Goal: Task Accomplishment & Management: Use online tool/utility

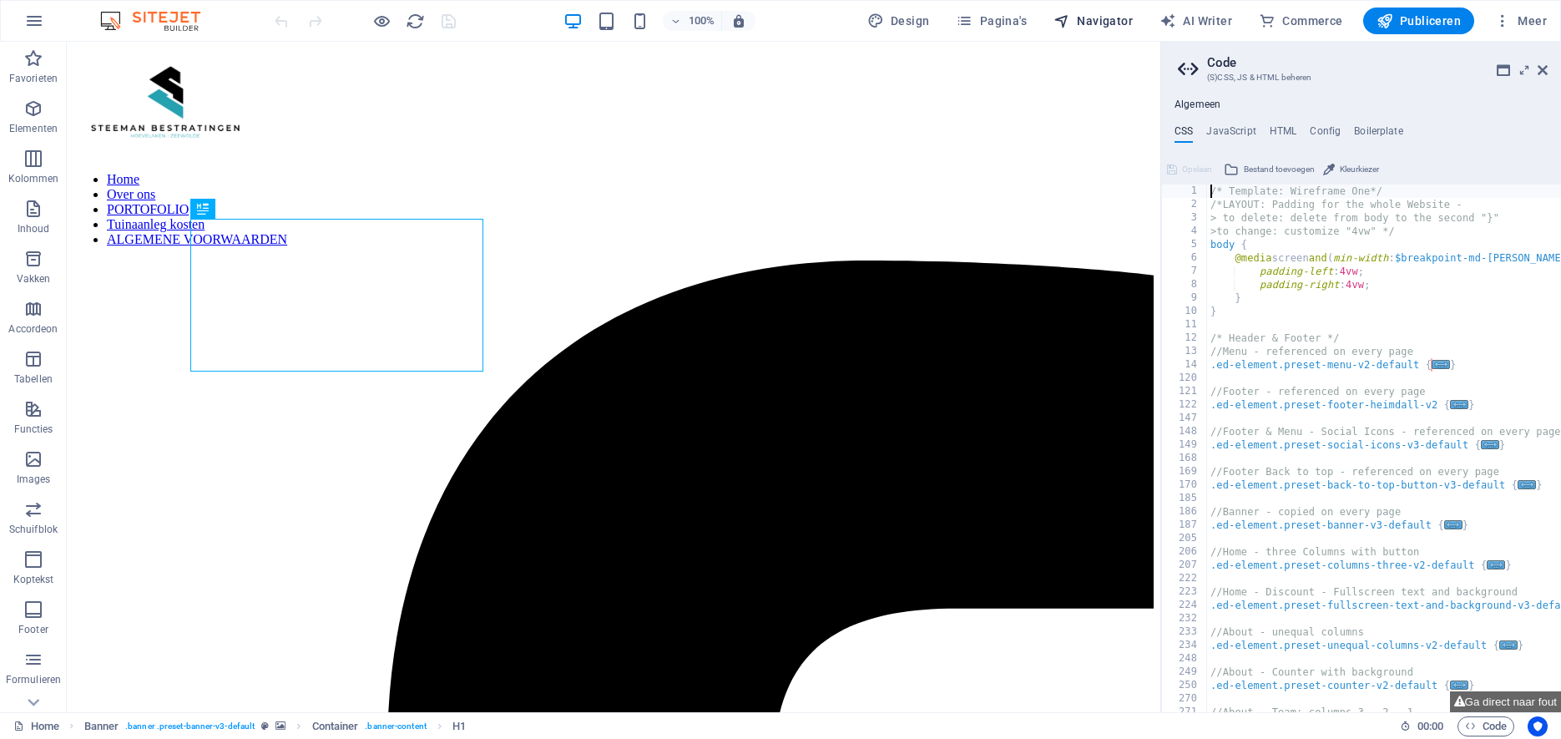
click at [1109, 19] on span "Navigator" at bounding box center [1092, 21] width 79 height 17
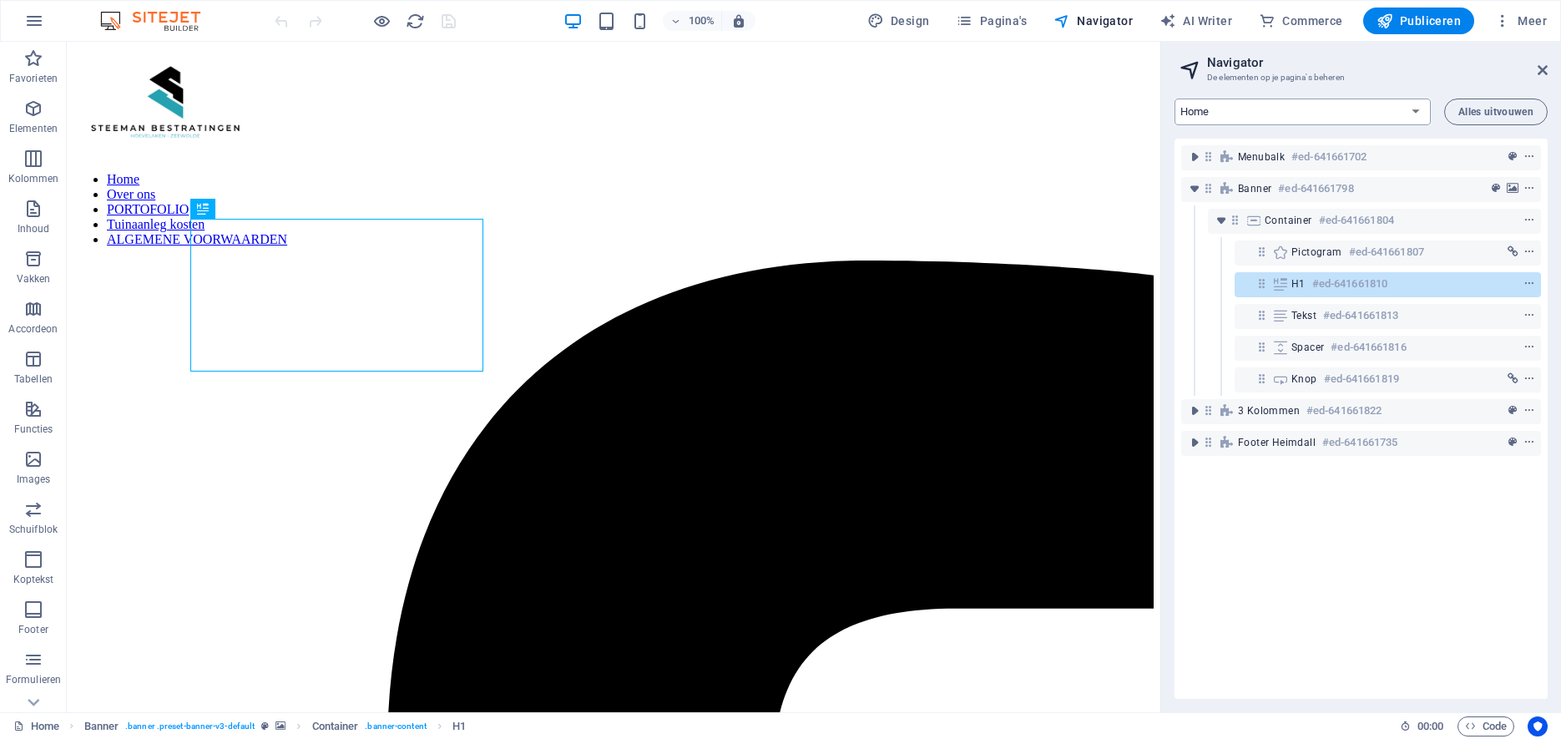
select select "12573876-nl"
click option "Portofolio" at bounding box center [0, 0] width 0 height 0
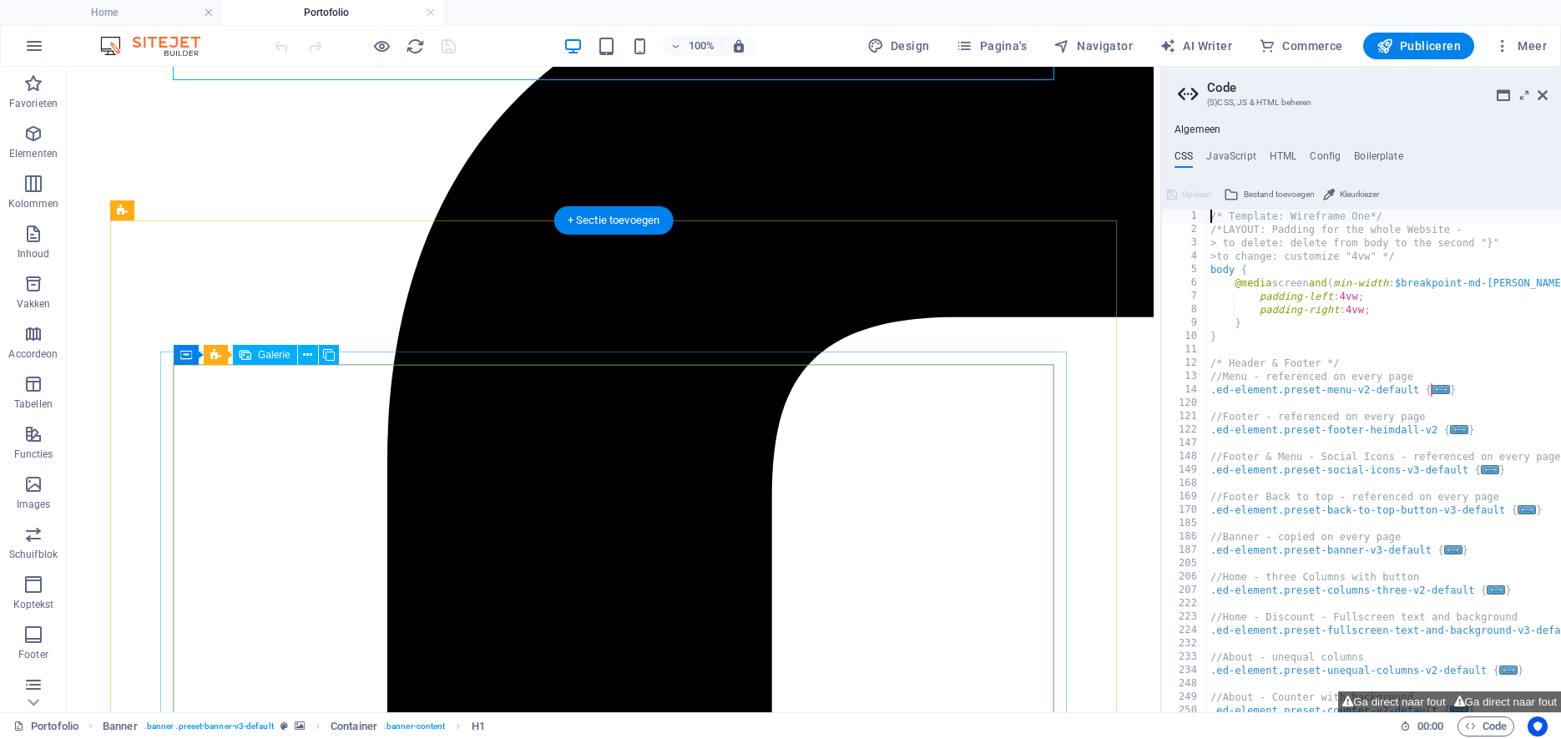
scroll to position [322, 0]
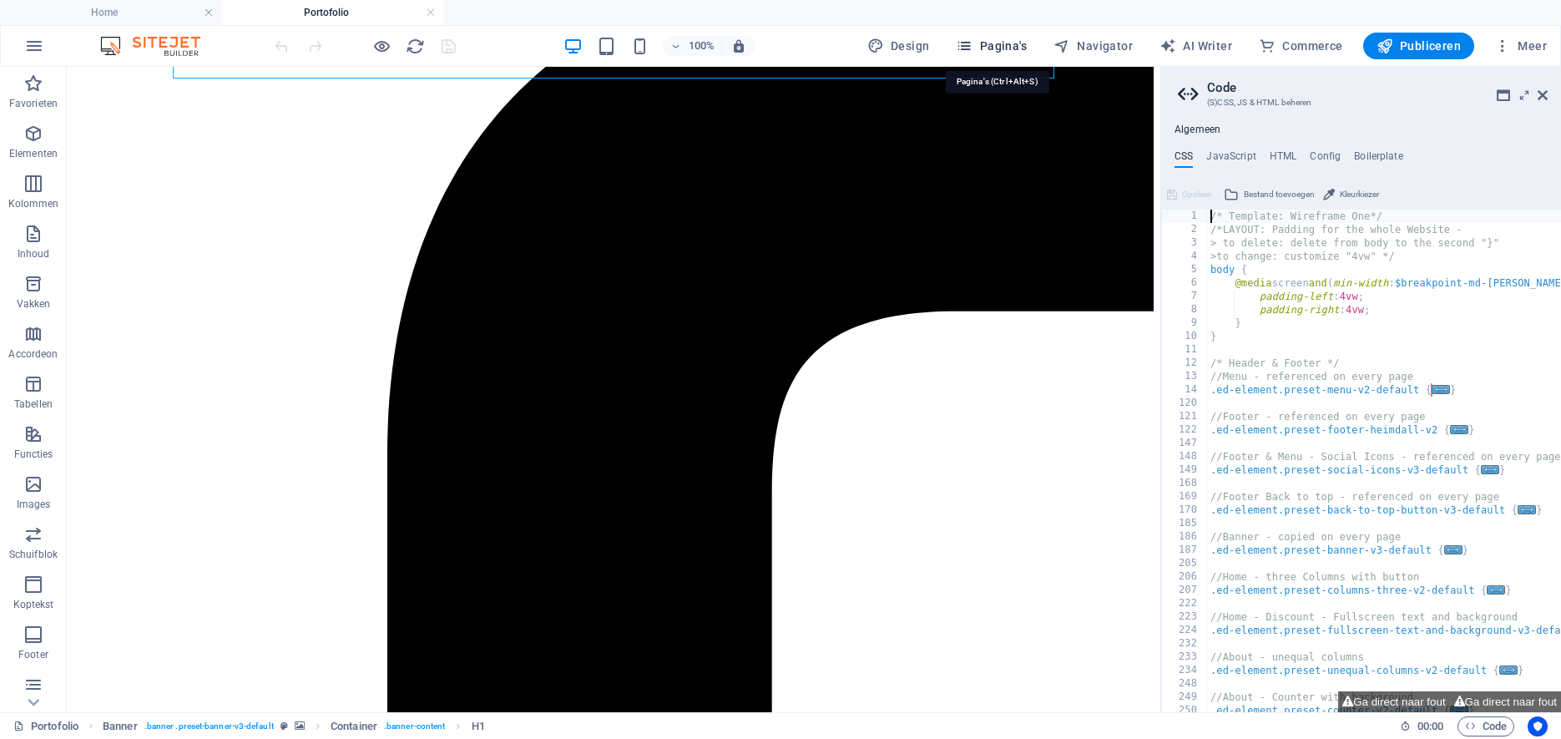
click at [998, 47] on span "Pagina's" at bounding box center [991, 46] width 71 height 17
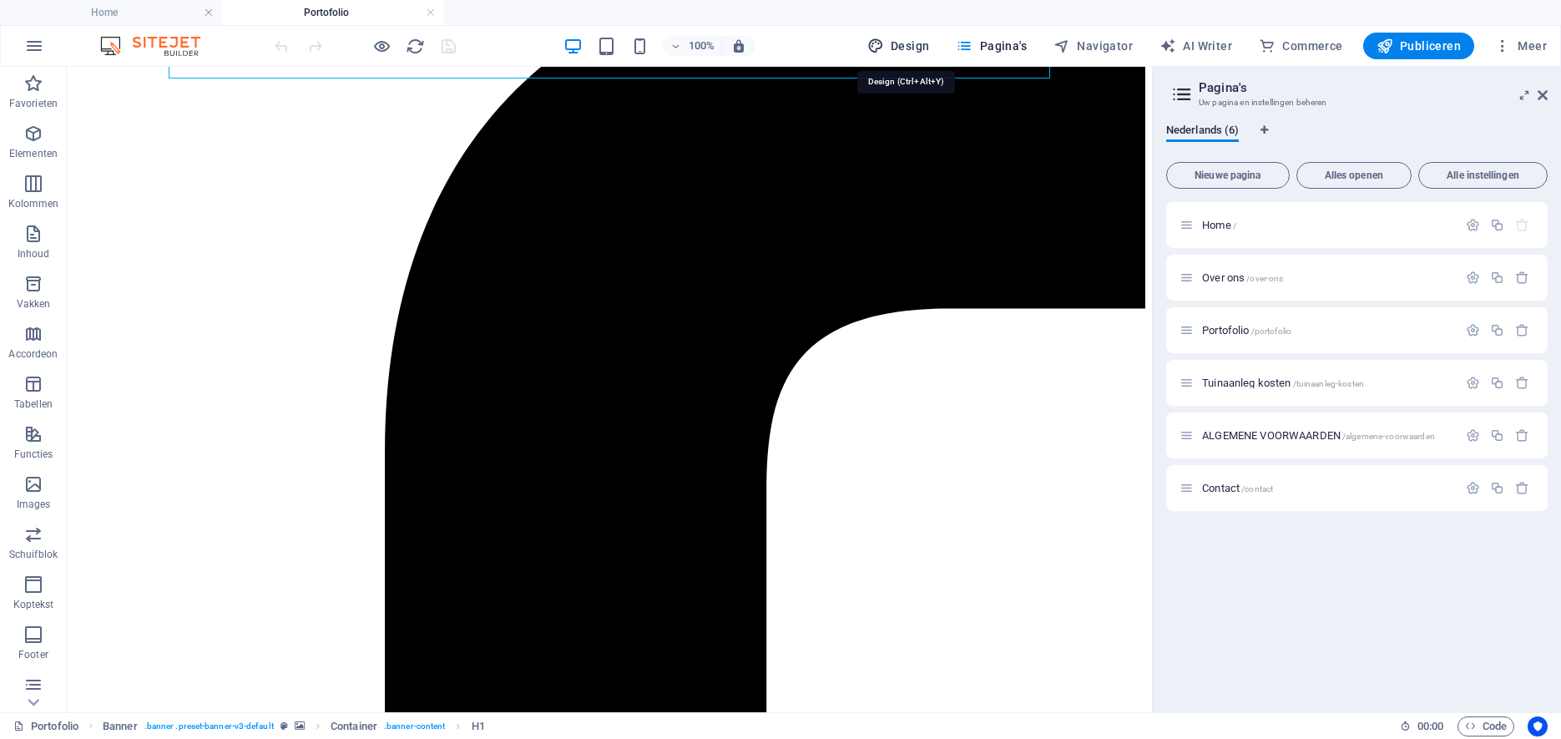
click at [902, 47] on span "Design" at bounding box center [898, 46] width 63 height 17
select select "rem"
select select "400"
select select "px"
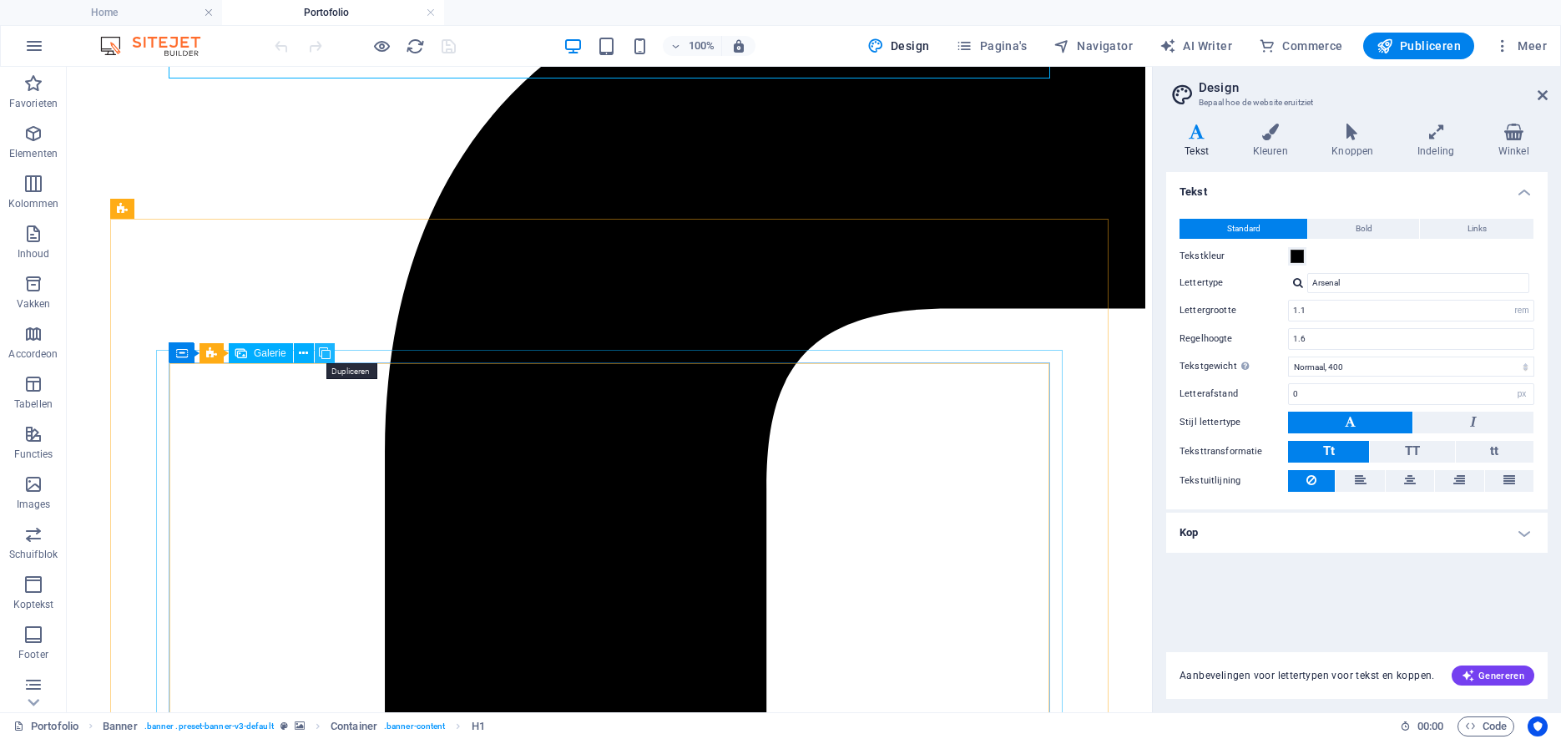
click at [323, 352] on icon at bounding box center [325, 354] width 12 height 18
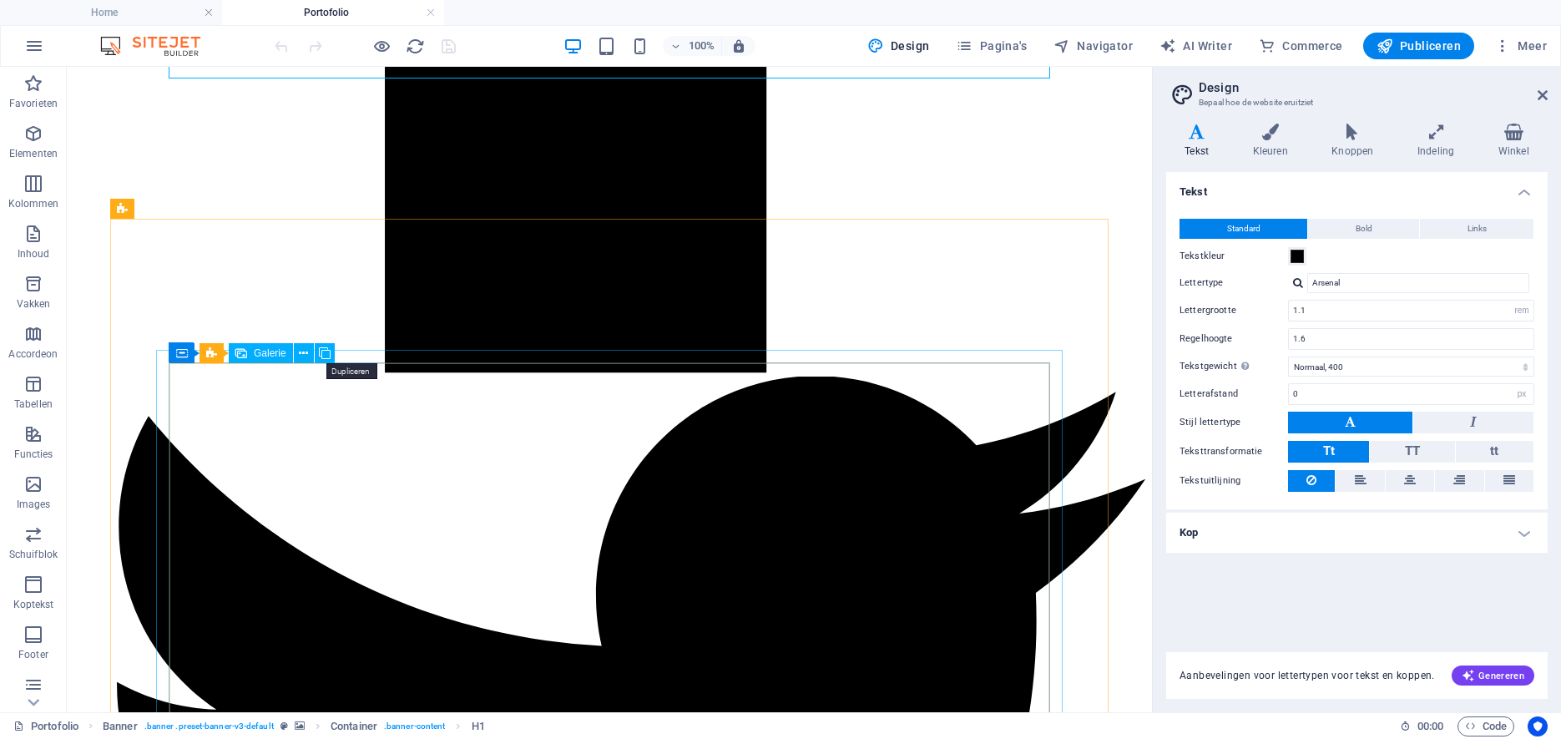
drag, startPoint x: 391, startPoint y: 419, endPoint x: 323, endPoint y: 352, distance: 95.0
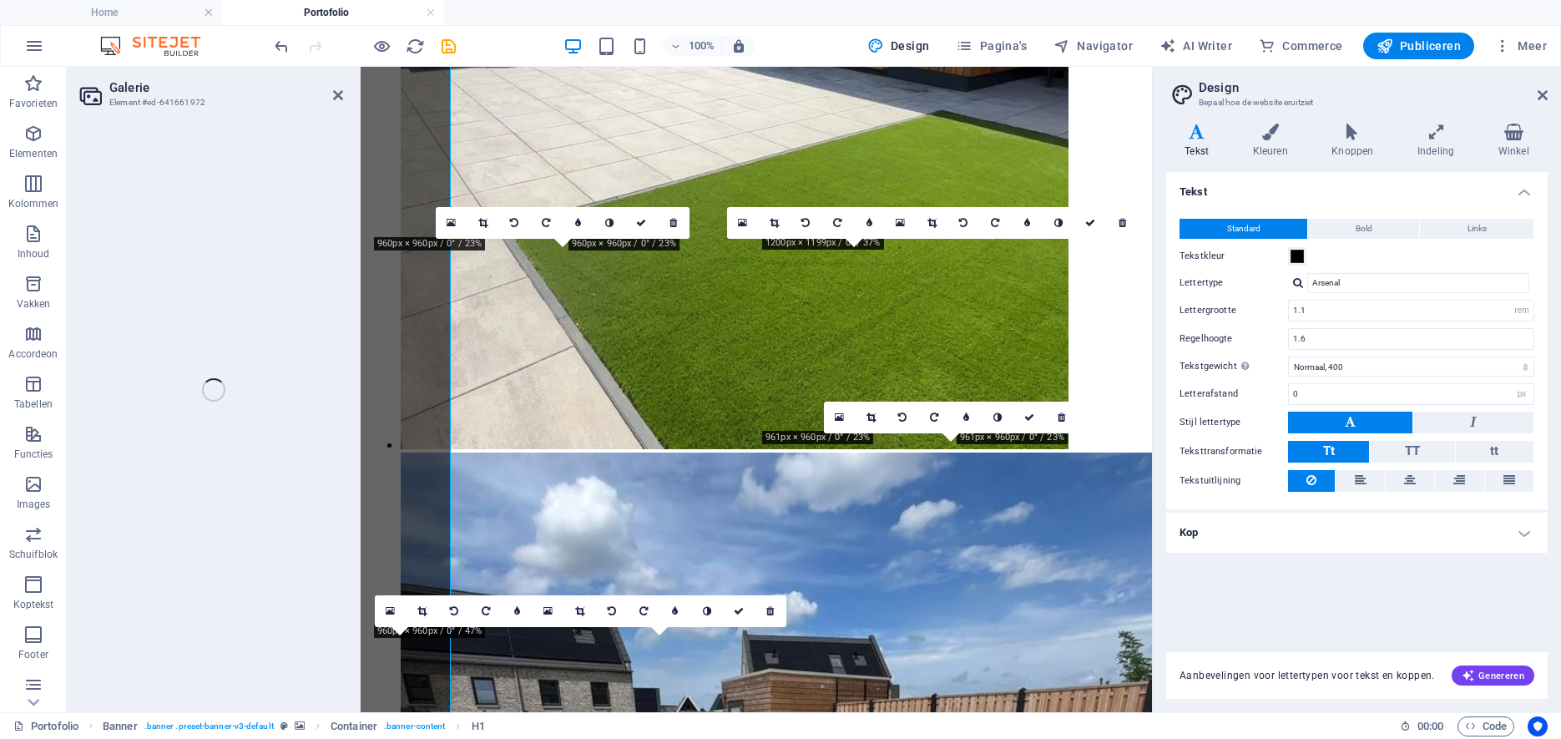
scroll to position [2210, 0]
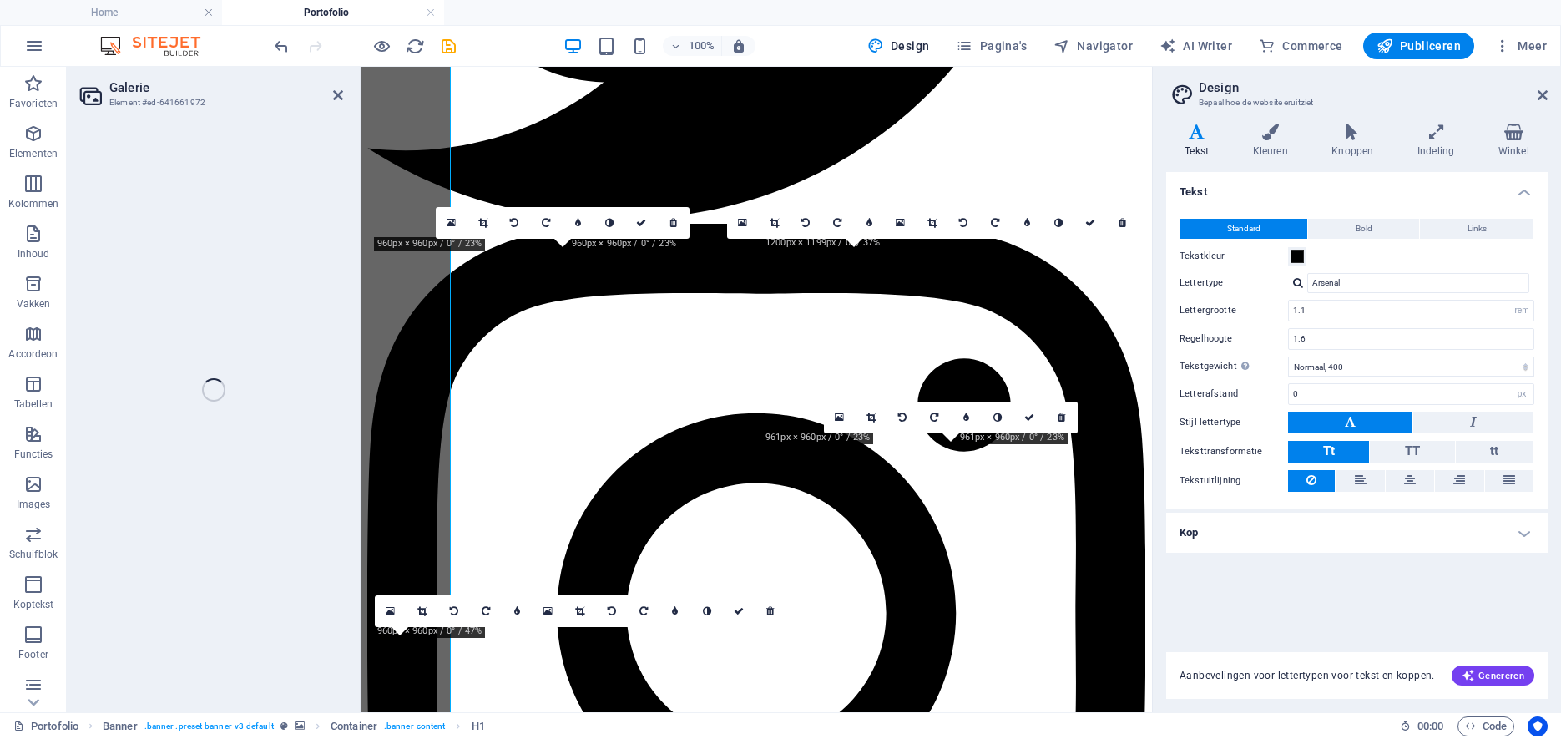
select select "4"
select select "px"
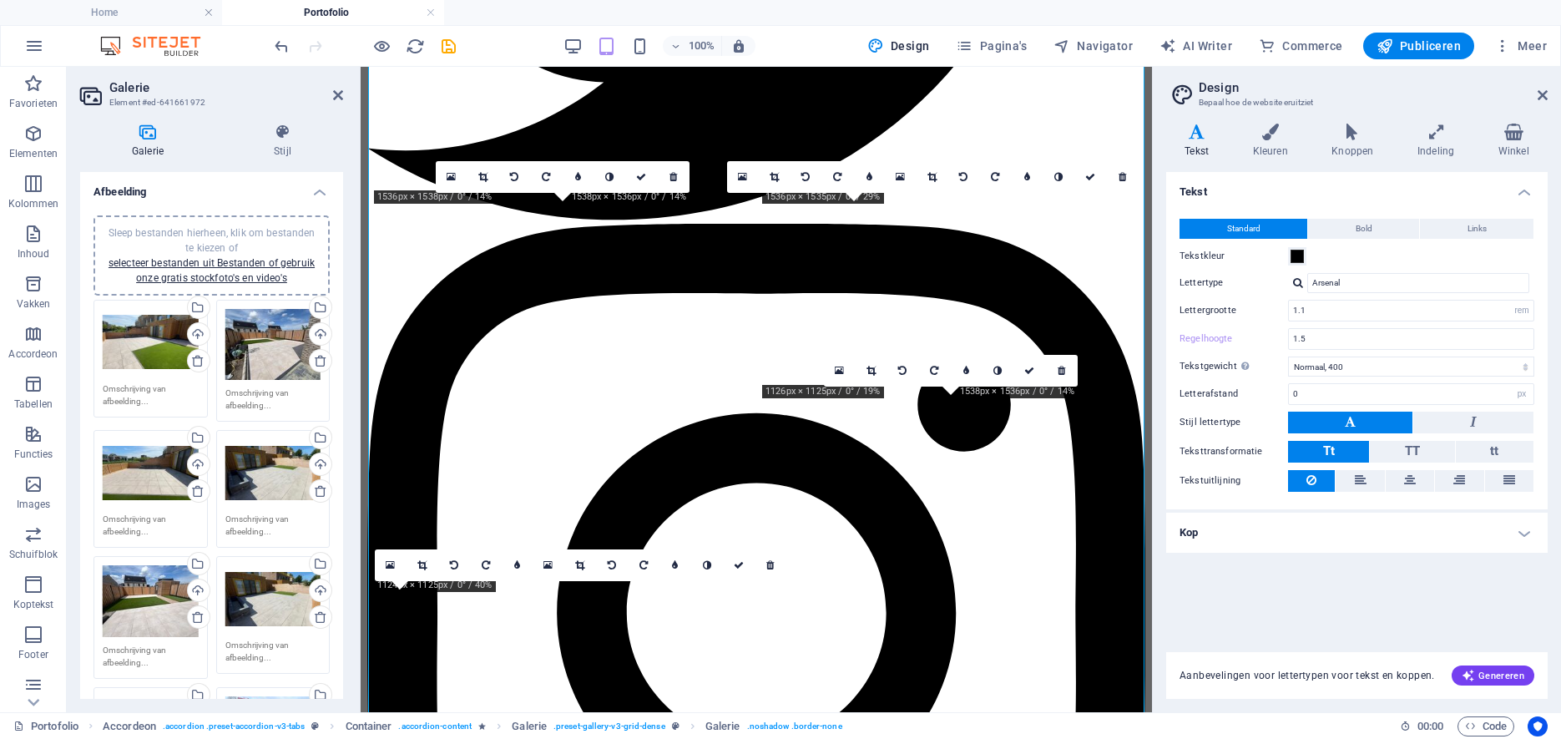
type input "1.5"
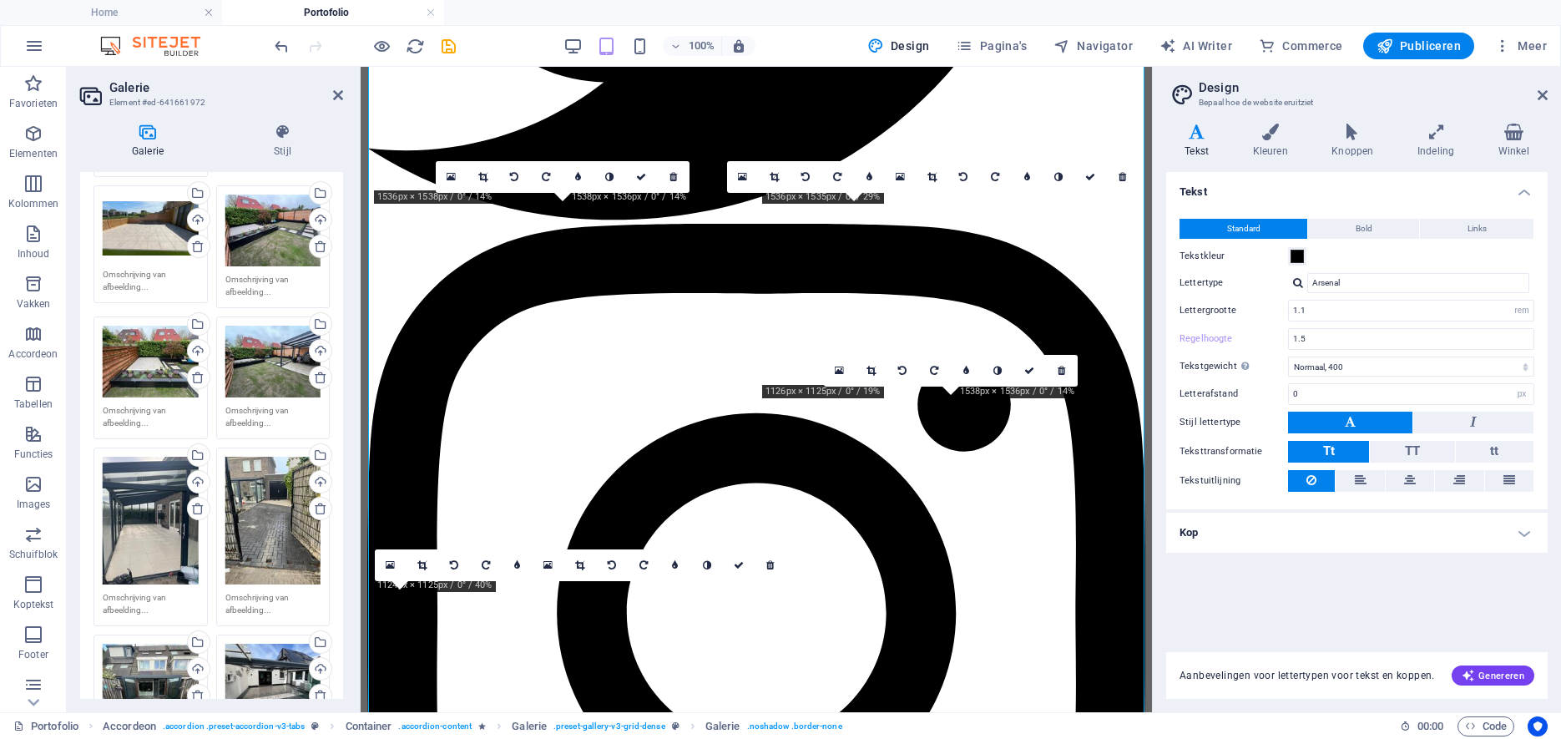
scroll to position [0, 0]
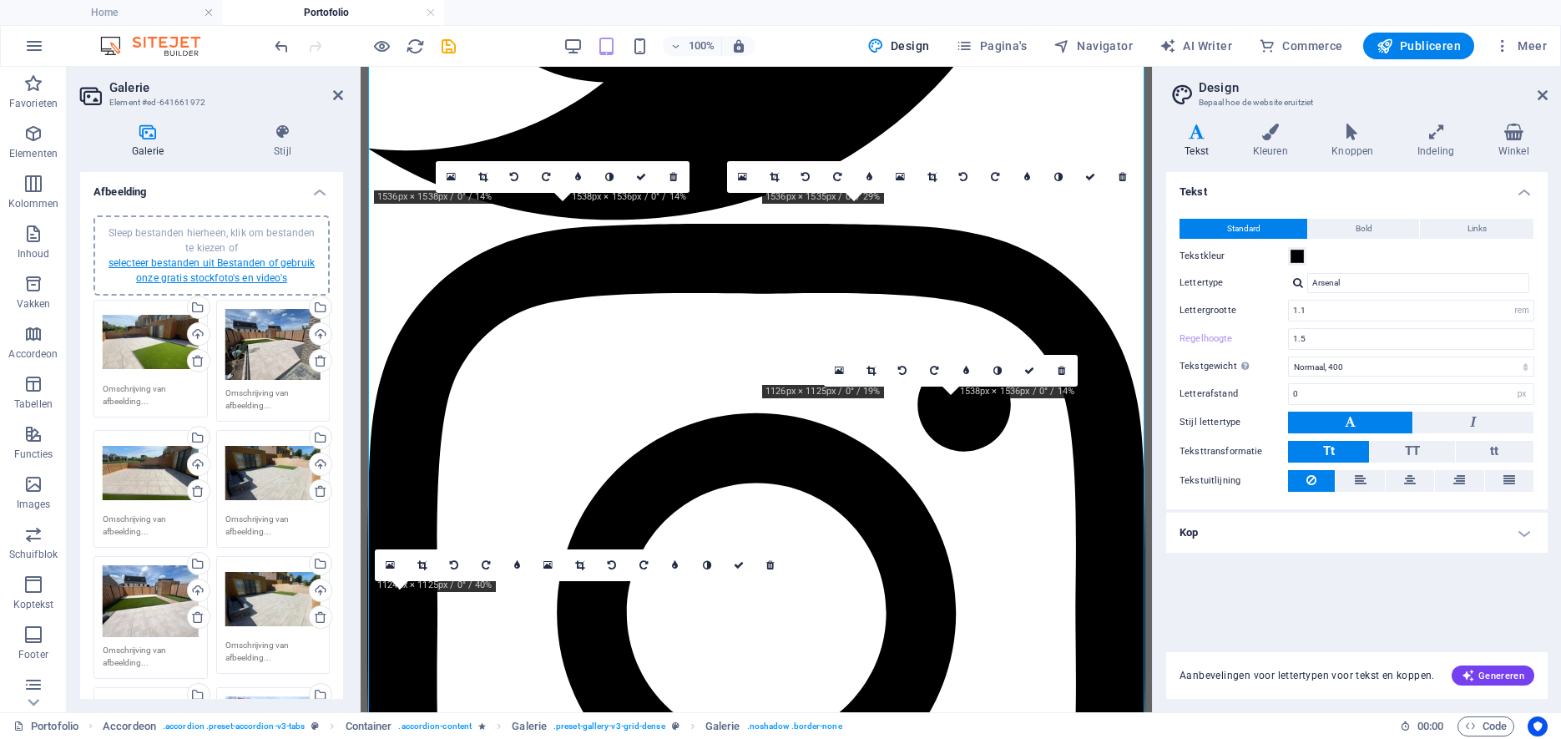
click at [187, 262] on link "selecteer bestanden uit Bestanden of gebruik onze gratis stockfoto's en video's" at bounding box center [212, 270] width 206 height 27
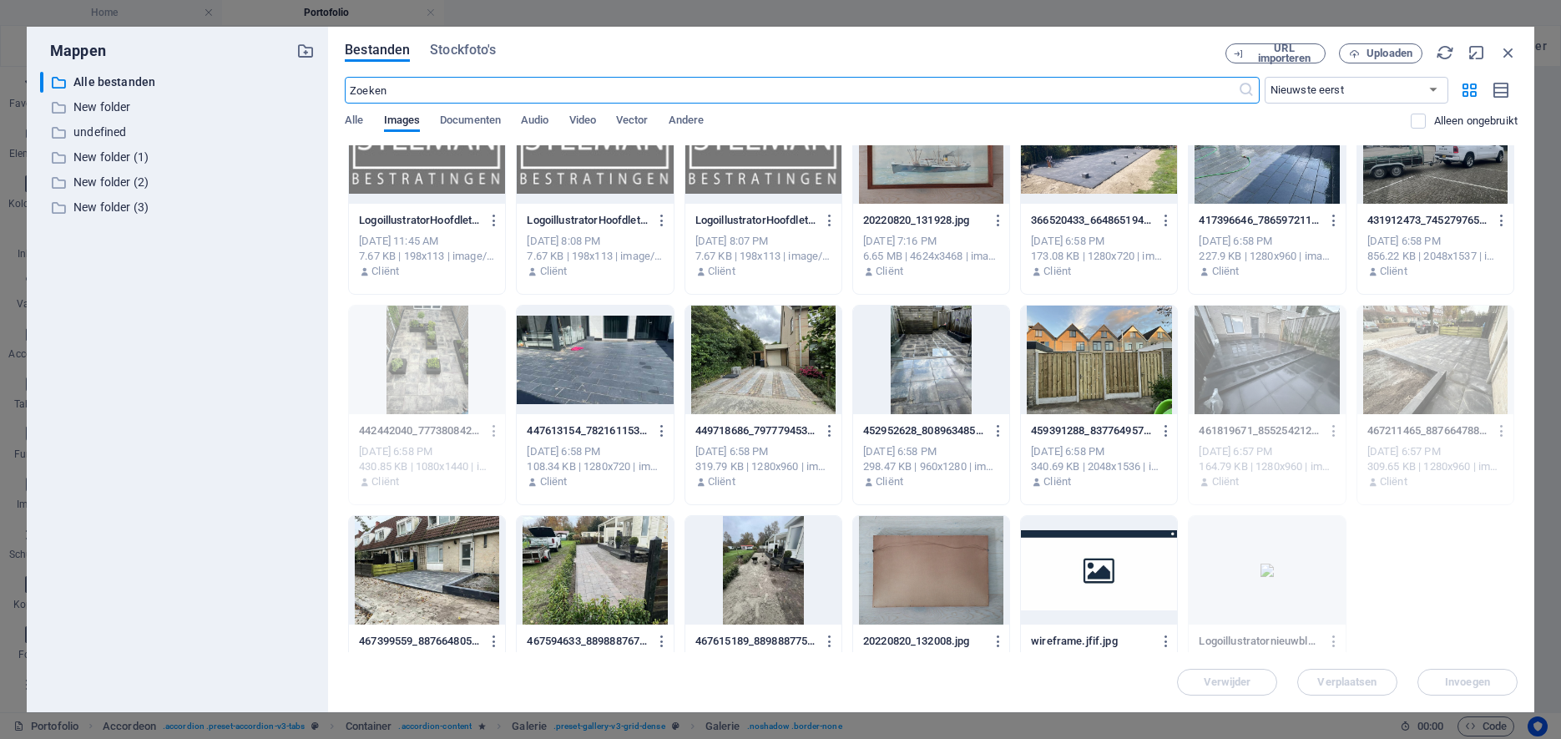
scroll to position [2785, 0]
click at [472, 50] on span "Stockfoto's" at bounding box center [463, 50] width 66 height 20
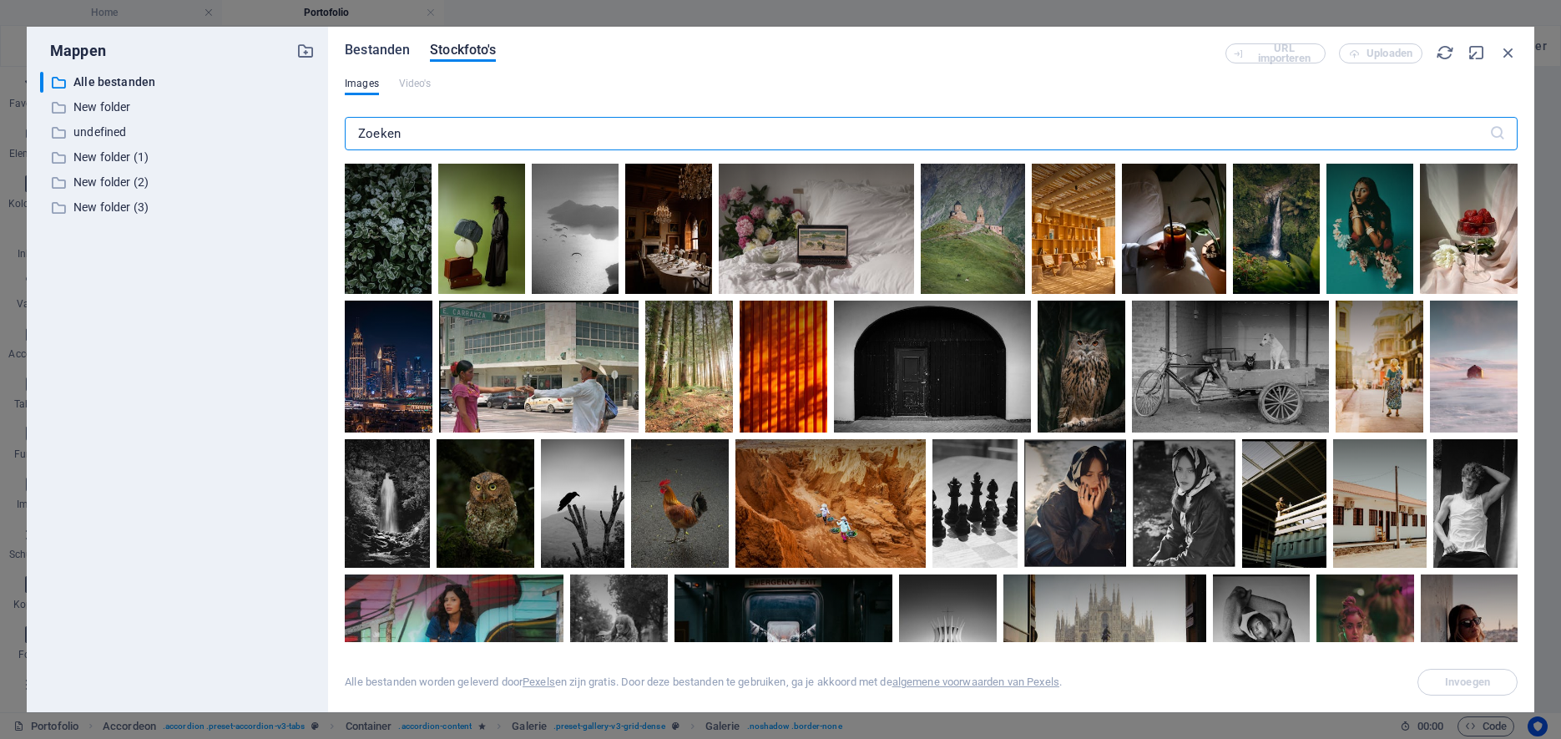
click at [395, 51] on span "Bestanden" at bounding box center [377, 50] width 65 height 20
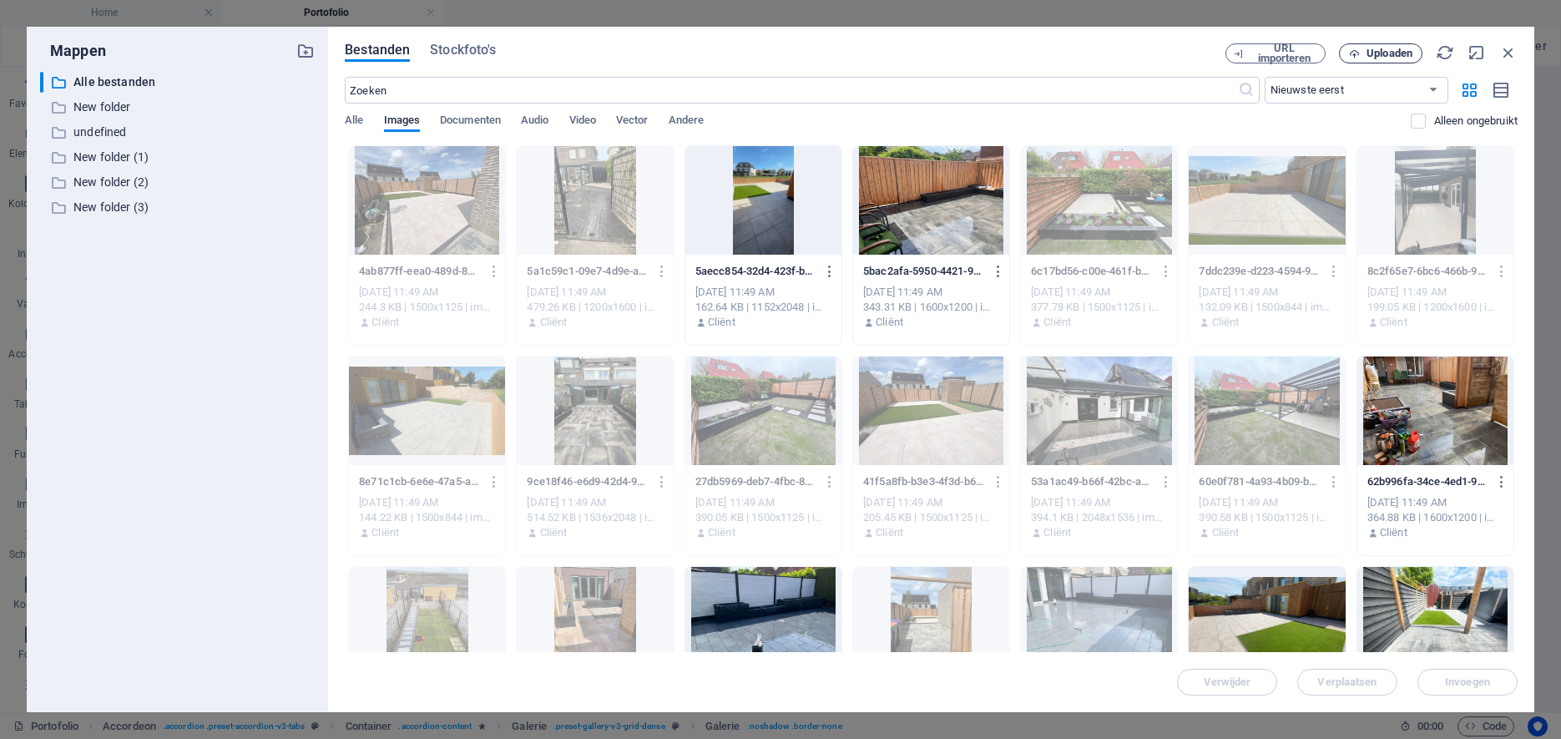
click at [1382, 53] on span "Uploaden" at bounding box center [1389, 53] width 46 height 10
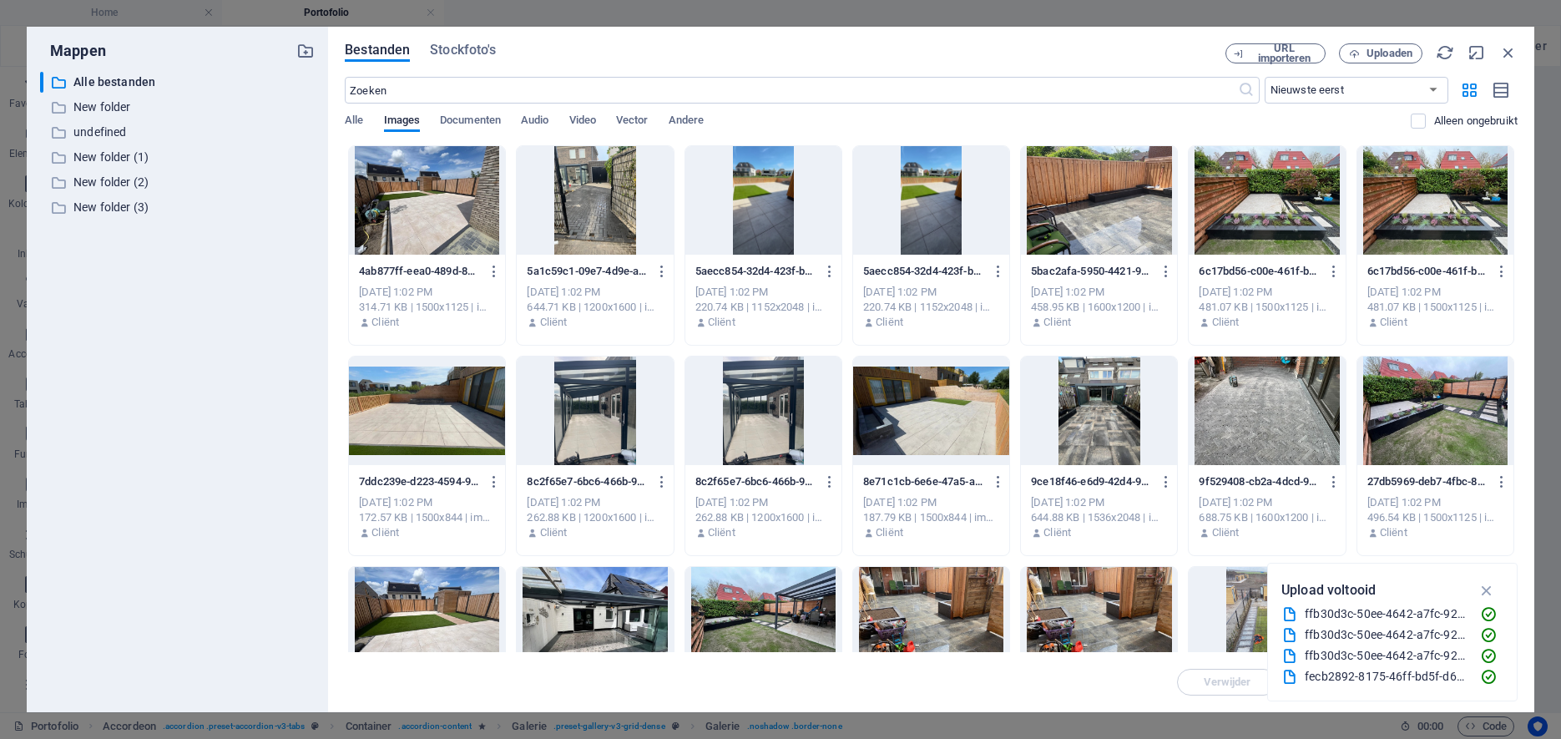
drag, startPoint x: 702, startPoint y: 53, endPoint x: 590, endPoint y: 33, distance: 113.5
click at [589, 43] on div "Bestanden Stockfoto's" at bounding box center [785, 52] width 881 height 18
drag, startPoint x: 634, startPoint y: 47, endPoint x: 529, endPoint y: 58, distance: 105.8
click at [568, 62] on div "Bestanden Stockfoto's" at bounding box center [785, 52] width 881 height 18
drag, startPoint x: 204, startPoint y: 38, endPoint x: 114, endPoint y: 174, distance: 162.1
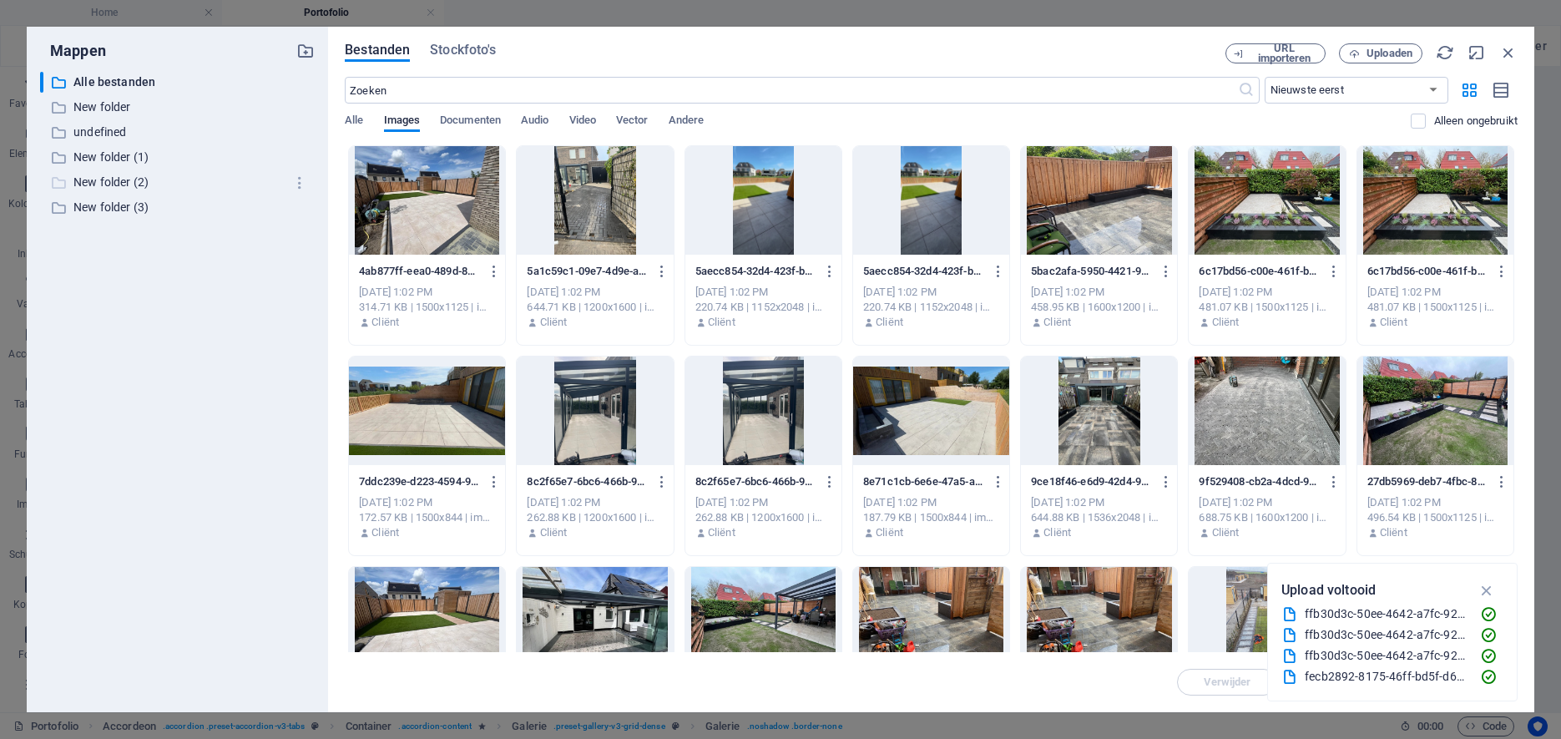
click at [108, 157] on div "Mappen ​ Alle bestanden Alle bestanden ​ New folder New folder ​ undefined unde…" at bounding box center [177, 369] width 301 height 685
click at [153, 497] on div "​ Alle bestanden Alle bestanden ​ New folder New folder ​ undefined undefined ​…" at bounding box center [177, 385] width 275 height 627
click at [1490, 589] on icon "button" at bounding box center [1487, 590] width 19 height 18
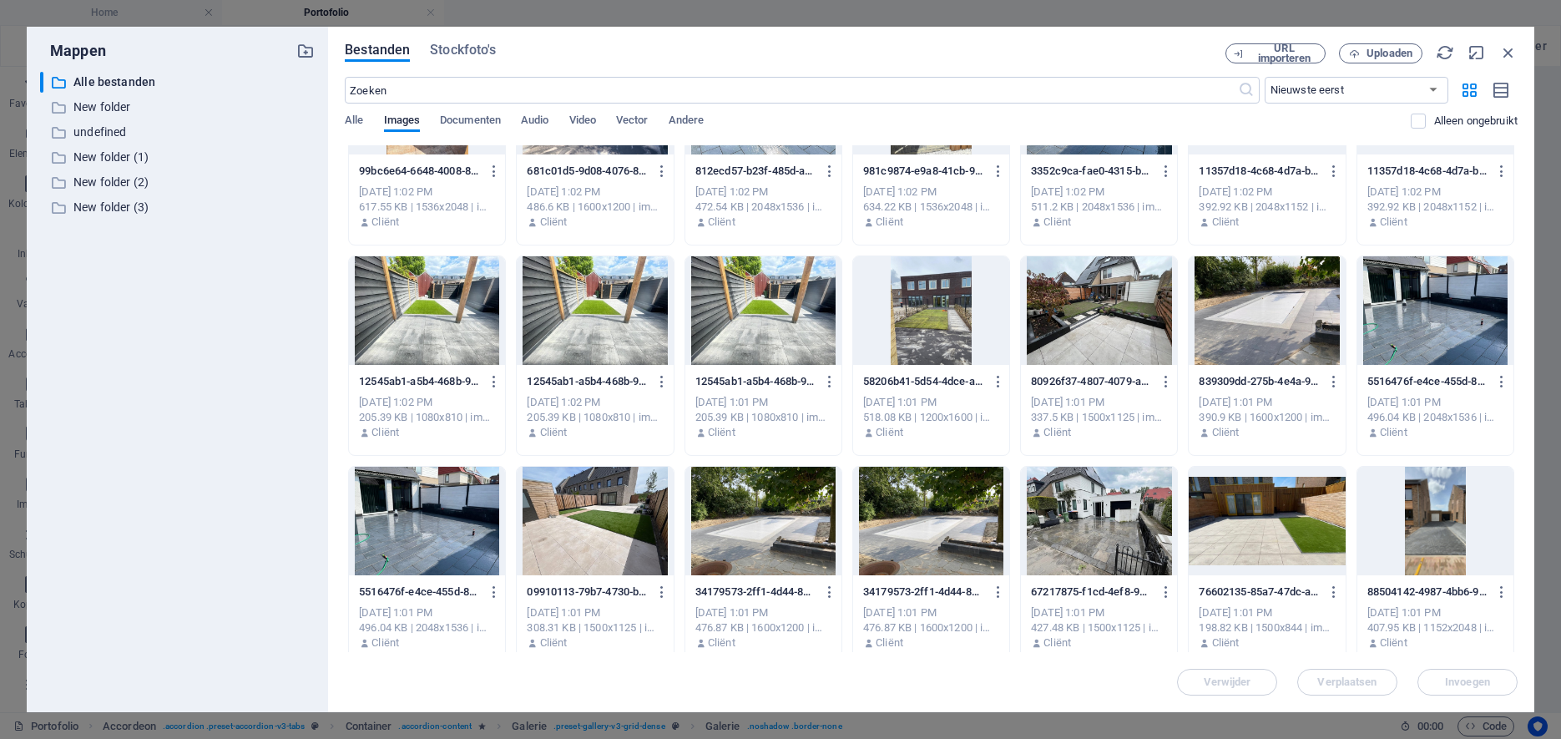
scroll to position [740, 0]
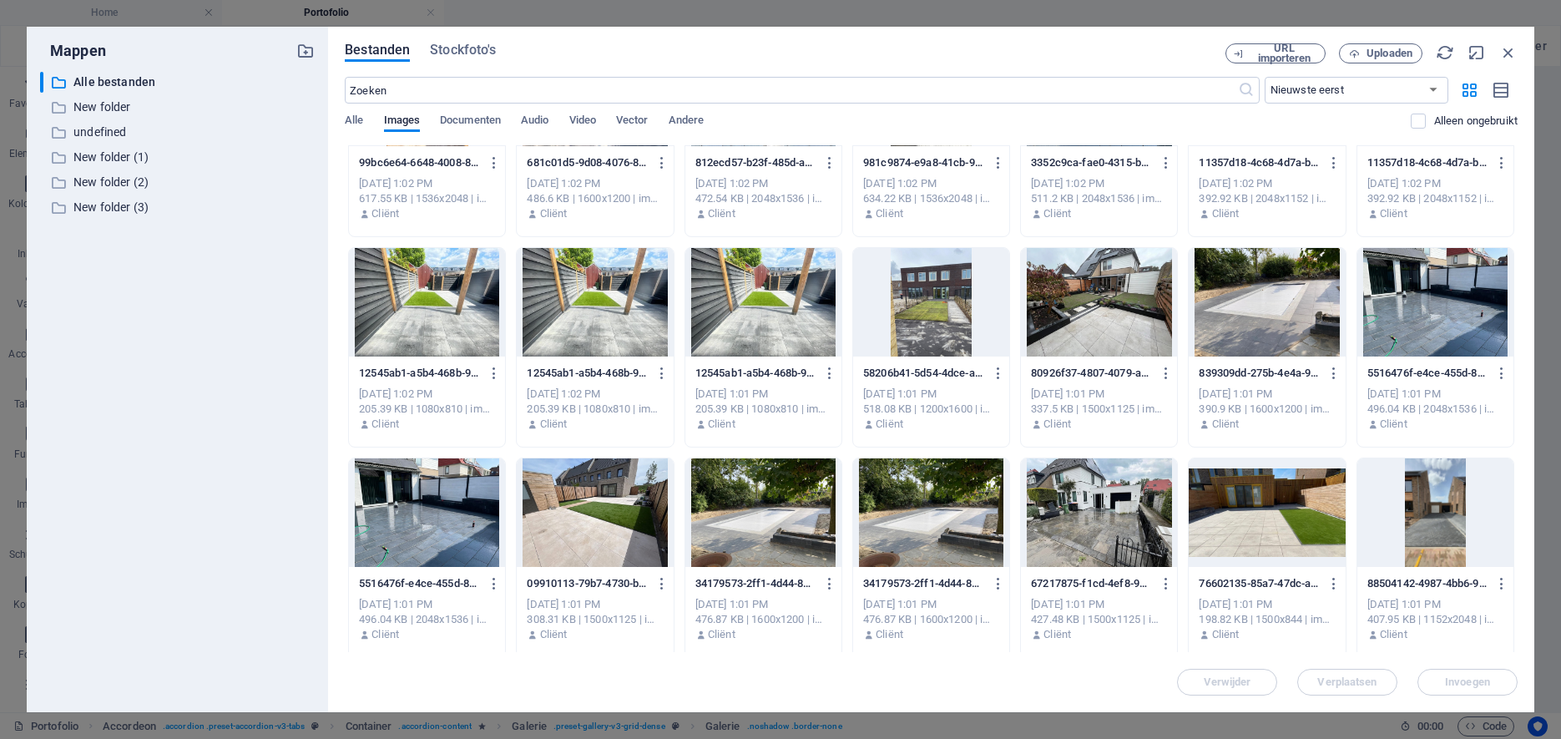
click at [897, 525] on div at bounding box center [931, 512] width 156 height 109
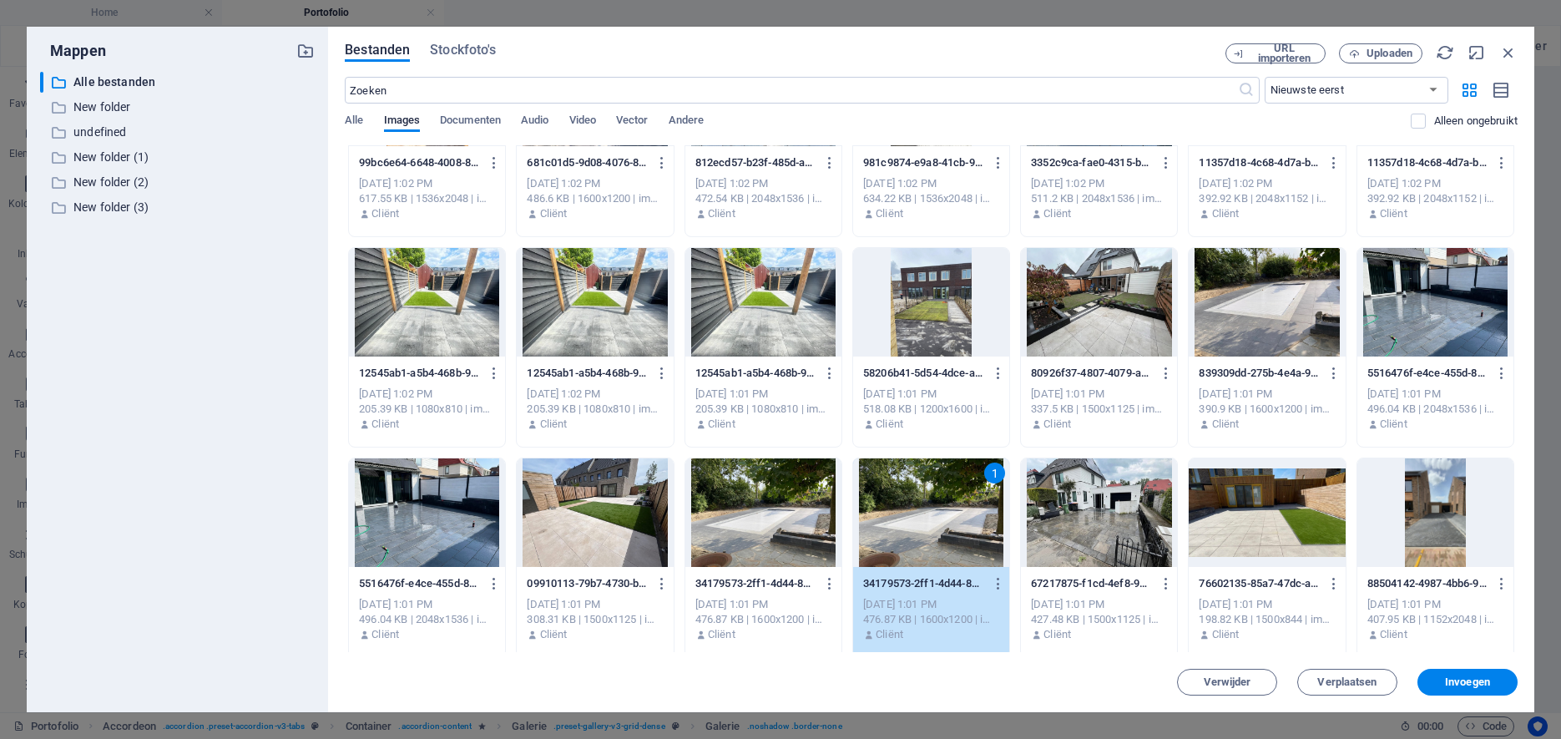
click at [624, 542] on div at bounding box center [595, 512] width 156 height 109
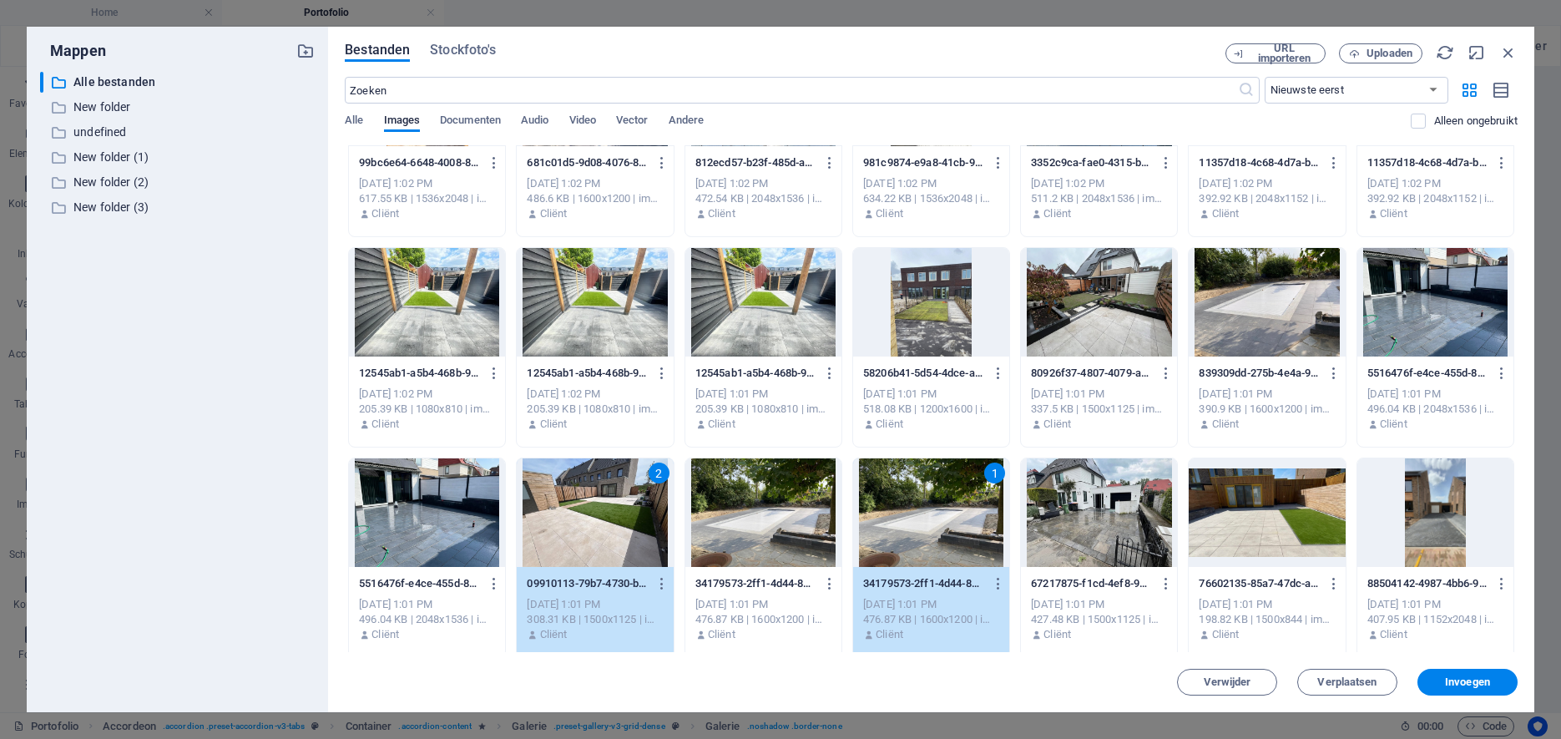
click at [1157, 345] on div at bounding box center [1099, 302] width 156 height 109
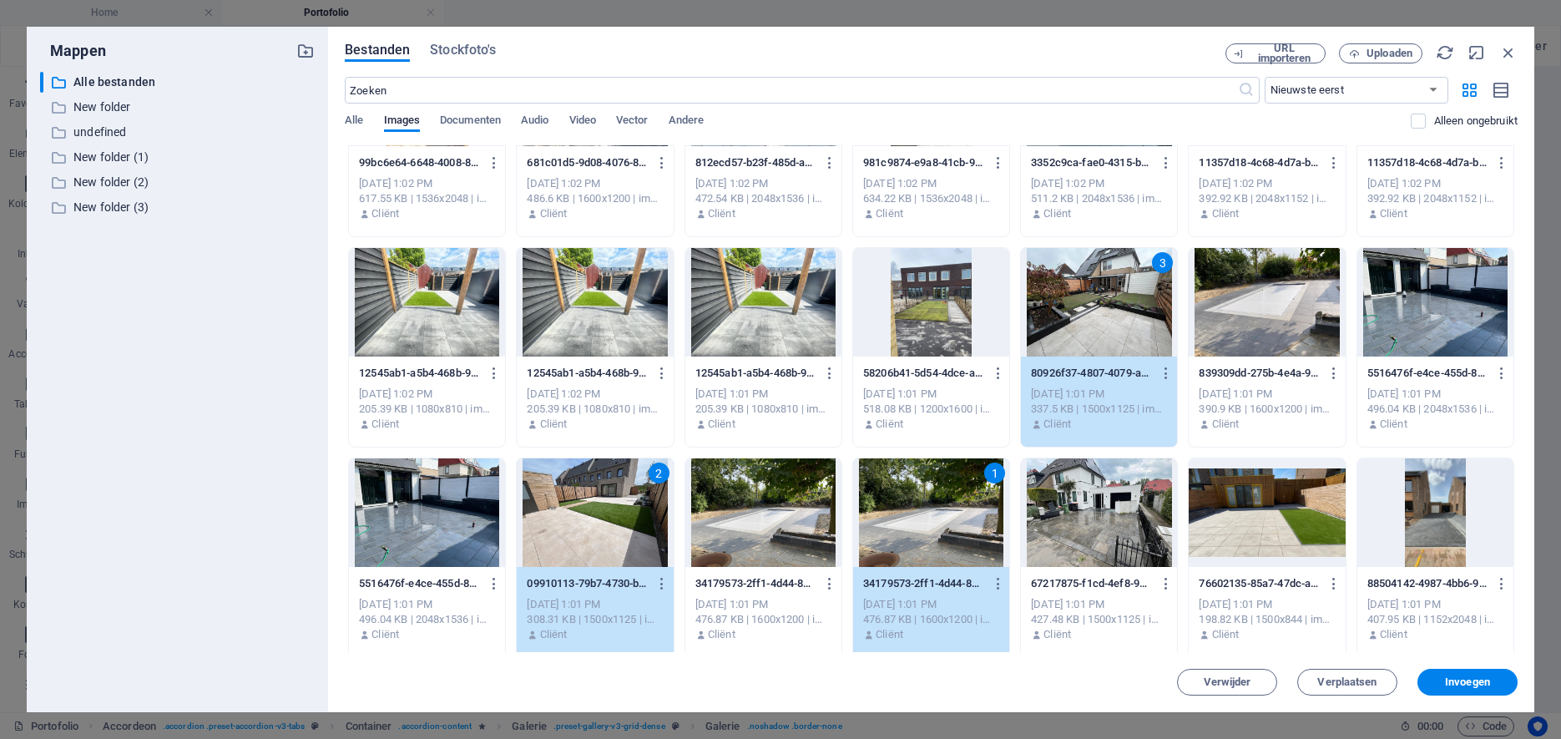
click at [938, 329] on div at bounding box center [931, 302] width 156 height 109
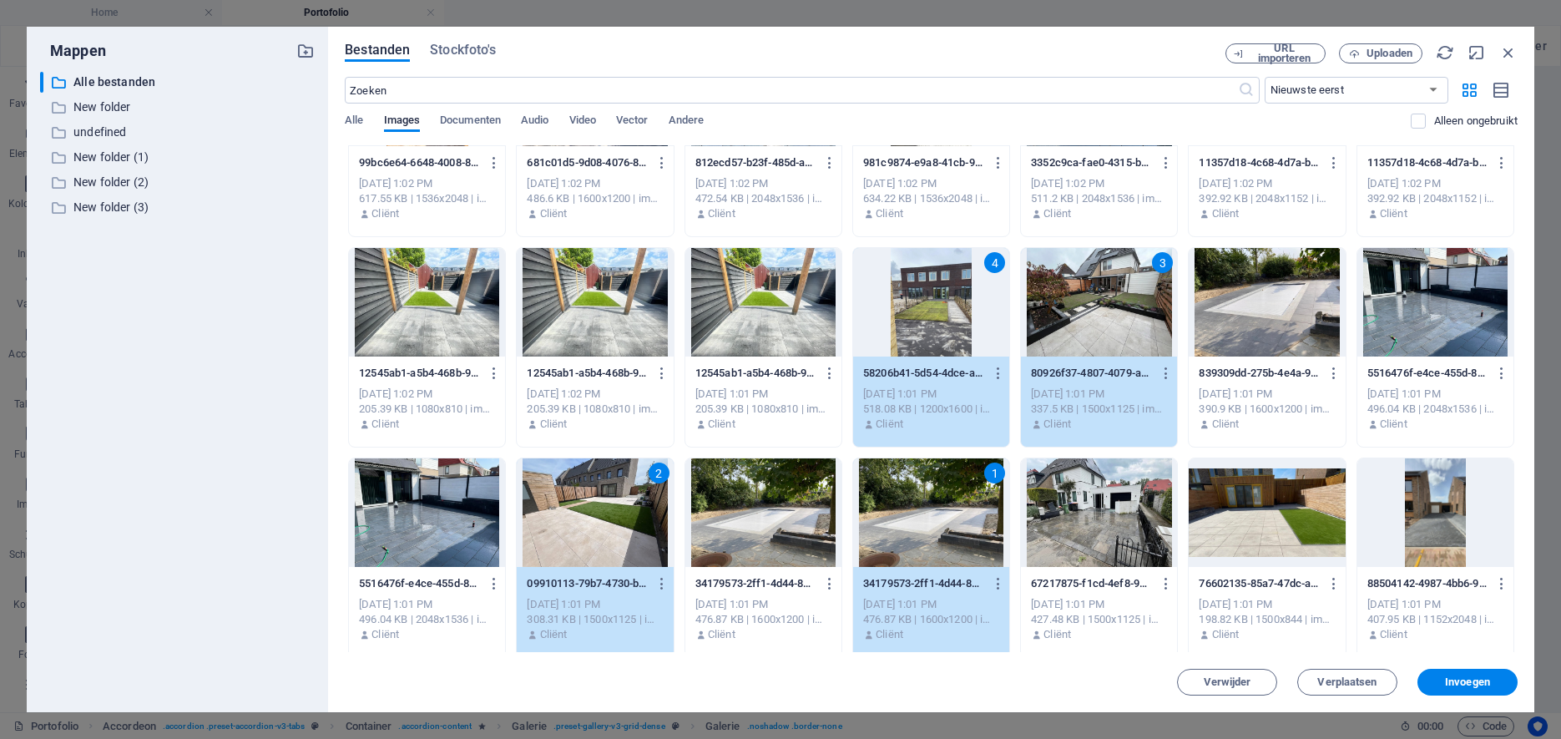
click at [743, 329] on div at bounding box center [763, 302] width 156 height 109
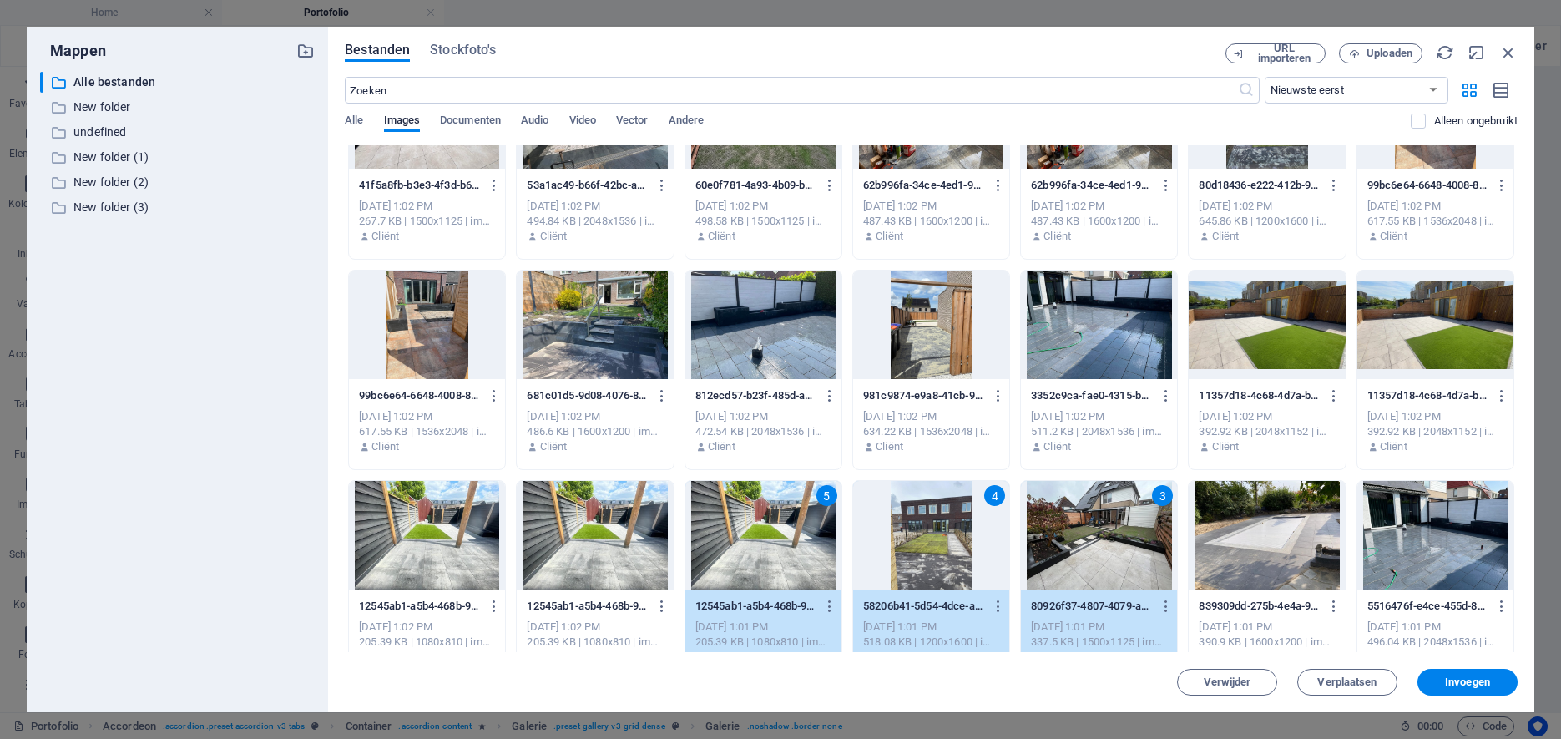
scroll to position [506, 0]
click at [954, 335] on div at bounding box center [931, 325] width 156 height 109
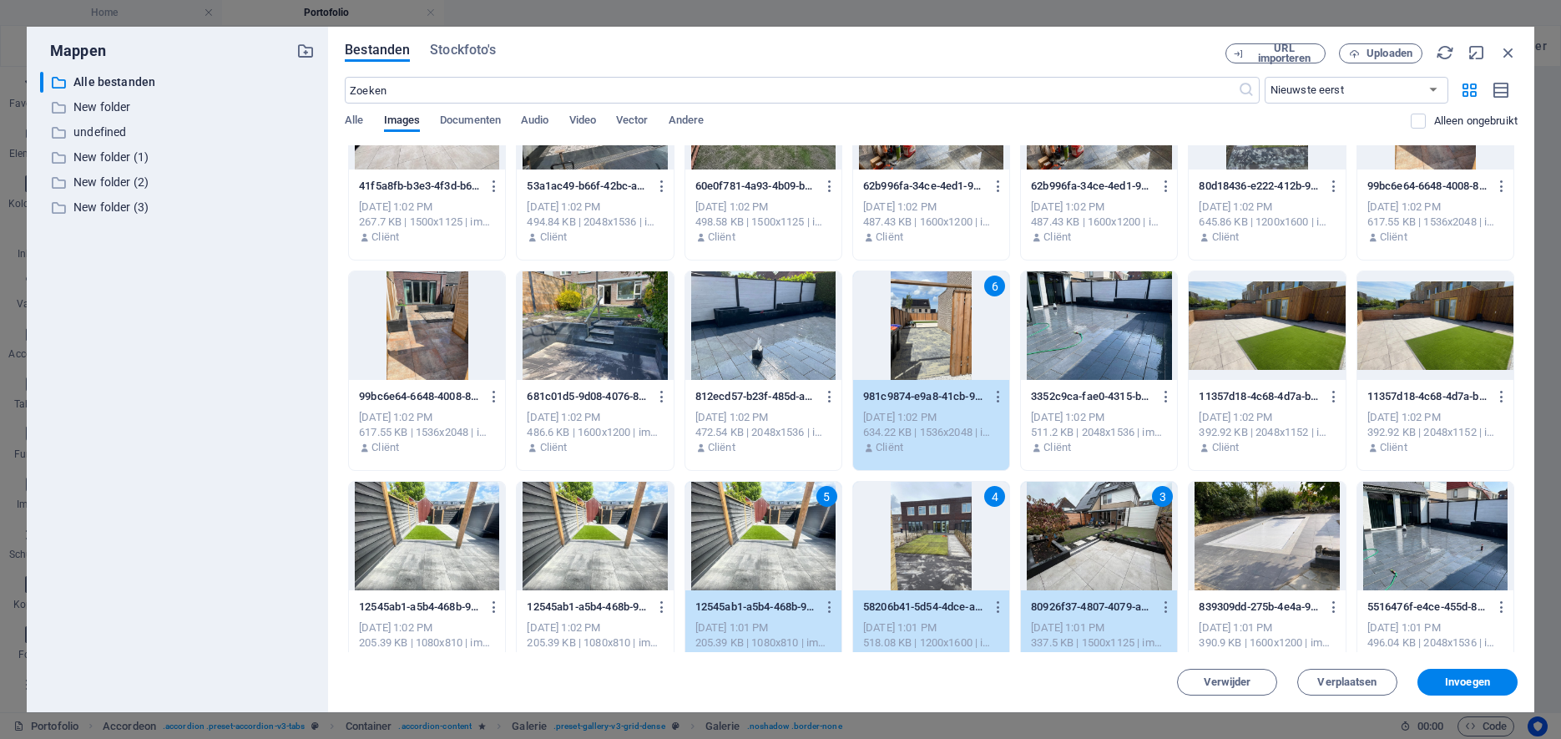
drag, startPoint x: 743, startPoint y: 342, endPoint x: 692, endPoint y: 346, distance: 51.1
click at [743, 342] on div at bounding box center [763, 325] width 156 height 109
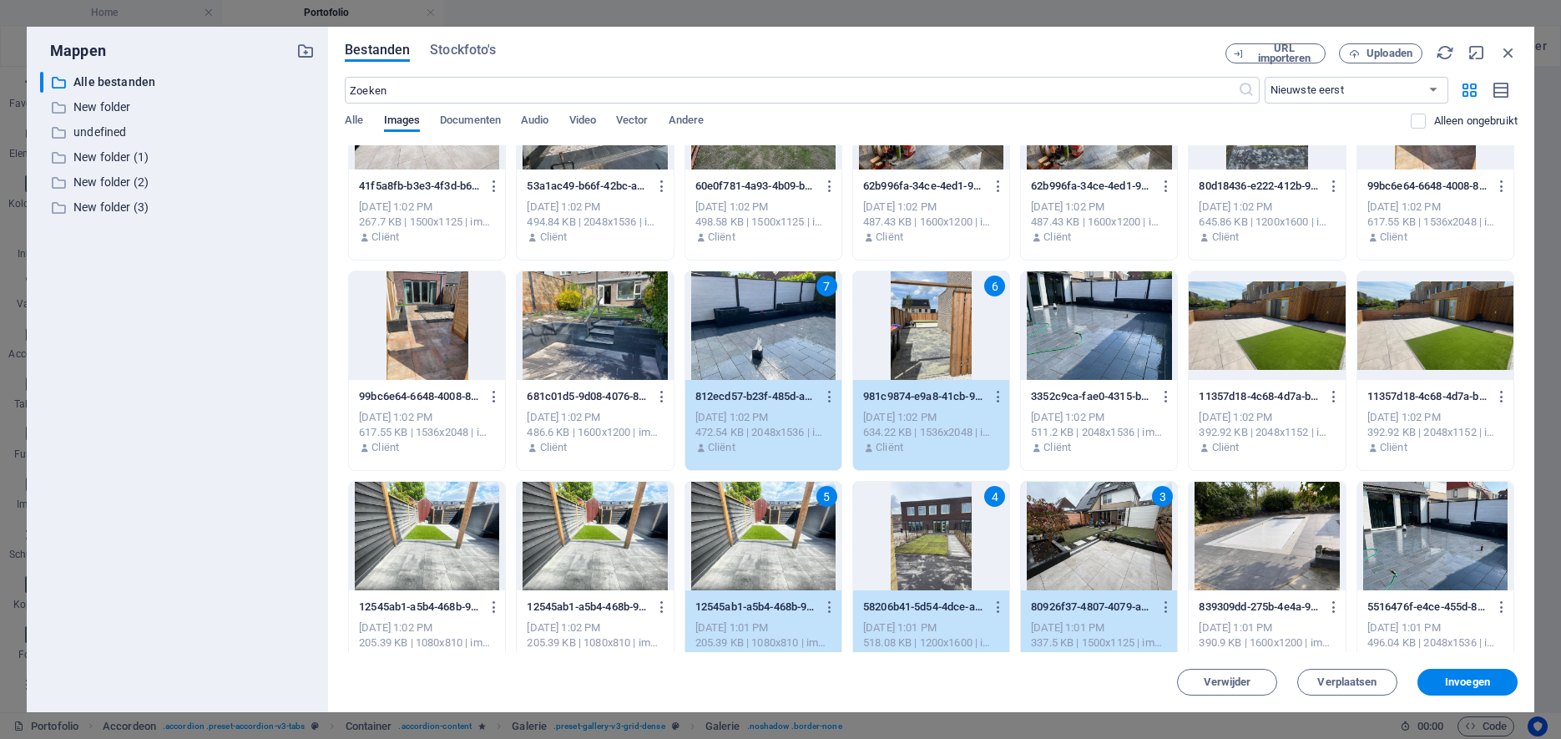
drag, startPoint x: 636, startPoint y: 347, endPoint x: 614, endPoint y: 348, distance: 21.7
click at [636, 347] on div at bounding box center [595, 325] width 156 height 109
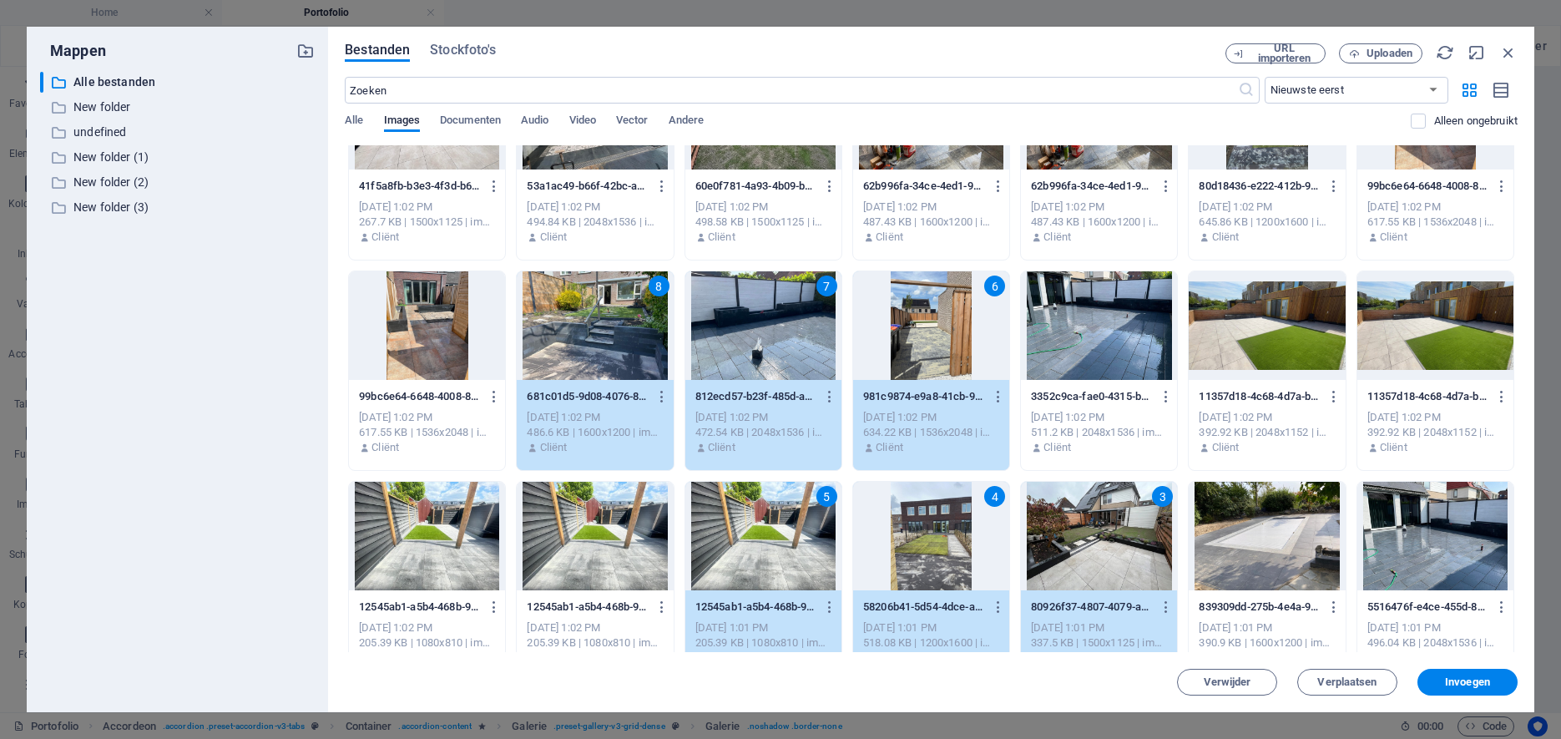
click at [444, 353] on div at bounding box center [427, 325] width 156 height 109
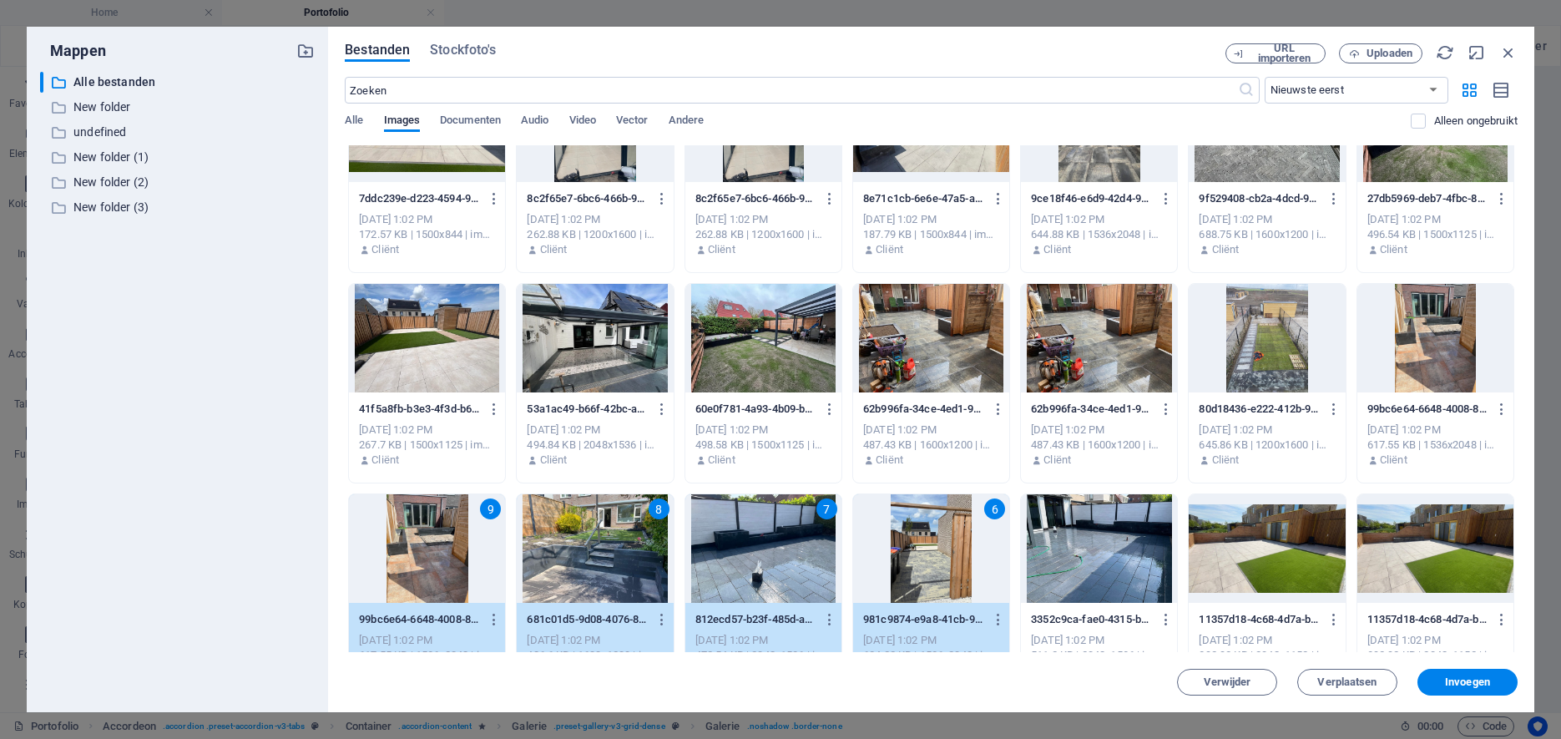
scroll to position [277, 0]
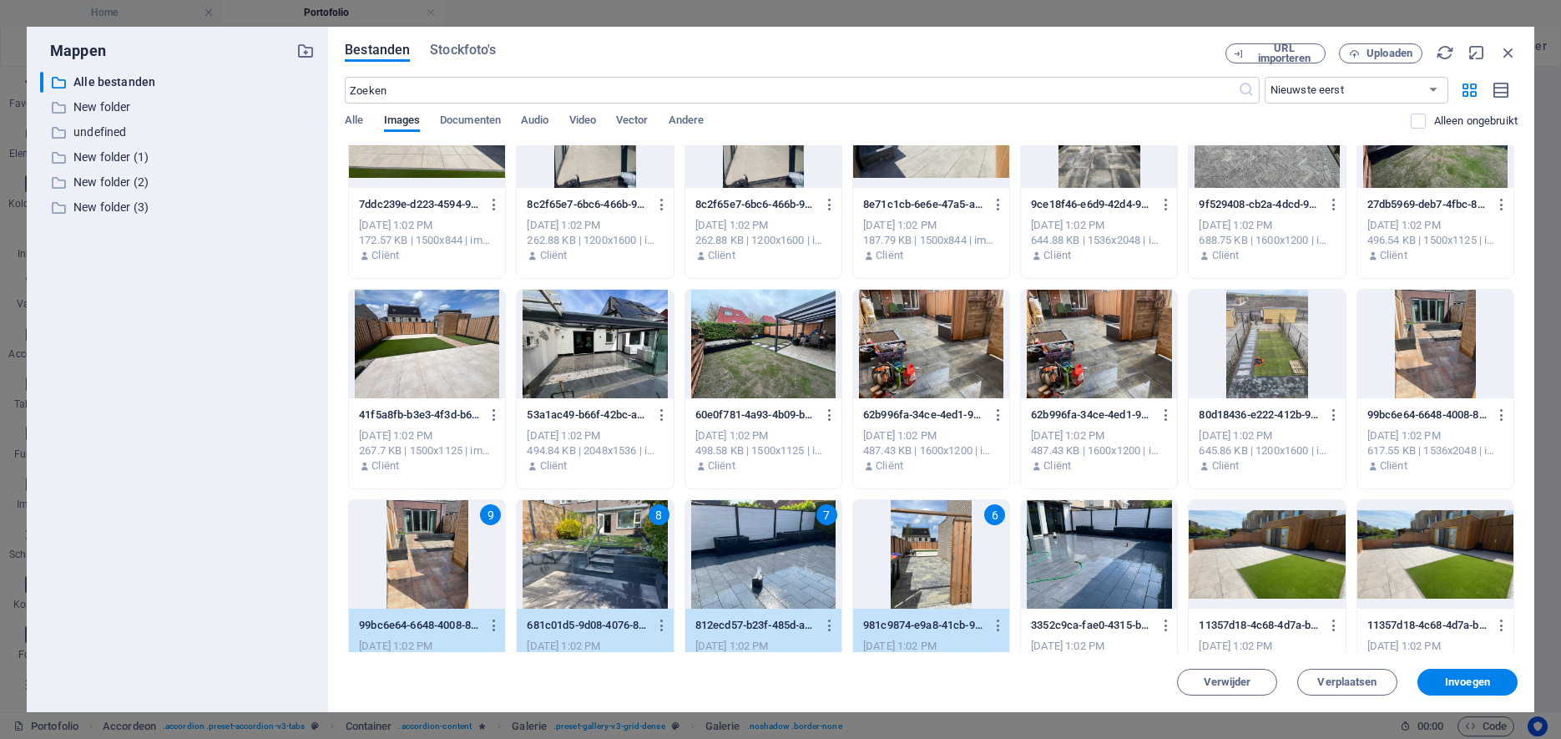
click at [1124, 351] on div at bounding box center [1099, 344] width 156 height 109
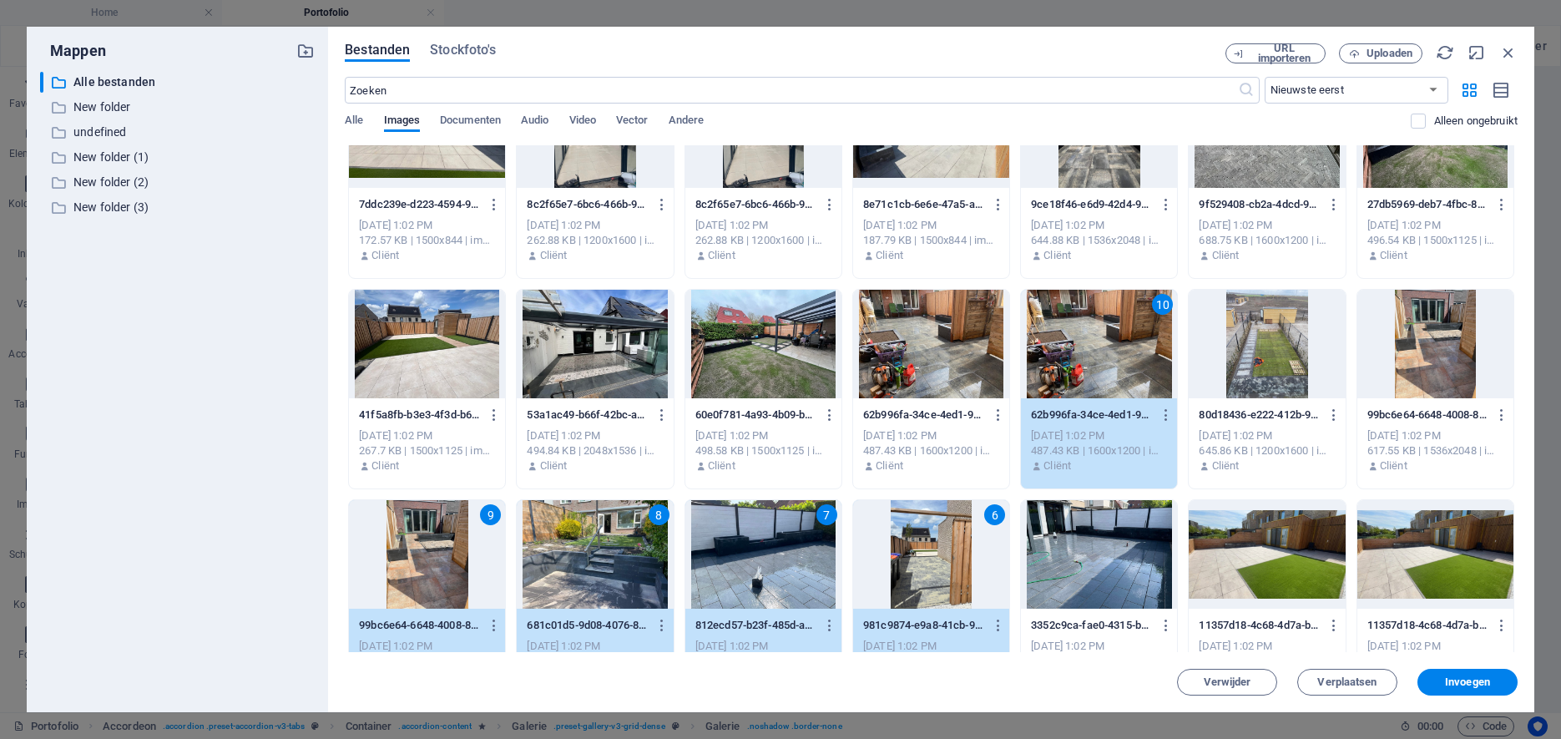
click at [746, 377] on div at bounding box center [763, 344] width 156 height 109
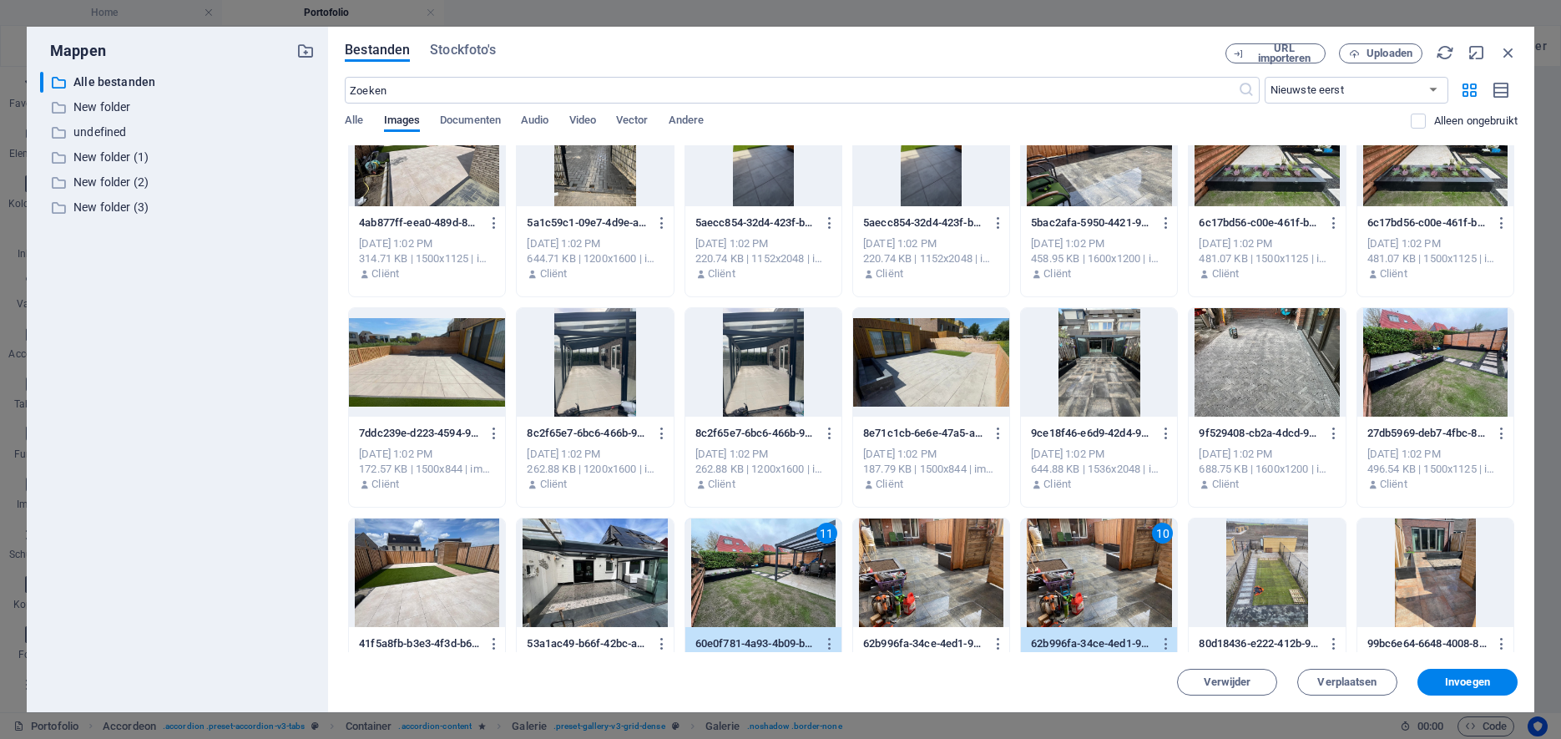
scroll to position [48, 0]
click at [1435, 374] on div at bounding box center [1435, 363] width 156 height 109
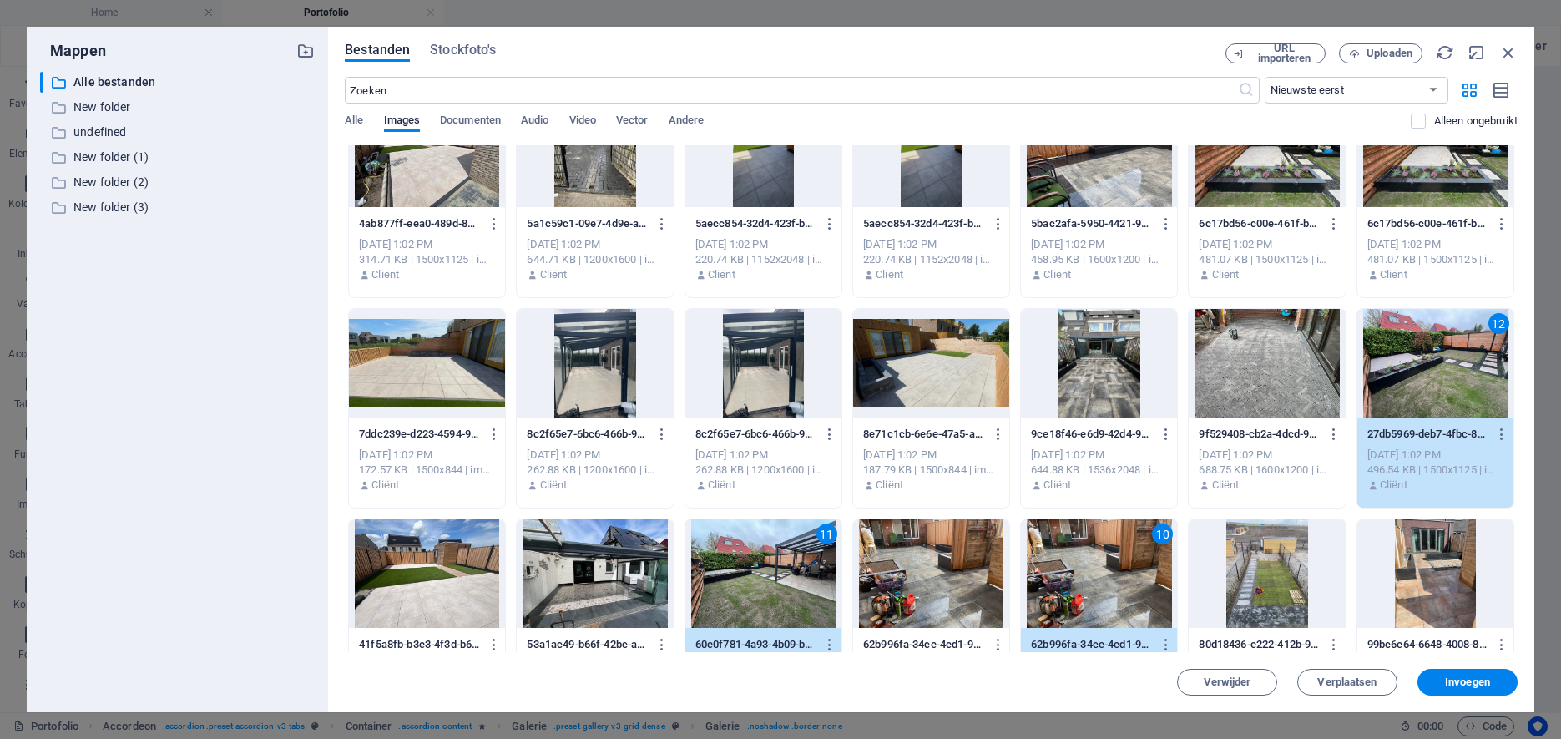
click at [1285, 391] on div at bounding box center [1267, 363] width 156 height 109
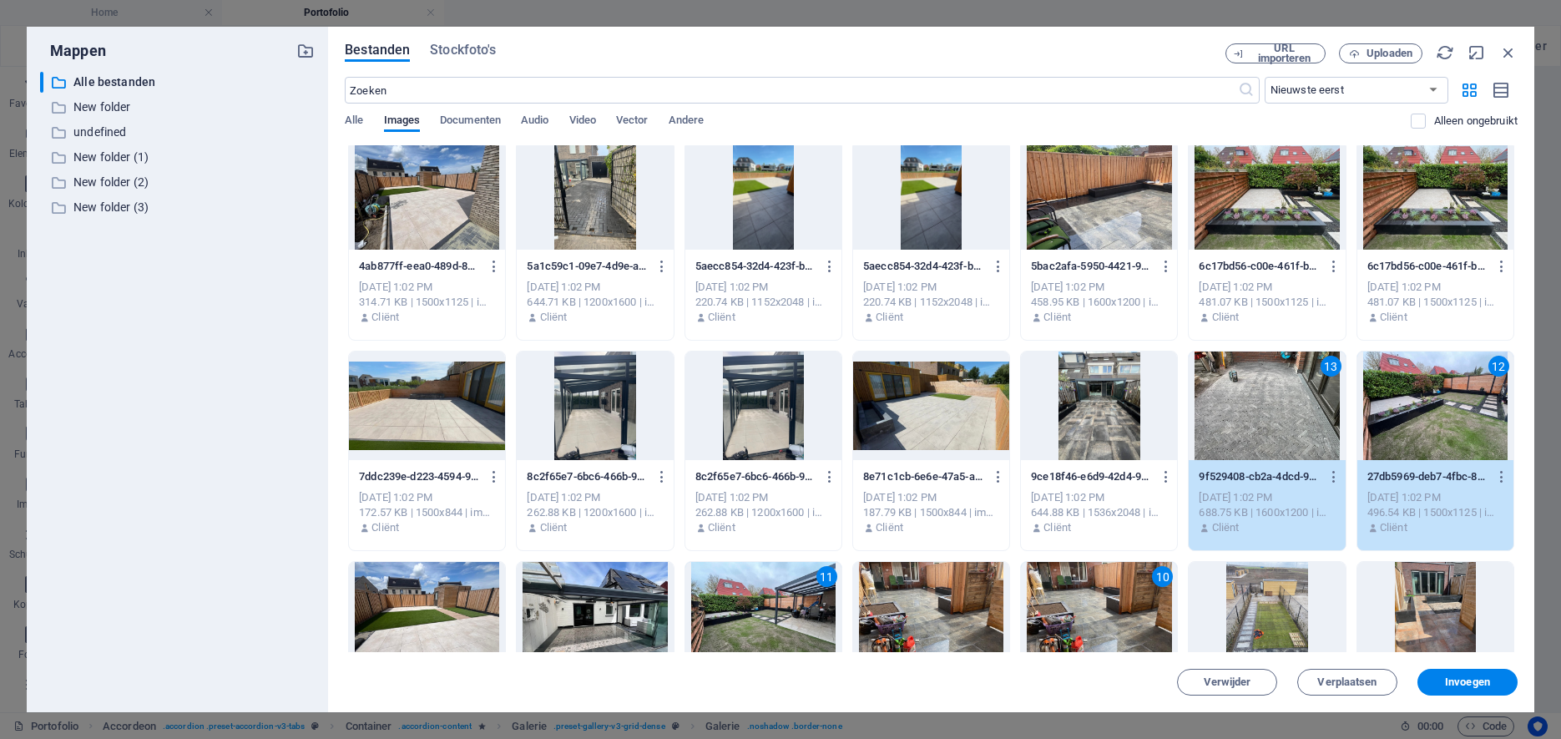
scroll to position [0, 0]
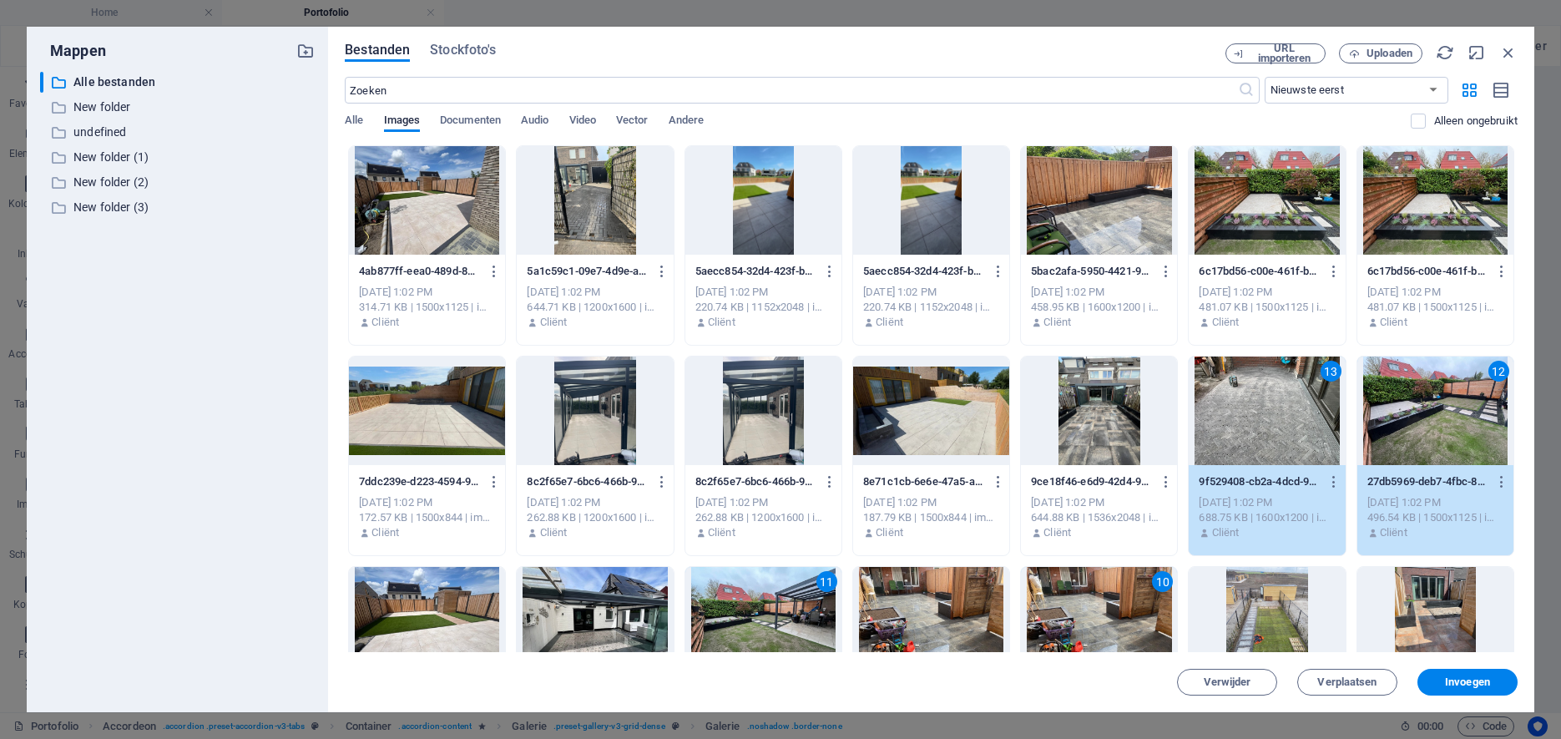
click at [592, 206] on div at bounding box center [595, 200] width 156 height 109
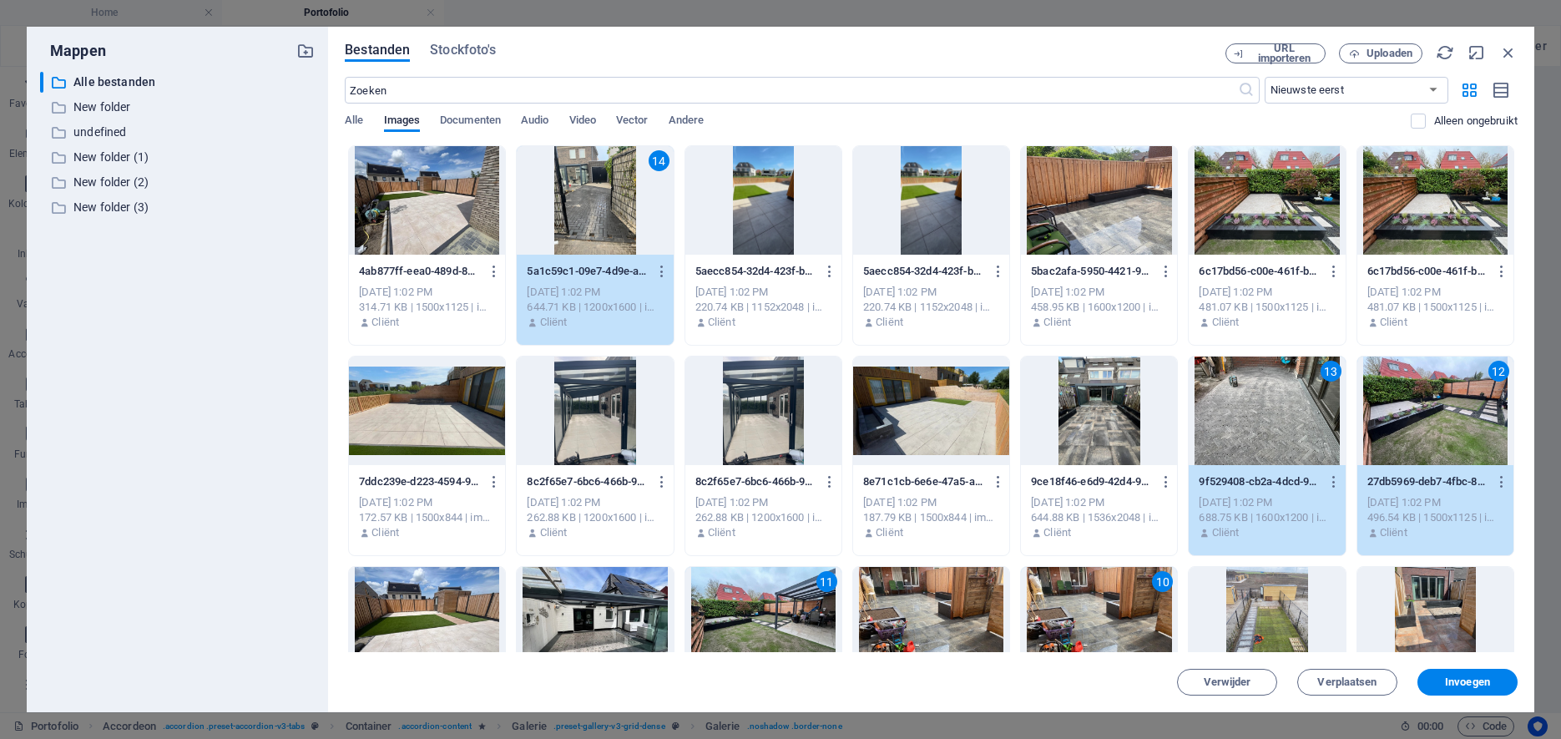
click at [753, 222] on div at bounding box center [763, 200] width 156 height 109
click at [732, 434] on div at bounding box center [763, 410] width 156 height 109
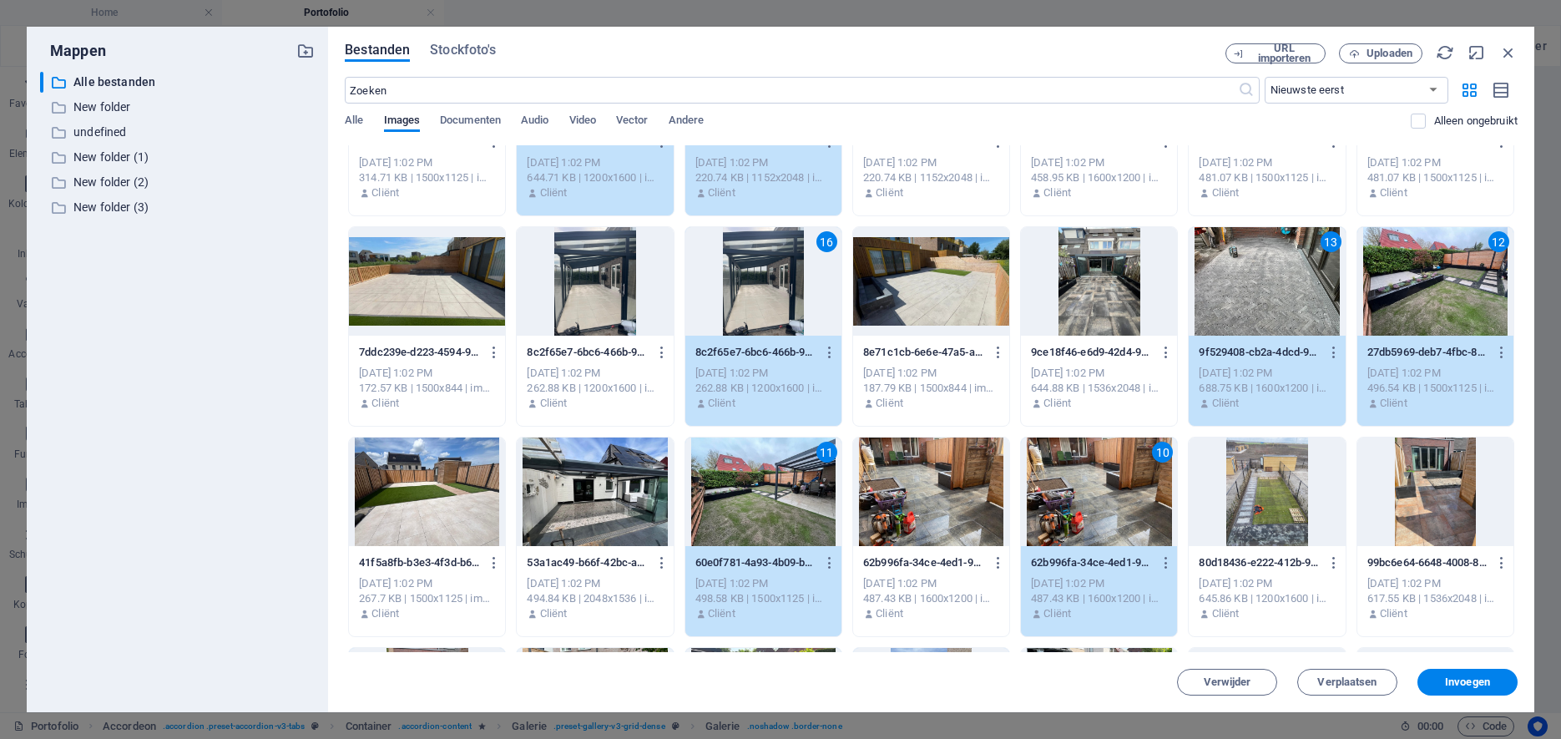
scroll to position [134, 0]
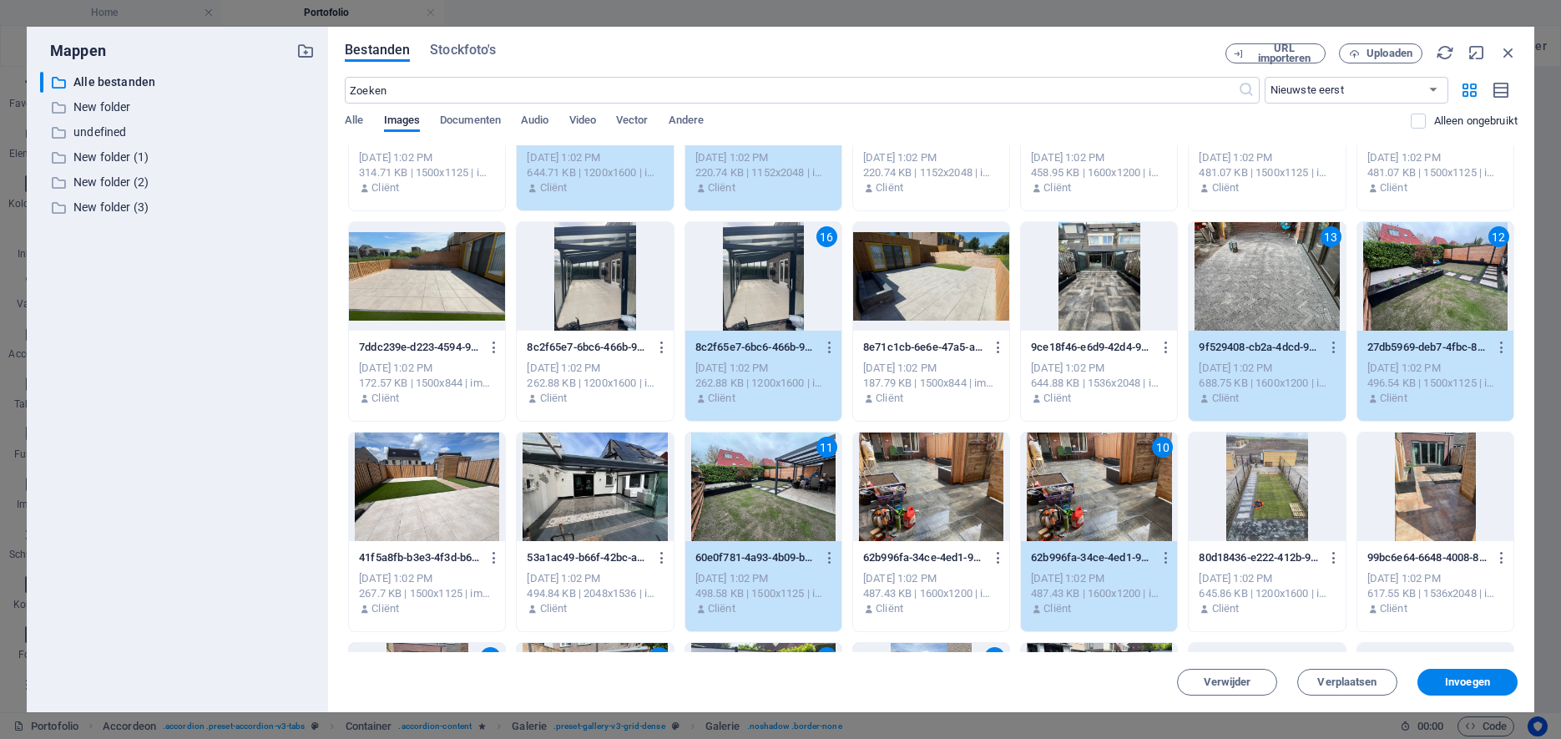
click at [1498, 684] on span "Invoegen" at bounding box center [1467, 682] width 87 height 10
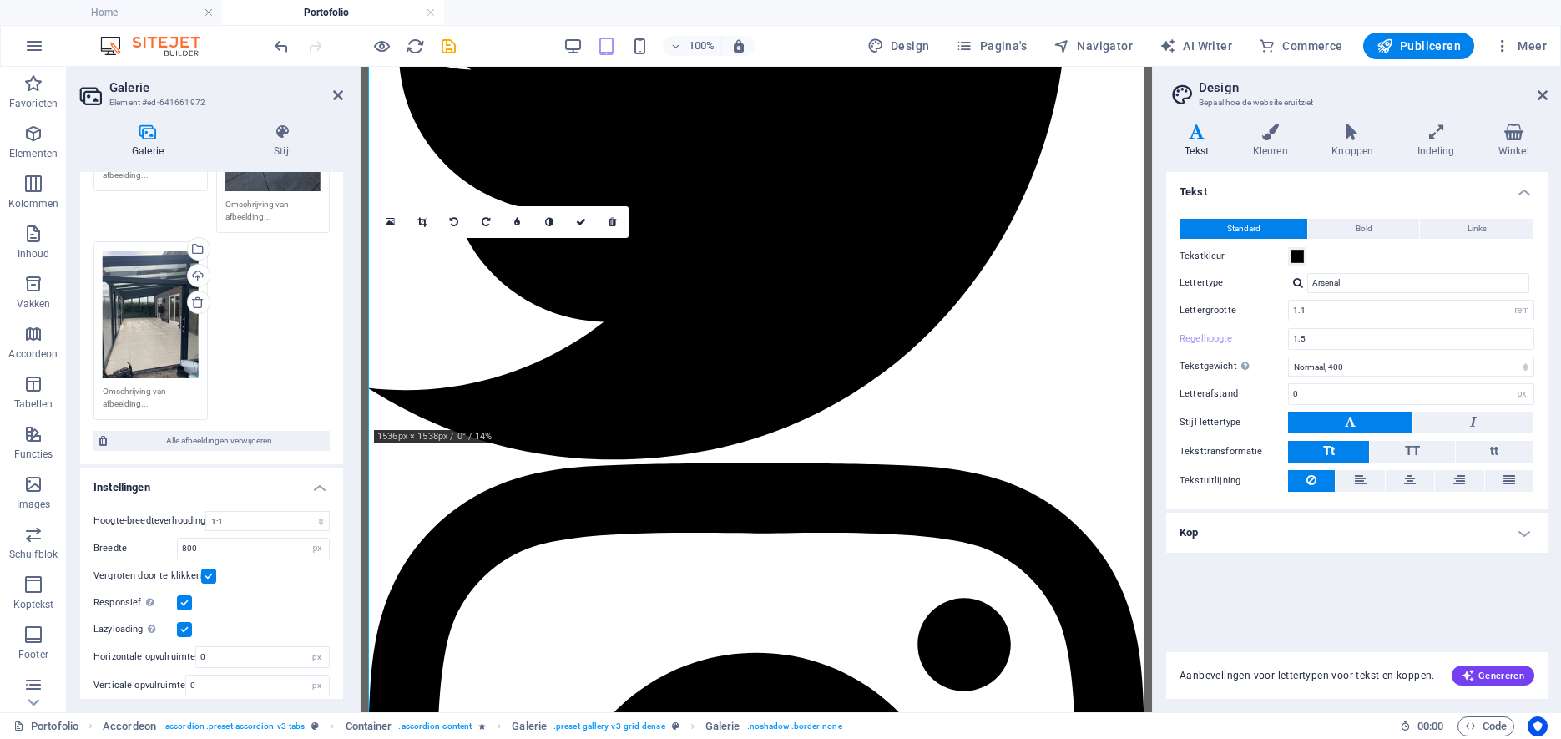
scroll to position [4243, 0]
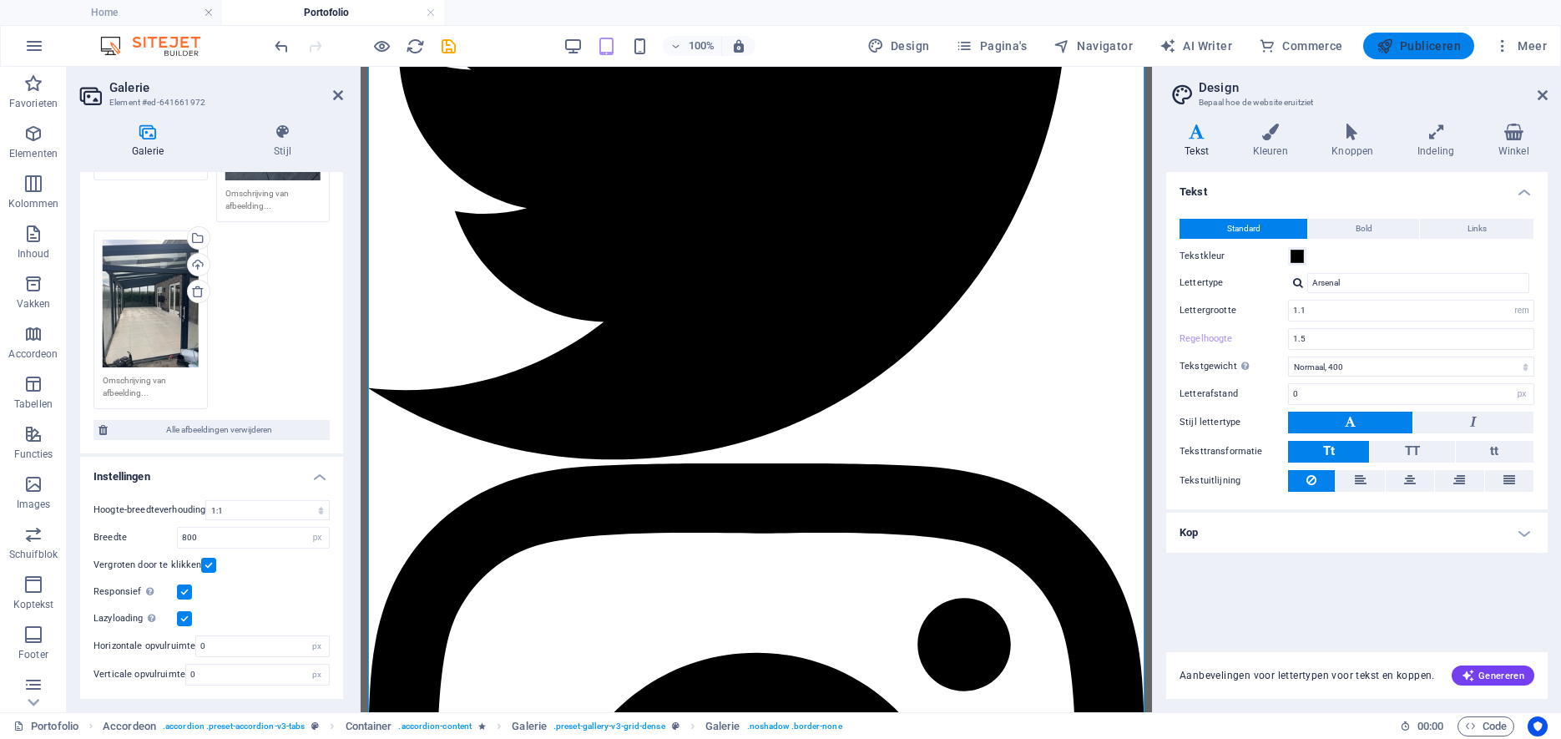
click at [1422, 48] on span "Publiceren" at bounding box center [1419, 46] width 84 height 17
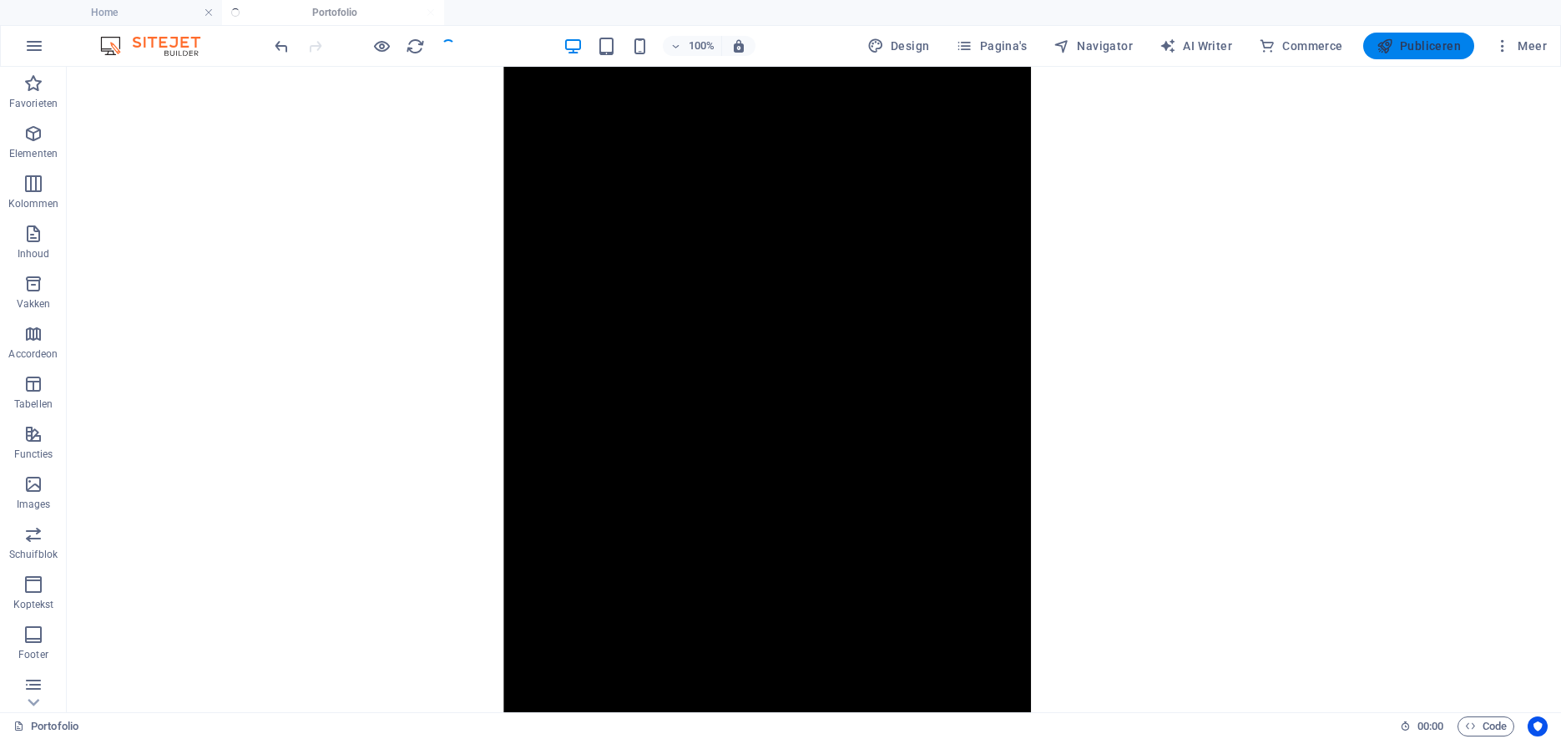
scroll to position [1977, 0]
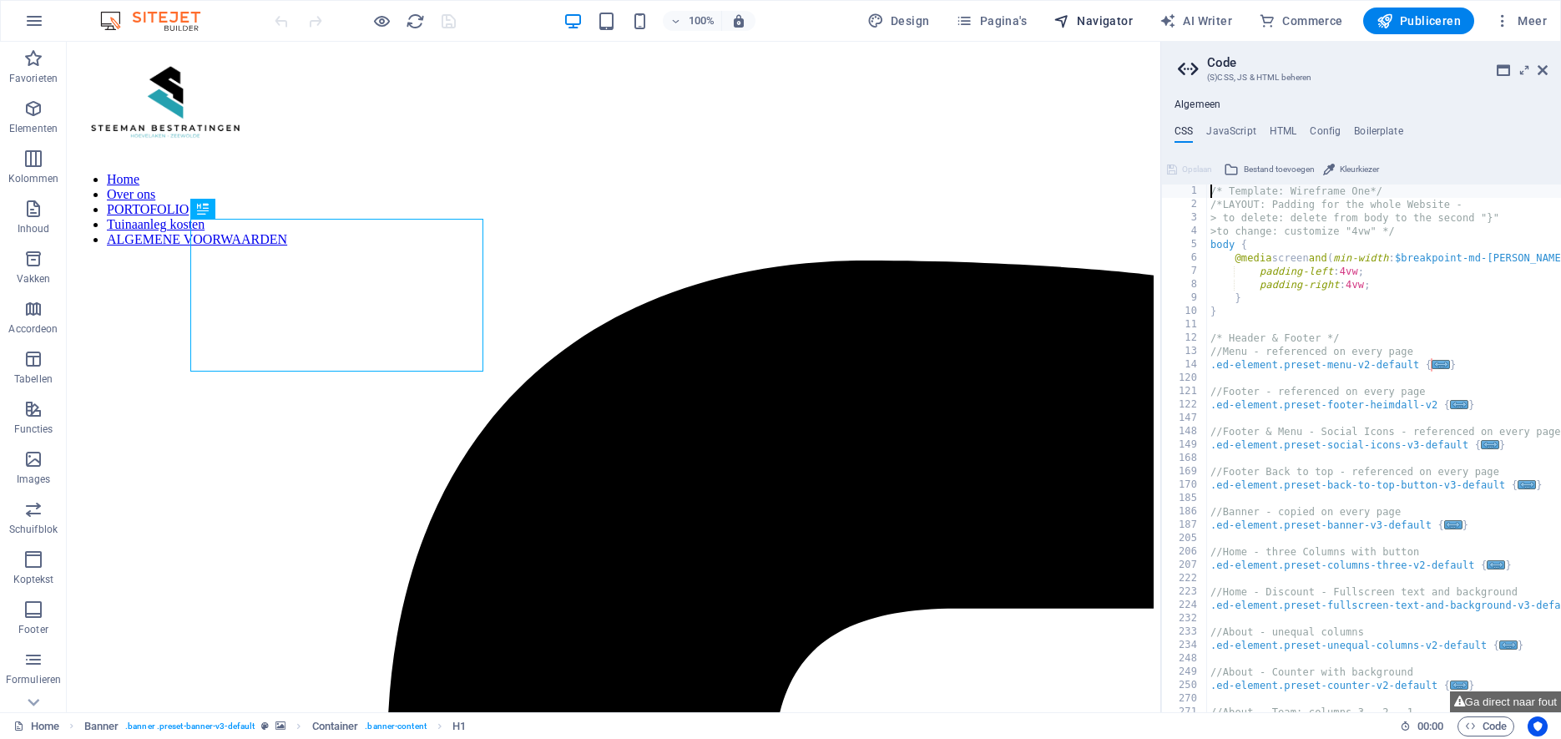
click at [1100, 20] on span "Navigator" at bounding box center [1092, 21] width 79 height 17
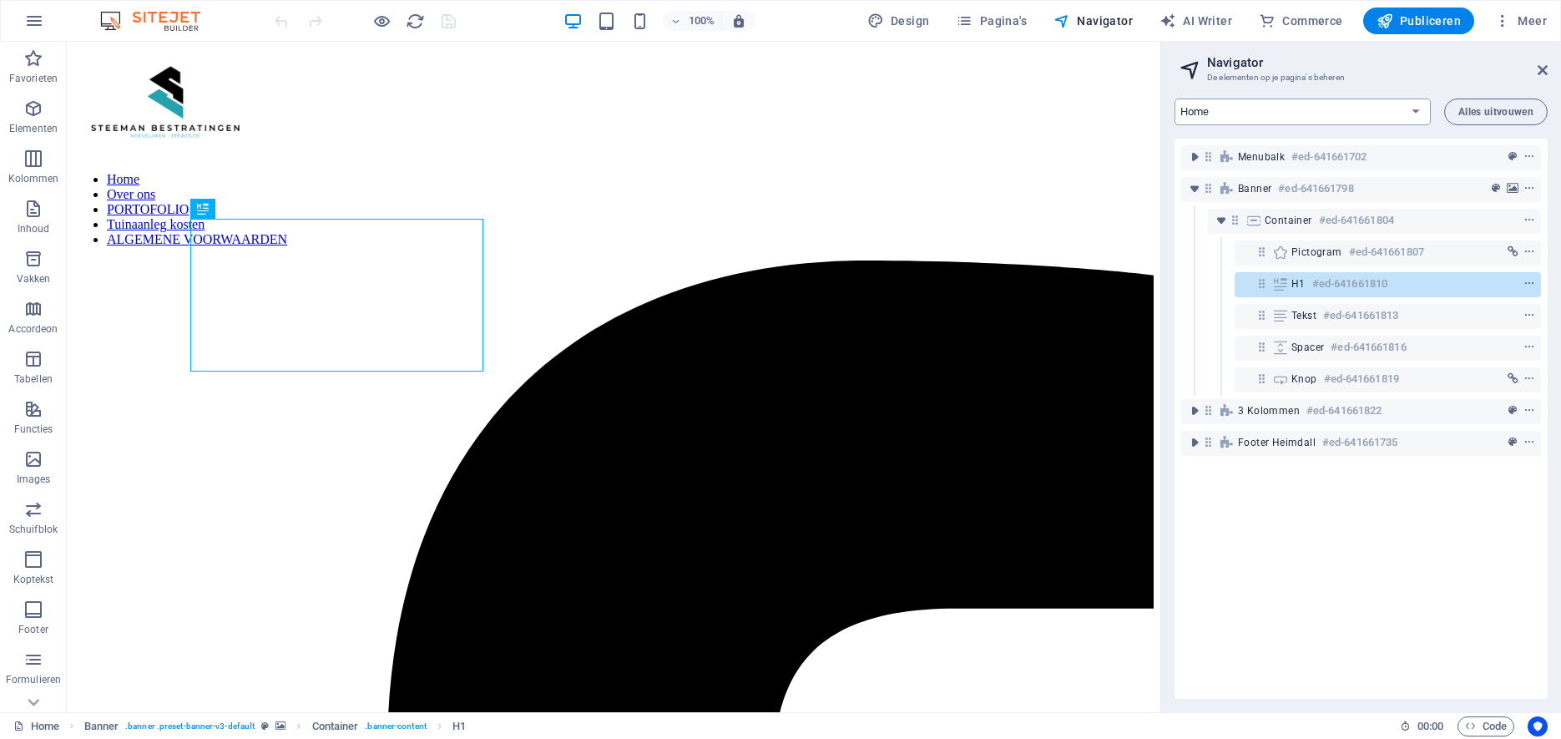
select select "12573876-nl"
click option "Portofolio" at bounding box center [0, 0] width 0 height 0
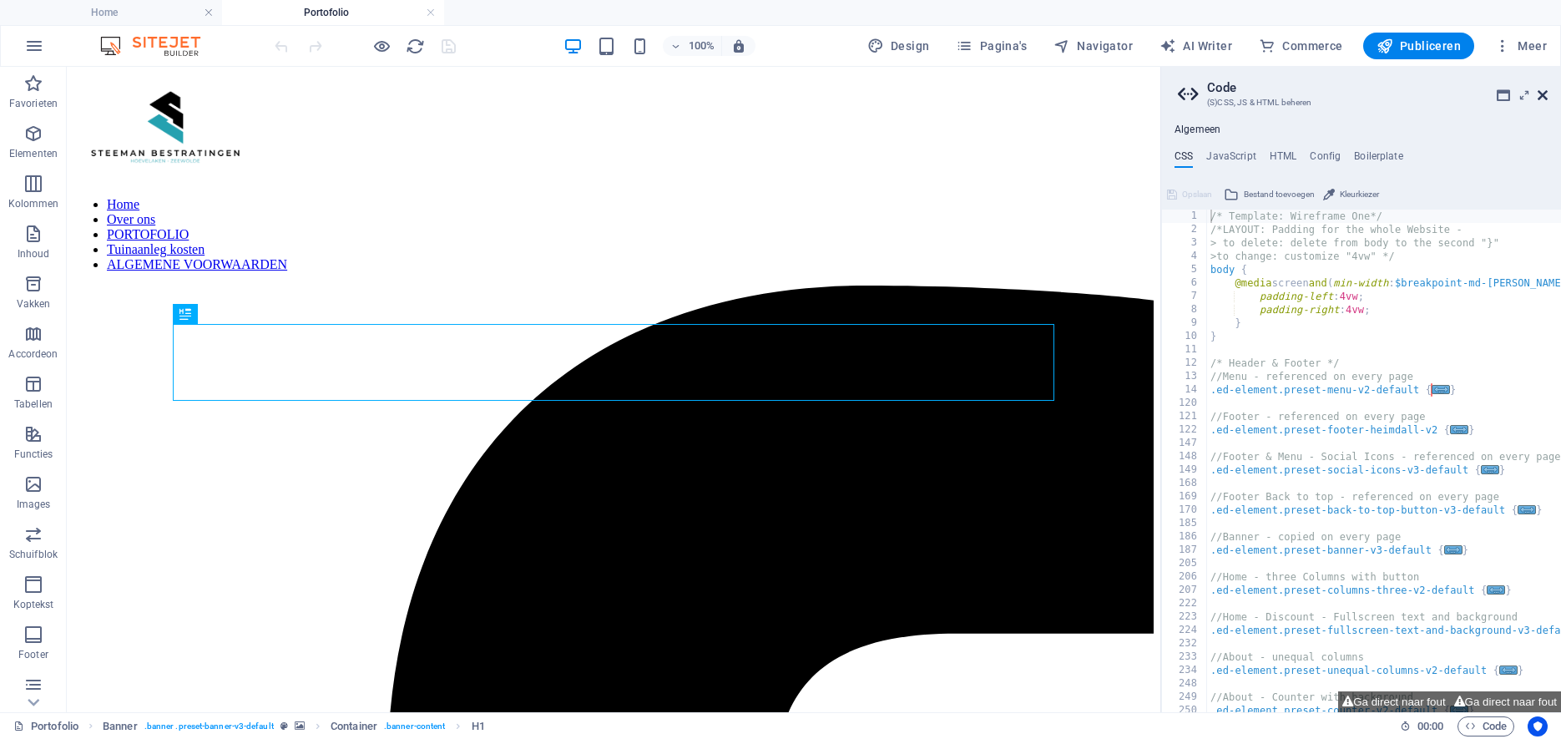
click at [1540, 97] on icon at bounding box center [1543, 94] width 10 height 13
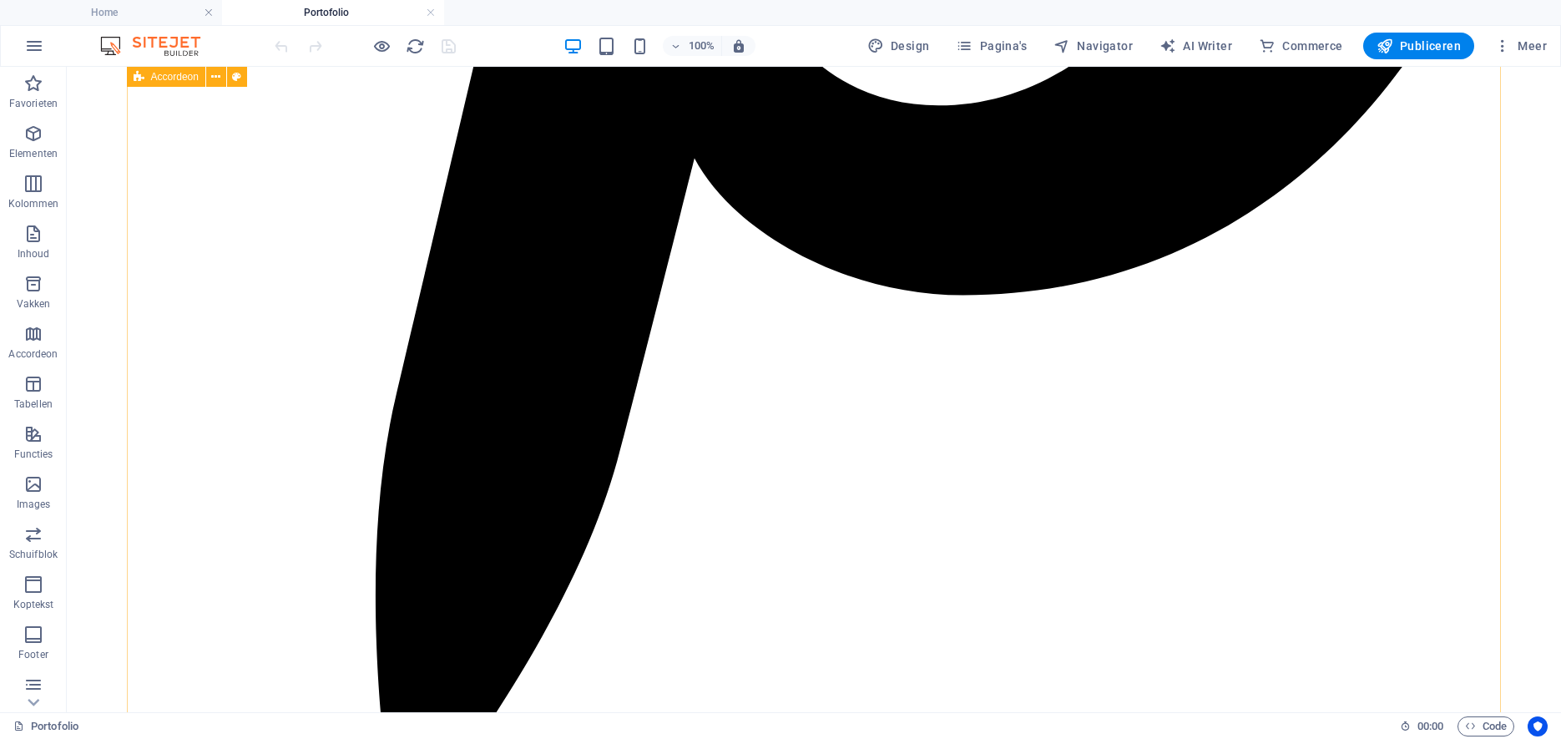
scroll to position [7001, 0]
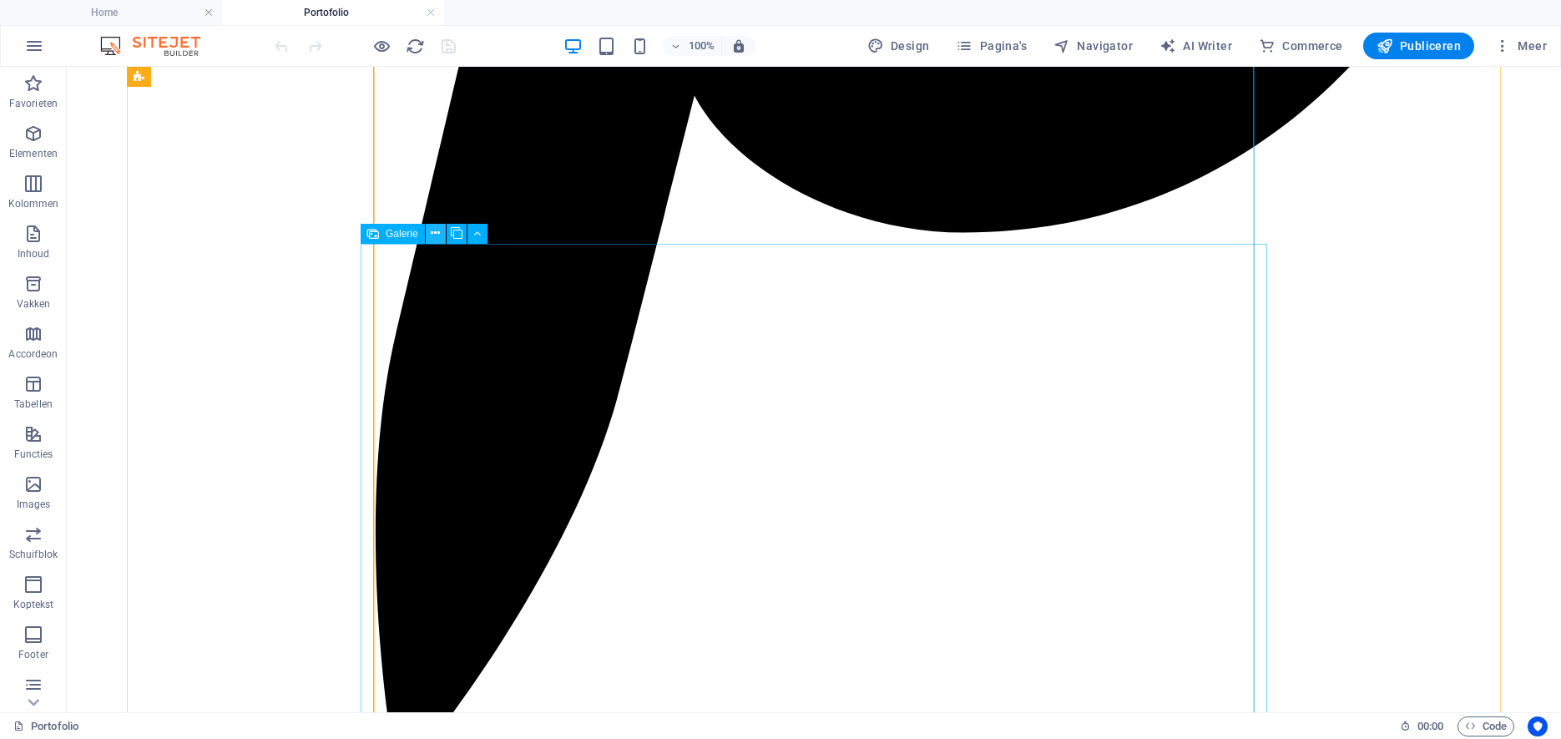
click at [437, 235] on icon at bounding box center [435, 234] width 9 height 18
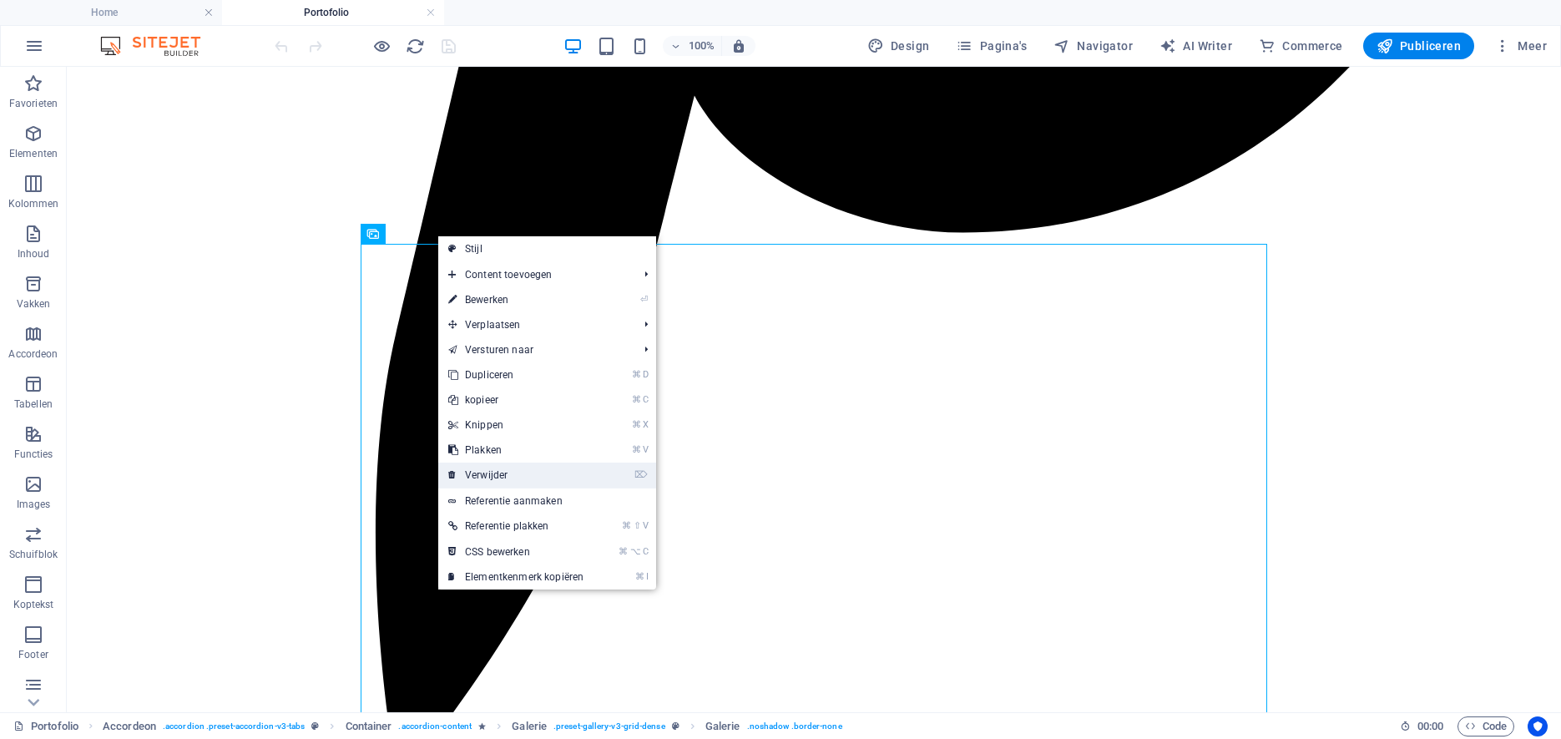
click at [486, 476] on link "⌦ Verwijder" at bounding box center [515, 474] width 155 height 25
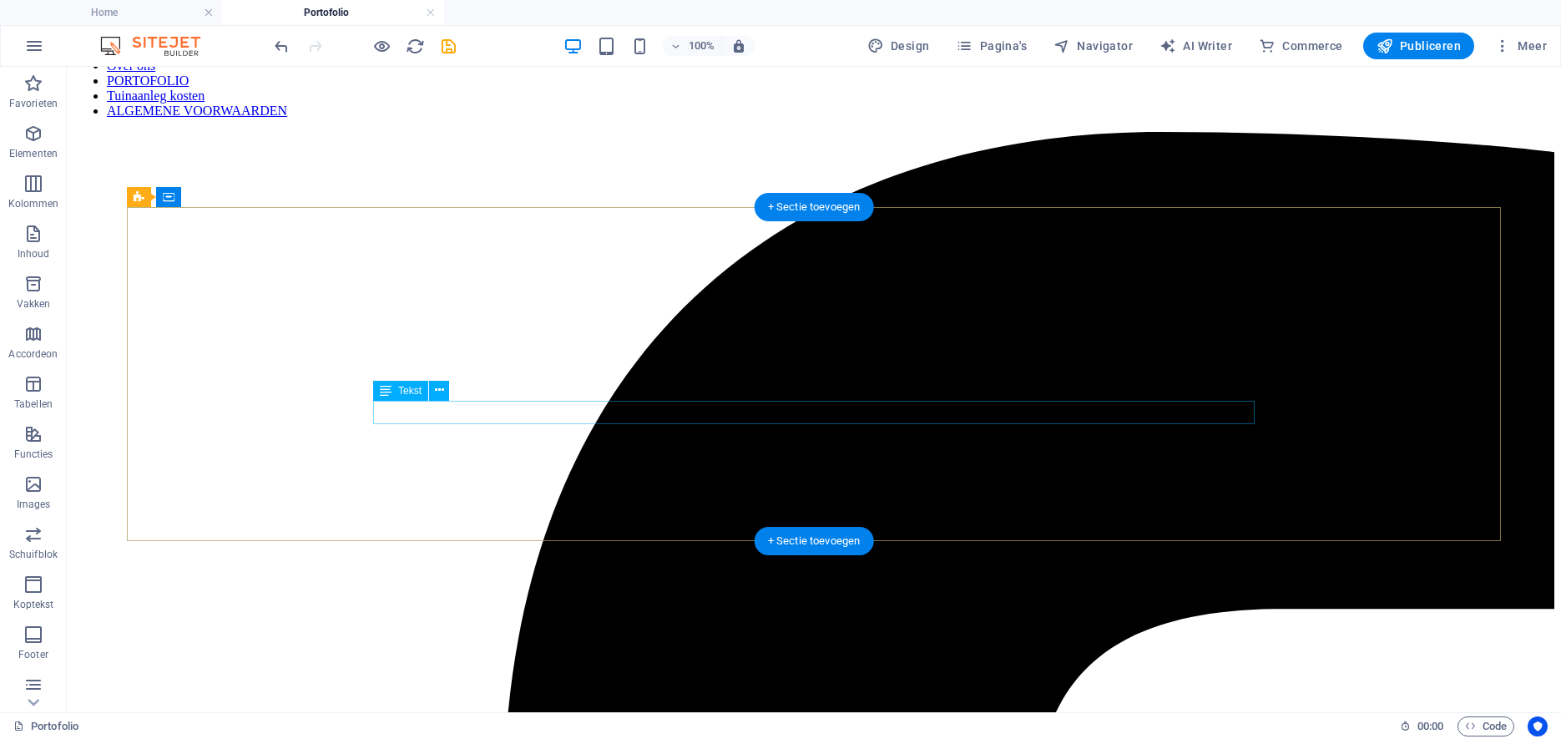
scroll to position [0, 0]
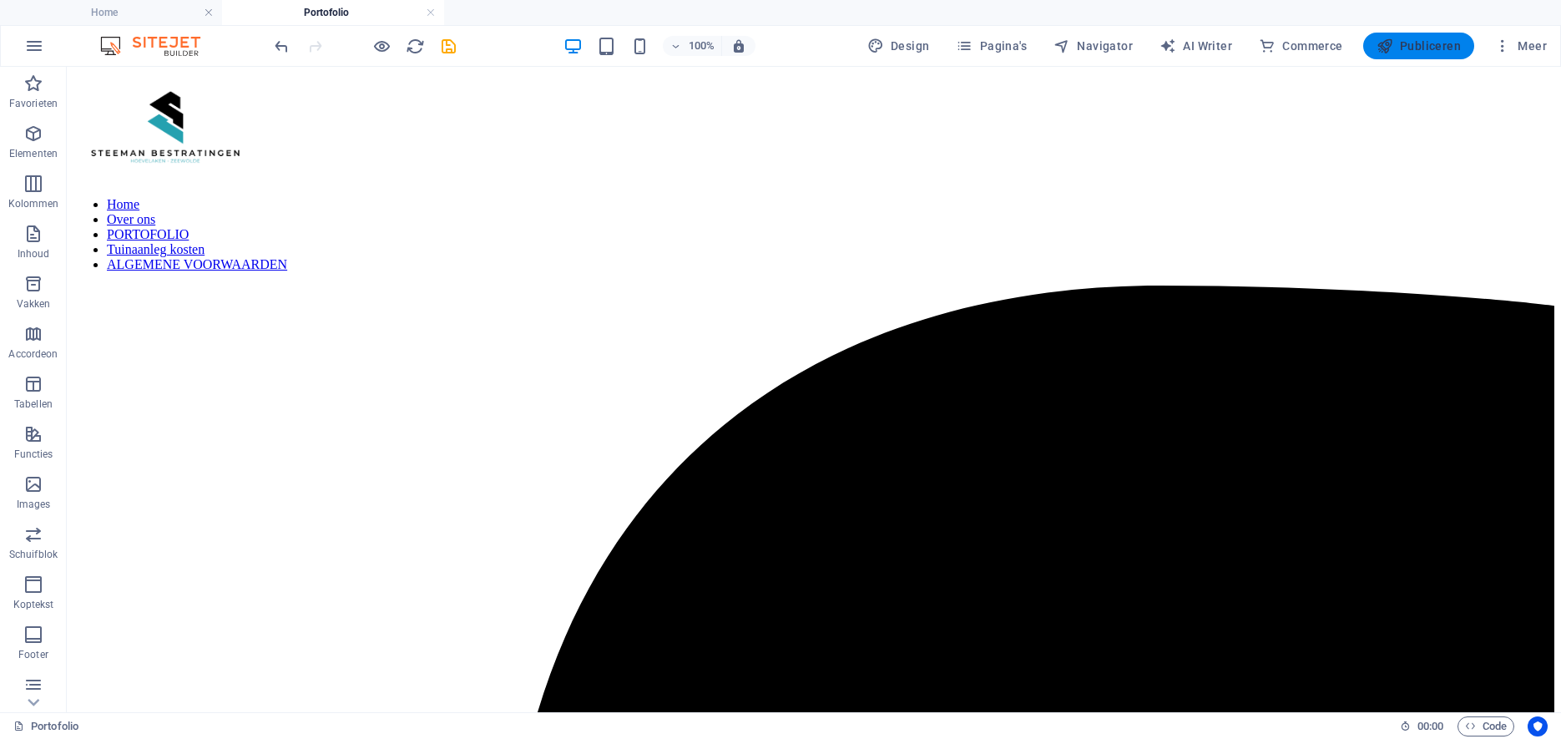
click at [1437, 49] on span "Publiceren" at bounding box center [1419, 46] width 84 height 17
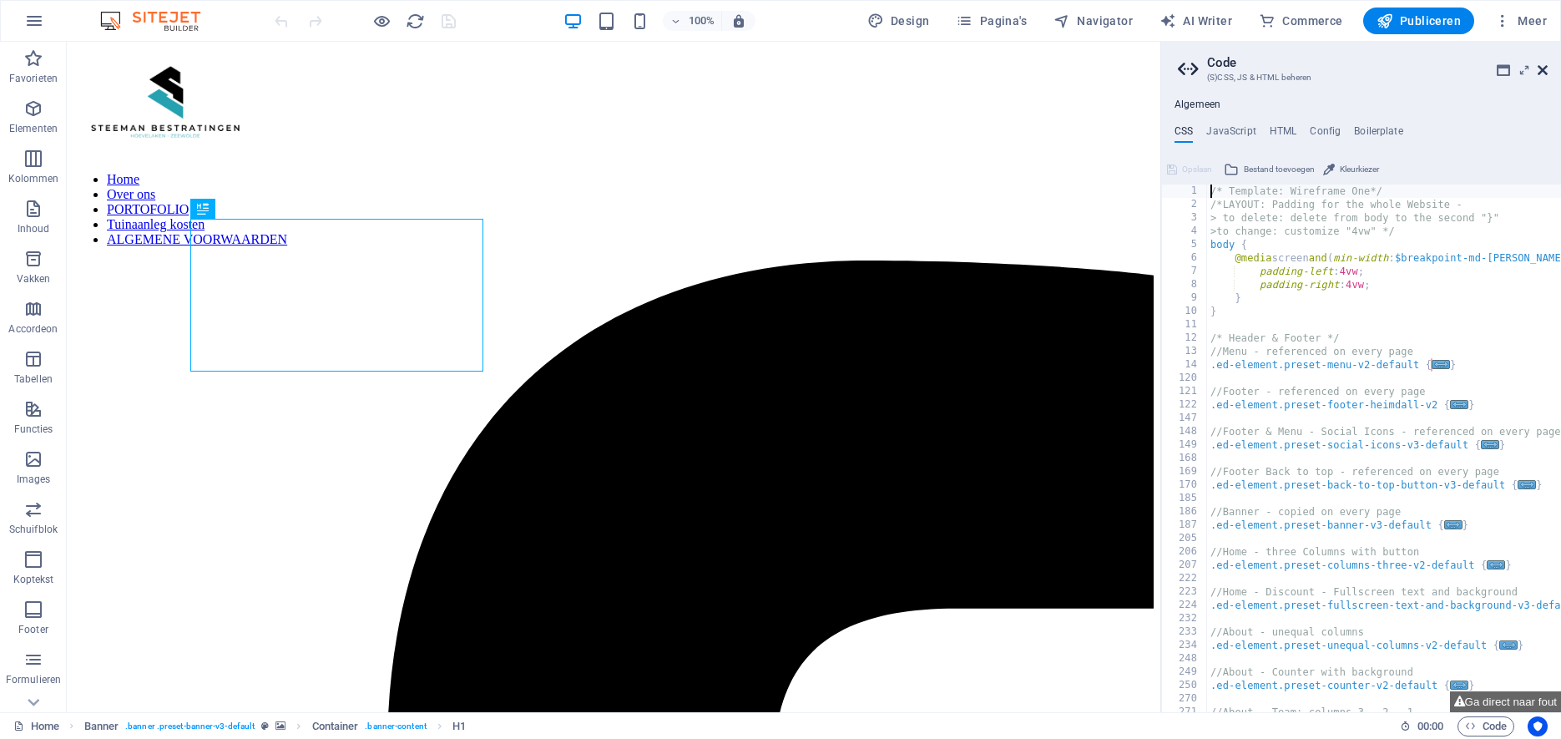
click at [0, 0] on icon at bounding box center [0, 0] width 0 height 0
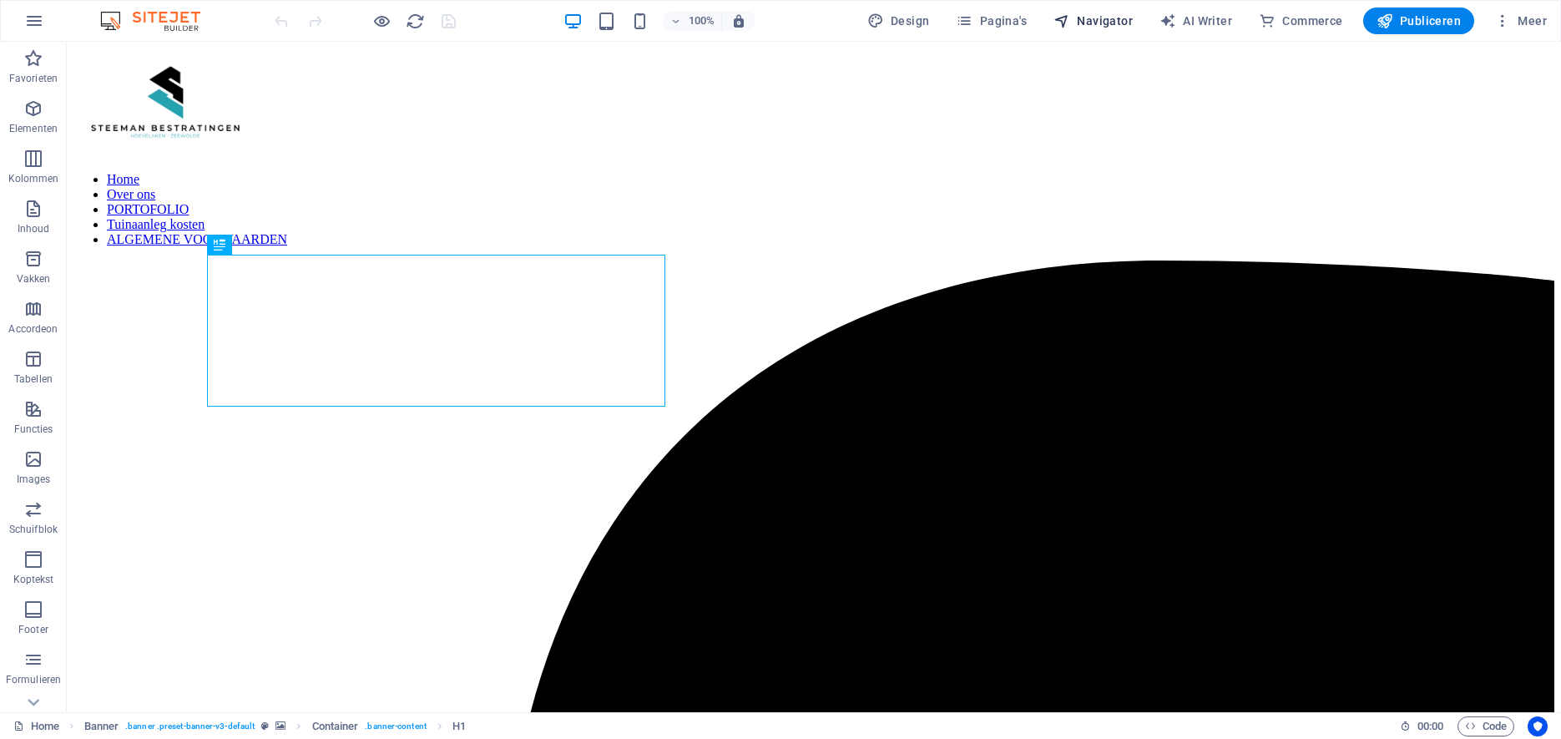
click at [1099, 21] on span "Navigator" at bounding box center [1092, 21] width 79 height 17
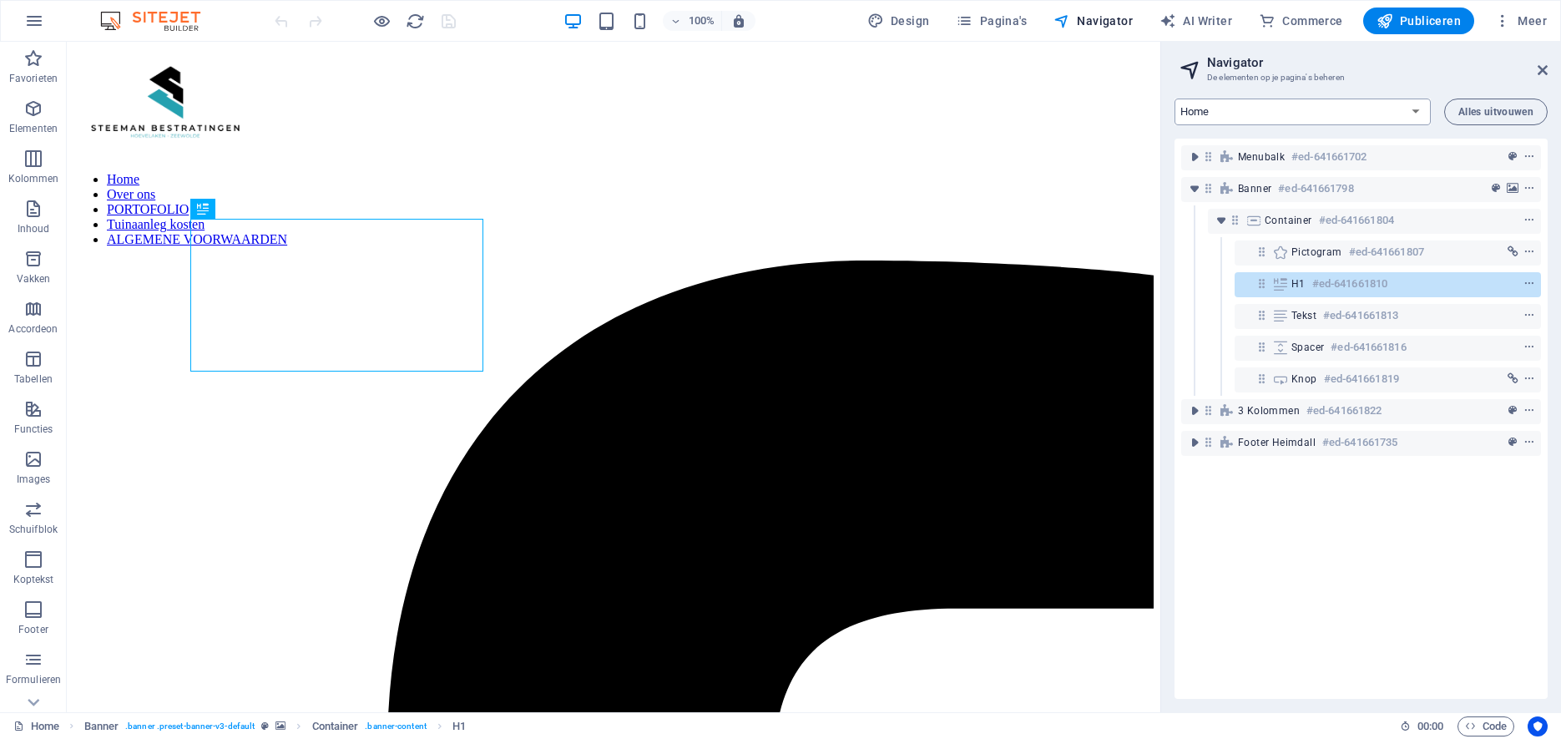
select select "12573876-nl"
click option "Portofolio" at bounding box center [0, 0] width 0 height 0
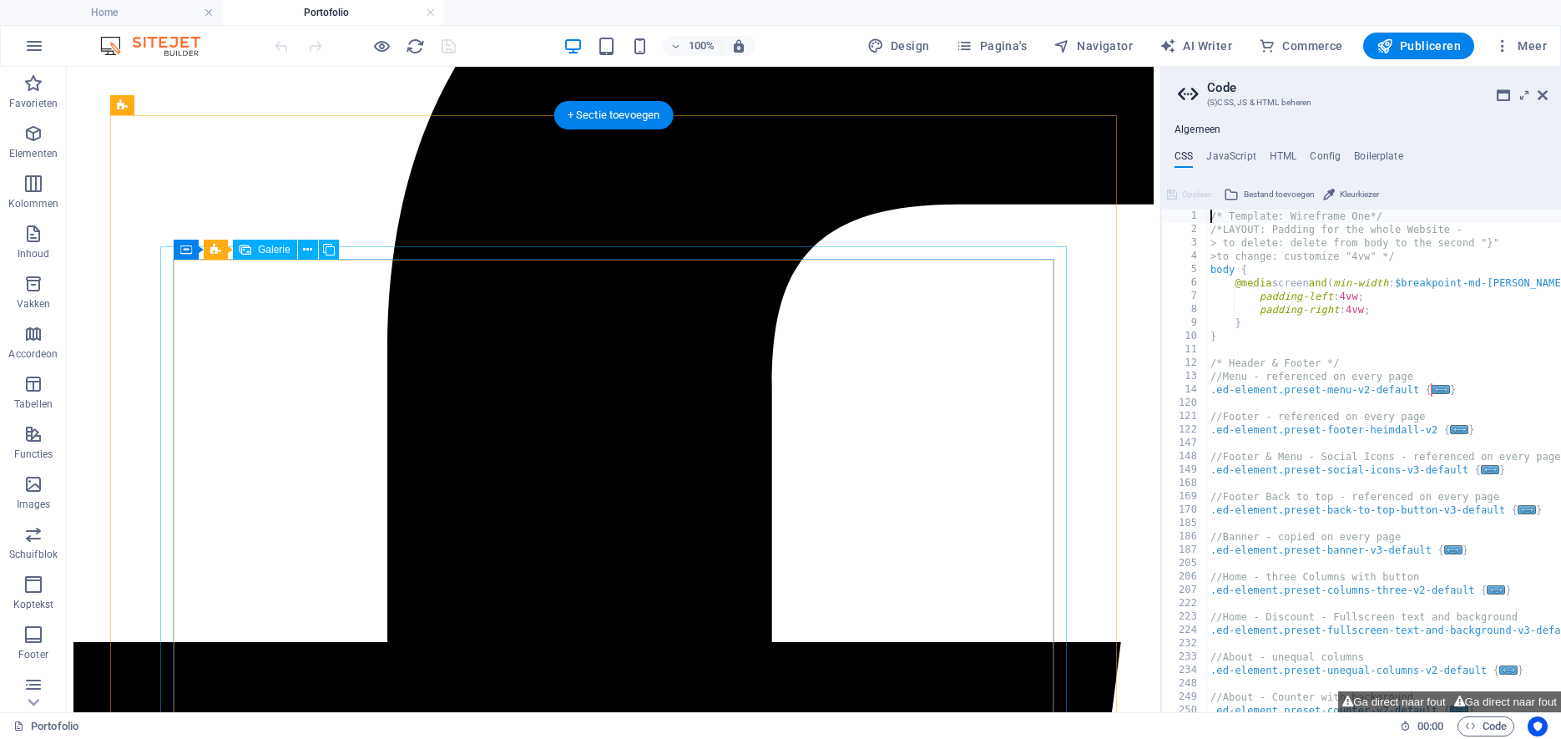
scroll to position [422, 0]
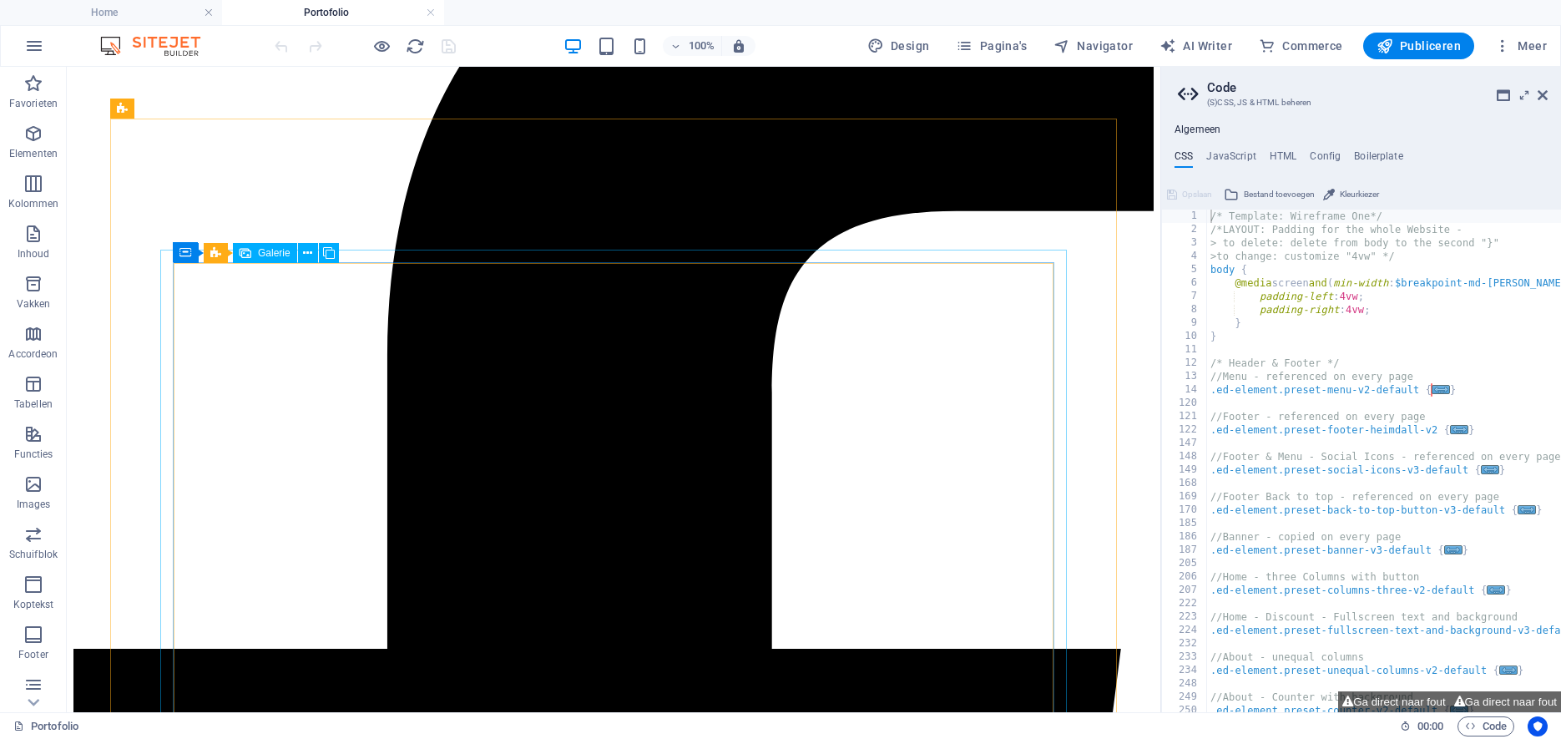
click at [278, 253] on span "Galerie" at bounding box center [274, 253] width 33 height 10
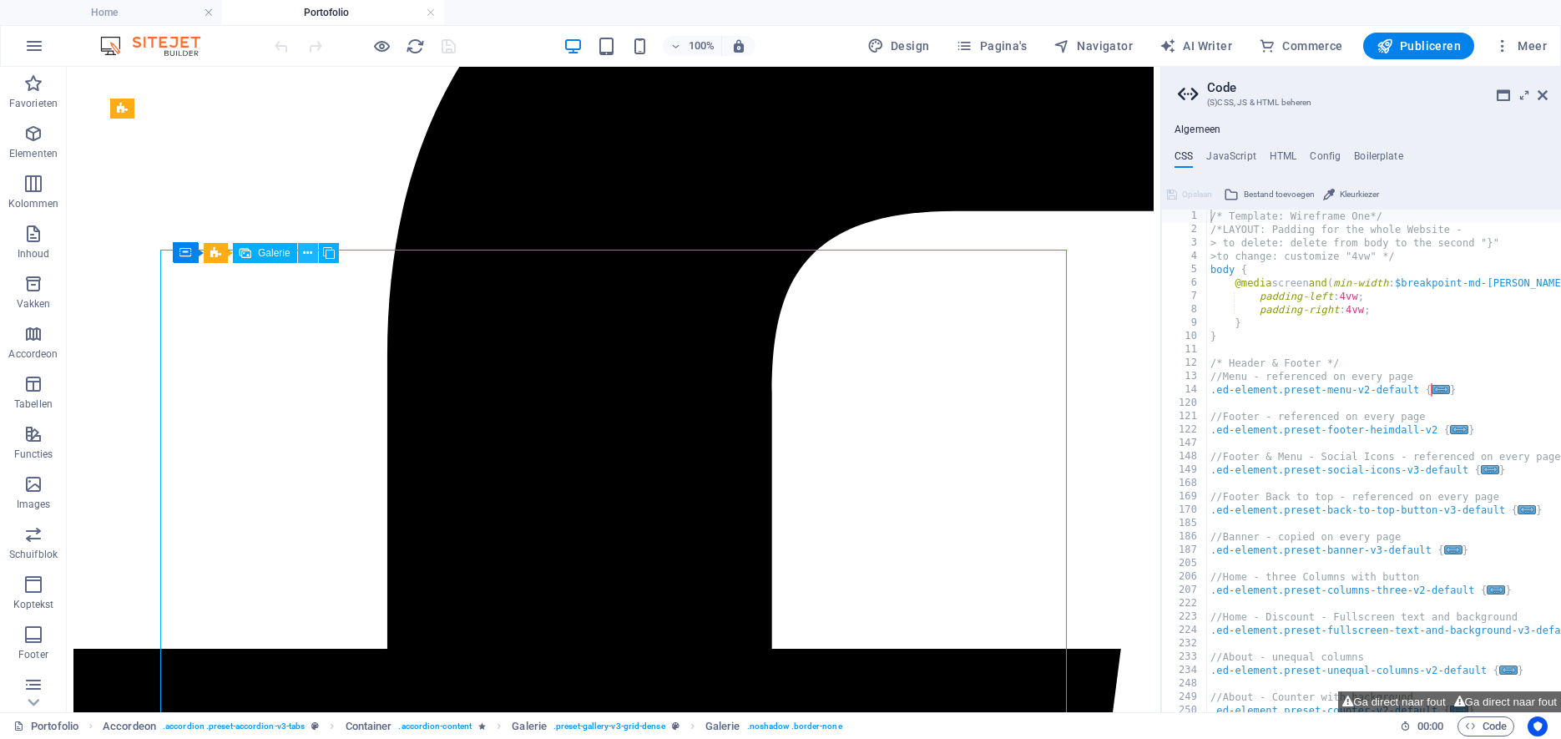
click at [310, 253] on icon at bounding box center [307, 254] width 9 height 18
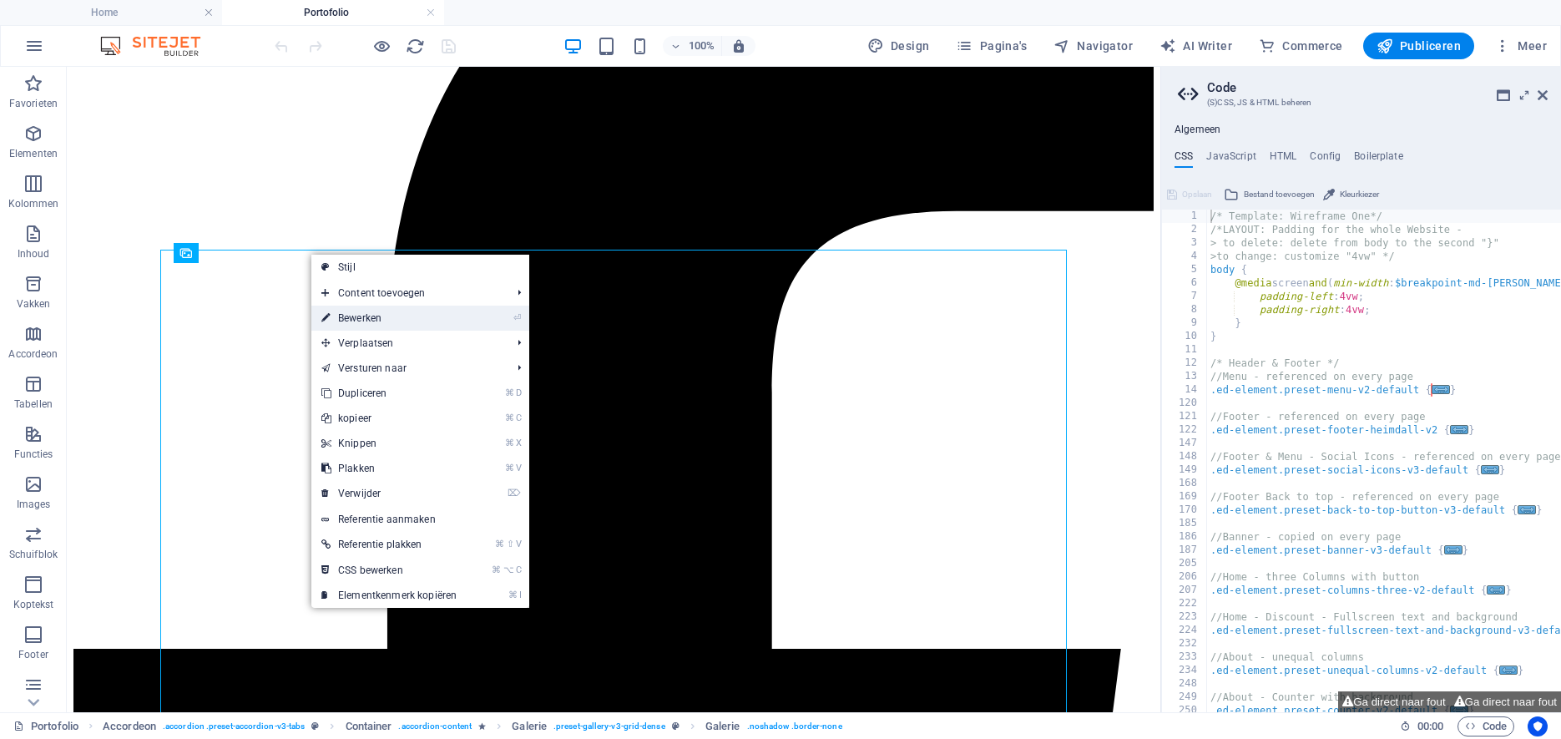
click at [336, 319] on link "⏎ Bewerken" at bounding box center [388, 318] width 155 height 25
select select "4"
select select "px"
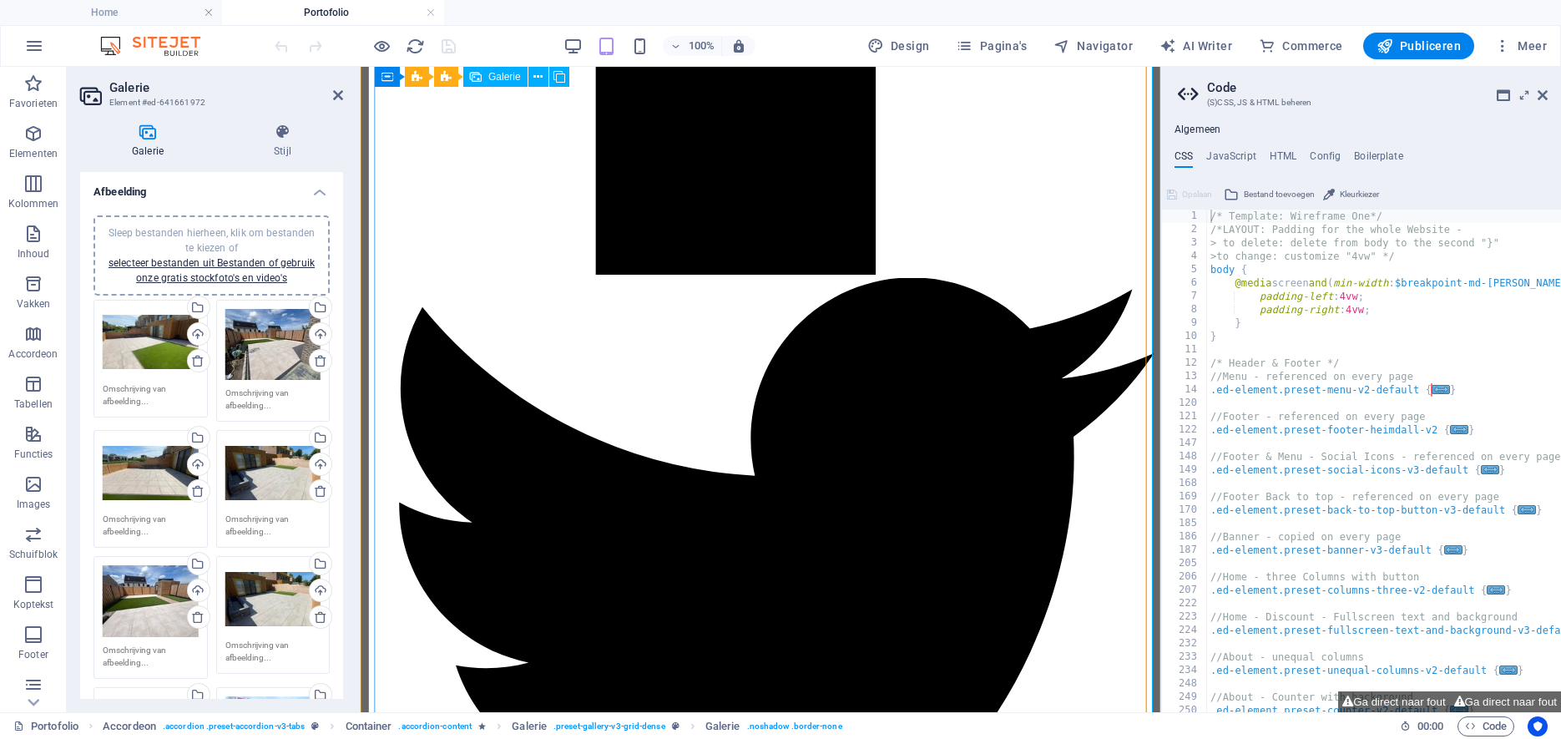
scroll to position [1538, 0]
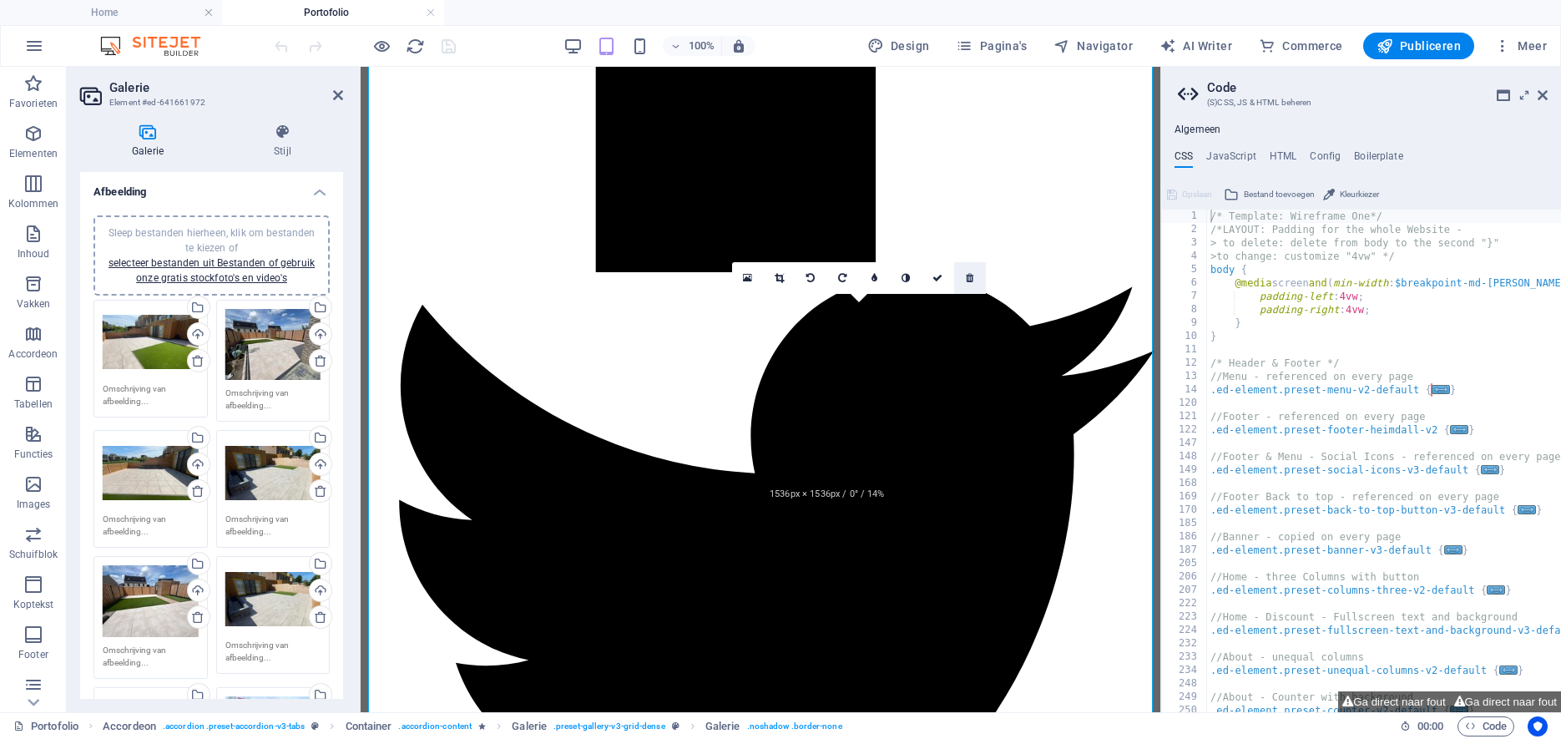
click at [970, 278] on icon at bounding box center [970, 278] width 8 height 10
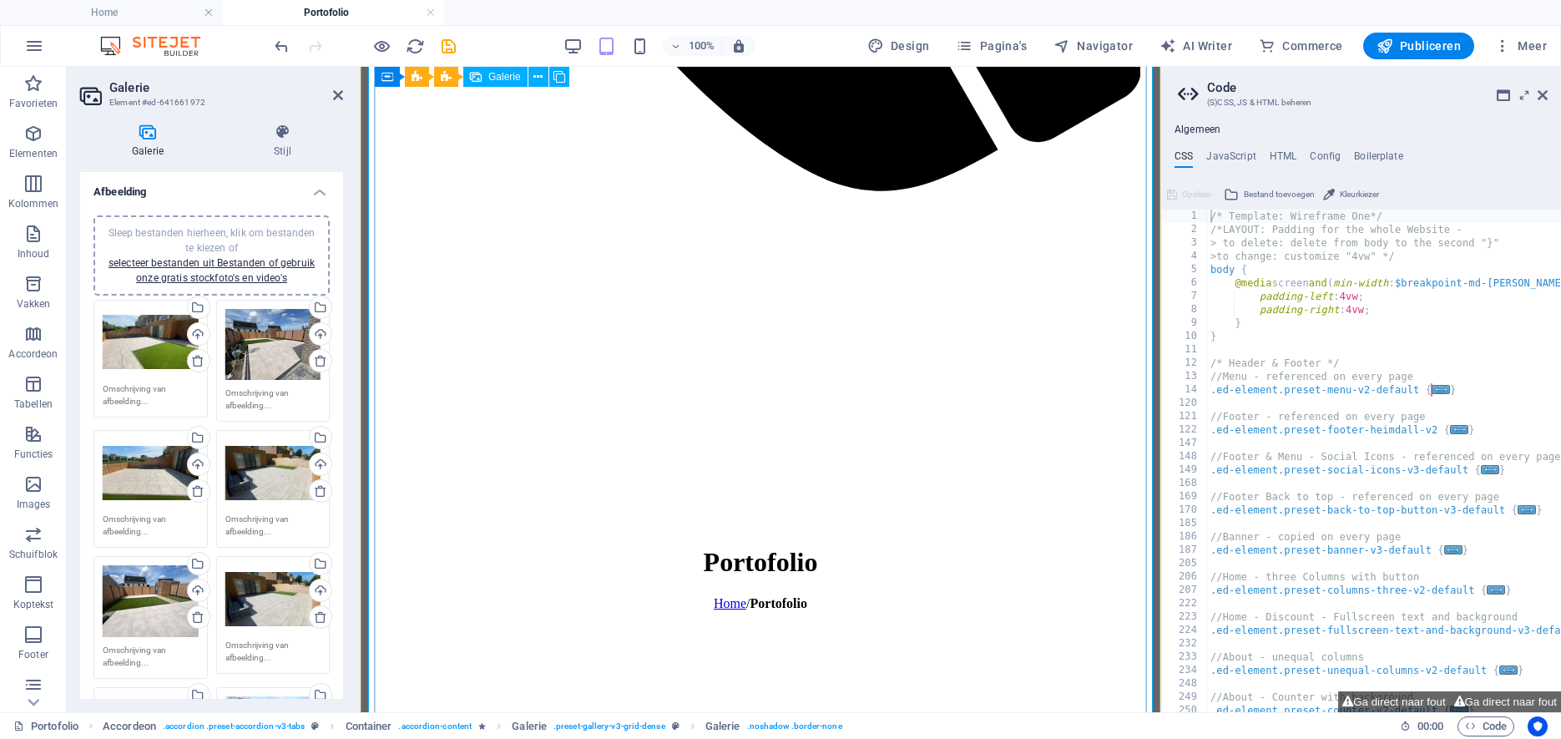
scroll to position [5103, 0]
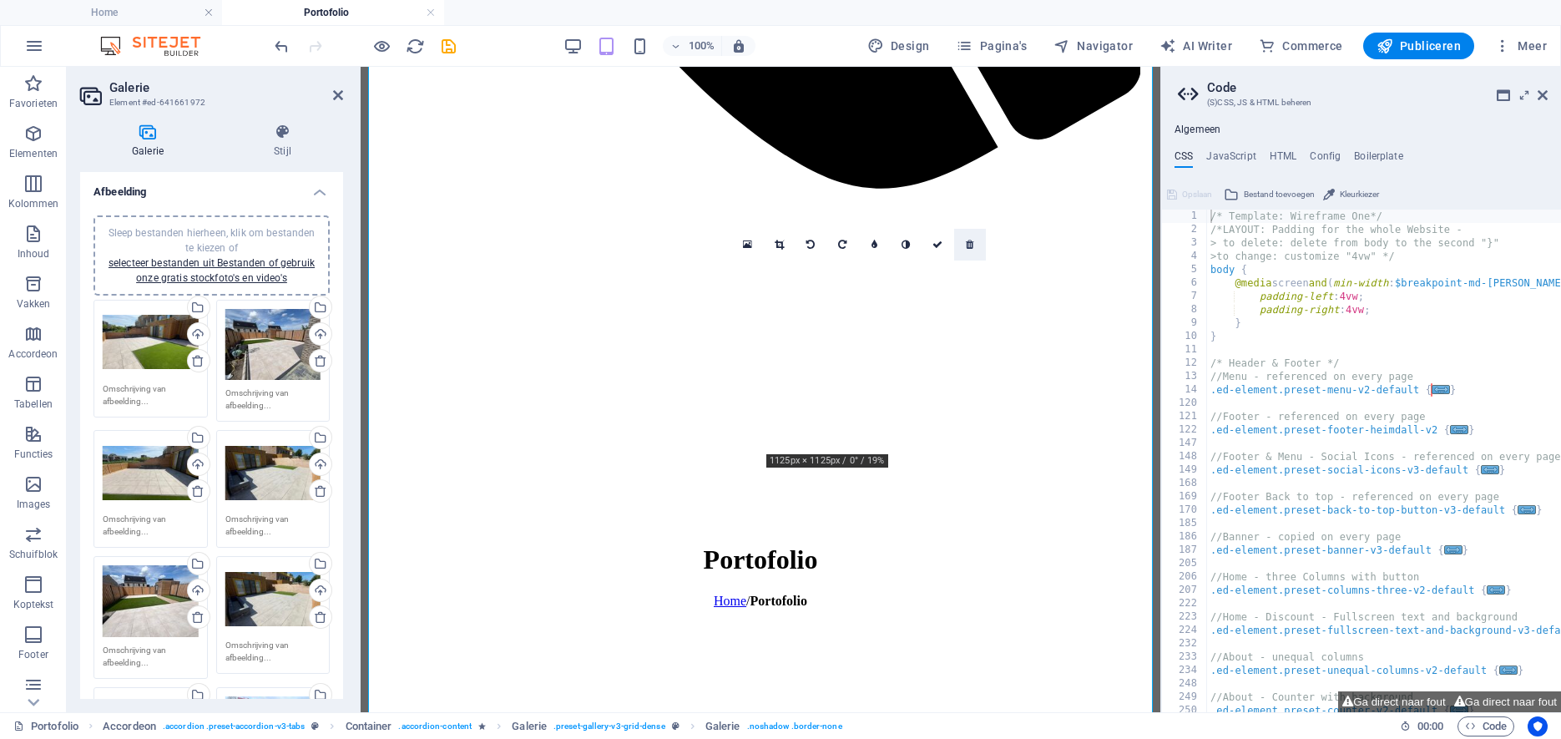
click at [969, 244] on icon at bounding box center [970, 245] width 8 height 10
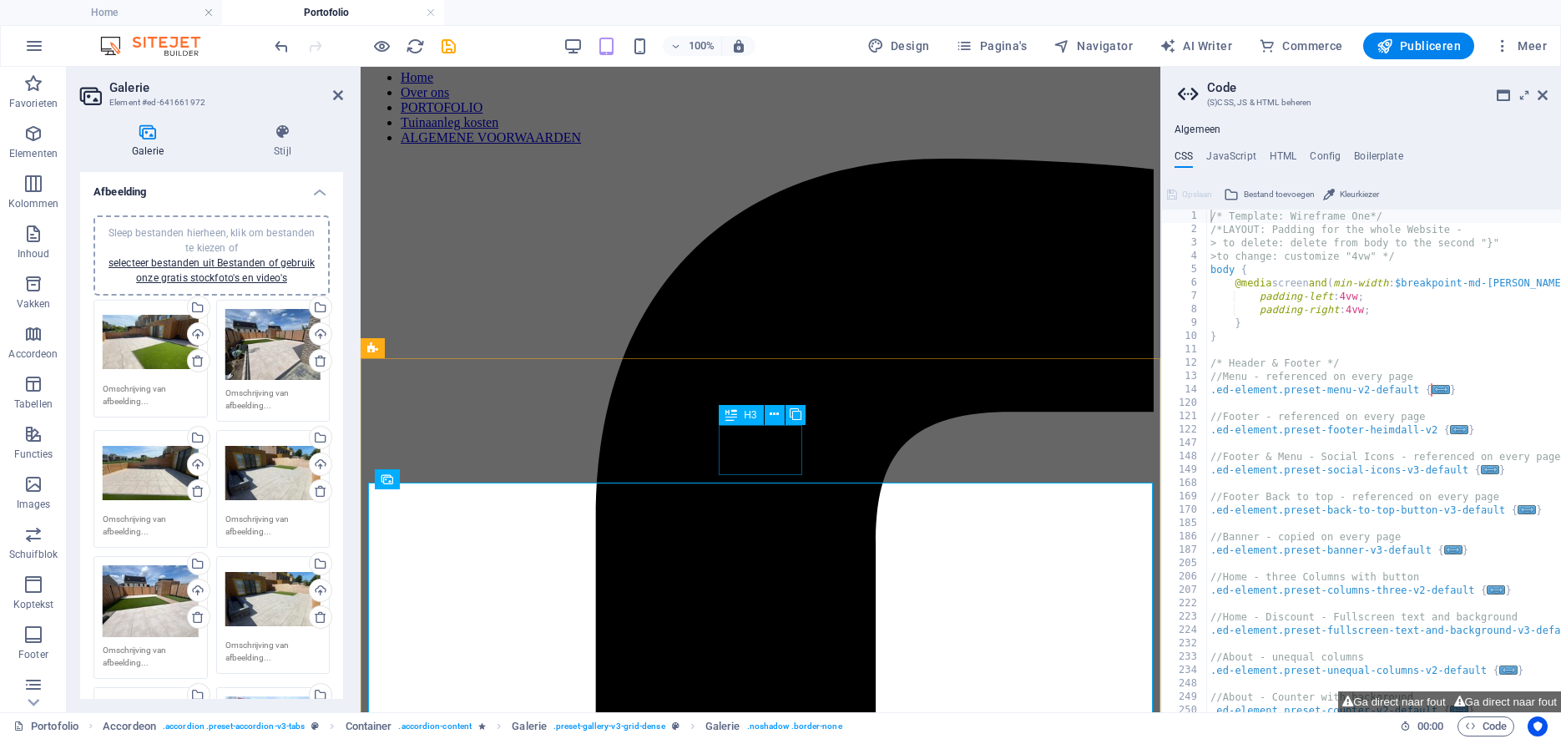
scroll to position [0, 0]
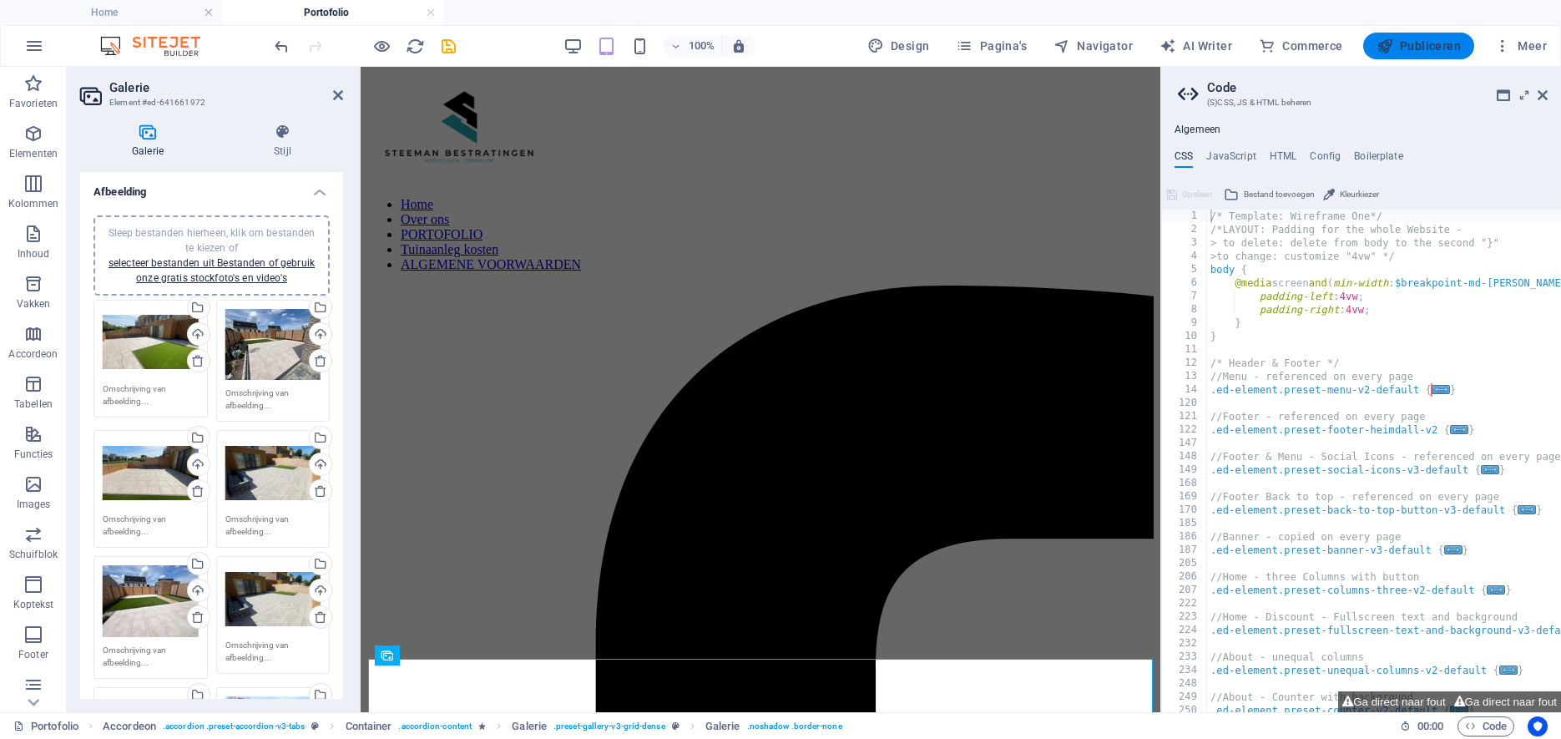
click at [1416, 50] on span "Publiceren" at bounding box center [1419, 46] width 84 height 17
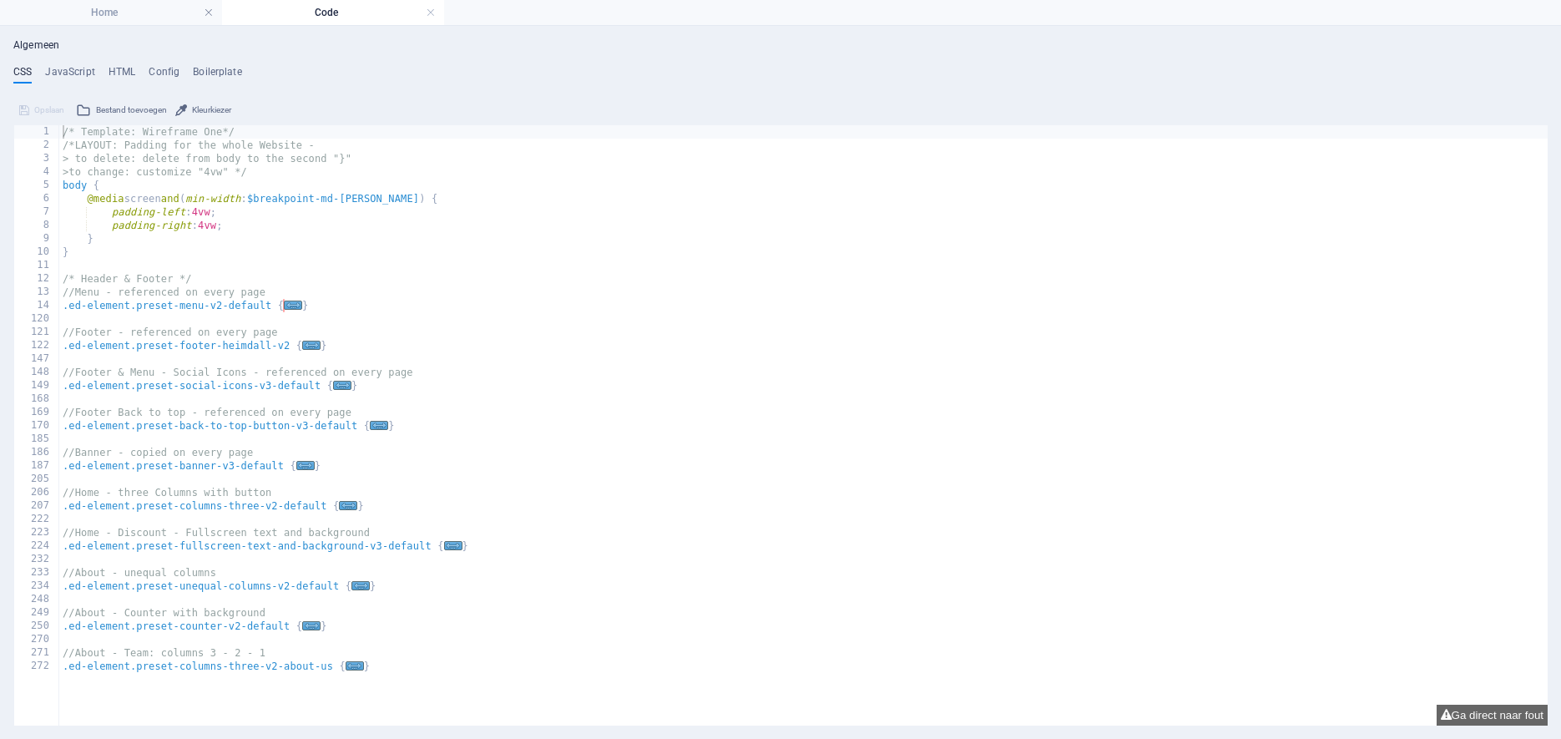
click at [432, 13] on link at bounding box center [431, 13] width 10 height 16
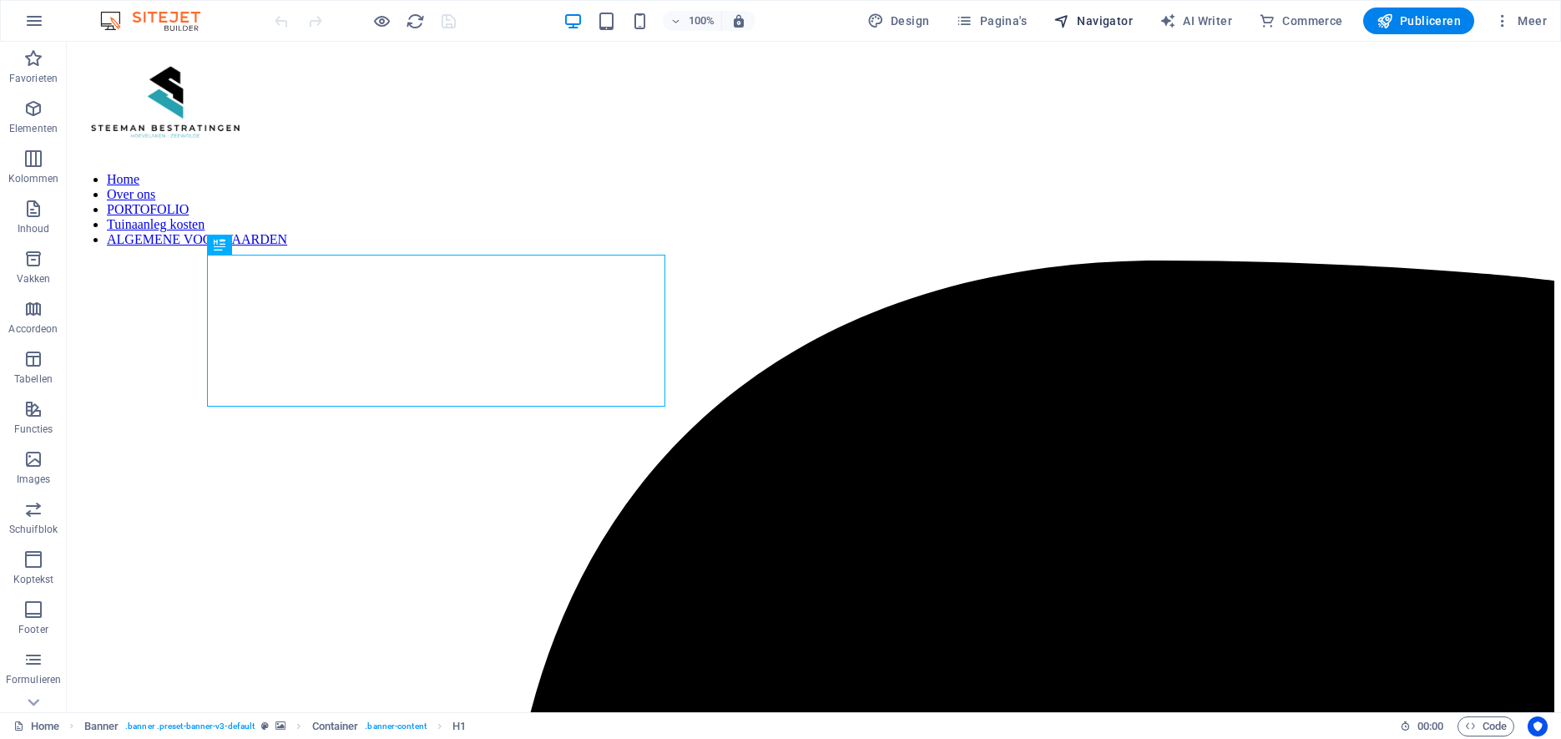
click at [1082, 21] on span "Navigator" at bounding box center [1092, 21] width 79 height 17
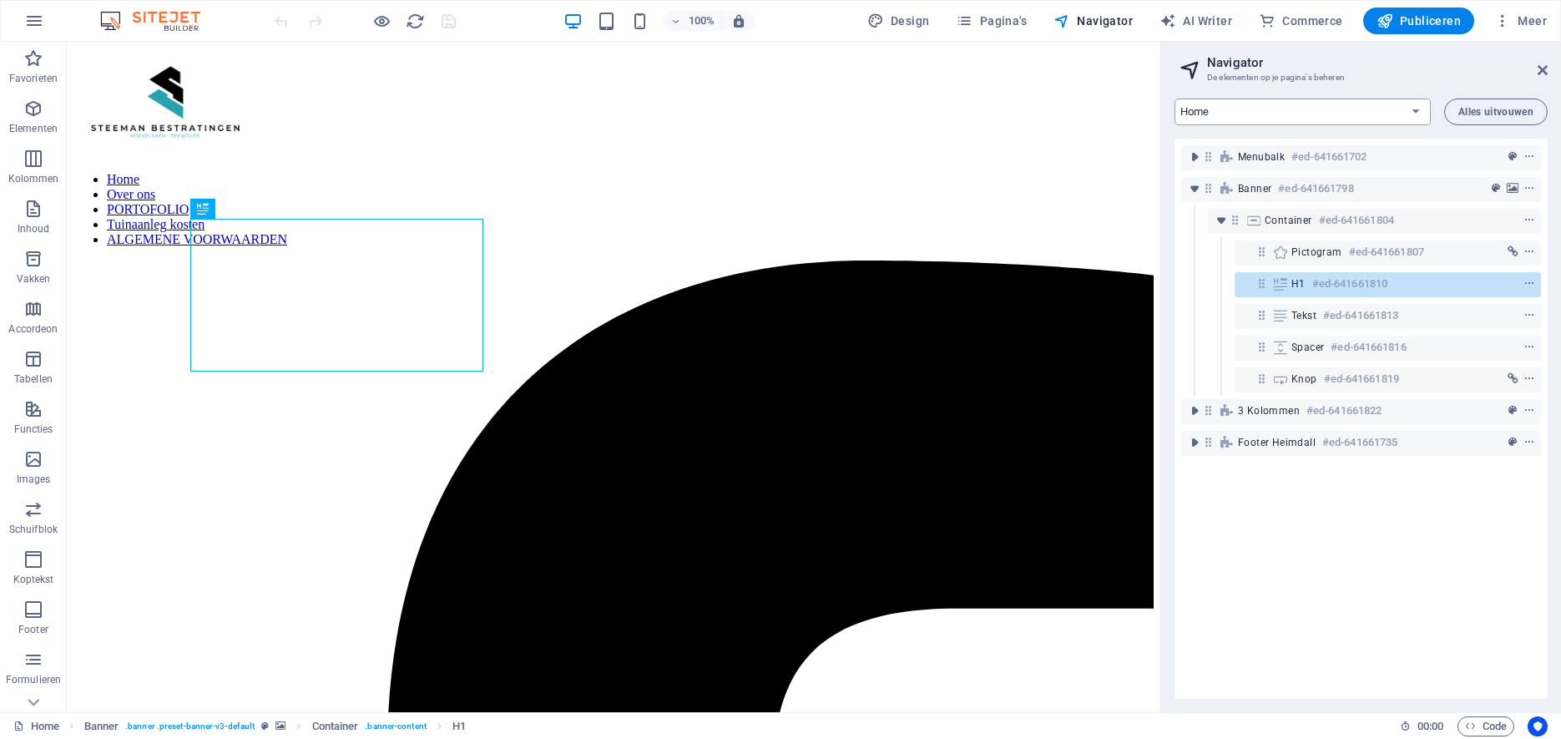
select select "12573876-nl"
click option "Portofolio" at bounding box center [0, 0] width 0 height 0
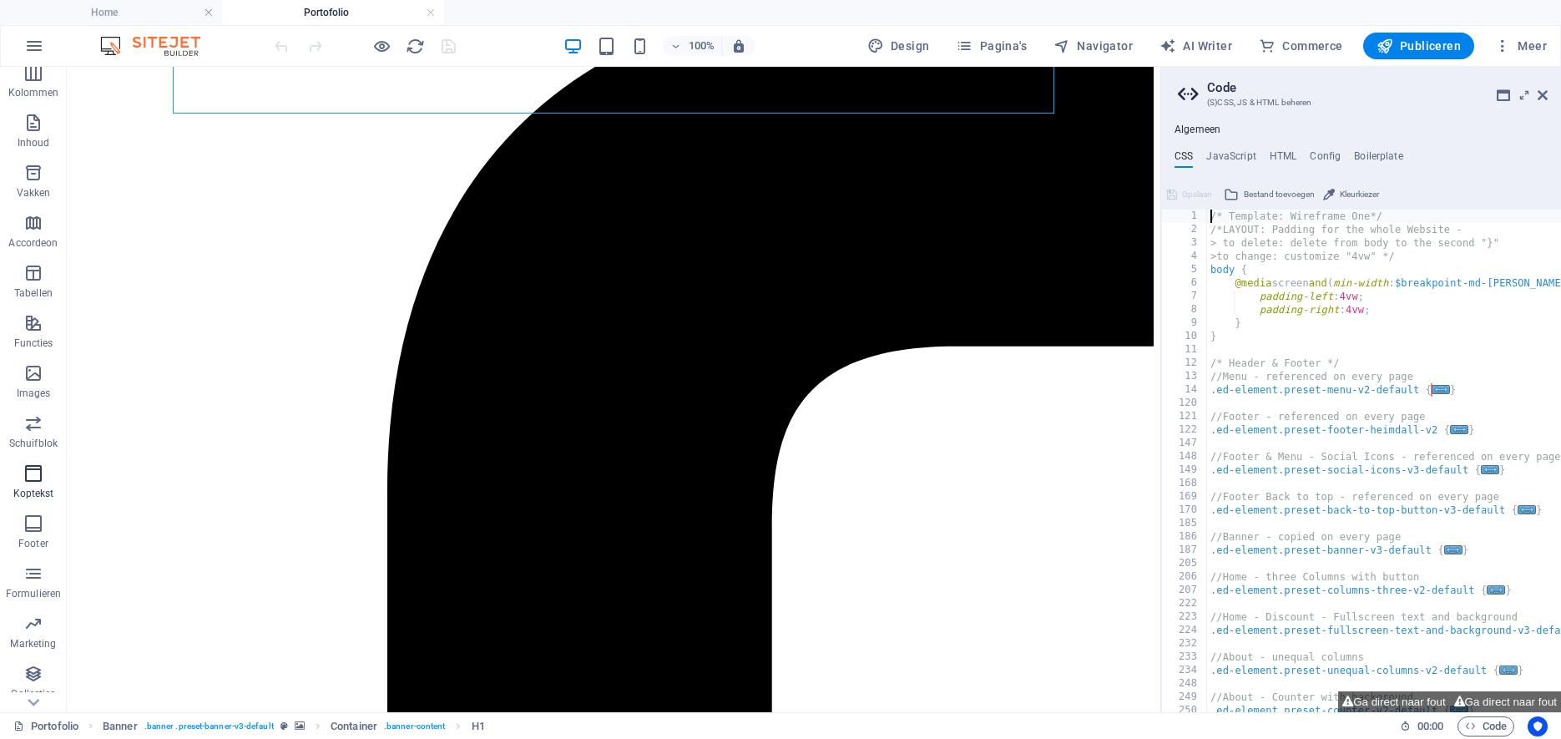
scroll to position [156, 0]
click at [33, 333] on icon "button" at bounding box center [33, 328] width 20 height 20
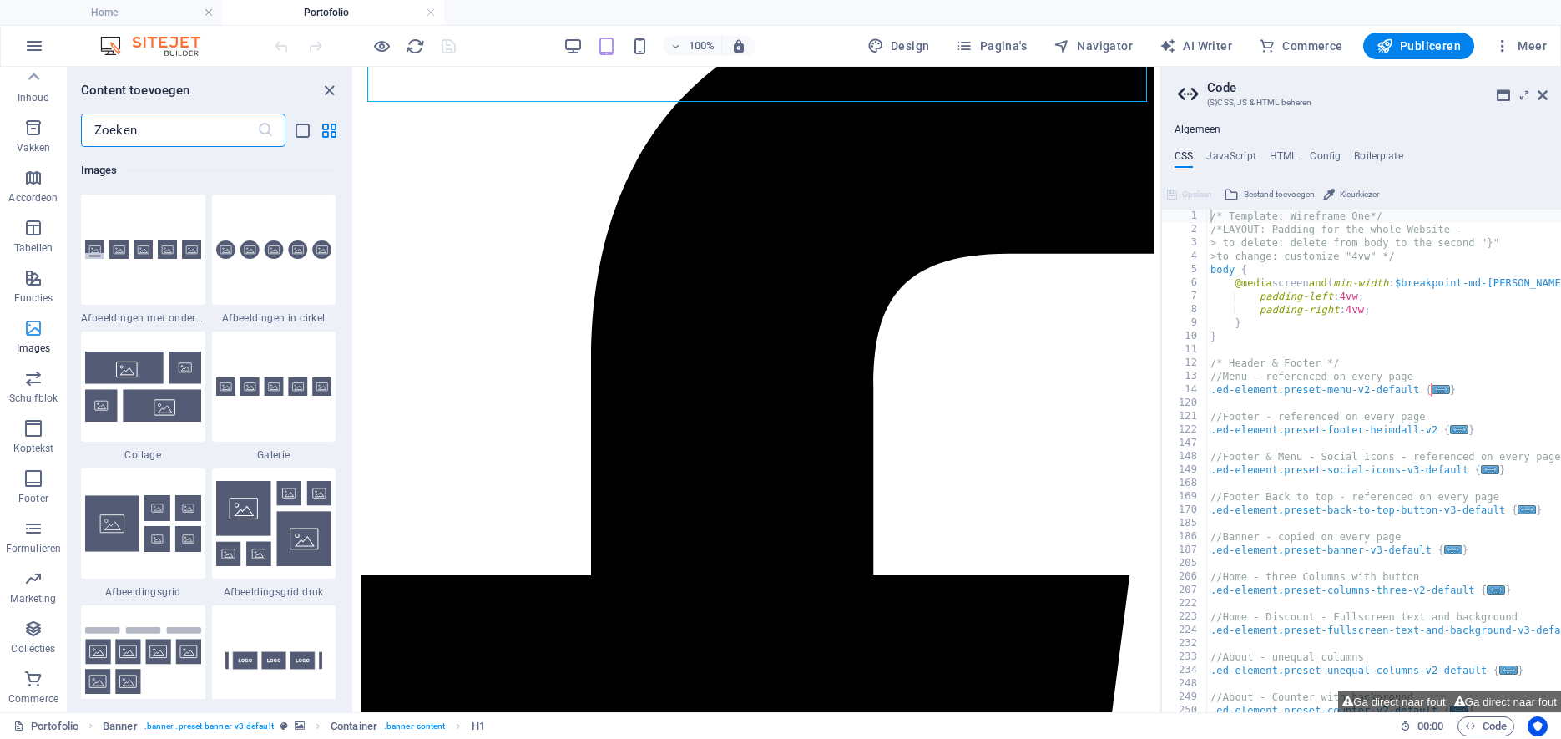
scroll to position [0, 0]
drag, startPoint x: 327, startPoint y: 88, endPoint x: 260, endPoint y: 21, distance: 94.4
click at [327, 88] on icon "close panel" at bounding box center [329, 90] width 19 height 19
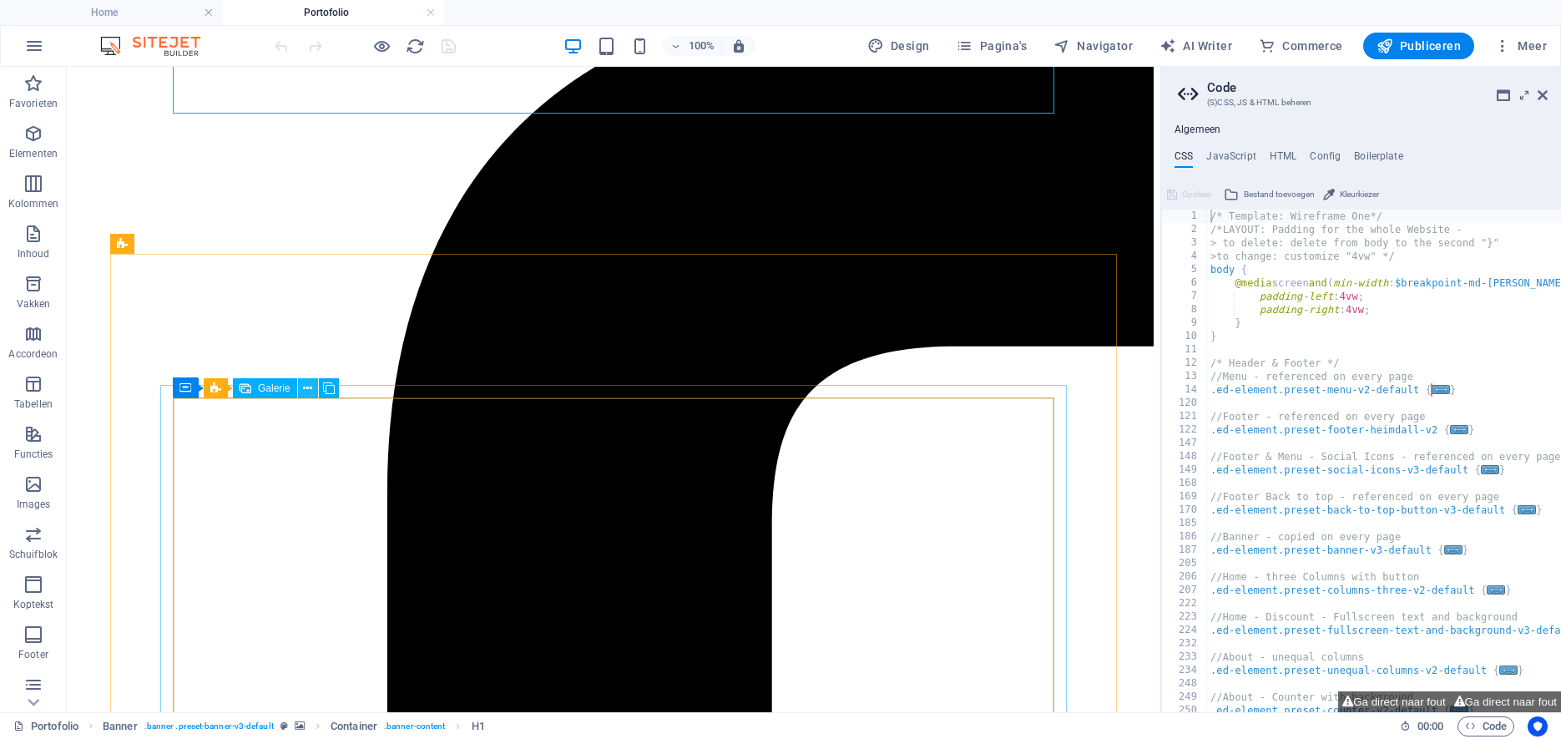
click at [311, 388] on icon at bounding box center [307, 389] width 9 height 18
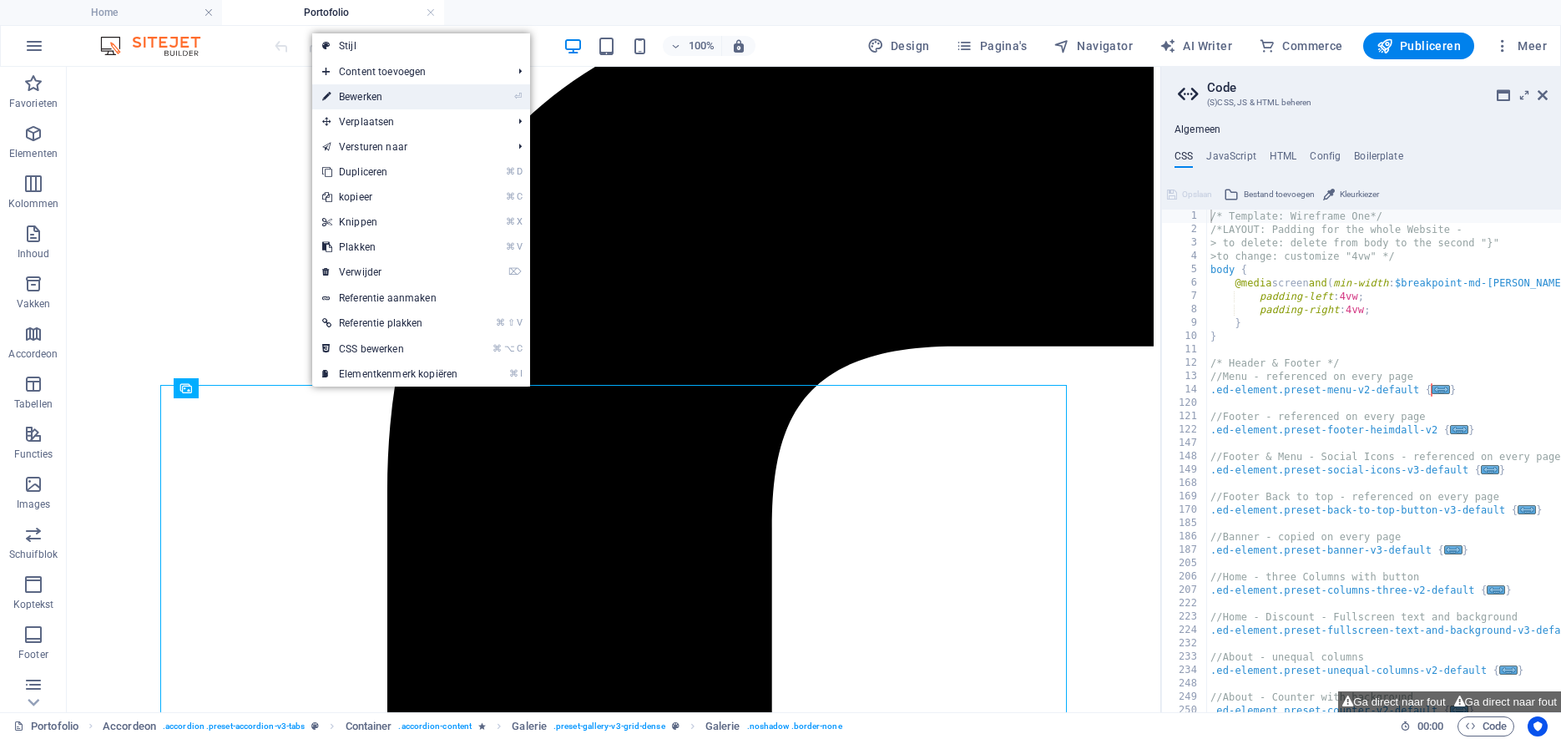
drag, startPoint x: 366, startPoint y: 95, endPoint x: 4, endPoint y: 30, distance: 368.1
click at [366, 95] on link "⏎ Bewerken" at bounding box center [389, 96] width 155 height 25
select select "4"
select select "px"
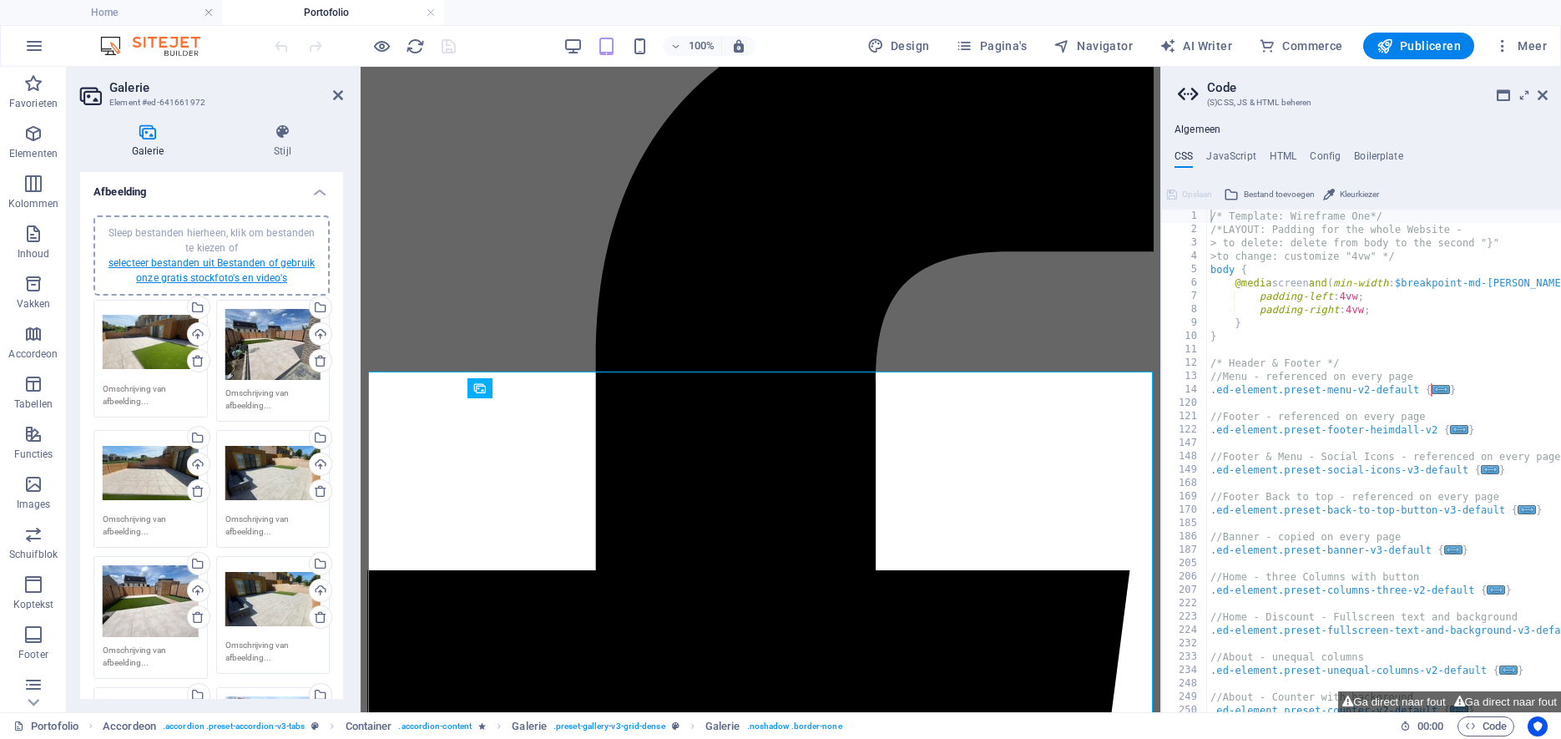
click at [220, 265] on link "selecteer bestanden uit Bestanden of gebruik onze gratis stockfoto's en video's" at bounding box center [212, 270] width 206 height 27
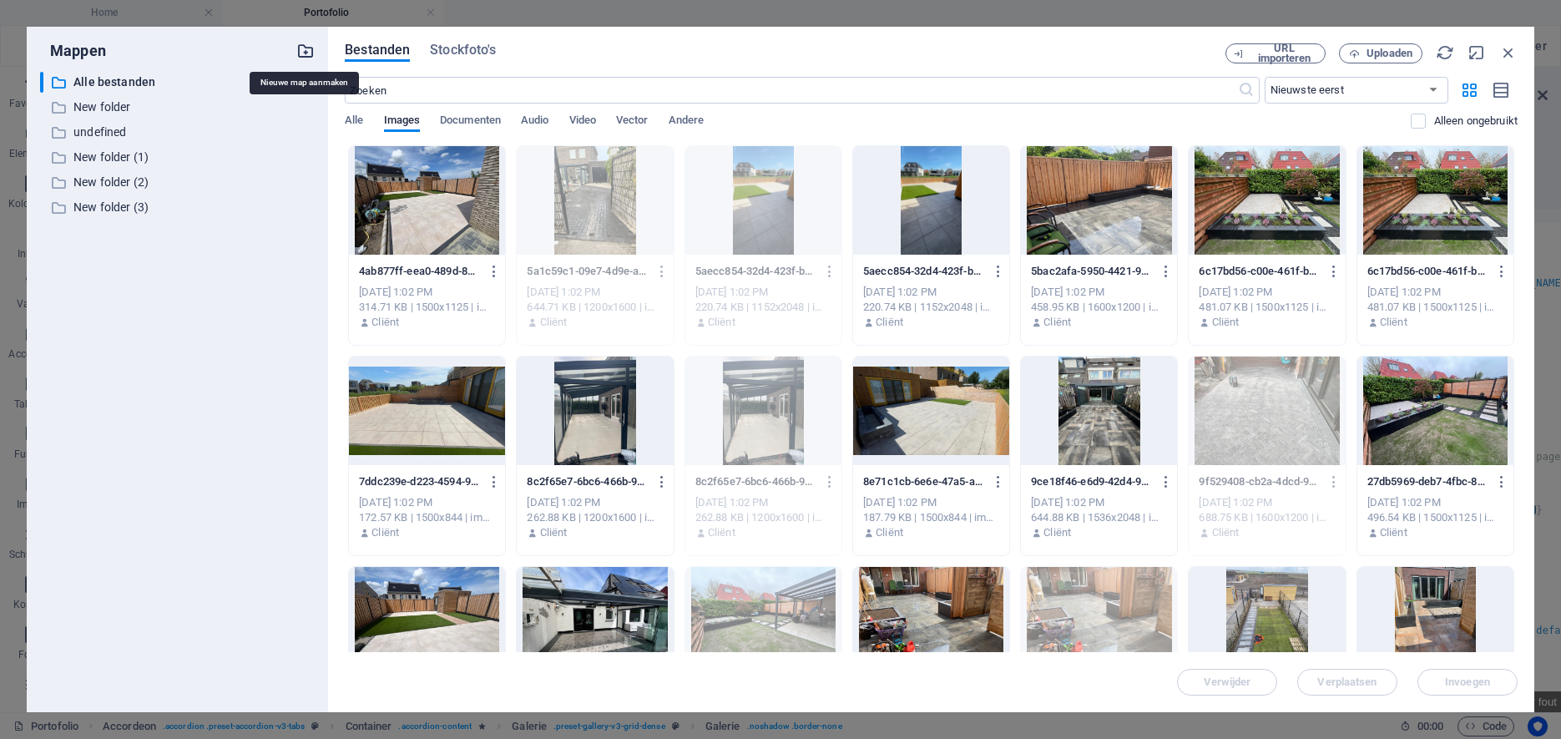
click at [304, 52] on icon "button" at bounding box center [305, 51] width 18 height 18
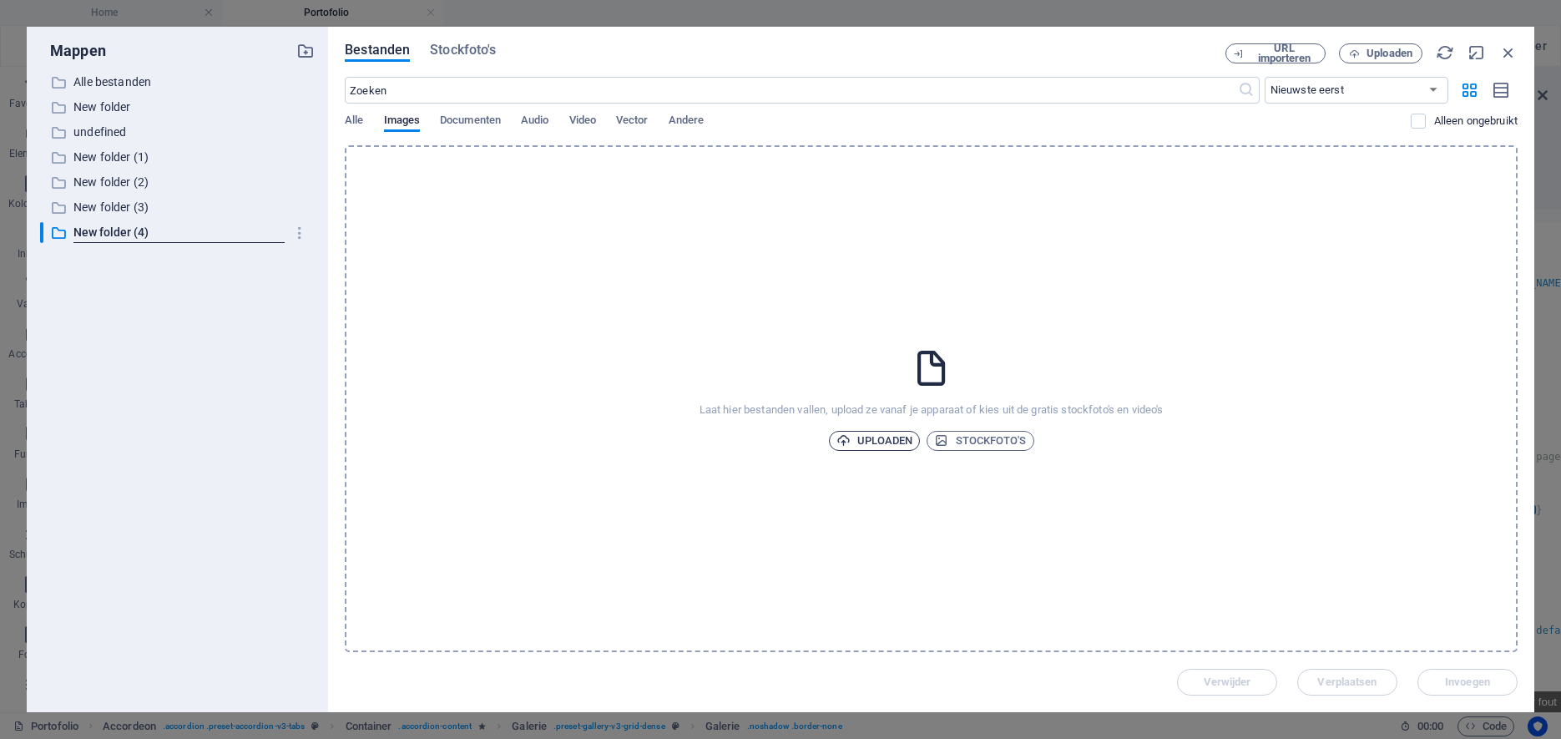
click at [882, 437] on span "Uploaden" at bounding box center [874, 441] width 77 height 20
click at [875, 441] on span "Uploaden" at bounding box center [874, 441] width 77 height 20
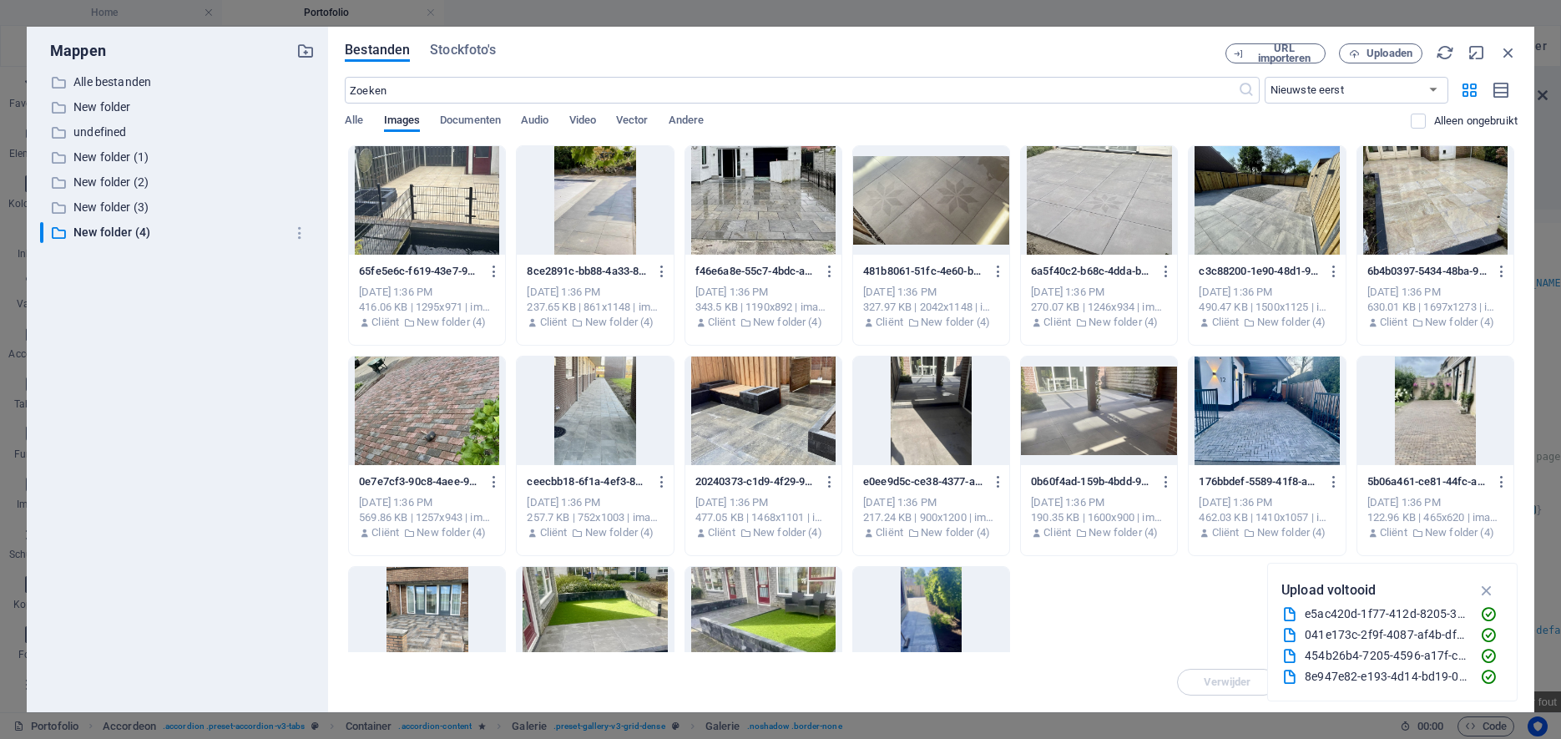
drag, startPoint x: 1489, startPoint y: 587, endPoint x: 1498, endPoint y: 592, distance: 10.5
click at [1489, 587] on icon "button" at bounding box center [1487, 590] width 19 height 18
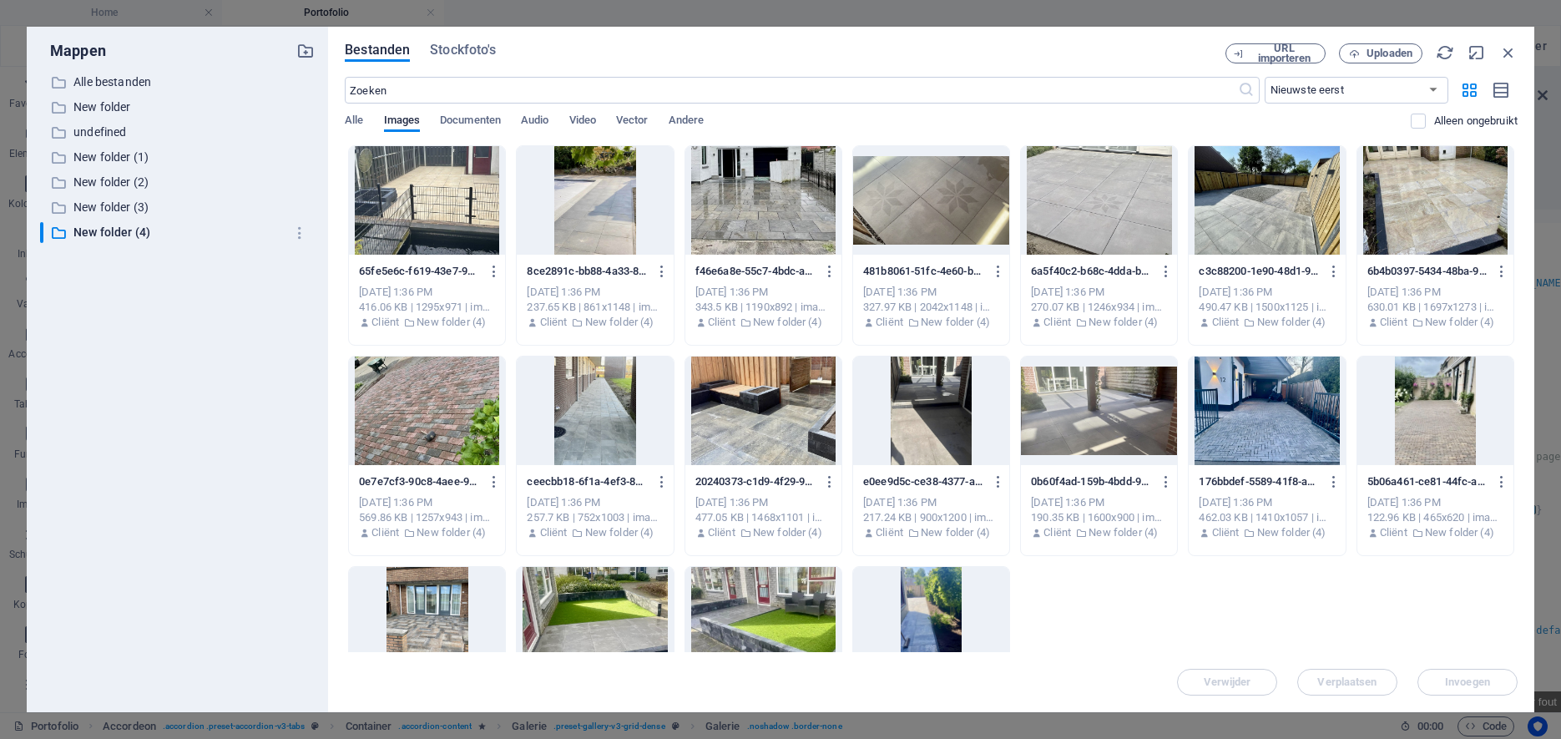
drag, startPoint x: 1075, startPoint y: 42, endPoint x: 922, endPoint y: 512, distance: 494.2
click at [922, 512] on div "Bestanden Stockfoto's URL importeren Uploaden ​ Nieuwste eerst Oudste eerst Naa…" at bounding box center [931, 369] width 1206 height 685
drag, startPoint x: 225, startPoint y: 39, endPoint x: 270, endPoint y: 49, distance: 45.4
click at [268, 38] on div "Mappen ​ Alle bestanden Alle bestanden ​ New folder New folder ​ undefined unde…" at bounding box center [177, 369] width 301 height 685
click at [1371, 52] on span "Uploaden" at bounding box center [1389, 53] width 46 height 10
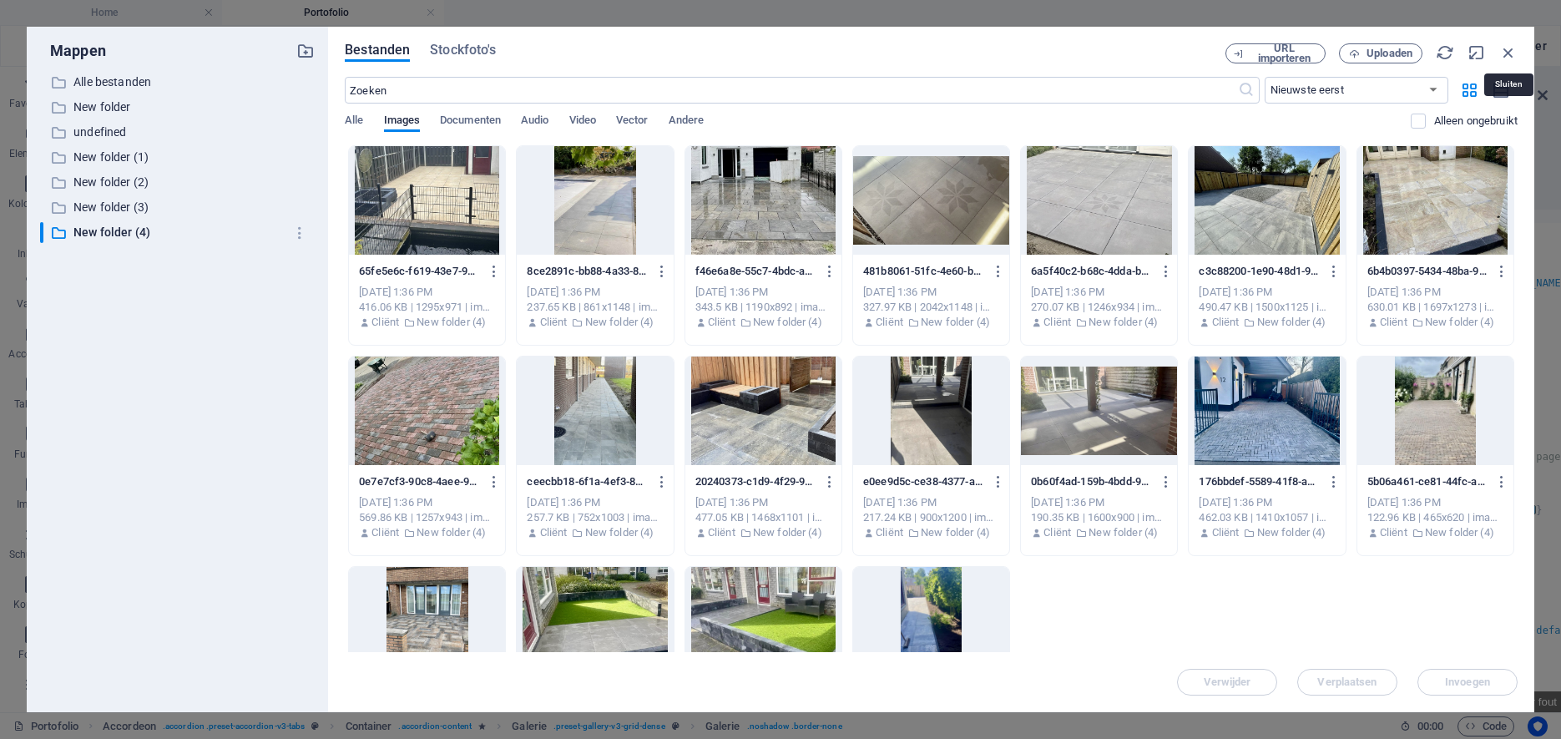
click at [1504, 48] on icon "button" at bounding box center [1508, 52] width 18 height 18
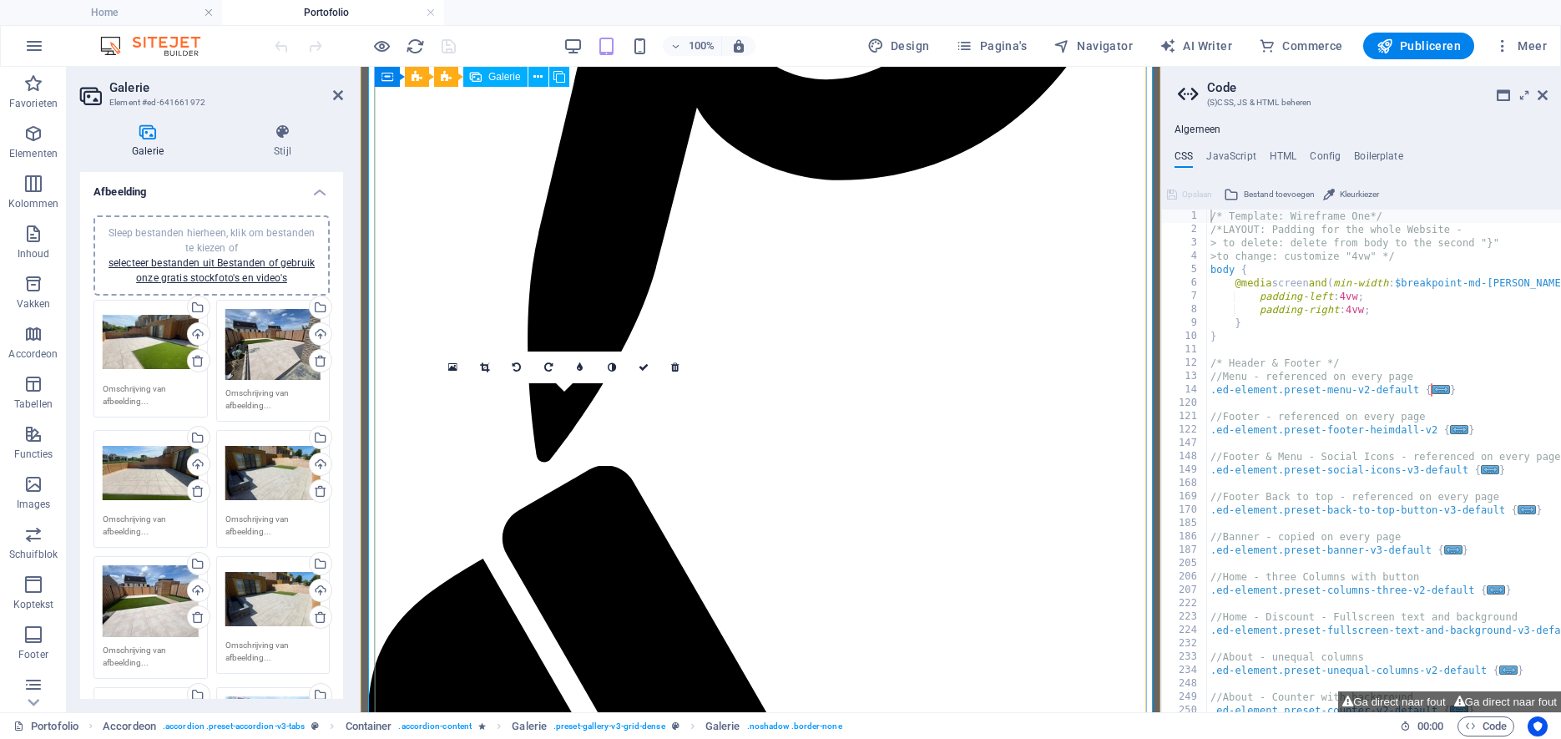
scroll to position [3798, 0]
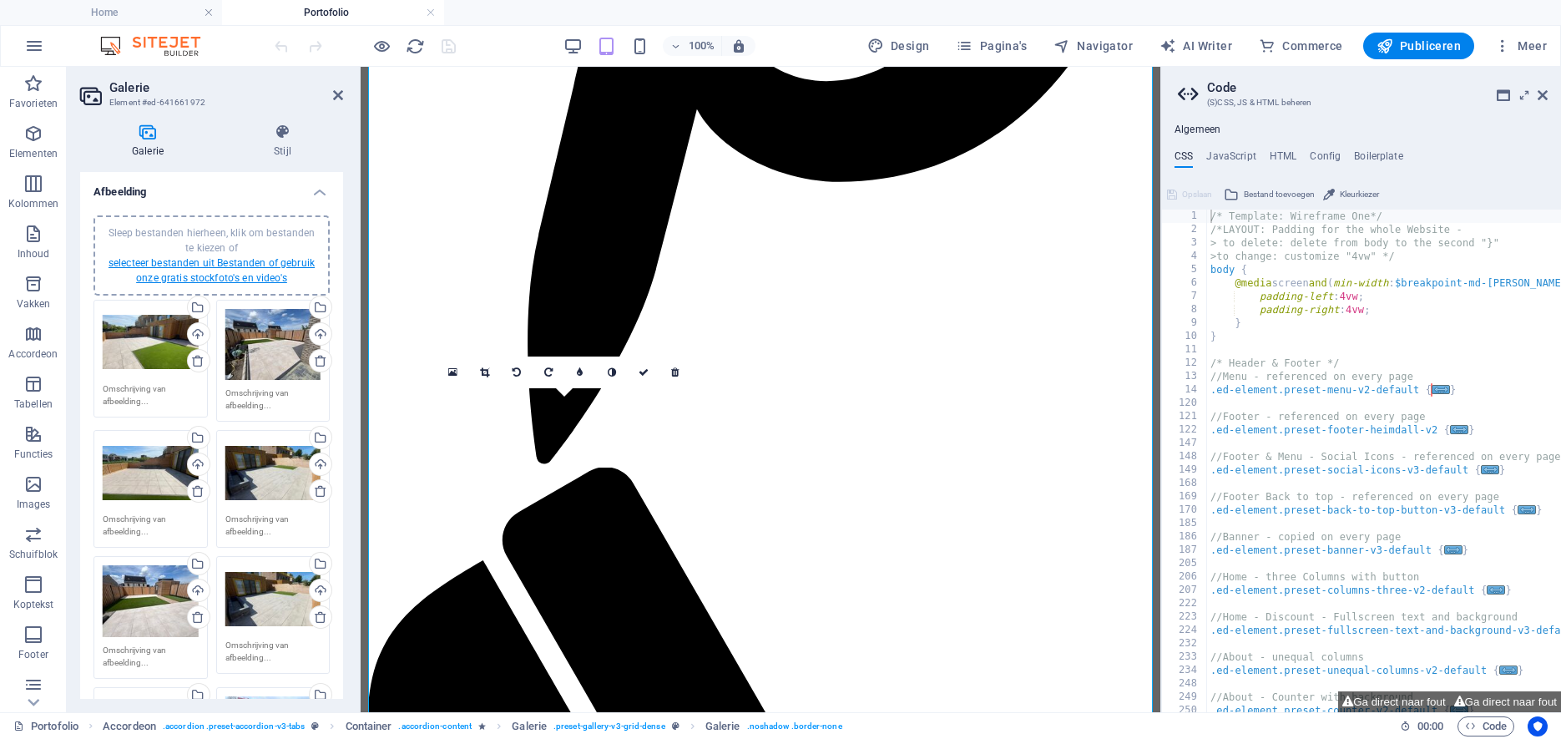
click at [198, 265] on link "selecteer bestanden uit Bestanden of gebruik onze gratis stockfoto's en video's" at bounding box center [212, 270] width 206 height 27
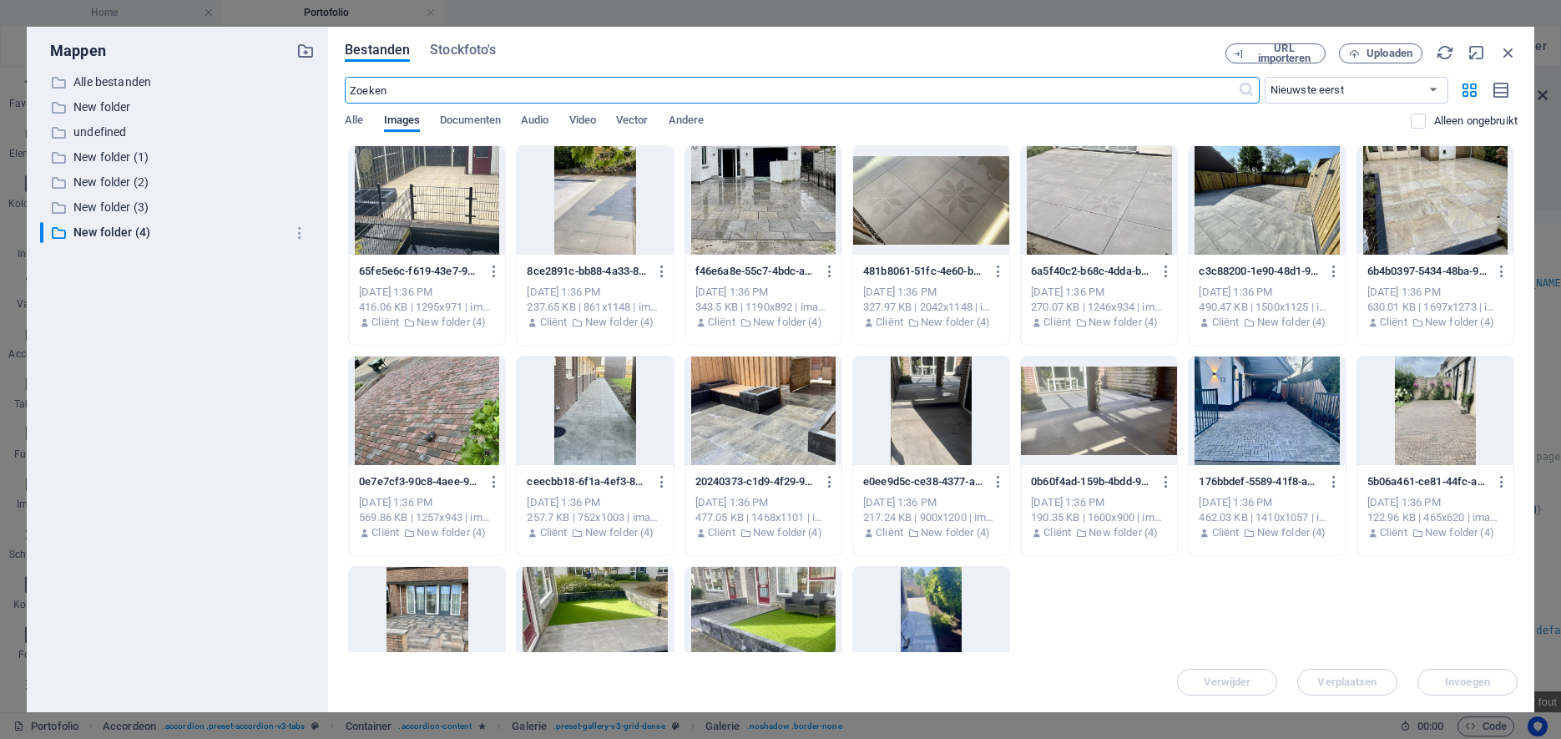
scroll to position [3777, 0]
click at [439, 203] on div at bounding box center [427, 200] width 156 height 109
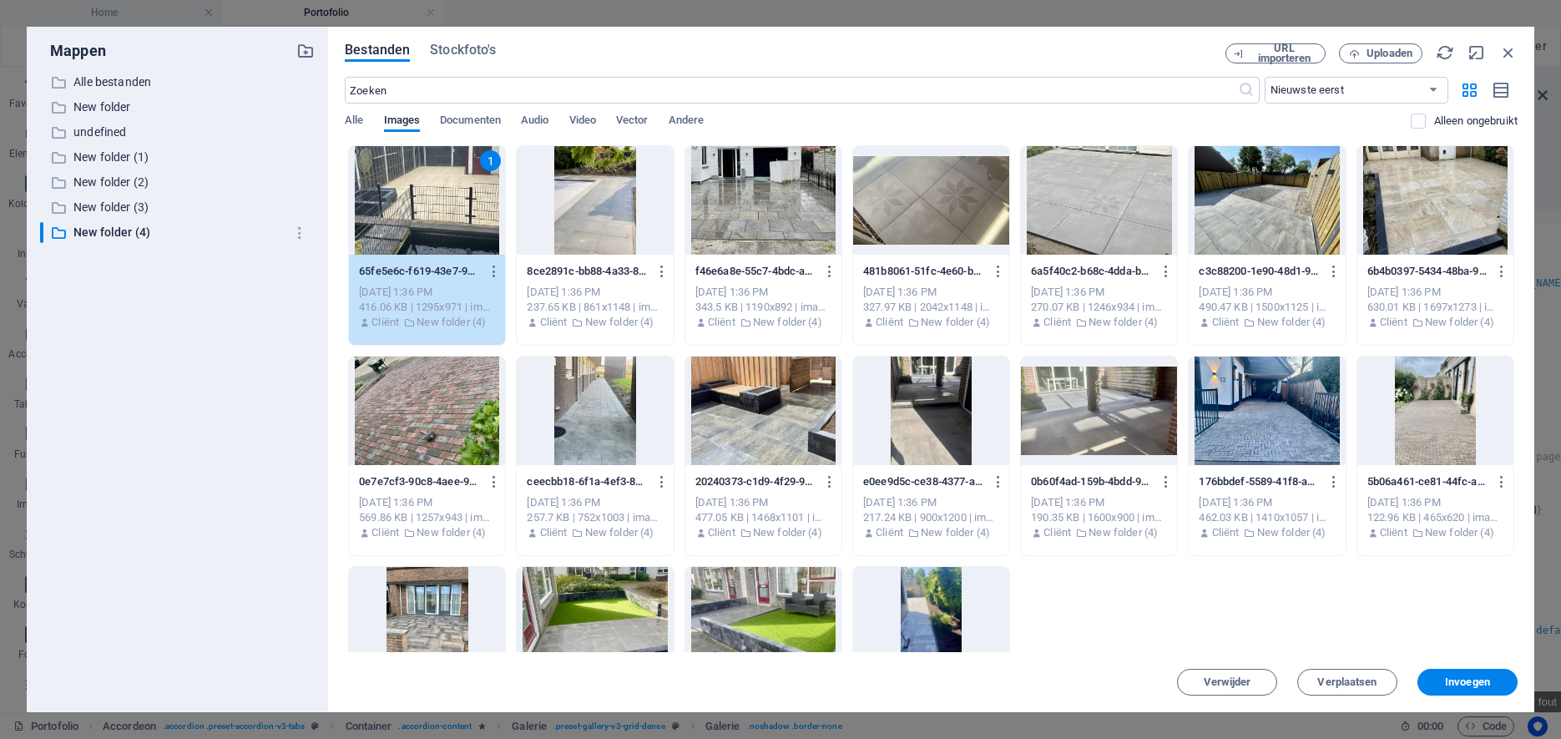
click at [942, 615] on div at bounding box center [931, 621] width 156 height 109
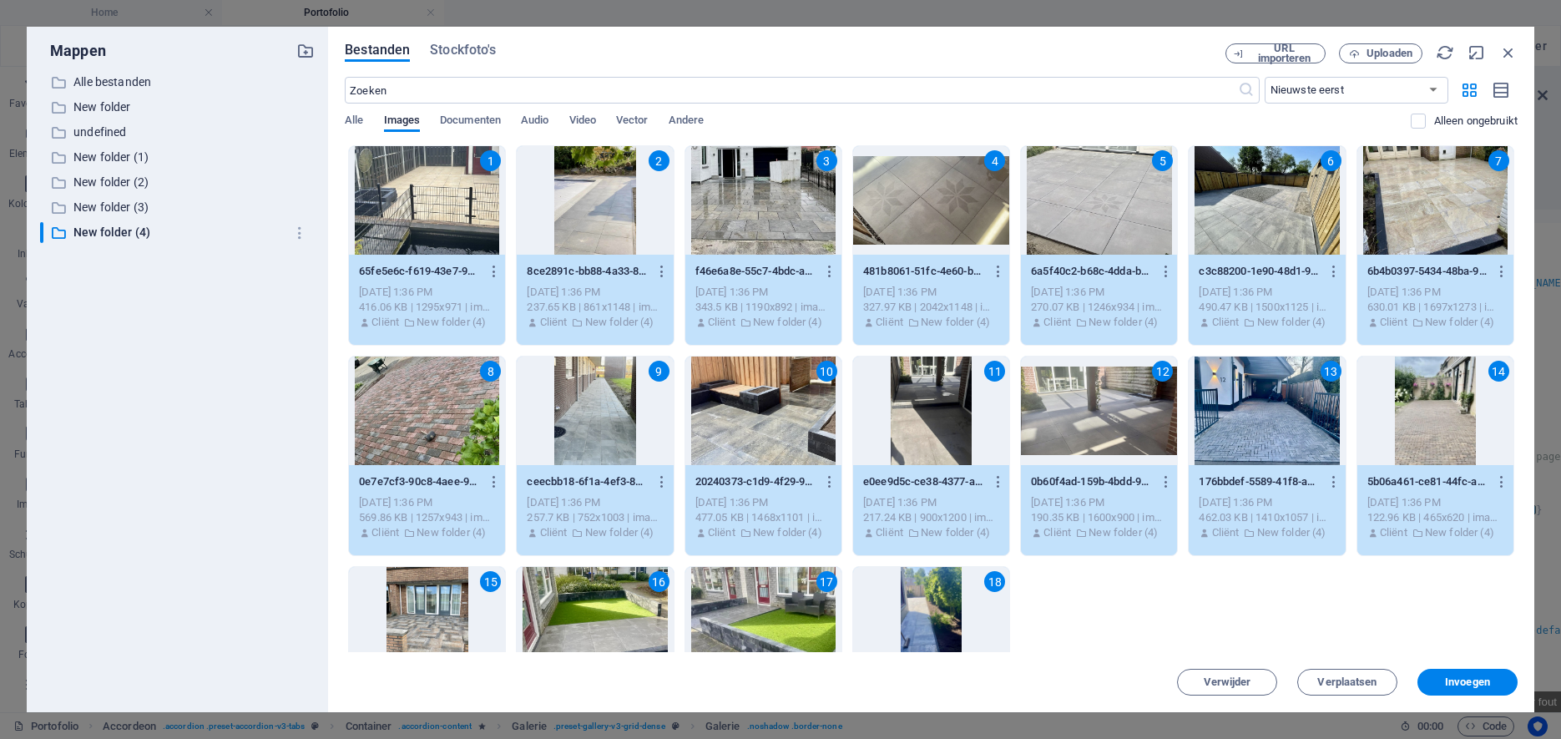
click at [1473, 681] on span "Invoegen" at bounding box center [1467, 682] width 45 height 10
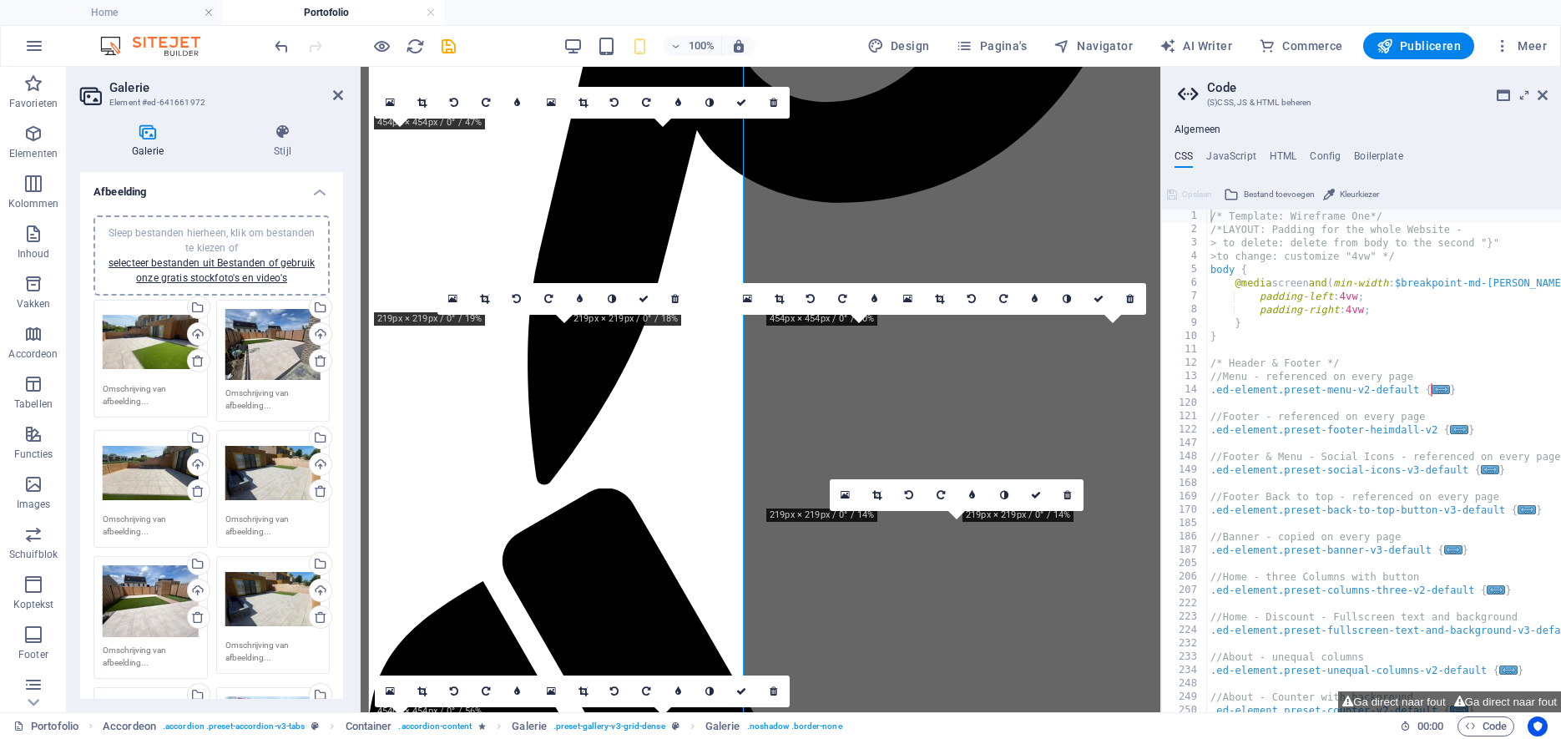
scroll to position [4120, 0]
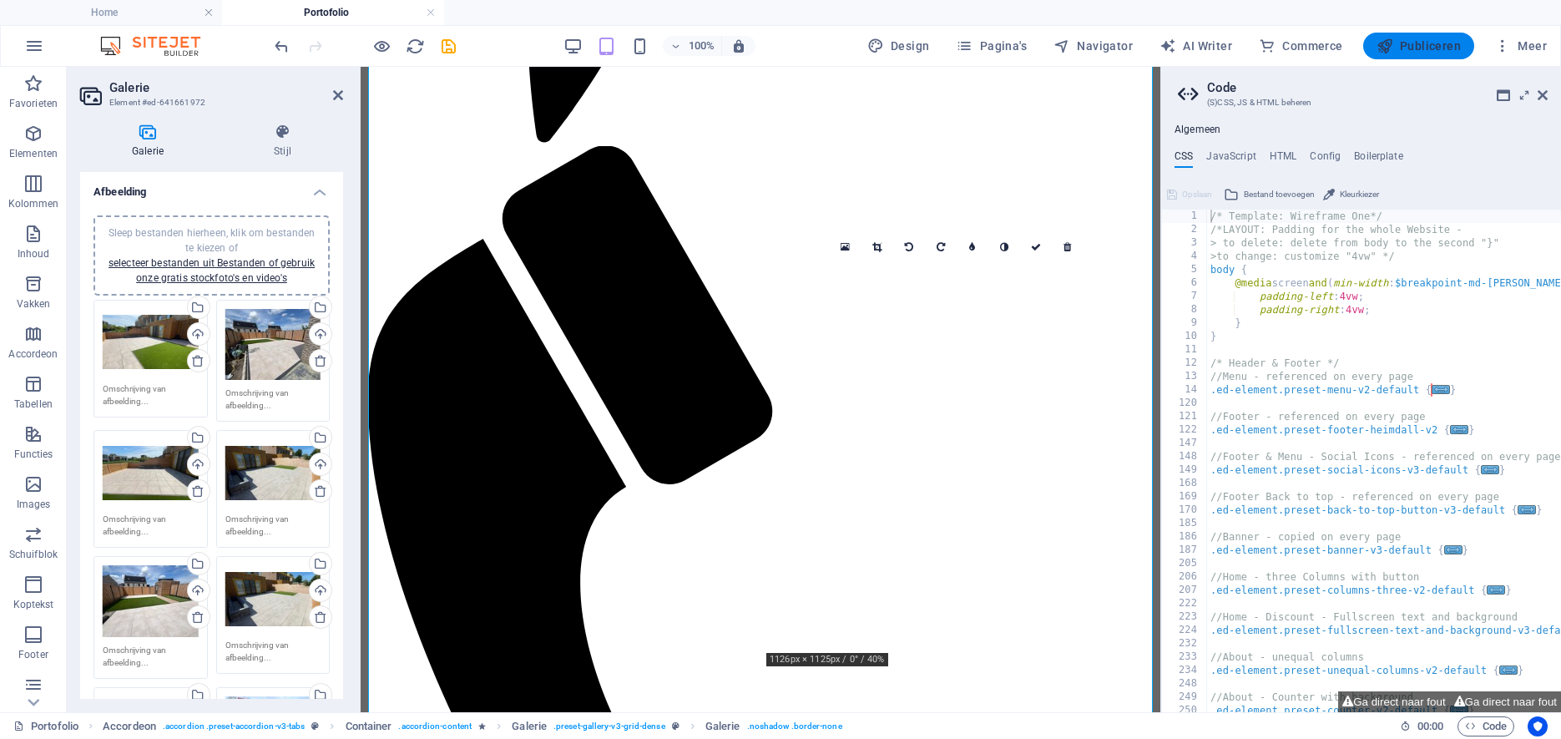
click at [1435, 46] on span "Publiceren" at bounding box center [1419, 46] width 84 height 17
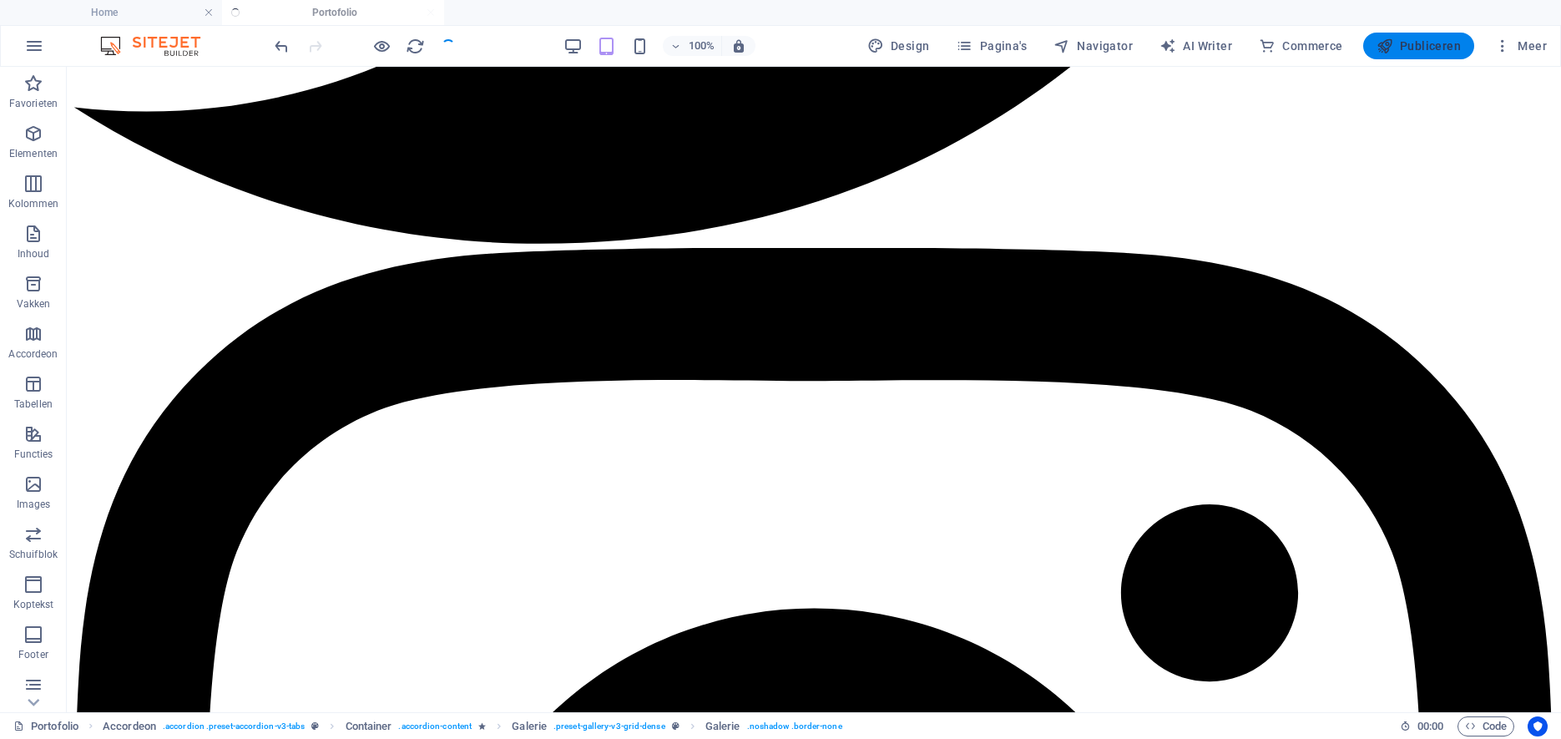
scroll to position [4126, 0]
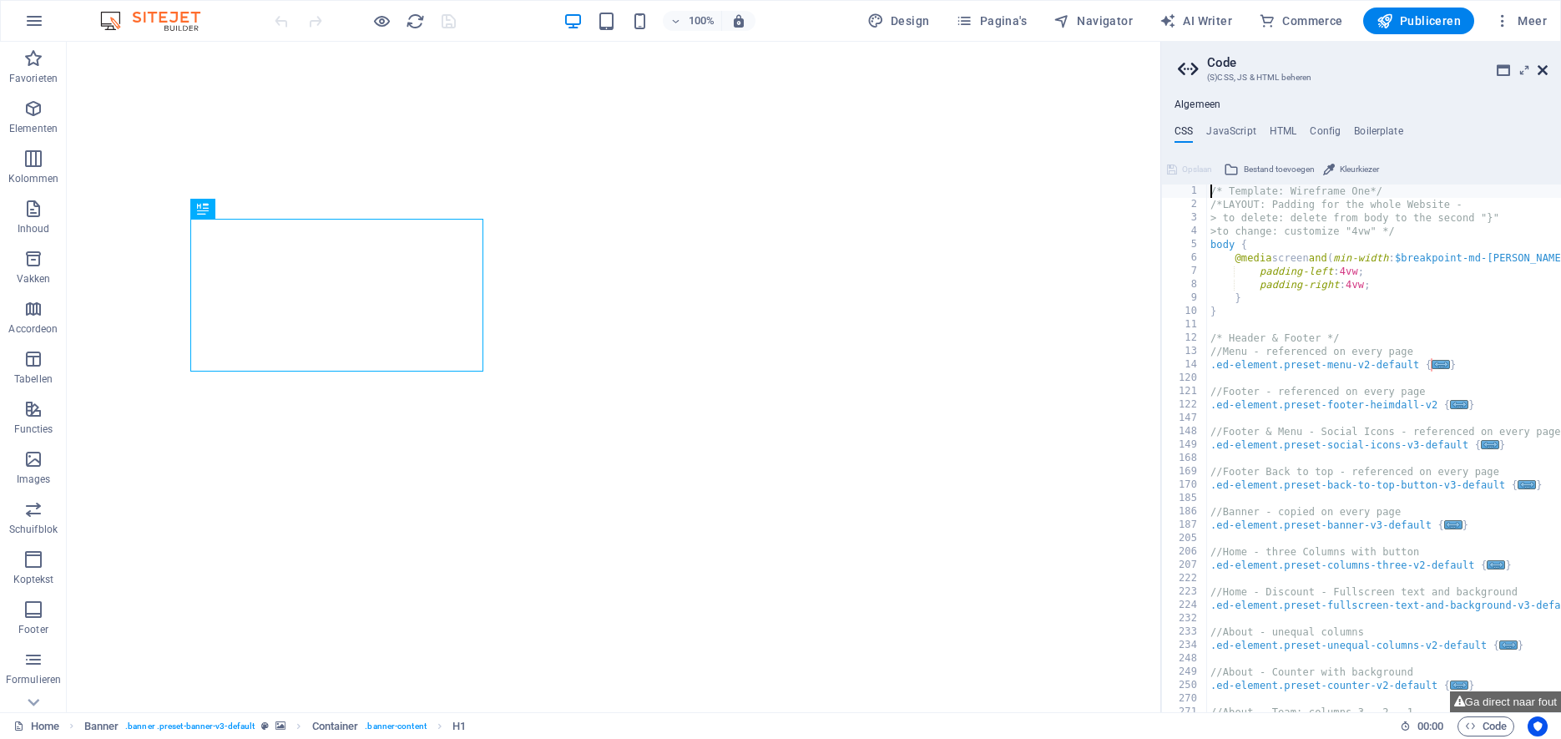
click at [1547, 71] on icon at bounding box center [1543, 69] width 10 height 13
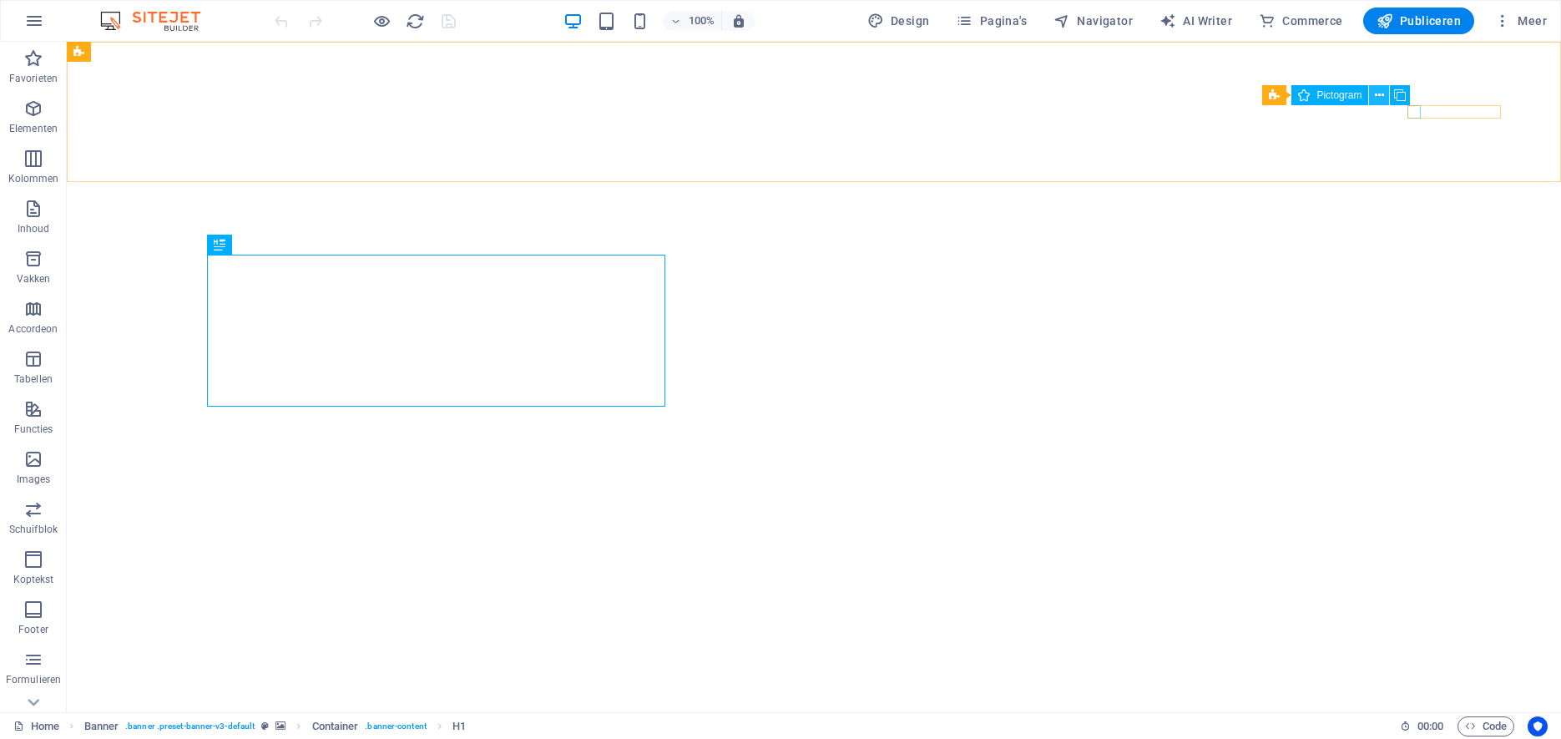
click at [1380, 93] on icon at bounding box center [1379, 96] width 9 height 18
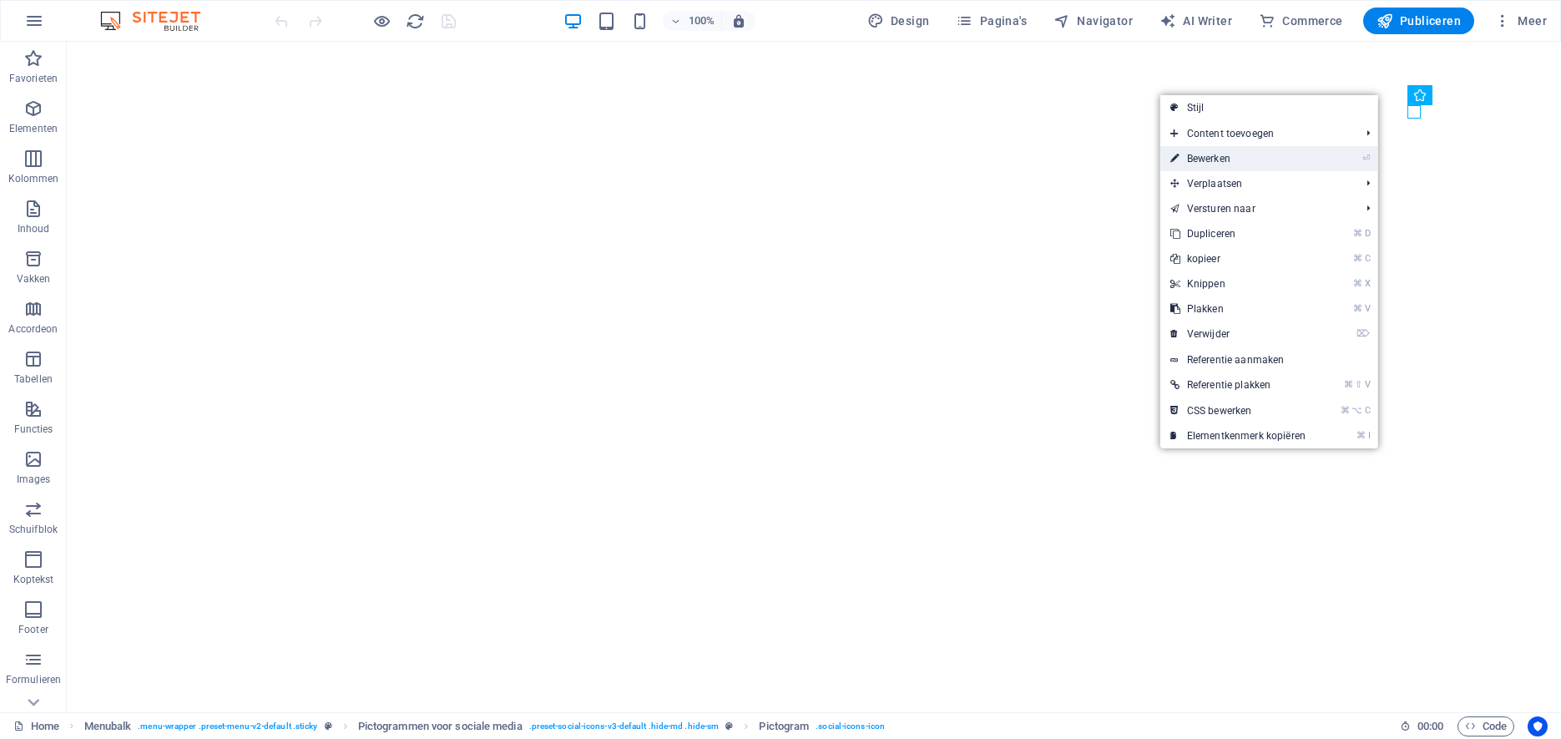
click at [1279, 159] on link "⏎ Bewerken" at bounding box center [1237, 158] width 155 height 25
select select "xMidYMid"
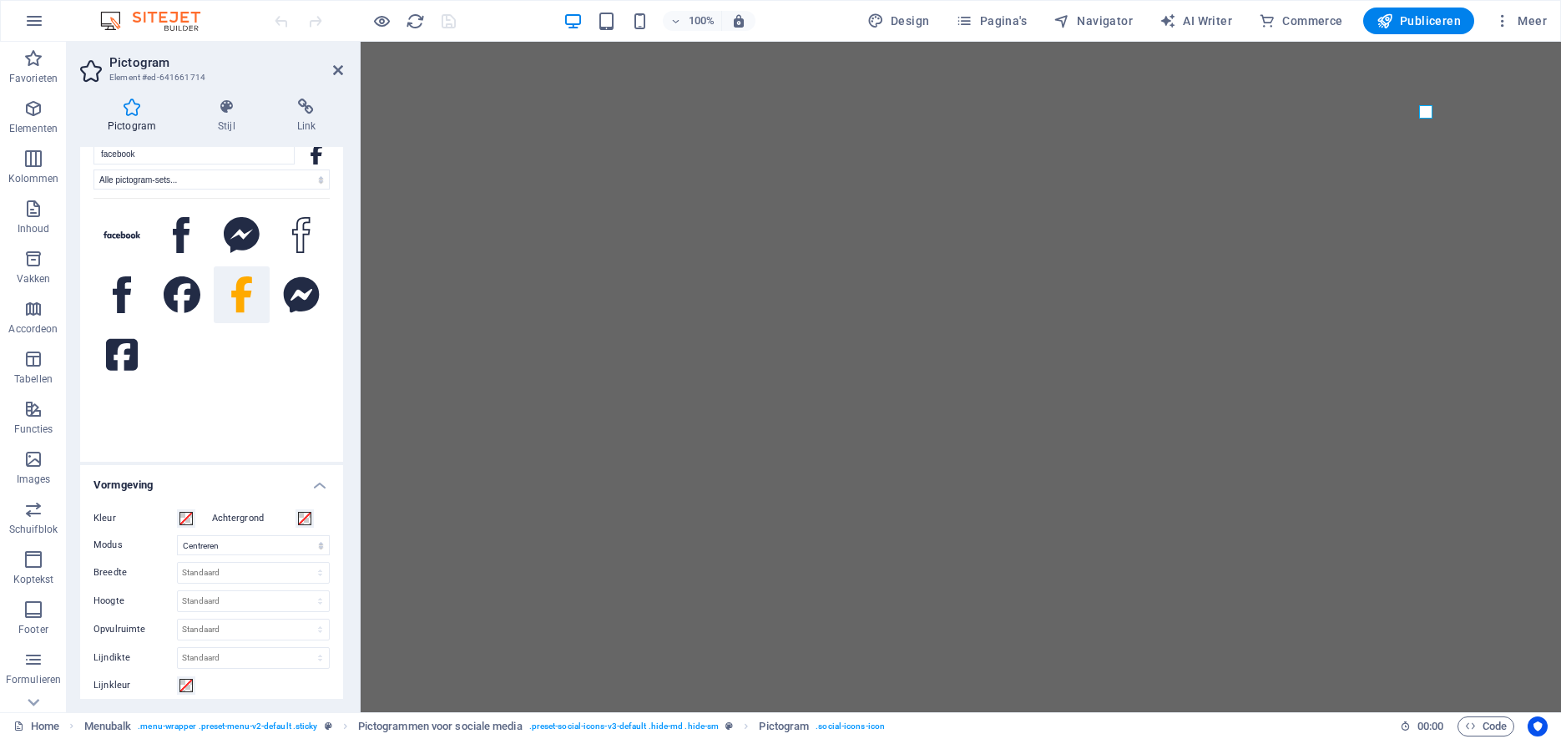
scroll to position [36, 0]
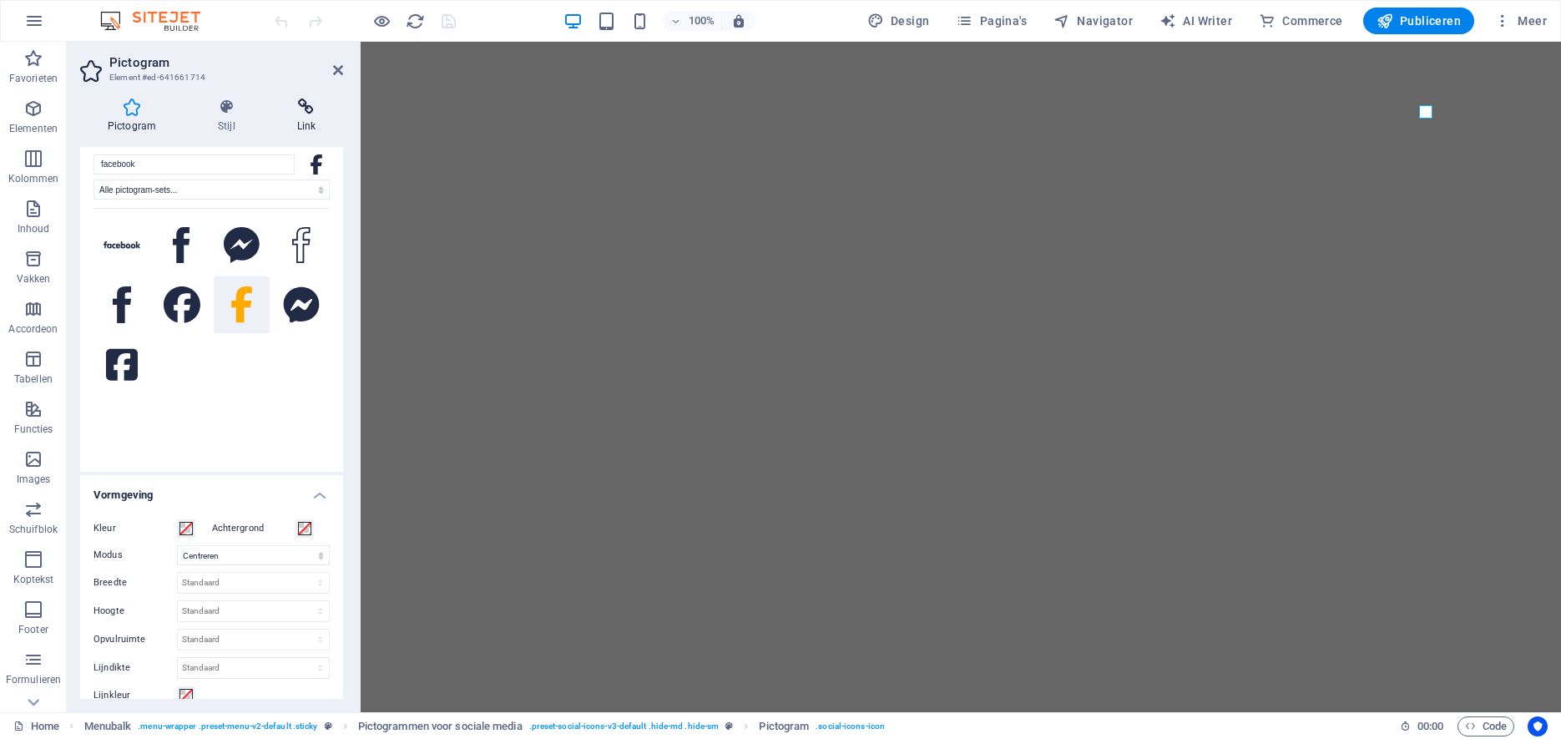
click at [309, 108] on icon at bounding box center [306, 107] width 73 height 17
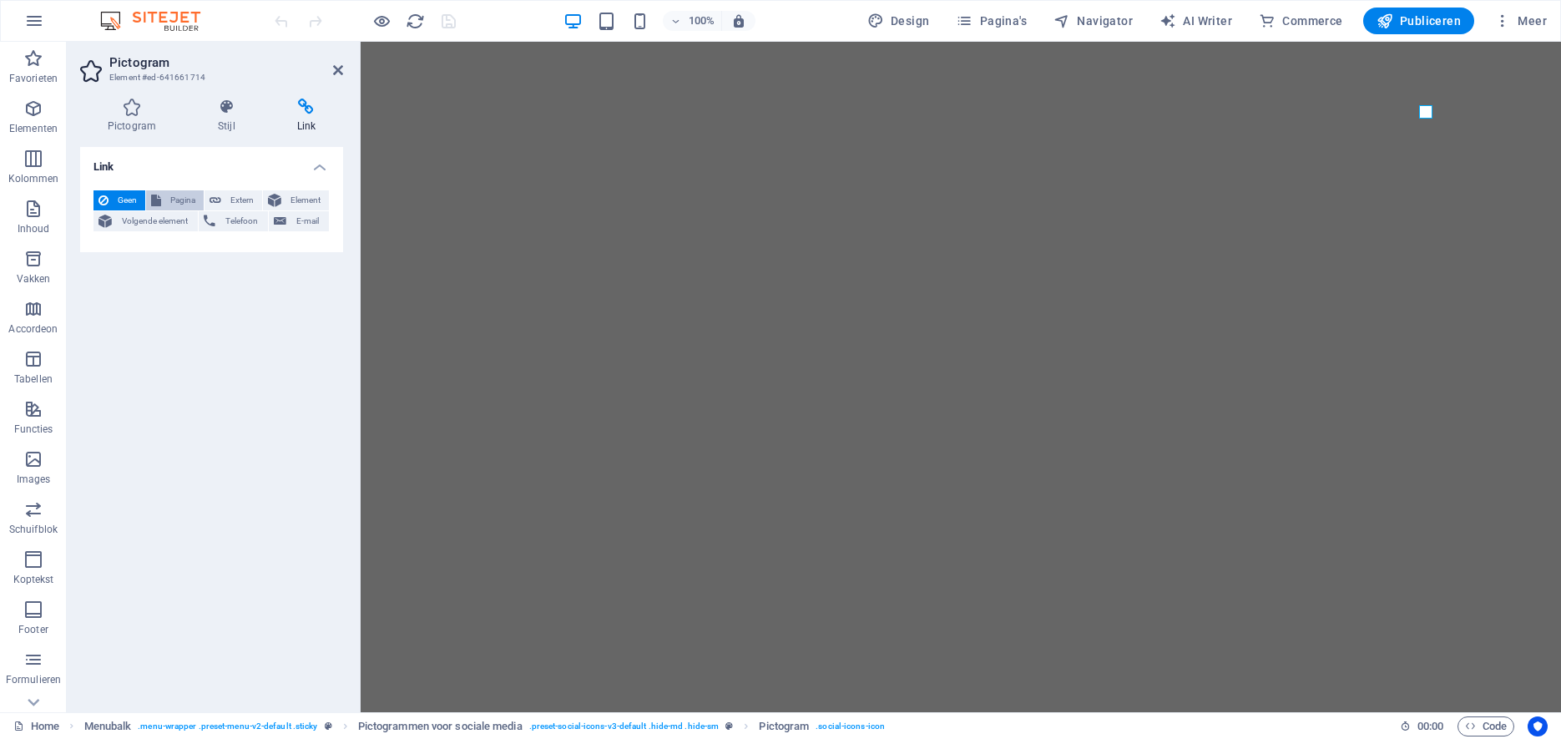
click at [182, 201] on span "Pagina" at bounding box center [182, 200] width 33 height 20
select select
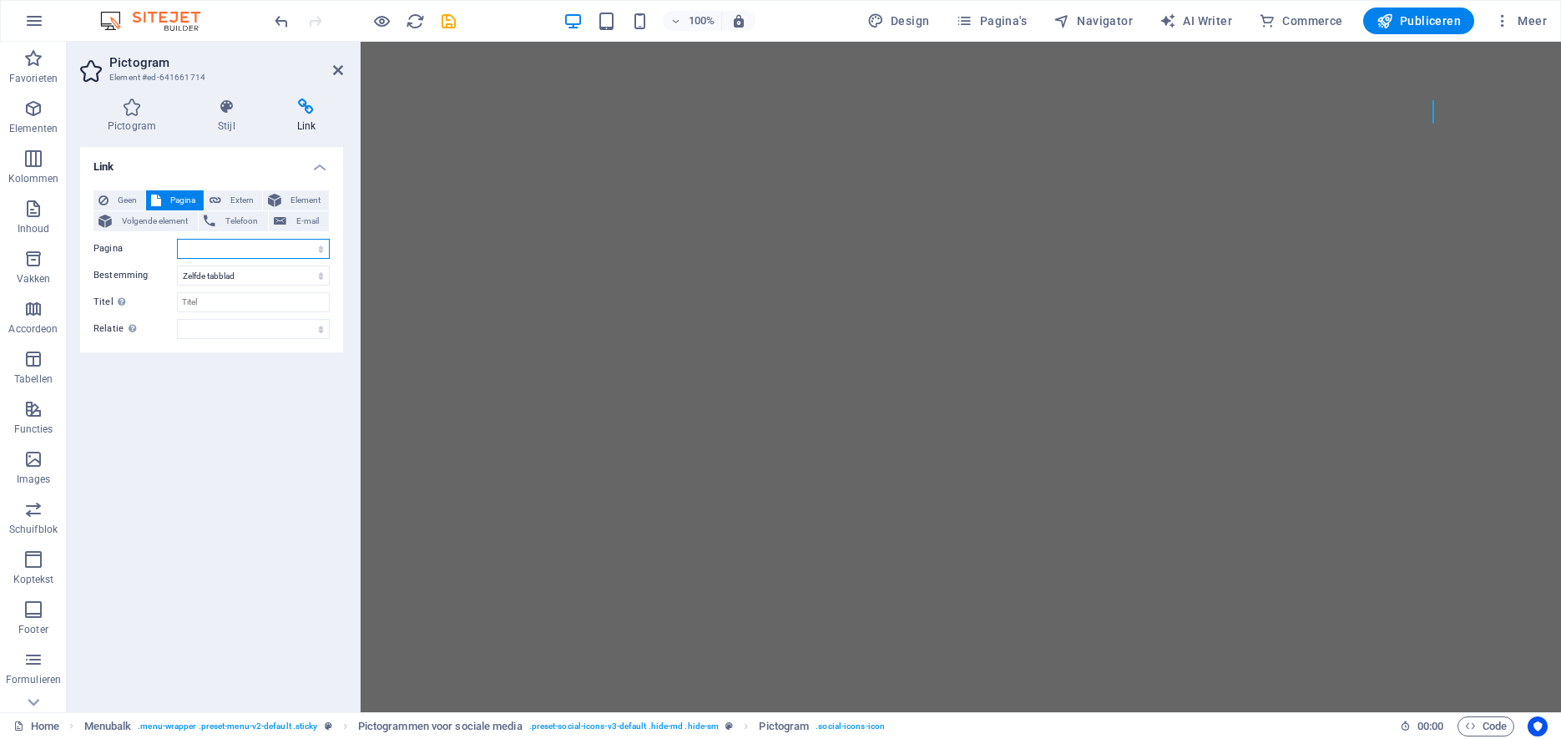
click at [177, 239] on select "Home Over ons Portofolio Tuinaanleg kosten ALGEMENE VOORWAARDEN Contact" at bounding box center [253, 249] width 153 height 20
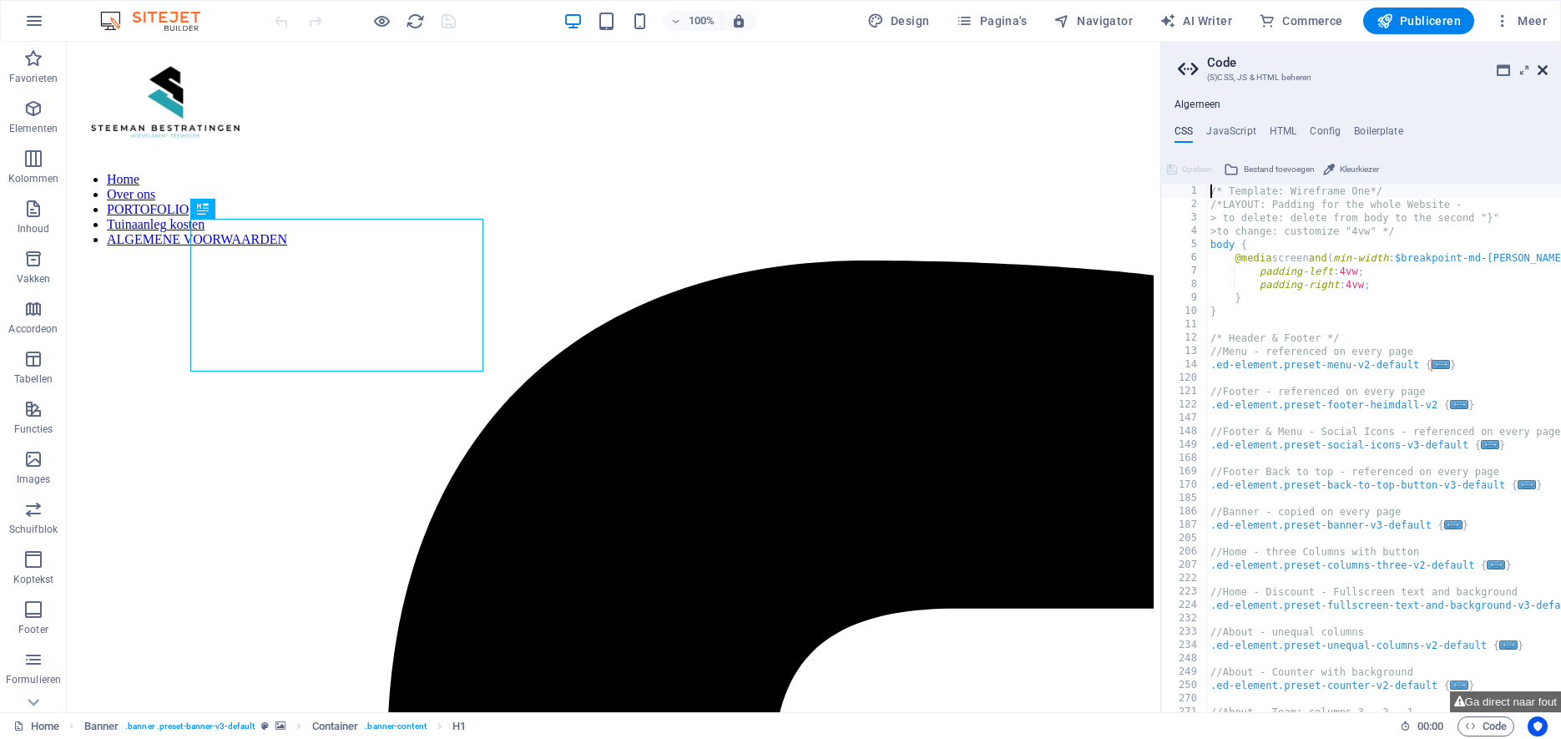
click at [1545, 66] on icon at bounding box center [1543, 69] width 10 height 13
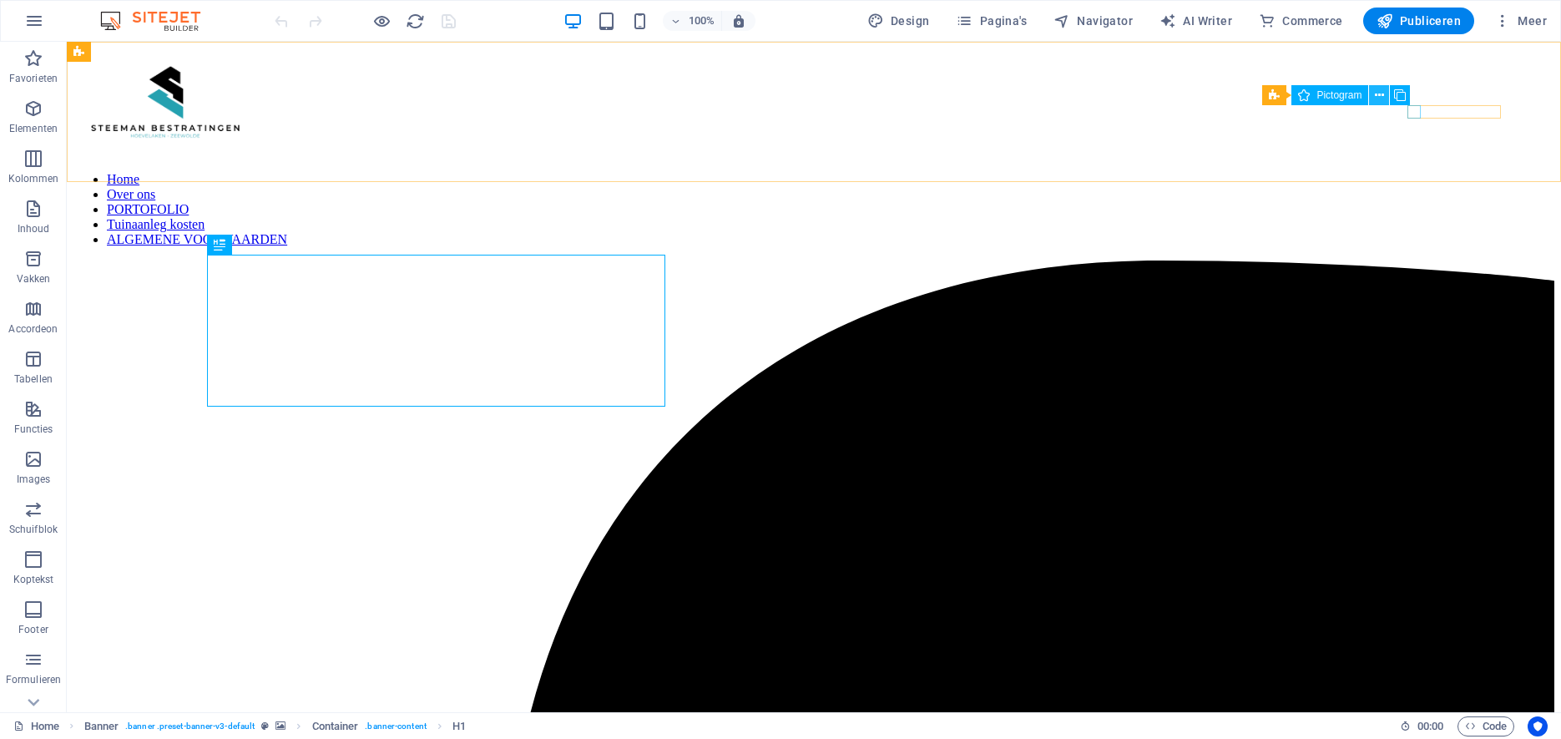
click at [1380, 95] on icon at bounding box center [1379, 96] width 9 height 18
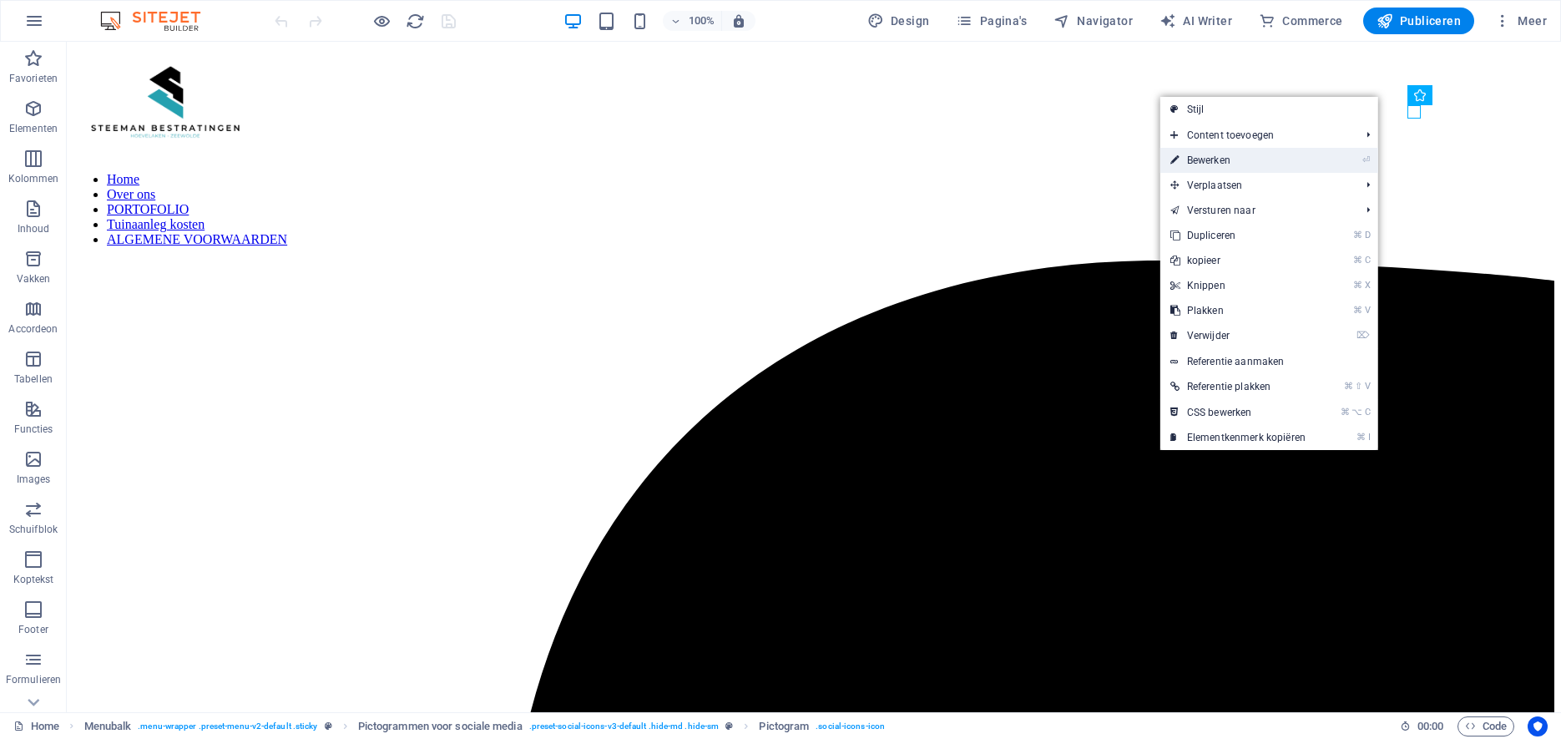
click at [1286, 159] on link "⏎ Bewerken" at bounding box center [1237, 160] width 155 height 25
select select "xMidYMid"
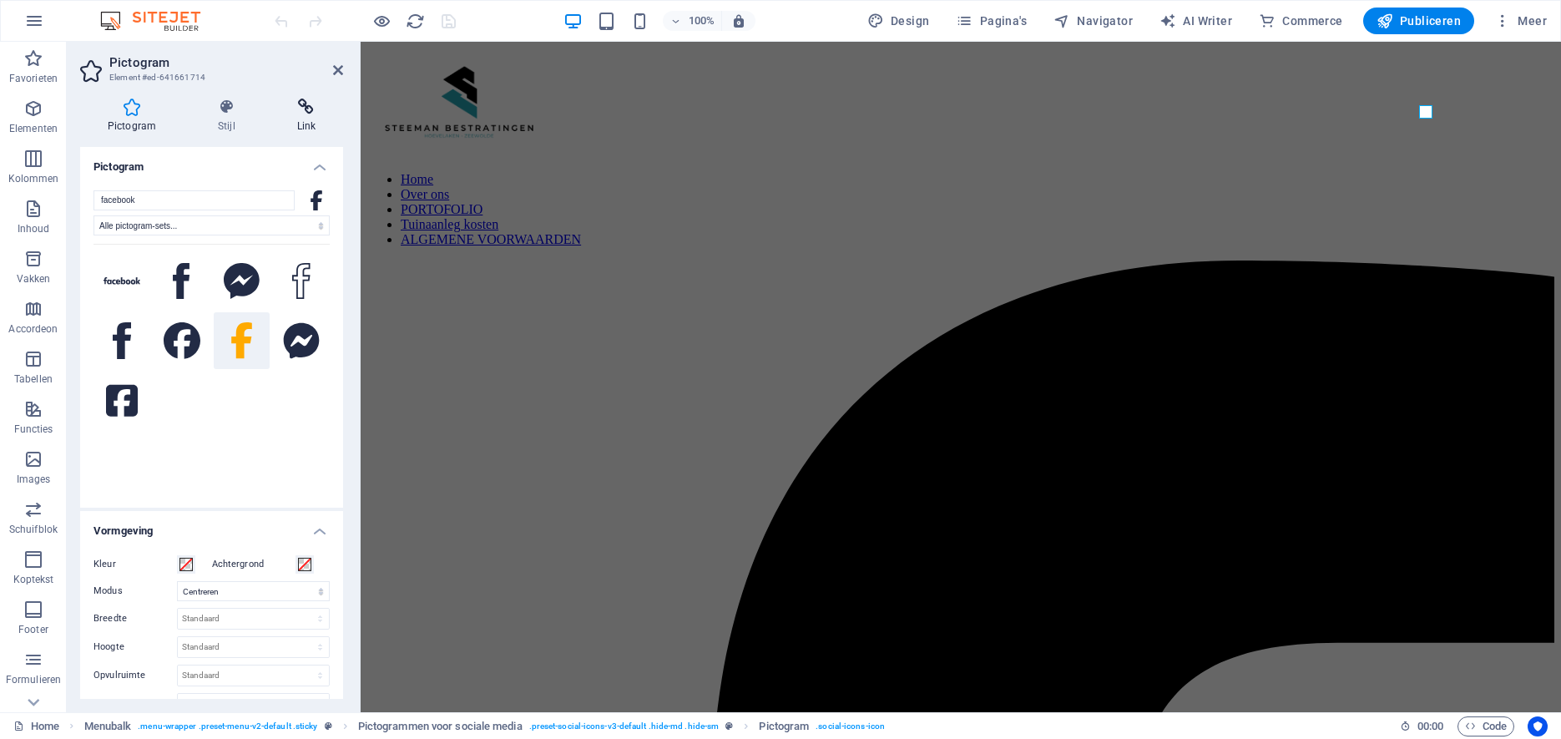
click at [305, 111] on icon at bounding box center [306, 107] width 73 height 17
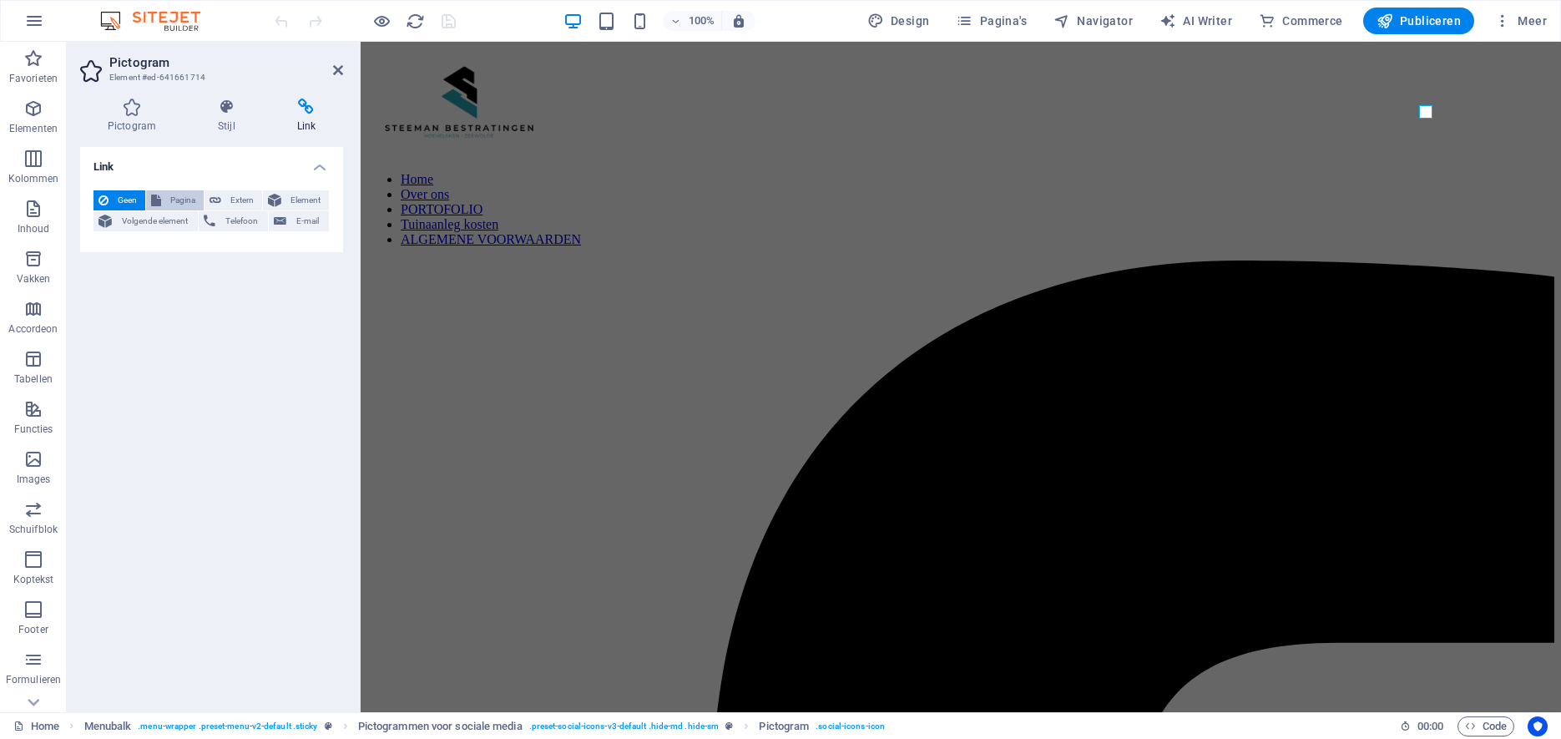
click at [183, 197] on span "Pagina" at bounding box center [182, 200] width 33 height 20
select select
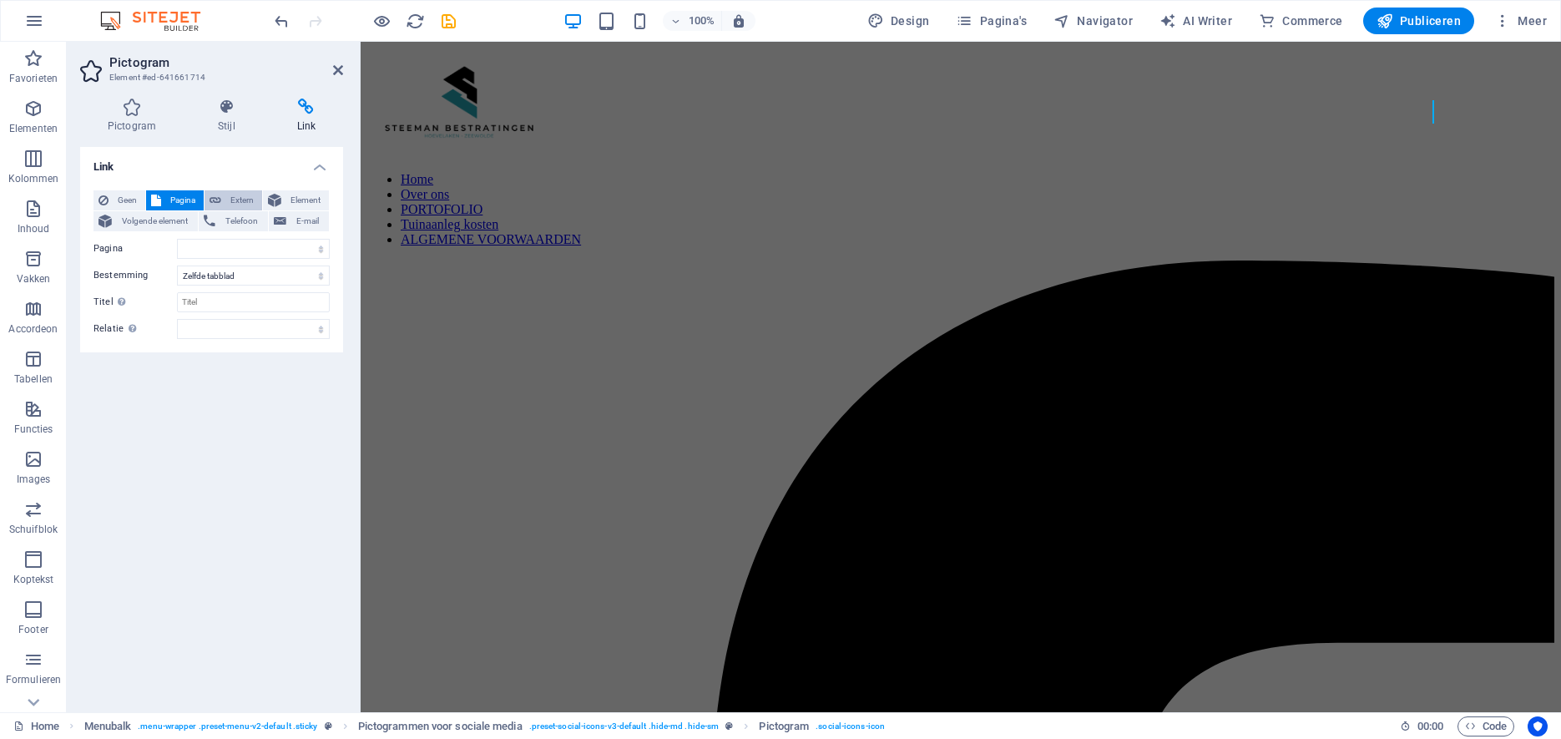
click at [234, 197] on span "Extern" at bounding box center [241, 200] width 31 height 20
select select "blank"
paste input "[URL][DOMAIN_NAME][DOMAIN_NAME]"
type input "[URL][DOMAIN_NAME][DOMAIN_NAME]"
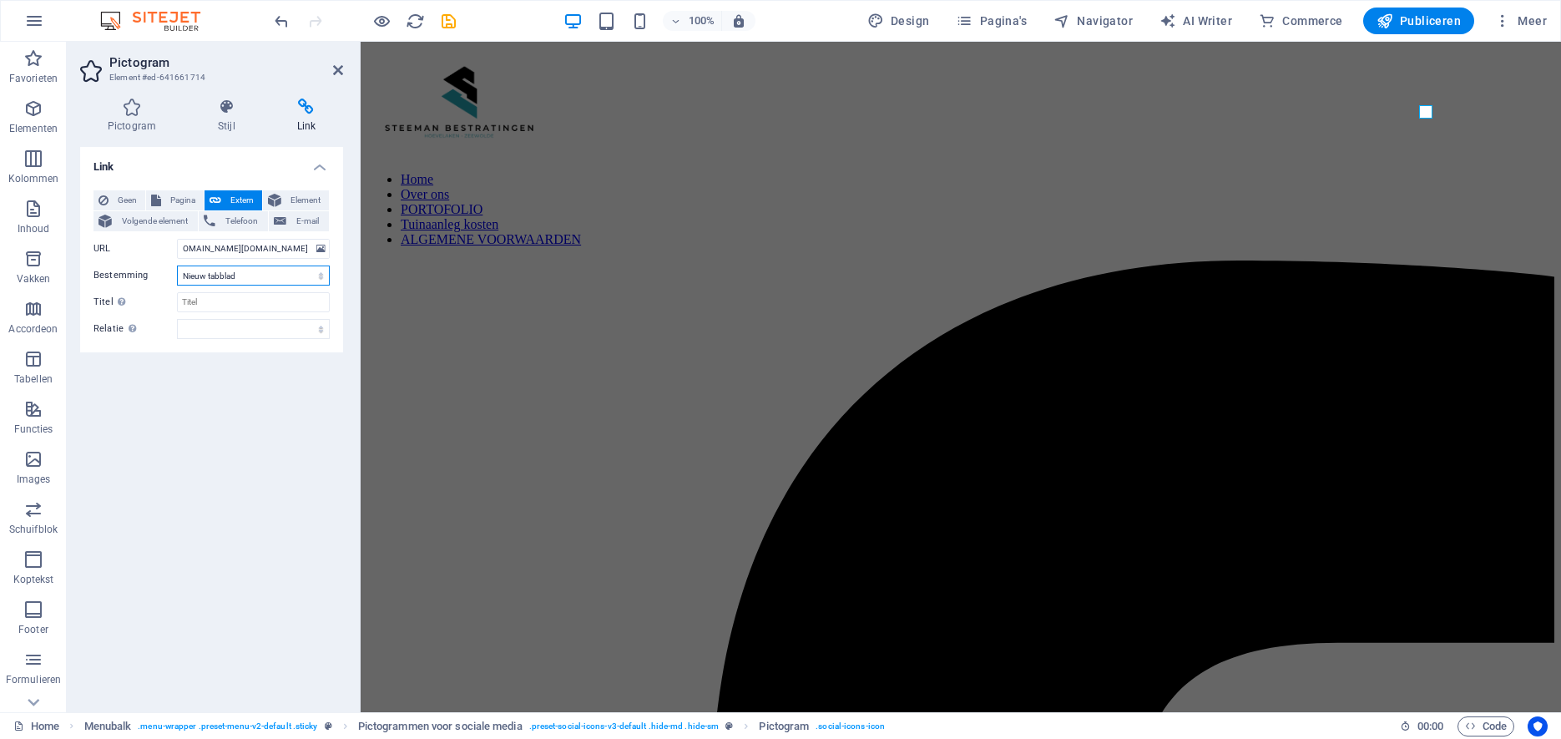
select select
click option "Zelfde tabblad" at bounding box center [0, 0] width 0 height 0
click at [238, 305] on input "Titel Aanvullende linkomschrijving, mag niet gelijk zijn aan de linktekst. De t…" at bounding box center [253, 302] width 153 height 20
type input "Facebook"
click at [1421, 20] on span "Publiceren" at bounding box center [1419, 21] width 84 height 17
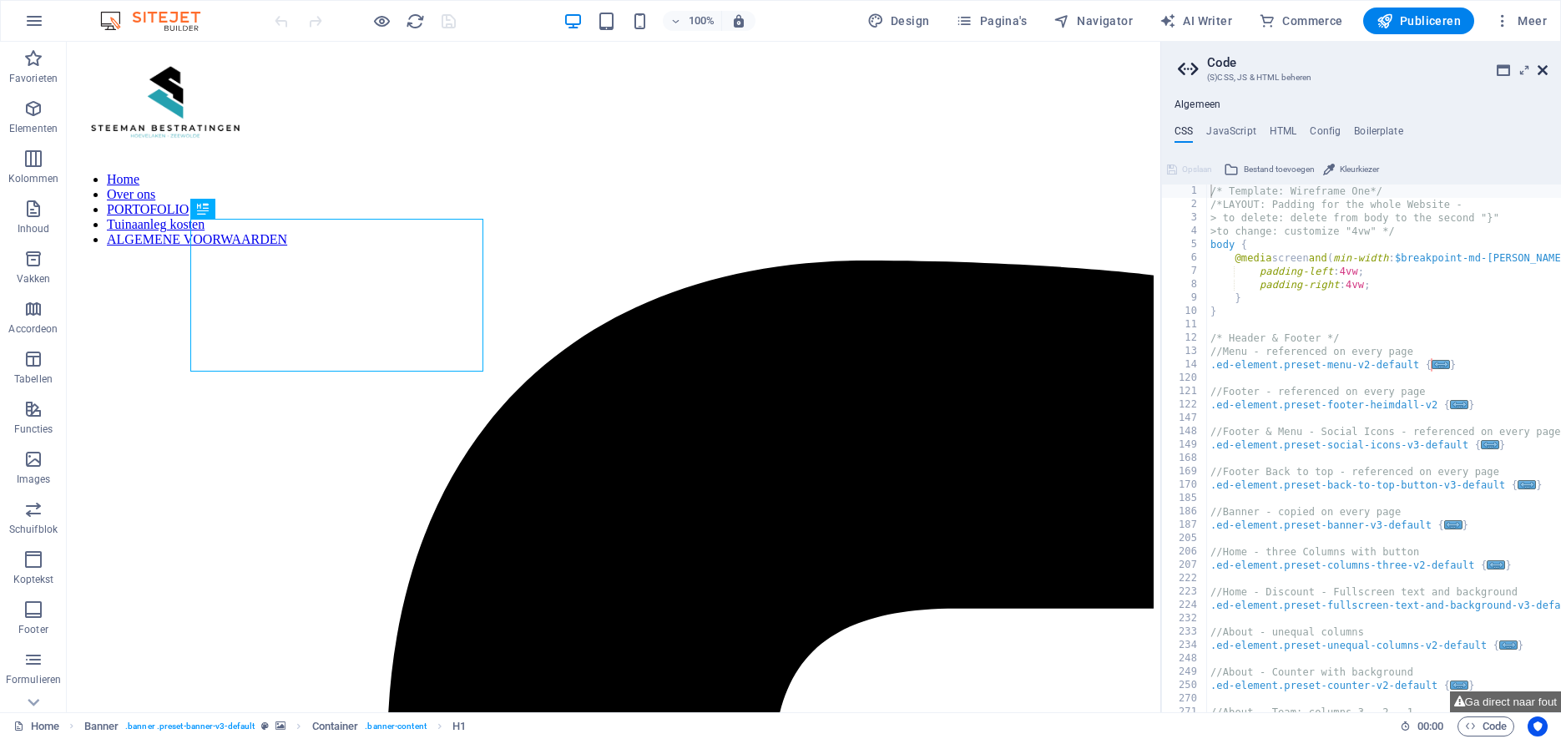
click at [1545, 67] on icon at bounding box center [1543, 69] width 10 height 13
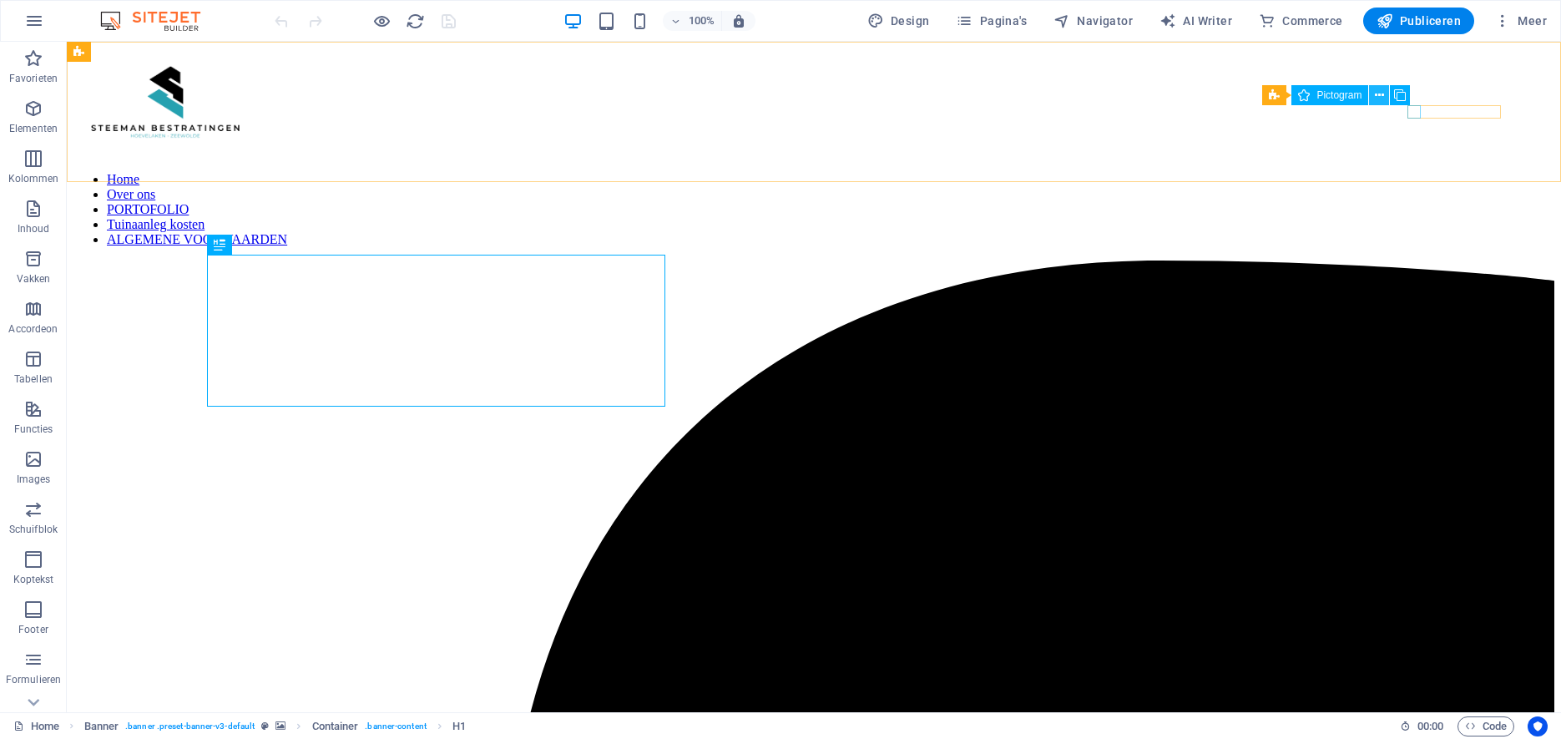
click at [1380, 96] on icon at bounding box center [1379, 96] width 9 height 18
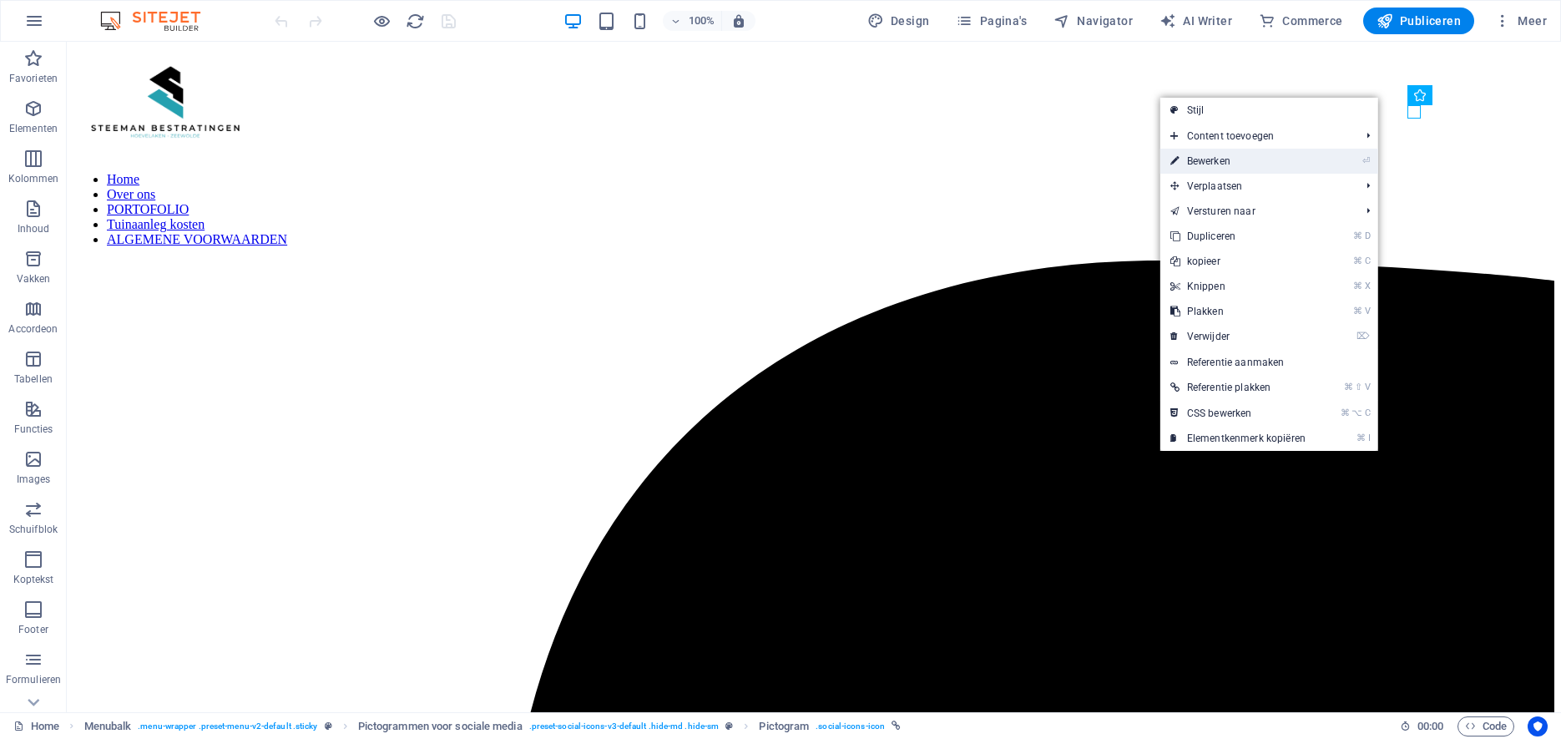
click at [1255, 163] on link "⏎ Bewerken" at bounding box center [1237, 161] width 155 height 25
select select "xMidYMid"
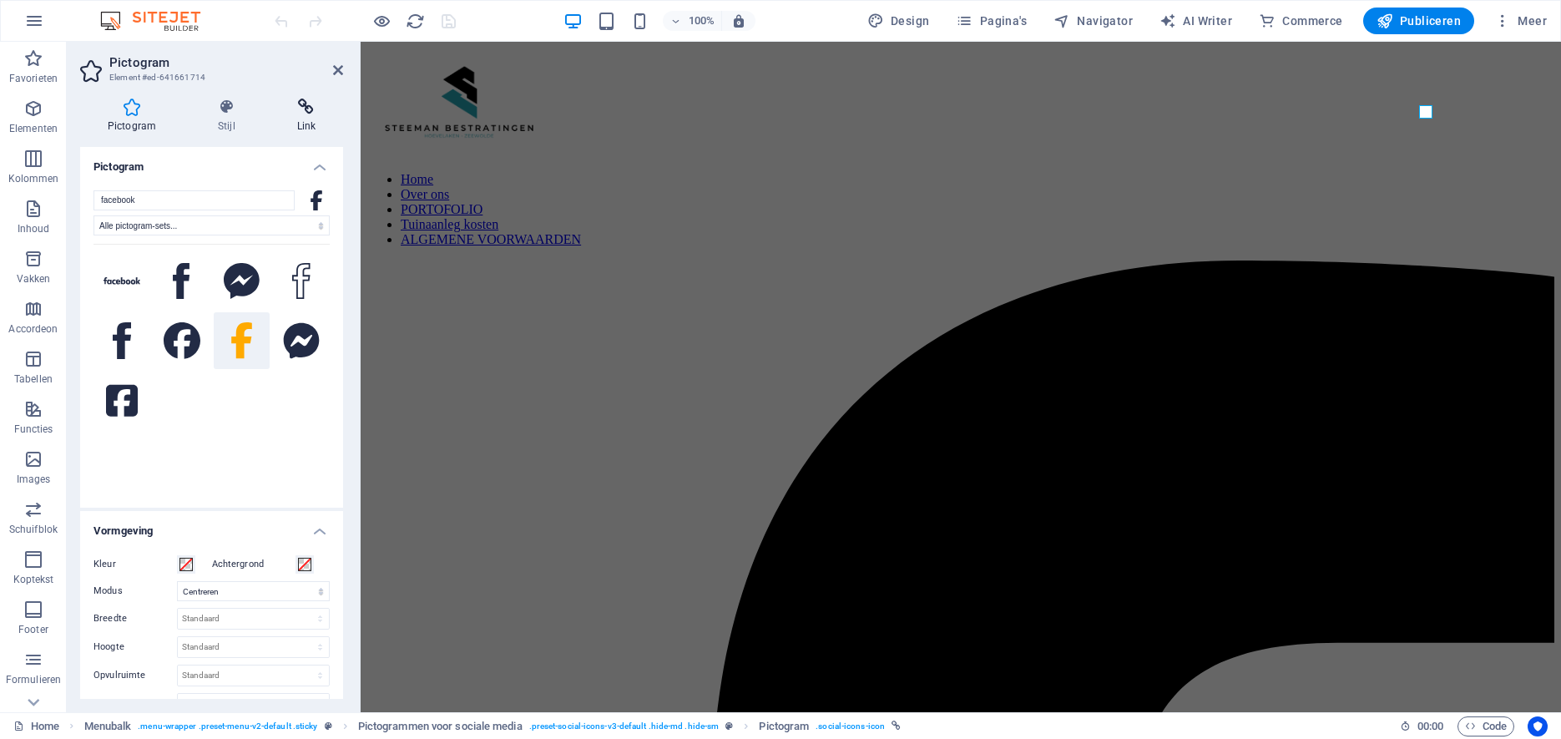
click at [304, 121] on h4 "Link" at bounding box center [306, 116] width 73 height 35
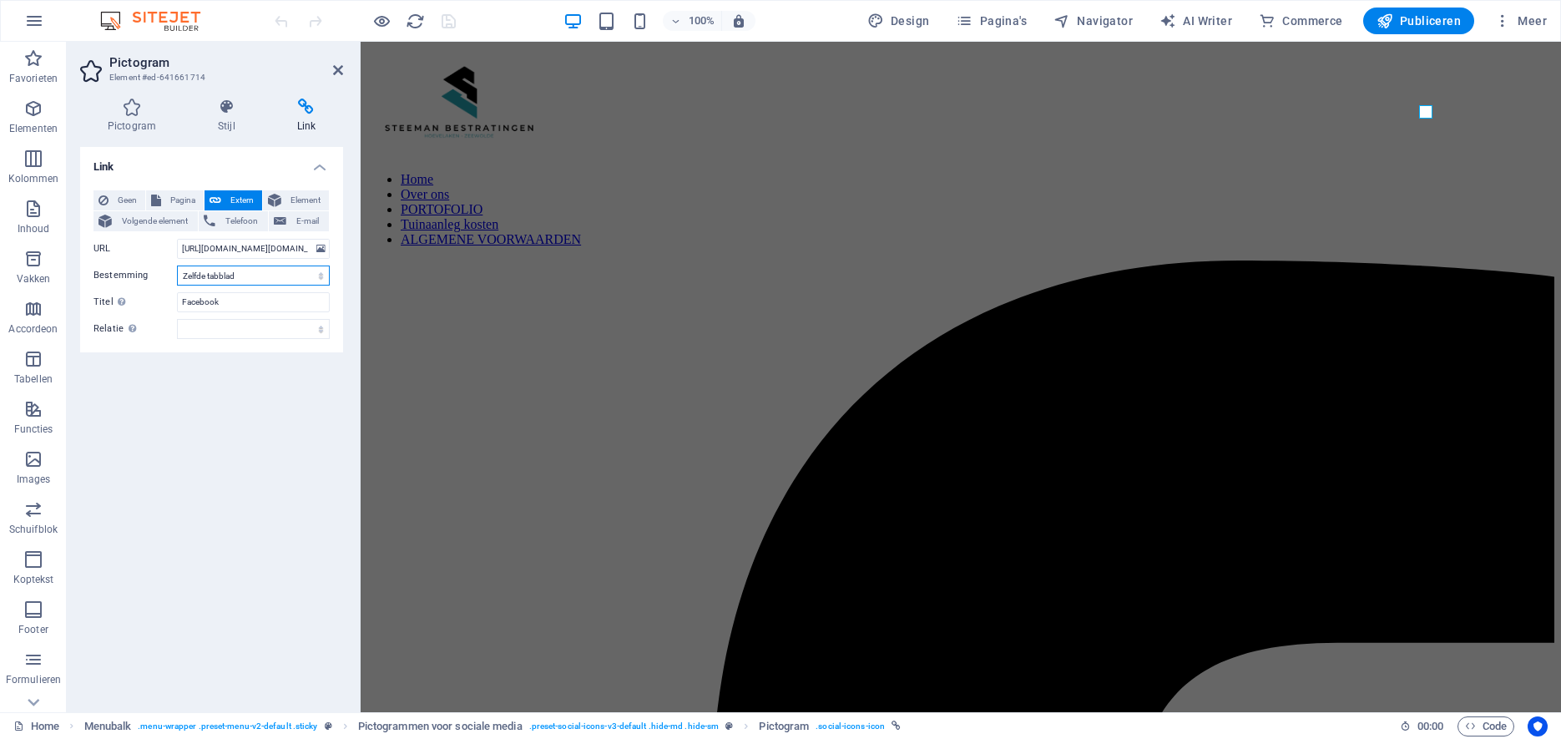
select select "blank"
click option "Nieuw tabblad" at bounding box center [0, 0] width 0 height 0
click at [445, 20] on icon "save" at bounding box center [448, 21] width 19 height 19
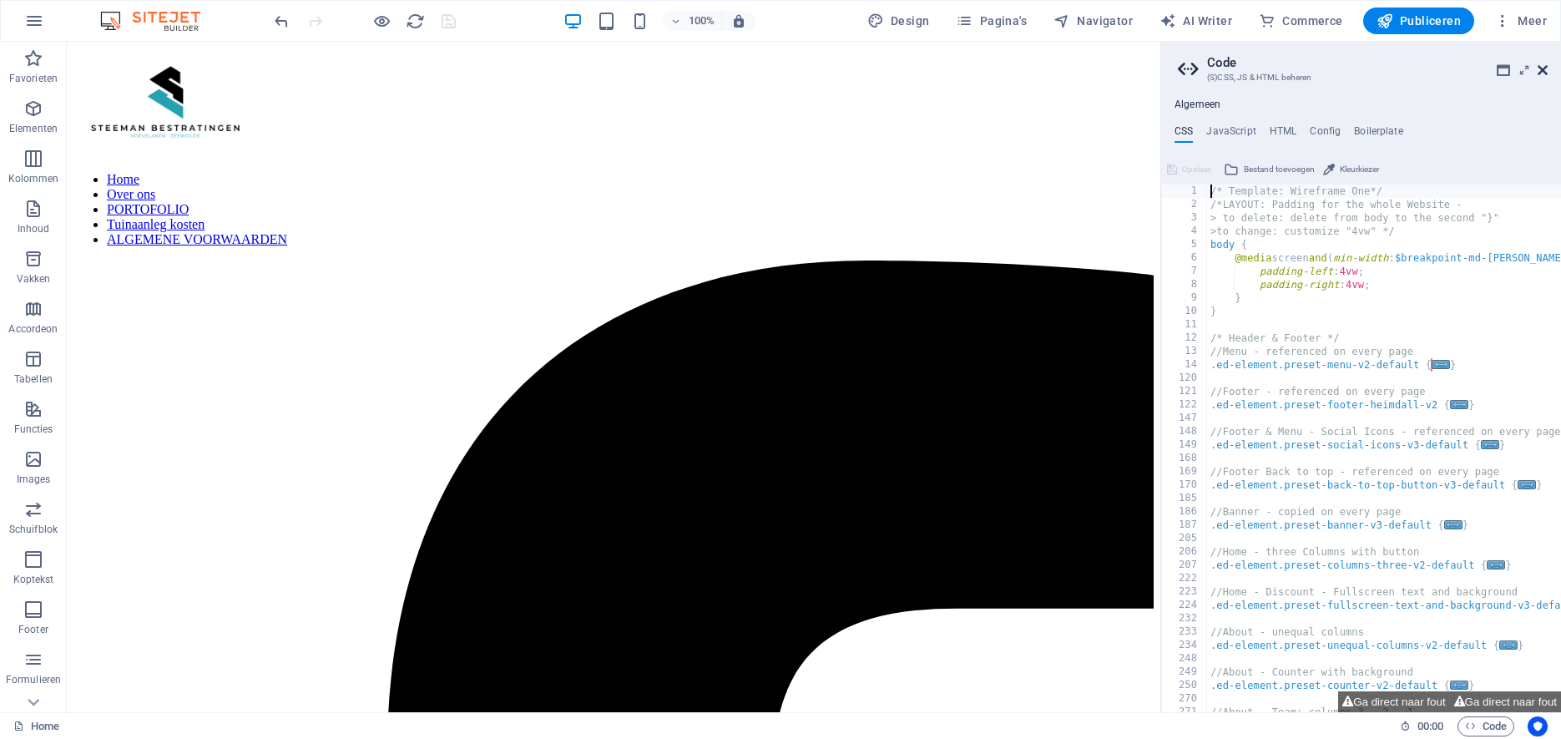
click at [1541, 68] on icon at bounding box center [1543, 69] width 10 height 13
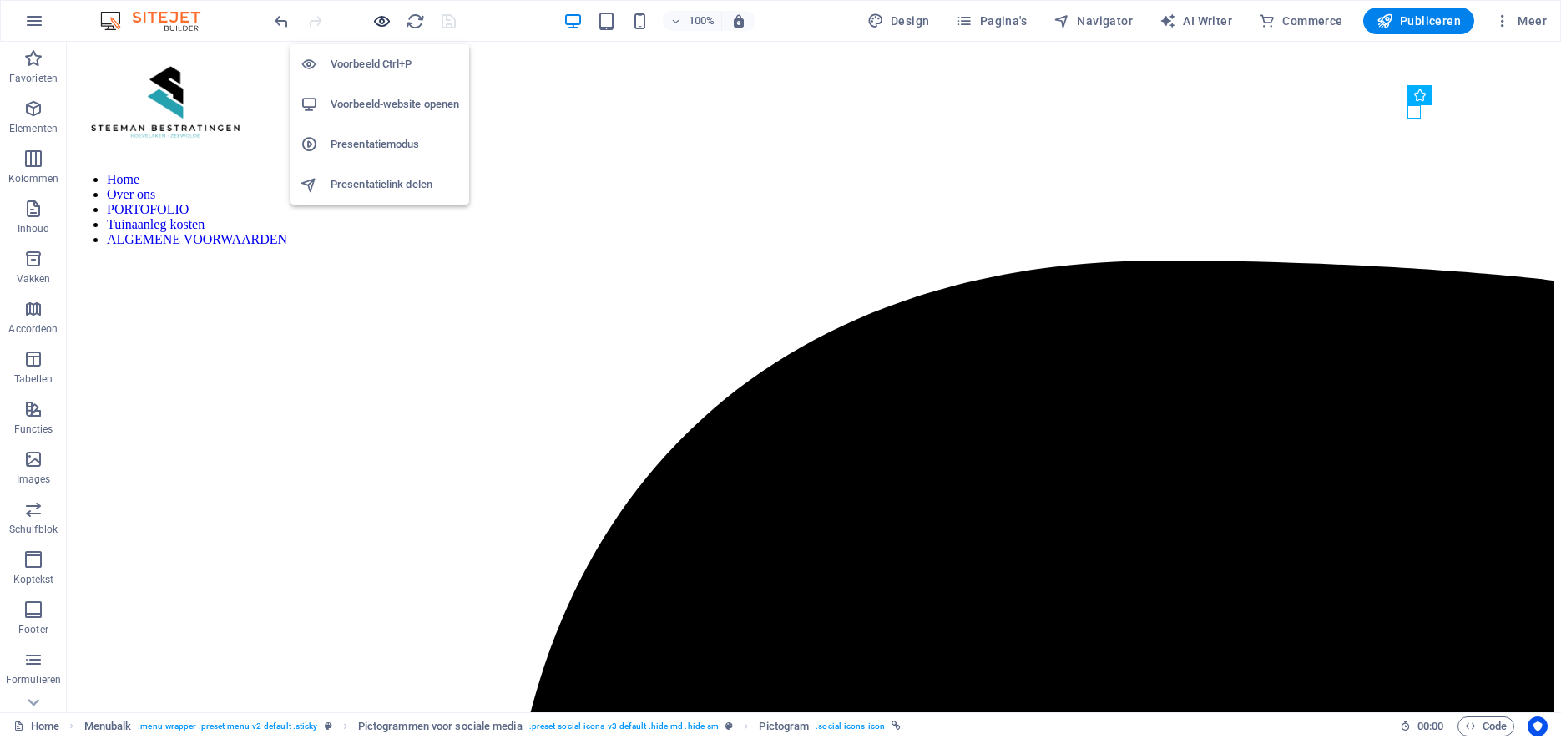
click at [386, 23] on icon "button" at bounding box center [381, 21] width 19 height 19
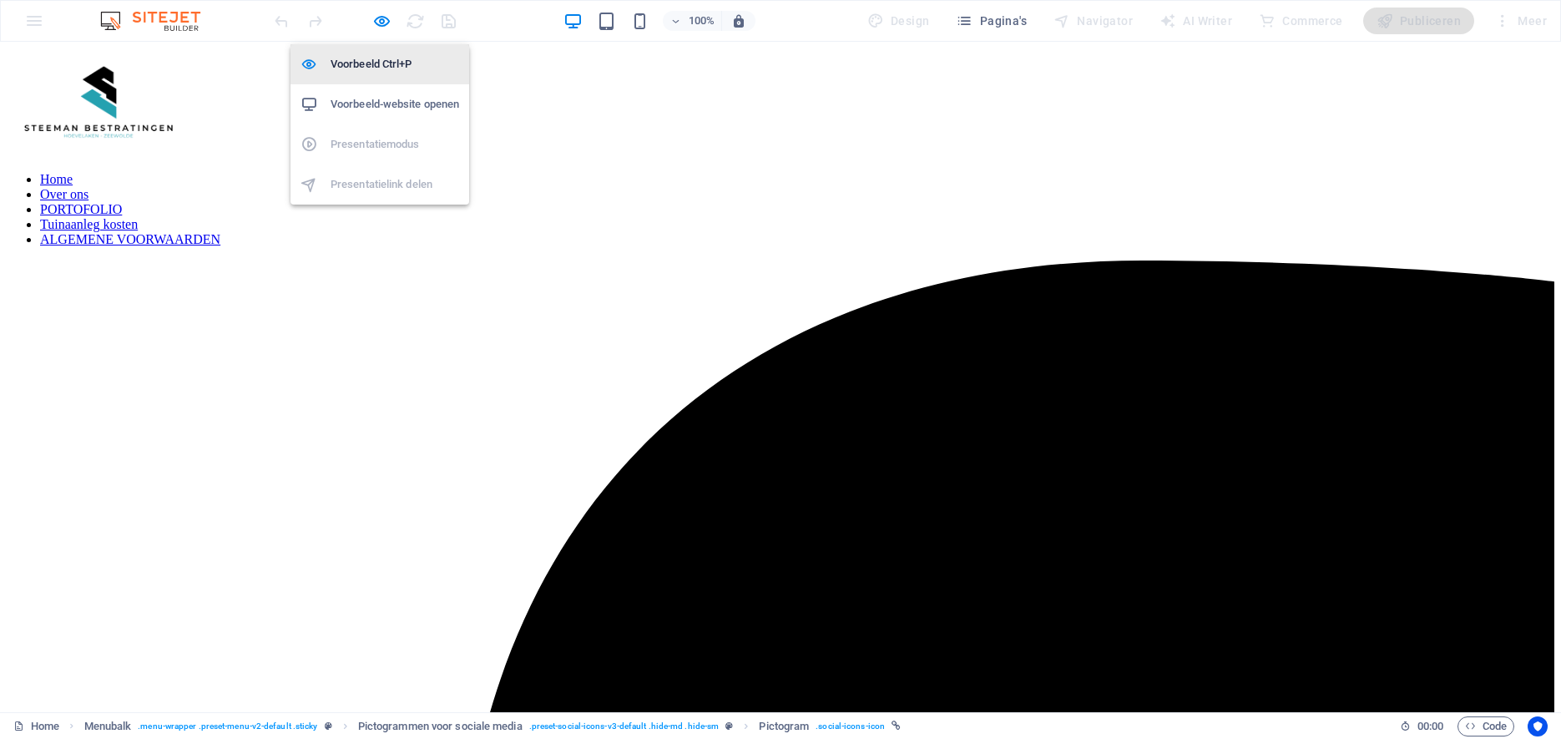
click at [356, 64] on h6 "Voorbeeld Ctrl+P" at bounding box center [395, 64] width 129 height 20
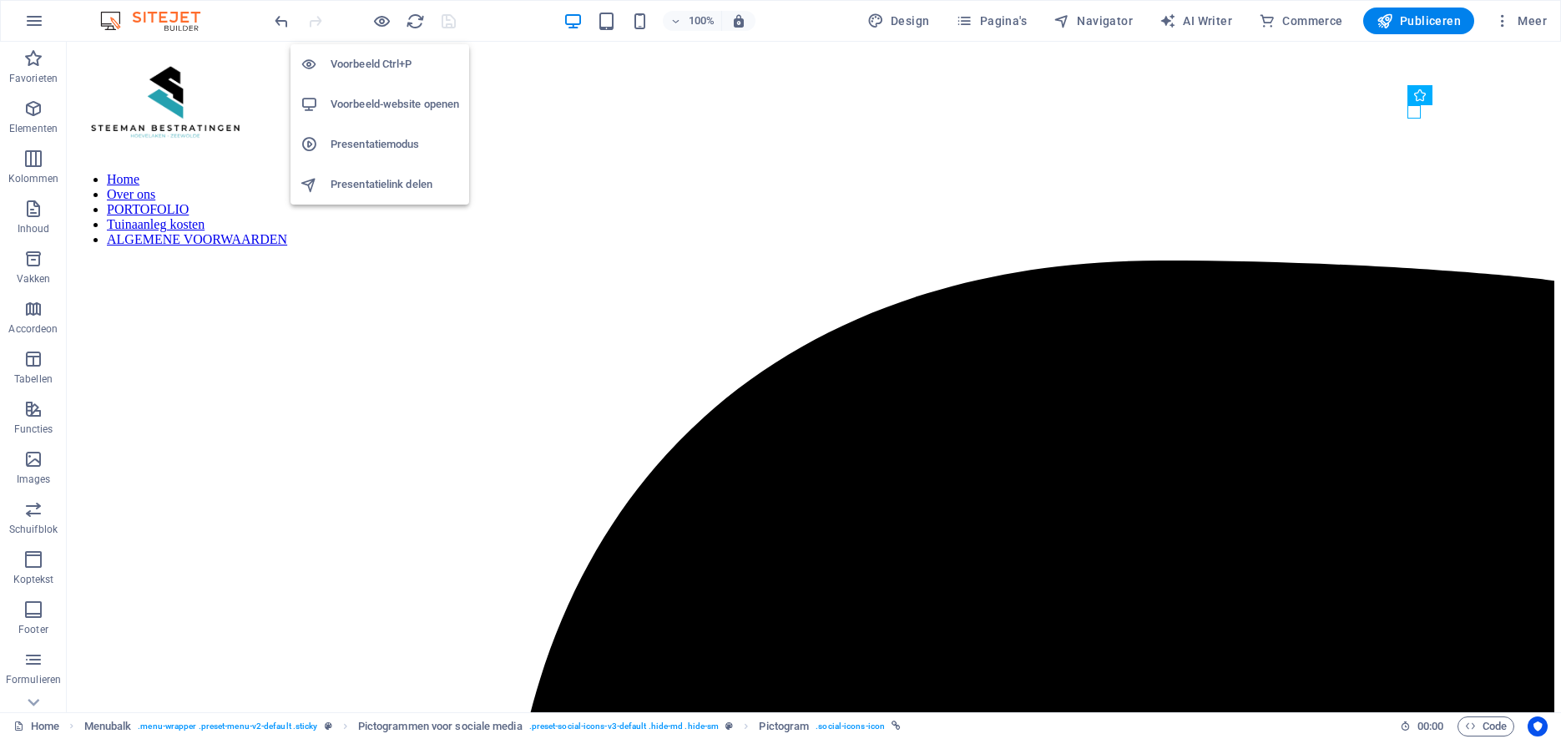
click at [373, 106] on h6 "Voorbeeld-website openen" at bounding box center [395, 104] width 129 height 20
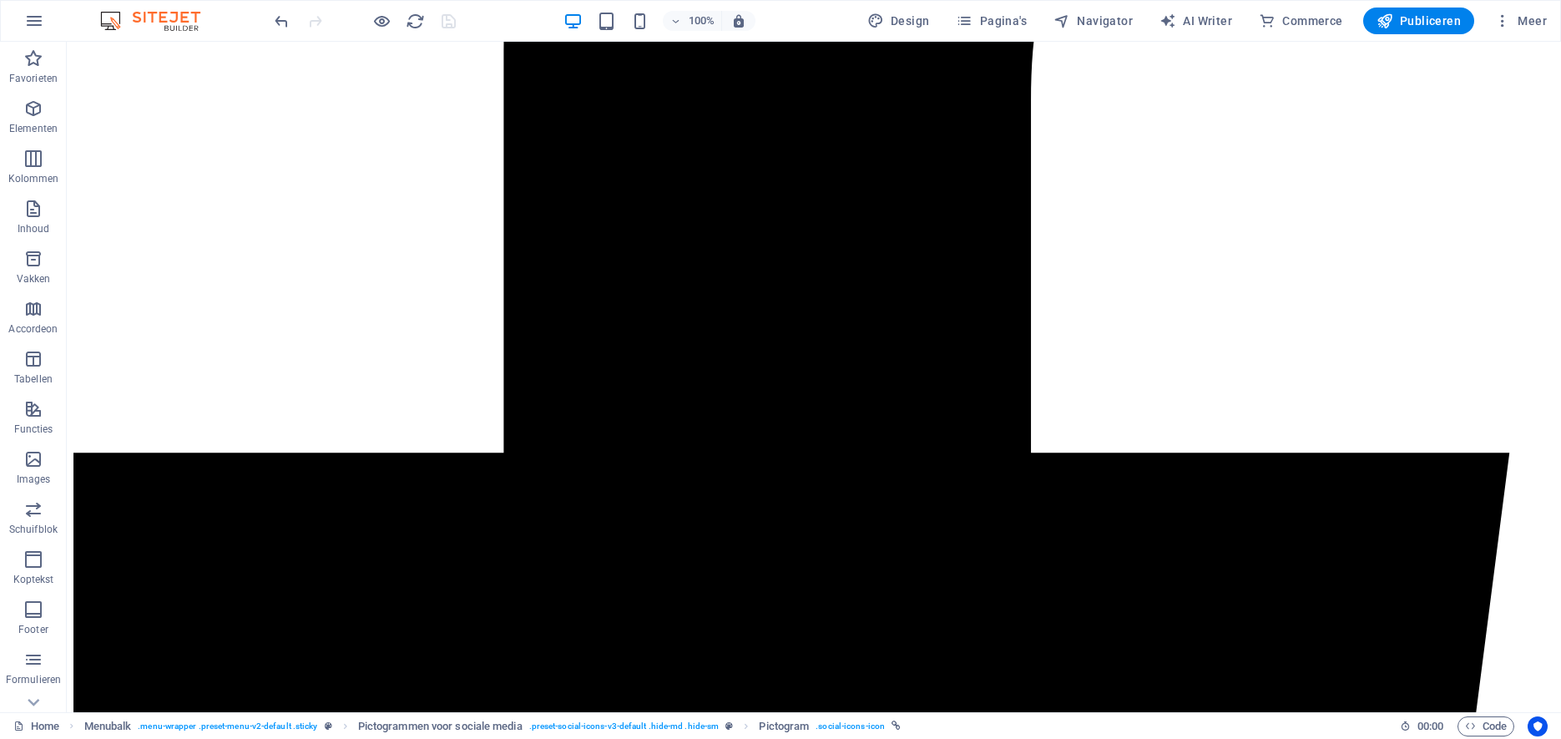
scroll to position [922, 0]
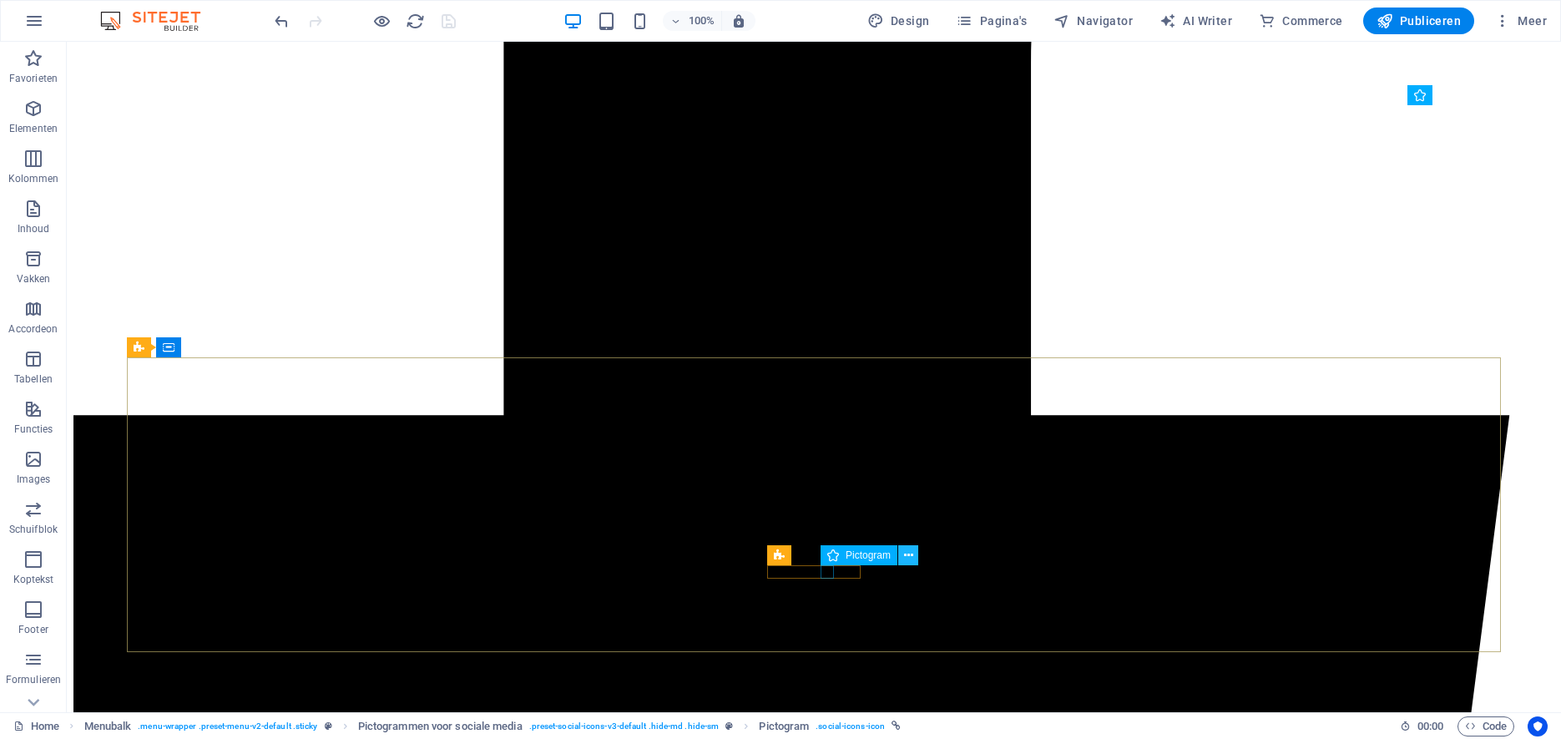
click at [912, 555] on icon at bounding box center [908, 556] width 9 height 18
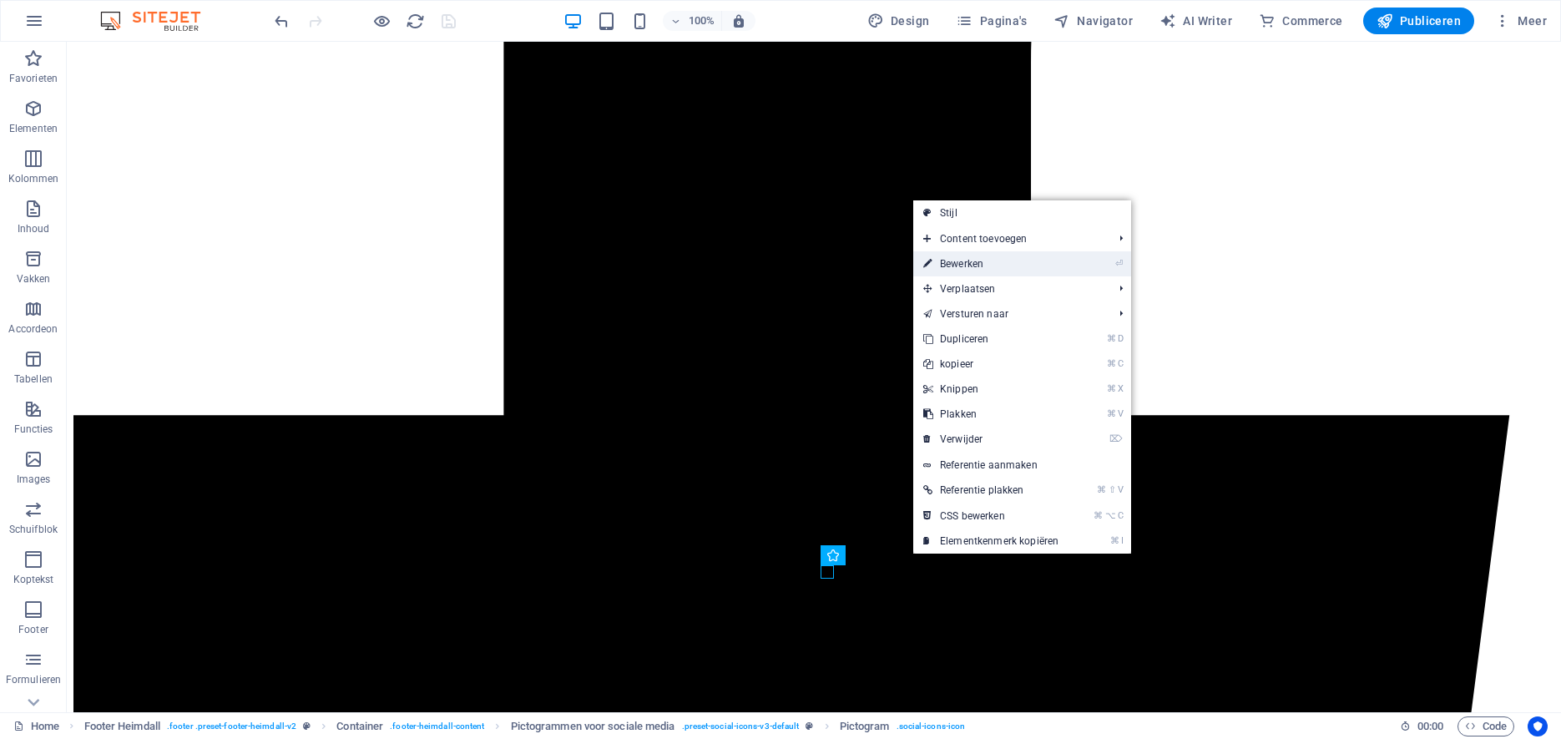
click at [983, 270] on link "⏎ Bewerken" at bounding box center [990, 263] width 155 height 25
select select "xMidYMid"
select select "px"
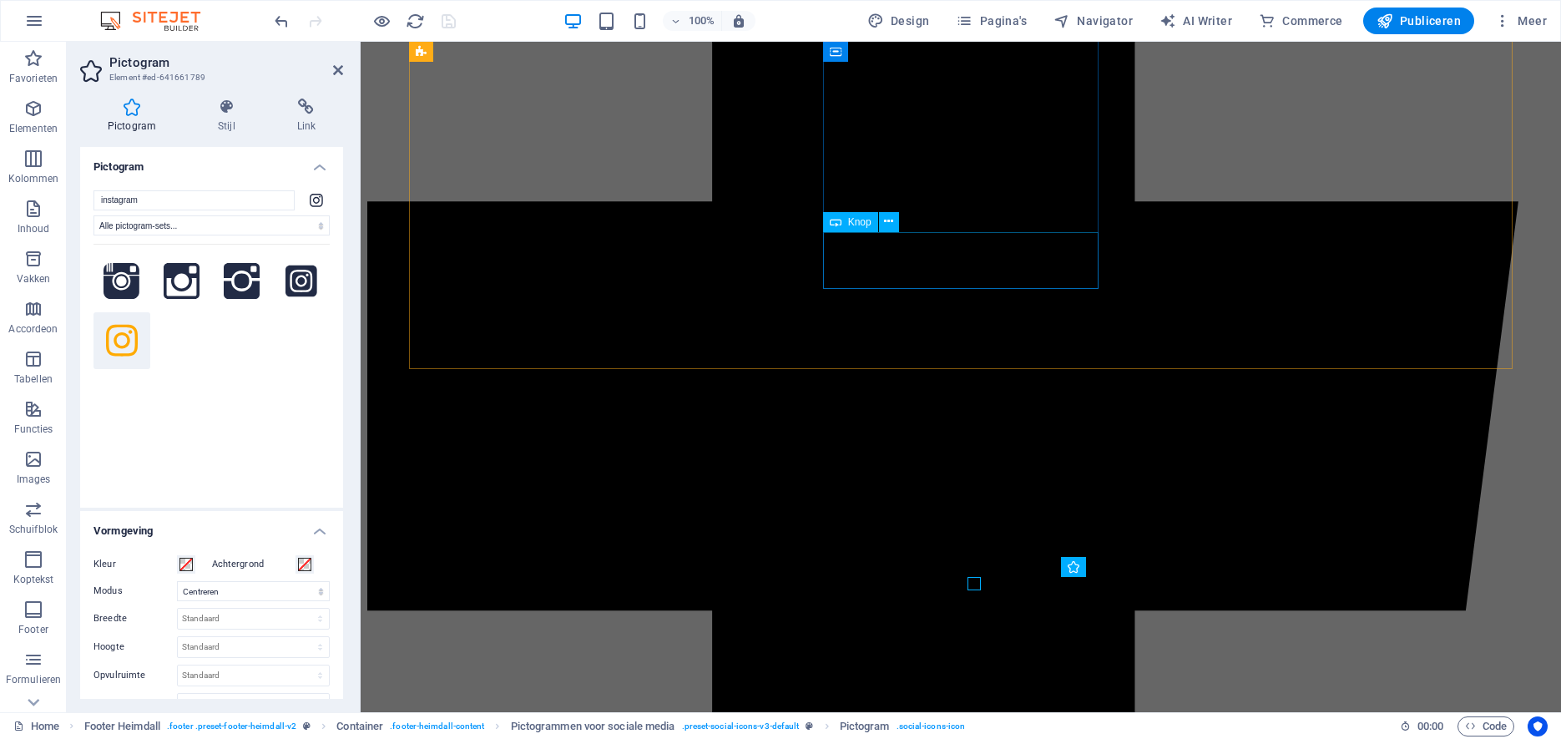
scroll to position [911, 0]
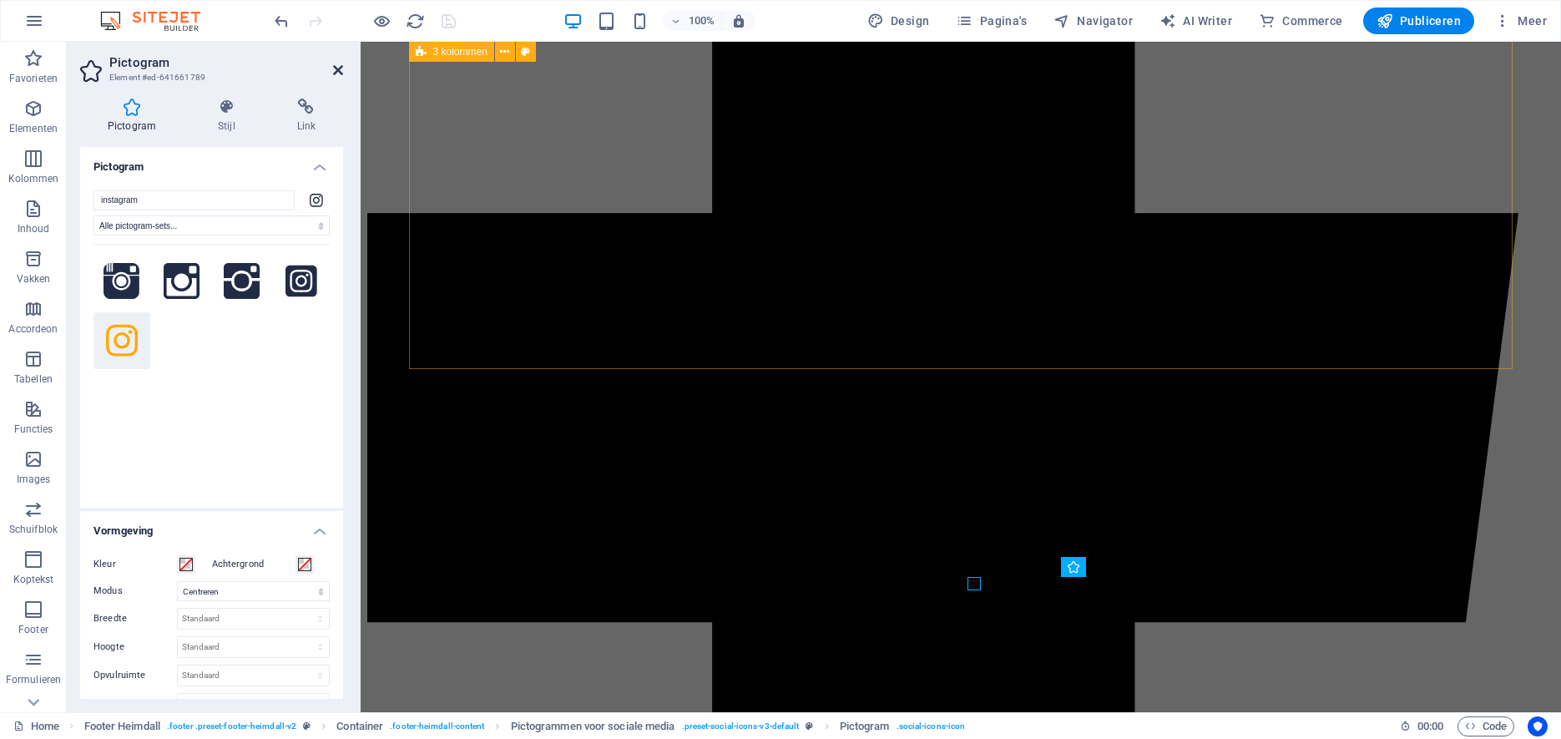
drag, startPoint x: 336, startPoint y: 69, endPoint x: 270, endPoint y: 28, distance: 78.8
click at [336, 69] on icon at bounding box center [338, 69] width 10 height 13
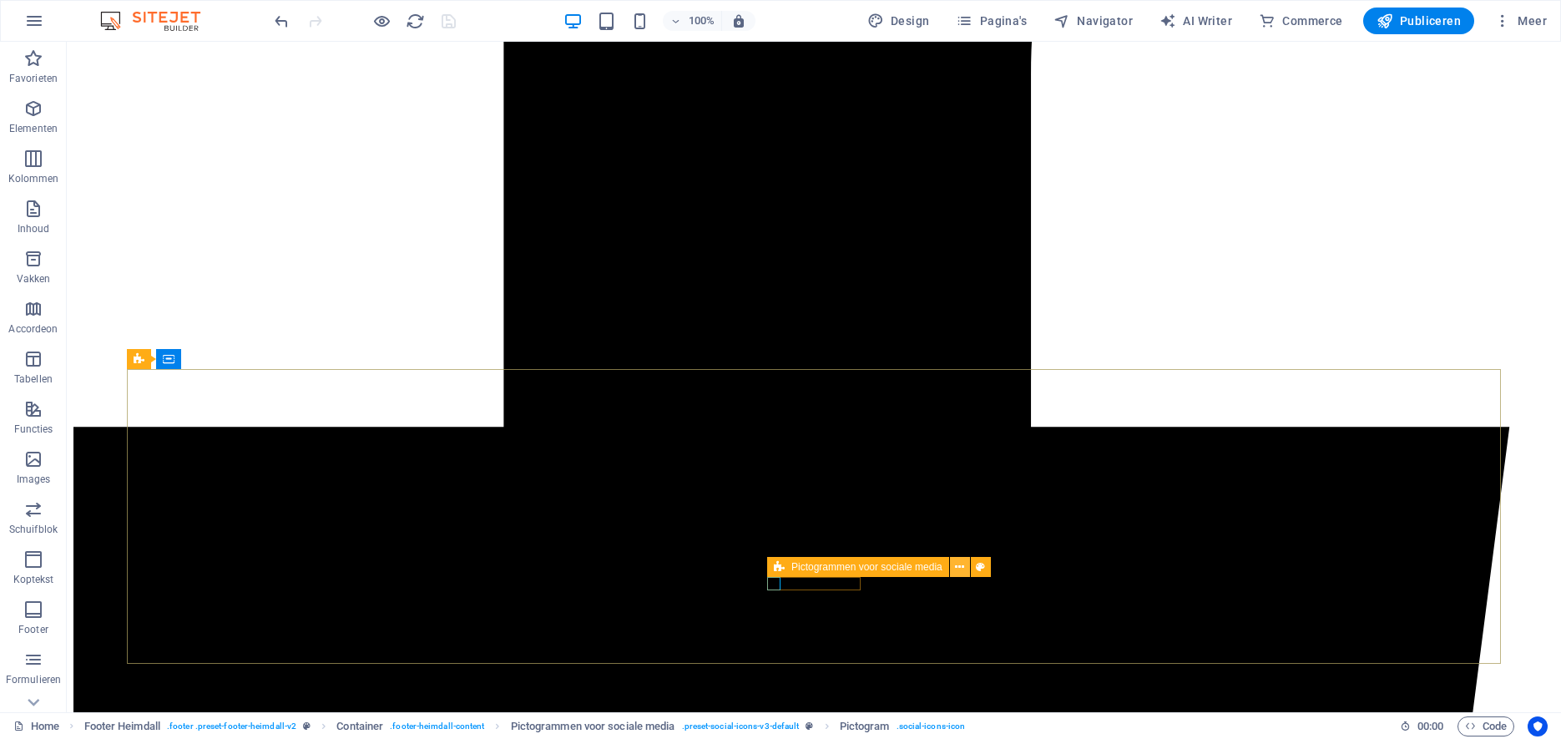
click at [961, 569] on icon at bounding box center [959, 567] width 9 height 18
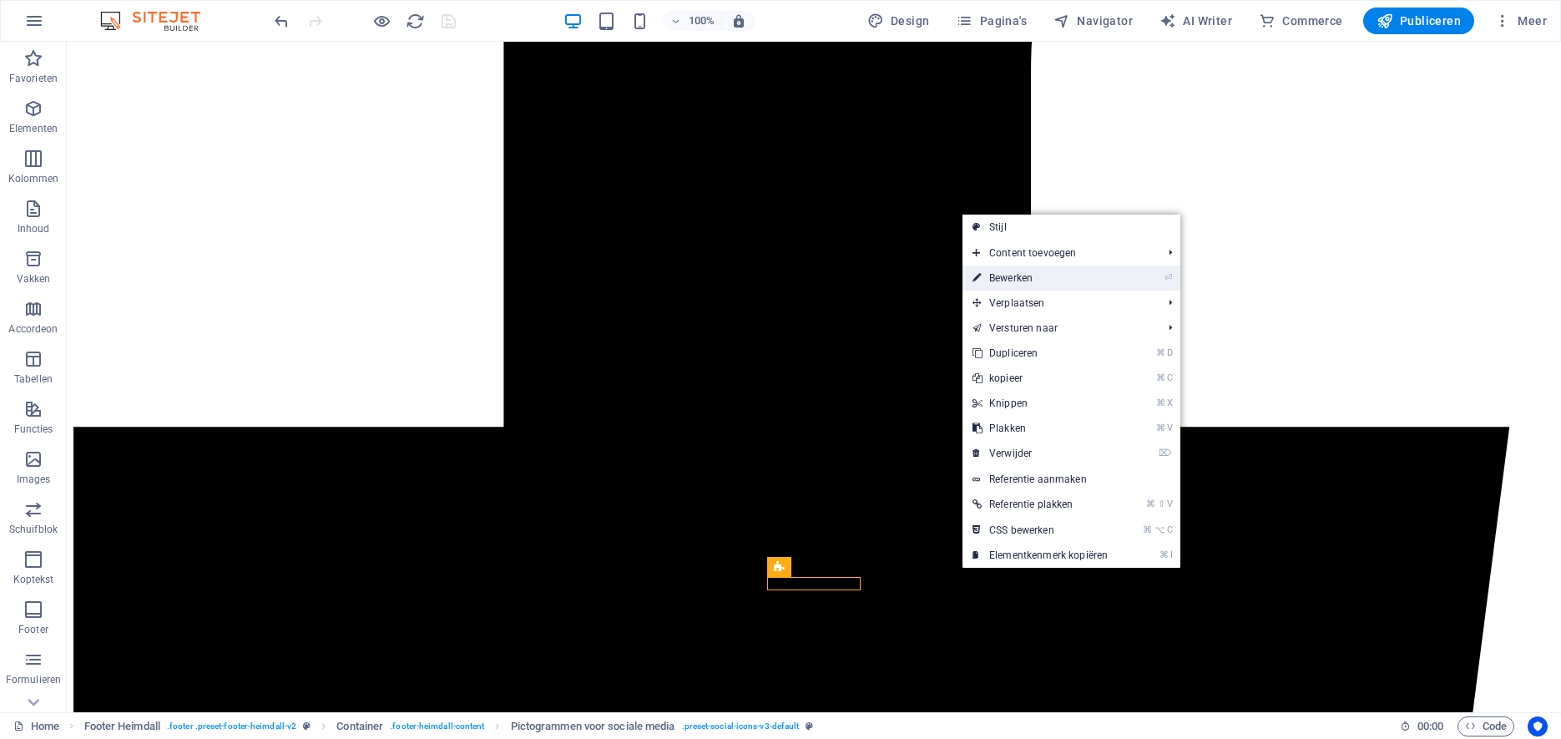
drag, startPoint x: 992, startPoint y: 273, endPoint x: 633, endPoint y: 233, distance: 361.2
click at [992, 273] on link "⏎ Bewerken" at bounding box center [1039, 277] width 155 height 25
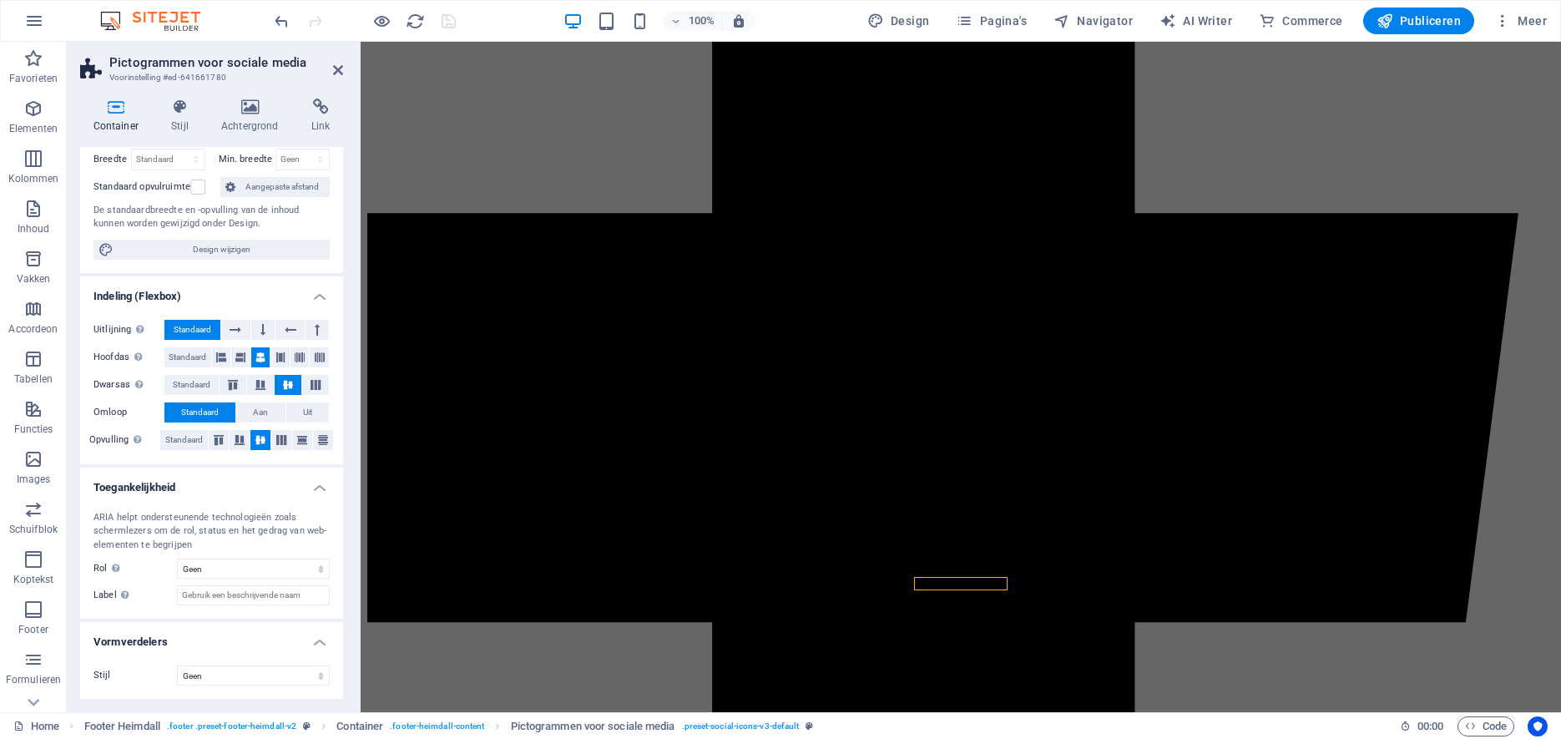
scroll to position [0, 0]
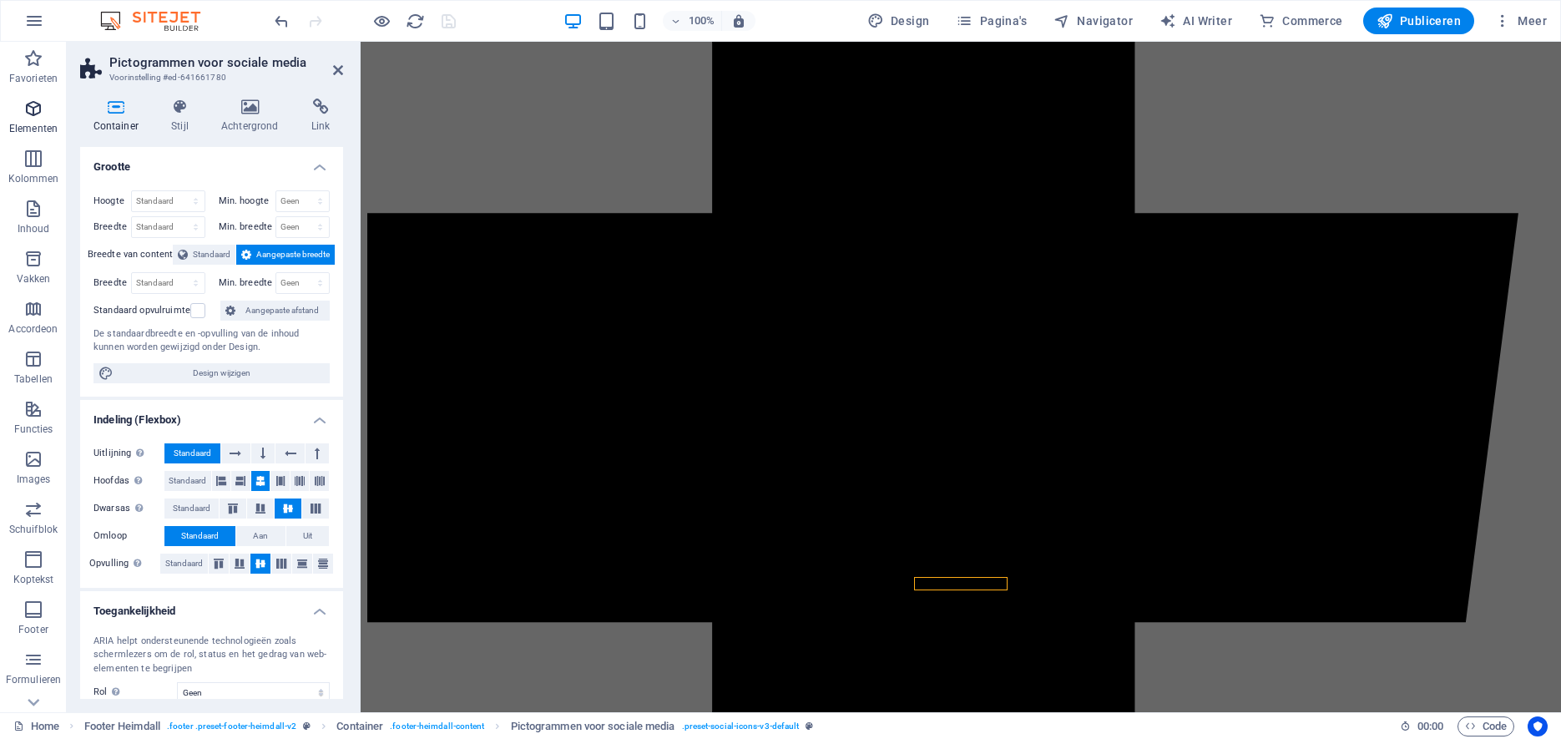
click at [35, 114] on icon "button" at bounding box center [33, 109] width 20 height 20
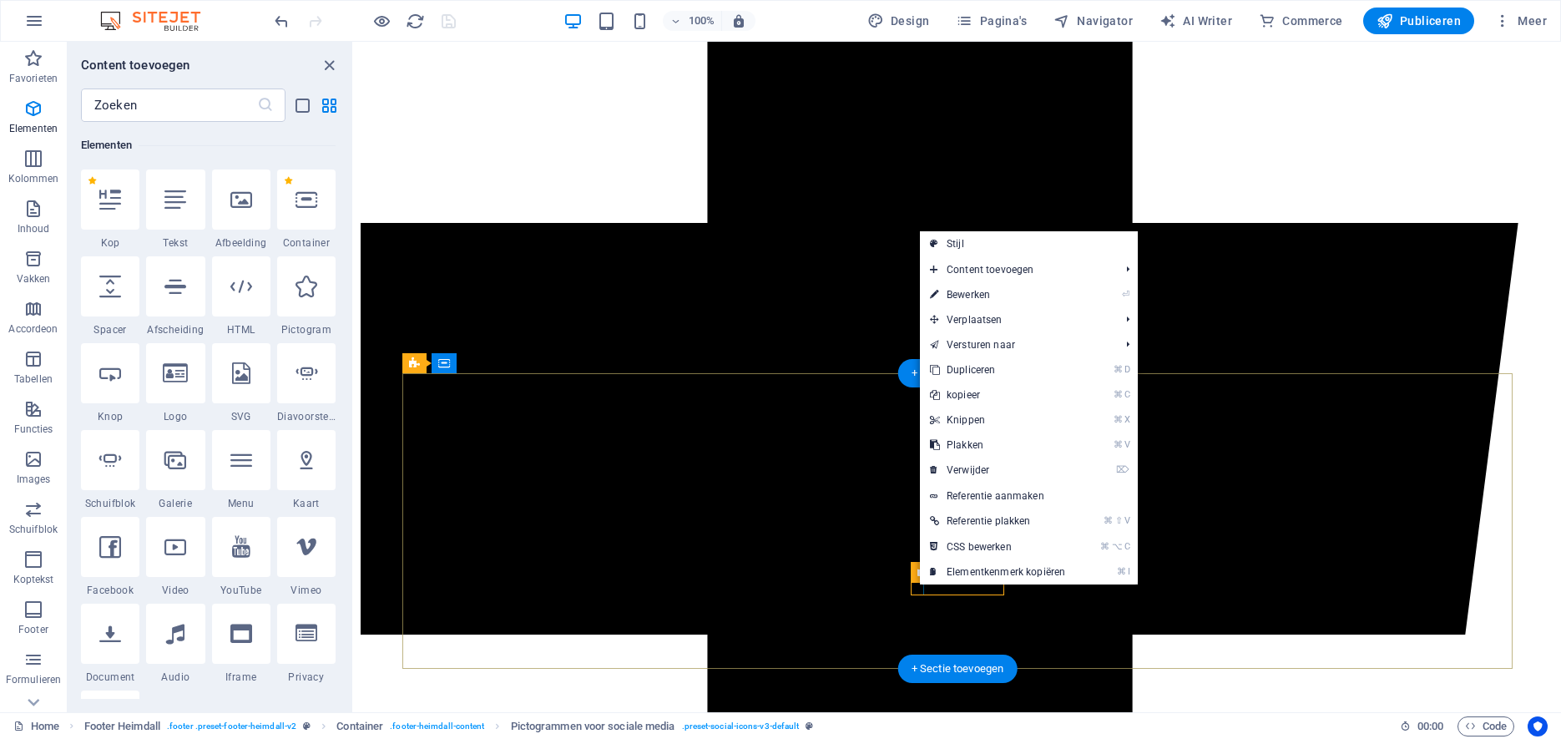
scroll to position [905, 0]
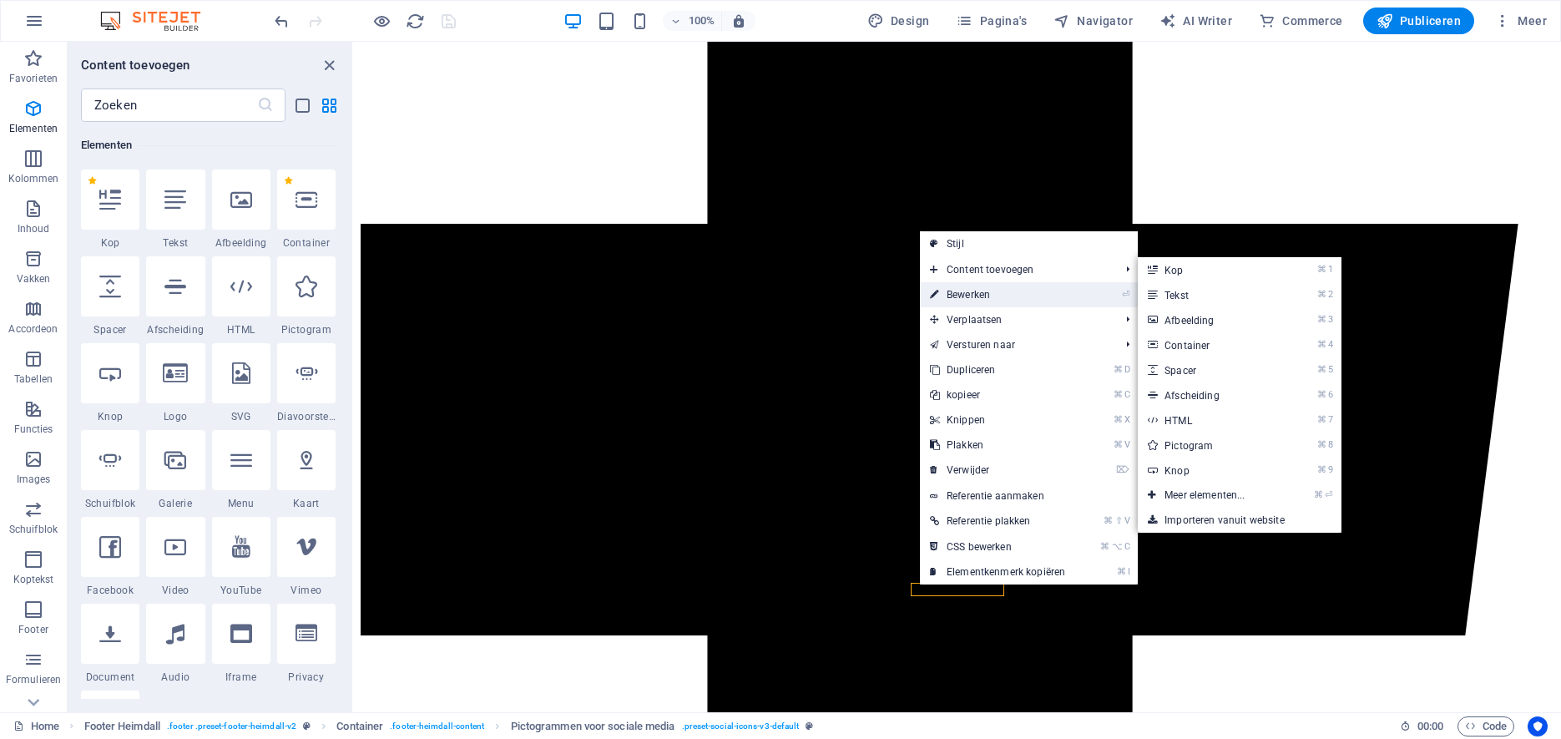
click at [954, 297] on link "⏎ Bewerken" at bounding box center [997, 294] width 155 height 25
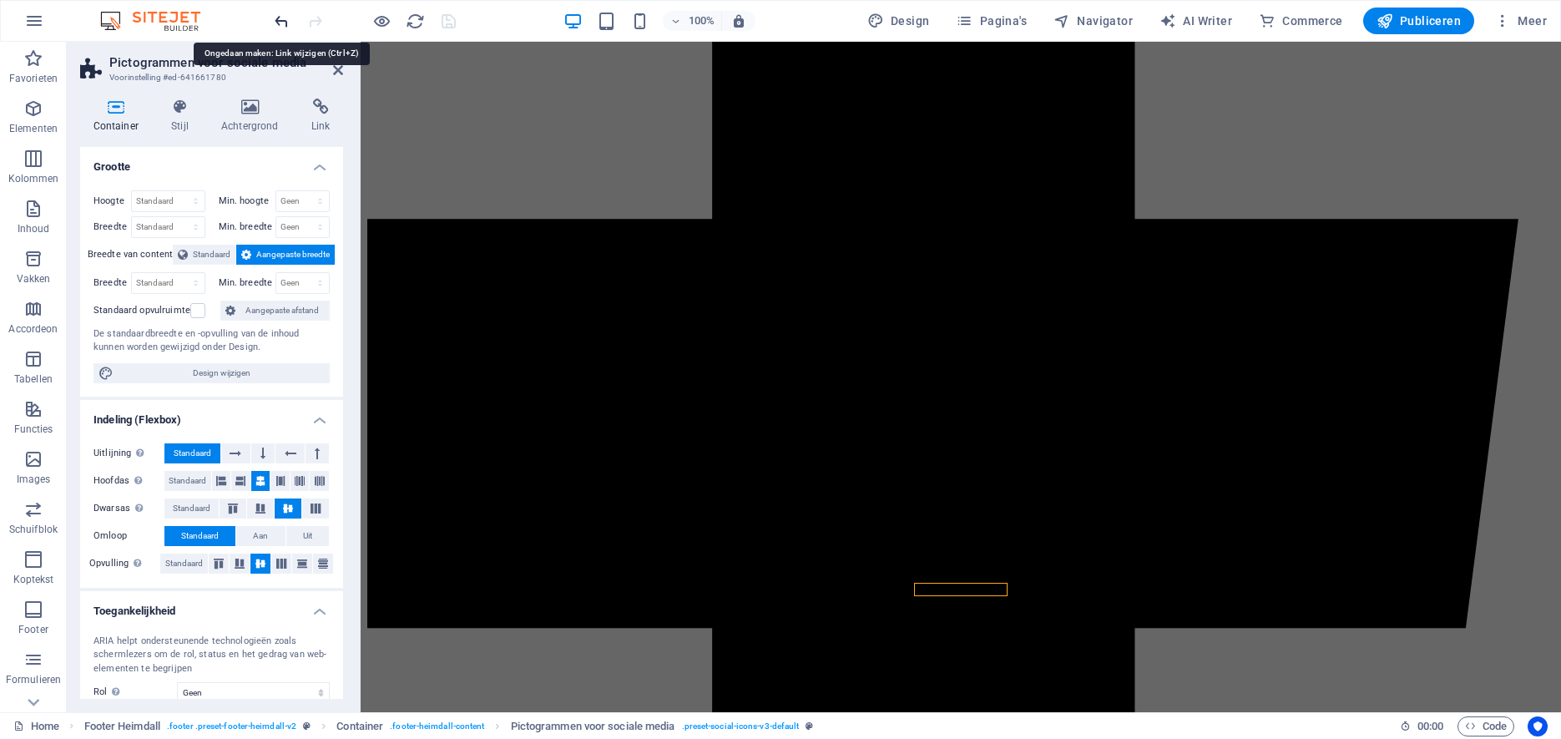
click at [280, 18] on icon "undo" at bounding box center [281, 21] width 19 height 19
drag, startPoint x: 411, startPoint y: 18, endPoint x: 787, endPoint y: 368, distance: 514.4
click at [411, 18] on icon "reload" at bounding box center [415, 21] width 19 height 19
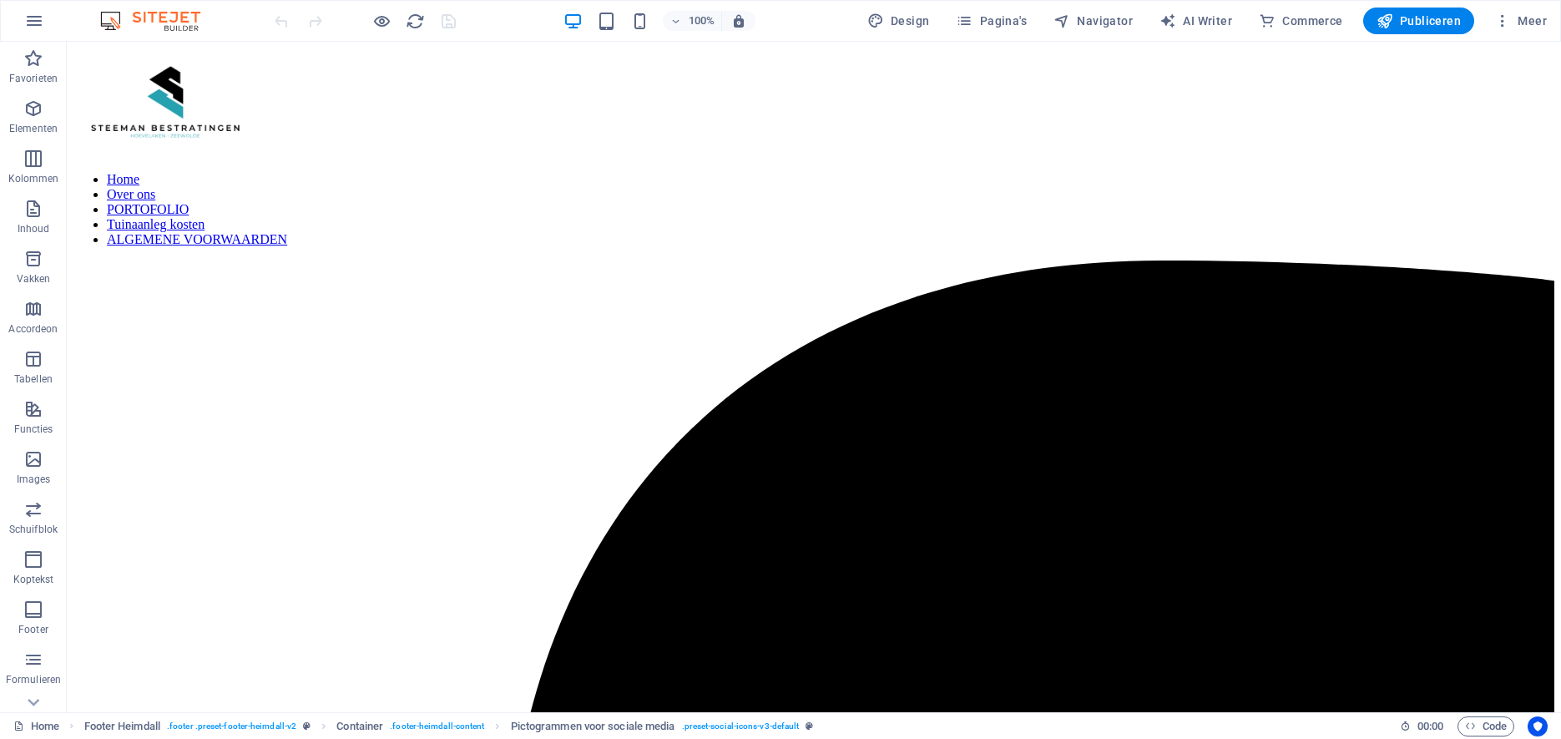
scroll to position [0, 0]
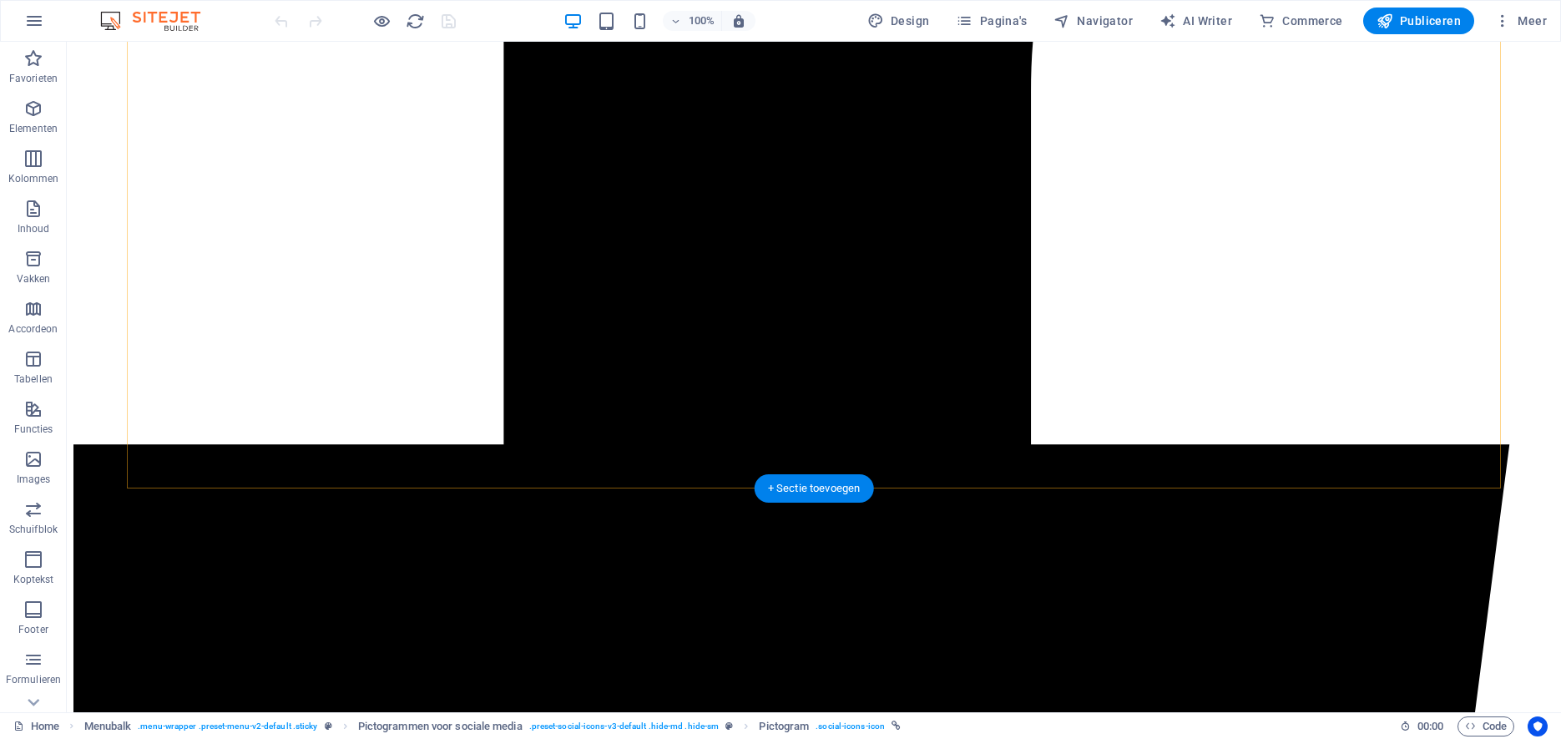
scroll to position [922, 0]
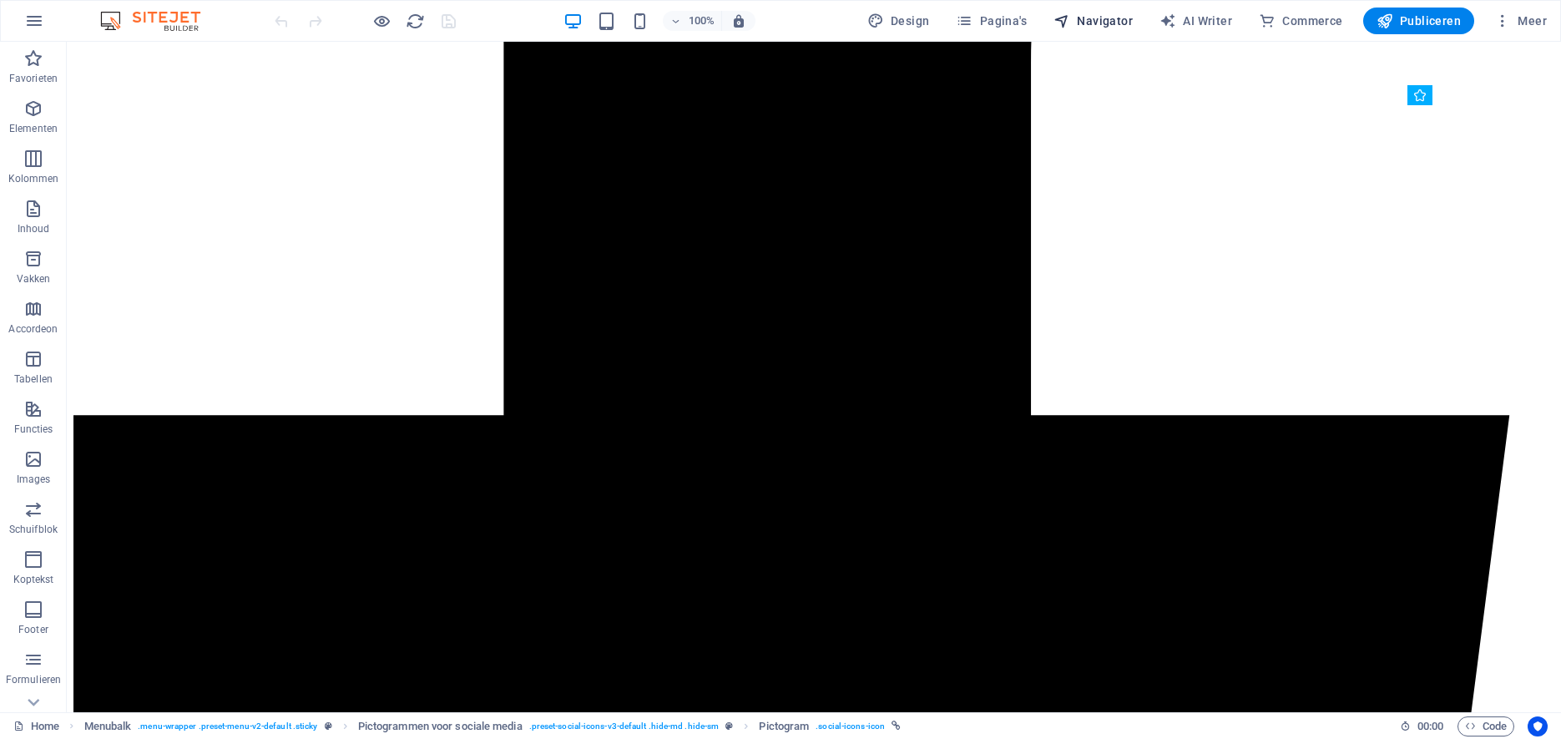
click at [1082, 18] on span "Navigator" at bounding box center [1092, 21] width 79 height 17
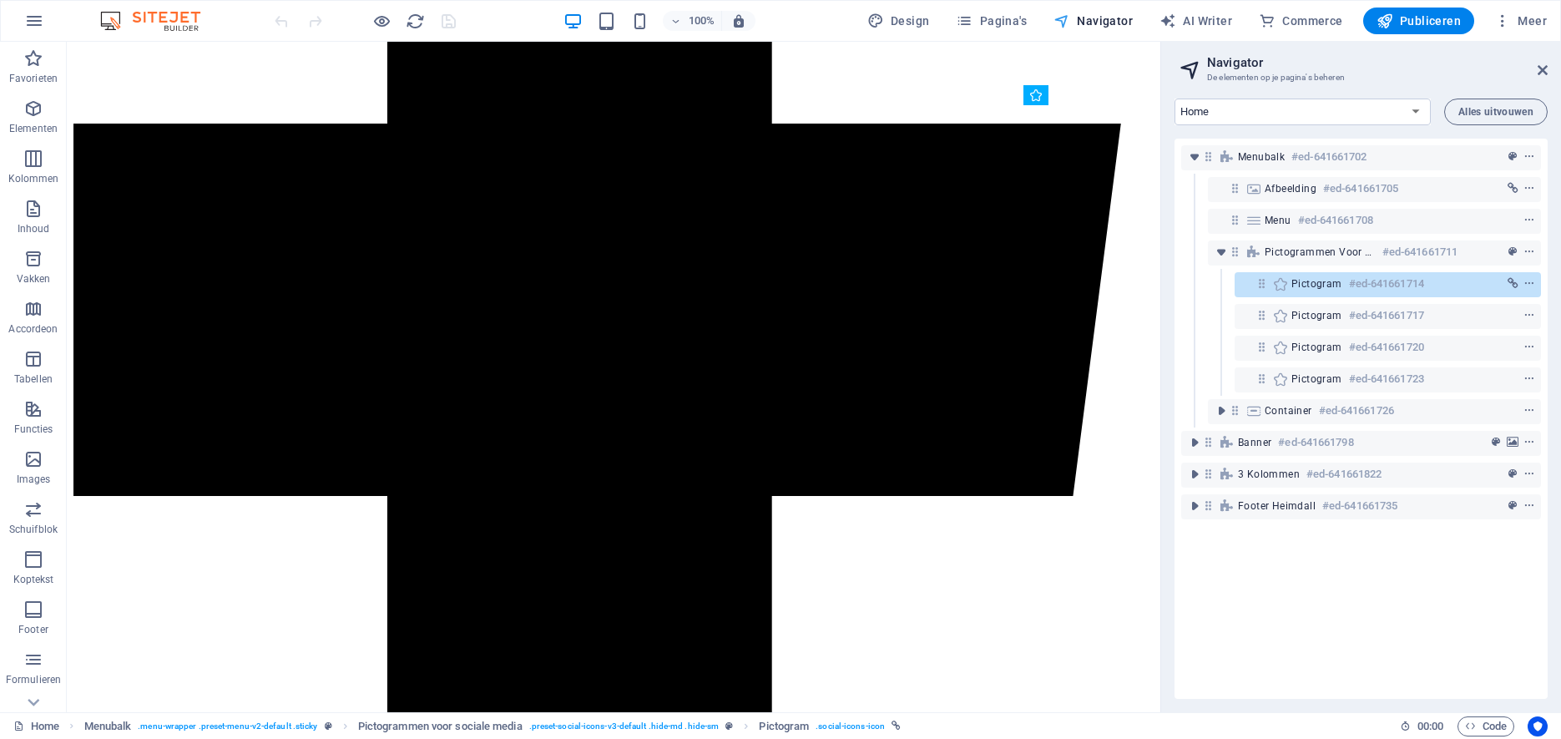
scroll to position [907, 0]
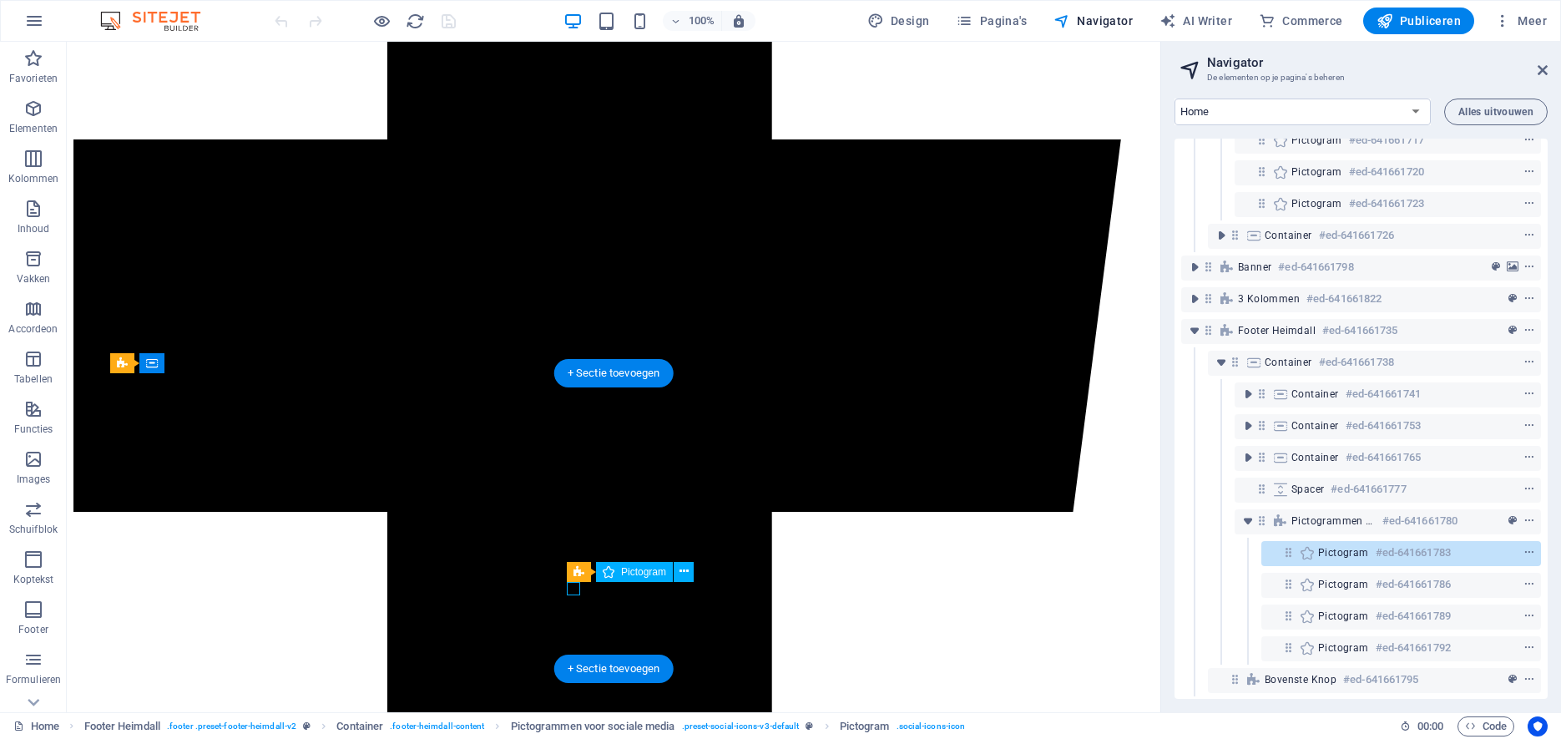
scroll to position [176, 0]
click at [1527, 551] on icon "context-menu" at bounding box center [1529, 552] width 12 height 12
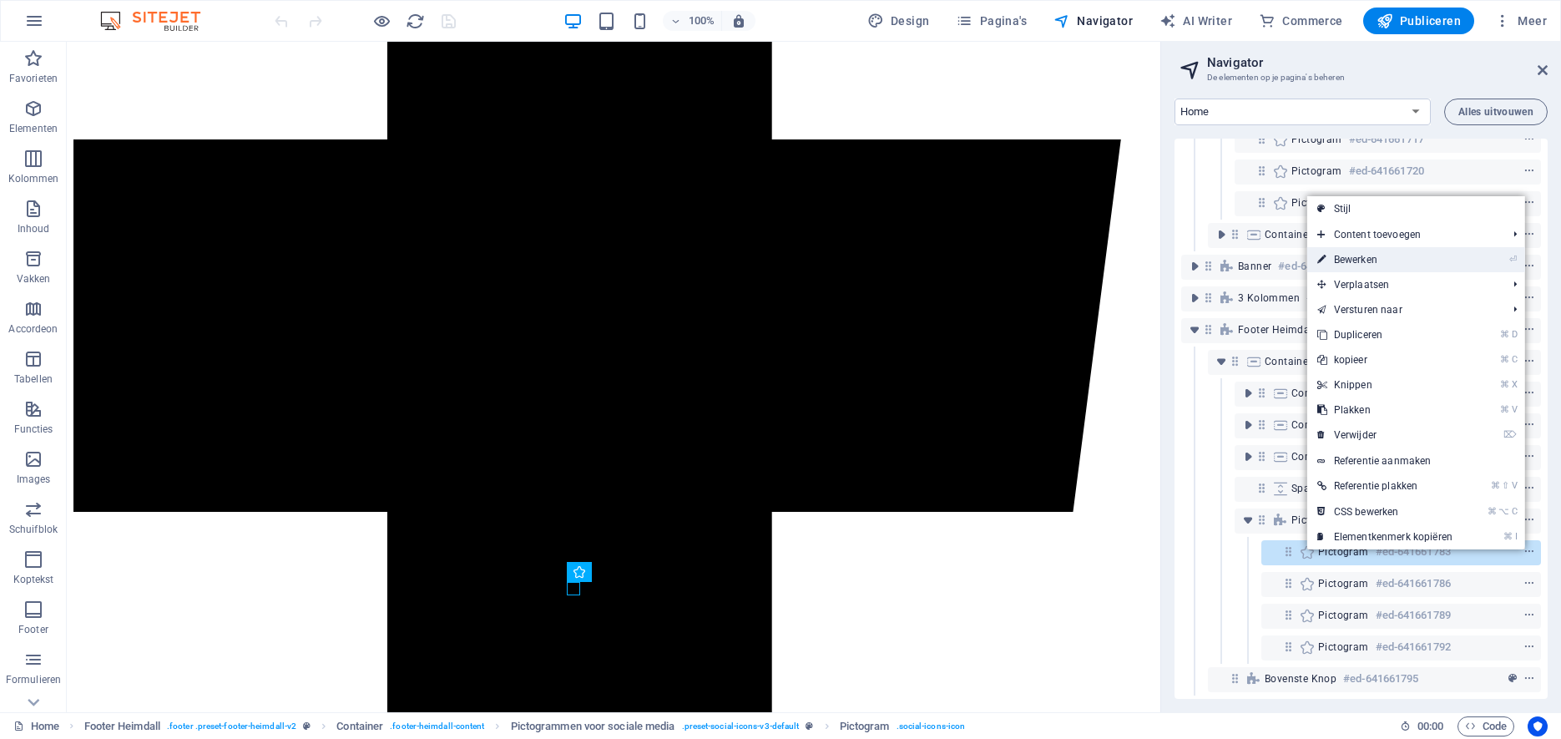
click at [1386, 263] on link "⏎ Bewerken" at bounding box center [1384, 259] width 155 height 25
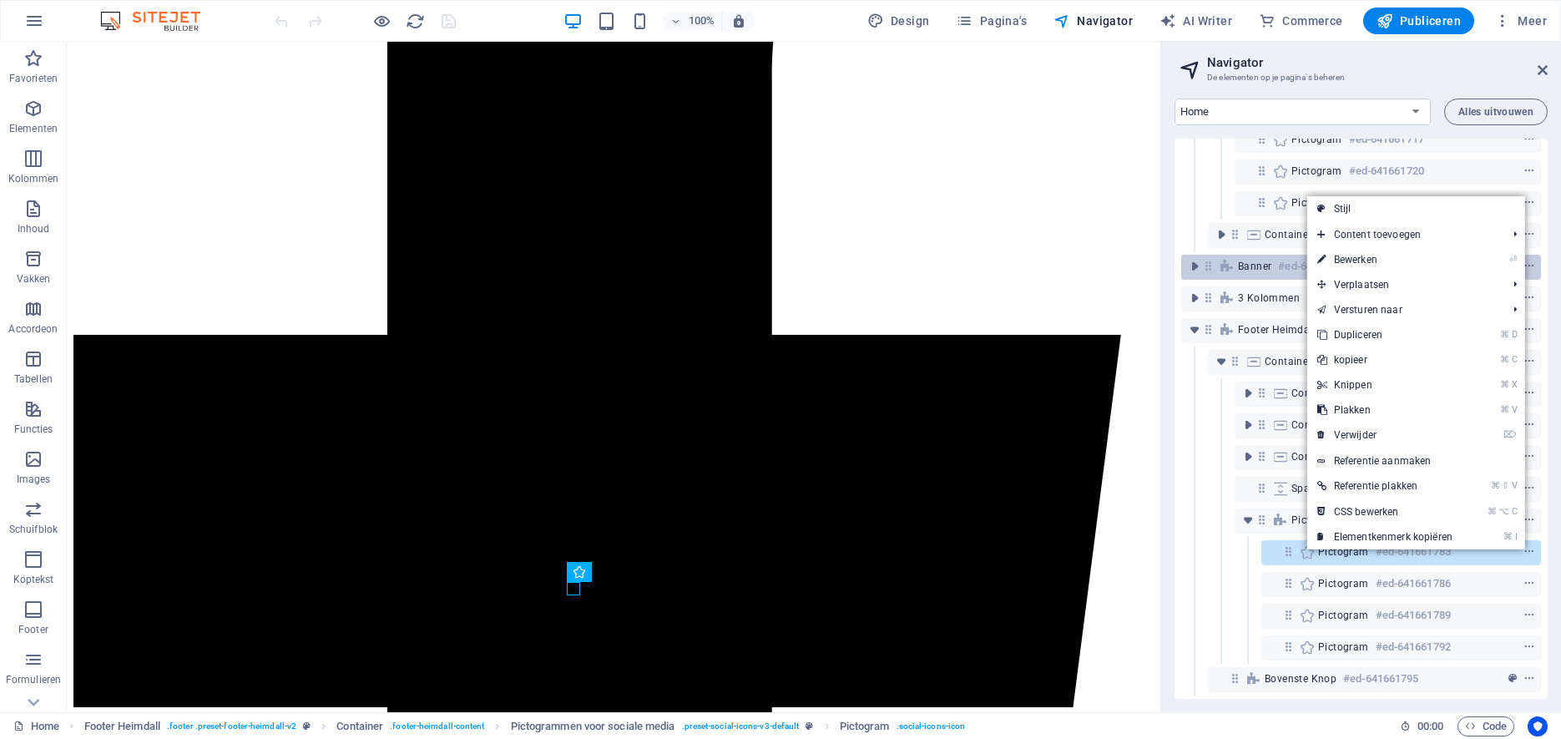
select select "xMidYMid"
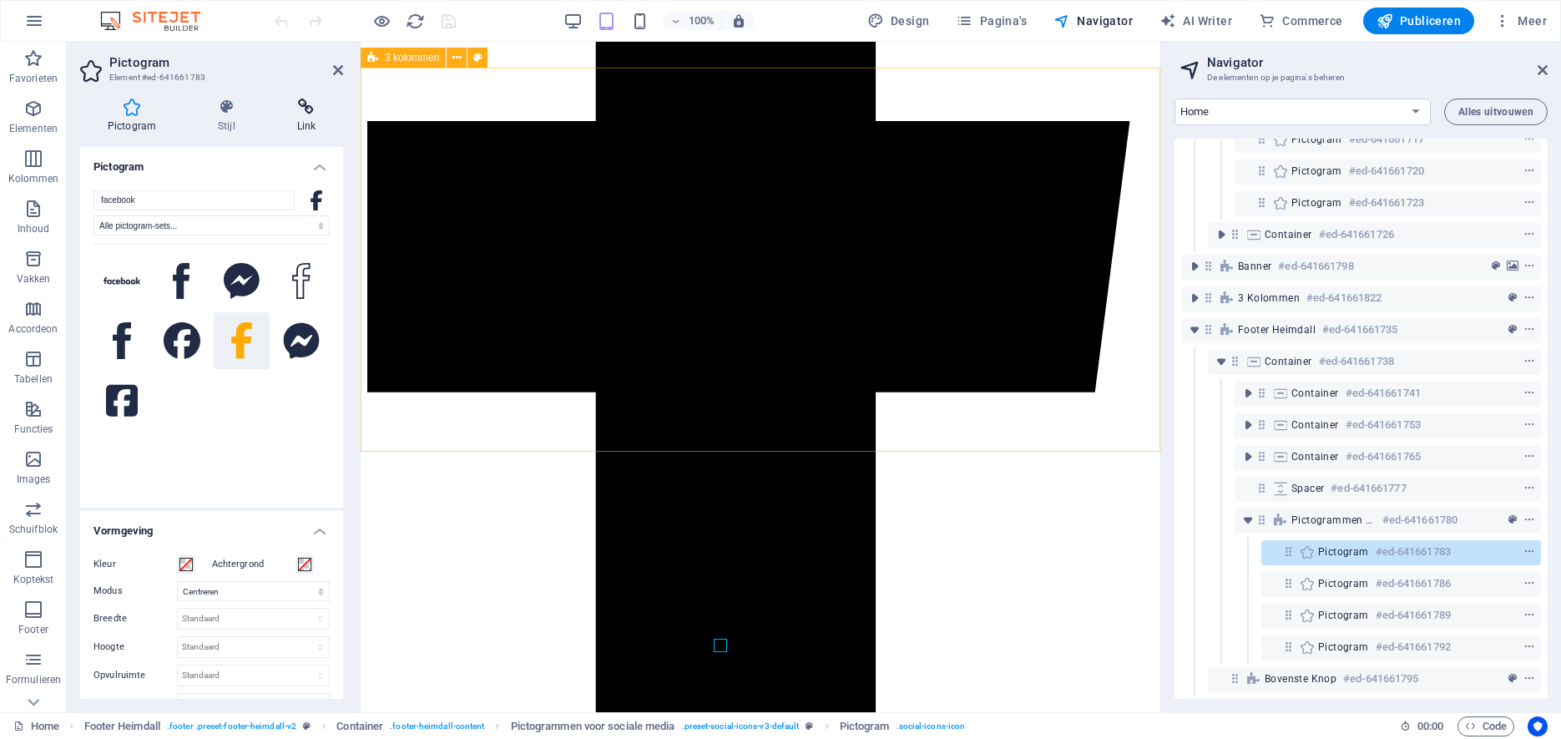
click at [306, 110] on icon at bounding box center [306, 107] width 73 height 17
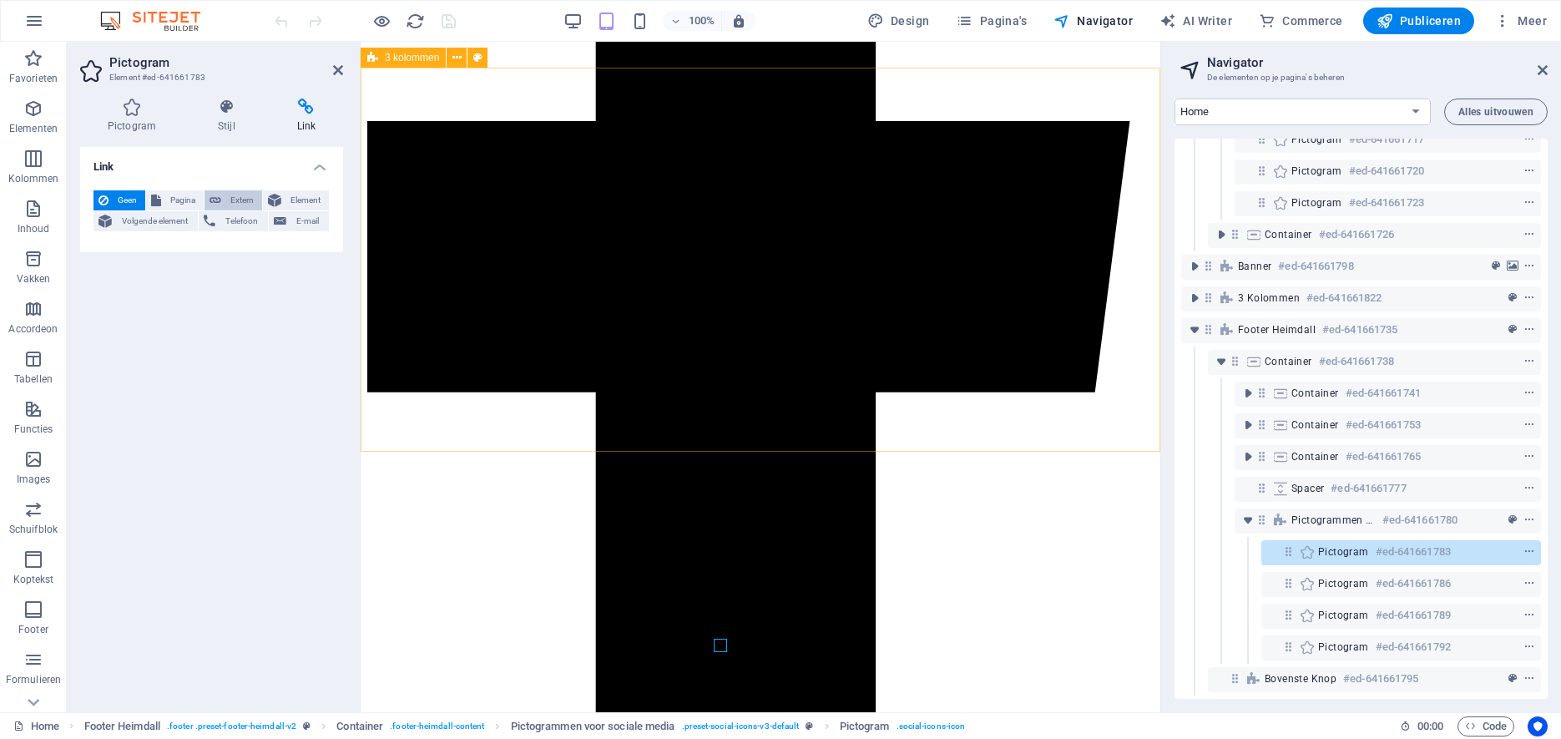
click at [246, 205] on span "Extern" at bounding box center [241, 200] width 31 height 20
select select "blank"
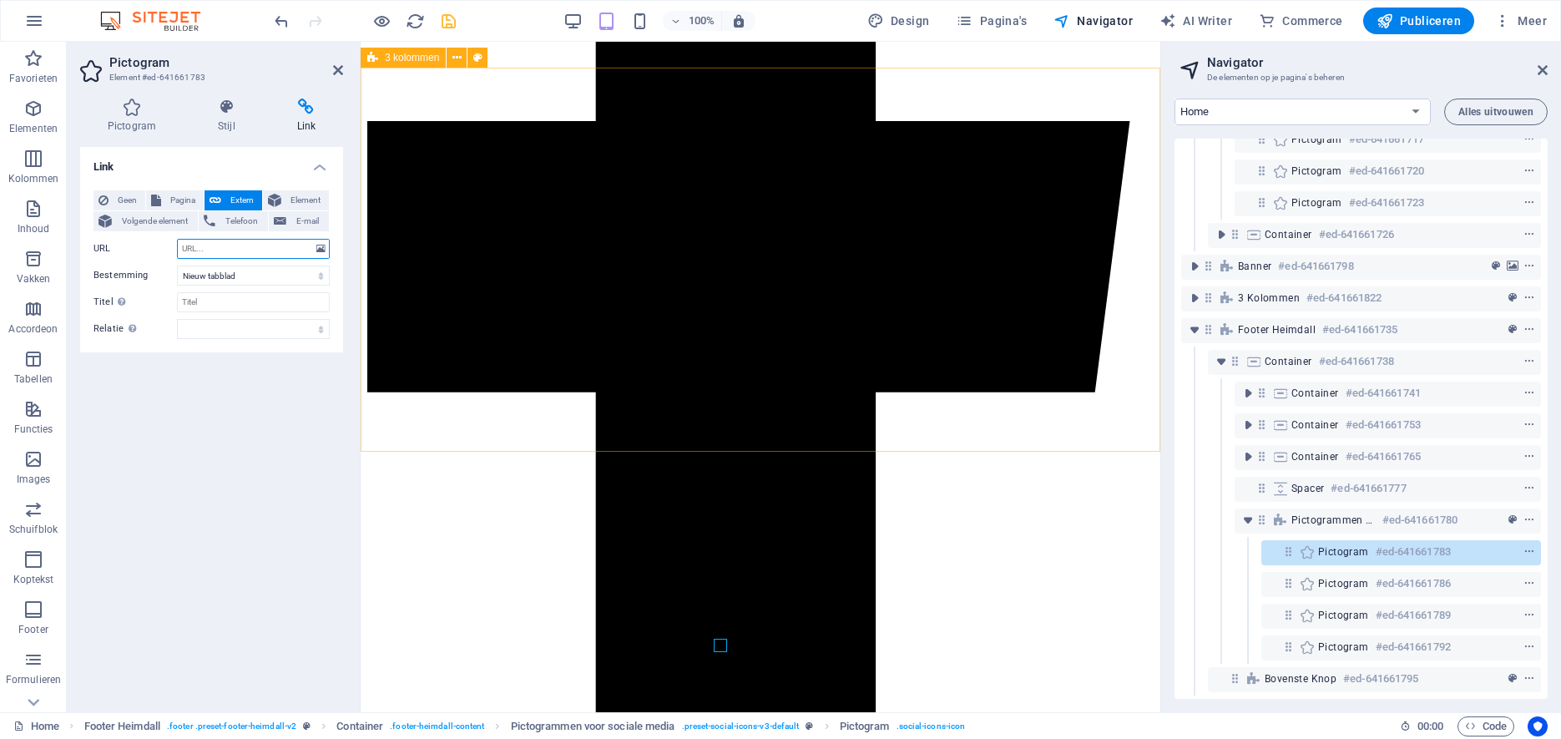
click at [189, 248] on input "URL" at bounding box center [253, 249] width 153 height 20
paste input "https://www.facebook.com/milan.steeman"
type input "https://www.facebook.com/milan.steeman"
click at [238, 304] on input "Titel Aanvullende linkomschrijving, mag niet gelijk zijn aan de linktekst. De t…" at bounding box center [253, 302] width 153 height 20
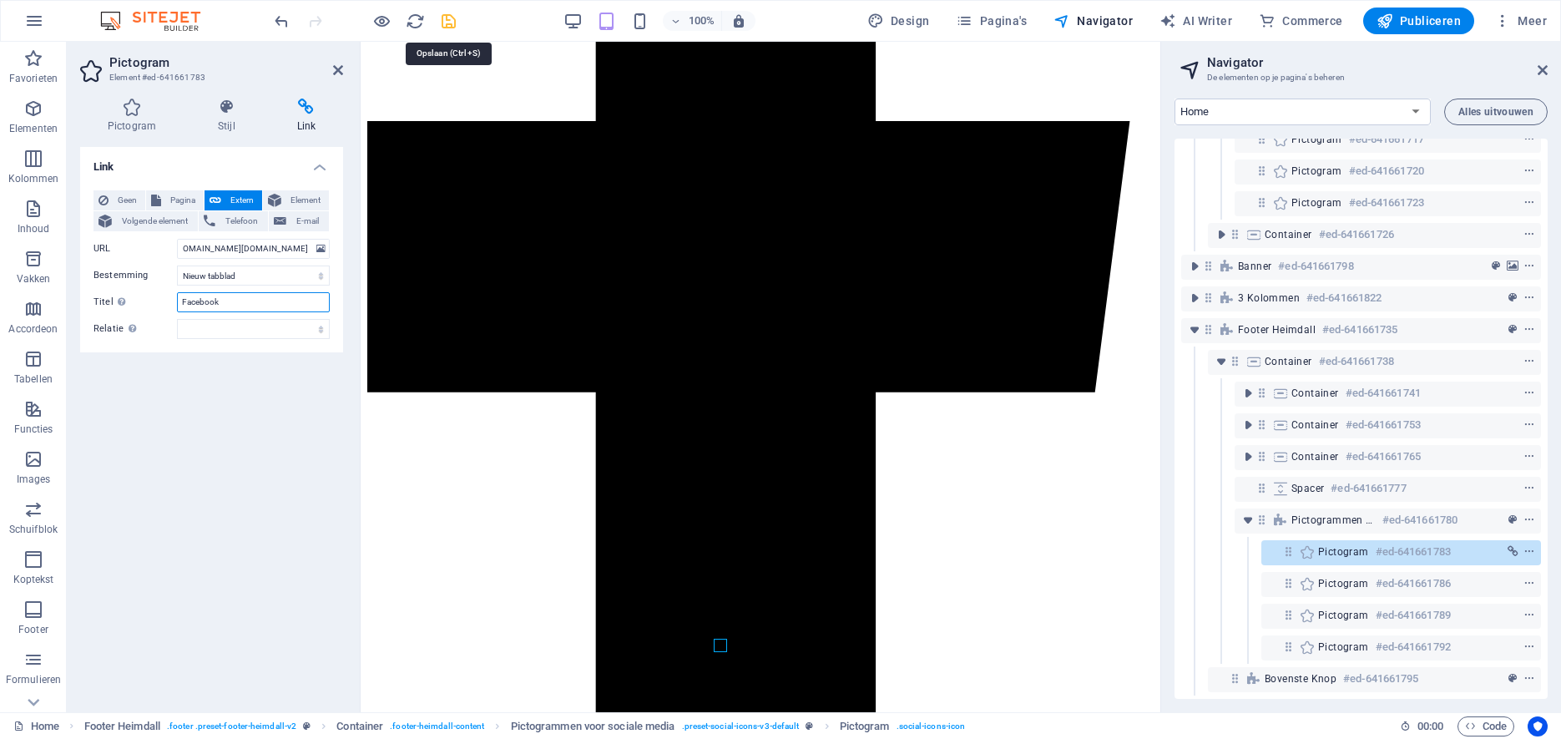
type input "Facebook"
click at [447, 20] on icon "save" at bounding box center [448, 21] width 19 height 19
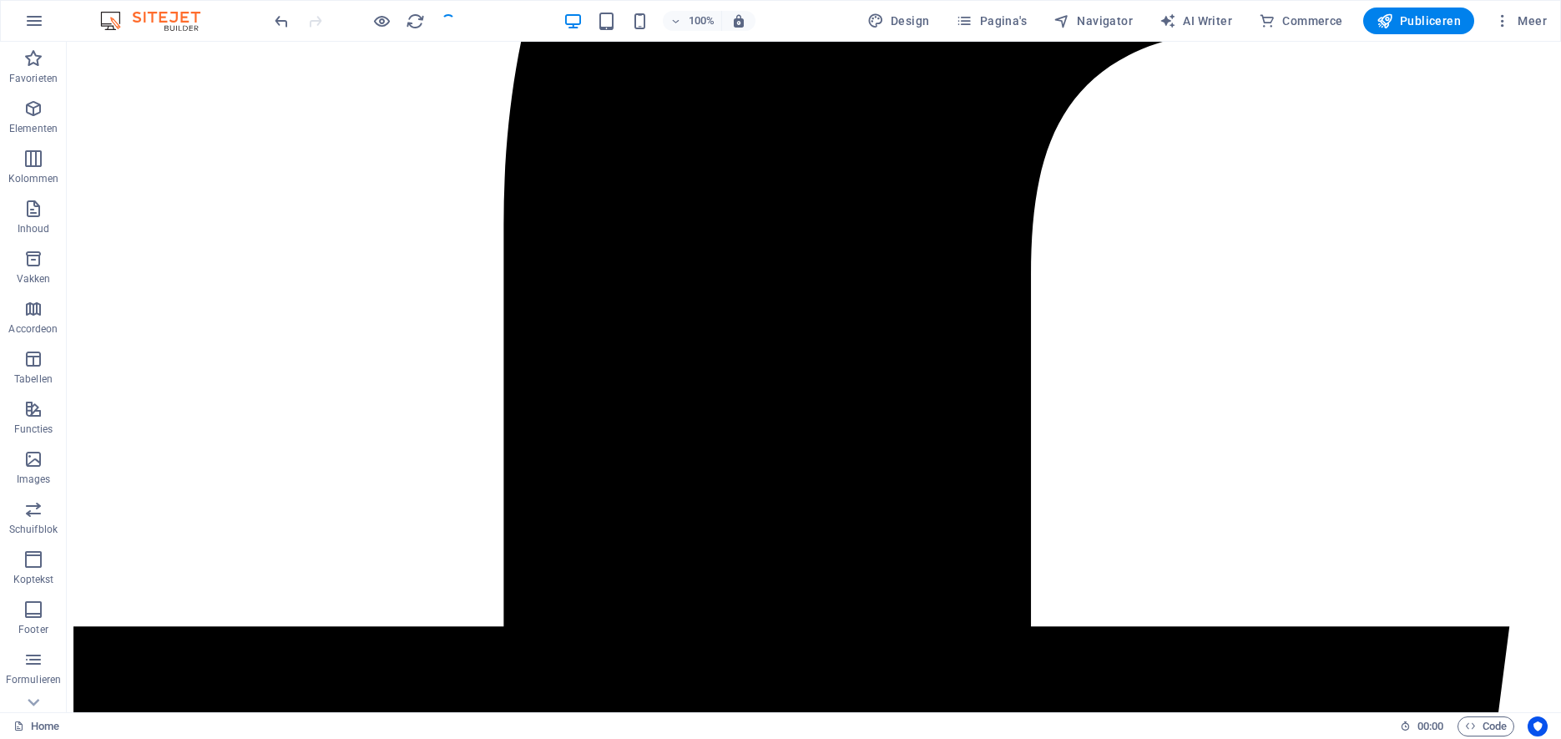
scroll to position [907, 0]
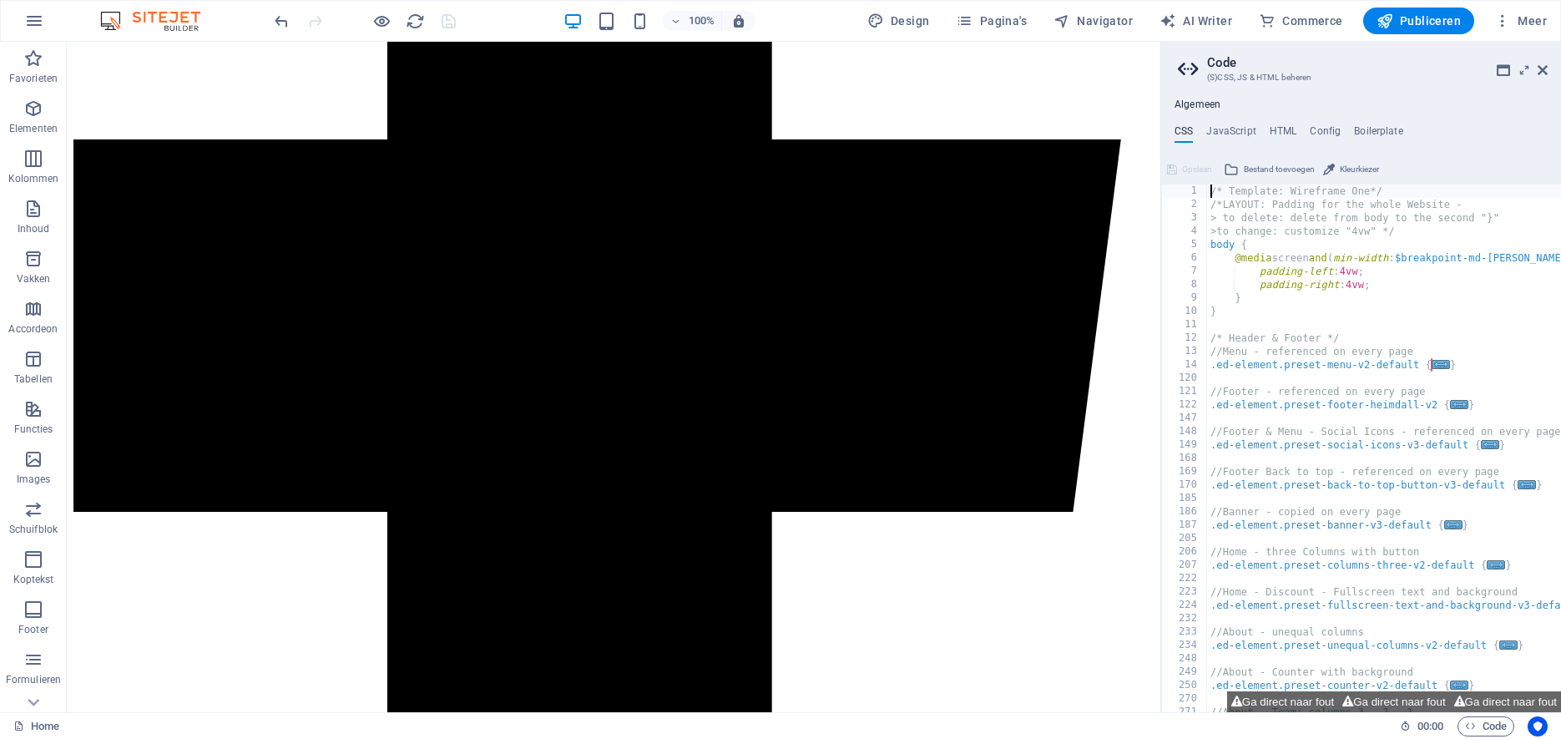
click at [1545, 70] on icon at bounding box center [1543, 69] width 10 height 13
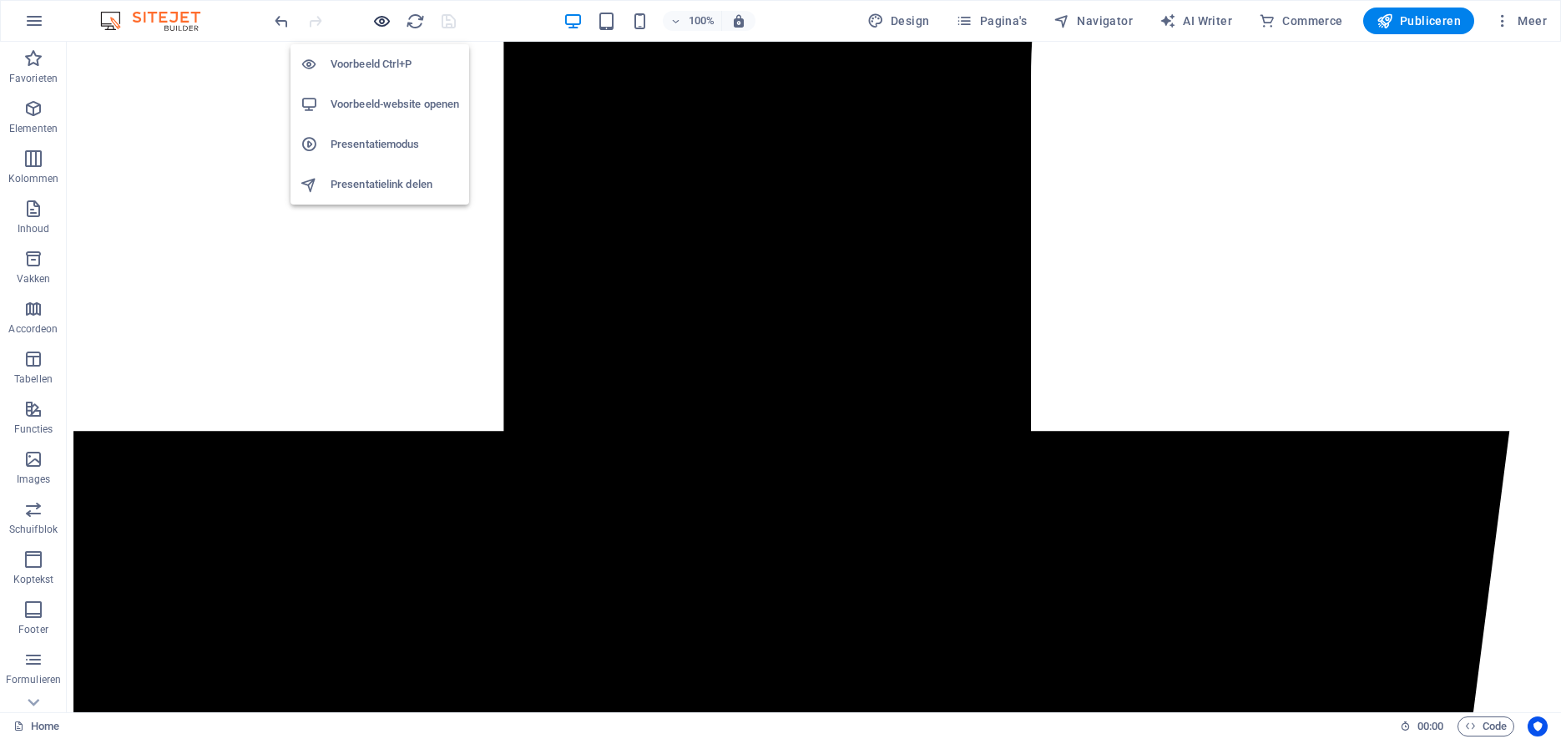
click at [379, 18] on icon "button" at bounding box center [381, 21] width 19 height 19
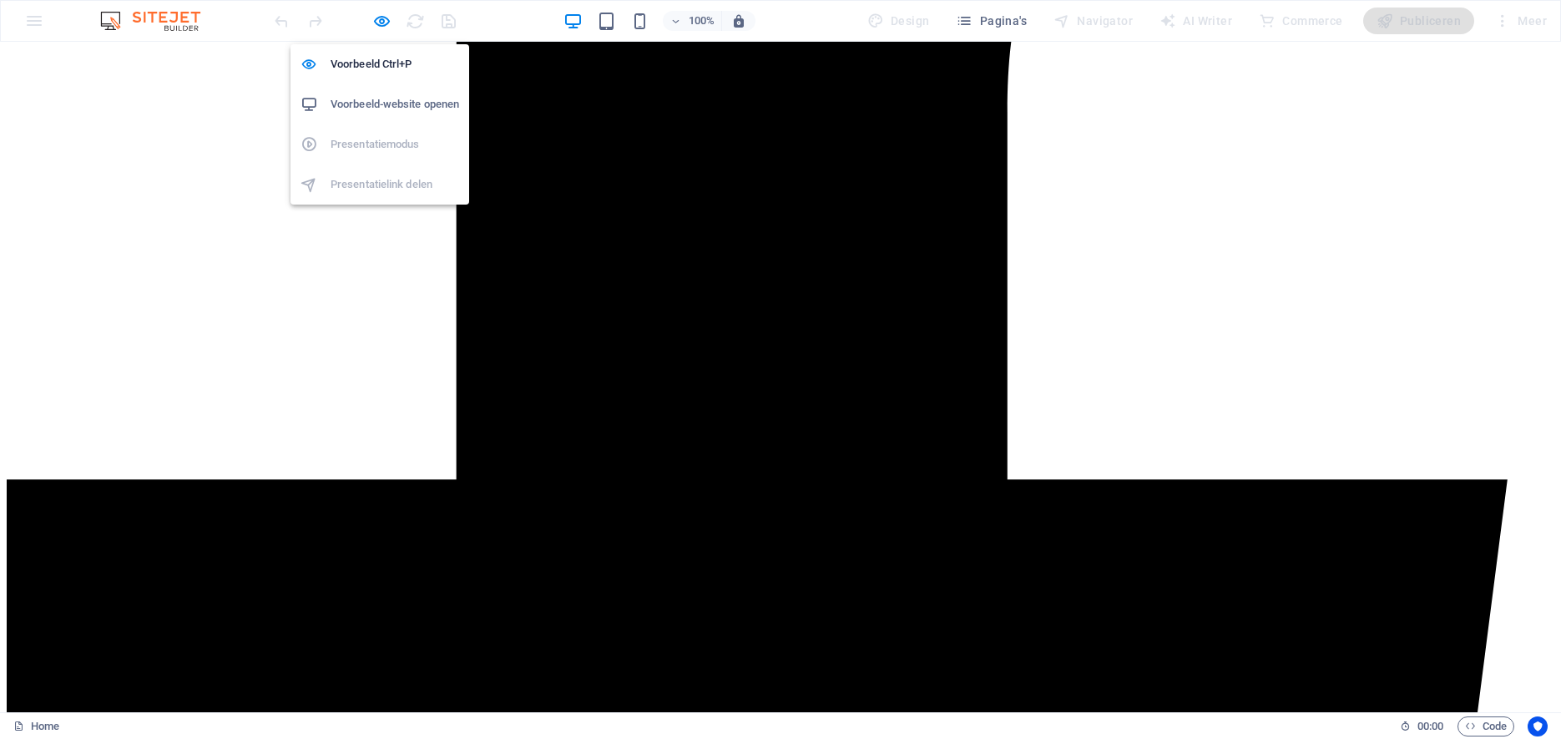
click at [365, 103] on h6 "Voorbeeld-website openen" at bounding box center [395, 104] width 129 height 20
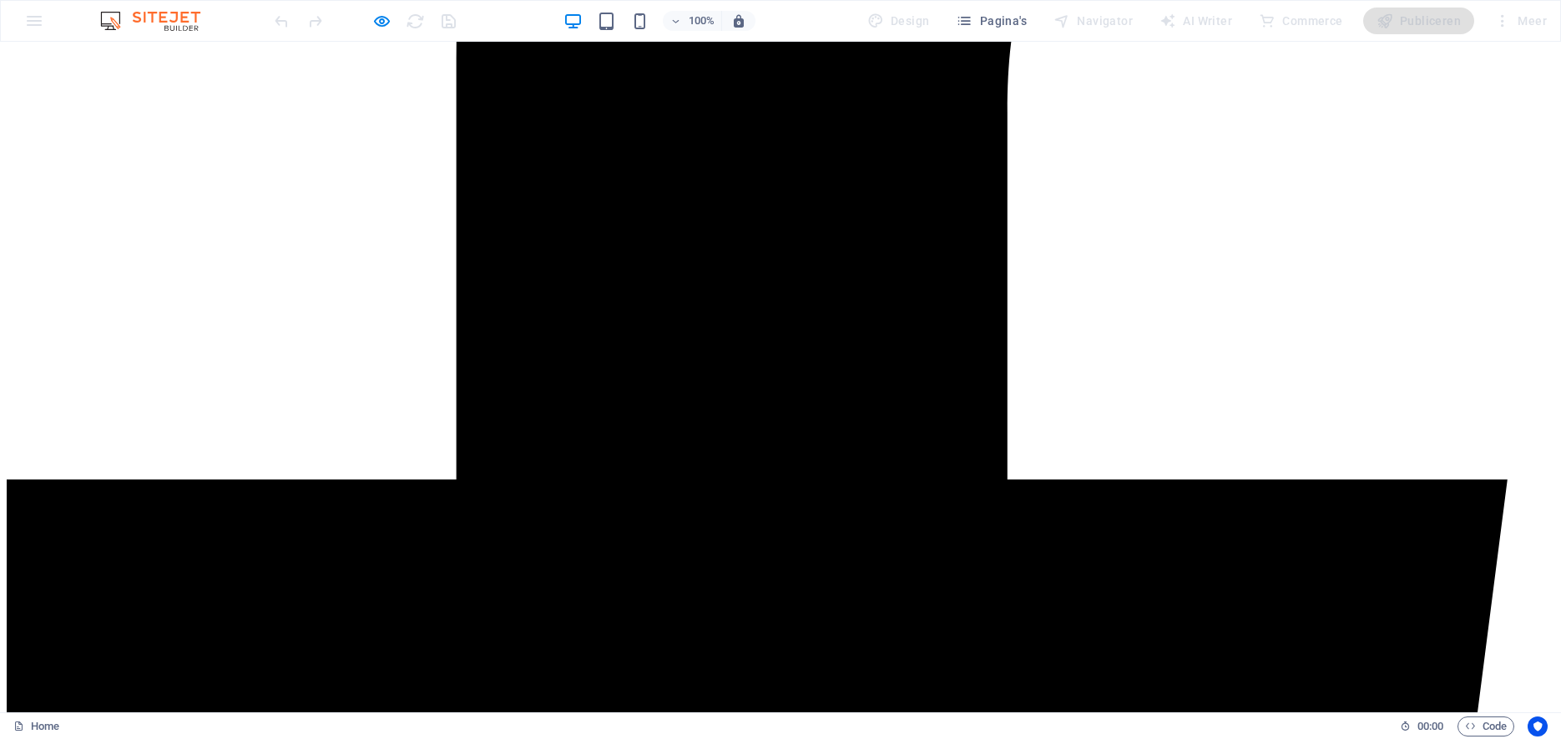
click at [167, 19] on img at bounding box center [158, 21] width 125 height 20
click at [114, 22] on img at bounding box center [158, 21] width 125 height 20
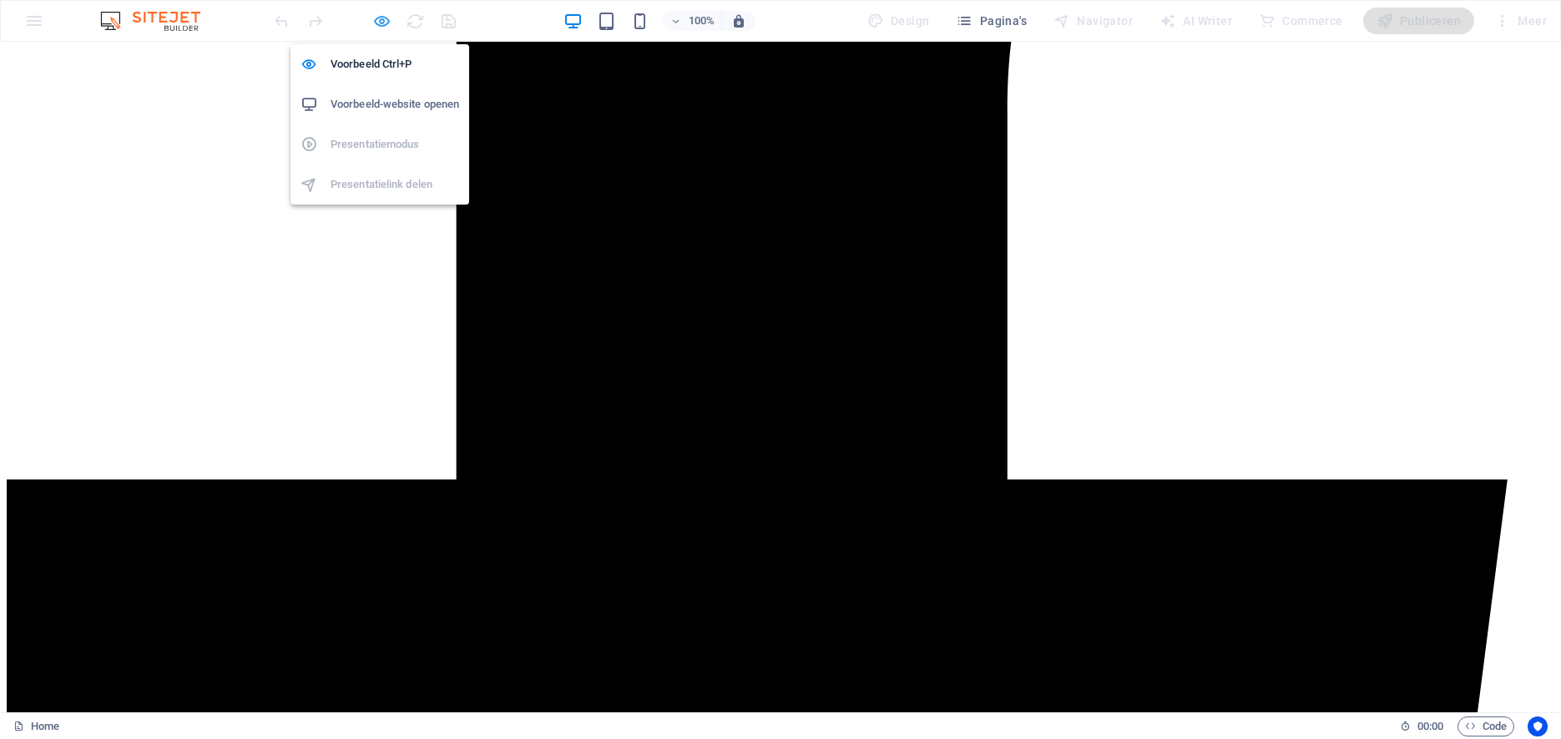
click at [377, 19] on icon "button" at bounding box center [381, 21] width 19 height 19
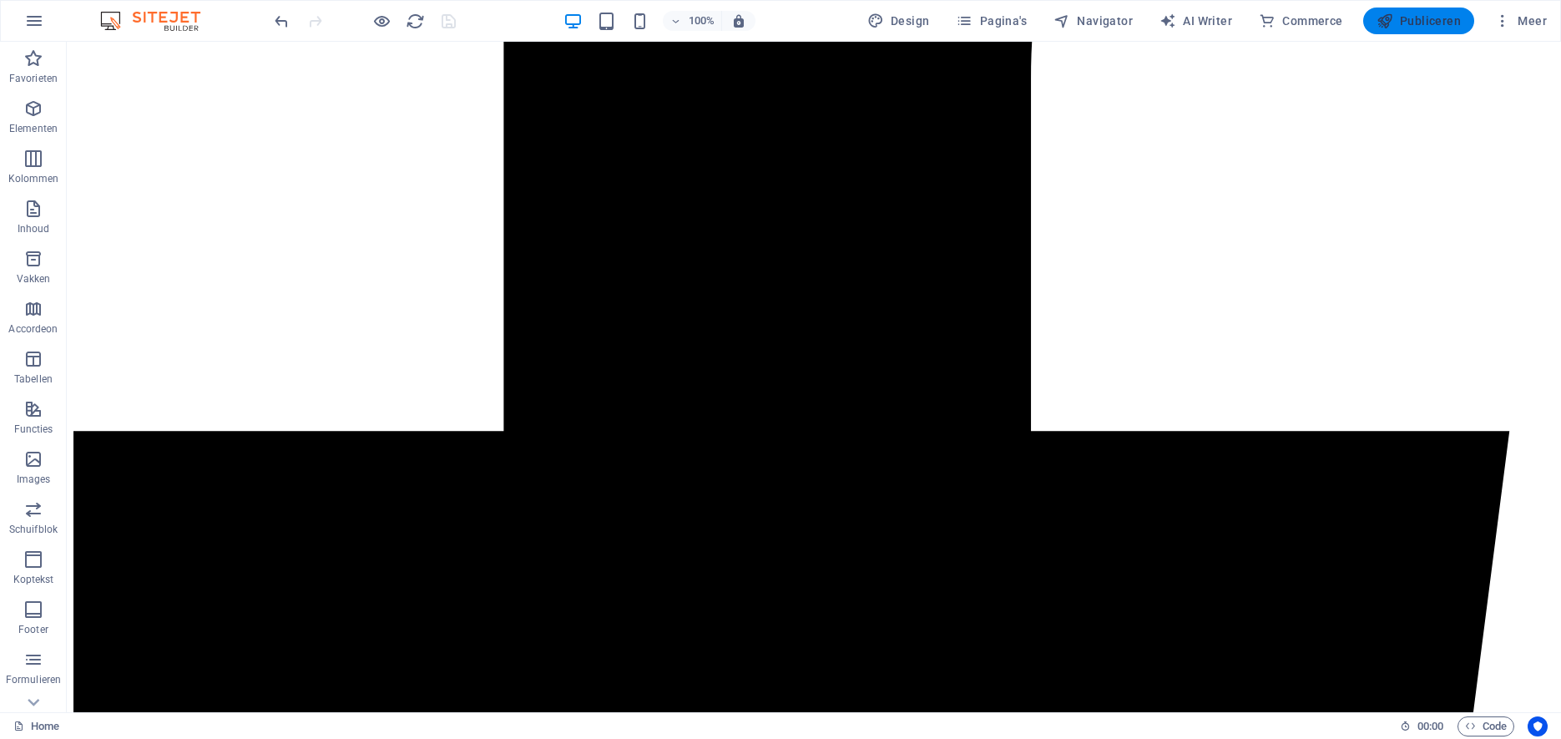
click at [1441, 20] on span "Publiceren" at bounding box center [1419, 21] width 84 height 17
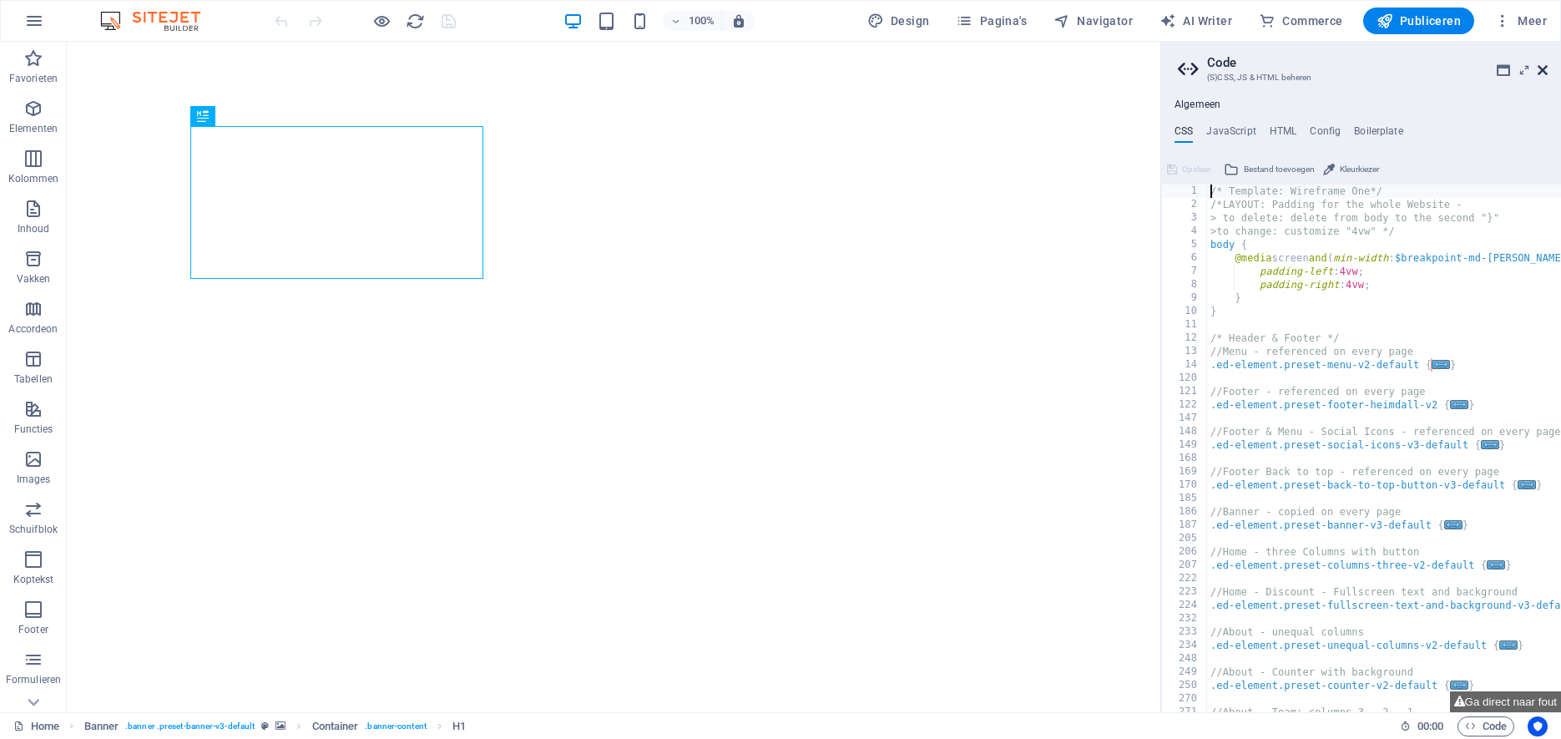
click at [1539, 68] on icon at bounding box center [1543, 69] width 10 height 13
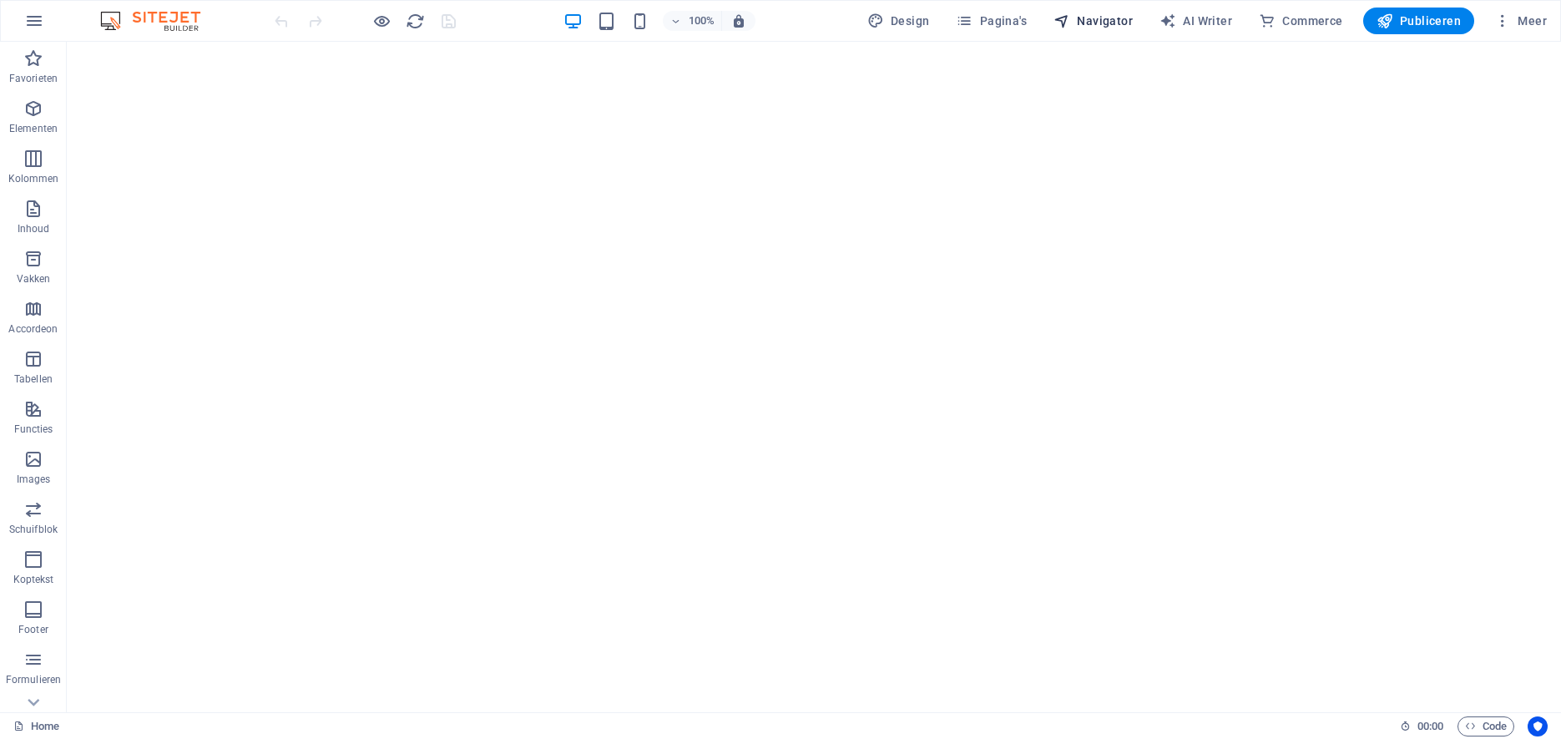
click at [1101, 18] on span "Navigator" at bounding box center [1092, 21] width 79 height 17
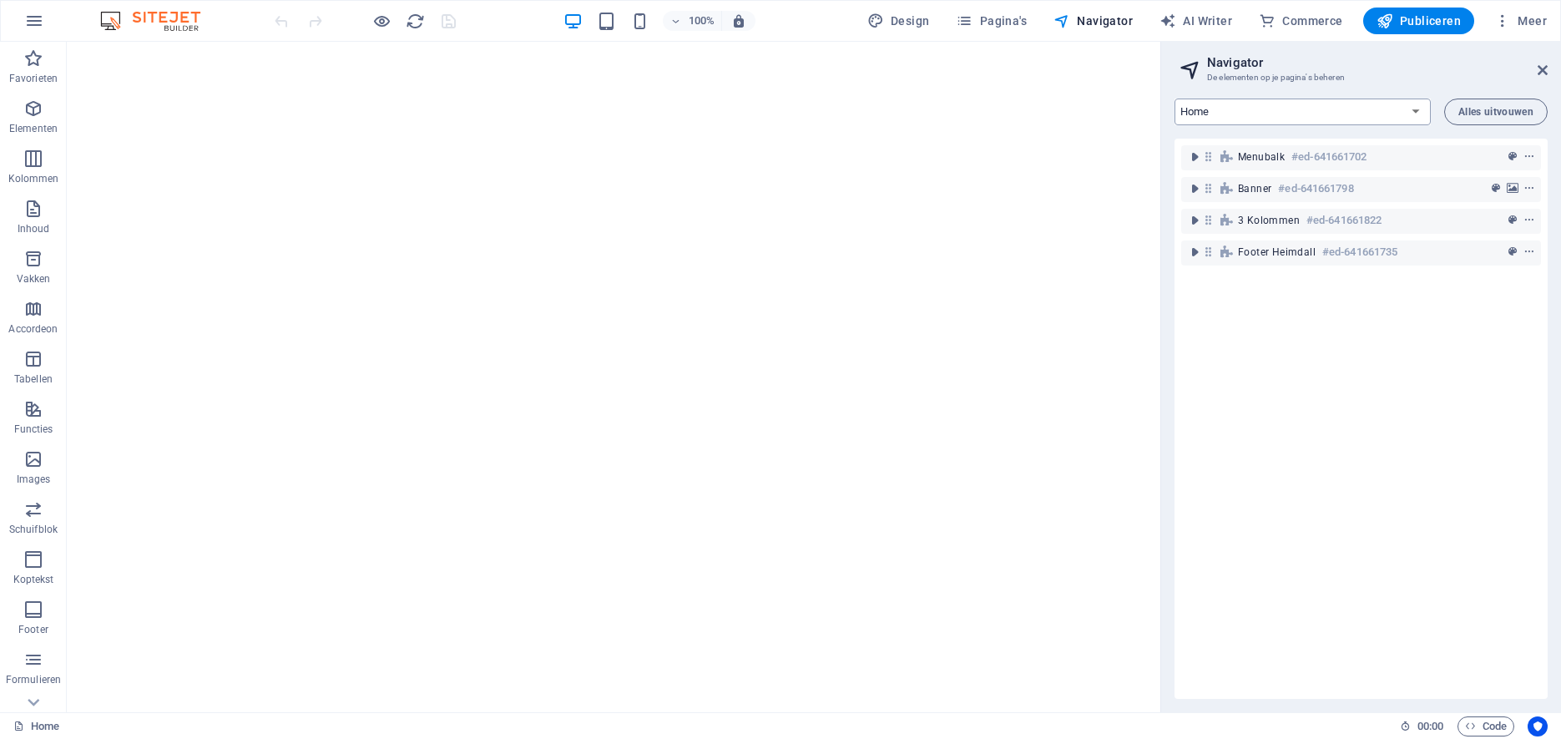
select select "12573873-nl"
click option "Over ons" at bounding box center [0, 0] width 0 height 0
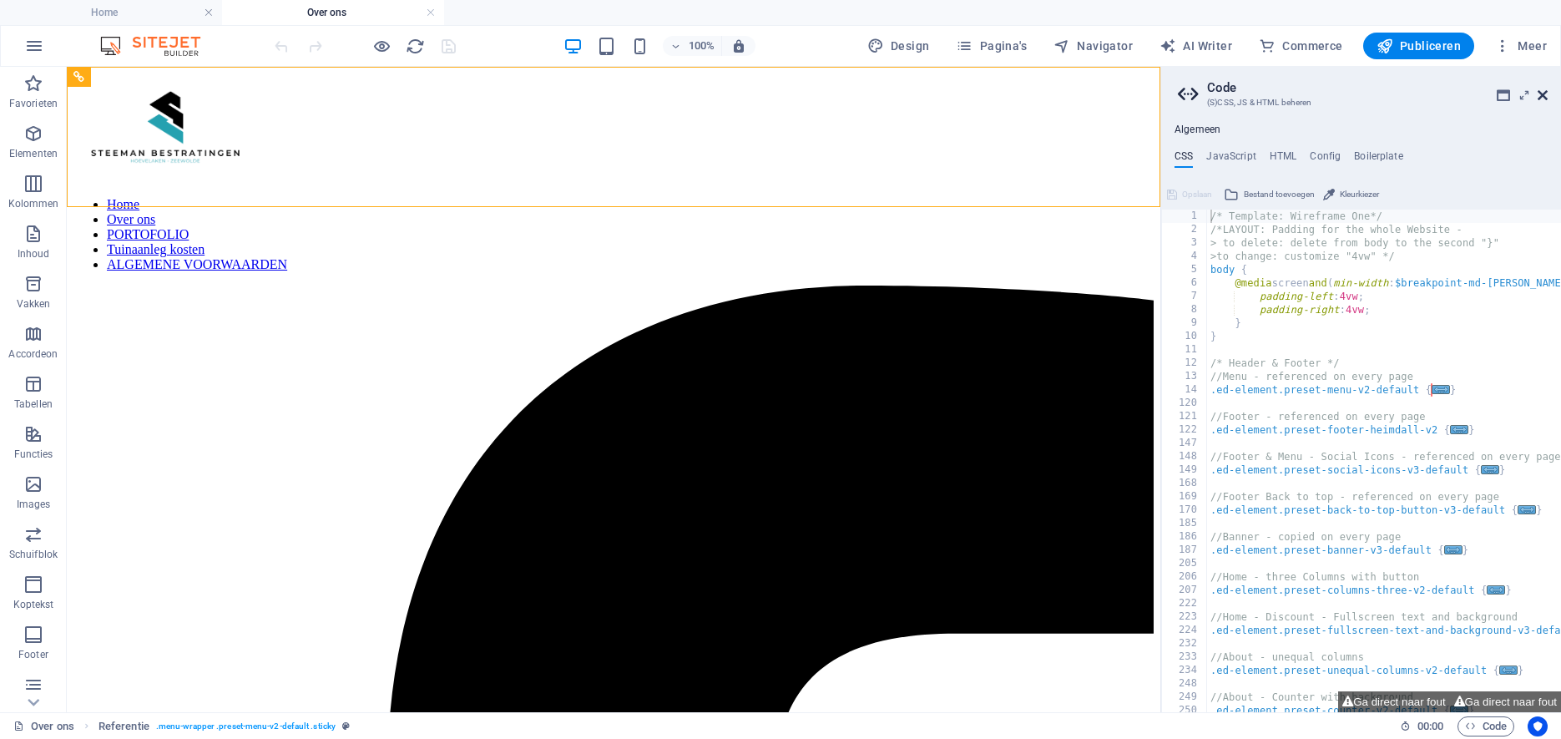
click at [1545, 90] on icon at bounding box center [1543, 94] width 10 height 13
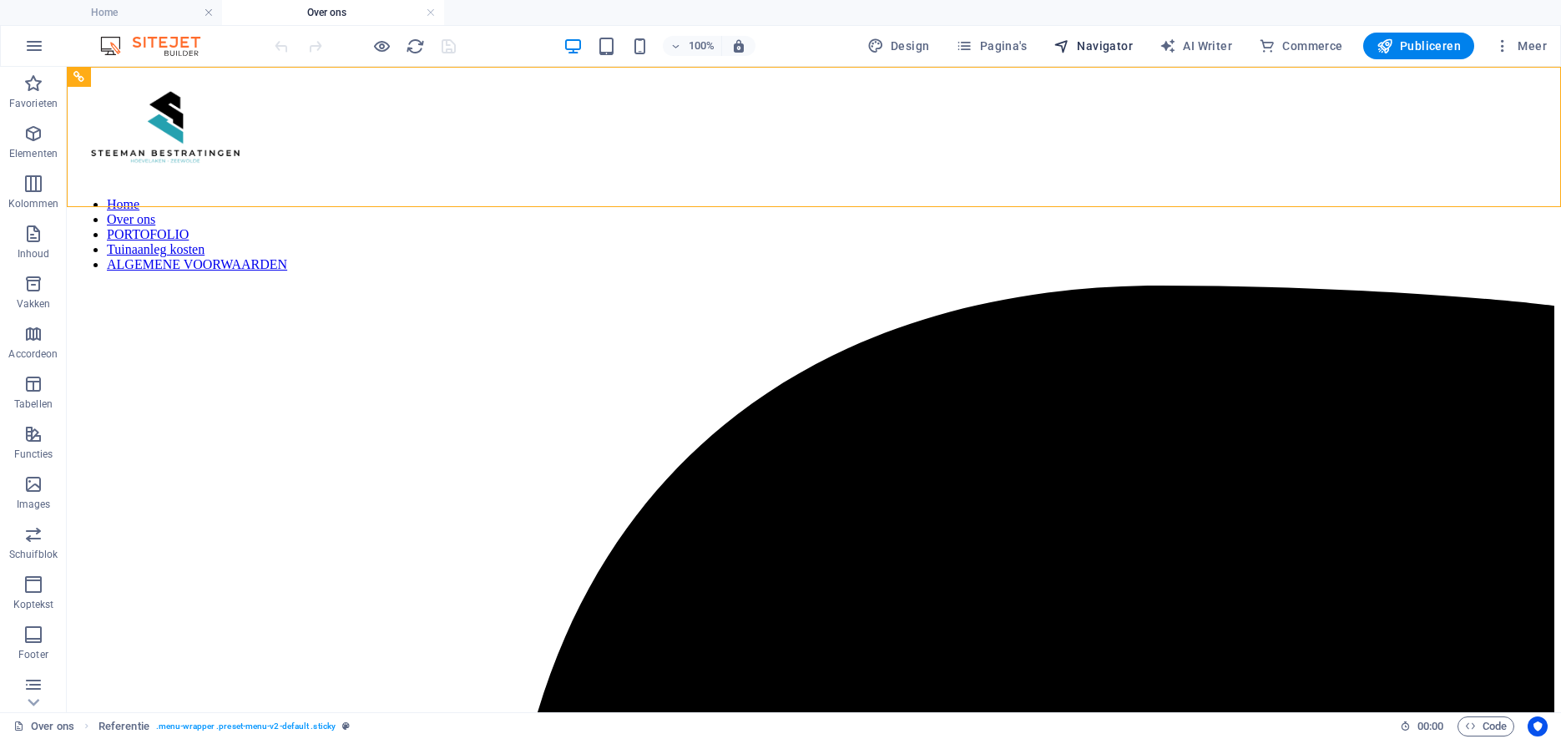
click at [1087, 46] on span "Navigator" at bounding box center [1092, 46] width 79 height 17
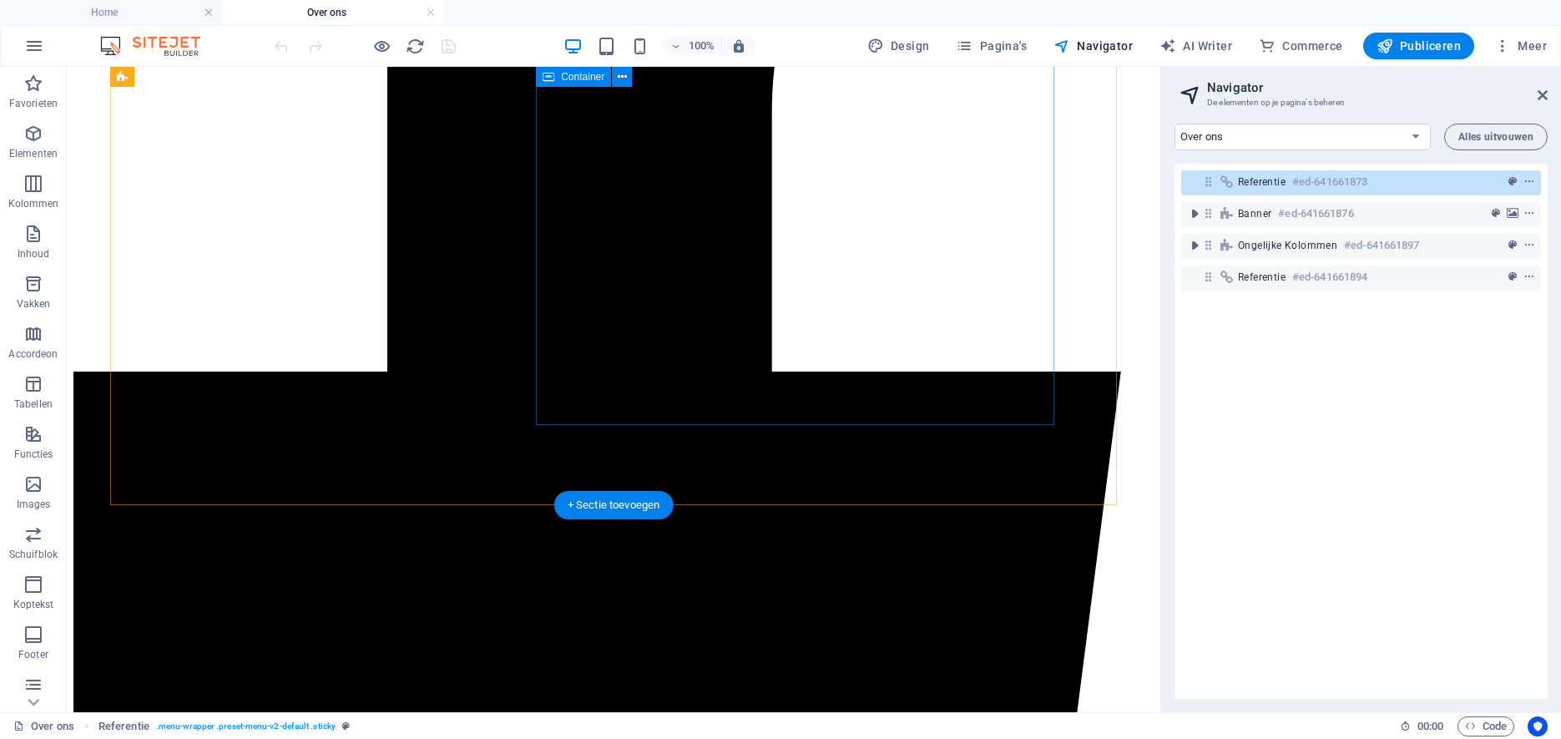
scroll to position [760, 0]
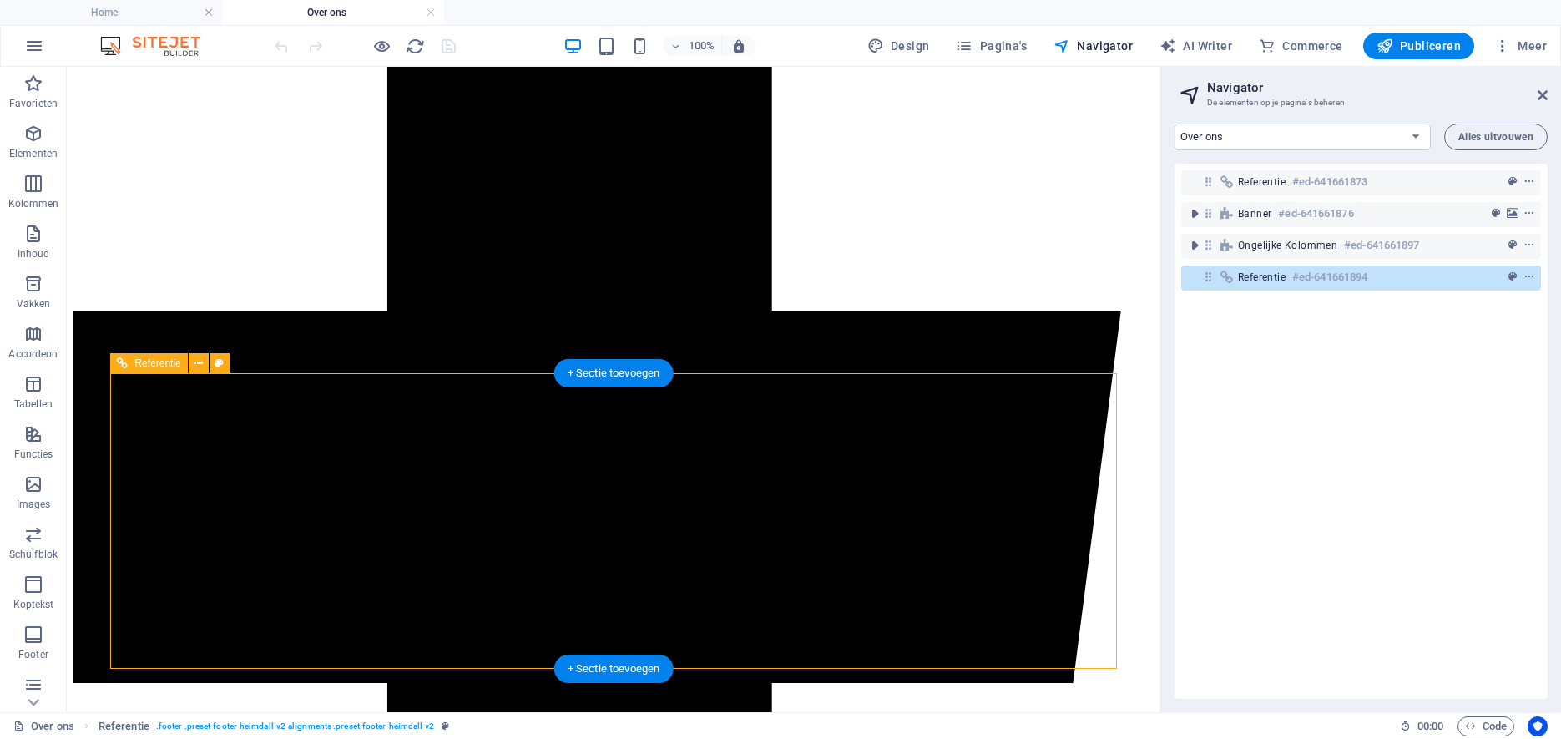
click at [1208, 280] on icon at bounding box center [1208, 277] width 14 height 14
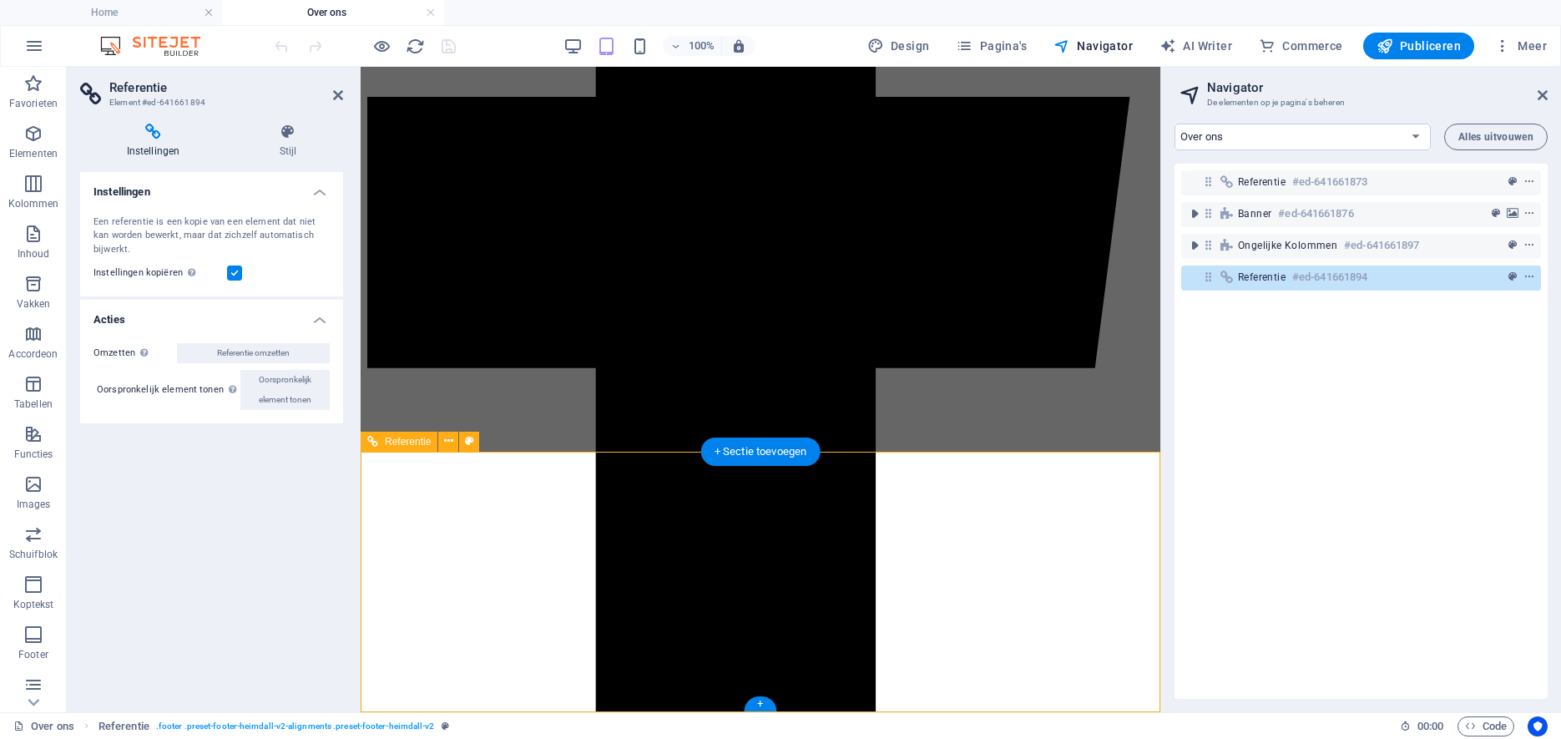
scroll to position [589, 0]
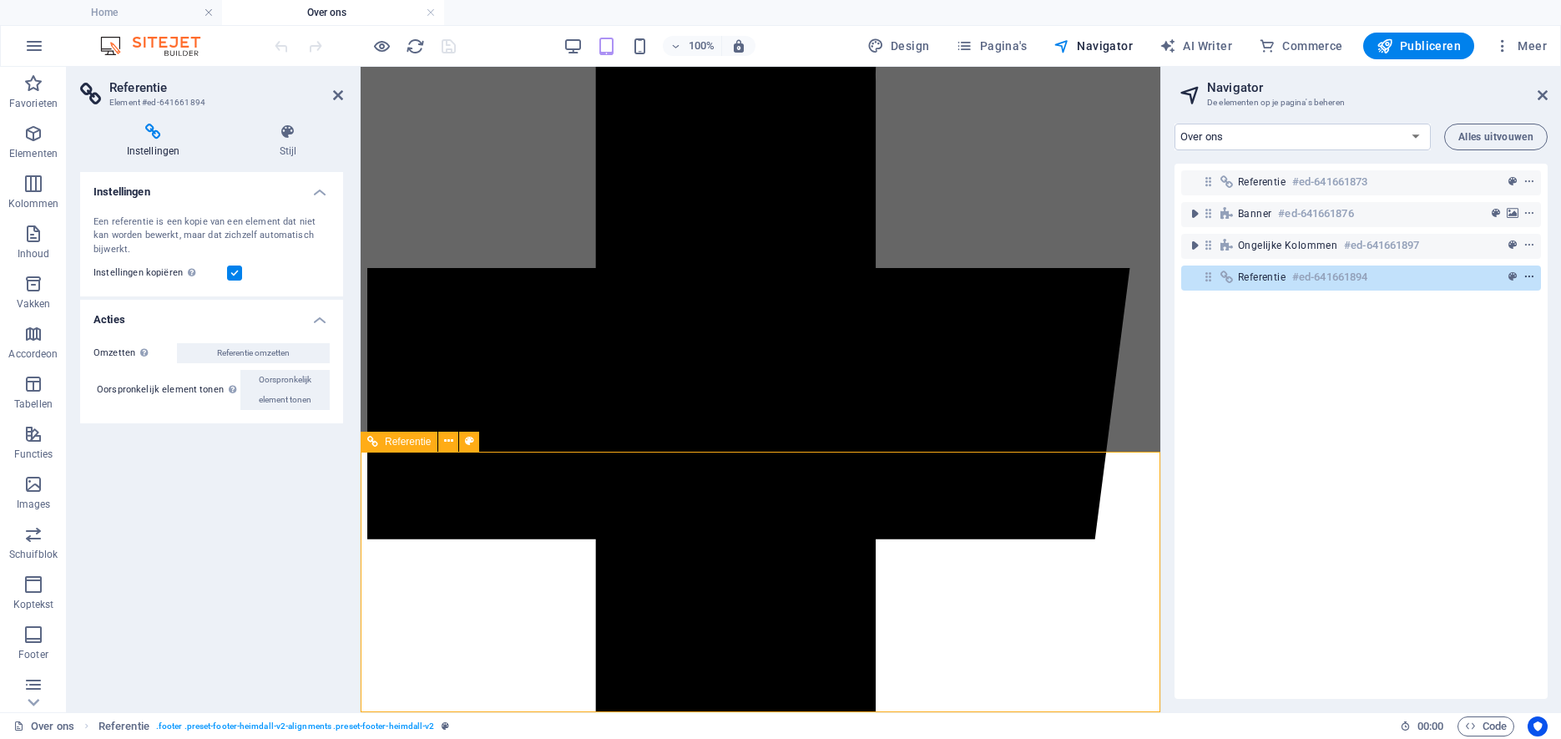
click at [1527, 275] on icon "context-menu" at bounding box center [1529, 277] width 12 height 12
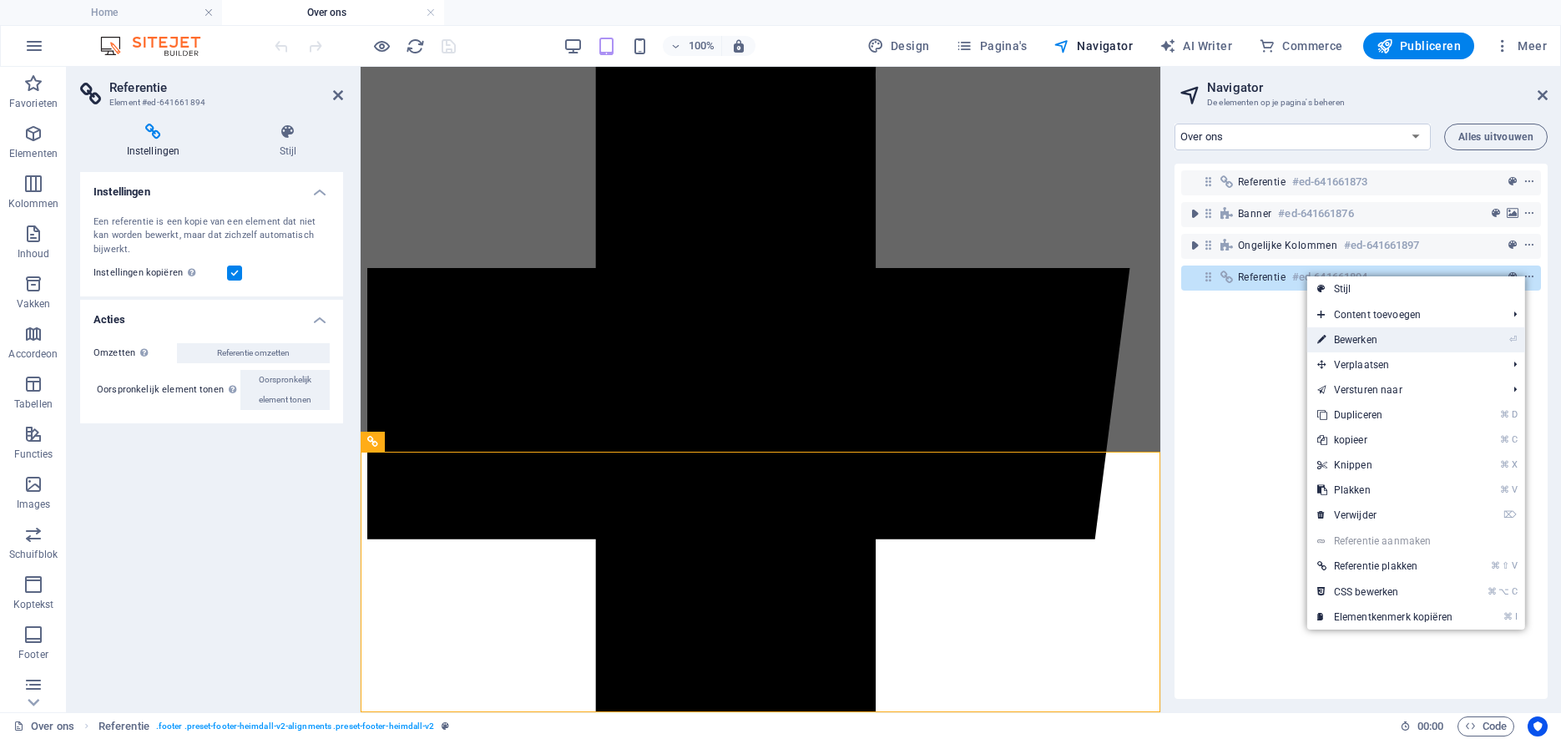
click at [1393, 341] on link "⏎ Bewerken" at bounding box center [1384, 339] width 155 height 25
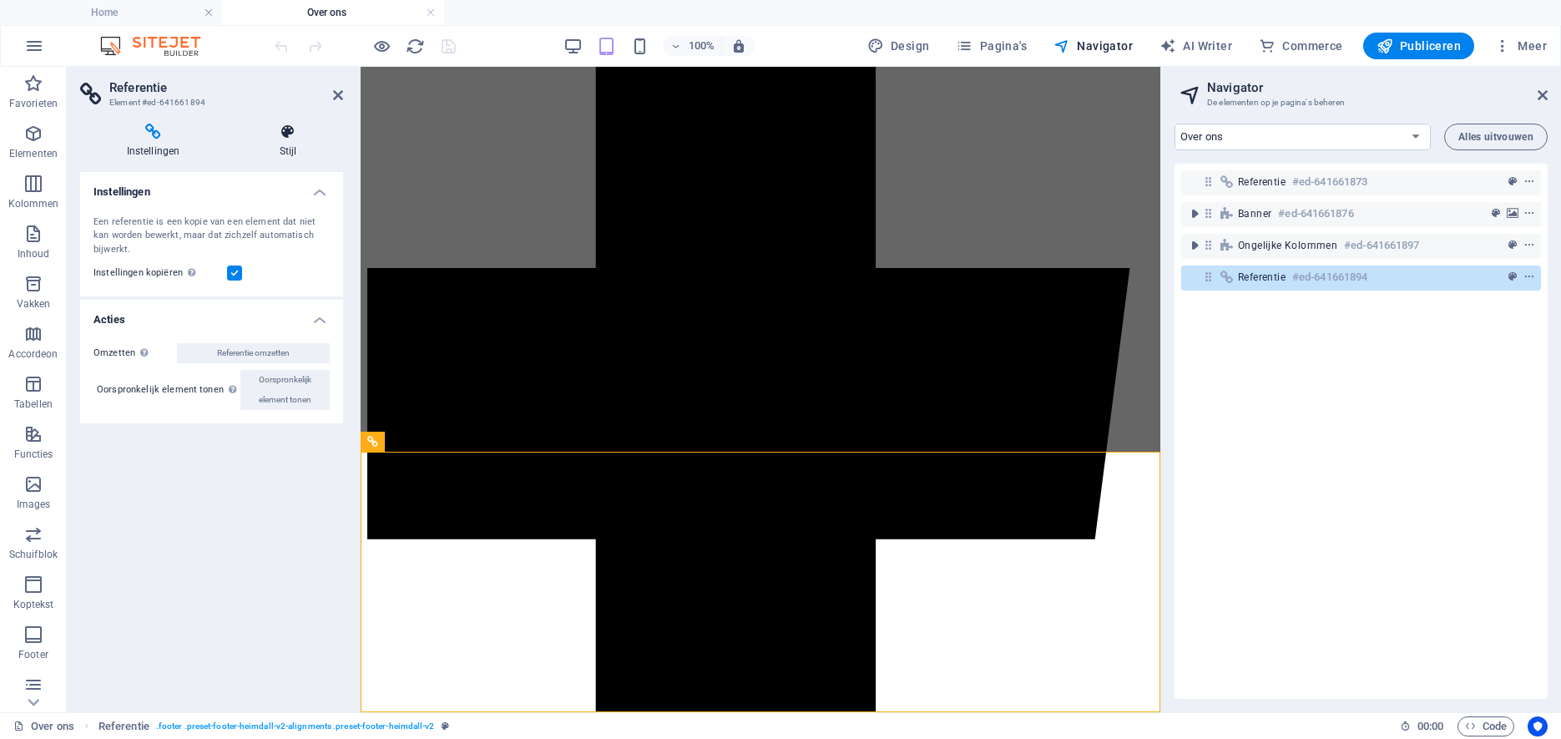
click at [283, 129] on icon at bounding box center [288, 132] width 110 height 17
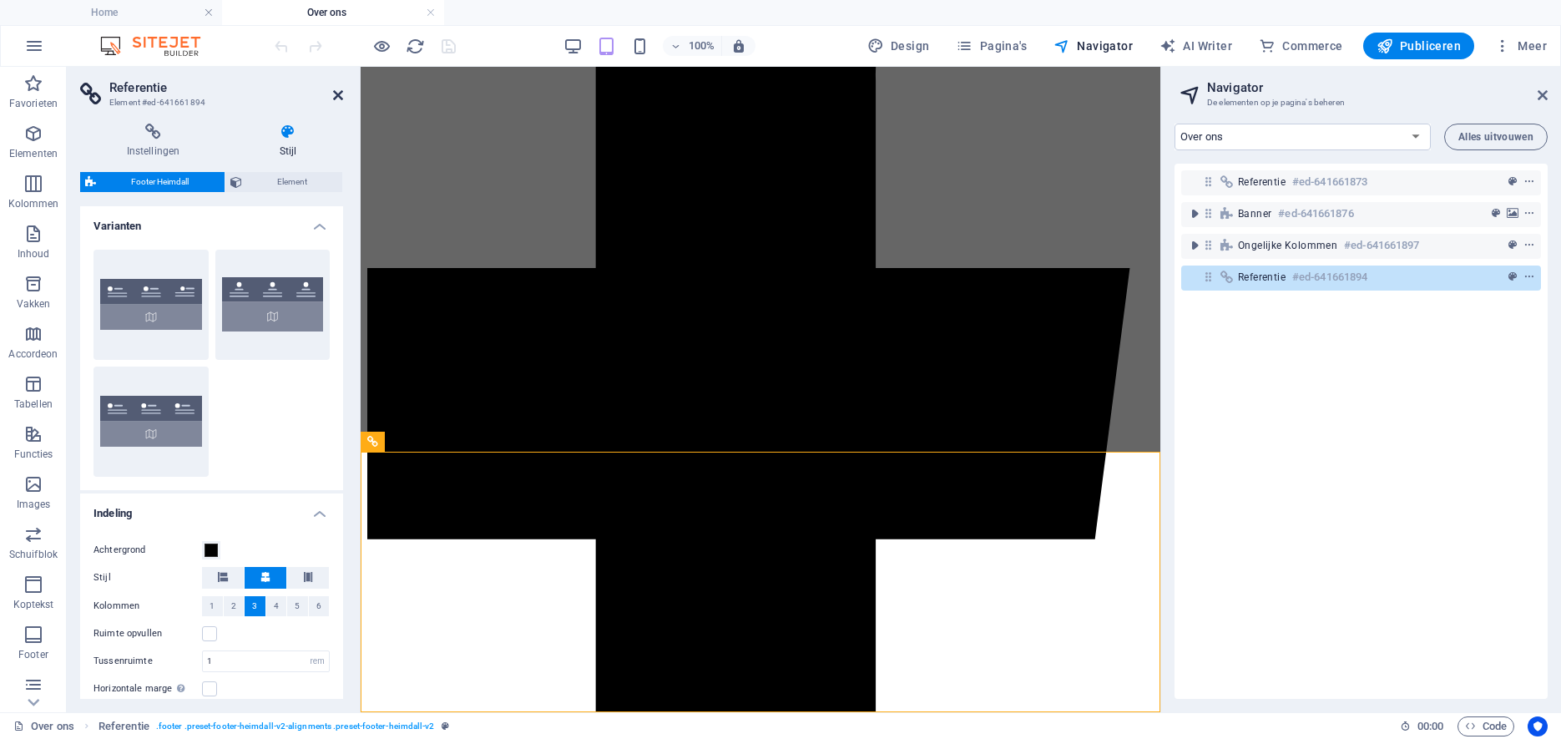
click at [340, 90] on icon at bounding box center [338, 94] width 10 height 13
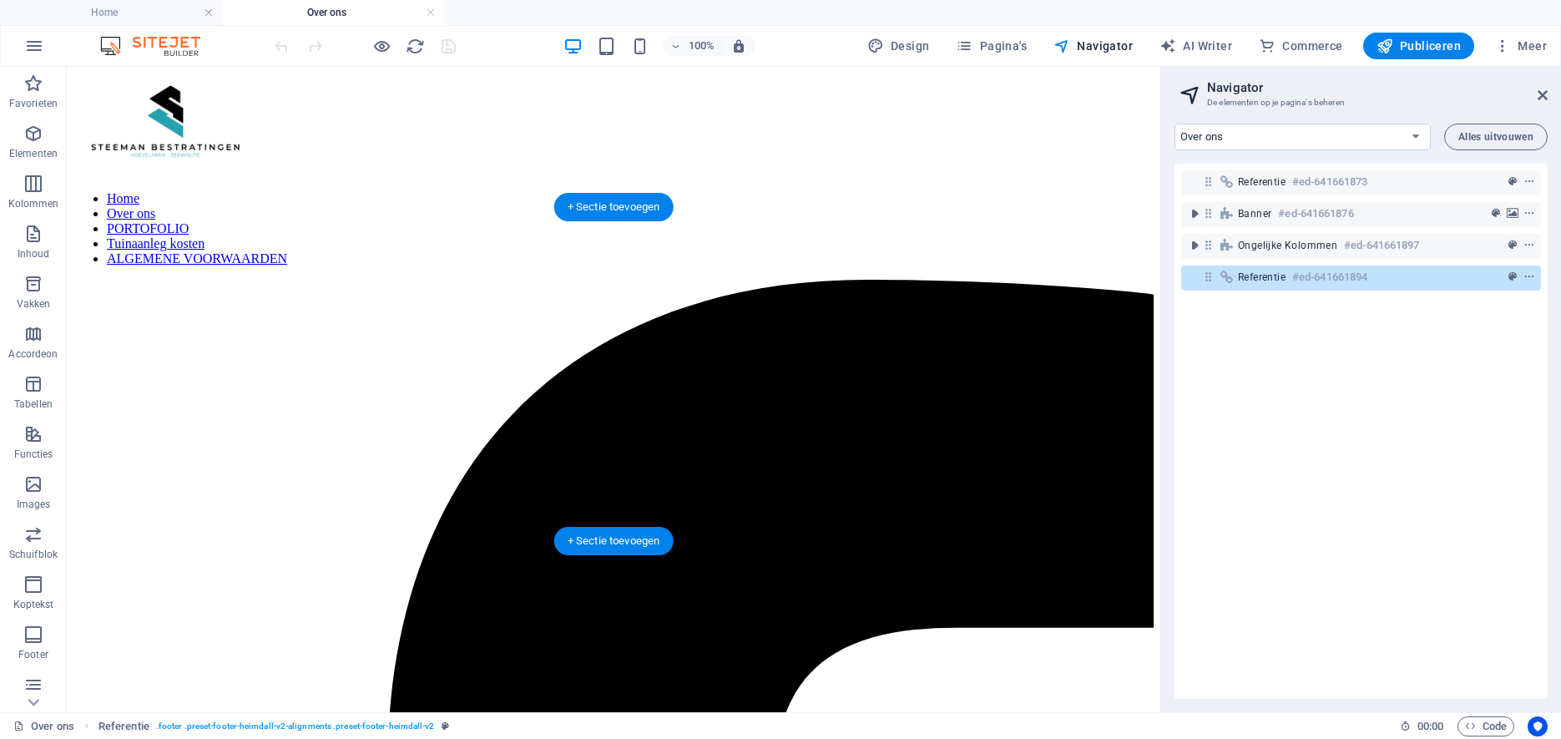
scroll to position [0, 0]
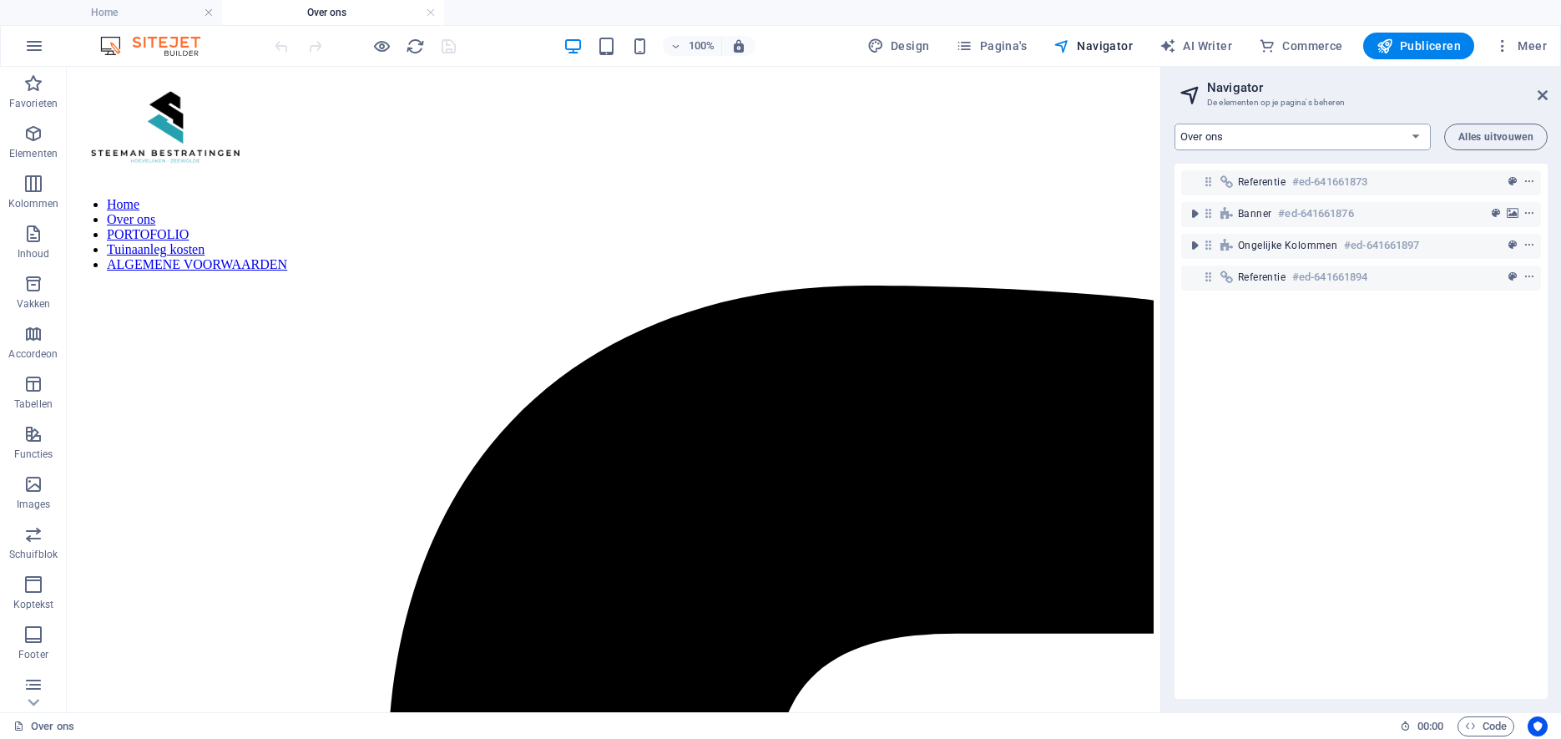
select select "12573876-nl"
click option "Portofolio" at bounding box center [0, 0] width 0 height 0
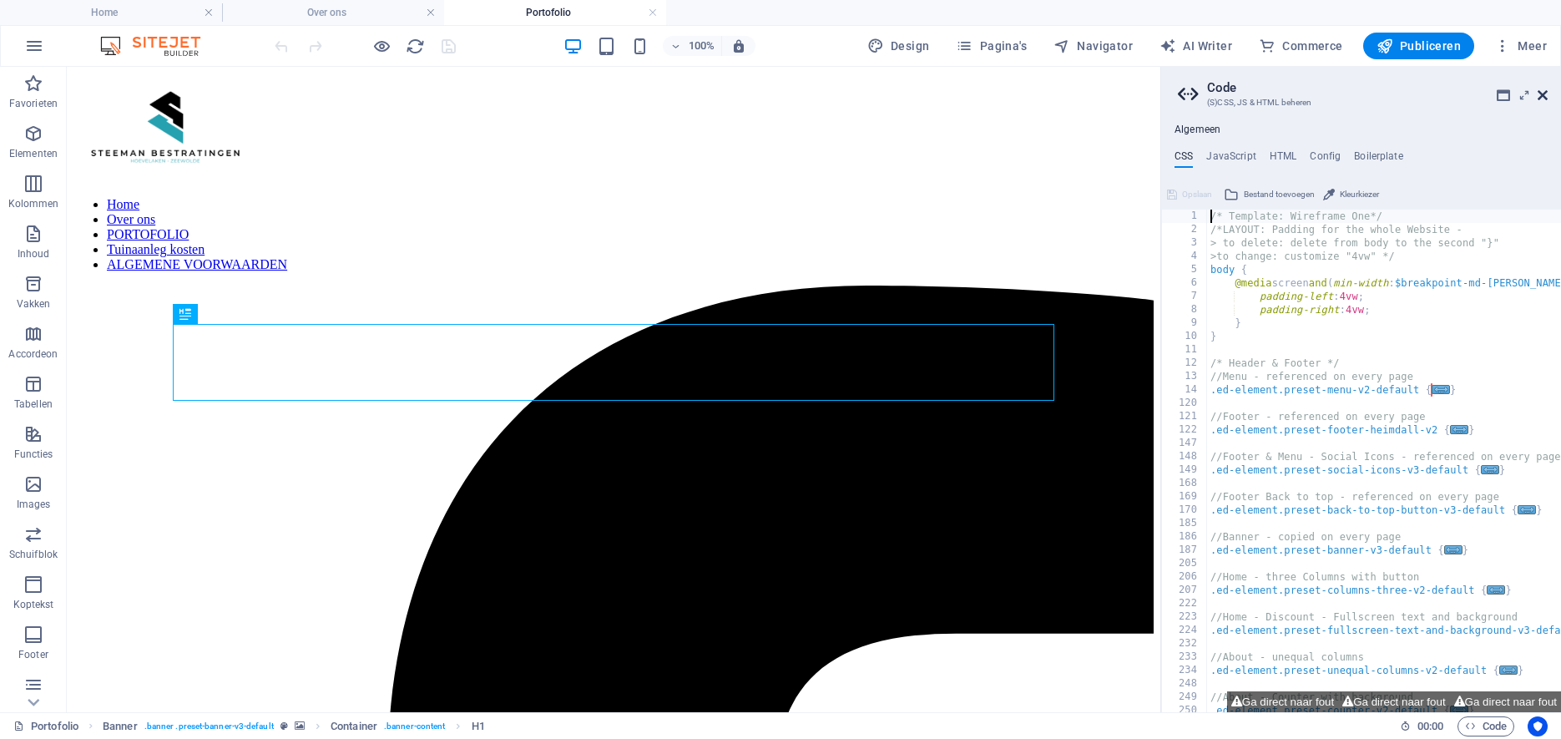
click at [1542, 94] on icon at bounding box center [1543, 94] width 10 height 13
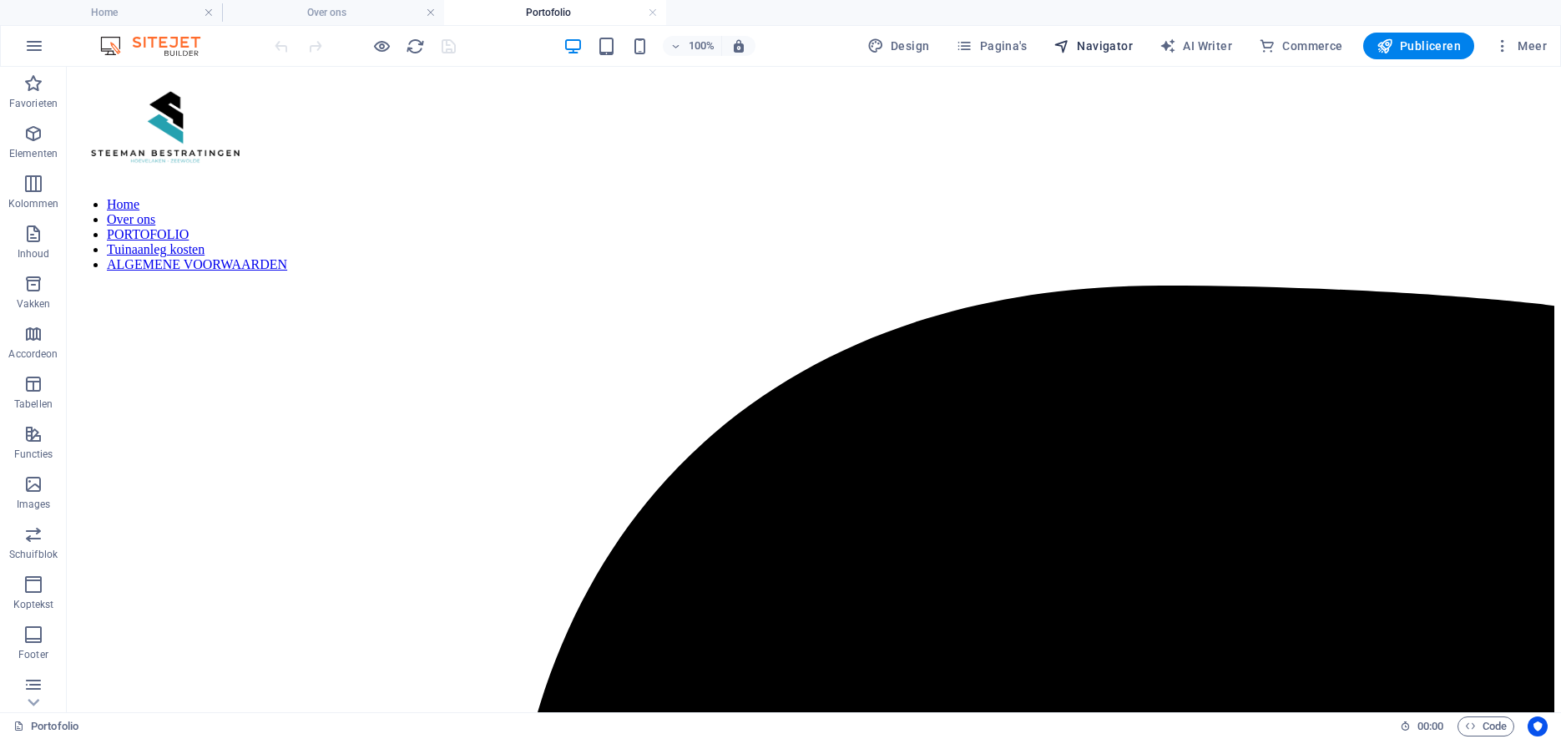
click at [1084, 40] on span "Navigator" at bounding box center [1092, 46] width 79 height 17
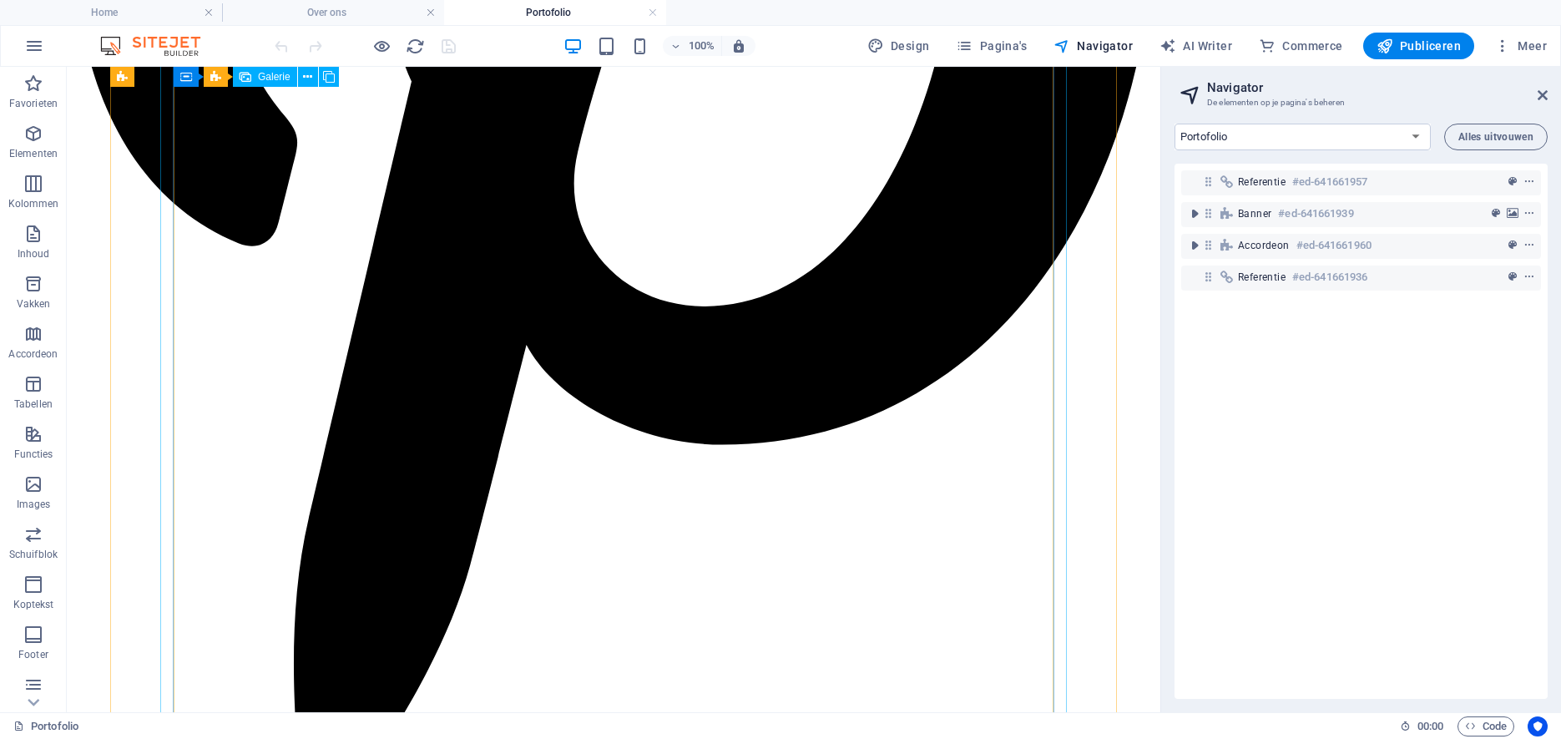
scroll to position [4915, 0]
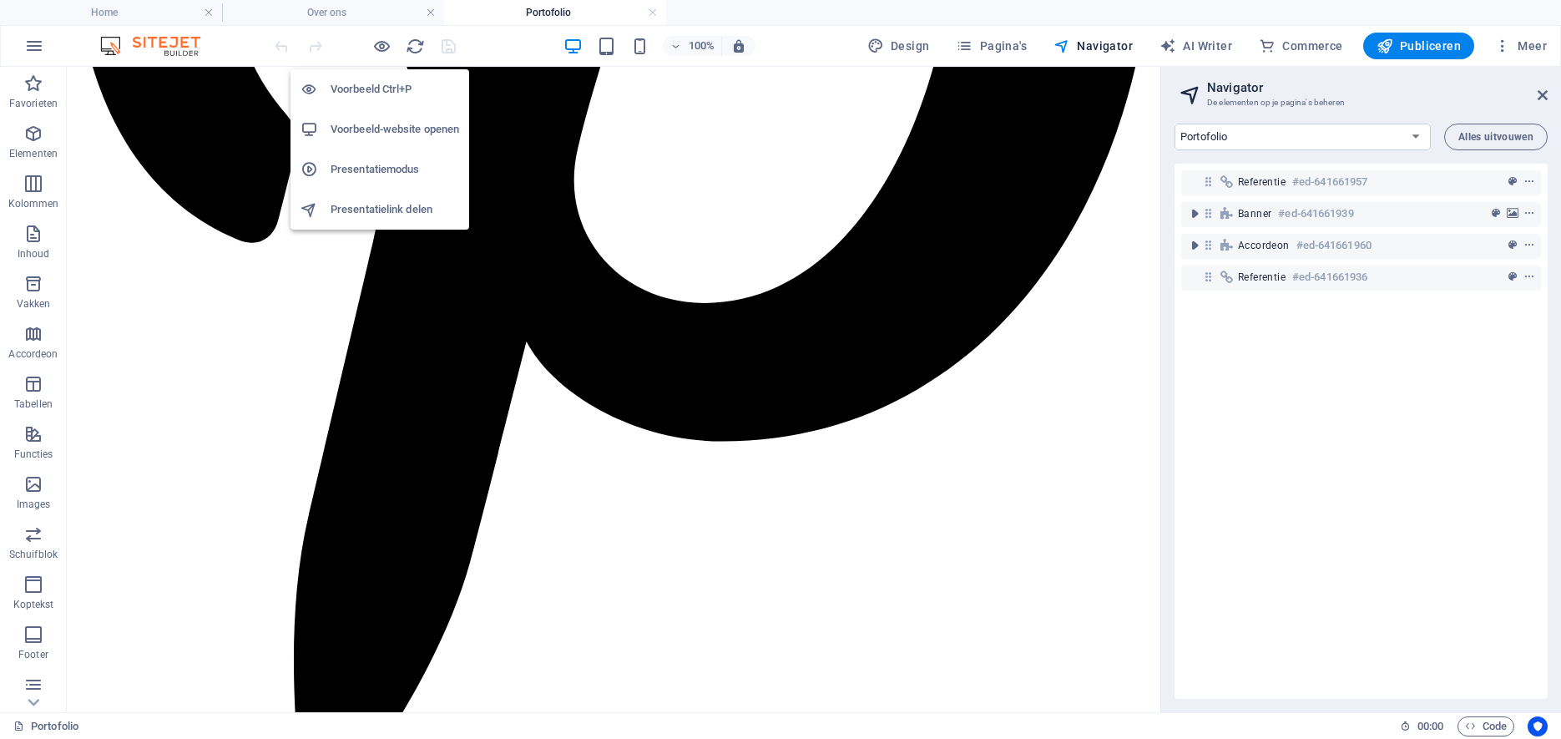
click at [357, 132] on h6 "Voorbeeld-website openen" at bounding box center [395, 129] width 129 height 20
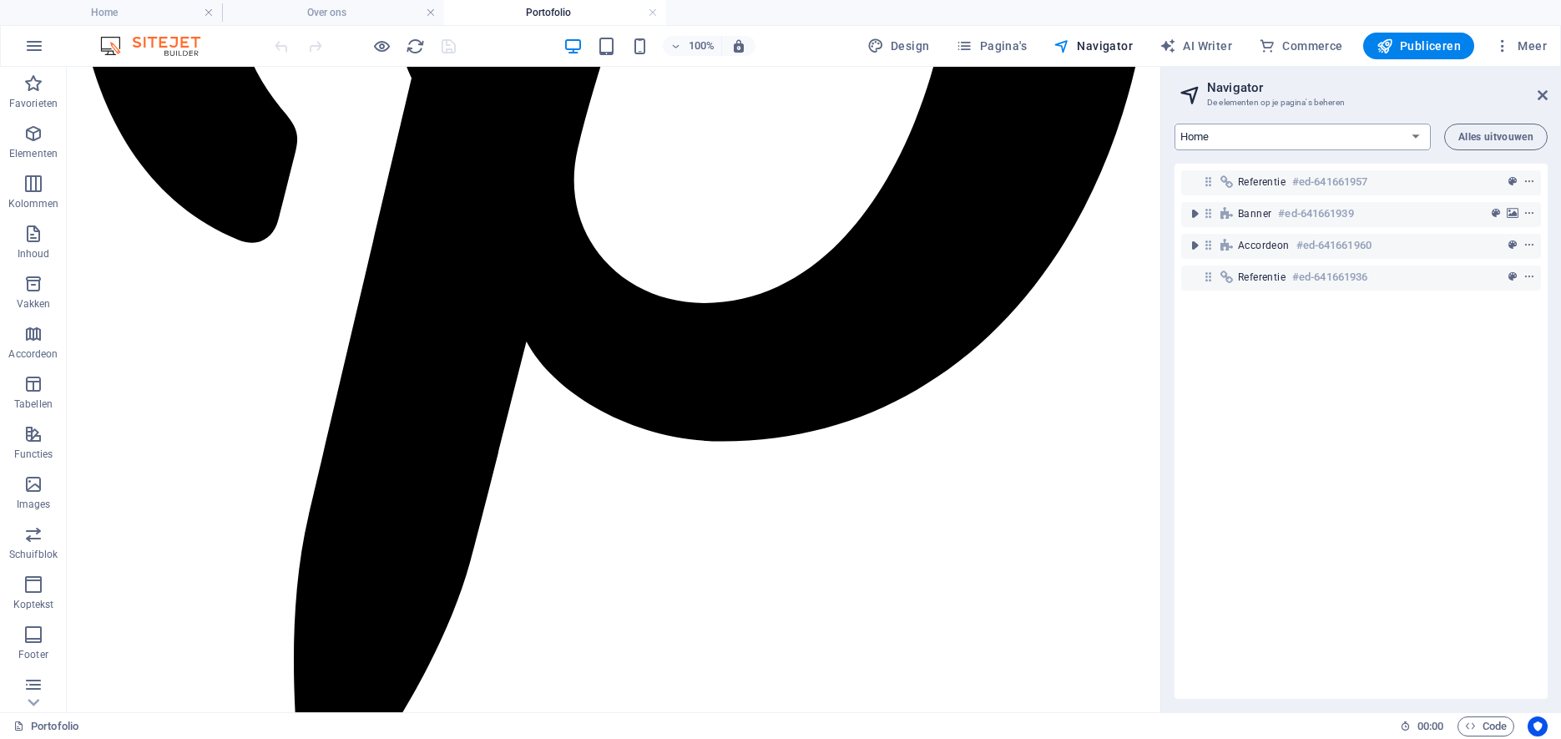
click option "Home" at bounding box center [0, 0] width 0 height 0
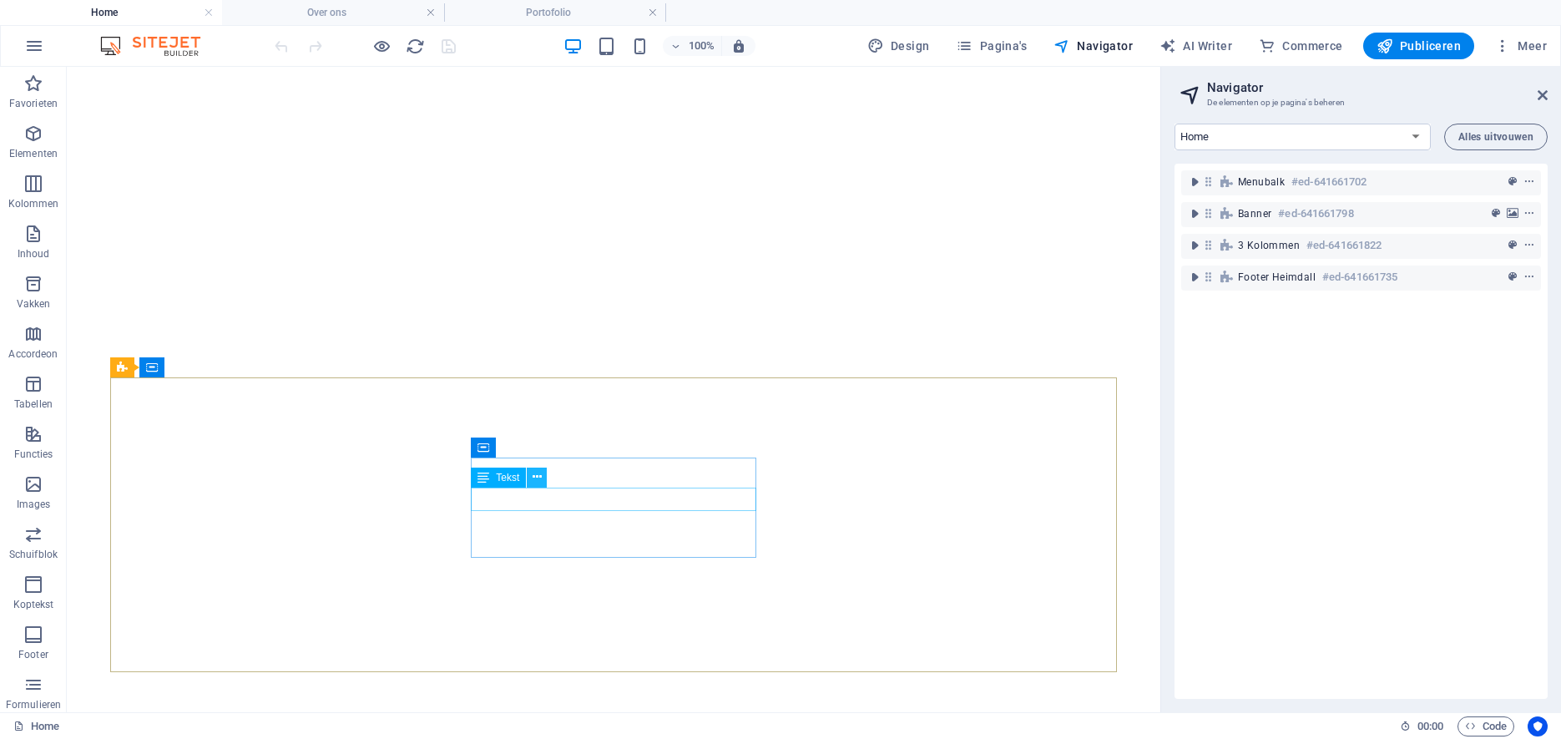
click at [539, 477] on icon at bounding box center [537, 477] width 9 height 18
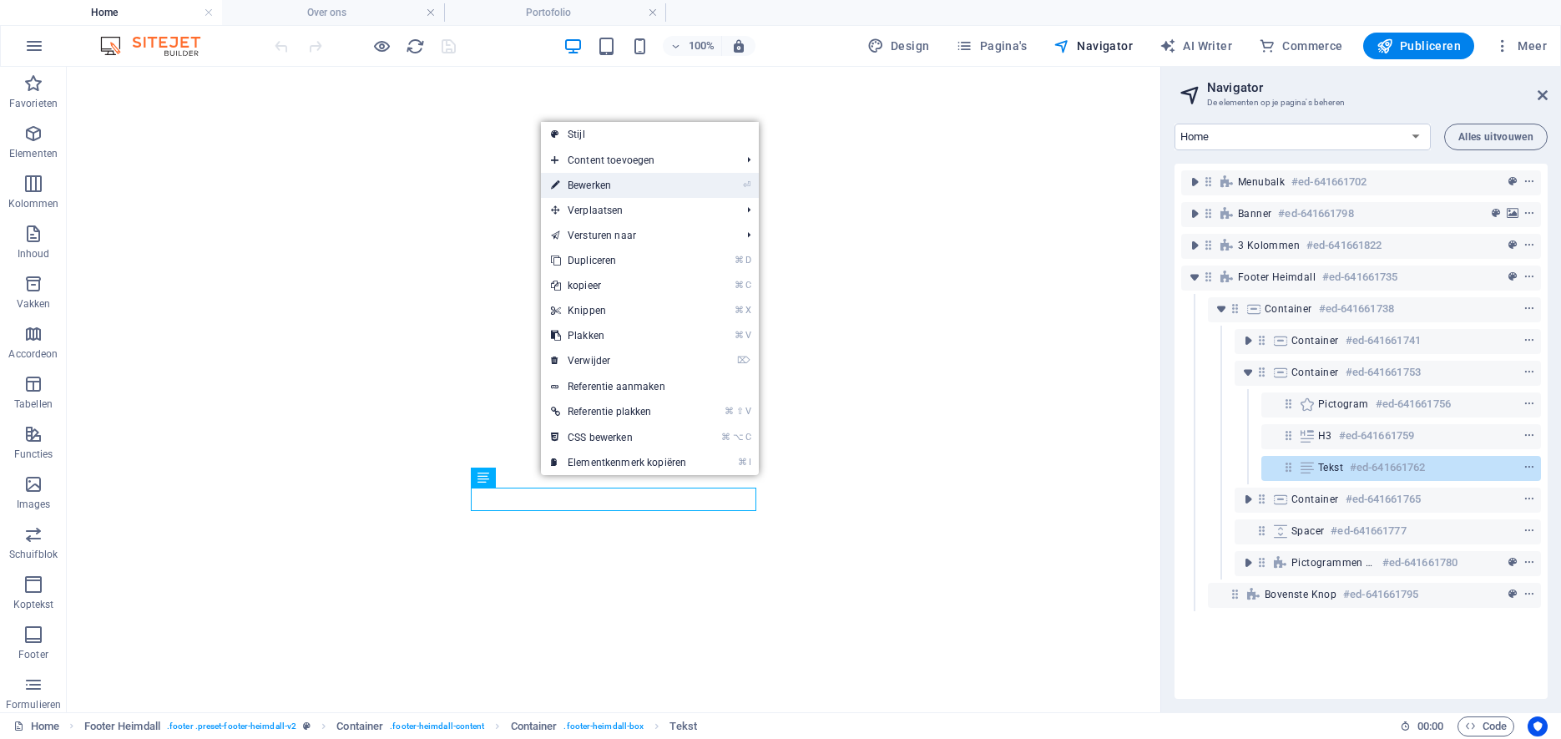
click at [585, 184] on link "⏎ Bewerken" at bounding box center [618, 185] width 155 height 25
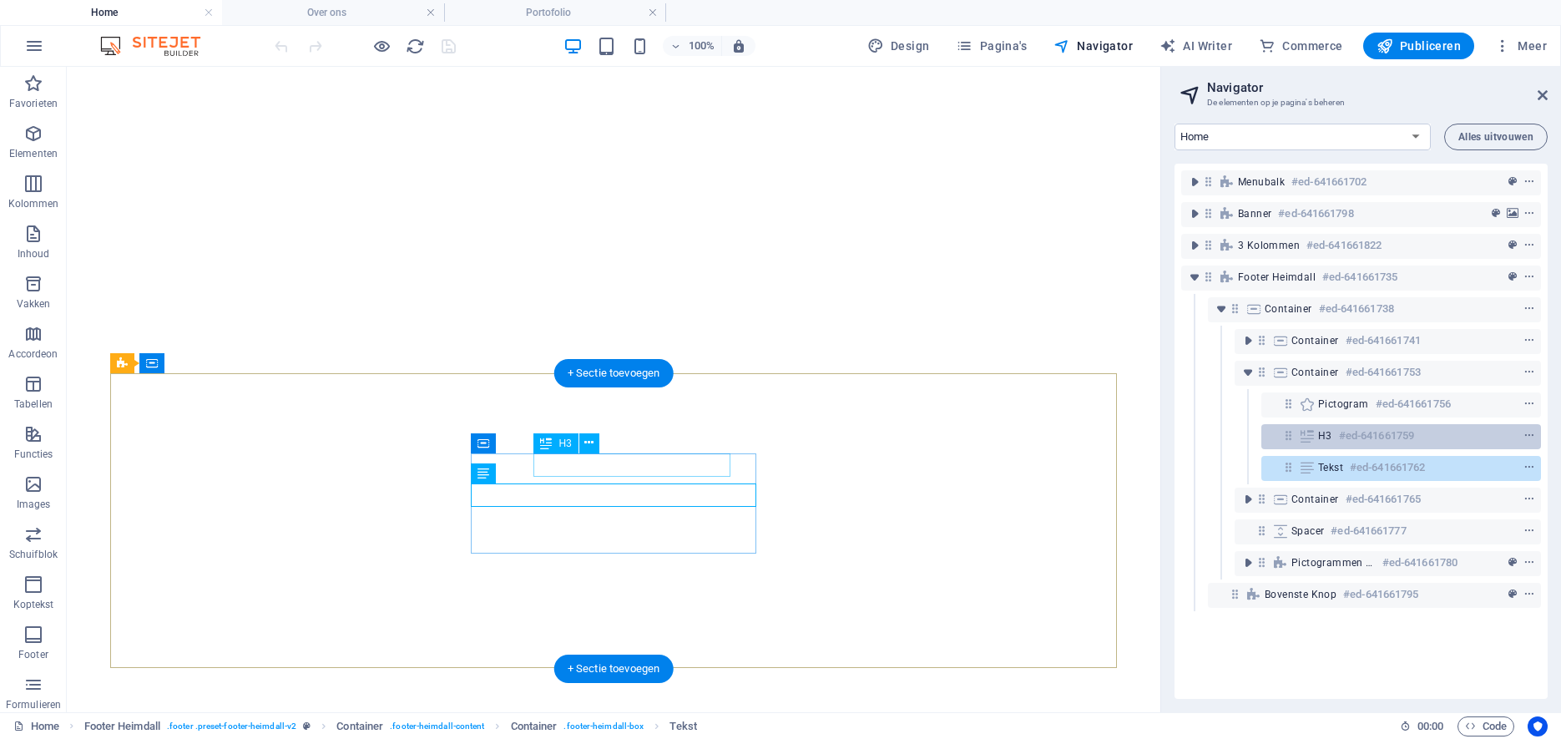
click at [1377, 438] on h6 "#ed-641661759" at bounding box center [1376, 436] width 75 height 20
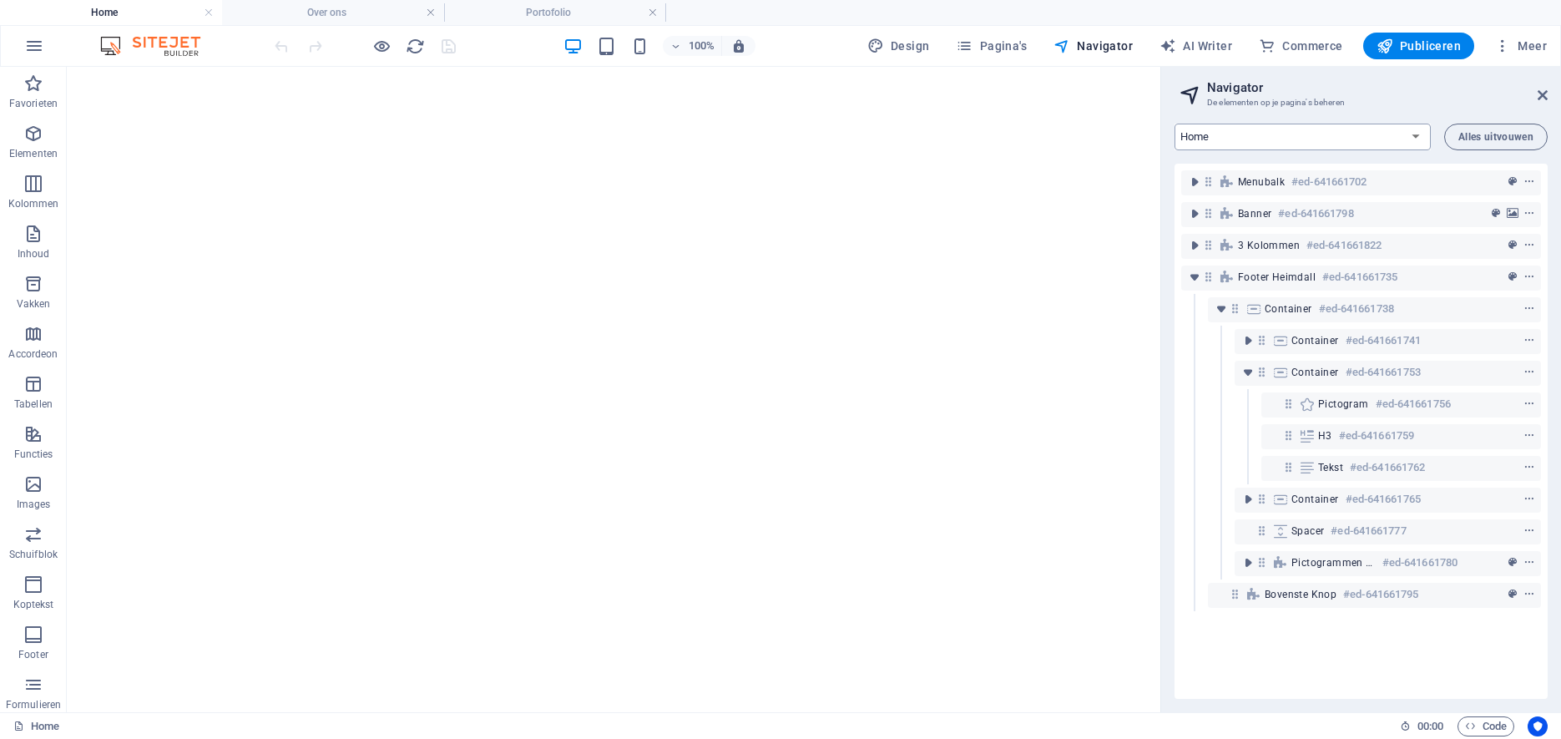
select select "12573876-nl"
click option "Portofolio" at bounding box center [0, 0] width 0 height 0
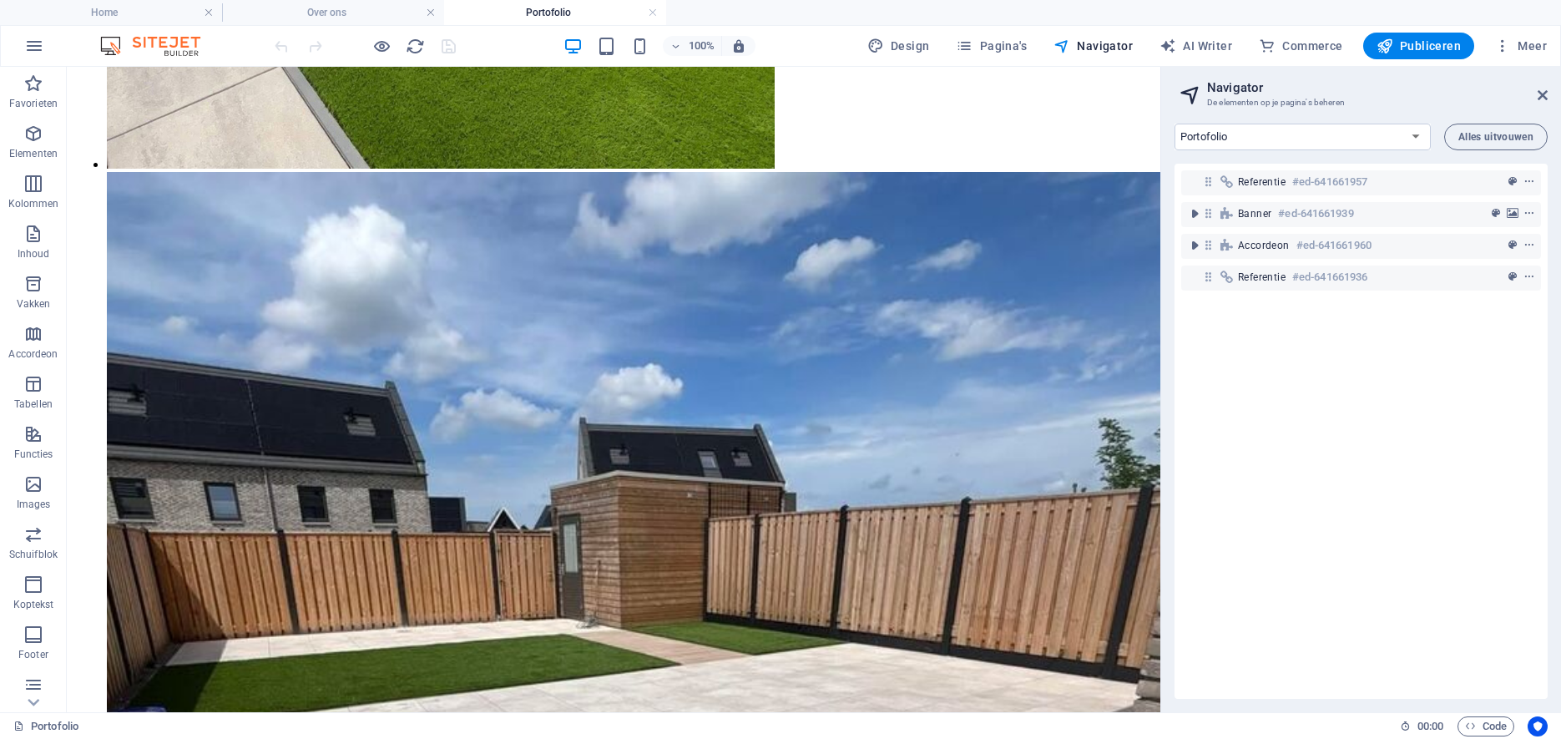
scroll to position [8525, 0]
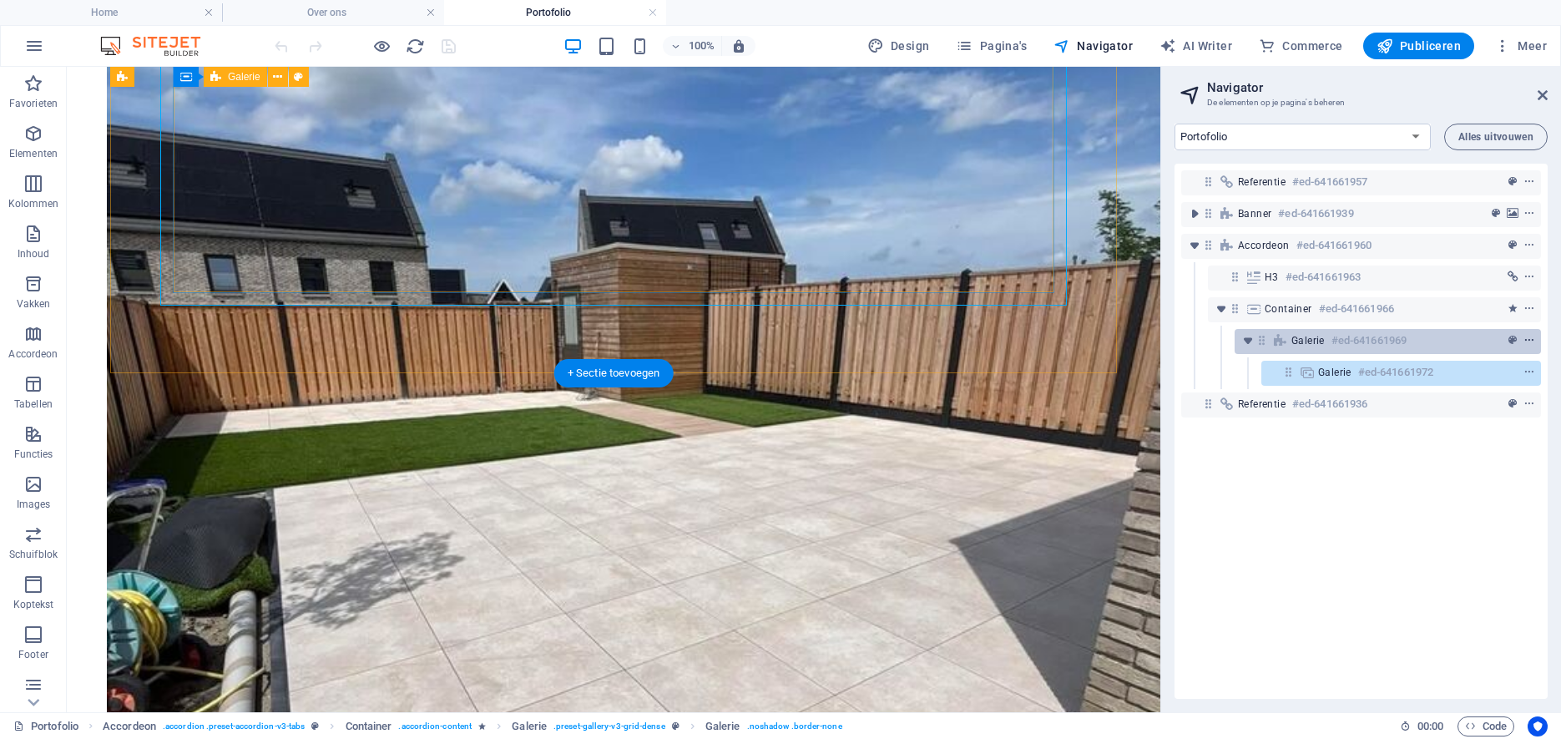
click at [1529, 339] on icon "context-menu" at bounding box center [1529, 341] width 12 height 12
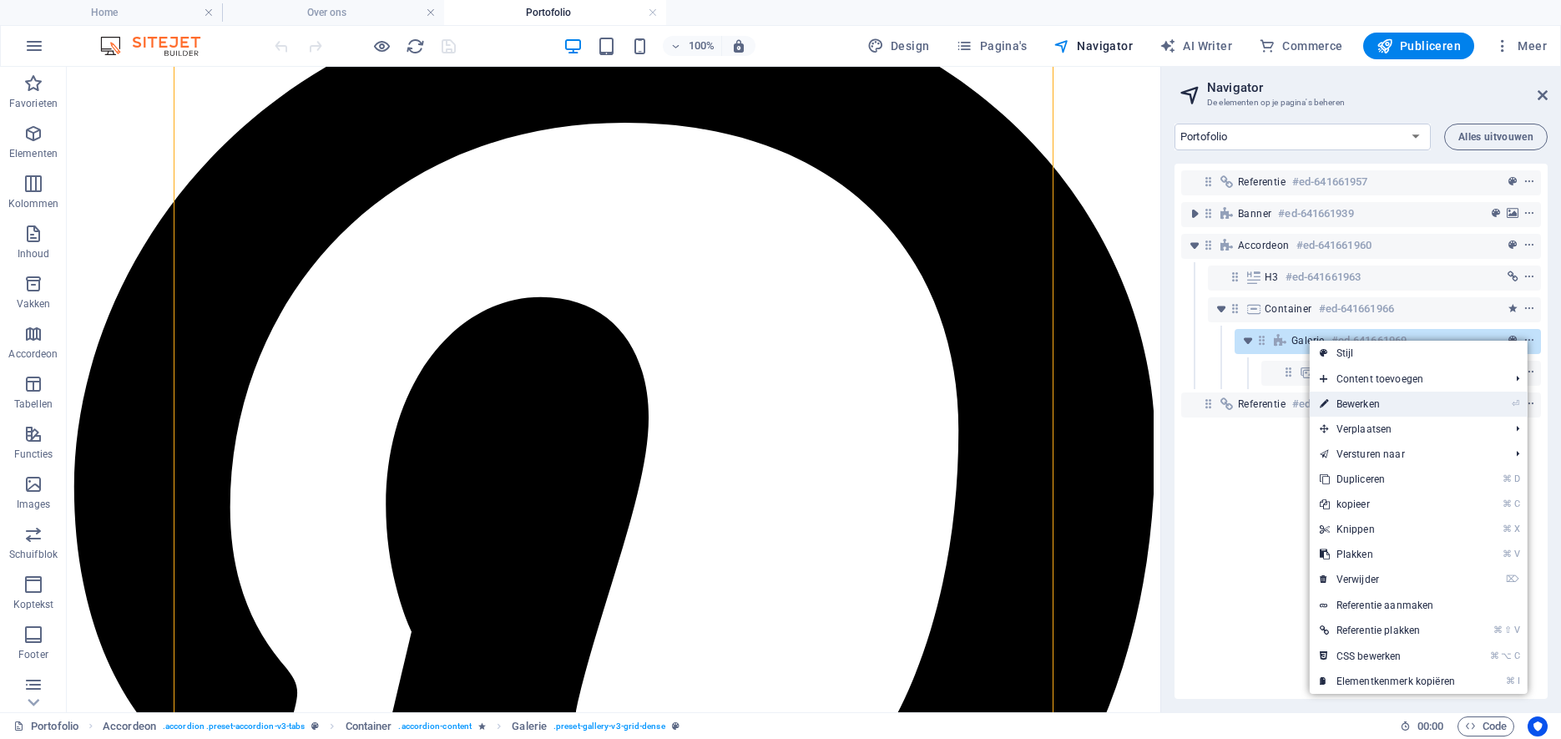
click at [1437, 405] on link "⏎ Bewerken" at bounding box center [1387, 403] width 155 height 25
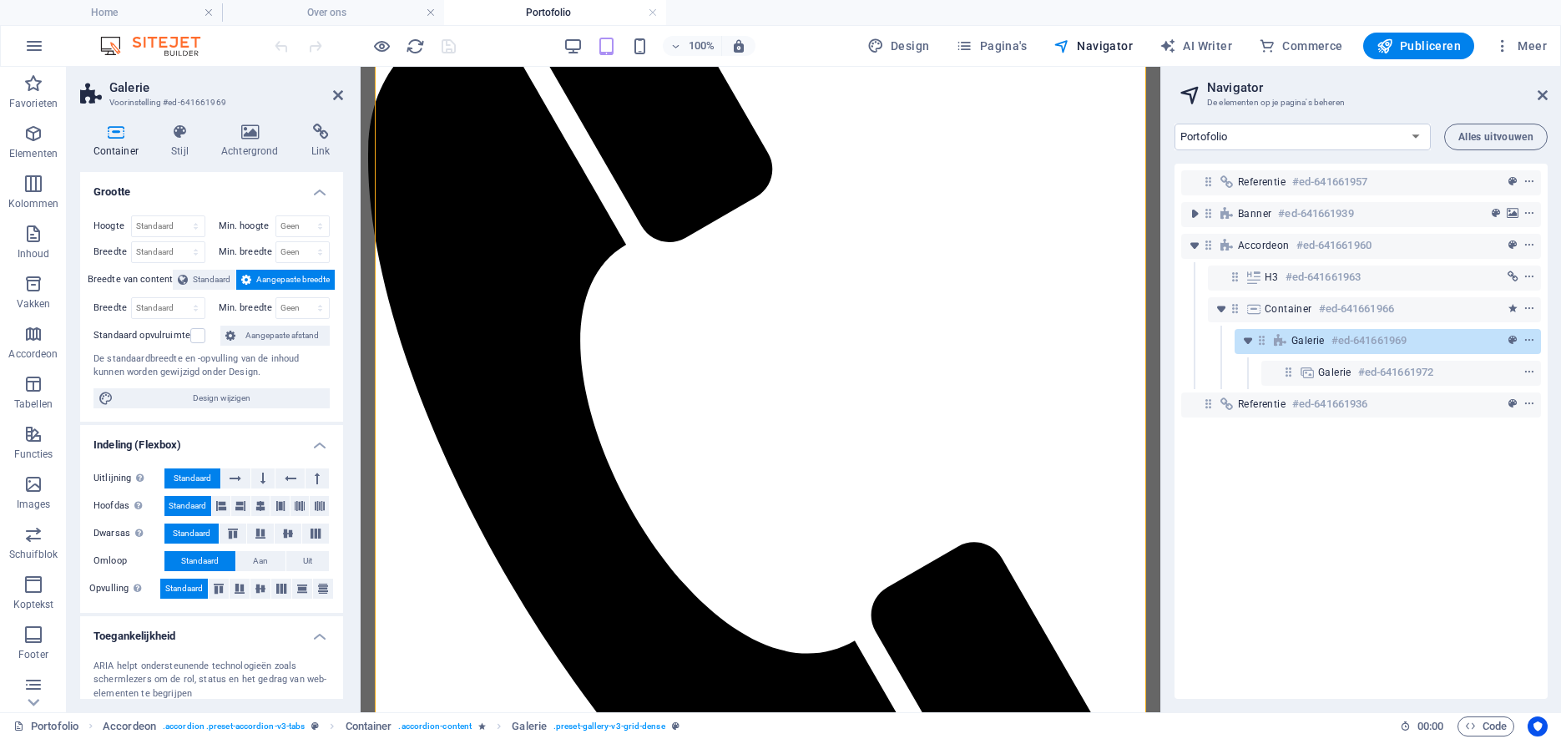
scroll to position [4355, 0]
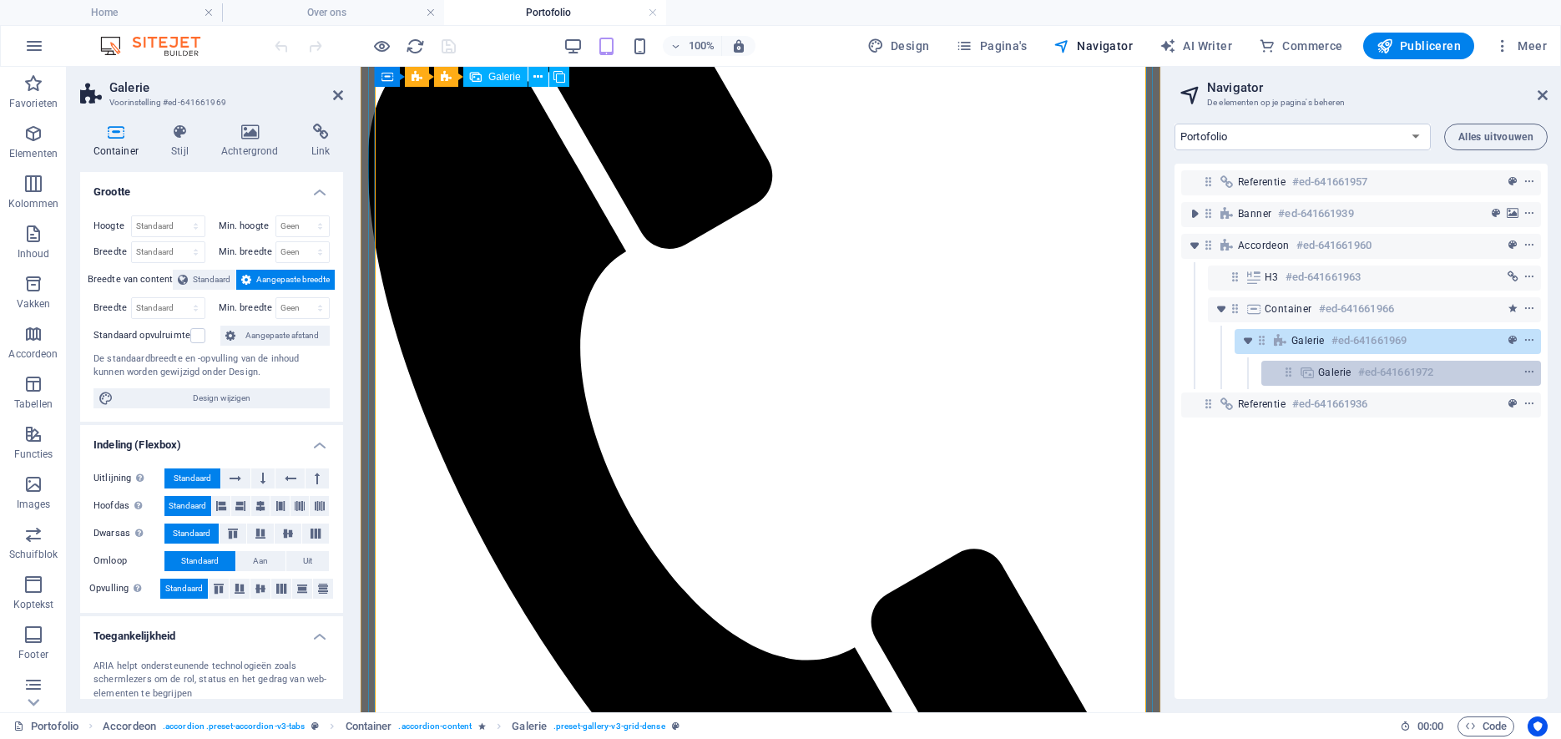
click at [1465, 374] on div at bounding box center [1498, 372] width 78 height 20
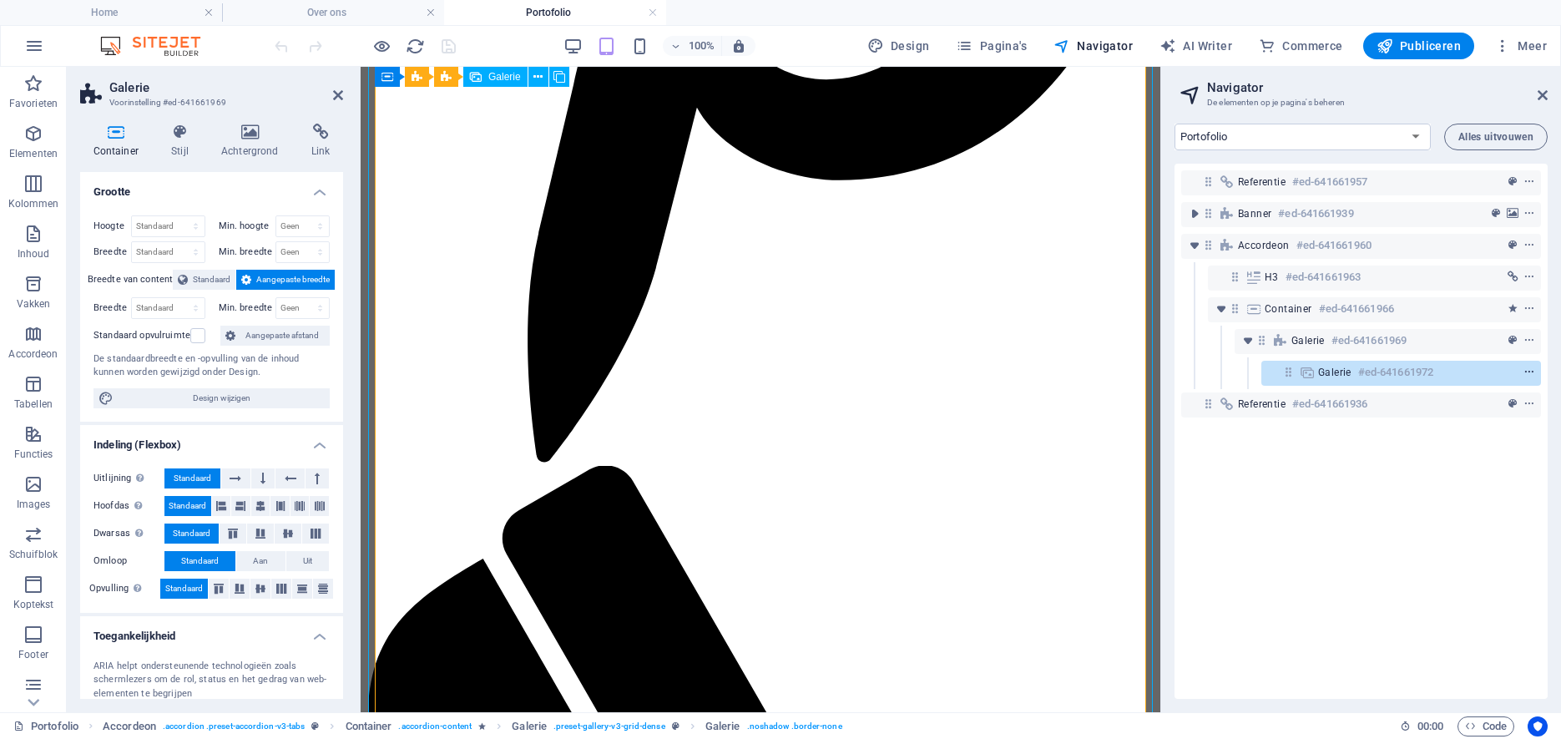
click at [1527, 371] on icon "context-menu" at bounding box center [1529, 372] width 12 height 12
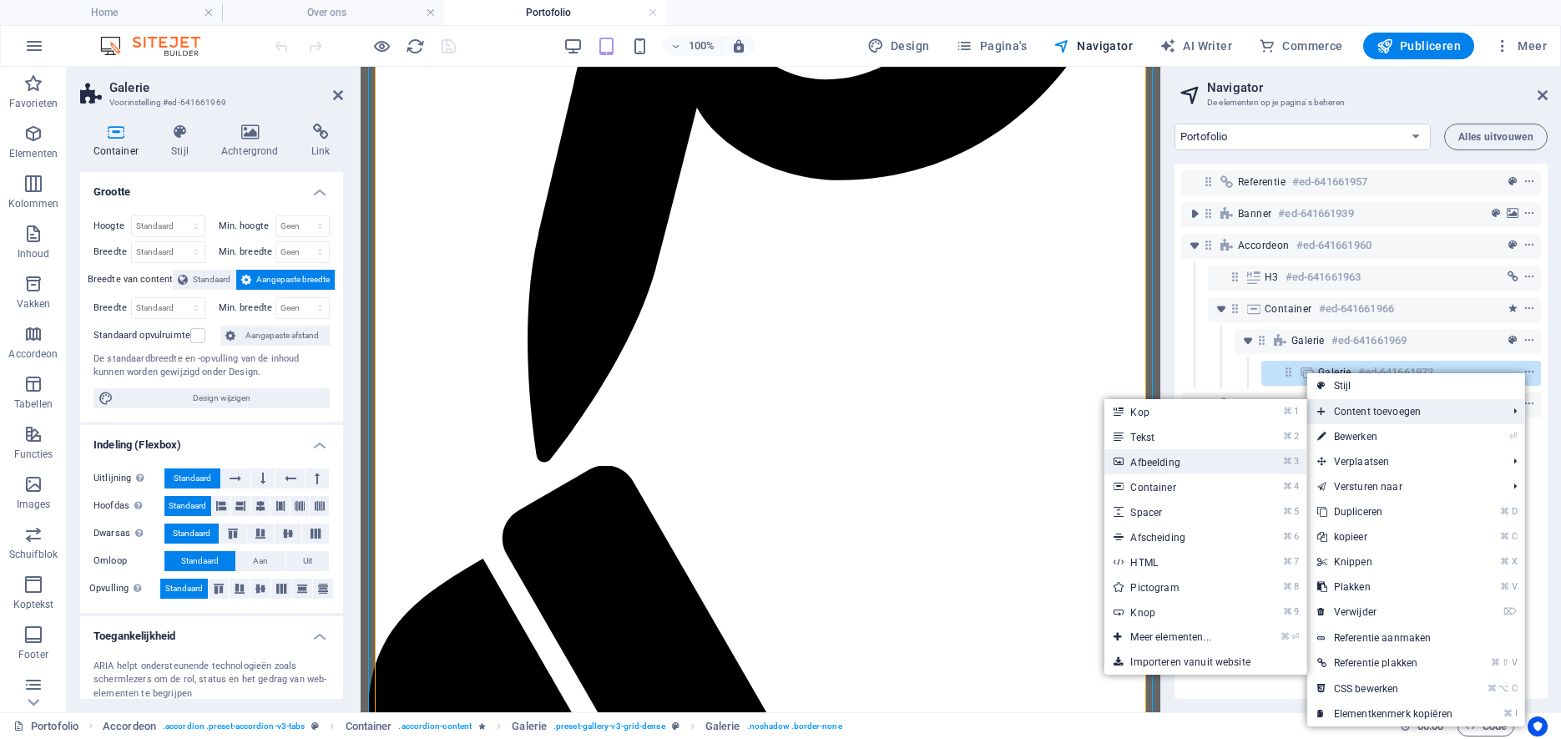
click at [1199, 467] on link "⌘ 3 Afbeelding" at bounding box center [1174, 461] width 140 height 25
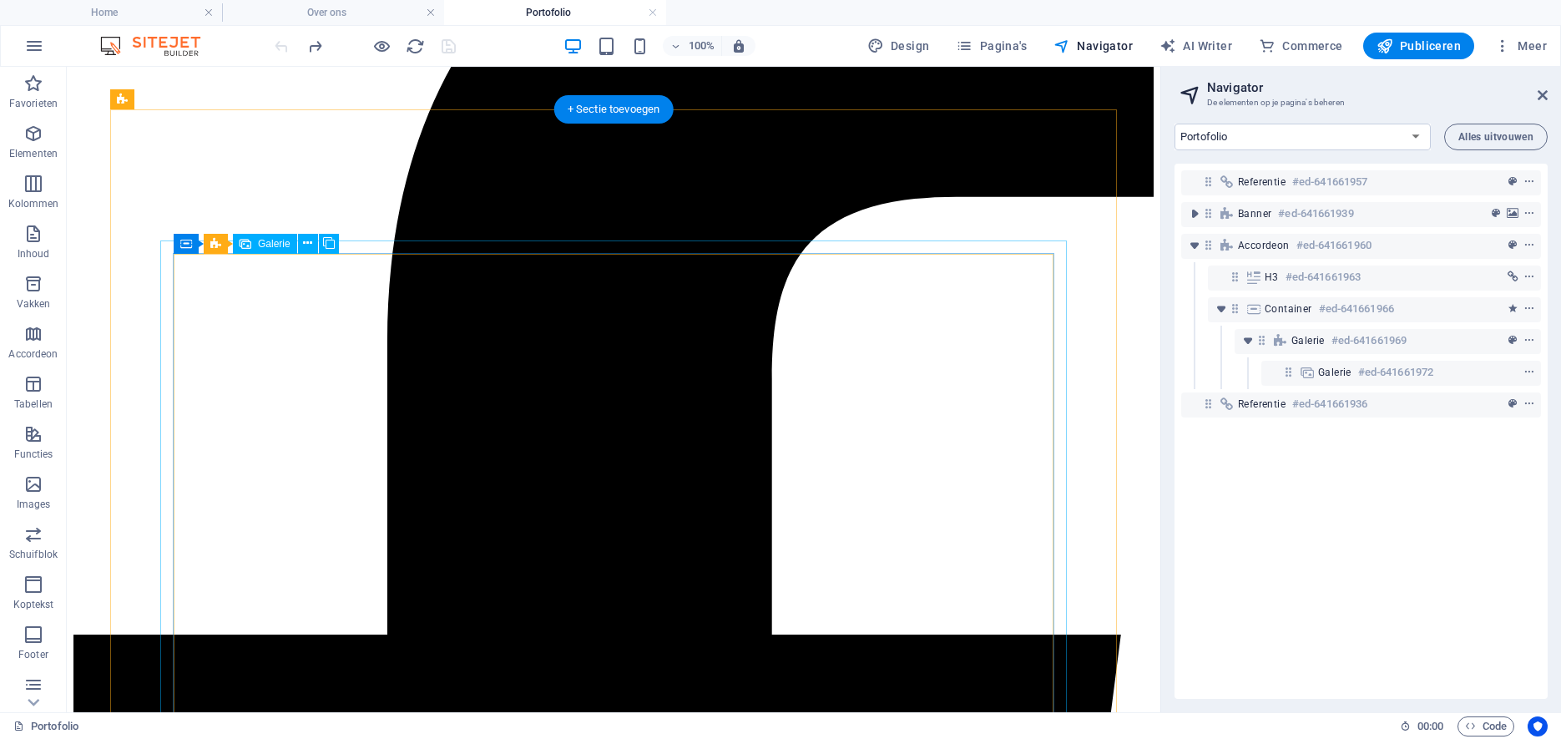
scroll to position [442, 0]
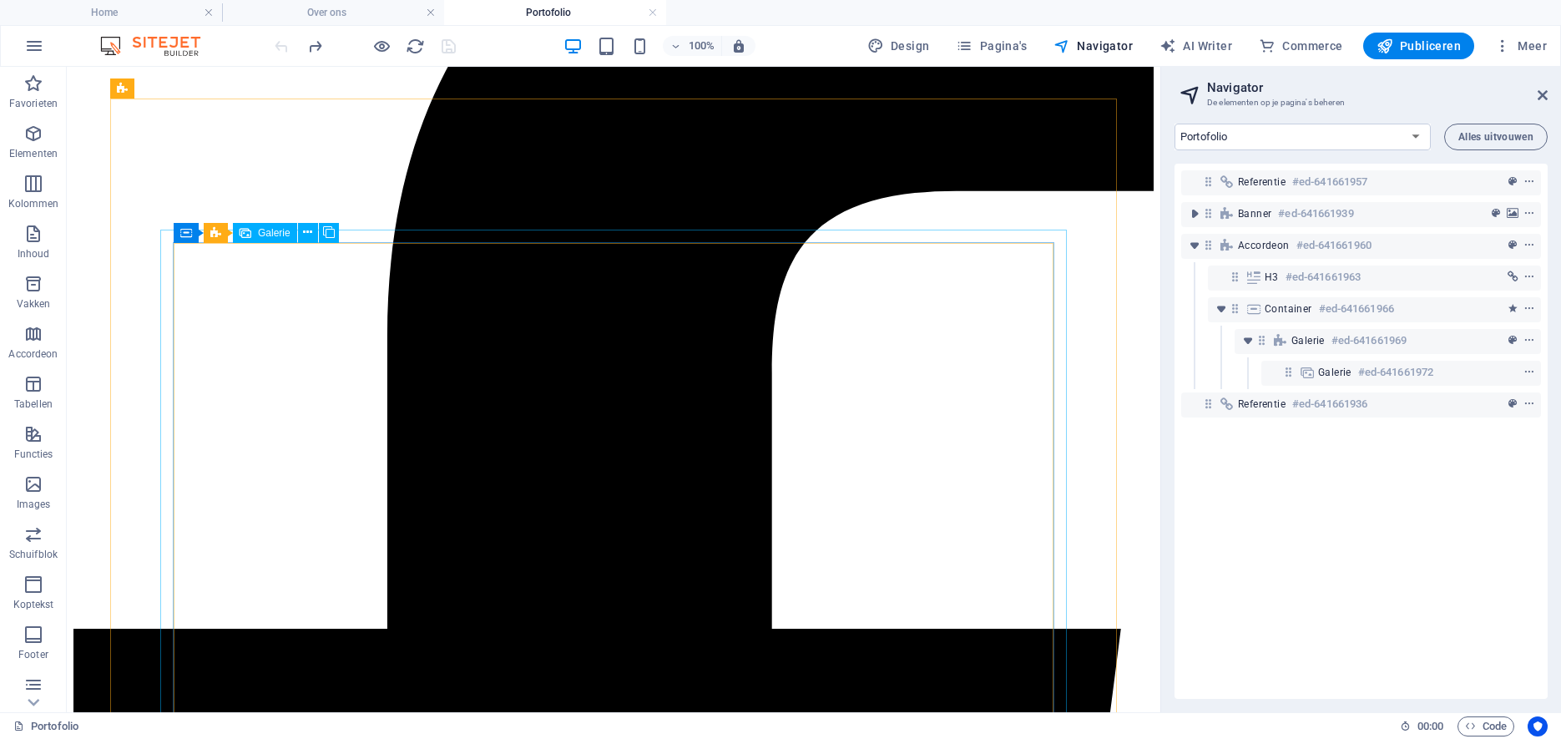
click at [270, 235] on span "Galerie" at bounding box center [274, 233] width 33 height 10
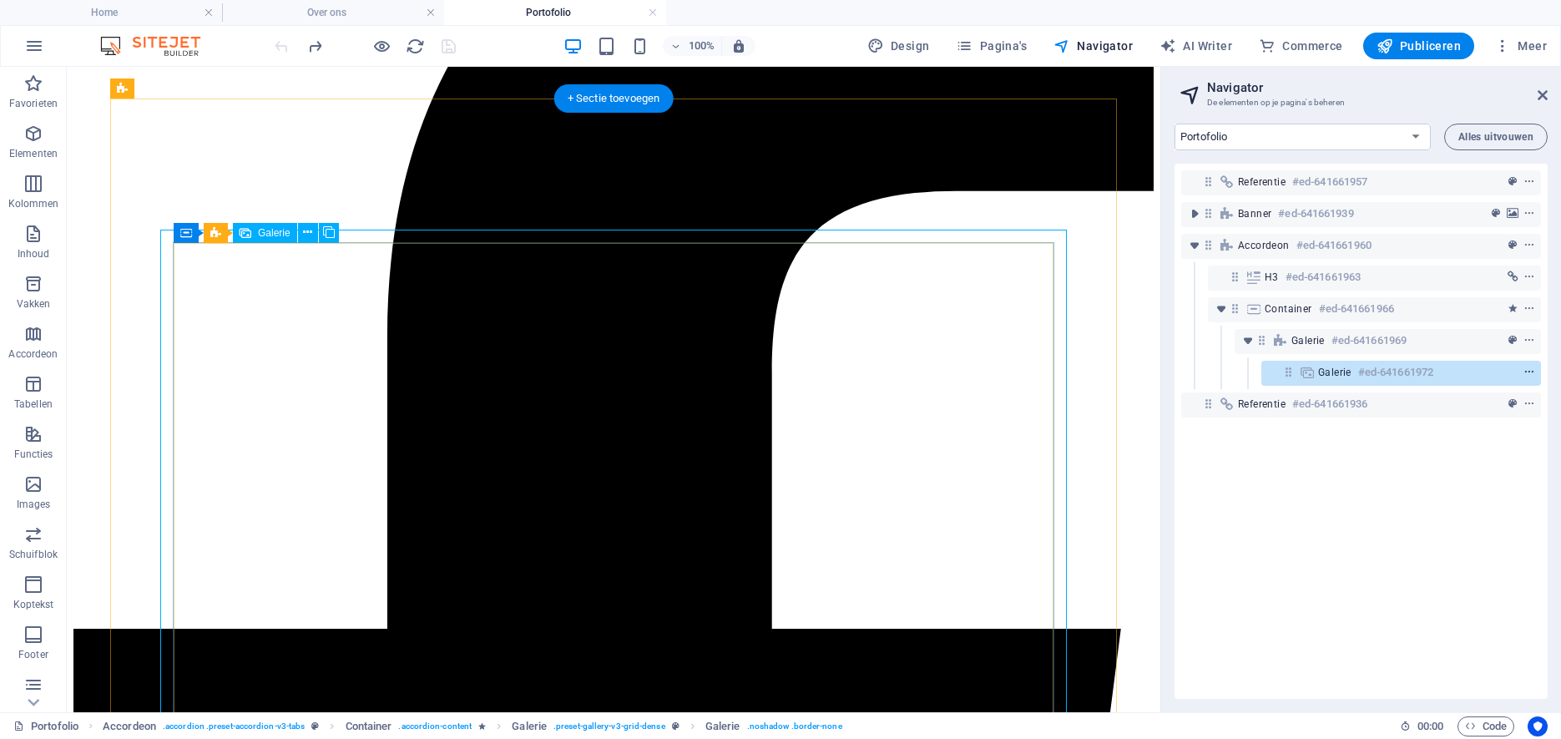
click at [1526, 371] on icon "context-menu" at bounding box center [1529, 372] width 12 height 12
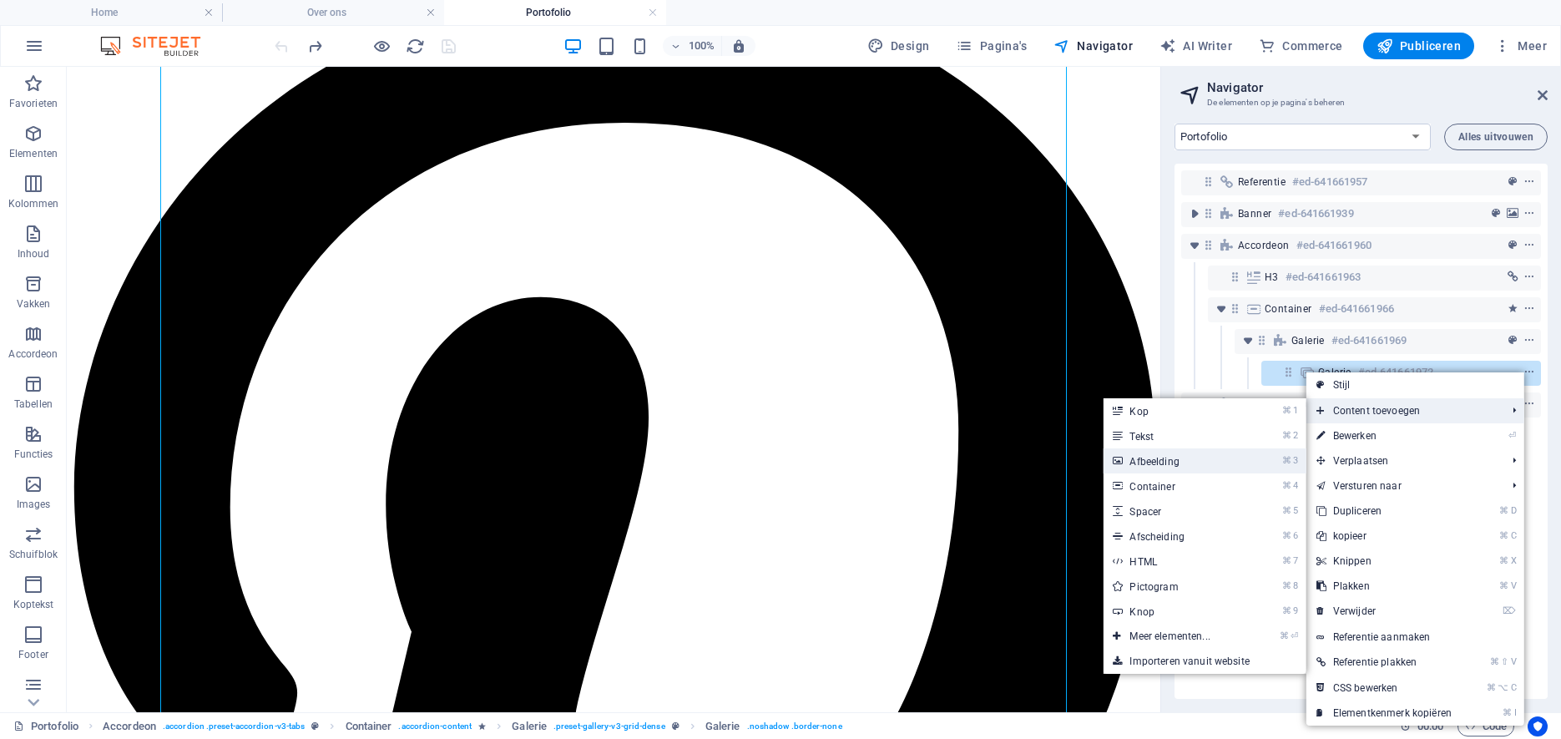
click at [1175, 463] on link "⌘ 3 Afbeelding" at bounding box center [1173, 460] width 140 height 25
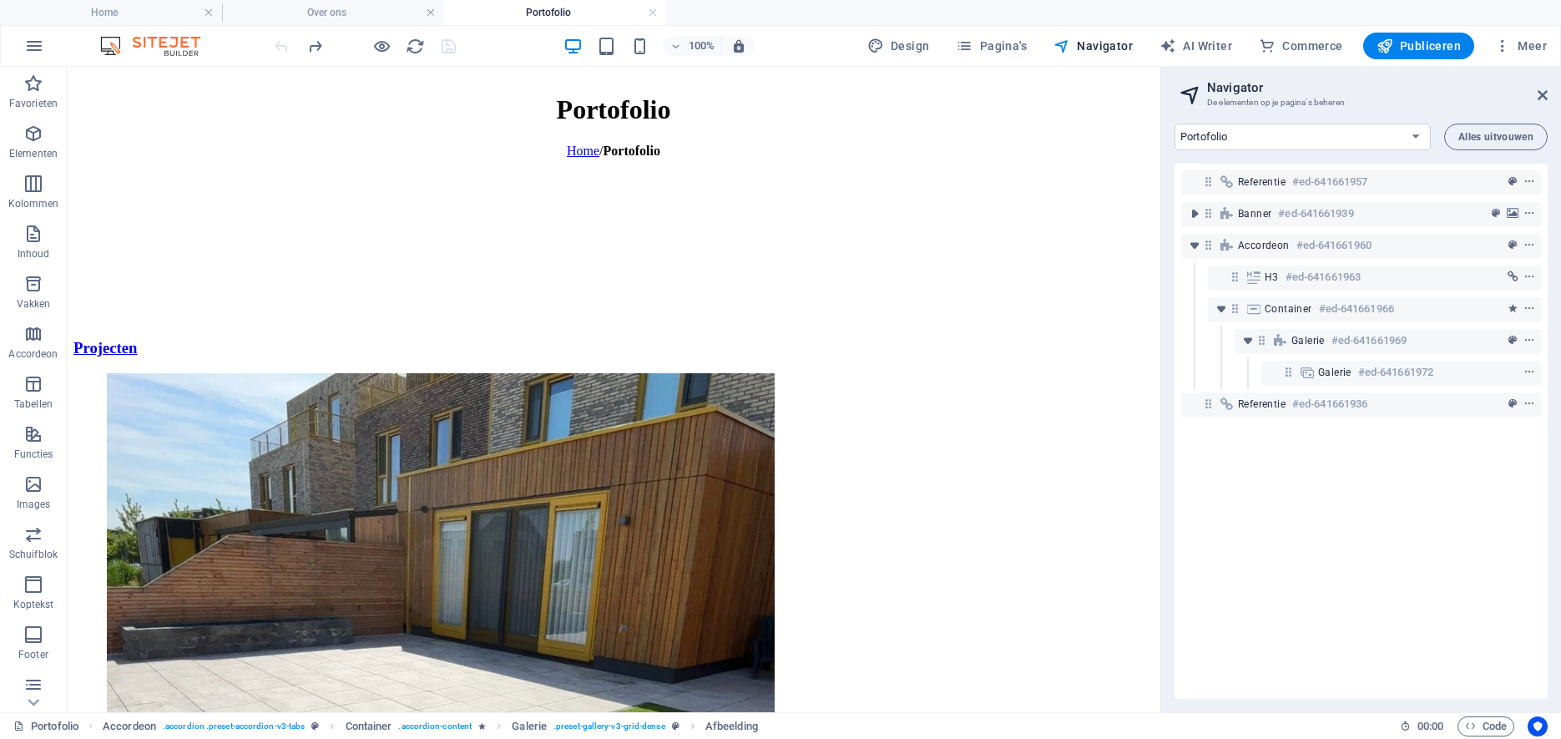
scroll to position [8525, 0]
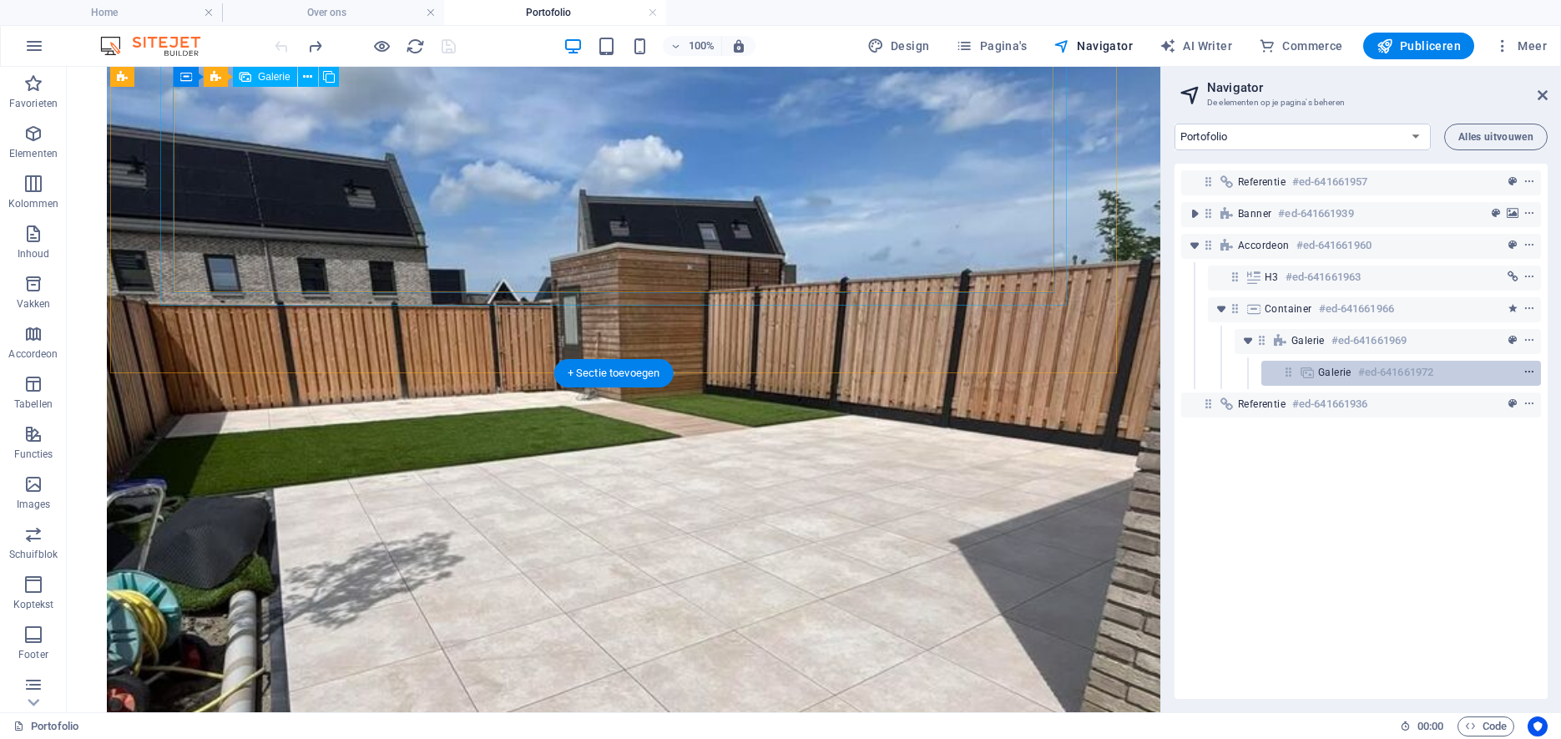
click at [1532, 374] on icon "context-menu" at bounding box center [1529, 372] width 12 height 12
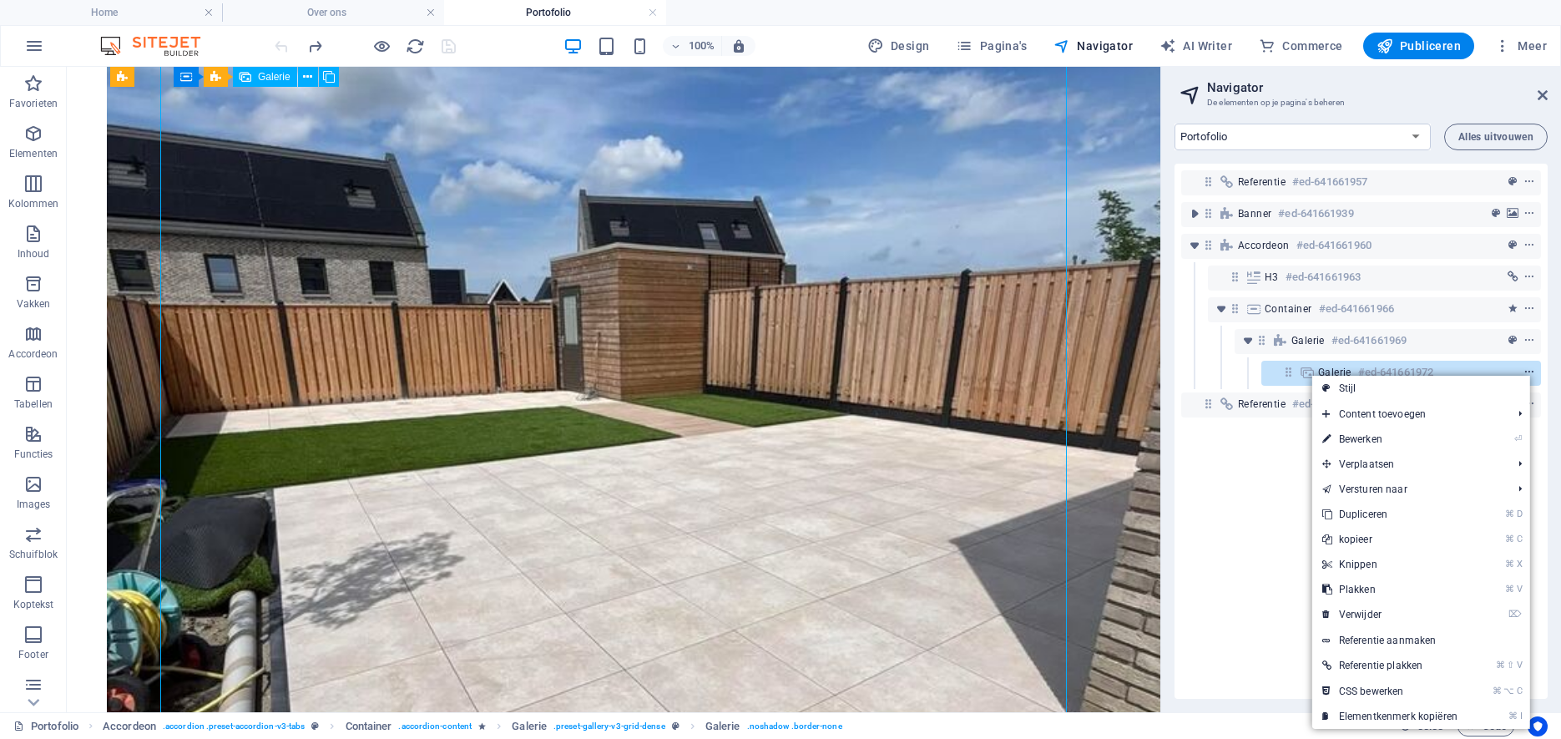
scroll to position [4362, 0]
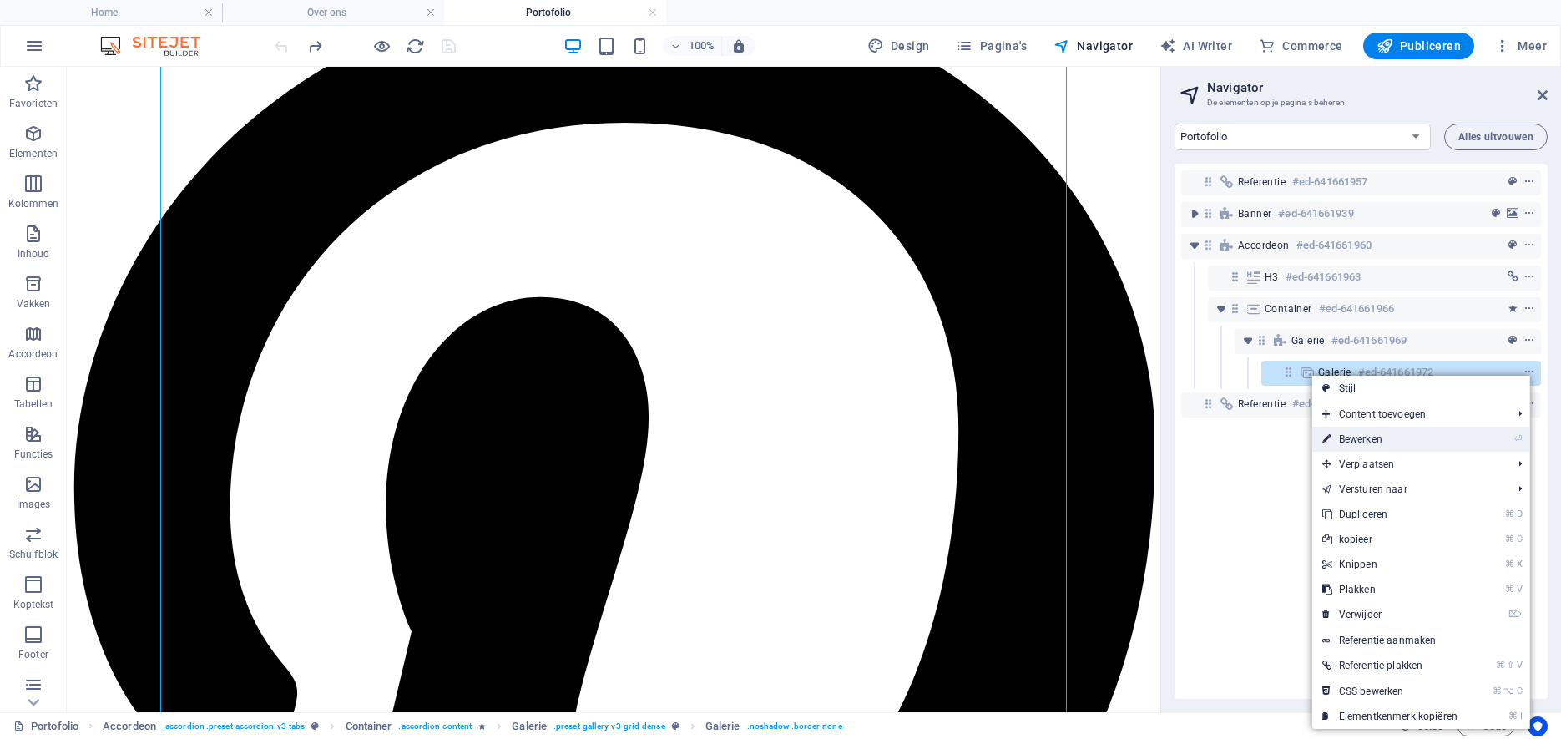
click at [1426, 444] on link "⏎ Bewerken" at bounding box center [1389, 439] width 155 height 25
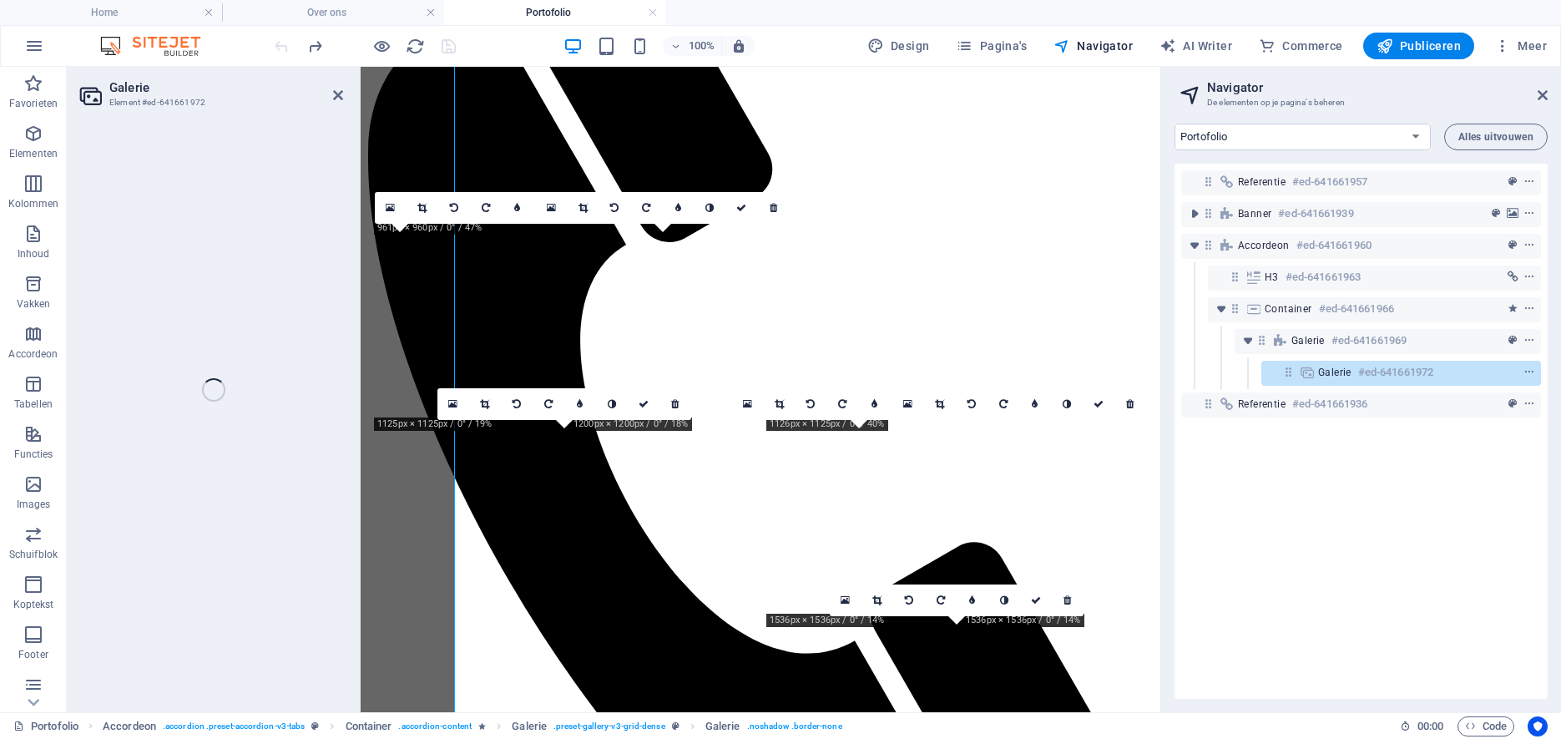
scroll to position [4355, 0]
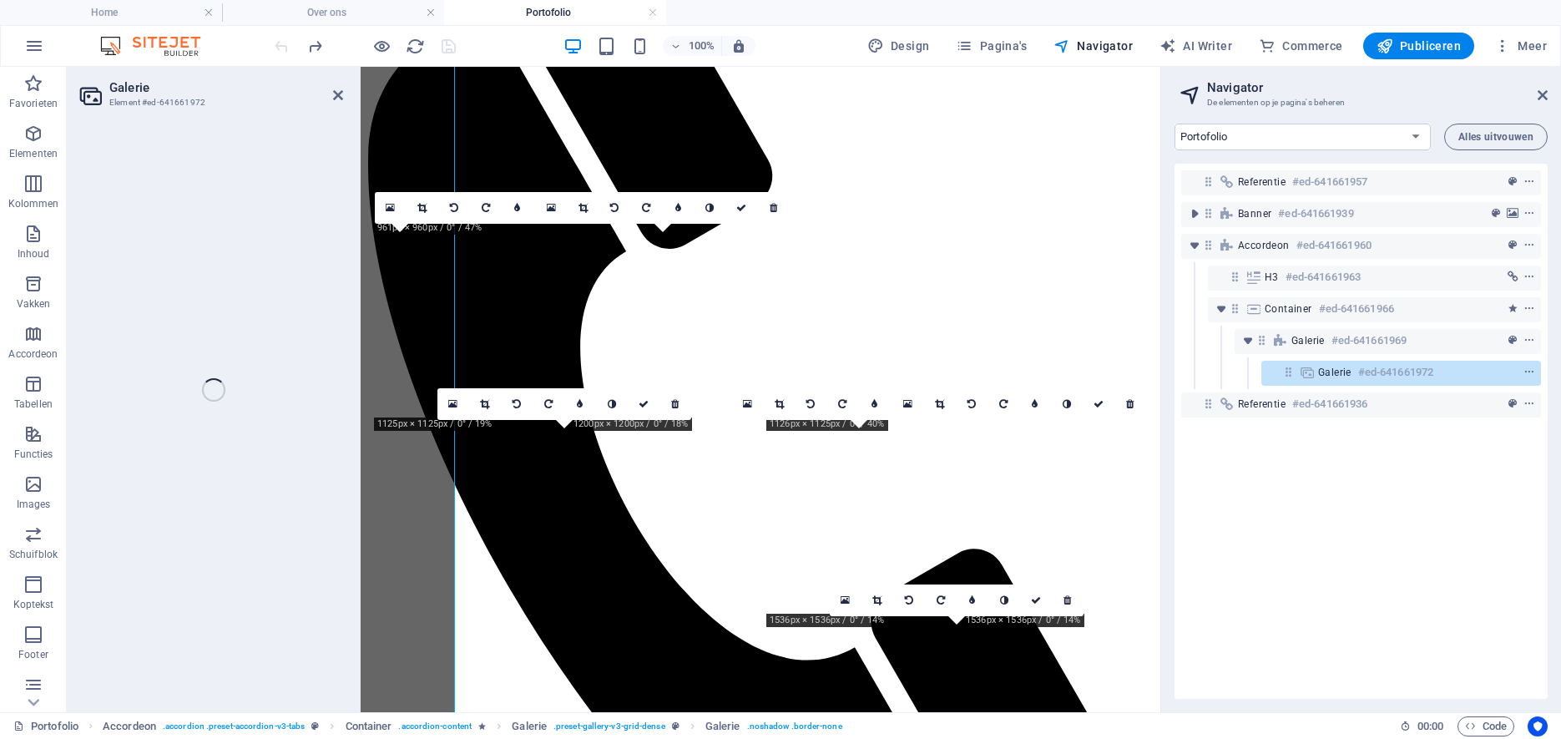
select select "4"
select select "px"
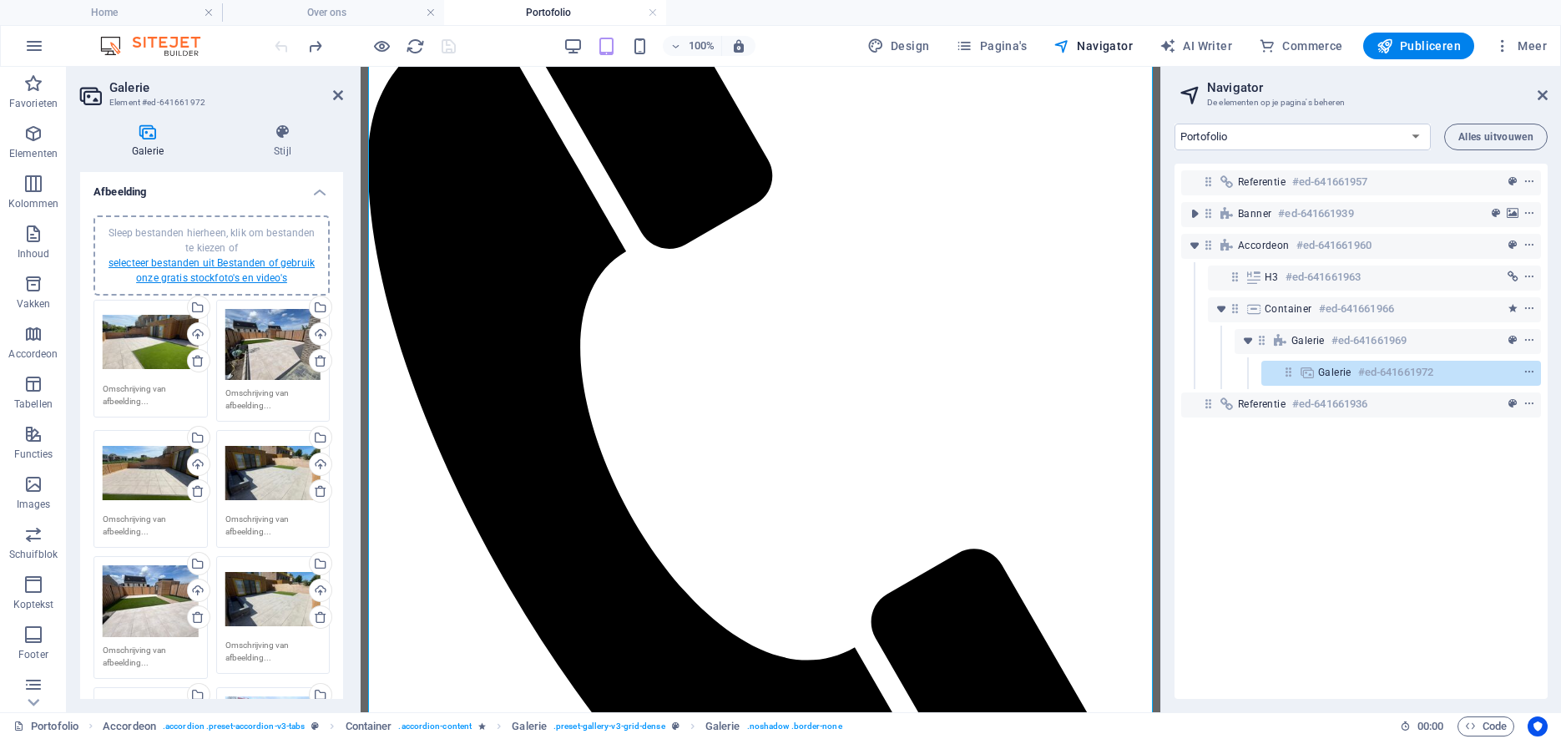
click at [210, 262] on link "selecteer bestanden uit Bestanden of gebruik onze gratis stockfoto's en video's" at bounding box center [212, 270] width 206 height 27
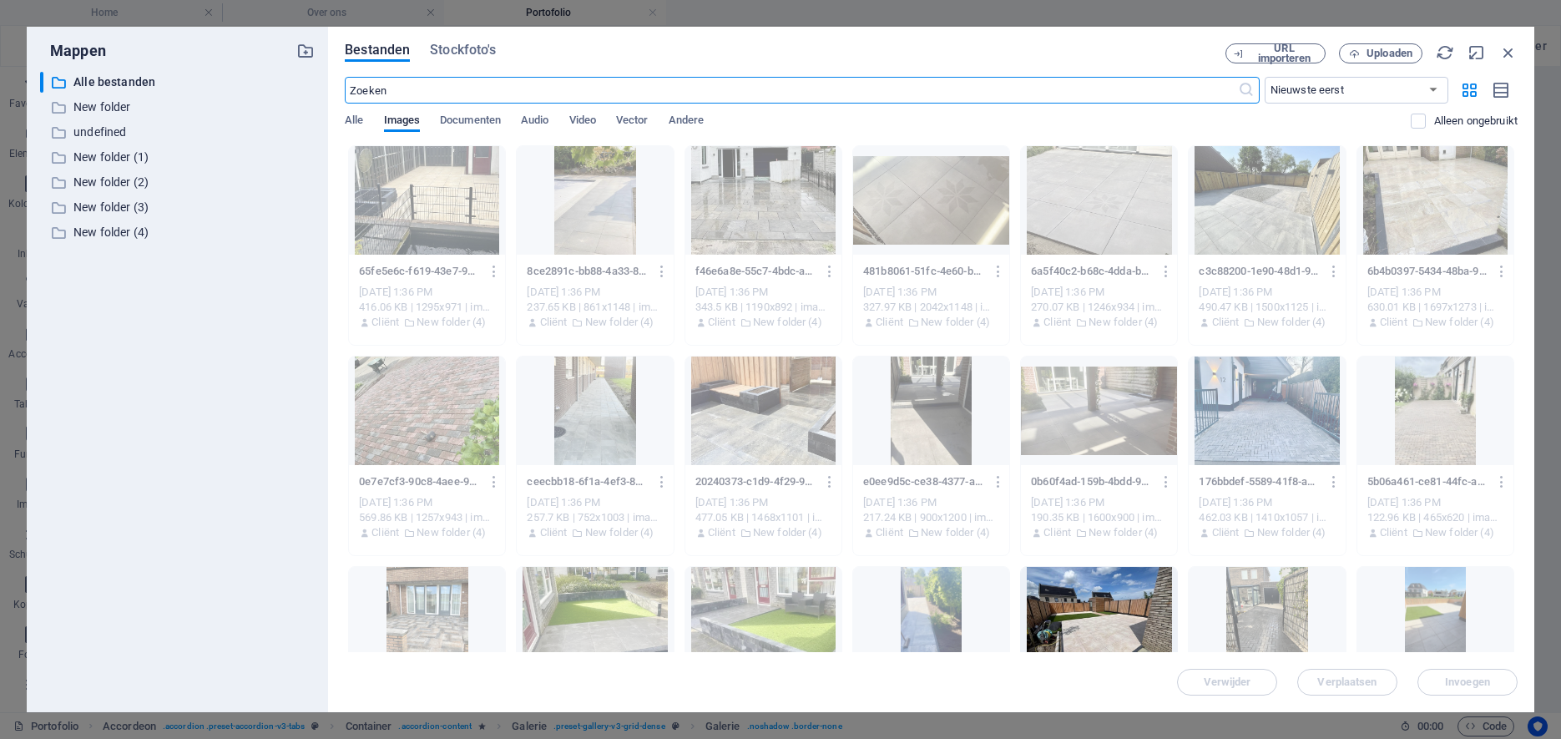
scroll to position [4334, 0]
click at [114, 234] on p "New folder (4)" at bounding box center [178, 232] width 210 height 19
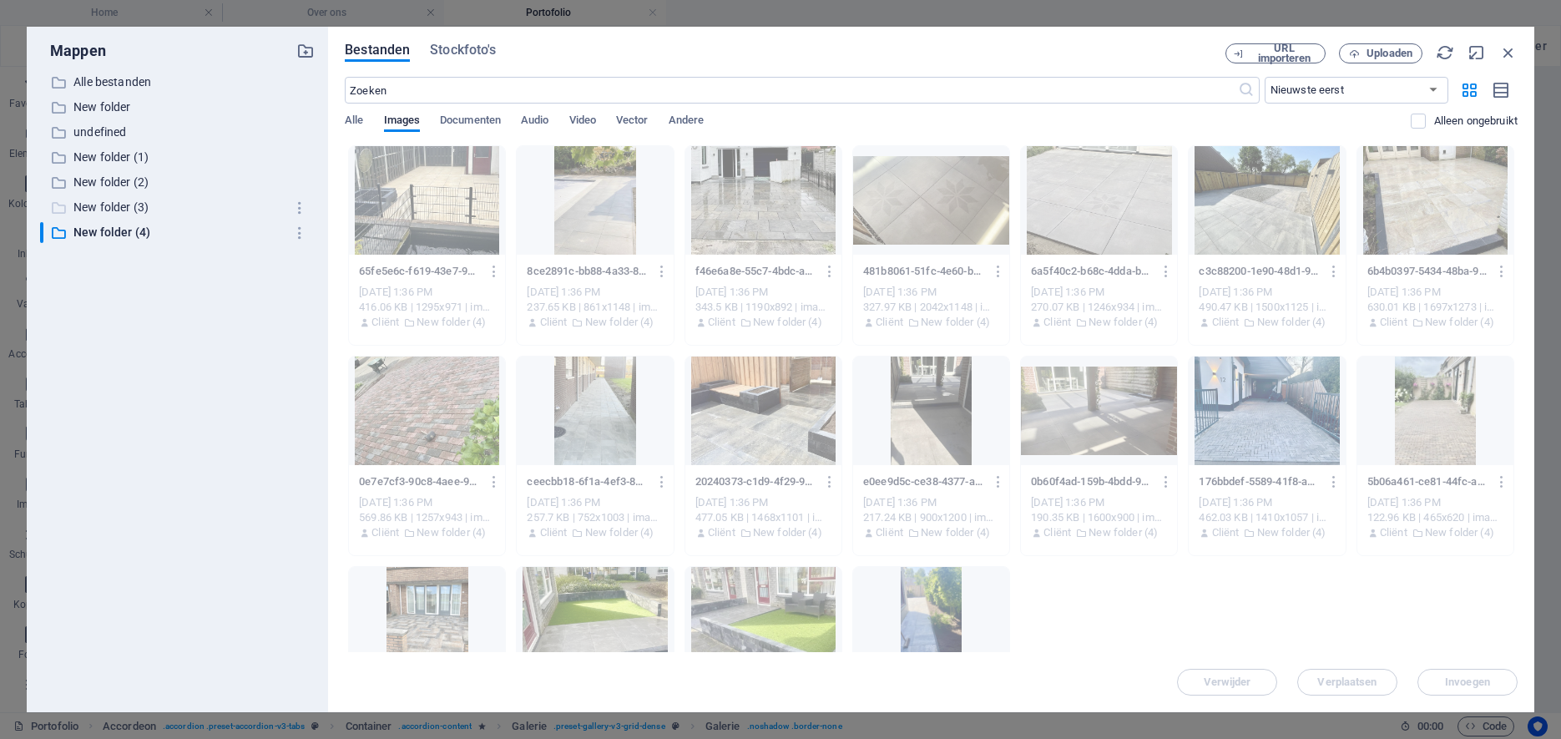
click at [116, 208] on p "New folder (3)" at bounding box center [178, 207] width 210 height 19
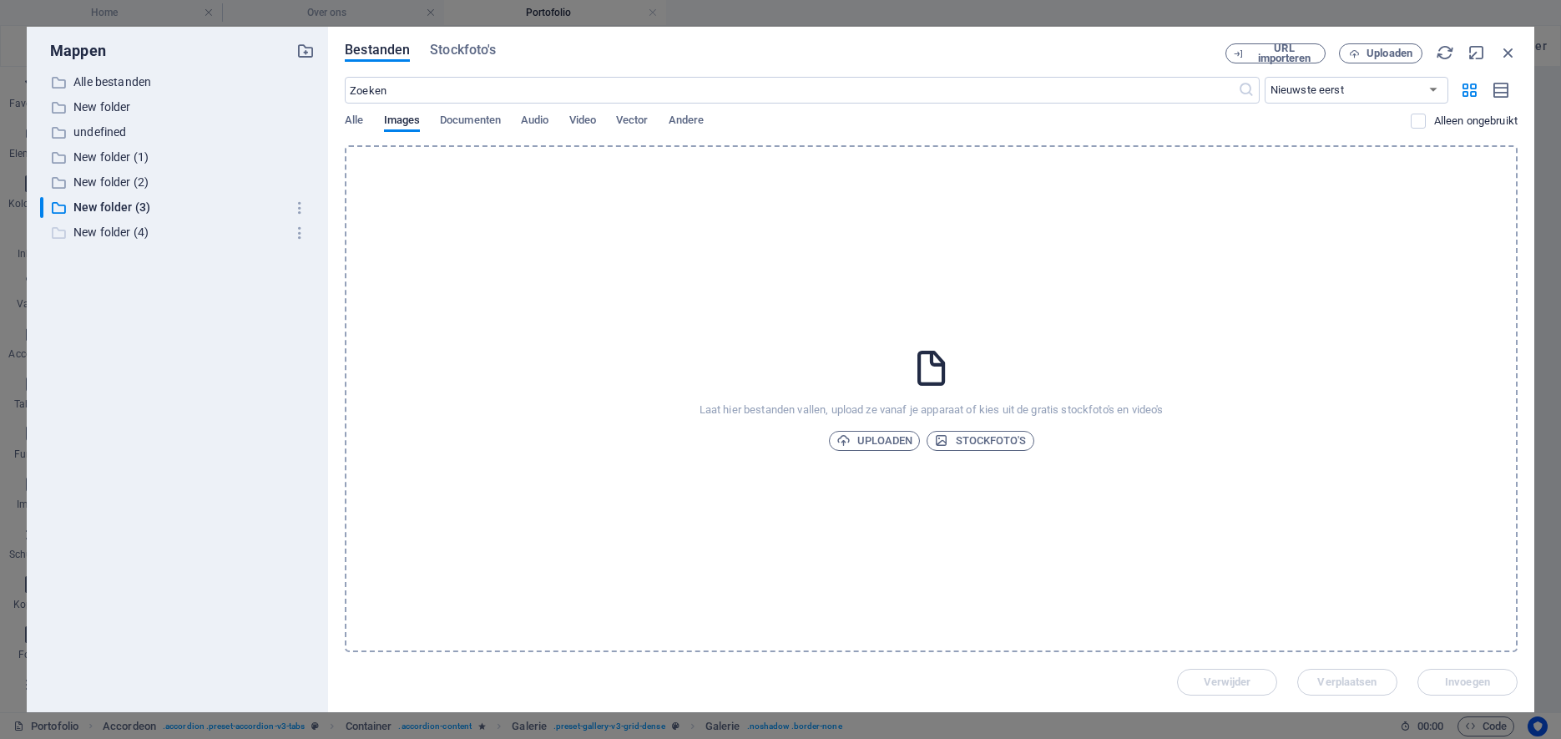
click at [88, 227] on p "New folder (4)" at bounding box center [178, 232] width 210 height 19
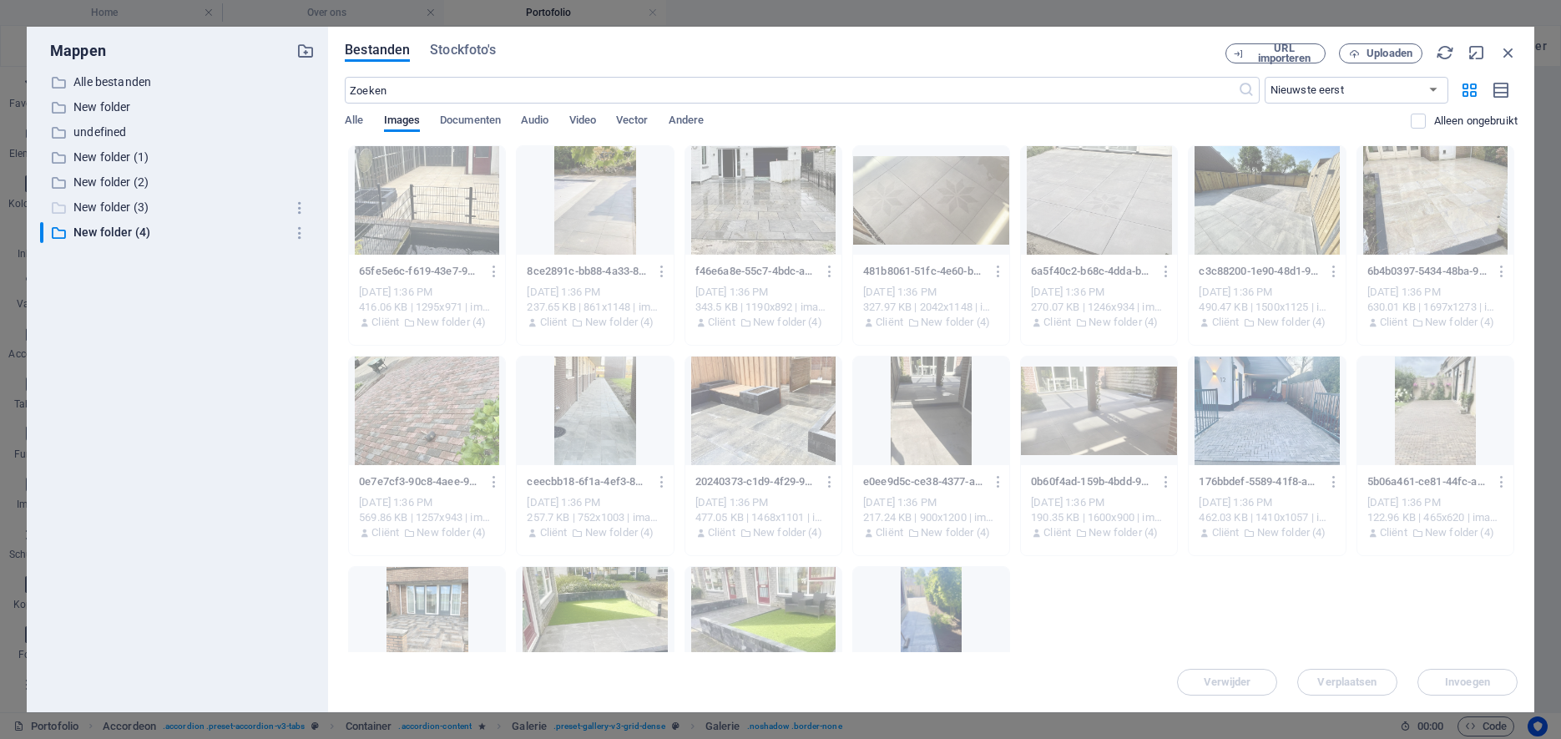
click at [108, 200] on p "New folder (3)" at bounding box center [178, 207] width 210 height 19
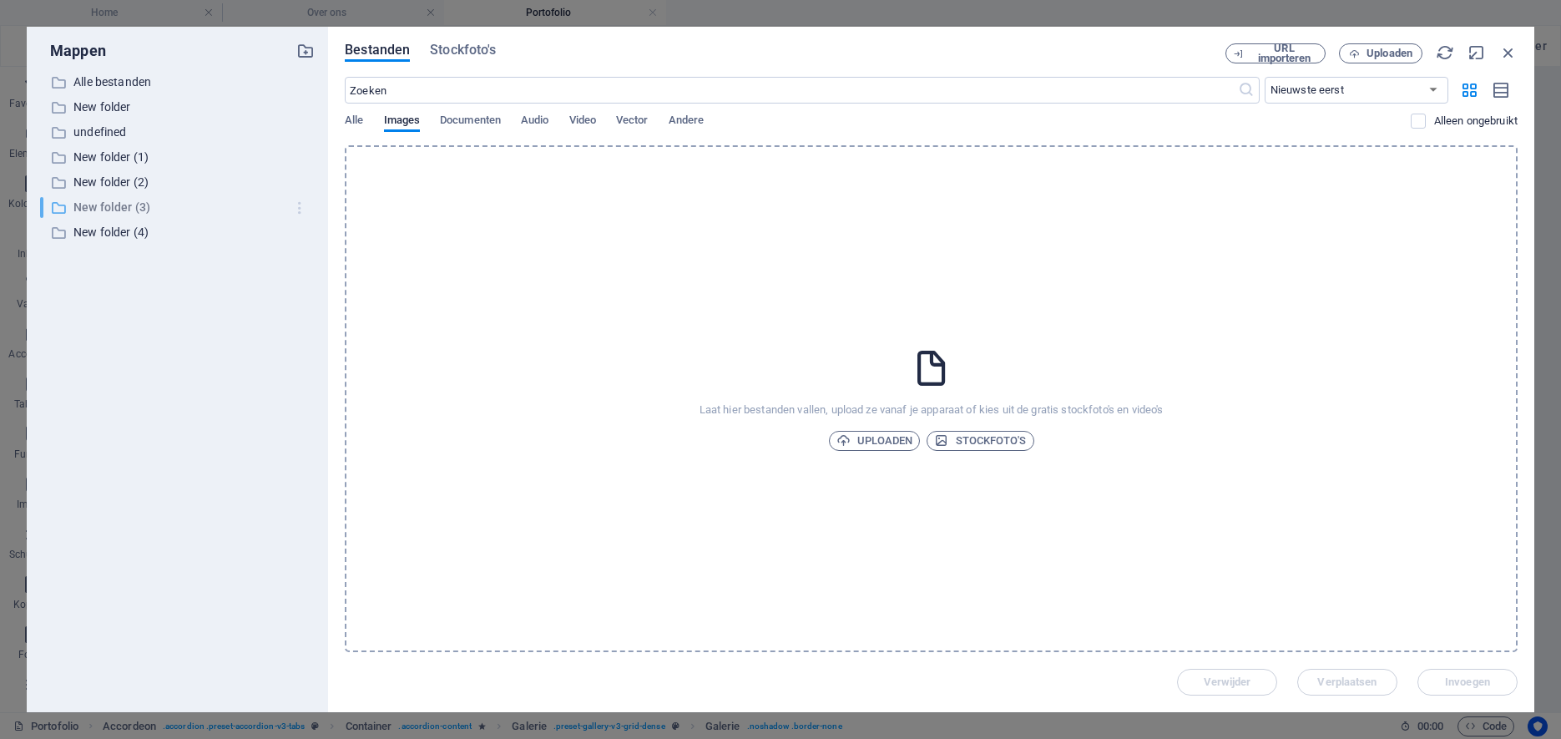
click at [301, 205] on icon "button" at bounding box center [300, 208] width 18 height 17
click at [279, 331] on h6 "Verwijder" at bounding box center [313, 331] width 71 height 20
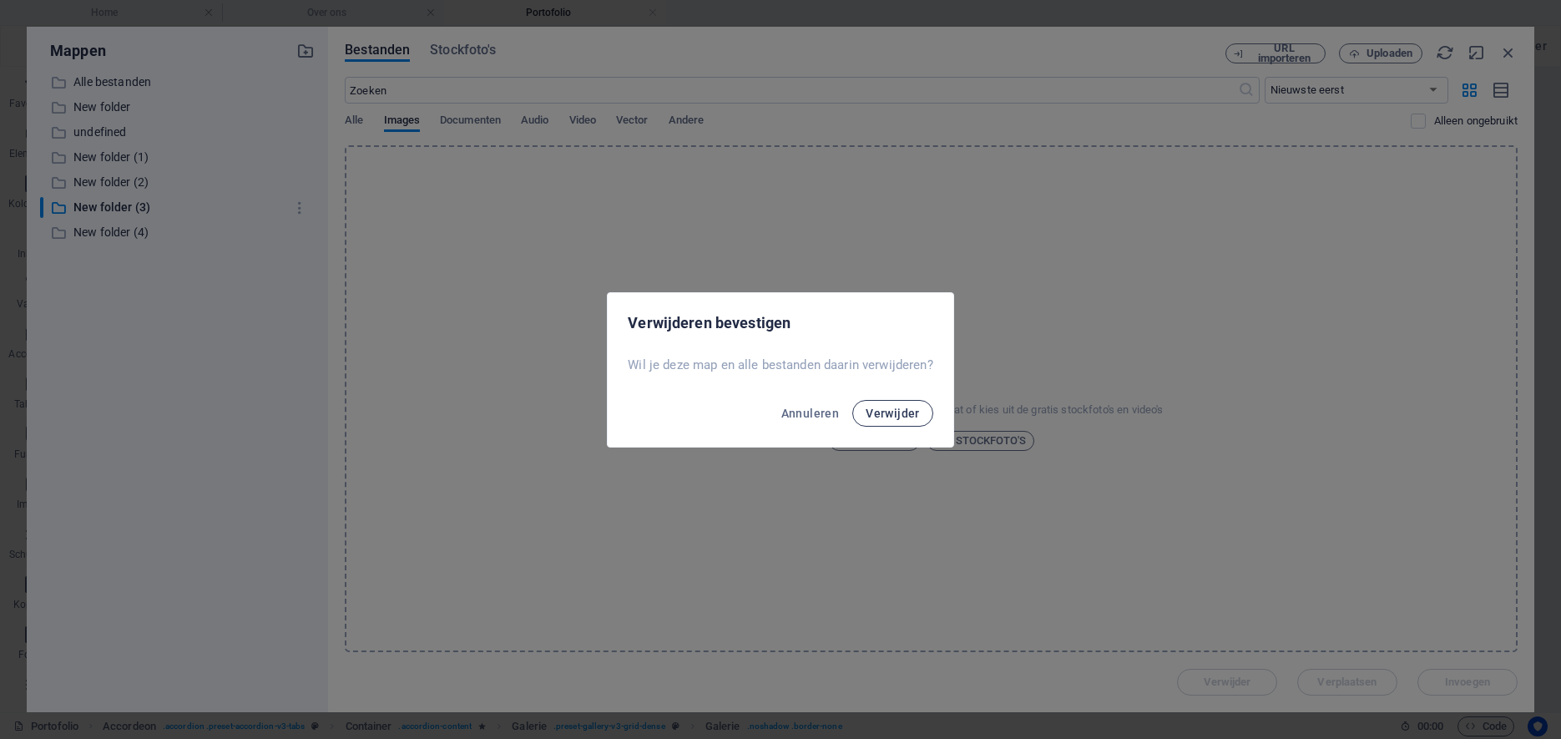
click at [901, 420] on button "Verwijder" at bounding box center [892, 413] width 81 height 27
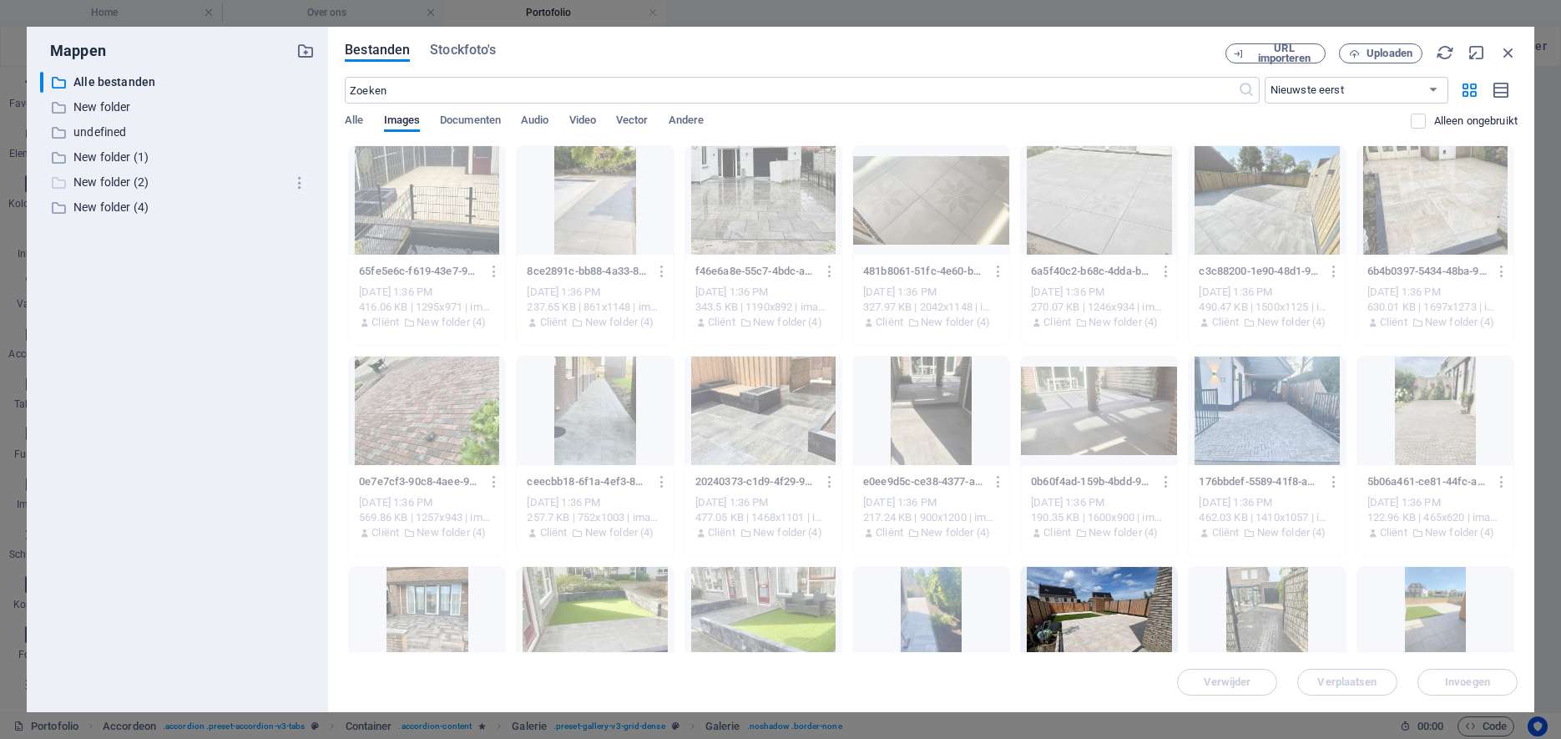
click at [85, 184] on p "New folder (2)" at bounding box center [178, 182] width 210 height 19
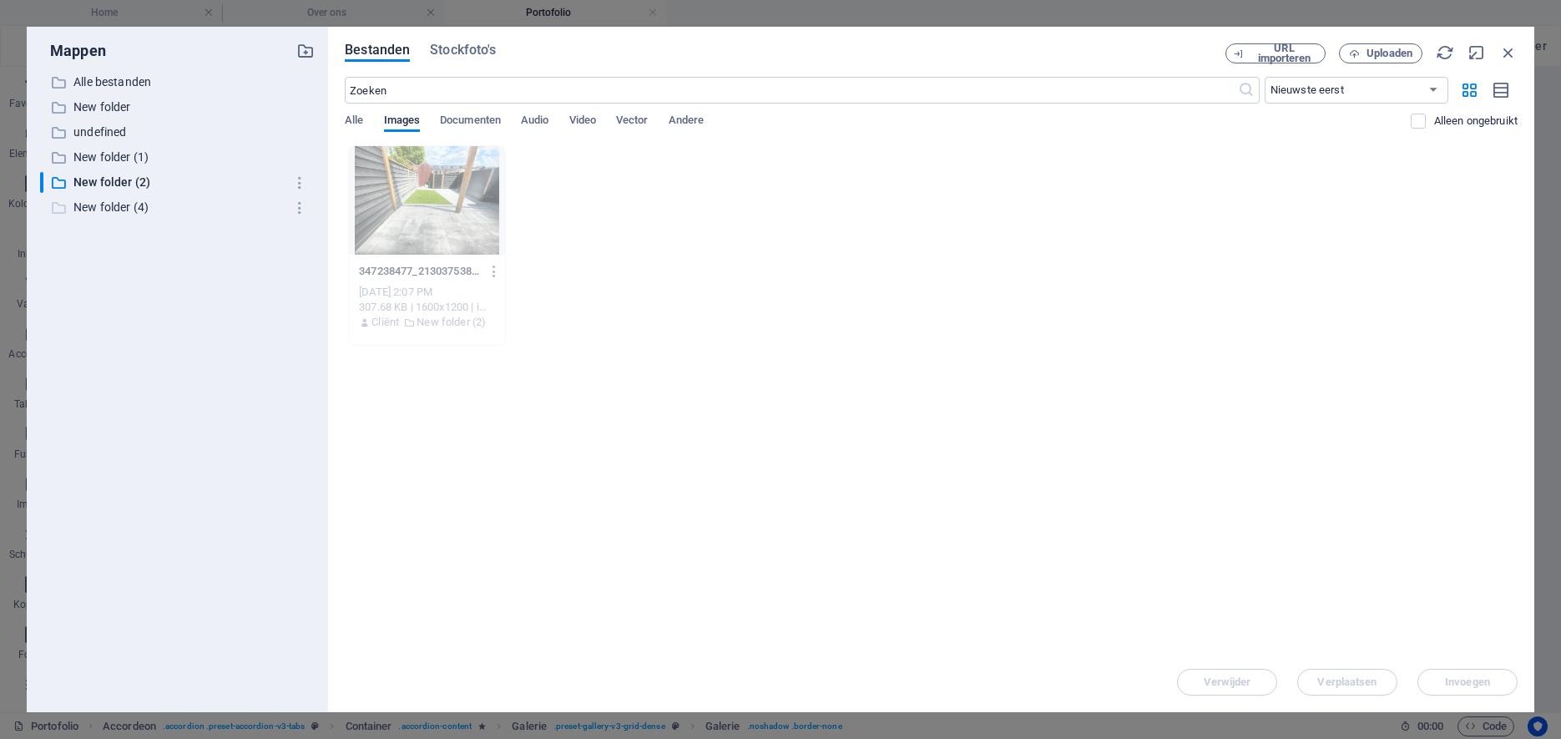
click at [88, 205] on p "New folder (4)" at bounding box center [178, 207] width 210 height 19
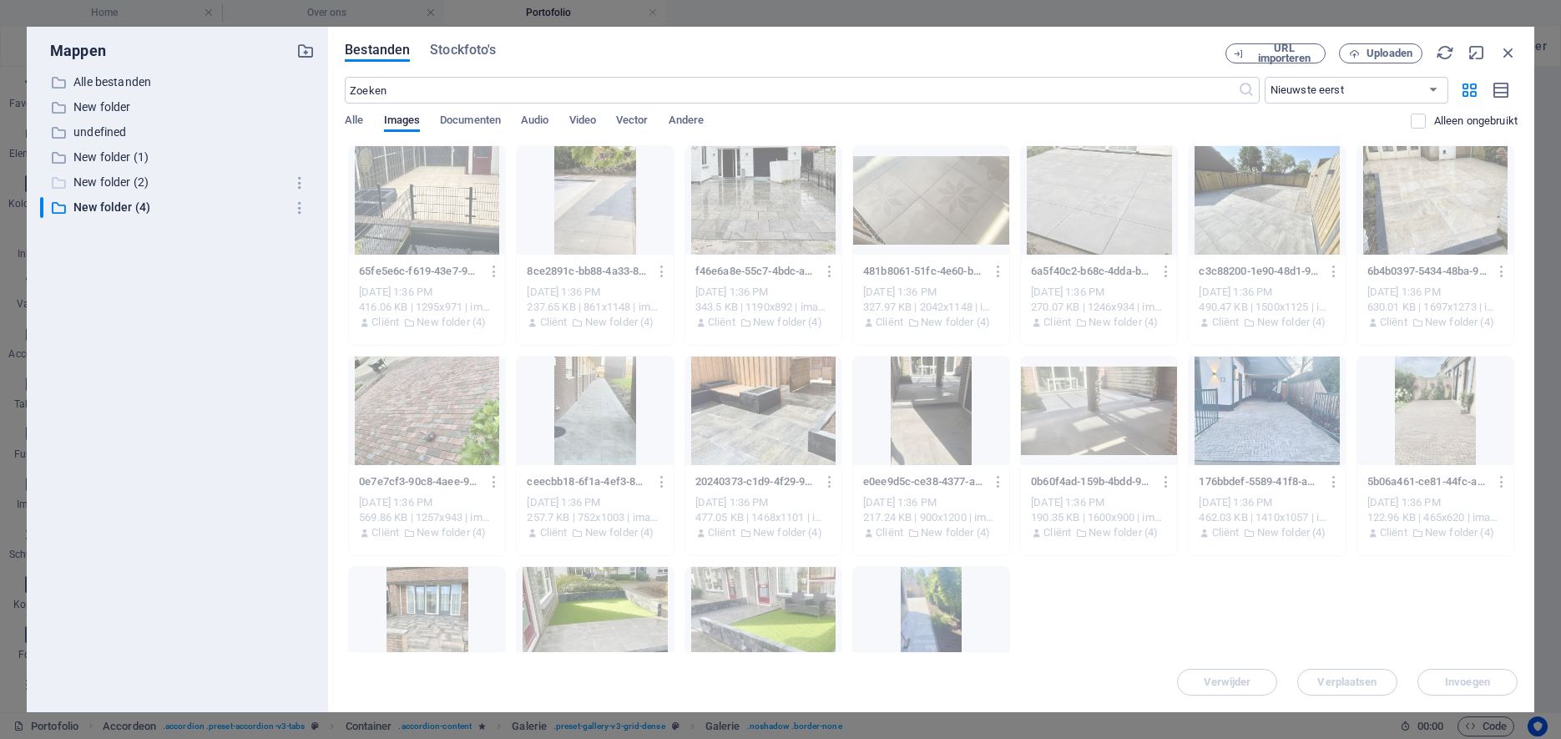
click at [105, 185] on p "New folder (2)" at bounding box center [178, 182] width 210 height 19
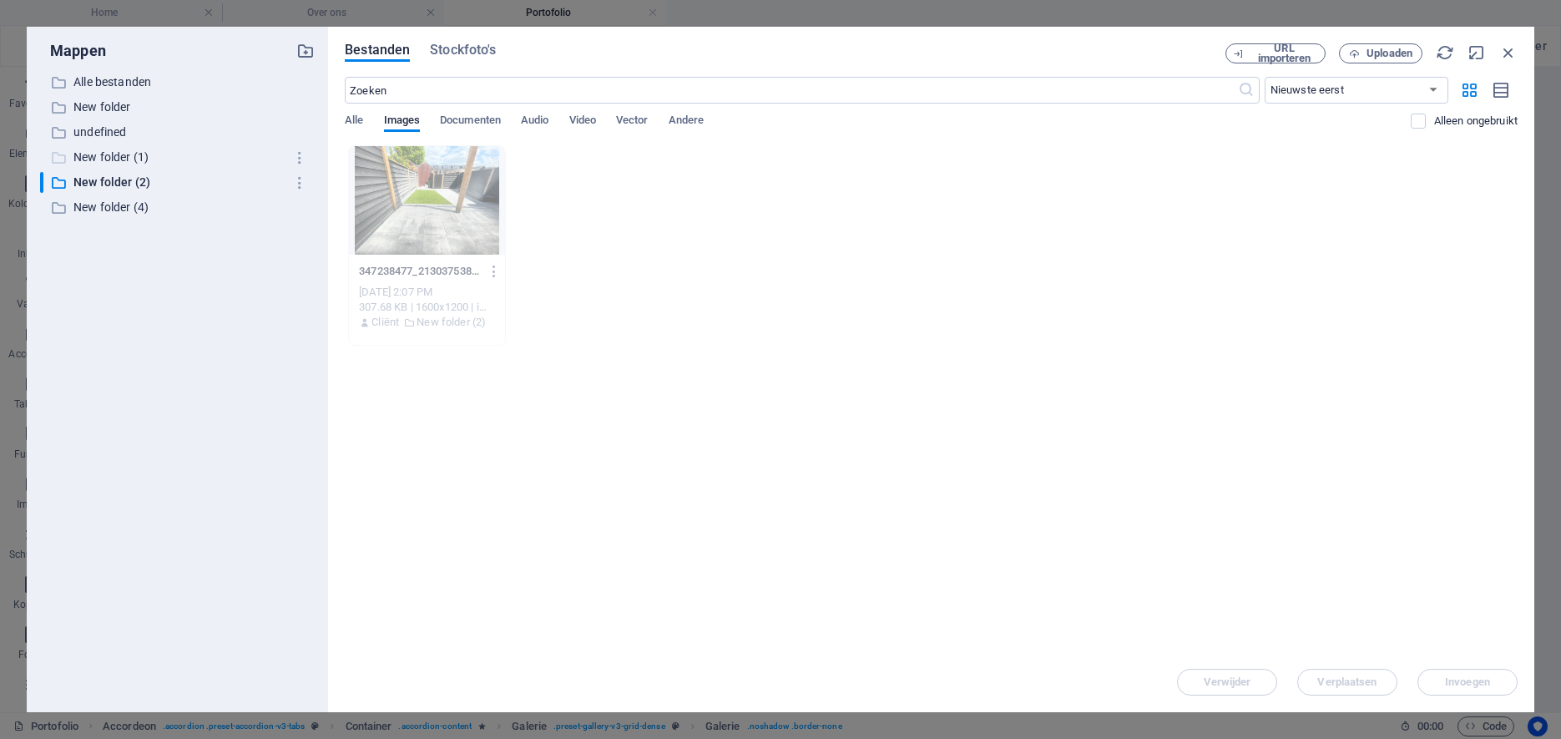
click at [109, 155] on p "New folder (1)" at bounding box center [178, 157] width 210 height 19
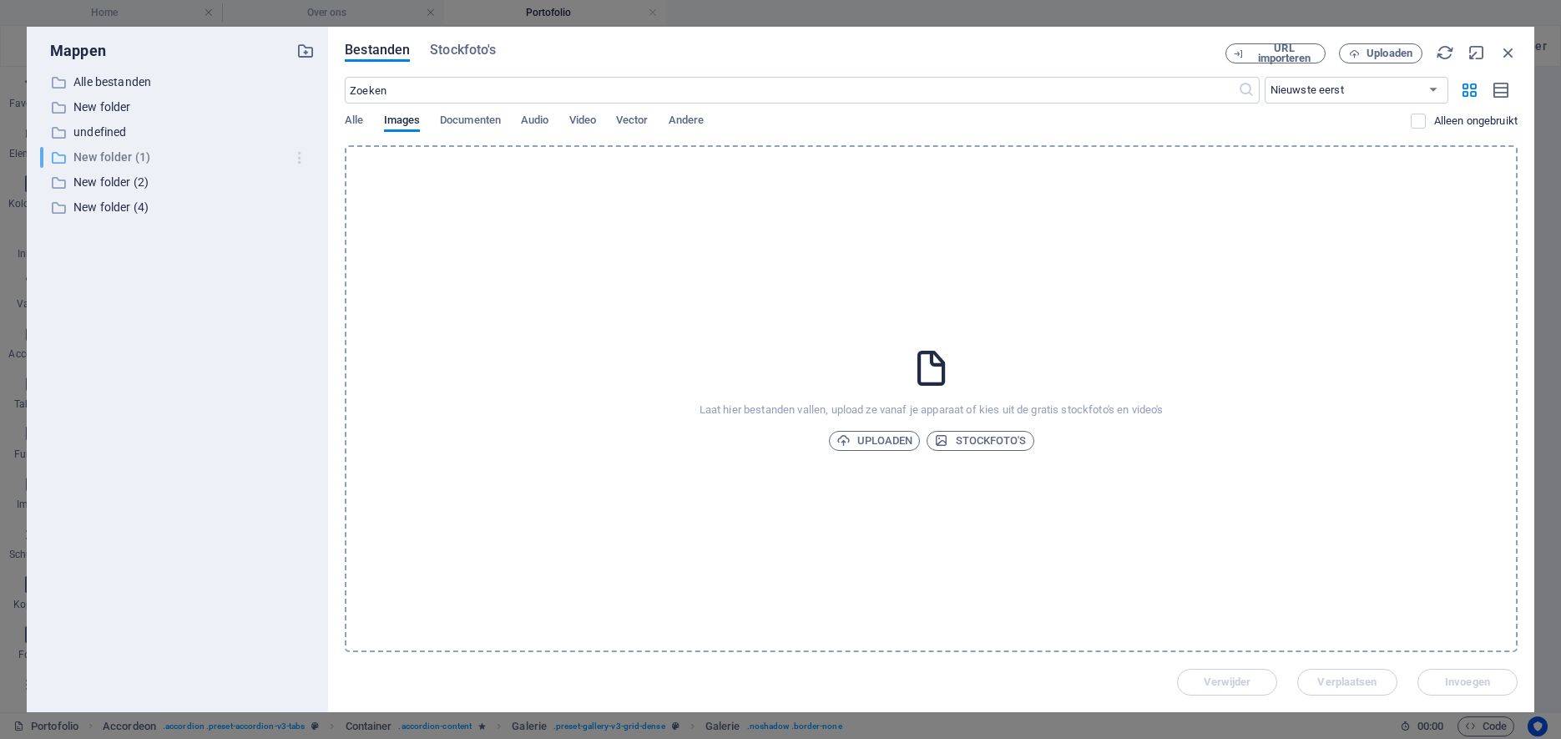
click at [302, 157] on icon "button" at bounding box center [300, 157] width 18 height 17
click at [290, 278] on h6 "Verwijder" at bounding box center [313, 281] width 71 height 20
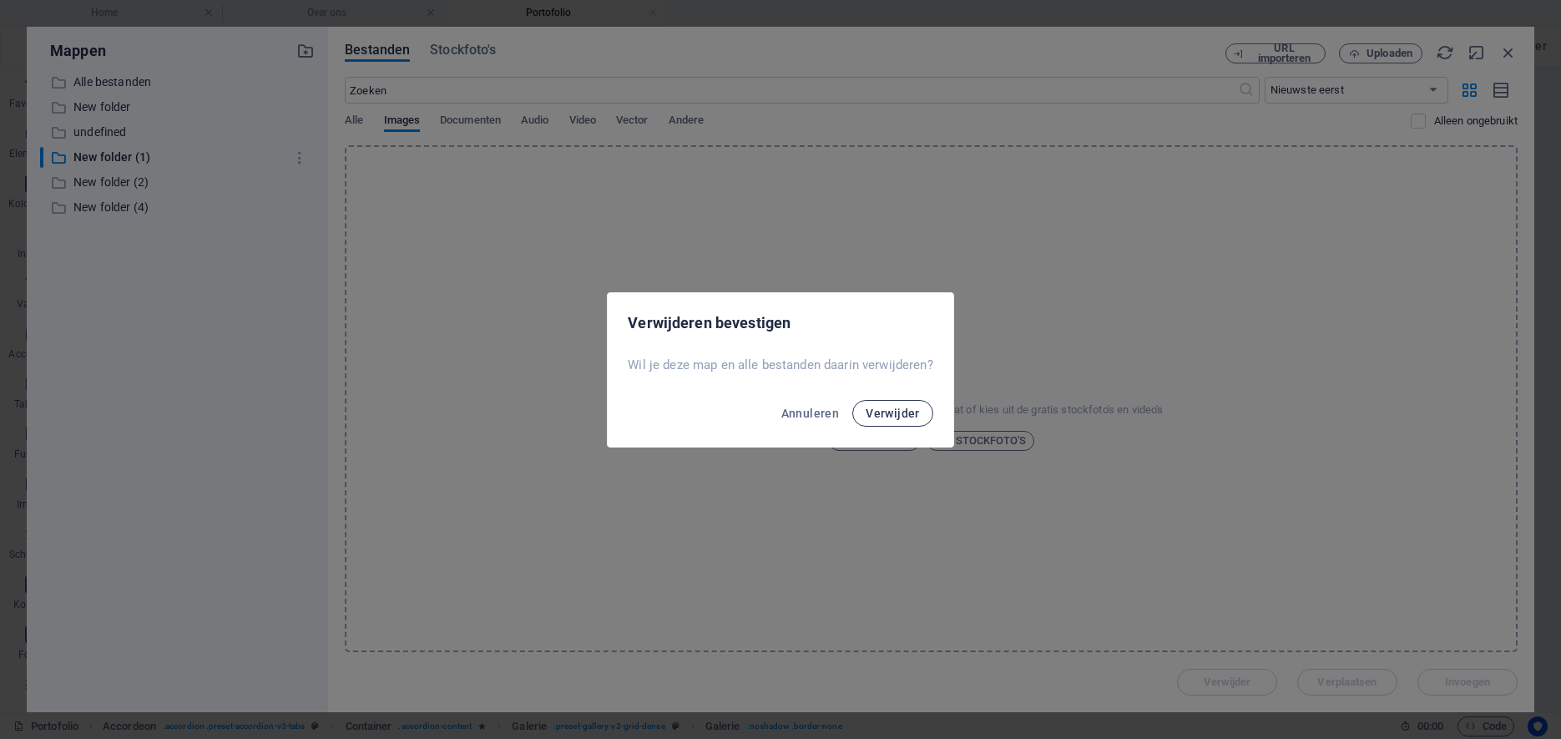
click at [899, 412] on span "Verwijder" at bounding box center [893, 413] width 54 height 13
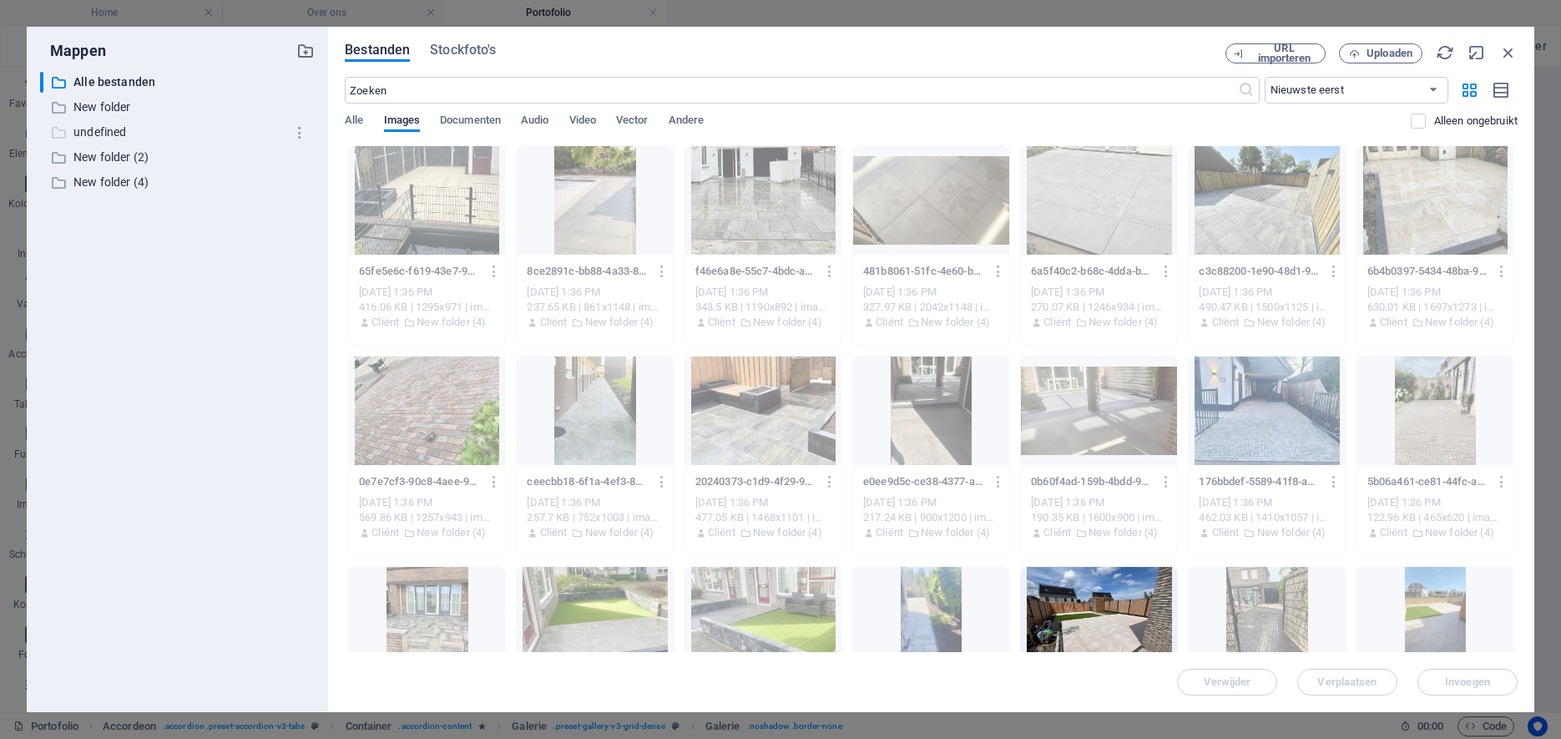
click at [90, 124] on p "undefined" at bounding box center [178, 132] width 210 height 19
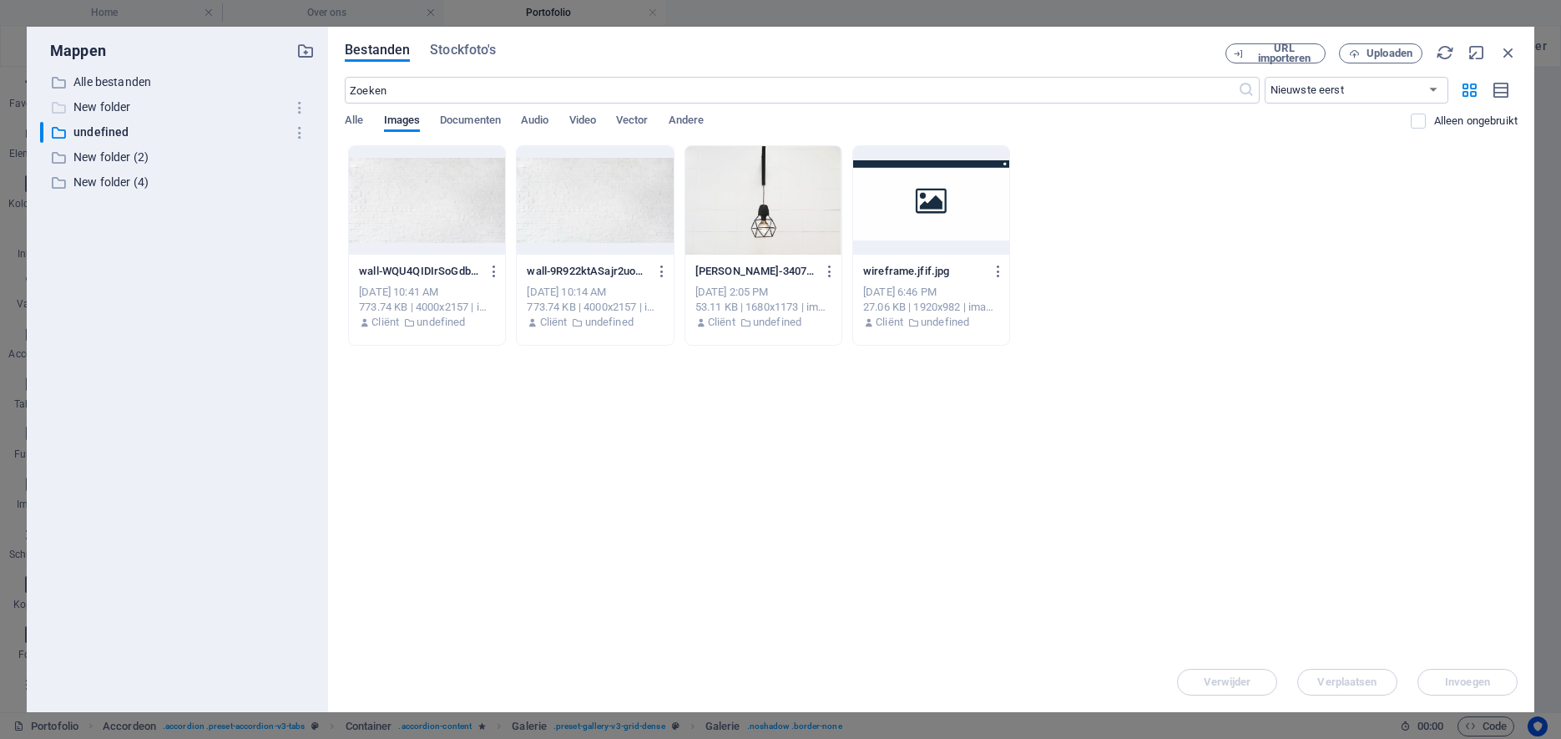
click at [87, 109] on p "New folder" at bounding box center [178, 107] width 210 height 19
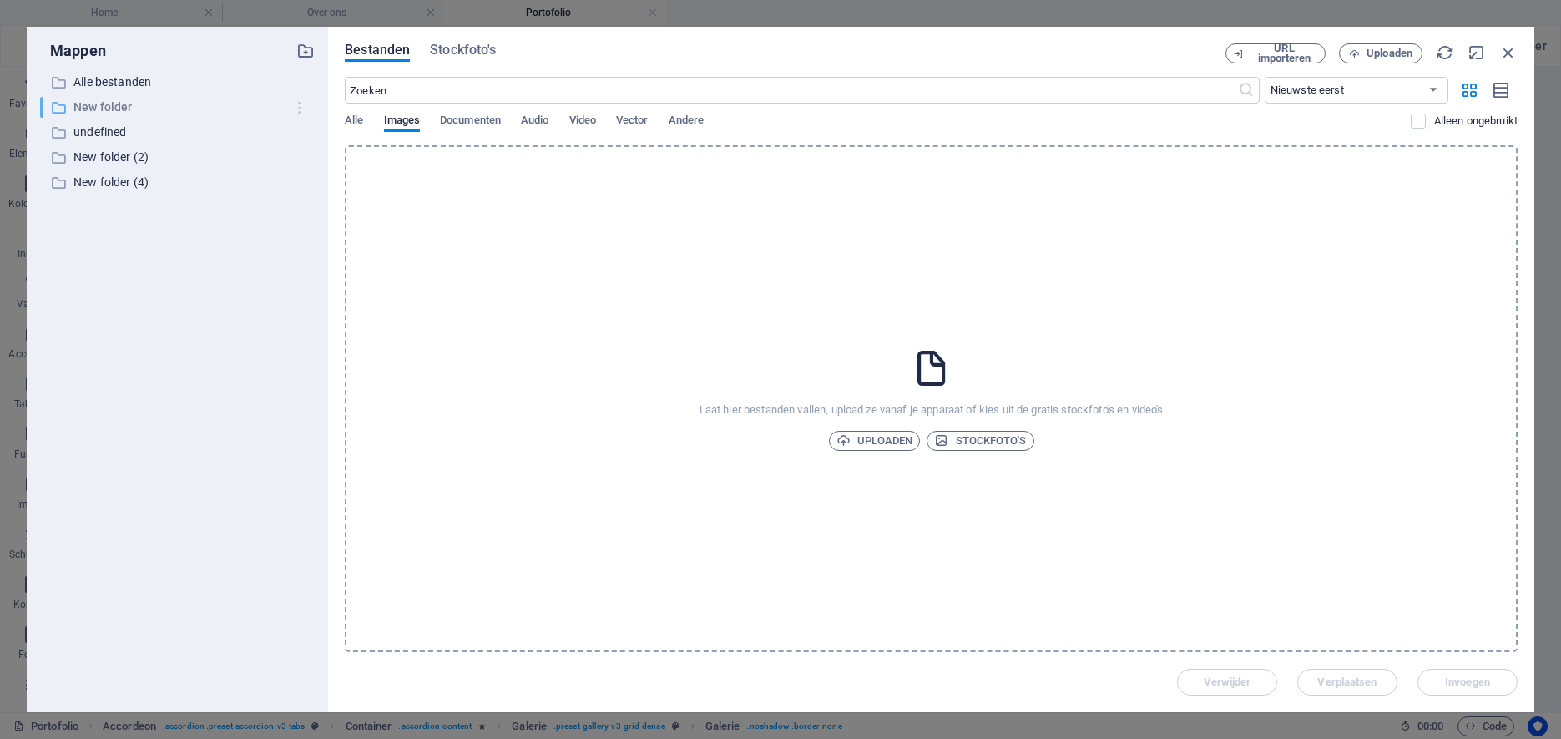
click at [301, 106] on icon "button" at bounding box center [300, 107] width 18 height 17
click at [299, 231] on h6 "Verwijder" at bounding box center [313, 231] width 71 height 20
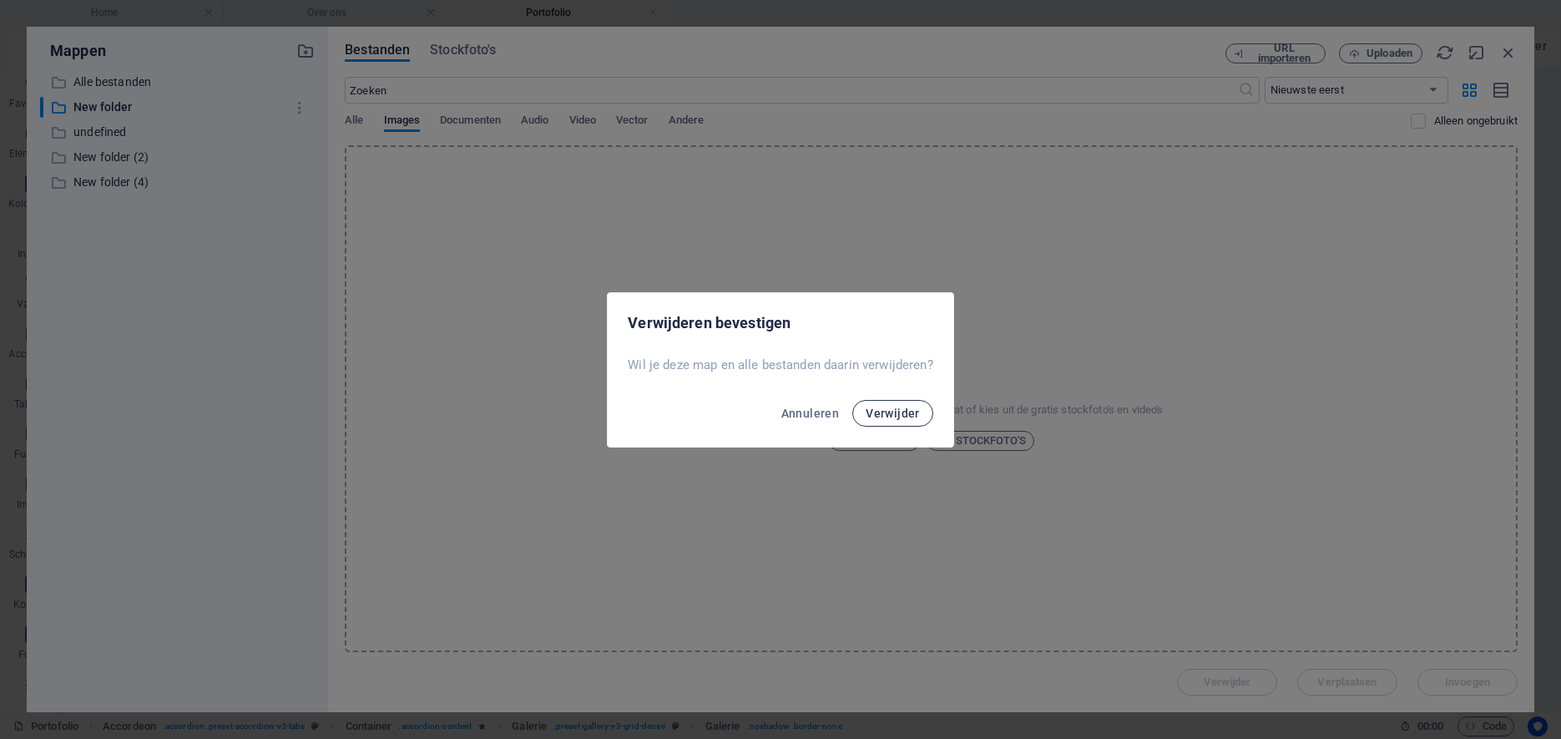
click at [875, 412] on span "Verwijder" at bounding box center [893, 413] width 54 height 13
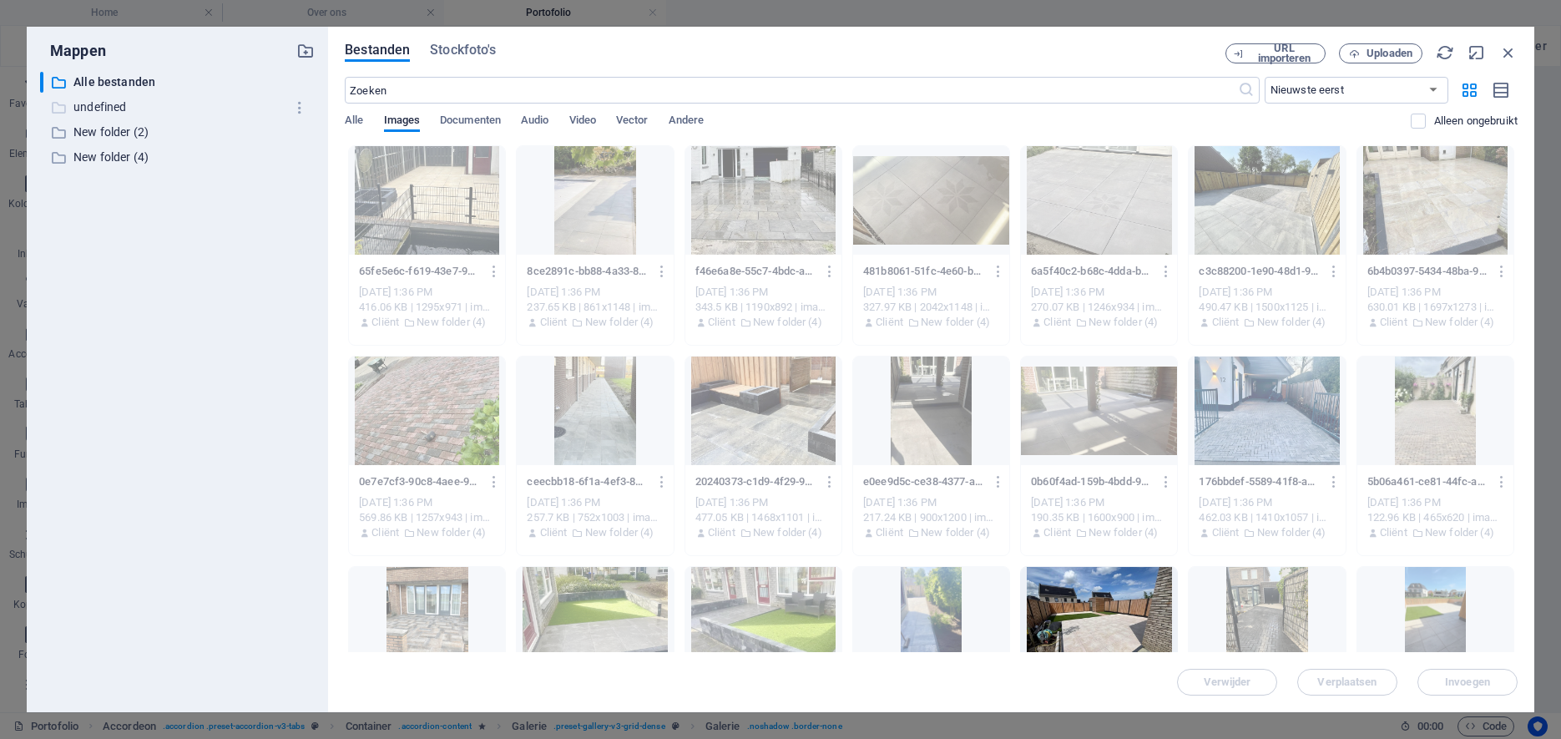
click at [85, 103] on p "undefined" at bounding box center [178, 107] width 210 height 19
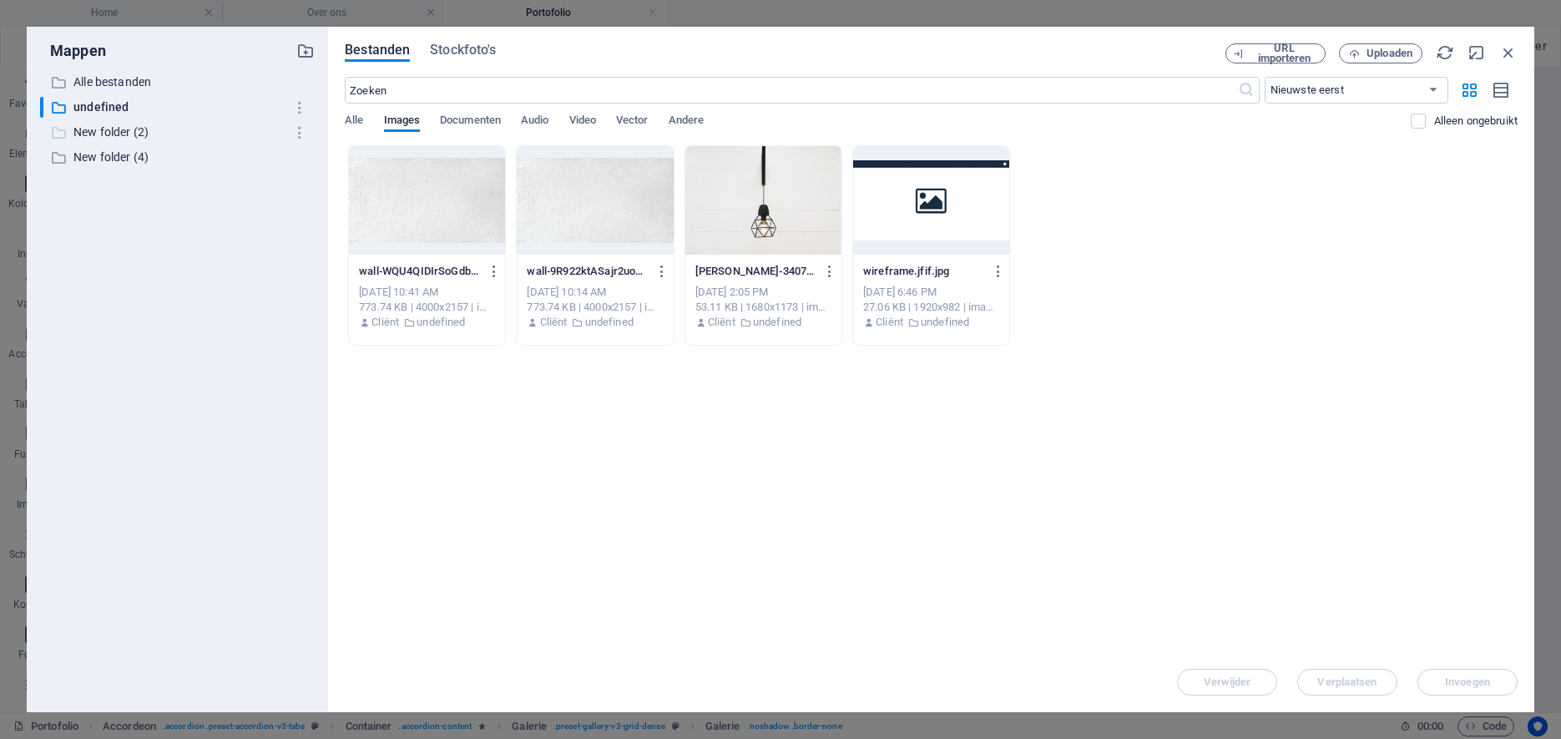
click at [105, 130] on p "New folder (2)" at bounding box center [178, 132] width 210 height 19
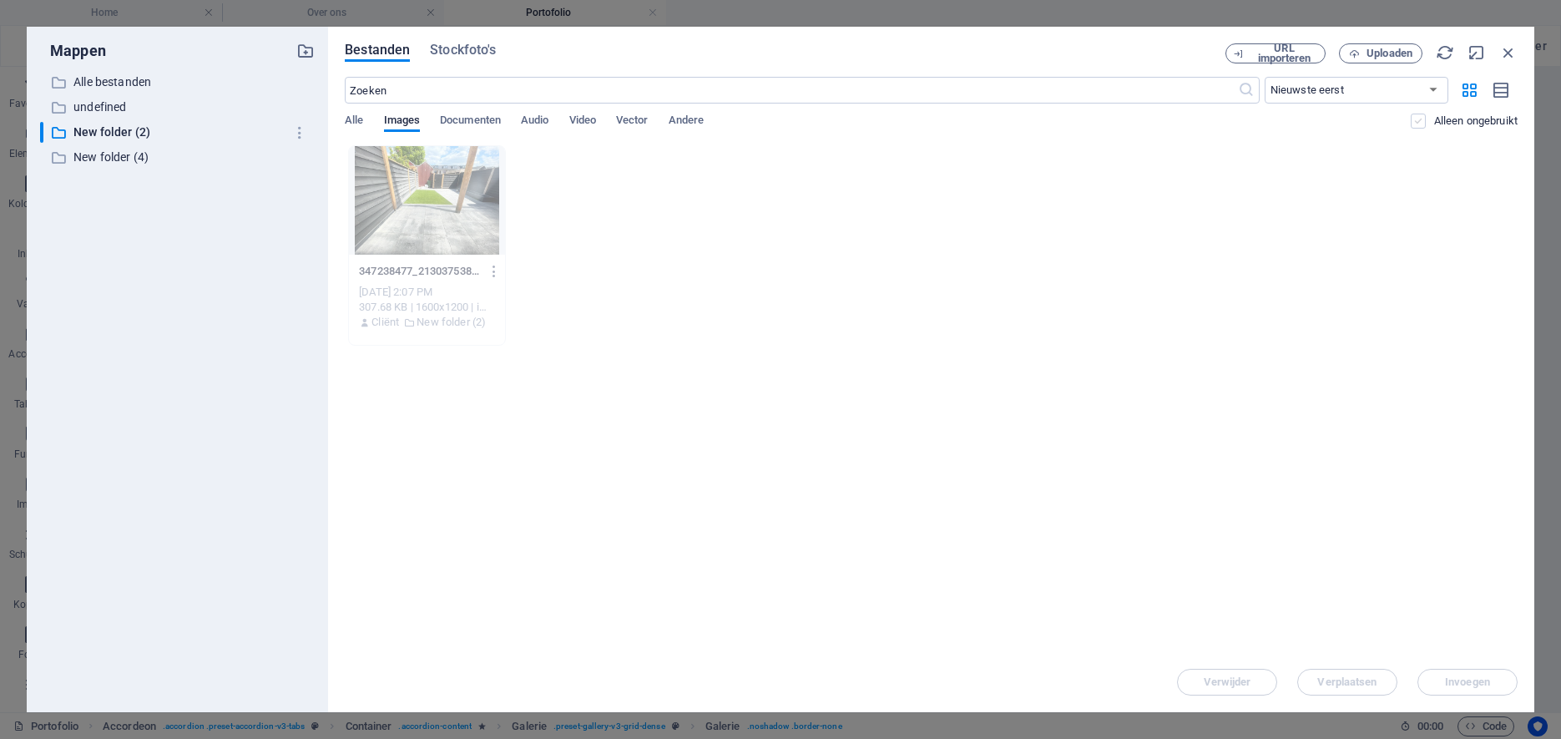
click at [1419, 119] on label at bounding box center [1418, 121] width 15 height 15
click at [0, 0] on input "checkbox" at bounding box center [0, 0] width 0 height 0
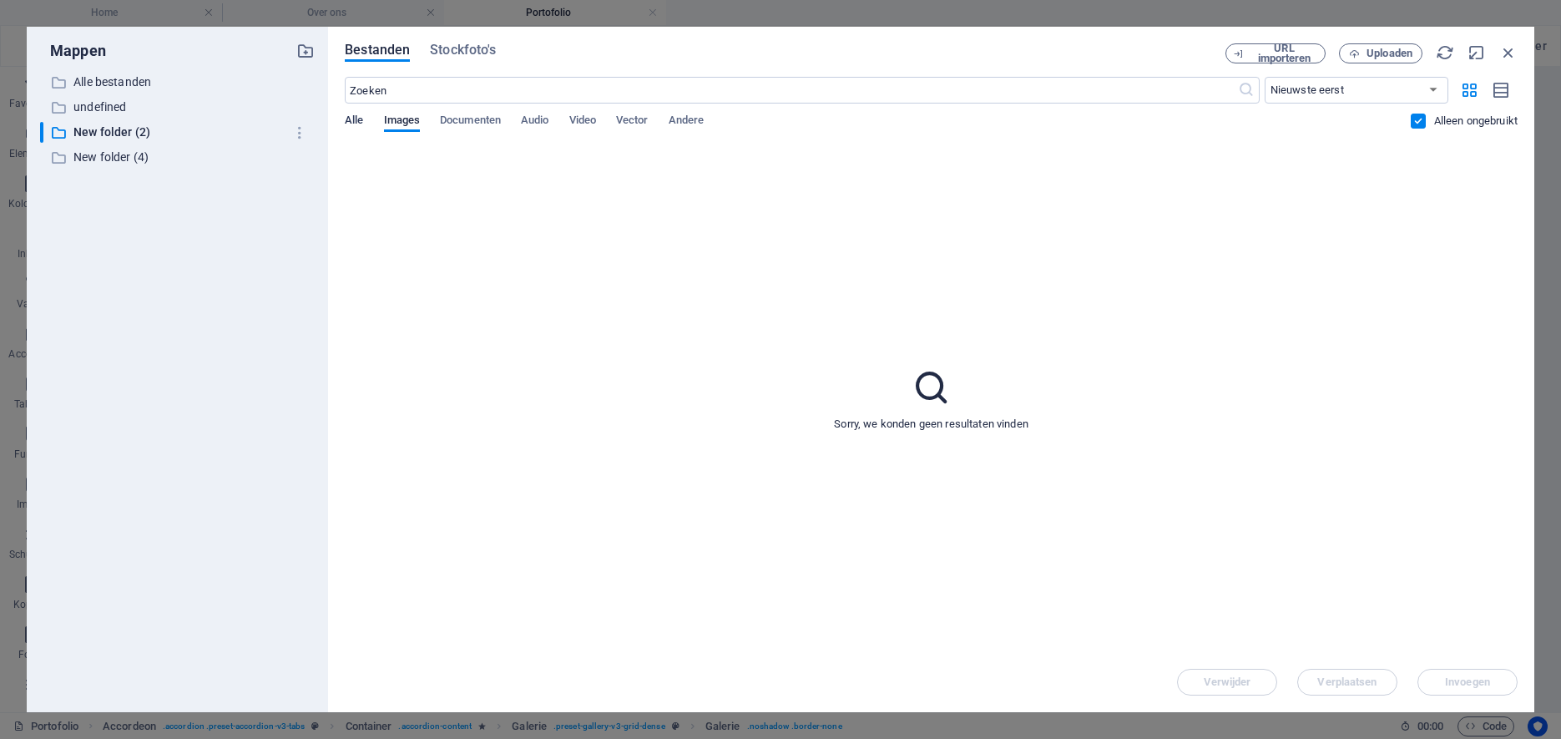
click at [351, 124] on span "Alle" at bounding box center [354, 121] width 18 height 23
click at [1417, 124] on label at bounding box center [1418, 121] width 15 height 15
click at [0, 0] on input "checkbox" at bounding box center [0, 0] width 0 height 0
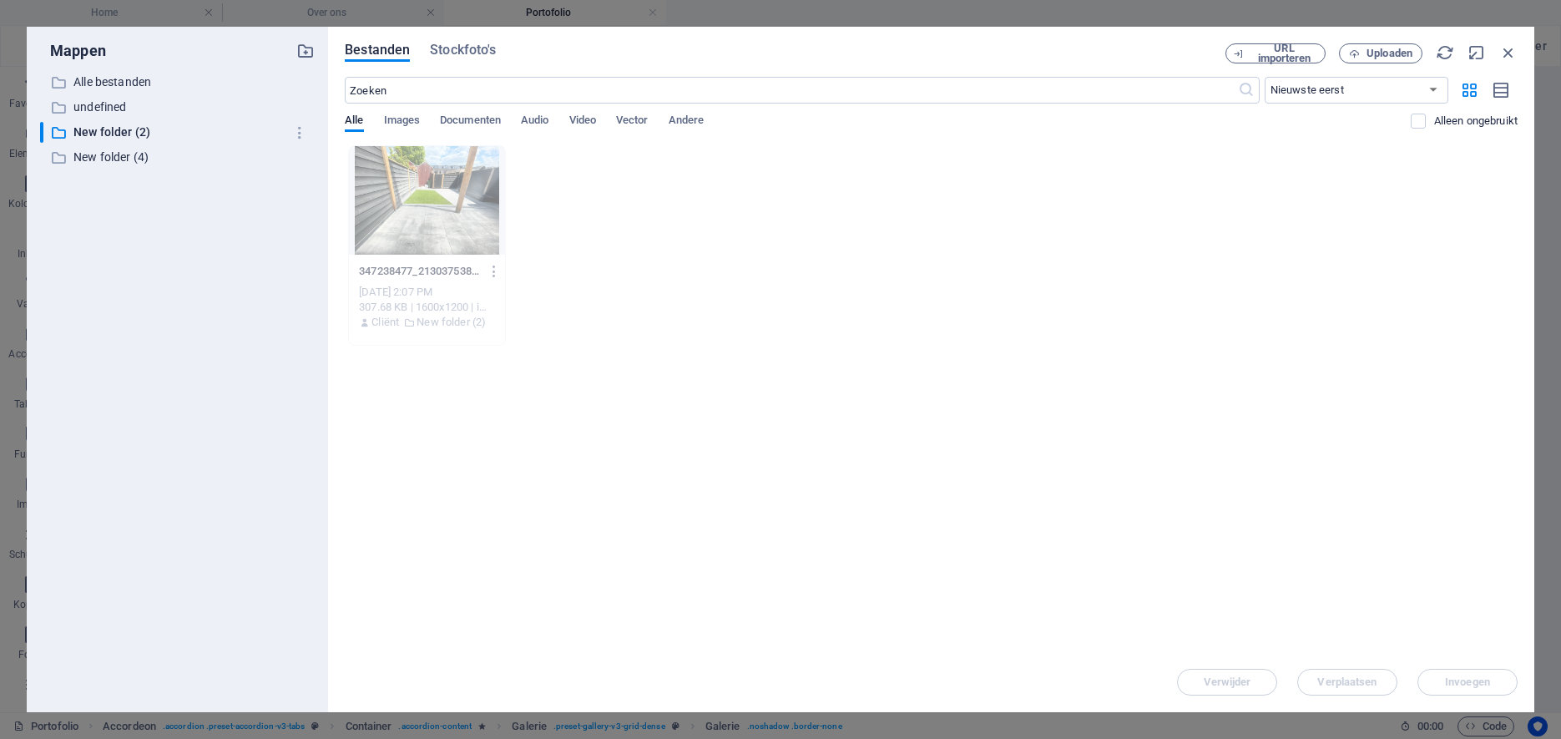
drag, startPoint x: 1140, startPoint y: 50, endPoint x: 846, endPoint y: 53, distance: 293.9
click at [841, 51] on div "Bestanden Stockfoto's" at bounding box center [785, 52] width 881 height 18
drag, startPoint x: 897, startPoint y: 45, endPoint x: 817, endPoint y: 33, distance: 80.3
click at [817, 43] on div "Bestanden Stockfoto's" at bounding box center [785, 52] width 881 height 18
click at [1382, 50] on span "Uploaden" at bounding box center [1389, 53] width 46 height 10
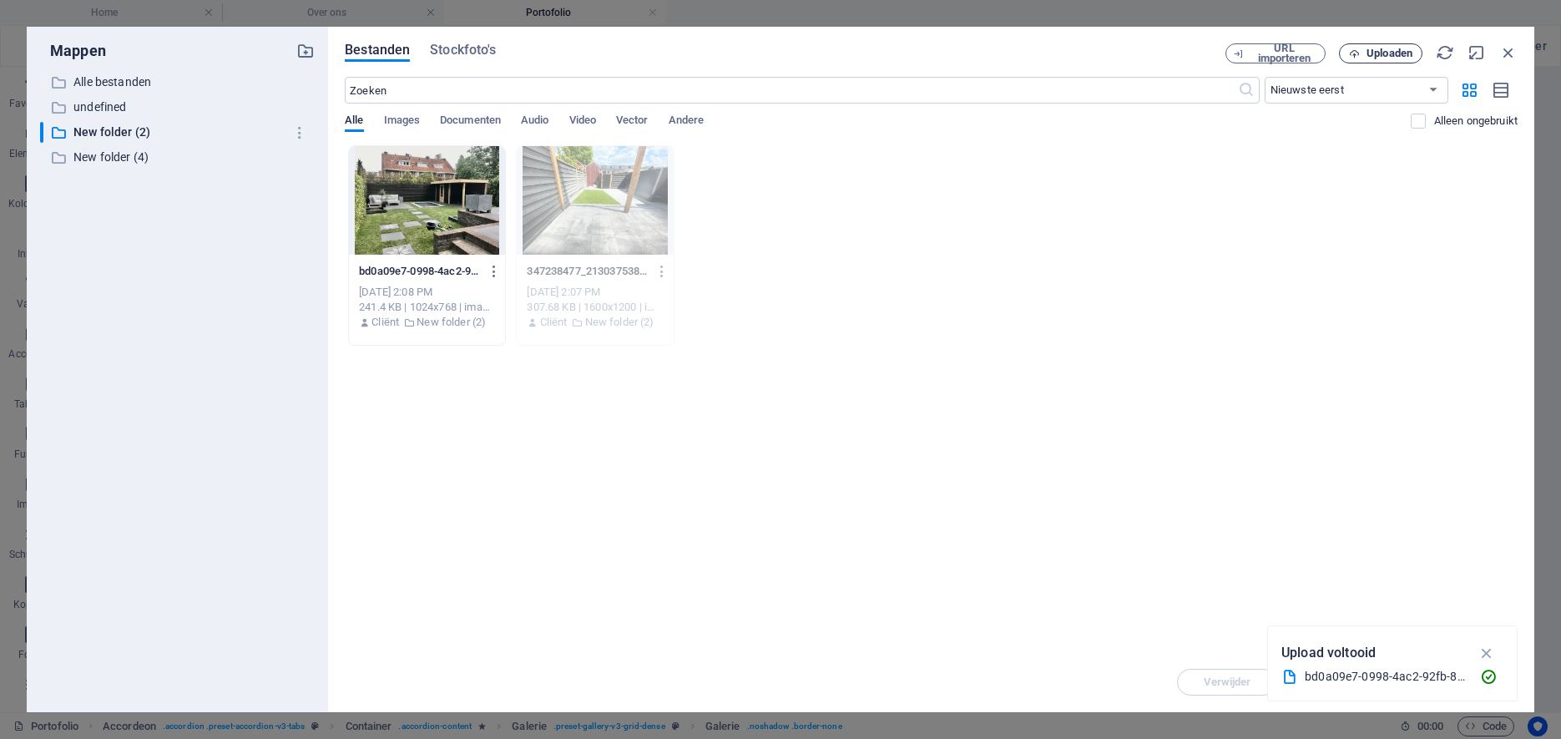
click at [1392, 51] on span "Uploaden" at bounding box center [1389, 53] width 46 height 10
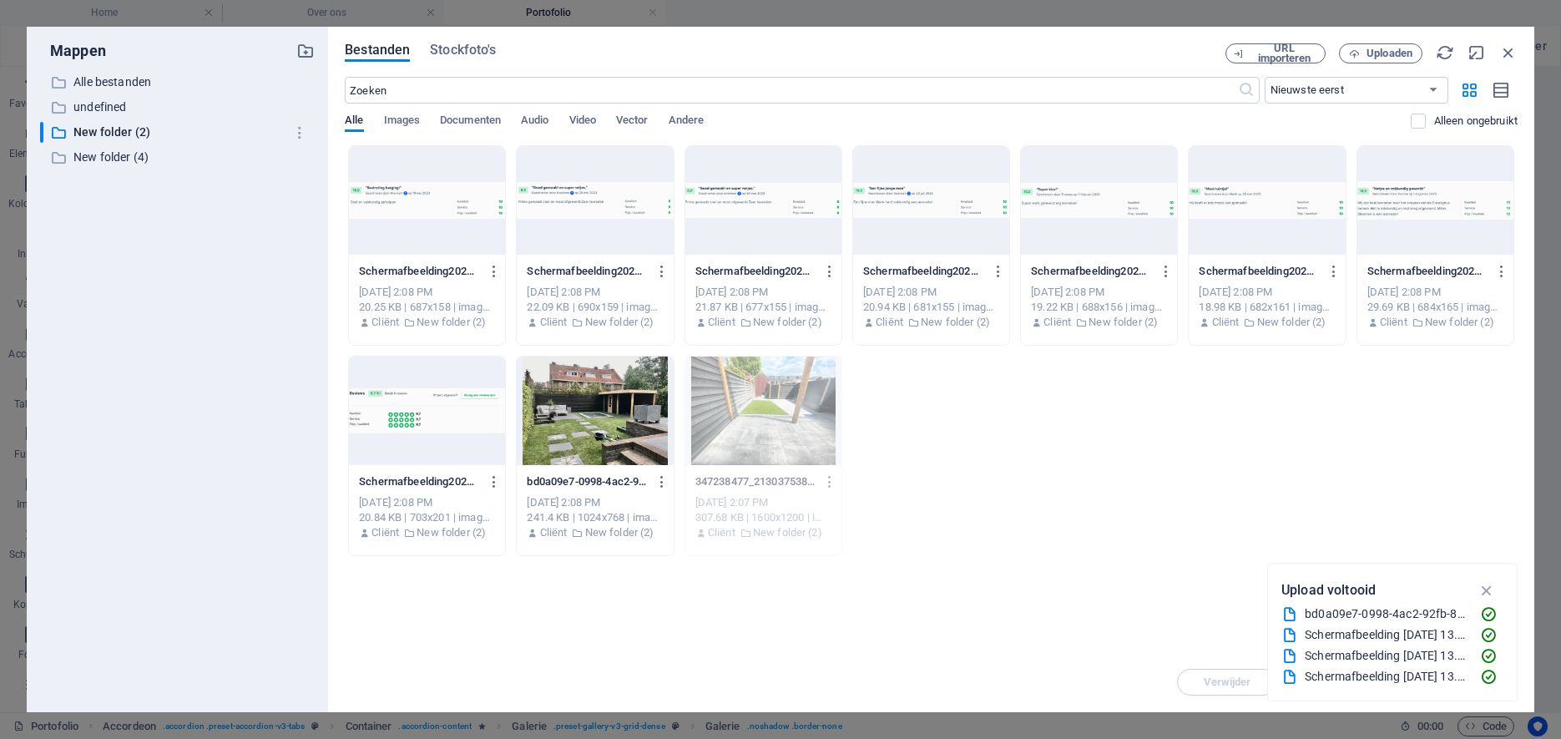
click at [1083, 546] on div "Schermafbeelding2025-09-05om13.57.14-RCm_PzX67i0bPdSnud85HA.png Schermafbeeldin…" at bounding box center [931, 350] width 1173 height 411
click at [599, 421] on div at bounding box center [595, 410] width 156 height 109
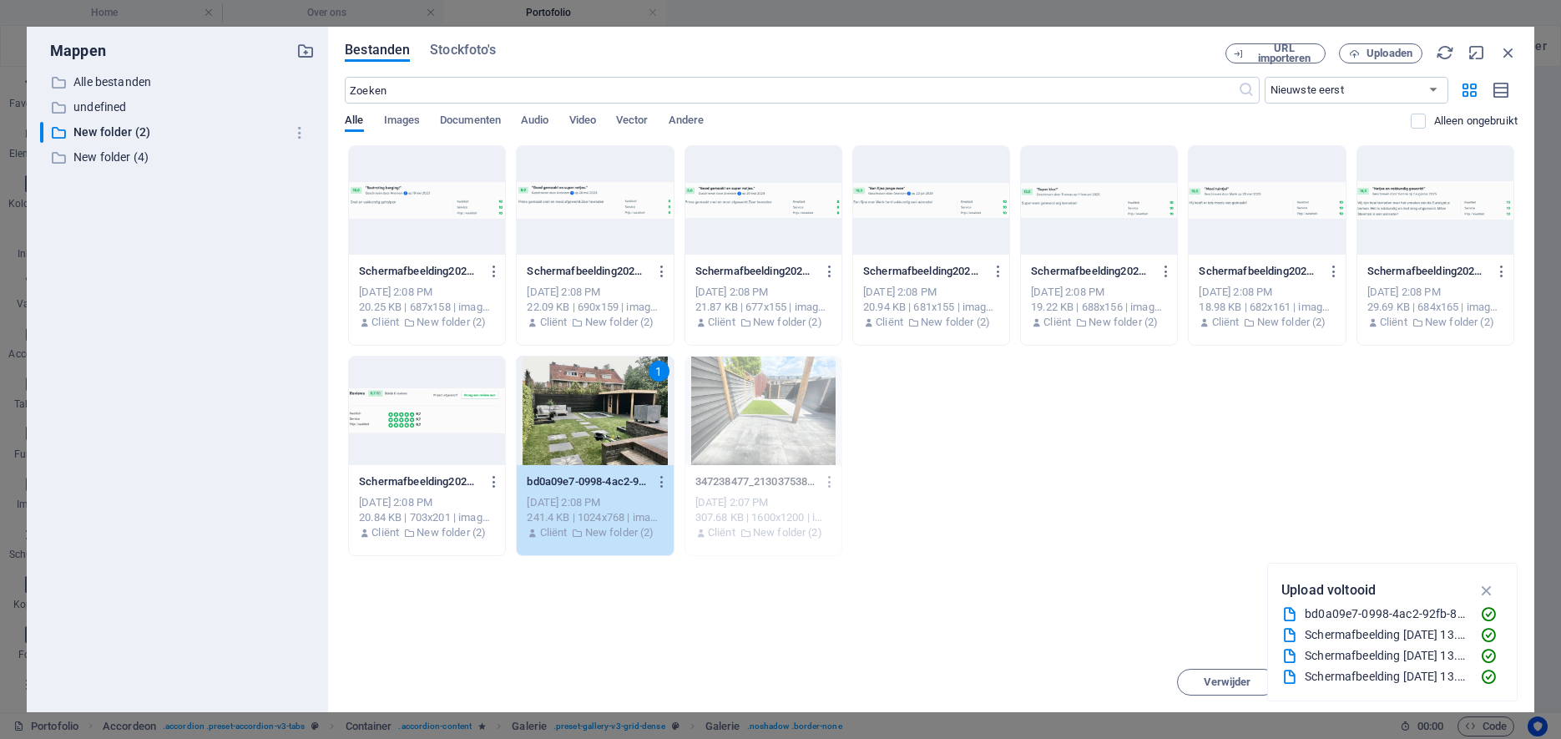
click at [1479, 589] on icon "button" at bounding box center [1487, 590] width 19 height 18
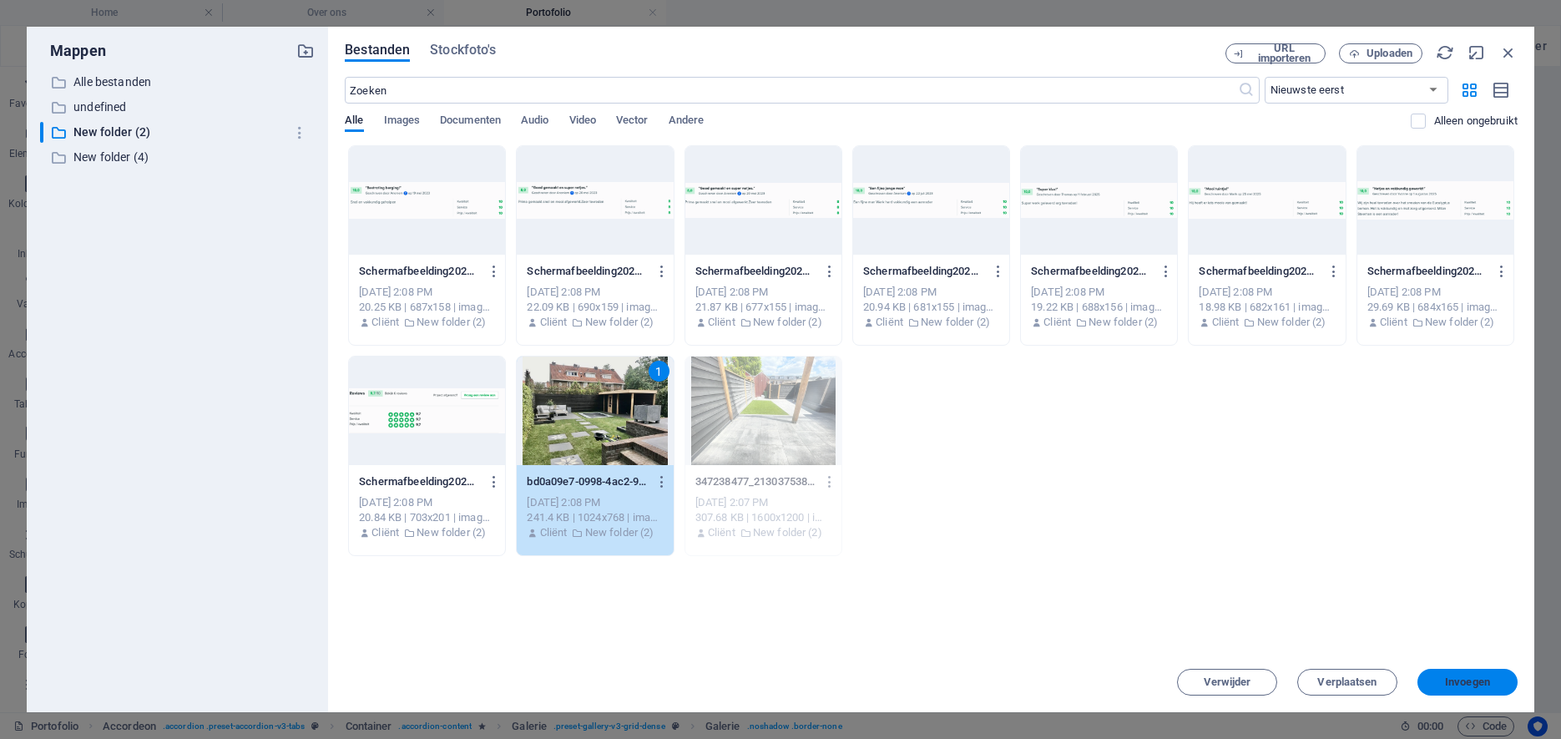
click at [1467, 679] on span "Invoegen" at bounding box center [1467, 682] width 45 height 10
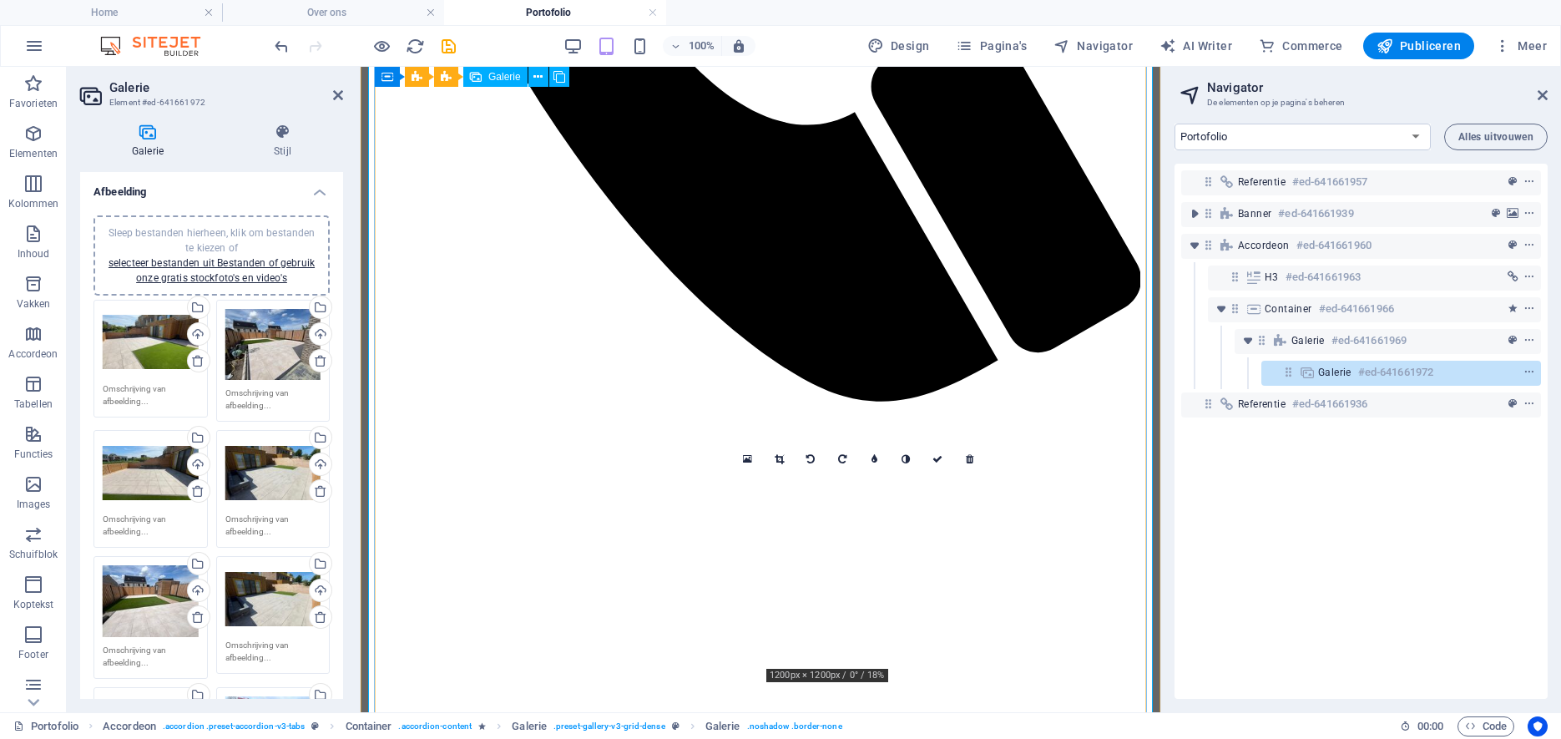
scroll to position [4877, 0]
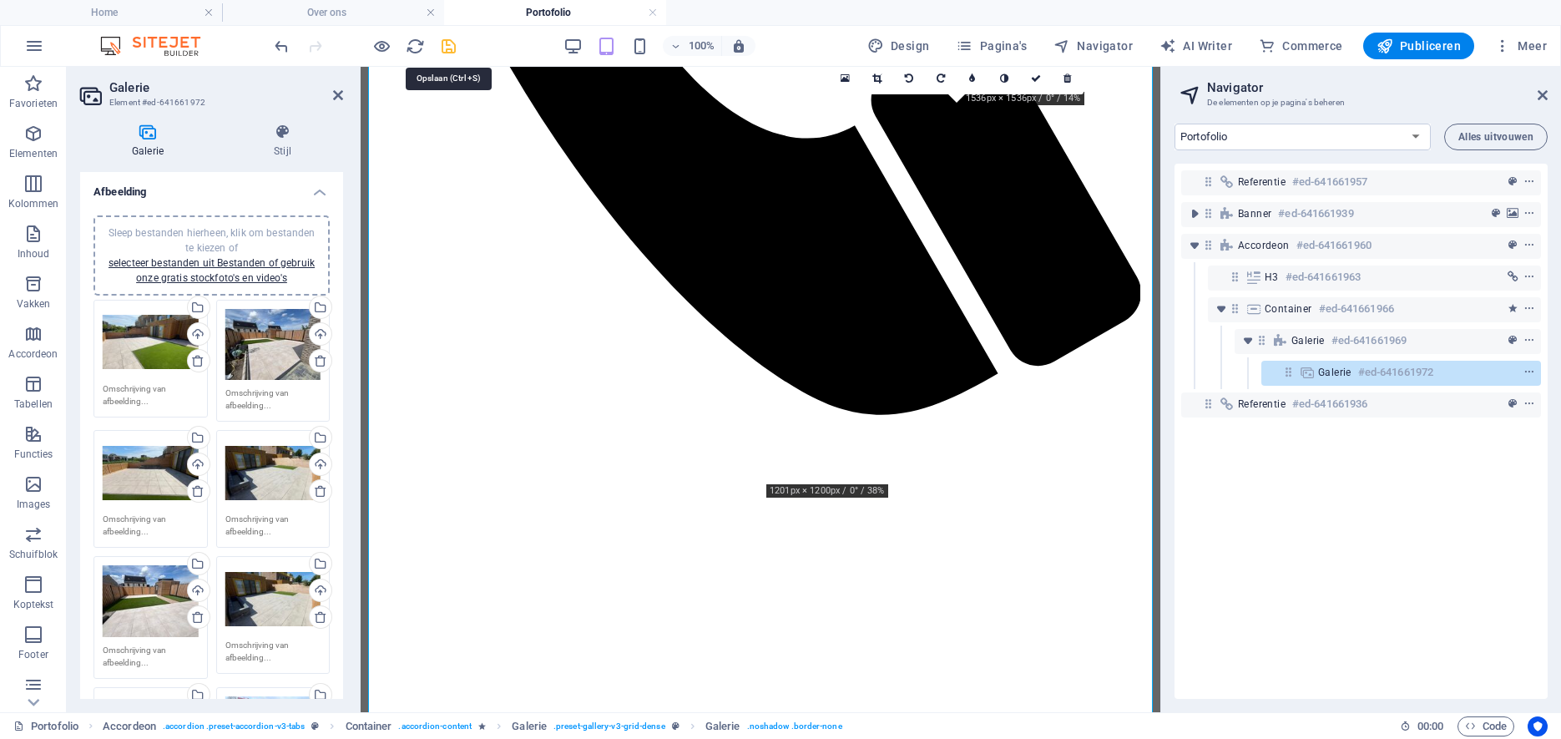
click at [449, 45] on icon "save" at bounding box center [448, 46] width 19 height 19
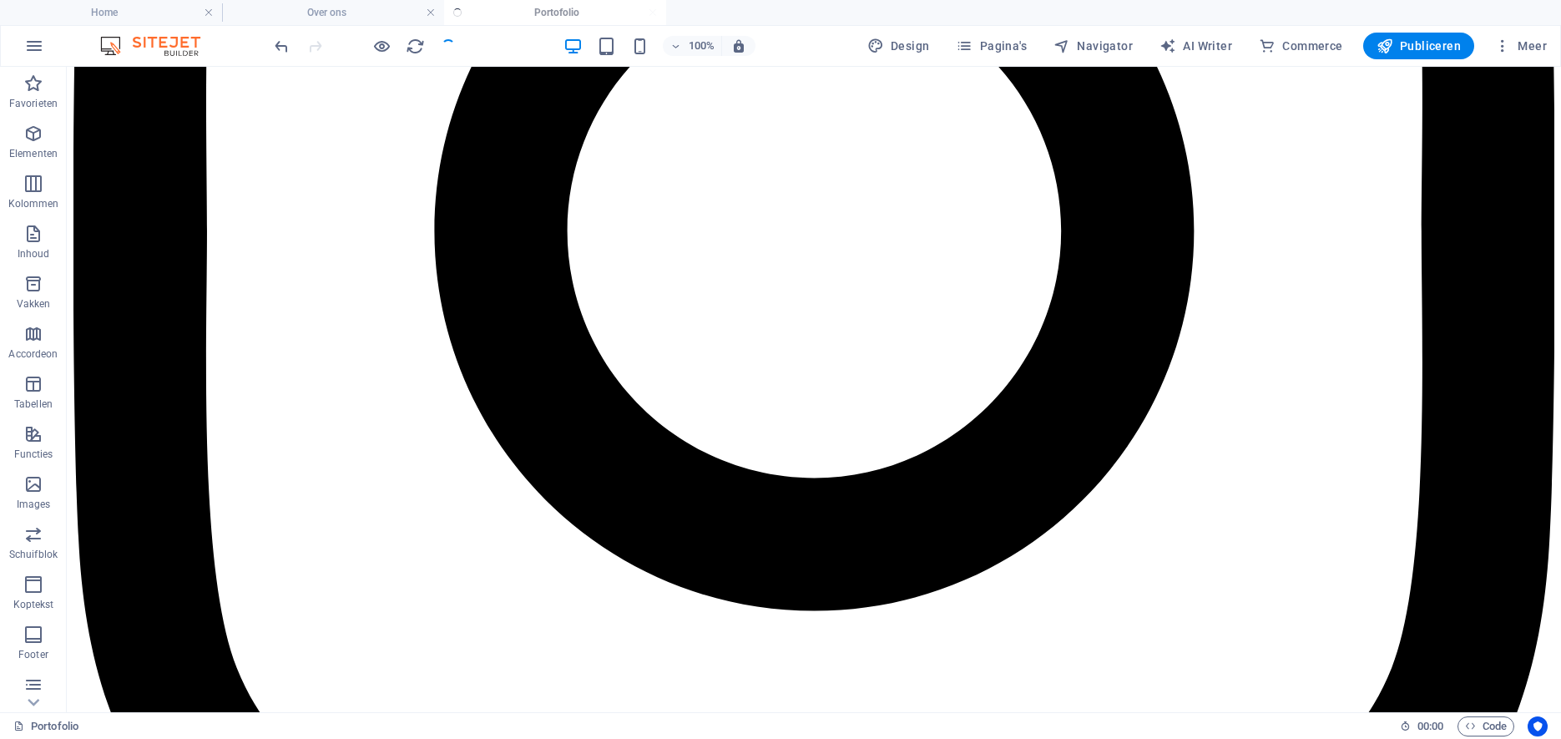
scroll to position [4883, 0]
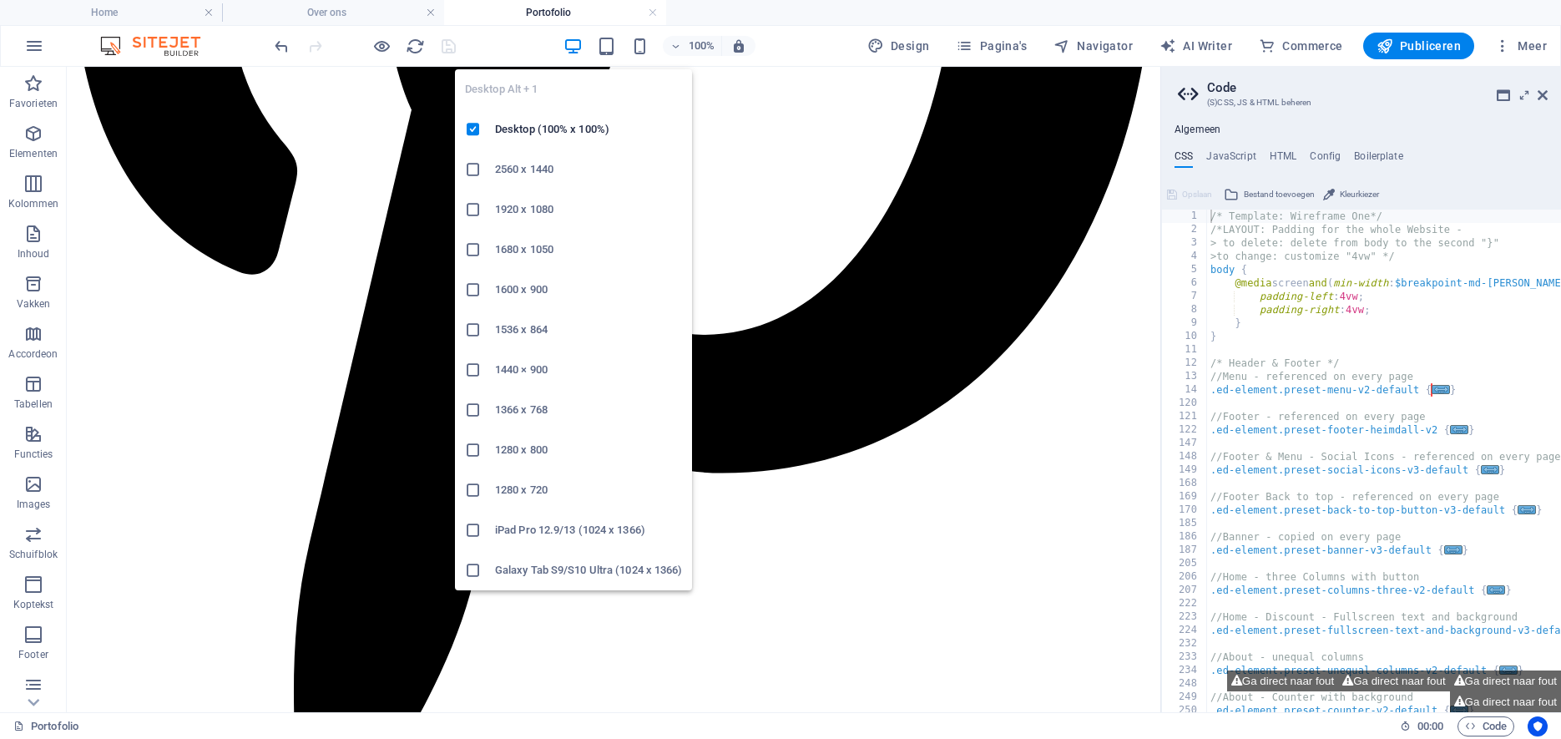
click at [576, 51] on icon "button" at bounding box center [572, 46] width 19 height 19
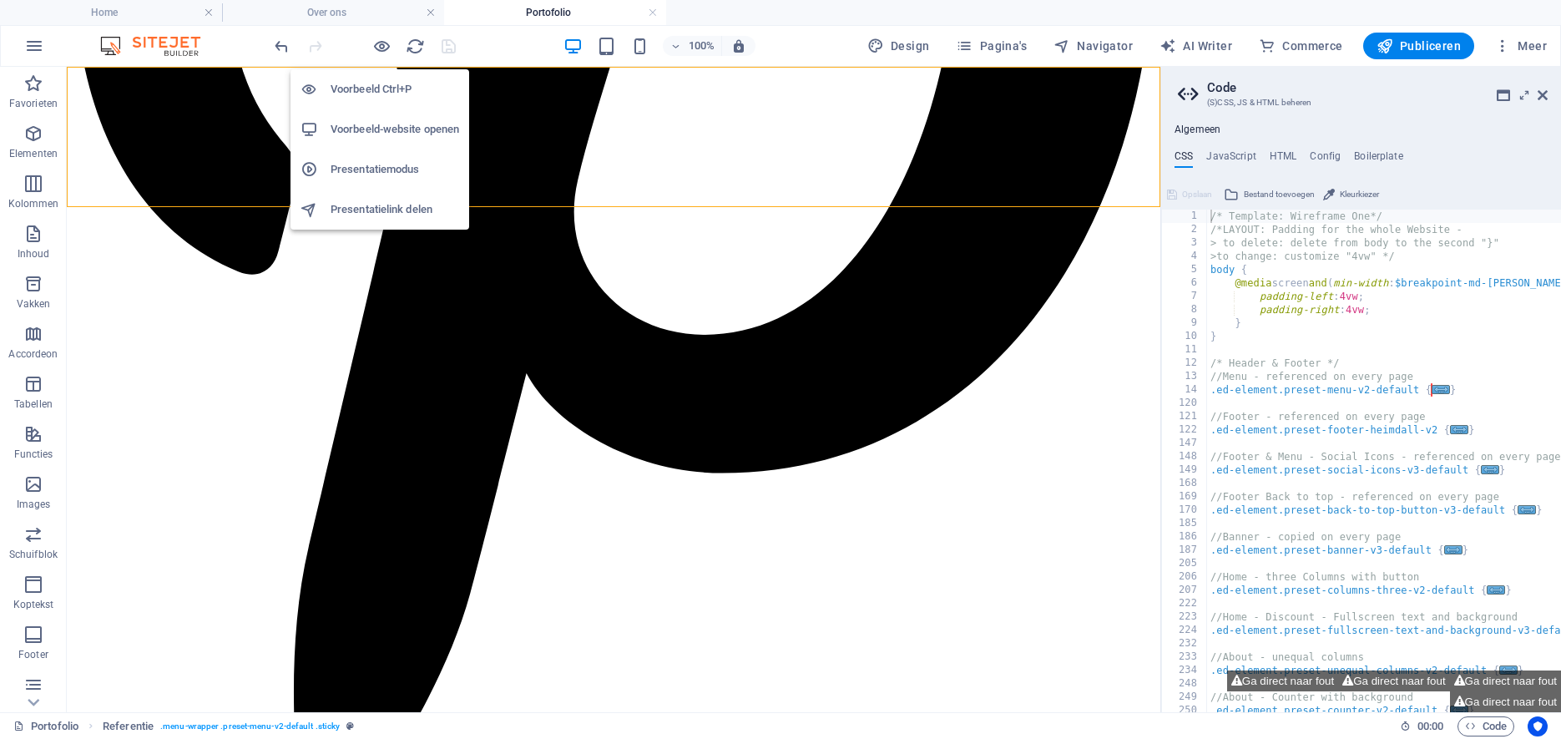
click at [359, 89] on h6 "Voorbeeld Ctrl+P" at bounding box center [395, 89] width 129 height 20
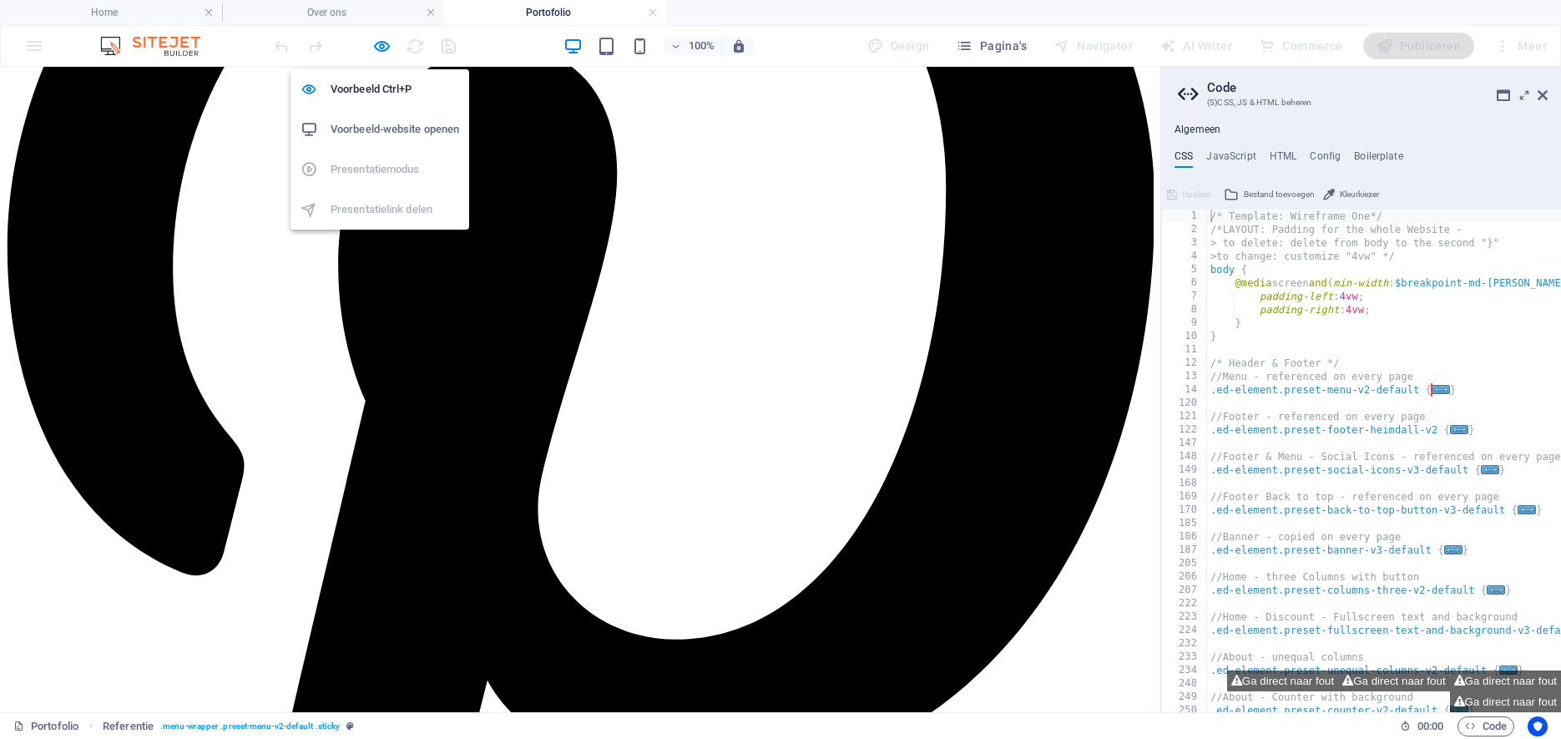
click at [362, 129] on h6 "Voorbeeld-website openen" at bounding box center [395, 129] width 129 height 20
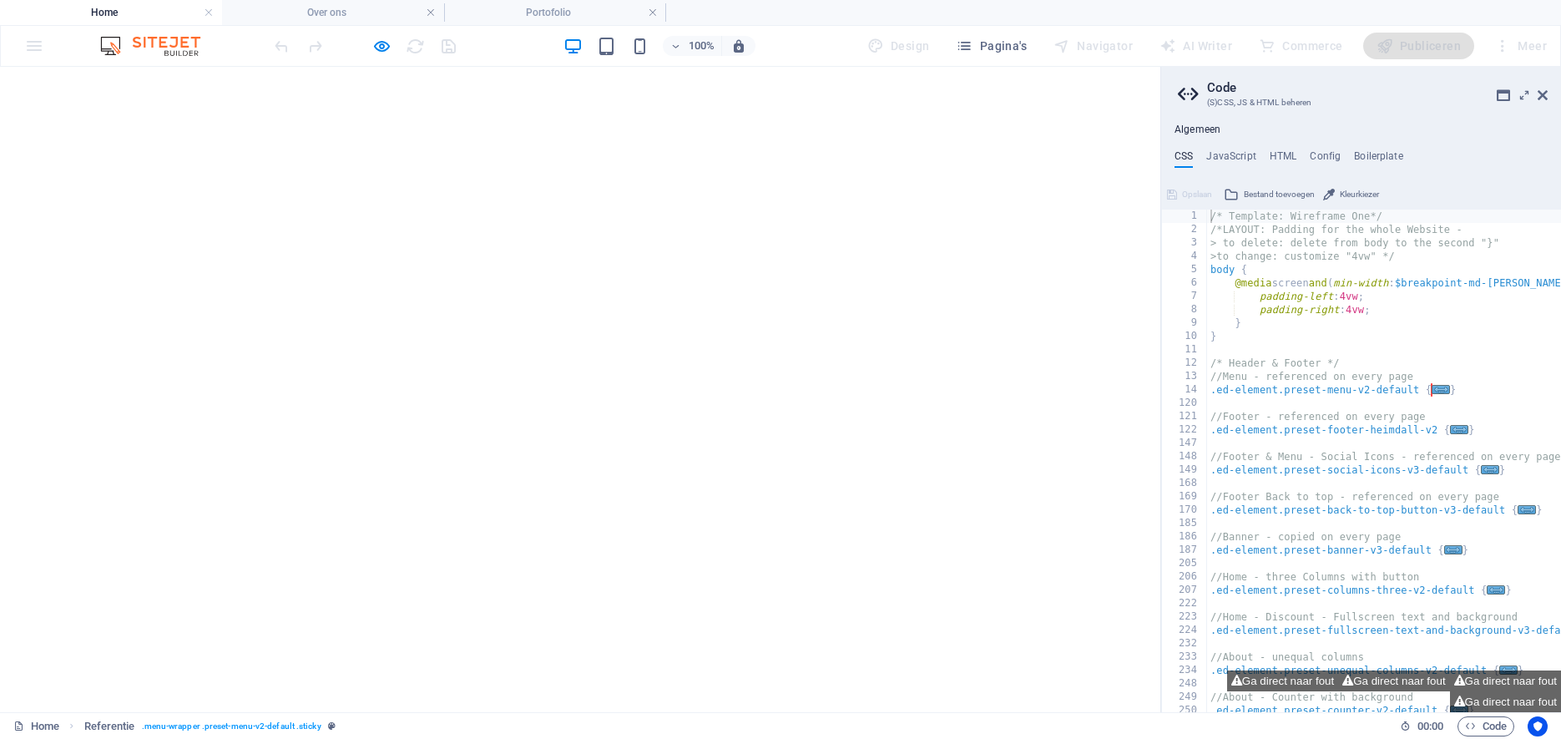
click at [1545, 91] on icon at bounding box center [1543, 94] width 10 height 13
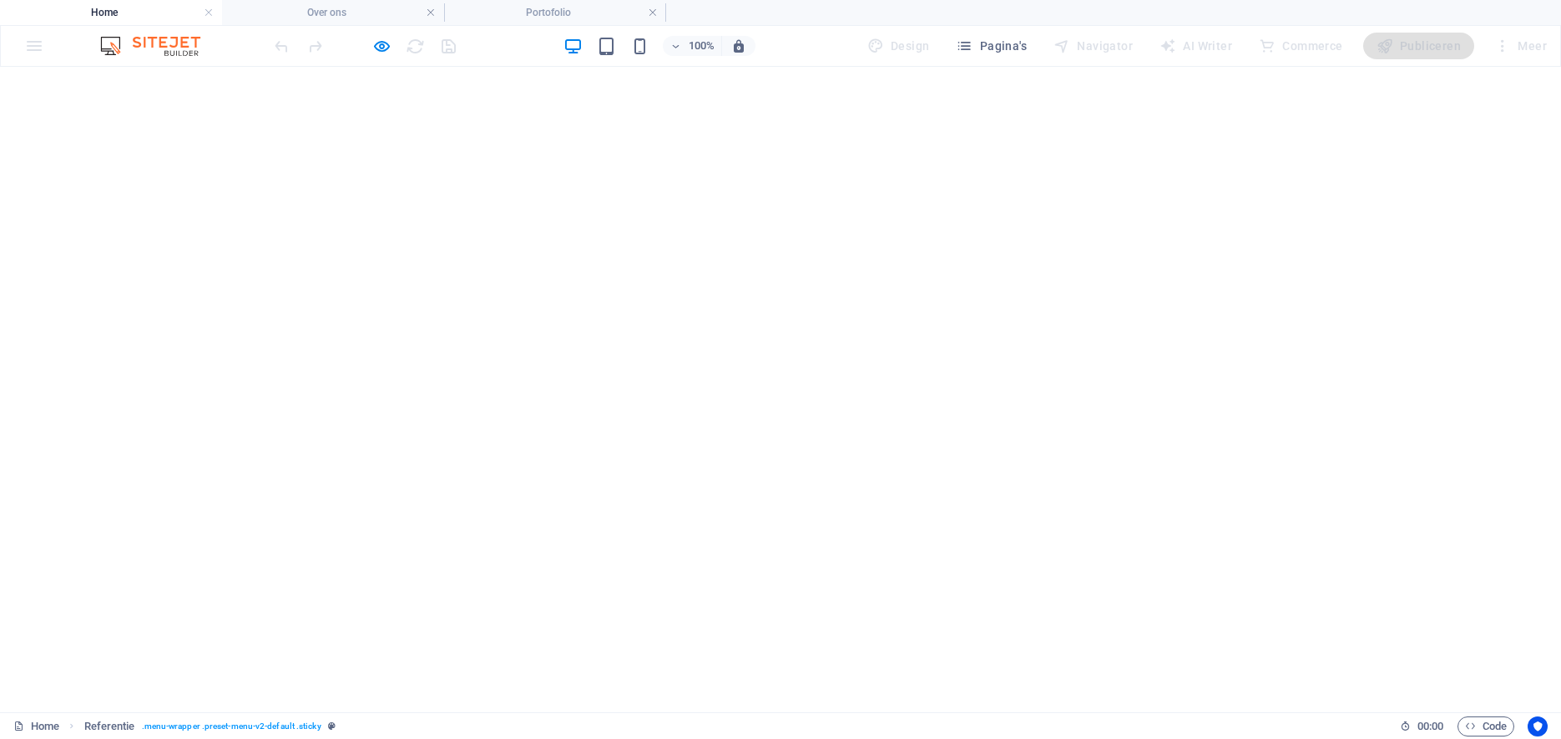
click at [151, 48] on img at bounding box center [158, 46] width 125 height 20
click at [989, 42] on span "Pagina's" at bounding box center [991, 46] width 71 height 17
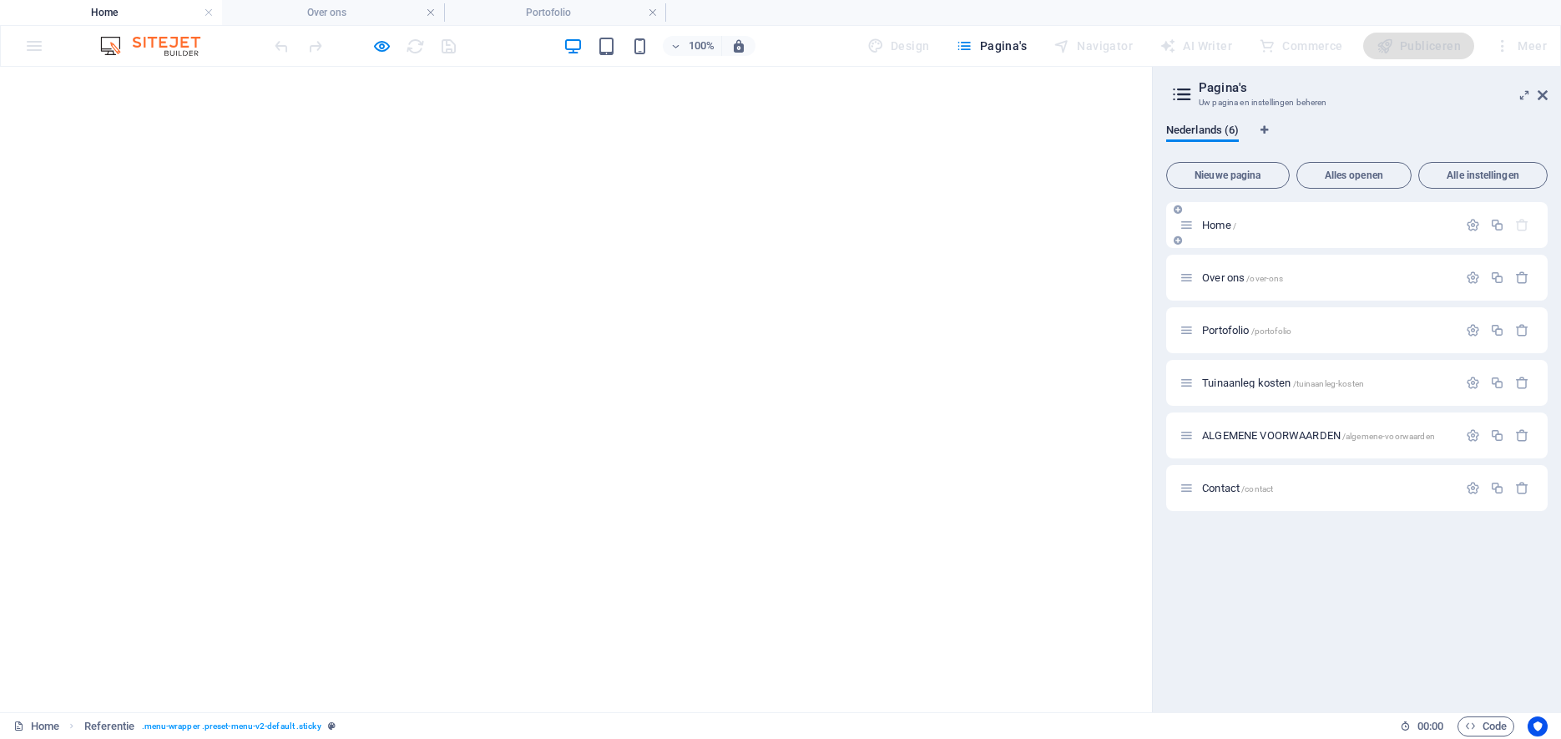
click at [1220, 228] on span "Home /" at bounding box center [1219, 225] width 34 height 13
click at [1542, 94] on icon at bounding box center [1543, 94] width 10 height 13
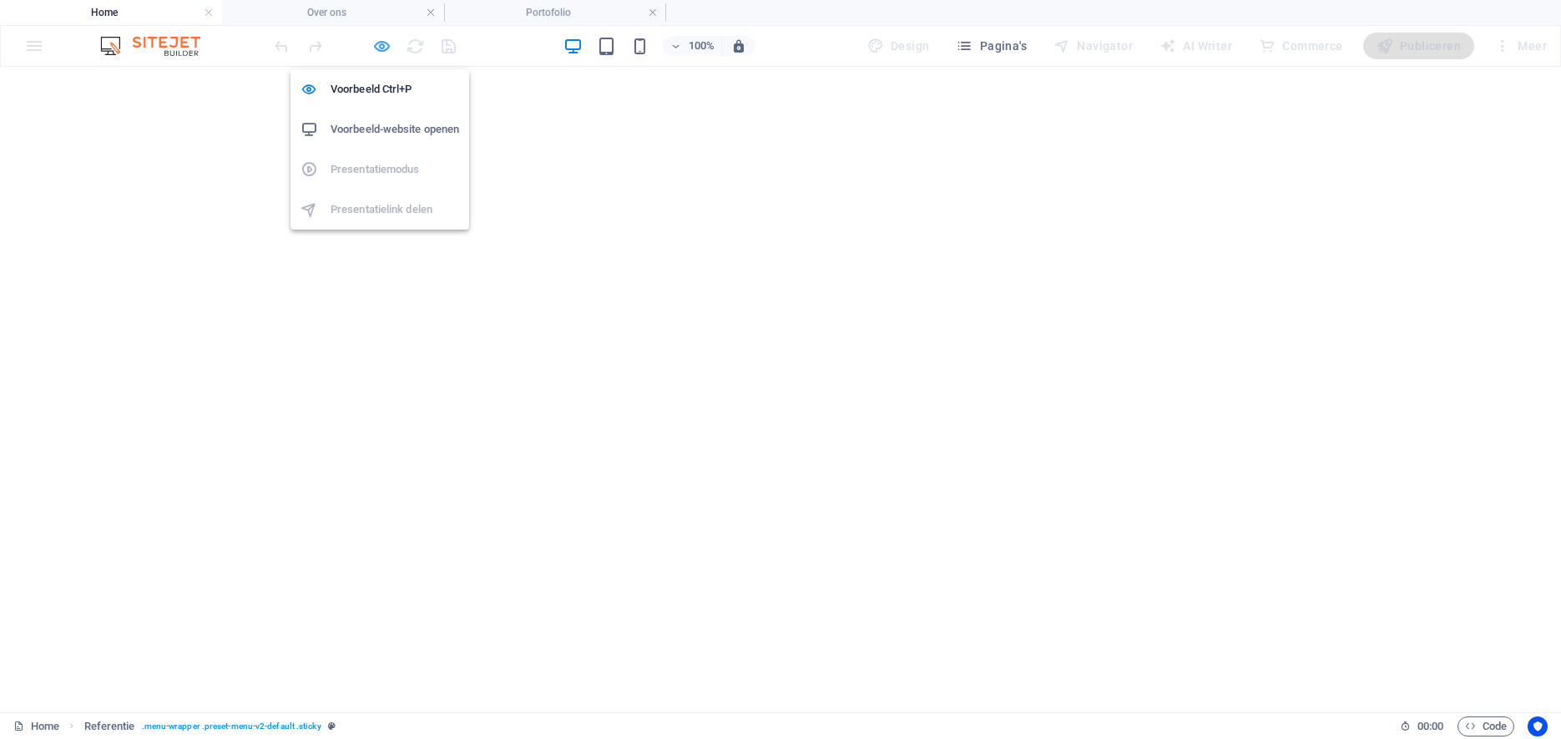
click at [379, 48] on icon "button" at bounding box center [381, 46] width 19 height 19
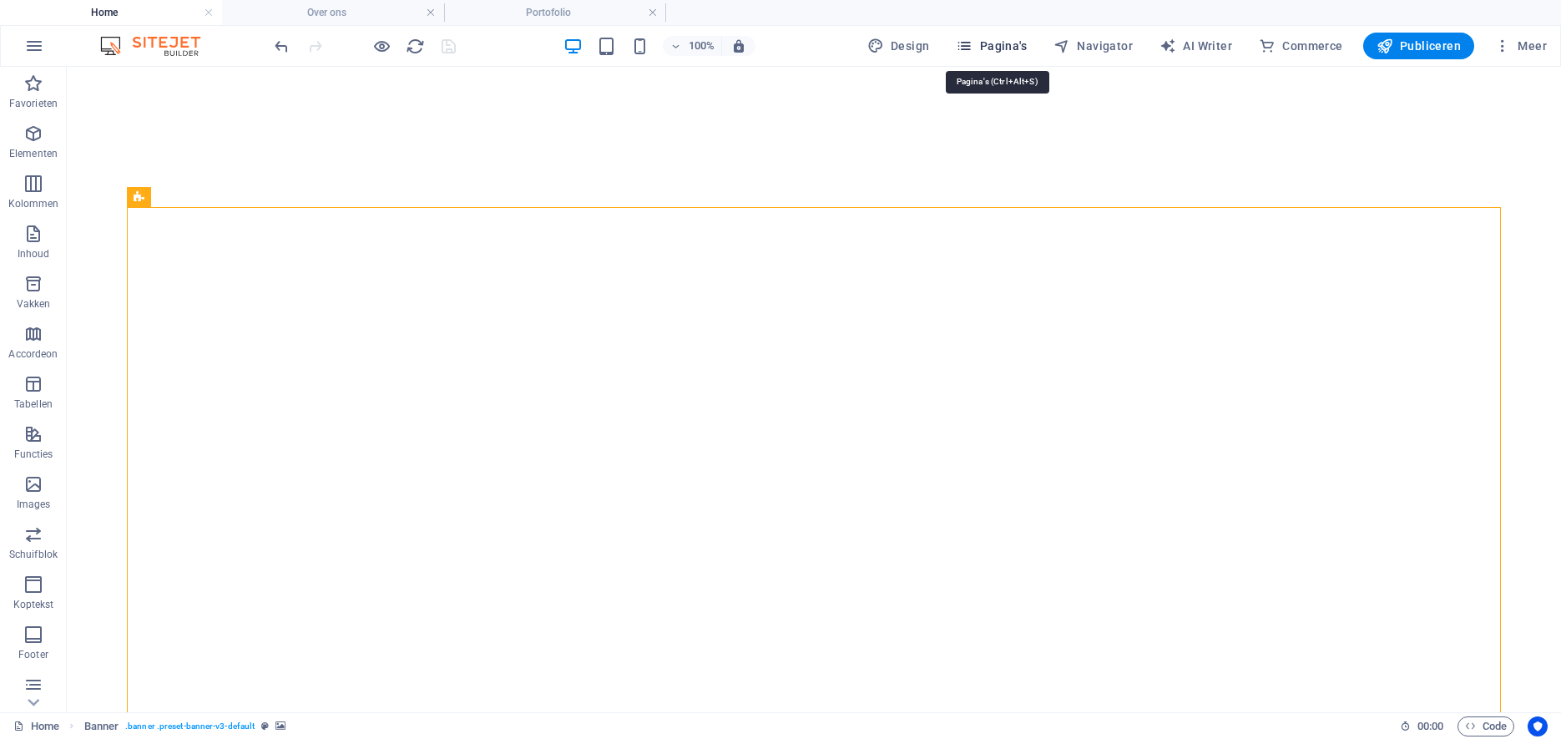
click at [998, 44] on span "Pagina's" at bounding box center [991, 46] width 71 height 17
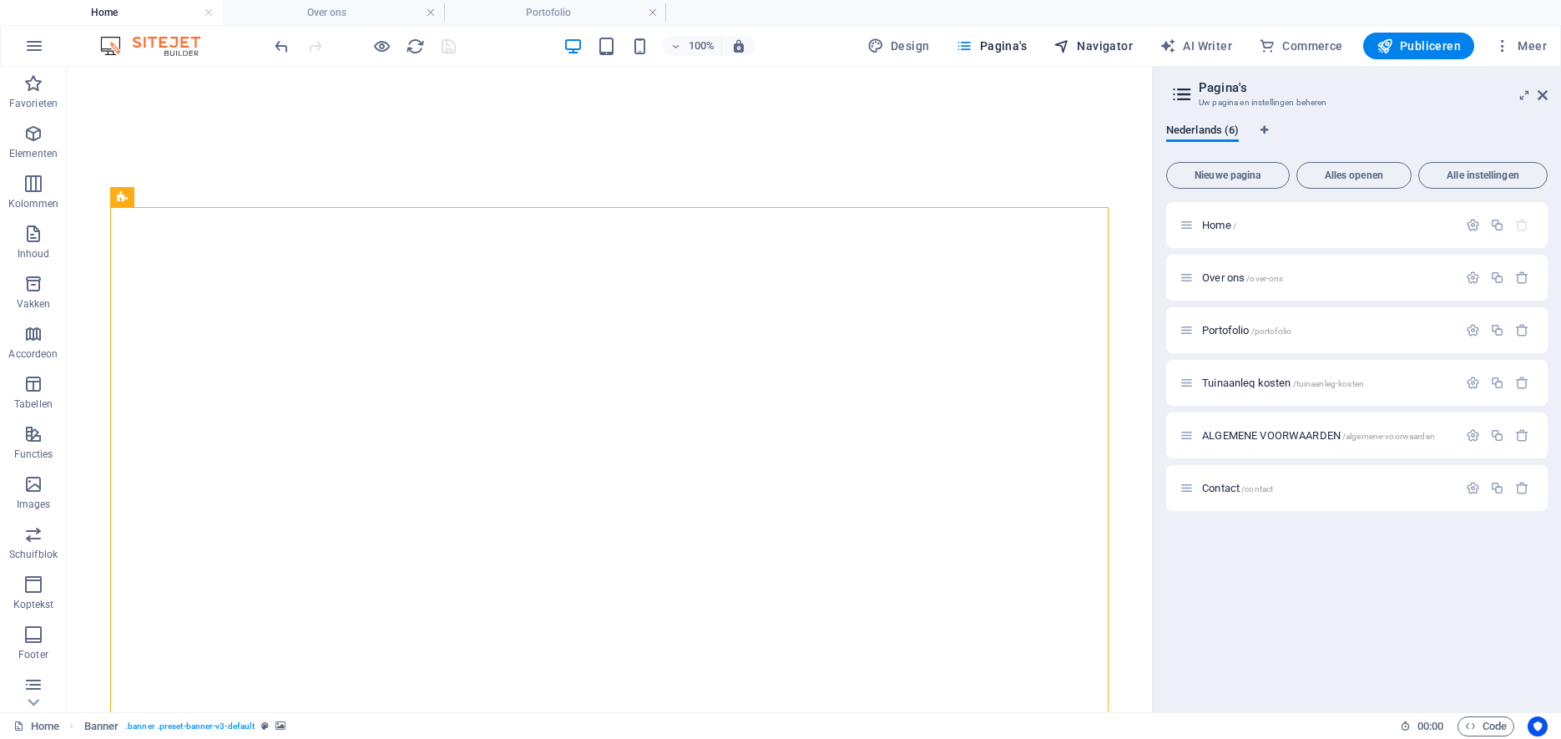
click at [1110, 47] on span "Navigator" at bounding box center [1092, 46] width 79 height 17
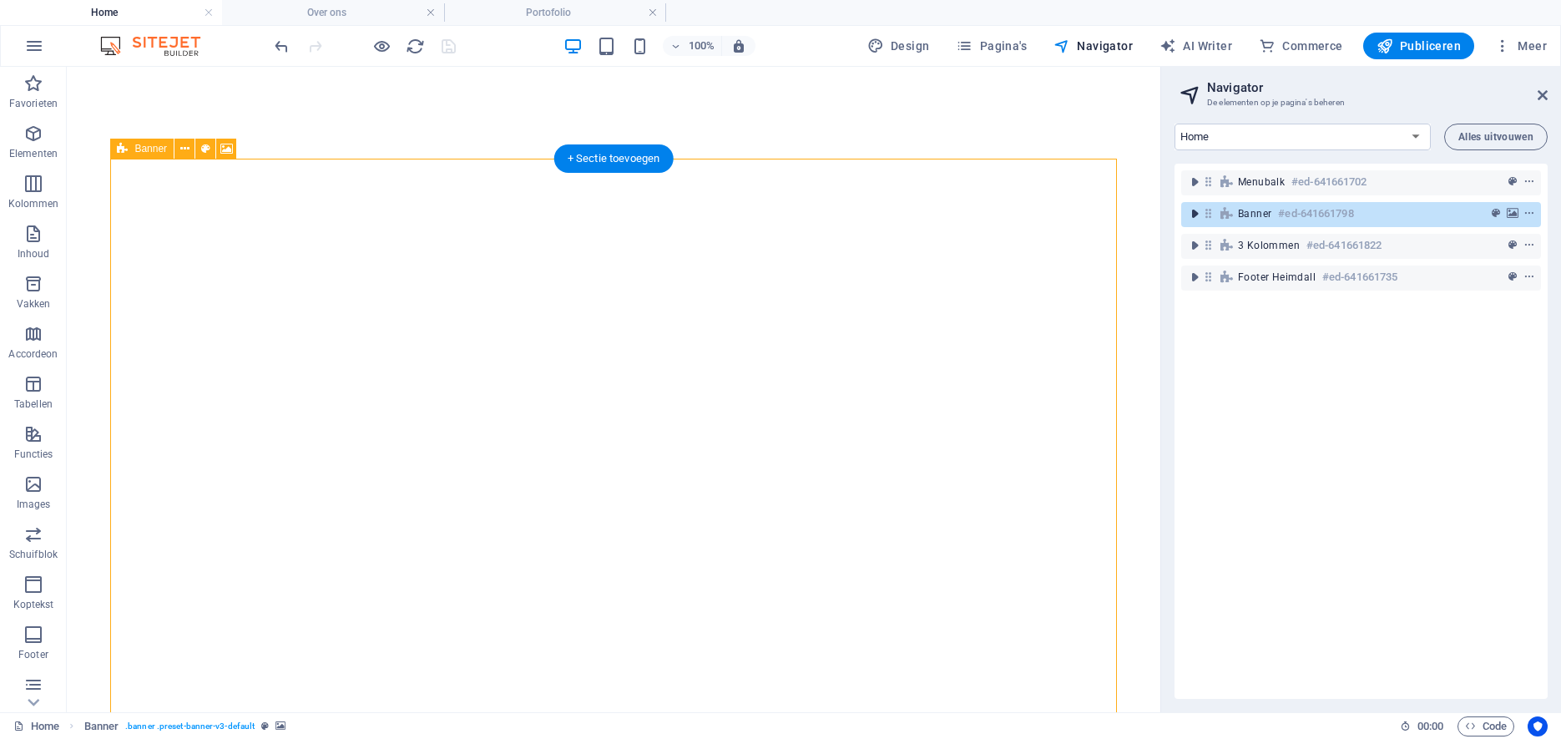
click at [1197, 215] on icon "toggle-expand" at bounding box center [1194, 213] width 17 height 17
click at [1532, 214] on icon "context-menu" at bounding box center [1529, 214] width 12 height 12
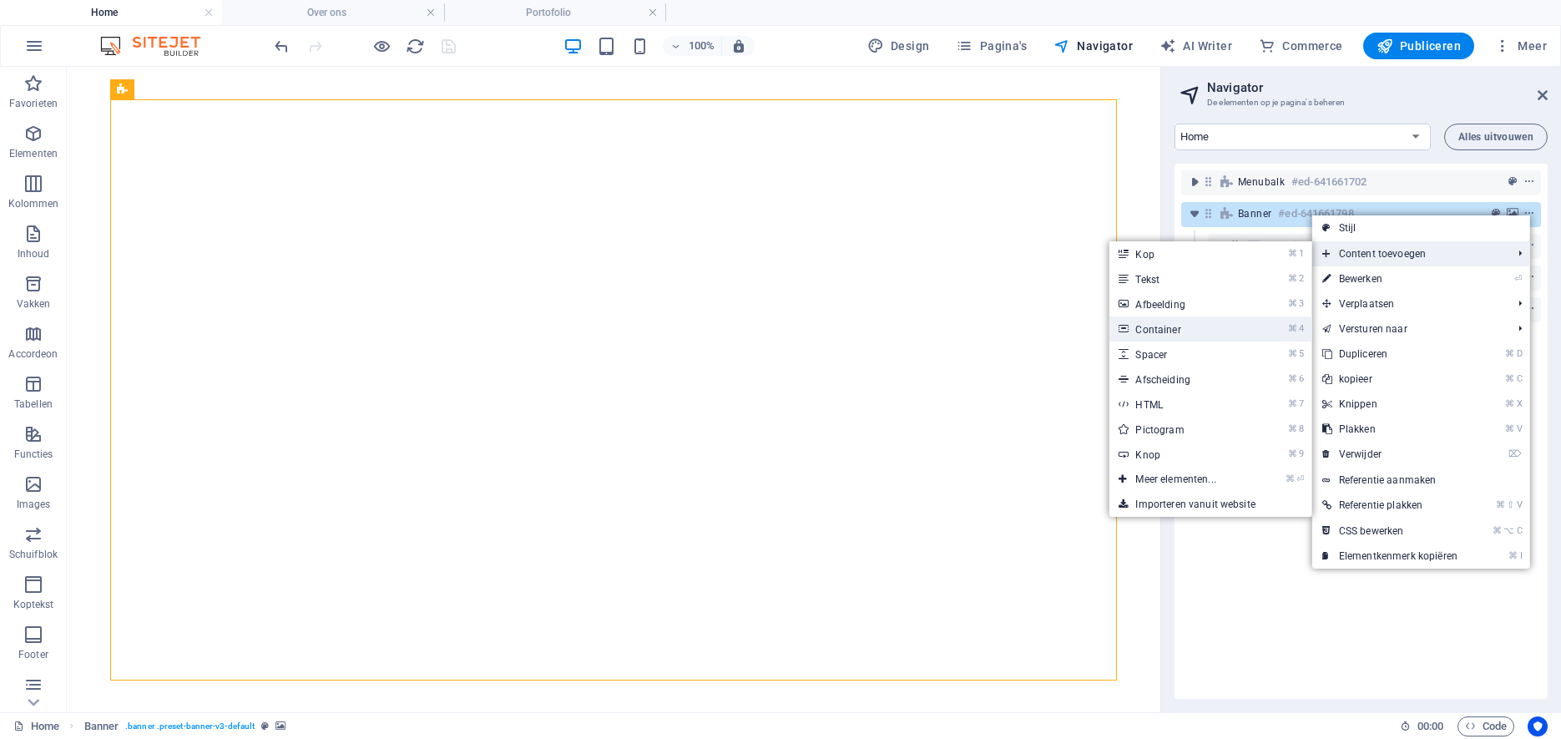
click at [1185, 332] on link "⌘ 4 Container" at bounding box center [1179, 328] width 140 height 25
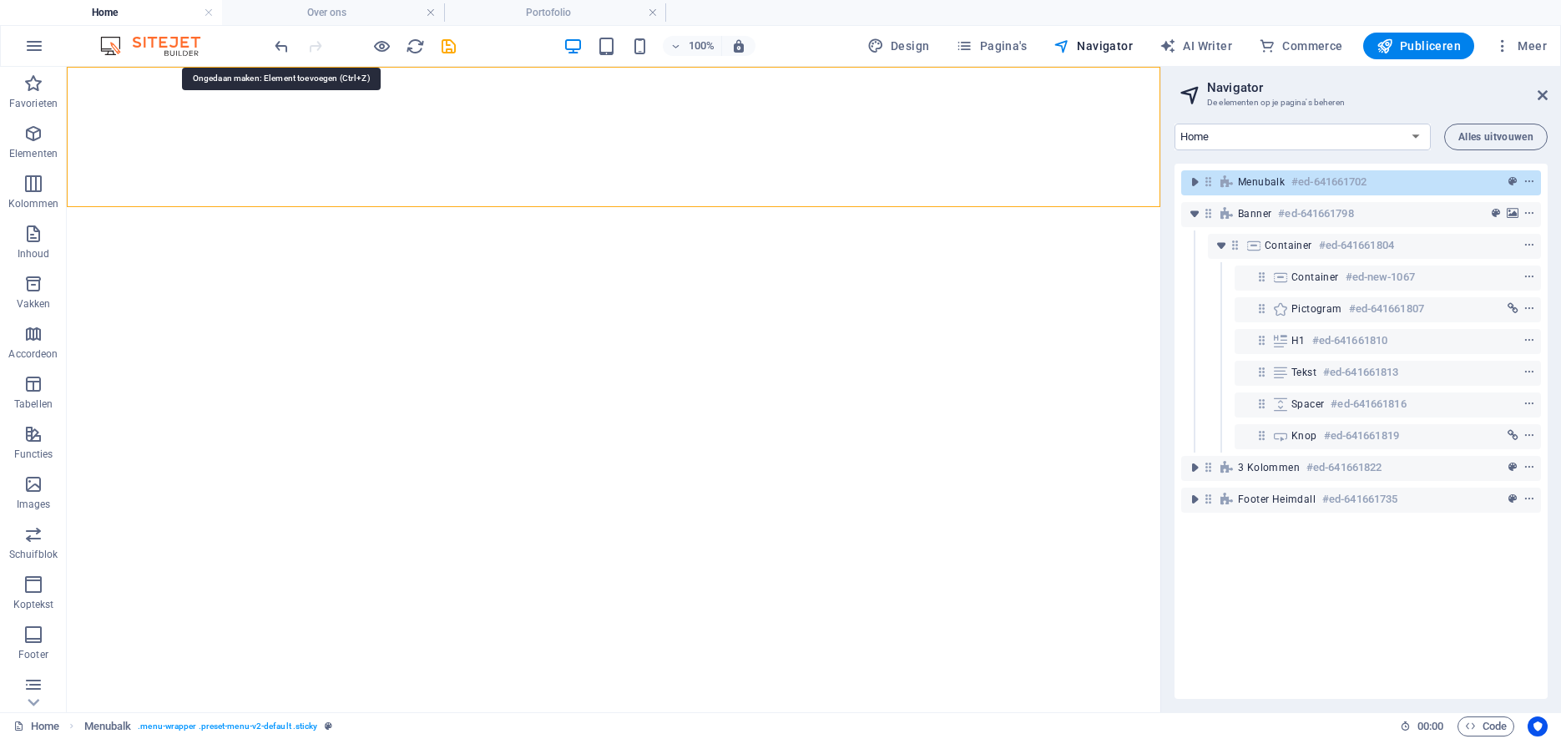
click at [282, 46] on icon "undo" at bounding box center [281, 46] width 19 height 19
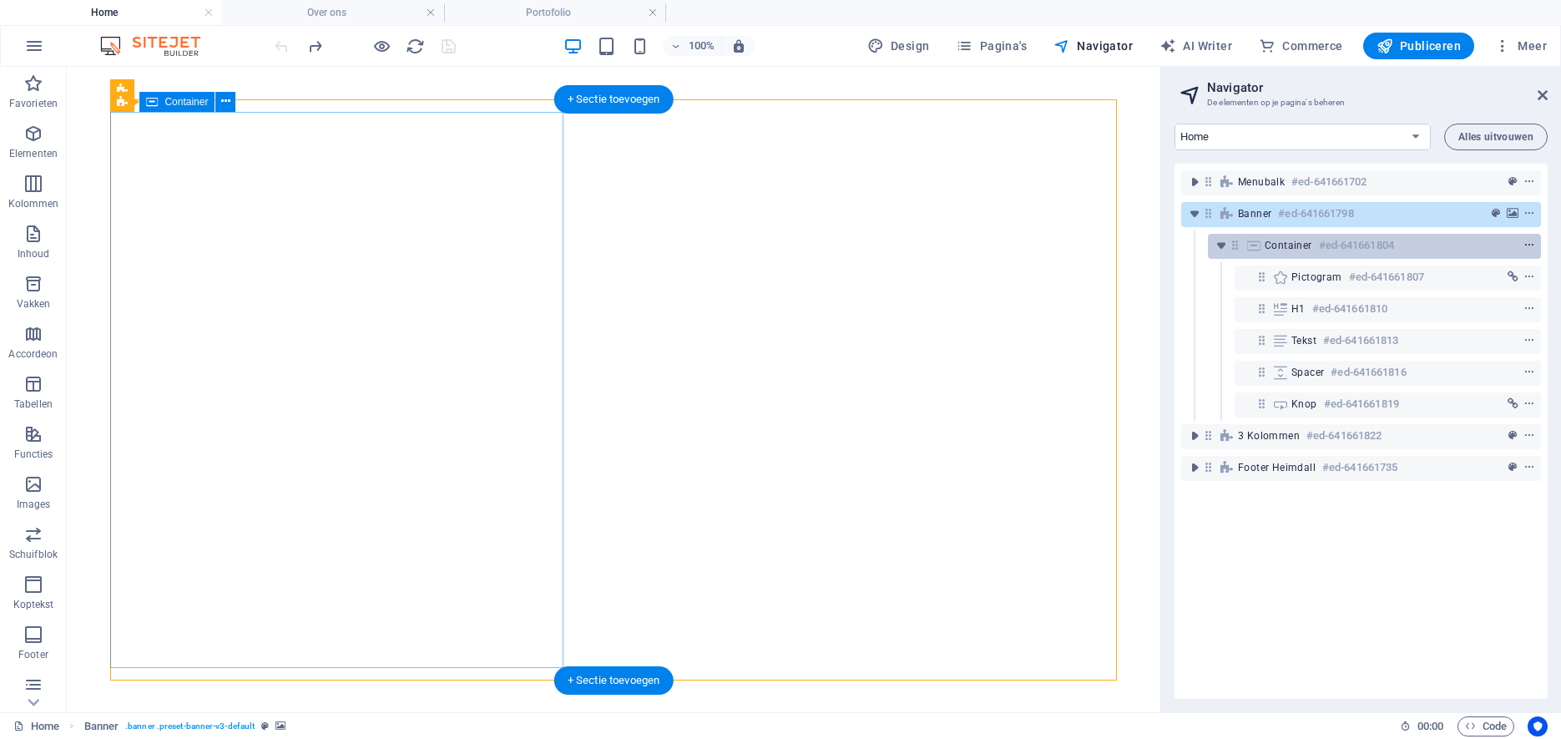
click at [1529, 245] on icon "context-menu" at bounding box center [1529, 246] width 12 height 12
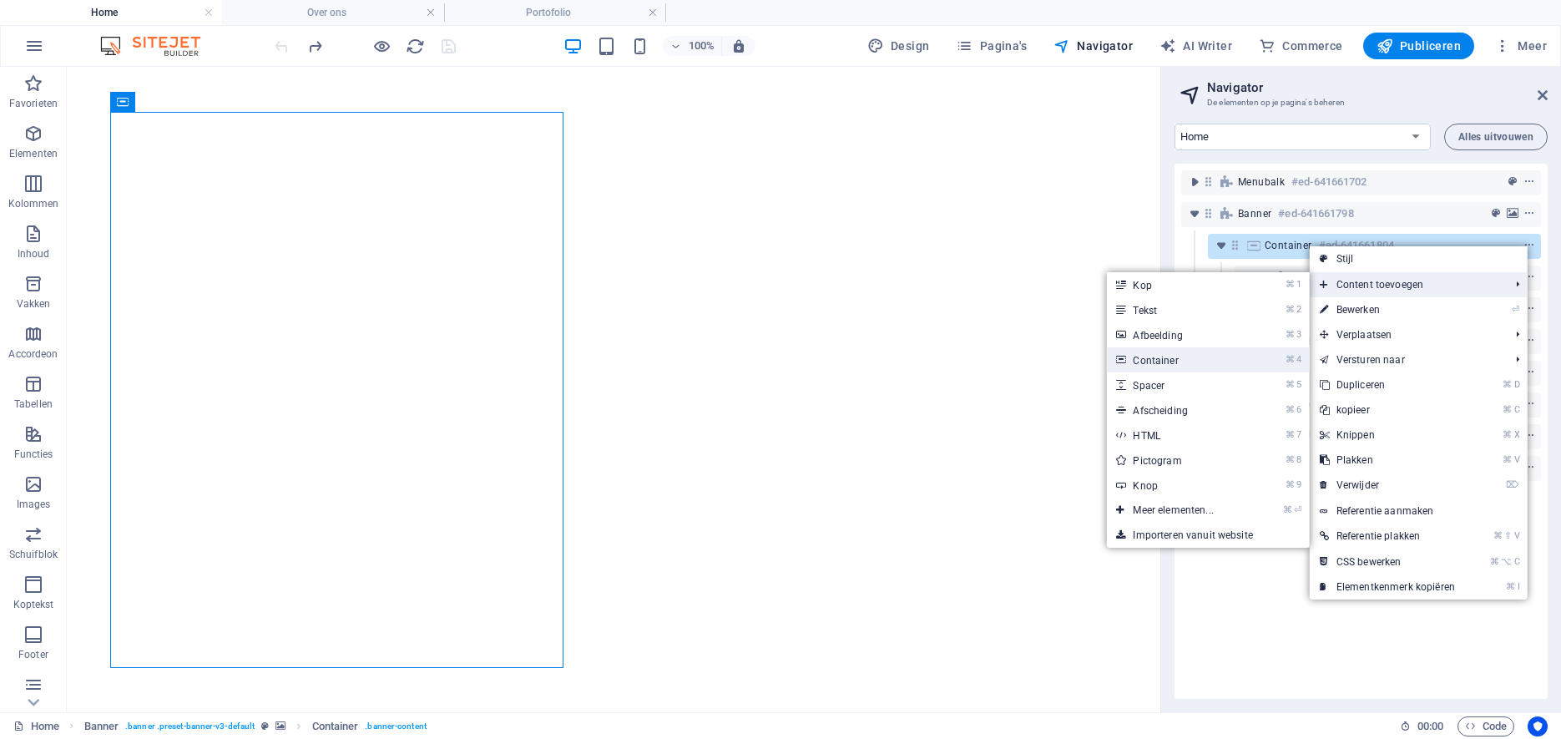
click at [1141, 357] on link "⌘ 4 Container" at bounding box center [1176, 359] width 140 height 25
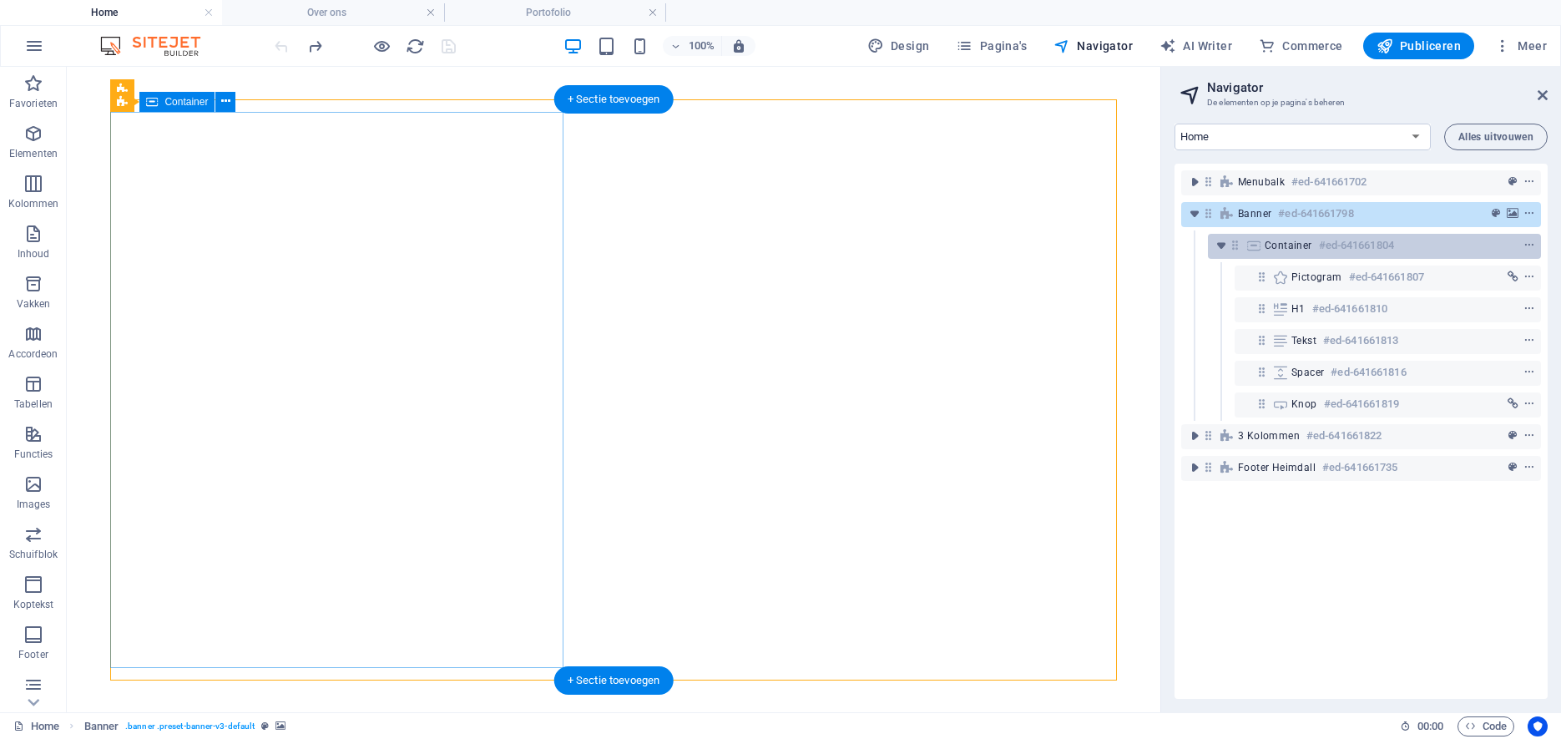
click at [1356, 252] on h6 "#ed-641661804" at bounding box center [1356, 245] width 75 height 20
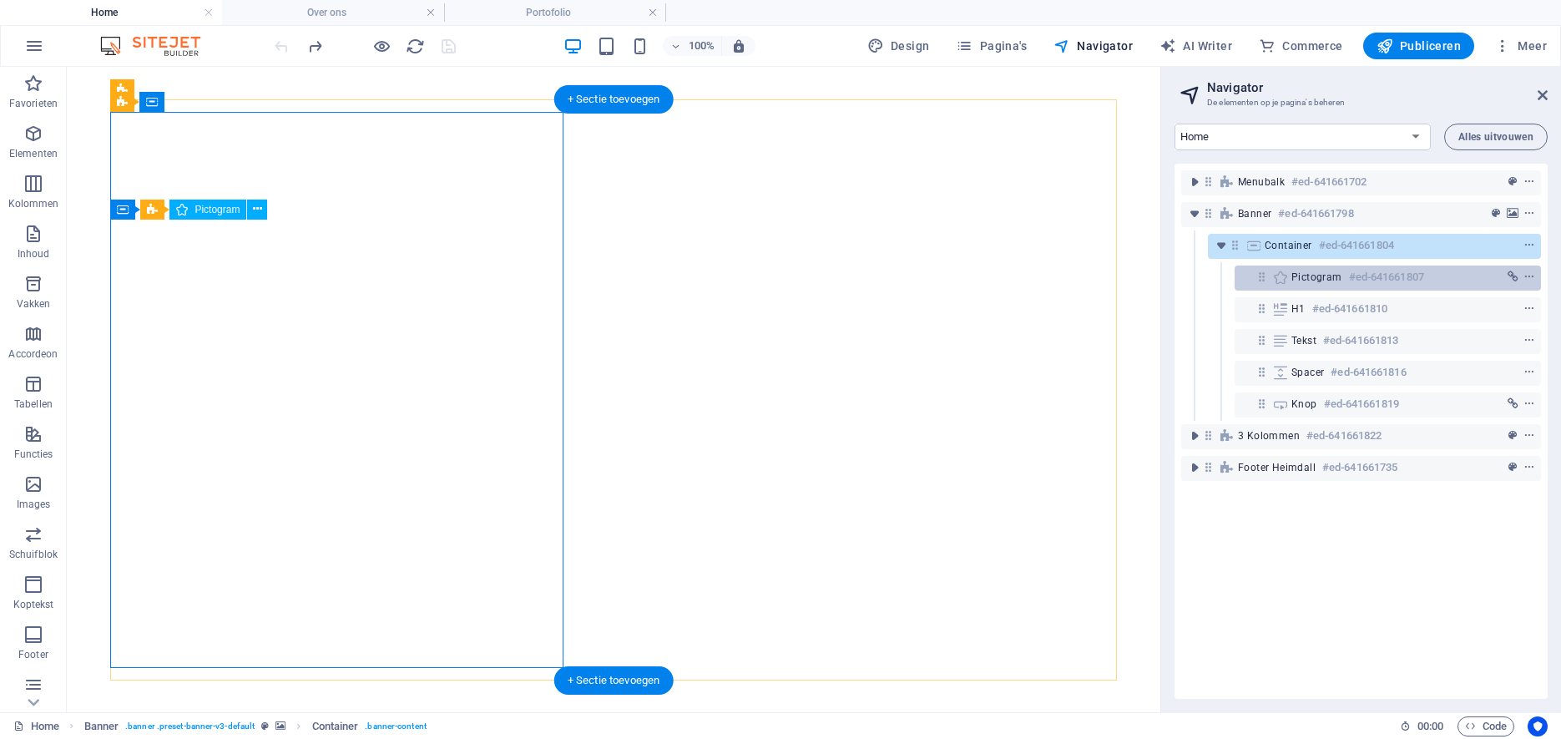
click at [1336, 275] on span "Pictogram" at bounding box center [1316, 276] width 51 height 13
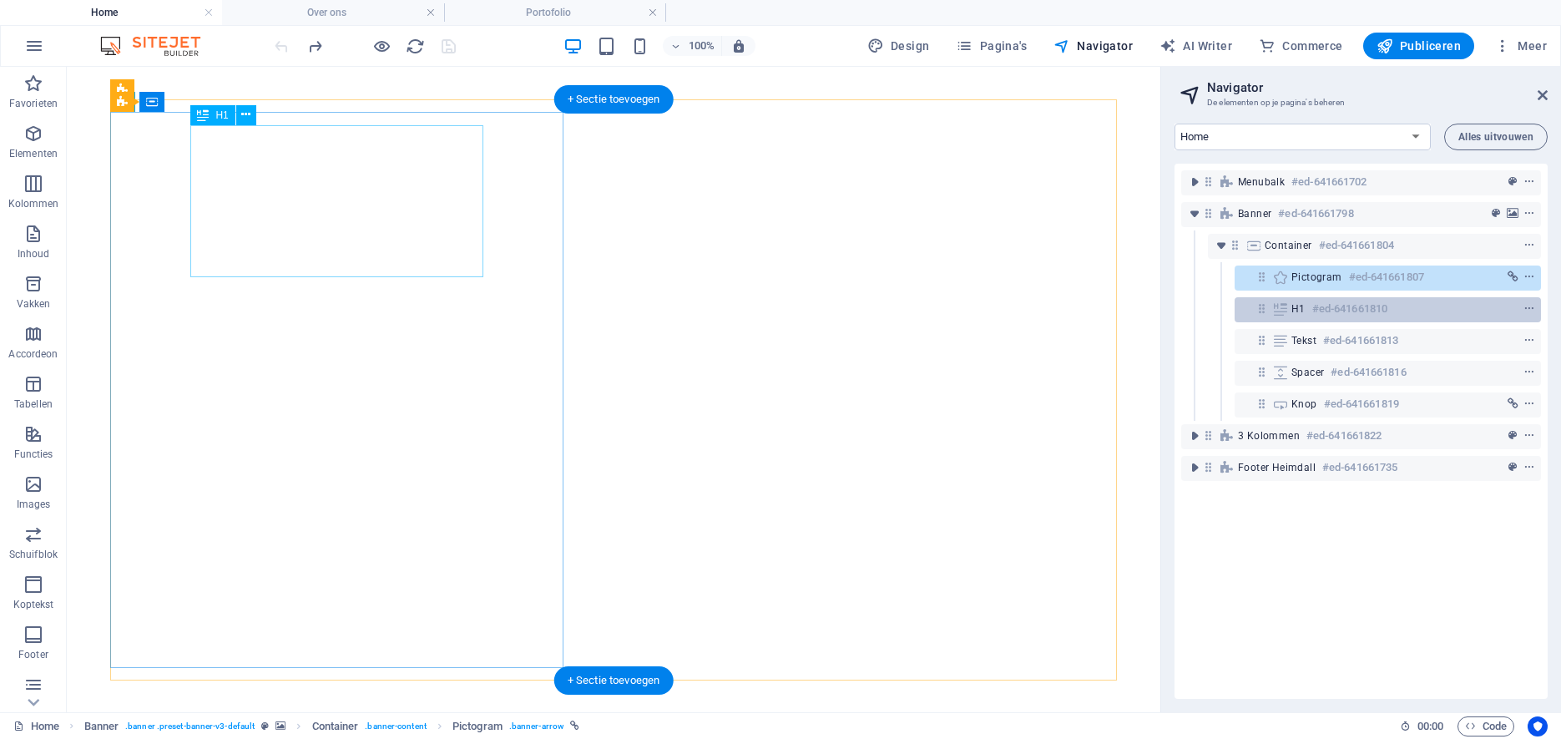
click at [1335, 313] on h6 "#ed-641661810" at bounding box center [1349, 309] width 75 height 20
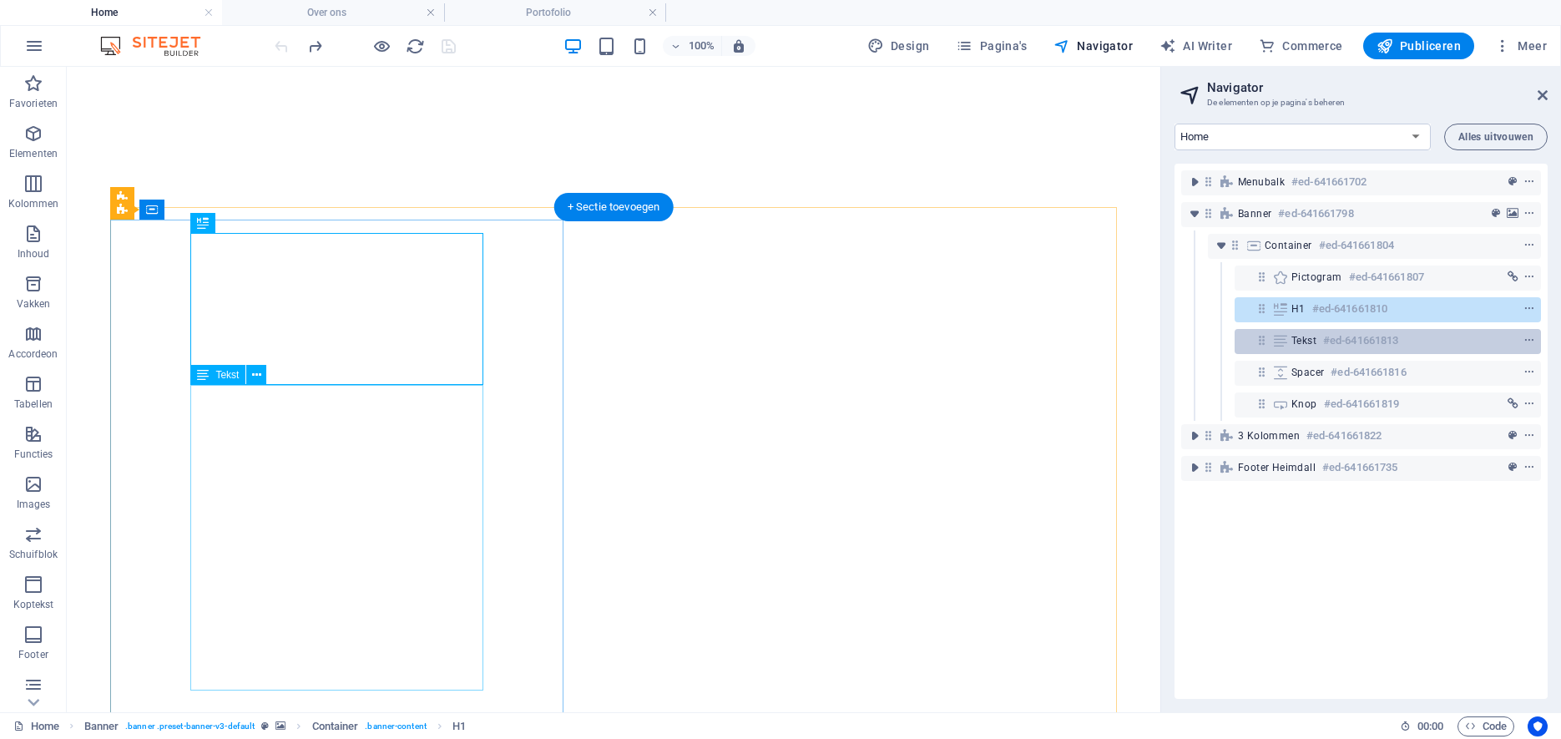
click at [1326, 344] on h6 "#ed-641661813" at bounding box center [1360, 341] width 75 height 20
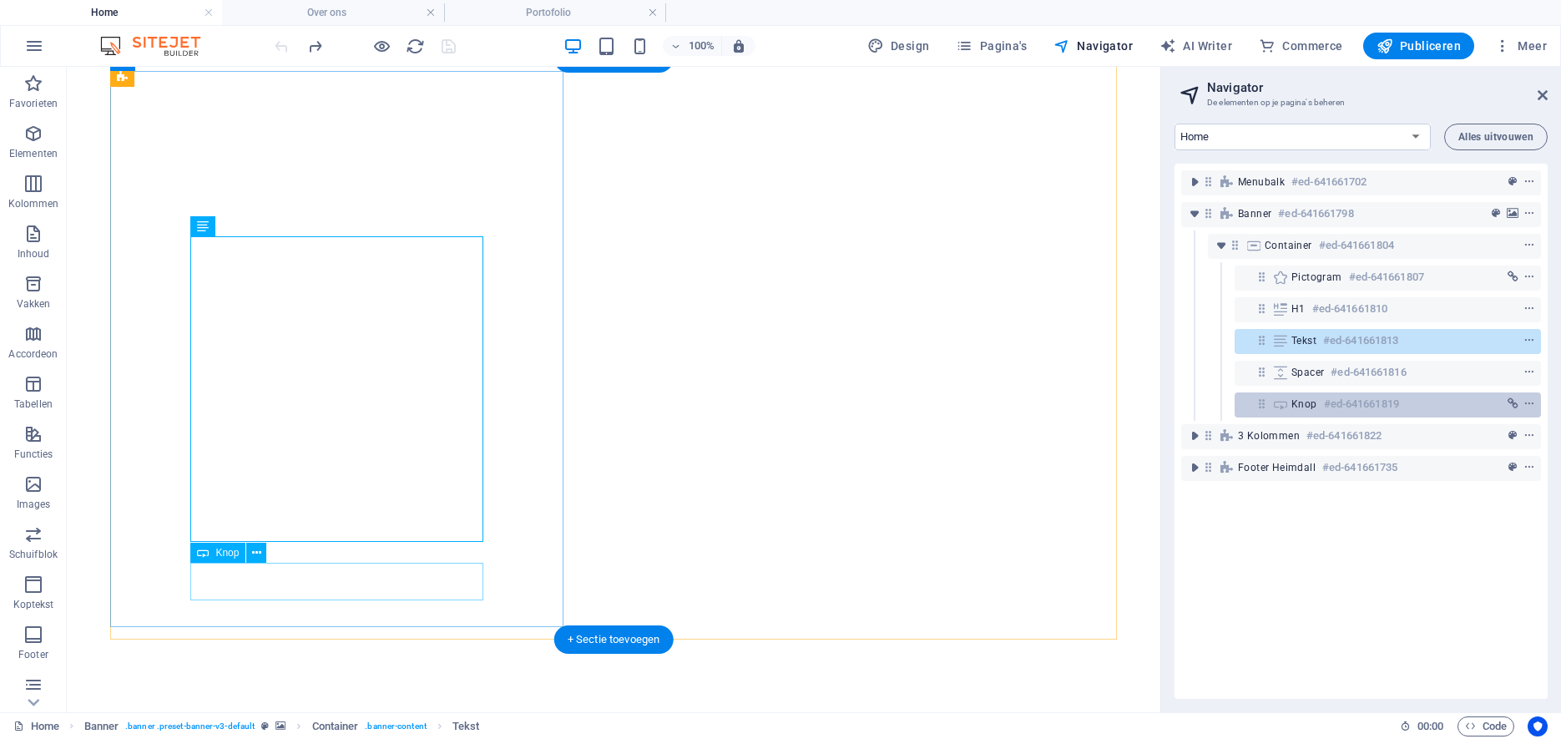
click at [1320, 402] on div "Knop #ed-641661819" at bounding box center [1374, 404] width 166 height 20
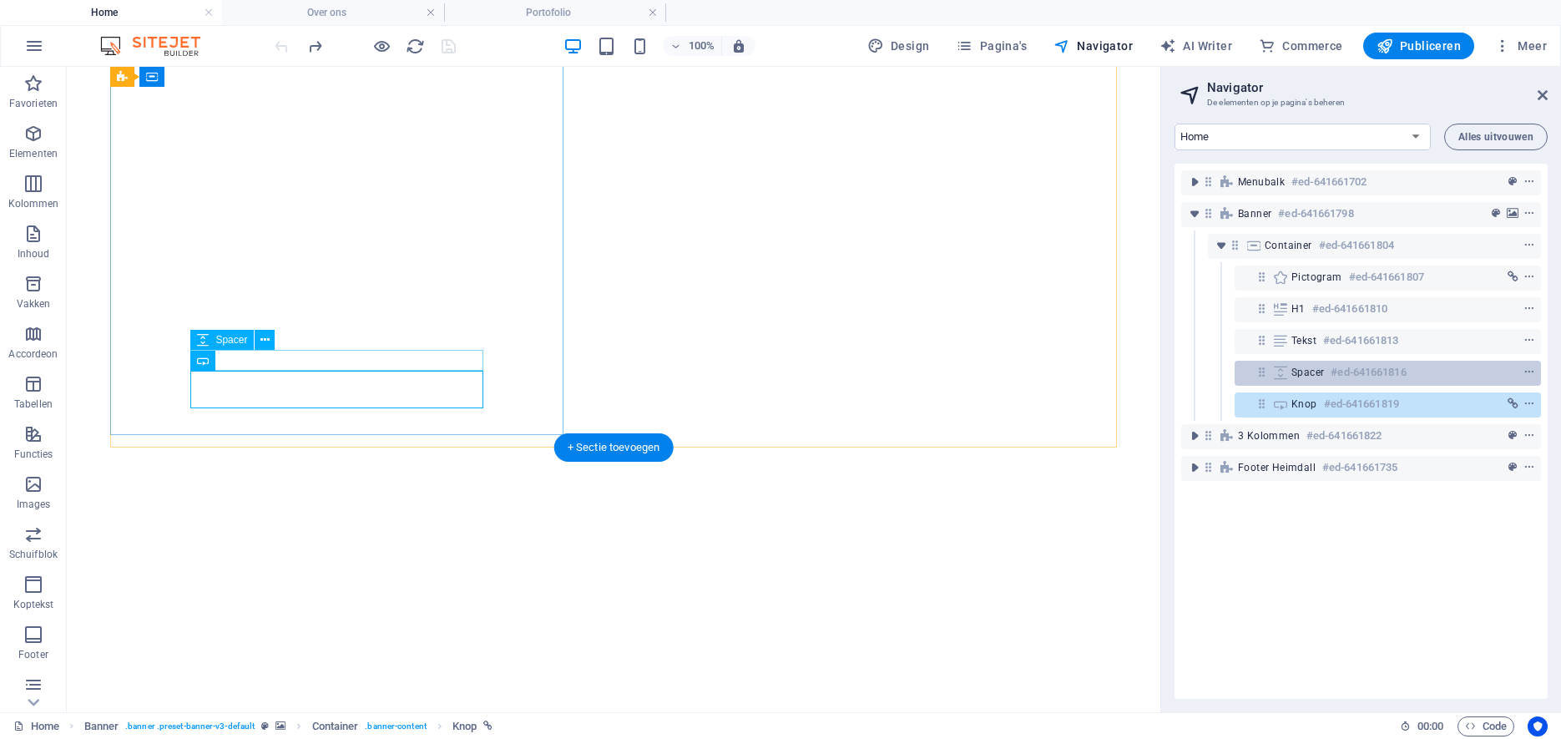
click at [1328, 374] on div "Spacer #ed-641661816" at bounding box center [1374, 372] width 166 height 20
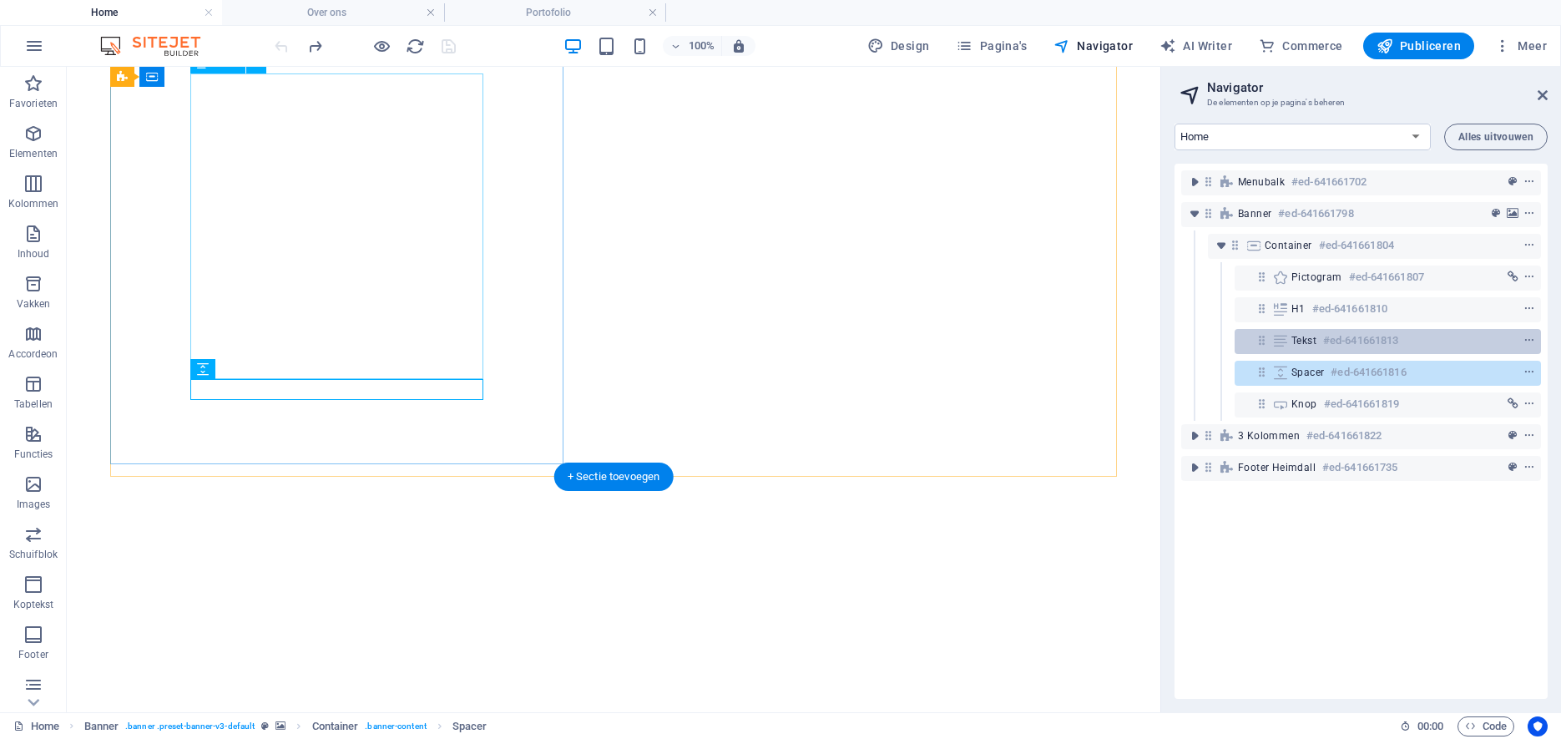
click at [1316, 343] on span "Tekst" at bounding box center [1303, 340] width 25 height 13
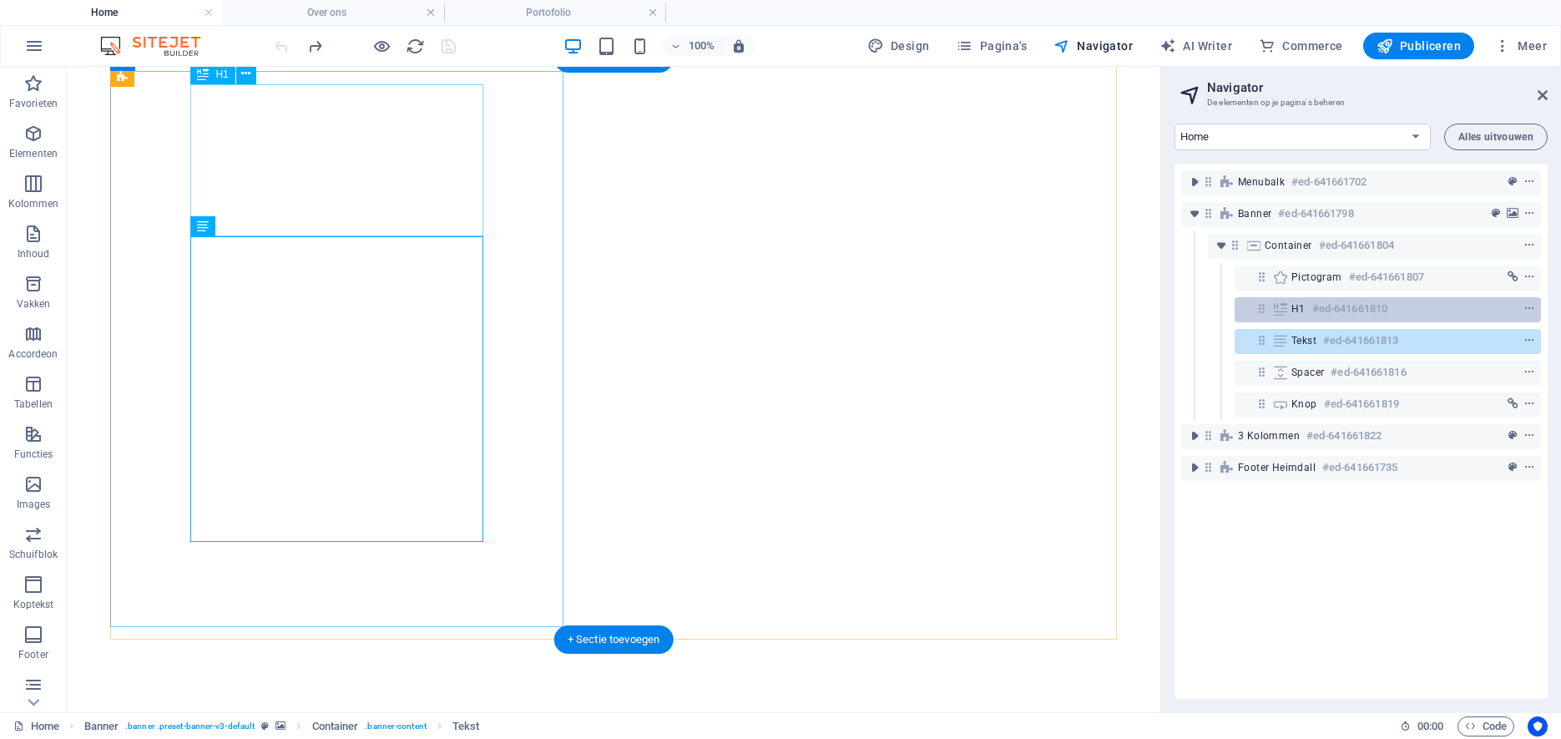
click at [1339, 311] on h6 "#ed-641661810" at bounding box center [1349, 309] width 75 height 20
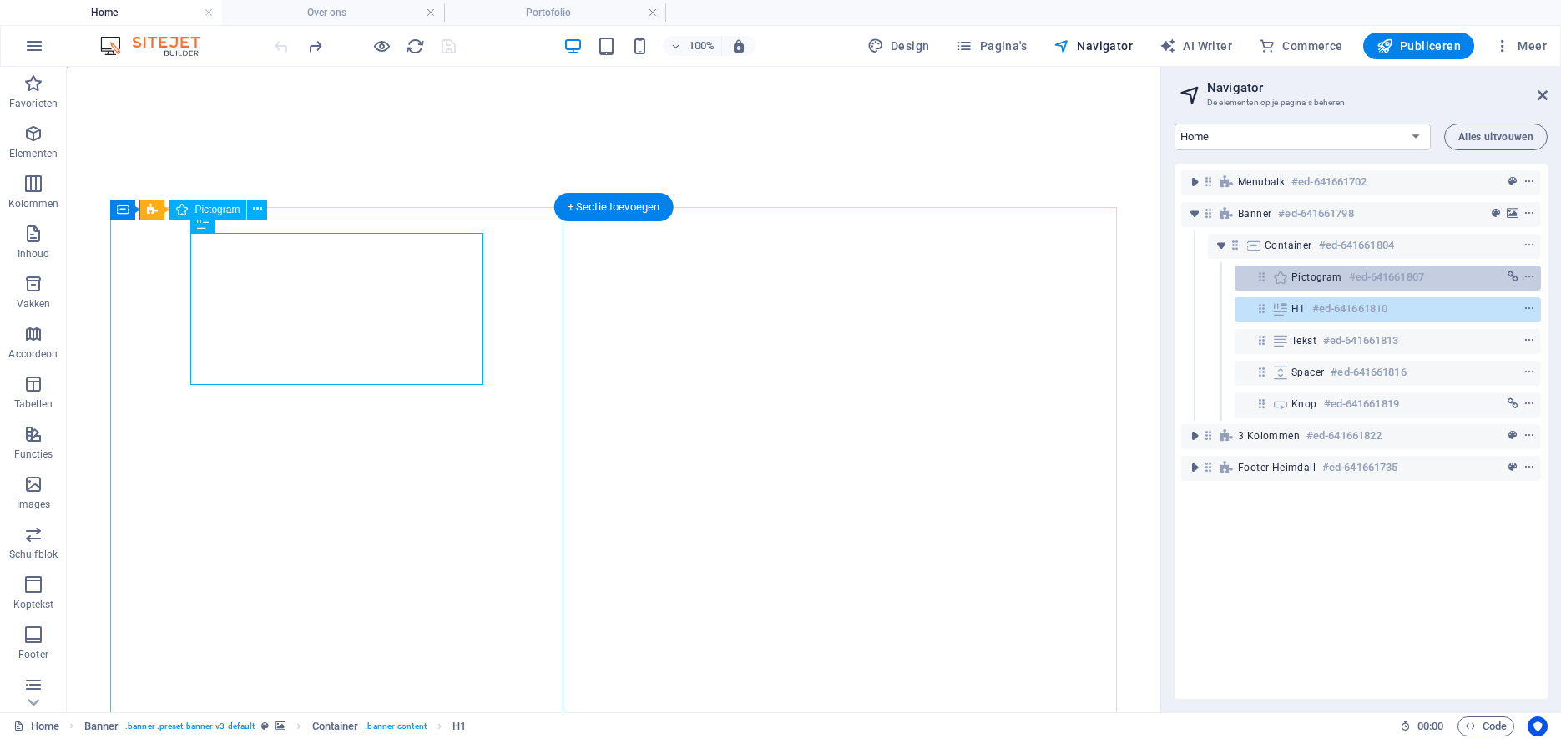
click at [1346, 270] on div "Pictogram #ed-641661807" at bounding box center [1374, 277] width 166 height 20
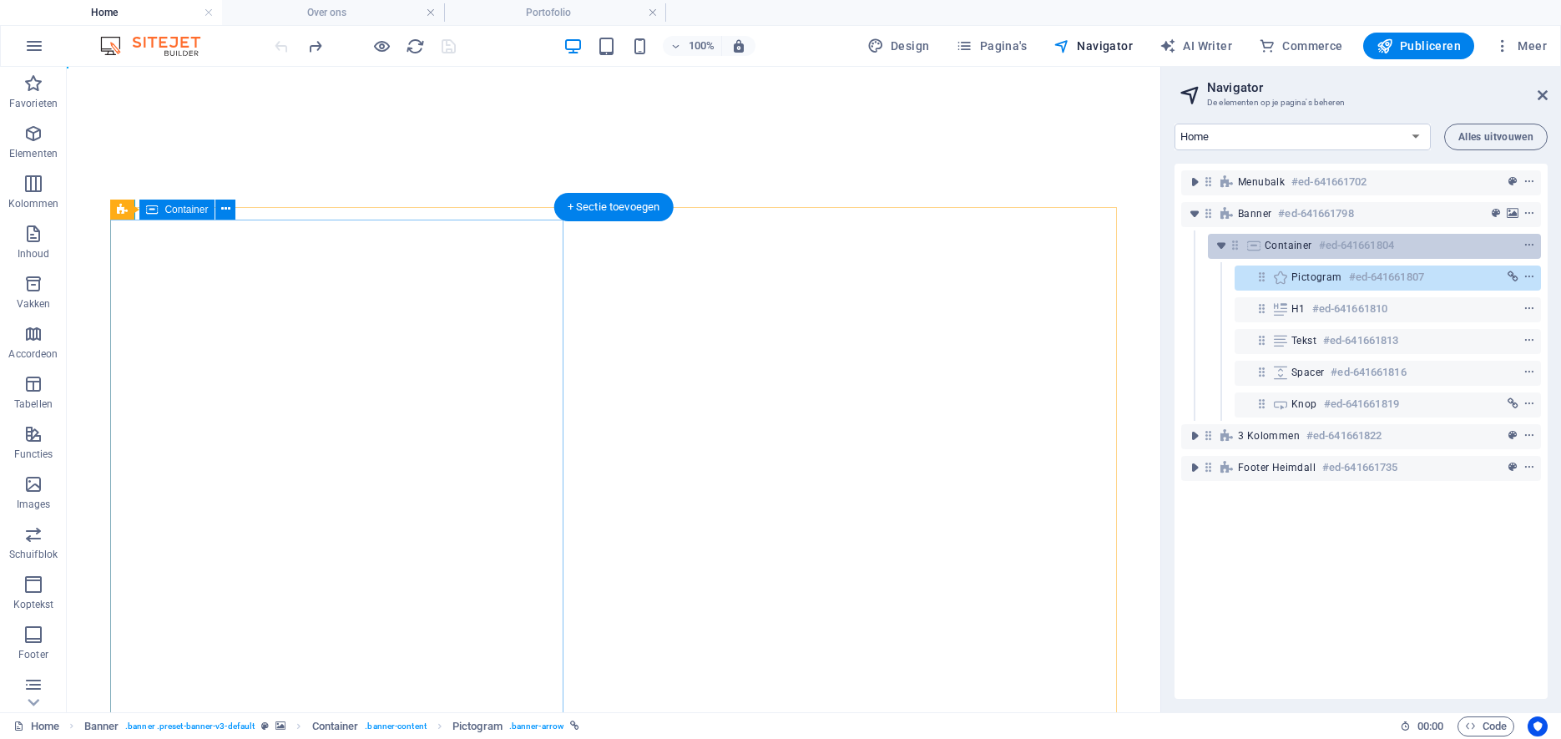
click at [1323, 242] on h6 "#ed-641661804" at bounding box center [1356, 245] width 75 height 20
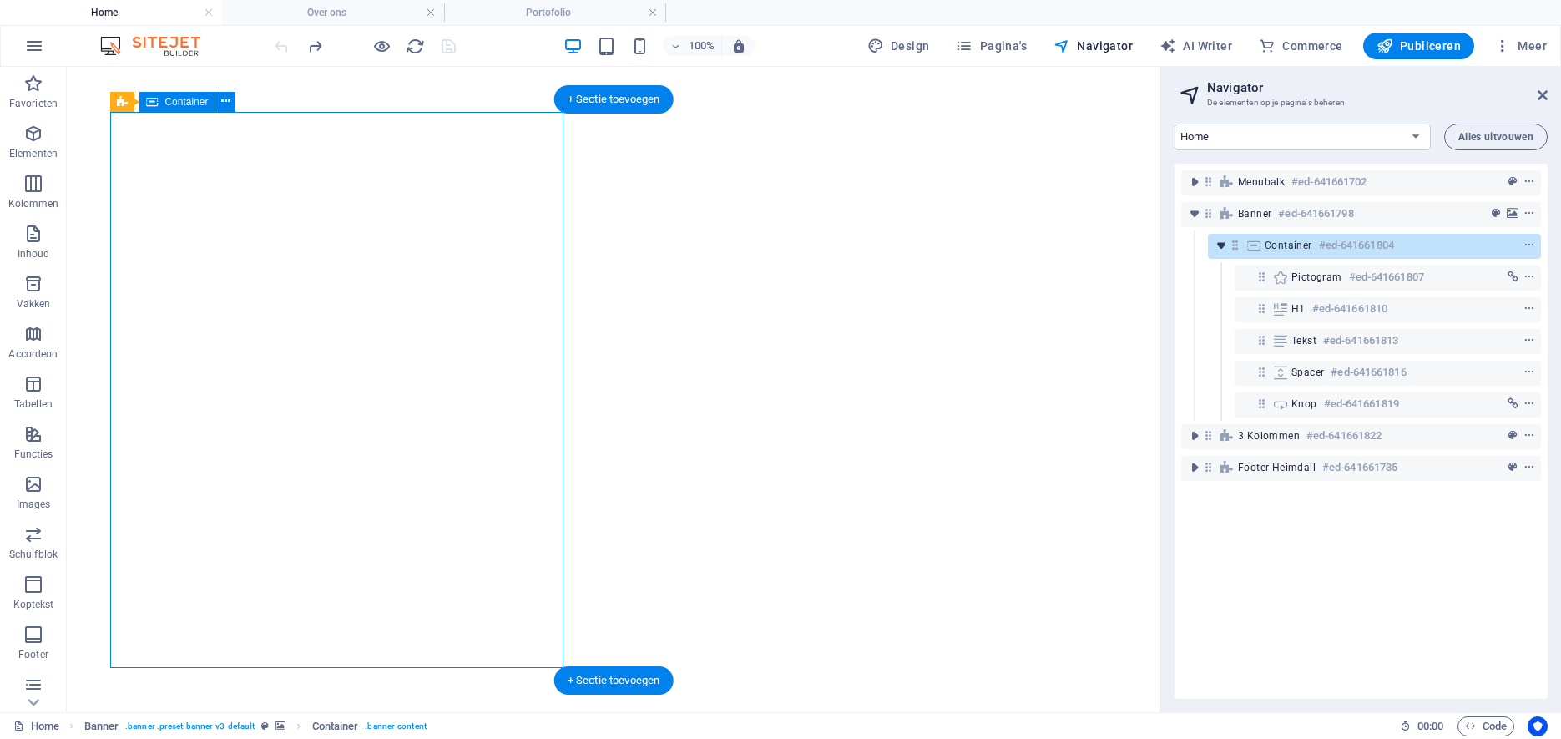
click at [1224, 243] on icon "toggle-expand" at bounding box center [1221, 245] width 17 height 17
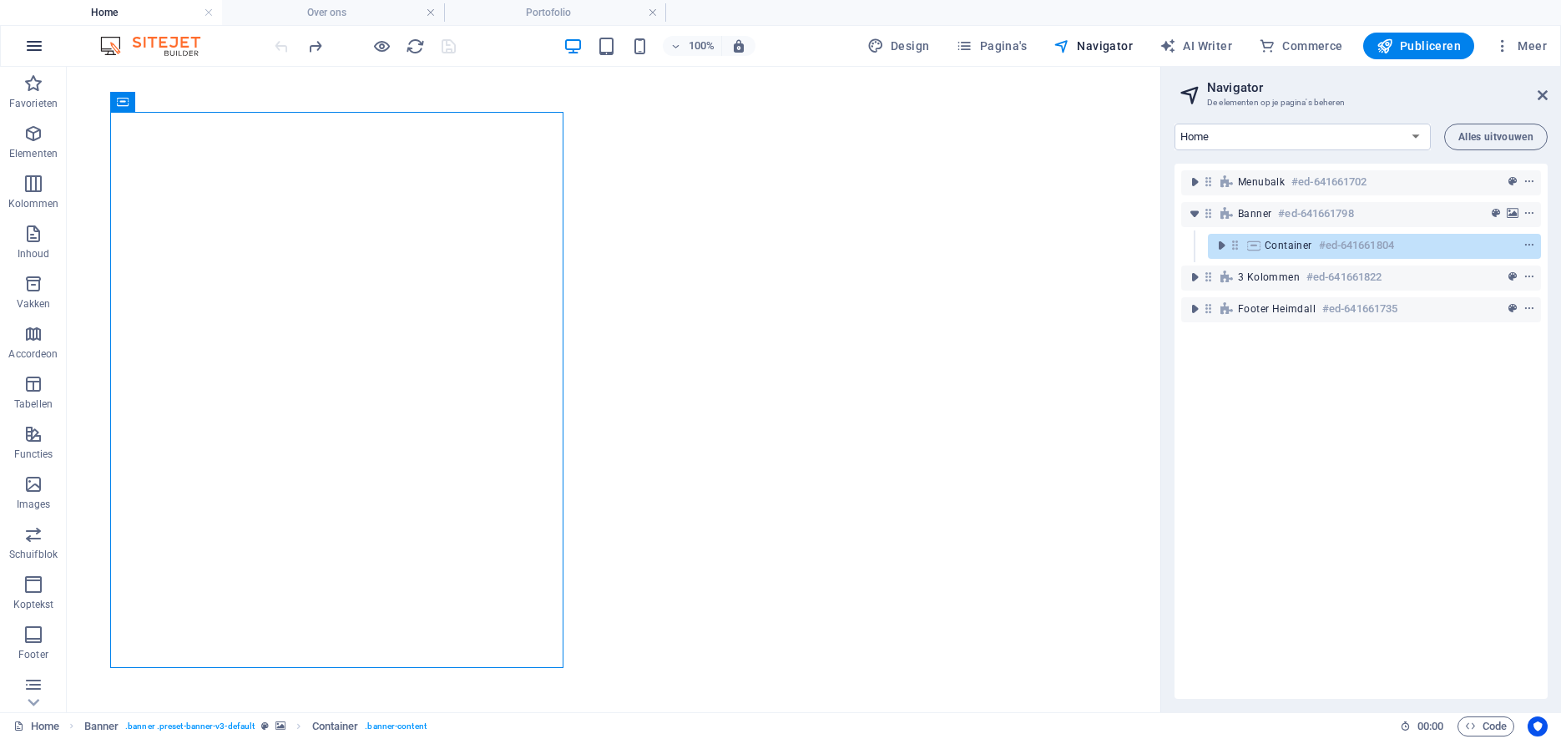
click at [38, 48] on icon "button" at bounding box center [34, 46] width 20 height 20
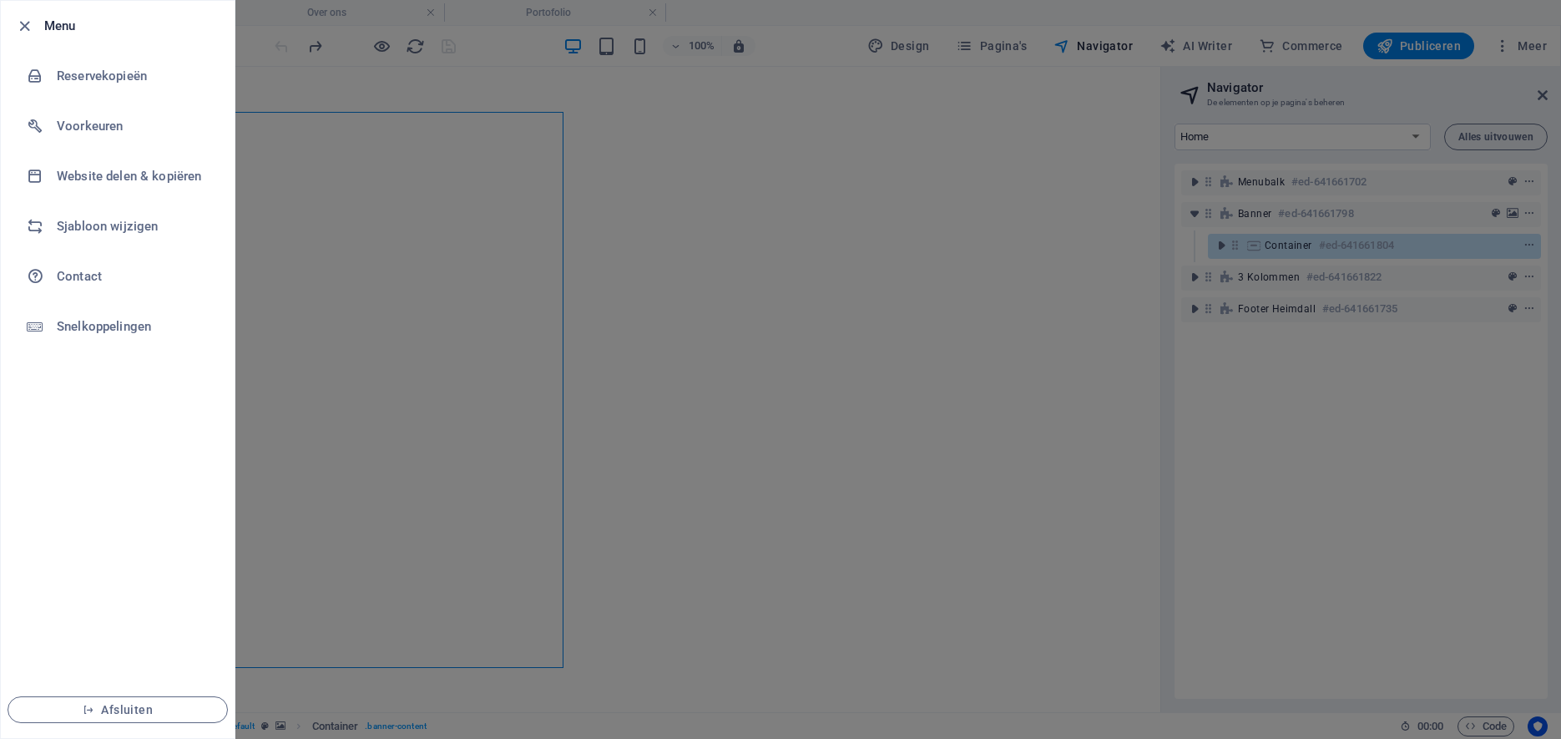
click at [256, 12] on div at bounding box center [780, 369] width 1561 height 739
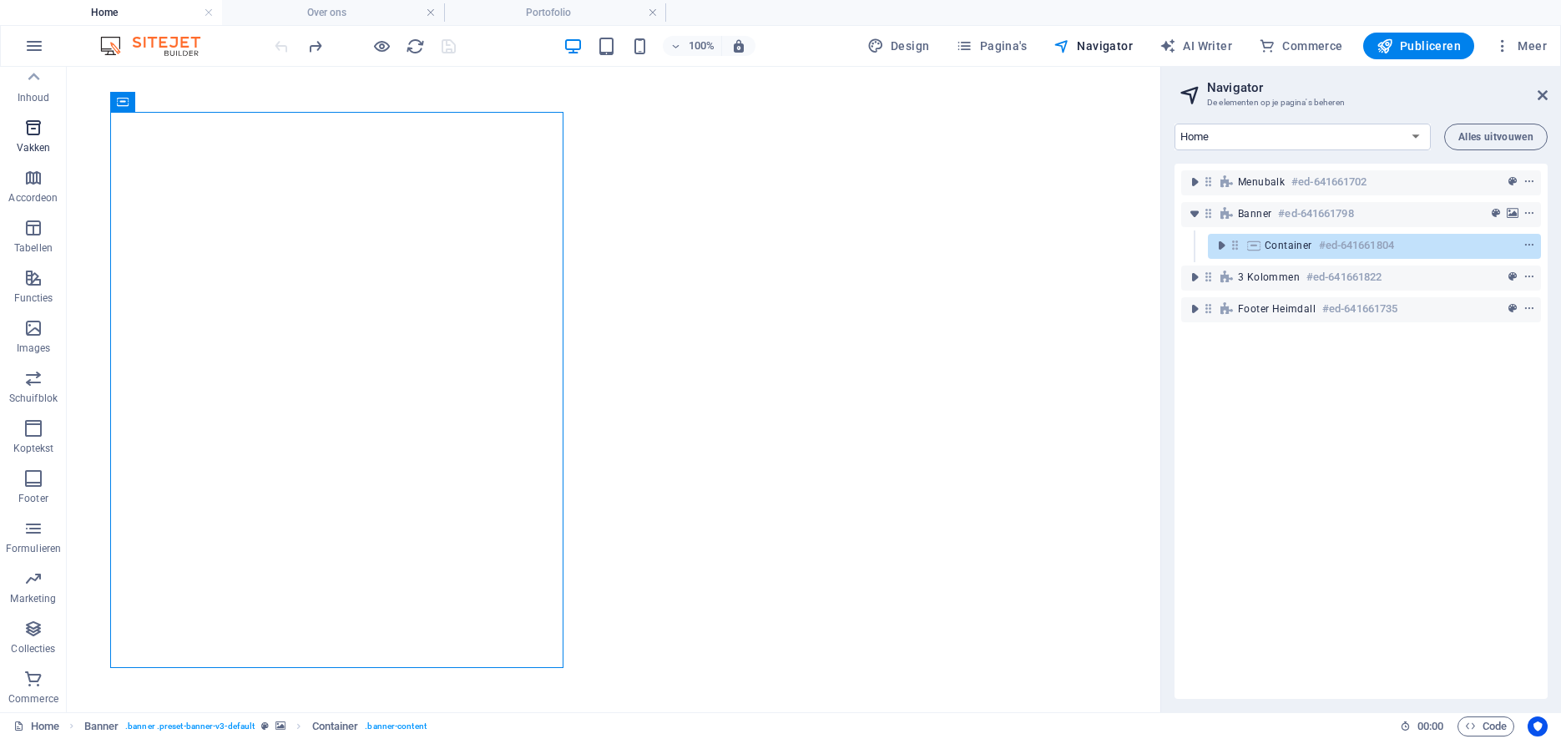
scroll to position [0, 0]
click at [33, 139] on icon "button" at bounding box center [33, 134] width 20 height 20
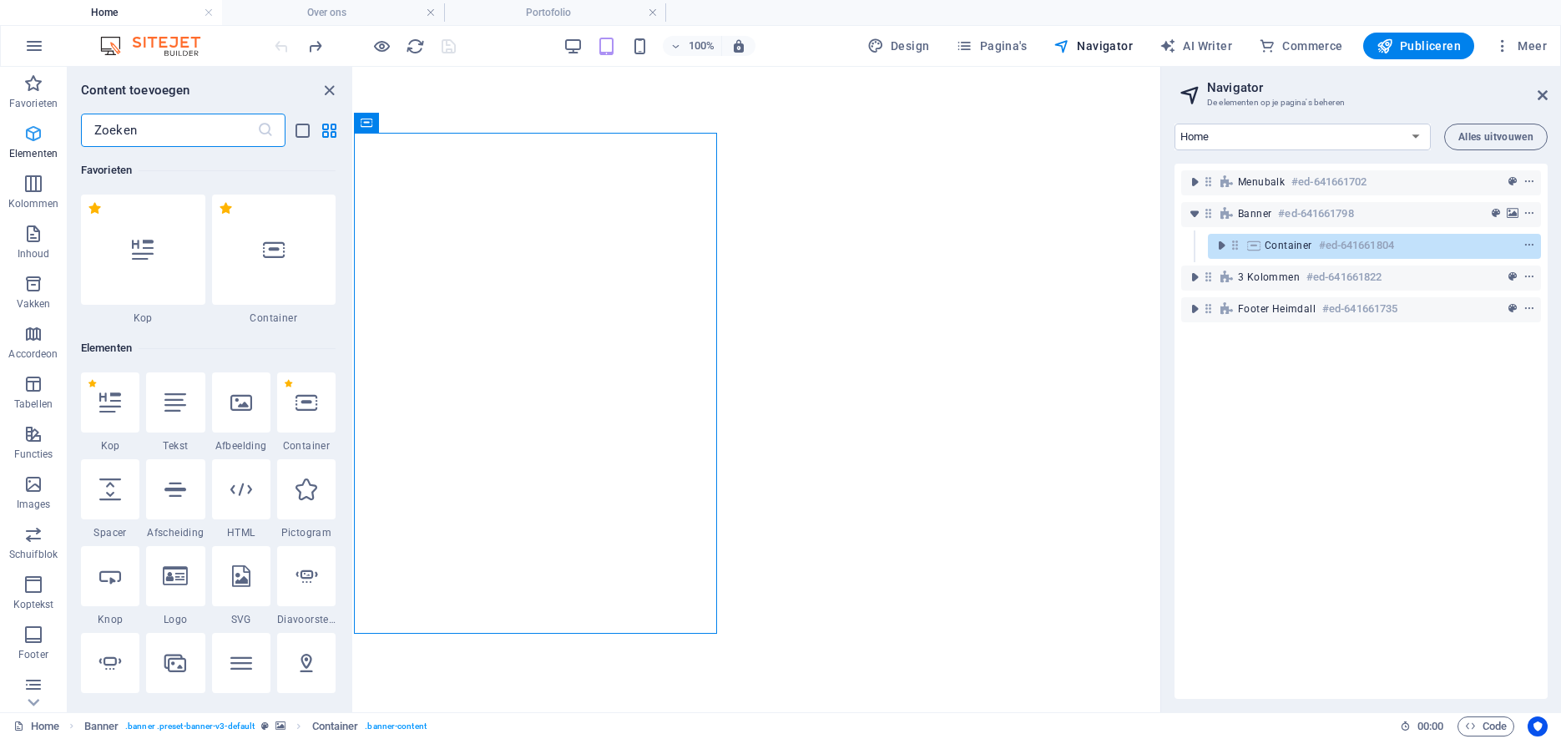
scroll to position [178, 0]
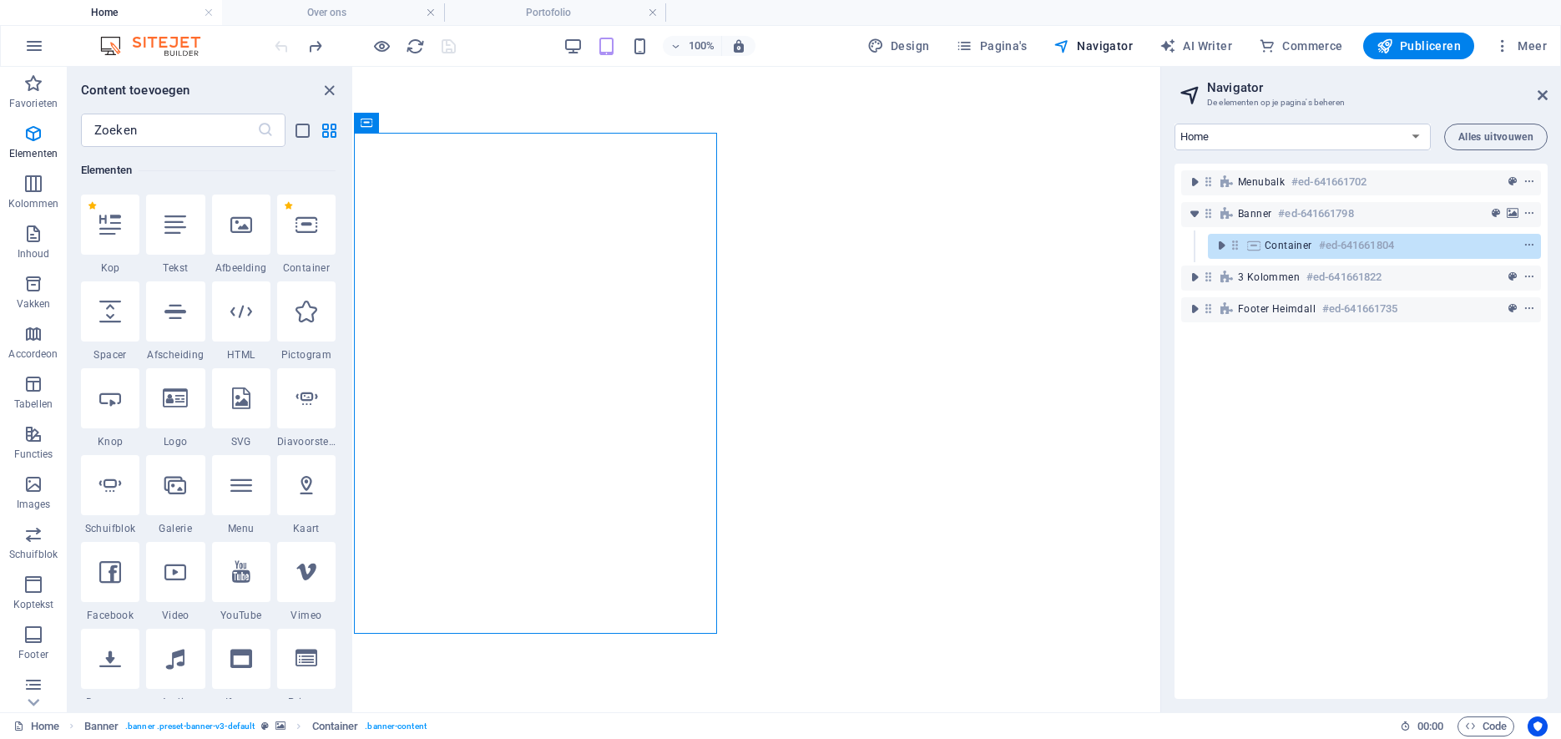
click at [301, 243] on div at bounding box center [306, 224] width 58 height 60
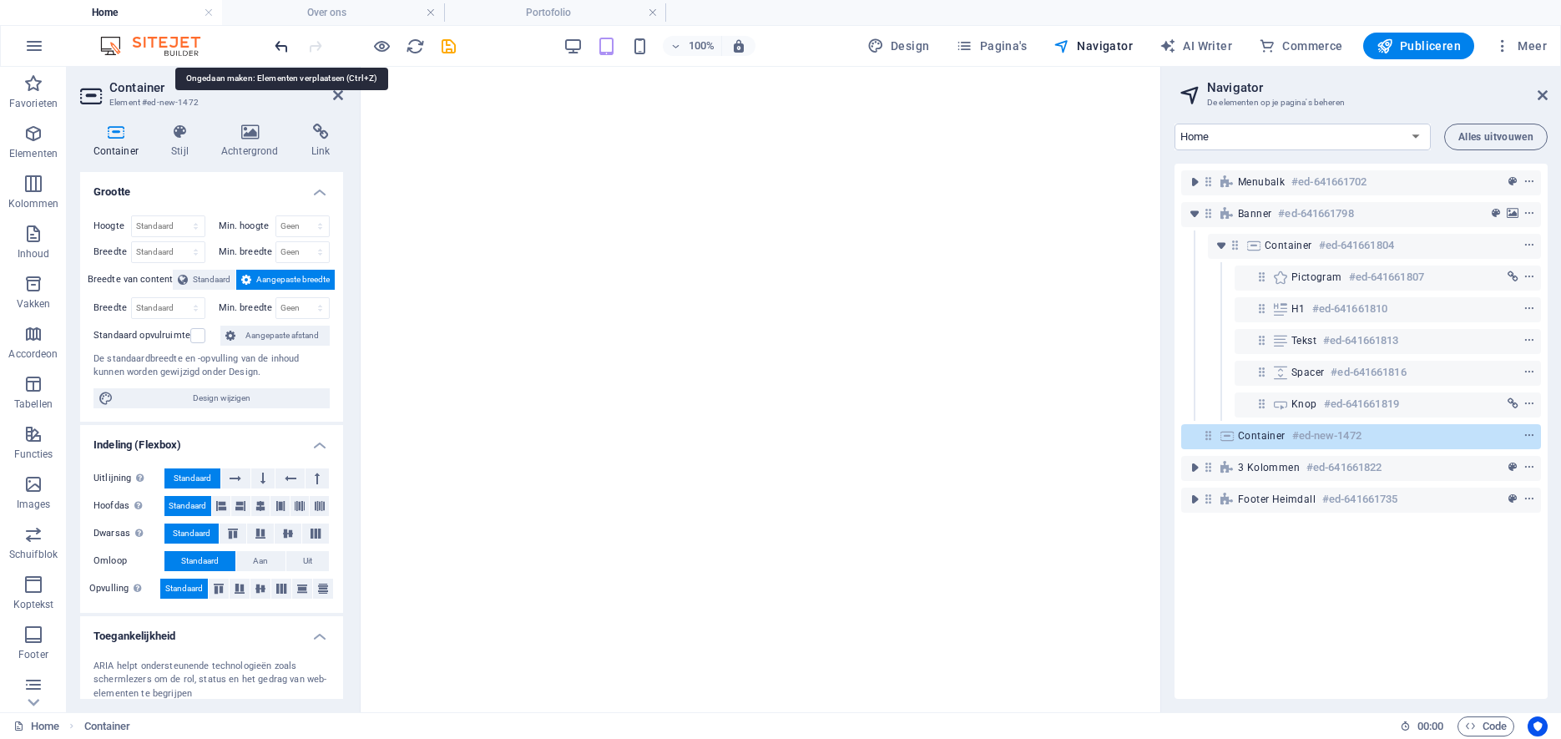
click at [279, 46] on icon "undo" at bounding box center [281, 46] width 19 height 19
click at [119, 133] on icon at bounding box center [116, 132] width 72 height 17
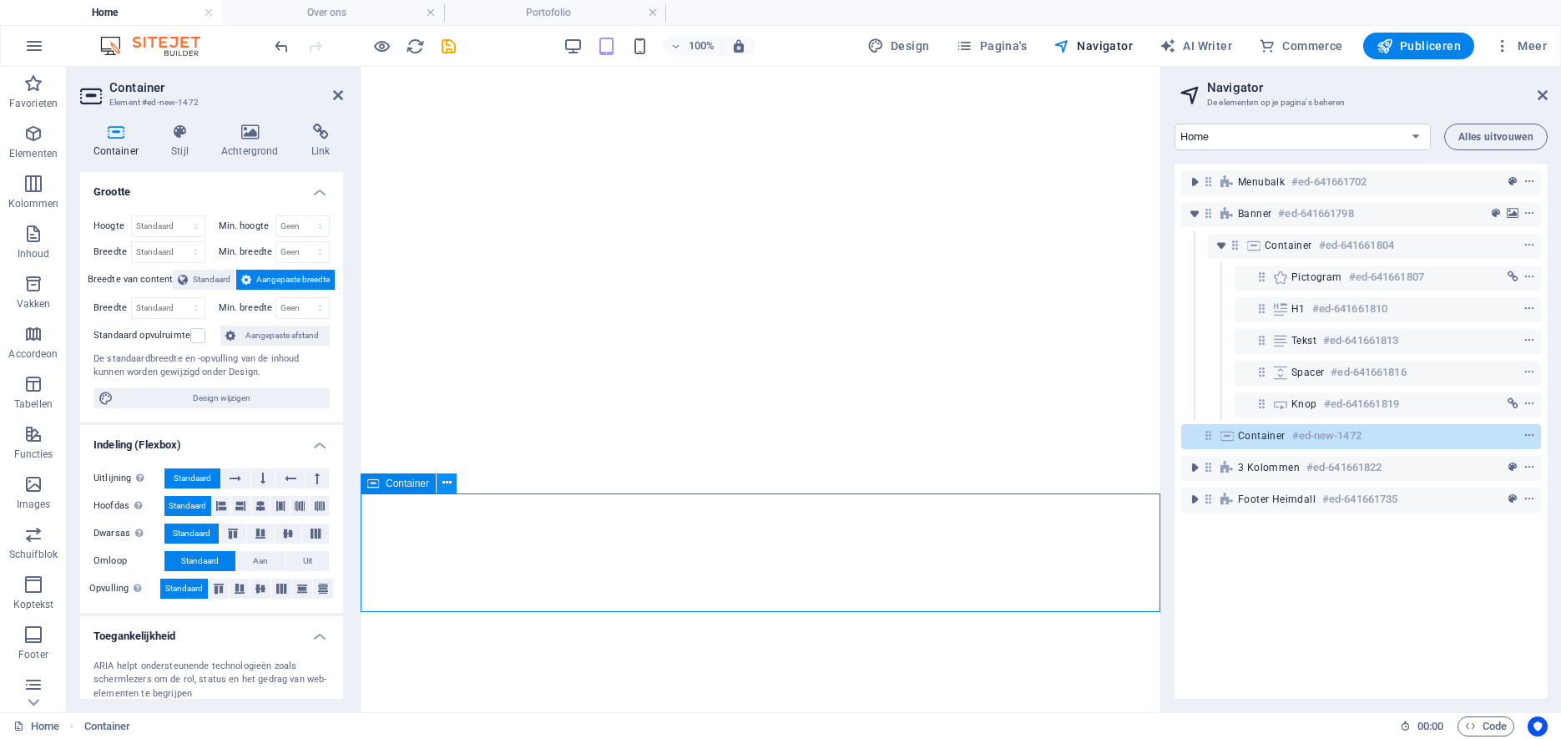
click at [447, 482] on icon at bounding box center [446, 483] width 9 height 18
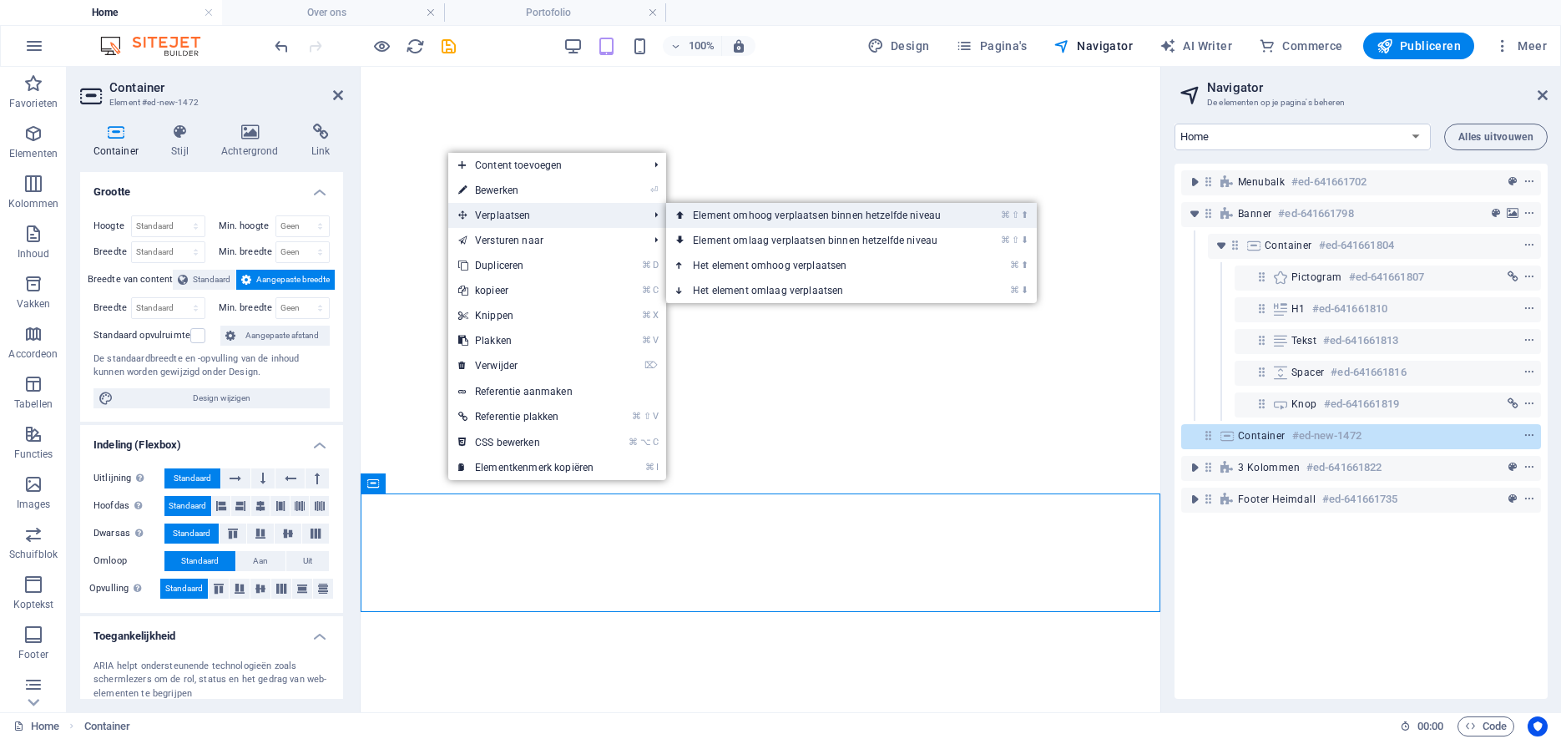
click at [726, 213] on link "⌘ ⇧ ⬆ Element omhoog verplaatsen binnen hetzelfde niveau" at bounding box center [820, 215] width 308 height 25
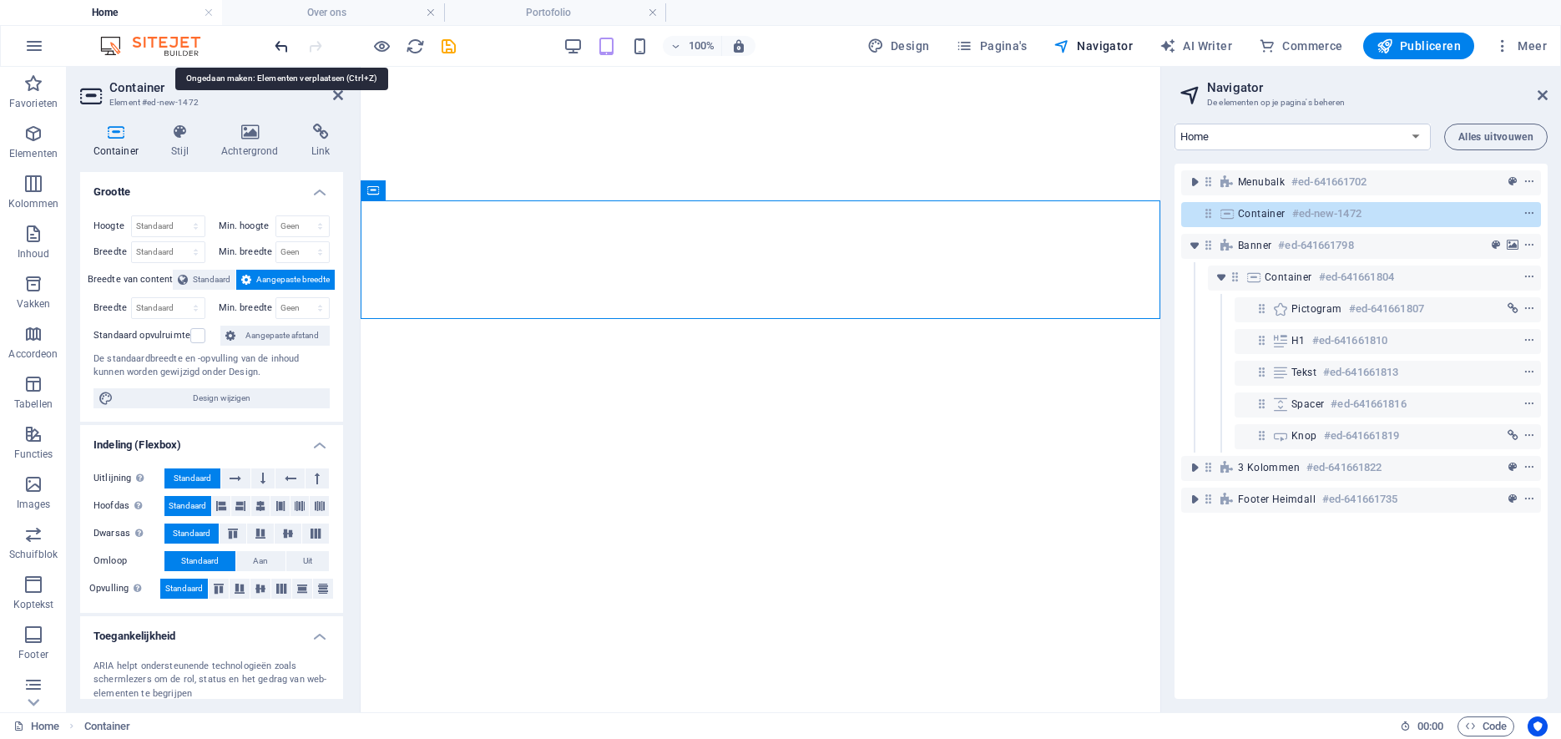
click at [280, 45] on icon "undo" at bounding box center [281, 46] width 19 height 19
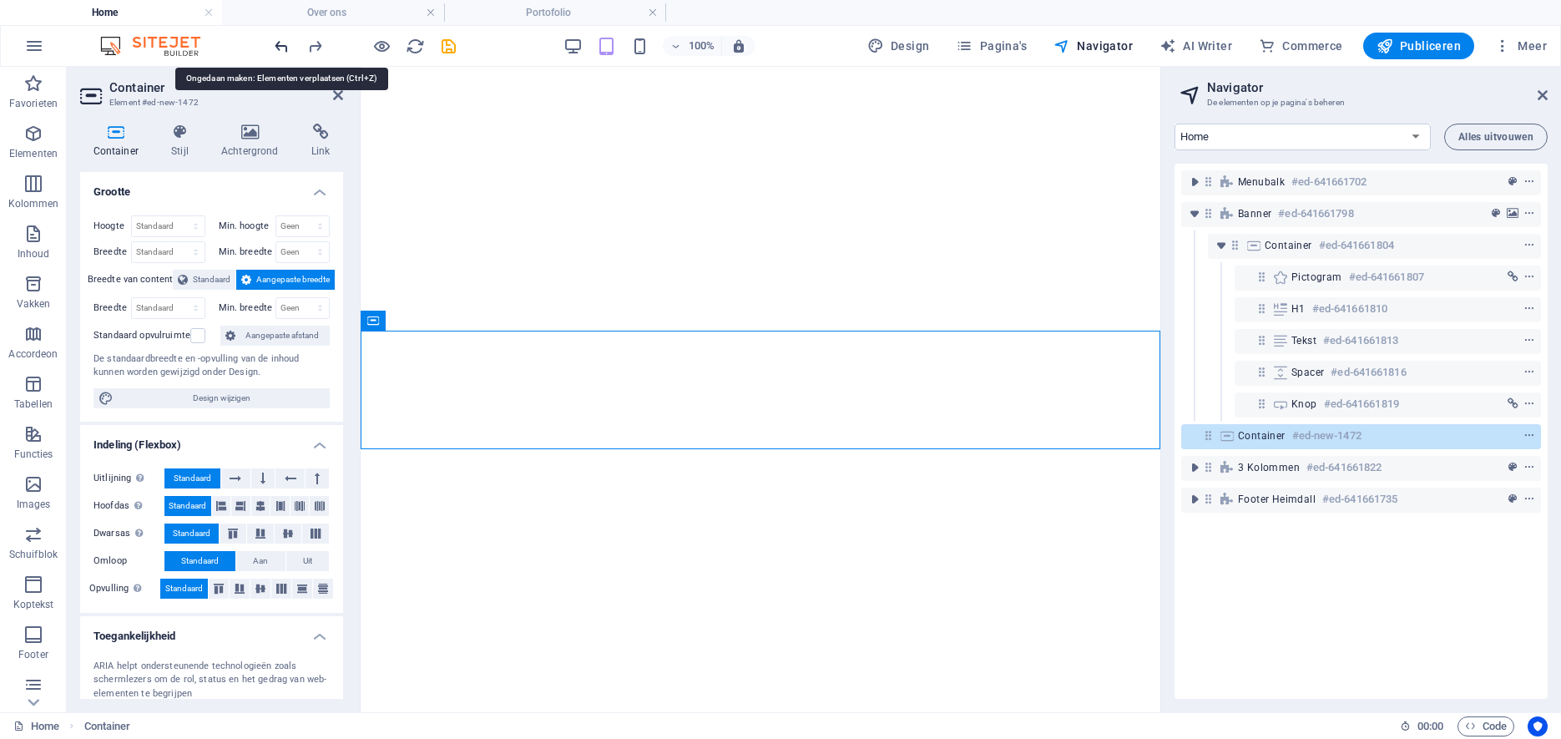
click at [280, 45] on icon "undo" at bounding box center [281, 46] width 19 height 19
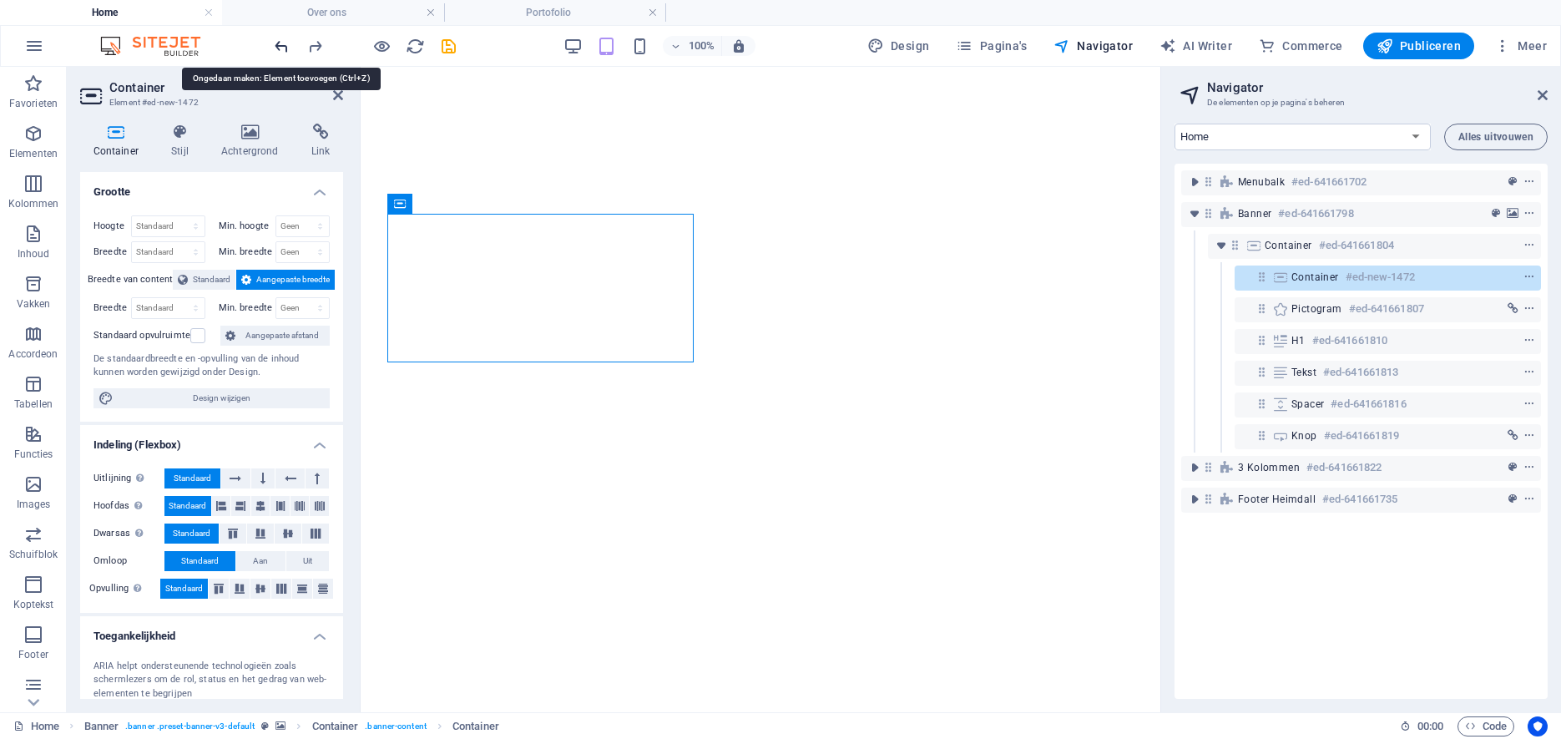
click at [280, 45] on icon "undo" at bounding box center [281, 46] width 19 height 19
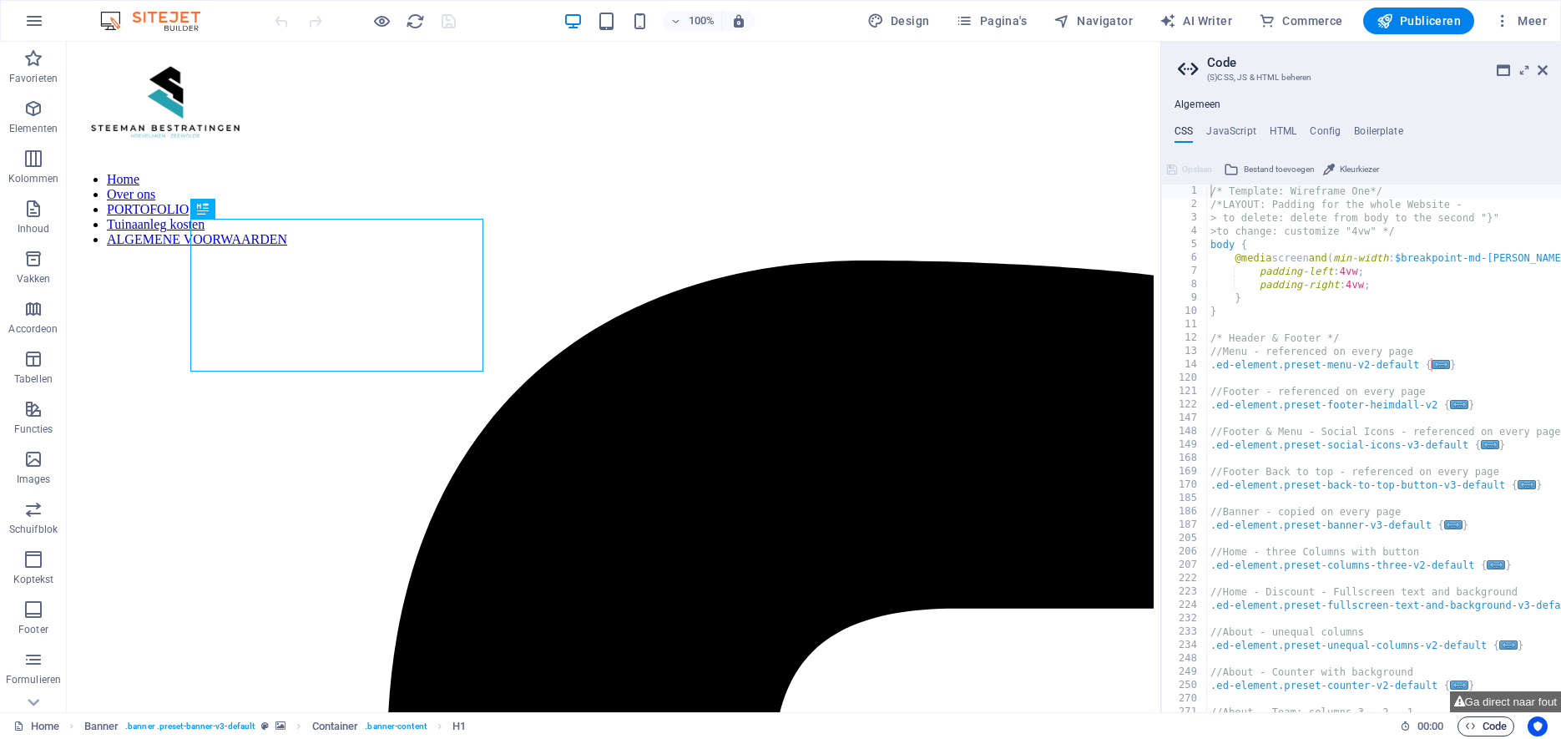
click at [1493, 727] on span "Code" at bounding box center [1486, 726] width 42 height 20
click at [1537, 728] on icon "Usercentrics" at bounding box center [1538, 726] width 12 height 12
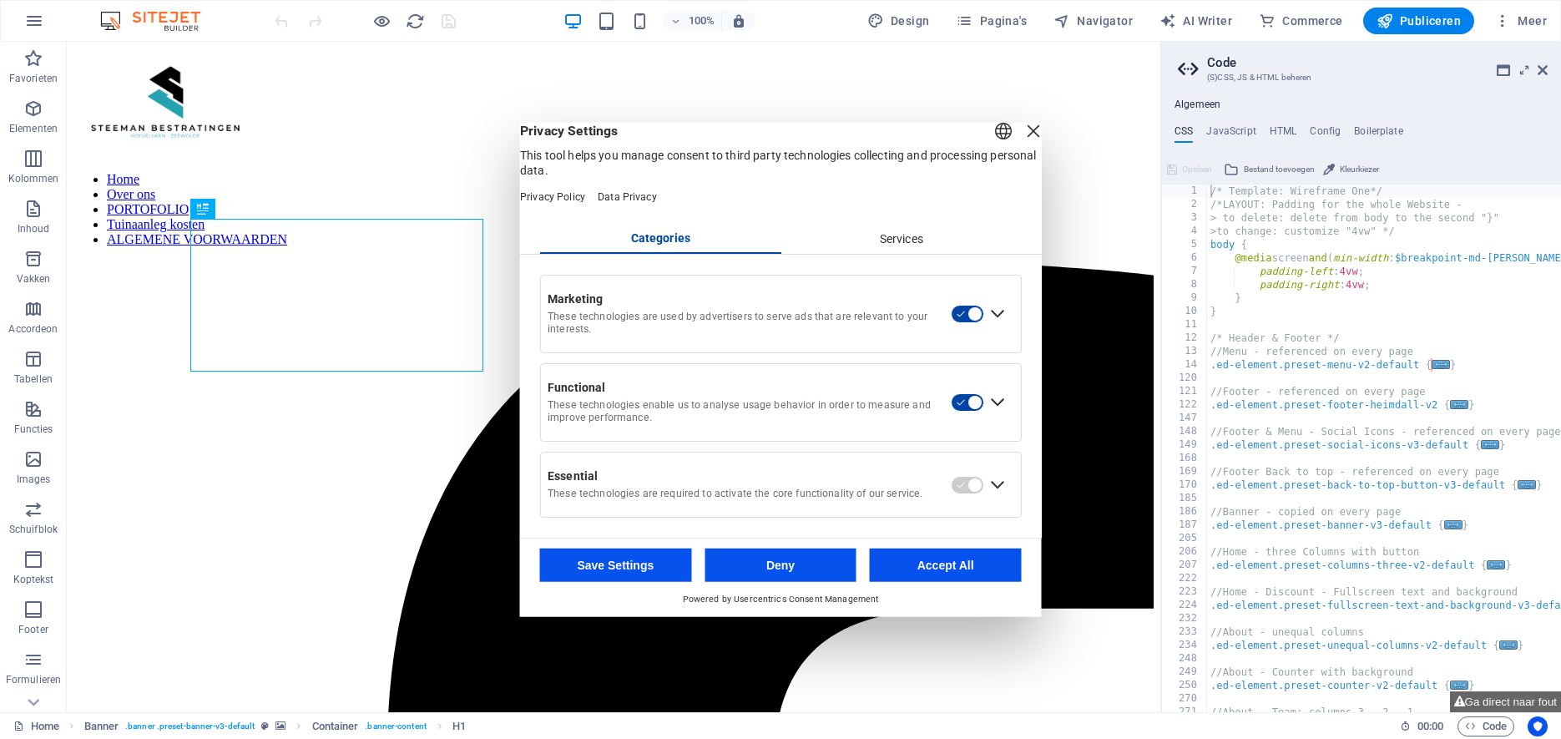
click at [1022, 139] on div "Close Layer" at bounding box center [1033, 130] width 23 height 23
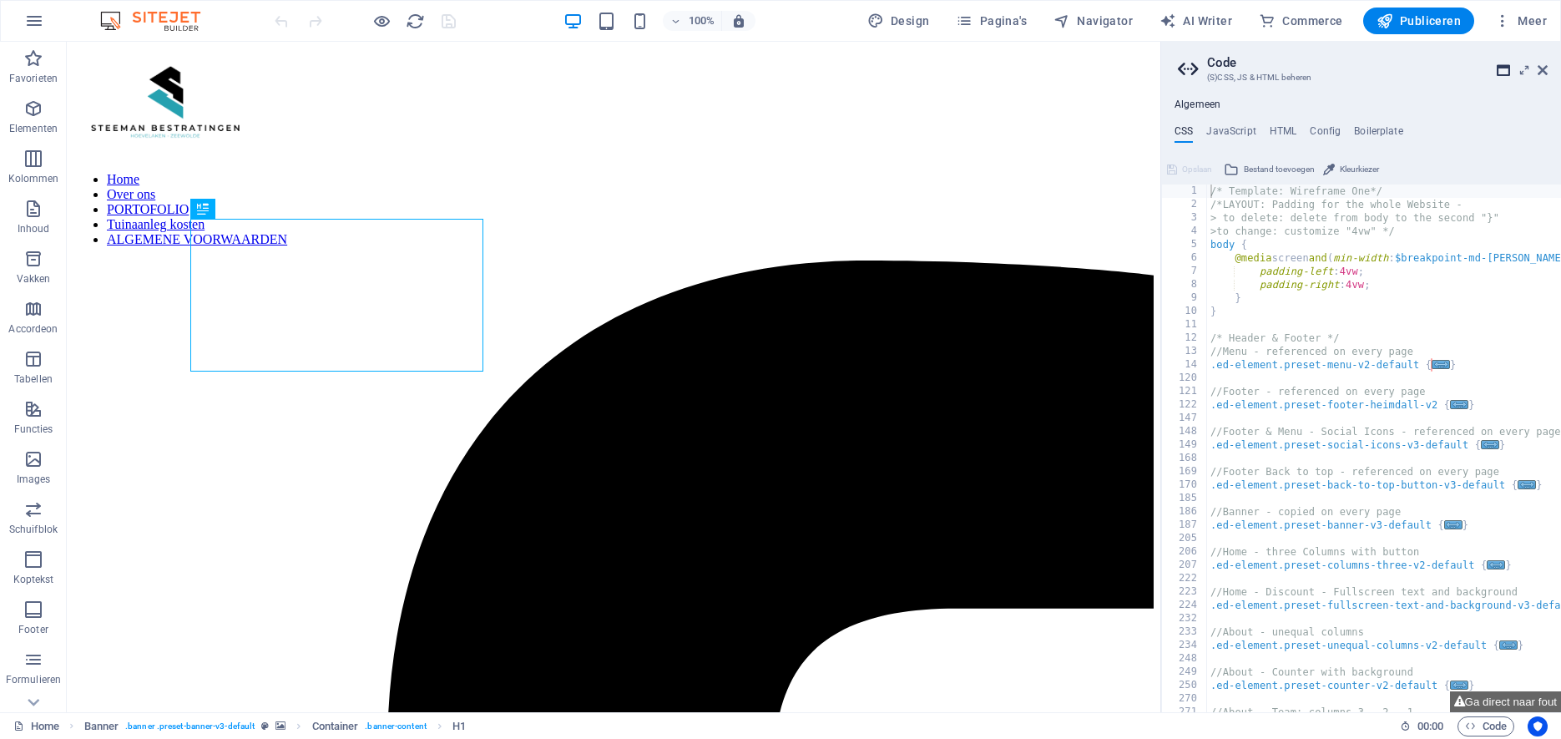
click at [1503, 73] on icon at bounding box center [1503, 69] width 13 height 13
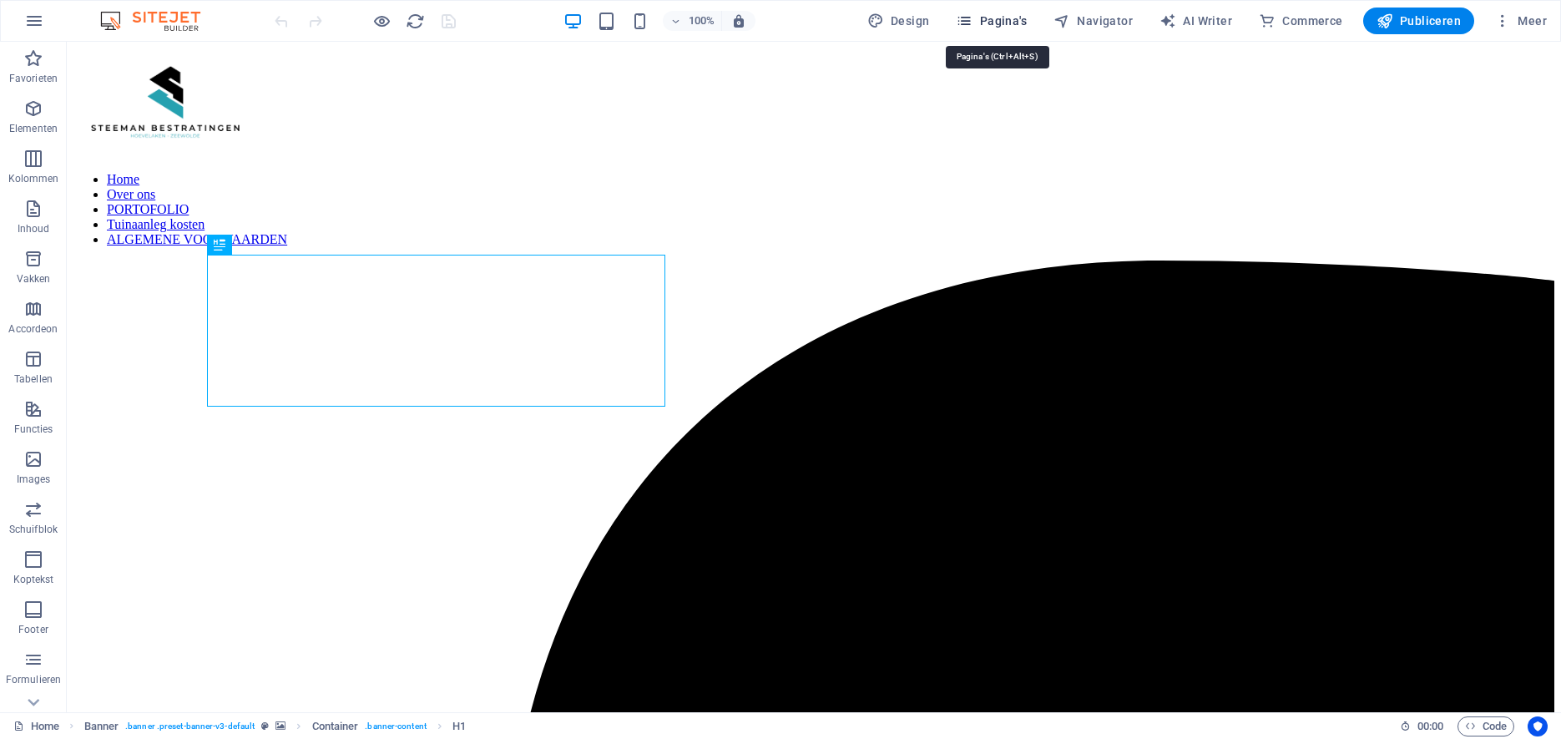
drag, startPoint x: 942, startPoint y: 5, endPoint x: 1002, endPoint y: 17, distance: 60.4
click at [1002, 17] on span "Pagina's" at bounding box center [991, 21] width 71 height 17
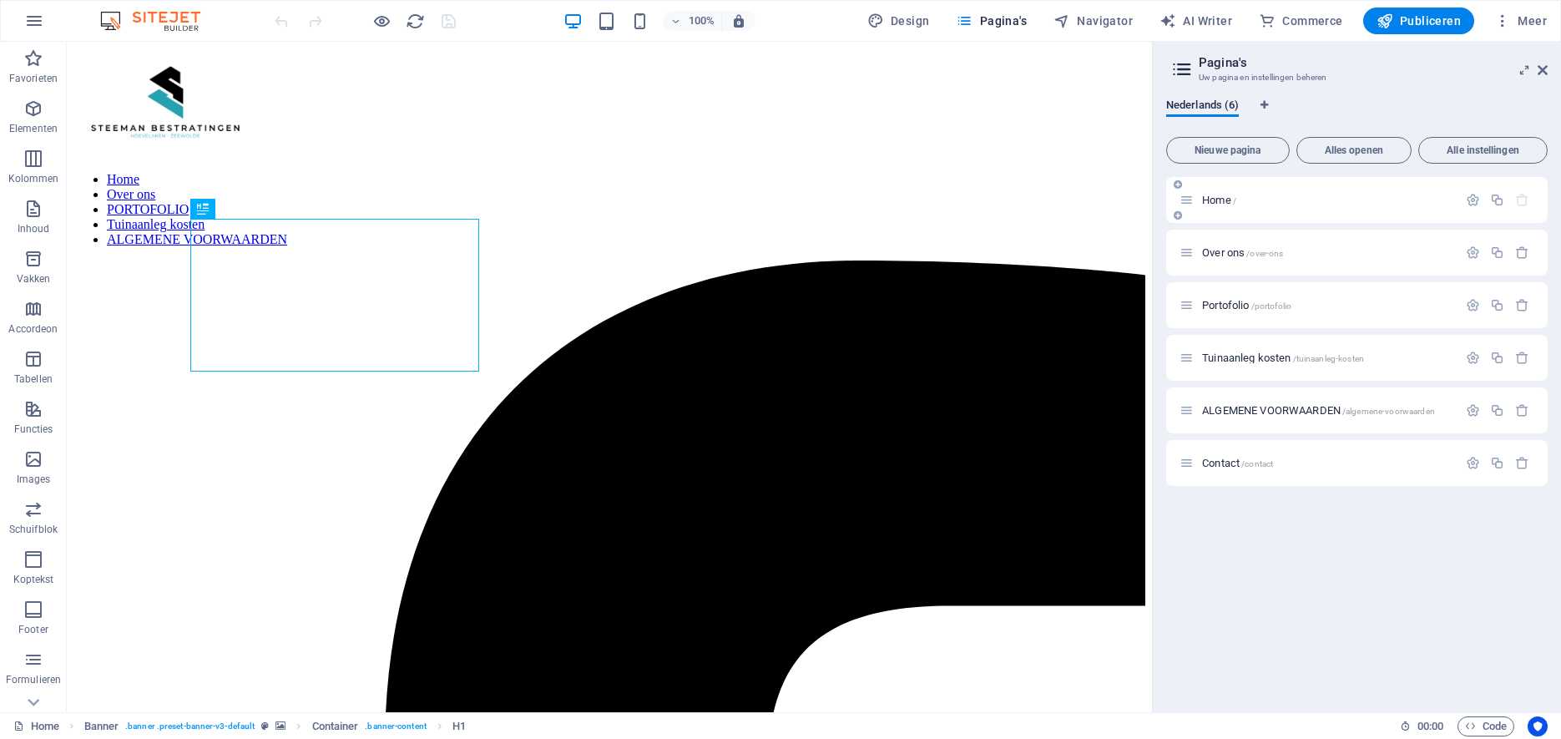
click at [1331, 204] on p "Home /" at bounding box center [1327, 199] width 250 height 11
click at [1330, 200] on p "Home /" at bounding box center [1327, 199] width 250 height 11
click at [1305, 260] on div "Over ons /over-ons" at bounding box center [1319, 252] width 278 height 19
click at [1094, 14] on span "Navigator" at bounding box center [1092, 21] width 79 height 17
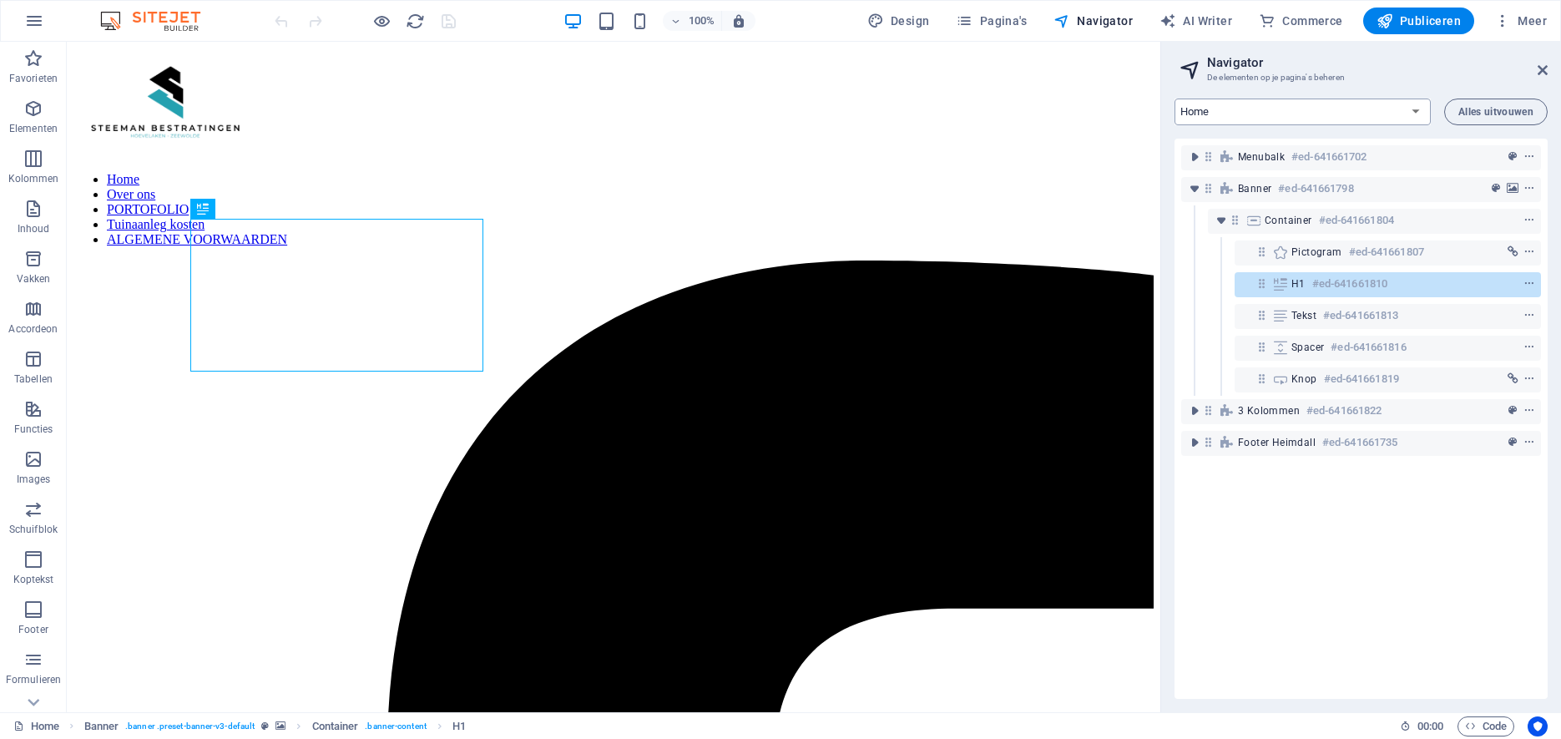
click option "Home" at bounding box center [0, 0] width 0 height 0
click at [624, 181] on div "+ Sectie toevoegen" at bounding box center [613, 182] width 119 height 28
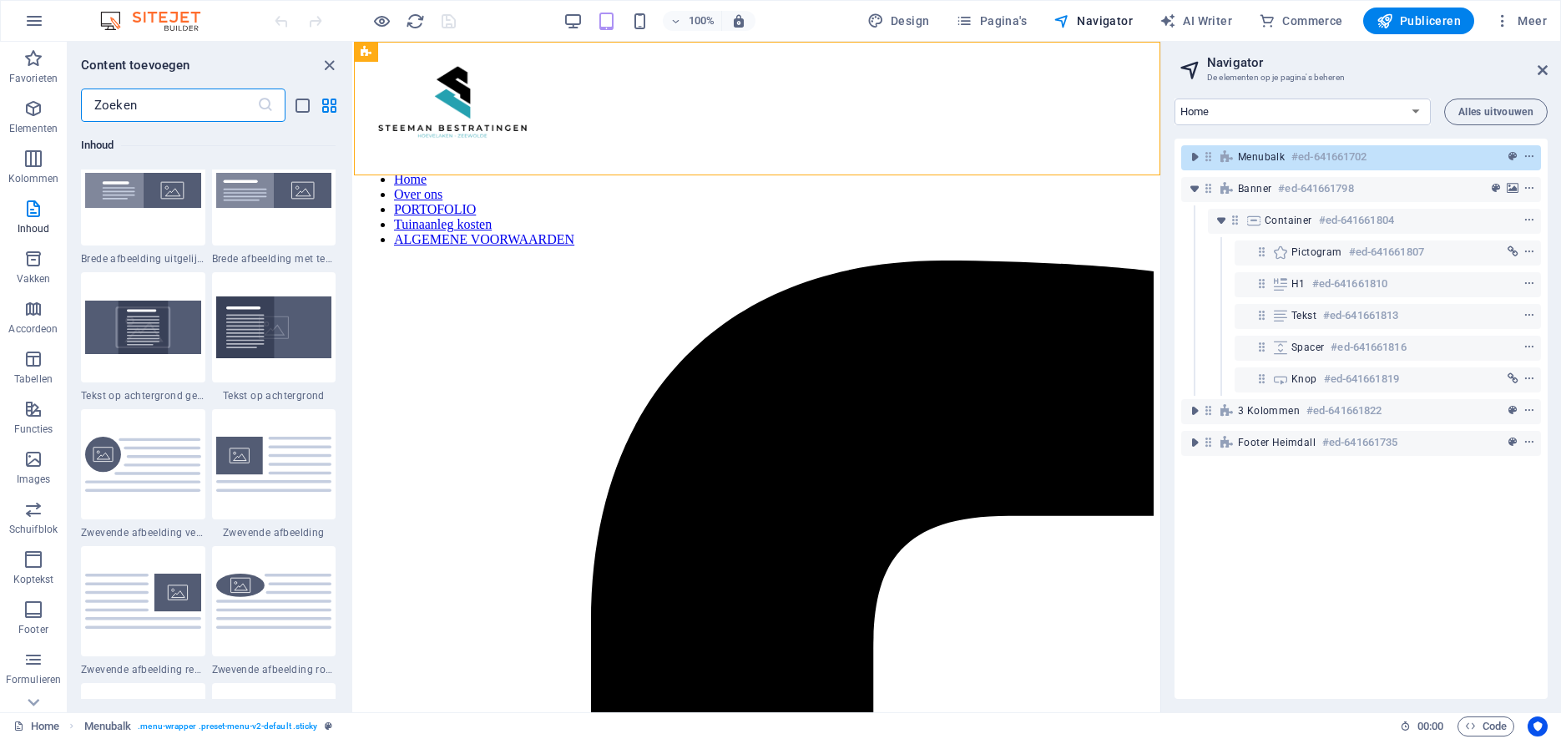
scroll to position [3370, 0]
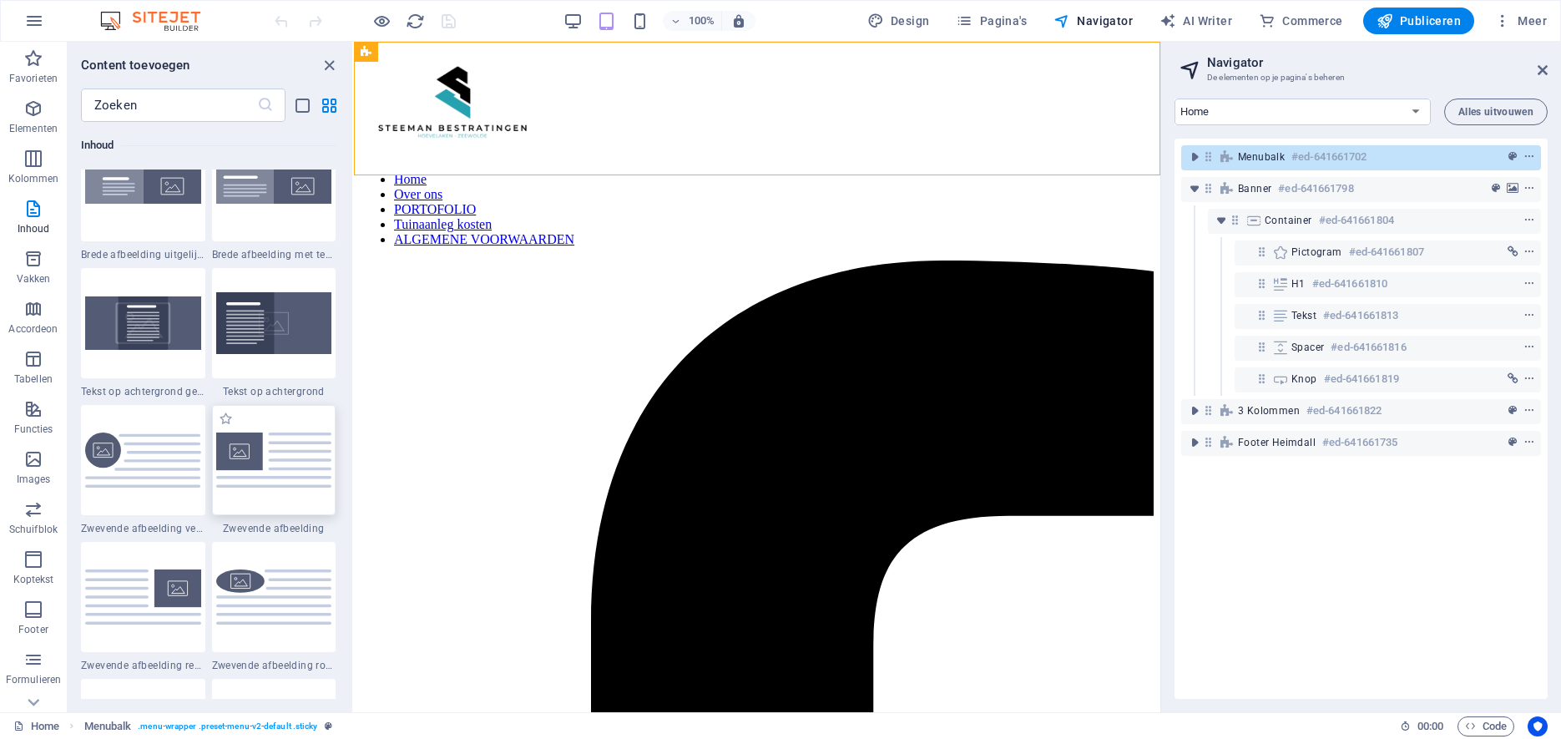
click at [282, 469] on img at bounding box center [274, 459] width 116 height 54
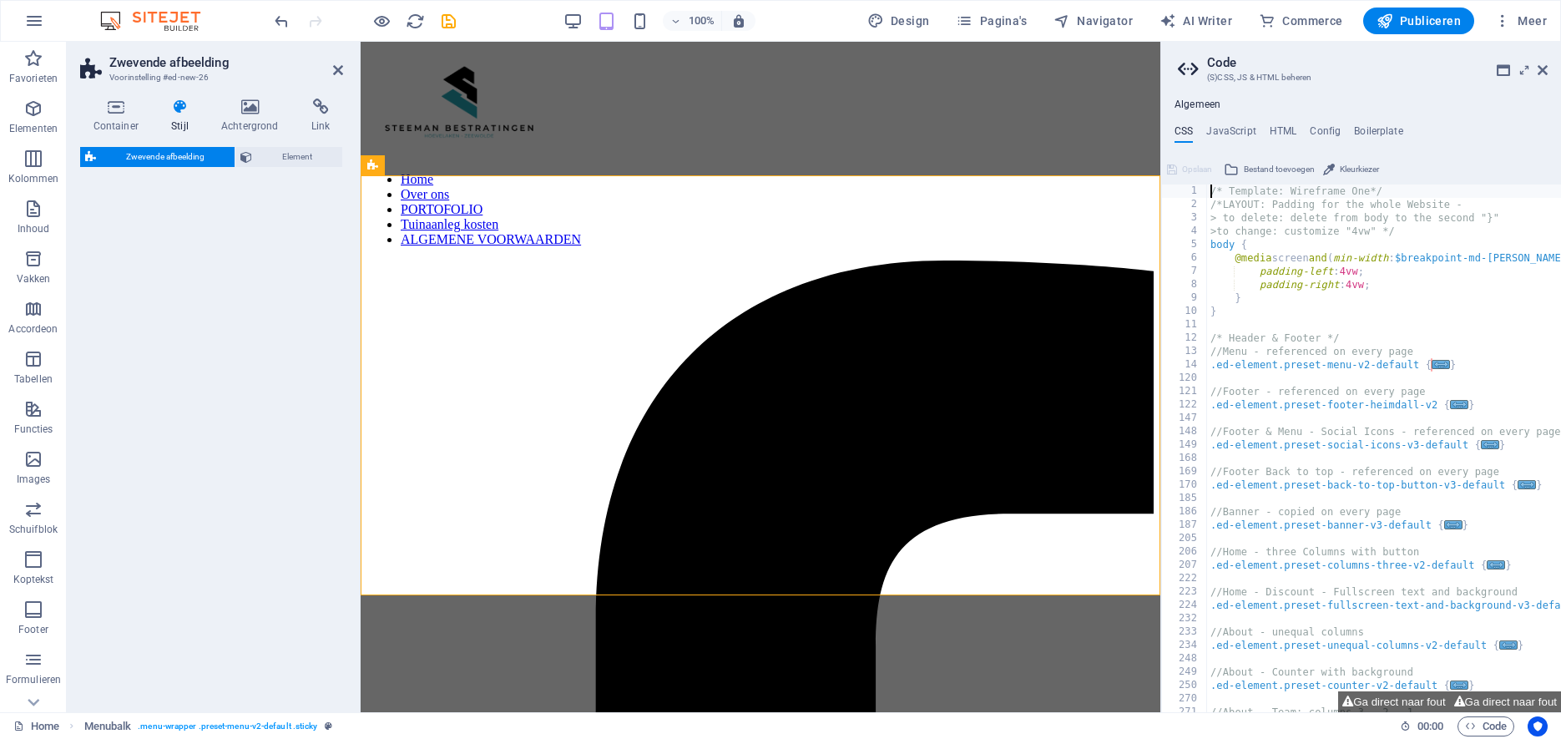
select select "%"
select select "rem"
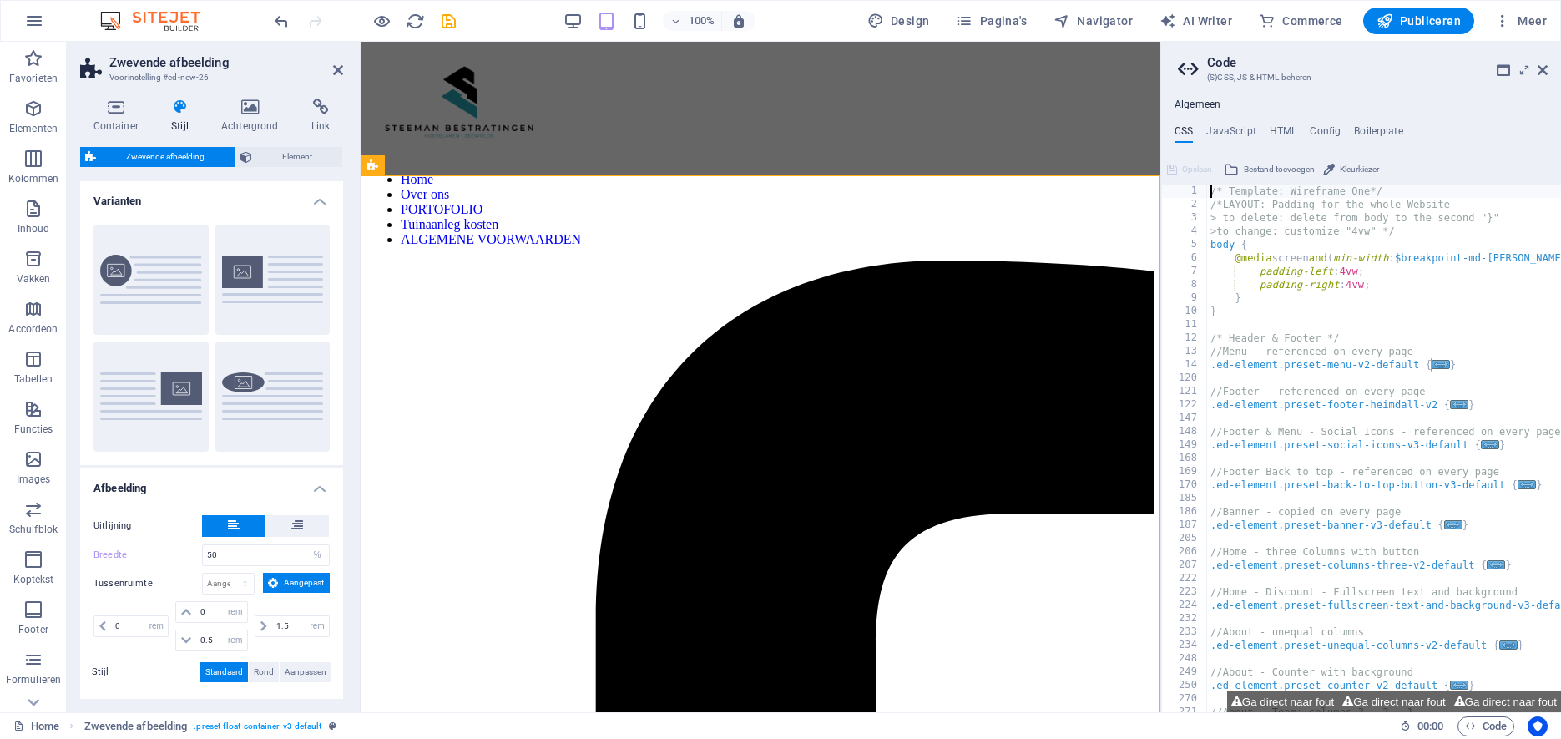
click at [1548, 65] on aside "Code (S)CSS, JS & HTML beheren Algemeen CSS JavaScript HTML Config Boilerplate …" at bounding box center [1360, 377] width 401 height 670
click at [1543, 68] on icon at bounding box center [1543, 69] width 10 height 13
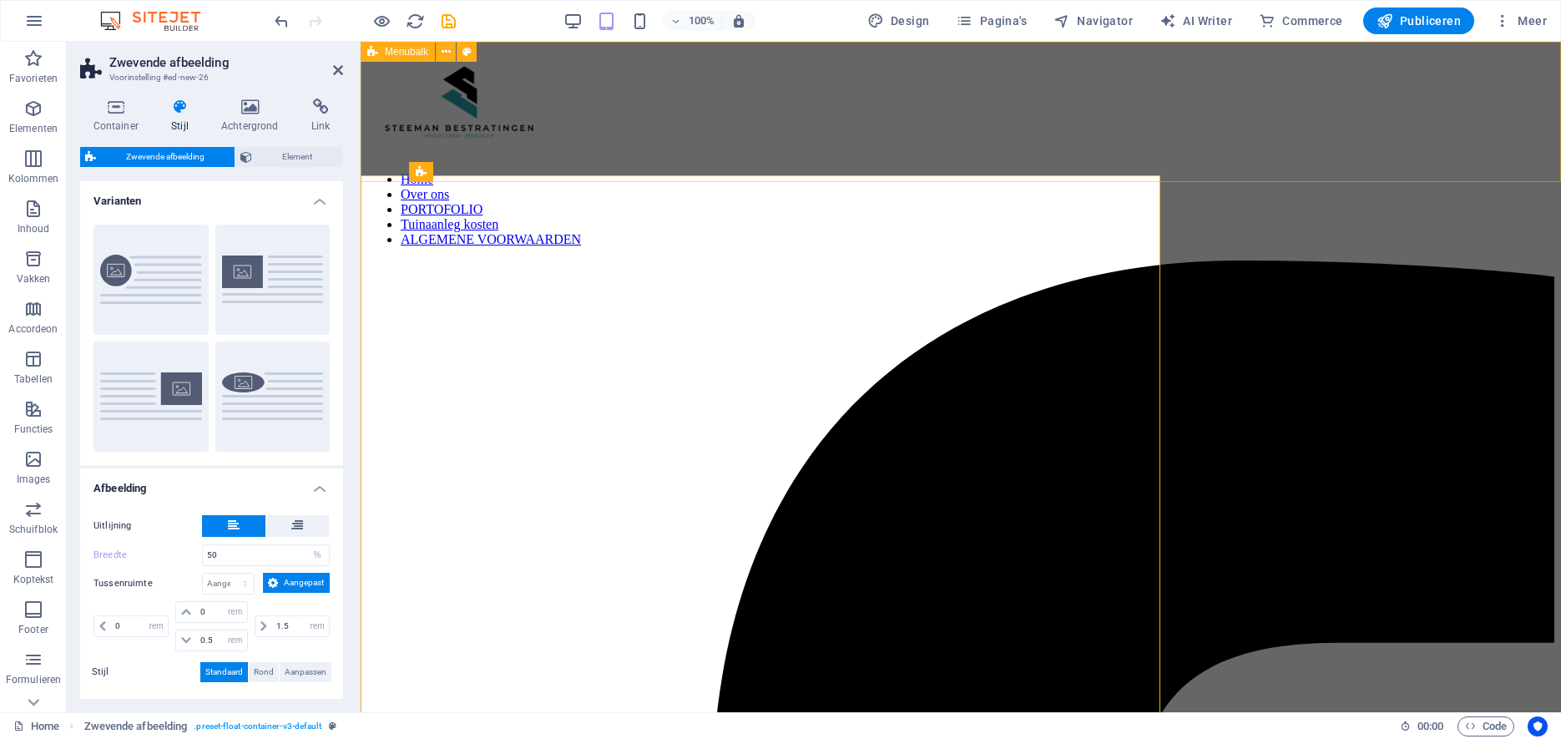
type input "40"
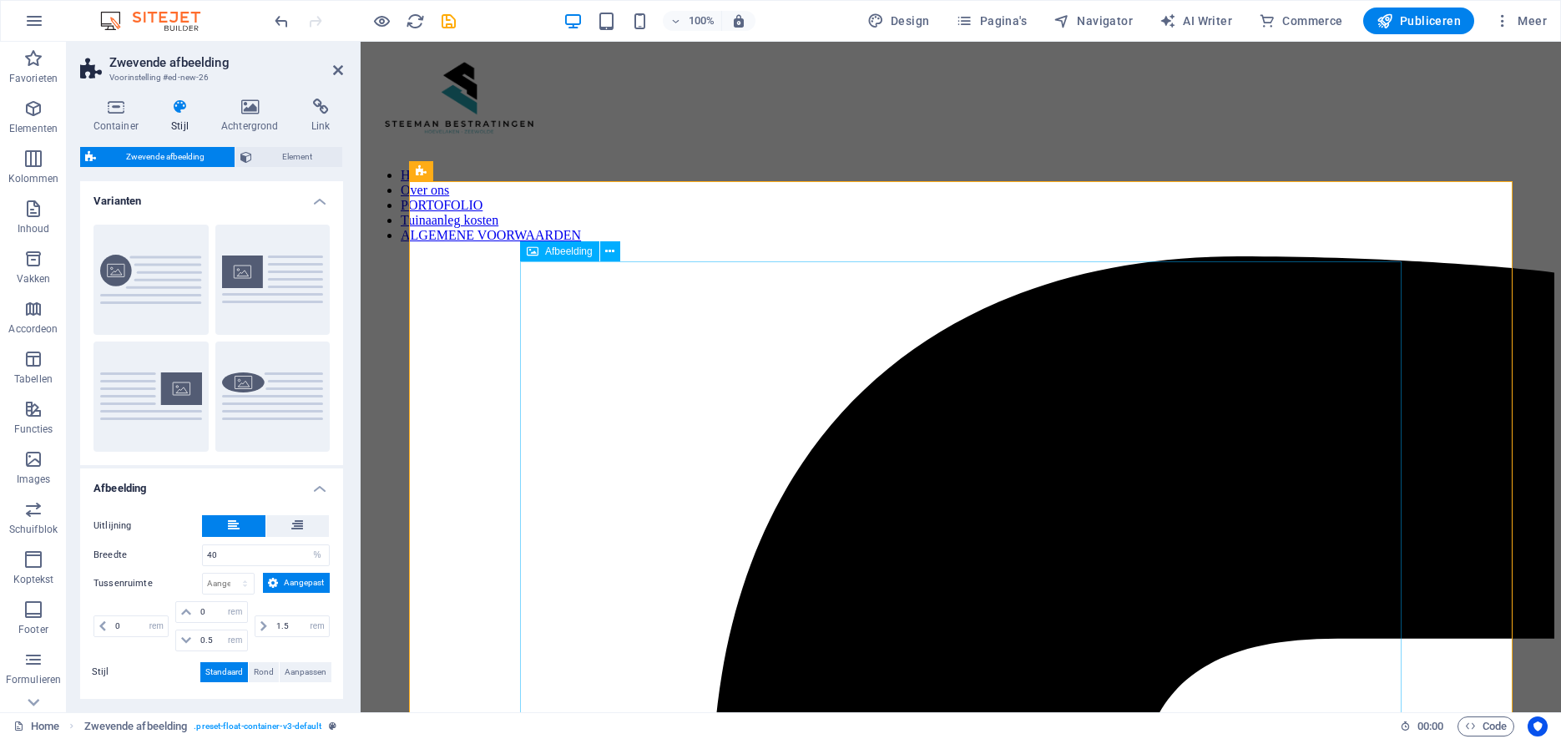
scroll to position [0, 0]
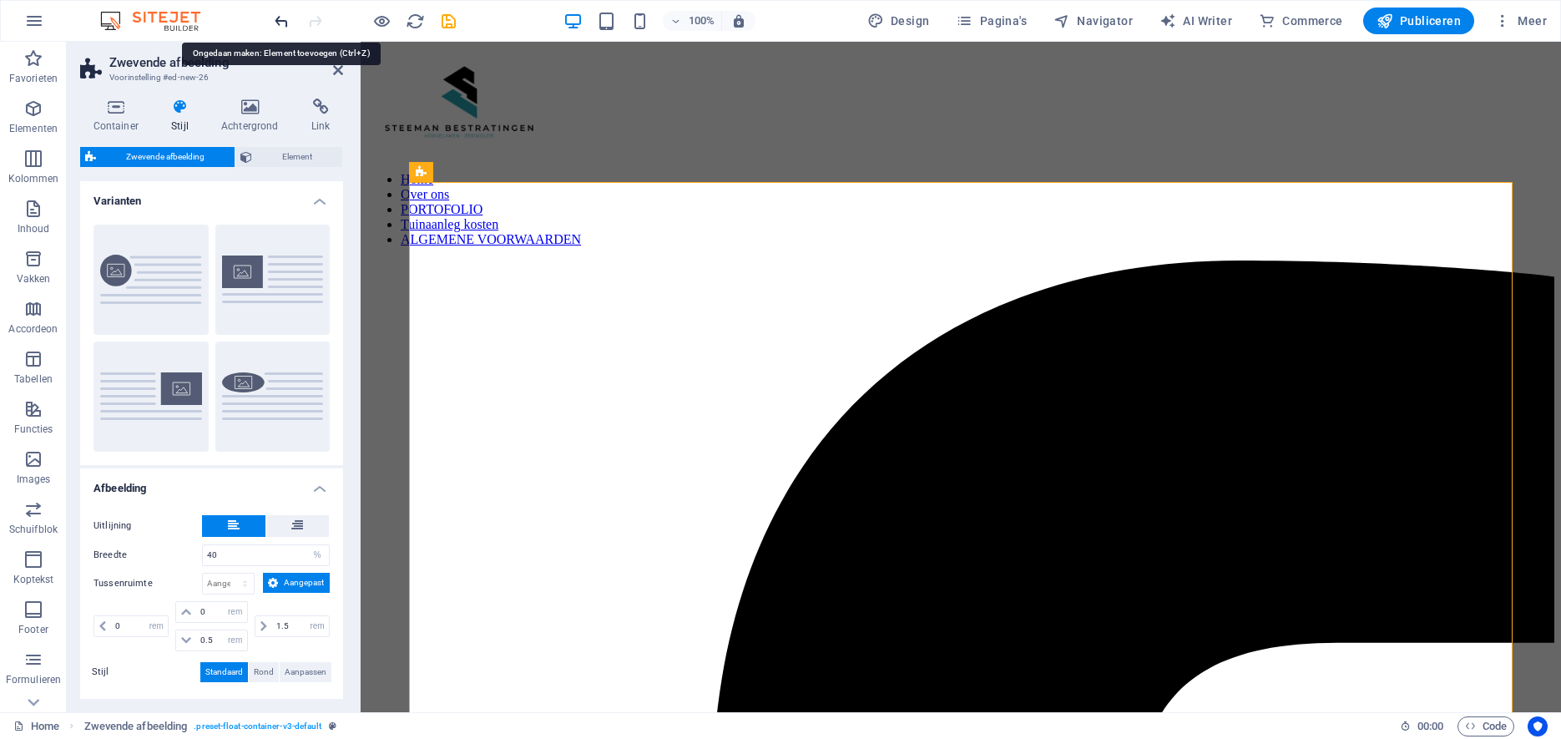
click at [280, 19] on icon "undo" at bounding box center [281, 21] width 19 height 19
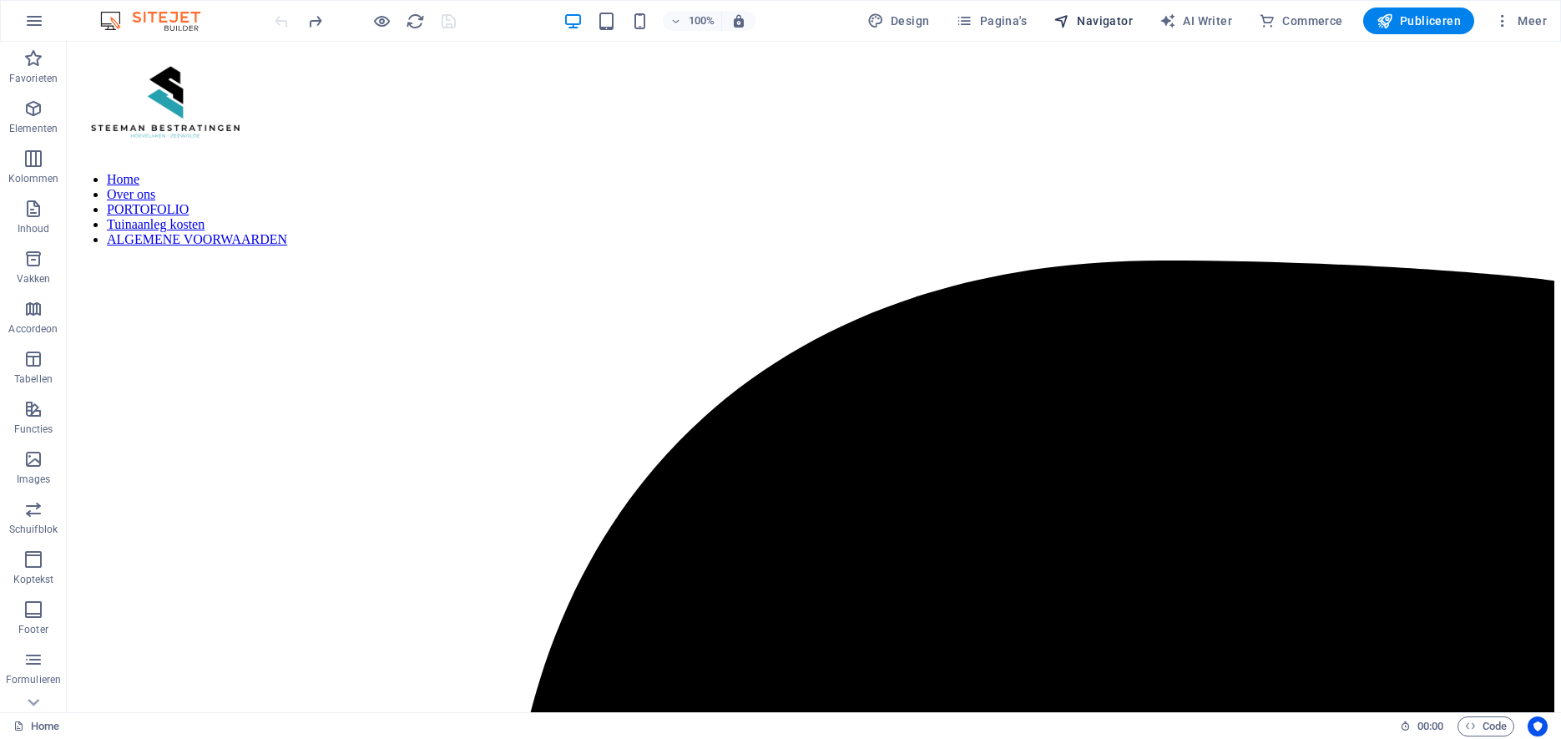
click at [1113, 20] on span "Navigator" at bounding box center [1092, 21] width 79 height 17
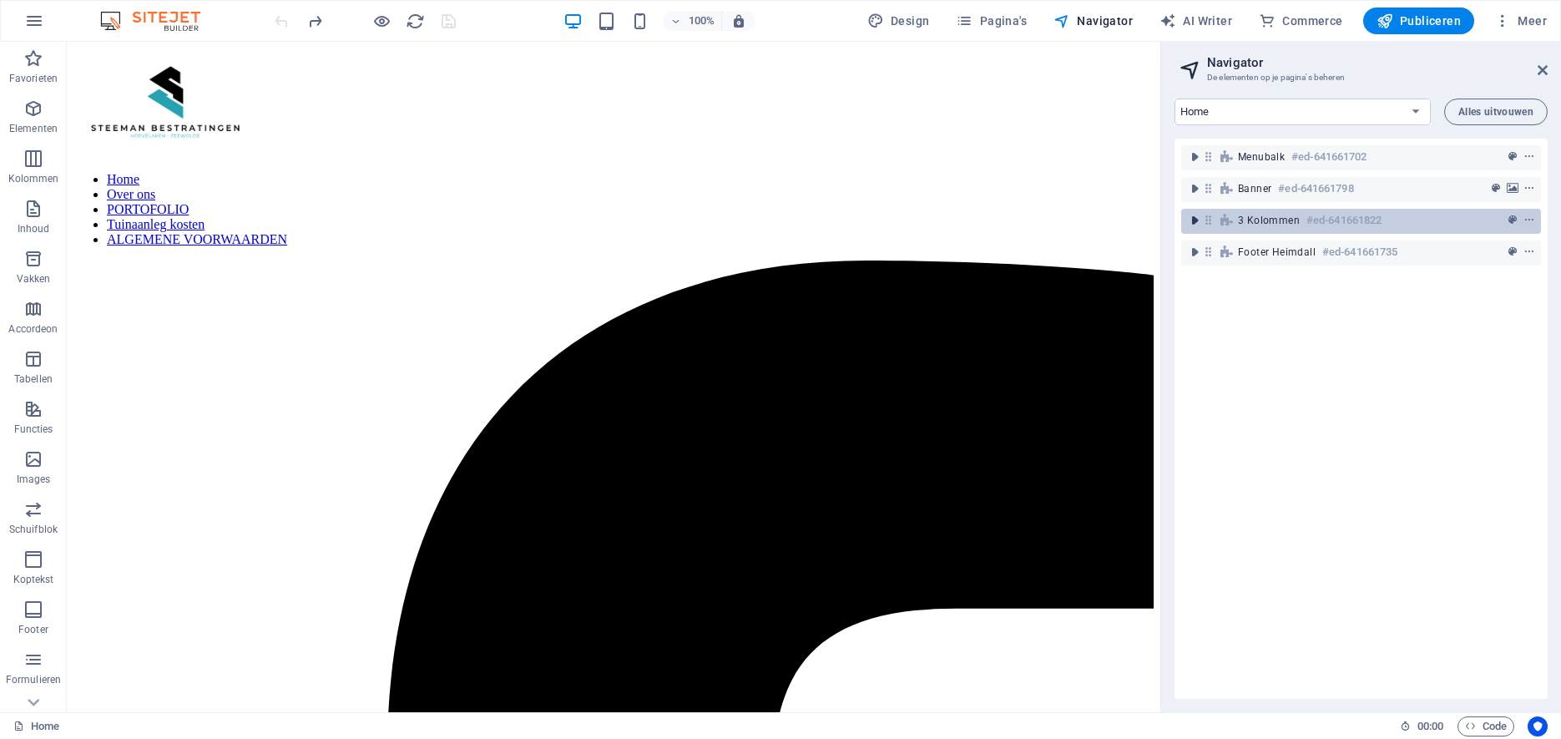
click at [1195, 220] on icon "toggle-expand" at bounding box center [1194, 220] width 17 height 17
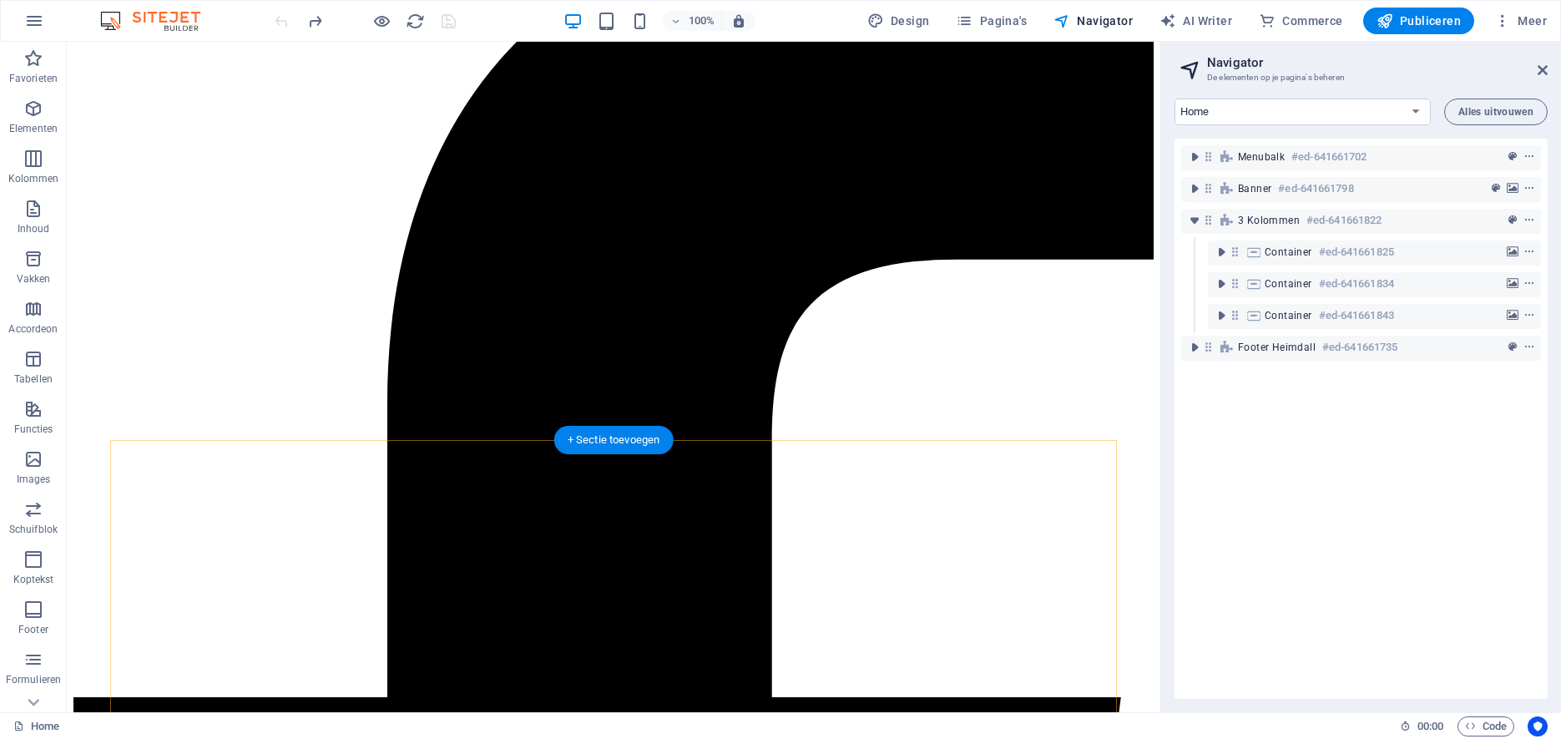
scroll to position [344, 0]
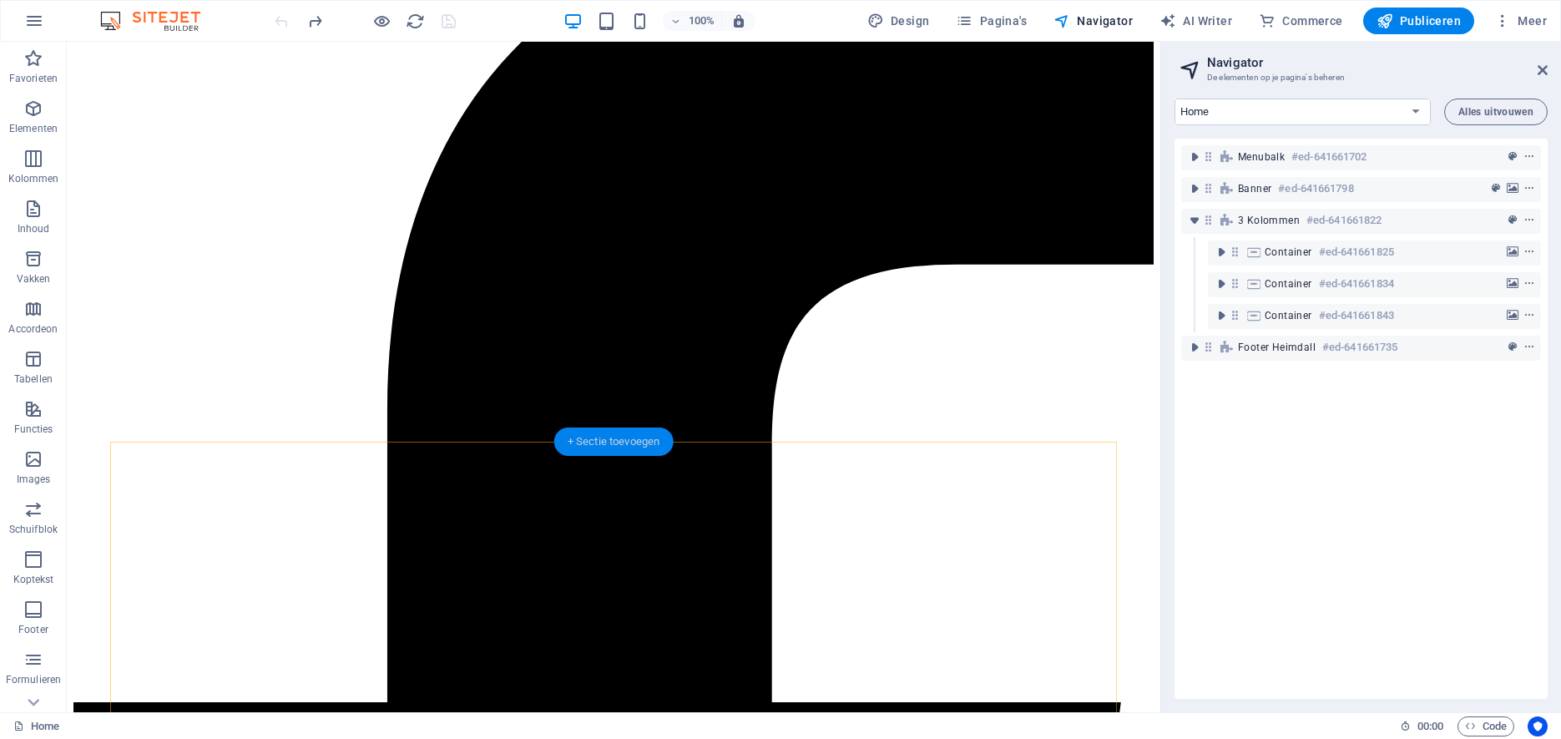
drag, startPoint x: 610, startPoint y: 435, endPoint x: 256, endPoint y: 393, distance: 356.4
click at [610, 435] on div "+ Sectie toevoegen" at bounding box center [613, 441] width 119 height 28
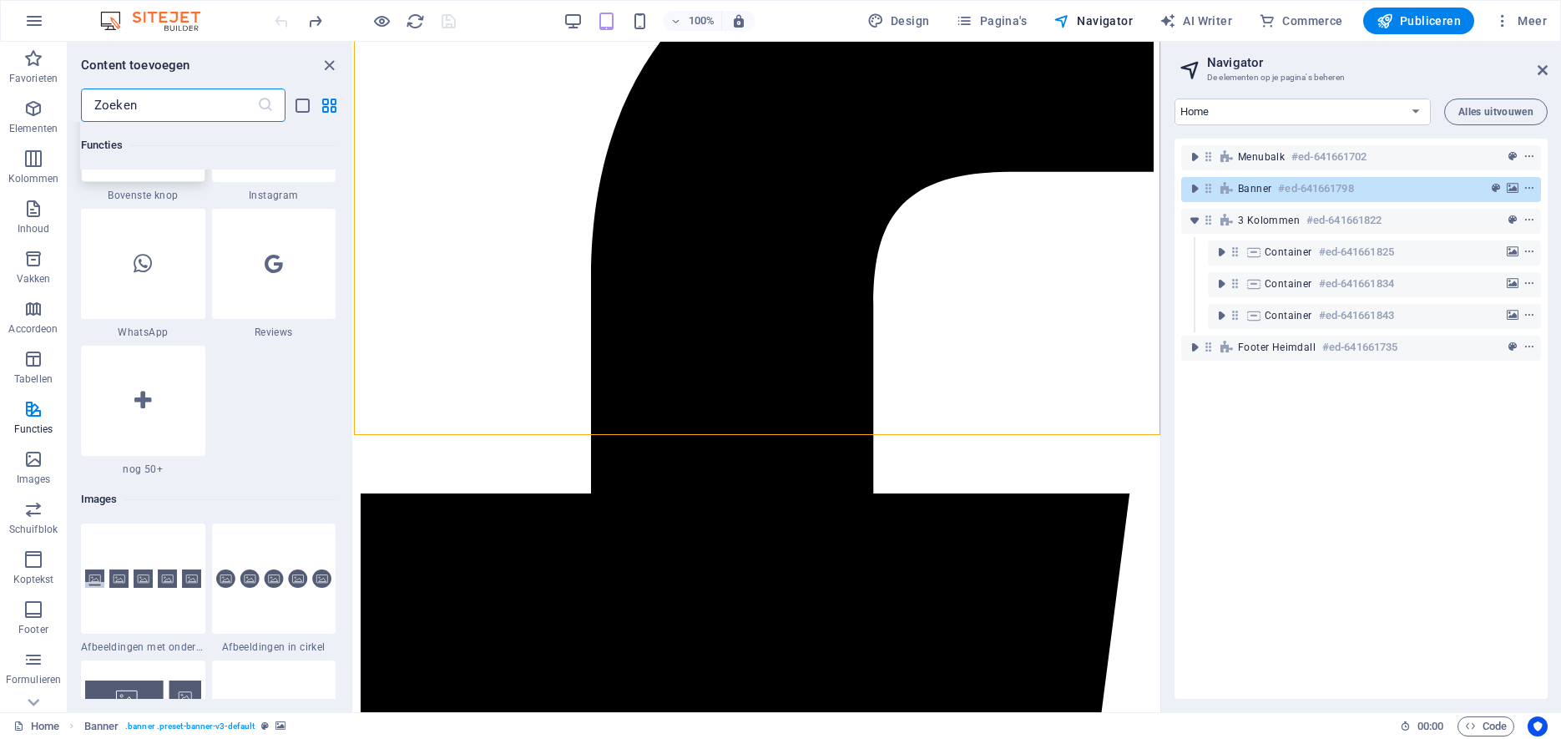
scroll to position [8115, 0]
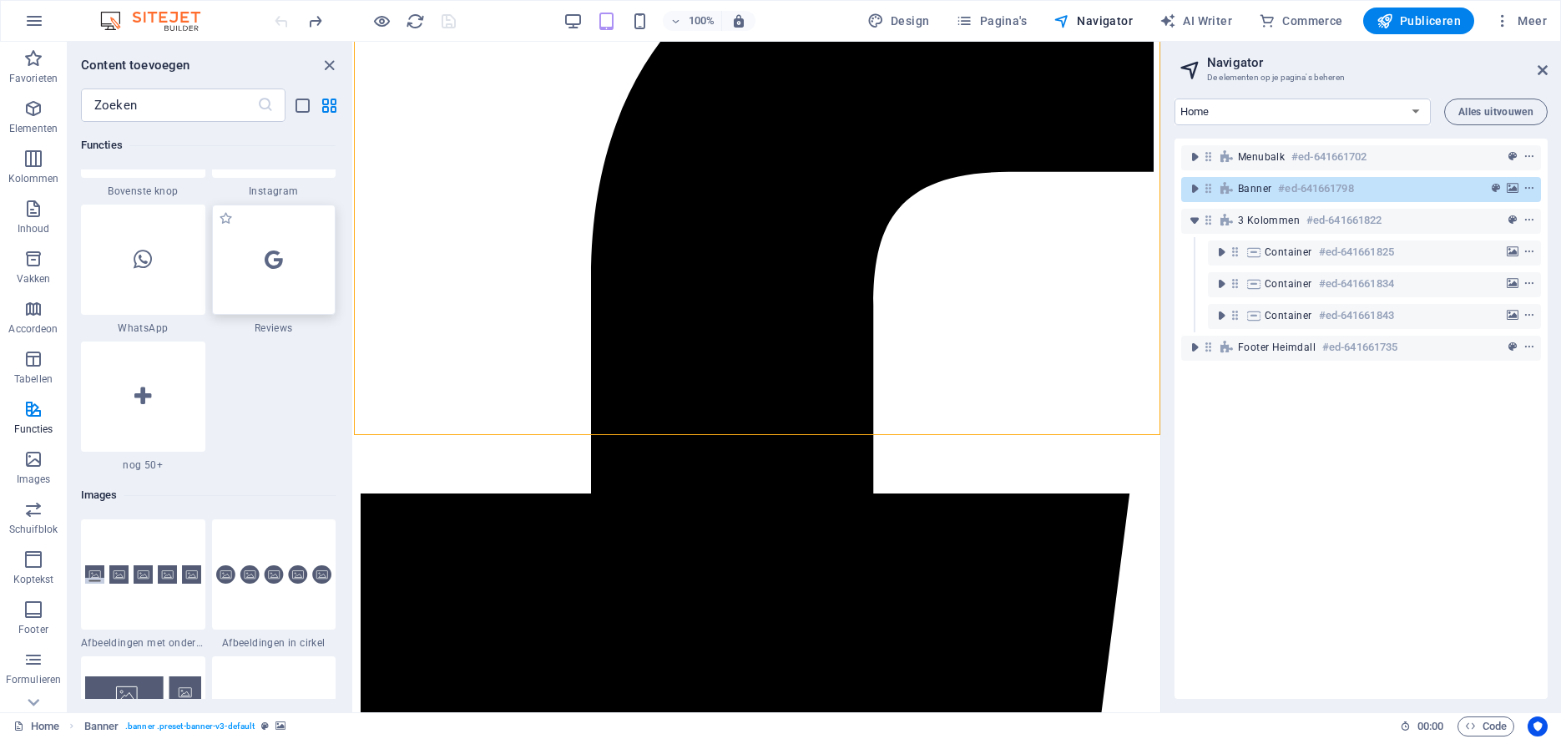
click at [276, 285] on div at bounding box center [274, 260] width 124 height 110
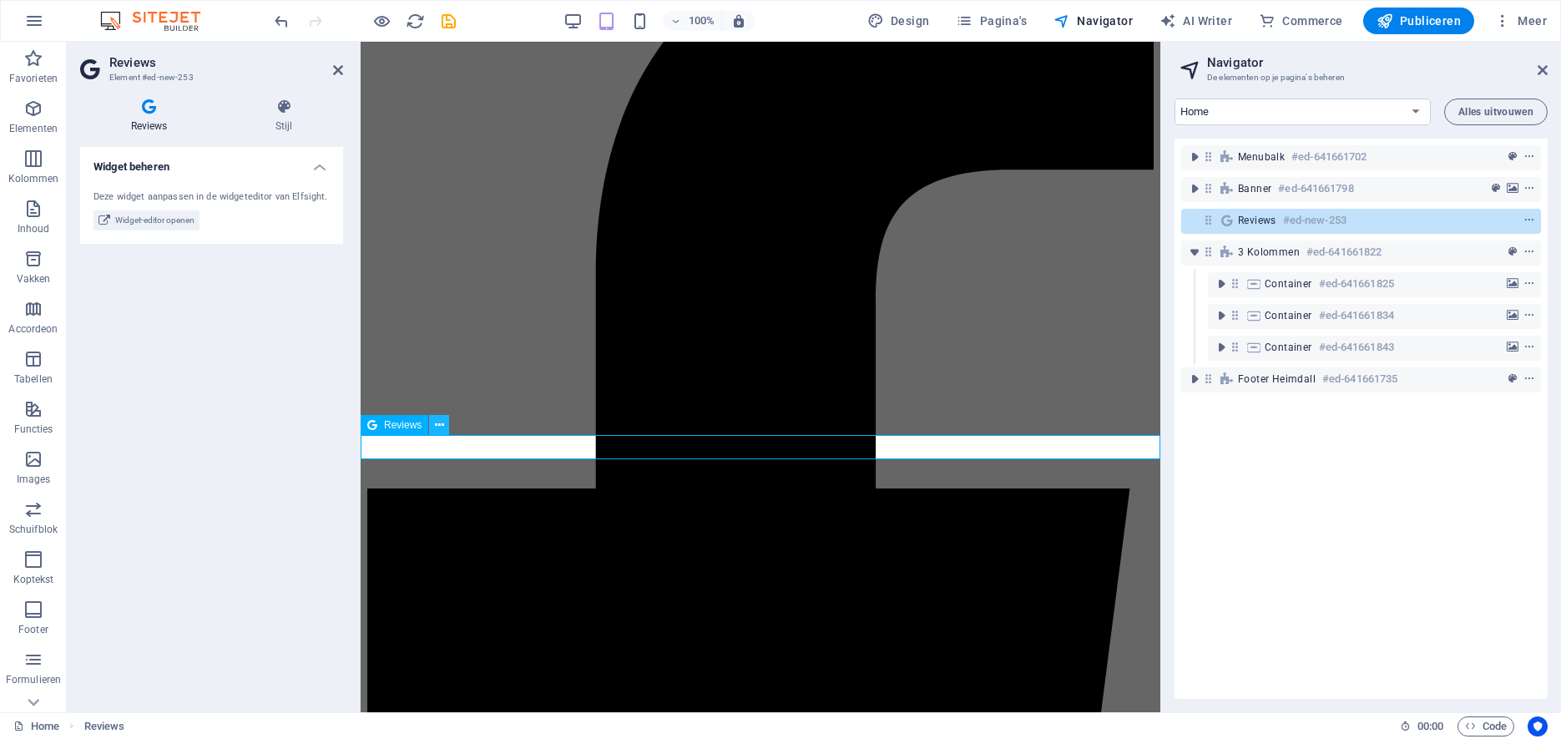
click at [442, 425] on icon at bounding box center [439, 426] width 9 height 18
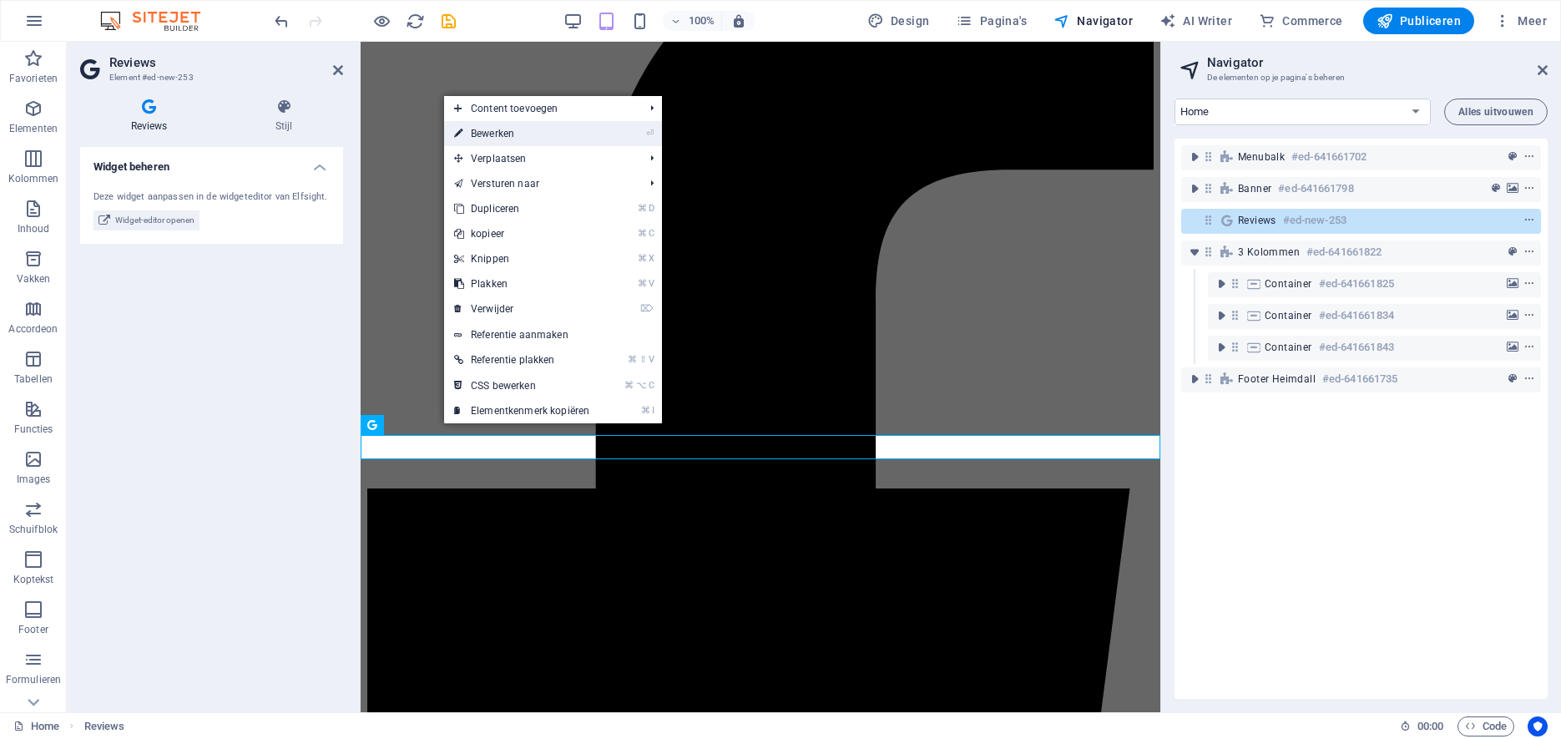
click at [495, 138] on link "⏎ Bewerken" at bounding box center [521, 133] width 155 height 25
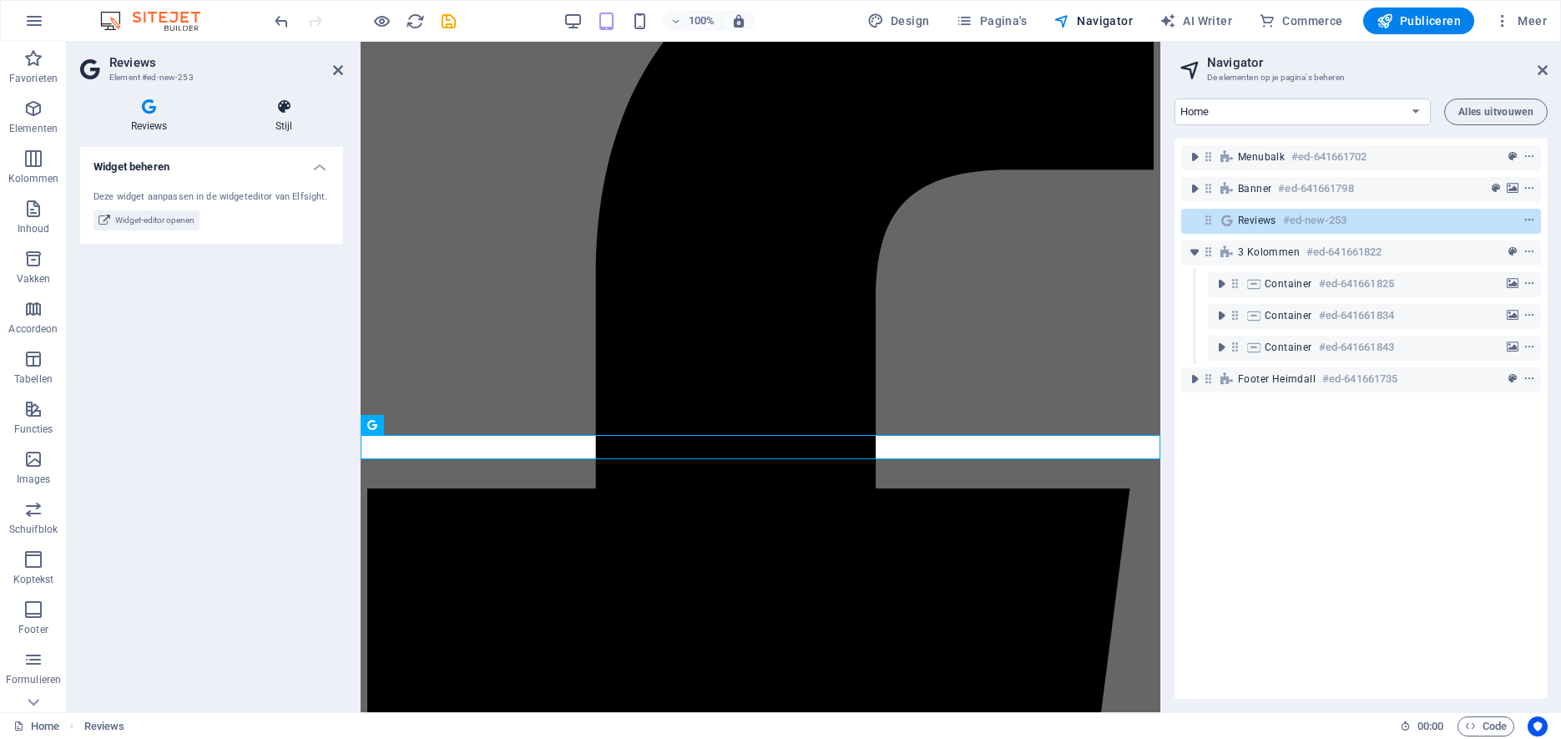
click at [288, 120] on h4 "Stijl" at bounding box center [284, 116] width 119 height 35
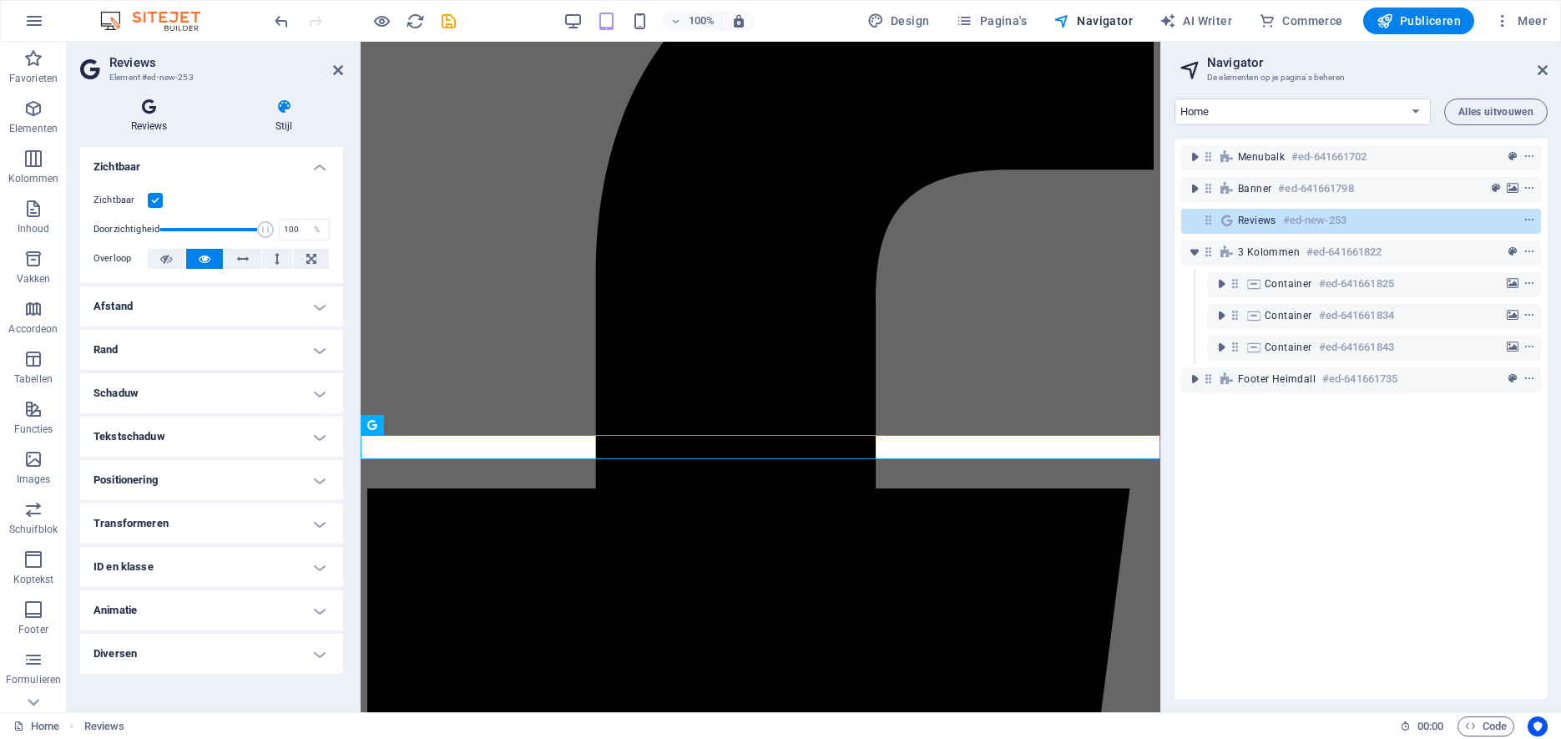
click at [161, 114] on icon at bounding box center [149, 107] width 138 height 17
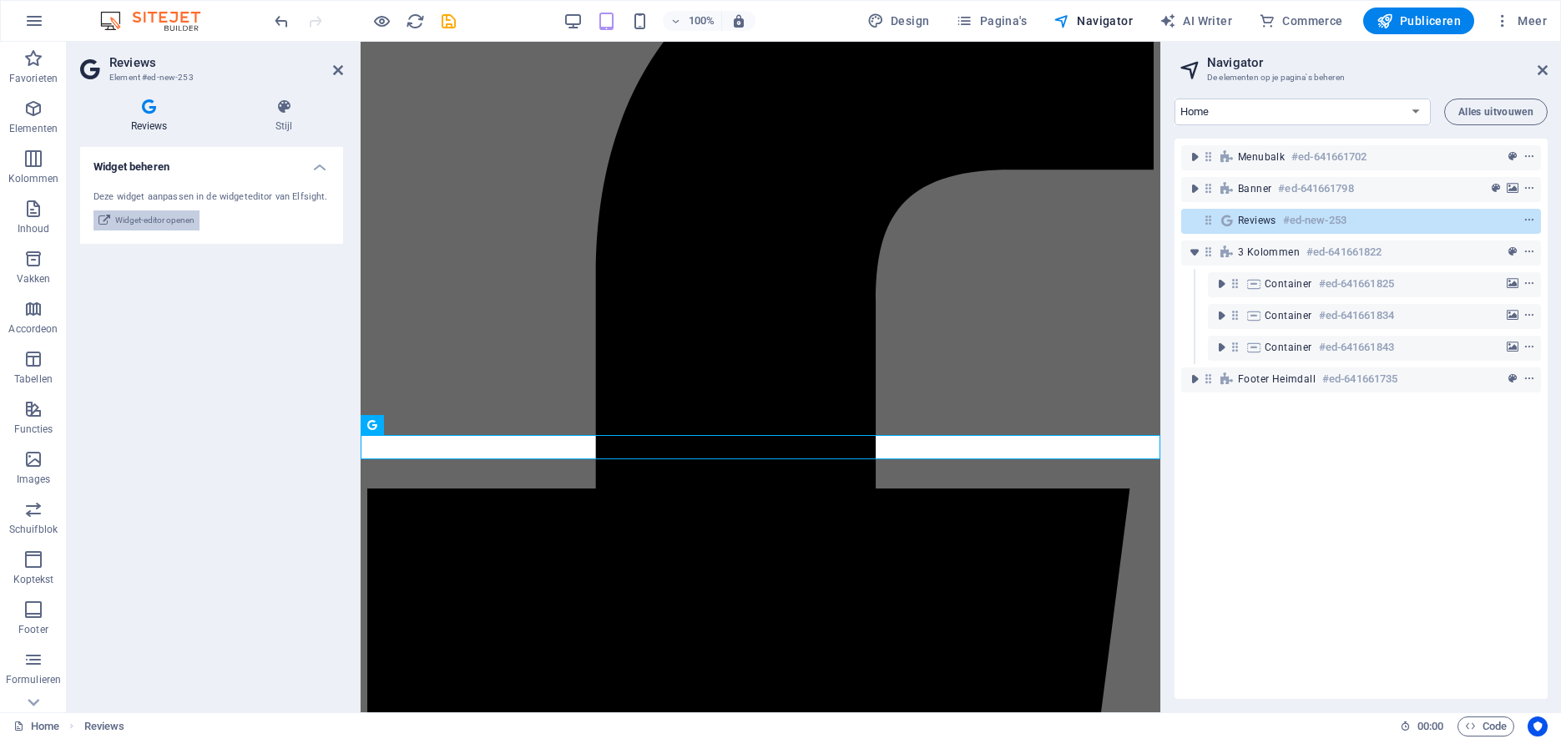
click at [151, 224] on span "Widget-editor openen" at bounding box center [154, 220] width 79 height 20
click at [285, 18] on icon "undo" at bounding box center [281, 21] width 19 height 19
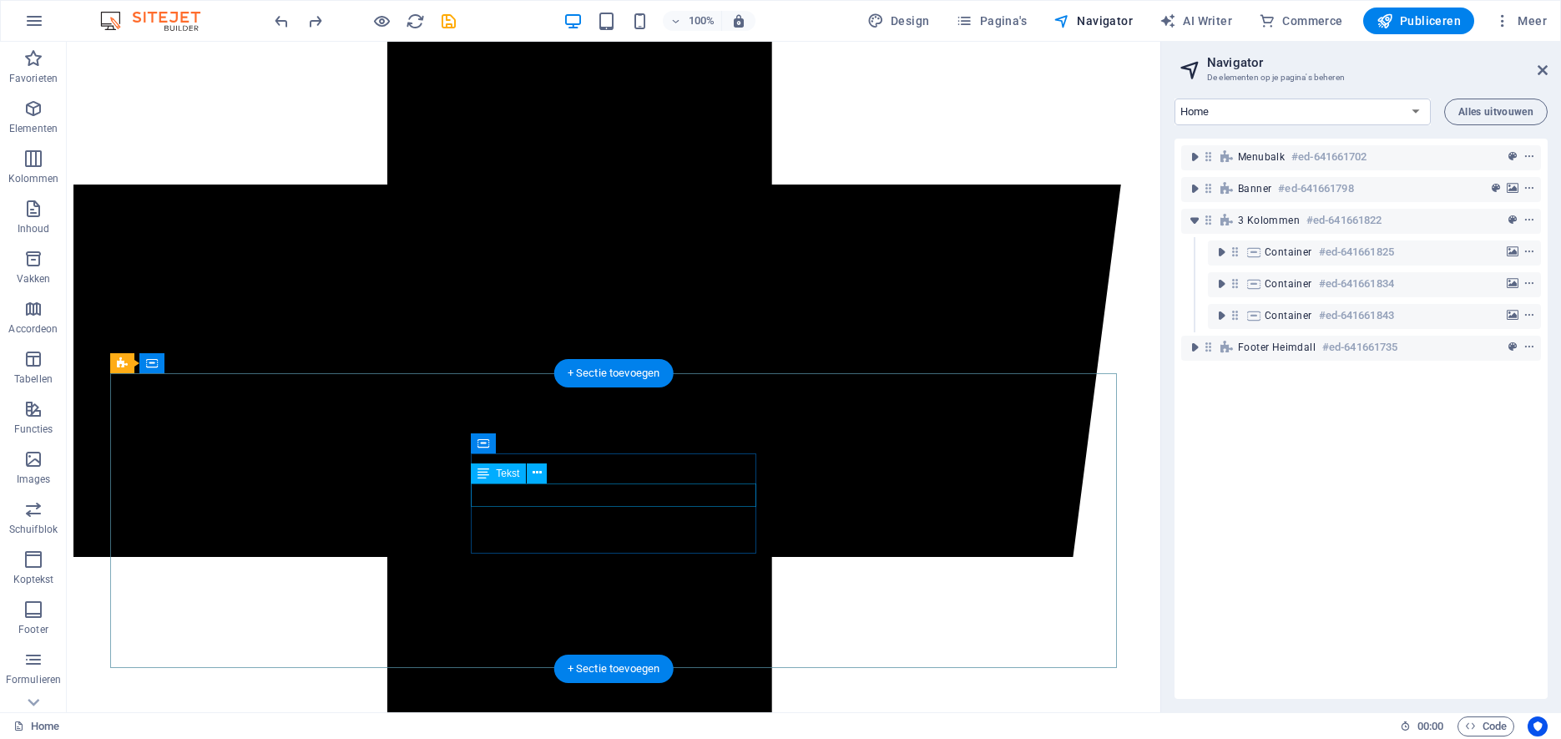
scroll to position [907, 0]
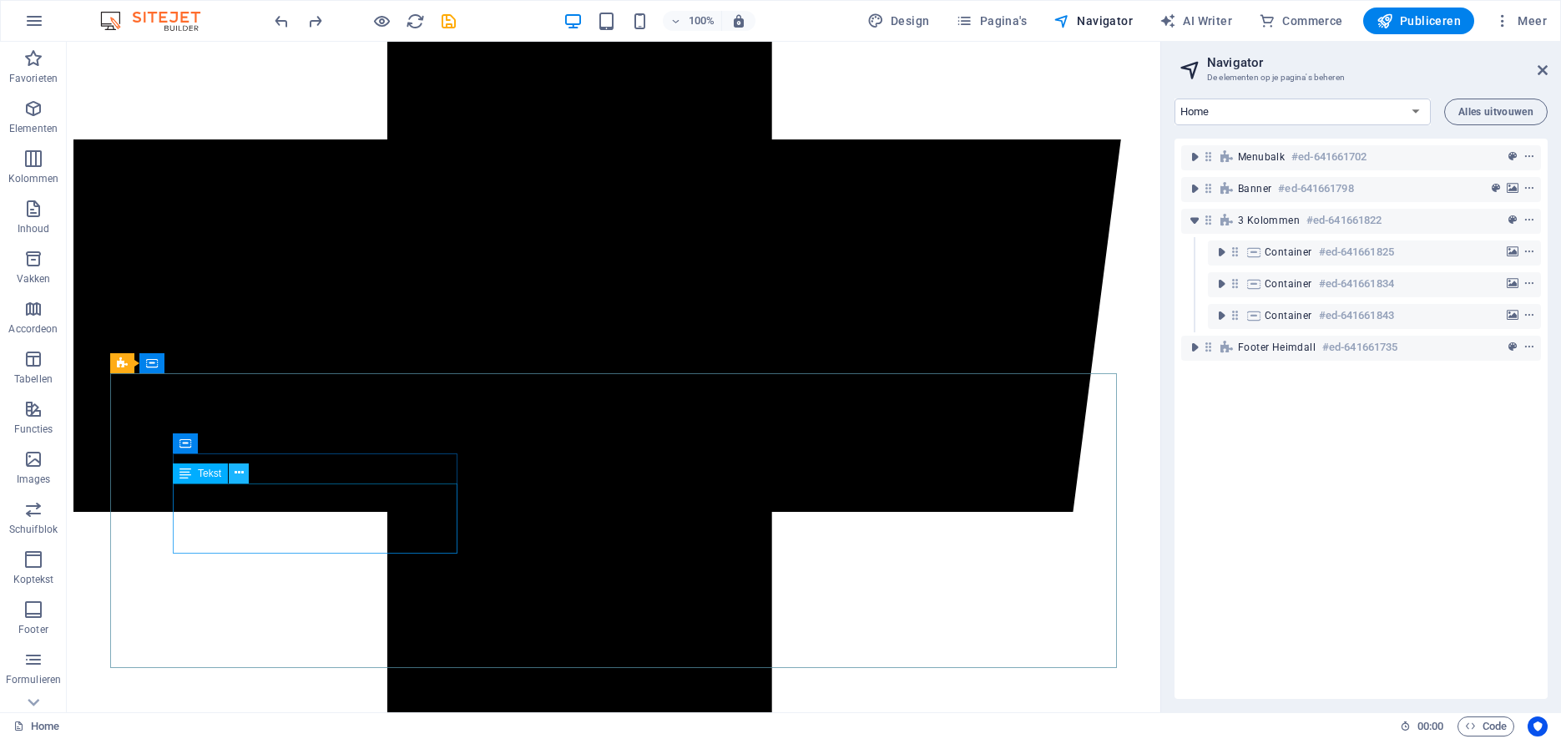
click at [240, 474] on icon at bounding box center [239, 473] width 9 height 18
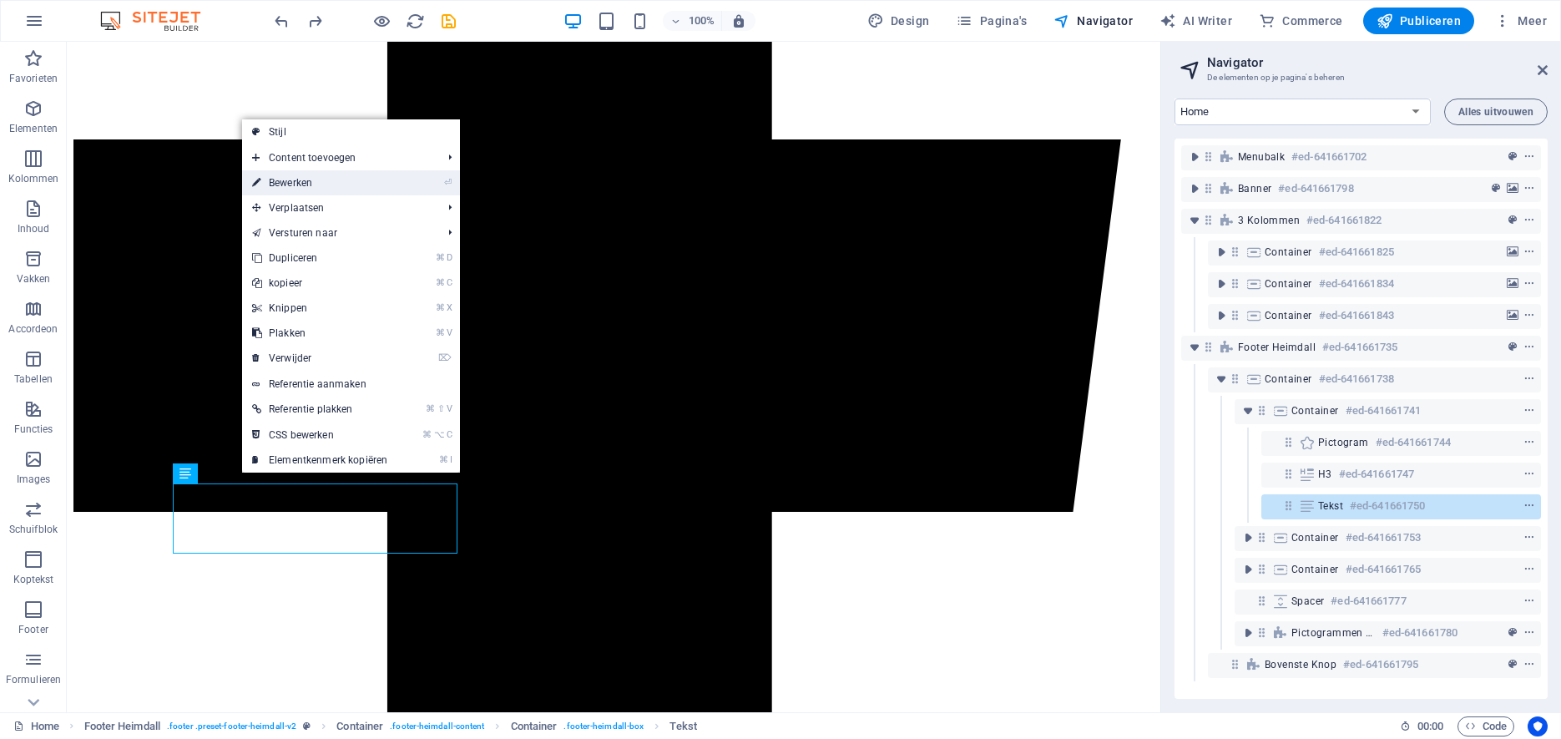
click at [292, 179] on link "⏎ Bewerken" at bounding box center [319, 182] width 155 height 25
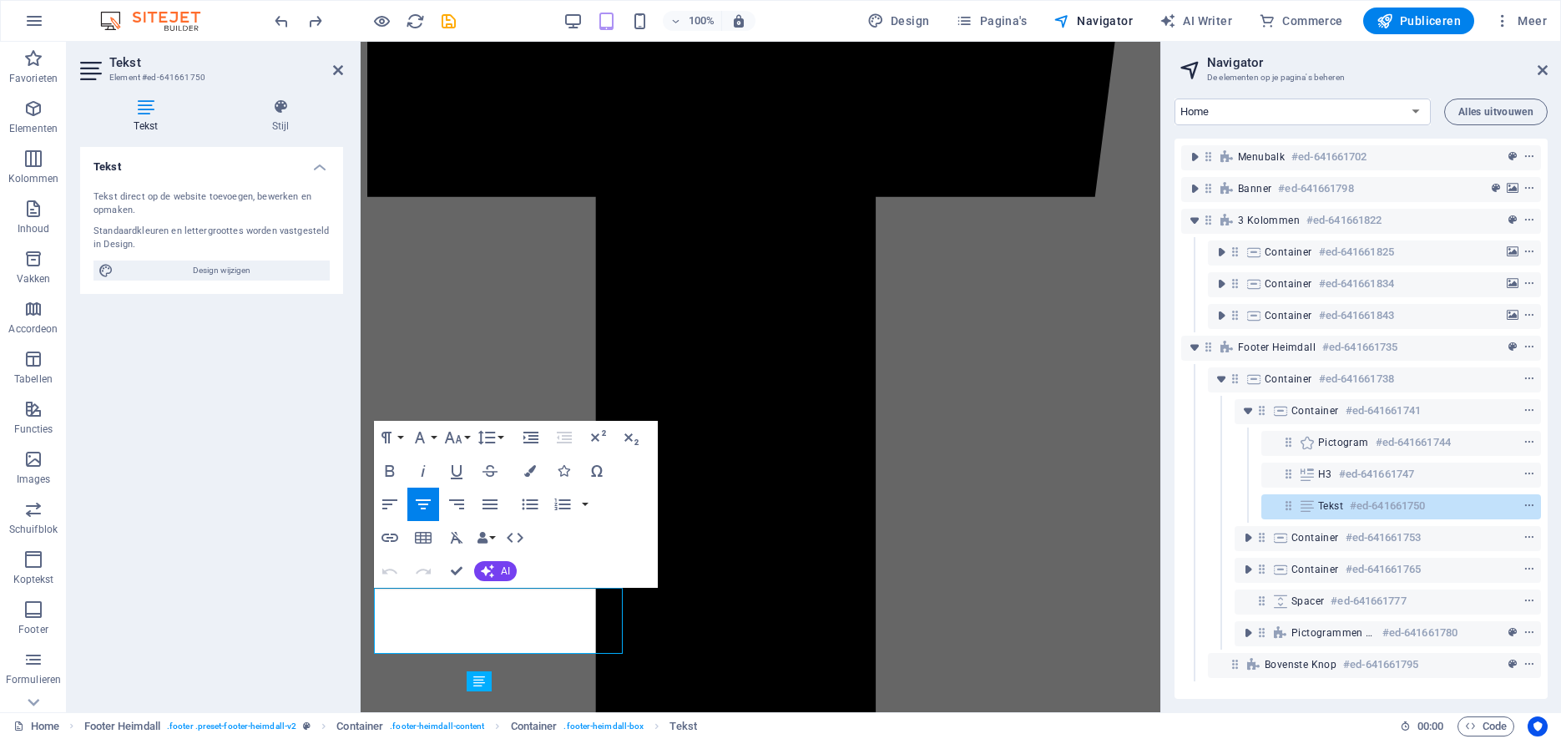
scroll to position [669, 0]
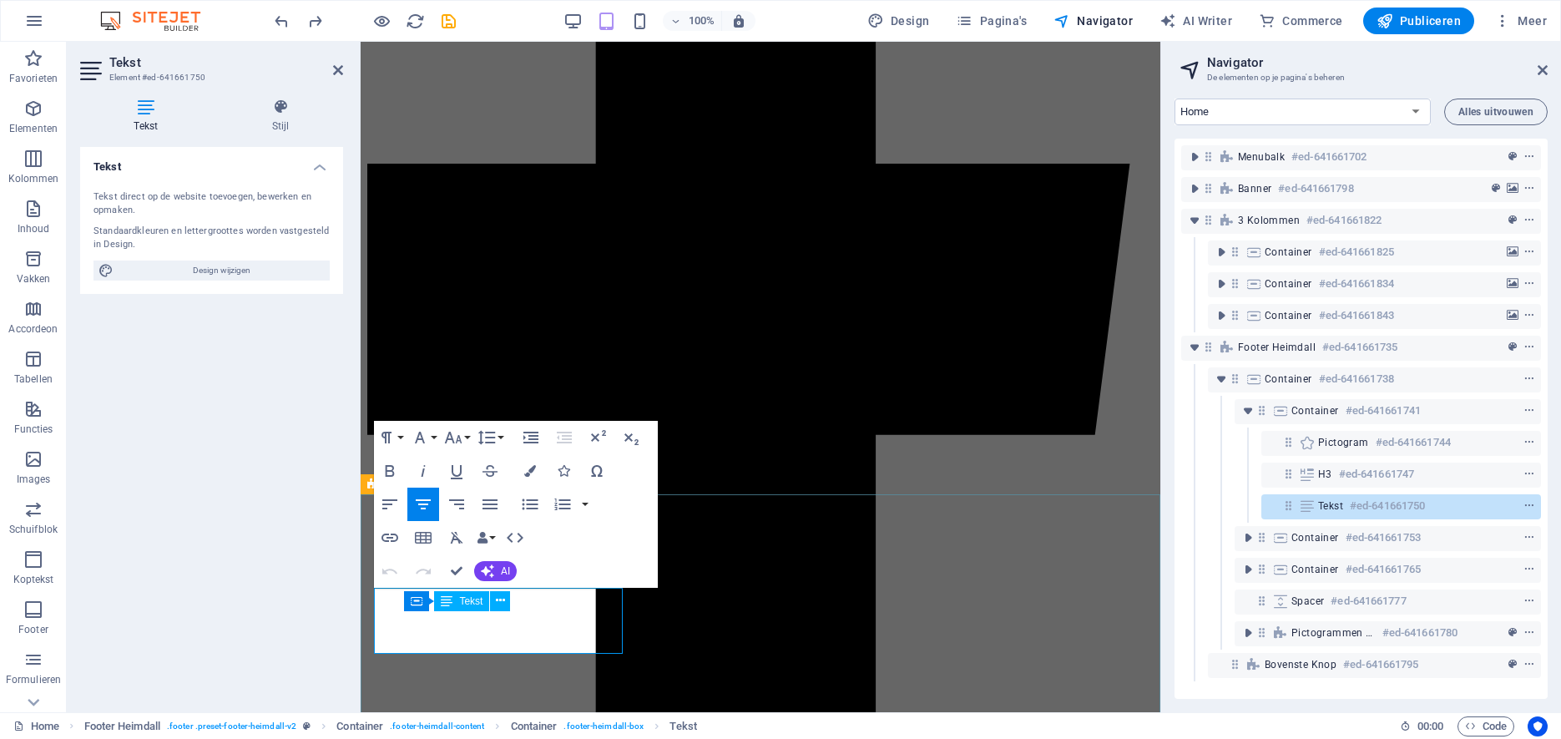
drag, startPoint x: 454, startPoint y: 623, endPoint x: 452, endPoint y: 641, distance: 18.4
click at [387, 500] on icon "button" at bounding box center [389, 504] width 15 height 10
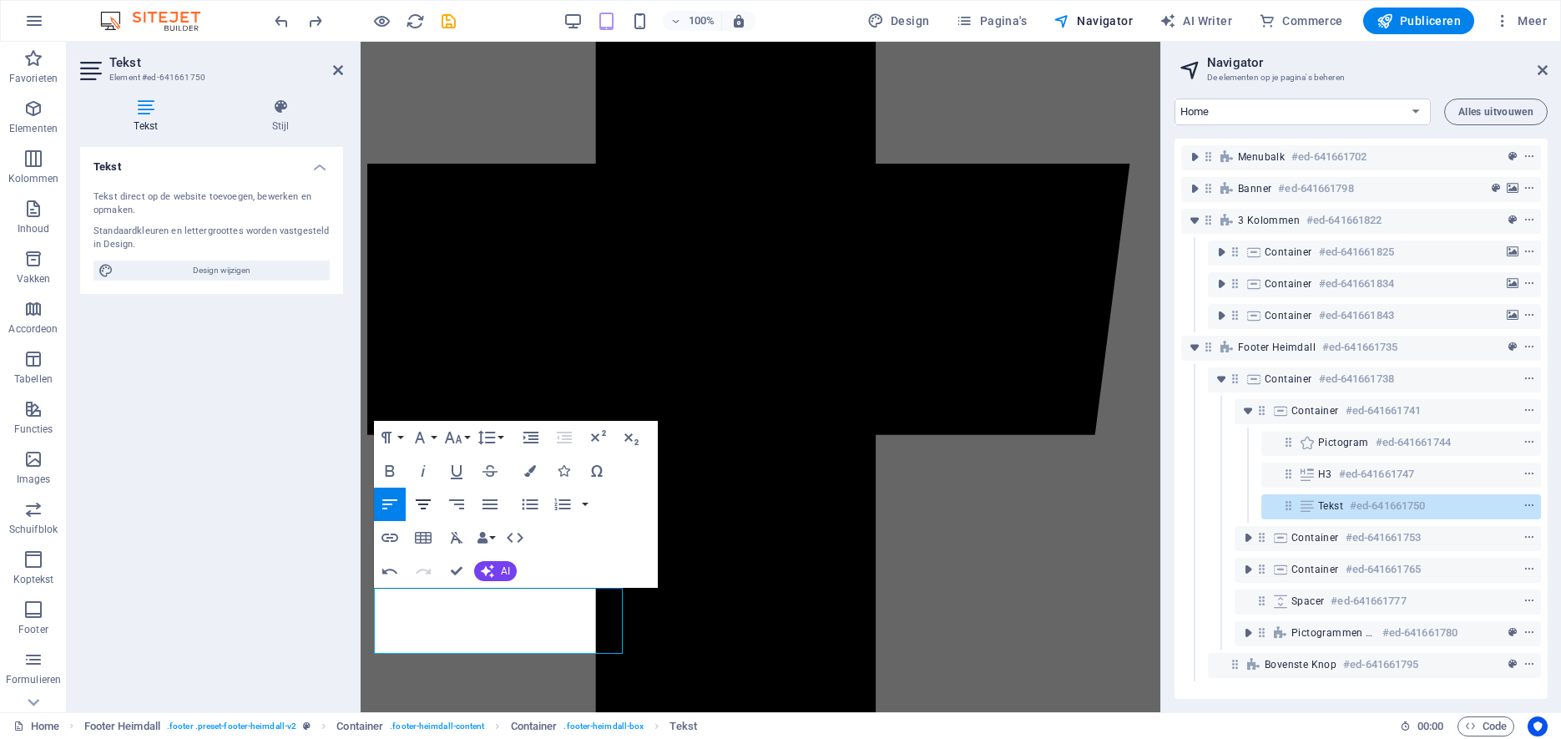
click at [418, 500] on icon "button" at bounding box center [423, 504] width 15 height 10
click at [455, 503] on icon "button" at bounding box center [456, 504] width 15 height 10
click at [484, 502] on icon "button" at bounding box center [490, 504] width 20 height 20
click at [386, 505] on icon "button" at bounding box center [389, 504] width 15 height 10
click at [423, 506] on icon "button" at bounding box center [423, 504] width 20 height 20
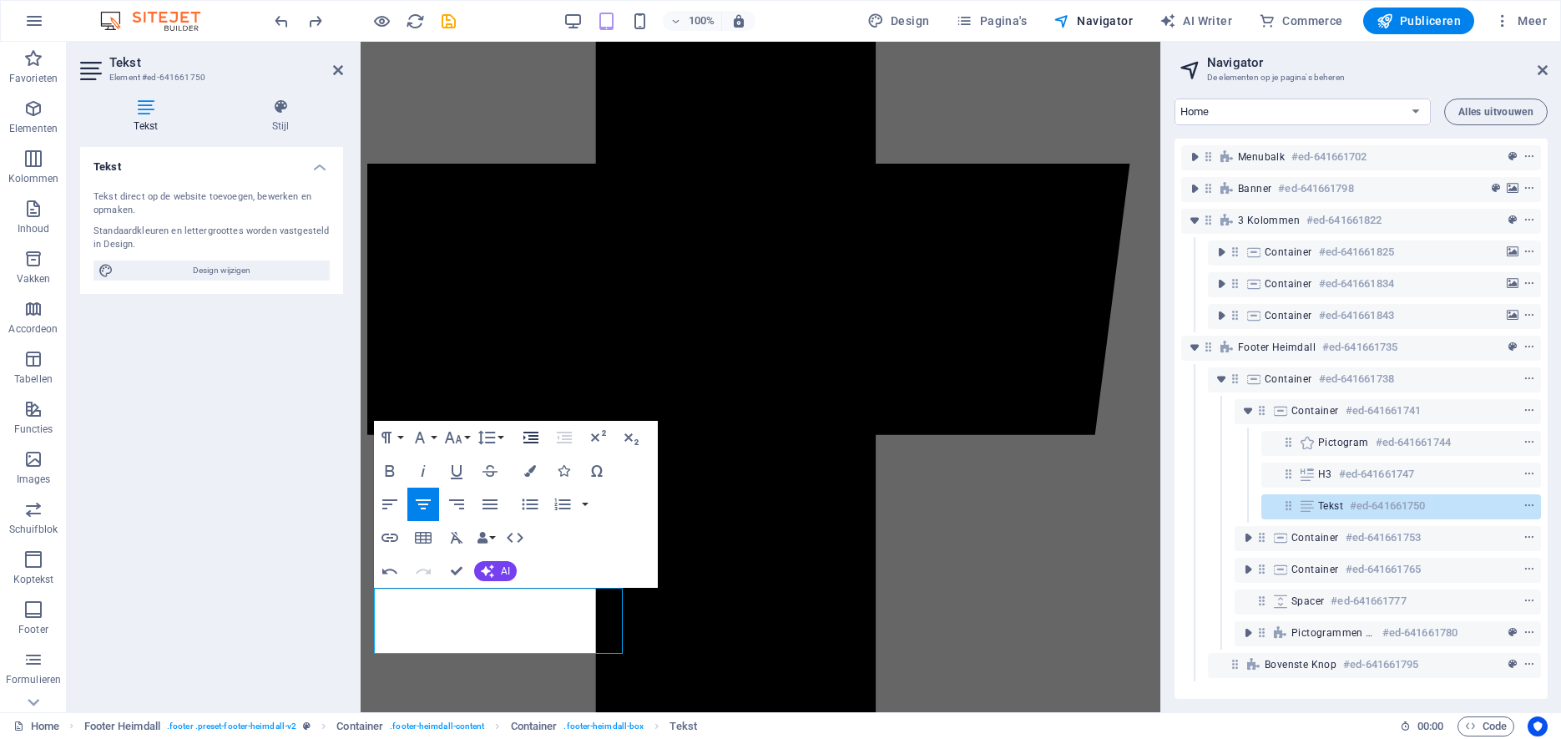
click at [525, 437] on icon "button" at bounding box center [530, 438] width 15 height 12
click at [390, 503] on icon "button" at bounding box center [390, 504] width 20 height 20
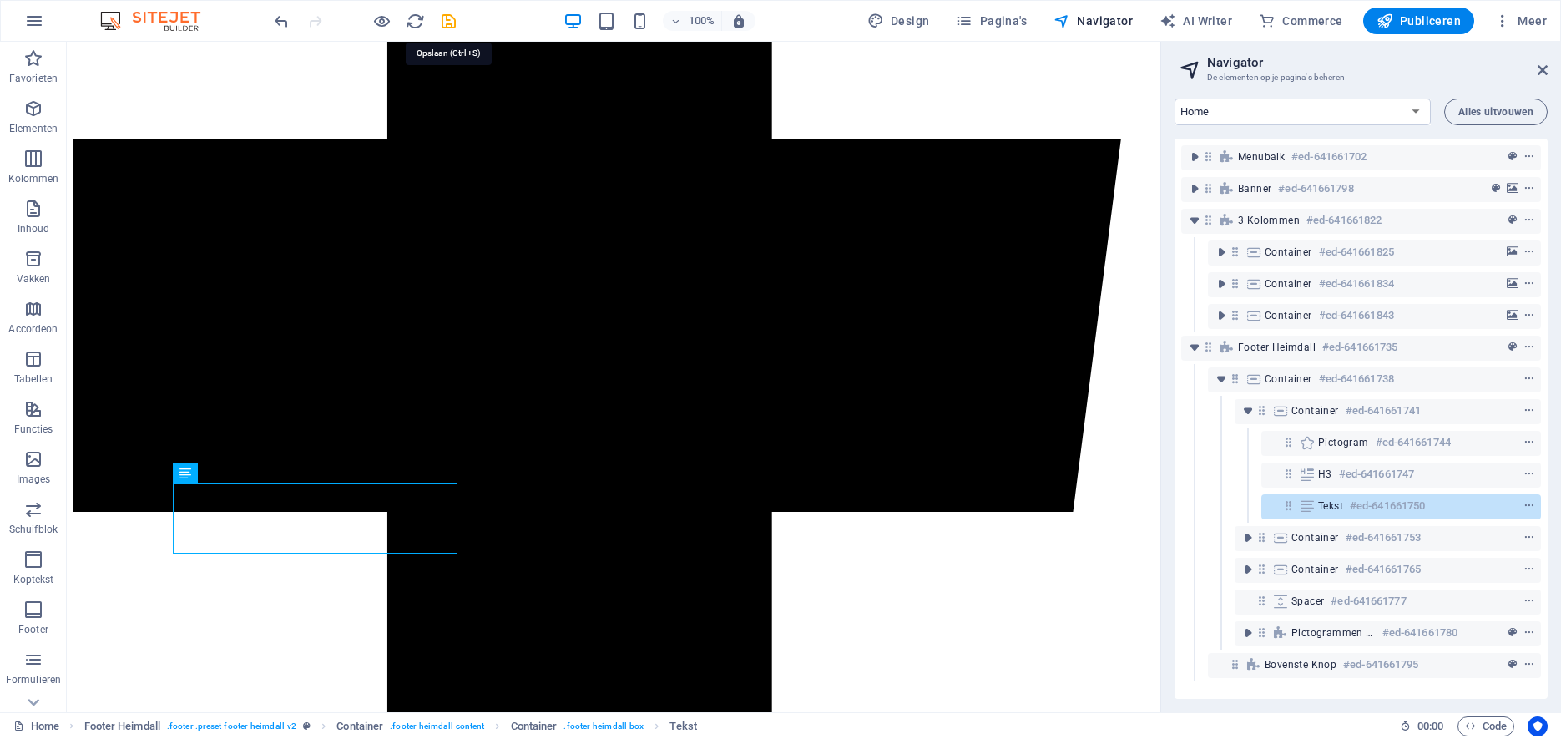
click at [447, 22] on icon "save" at bounding box center [448, 21] width 19 height 19
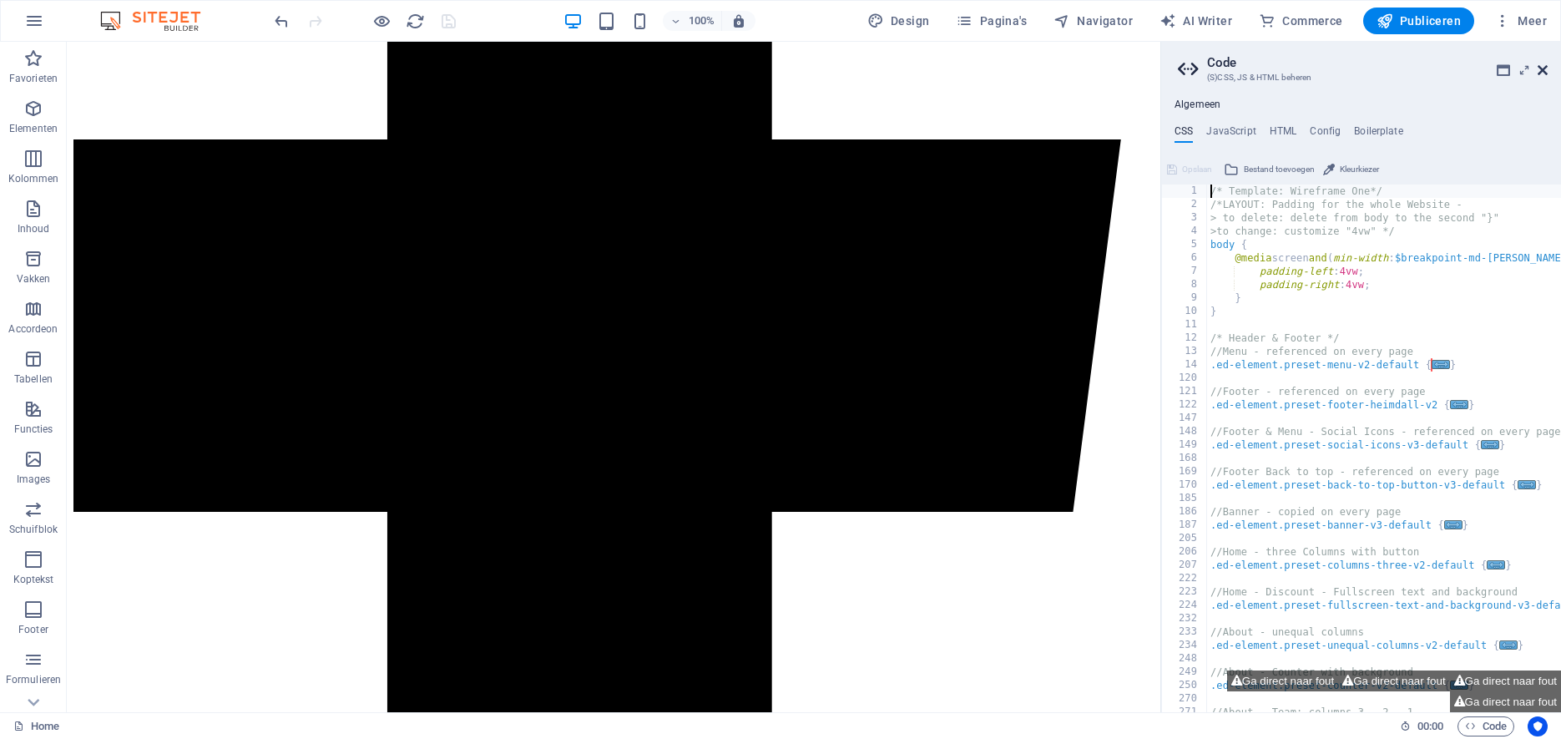
click at [1541, 68] on icon at bounding box center [1543, 69] width 10 height 13
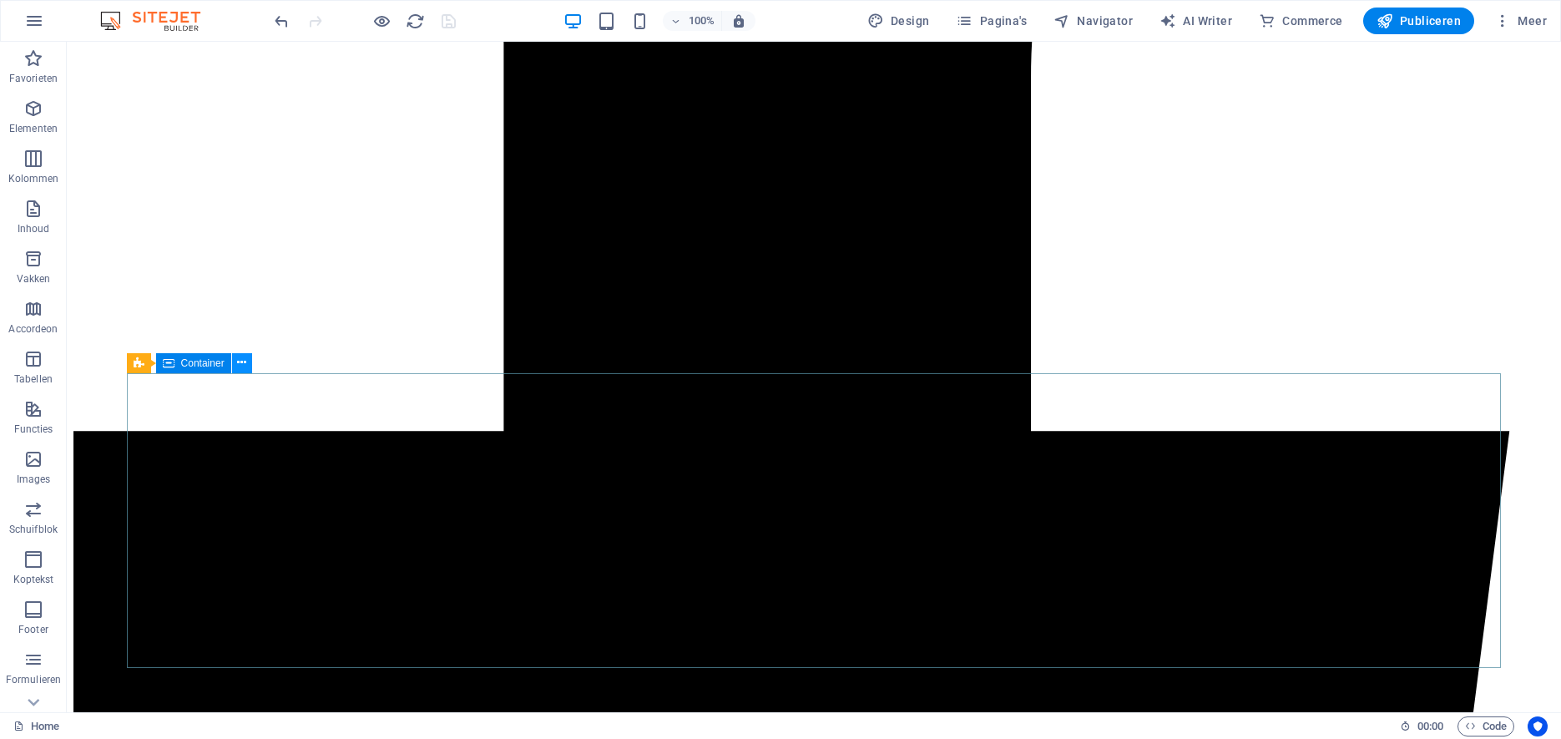
click at [244, 366] on icon at bounding box center [241, 363] width 9 height 18
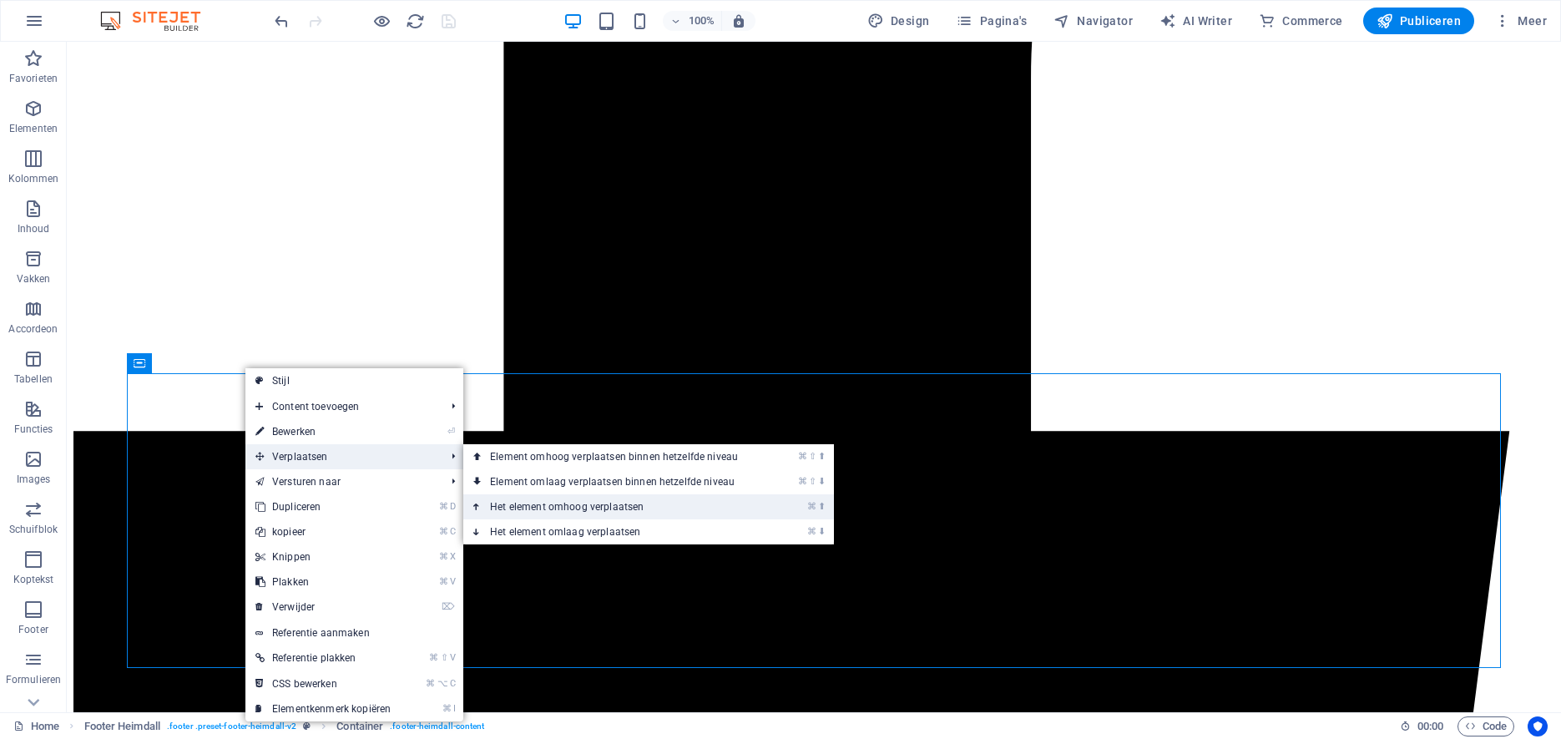
click at [526, 503] on link "⌘ ⬆ Het element omhoog verplaatsen" at bounding box center [617, 506] width 308 height 25
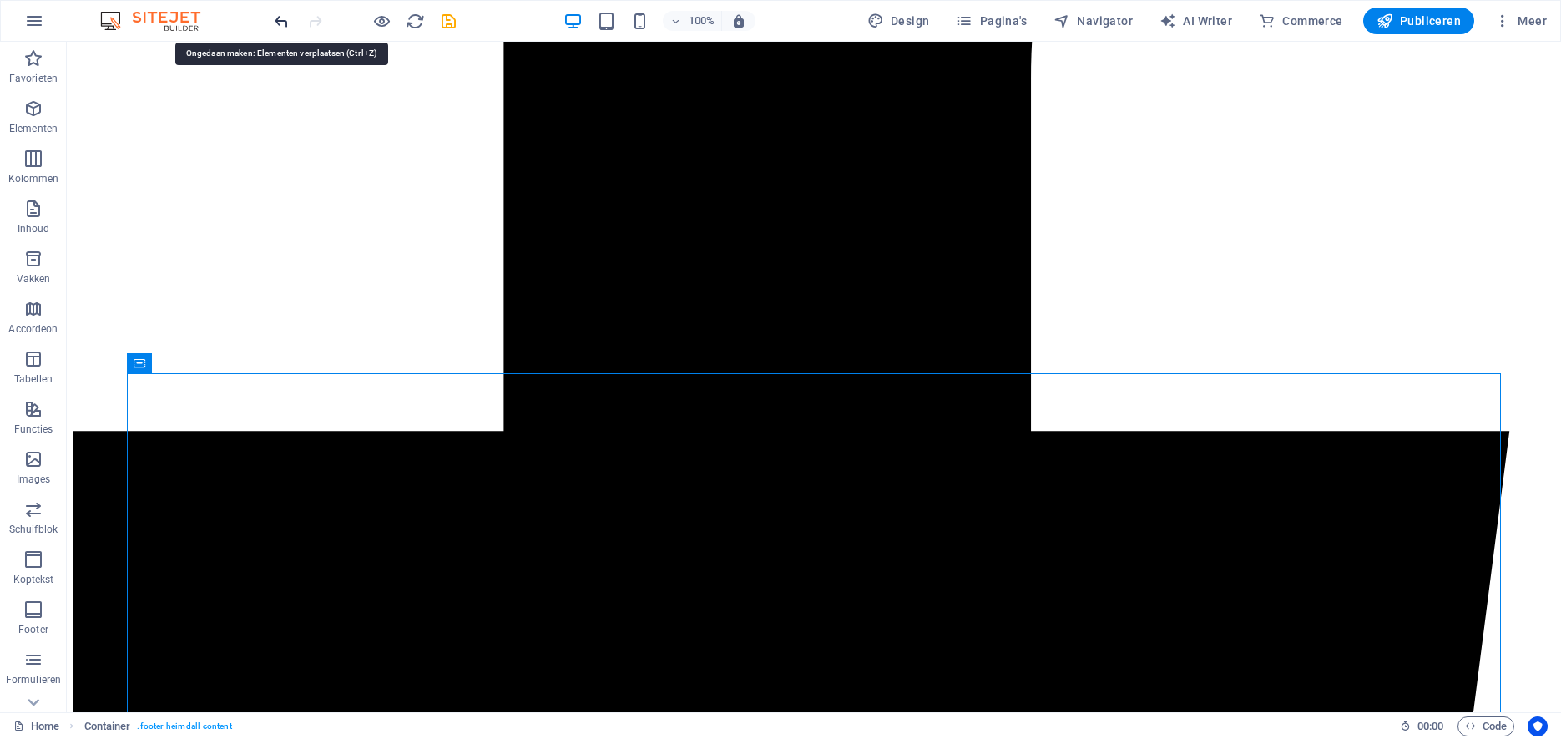
click at [275, 20] on icon "undo" at bounding box center [281, 21] width 19 height 19
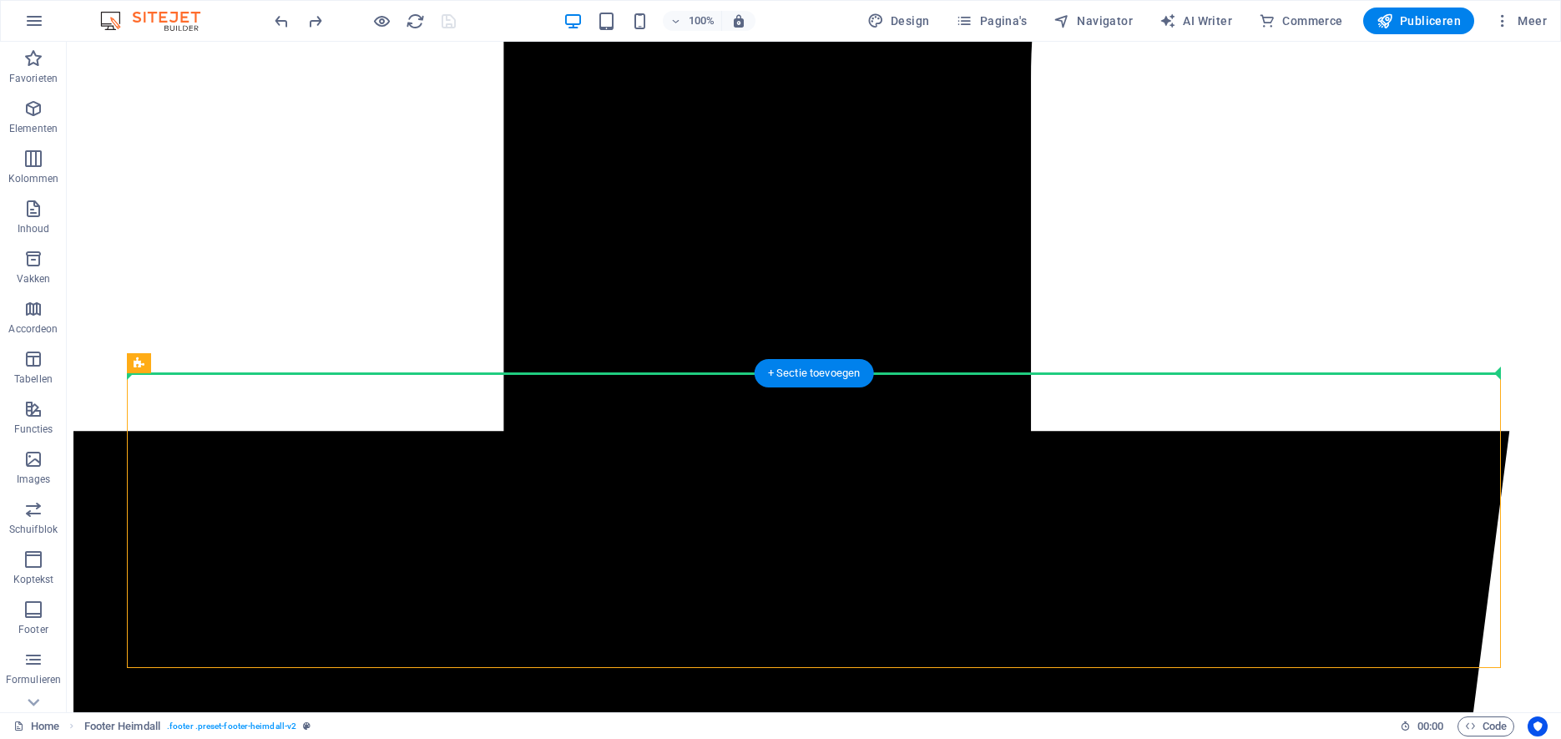
drag, startPoint x: 206, startPoint y: 409, endPoint x: 152, endPoint y: 299, distance: 122.8
drag, startPoint x: 203, startPoint y: 410, endPoint x: 141, endPoint y: 273, distance: 150.2
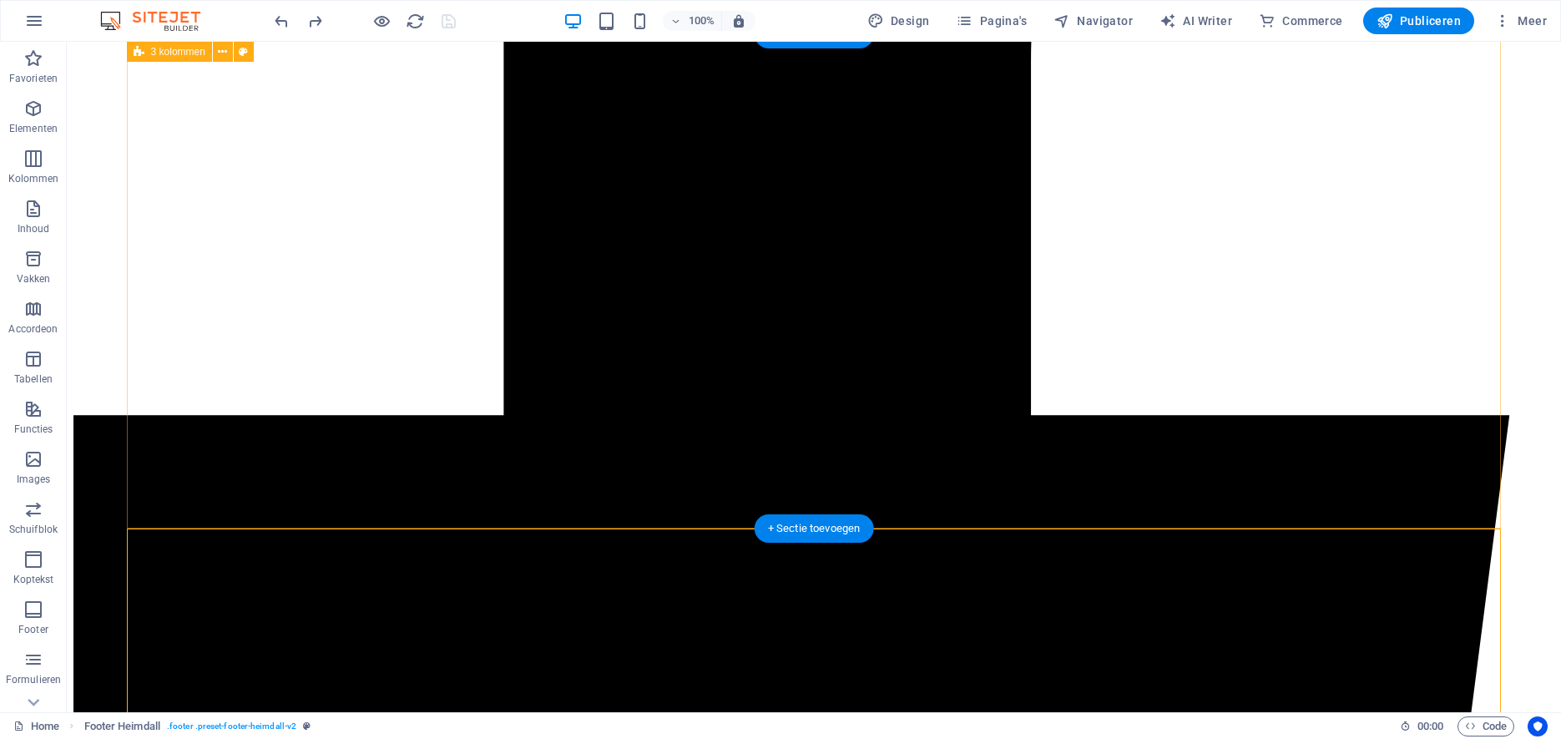
scroll to position [0, 0]
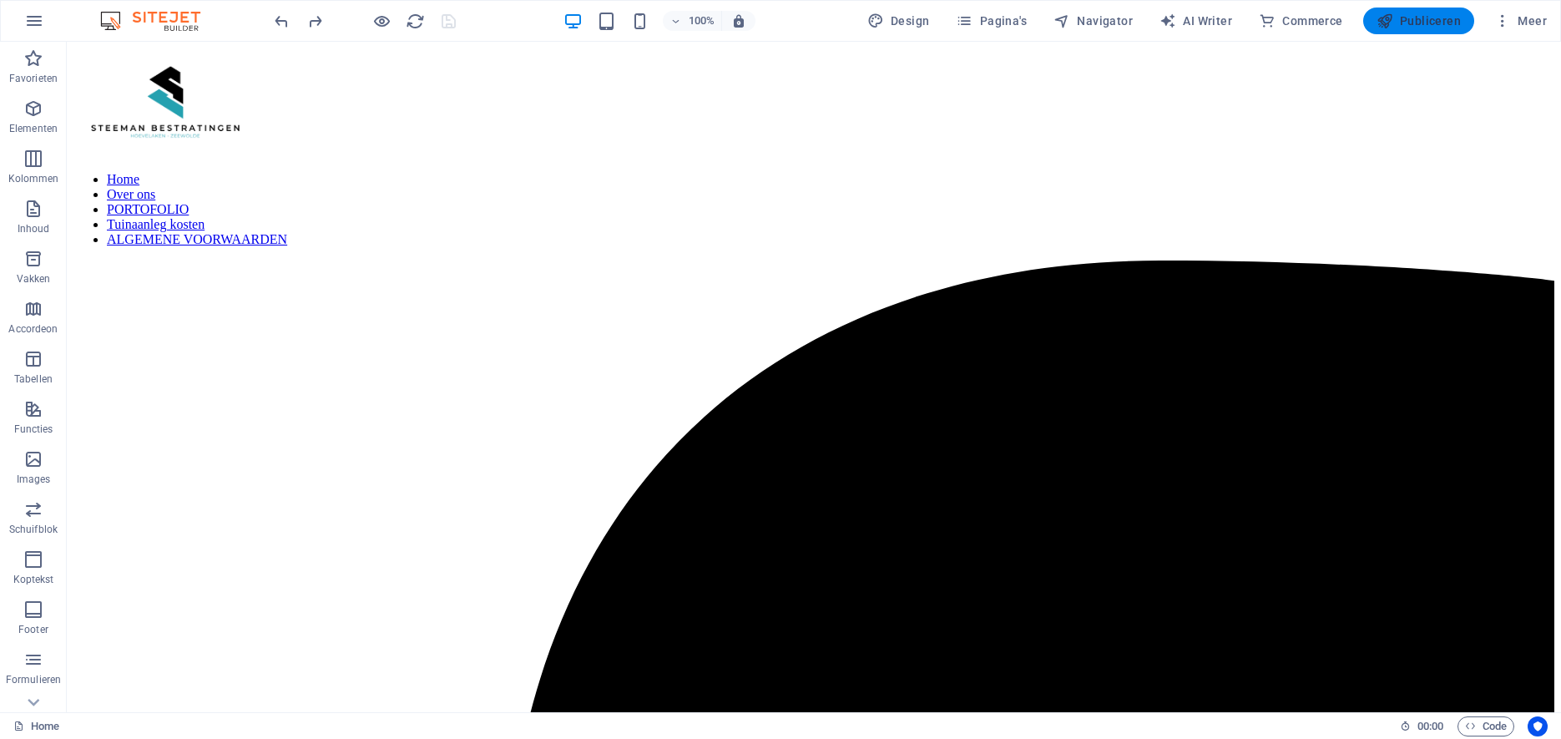
click at [1425, 19] on span "Publiceren" at bounding box center [1419, 21] width 84 height 17
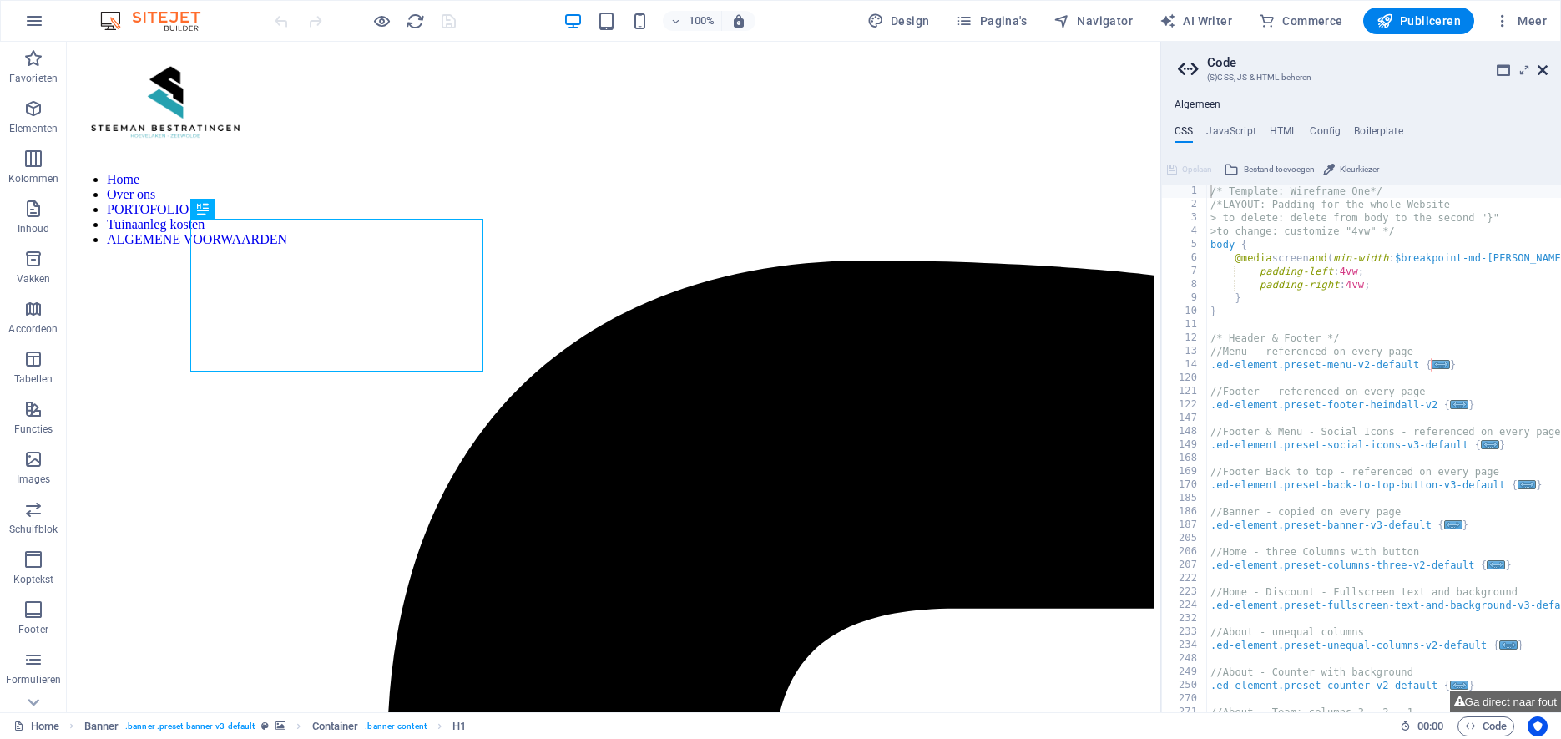
drag, startPoint x: 1539, startPoint y: 65, endPoint x: 1473, endPoint y: 23, distance: 78.8
click at [0, 0] on icon at bounding box center [0, 0] width 0 height 0
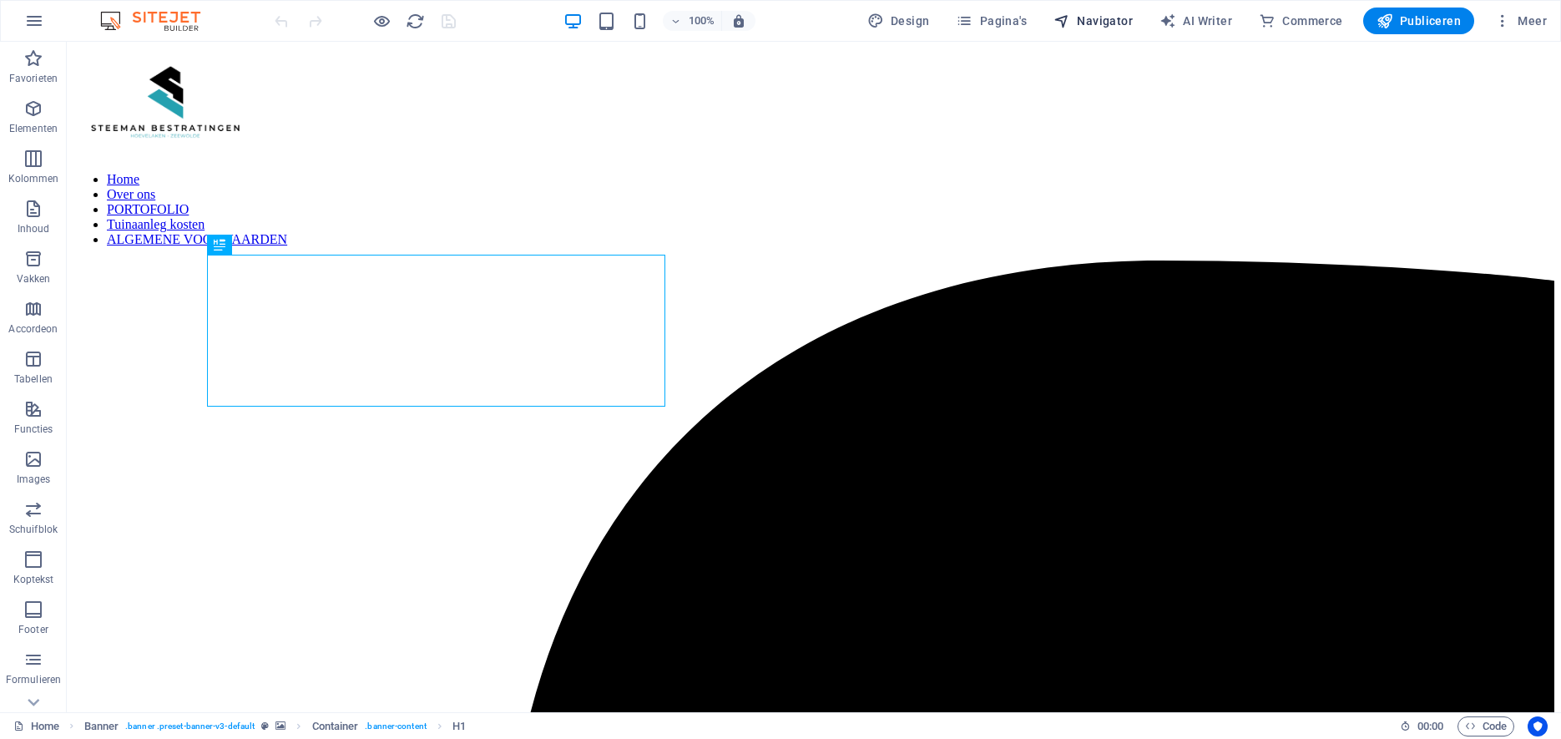
click at [1094, 19] on span "Navigator" at bounding box center [1092, 21] width 79 height 17
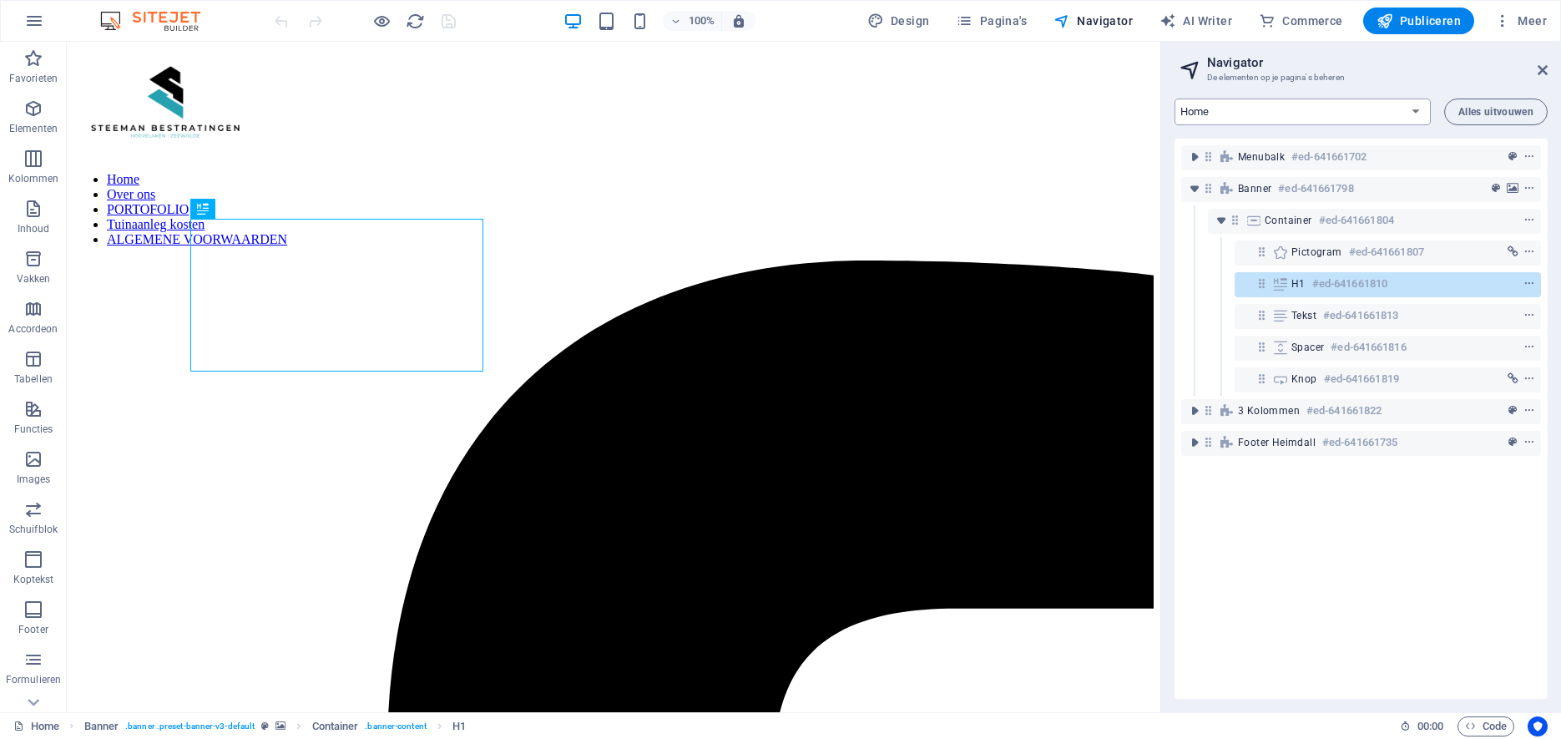
select select "12573876-nl"
click option "Portofolio" at bounding box center [0, 0] width 0 height 0
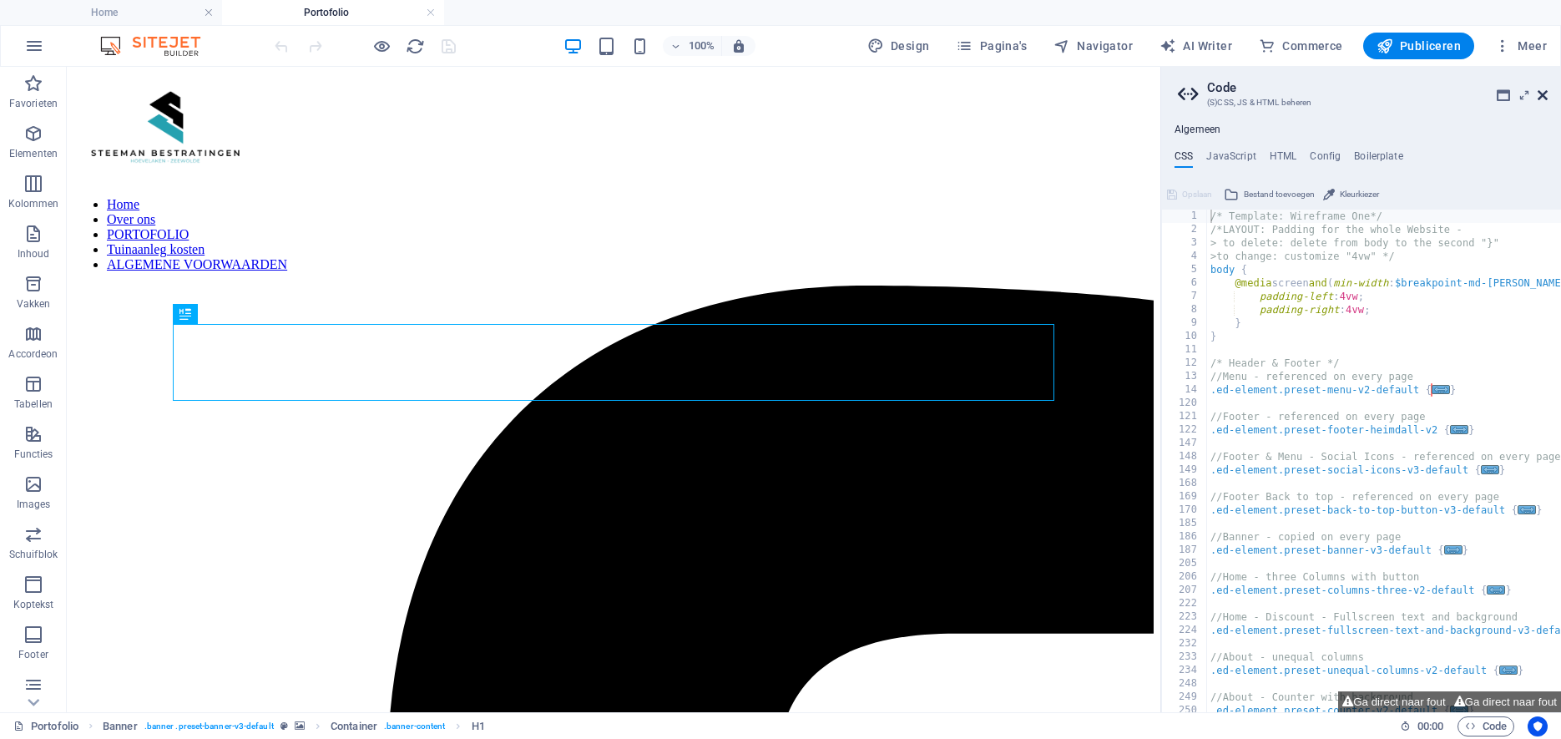
click at [1543, 93] on icon at bounding box center [1543, 94] width 10 height 13
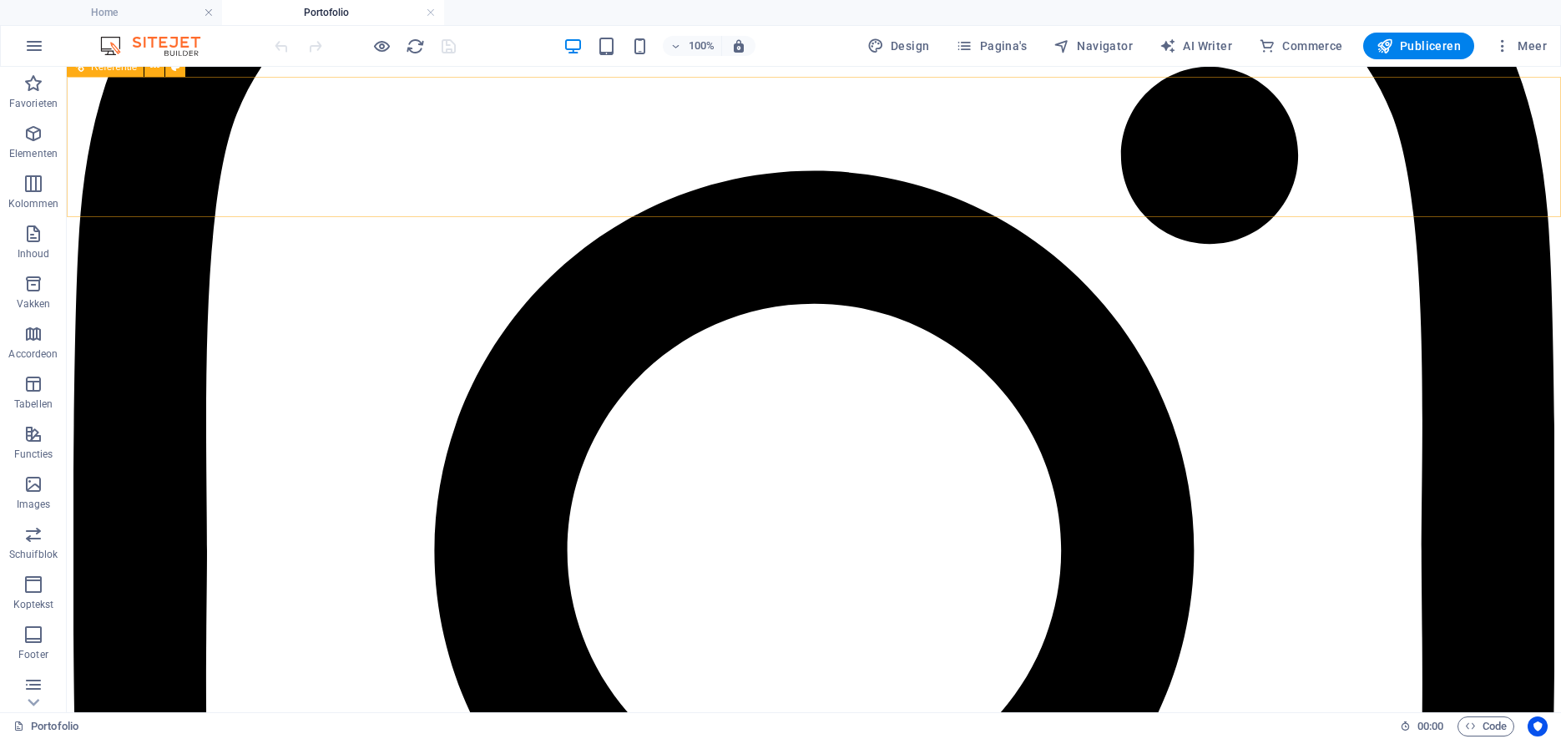
scroll to position [4552, 0]
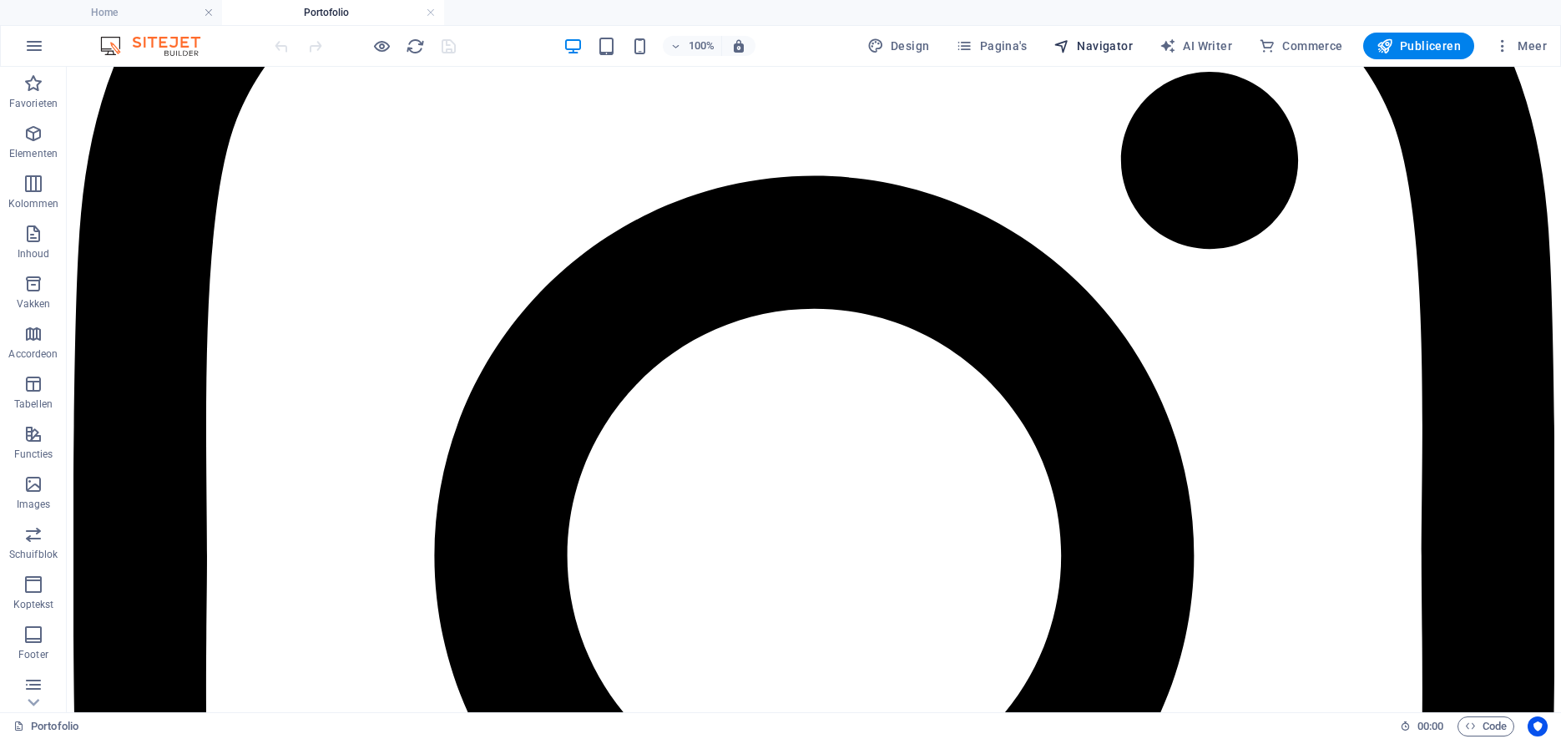
click at [1092, 40] on span "Navigator" at bounding box center [1092, 46] width 79 height 17
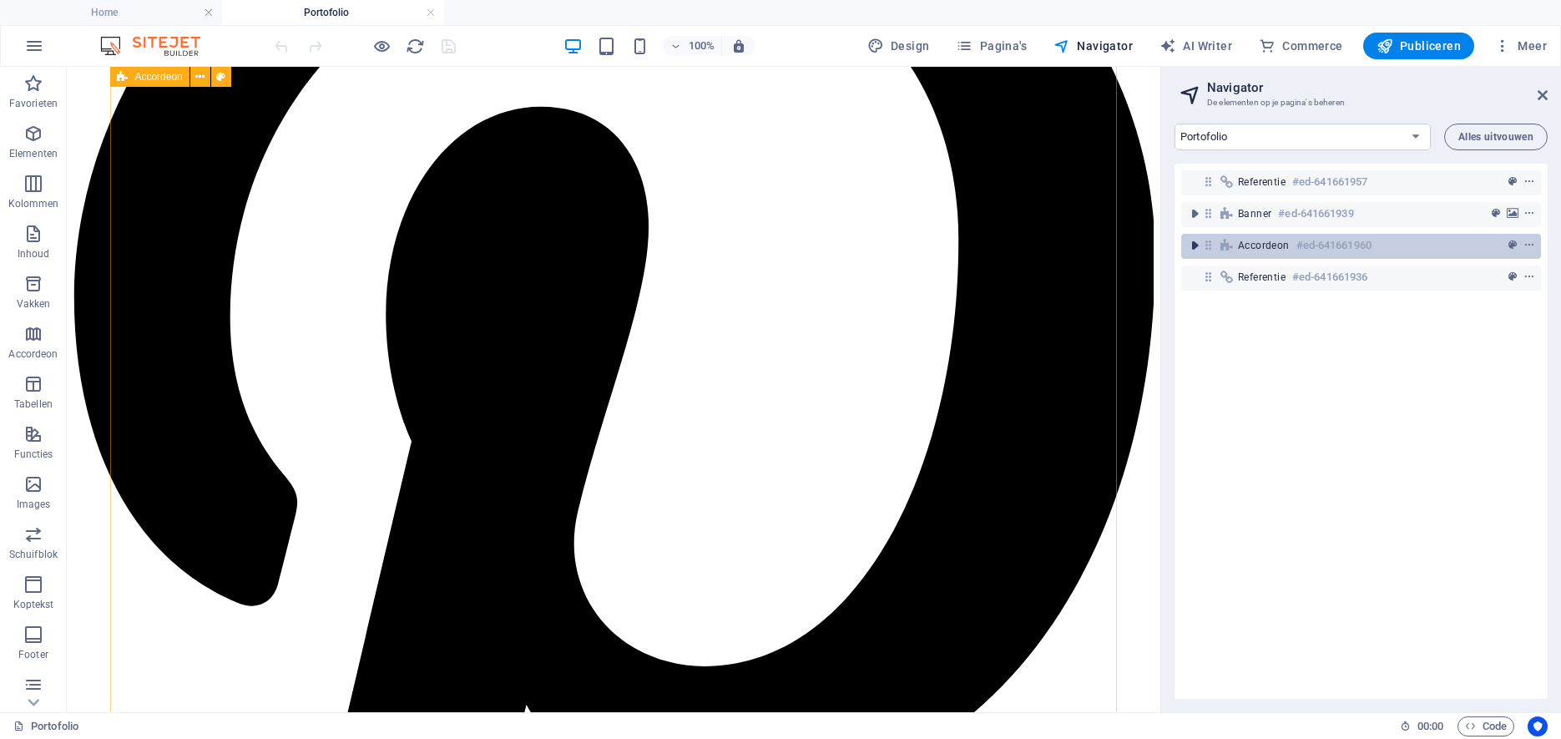
click at [1197, 244] on icon "toggle-expand" at bounding box center [1194, 245] width 17 height 17
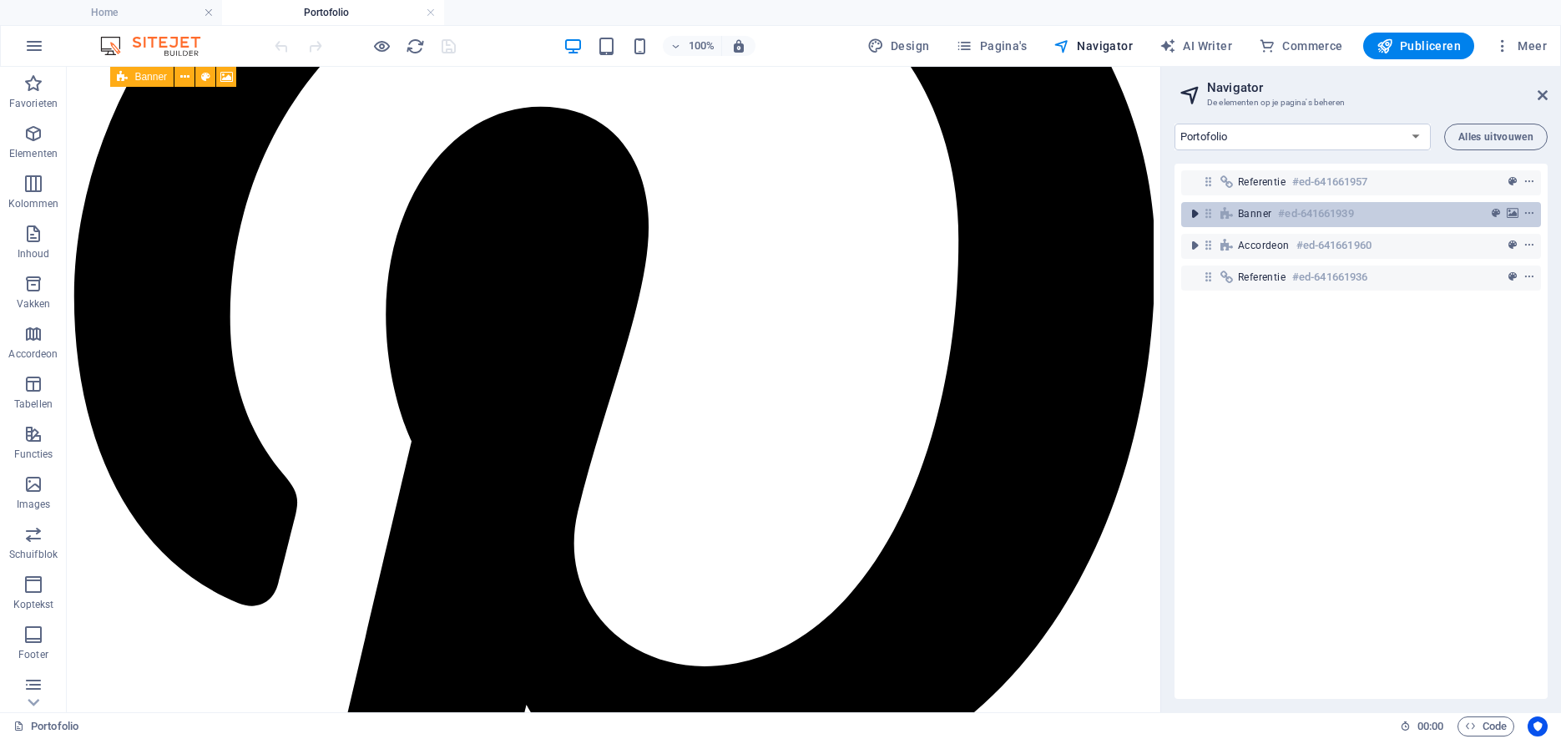
click at [1201, 212] on icon "toggle-expand" at bounding box center [1194, 213] width 17 height 17
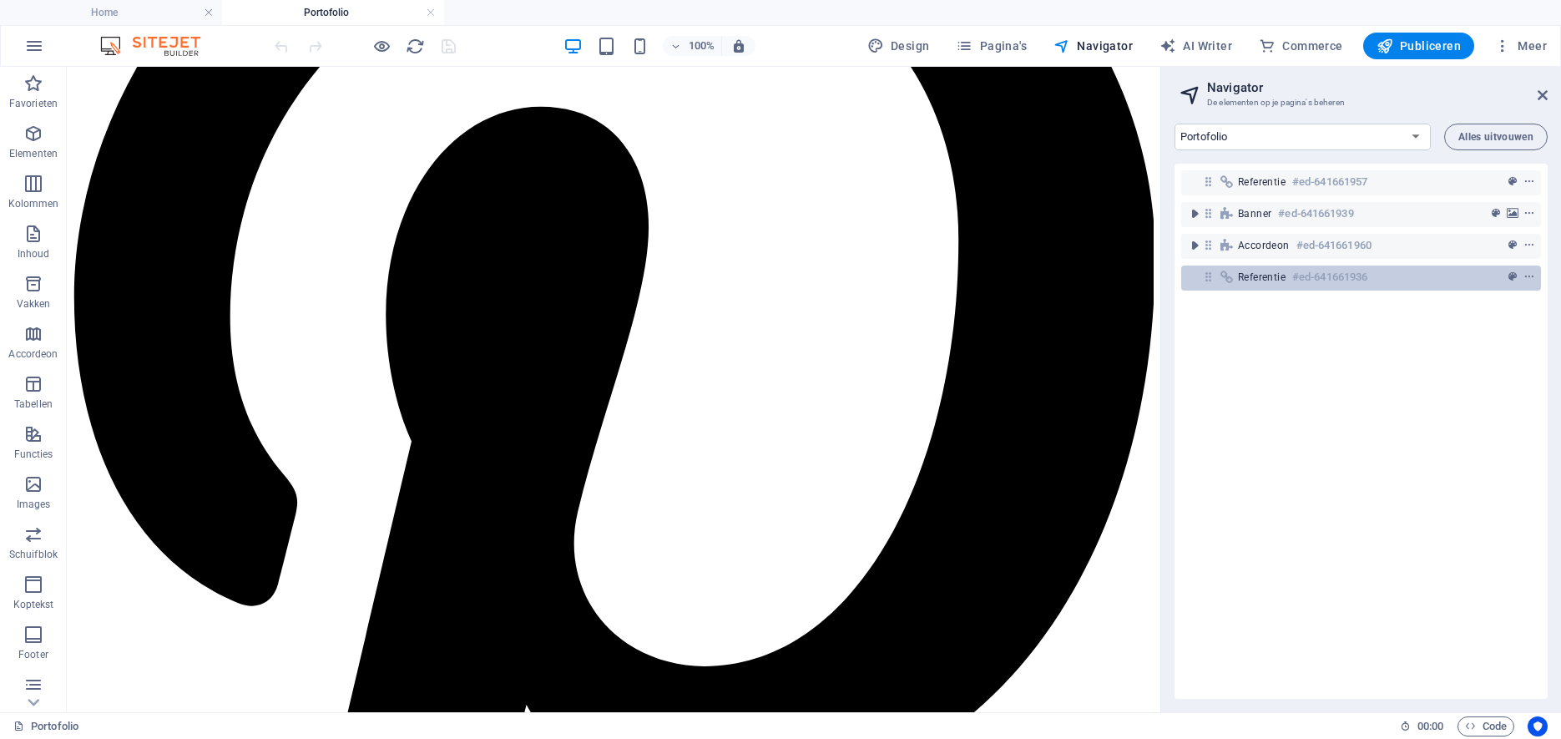
click at [1250, 275] on span "Referentie" at bounding box center [1262, 276] width 48 height 13
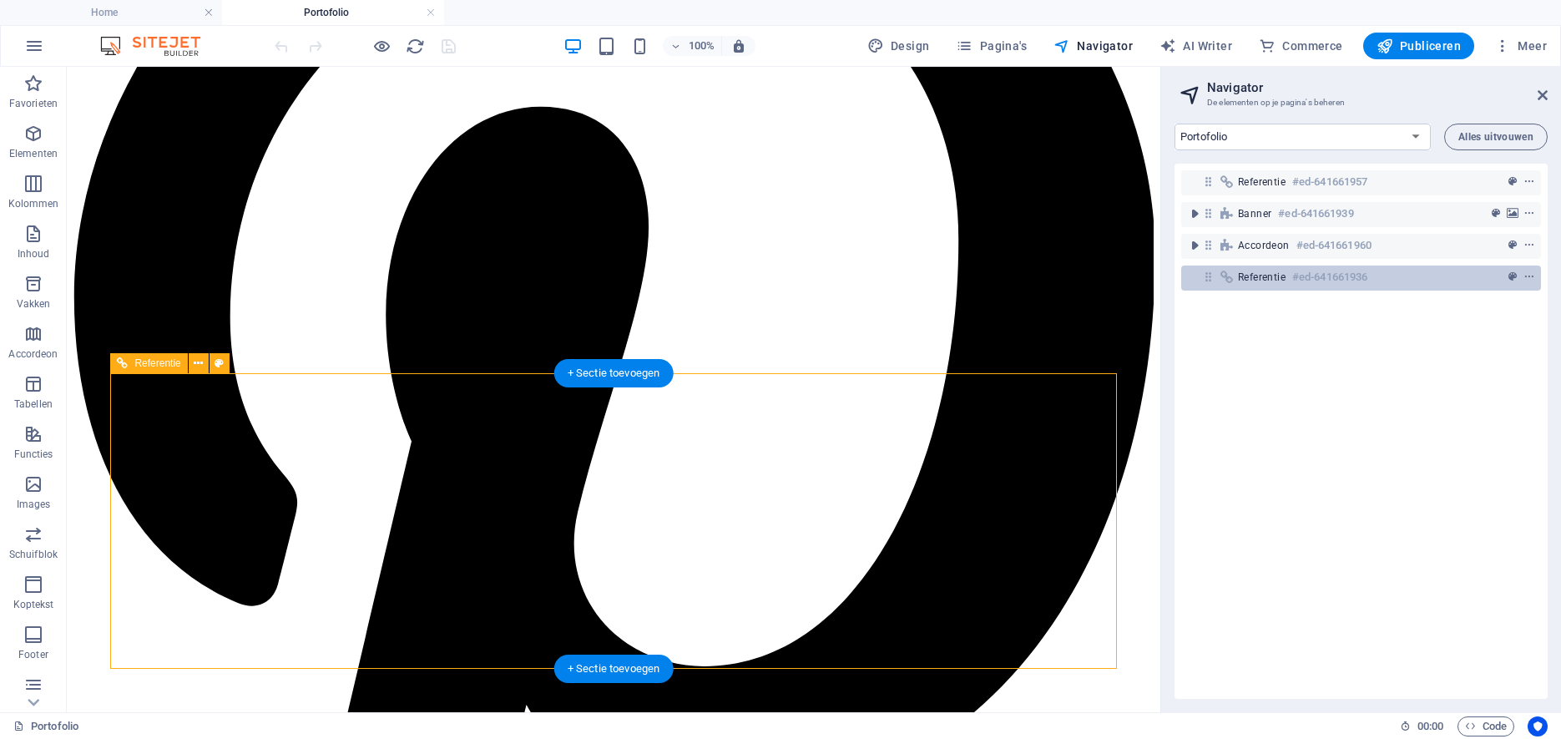
scroll to position [8525, 0]
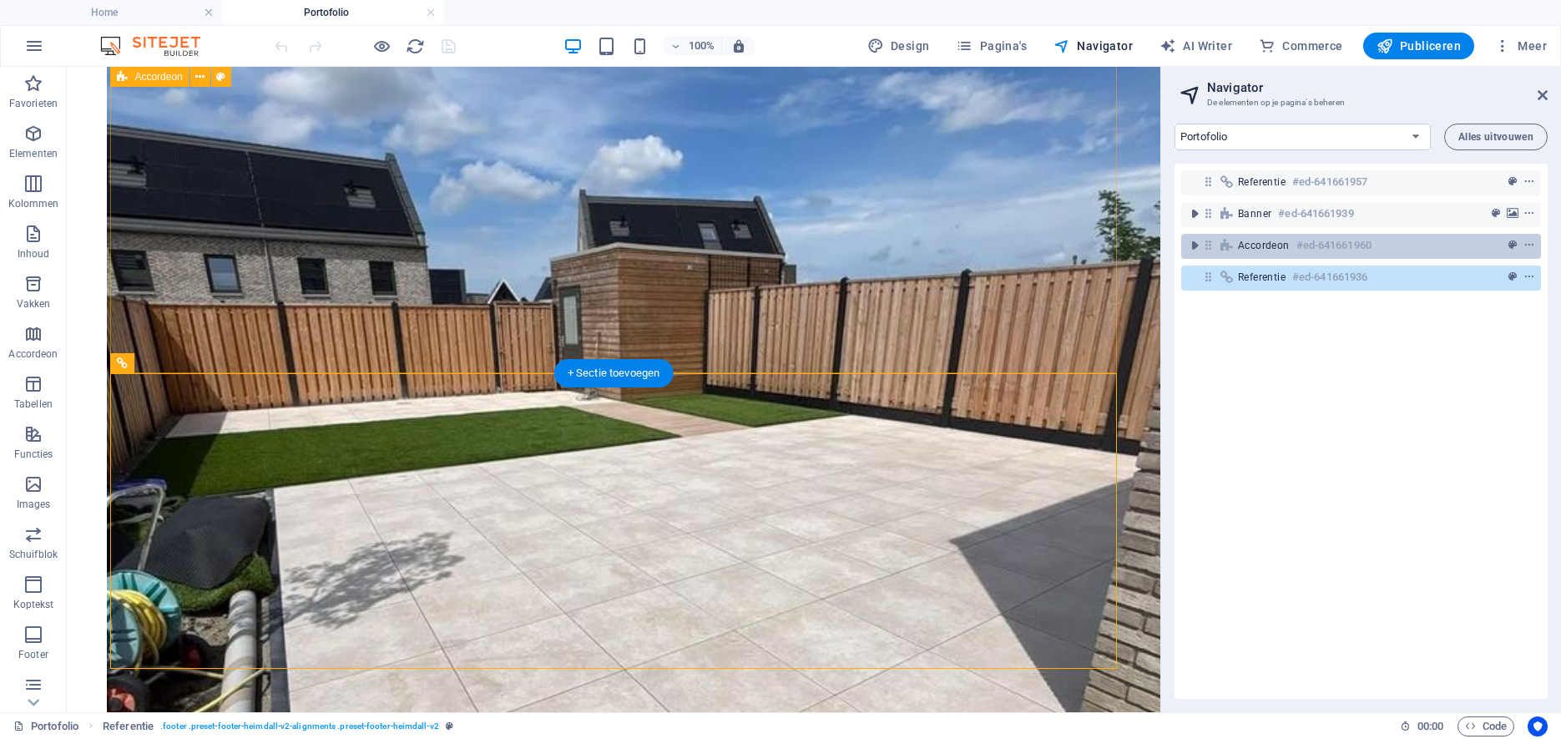
click at [1259, 246] on span "Accordeon" at bounding box center [1264, 245] width 52 height 13
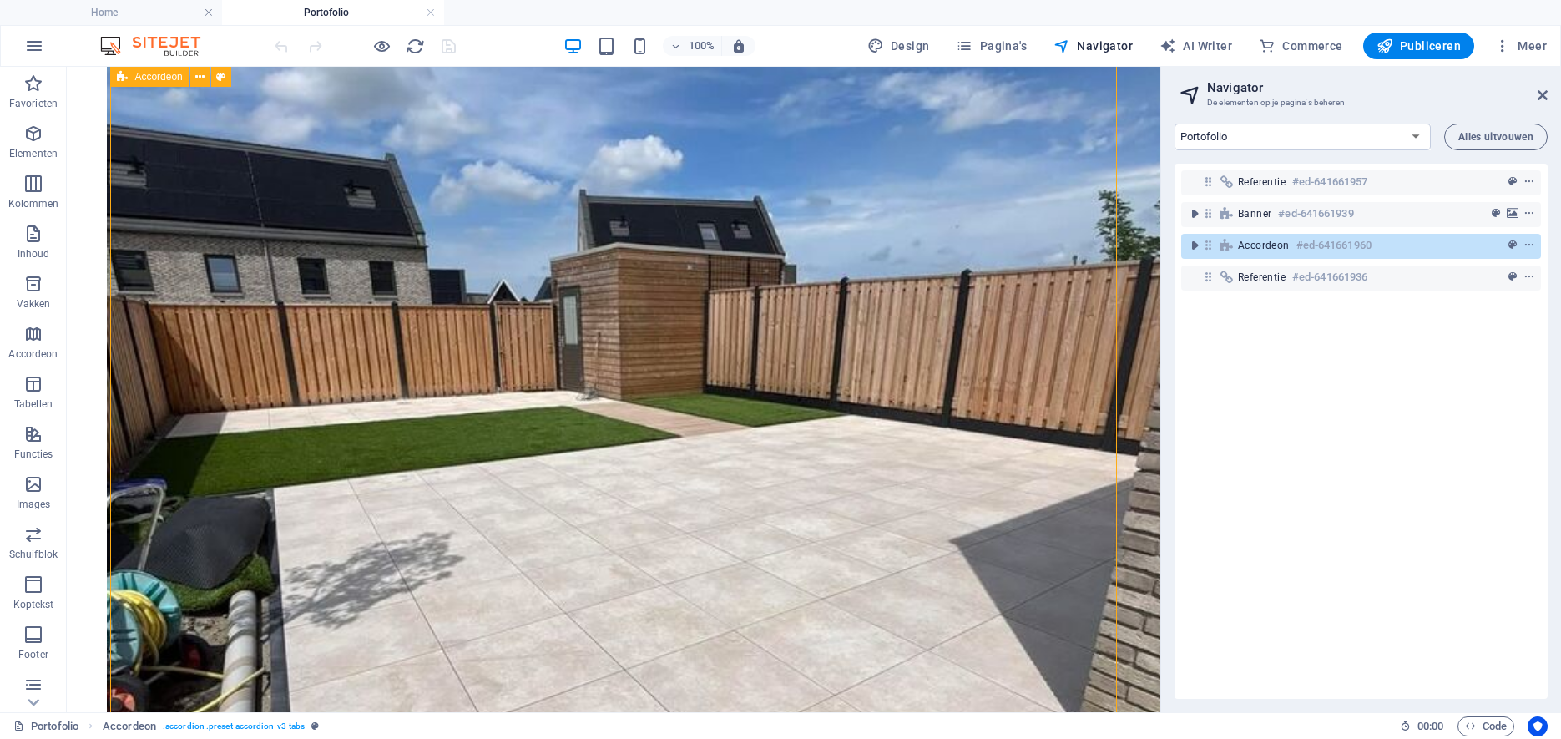
scroll to position [4330, 0]
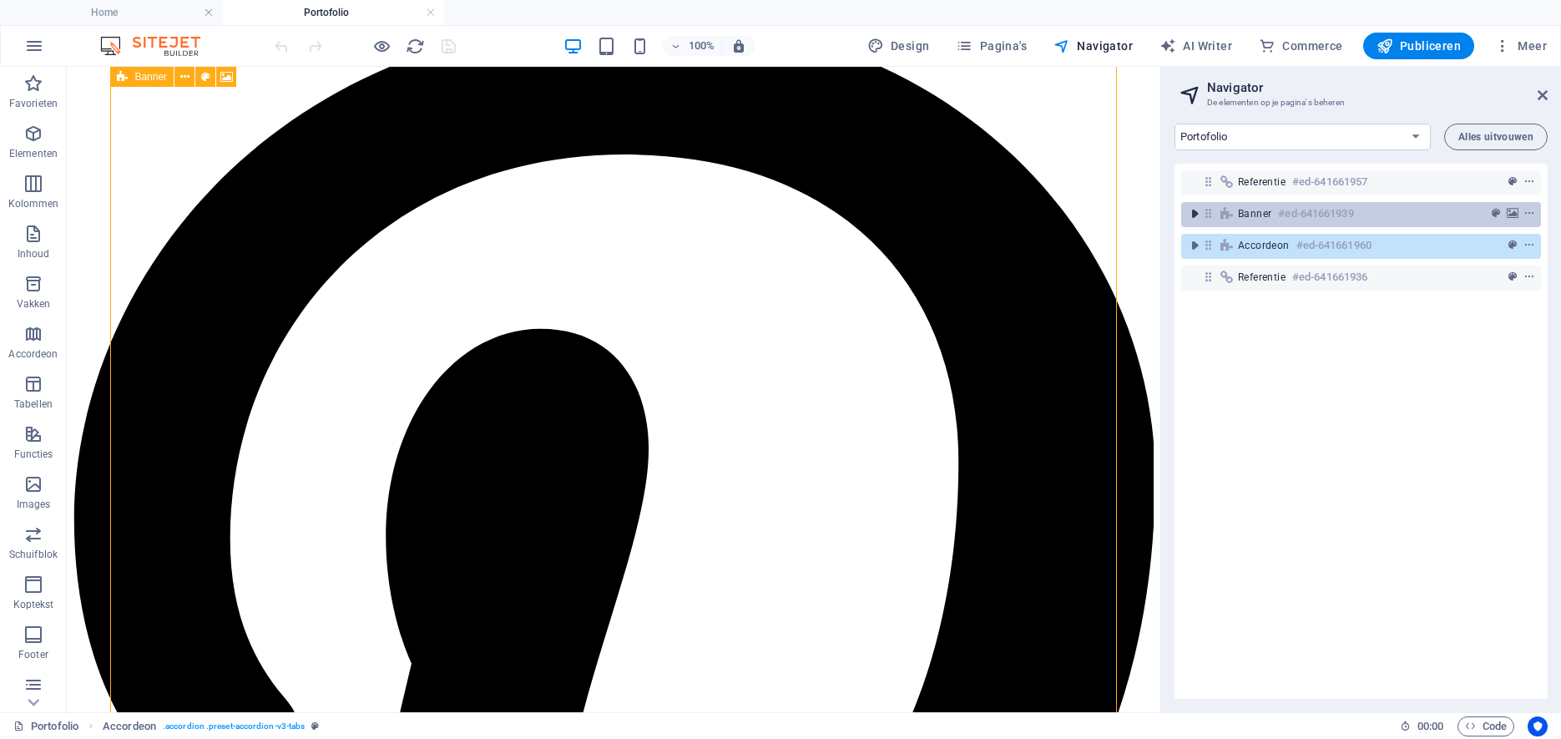
click at [1198, 214] on icon "toggle-expand" at bounding box center [1194, 213] width 17 height 17
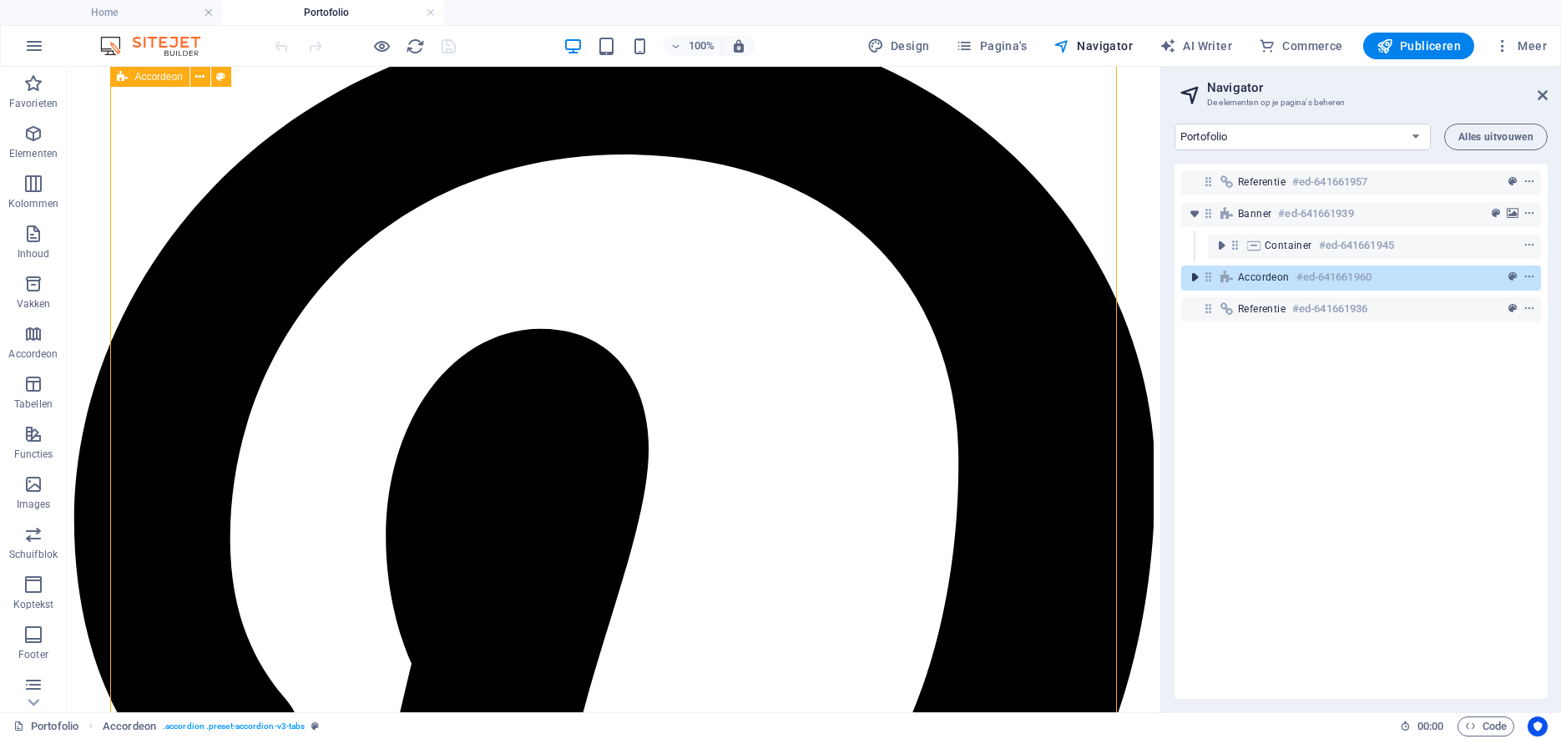
click at [1195, 276] on icon "toggle-expand" at bounding box center [1194, 277] width 17 height 17
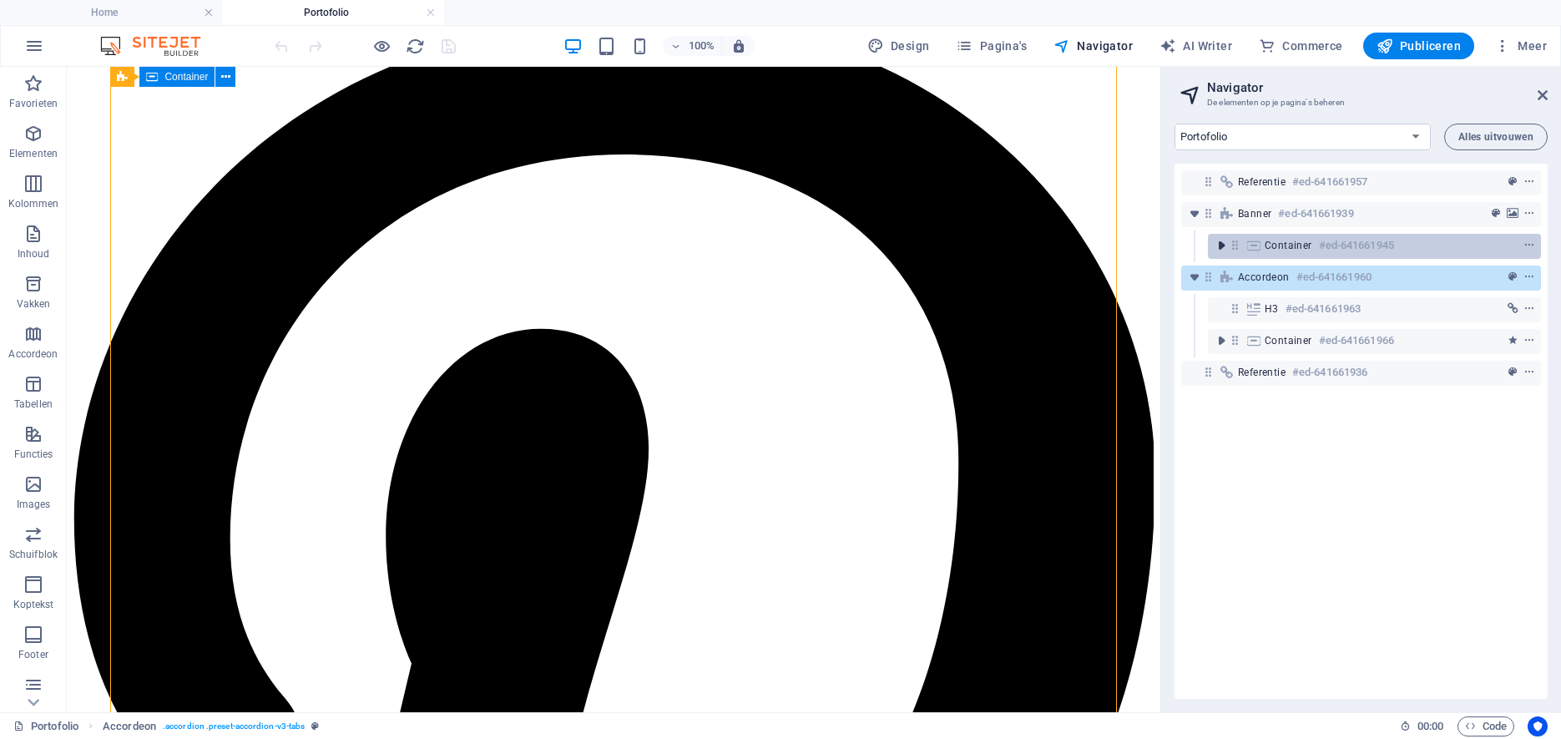
click at [1222, 247] on icon "toggle-expand" at bounding box center [1221, 245] width 17 height 17
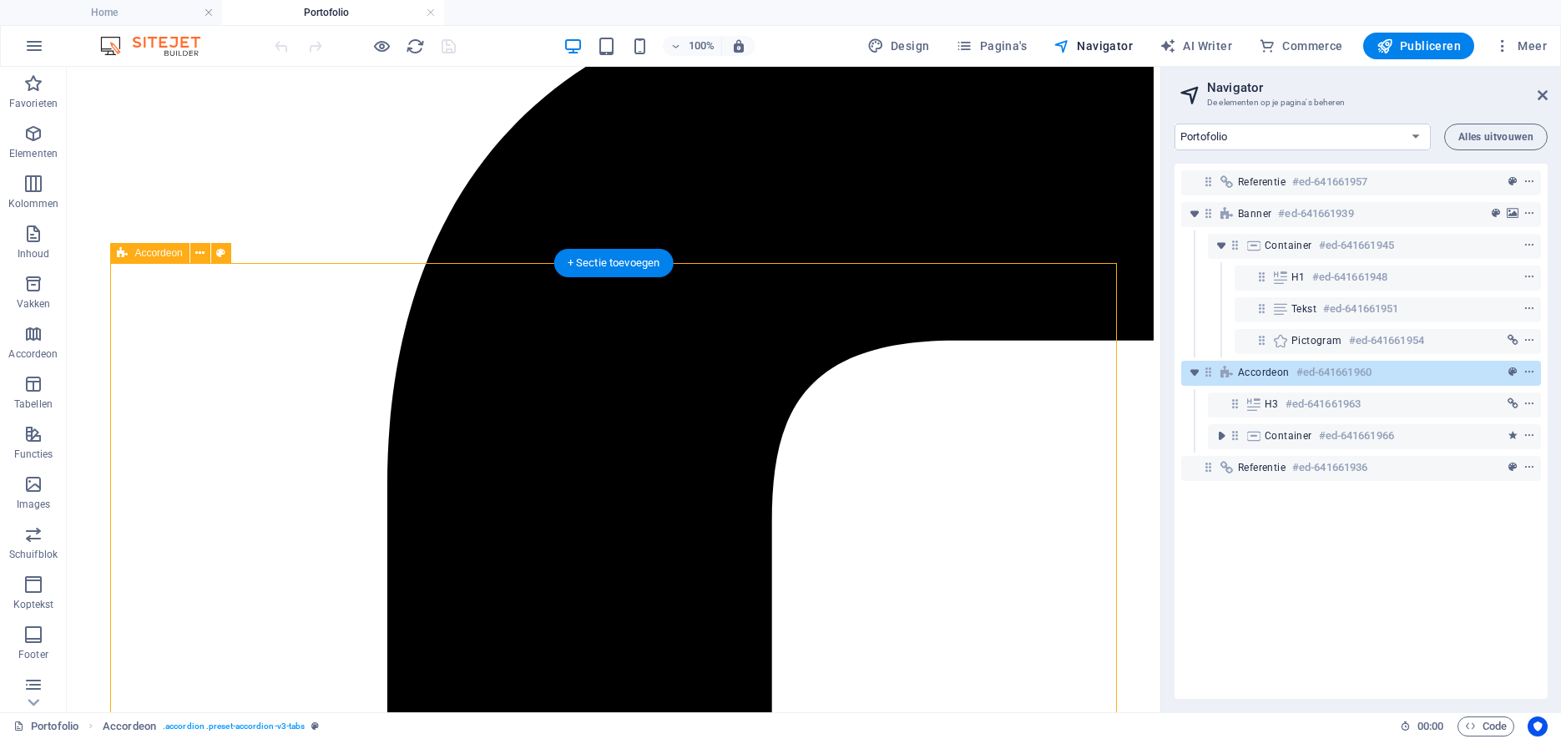
scroll to position [298, 0]
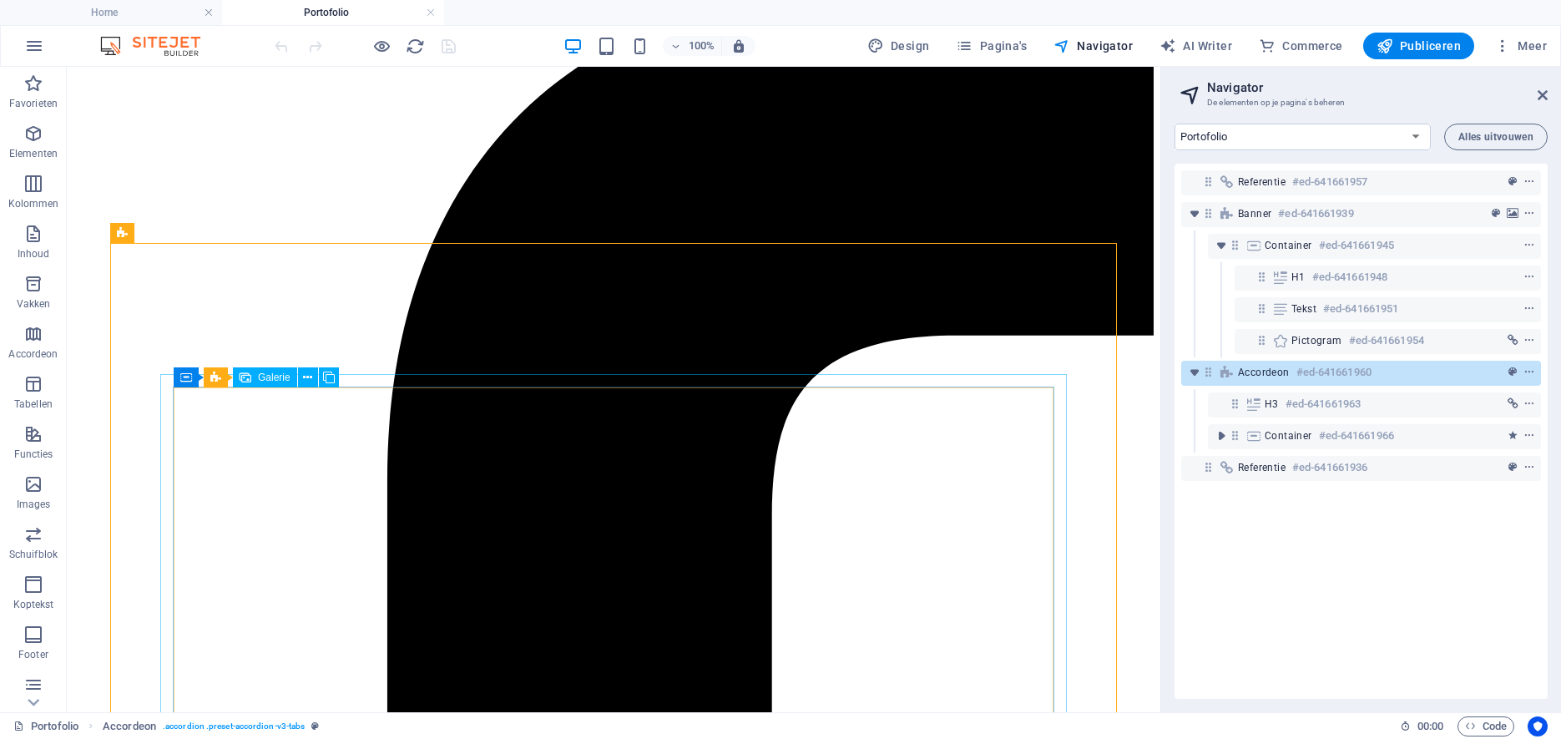
click at [268, 376] on span "Galerie" at bounding box center [274, 377] width 33 height 10
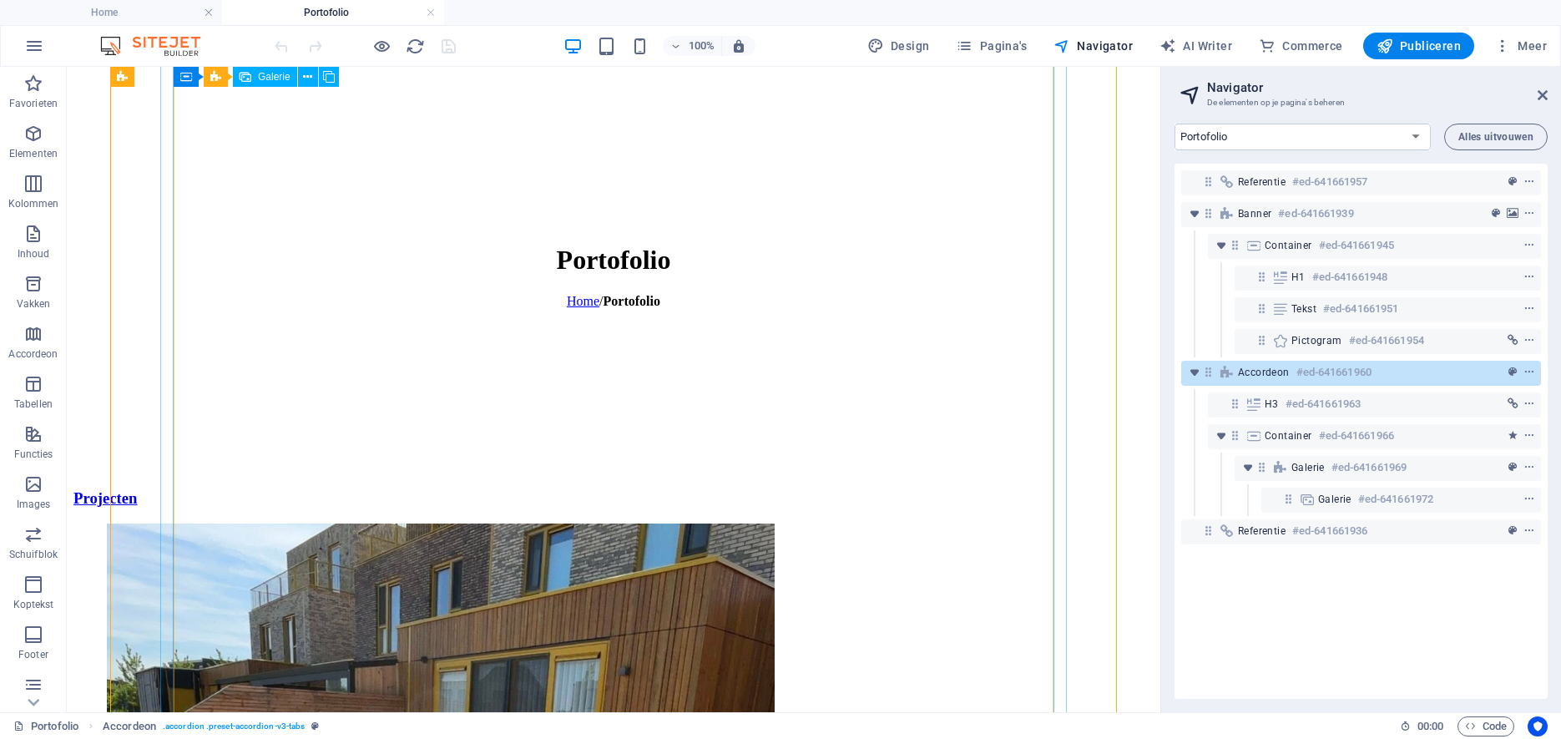
scroll to position [8525, 0]
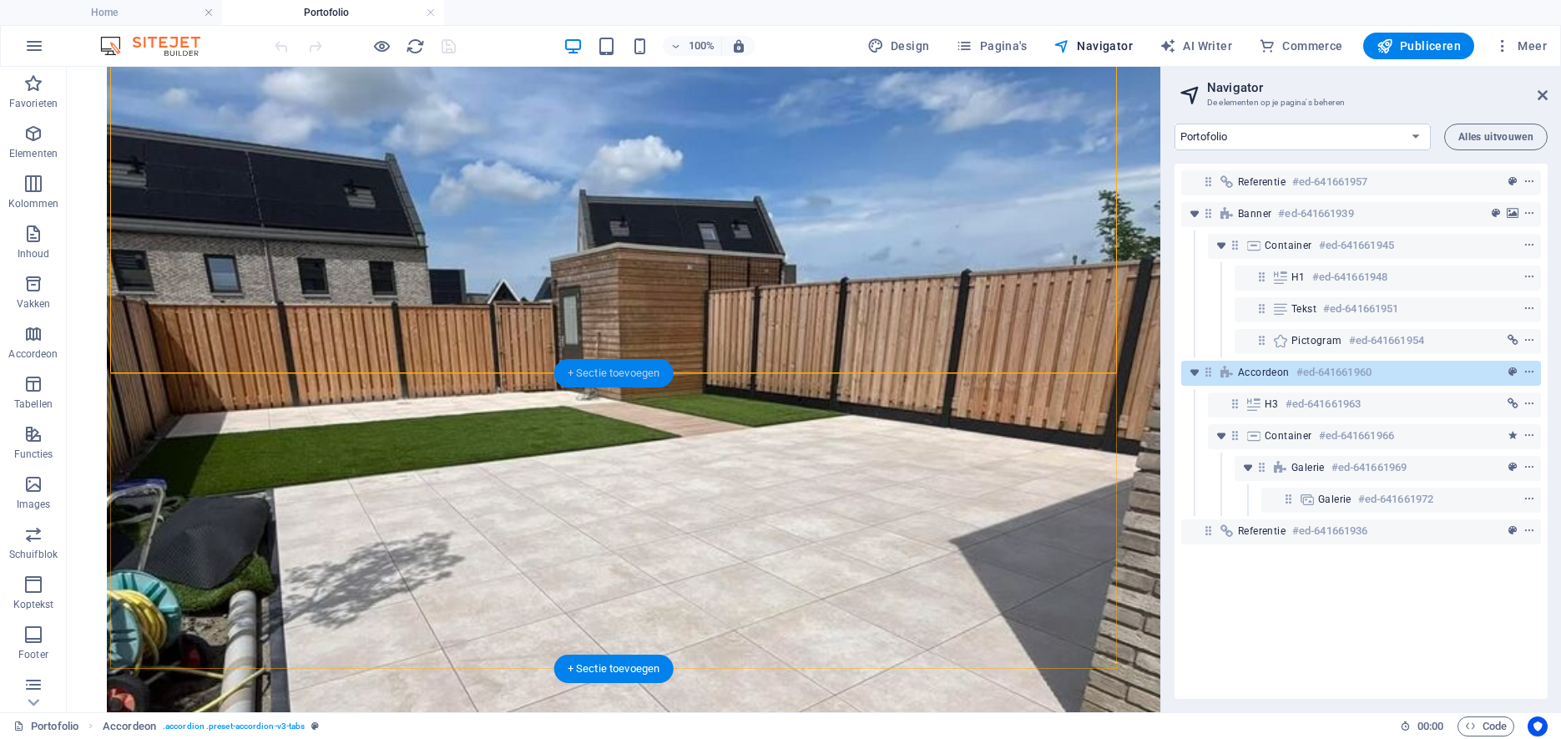
drag, startPoint x: 623, startPoint y: 370, endPoint x: 270, endPoint y: 305, distance: 358.2
click at [623, 370] on div "+ Sectie toevoegen" at bounding box center [613, 373] width 119 height 28
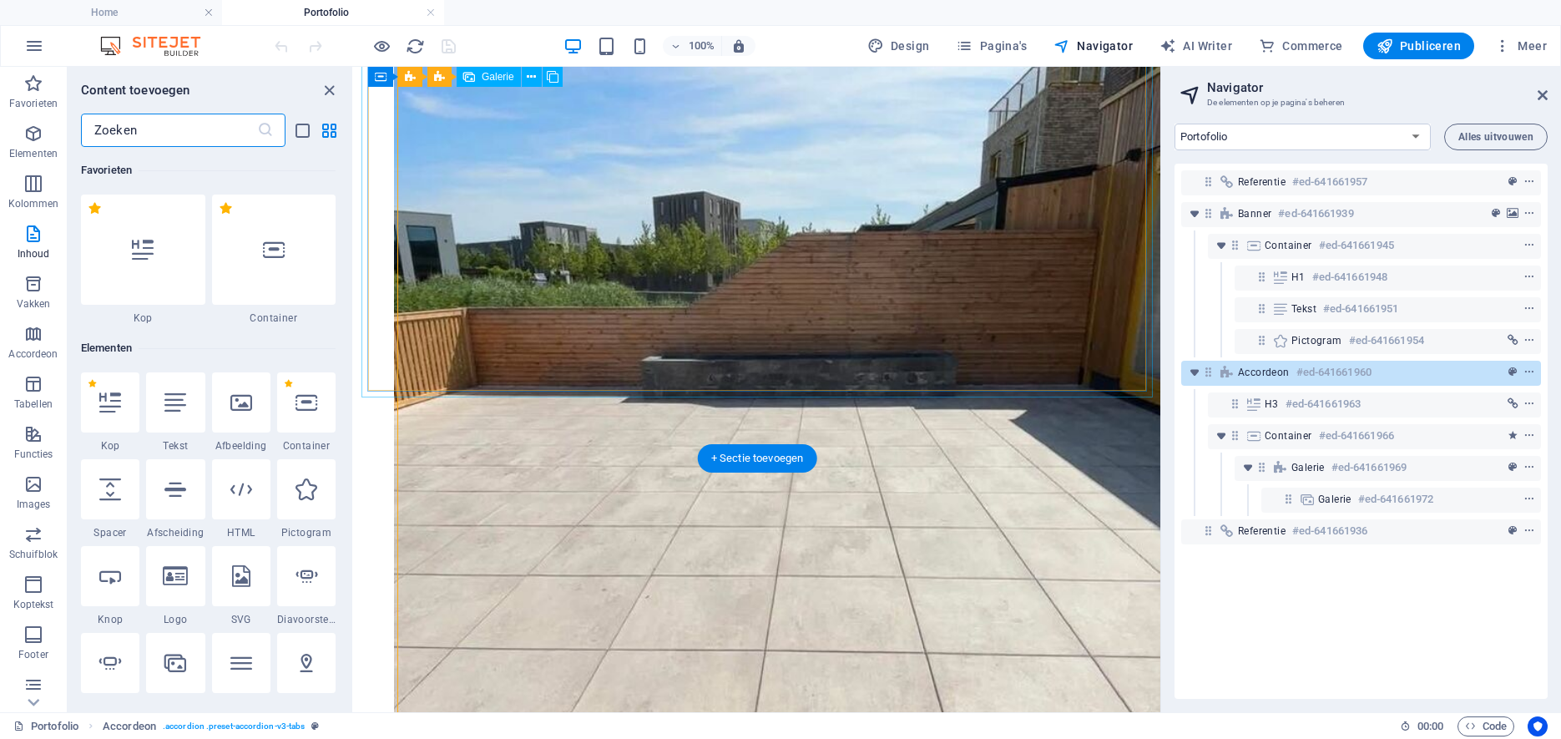
scroll to position [2921, 0]
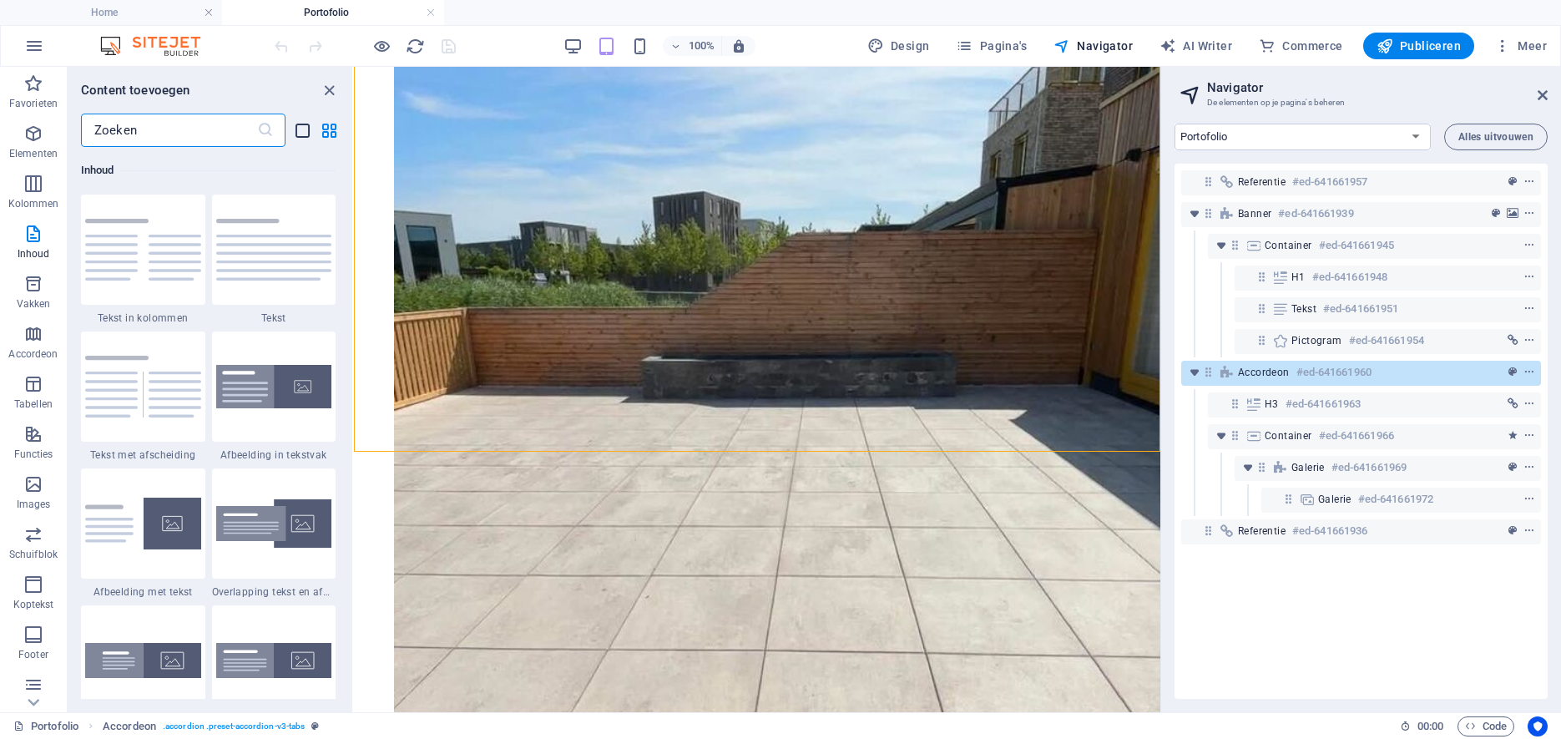
click at [301, 131] on icon "list-view" at bounding box center [302, 130] width 19 height 19
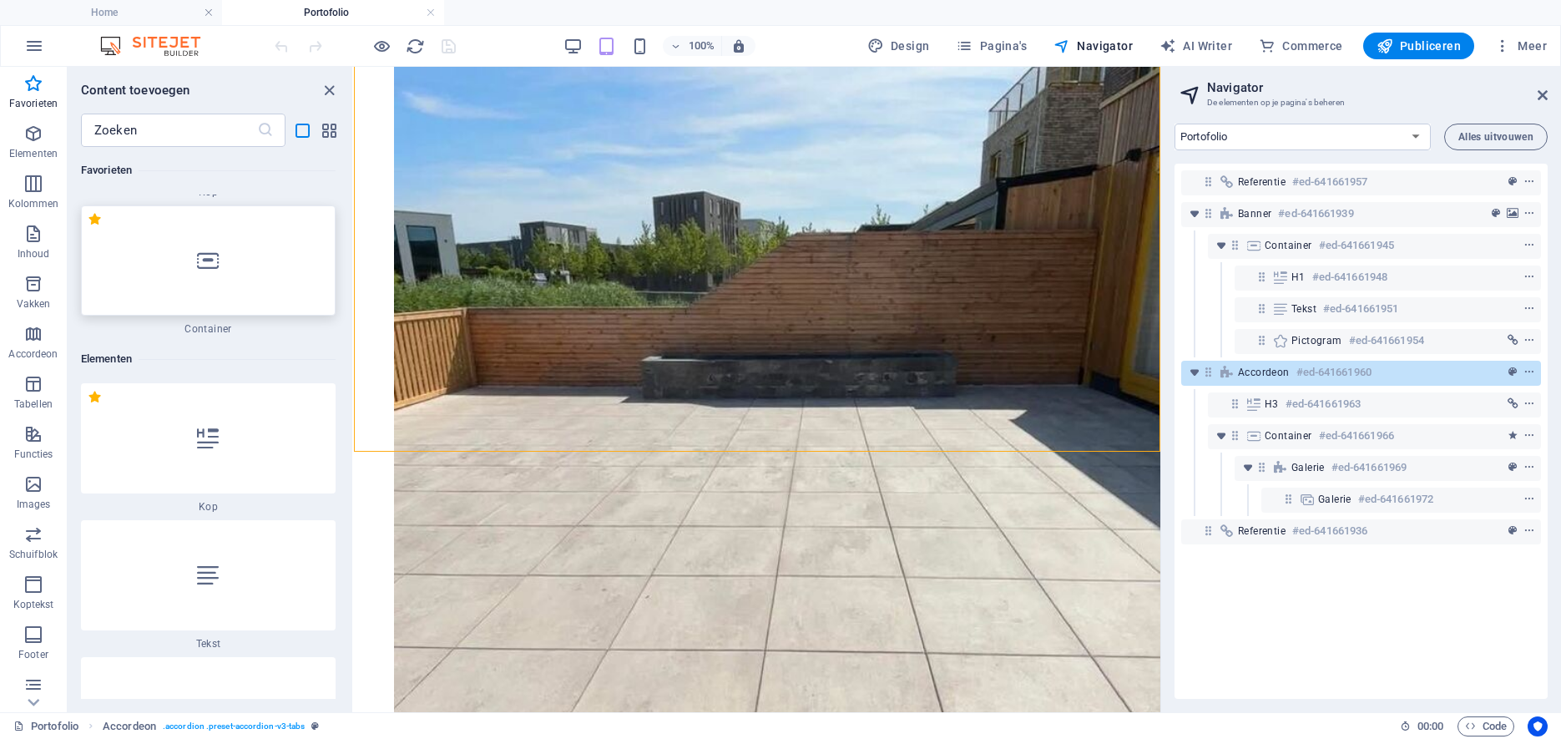
scroll to position [134, 0]
click at [208, 437] on icon at bounding box center [208, 431] width 22 height 22
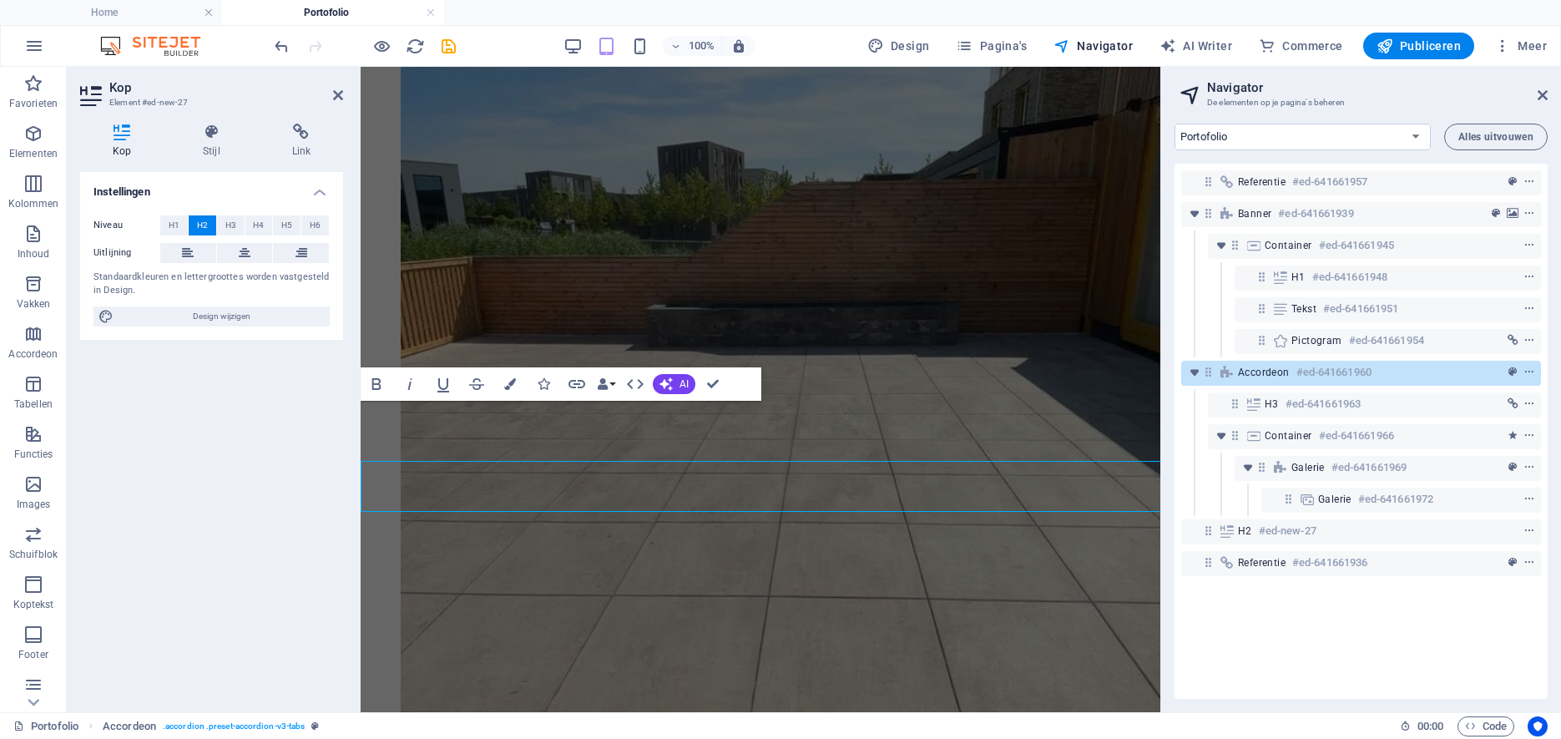
scroll to position [7381, 0]
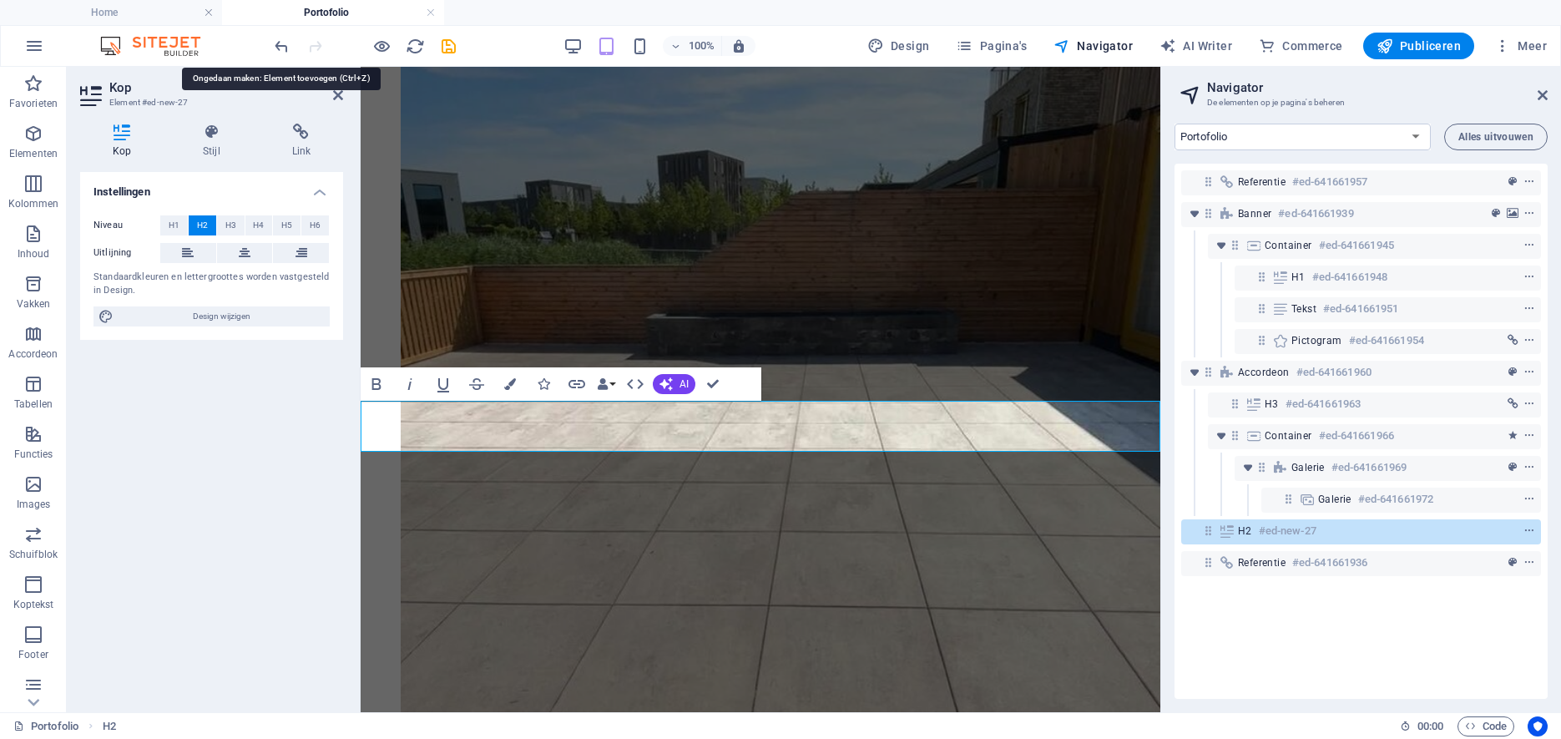
click at [284, 43] on icon "undo" at bounding box center [281, 46] width 19 height 19
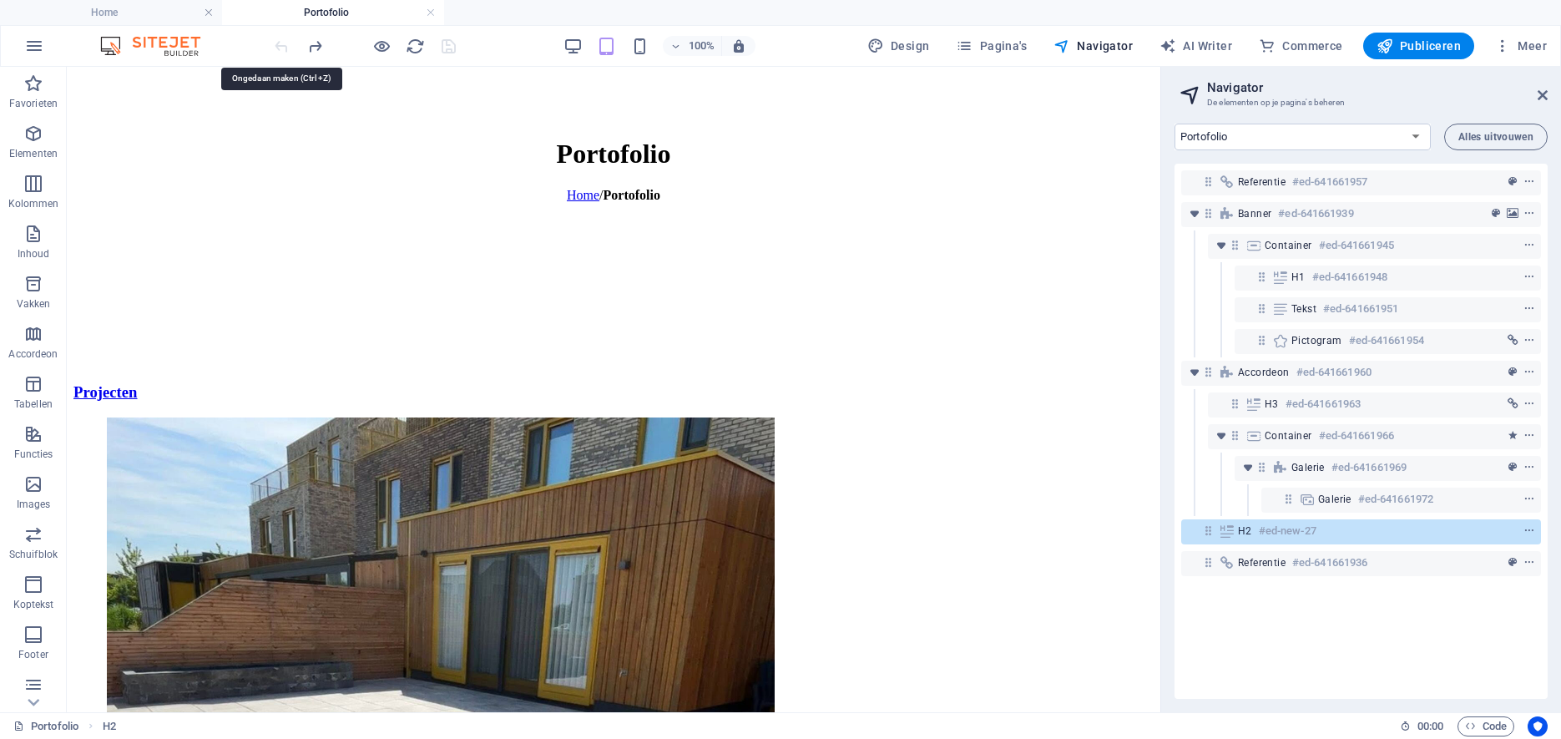
scroll to position [8525, 0]
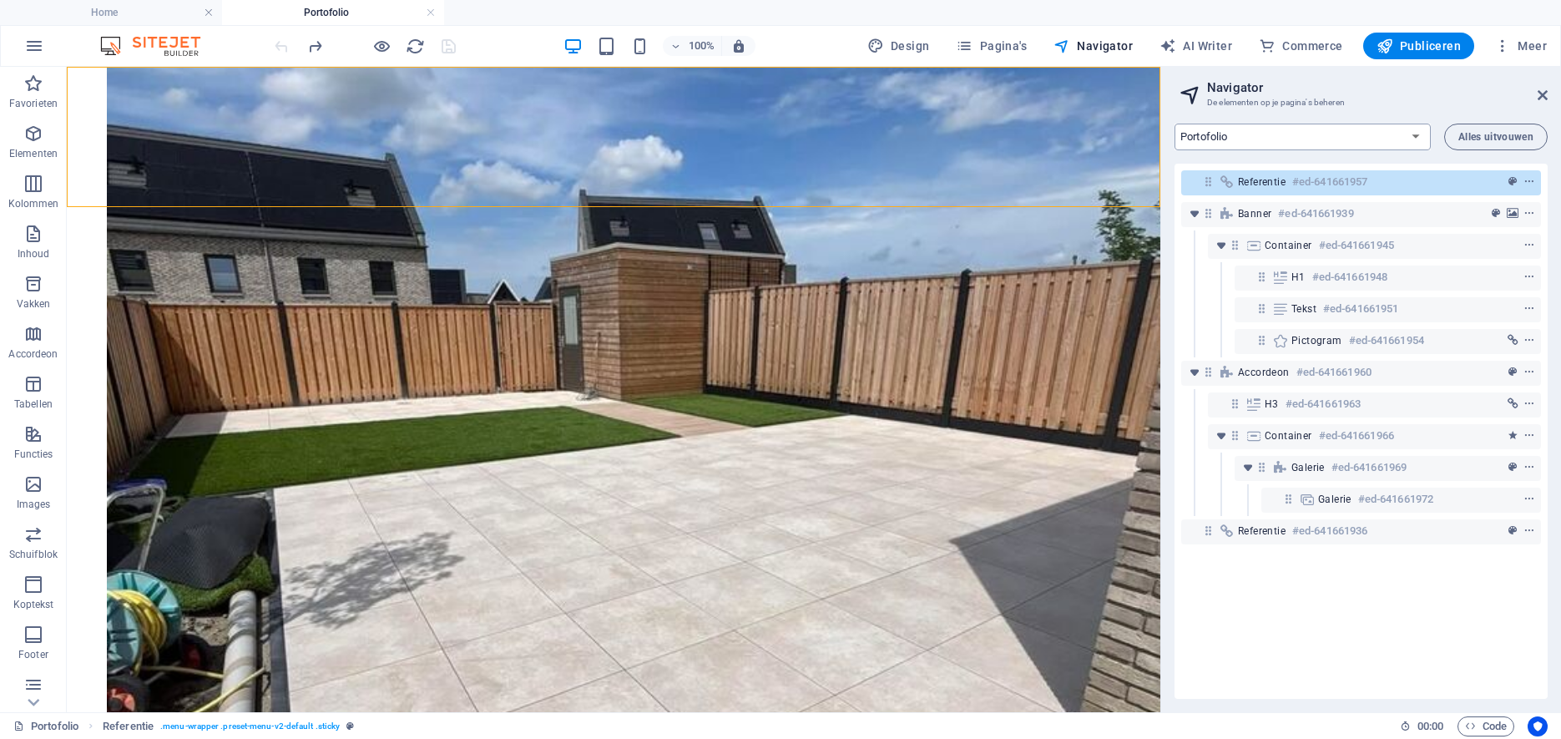
select select "12573870-nl"
click option "Home" at bounding box center [0, 0] width 0 height 0
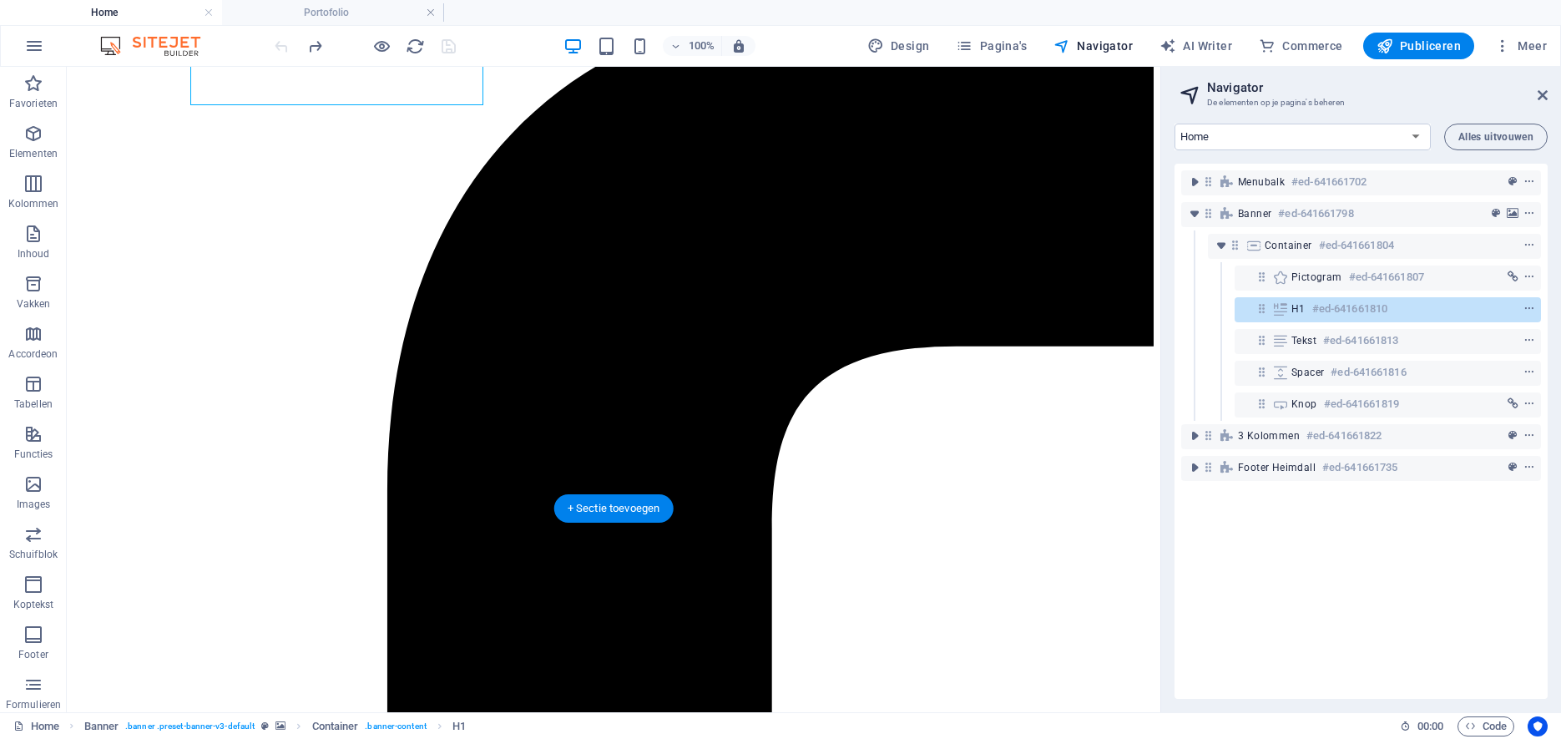
scroll to position [290, 0]
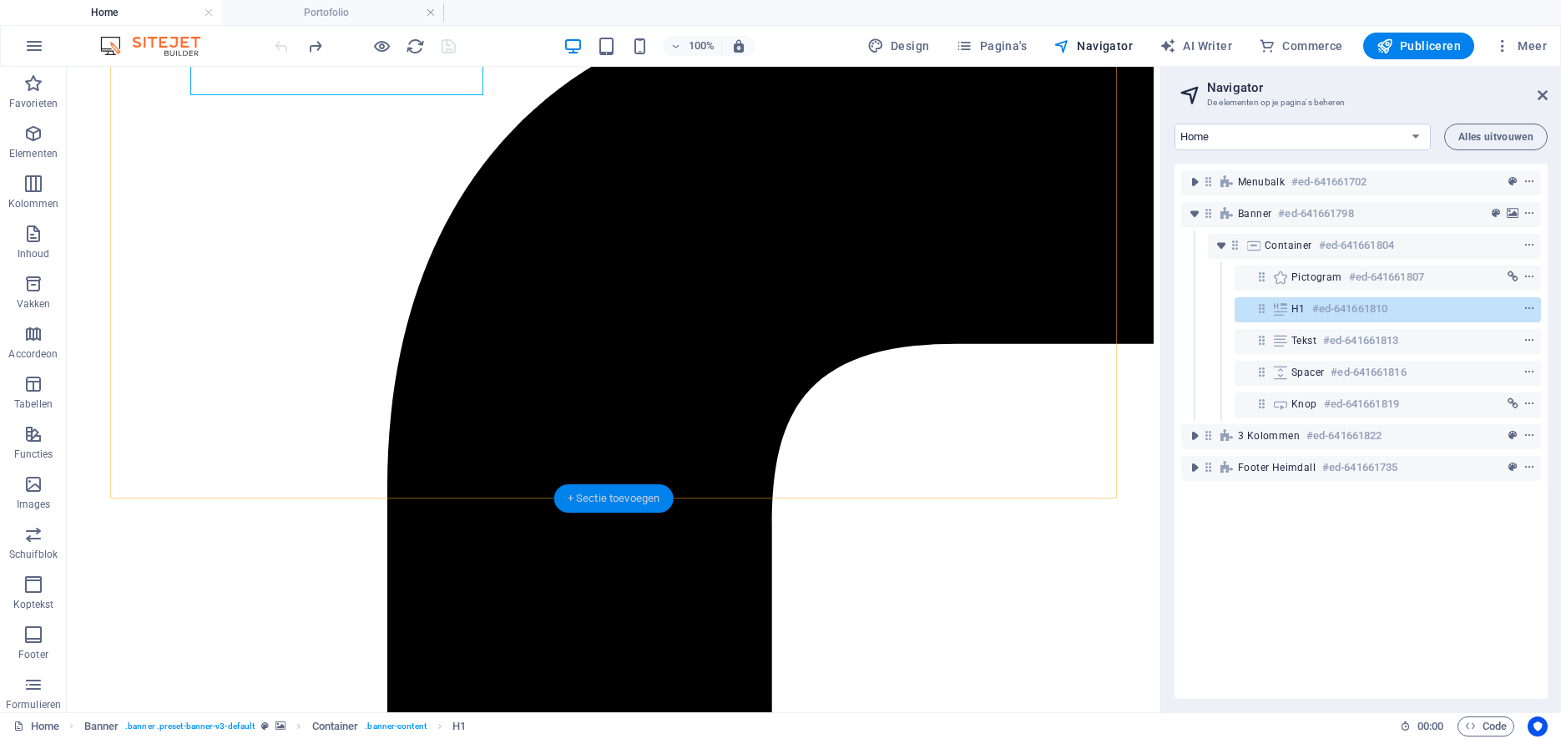
drag, startPoint x: 607, startPoint y: 496, endPoint x: 254, endPoint y: 428, distance: 359.5
click at [607, 496] on div "+ Sectie toevoegen" at bounding box center [613, 498] width 119 height 28
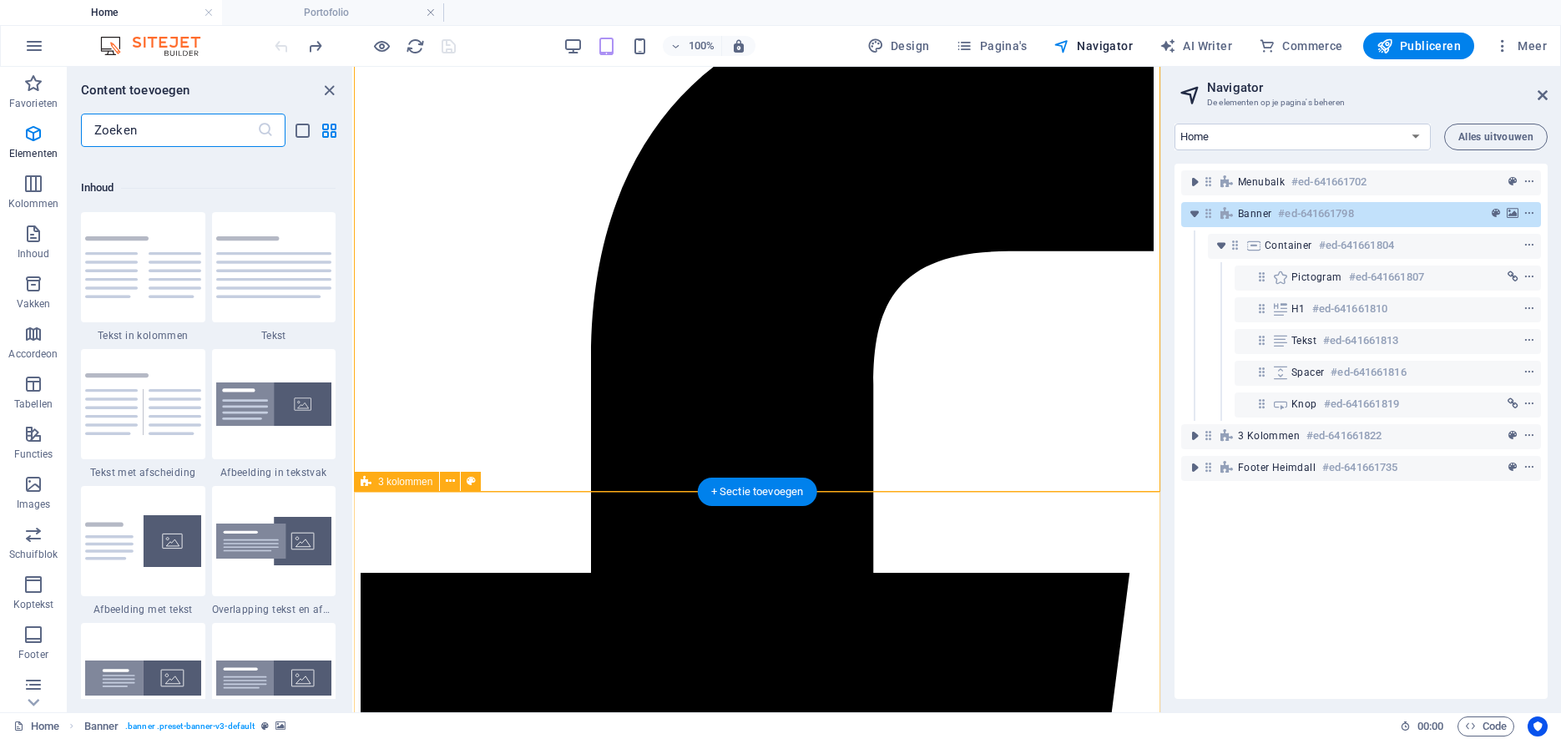
scroll to position [2921, 0]
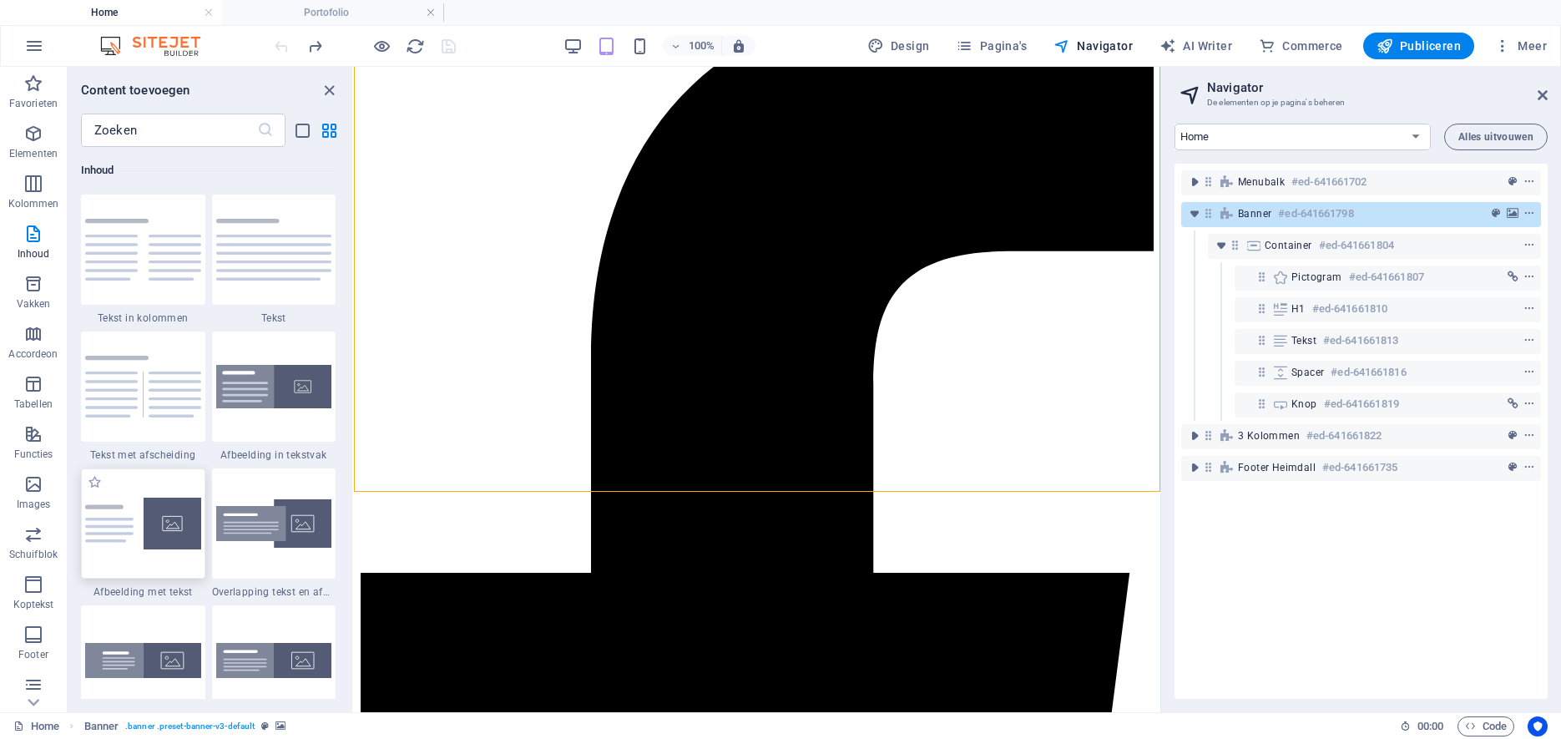
click at [157, 533] on img at bounding box center [143, 524] width 116 height 52
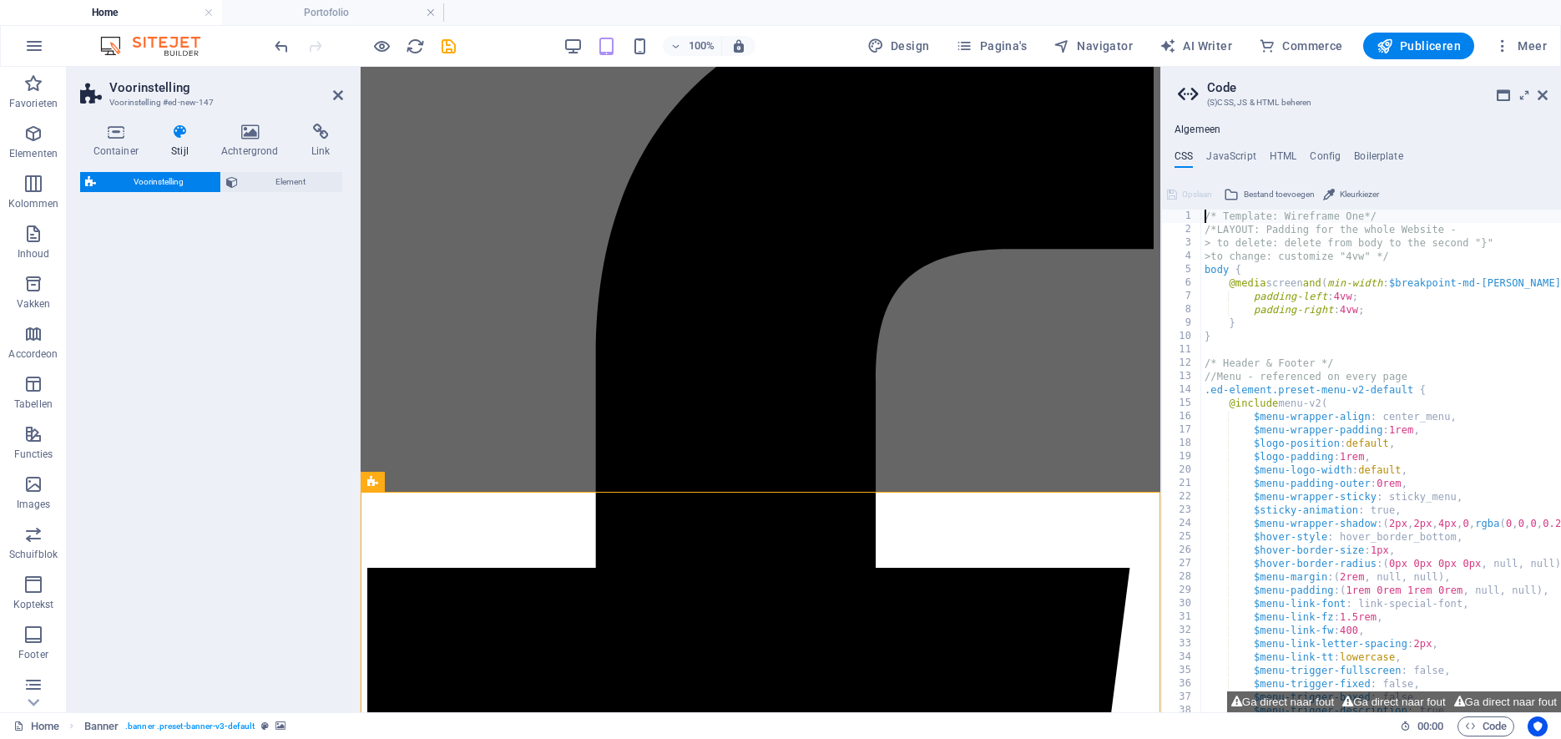
select select "rem"
select select "px"
select select "preset-text-with-image-v4-default"
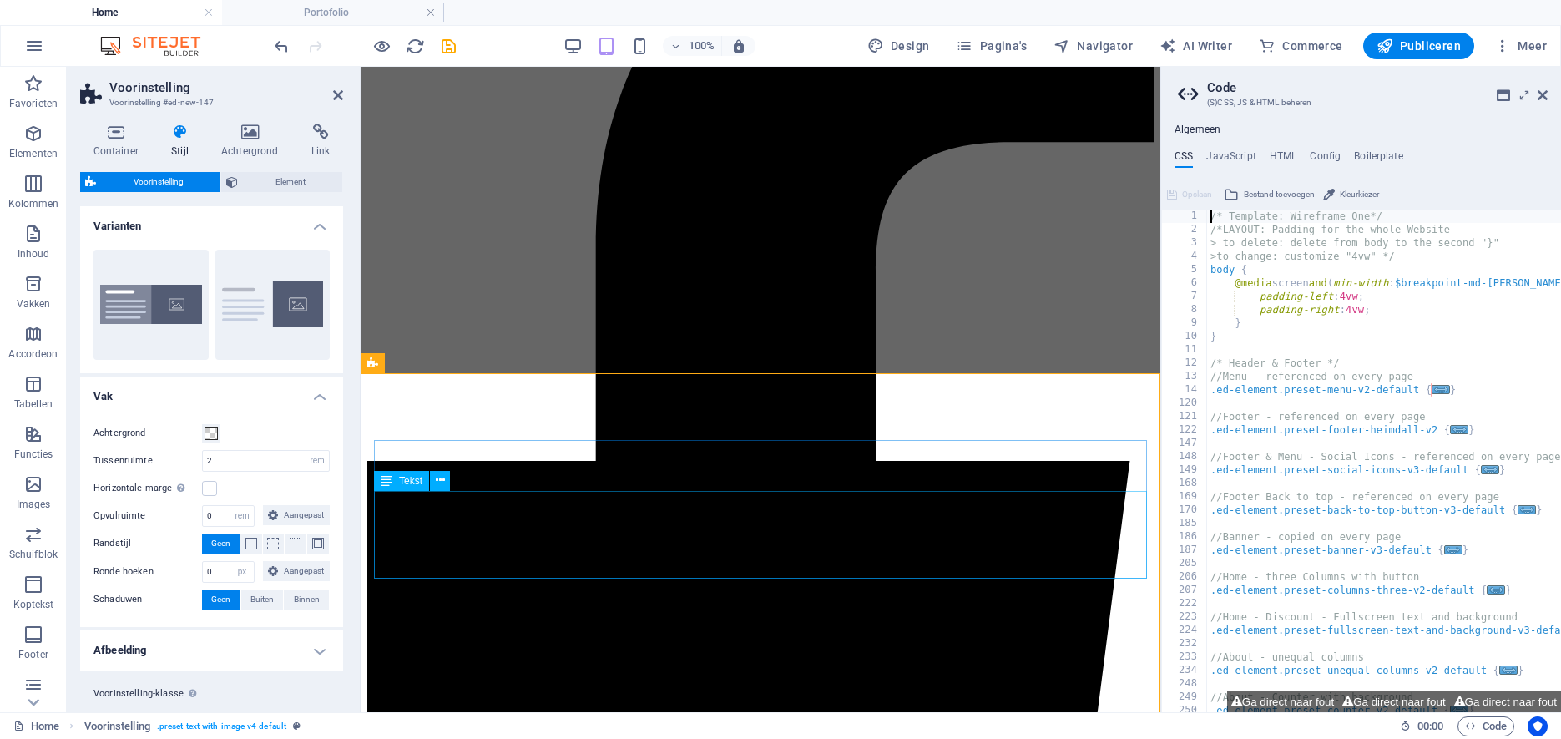
scroll to position [380, 0]
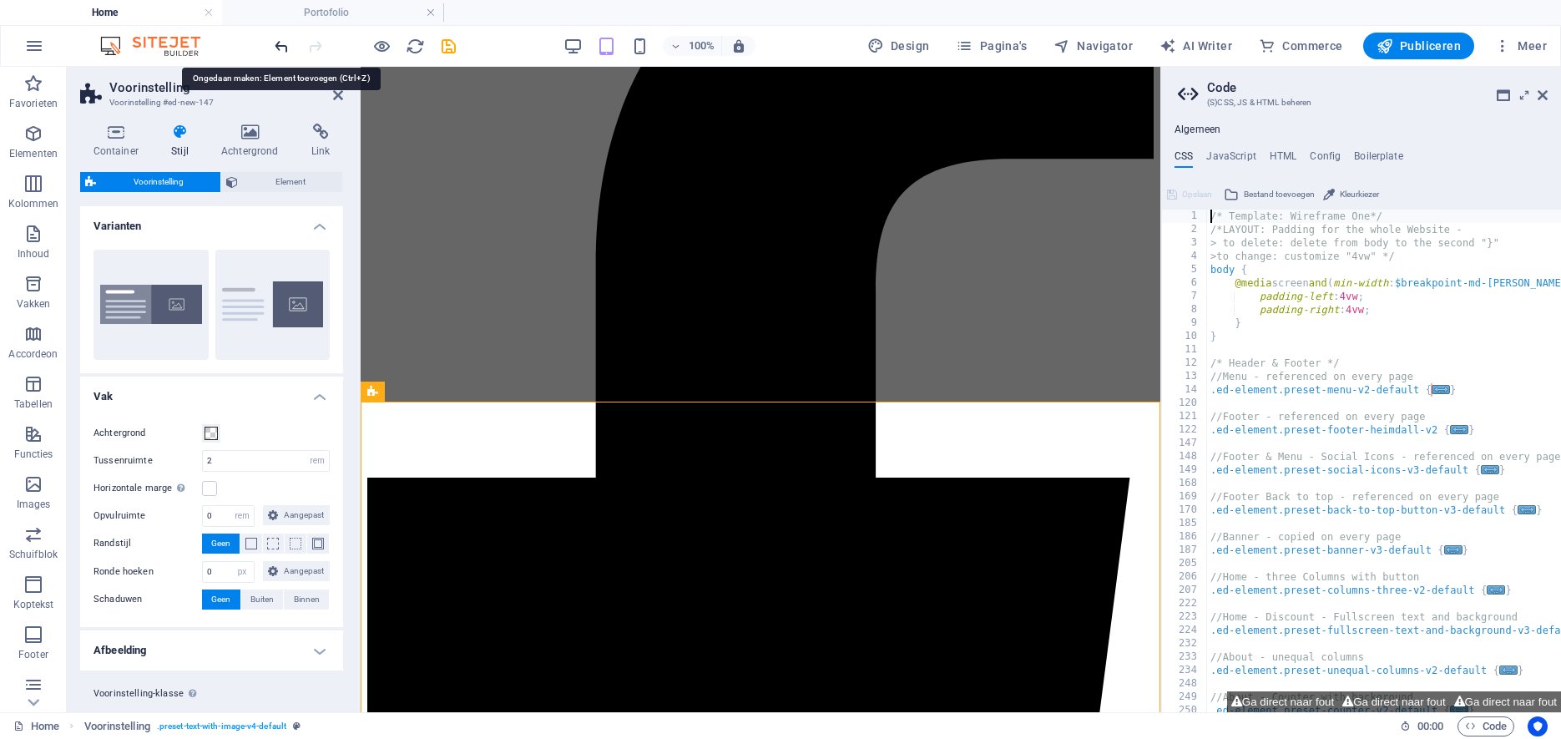
click at [280, 48] on icon "undo" at bounding box center [281, 46] width 19 height 19
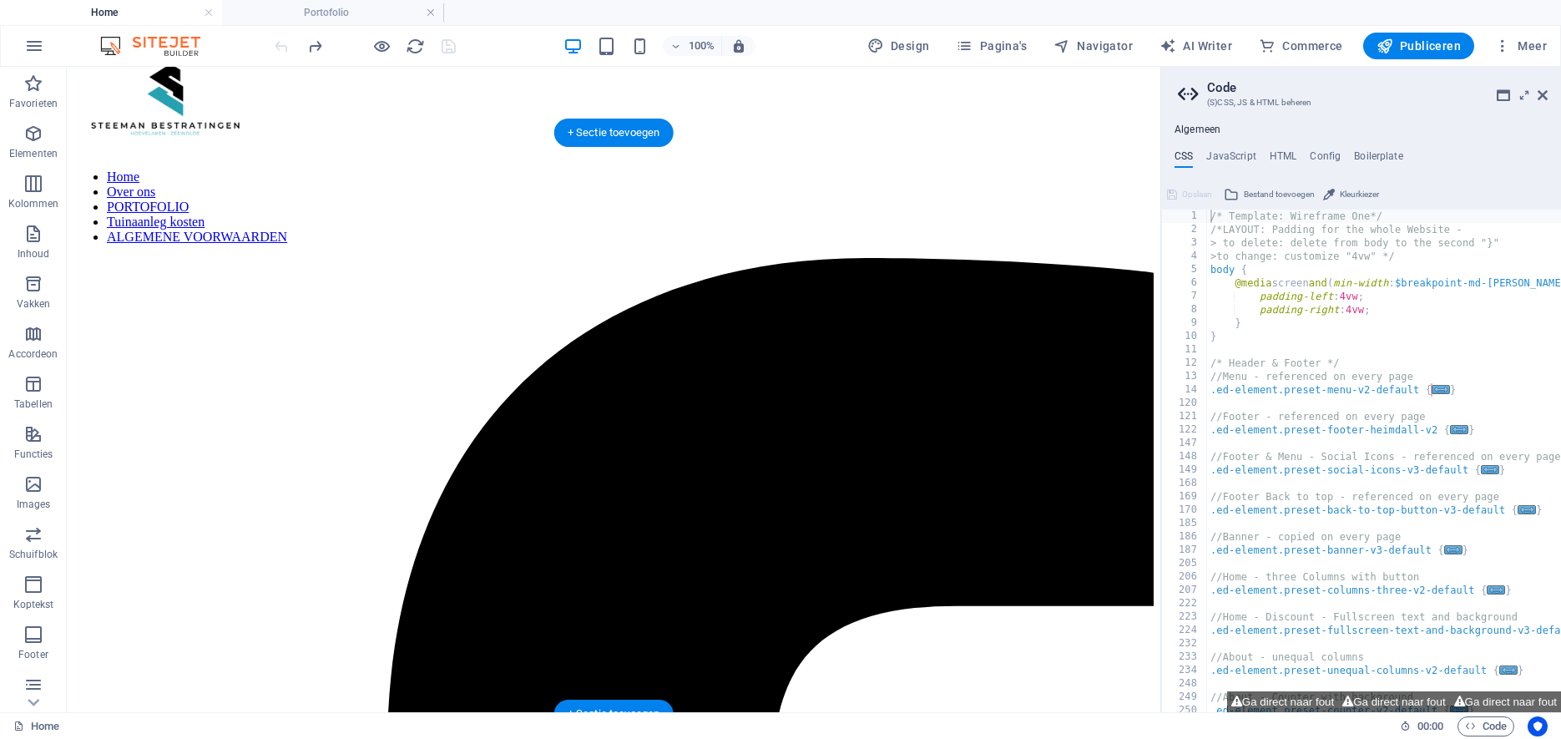
scroll to position [0, 0]
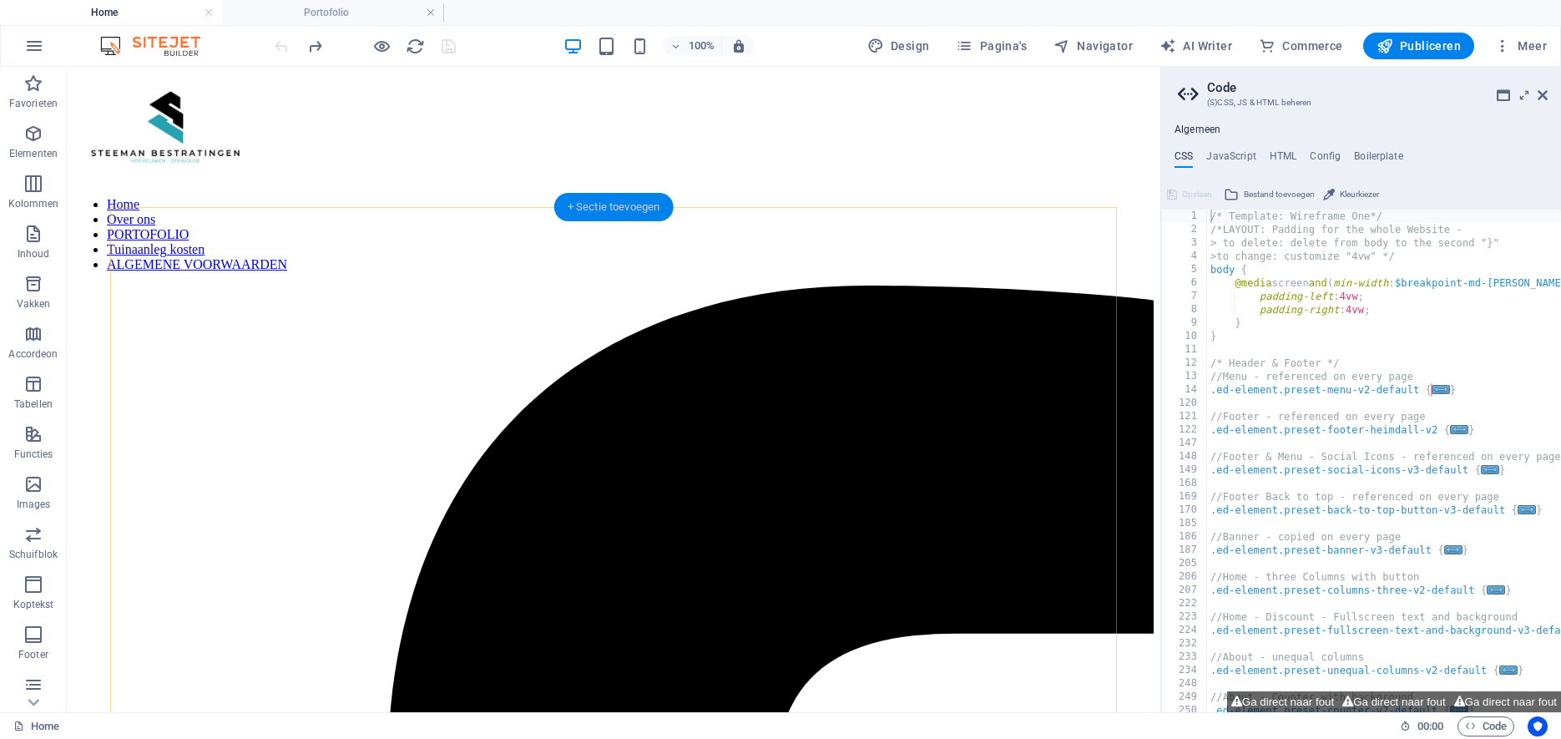
click at [619, 205] on div "+ Sectie toevoegen" at bounding box center [613, 207] width 119 height 28
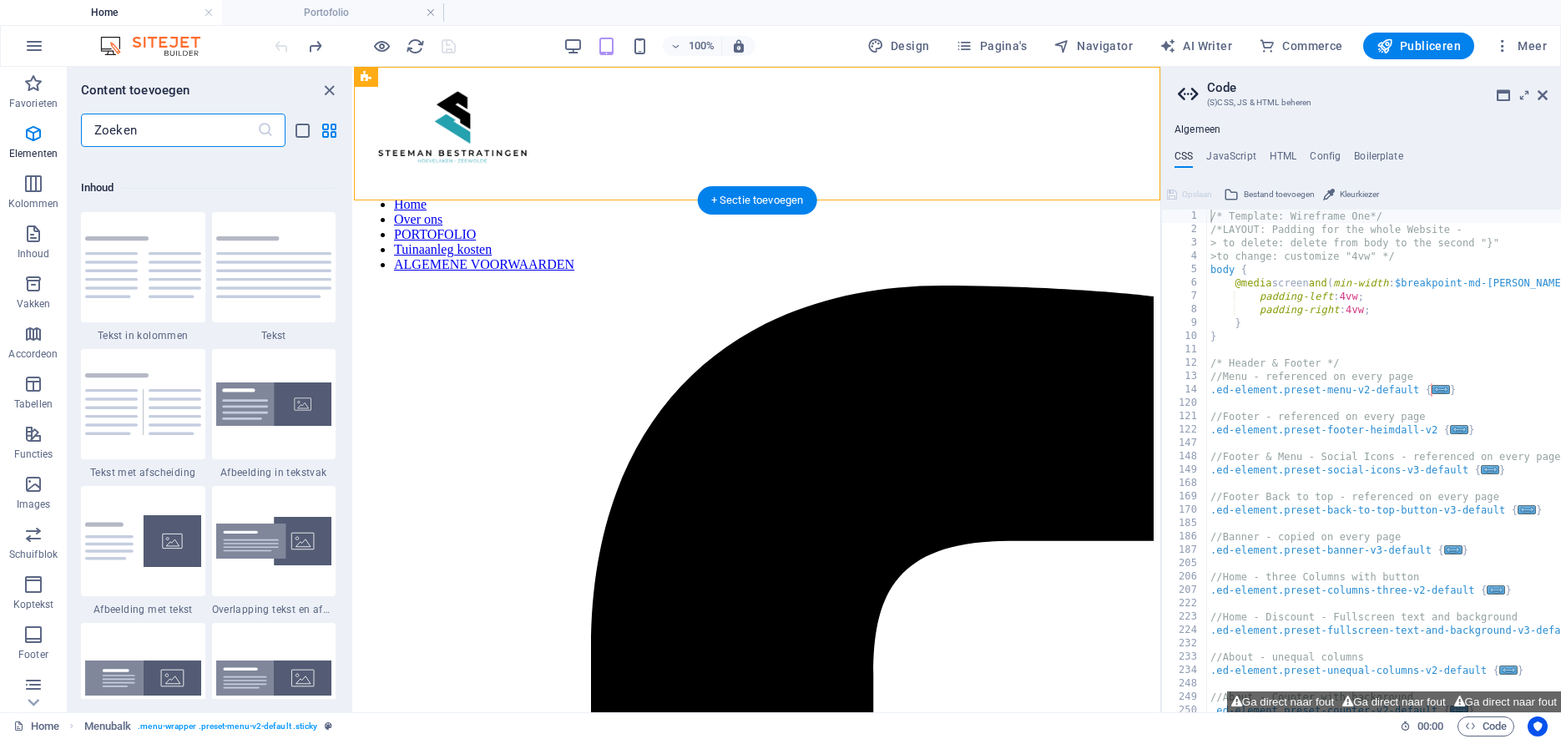
scroll to position [2921, 0]
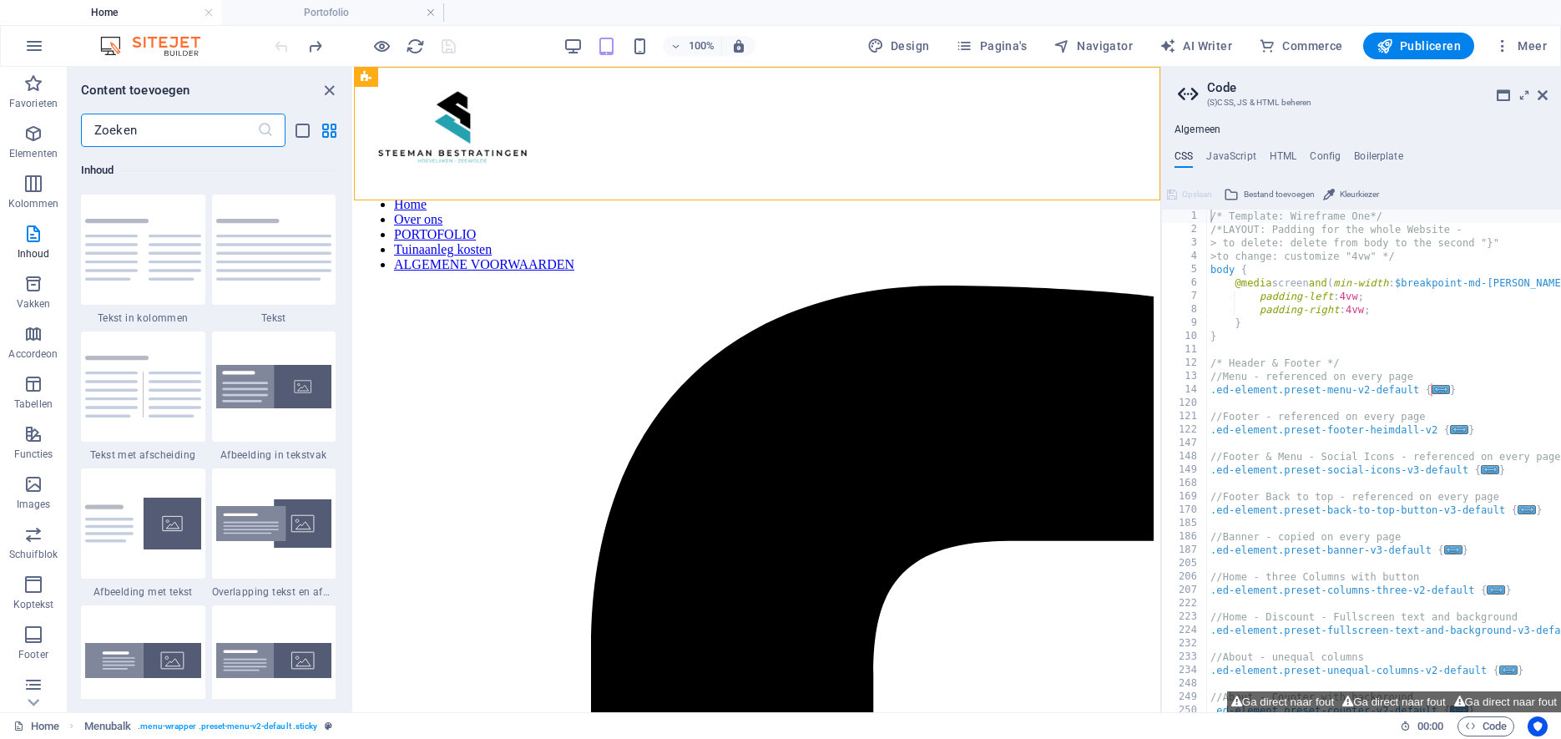
click at [302, 416] on div at bounding box center [274, 386] width 124 height 110
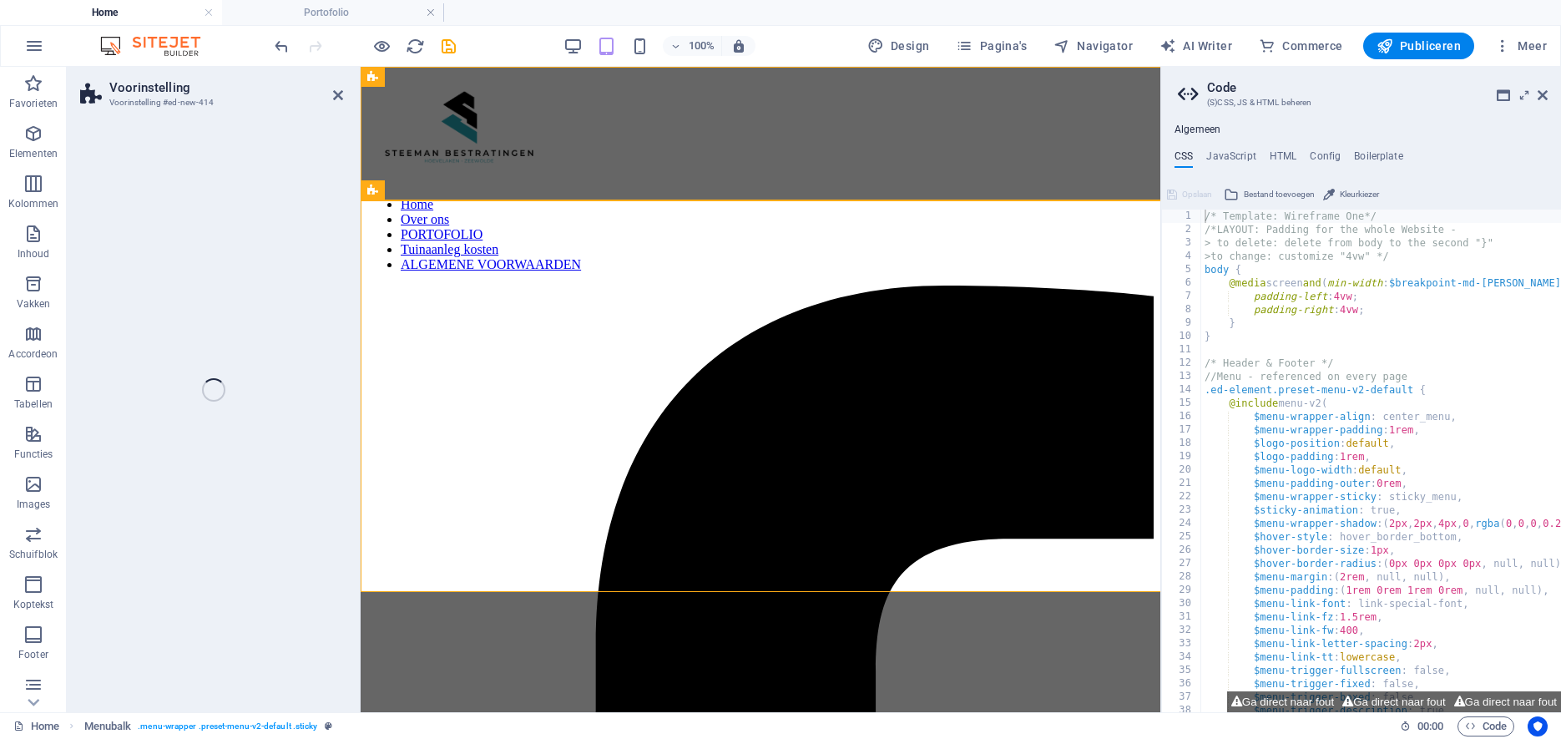
select select "rem"
select select "px"
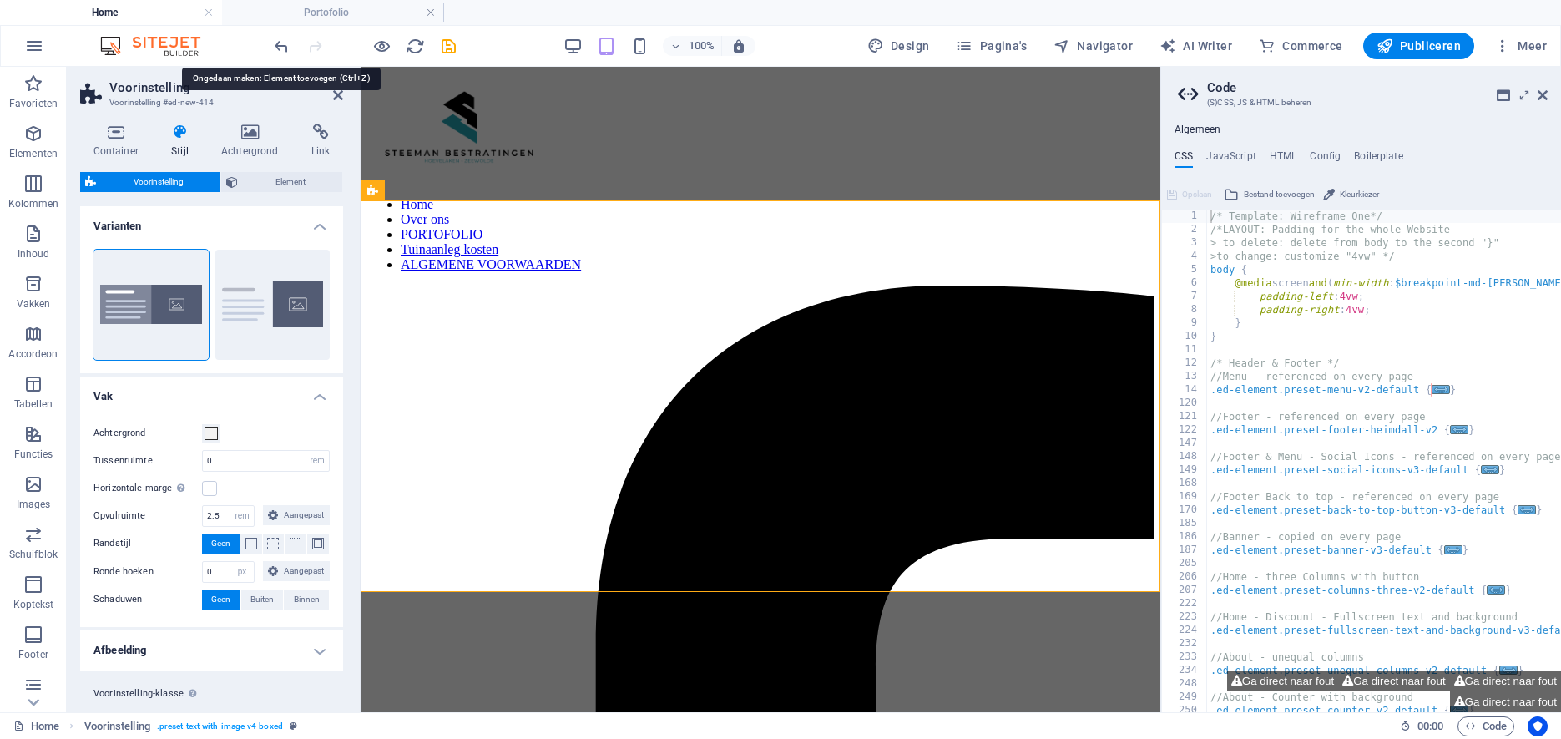
click at [280, 49] on icon "undo" at bounding box center [281, 46] width 19 height 19
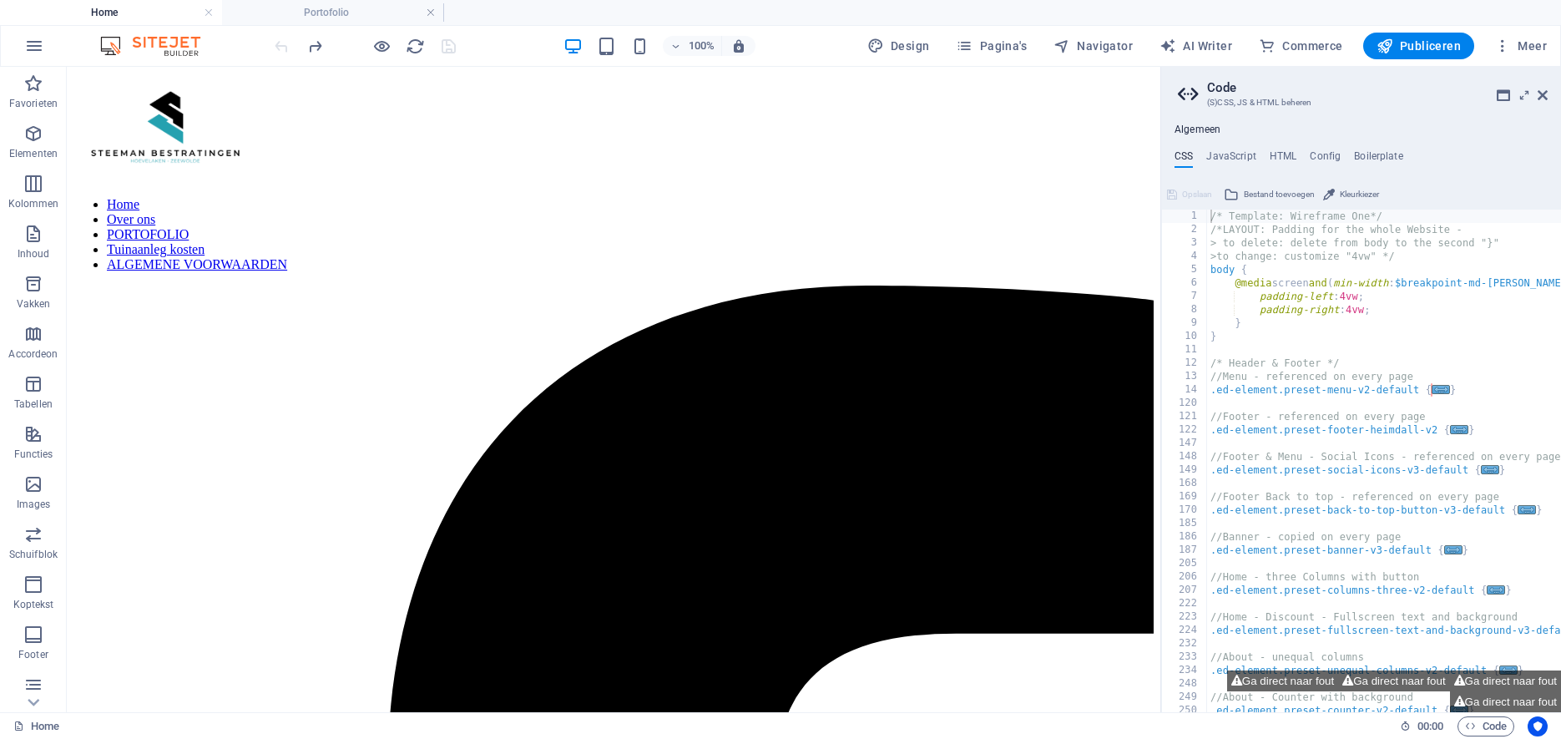
drag, startPoint x: 1543, startPoint y: 92, endPoint x: 1538, endPoint y: 109, distance: 18.2
click at [1543, 93] on icon at bounding box center [1543, 94] width 10 height 13
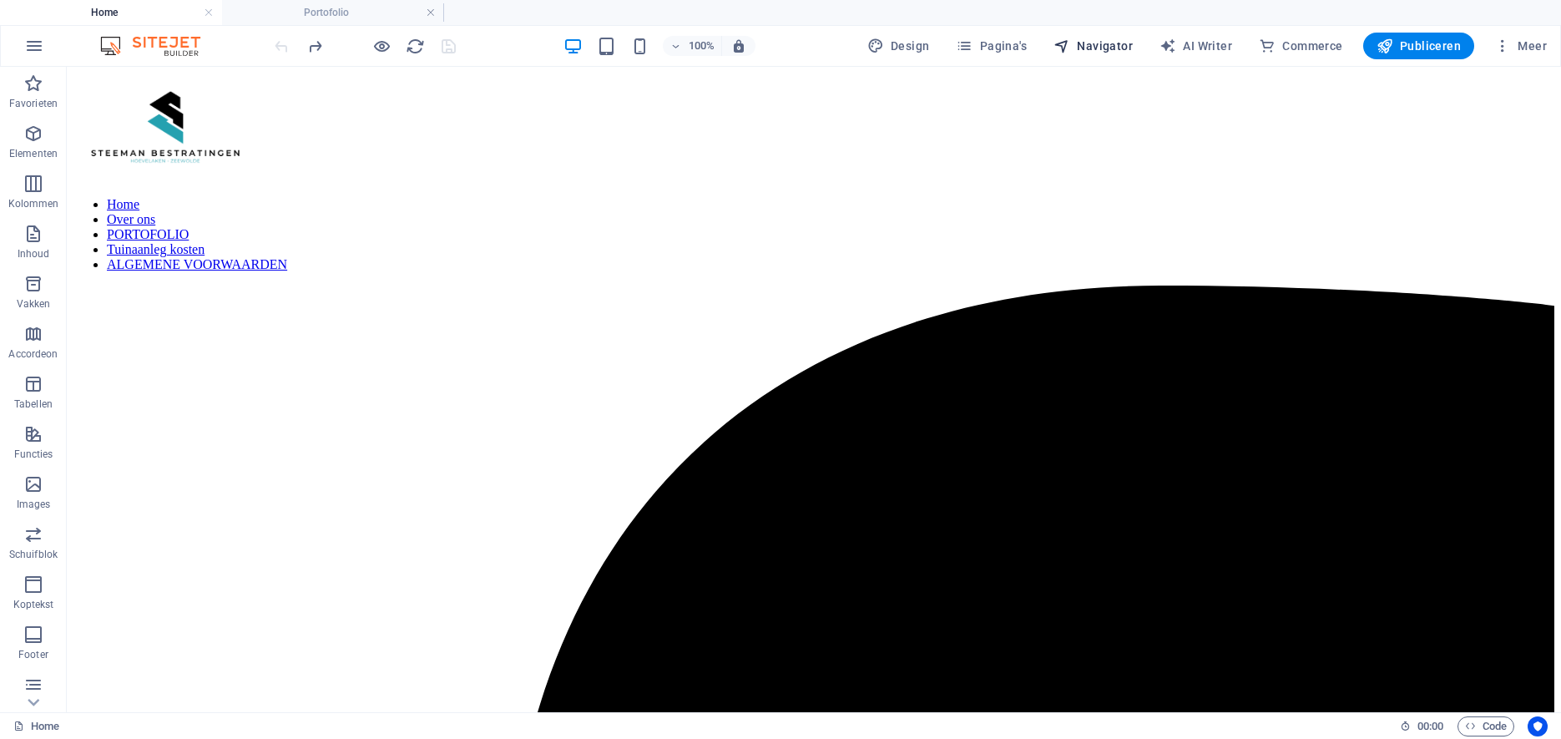
click at [1132, 39] on span "Navigator" at bounding box center [1092, 46] width 79 height 17
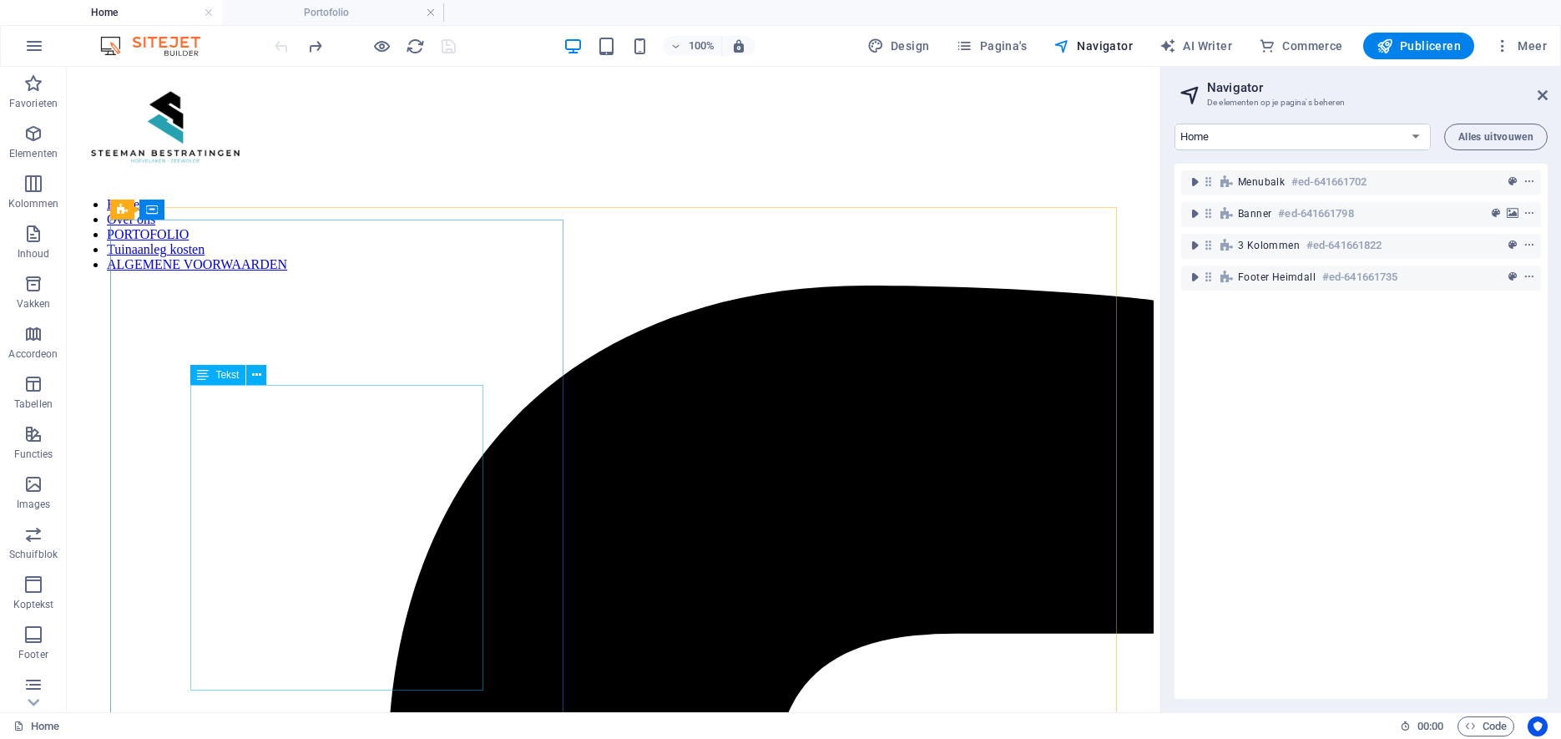
click at [220, 382] on div "Tekst" at bounding box center [217, 375] width 55 height 20
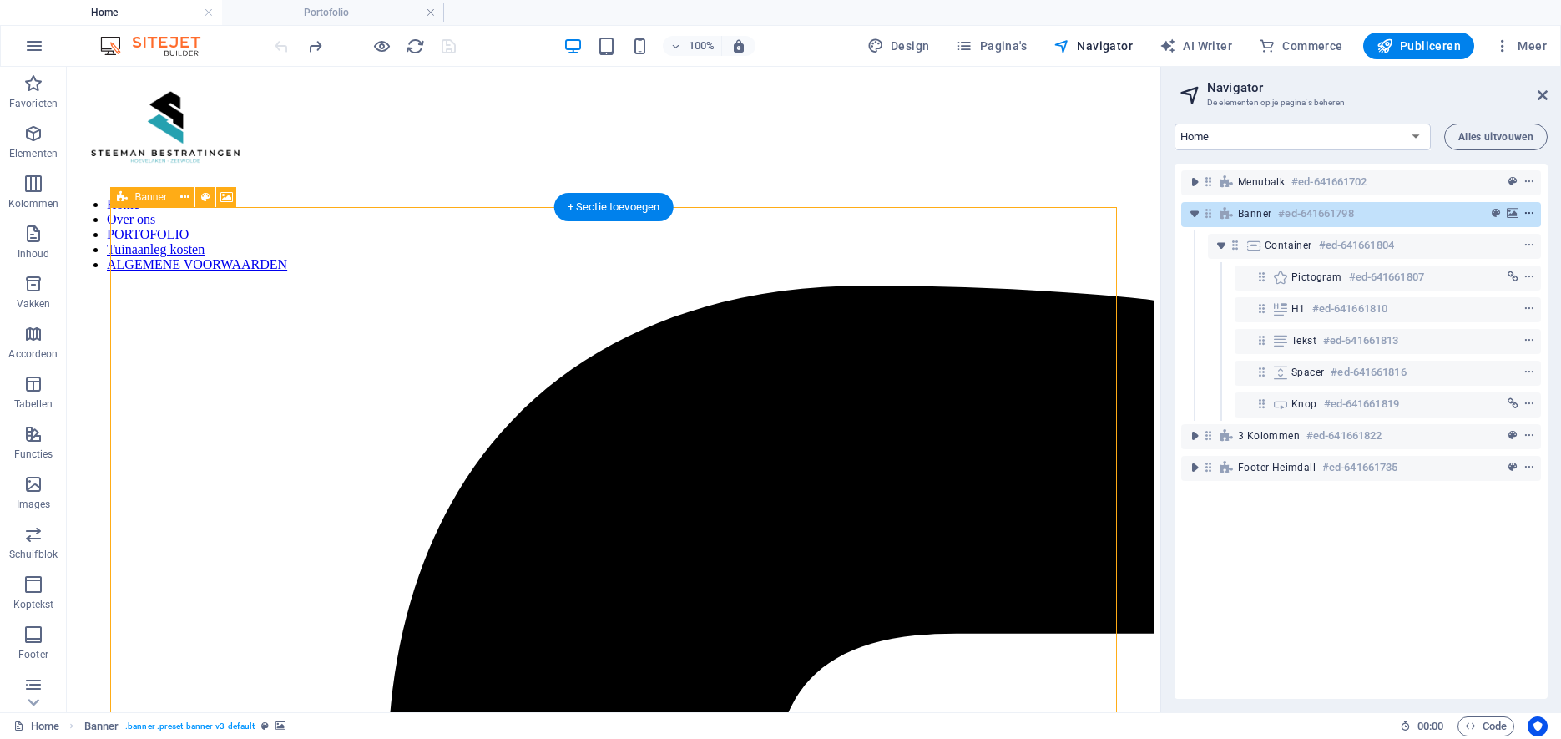
click at [1531, 213] on icon "context-menu" at bounding box center [1529, 214] width 12 height 12
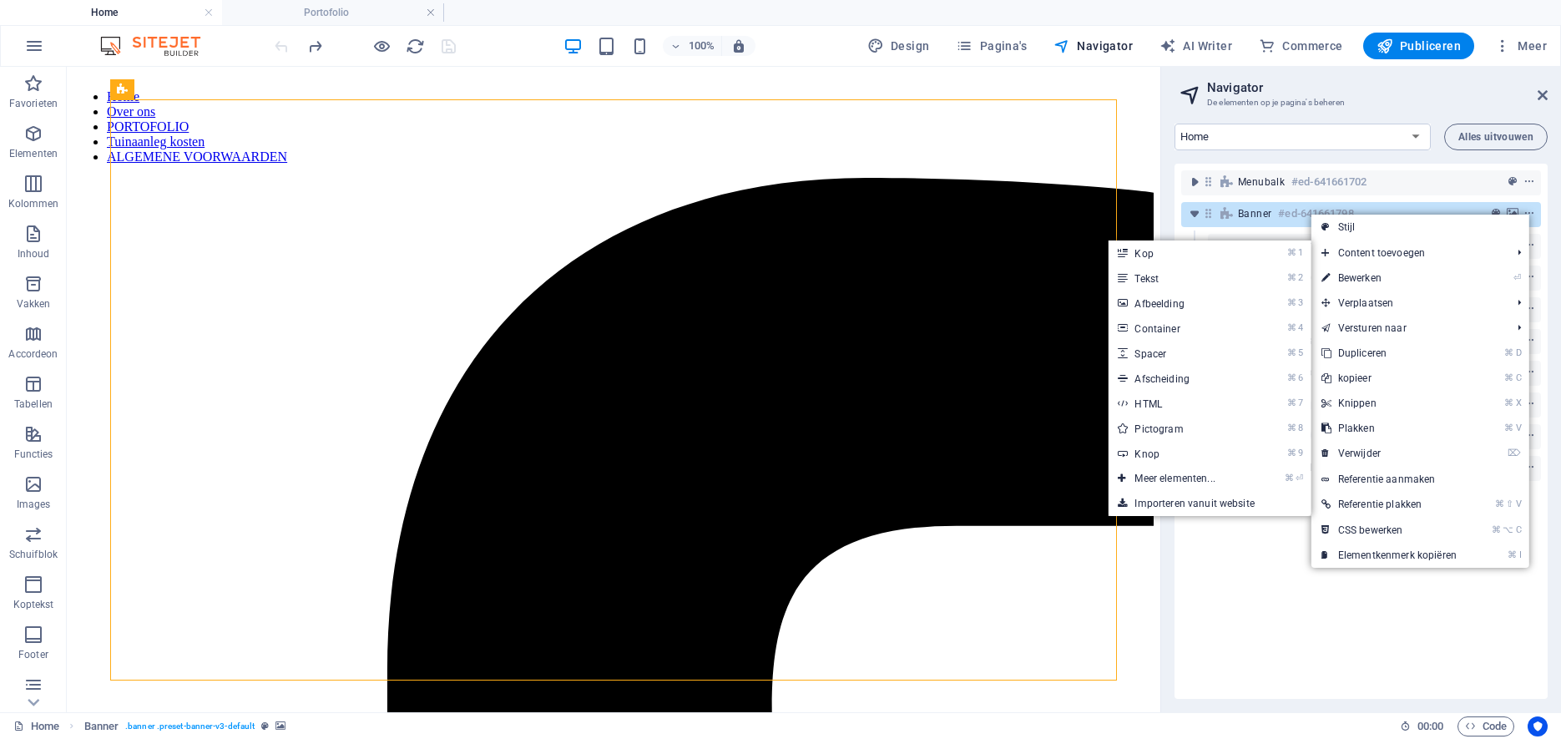
click at [1197, 306] on link "⌘ 3 Afbeelding" at bounding box center [1178, 302] width 140 height 25
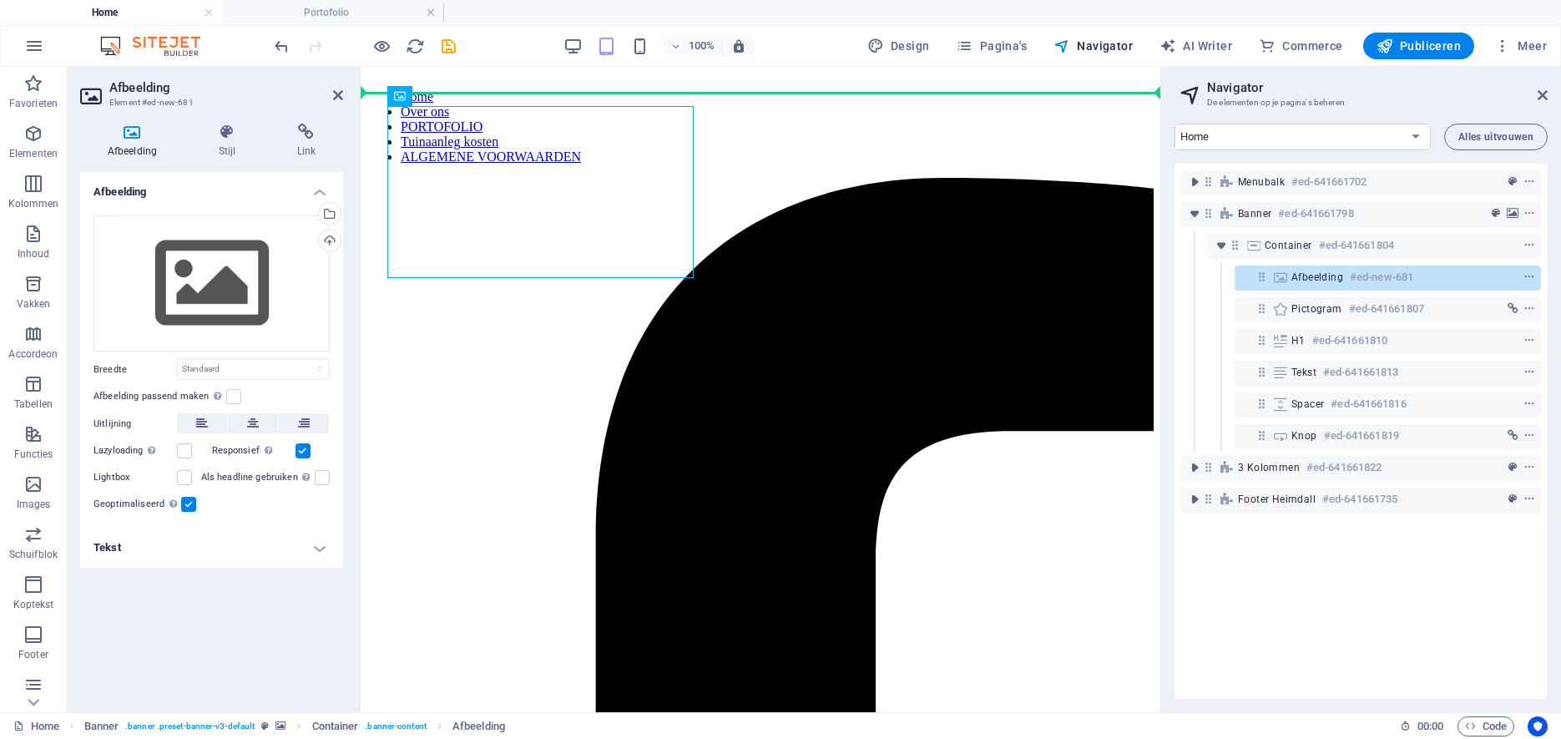
drag, startPoint x: 671, startPoint y: 251, endPoint x: 929, endPoint y: 402, distance: 298.9
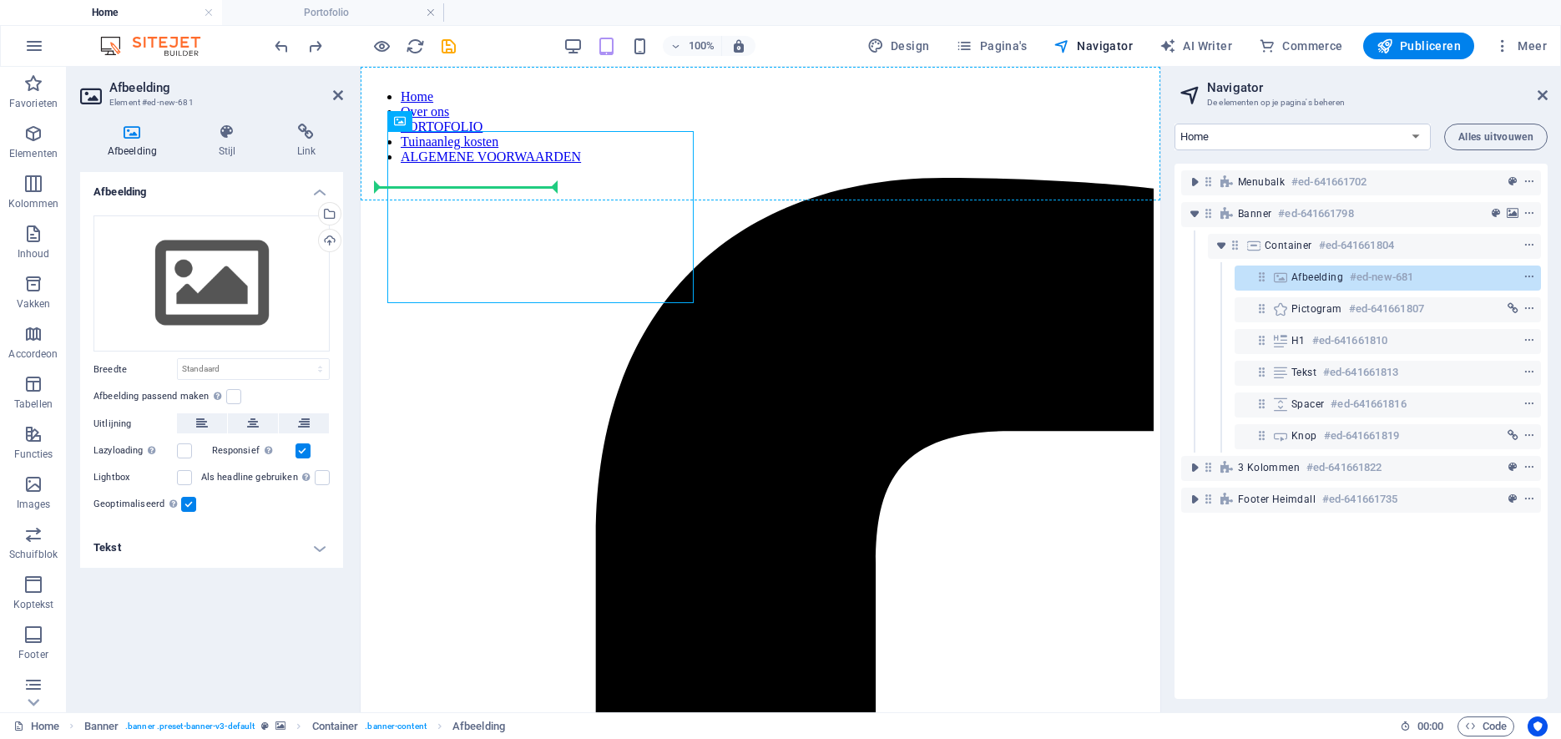
scroll to position [83, 0]
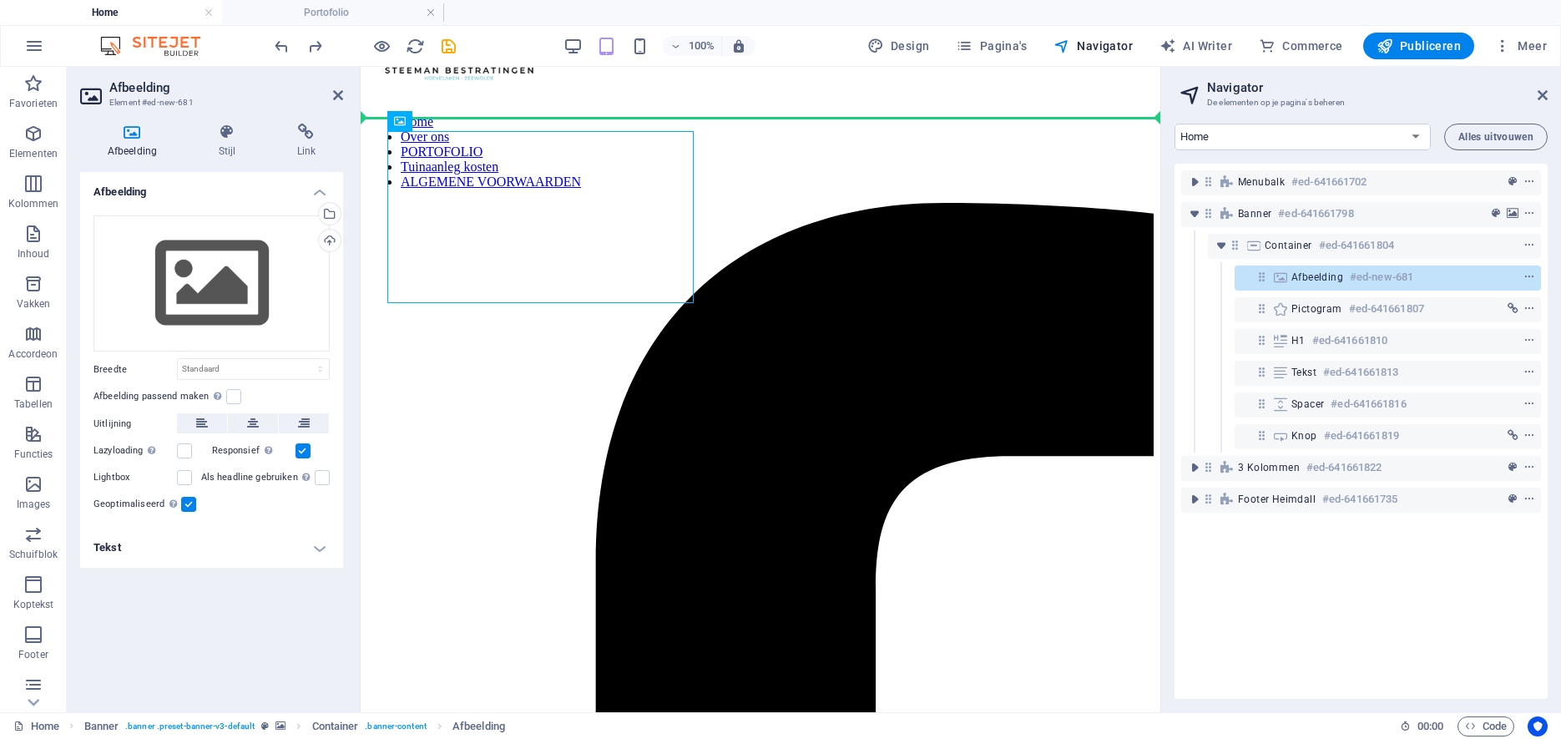
drag, startPoint x: 764, startPoint y: 169, endPoint x: 885, endPoint y: 436, distance: 293.3
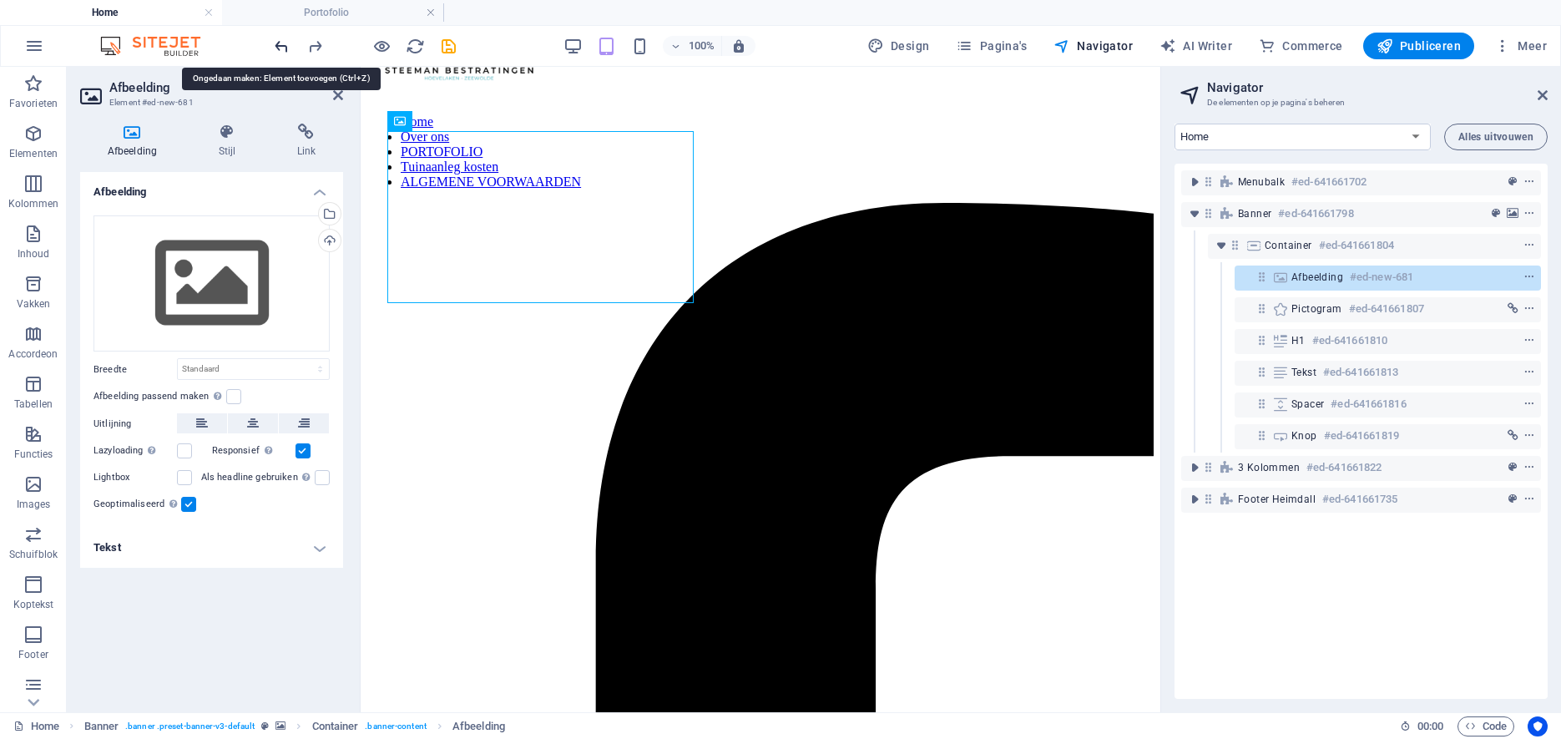
click at [278, 46] on icon "undo" at bounding box center [281, 46] width 19 height 19
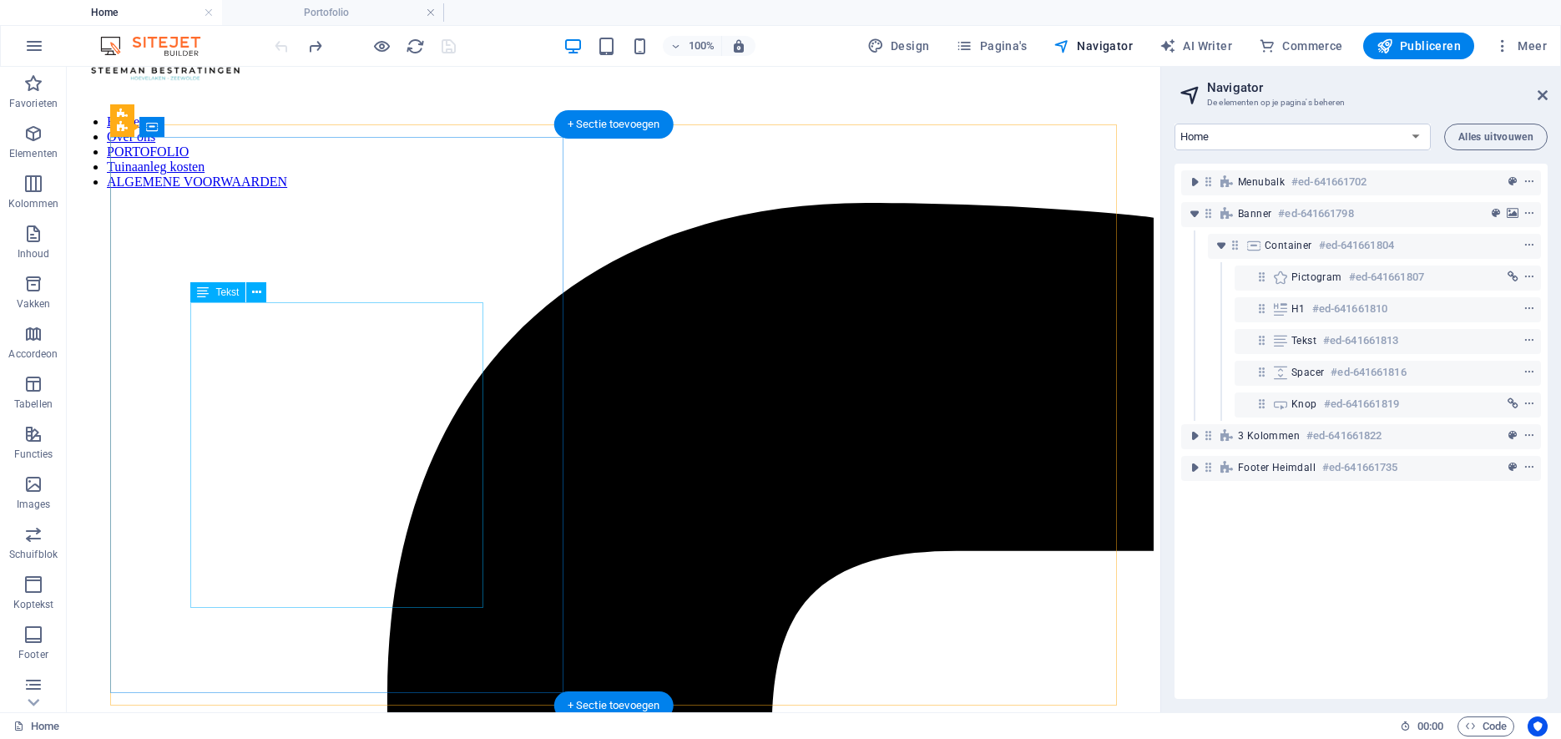
scroll to position [0, 0]
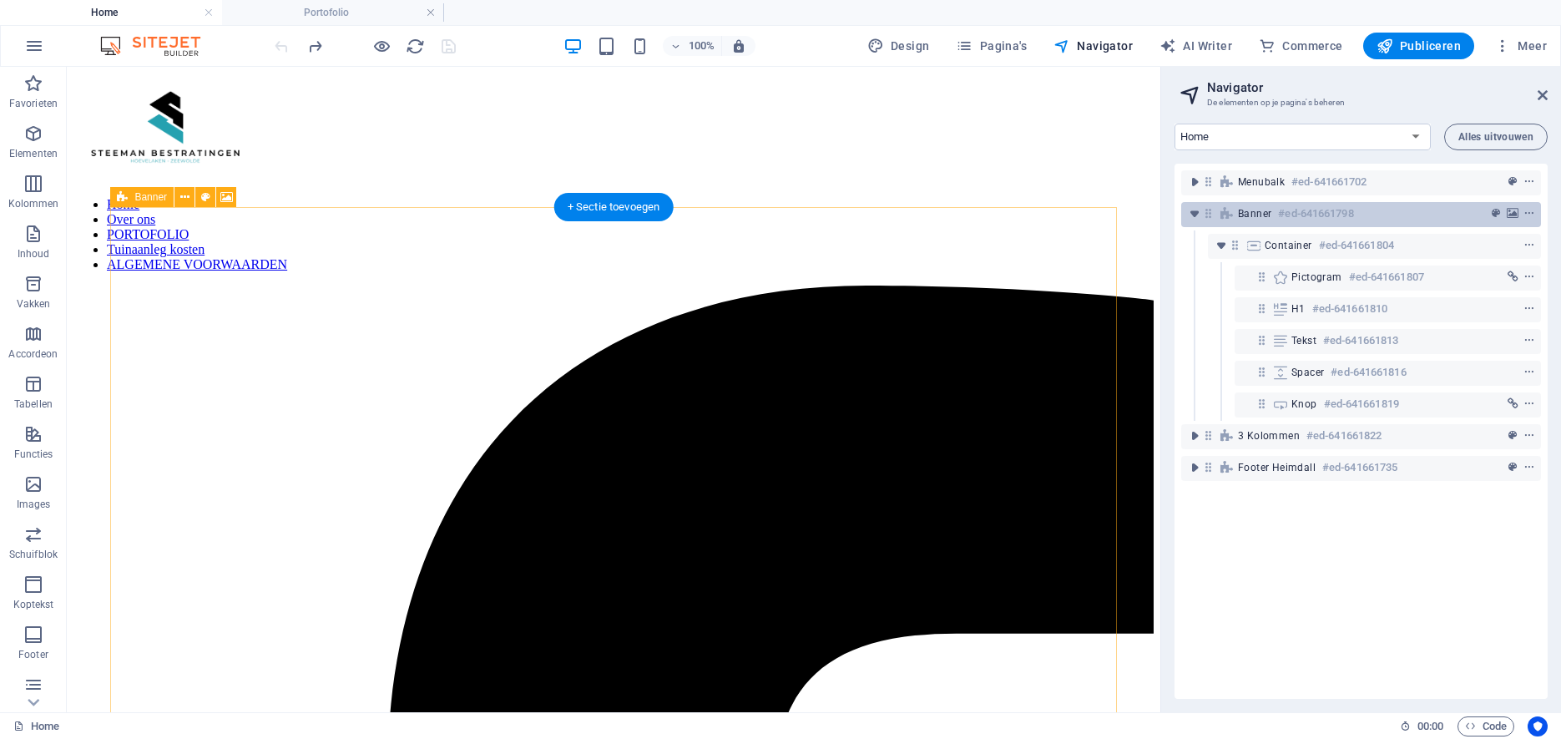
click at [1301, 215] on h6 "#ed-641661798" at bounding box center [1315, 214] width 75 height 20
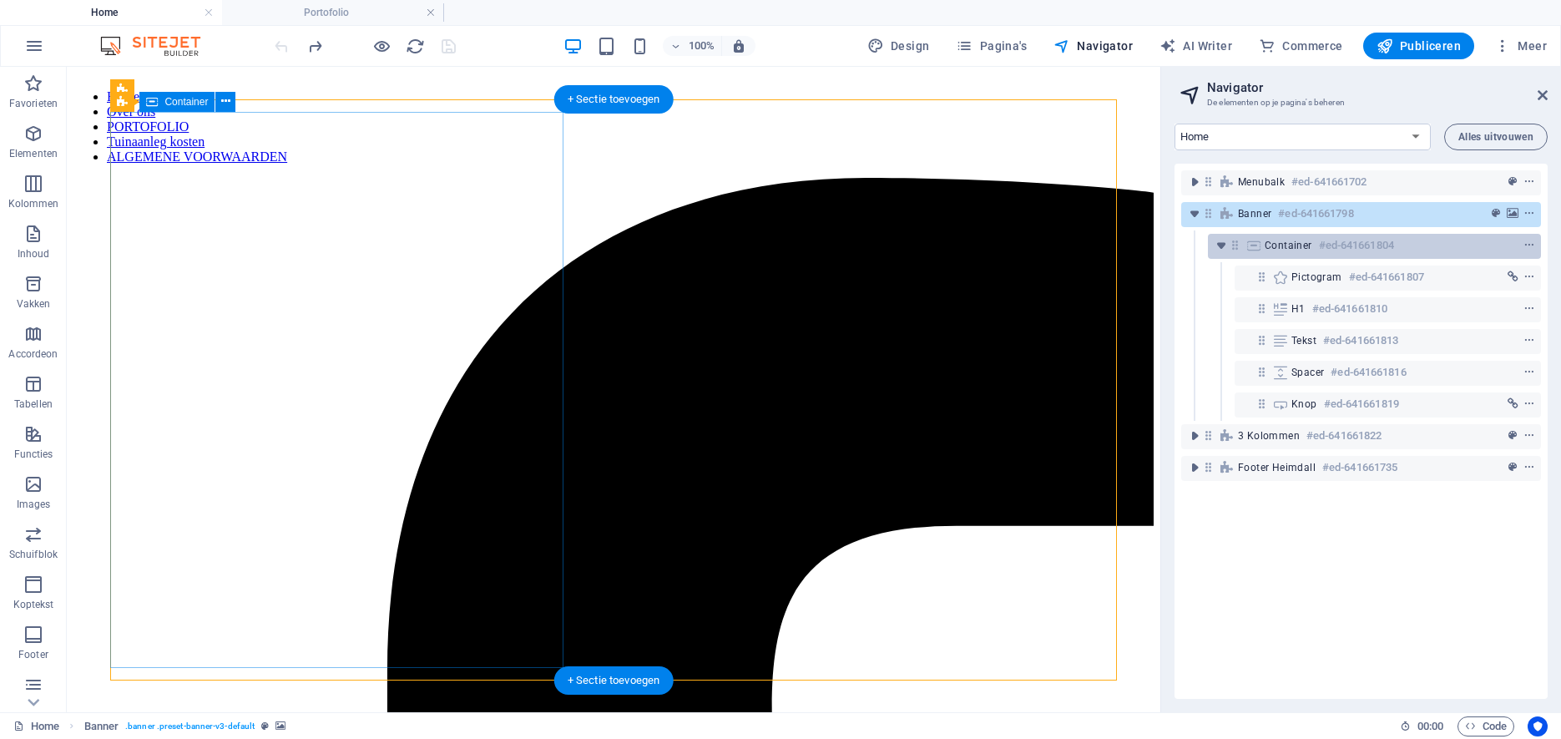
click at [1292, 243] on span "Container" at bounding box center [1289, 245] width 48 height 13
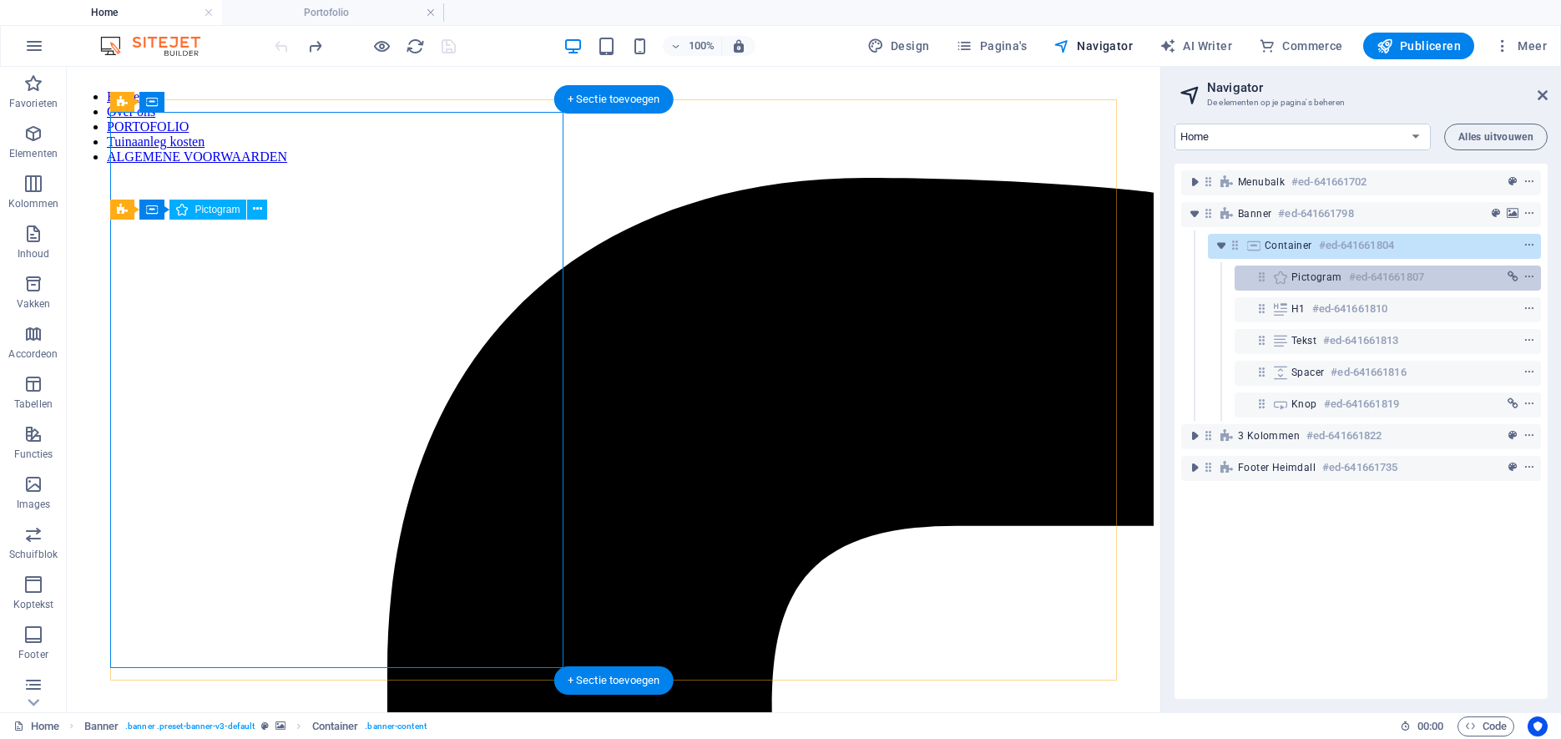
click at [1327, 283] on span "Pictogram" at bounding box center [1316, 276] width 51 height 13
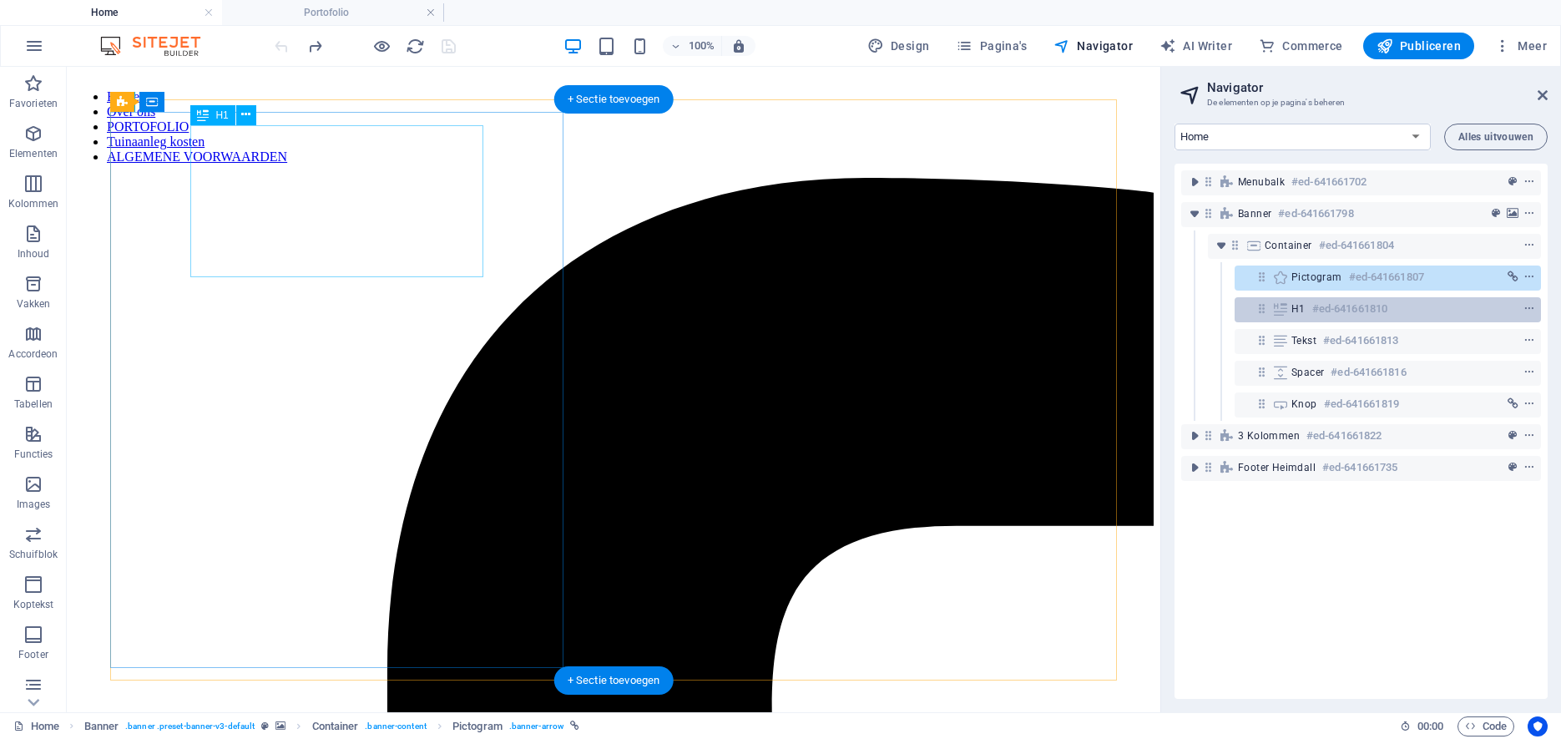
click at [1314, 306] on h6 "#ed-641661810" at bounding box center [1349, 309] width 75 height 20
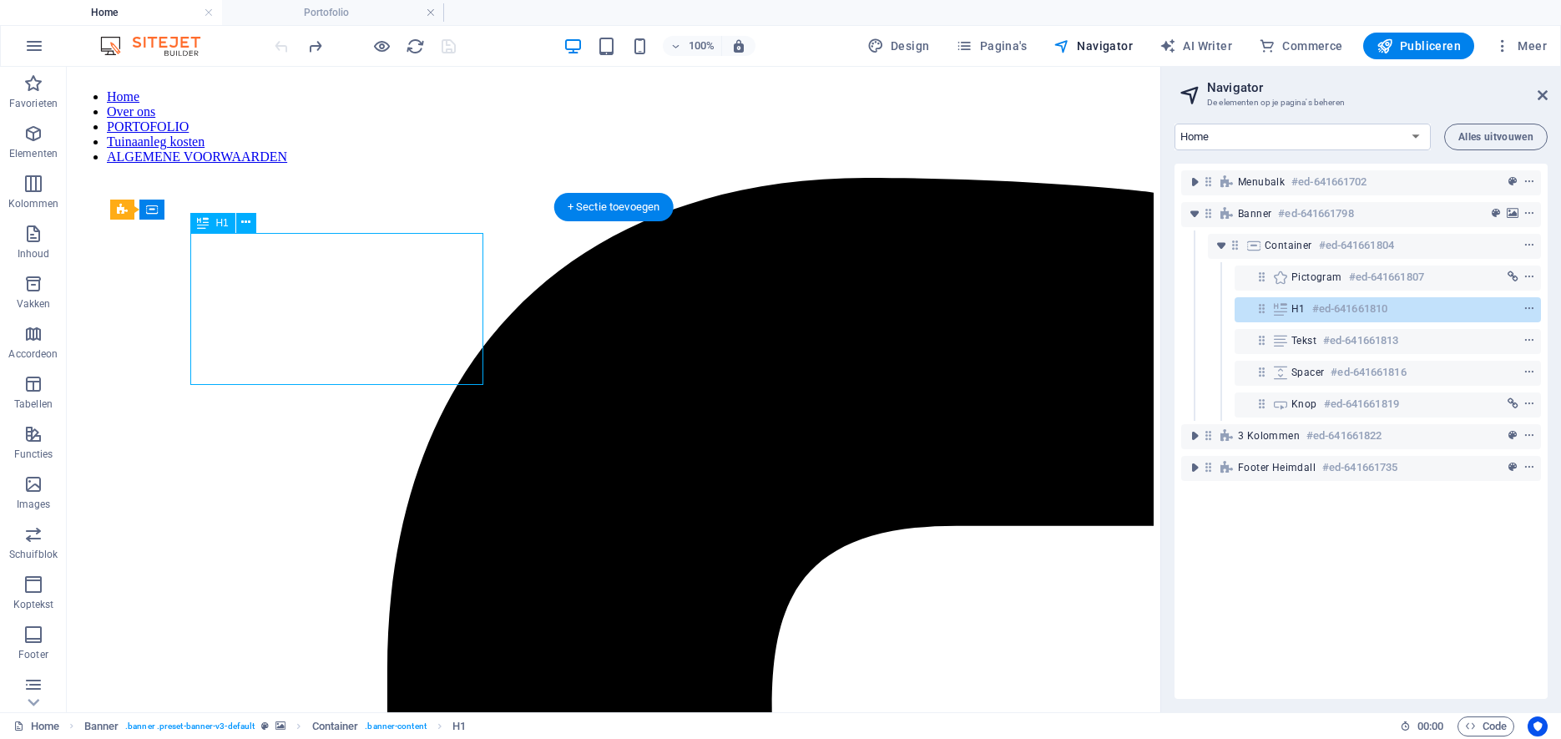
scroll to position [0, 0]
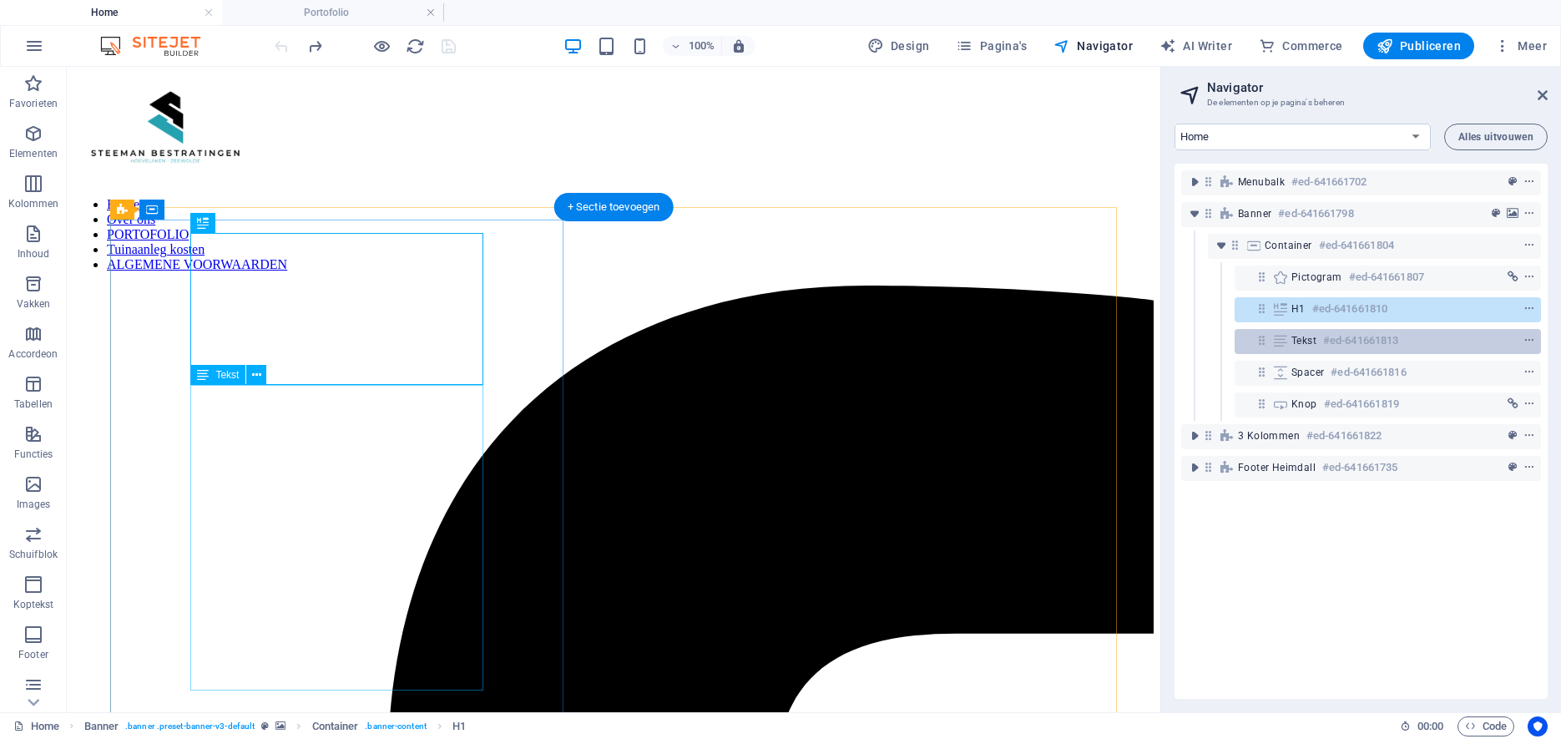
click at [1302, 337] on span "Tekst" at bounding box center [1303, 340] width 25 height 13
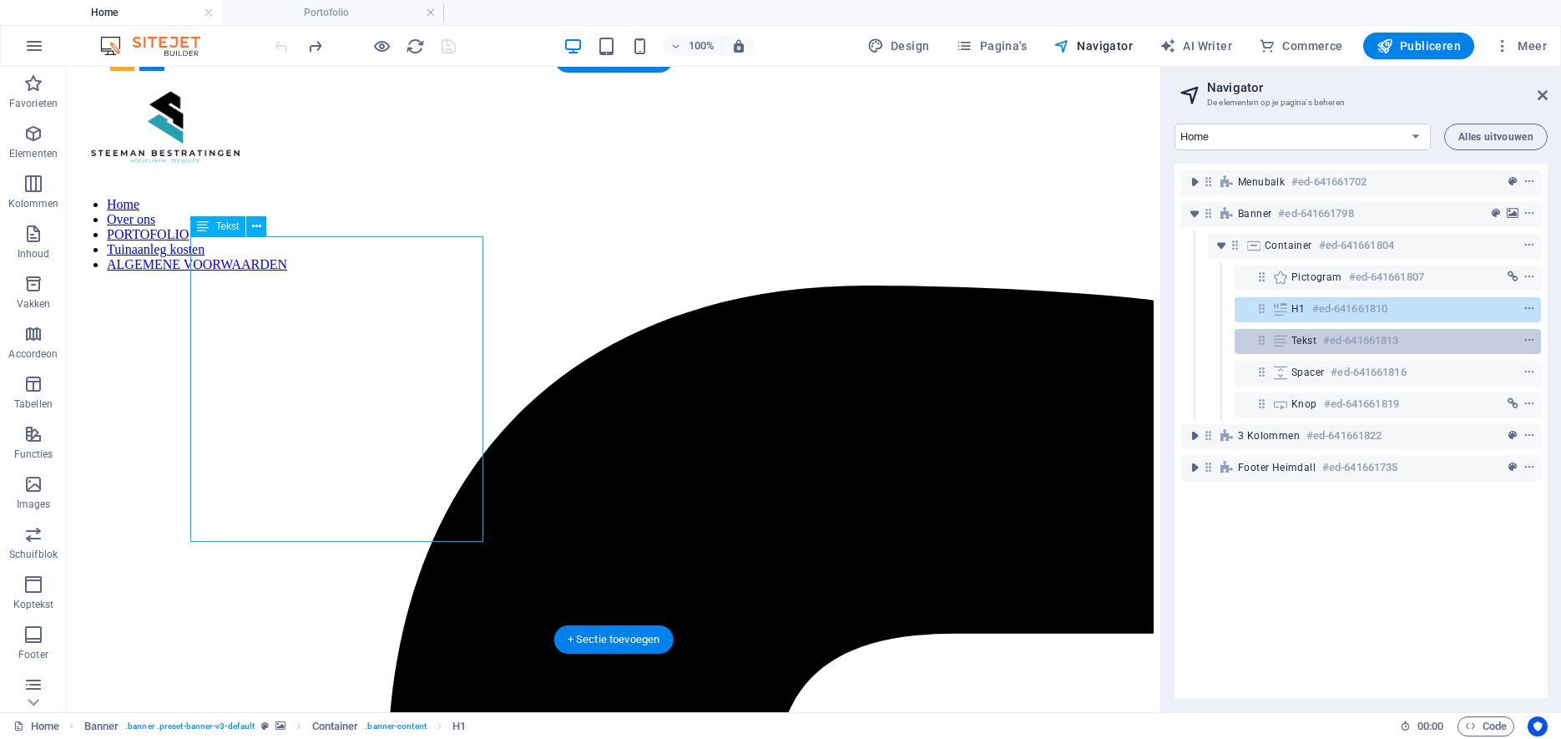
scroll to position [149, 0]
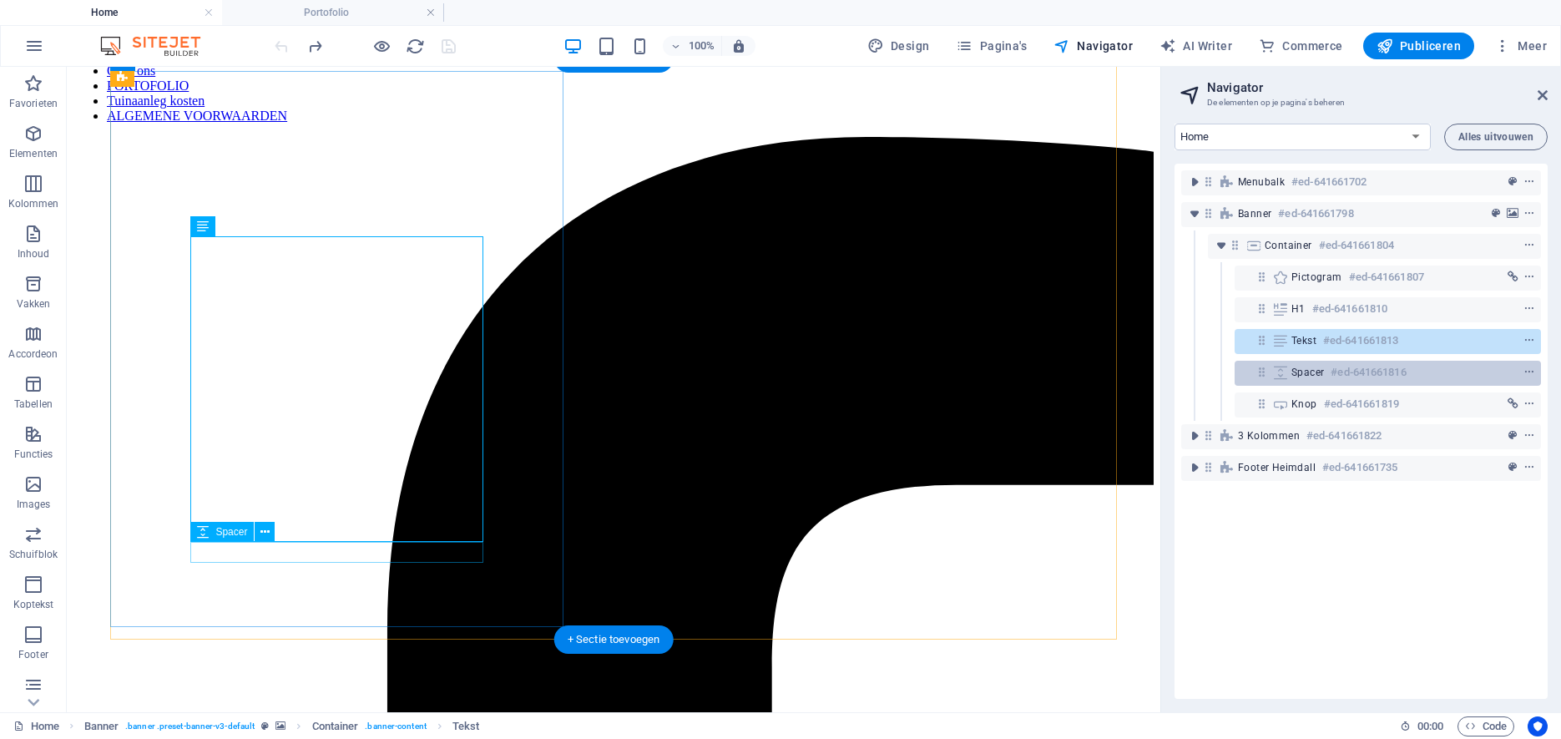
click at [1306, 371] on span "Spacer" at bounding box center [1307, 372] width 33 height 13
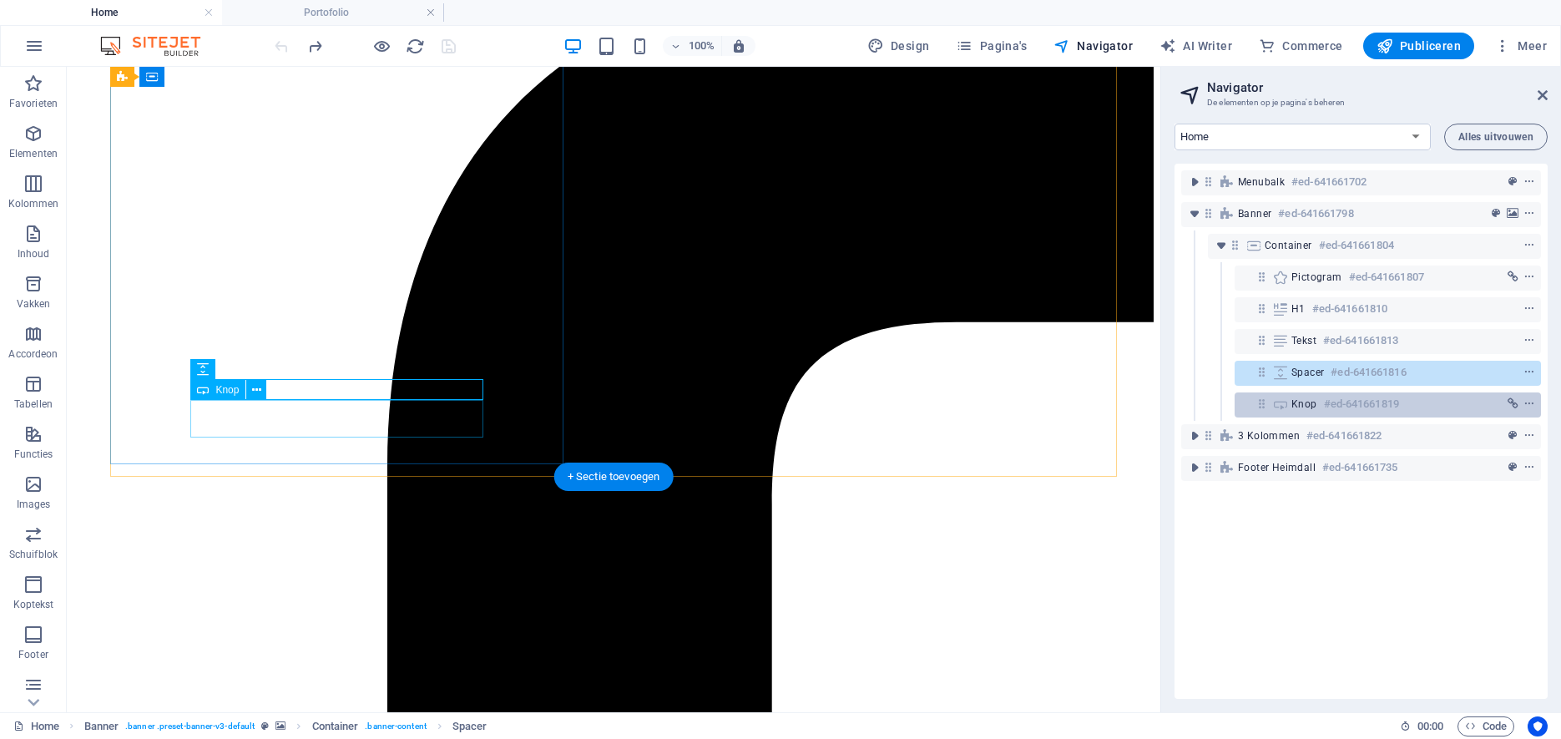
click at [1303, 402] on span "Knop" at bounding box center [1304, 403] width 26 height 13
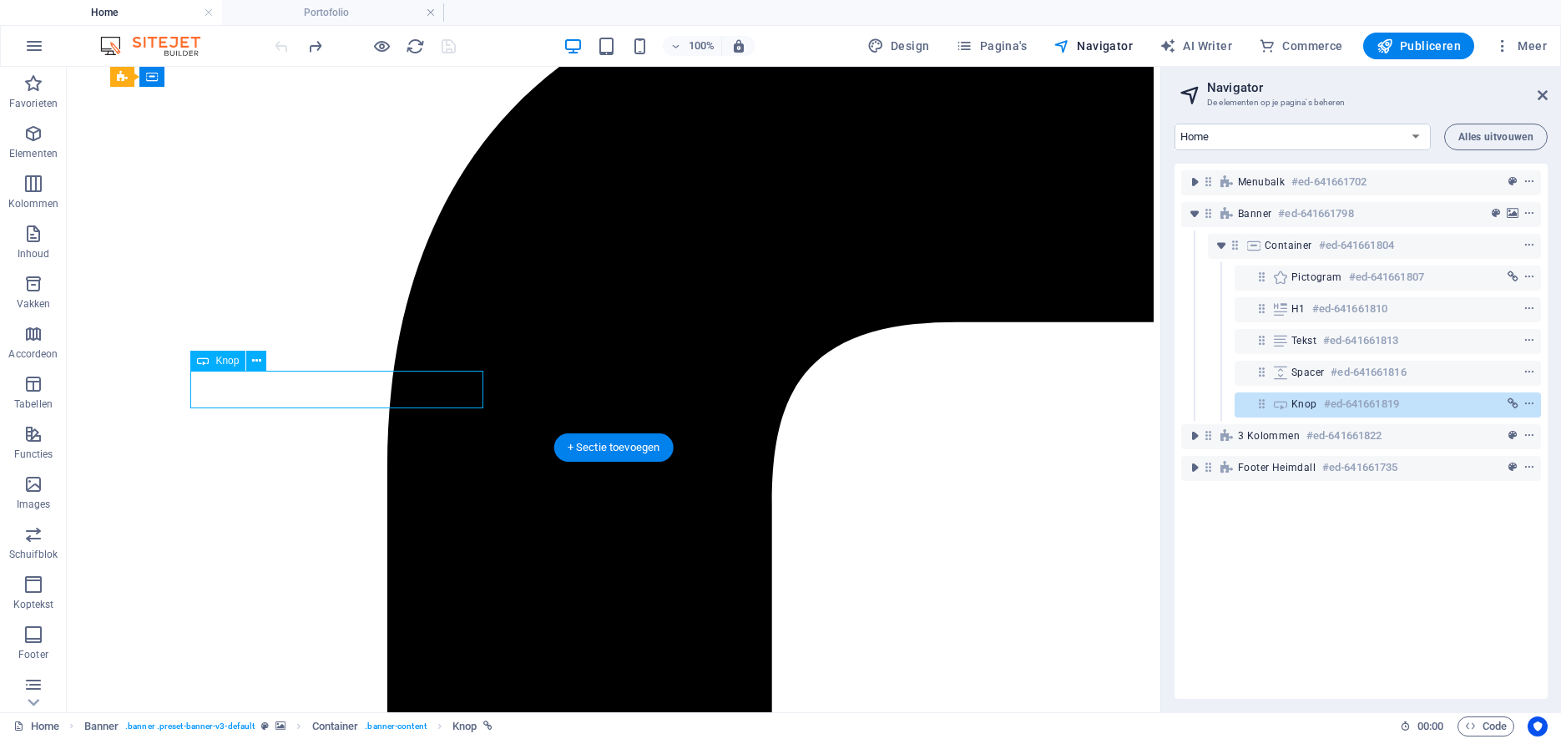
scroll to position [341, 0]
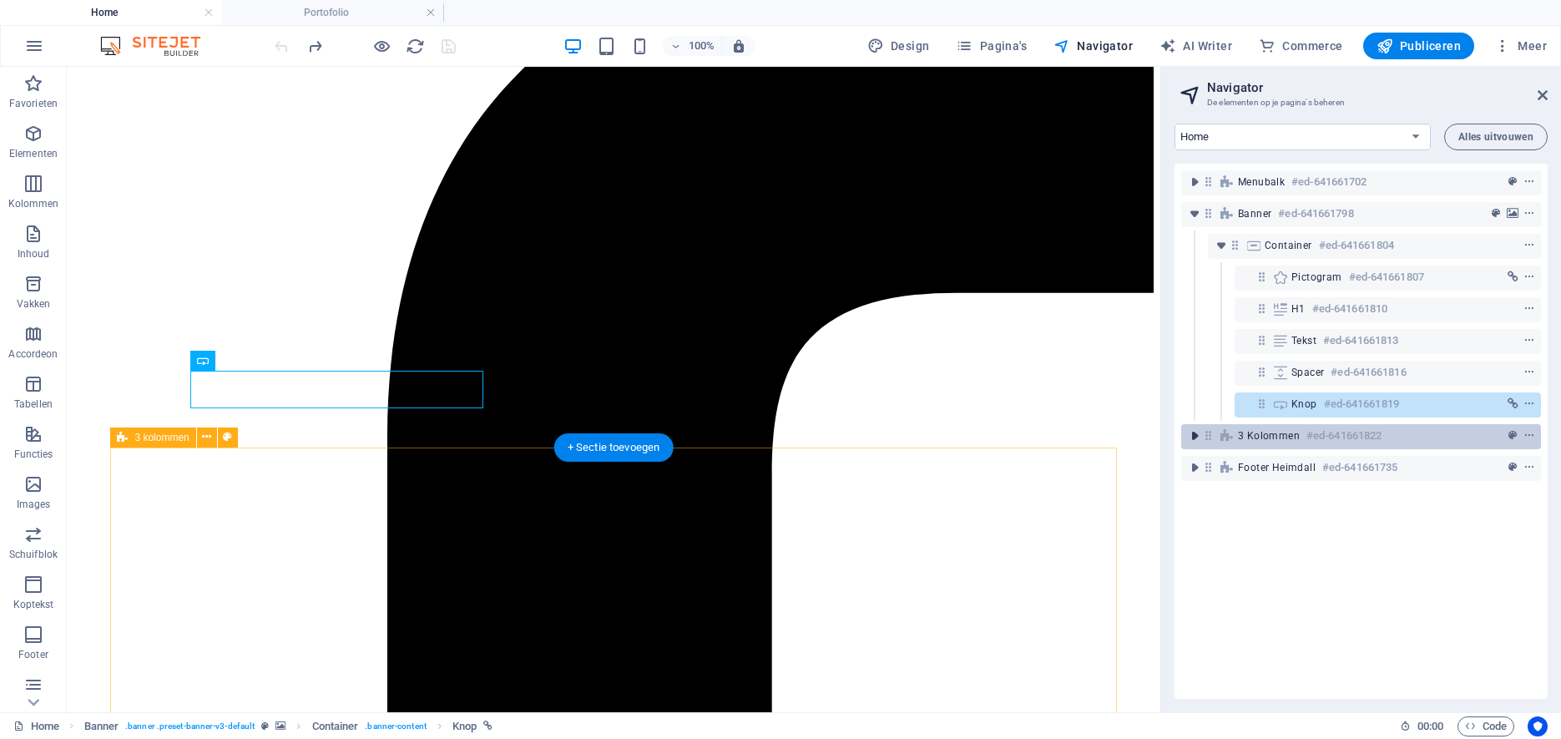
click at [1193, 435] on icon "toggle-expand" at bounding box center [1194, 435] width 17 height 17
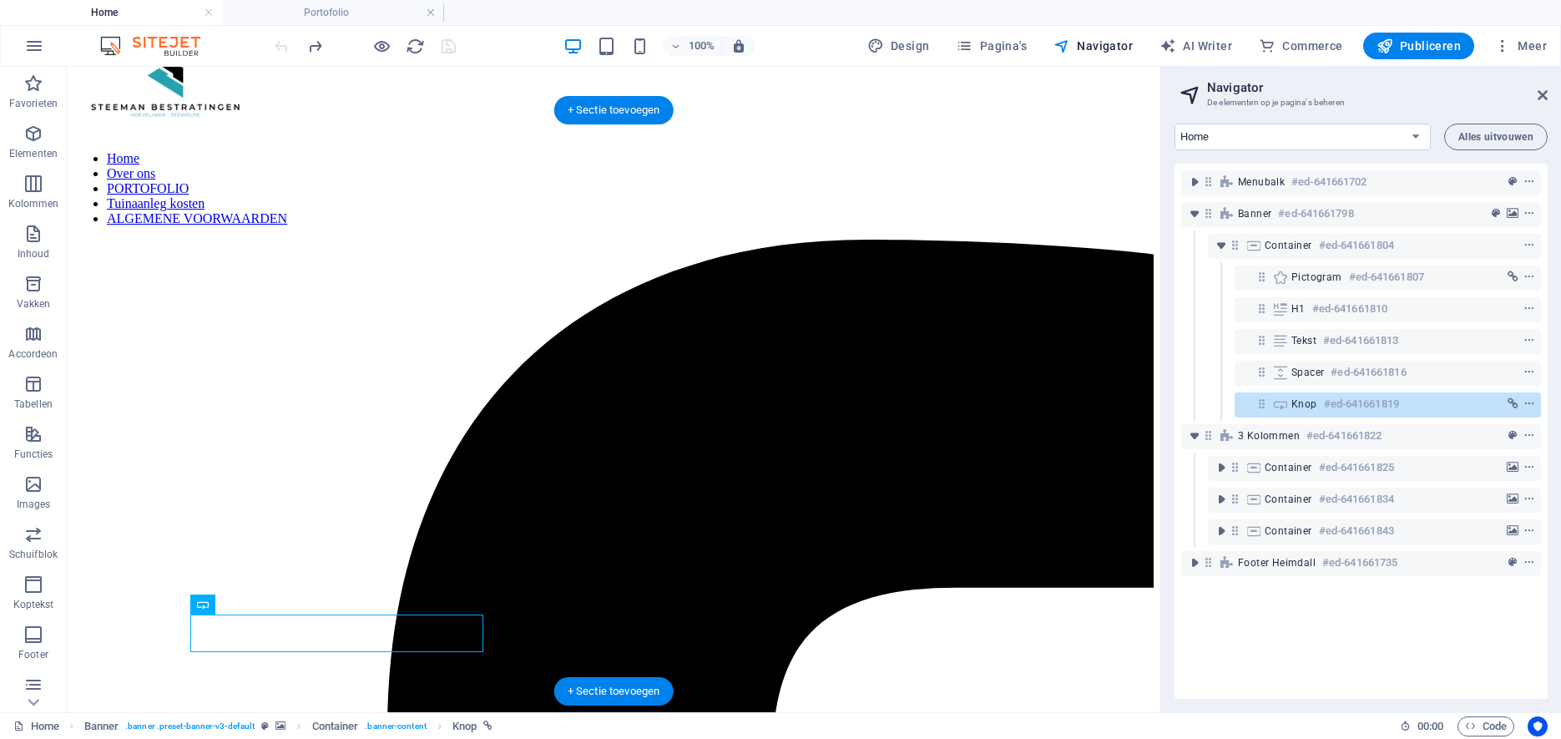
scroll to position [0, 0]
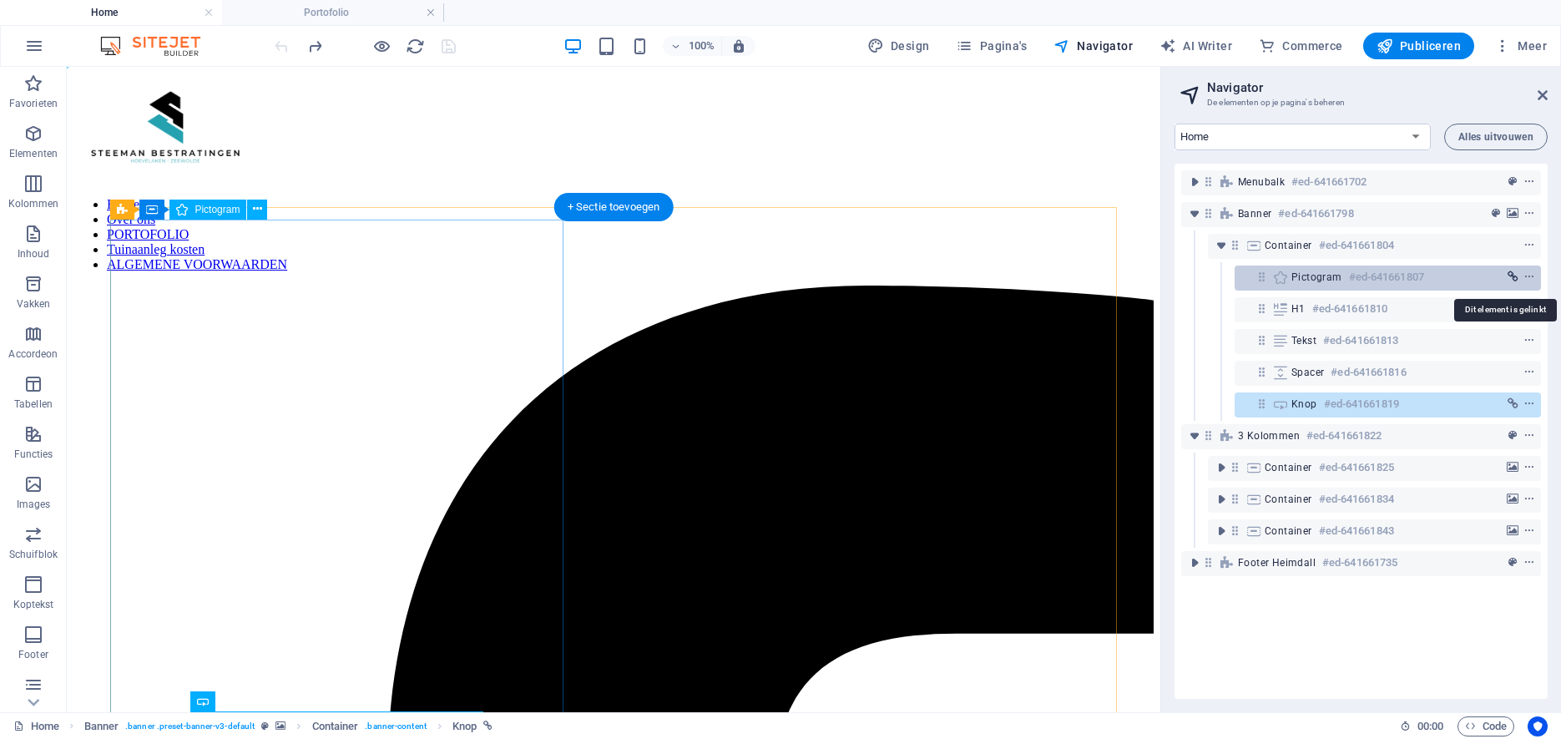
click at [1513, 277] on icon "link" at bounding box center [1513, 277] width 11 height 12
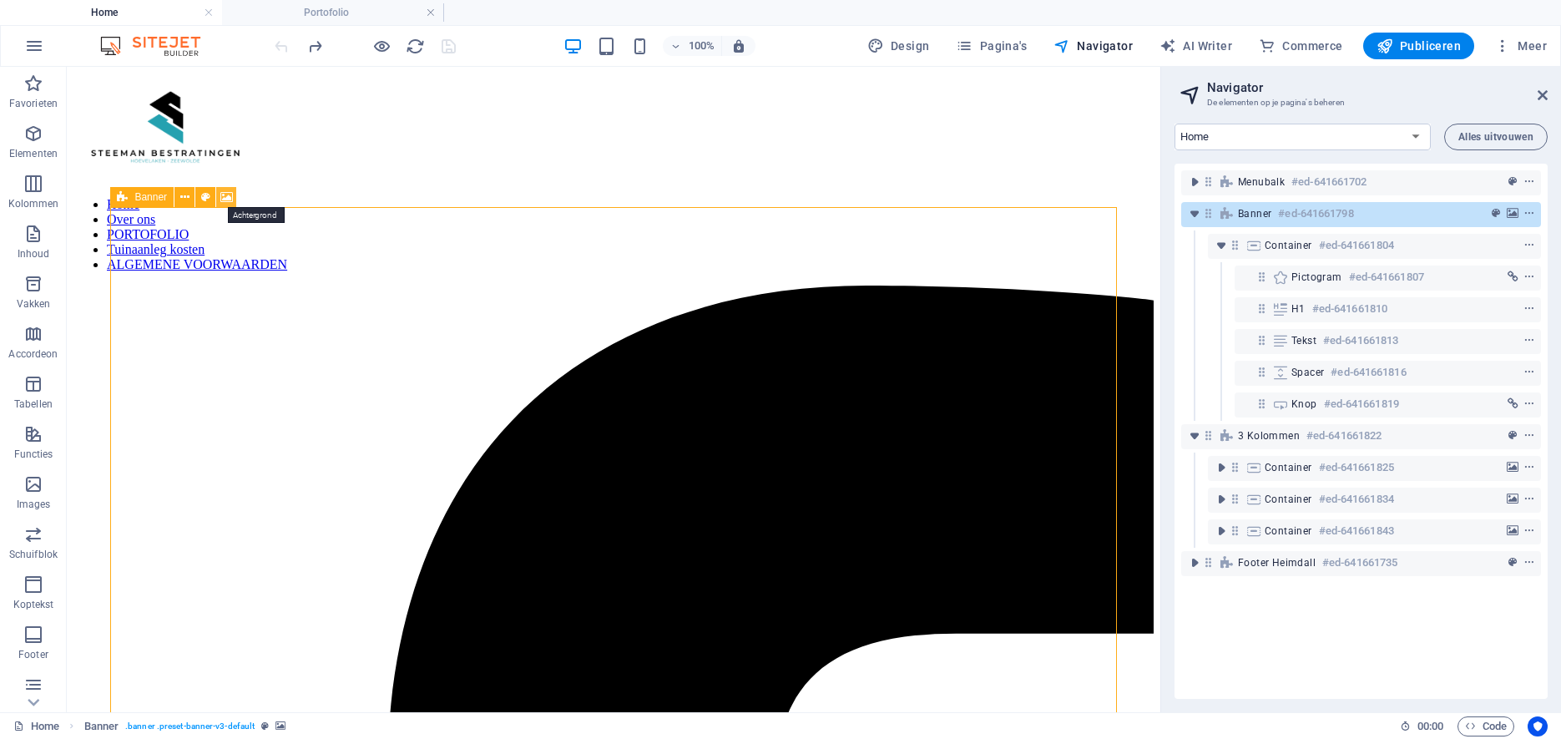
click at [225, 196] on icon at bounding box center [226, 198] width 13 height 18
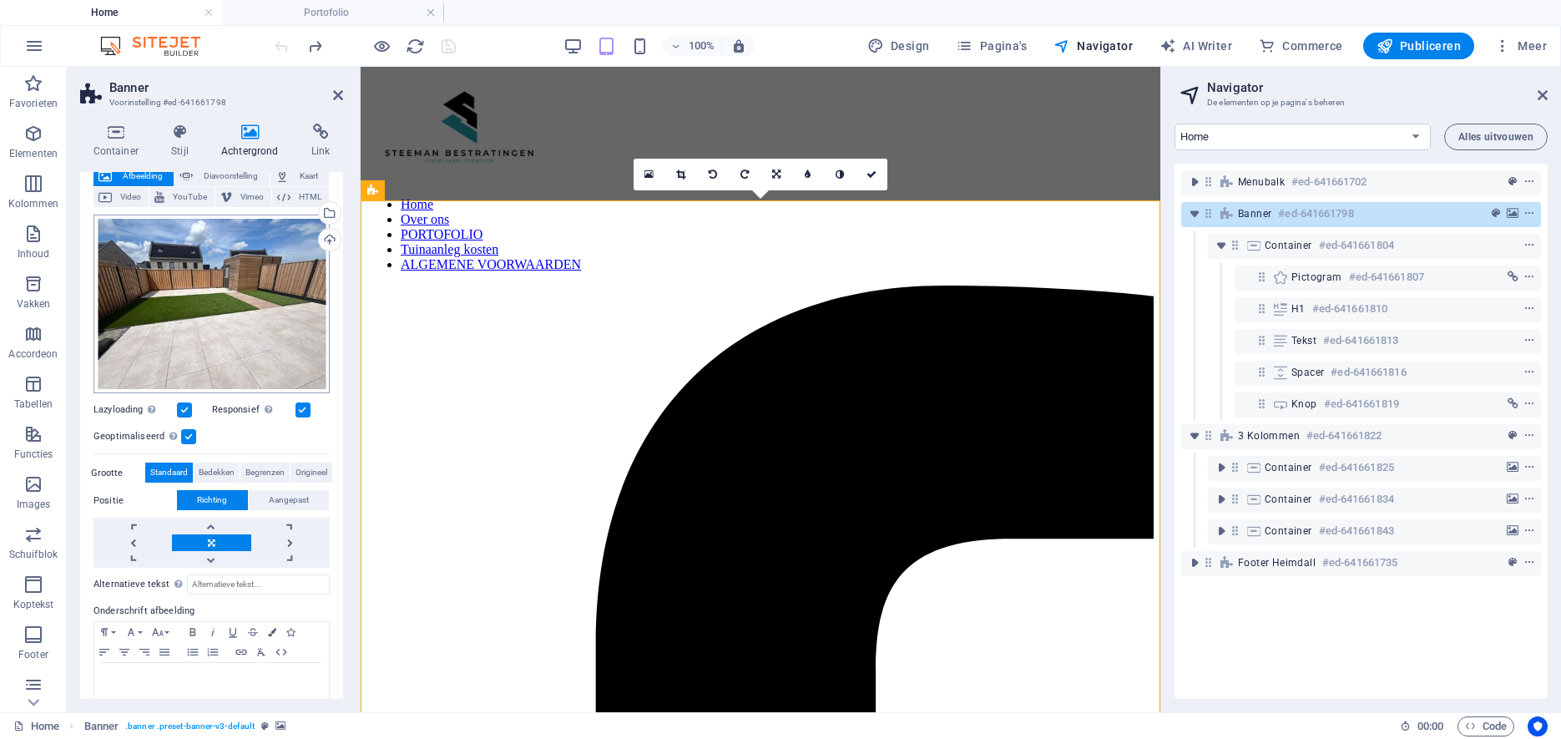
scroll to position [115, 0]
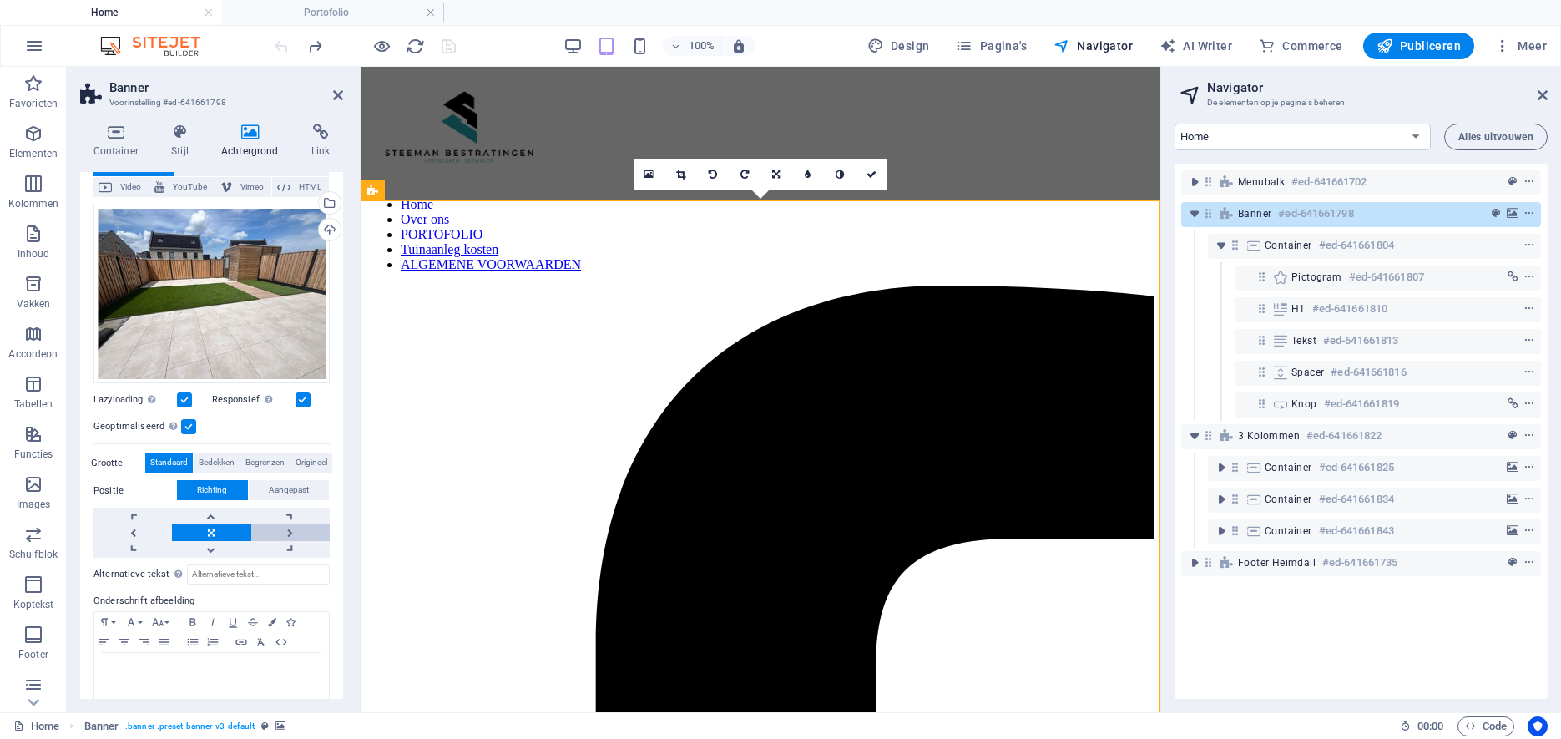
click at [289, 533] on link at bounding box center [290, 532] width 78 height 17
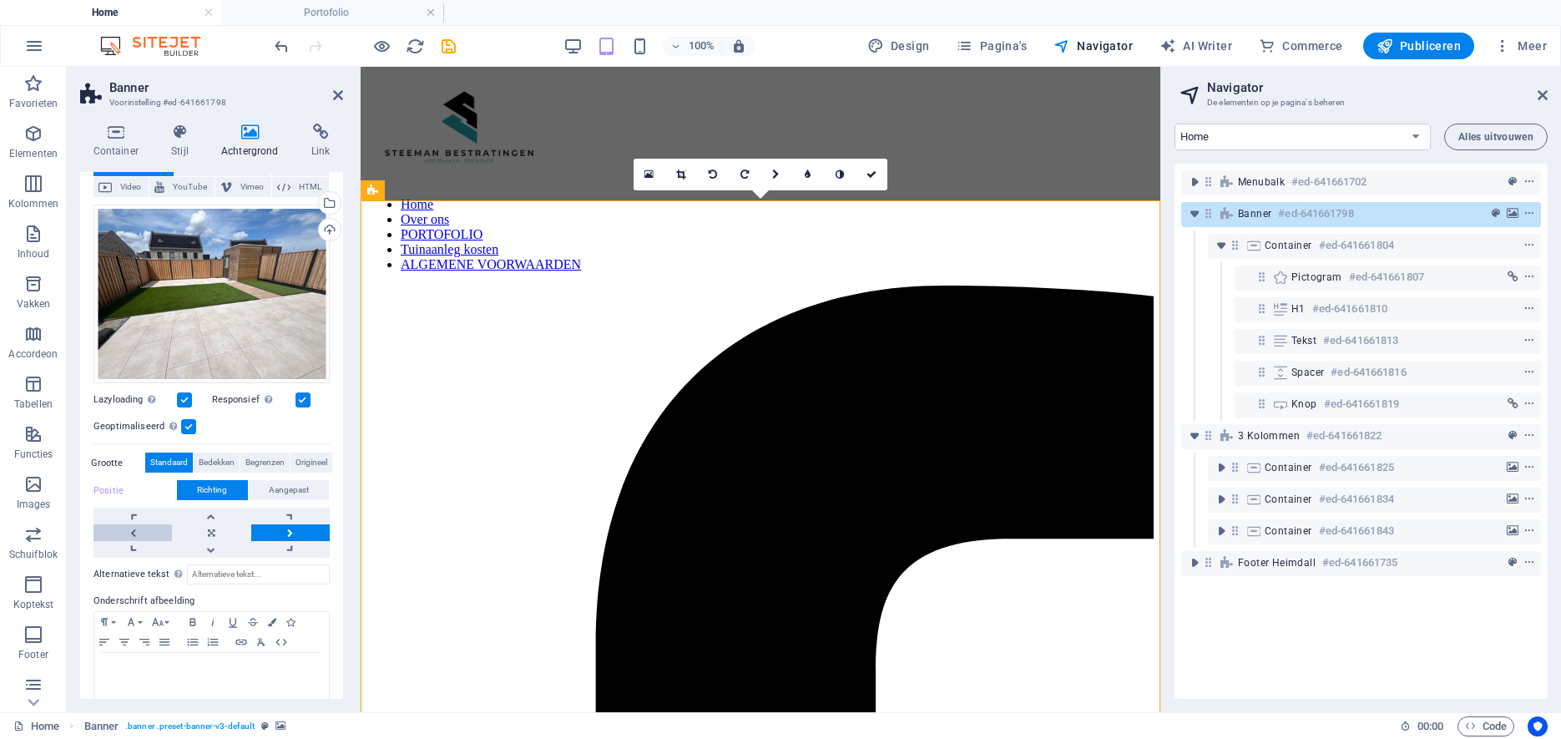
click at [131, 531] on link at bounding box center [132, 532] width 78 height 17
click at [206, 531] on link at bounding box center [211, 532] width 78 height 17
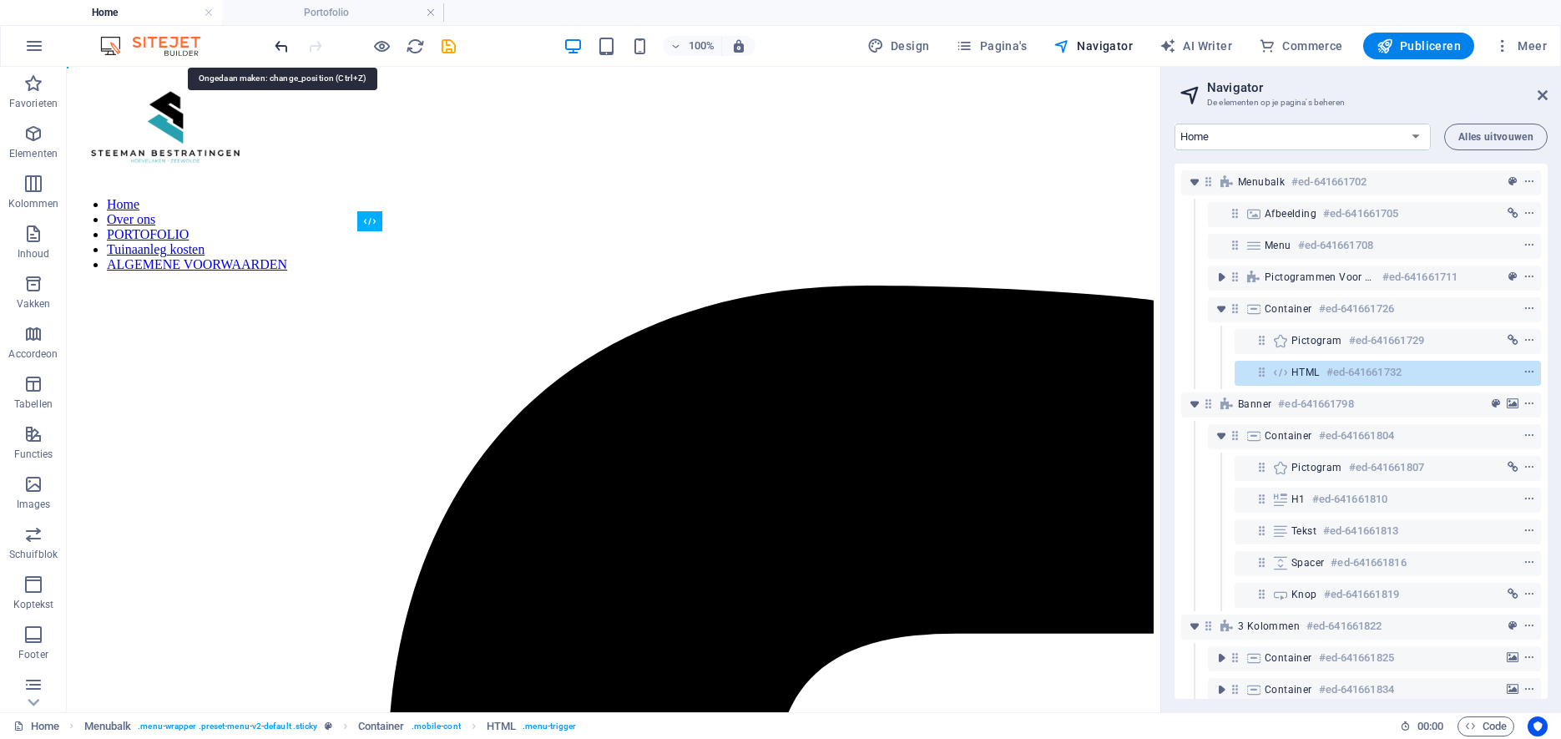
click at [283, 43] on icon "undo" at bounding box center [281, 46] width 19 height 19
click at [282, 48] on icon "undo" at bounding box center [281, 46] width 19 height 19
click at [283, 48] on icon "undo" at bounding box center [281, 46] width 19 height 19
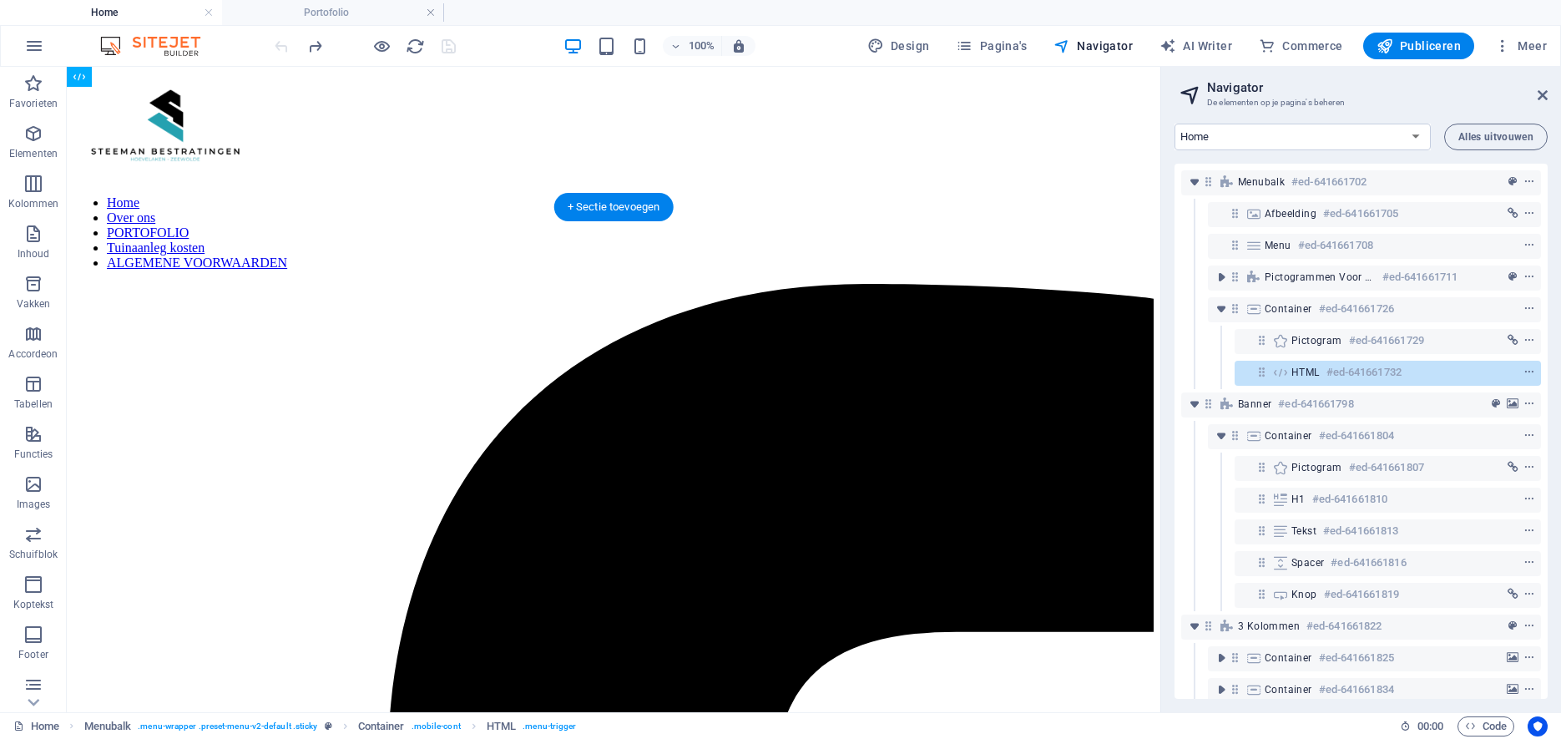
scroll to position [6, 0]
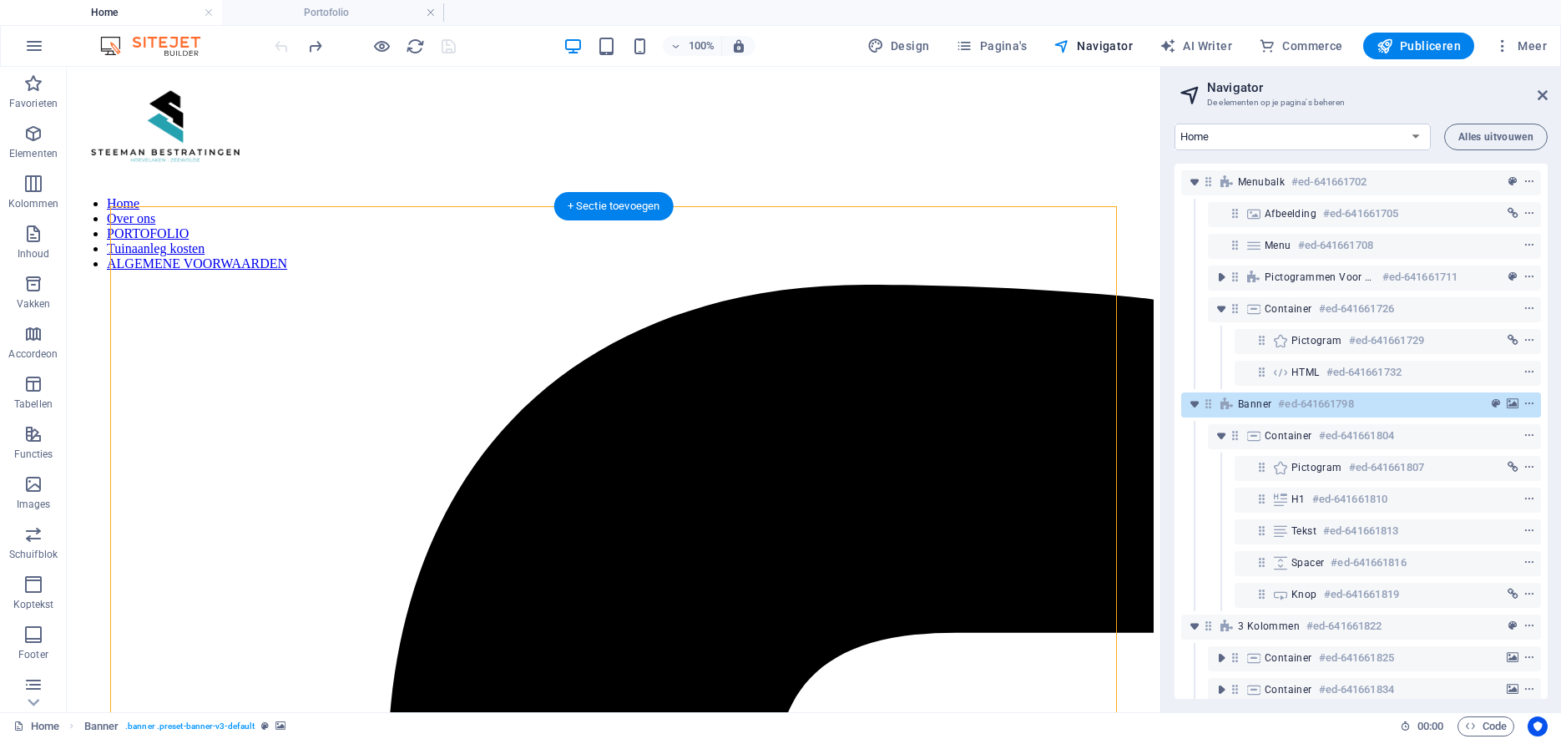
scroll to position [3, 0]
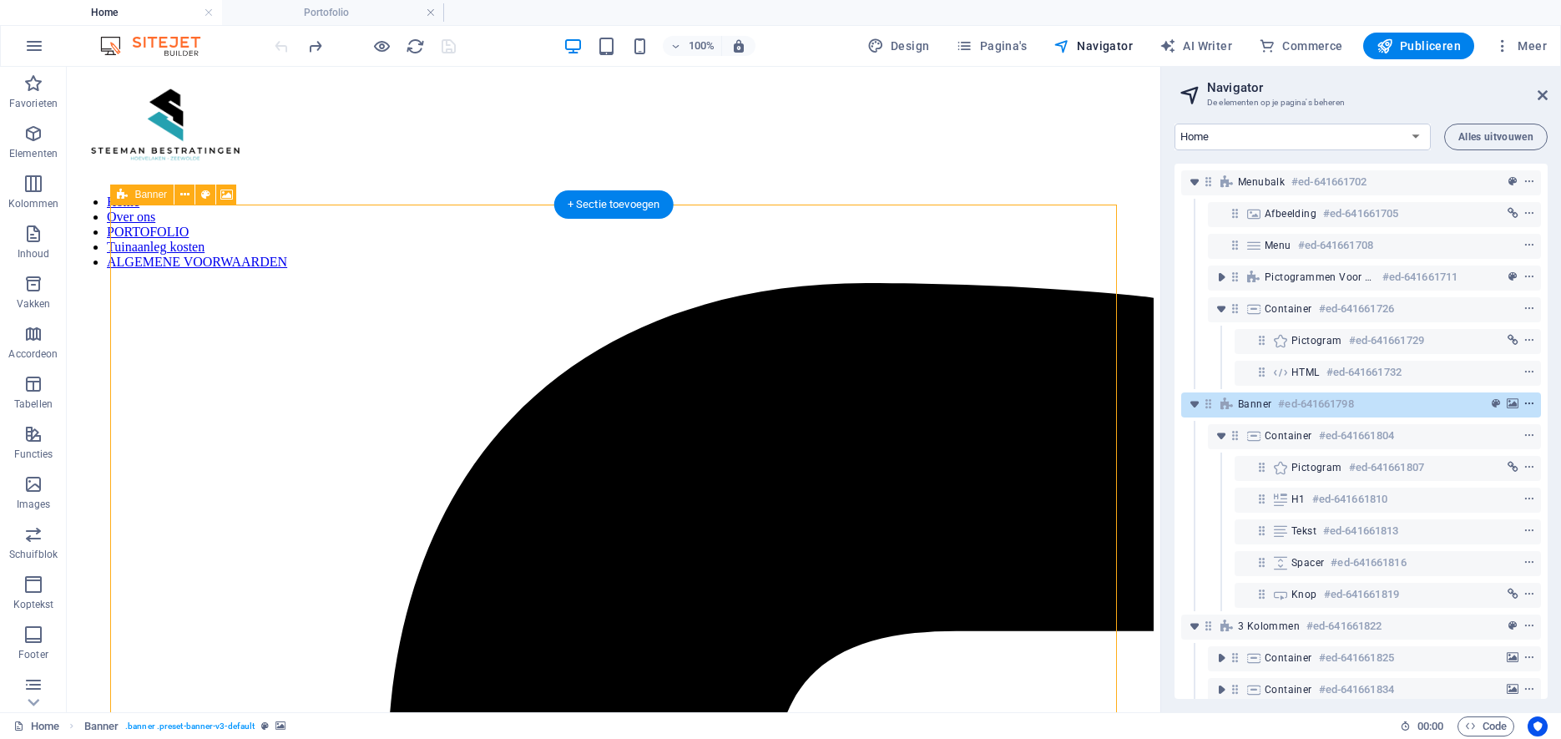
click at [1524, 399] on icon "context-menu" at bounding box center [1529, 404] width 12 height 12
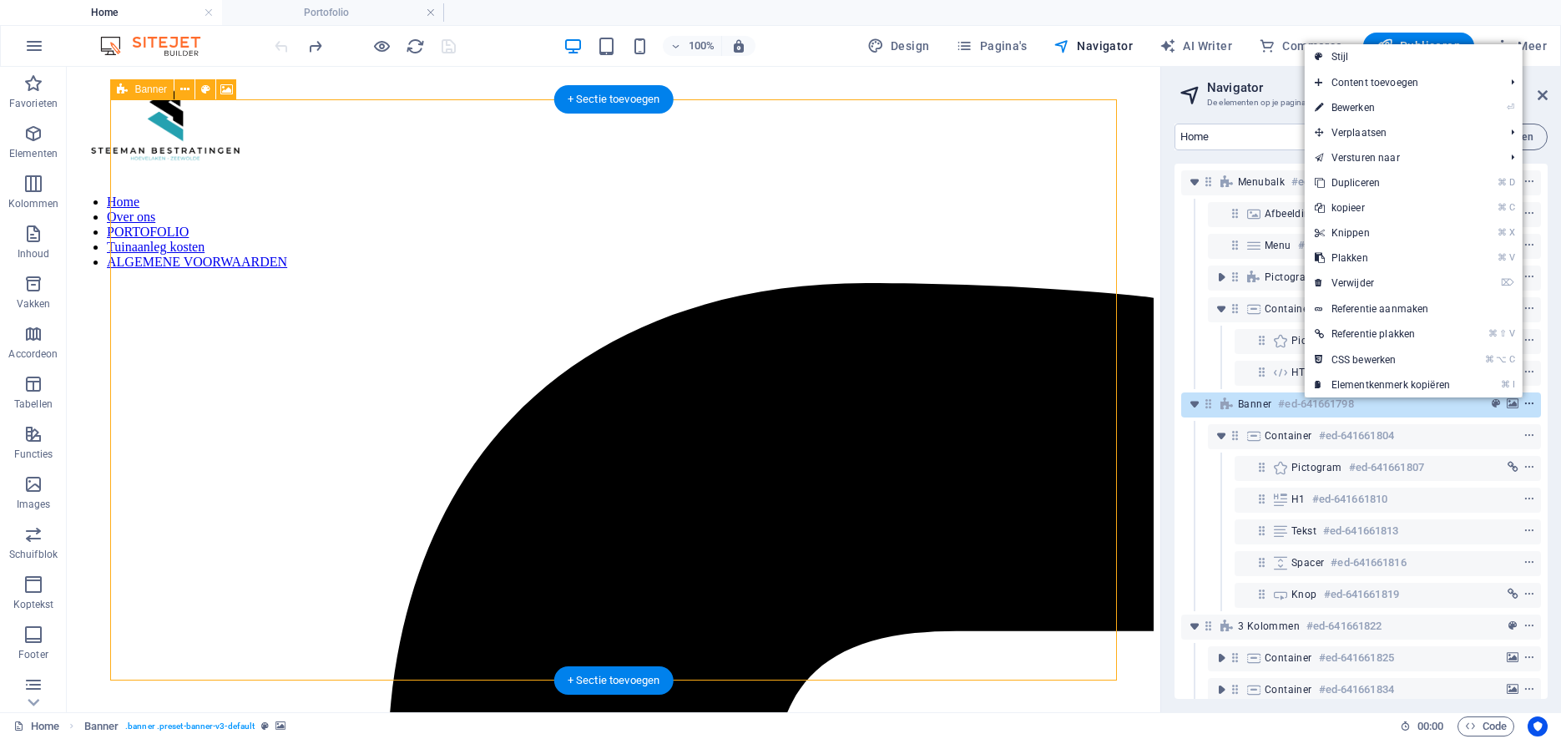
scroll to position [108, 0]
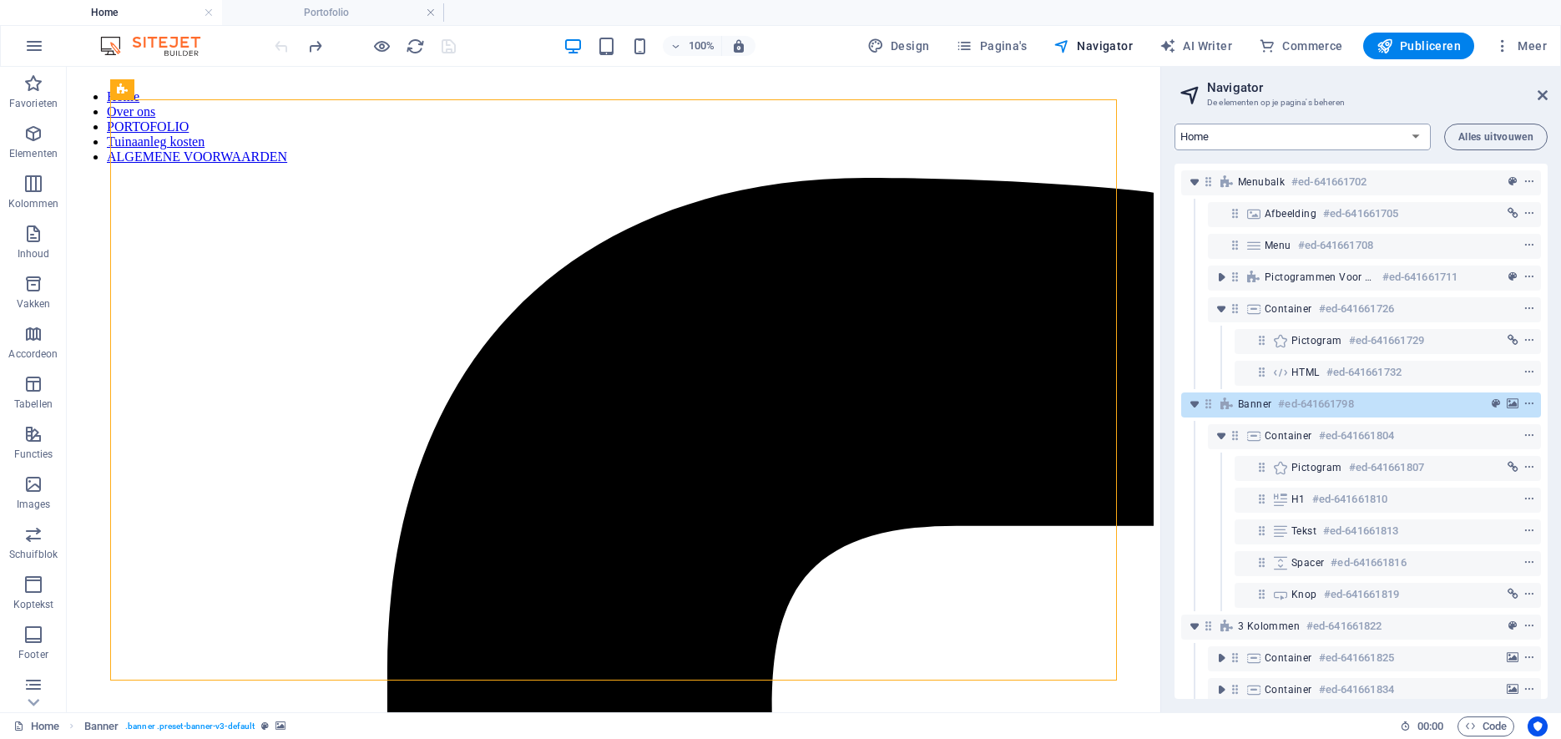
click option "Home" at bounding box center [0, 0] width 0 height 0
click at [1114, 43] on span "Navigator" at bounding box center [1092, 46] width 79 height 17
click at [1194, 183] on icon "toggle-expand" at bounding box center [1194, 182] width 17 height 17
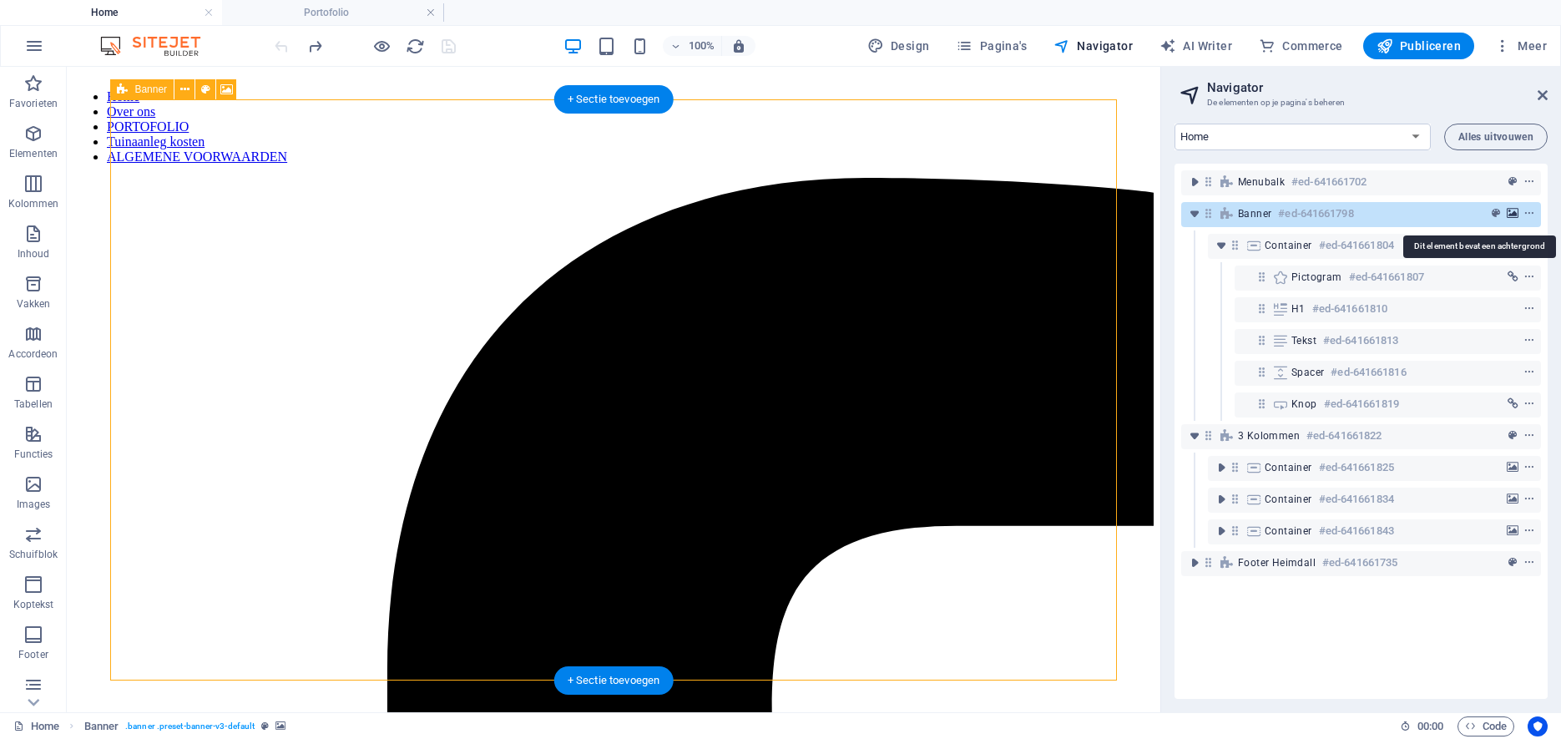
click at [1508, 213] on icon "background" at bounding box center [1513, 214] width 12 height 12
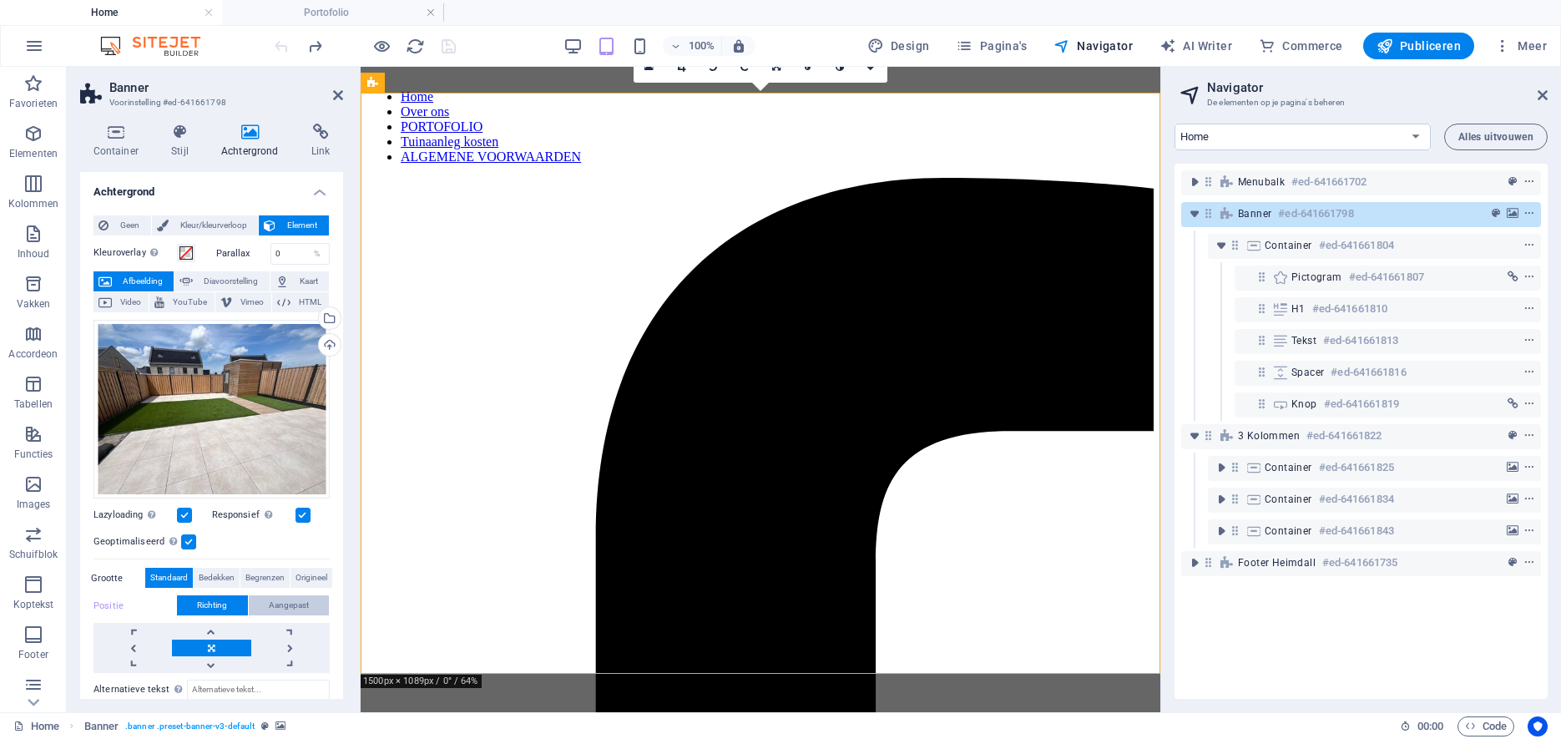
click at [293, 604] on span "Aangepast" at bounding box center [289, 605] width 40 height 20
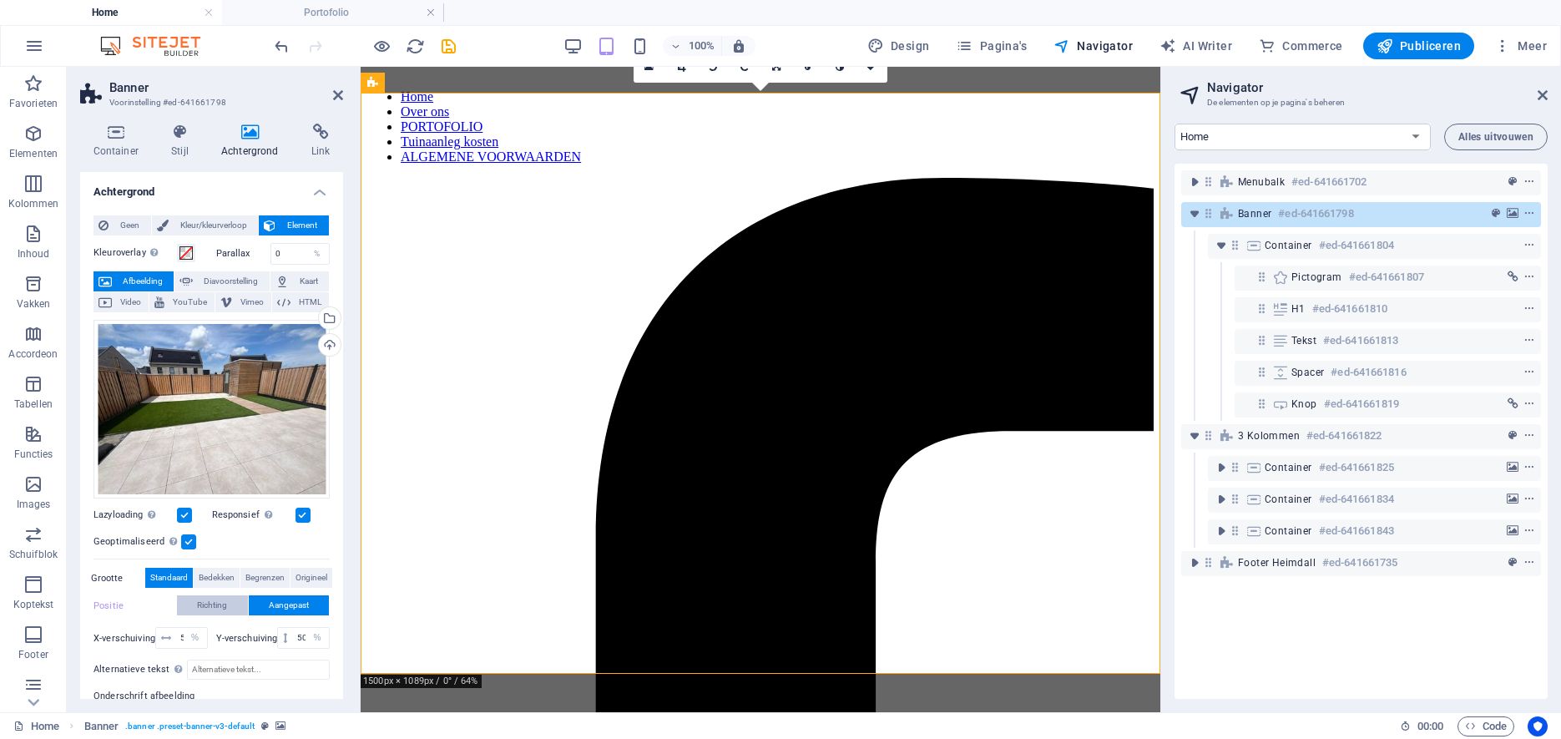
scroll to position [114, 0]
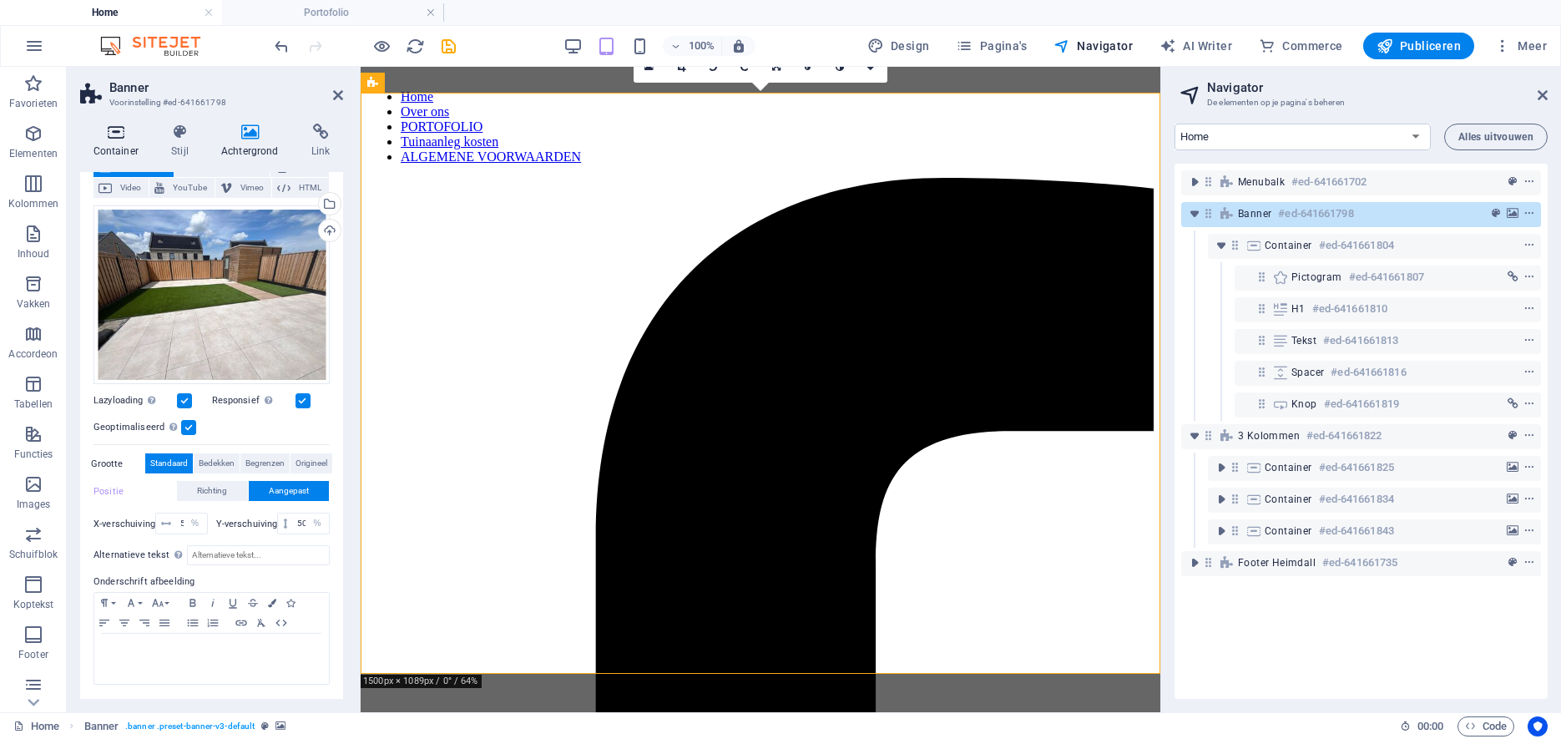
click at [118, 134] on icon at bounding box center [116, 132] width 72 height 17
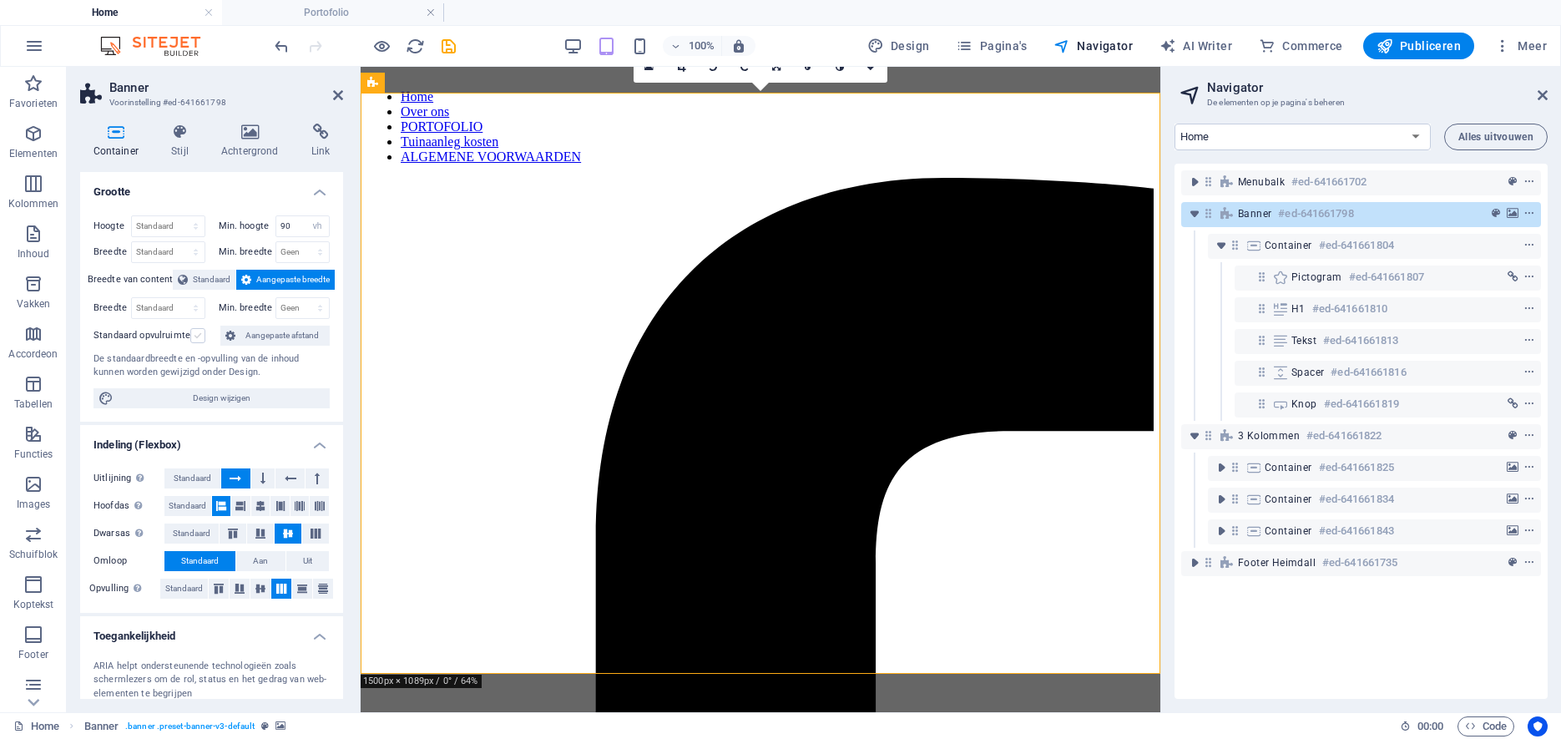
click at [195, 337] on label at bounding box center [197, 335] width 15 height 15
click at [0, 0] on input "Standaard opvulruimte" at bounding box center [0, 0] width 0 height 0
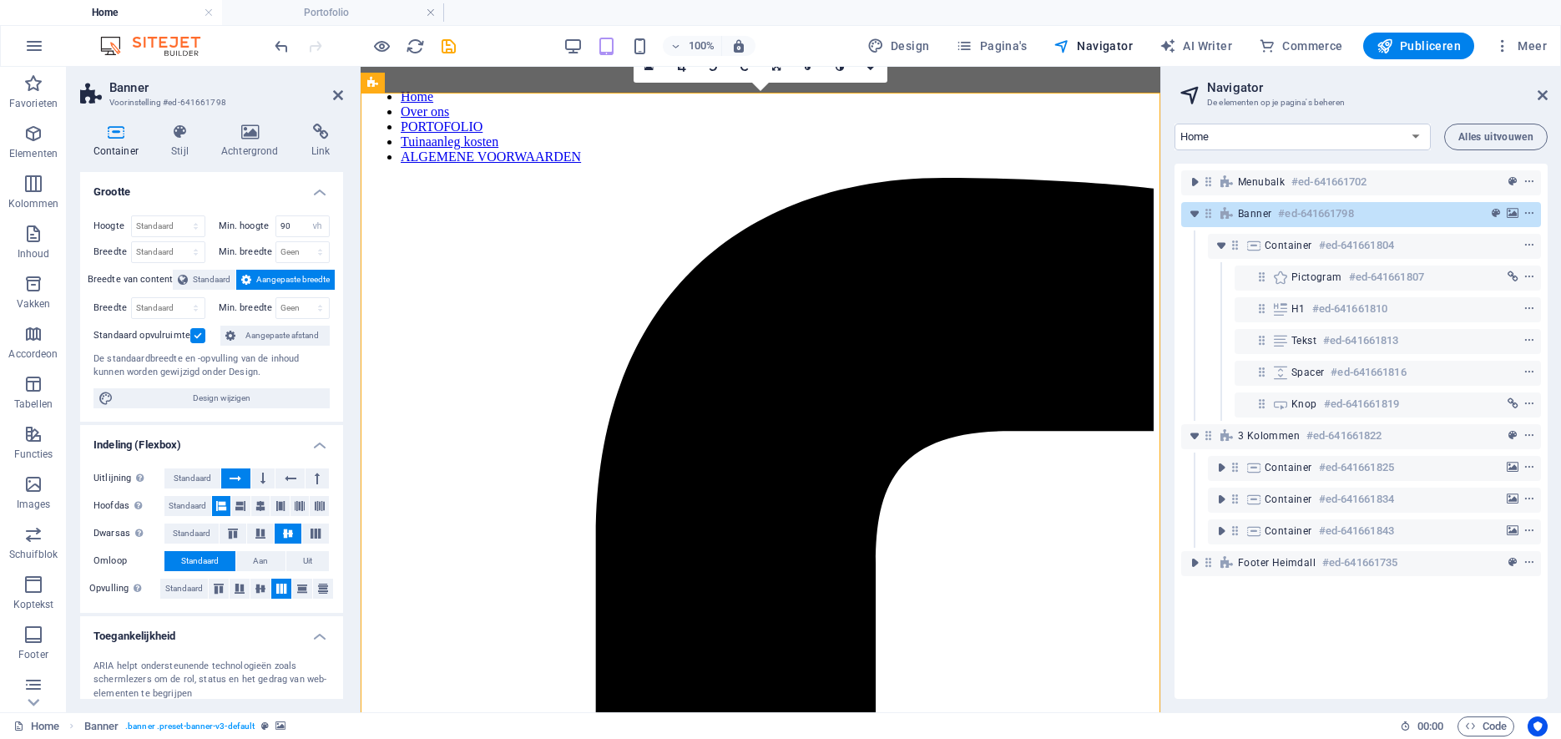
click at [195, 337] on label at bounding box center [197, 335] width 15 height 15
click at [0, 0] on input "Standaard opvulruimte" at bounding box center [0, 0] width 0 height 0
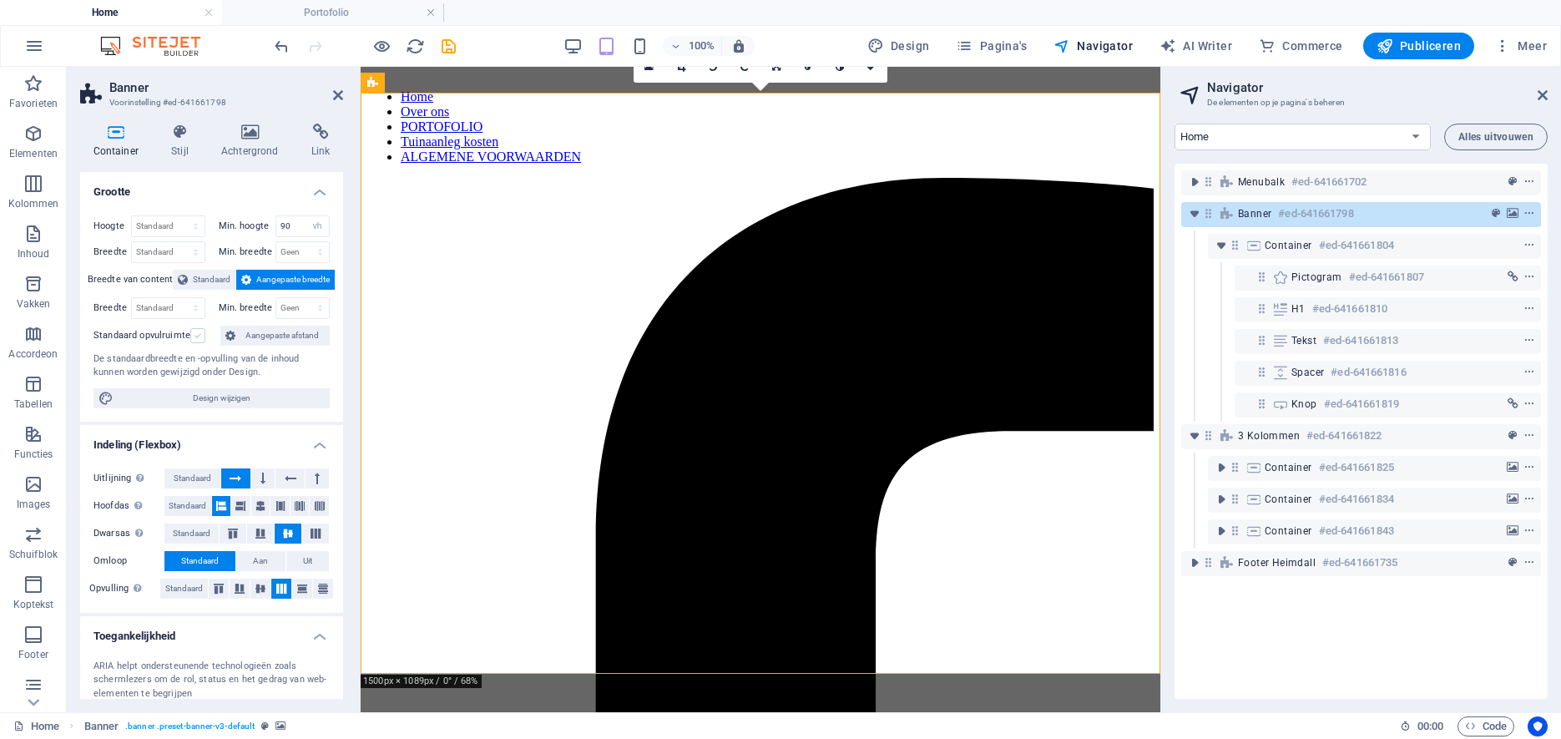
click at [195, 337] on label at bounding box center [197, 335] width 15 height 15
click at [0, 0] on input "Standaard opvulruimte" at bounding box center [0, 0] width 0 height 0
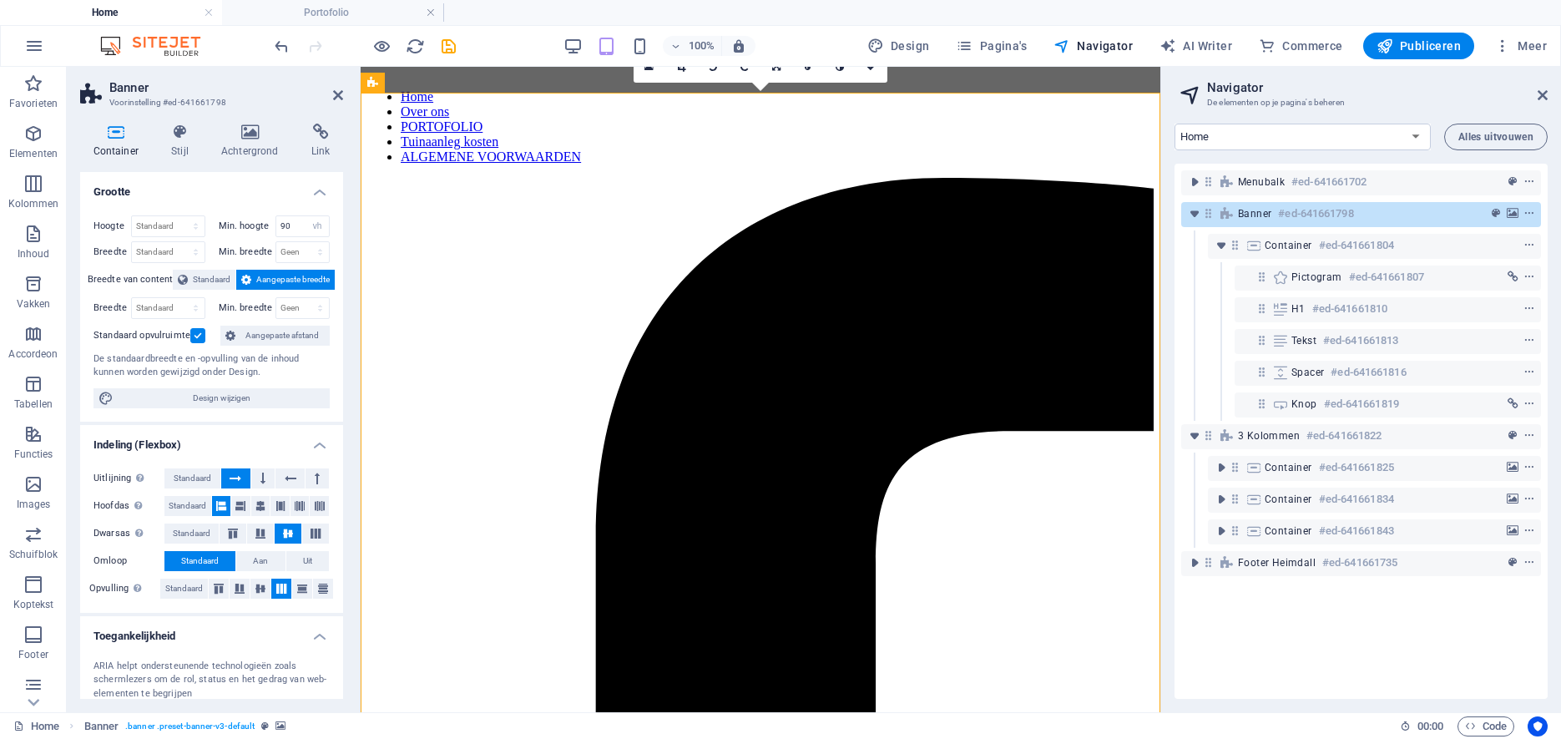
click at [195, 337] on label at bounding box center [197, 335] width 15 height 15
click at [0, 0] on input "Standaard opvulruimte" at bounding box center [0, 0] width 0 height 0
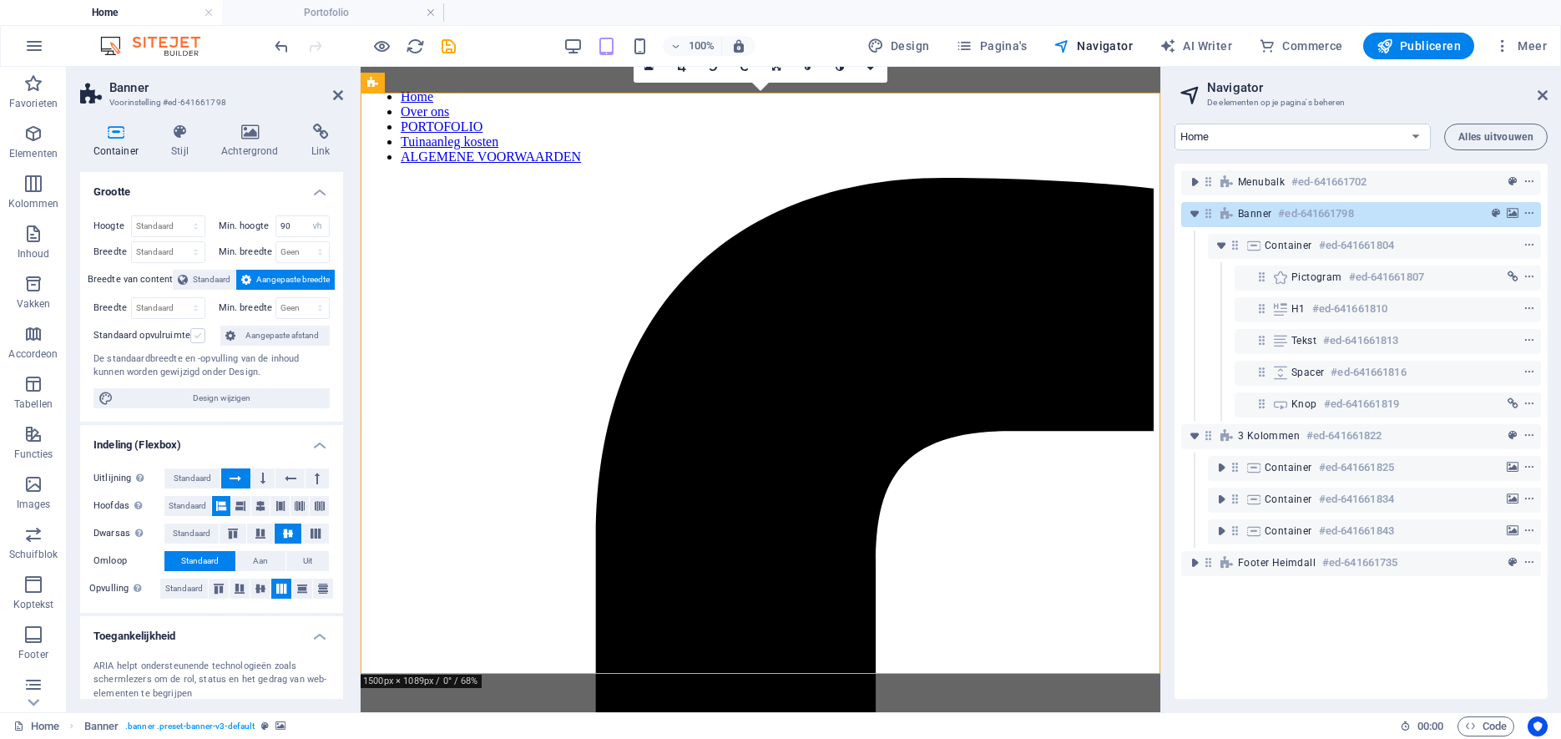
click at [195, 337] on label at bounding box center [197, 335] width 15 height 15
click at [0, 0] on input "Standaard opvulruimte" at bounding box center [0, 0] width 0 height 0
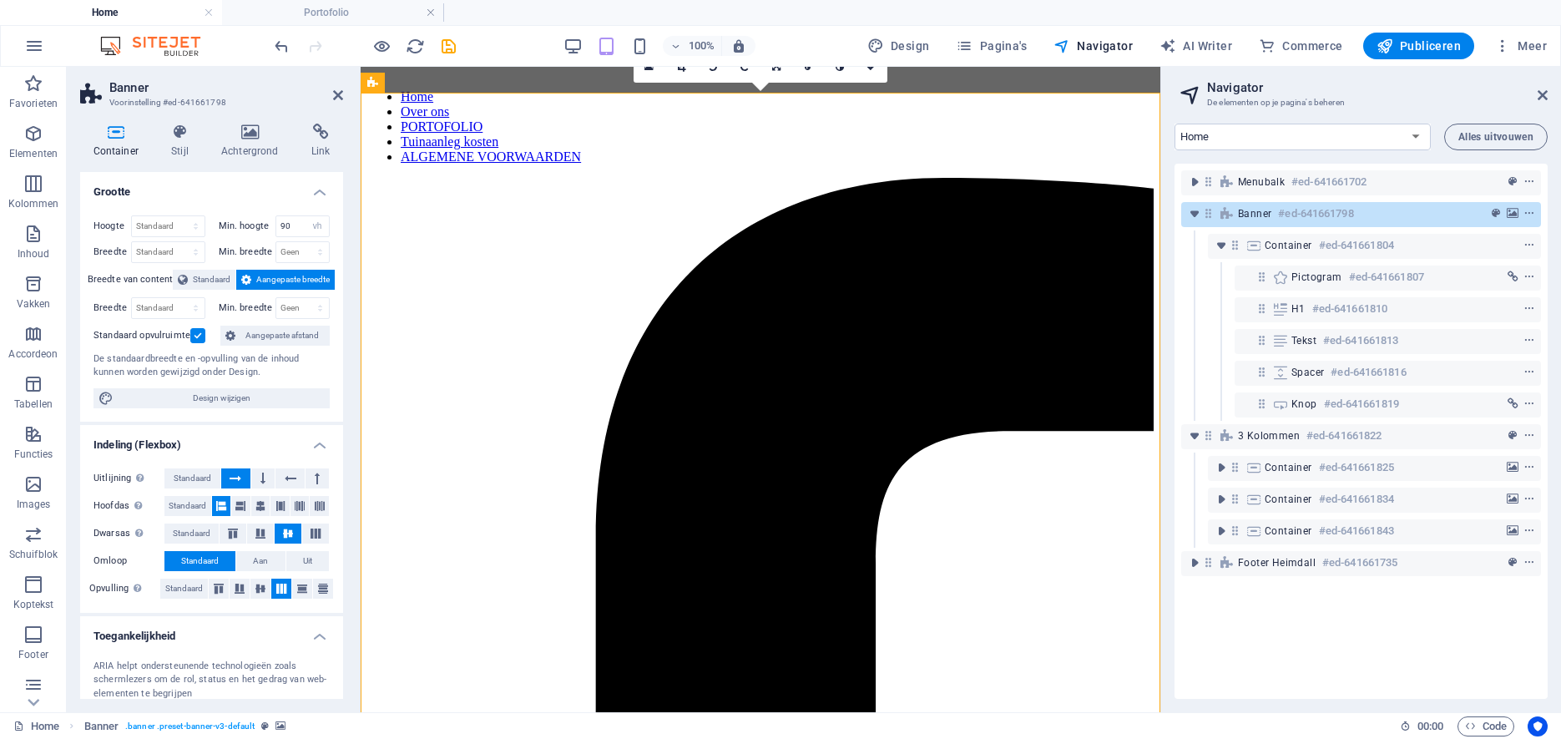
click at [195, 337] on label at bounding box center [197, 335] width 15 height 15
click at [0, 0] on input "Standaard opvulruimte" at bounding box center [0, 0] width 0 height 0
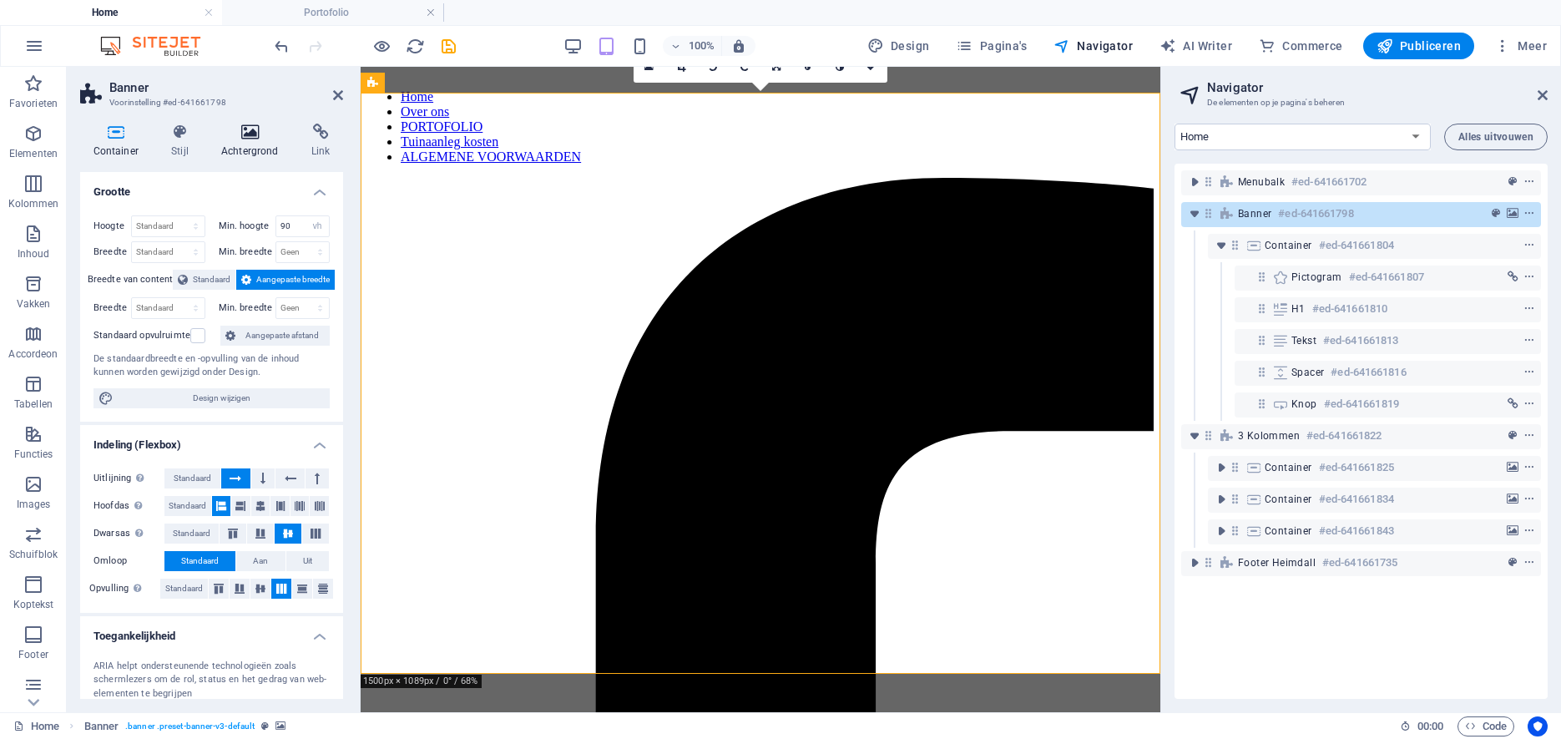
click at [261, 138] on icon at bounding box center [249, 132] width 83 height 17
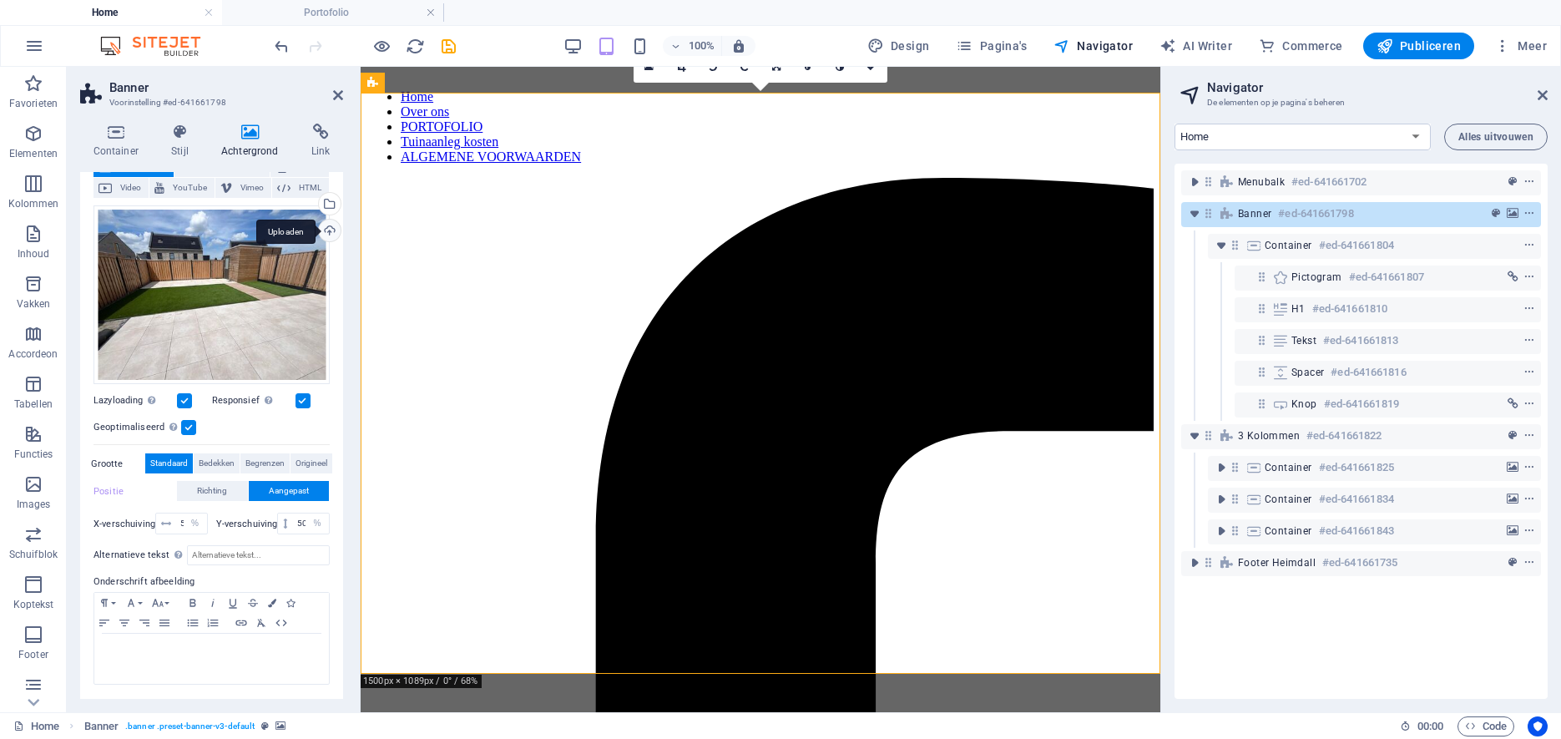
click at [327, 228] on div "Uploaden" at bounding box center [328, 232] width 25 height 25
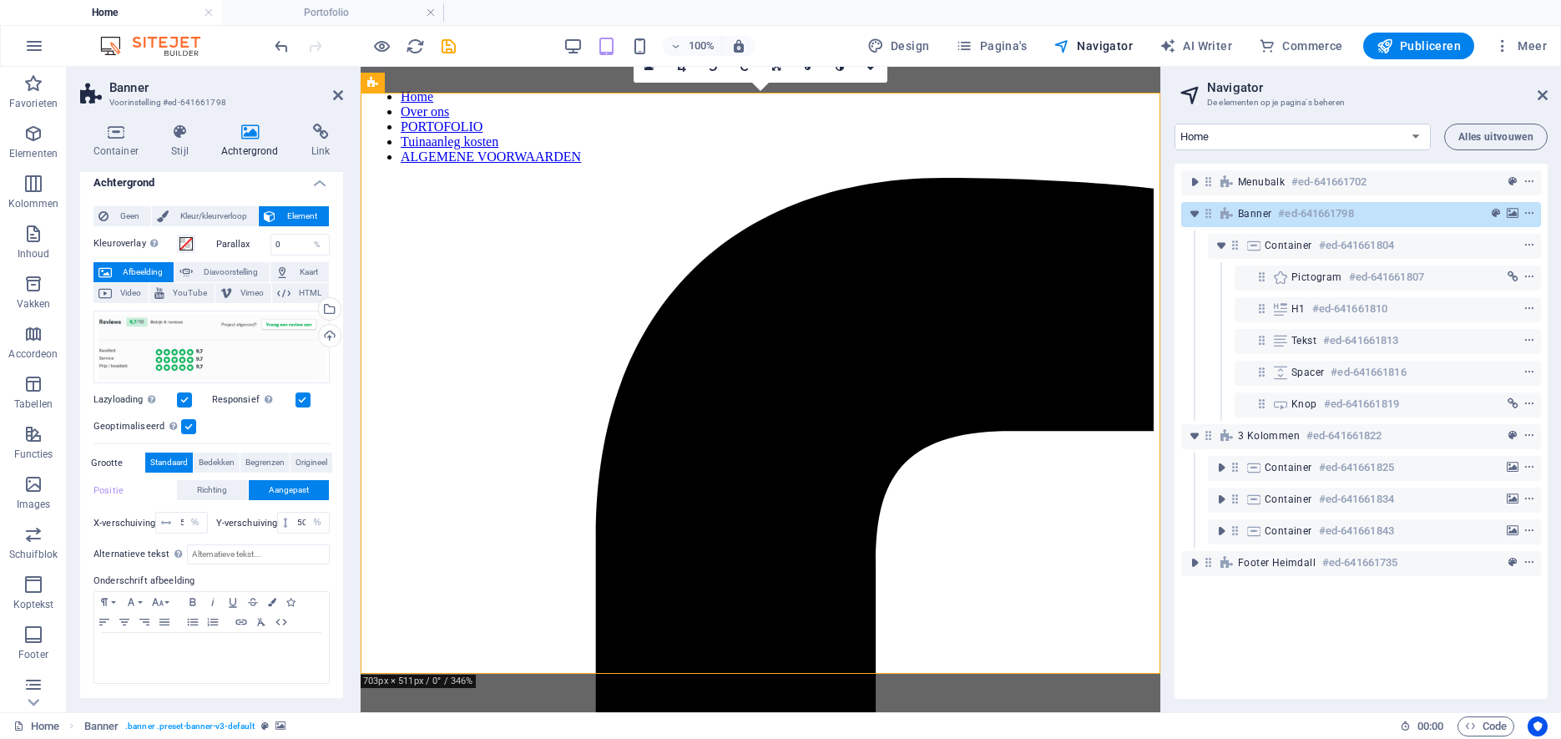
scroll to position [8, 0]
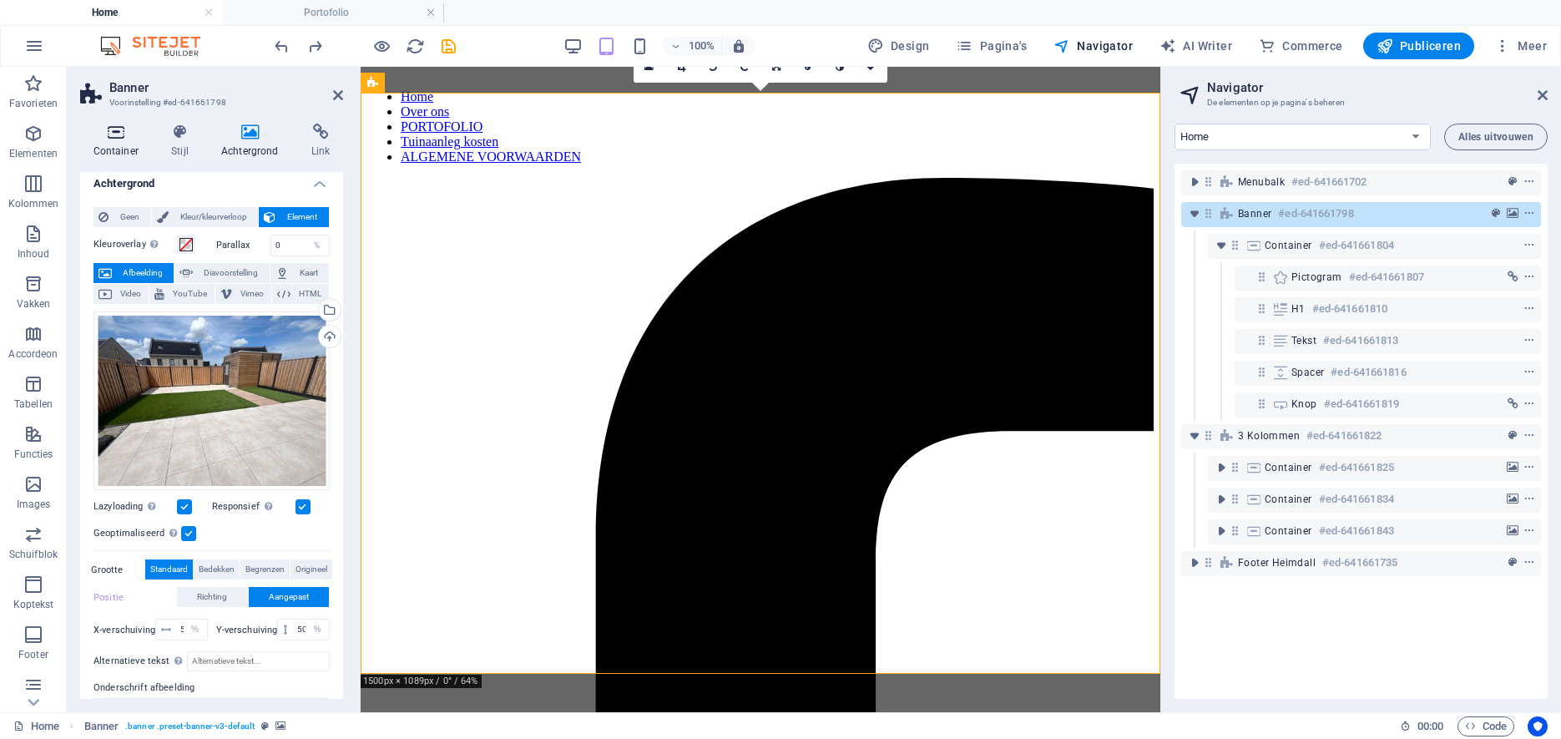
click at [109, 137] on icon at bounding box center [116, 132] width 72 height 17
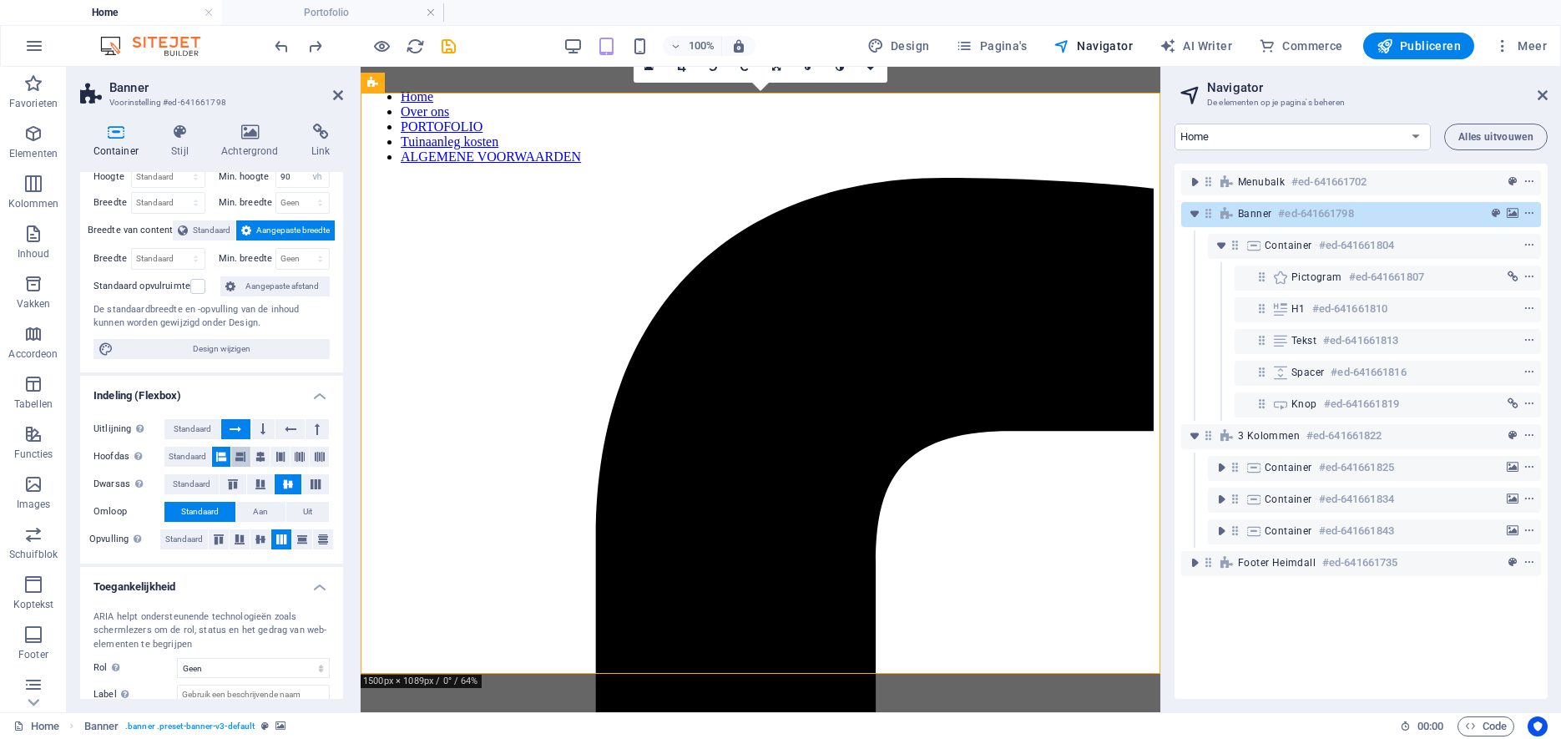
scroll to position [0, 0]
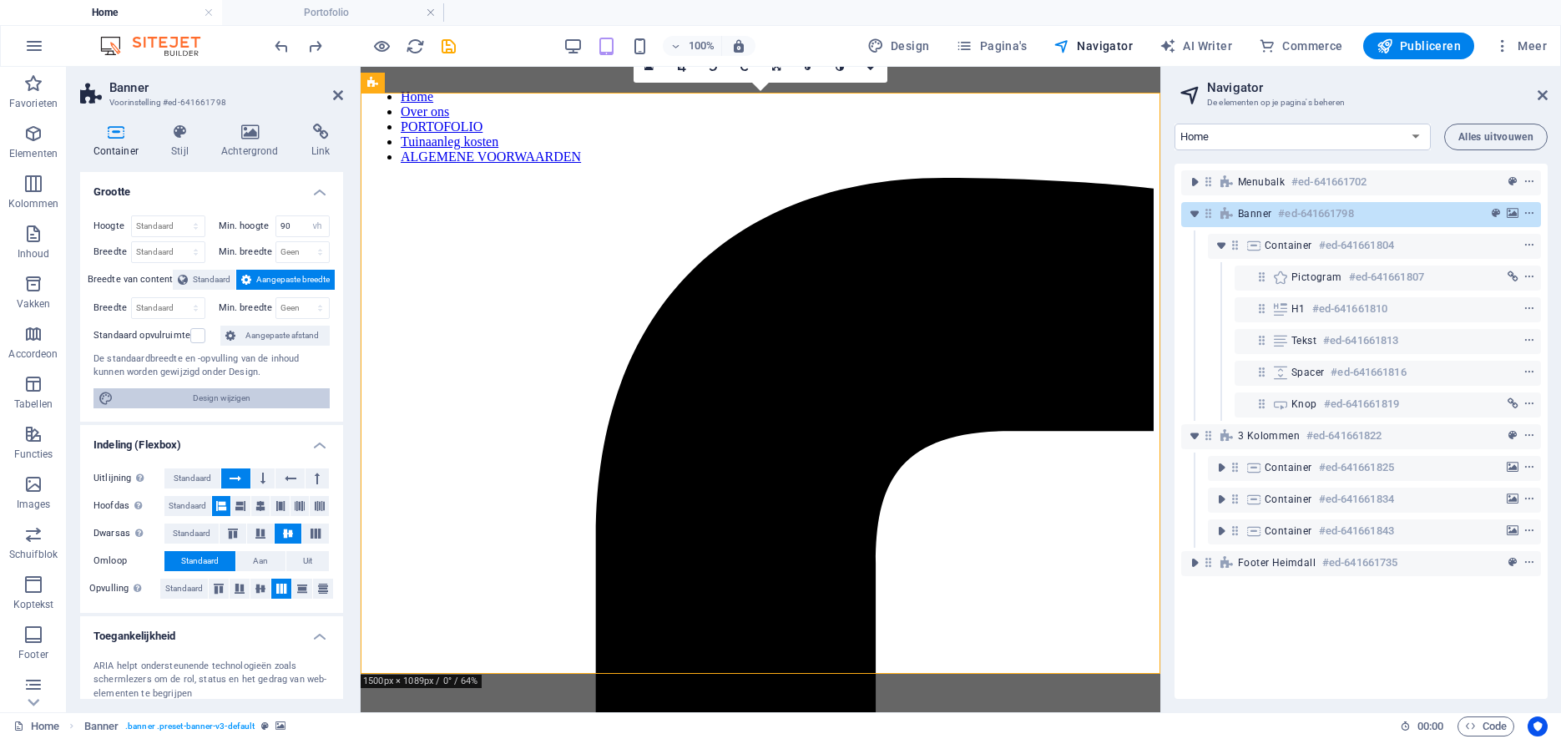
click at [225, 398] on span "Design wijzigen" at bounding box center [222, 398] width 206 height 20
select select "rem"
select select "400"
select select "px"
select select "rem"
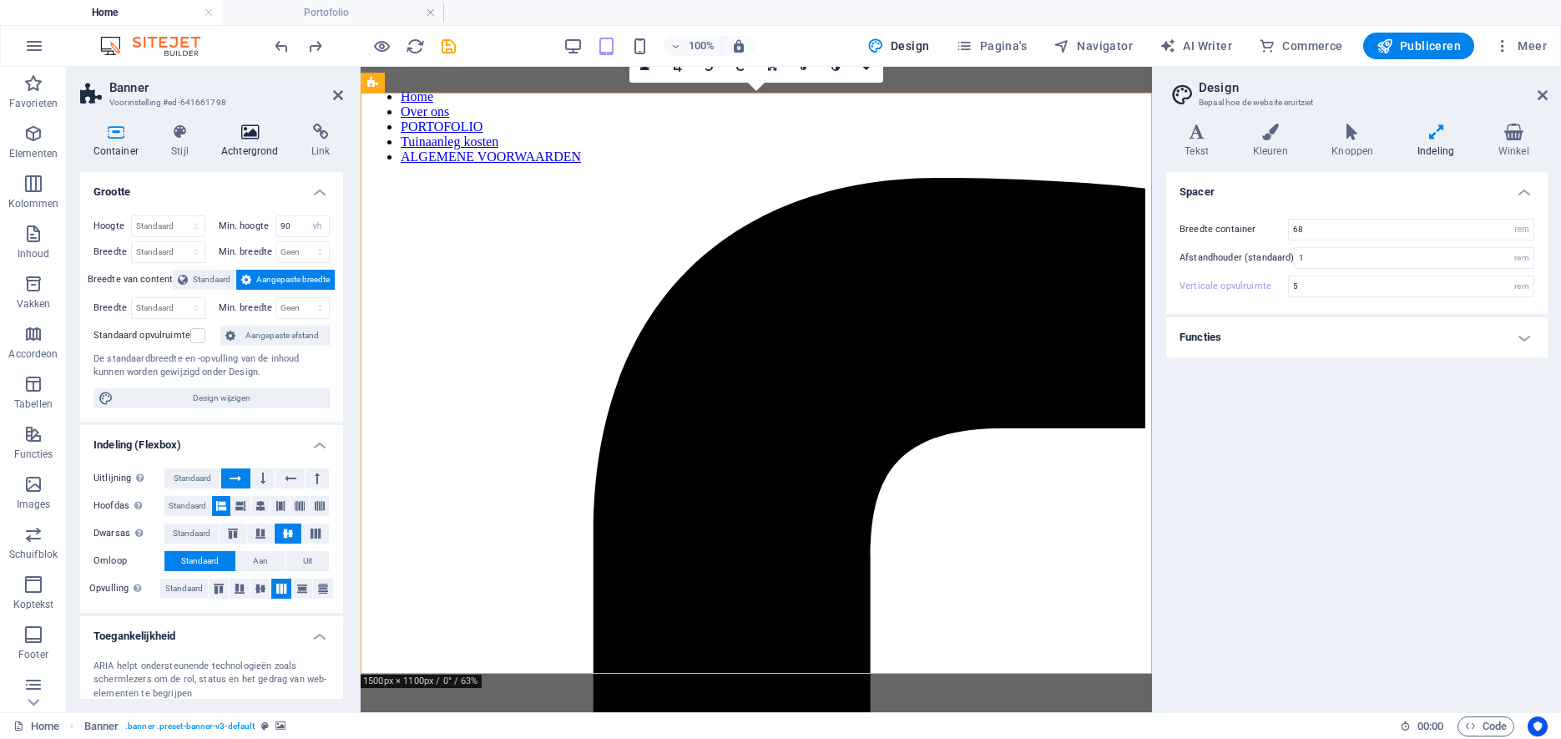
click at [251, 132] on icon at bounding box center [249, 132] width 83 height 17
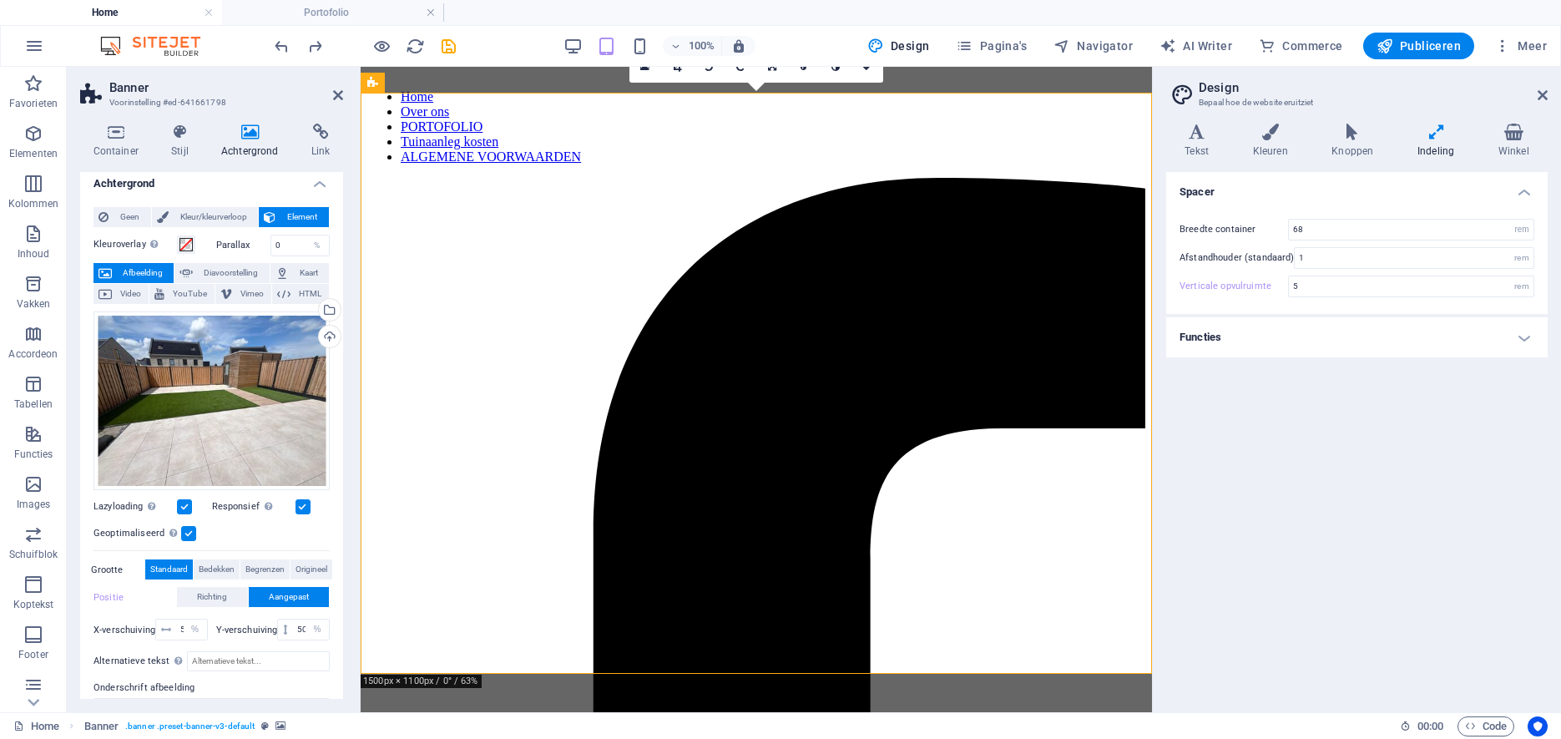
scroll to position [8, 0]
click at [128, 215] on span "Geen" at bounding box center [130, 217] width 33 height 20
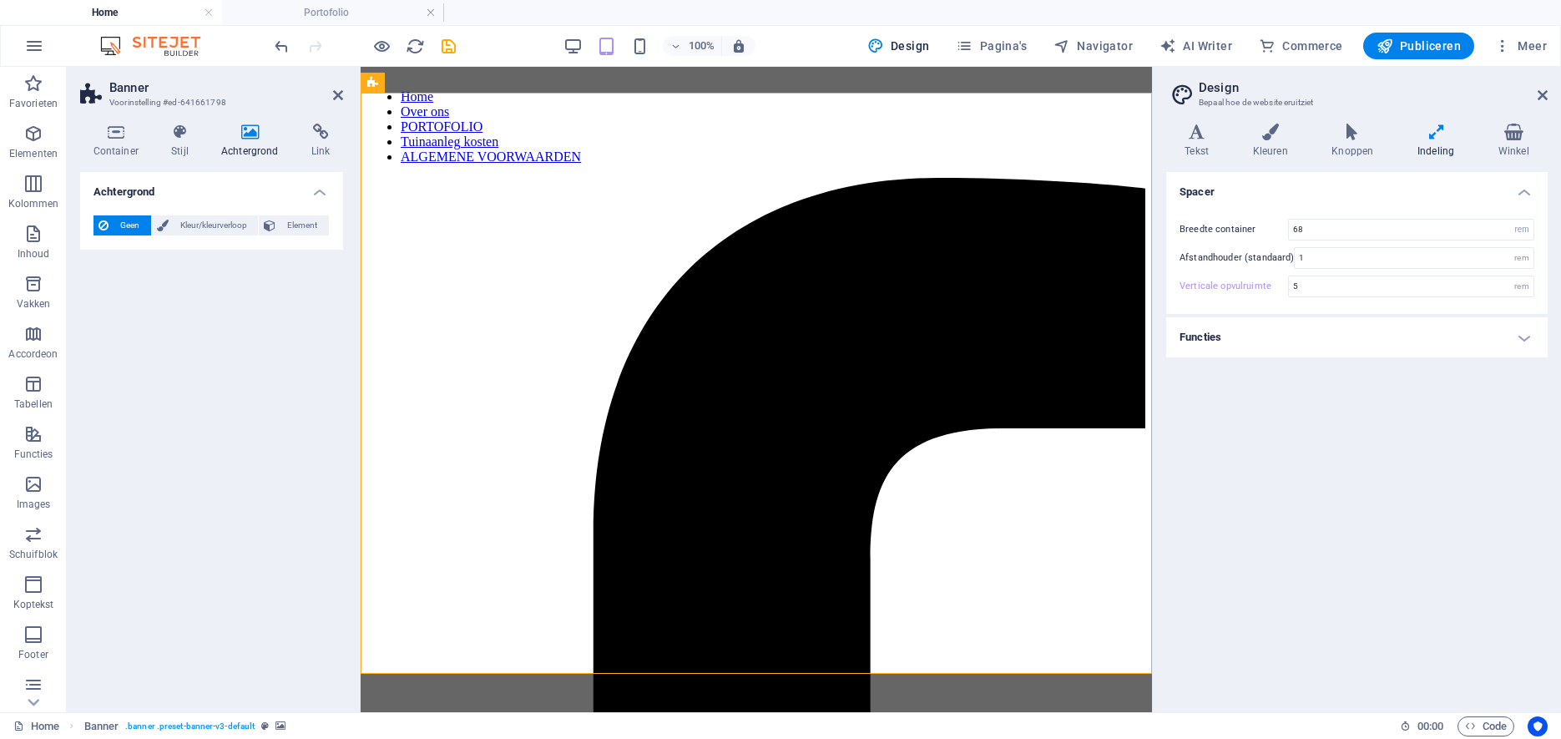
scroll to position [0, 0]
click at [294, 226] on span "Element" at bounding box center [301, 225] width 43 height 20
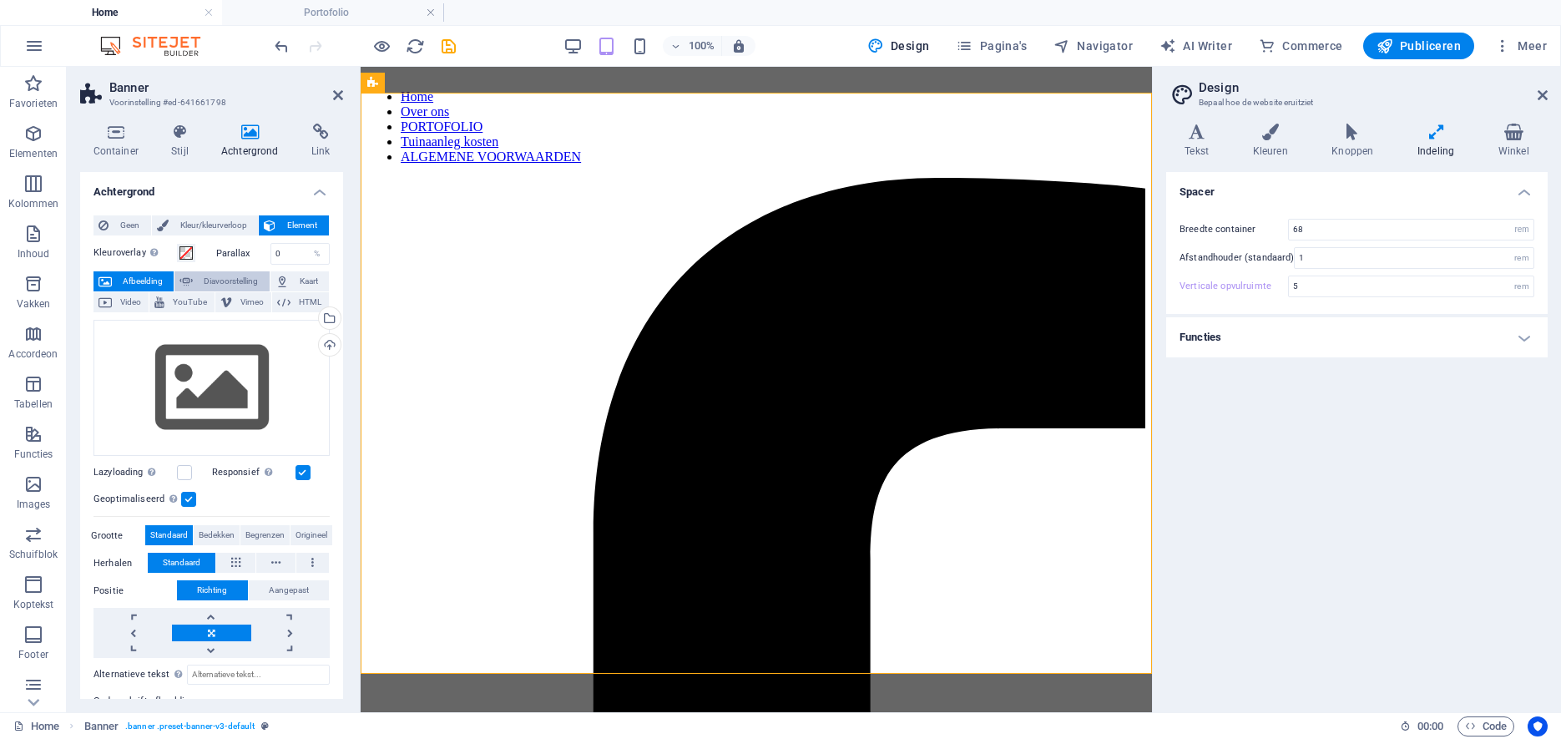
click at [213, 282] on span "Diavoorstelling" at bounding box center [231, 281] width 66 height 20
select select "ms"
select select "s"
select select "progressive"
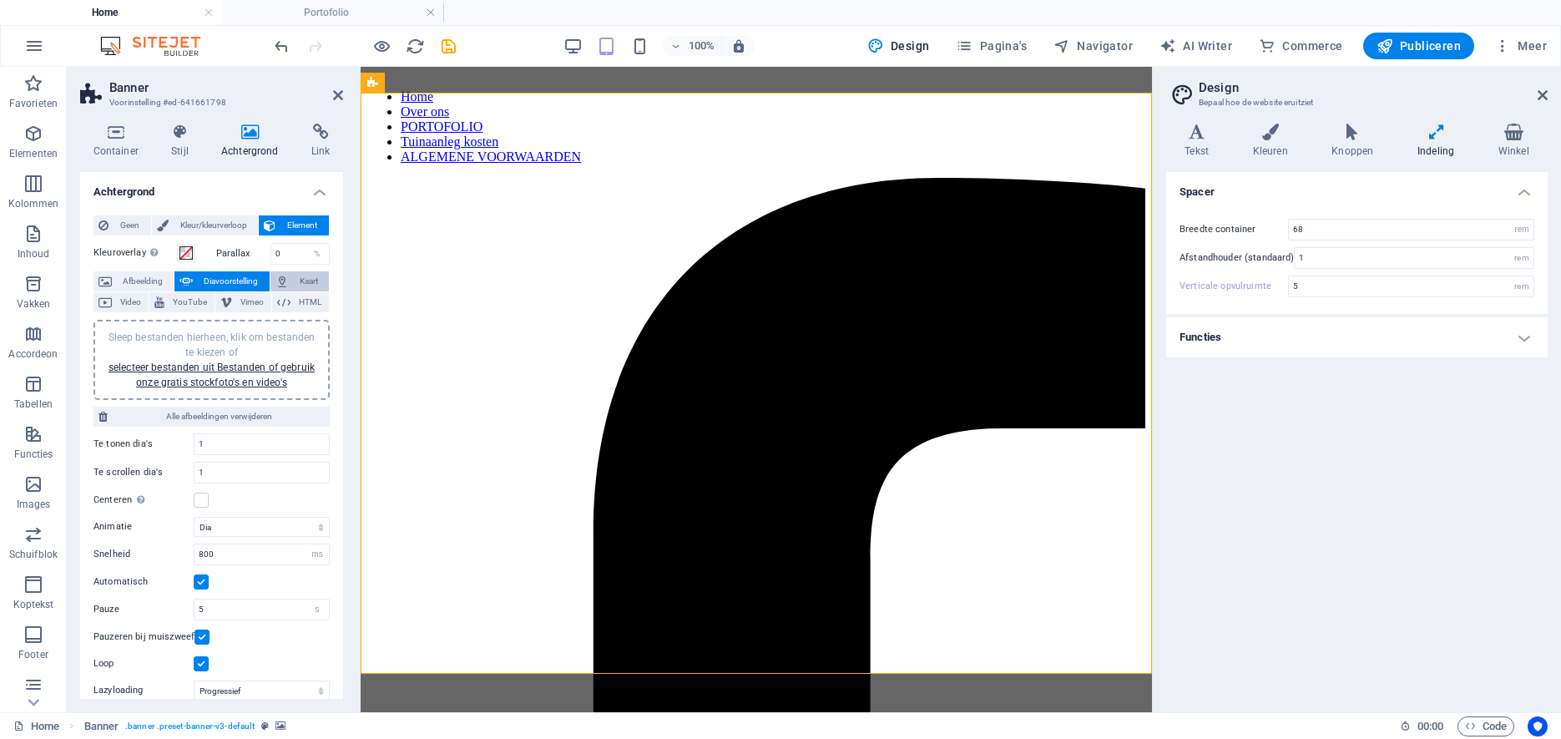
click at [301, 278] on span "Kaart" at bounding box center [309, 281] width 30 height 20
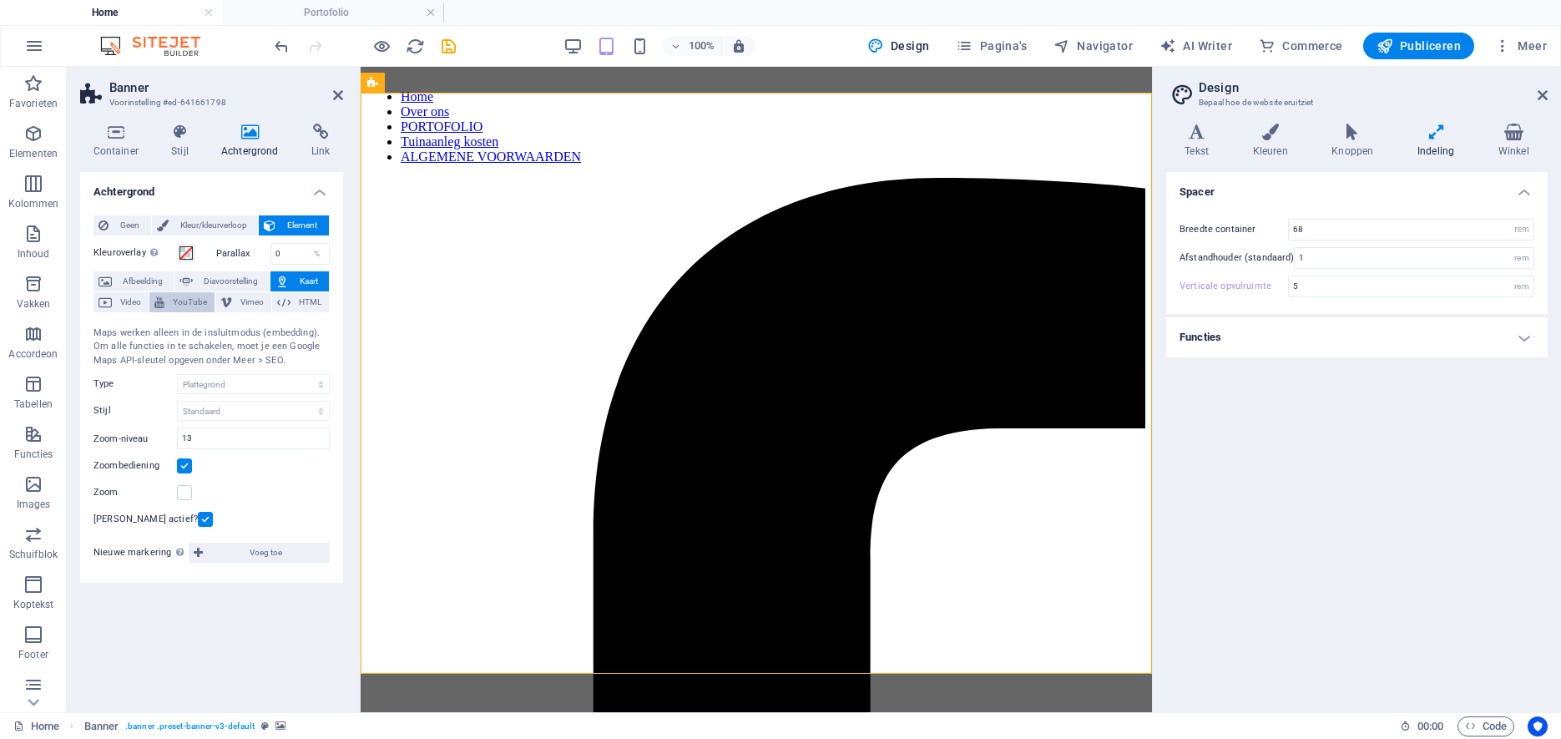
click at [132, 305] on span "Video" at bounding box center [130, 302] width 27 height 20
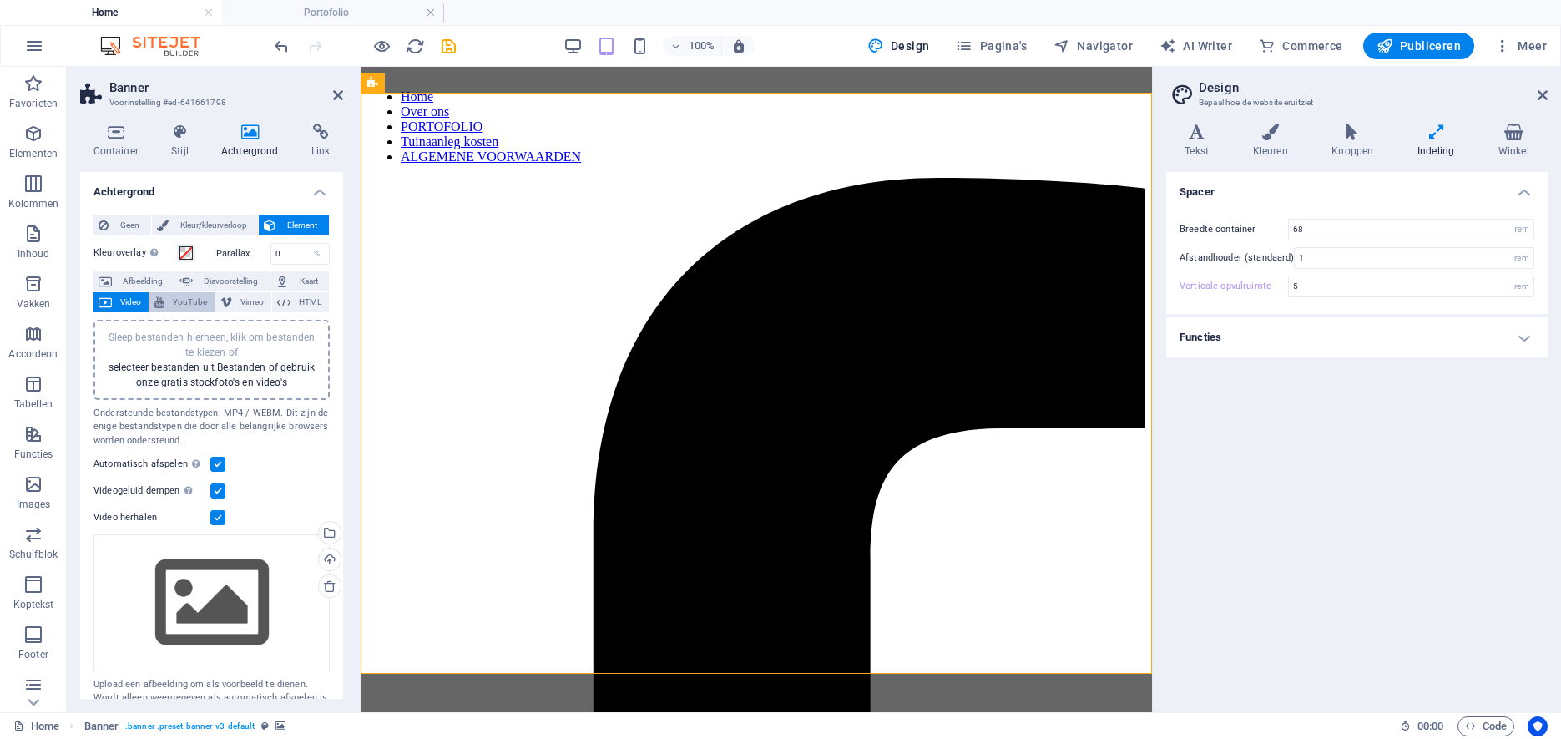
click at [182, 303] on span "YouTube" at bounding box center [189, 302] width 40 height 20
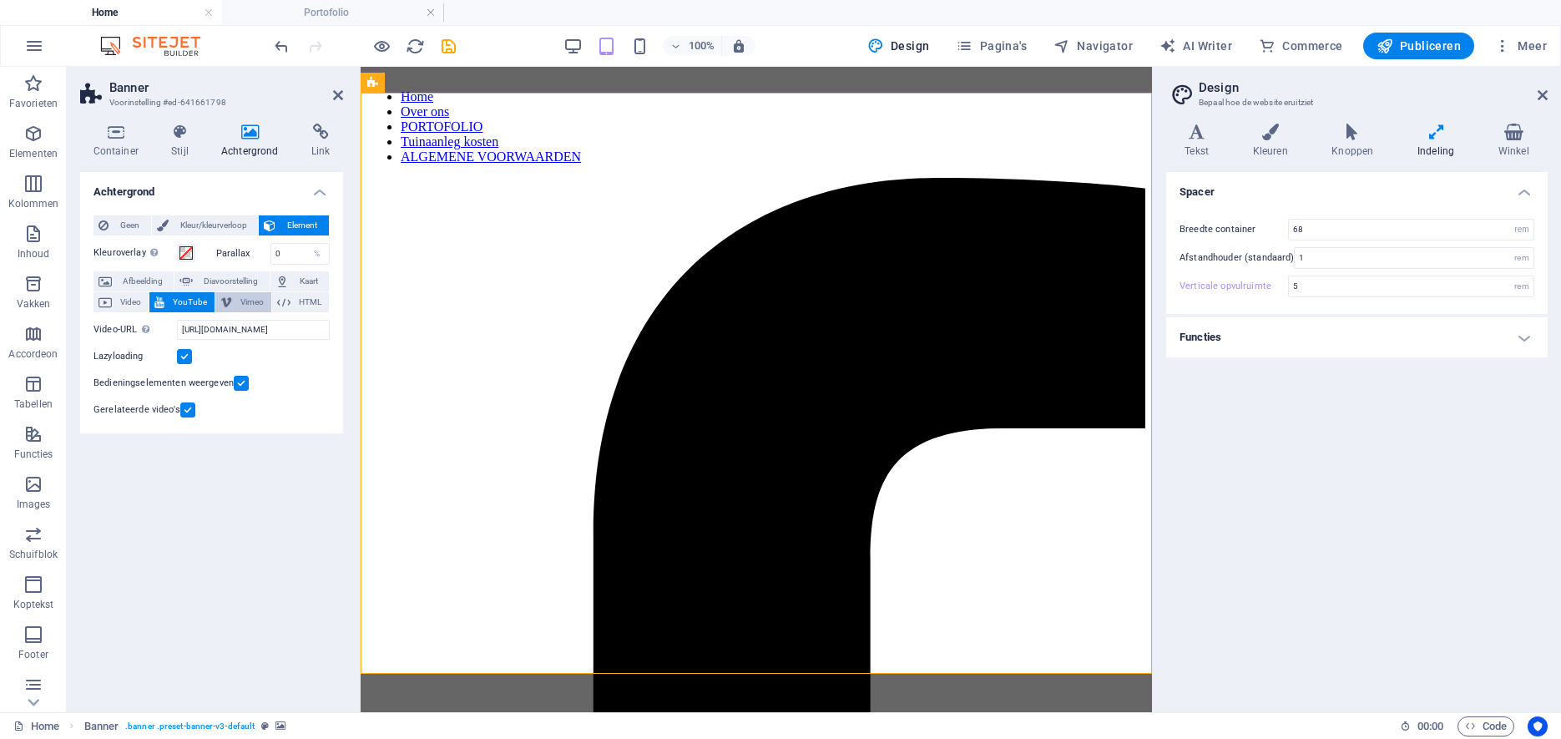
click at [246, 302] on span "Vimeo" at bounding box center [251, 302] width 29 height 20
select select "ar16_9"
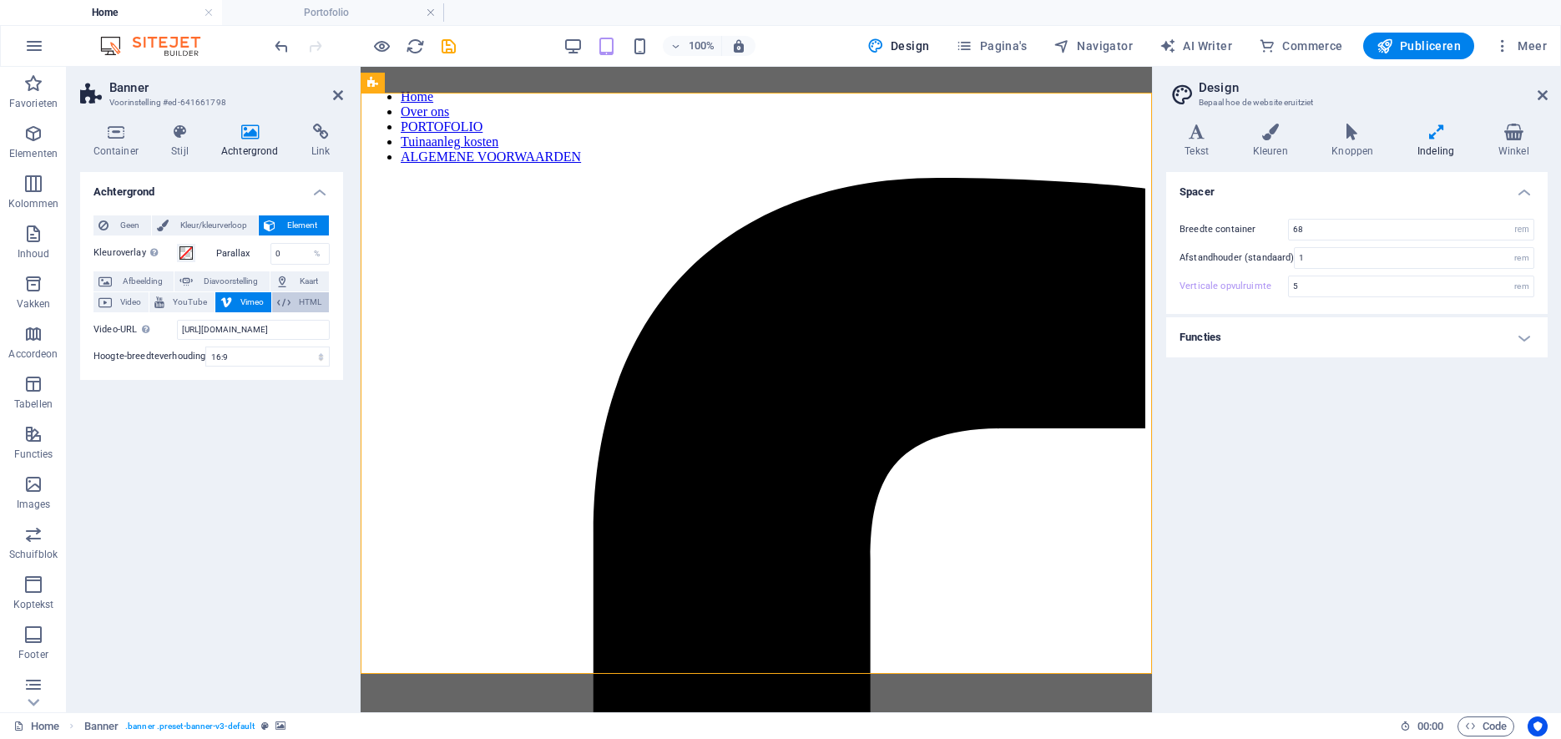
click at [304, 304] on span "HTML" at bounding box center [310, 302] width 28 height 20
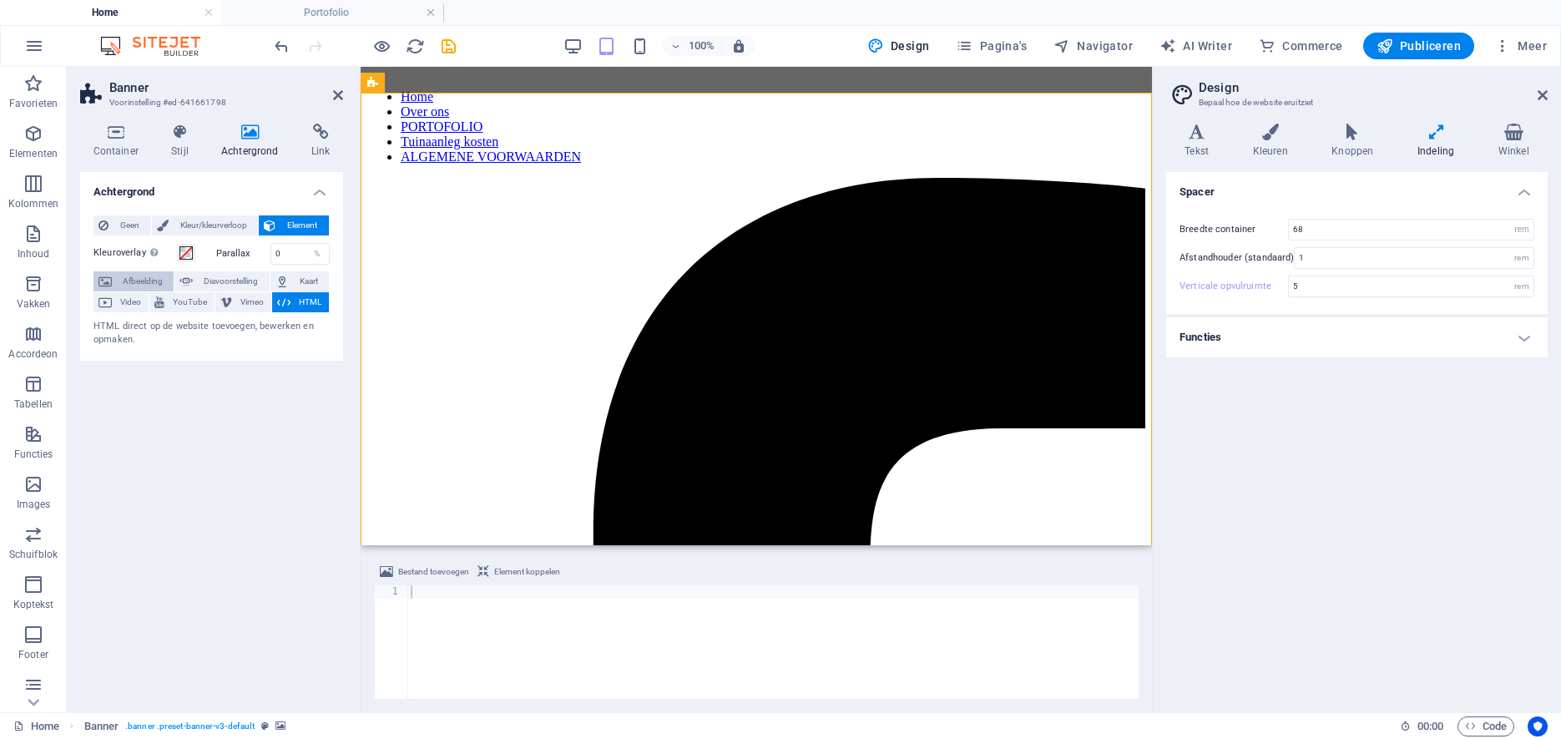
click at [140, 285] on span "Afbeelding" at bounding box center [143, 281] width 52 height 20
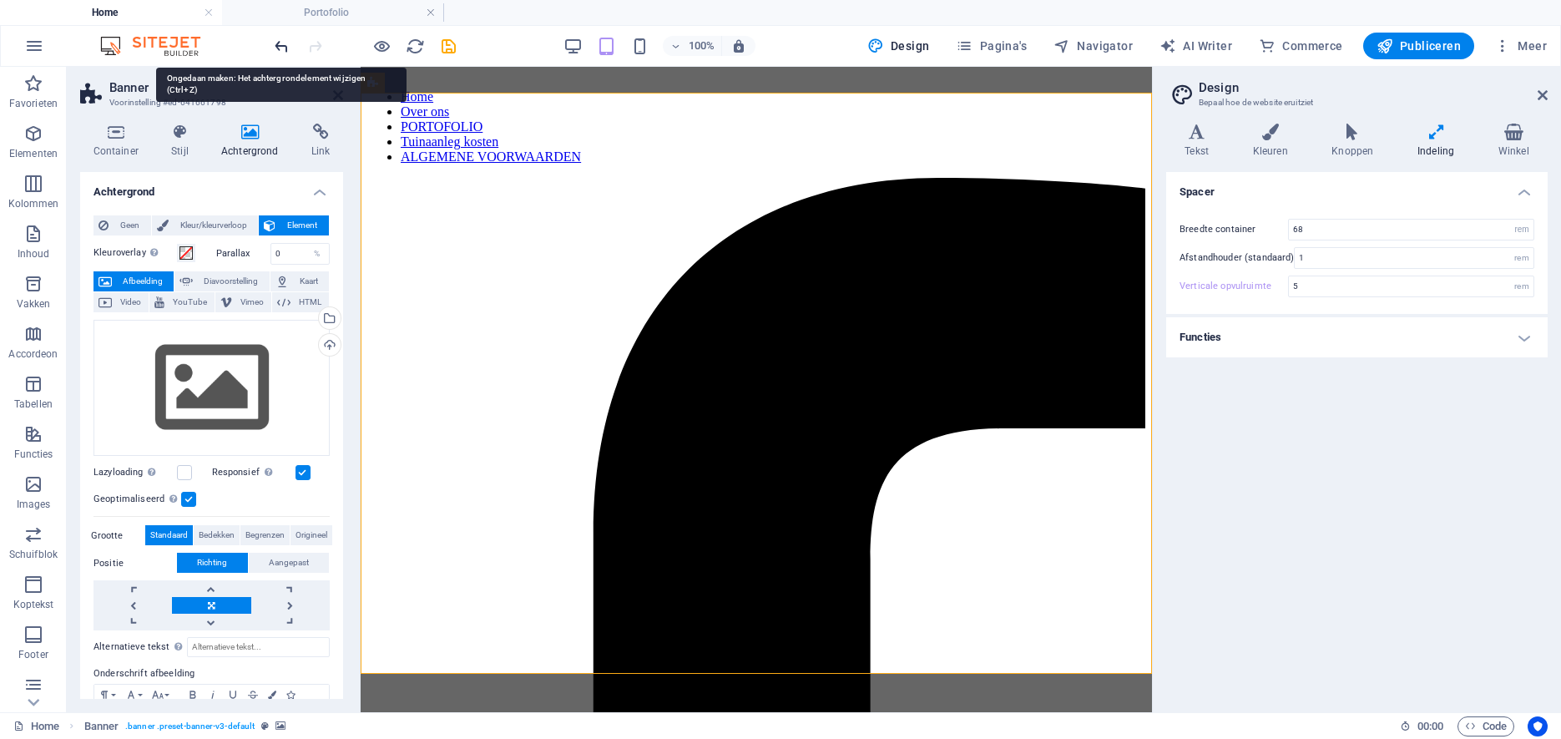
click at [280, 47] on icon "undo" at bounding box center [281, 46] width 19 height 19
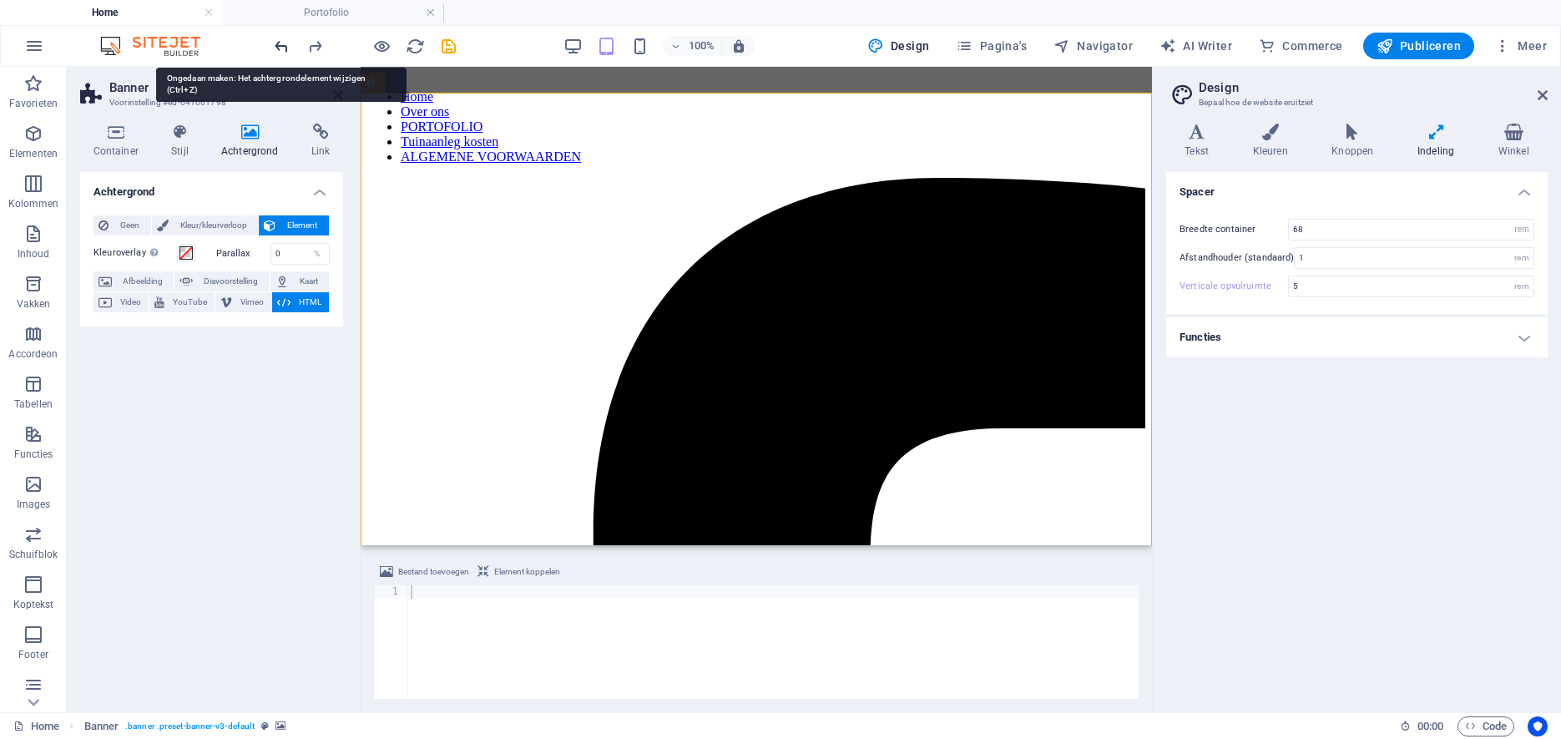
click at [280, 48] on icon "undo" at bounding box center [281, 46] width 19 height 19
click at [278, 48] on icon "undo" at bounding box center [281, 46] width 19 height 19
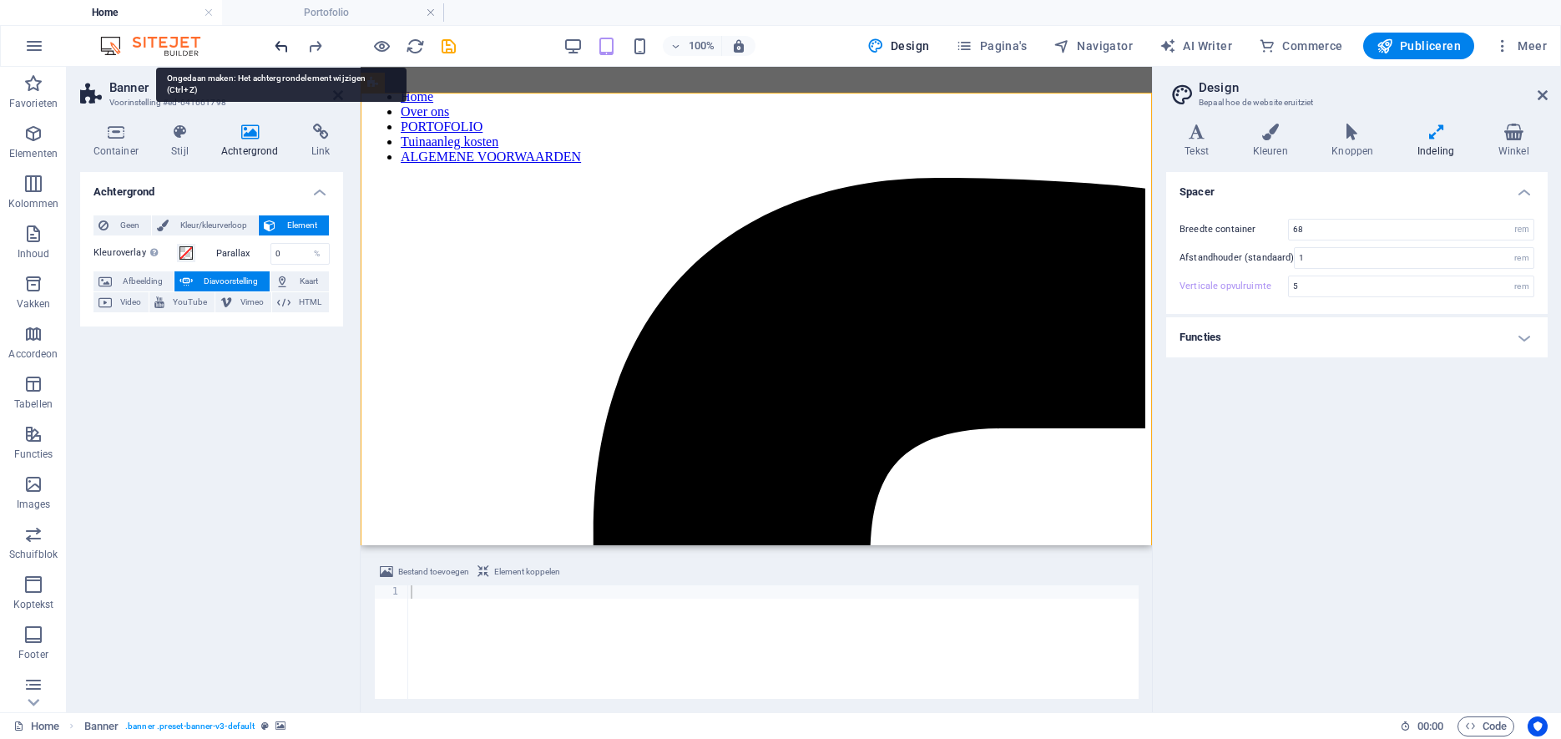
click at [278, 48] on icon "undo" at bounding box center [281, 46] width 19 height 19
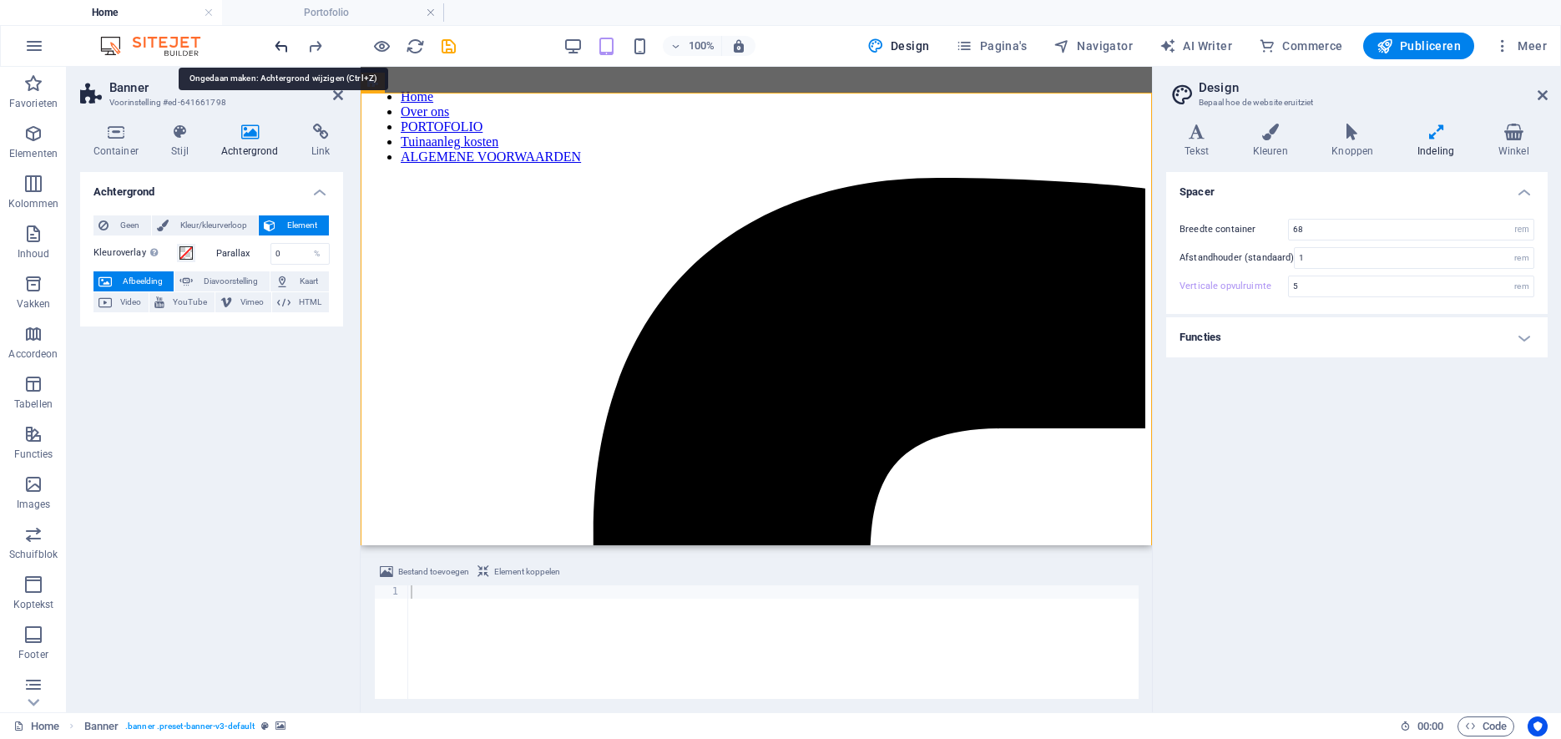
click at [278, 48] on icon "undo" at bounding box center [281, 46] width 19 height 19
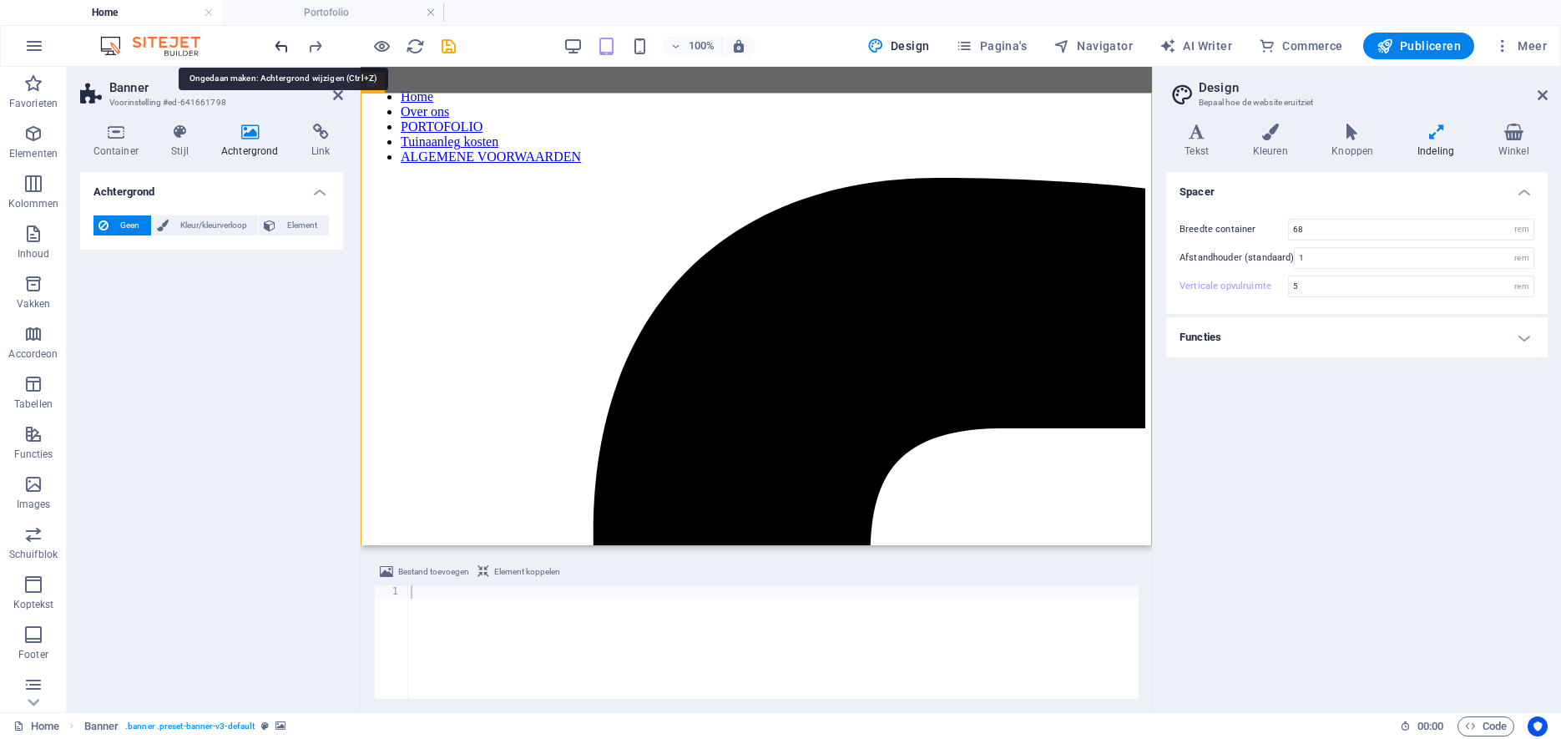
click at [278, 48] on icon "undo" at bounding box center [281, 46] width 19 height 19
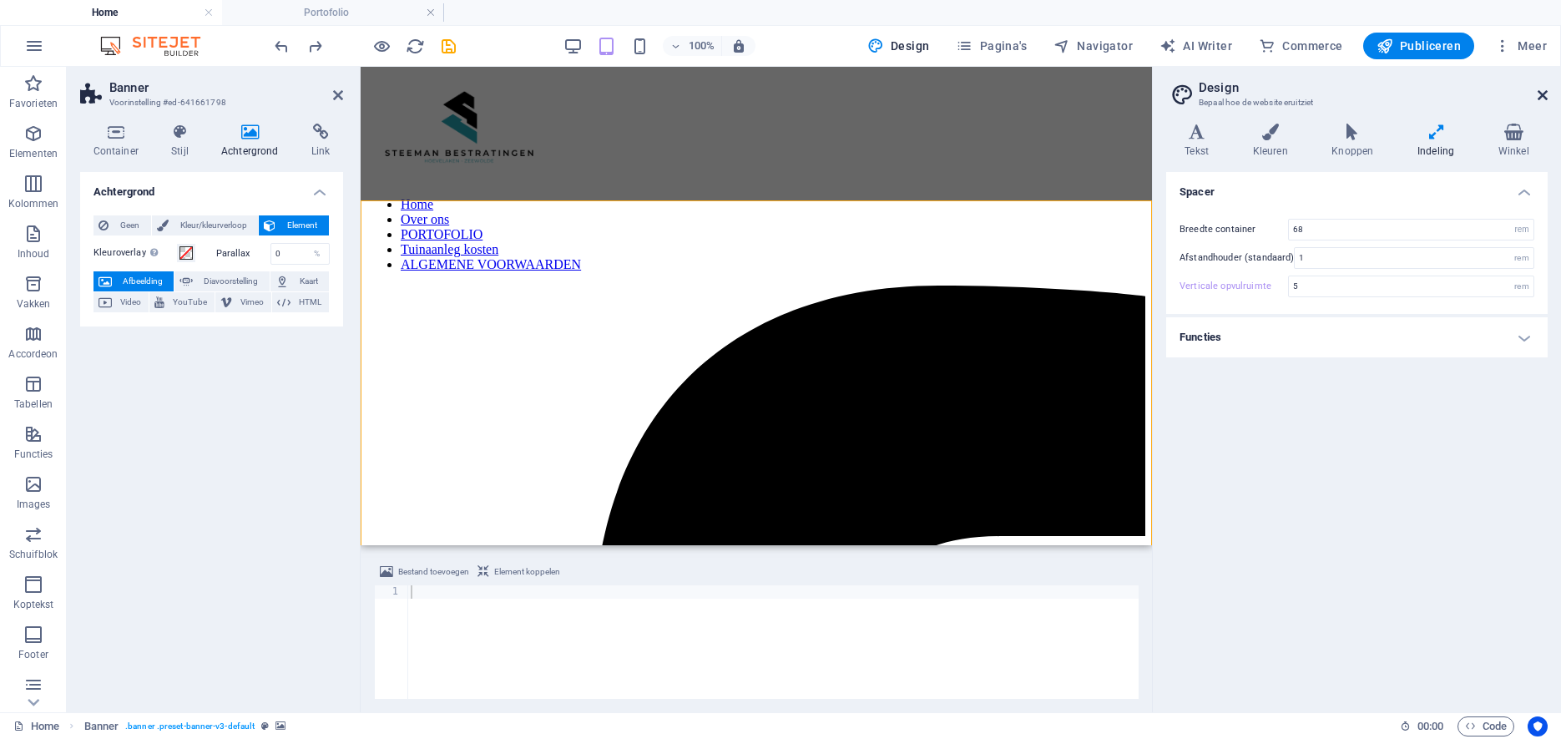
click at [1544, 93] on icon at bounding box center [1543, 94] width 10 height 13
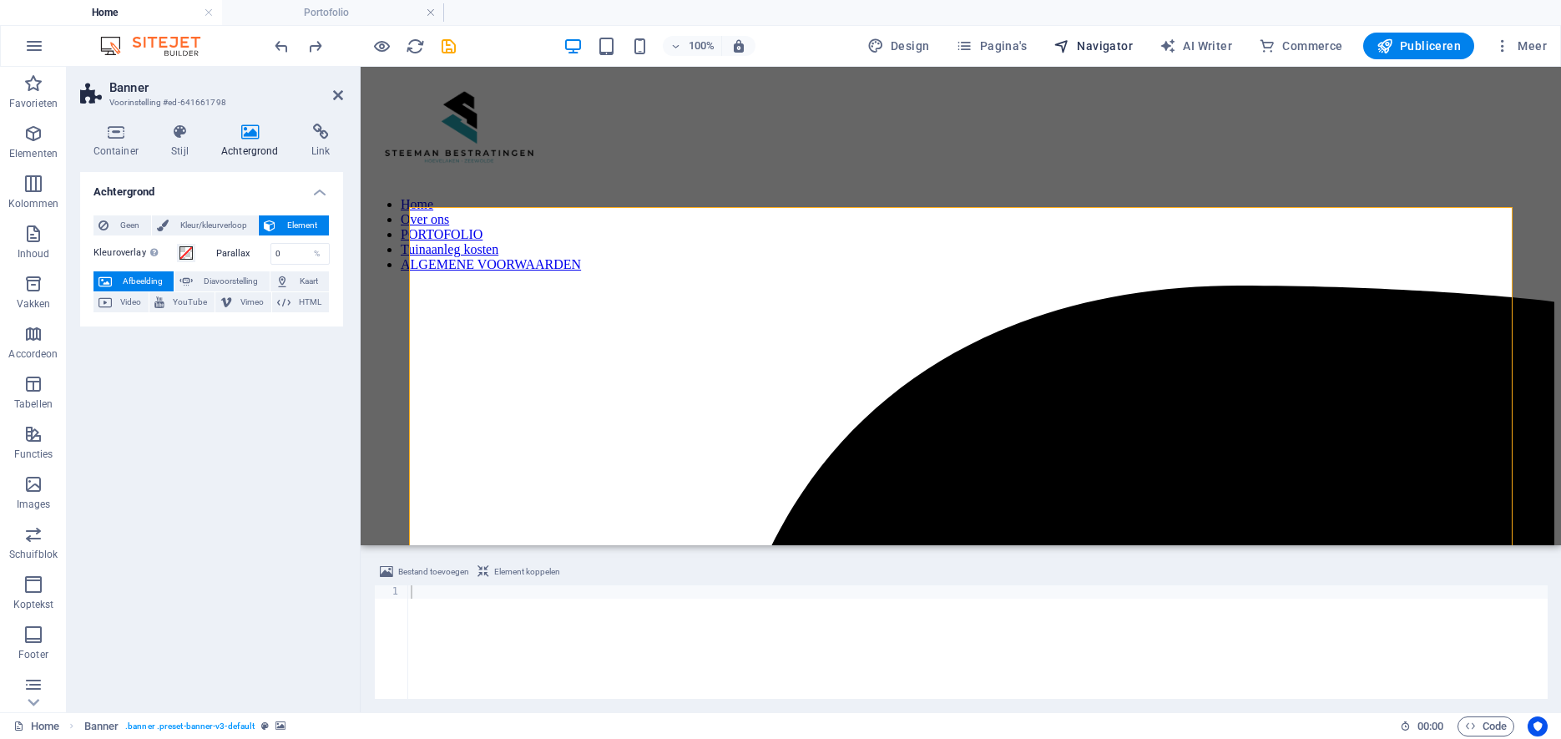
click at [1083, 42] on span "Navigator" at bounding box center [1092, 46] width 79 height 17
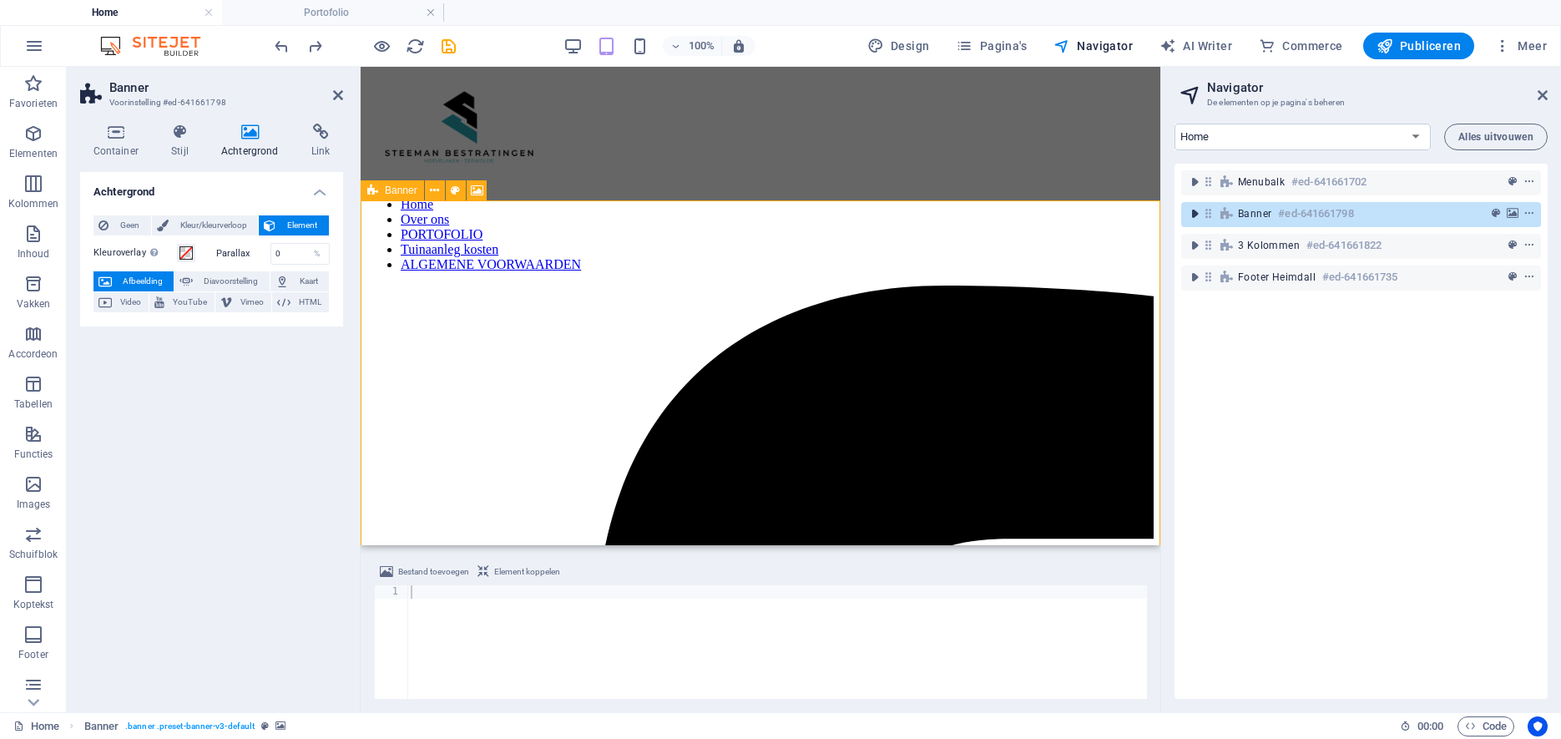
click at [1194, 214] on icon "toggle-expand" at bounding box center [1194, 213] width 17 height 17
click at [1532, 211] on icon "context-menu" at bounding box center [1529, 214] width 12 height 12
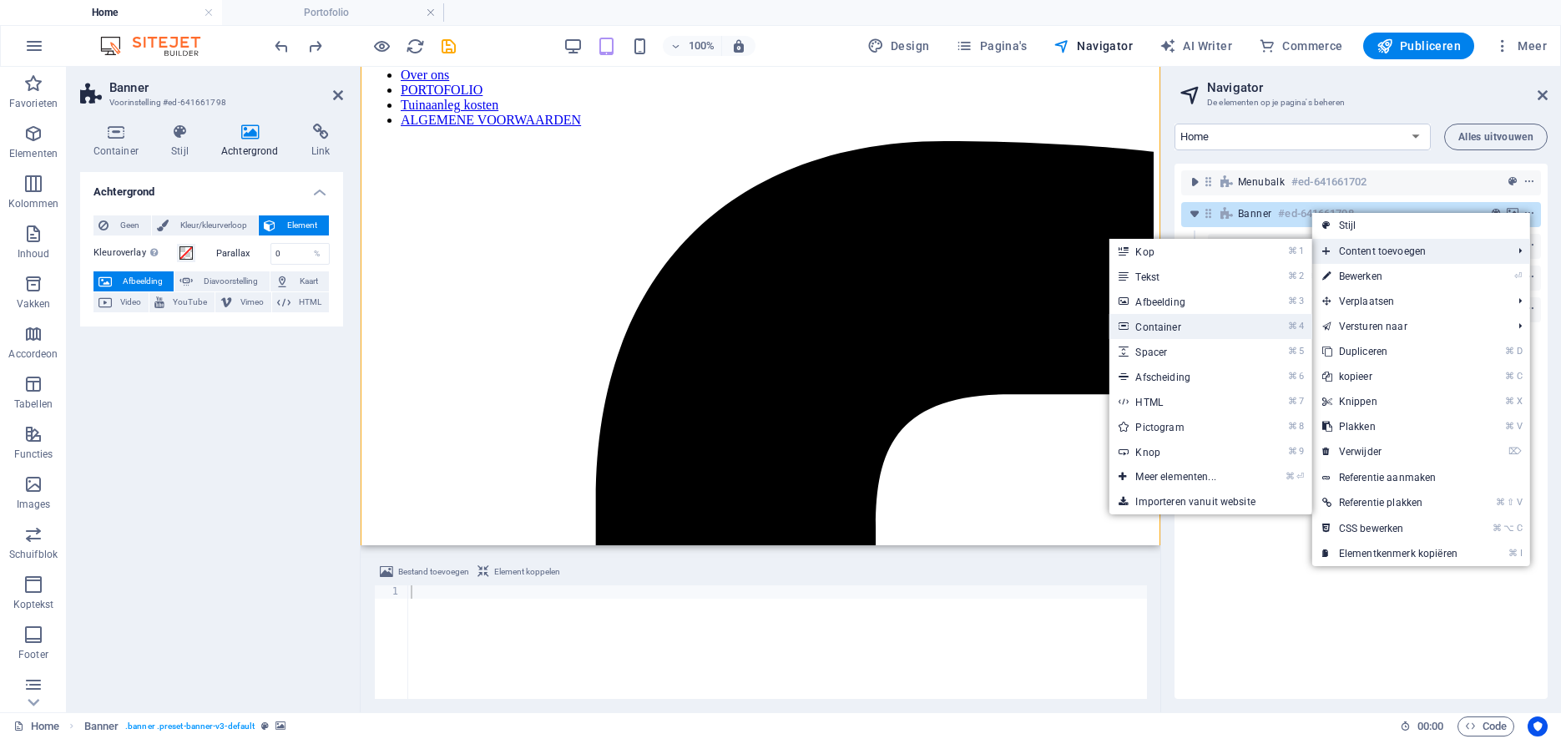
click at [1188, 327] on link "⌘ 4 Container" at bounding box center [1179, 326] width 140 height 25
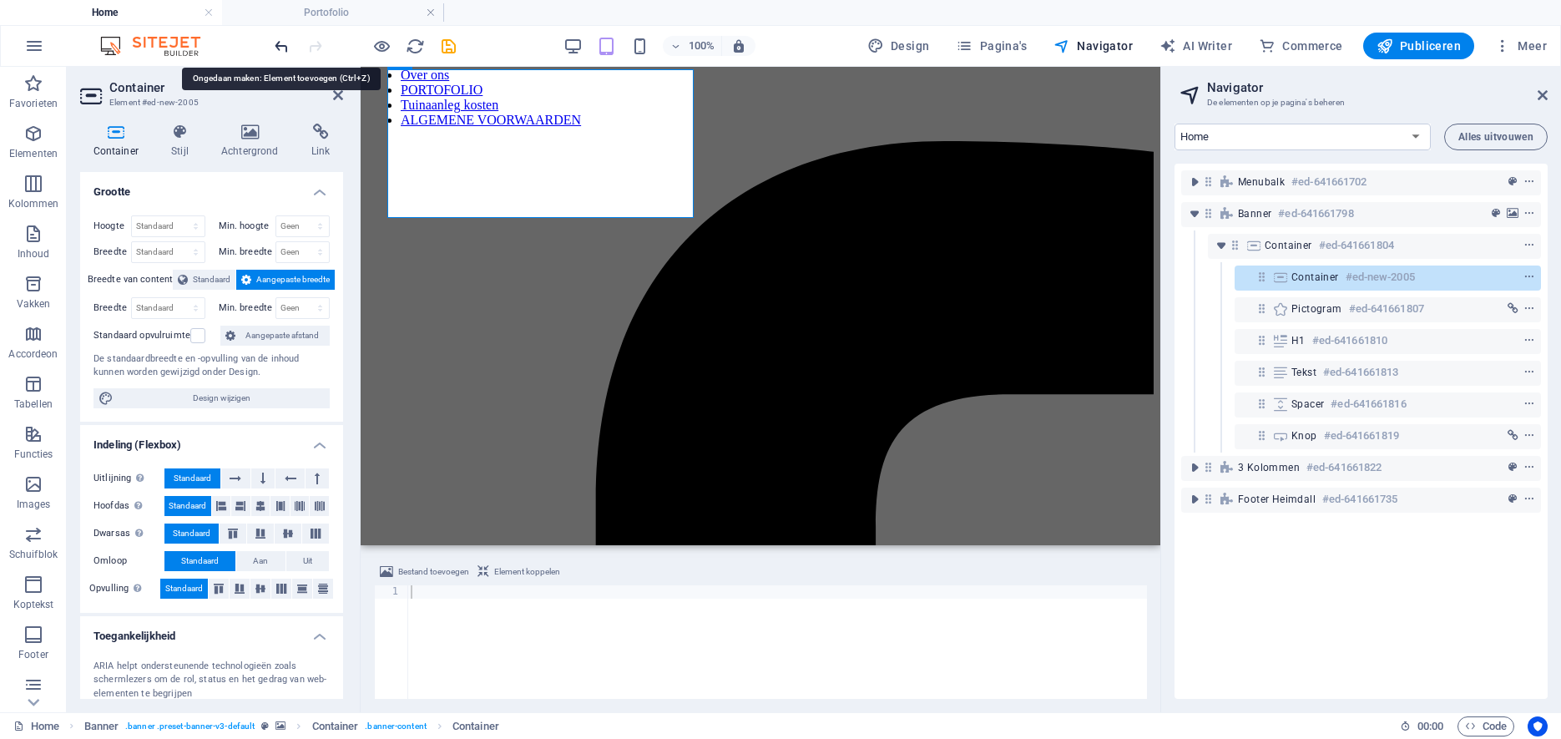
click at [280, 47] on icon "undo" at bounding box center [281, 46] width 19 height 19
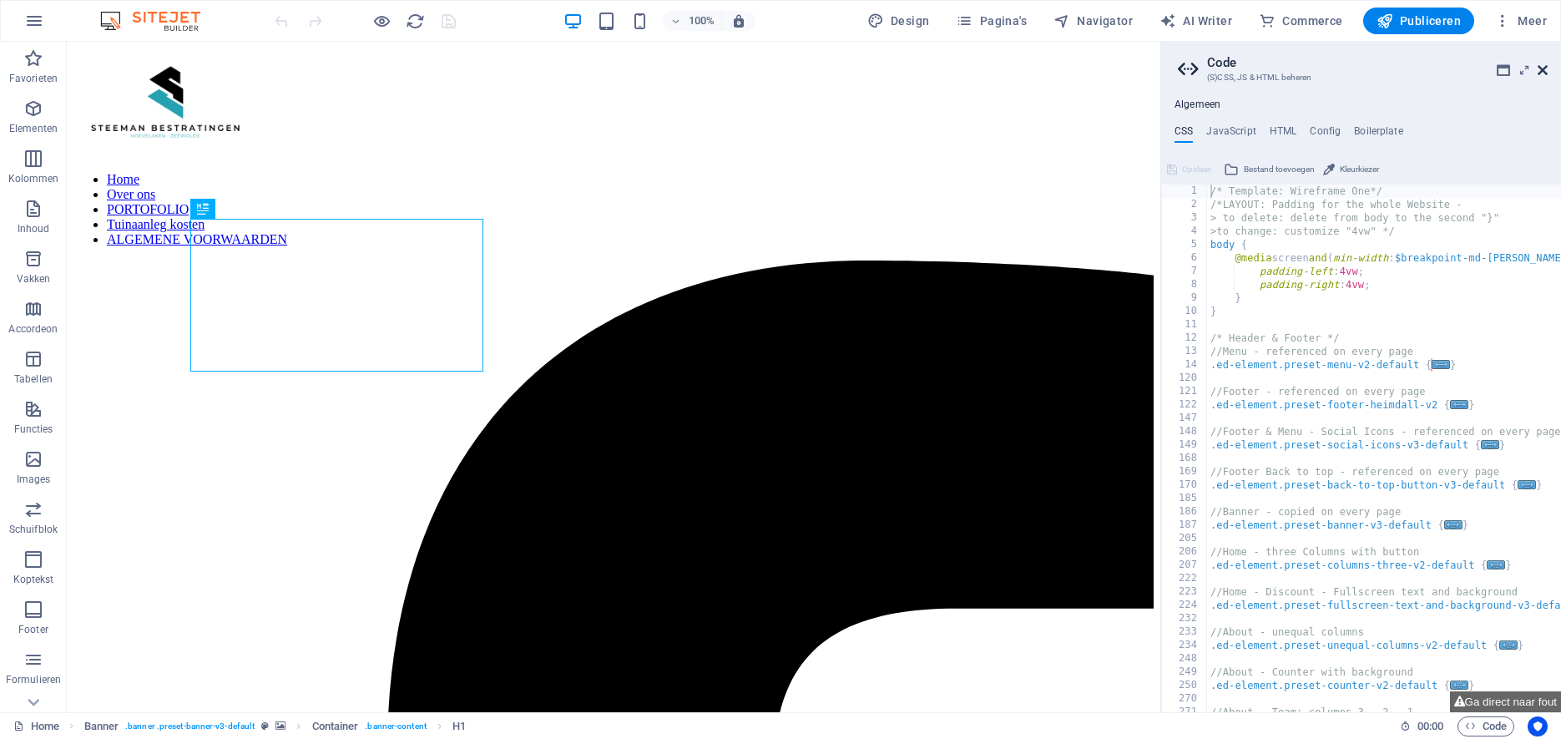
click at [1544, 66] on icon at bounding box center [1543, 69] width 10 height 13
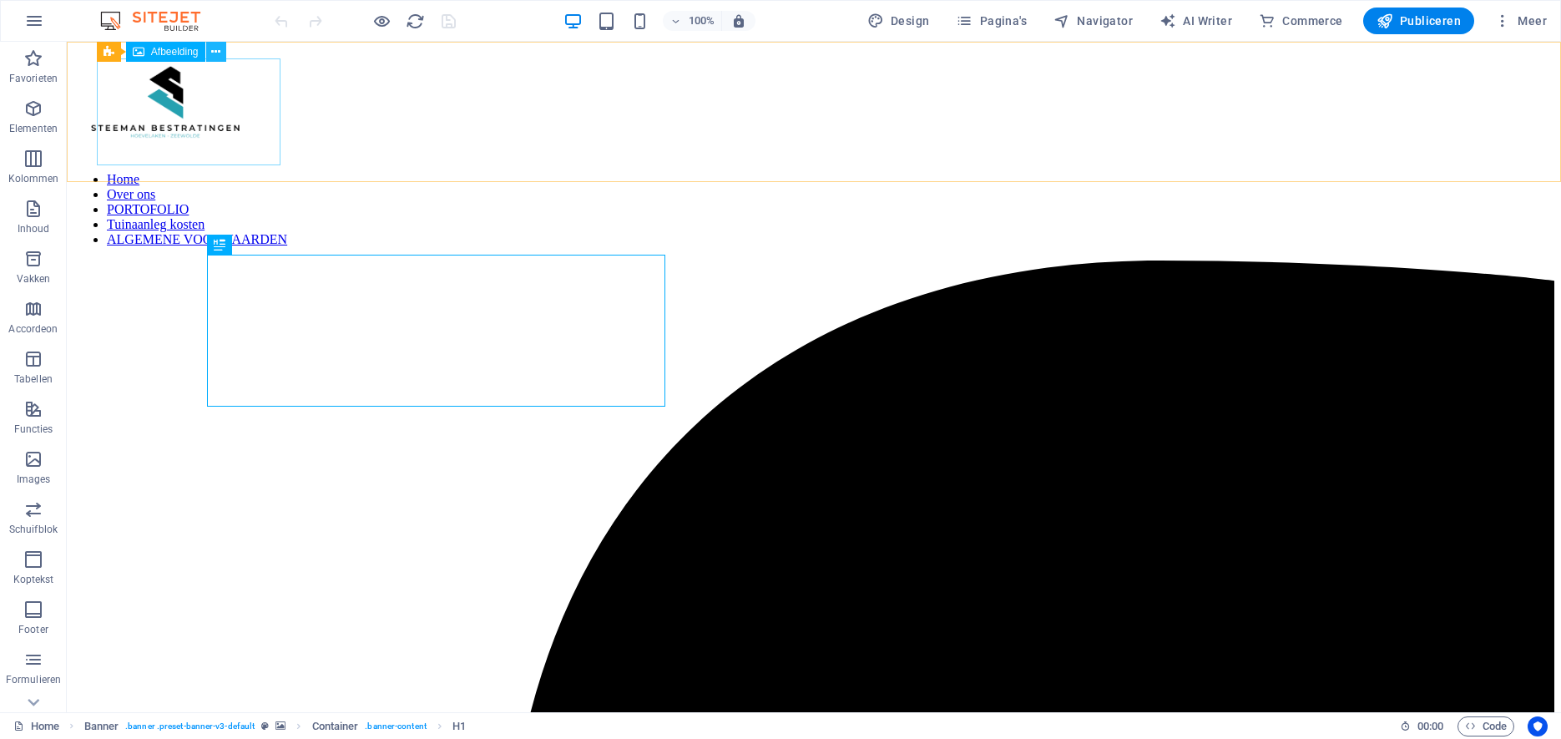
click at [215, 49] on icon at bounding box center [215, 52] width 9 height 18
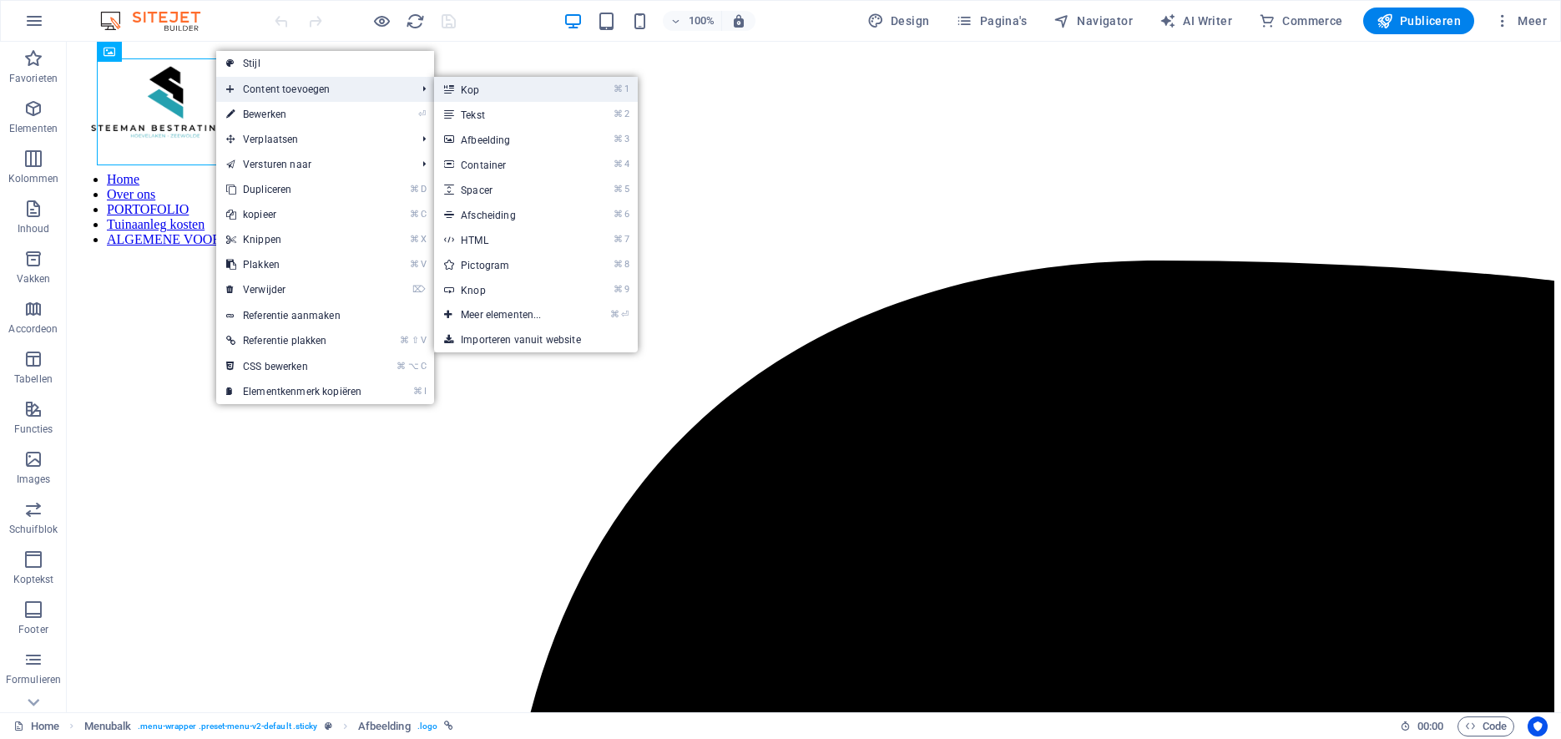
click at [513, 80] on link "⌘ 1 Kop" at bounding box center [504, 89] width 140 height 25
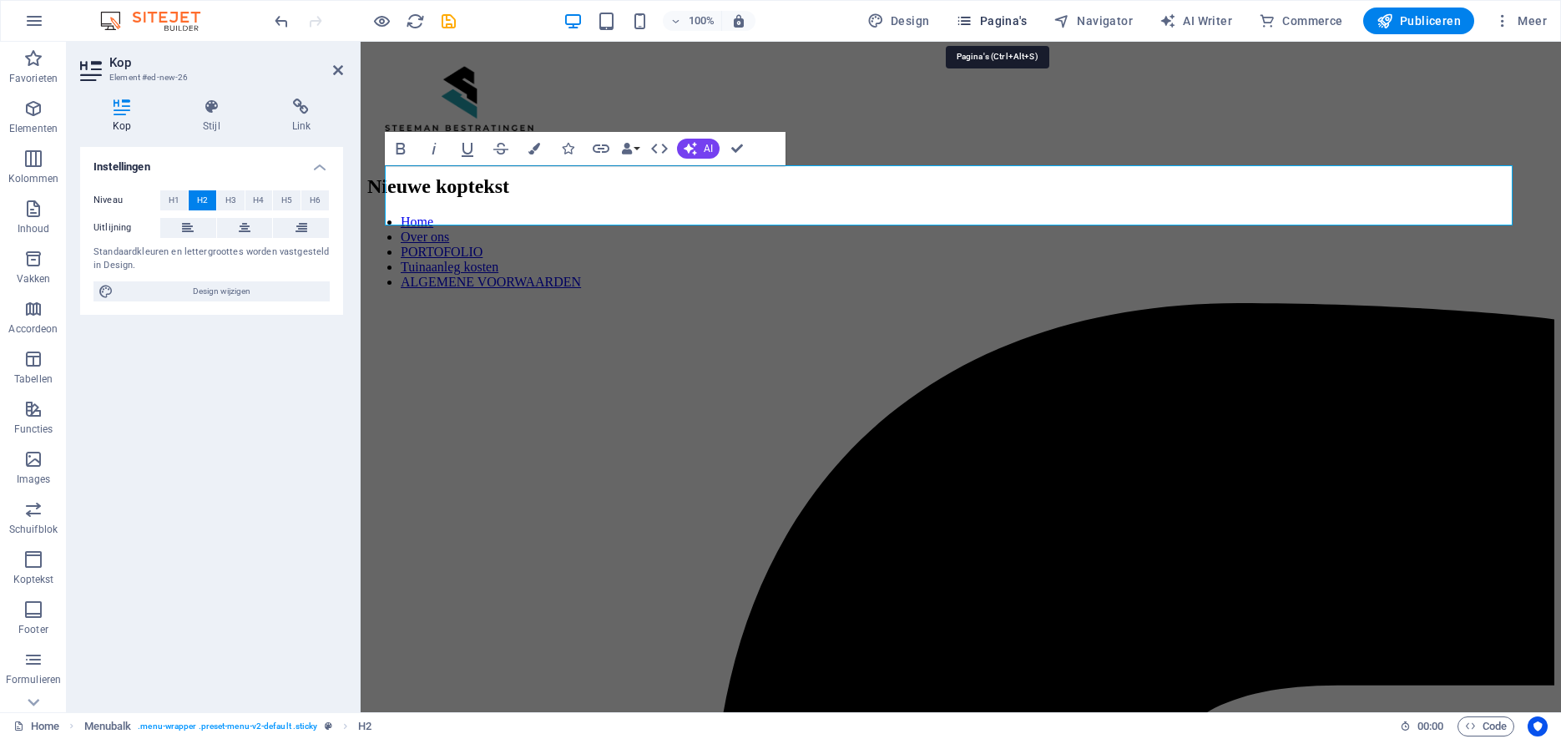
click at [1033, 21] on button "Pagina's" at bounding box center [991, 21] width 84 height 27
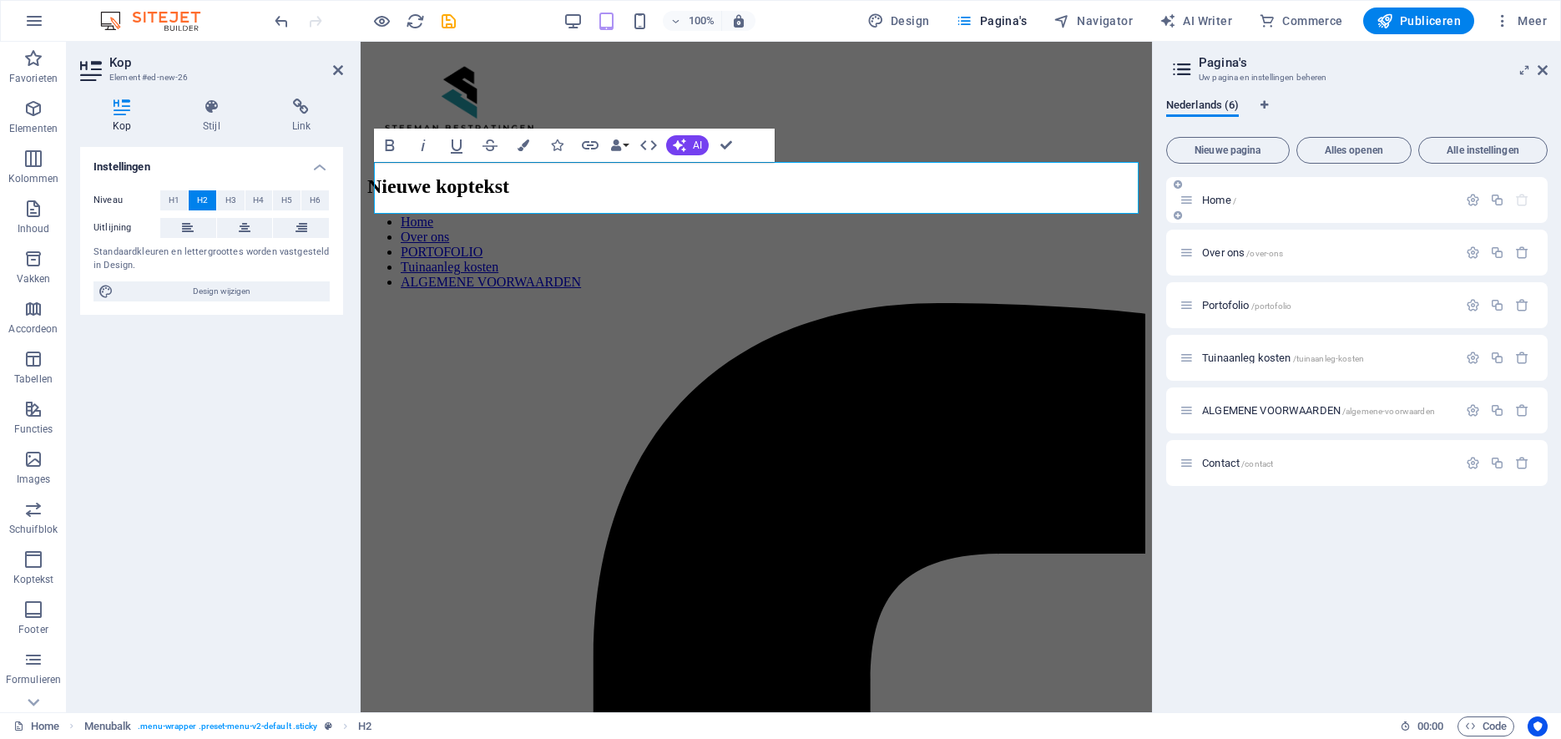
click at [1236, 192] on div "Home /" at bounding box center [1319, 199] width 278 height 19
click at [1125, 21] on span "Navigator" at bounding box center [1092, 21] width 79 height 17
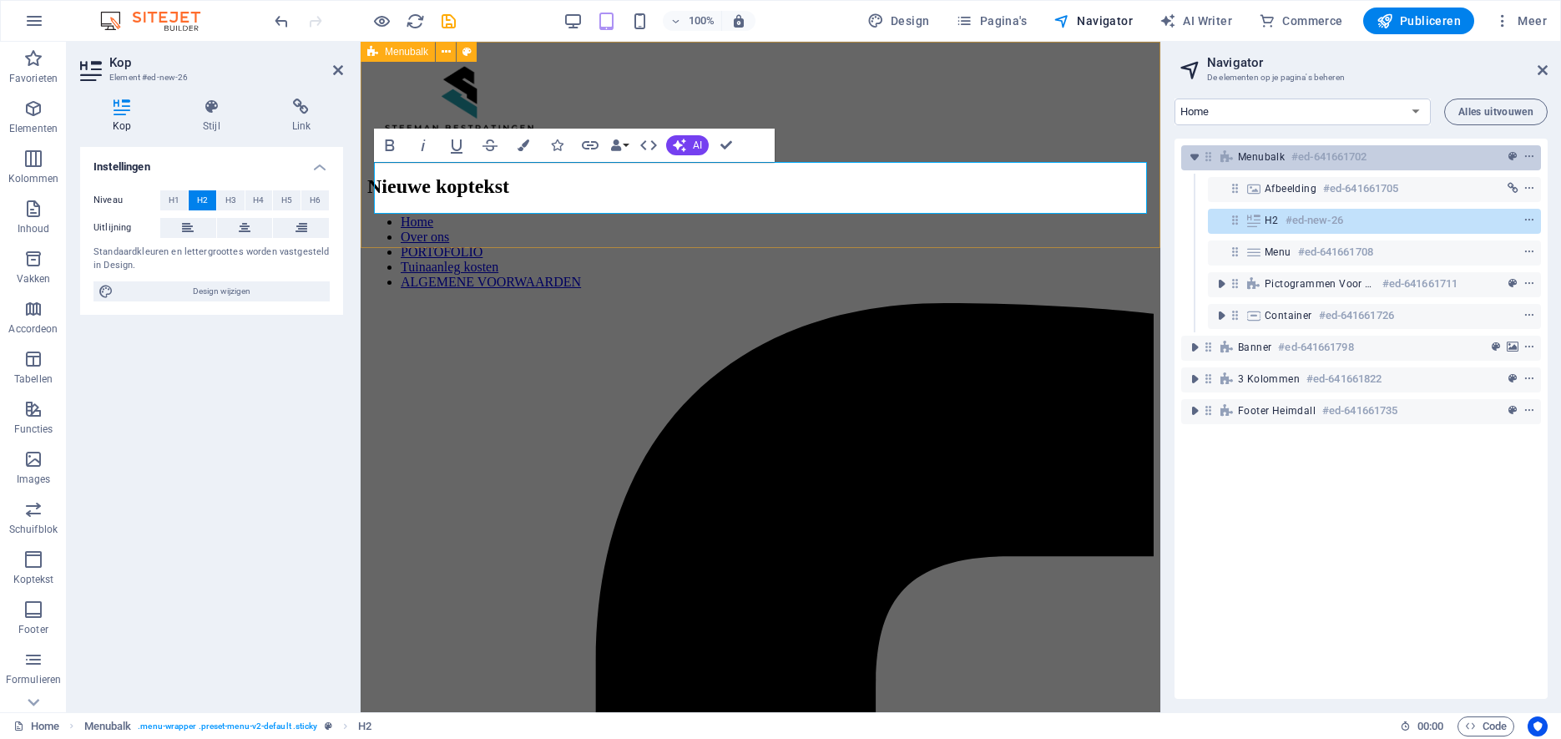
click at [1267, 158] on span "Menubalk" at bounding box center [1261, 156] width 47 height 13
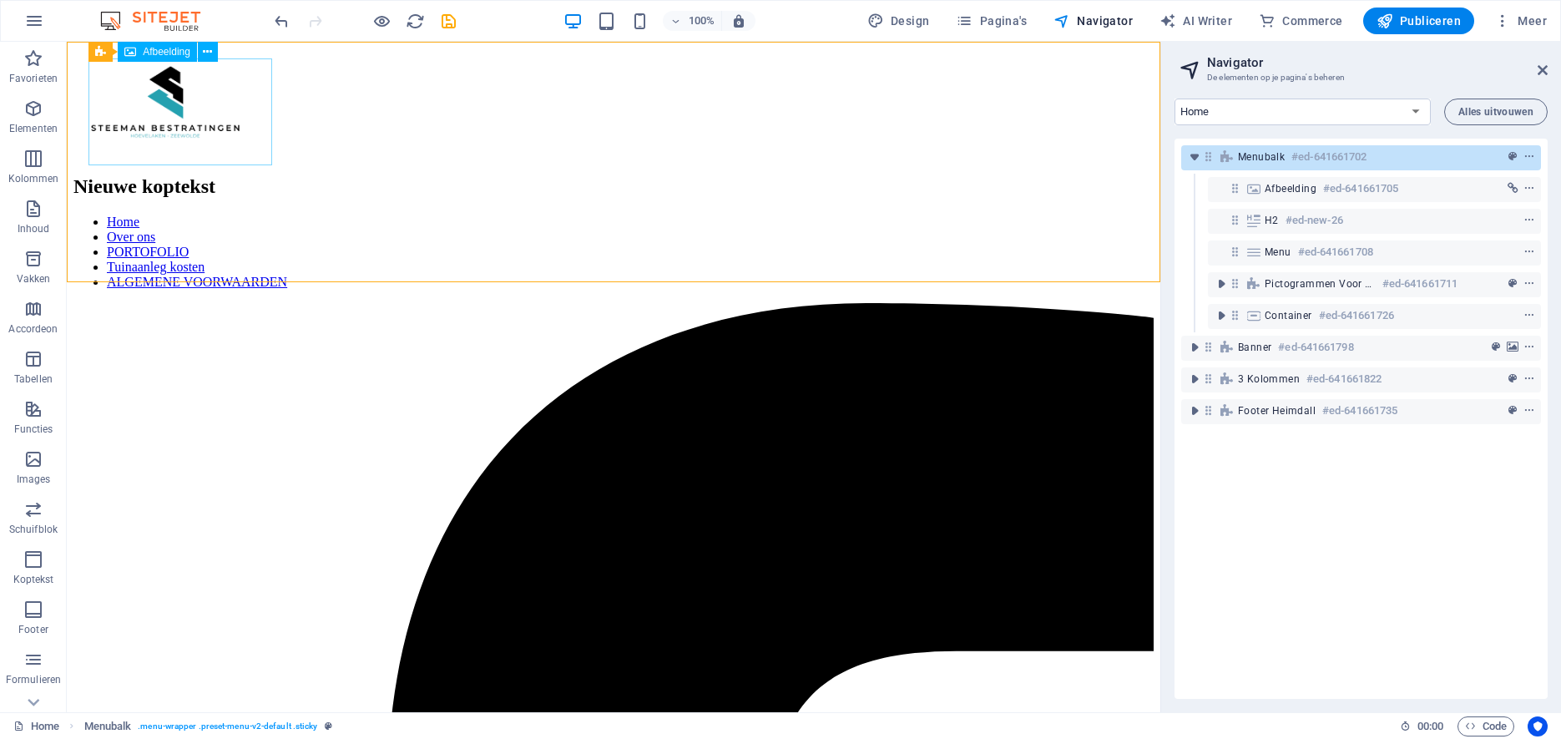
click at [180, 106] on figure at bounding box center [613, 103] width 1080 height 110
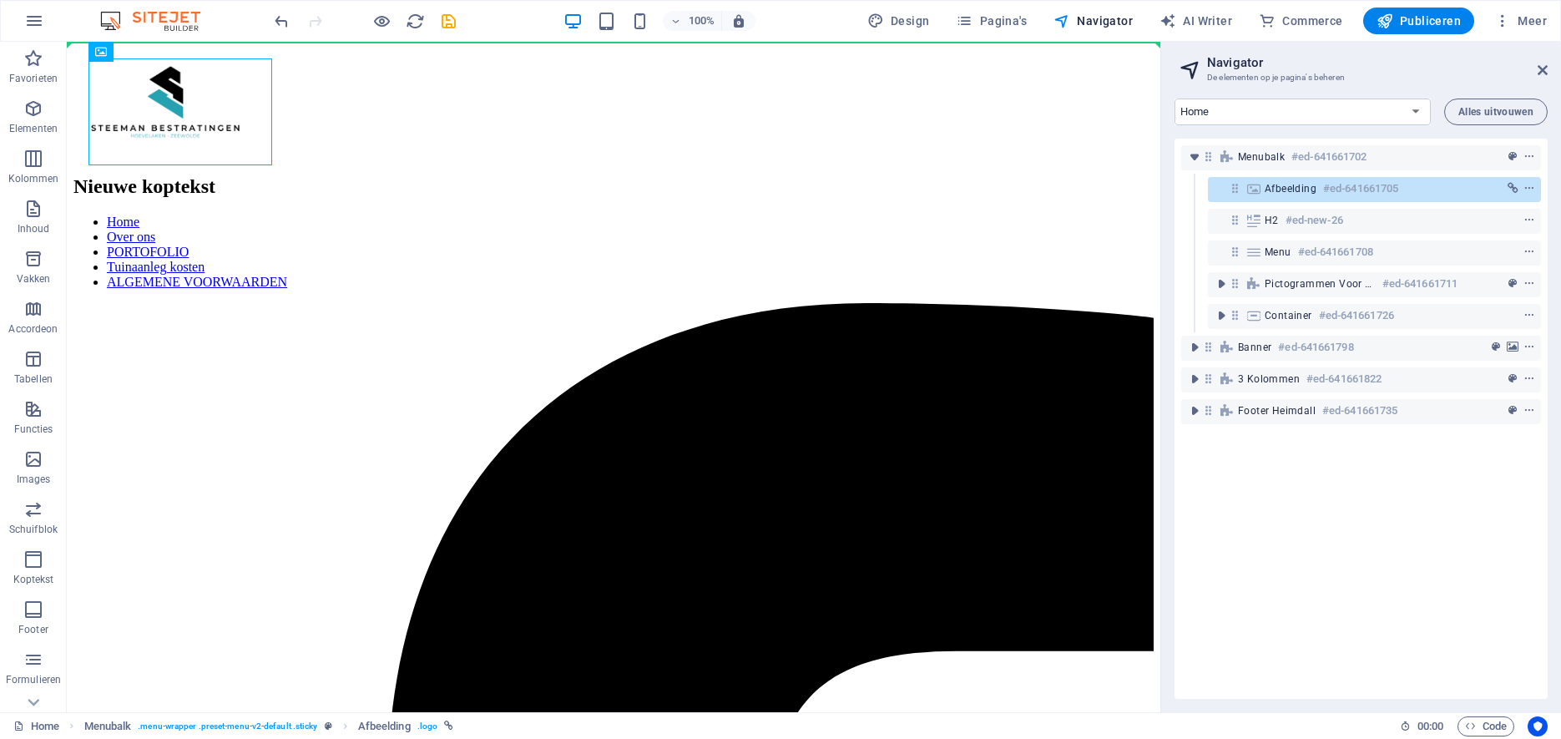
drag, startPoint x: 215, startPoint y: 113, endPoint x: 286, endPoint y: 114, distance: 71.0
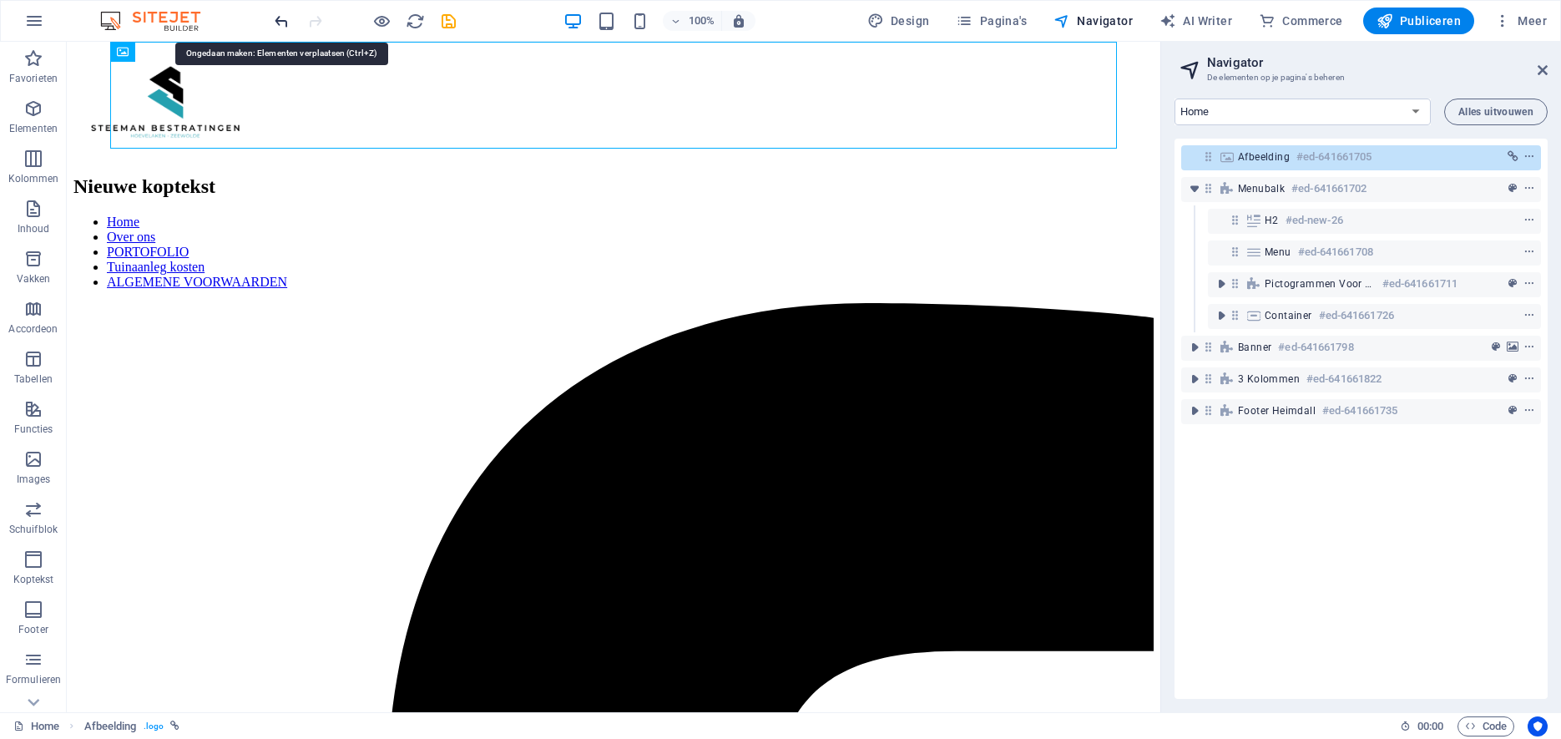
click at [280, 22] on icon "undo" at bounding box center [281, 21] width 19 height 19
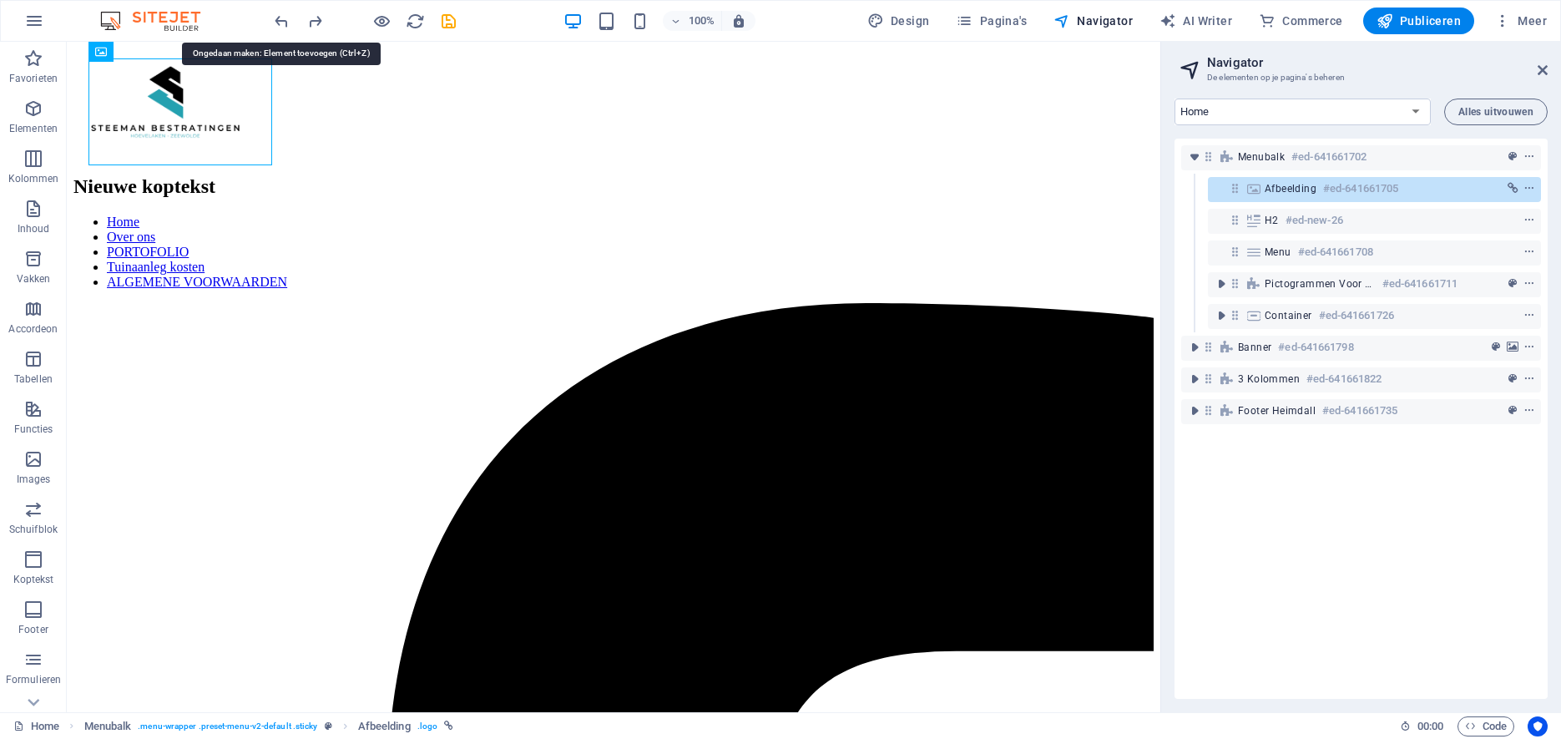
click at [282, 19] on icon "undo" at bounding box center [281, 21] width 19 height 19
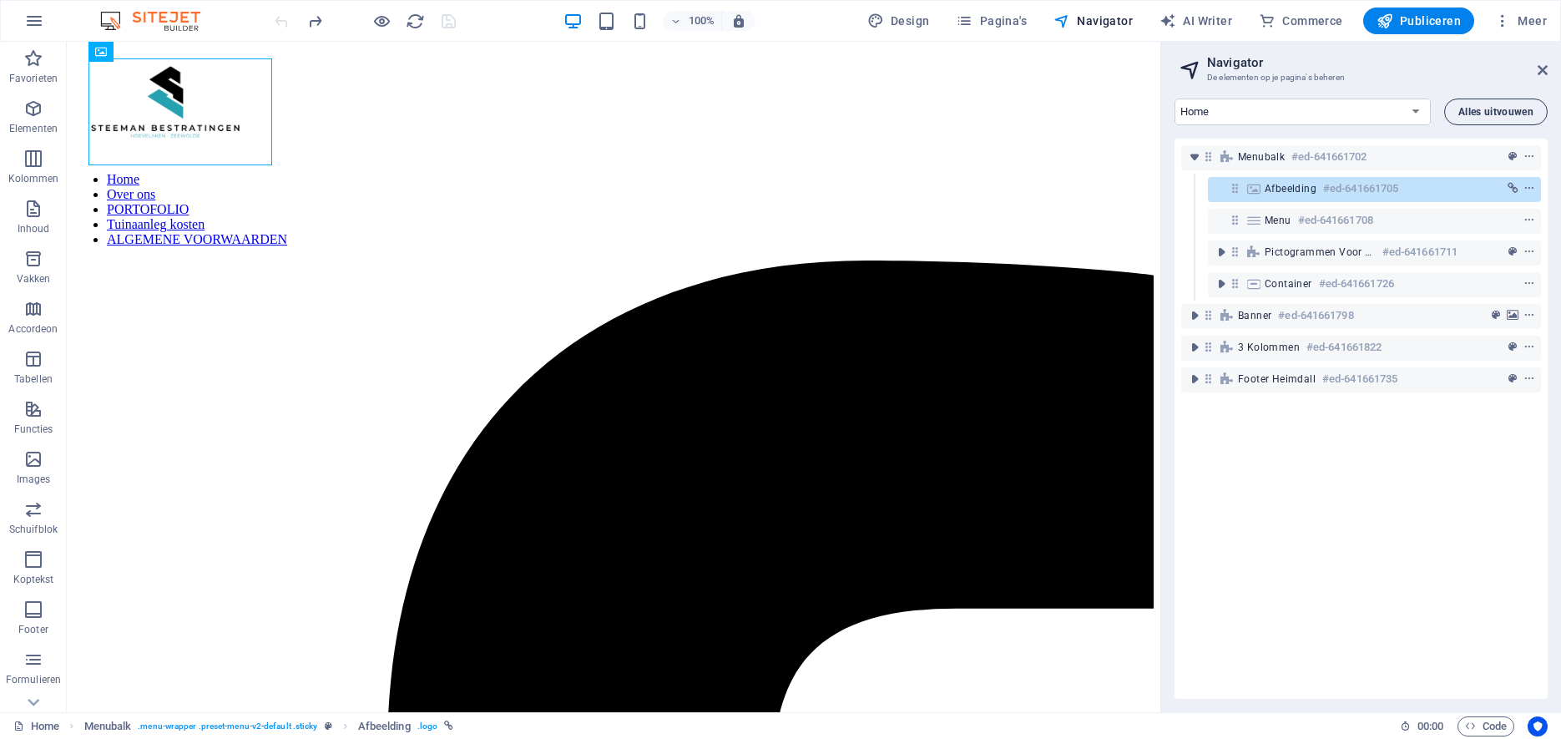
click at [1500, 114] on span "Alles uitvouwen" at bounding box center [1495, 112] width 75 height 10
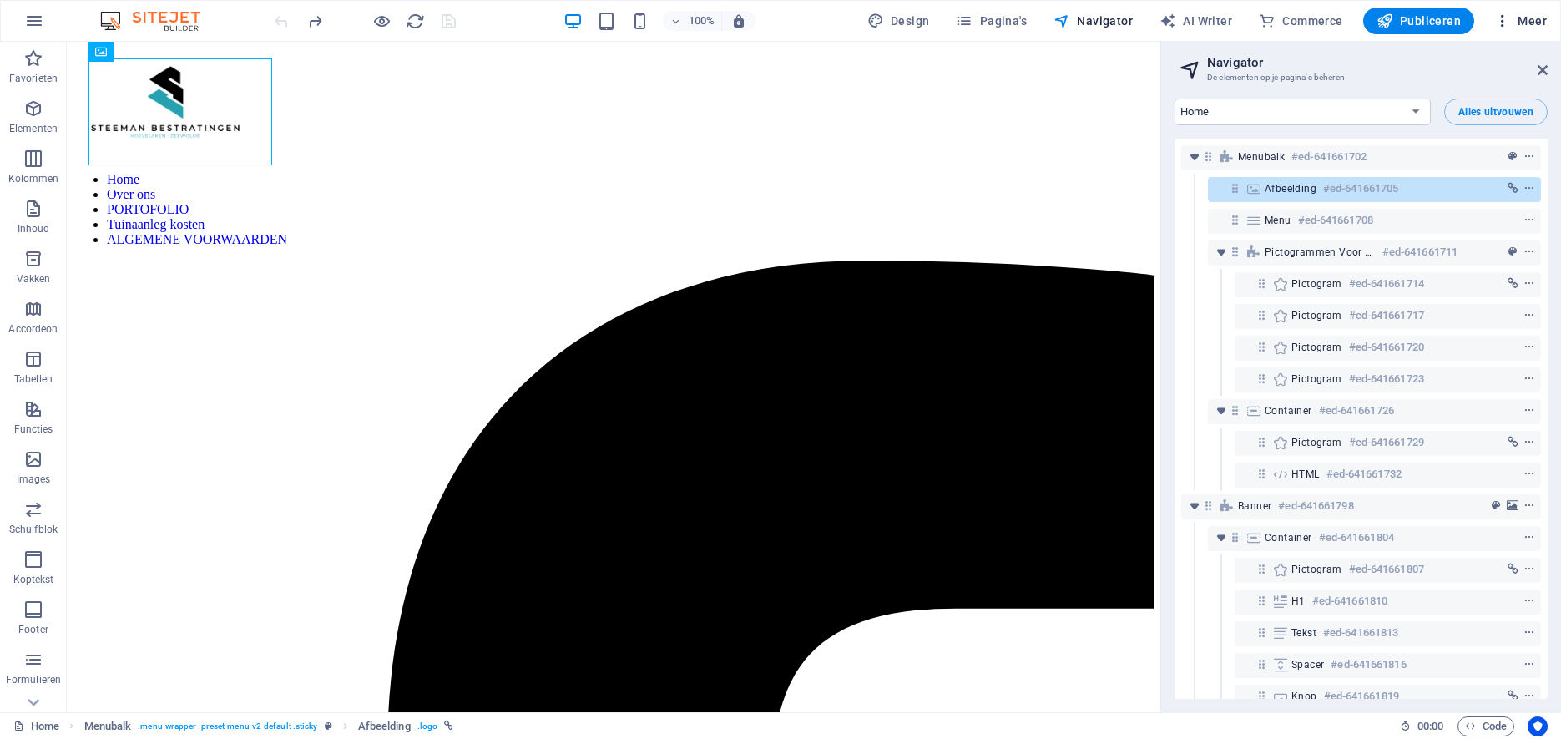
click at [1535, 16] on span "Meer" at bounding box center [1520, 21] width 53 height 17
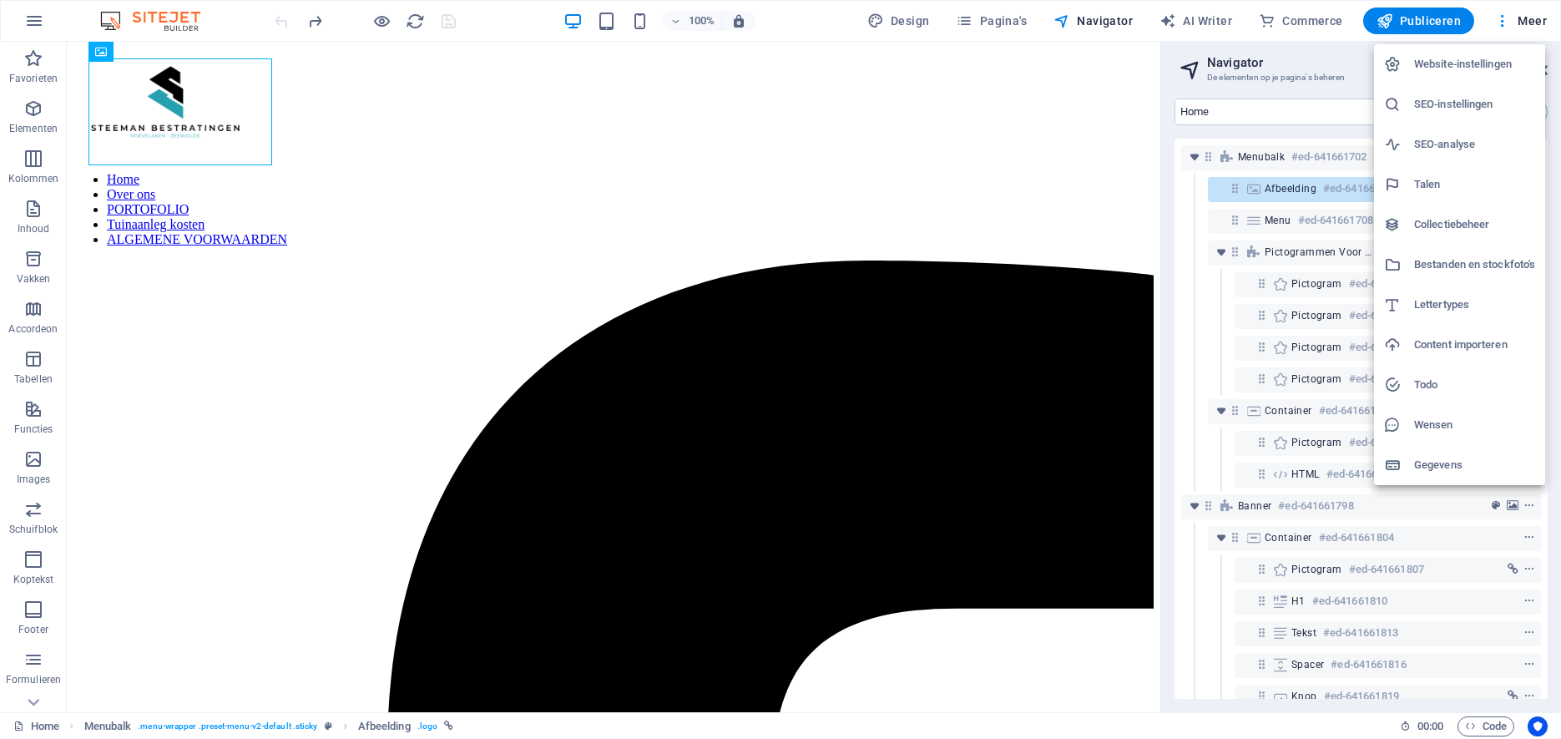
click at [1545, 8] on div at bounding box center [780, 369] width 1561 height 739
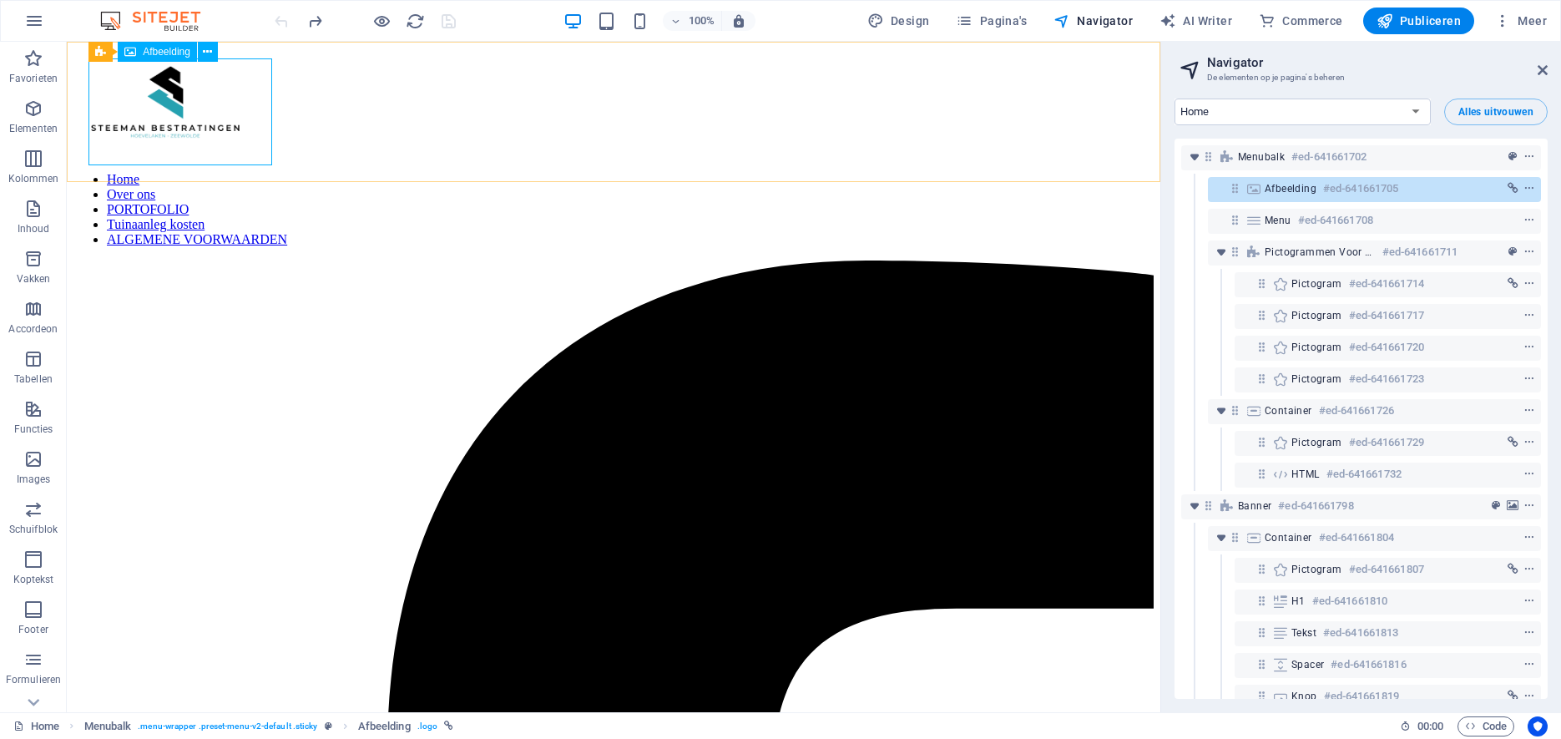
click at [215, 115] on figure at bounding box center [613, 103] width 1080 height 110
drag, startPoint x: 226, startPoint y: 118, endPoint x: 250, endPoint y: 115, distance: 24.3
click at [250, 115] on figure at bounding box center [613, 103] width 1080 height 110
click at [219, 107] on figure at bounding box center [613, 103] width 1080 height 110
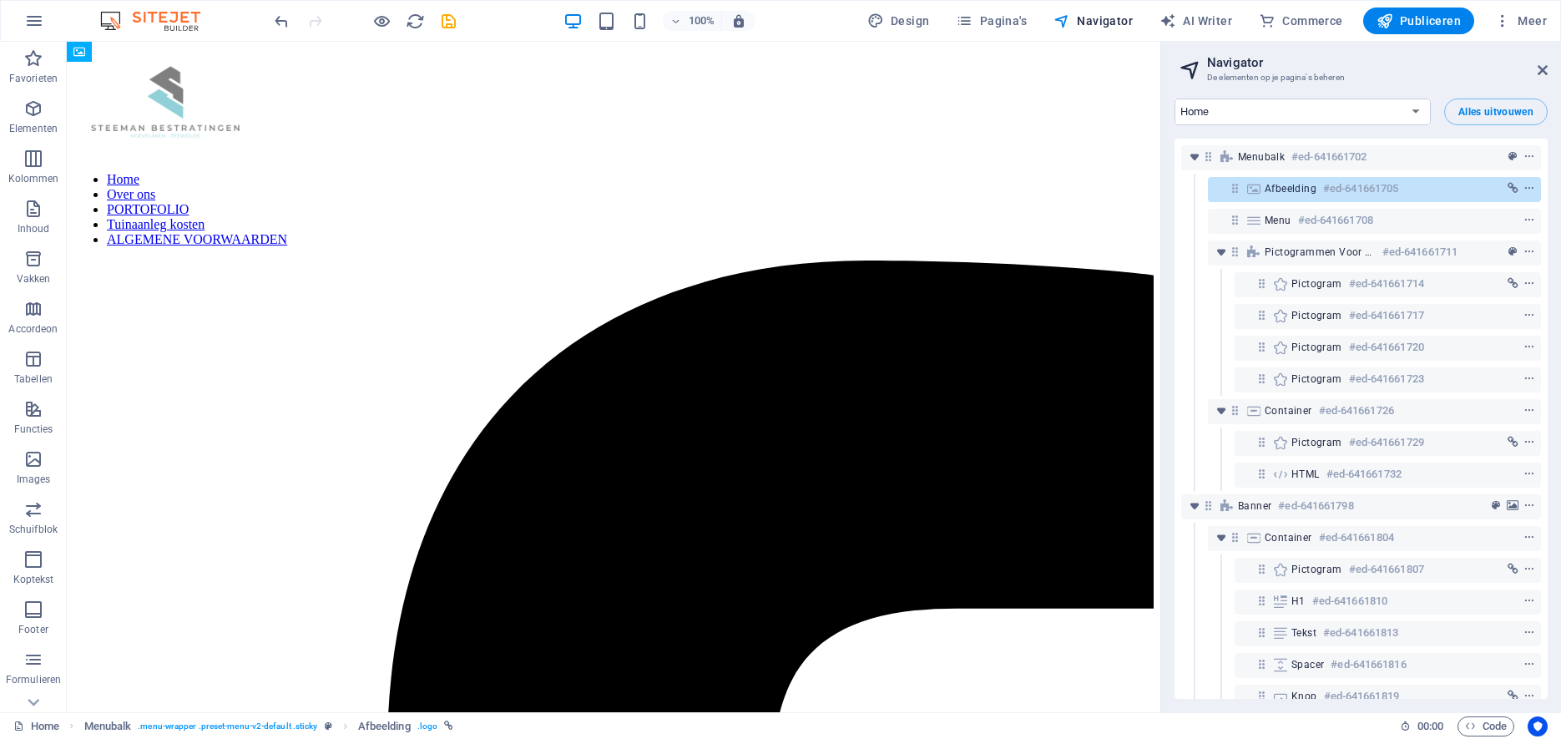
drag, startPoint x: 217, startPoint y: 106, endPoint x: 203, endPoint y: 106, distance: 14.2
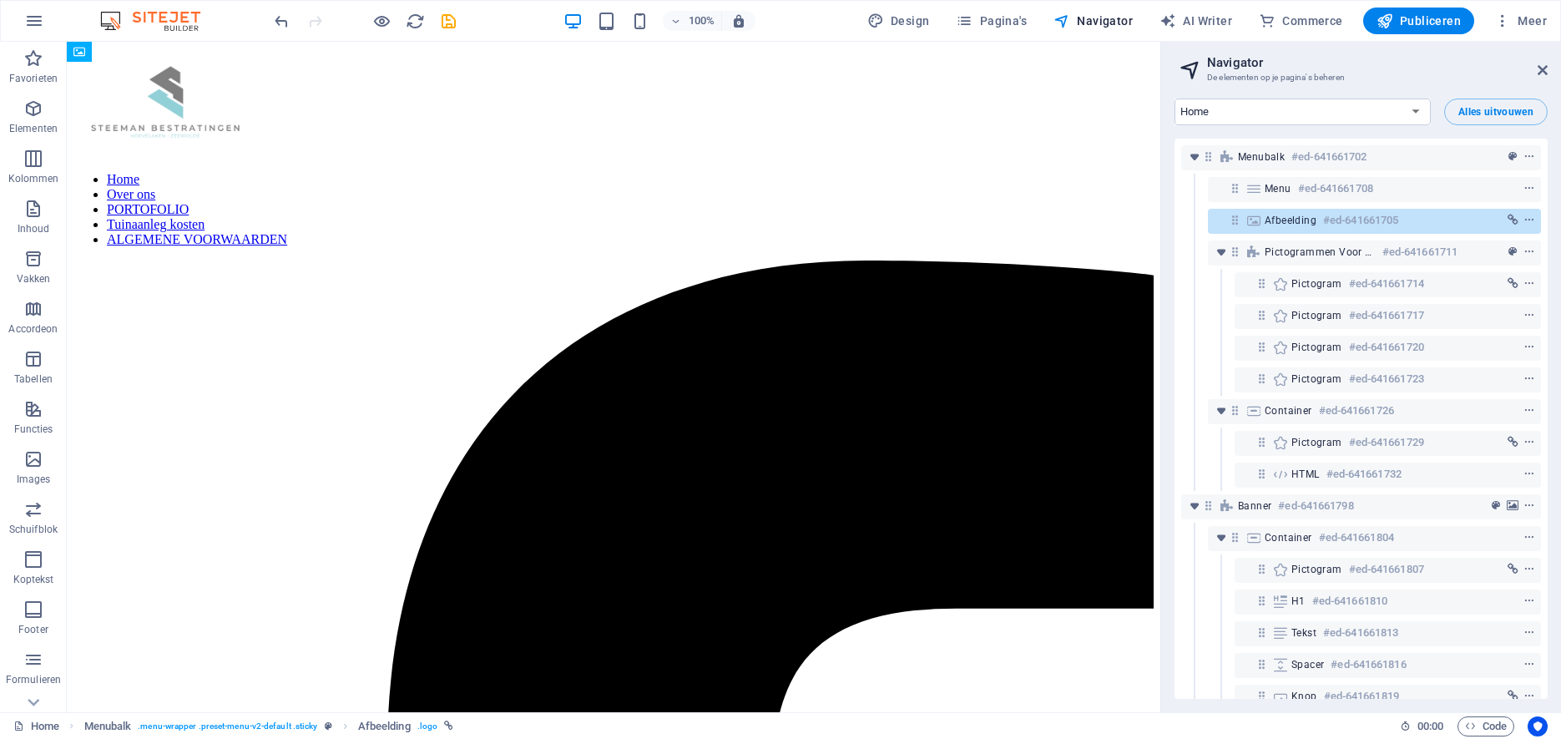
drag, startPoint x: 926, startPoint y: 108, endPoint x: 683, endPoint y: 114, distance: 243.0
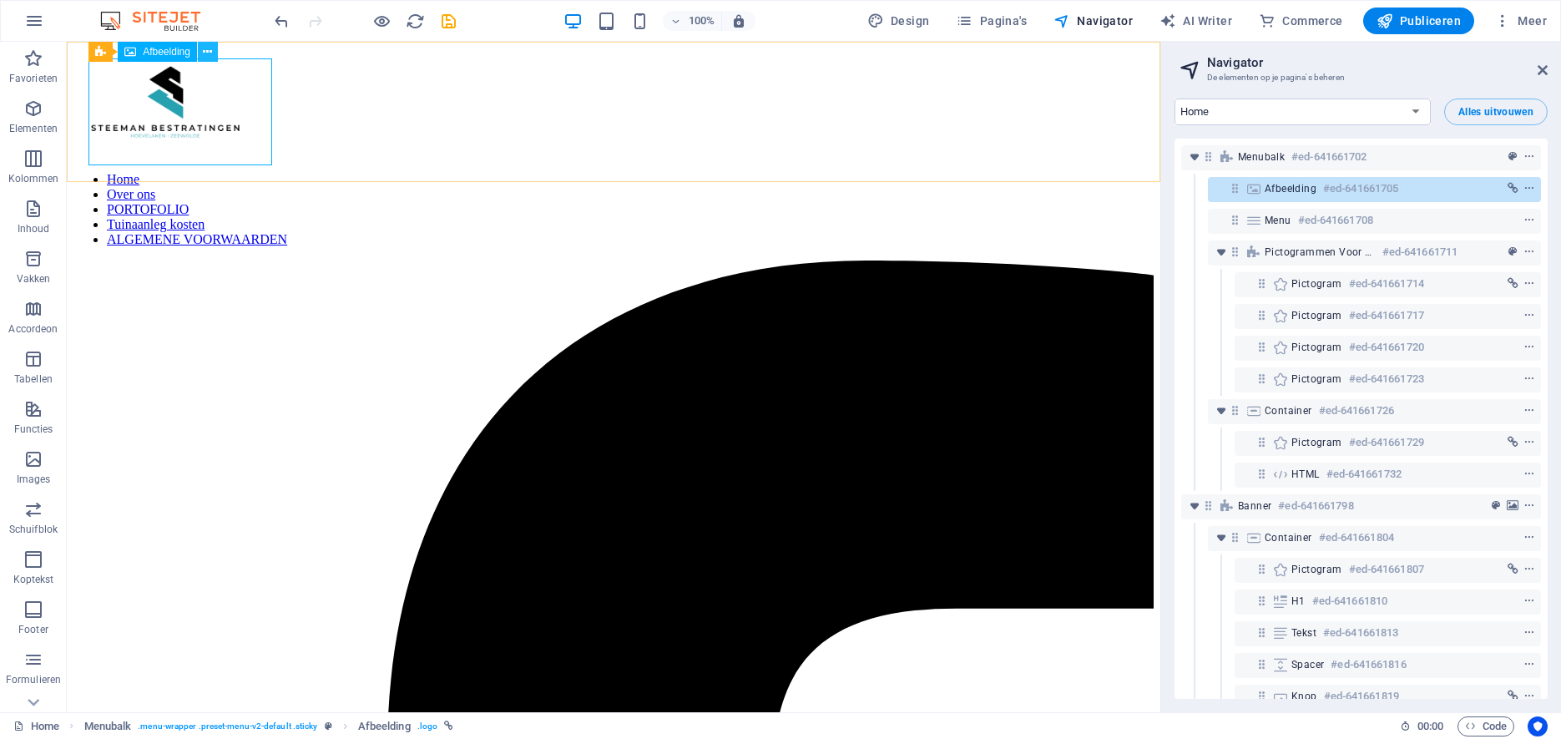
click at [209, 54] on icon at bounding box center [207, 52] width 9 height 18
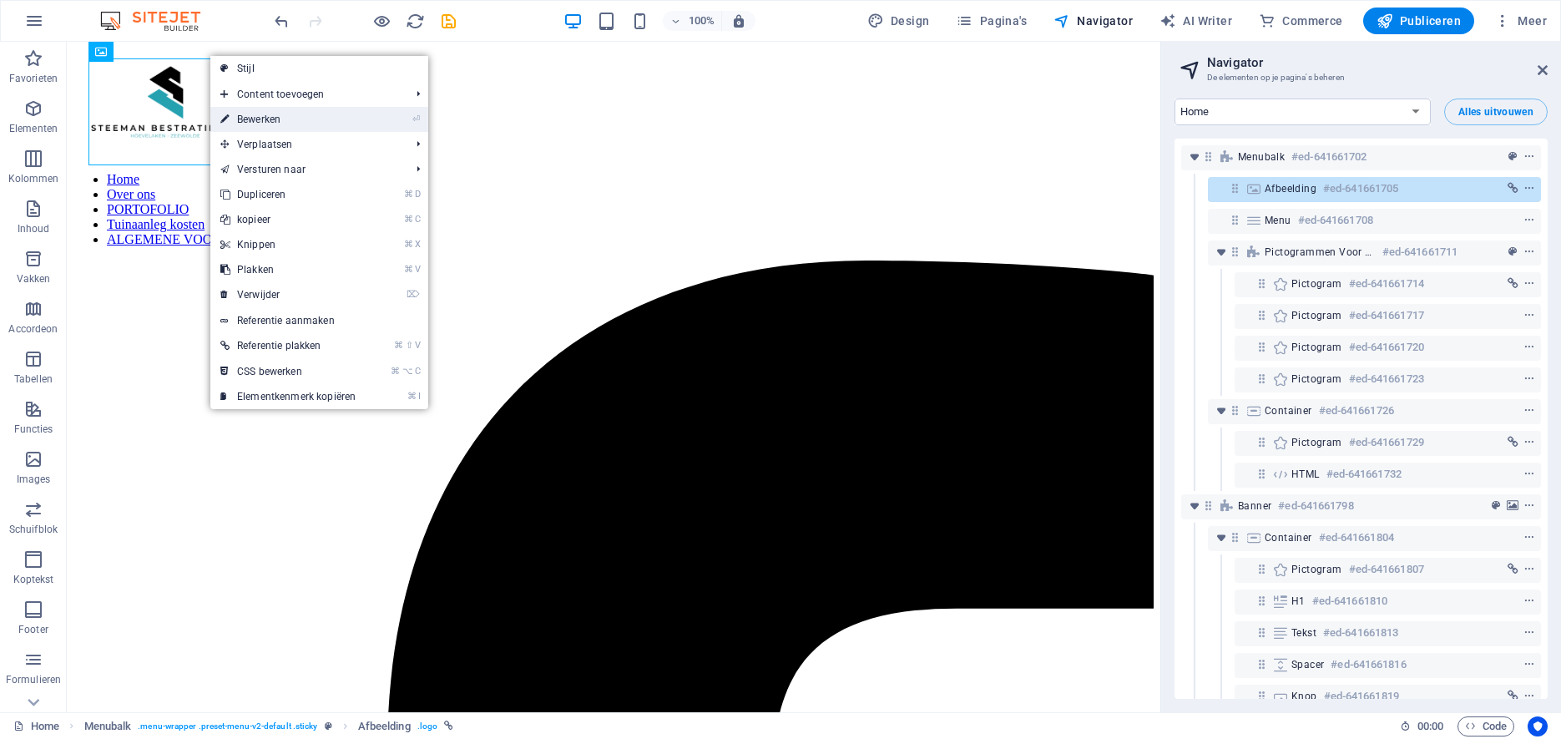
click at [293, 119] on link "⏎ Bewerken" at bounding box center [287, 119] width 155 height 25
select select "px"
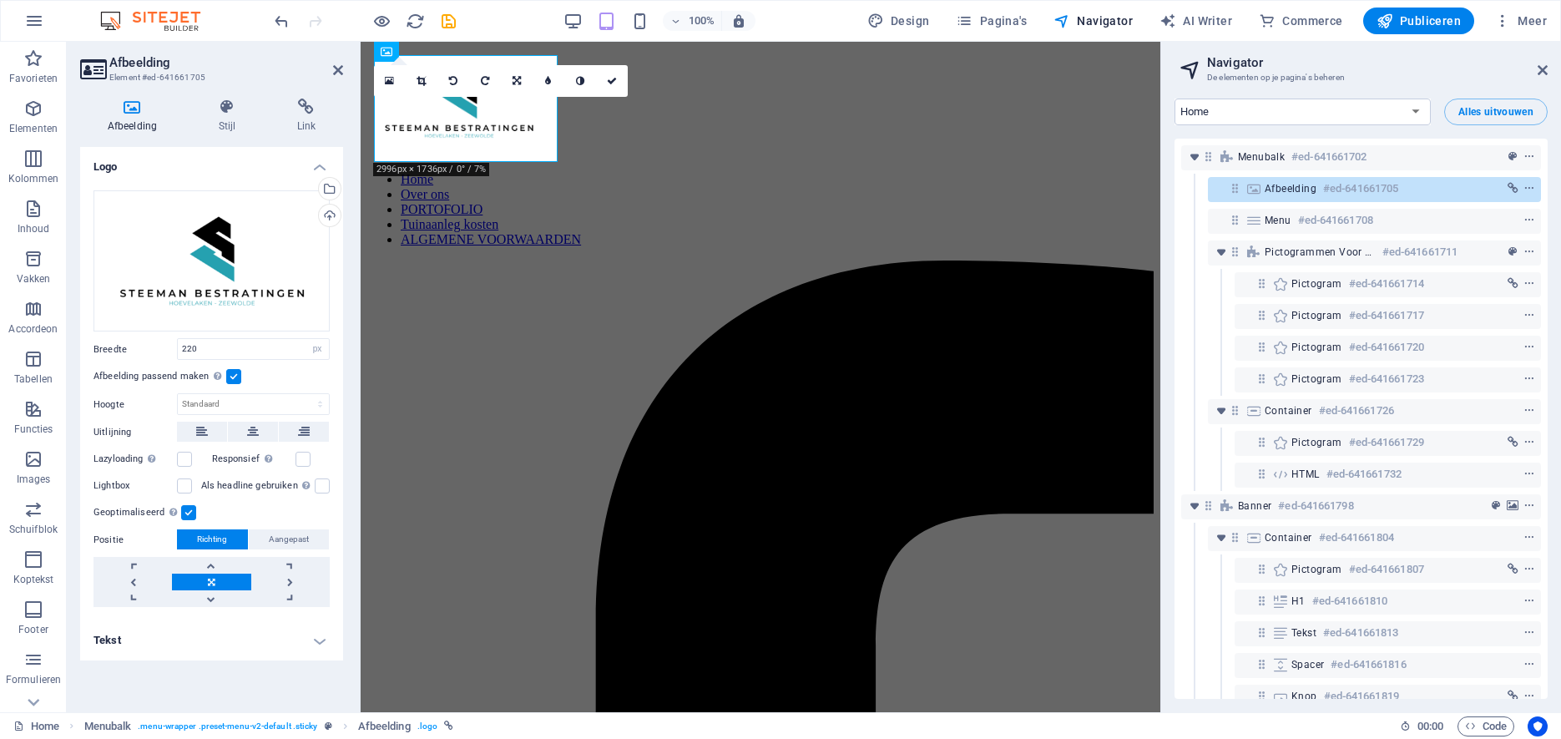
click at [232, 381] on label at bounding box center [233, 376] width 15 height 15
click at [0, 0] on input "Afbeelding passend maken Afbeelding automatisch passen binnen een vaststaande b…" at bounding box center [0, 0] width 0 height 0
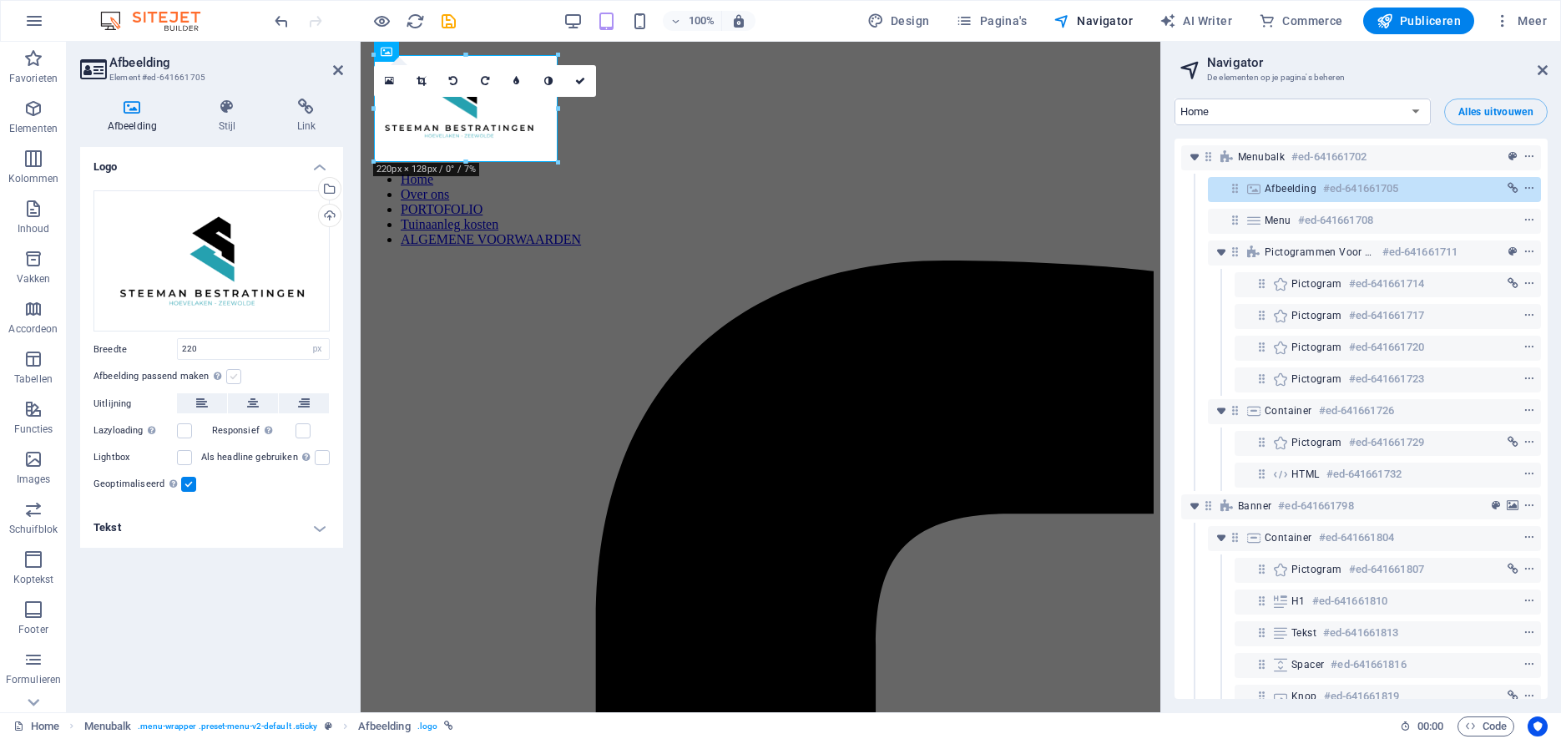
click at [235, 379] on label at bounding box center [233, 376] width 15 height 15
click at [0, 0] on input "Afbeelding passend maken Afbeelding automatisch passen binnen een vaststaande b…" at bounding box center [0, 0] width 0 height 0
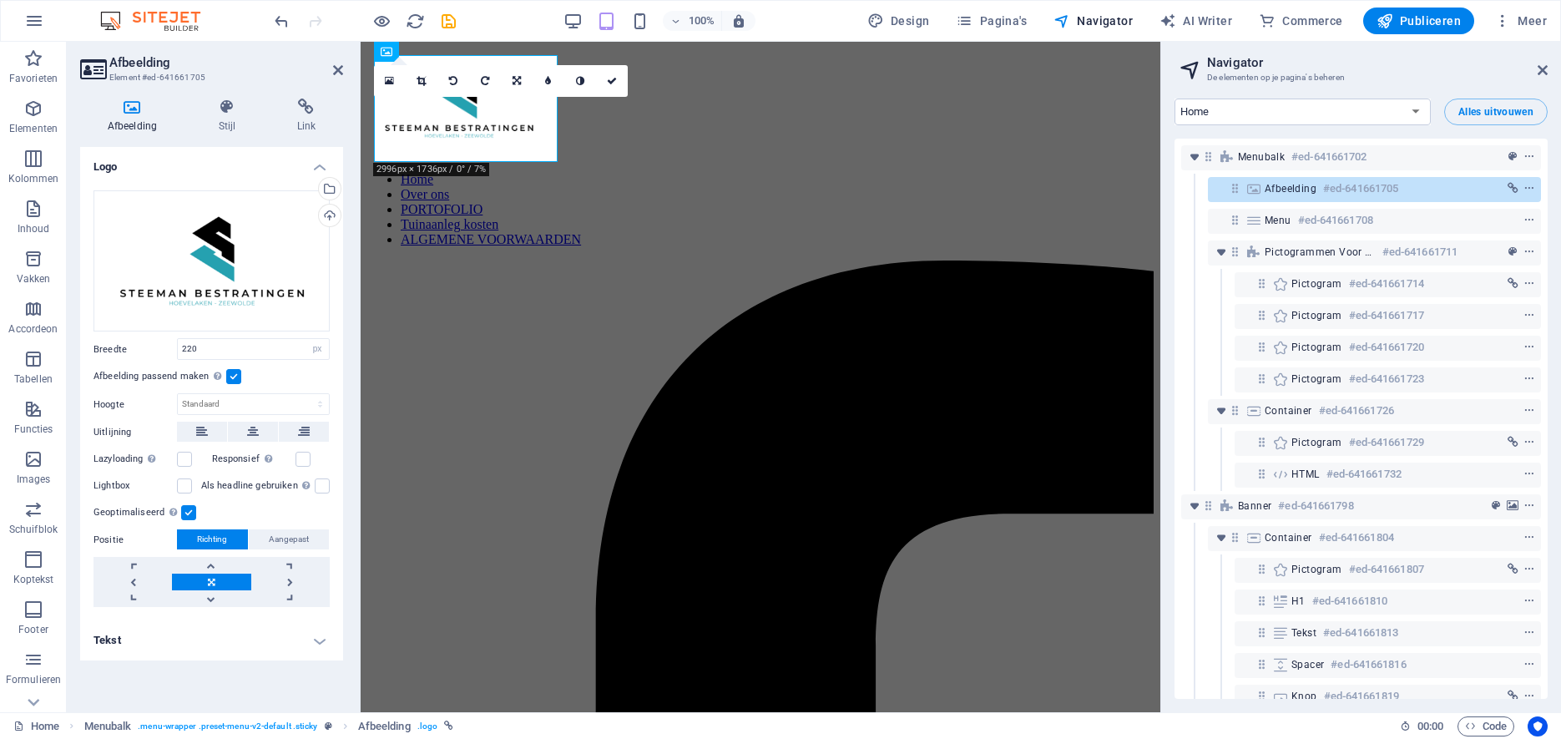
click at [235, 379] on label at bounding box center [233, 376] width 15 height 15
click at [0, 0] on input "Afbeelding passend maken Afbeelding automatisch passen binnen een vaststaande b…" at bounding box center [0, 0] width 0 height 0
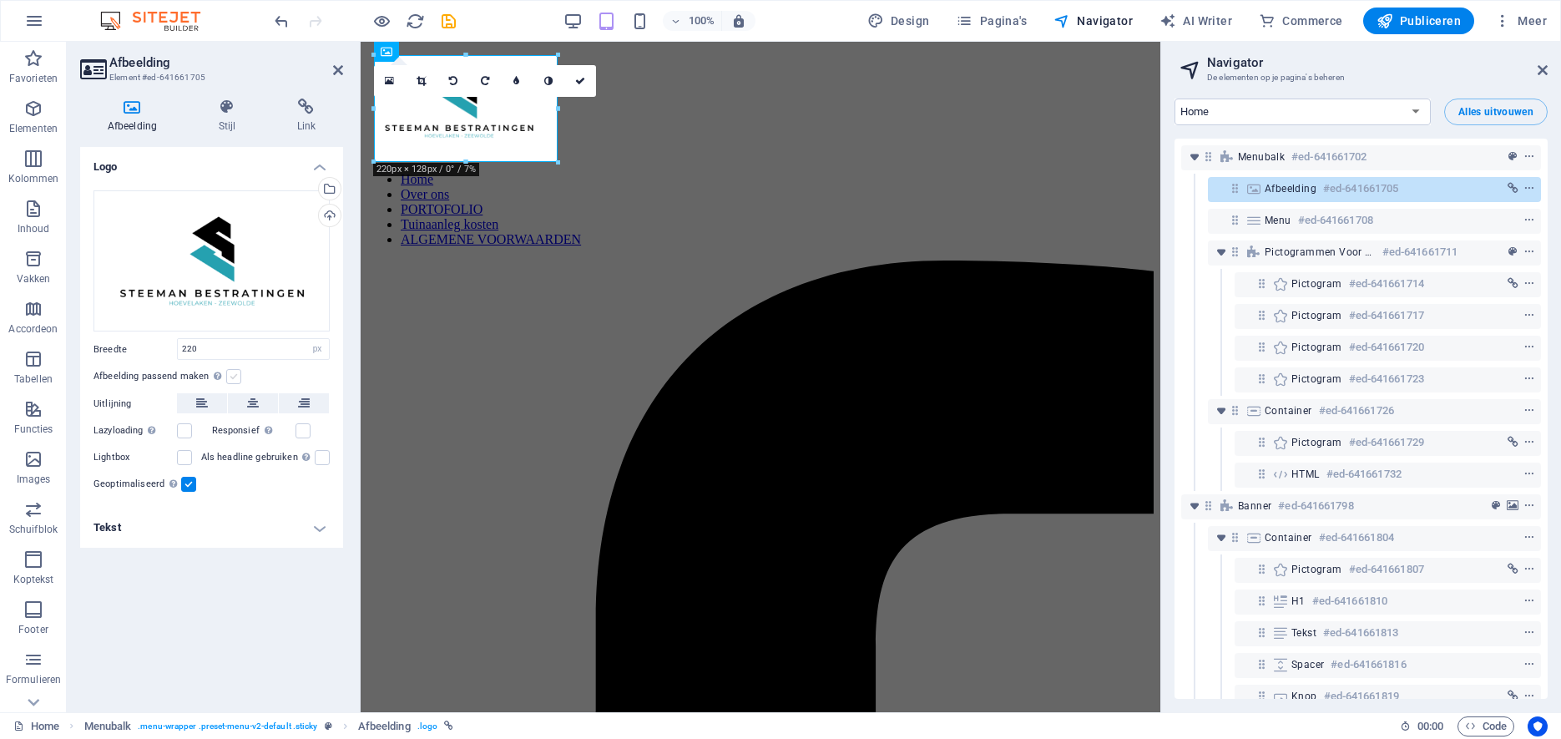
click at [235, 379] on label at bounding box center [233, 376] width 15 height 15
click at [0, 0] on input "Afbeelding passend maken Afbeelding automatisch passen binnen een vaststaande b…" at bounding box center [0, 0] width 0 height 0
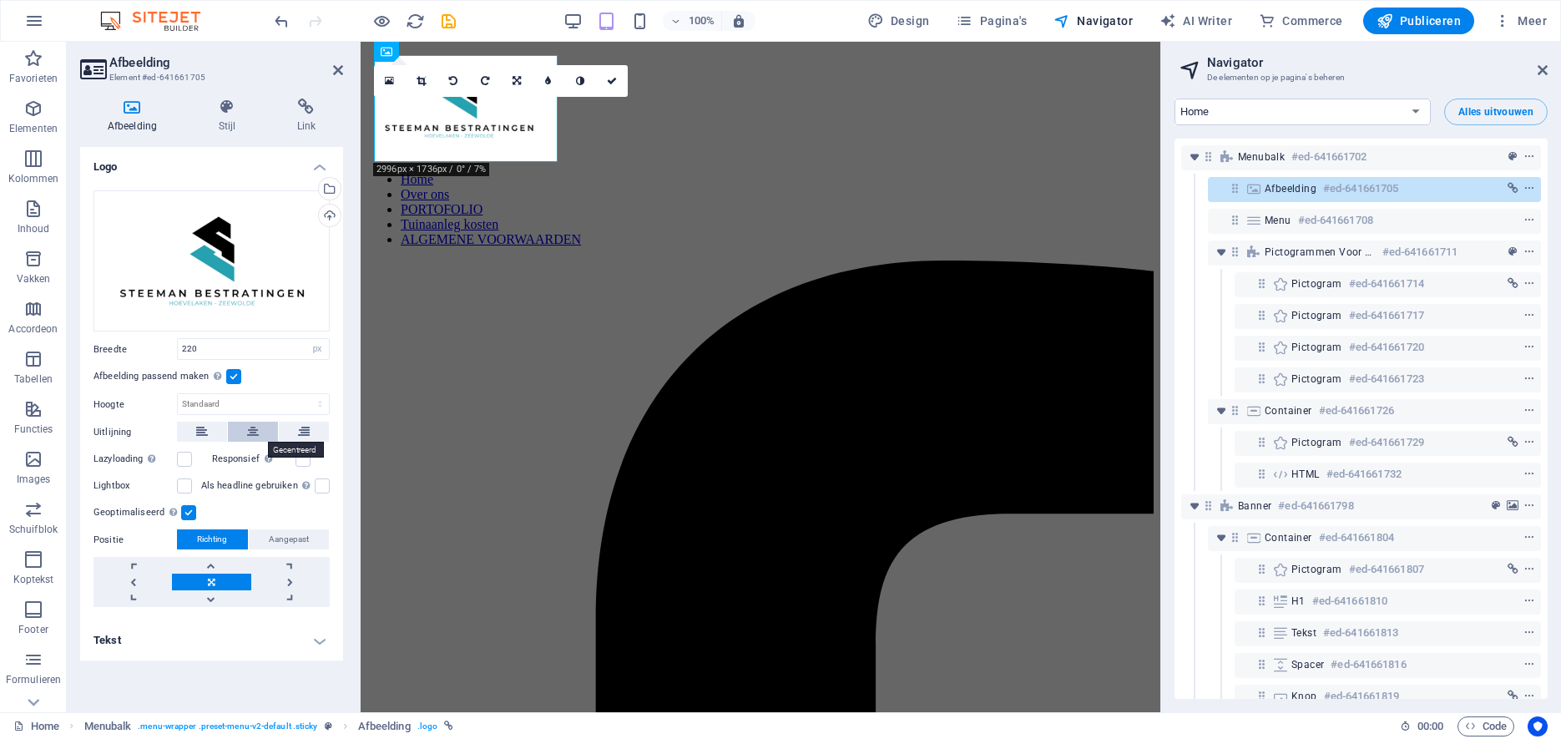
click at [251, 431] on icon at bounding box center [253, 432] width 12 height 20
click at [303, 436] on icon at bounding box center [304, 432] width 12 height 20
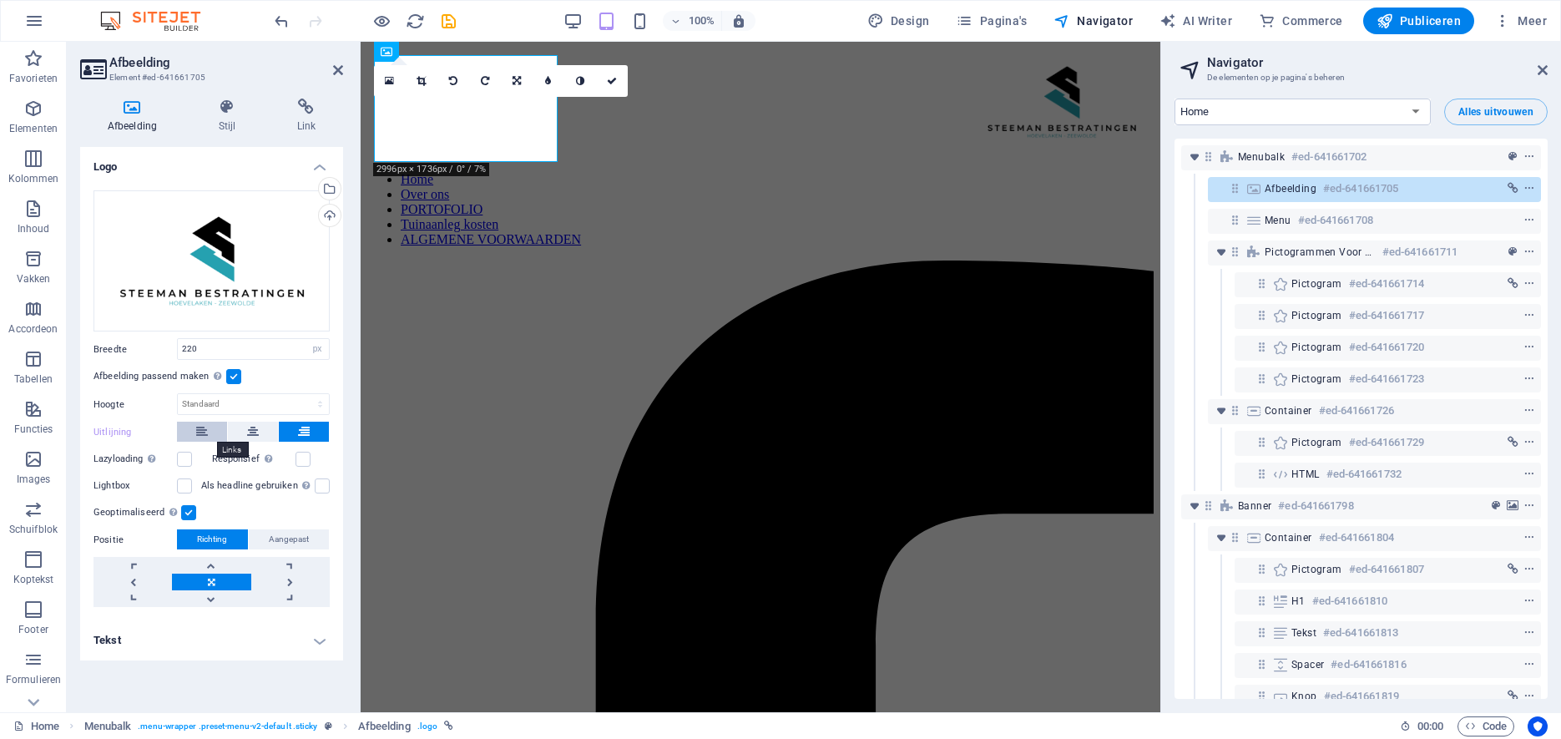
click at [189, 432] on button at bounding box center [202, 432] width 50 height 20
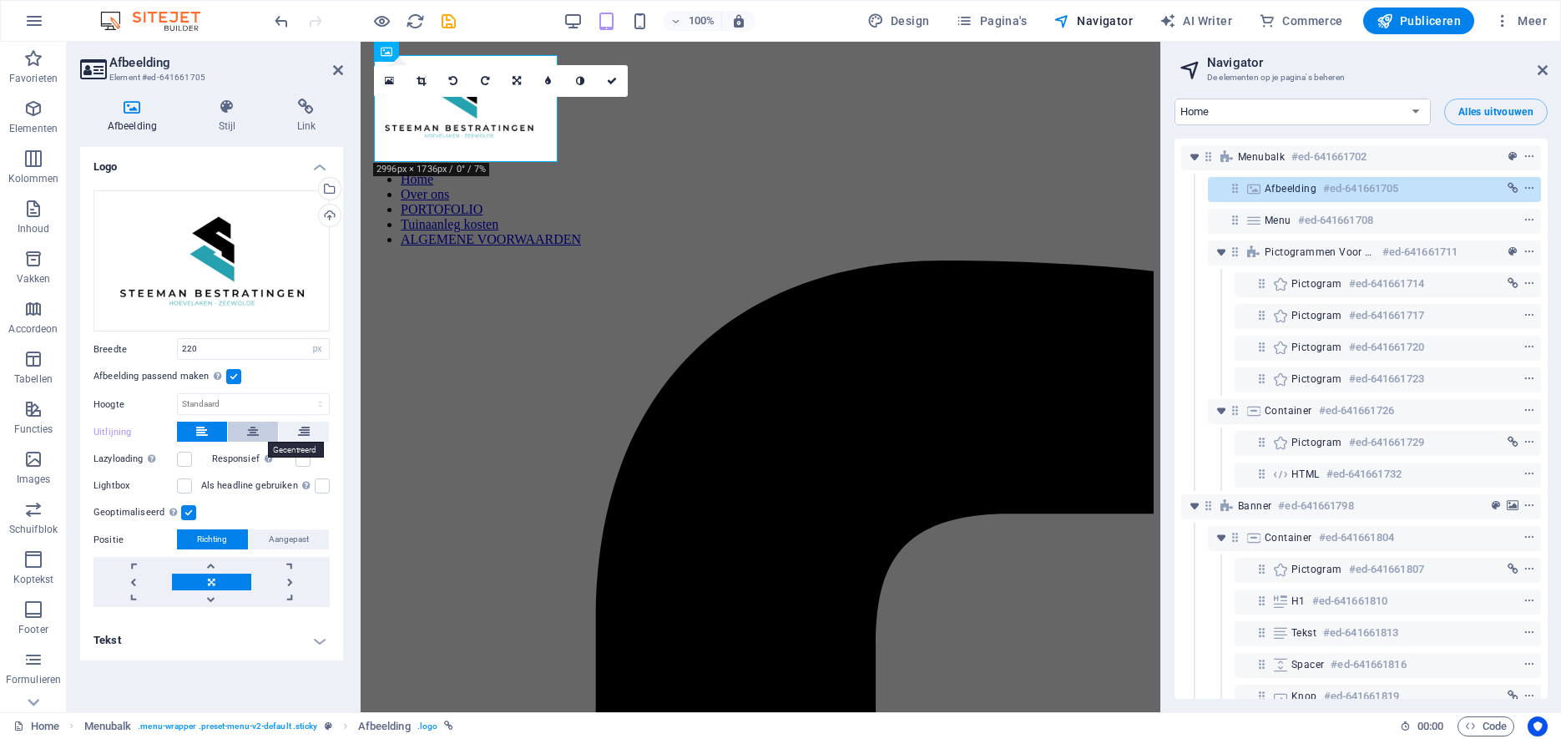
click at [243, 428] on button at bounding box center [253, 432] width 50 height 20
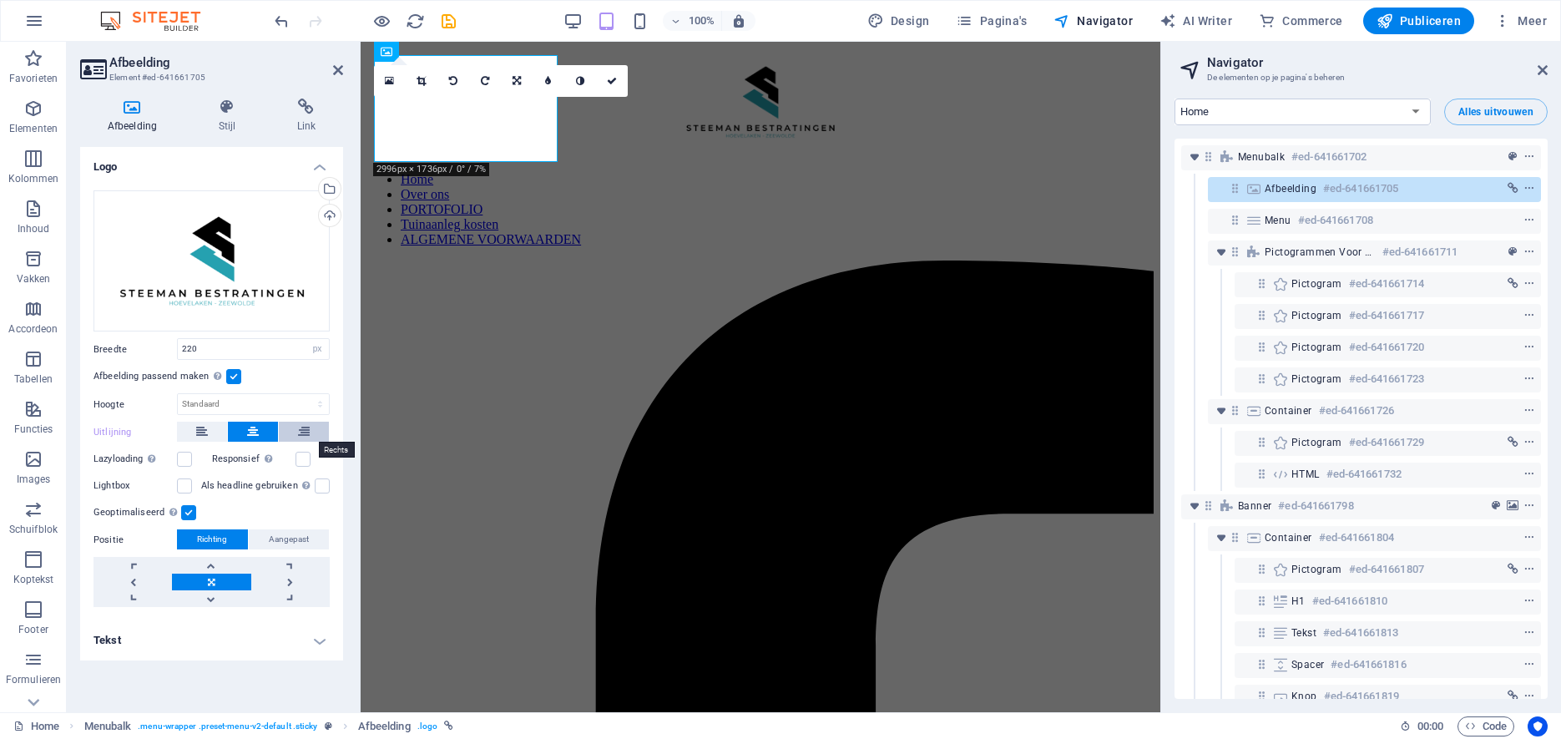
click at [314, 431] on button at bounding box center [304, 432] width 50 height 20
click at [289, 580] on link at bounding box center [290, 581] width 78 height 17
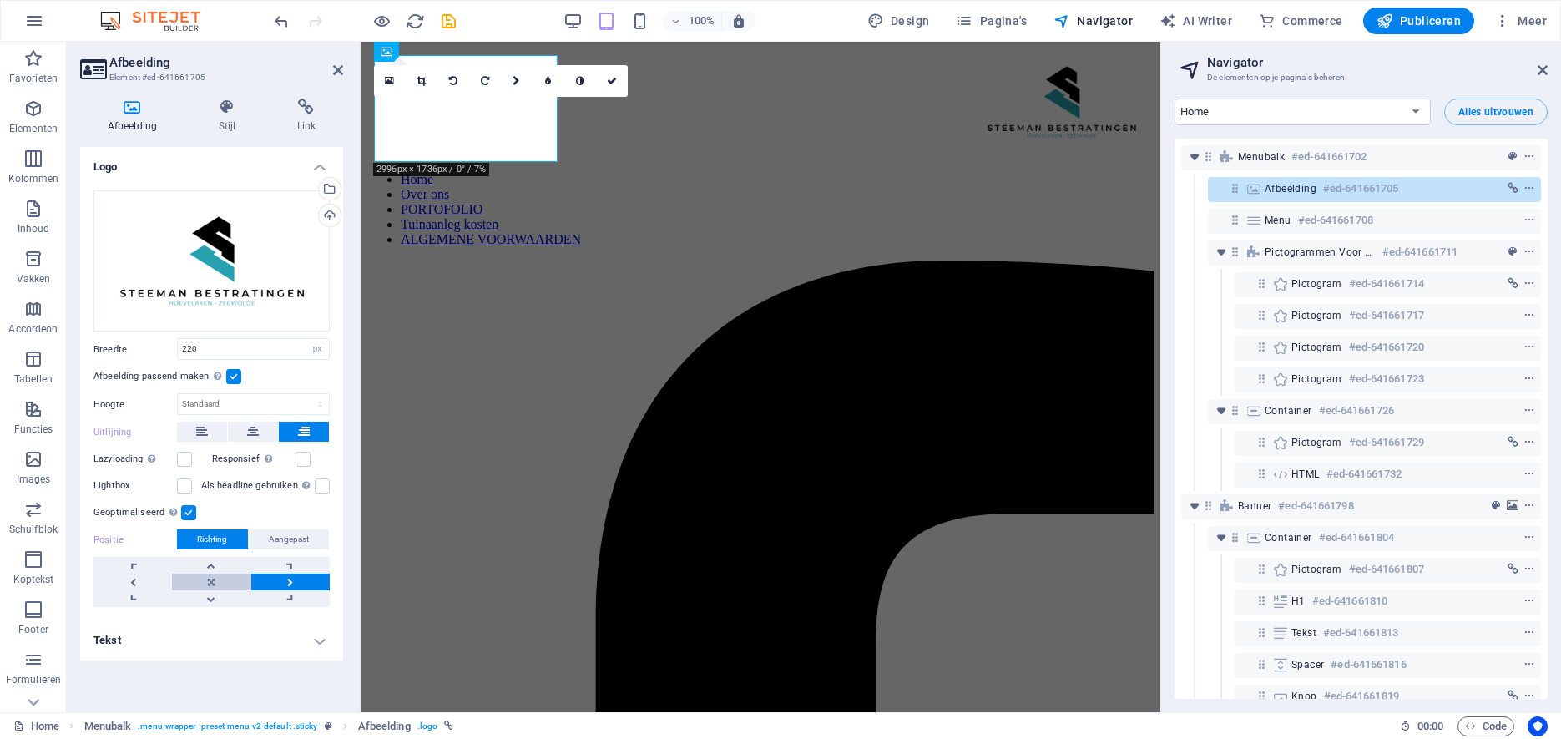
click at [211, 578] on link at bounding box center [211, 581] width 78 height 17
click at [292, 539] on span "Aangepast" at bounding box center [289, 539] width 40 height 20
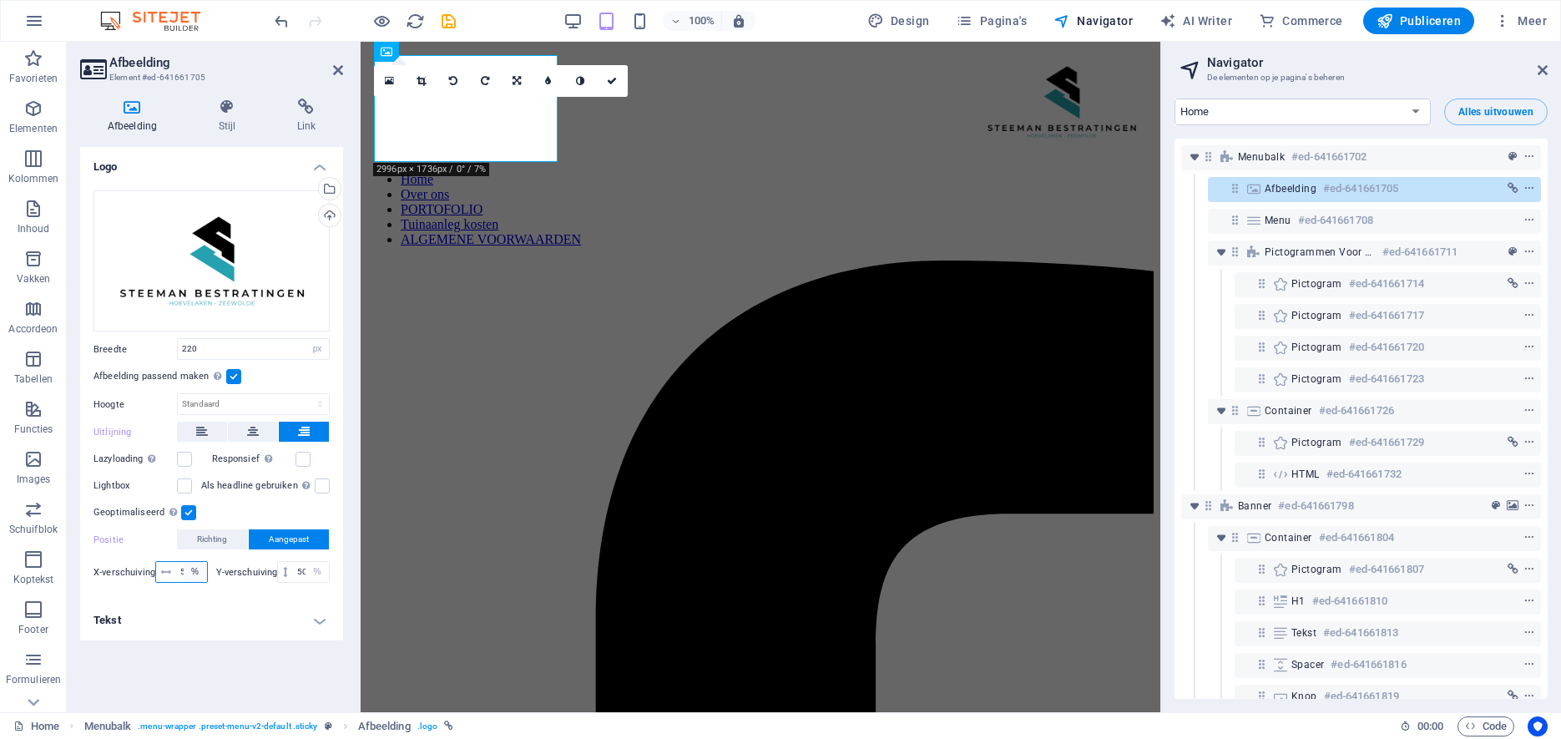
drag, startPoint x: 178, startPoint y: 571, endPoint x: 195, endPoint y: 571, distance: 17.5
click at [199, 570] on div "50 px rem % vh vw" at bounding box center [181, 572] width 53 height 22
type input "40"
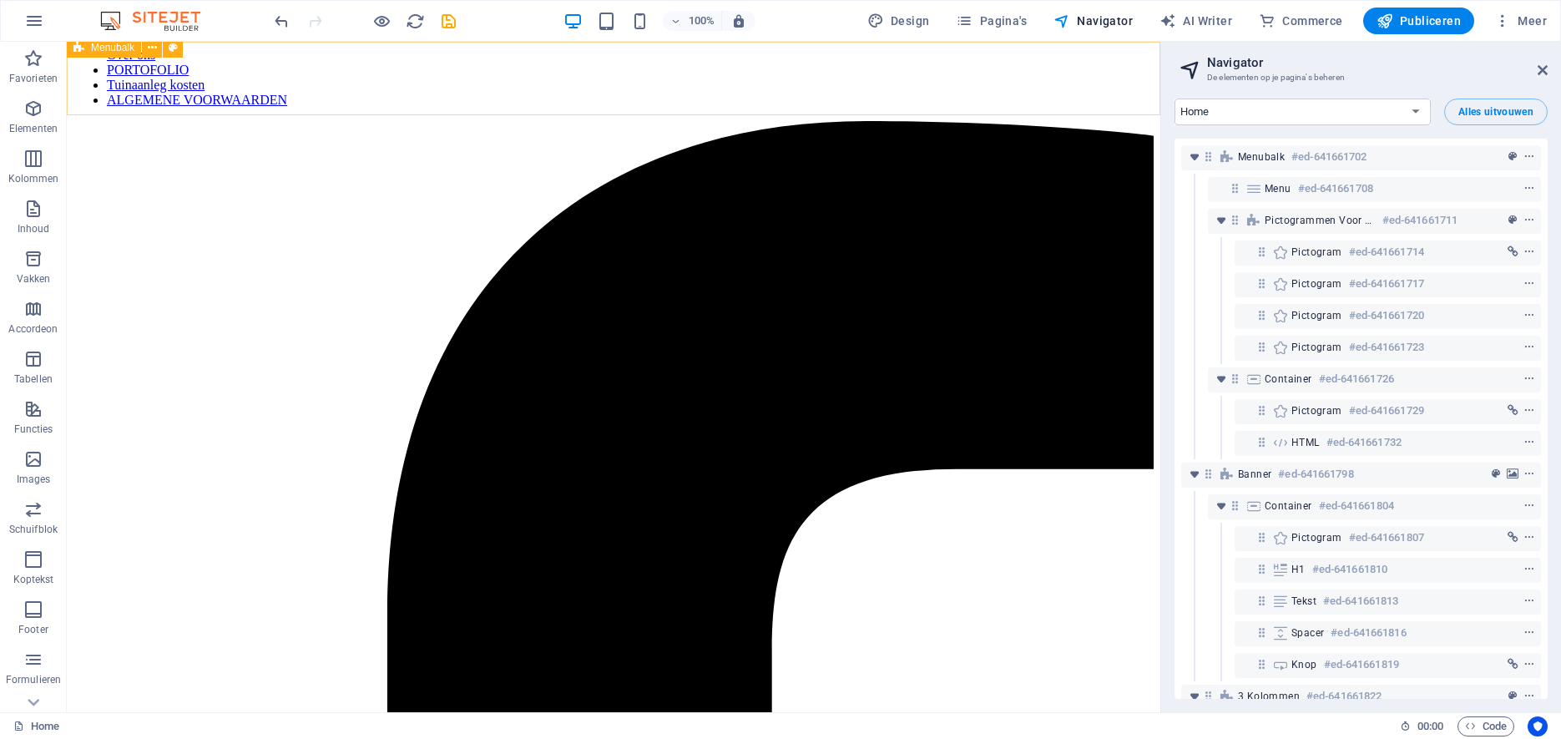
scroll to position [0, 0]
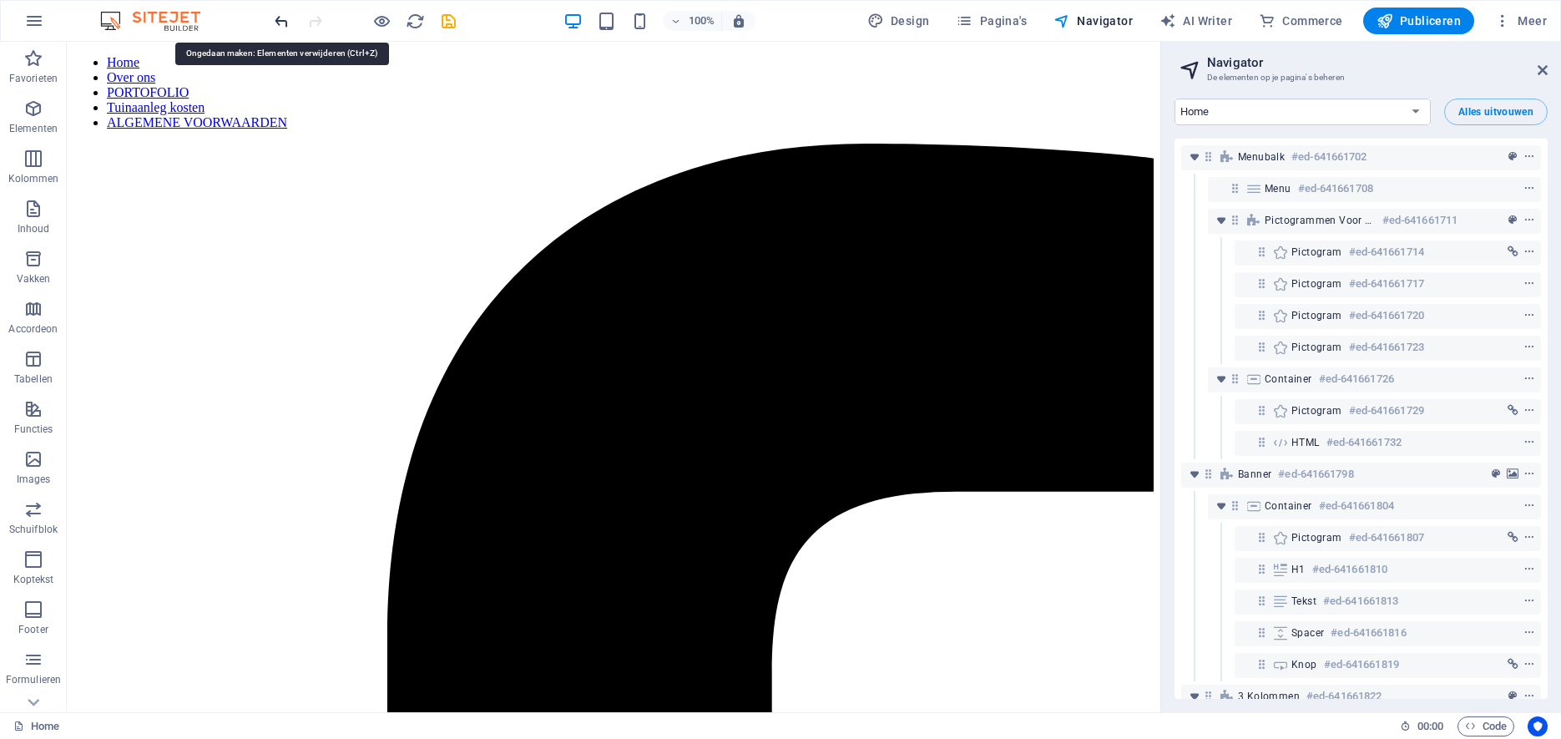
click at [277, 19] on icon "undo" at bounding box center [281, 21] width 19 height 19
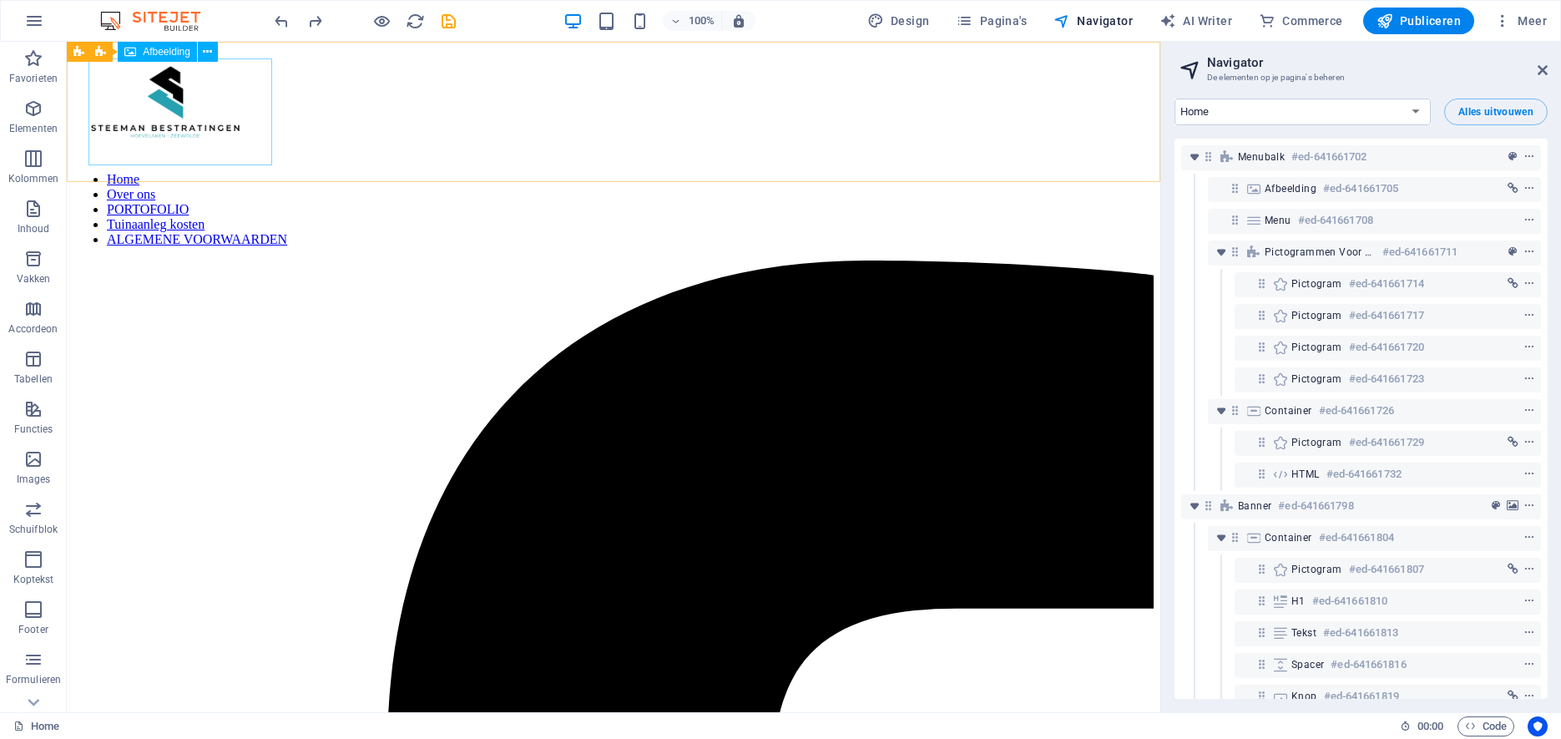
click at [230, 109] on figure at bounding box center [613, 103] width 1080 height 110
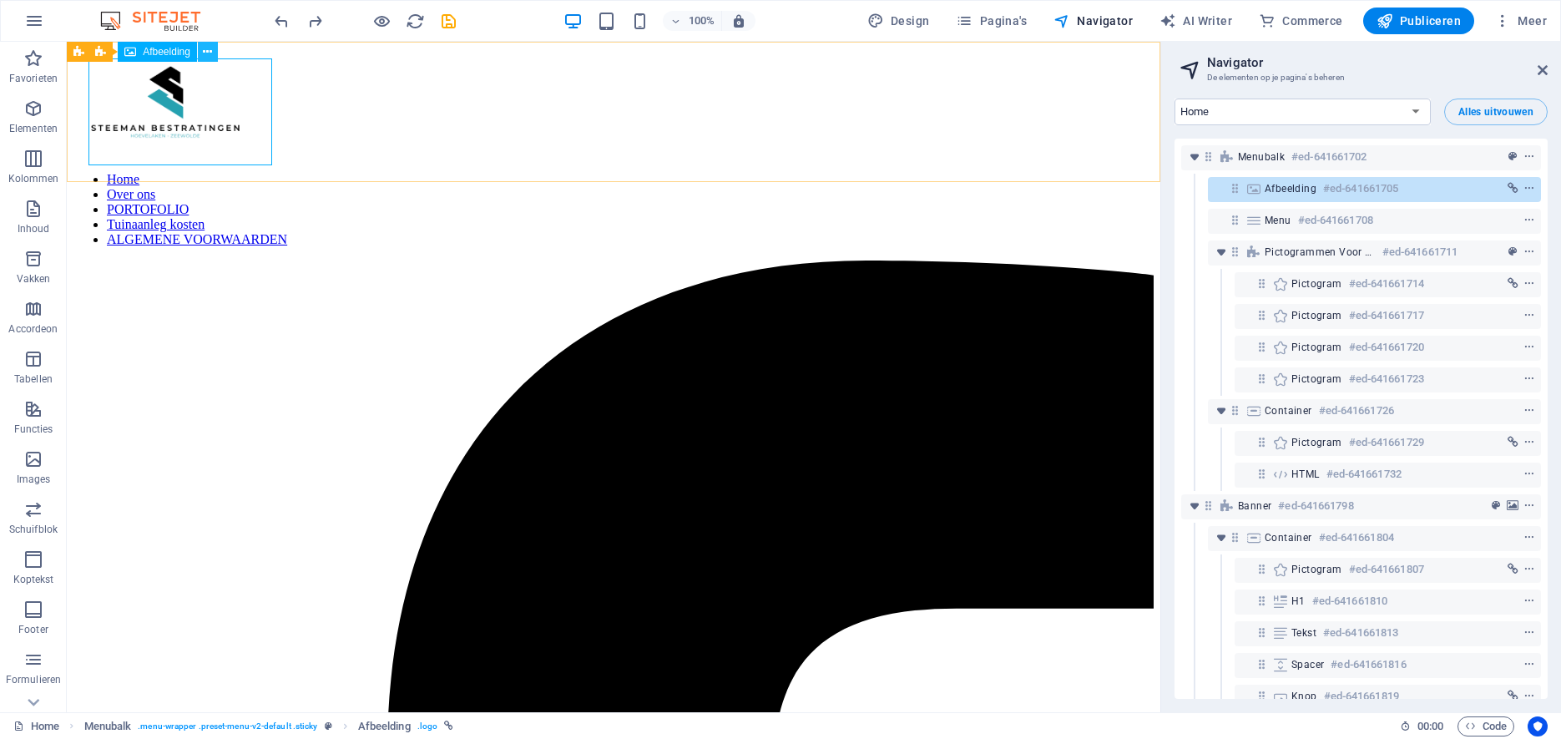
click at [206, 52] on icon at bounding box center [207, 52] width 9 height 18
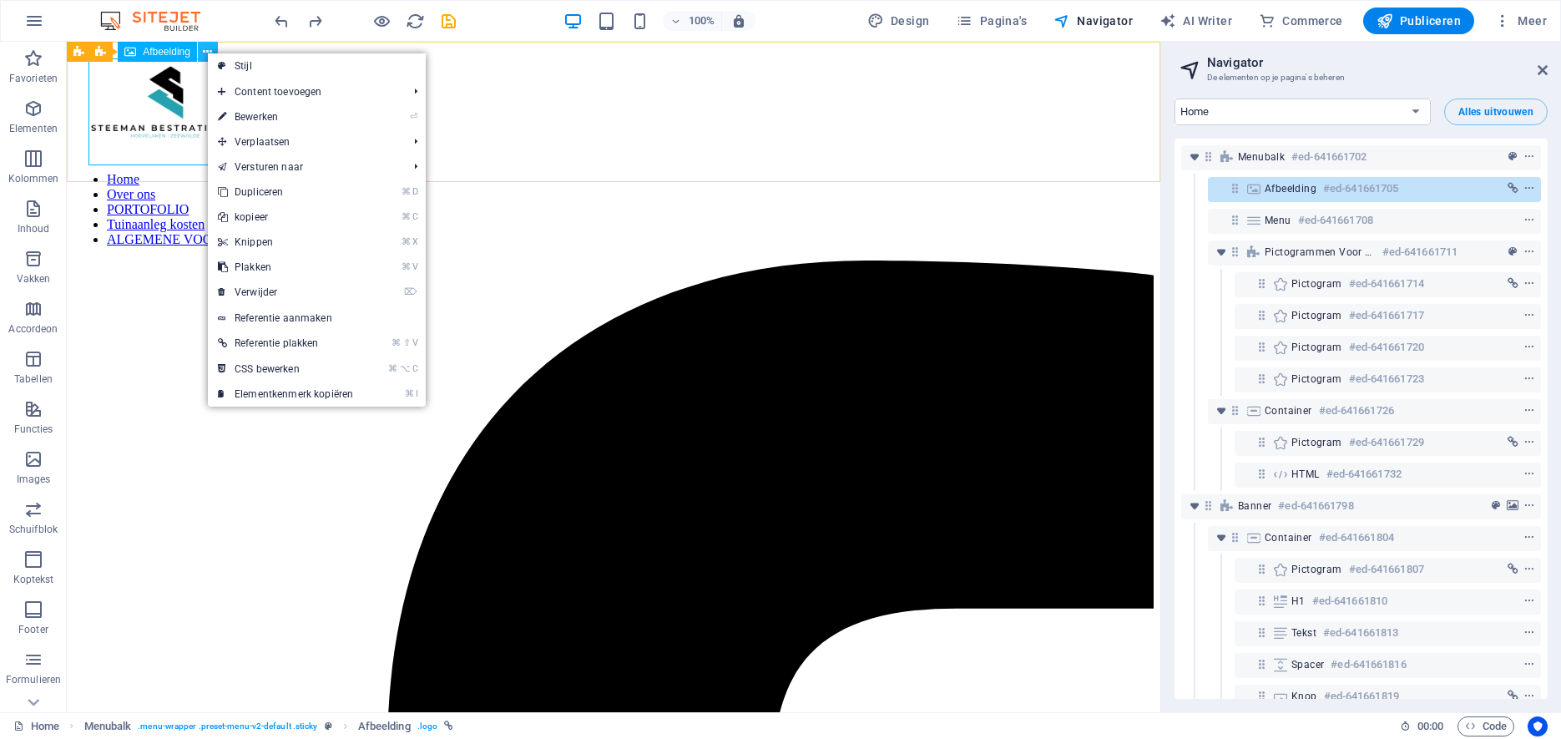
click at [207, 52] on icon at bounding box center [207, 52] width 9 height 18
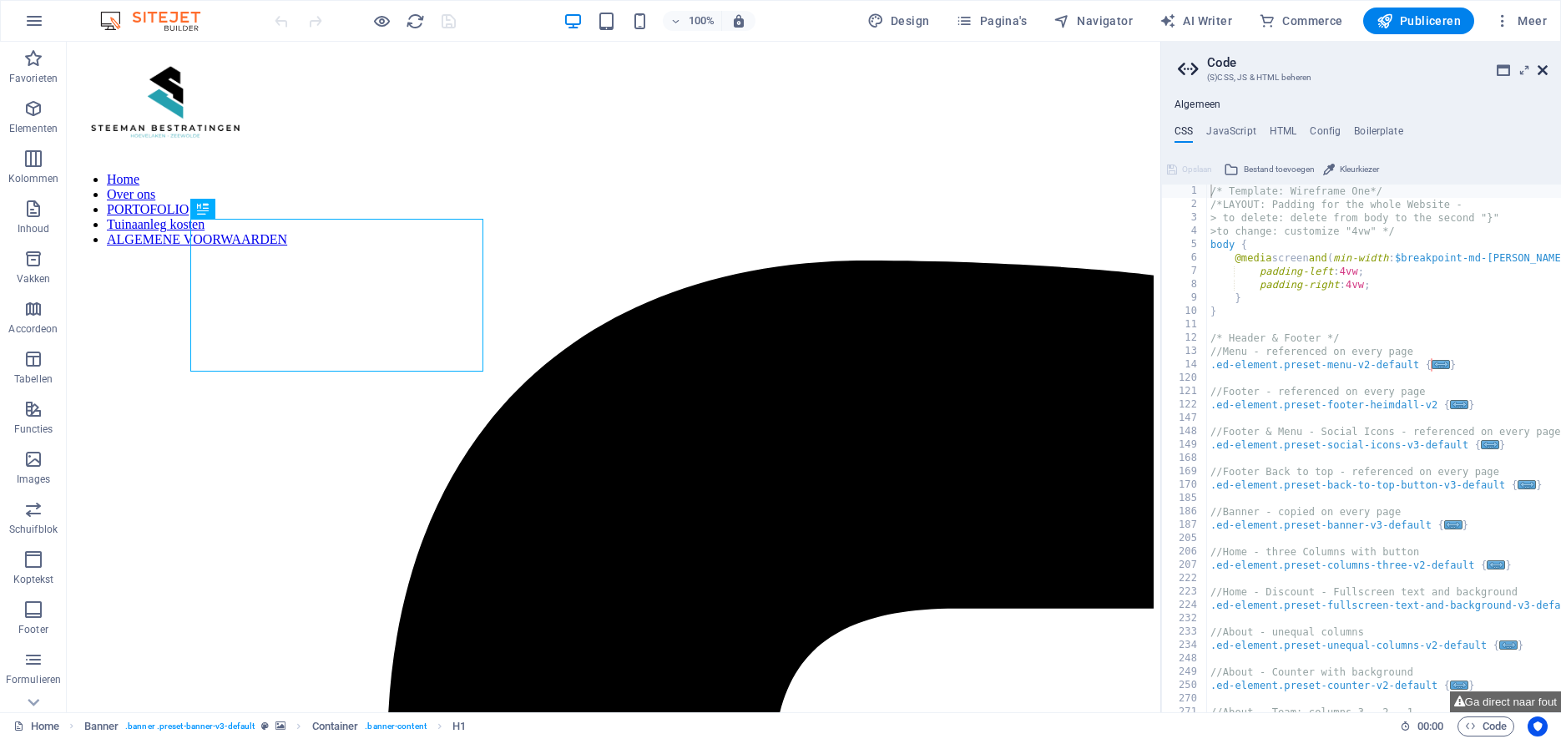
click at [0, 0] on icon at bounding box center [0, 0] width 0 height 0
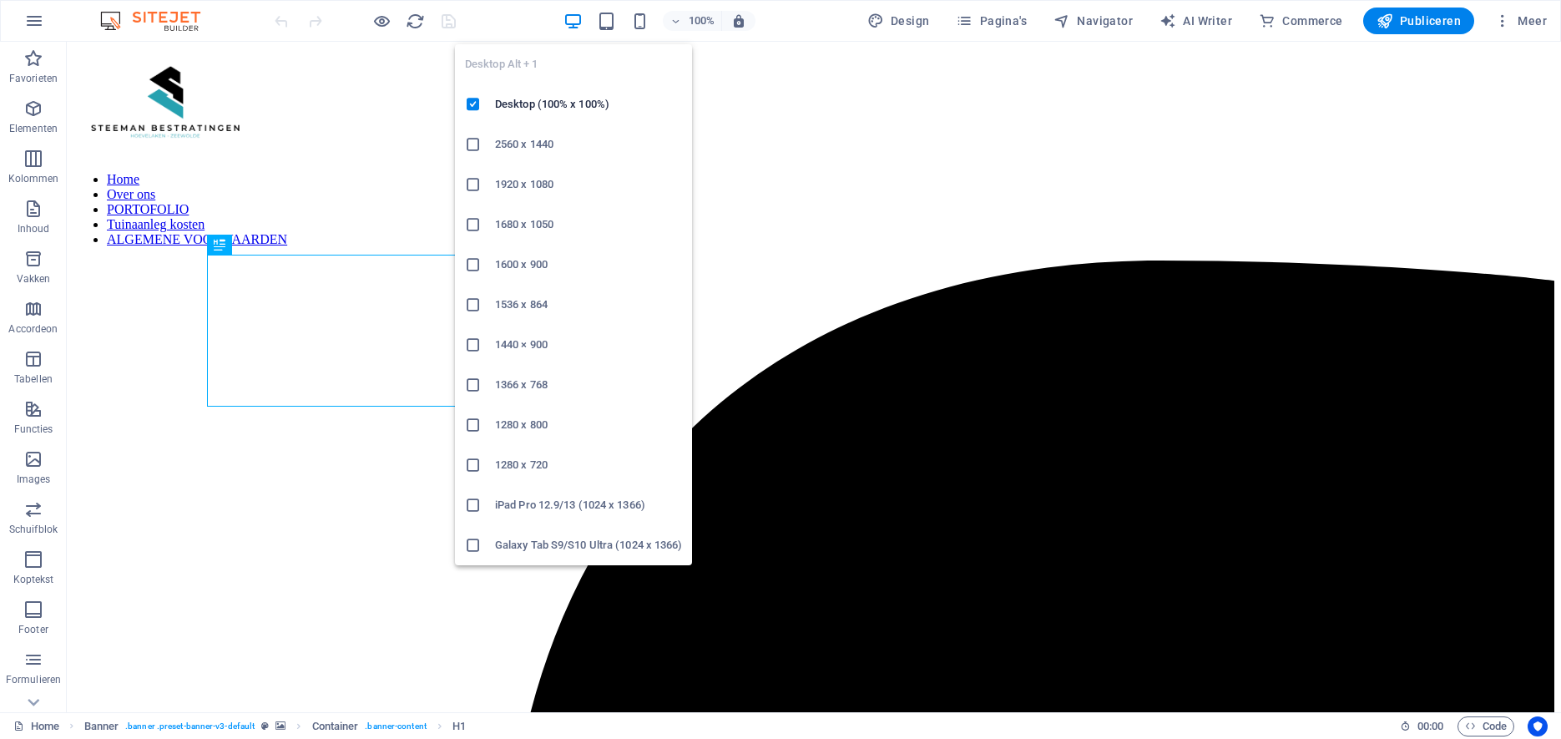
click at [577, 15] on icon "button" at bounding box center [572, 21] width 19 height 19
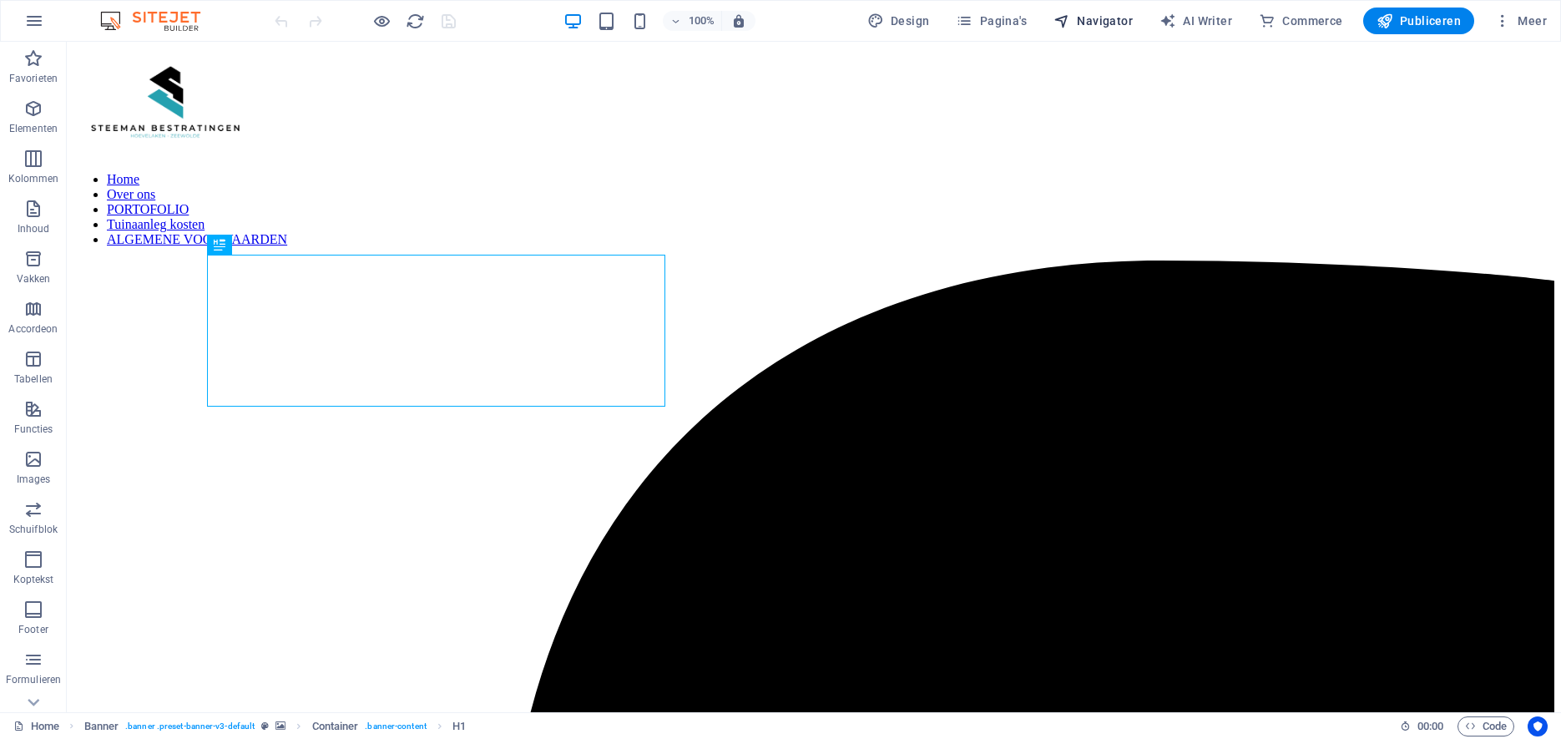
click at [1099, 18] on span "Navigator" at bounding box center [1092, 21] width 79 height 17
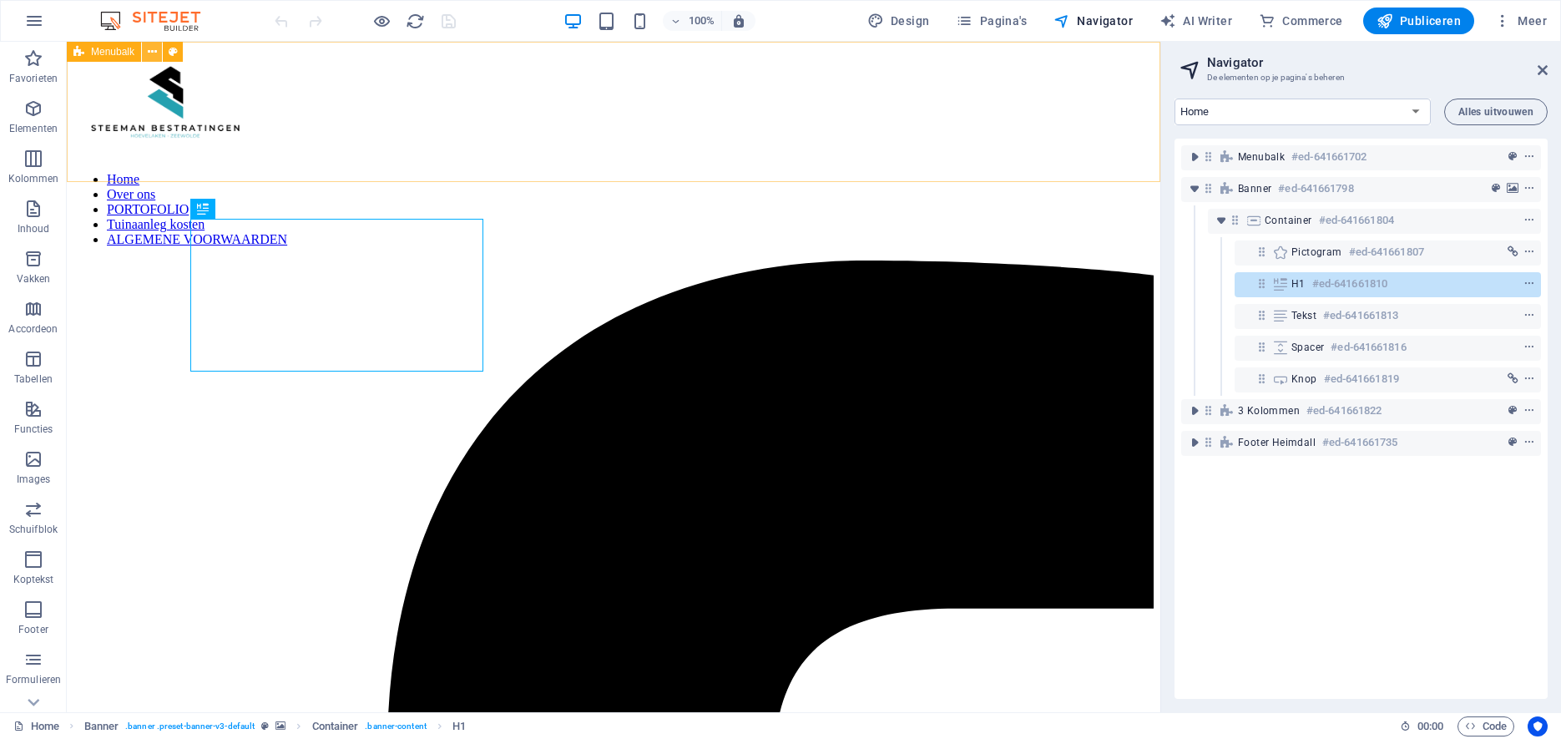
click at [154, 53] on icon at bounding box center [152, 52] width 9 height 18
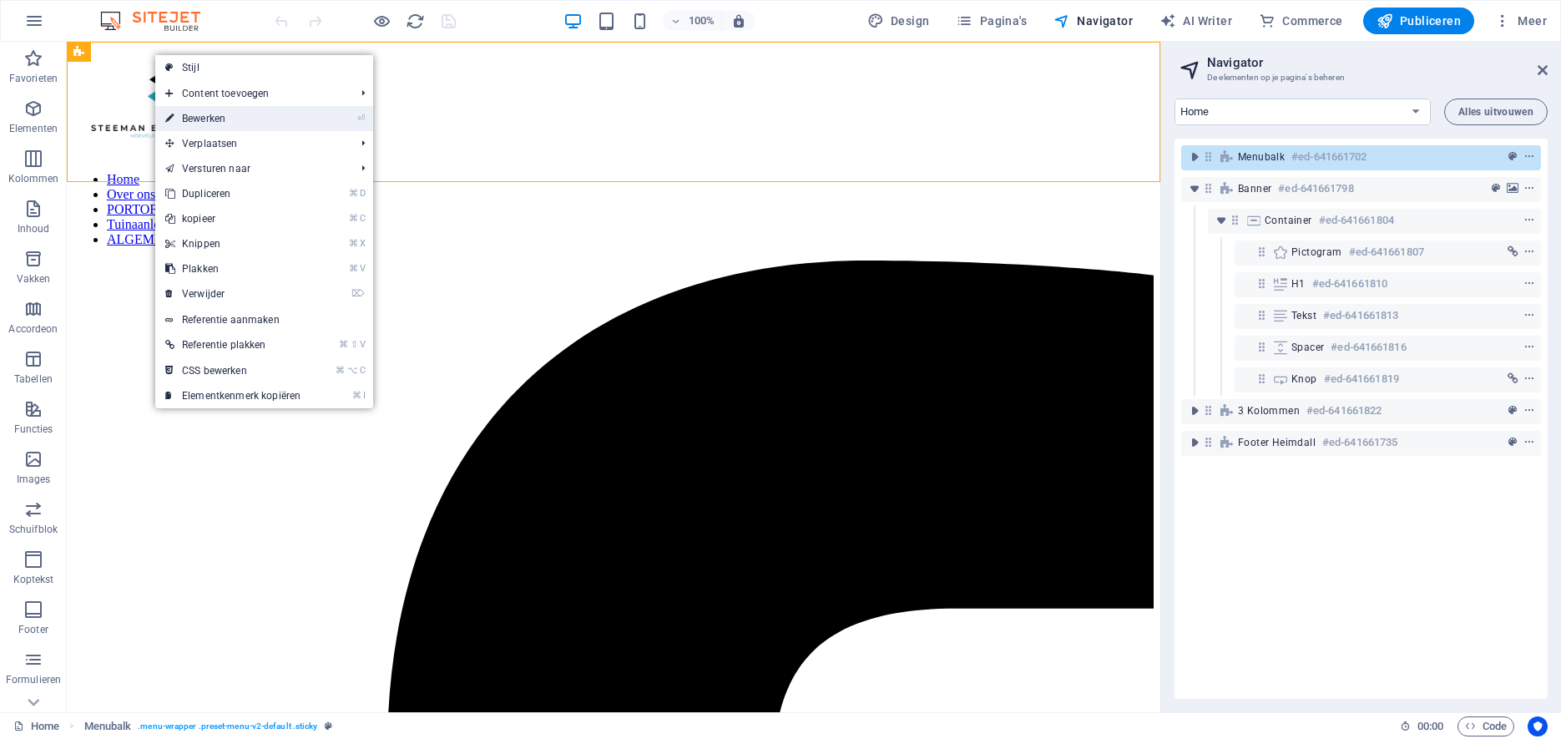
click at [208, 119] on link "⏎ Bewerken" at bounding box center [232, 118] width 155 height 25
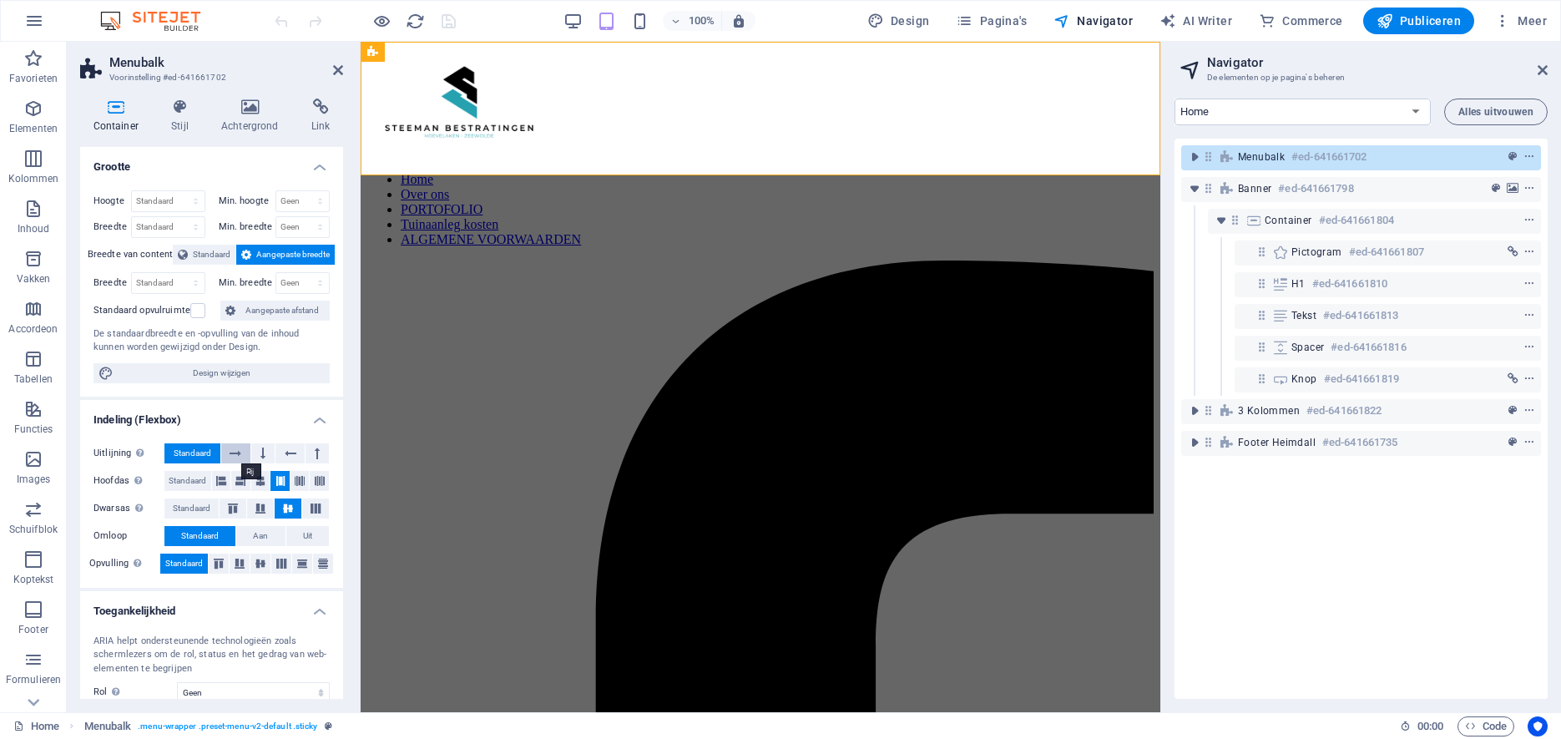
click at [231, 451] on icon at bounding box center [236, 453] width 12 height 20
click at [218, 566] on icon at bounding box center [219, 563] width 10 height 20
click at [243, 562] on icon at bounding box center [240, 563] width 10 height 20
click at [337, 69] on icon at bounding box center [338, 69] width 10 height 13
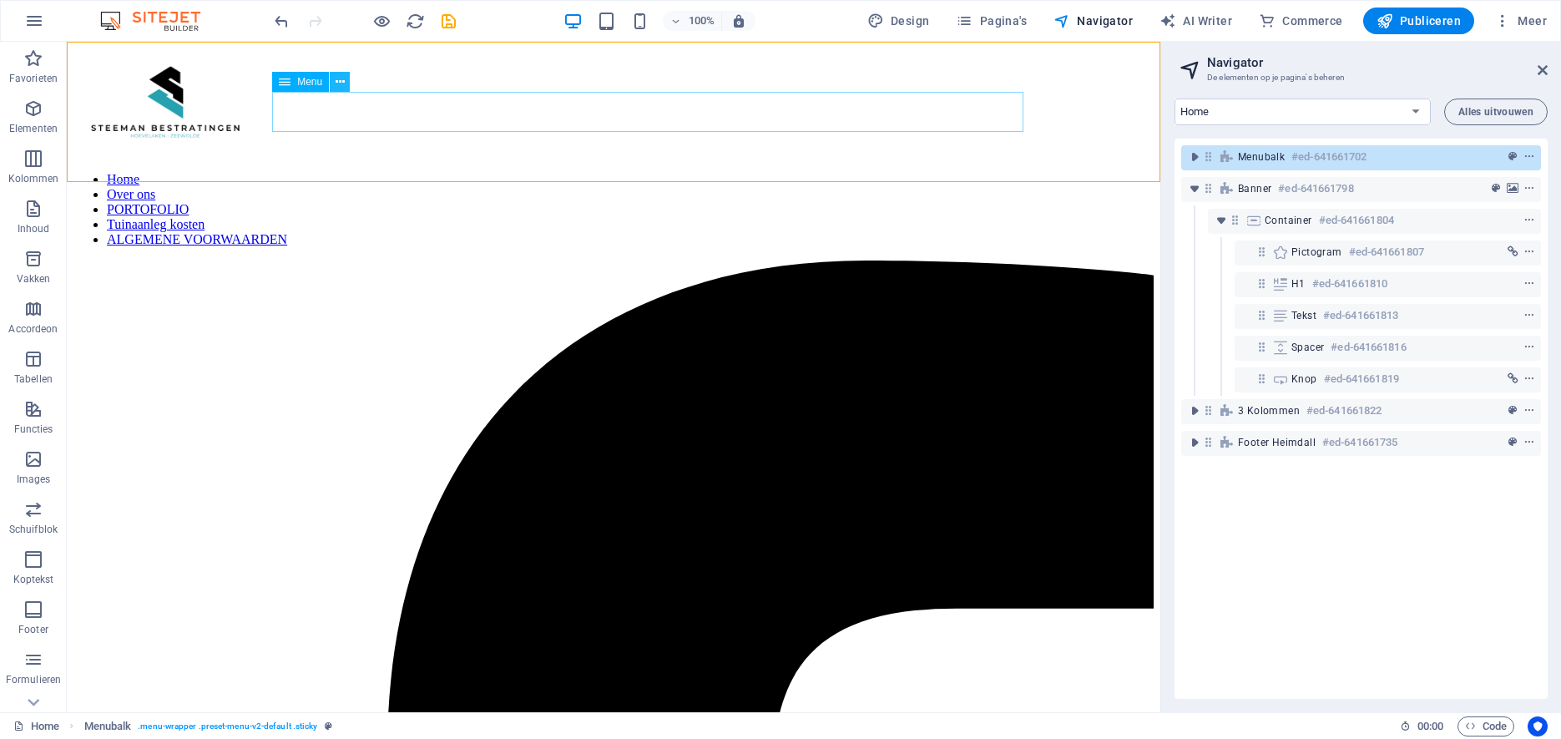
click at [339, 82] on icon at bounding box center [340, 82] width 9 height 18
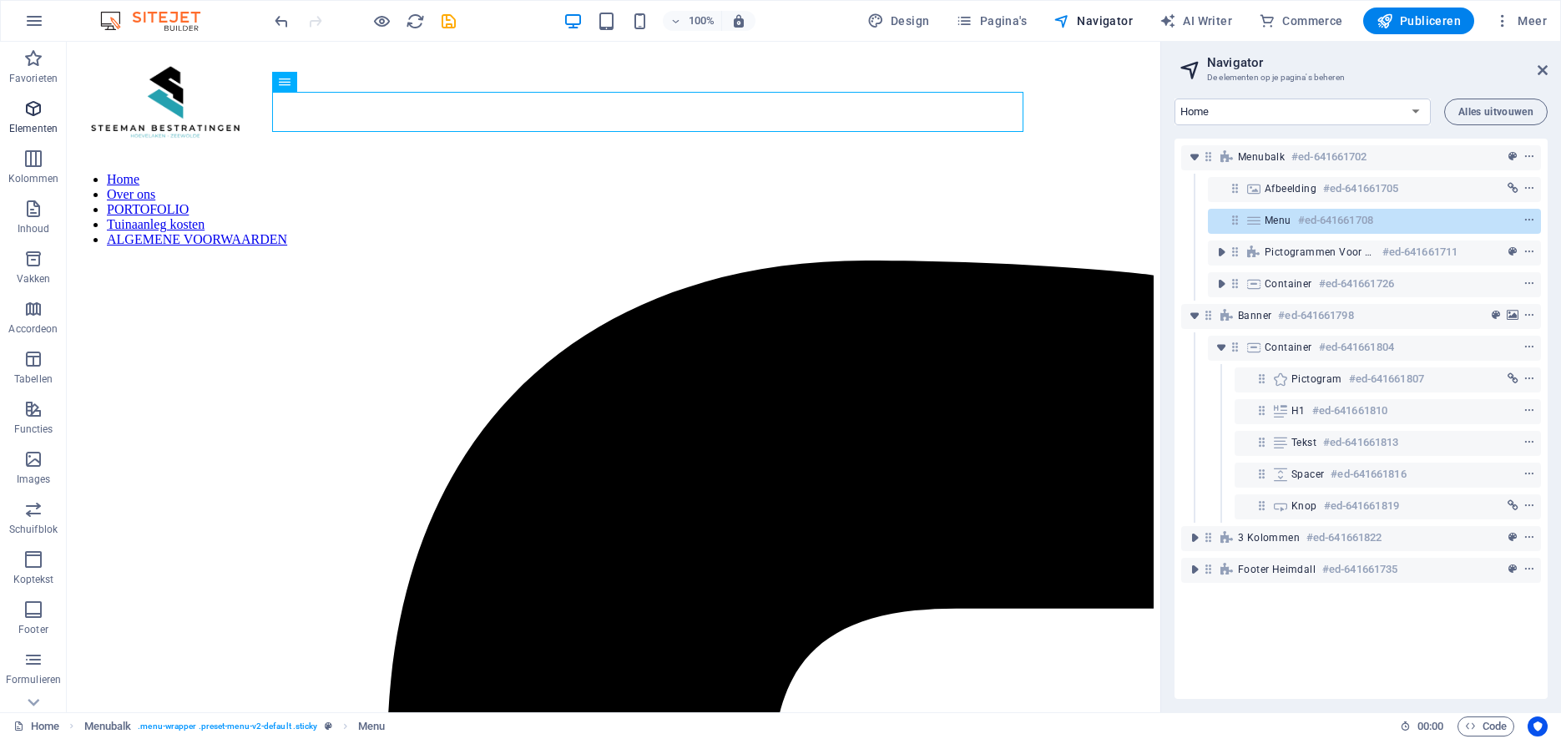
click at [43, 119] on span "Elementen" at bounding box center [33, 119] width 67 height 40
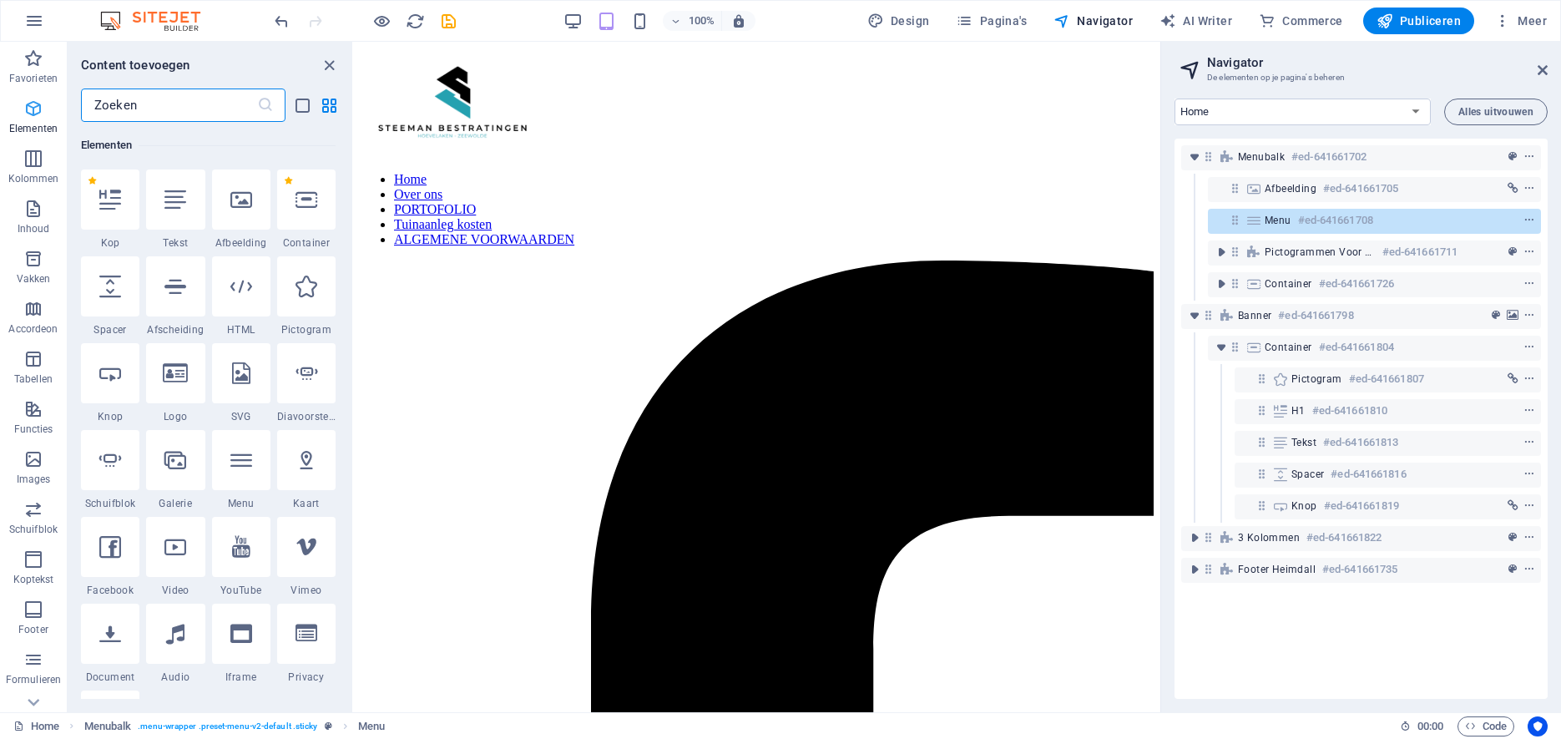
scroll to position [178, 0]
click at [282, 18] on icon "undo" at bounding box center [281, 21] width 19 height 19
click at [284, 23] on icon "undo" at bounding box center [281, 21] width 19 height 19
click at [281, 24] on icon "undo" at bounding box center [281, 21] width 19 height 19
click at [281, 23] on div at bounding box center [364, 21] width 187 height 27
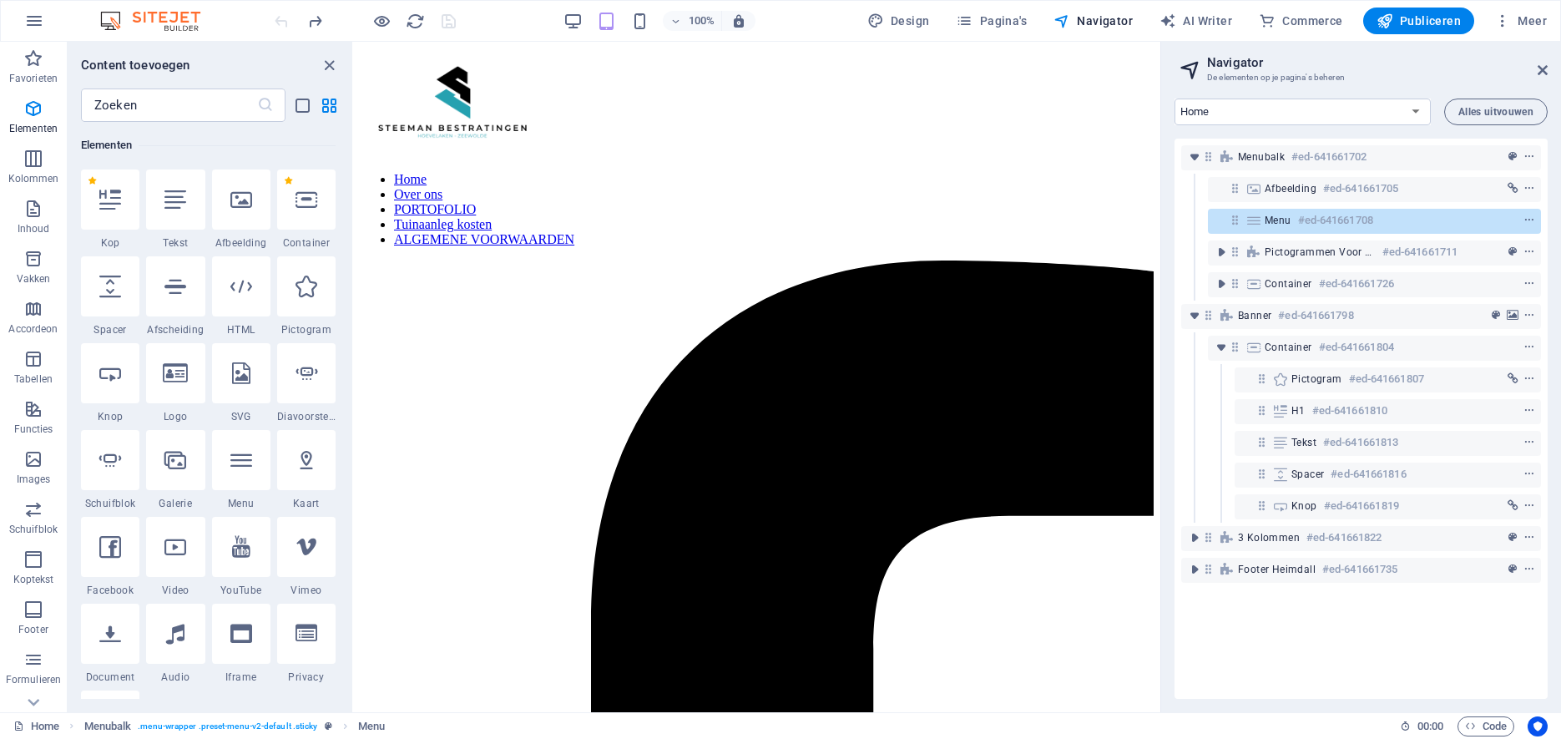
click at [281, 23] on div at bounding box center [364, 21] width 187 height 27
click at [327, 61] on icon "close panel" at bounding box center [329, 65] width 19 height 19
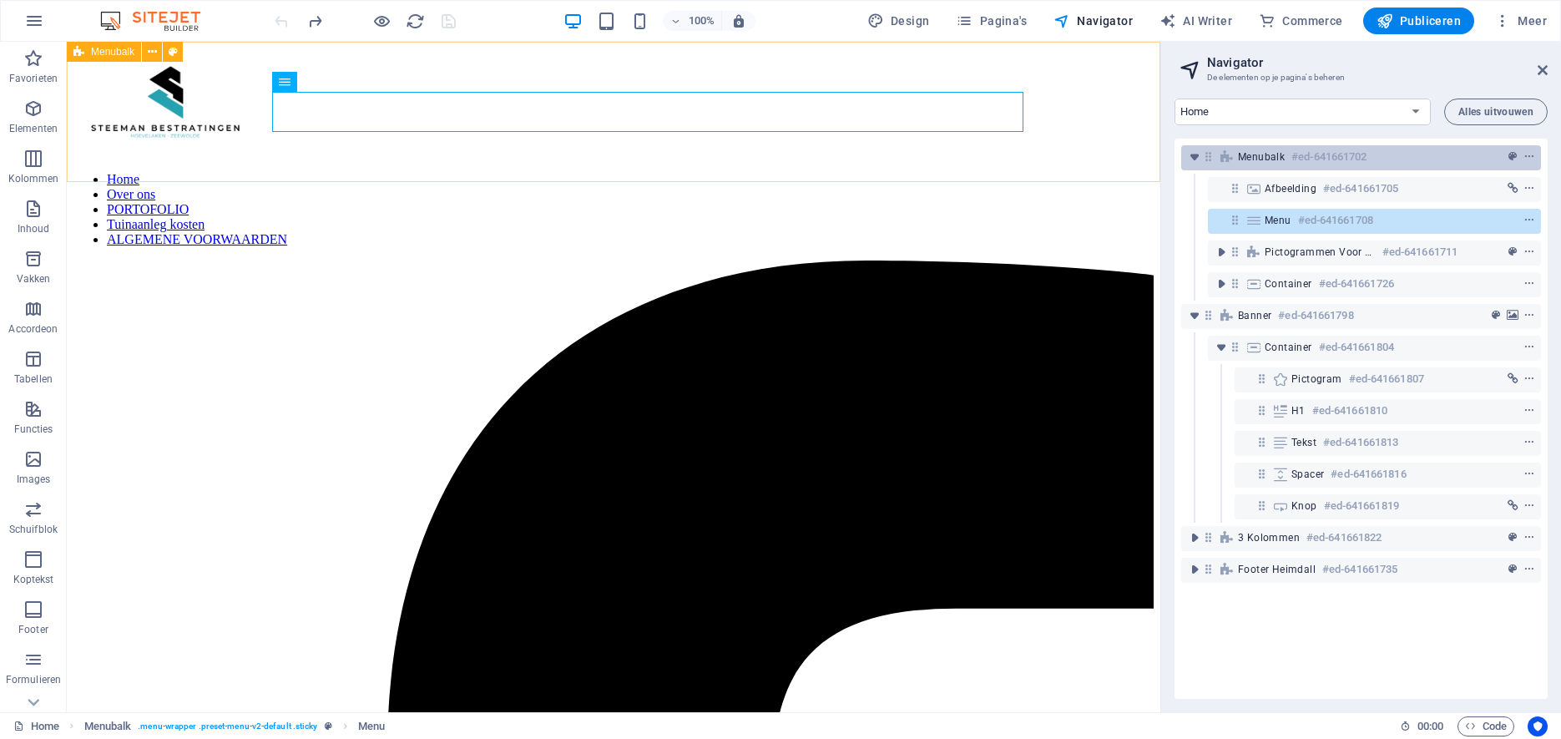
click at [1296, 154] on h6 "#ed-641661702" at bounding box center [1328, 157] width 75 height 20
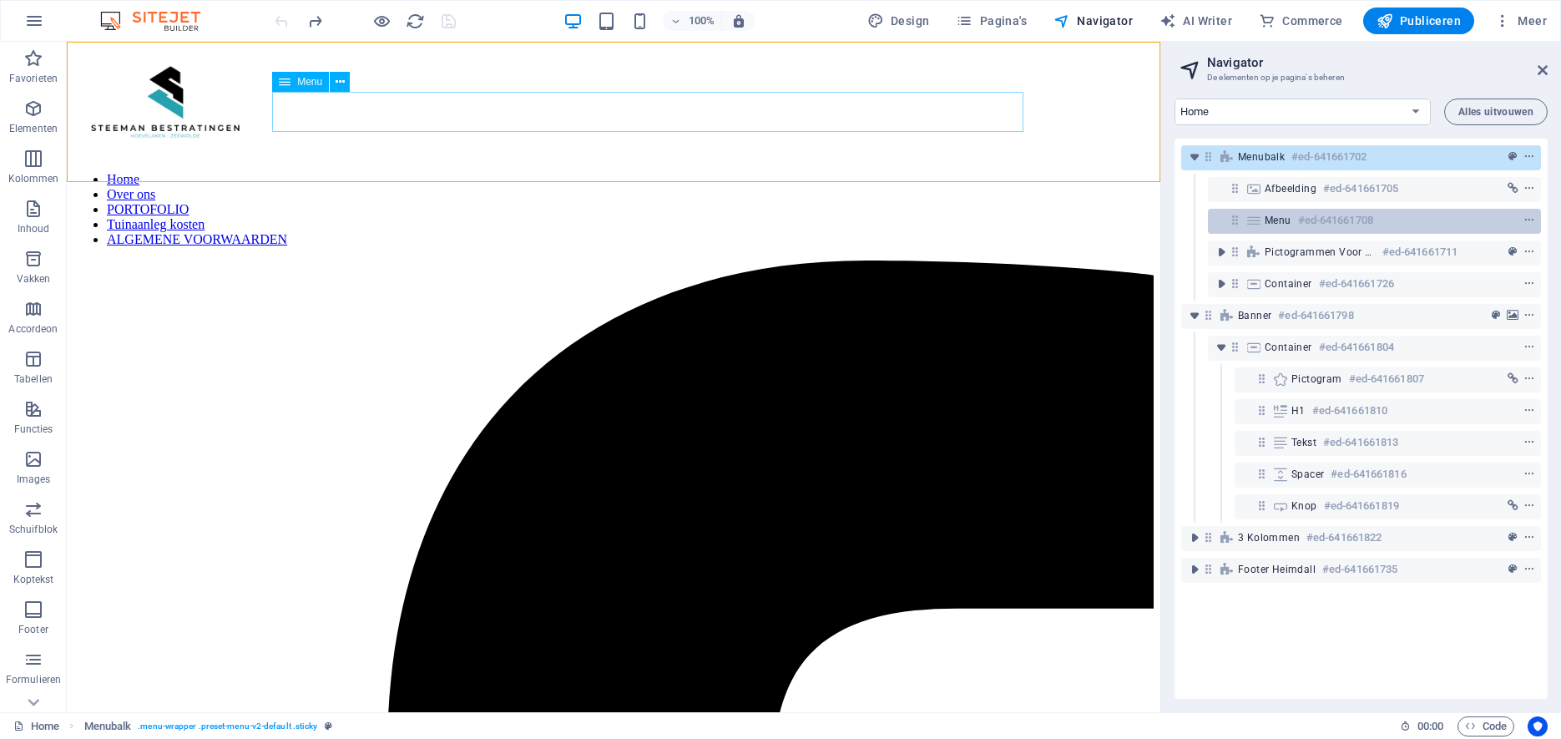
click at [1284, 220] on span "Menu" at bounding box center [1278, 220] width 27 height 13
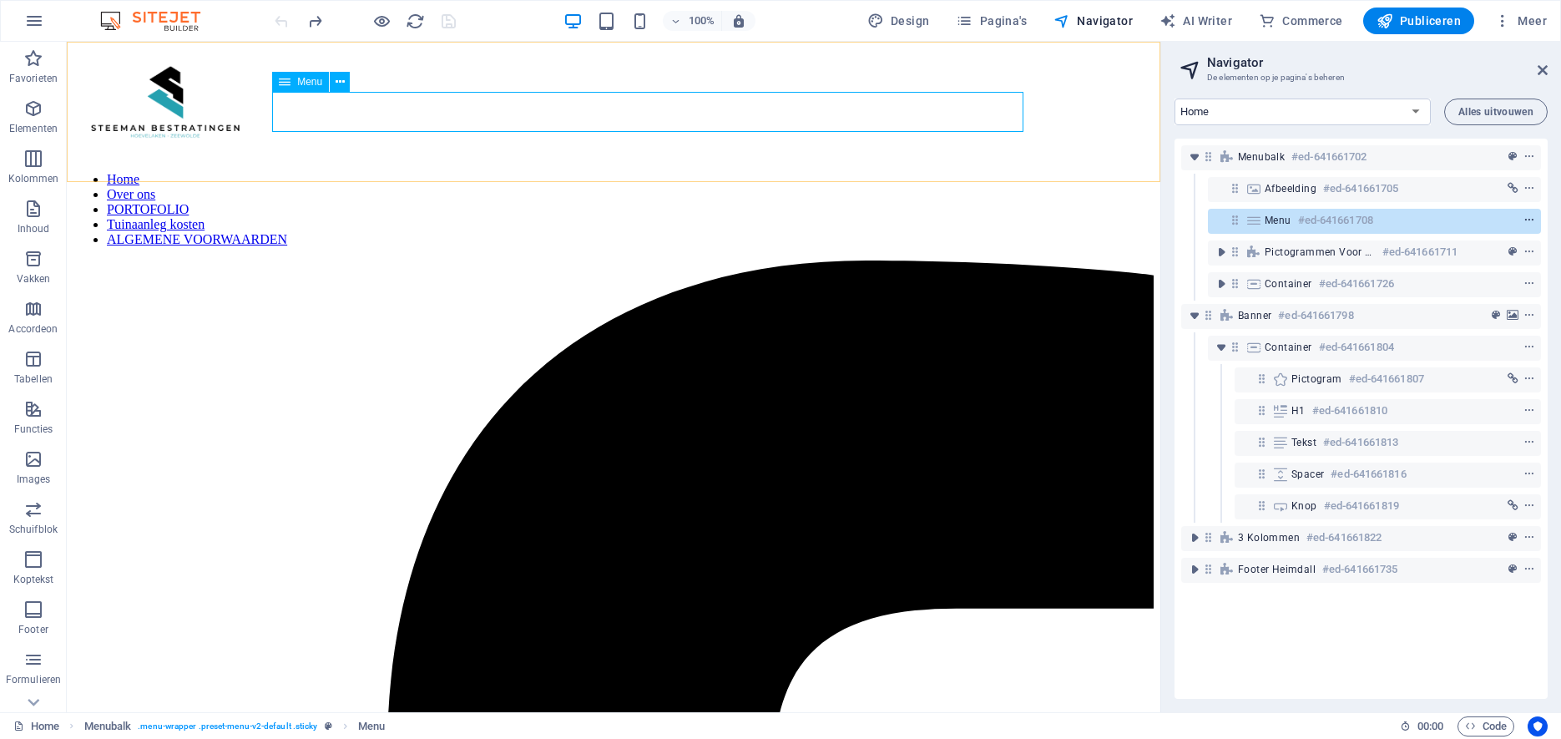
click at [1533, 220] on icon "context-menu" at bounding box center [1529, 221] width 12 height 12
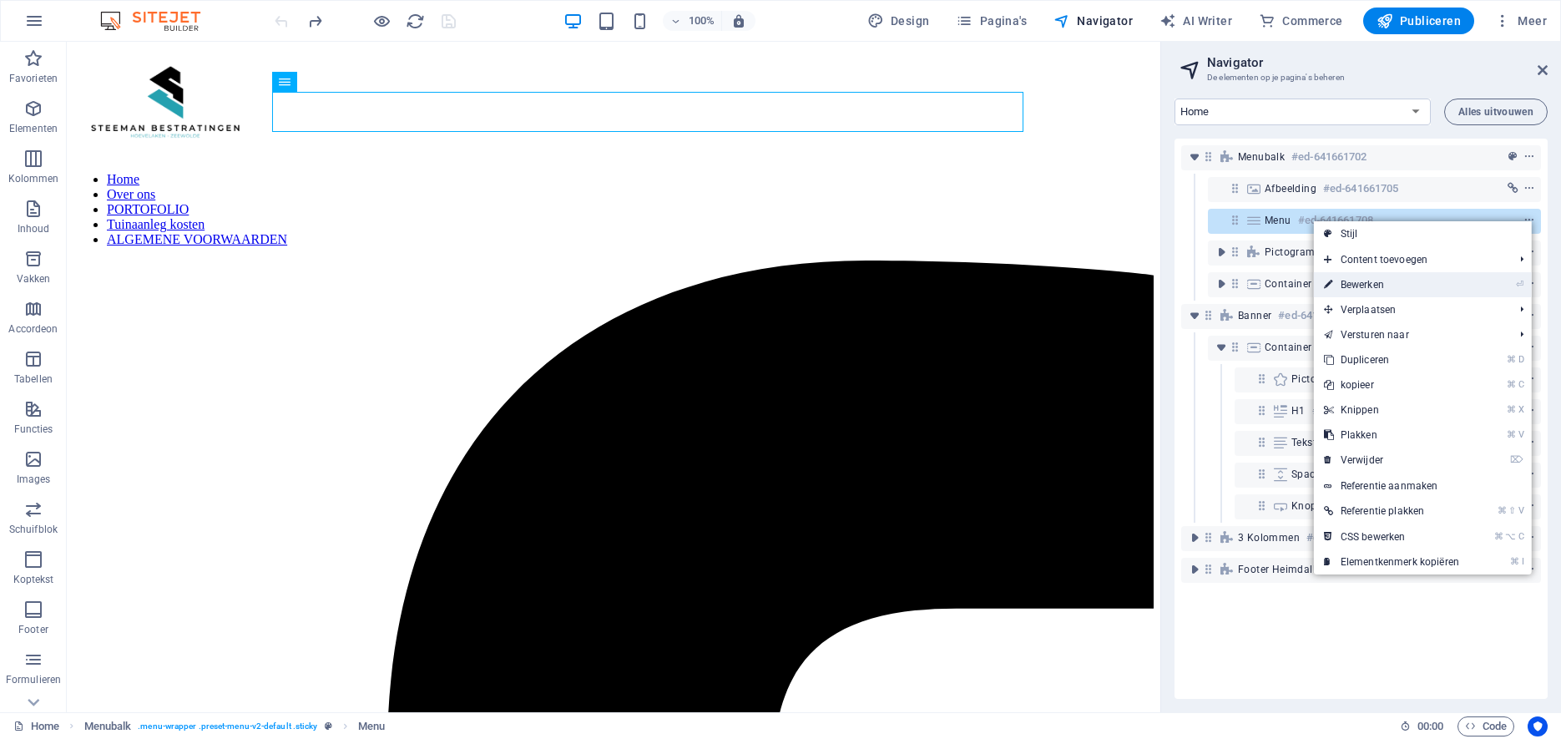
click at [1448, 286] on link "⏎ Bewerken" at bounding box center [1391, 284] width 155 height 25
select select
select select "1"
select select
select select "2"
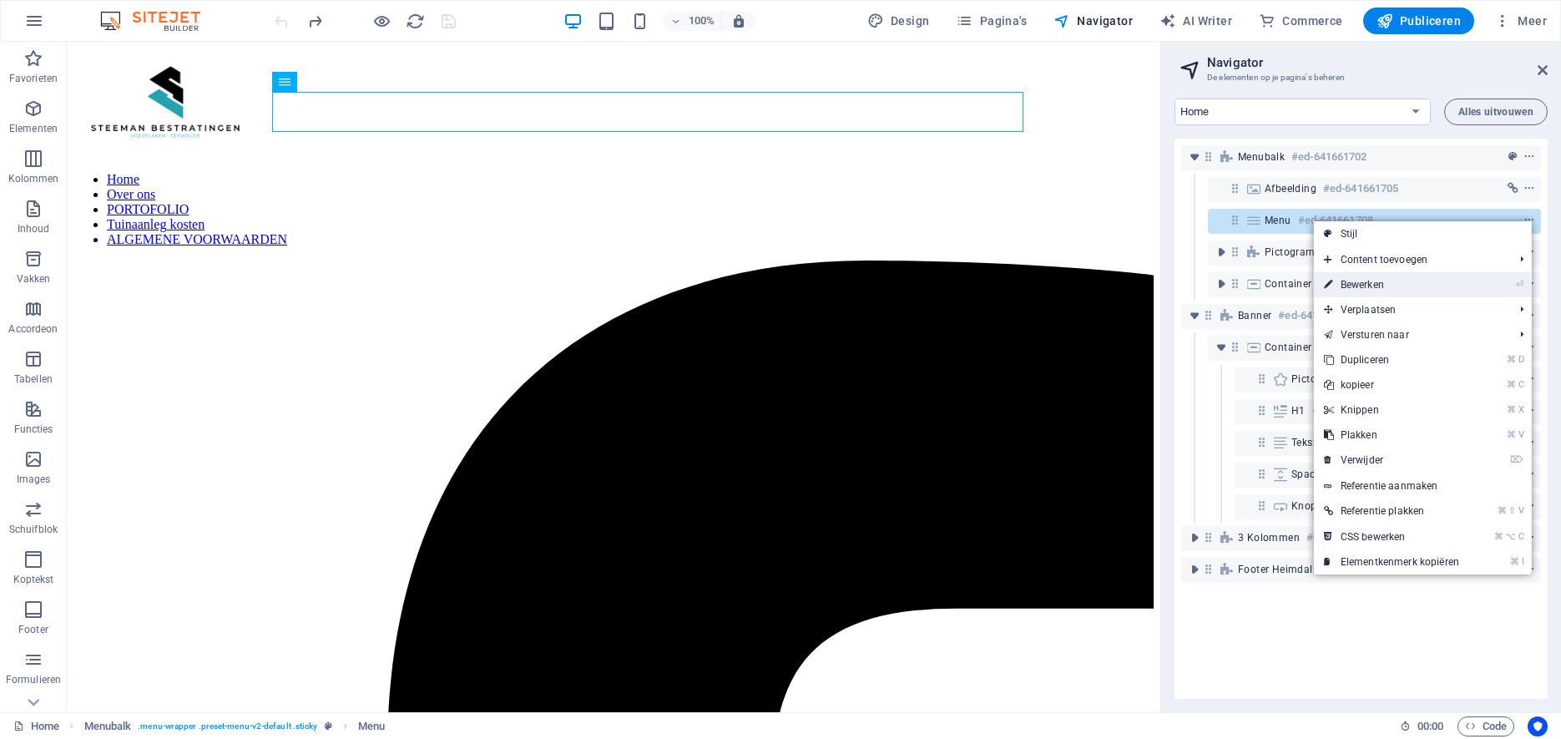
select select
select select "3"
select select
select select "4"
select select
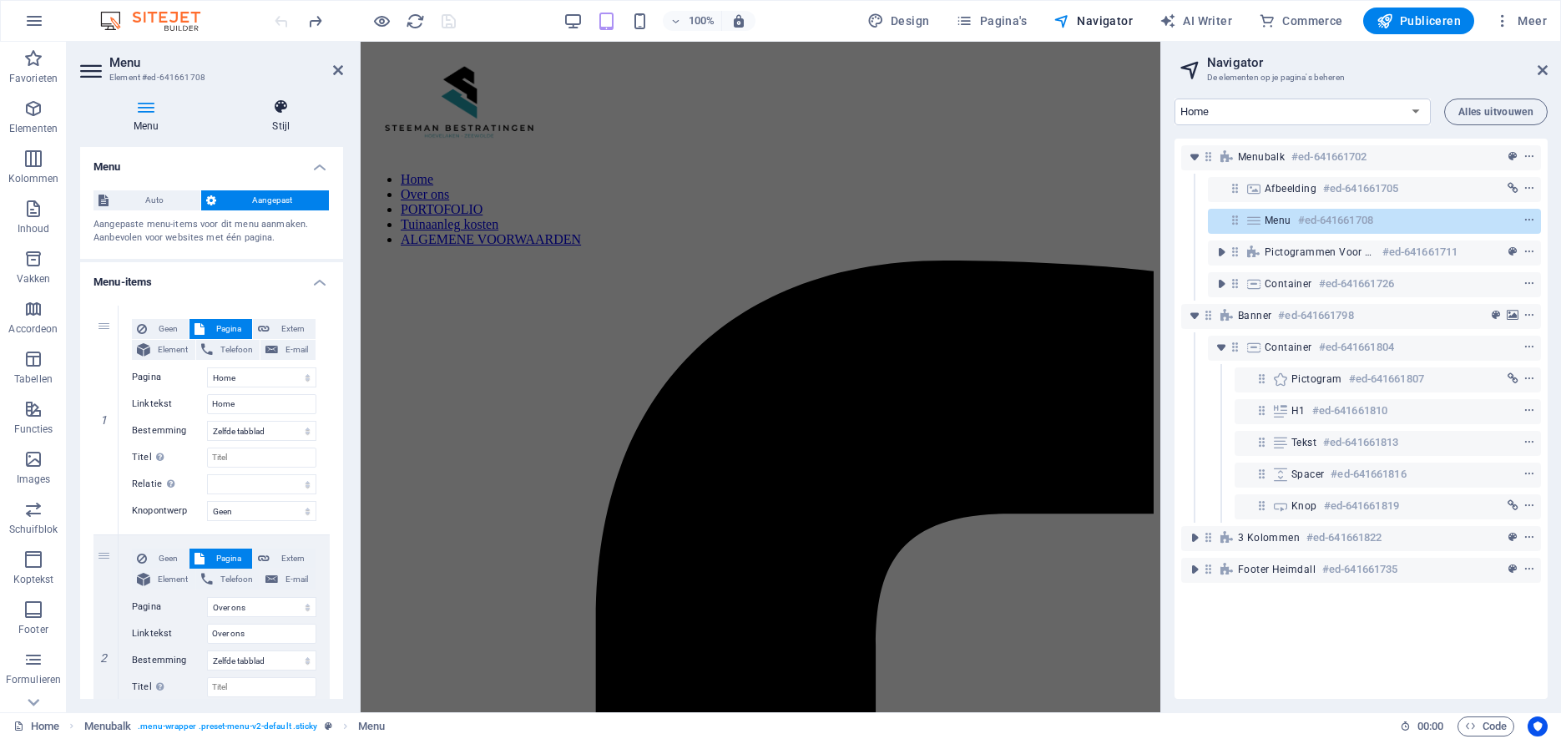
click at [291, 128] on h4 "Stijl" at bounding box center [281, 116] width 124 height 35
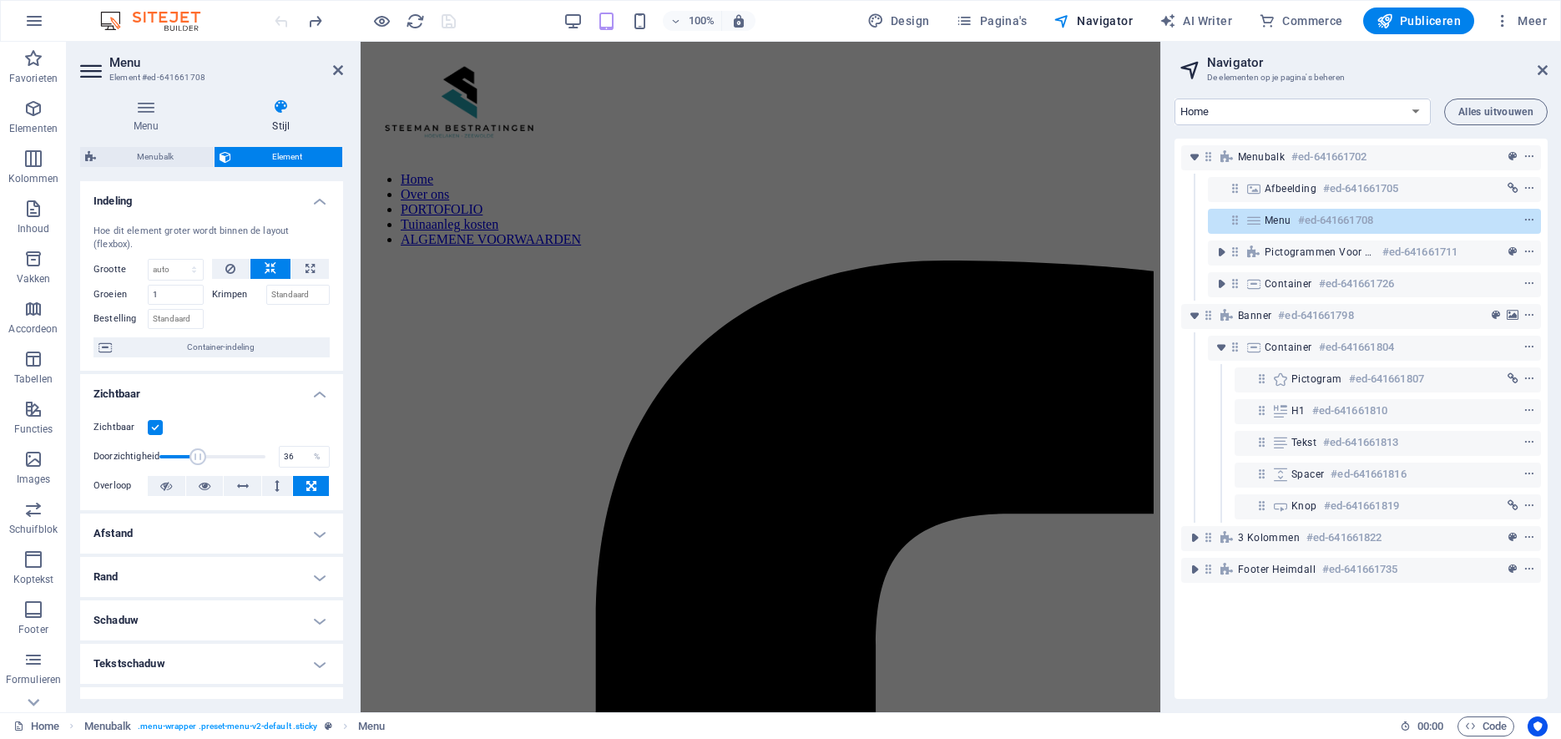
drag, startPoint x: 262, startPoint y: 442, endPoint x: 197, endPoint y: 442, distance: 65.1
click at [197, 448] on span at bounding box center [197, 456] width 17 height 17
type input "100"
drag, startPoint x: 197, startPoint y: 442, endPoint x: 323, endPoint y: 433, distance: 126.3
click at [323, 444] on div "Doorzichtigheid 100 %" at bounding box center [211, 456] width 236 height 25
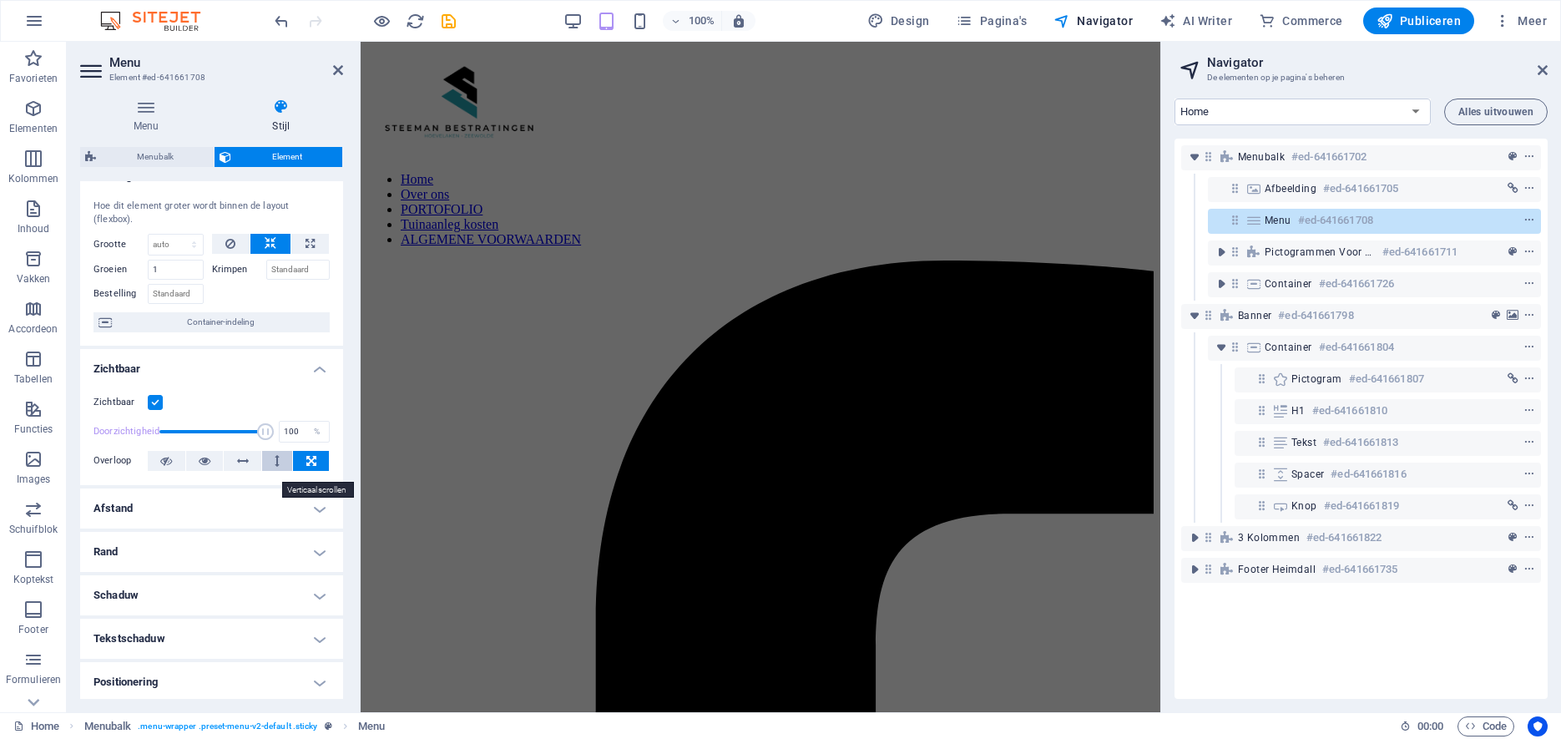
scroll to position [36, 0]
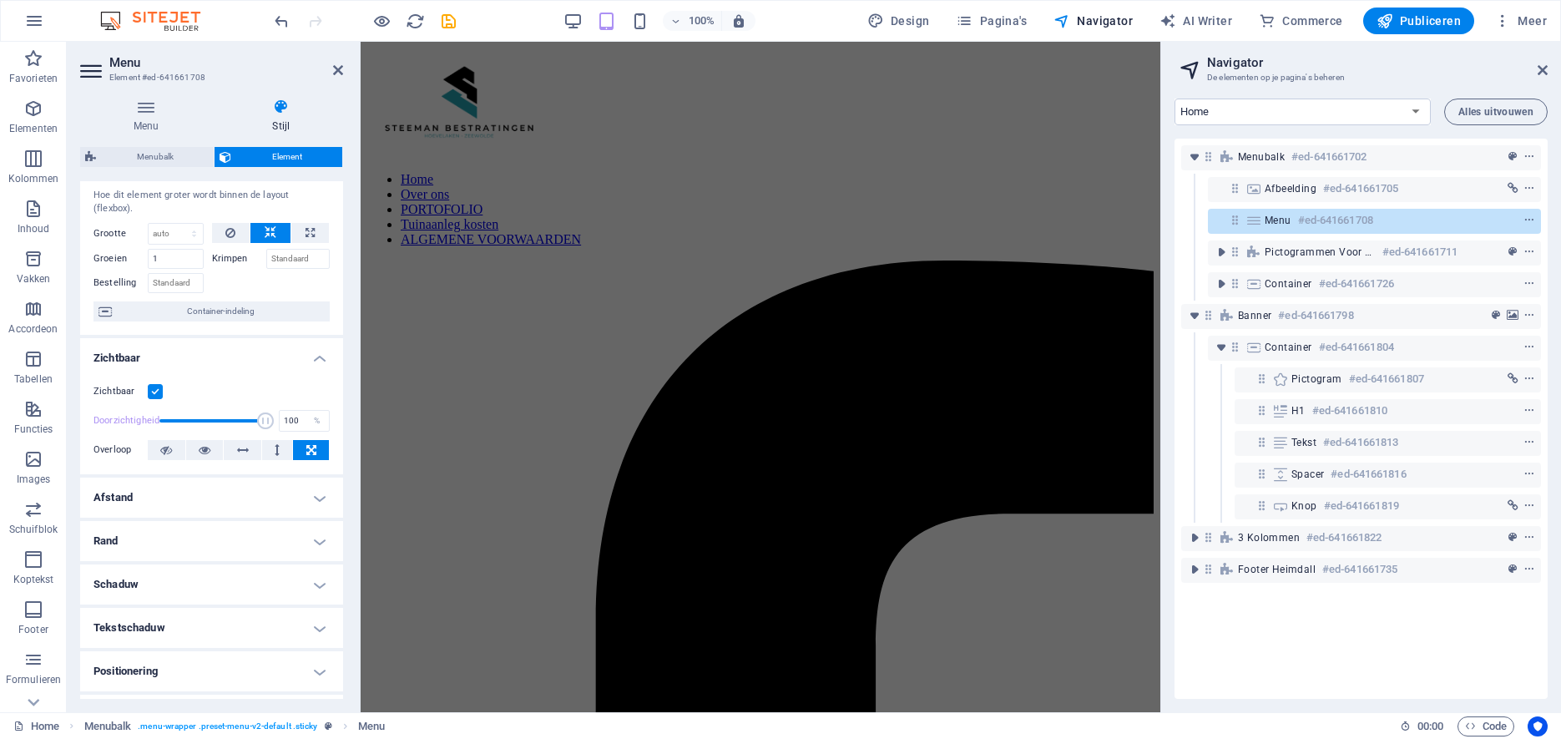
click at [323, 481] on h4 "Afstand" at bounding box center [211, 497] width 263 height 40
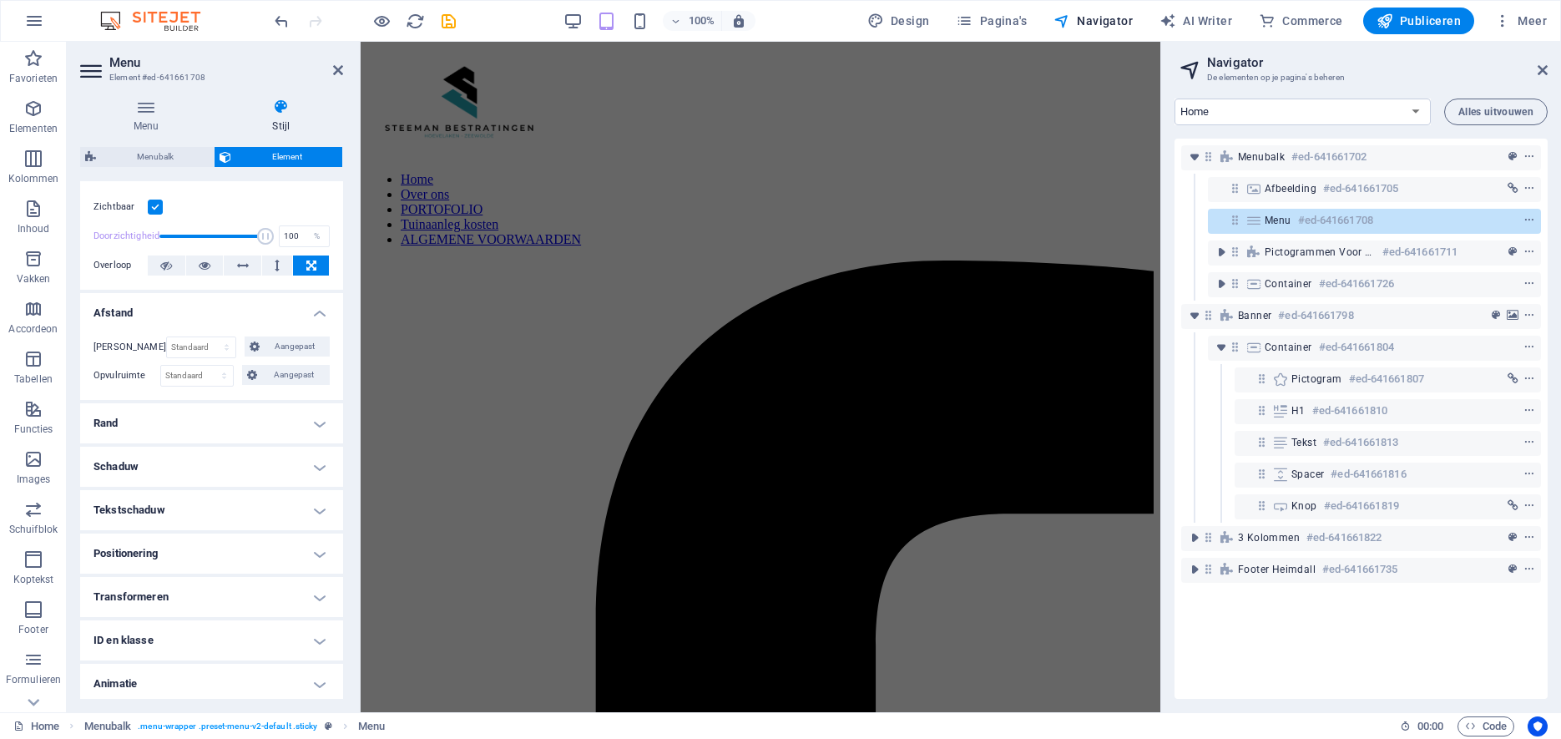
scroll to position [255, 0]
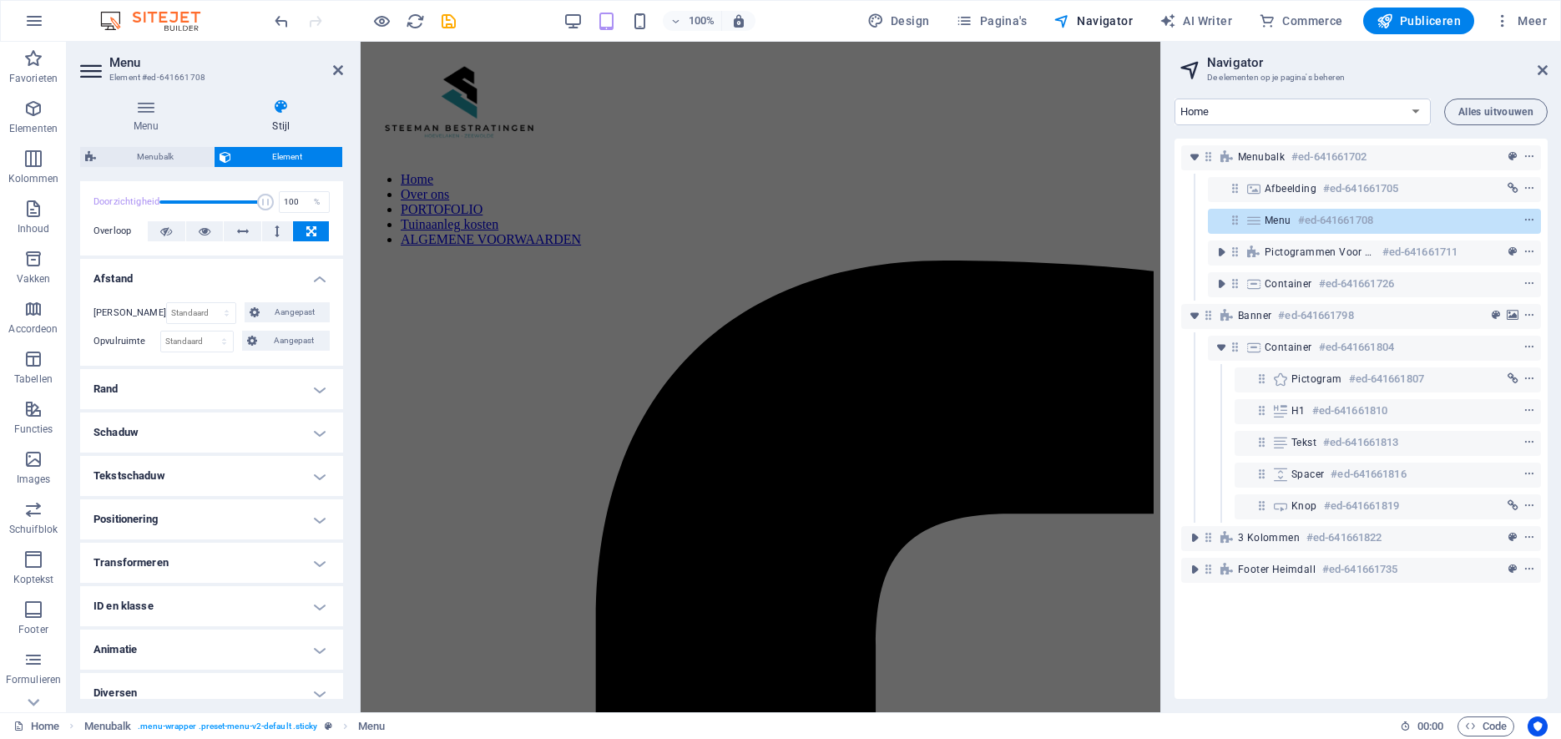
click at [316, 502] on h4 "Positionering" at bounding box center [211, 519] width 263 height 40
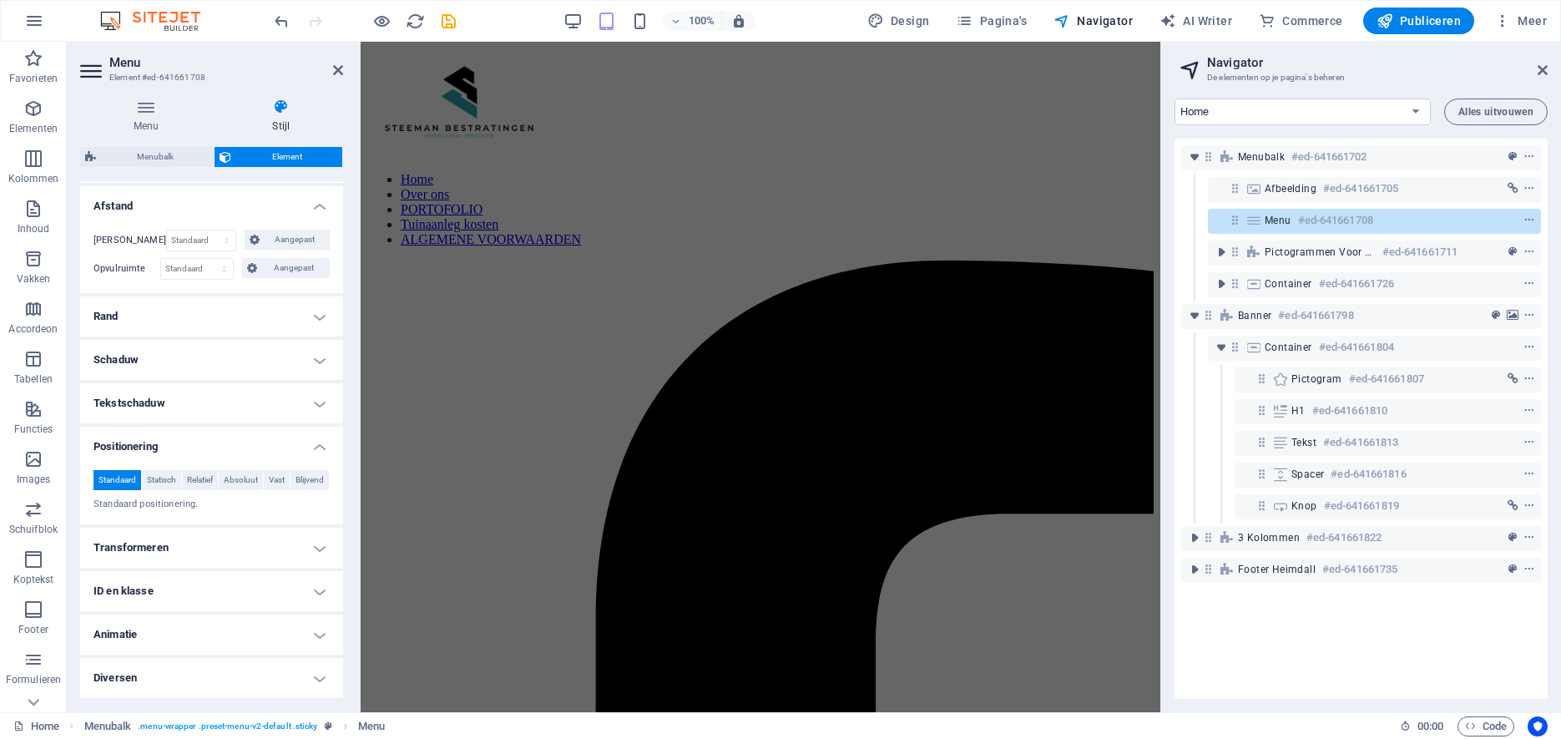
scroll to position [334, 0]
click at [320, 545] on h4 "Transformeren" at bounding box center [211, 548] width 263 height 40
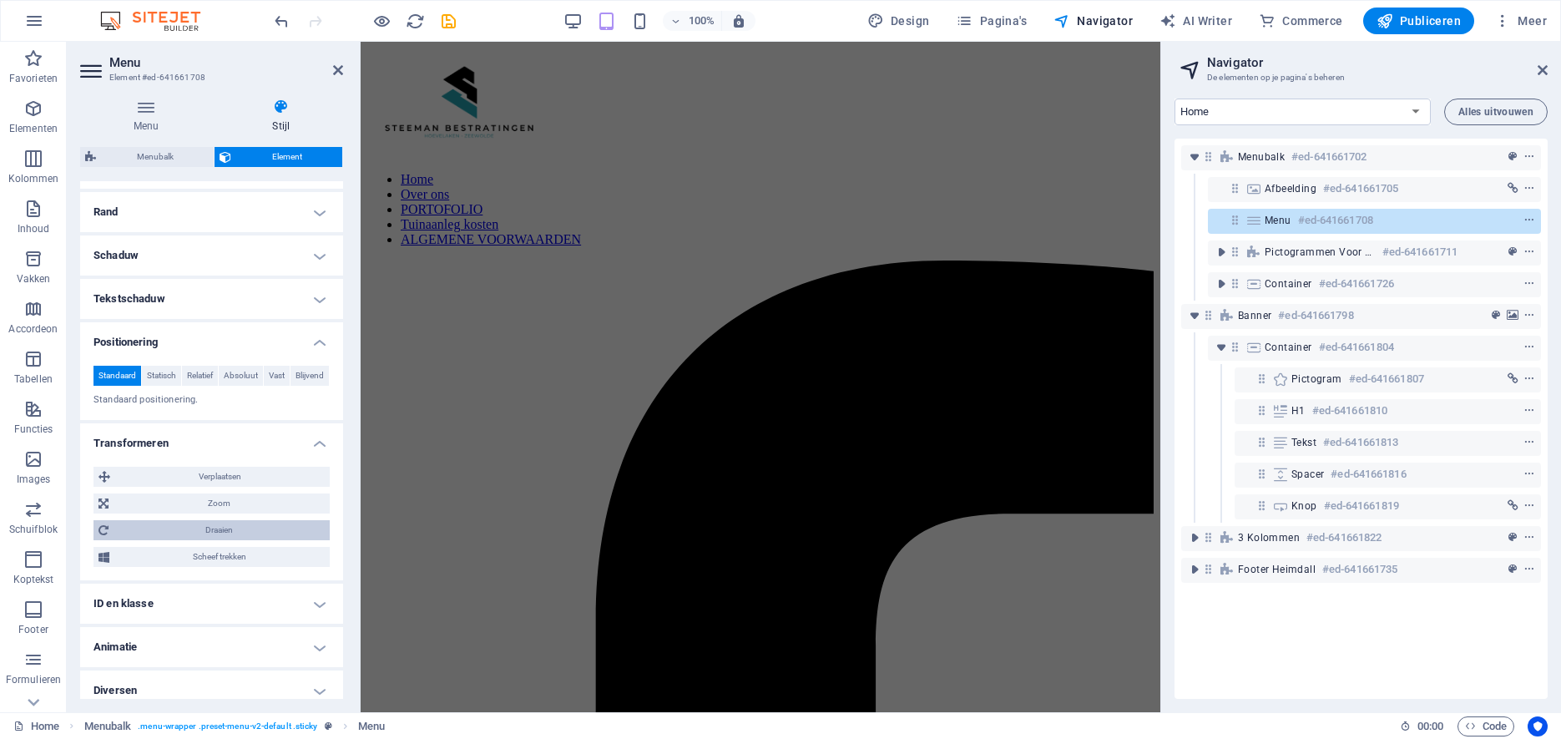
scroll to position [433, 0]
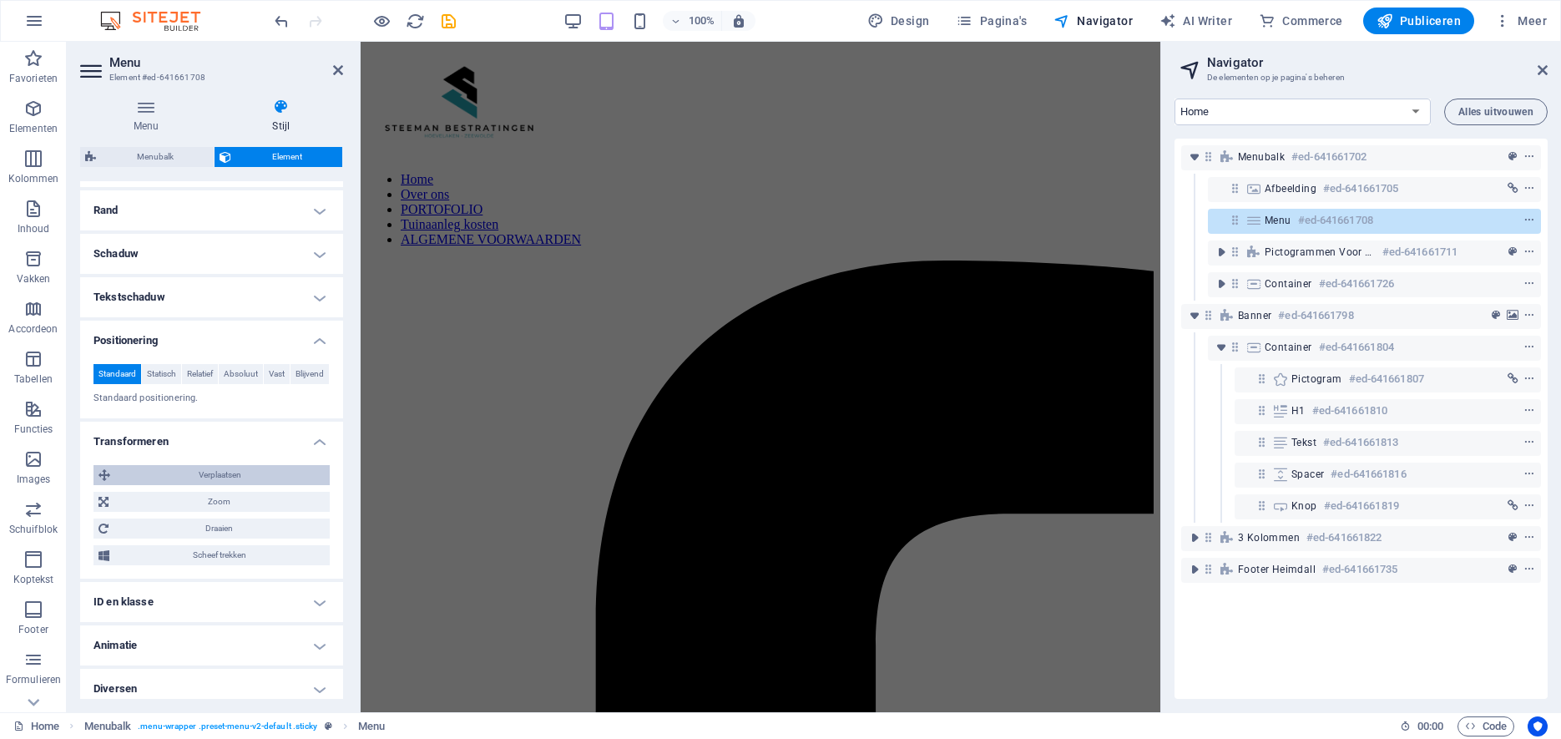
click at [229, 480] on span "Verplaatsen" at bounding box center [220, 475] width 210 height 20
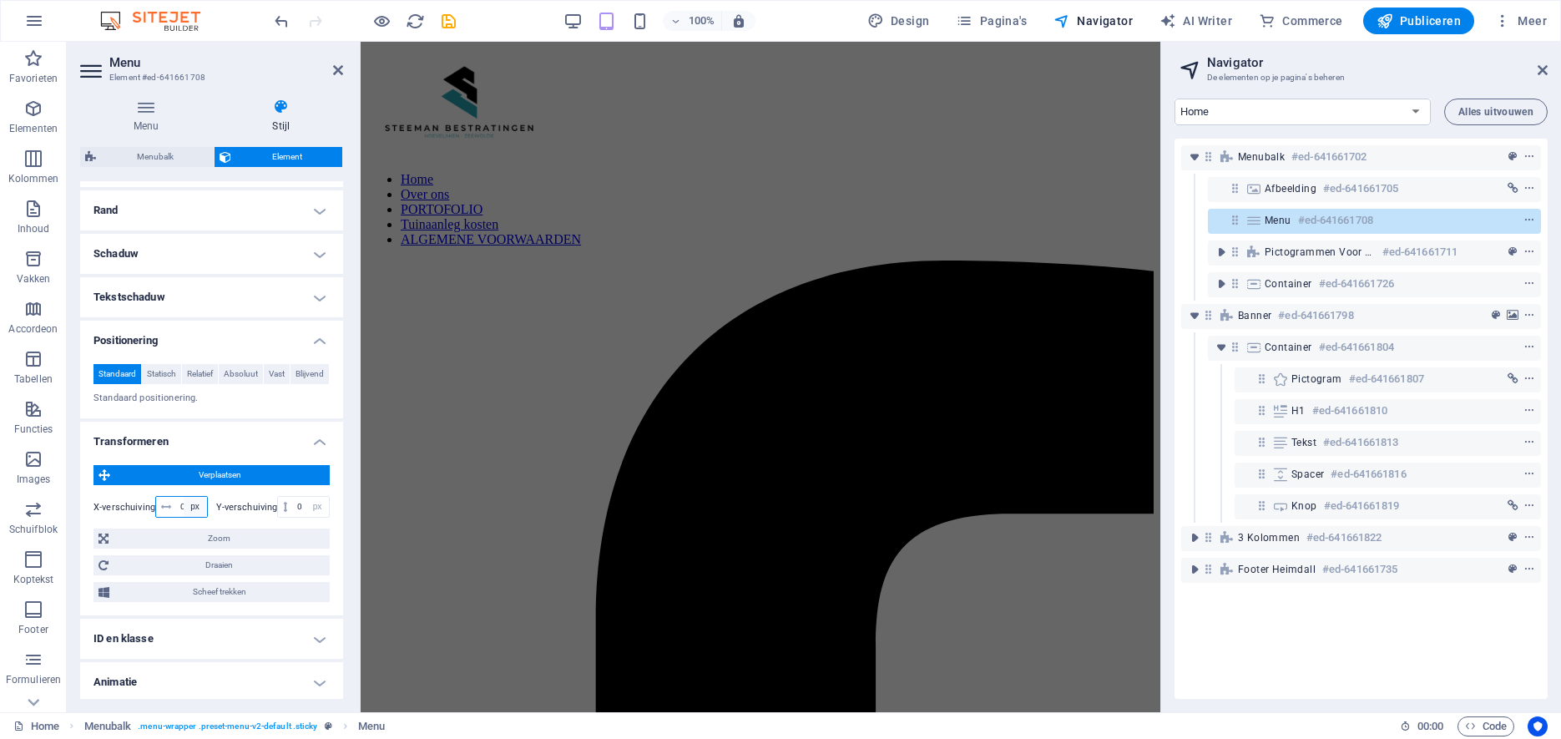
drag, startPoint x: 179, startPoint y: 512, endPoint x: 189, endPoint y: 512, distance: 10.0
click at [189, 512] on div "0 px rem % em vh vw" at bounding box center [181, 507] width 53 height 22
type input "5"
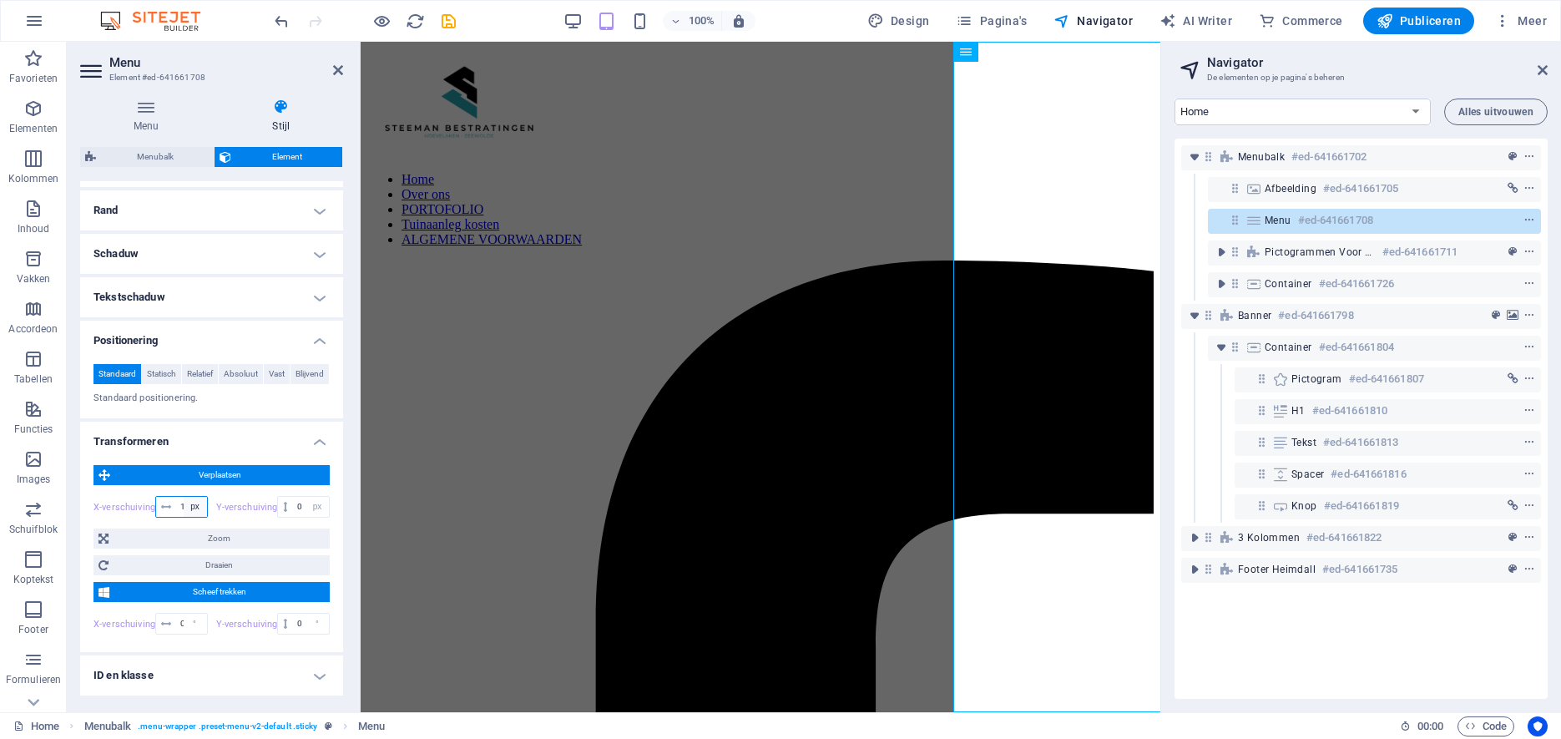
type input "1"
click at [181, 544] on span "Zoom" at bounding box center [219, 538] width 211 height 20
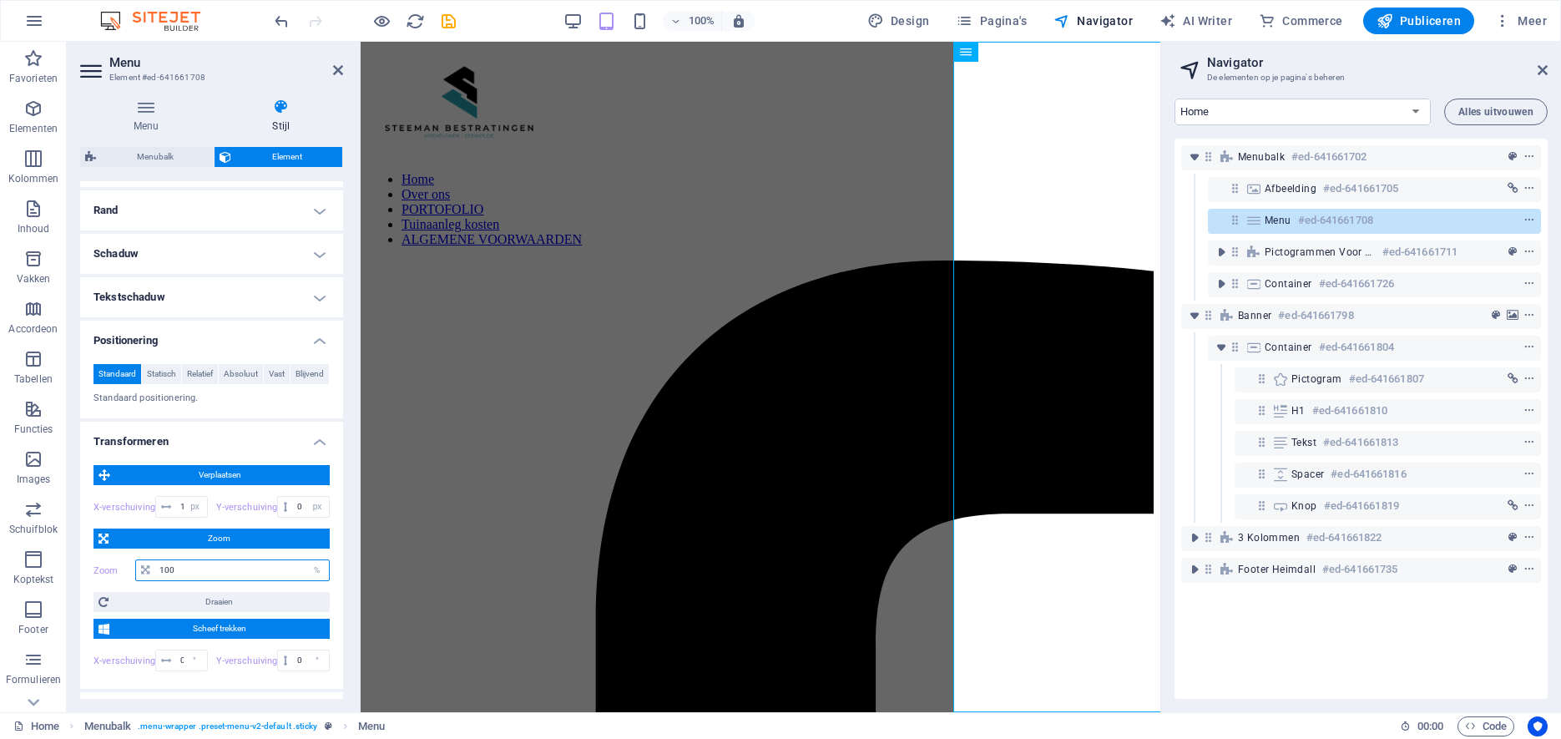
click at [213, 580] on input "100" at bounding box center [242, 570] width 174 height 20
drag, startPoint x: 187, startPoint y: 577, endPoint x: 113, endPoint y: 575, distance: 74.3
click at [155, 575] on input "100" at bounding box center [242, 570] width 174 height 20
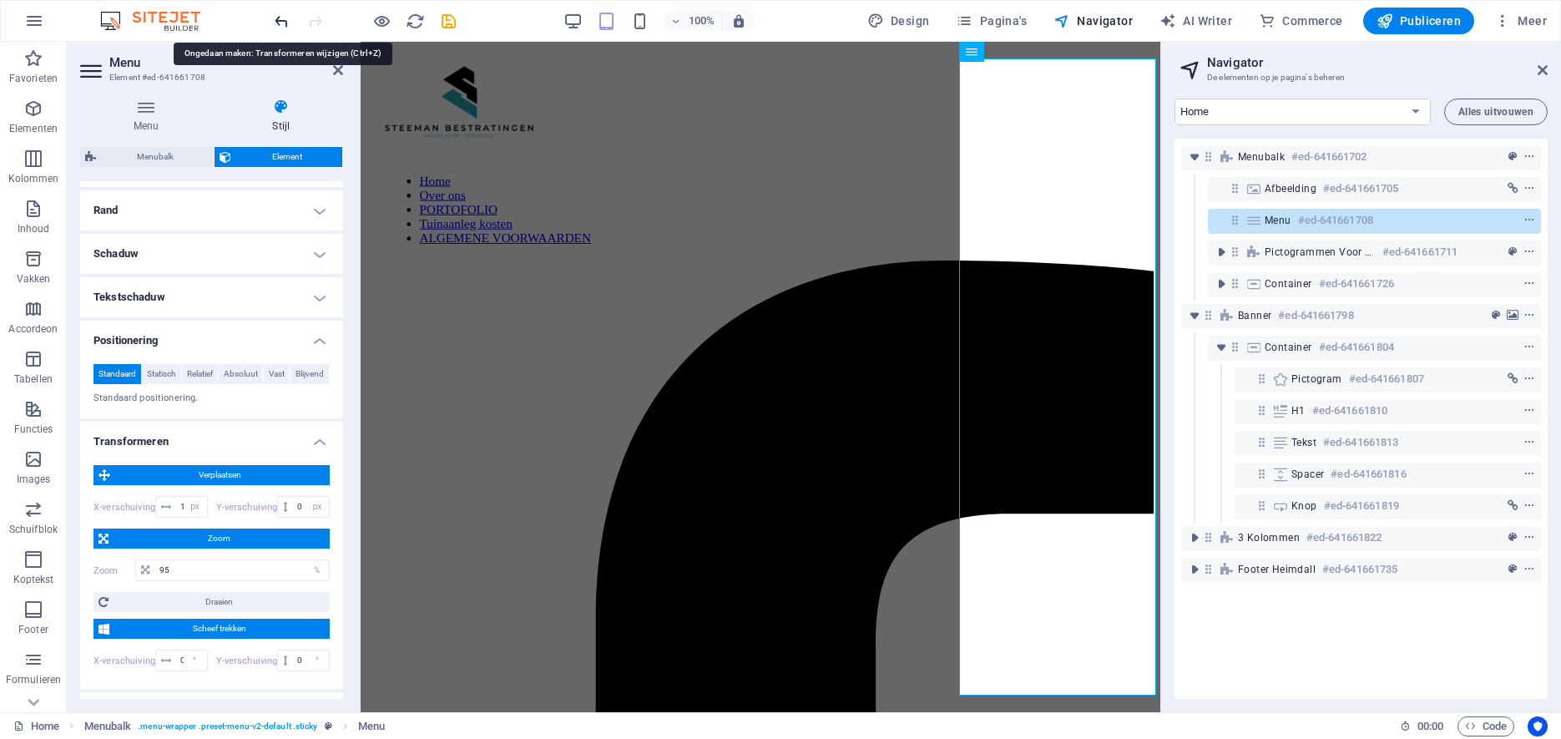
click at [274, 17] on icon "undo" at bounding box center [281, 21] width 19 height 19
type input "100"
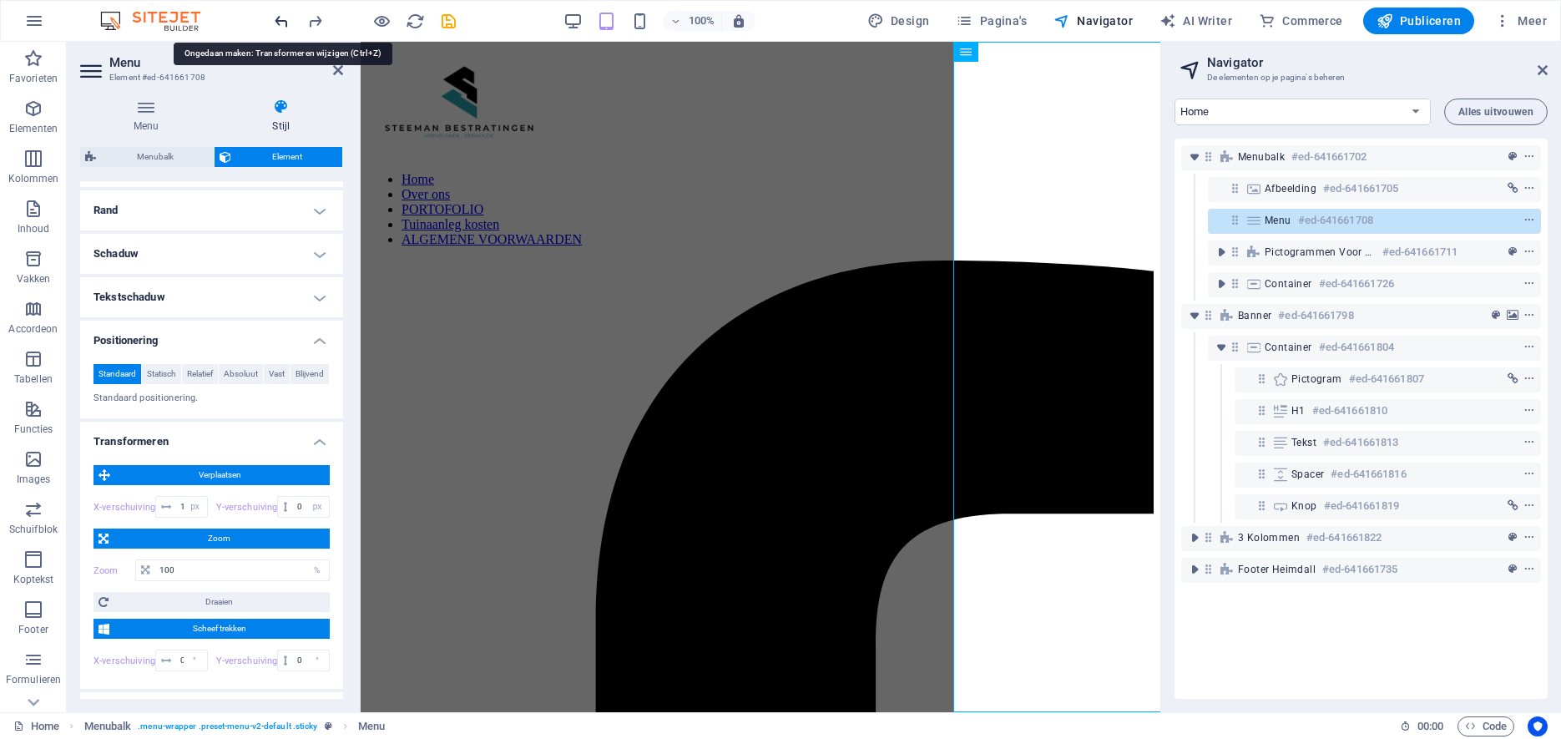
click at [275, 20] on icon "undo" at bounding box center [281, 21] width 19 height 19
type input "0"
click at [278, 22] on icon "undo" at bounding box center [281, 21] width 19 height 19
type input "36"
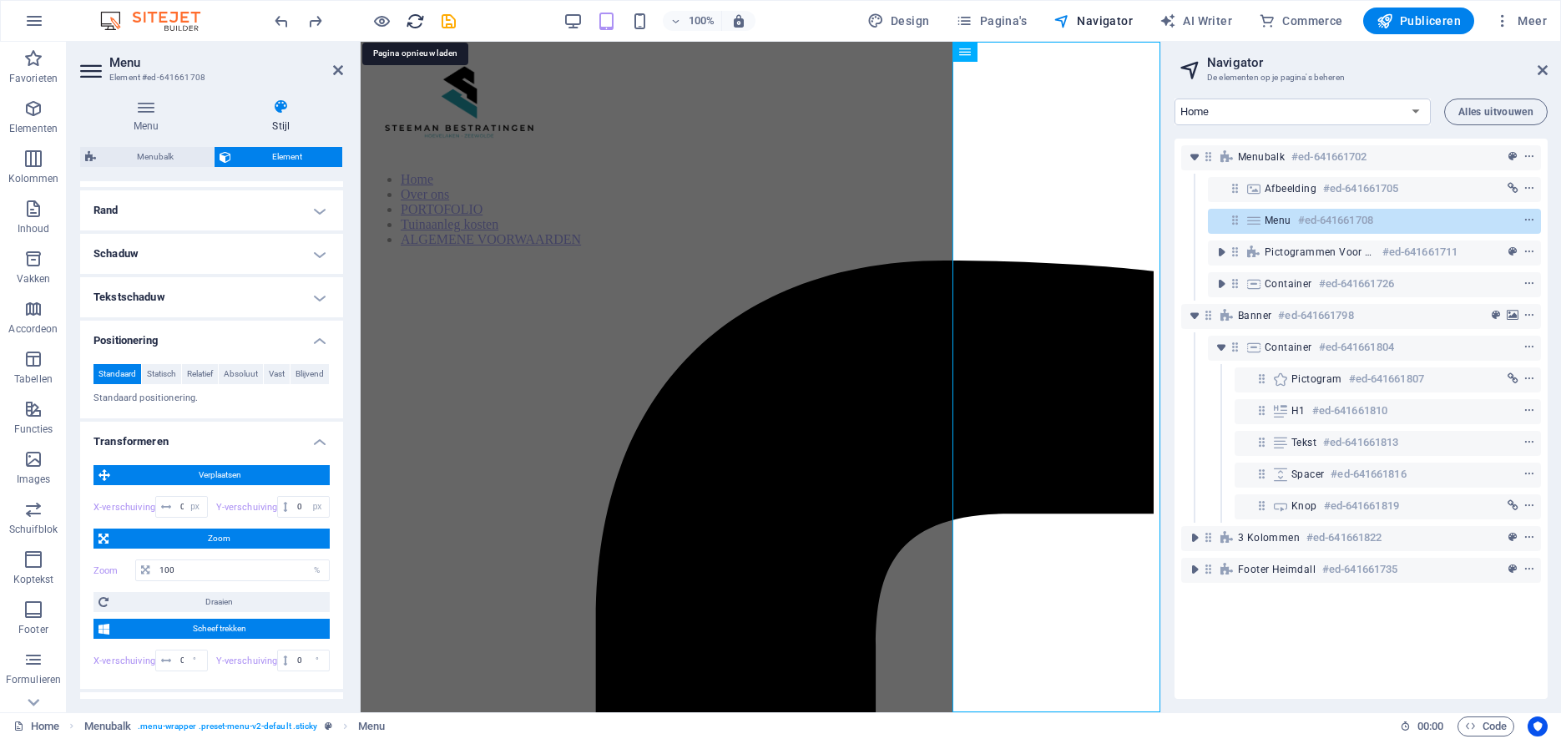
click at [417, 19] on icon "reload" at bounding box center [415, 21] width 19 height 19
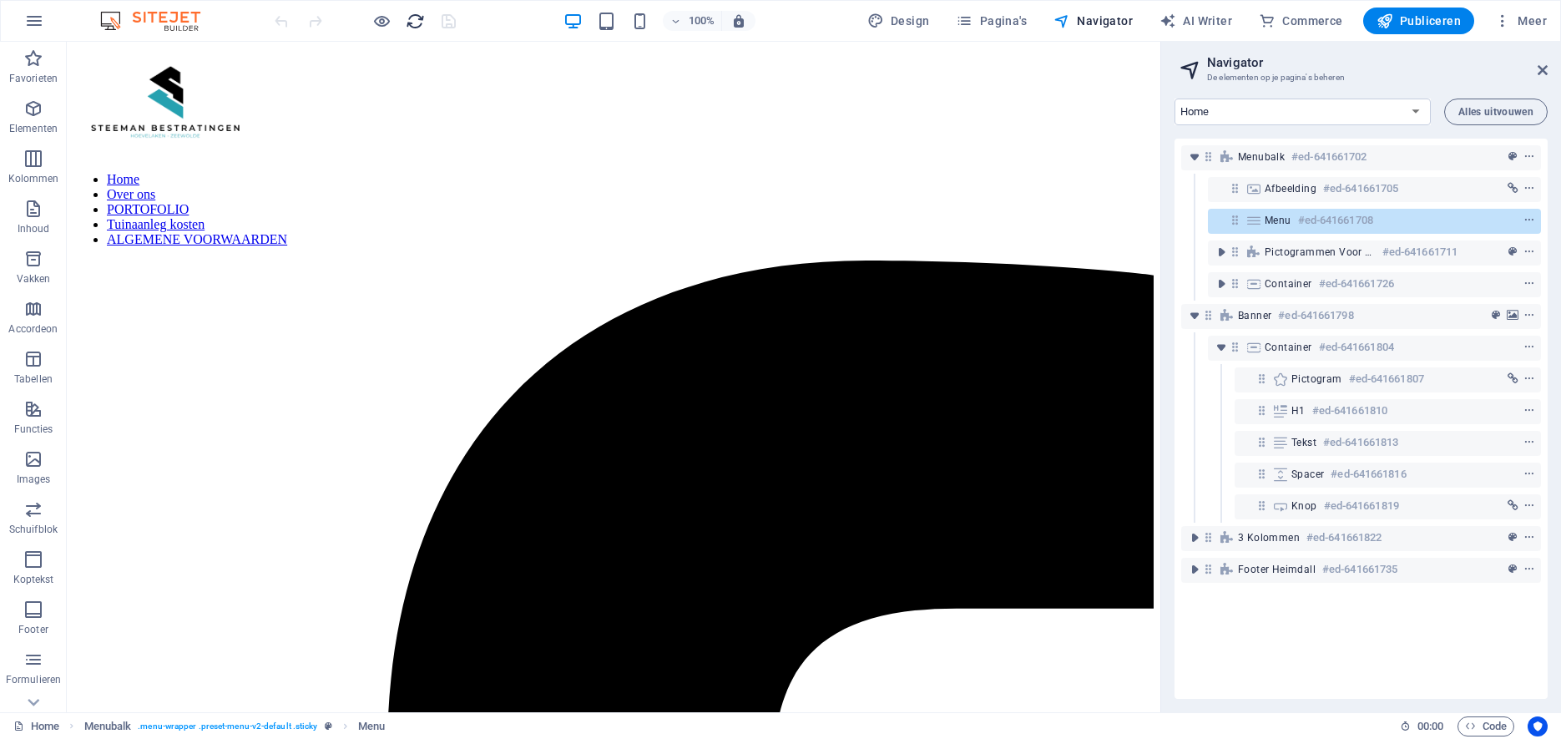
scroll to position [0, 0]
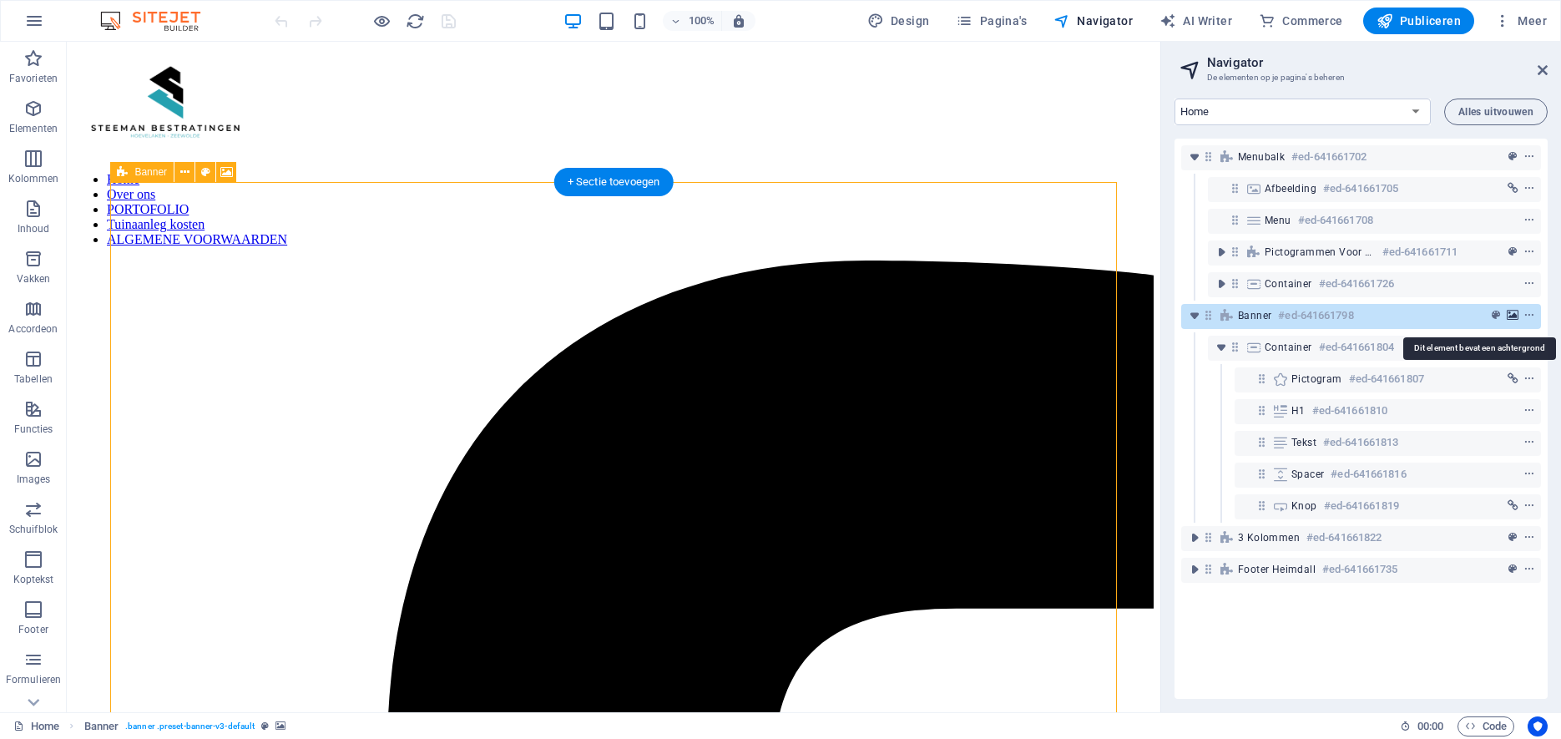
click at [1514, 314] on icon "background" at bounding box center [1513, 316] width 12 height 12
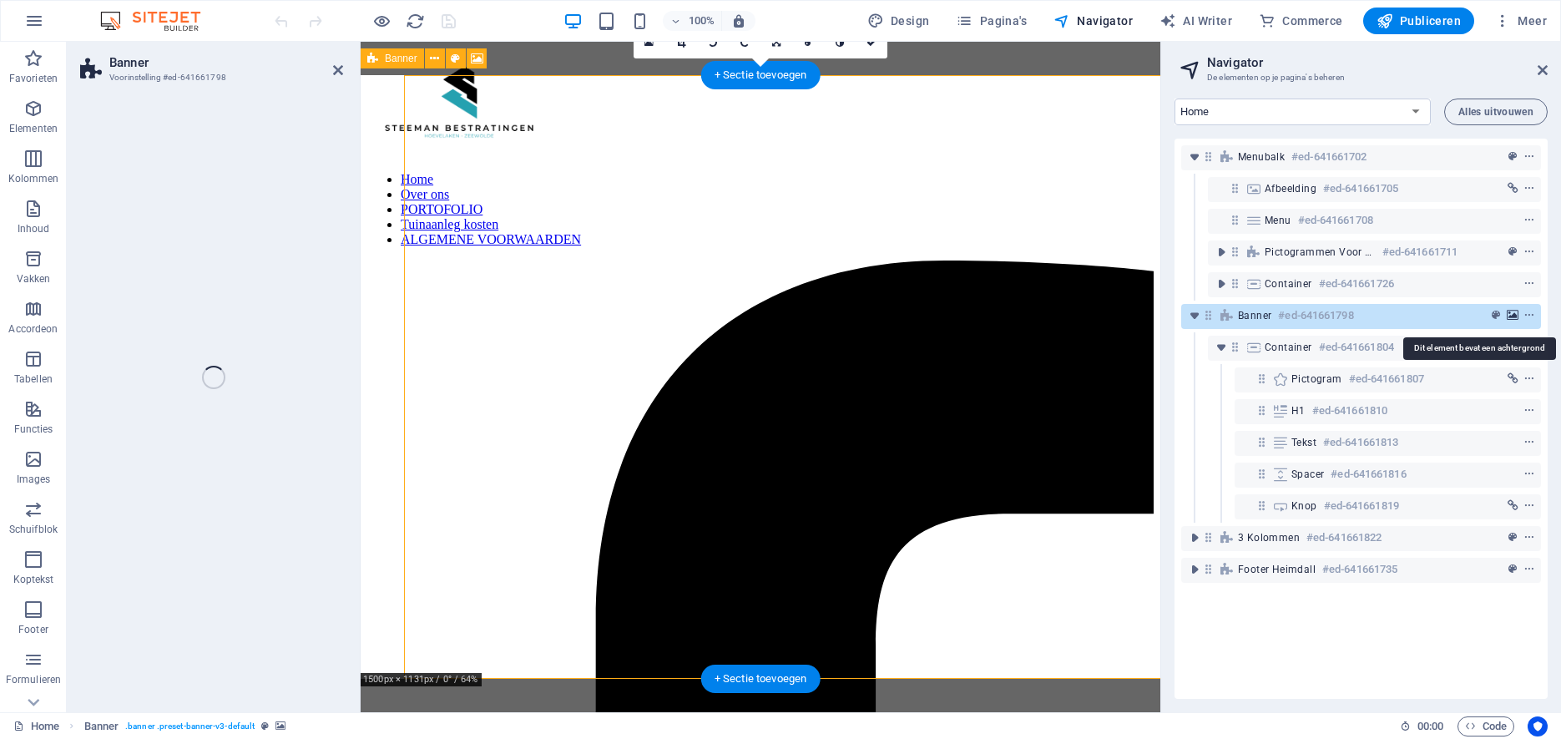
scroll to position [107, 0]
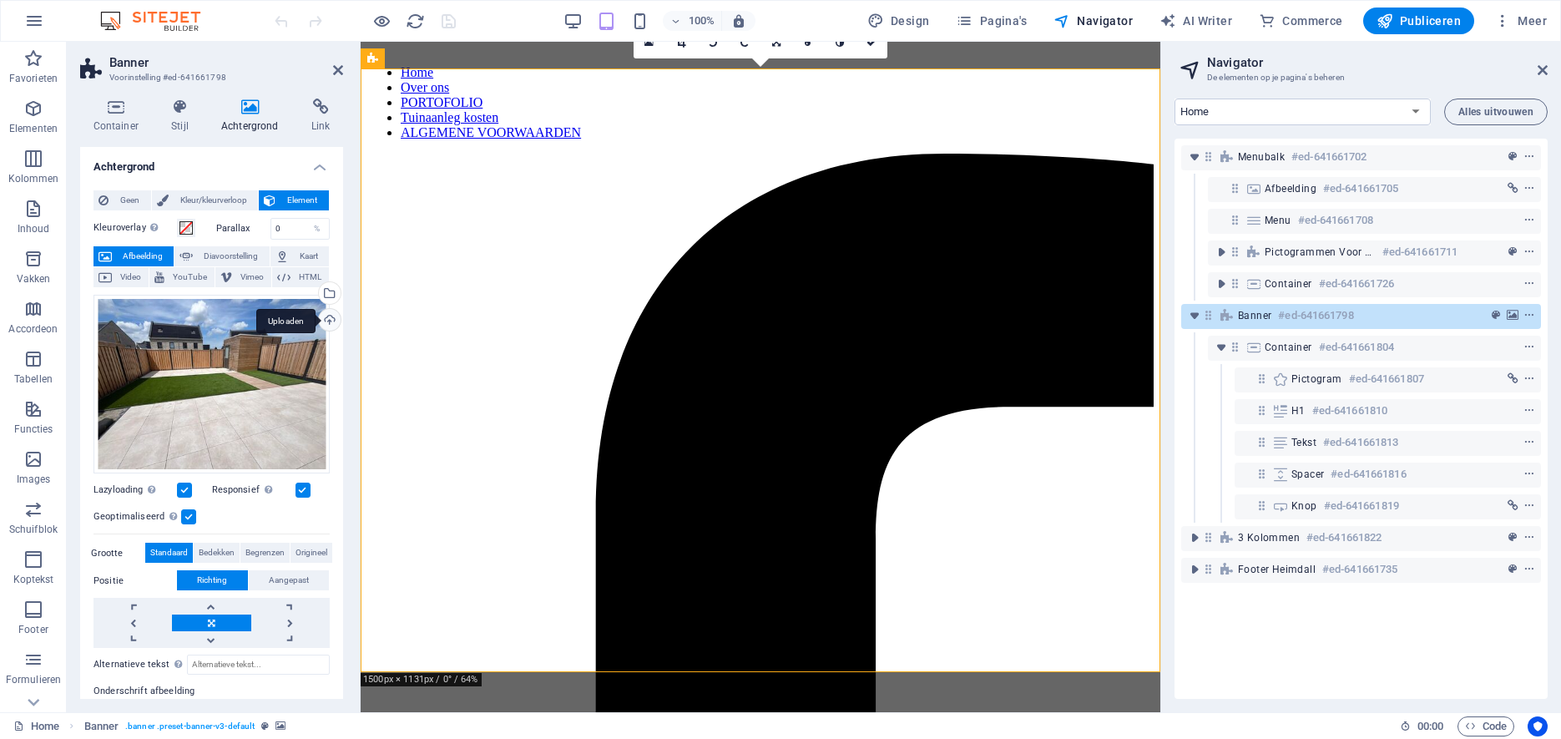
click at [325, 317] on div "Uploaden" at bounding box center [328, 321] width 25 height 25
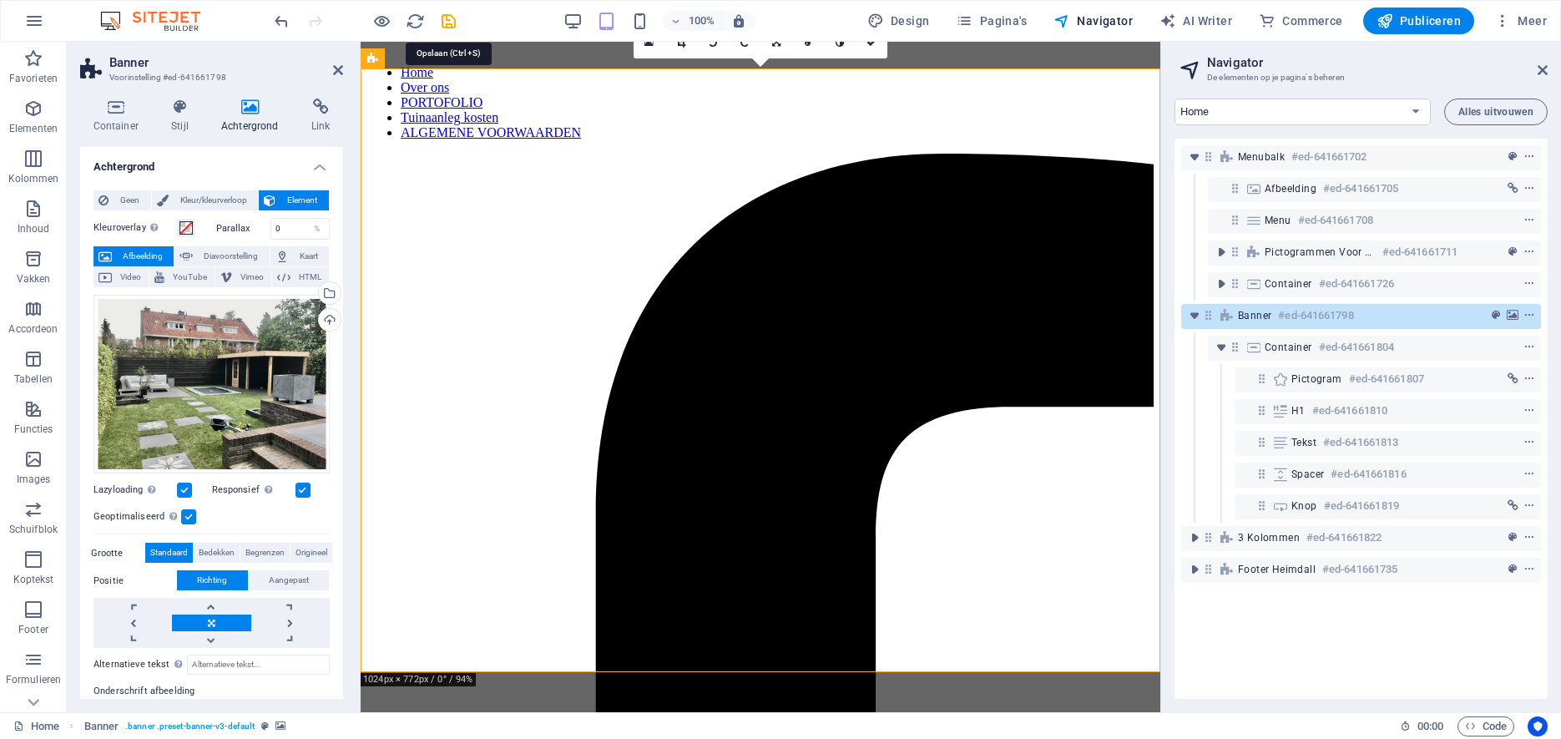
click at [450, 20] on icon "save" at bounding box center [448, 21] width 19 height 19
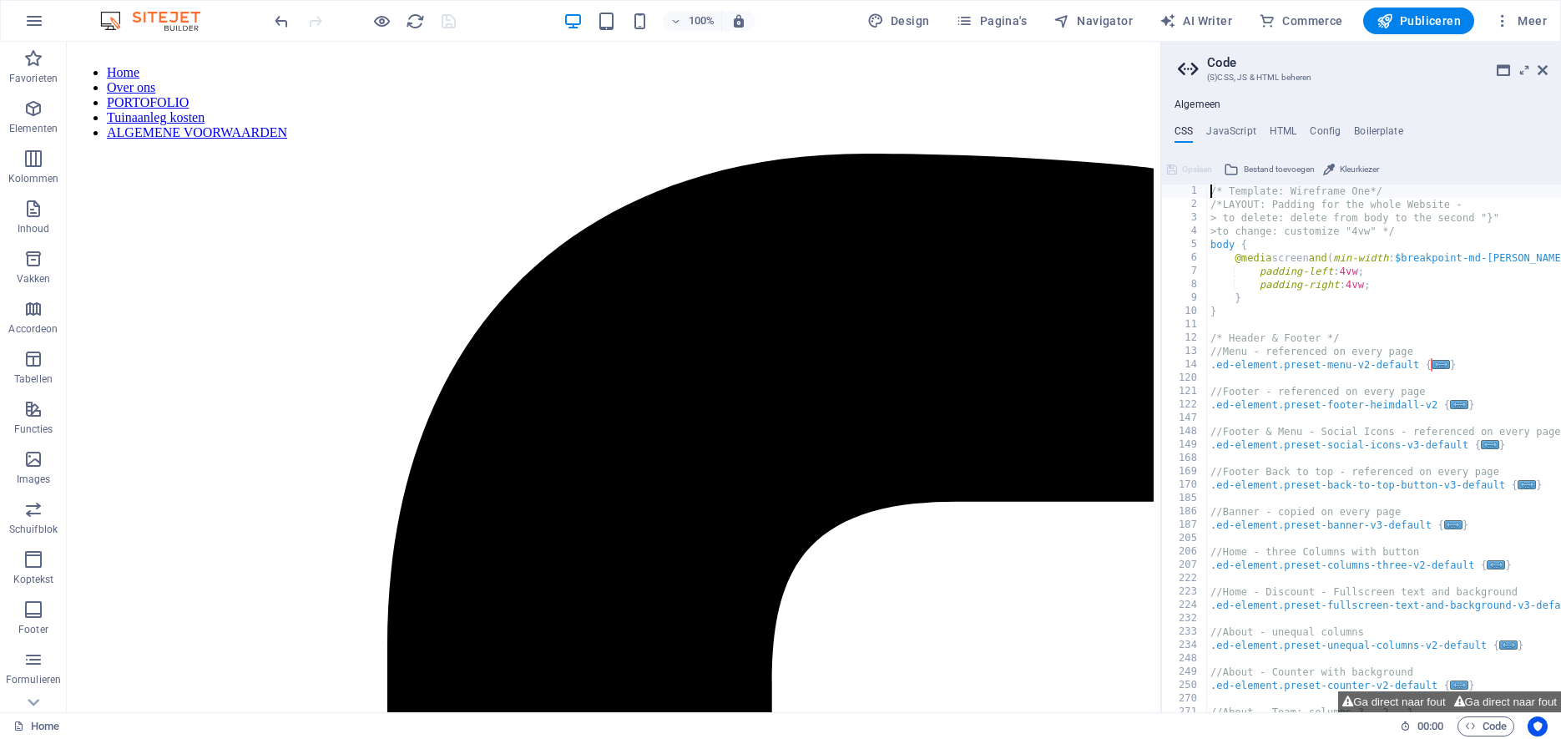
click at [1547, 70] on icon at bounding box center [1543, 69] width 10 height 13
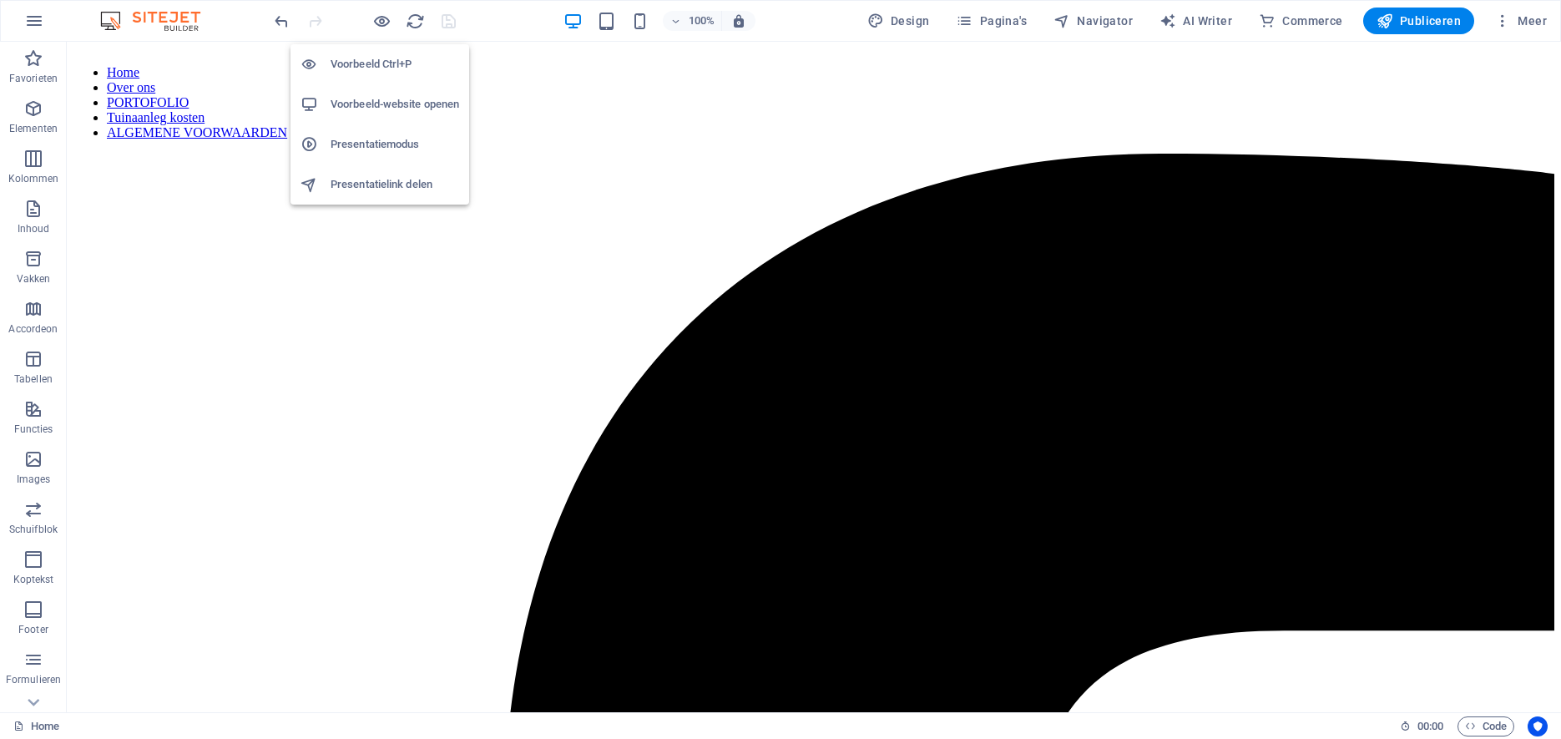
click at [368, 66] on h6 "Voorbeeld Ctrl+P" at bounding box center [395, 64] width 129 height 20
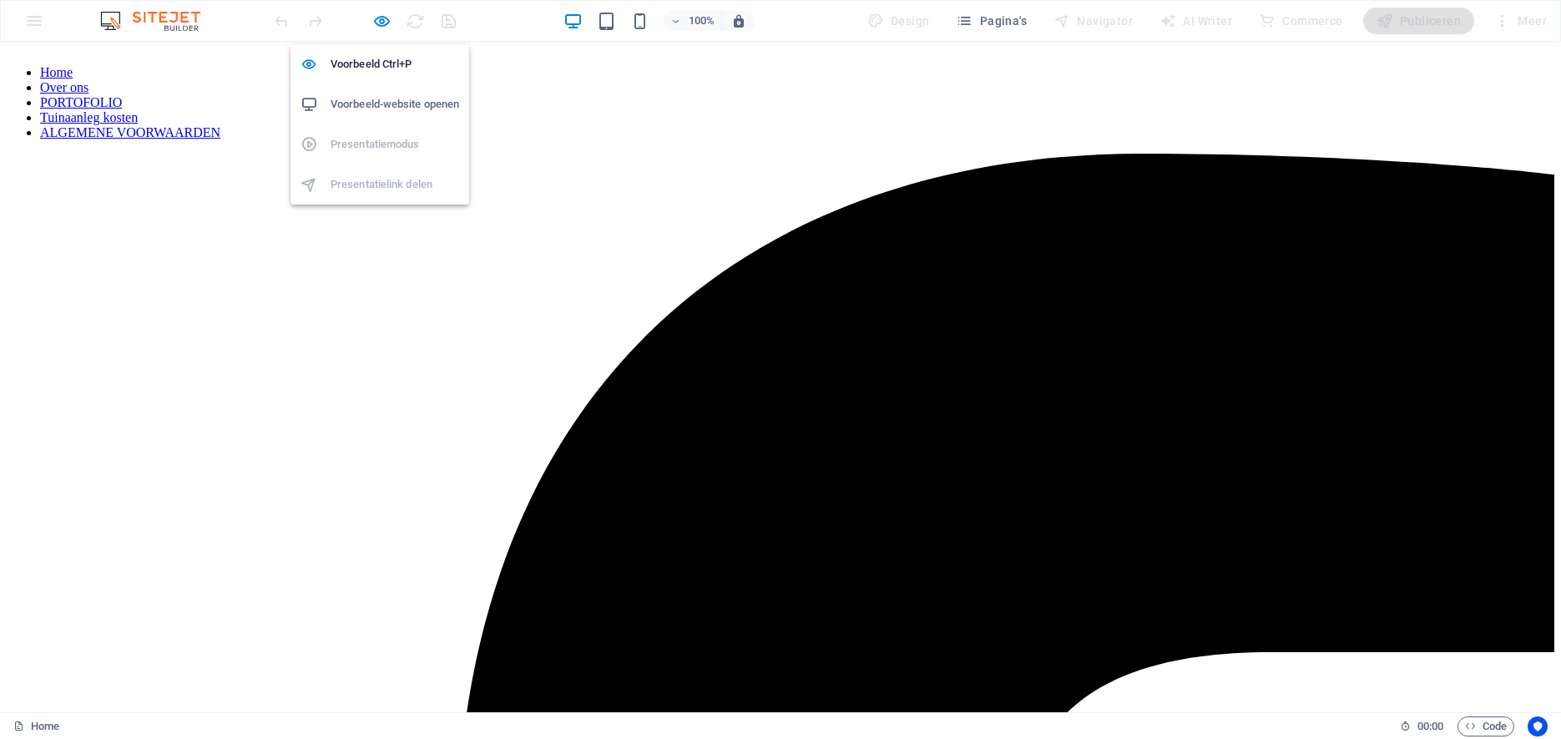
click at [365, 97] on h6 "Voorbeeld-website openen" at bounding box center [395, 104] width 129 height 20
click at [367, 103] on h6 "Voorbeeld-website openen" at bounding box center [395, 104] width 129 height 20
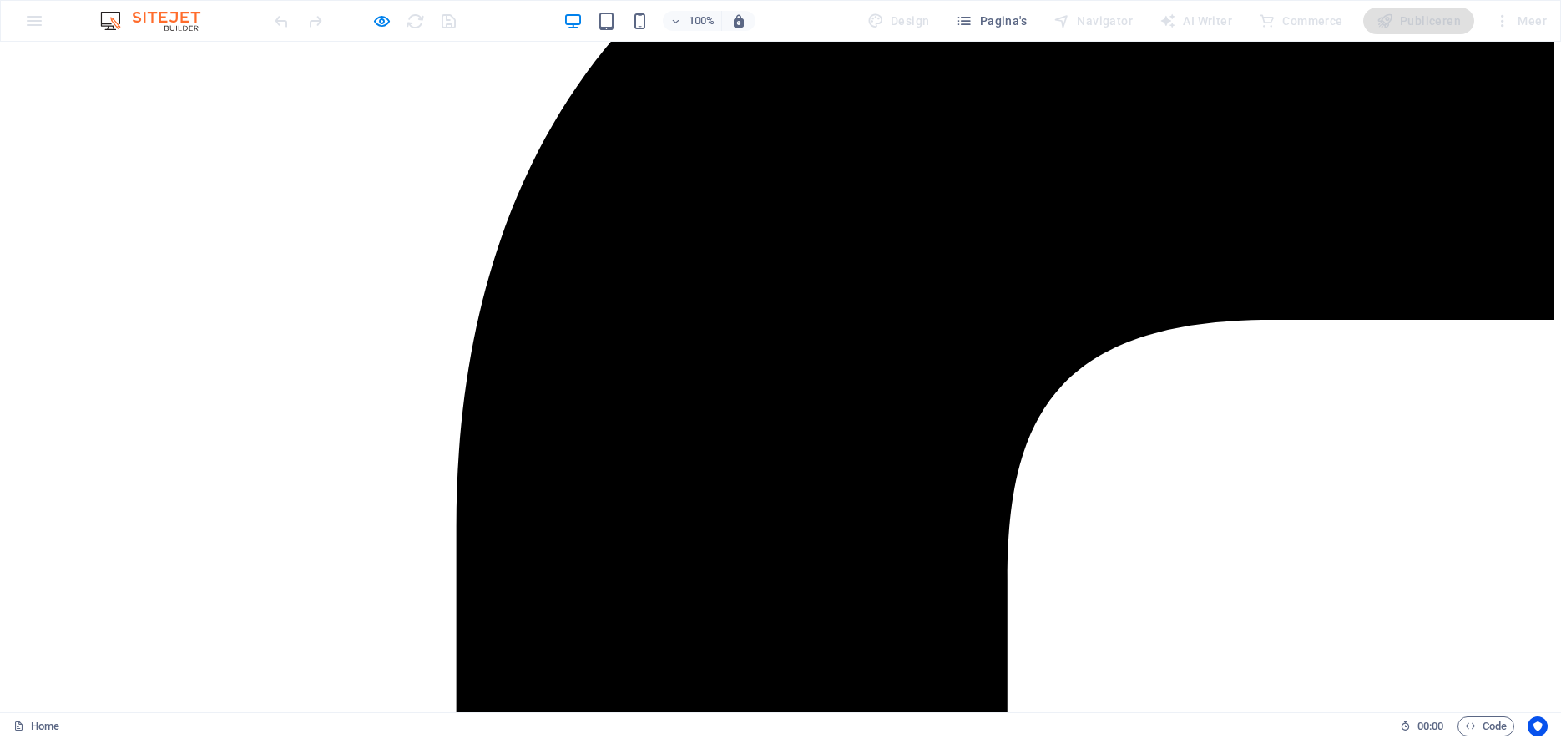
scroll to position [0, 0]
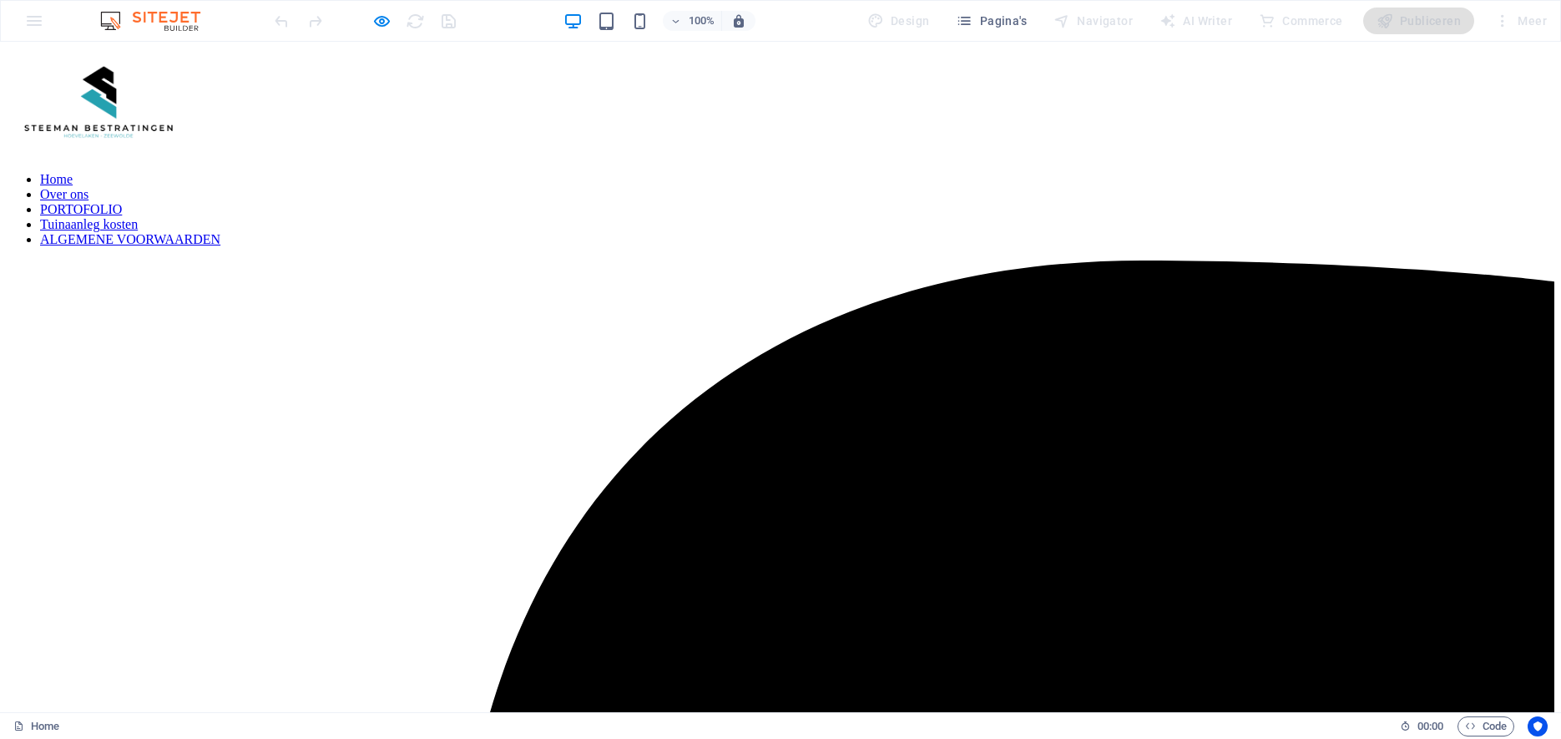
drag, startPoint x: 155, startPoint y: 21, endPoint x: 140, endPoint y: 20, distance: 15.0
click at [155, 21] on img at bounding box center [158, 21] width 125 height 20
click at [995, 18] on span "Pagina's" at bounding box center [991, 21] width 71 height 17
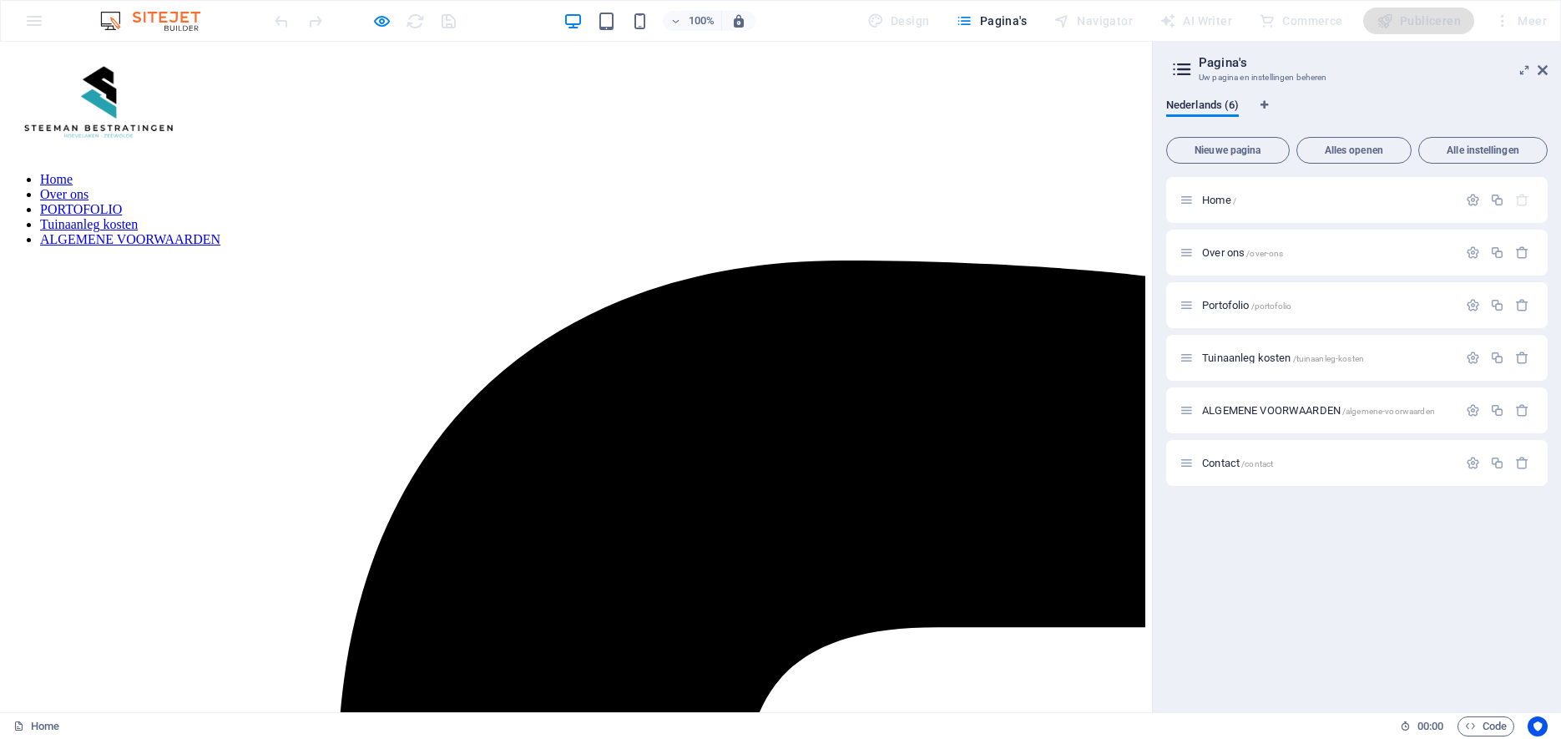
click at [1547, 67] on icon at bounding box center [1543, 69] width 10 height 13
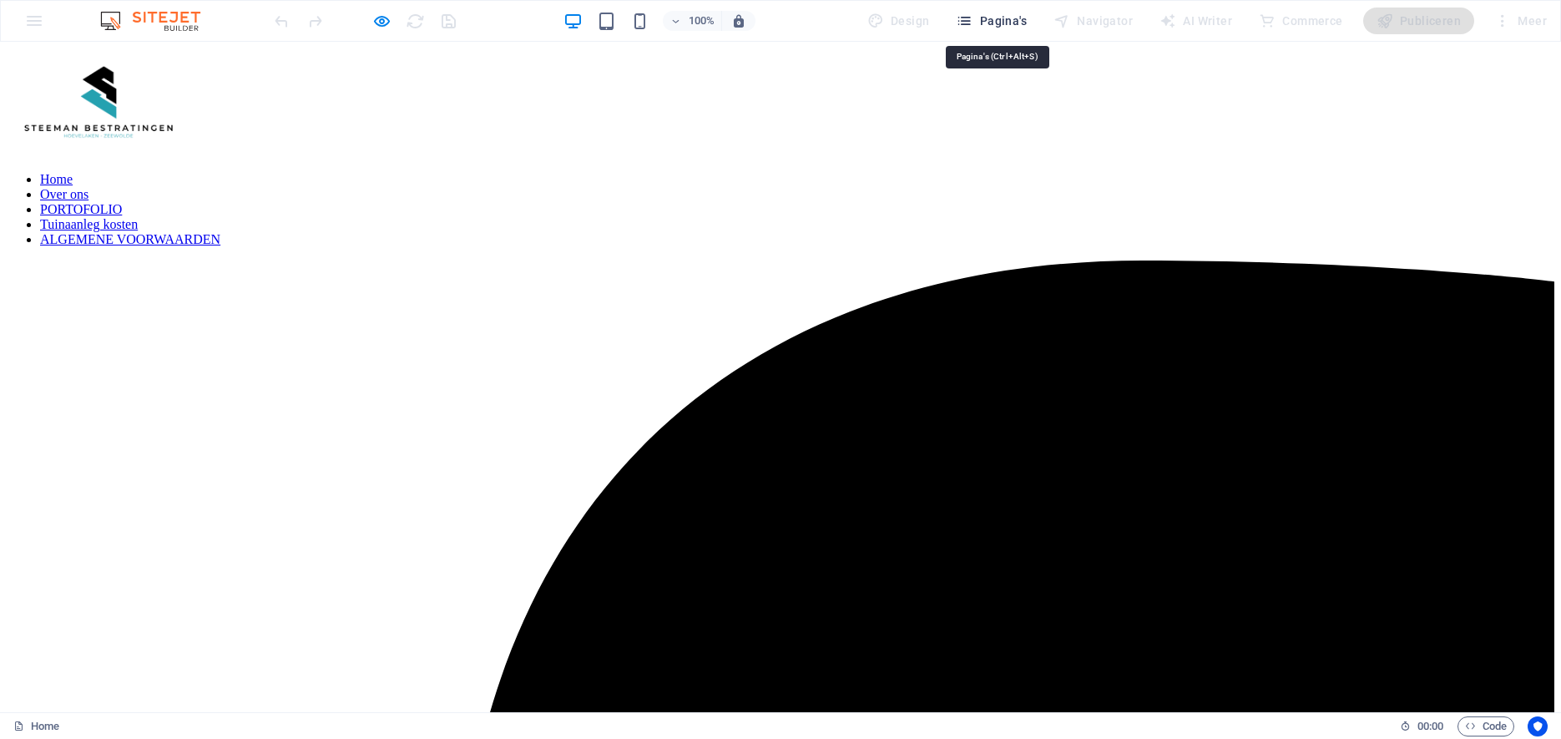
click at [1005, 18] on span "Pagina's" at bounding box center [991, 21] width 71 height 17
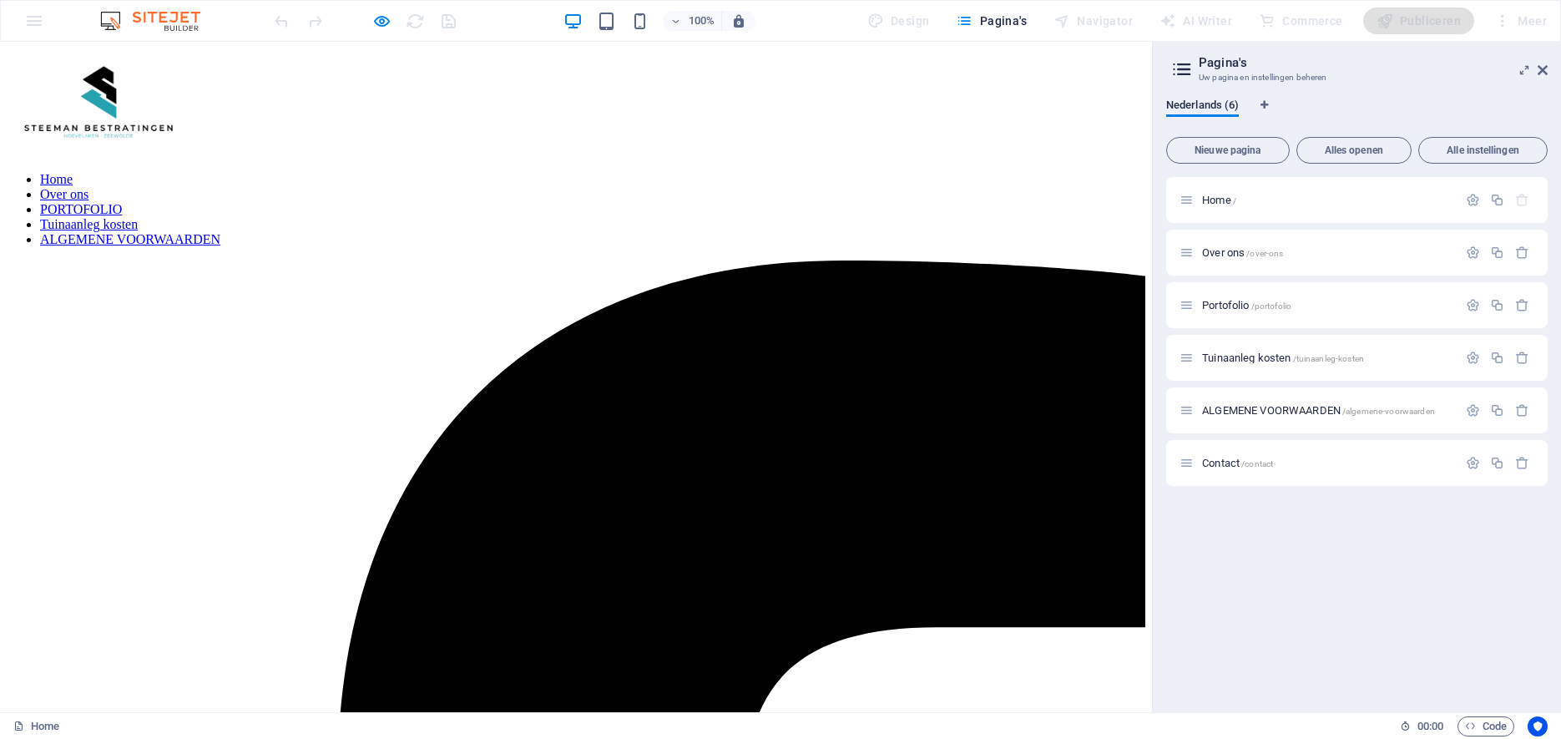
click at [1544, 66] on icon at bounding box center [1543, 69] width 10 height 13
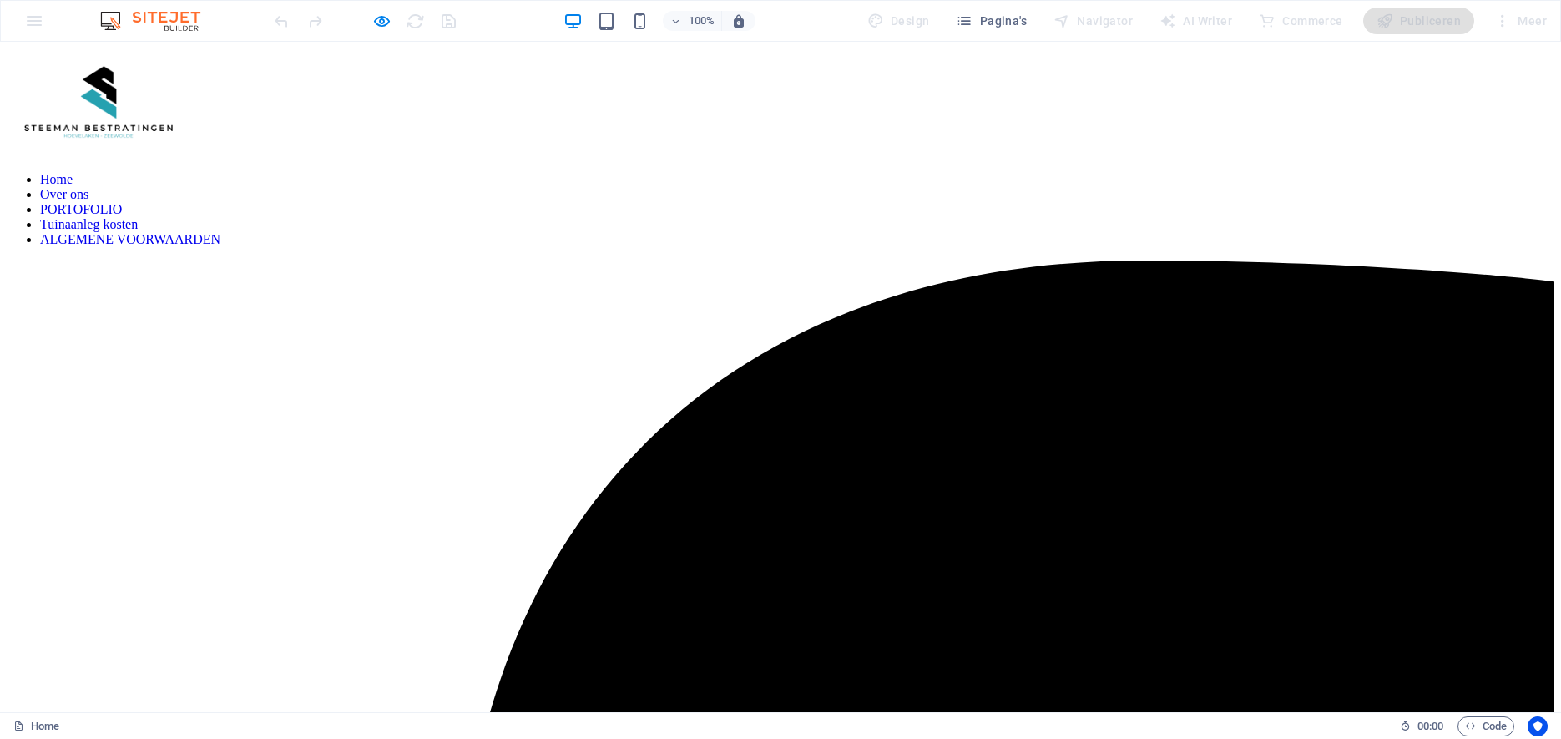
click at [409, 18] on div at bounding box center [364, 21] width 187 height 27
click at [34, 20] on div "100% Design Pagina's Navigator AI Writer Commerce Publiceren Meer" at bounding box center [780, 21] width 1559 height 40
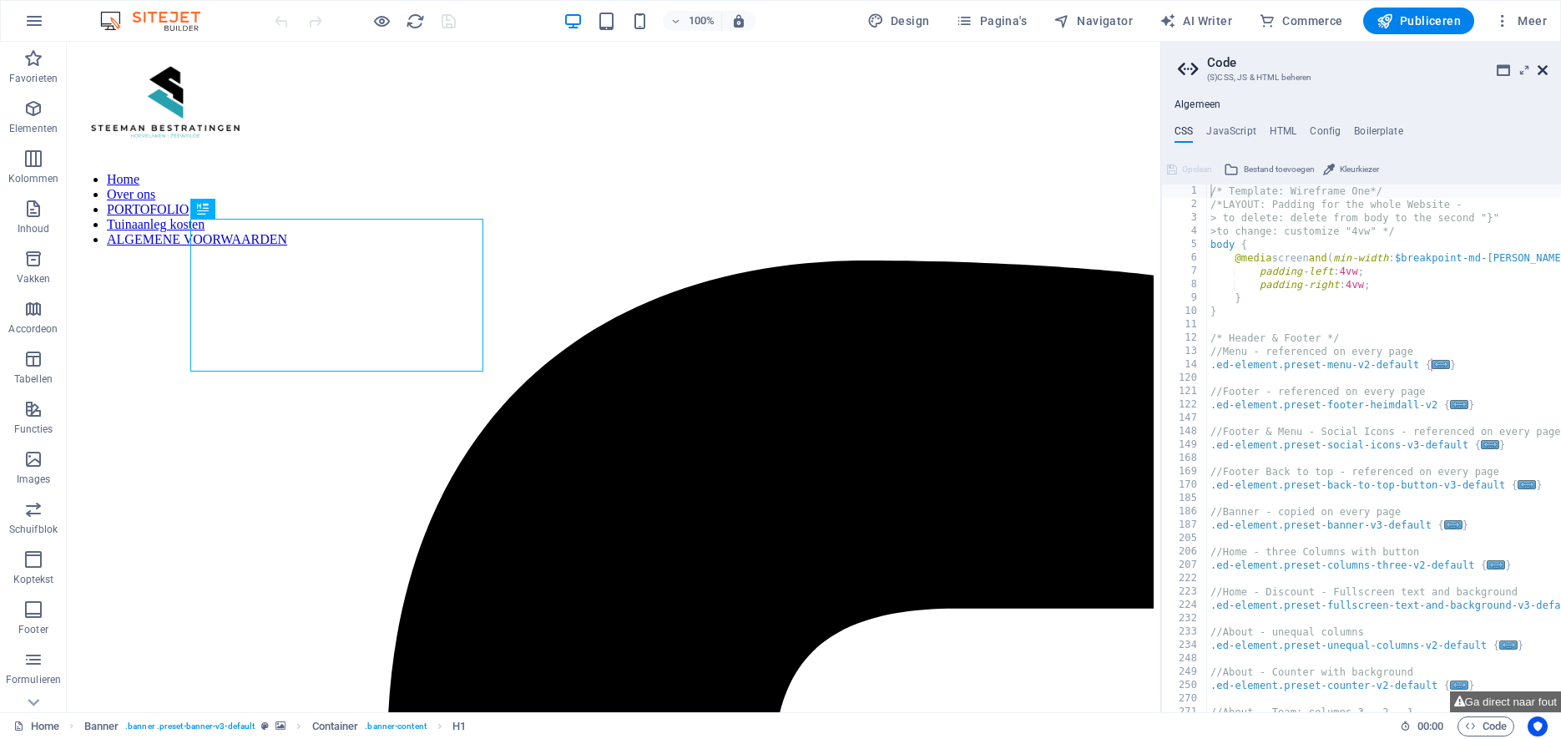
click at [1545, 64] on icon at bounding box center [1543, 69] width 10 height 13
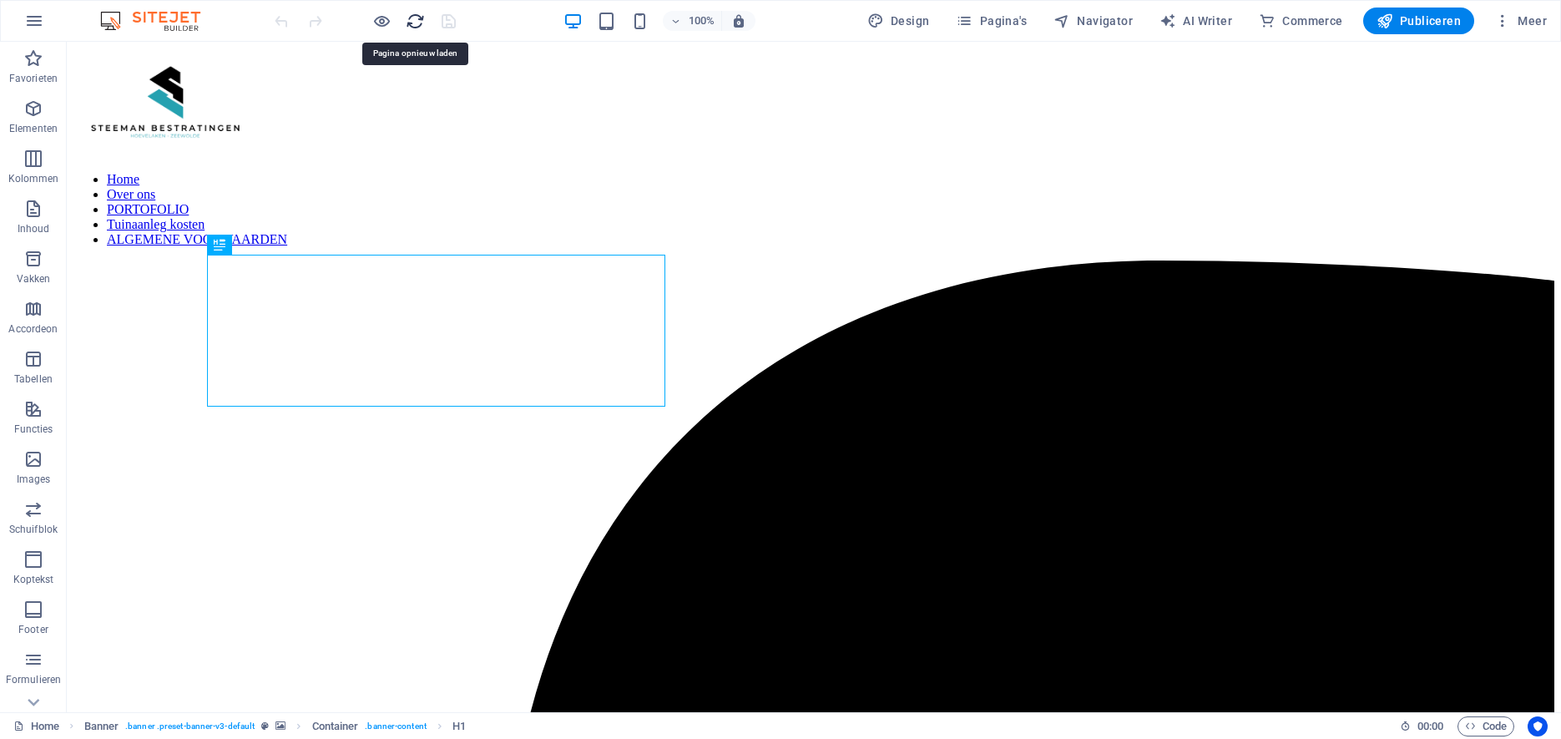
click at [413, 18] on icon "reload" at bounding box center [415, 21] width 19 height 19
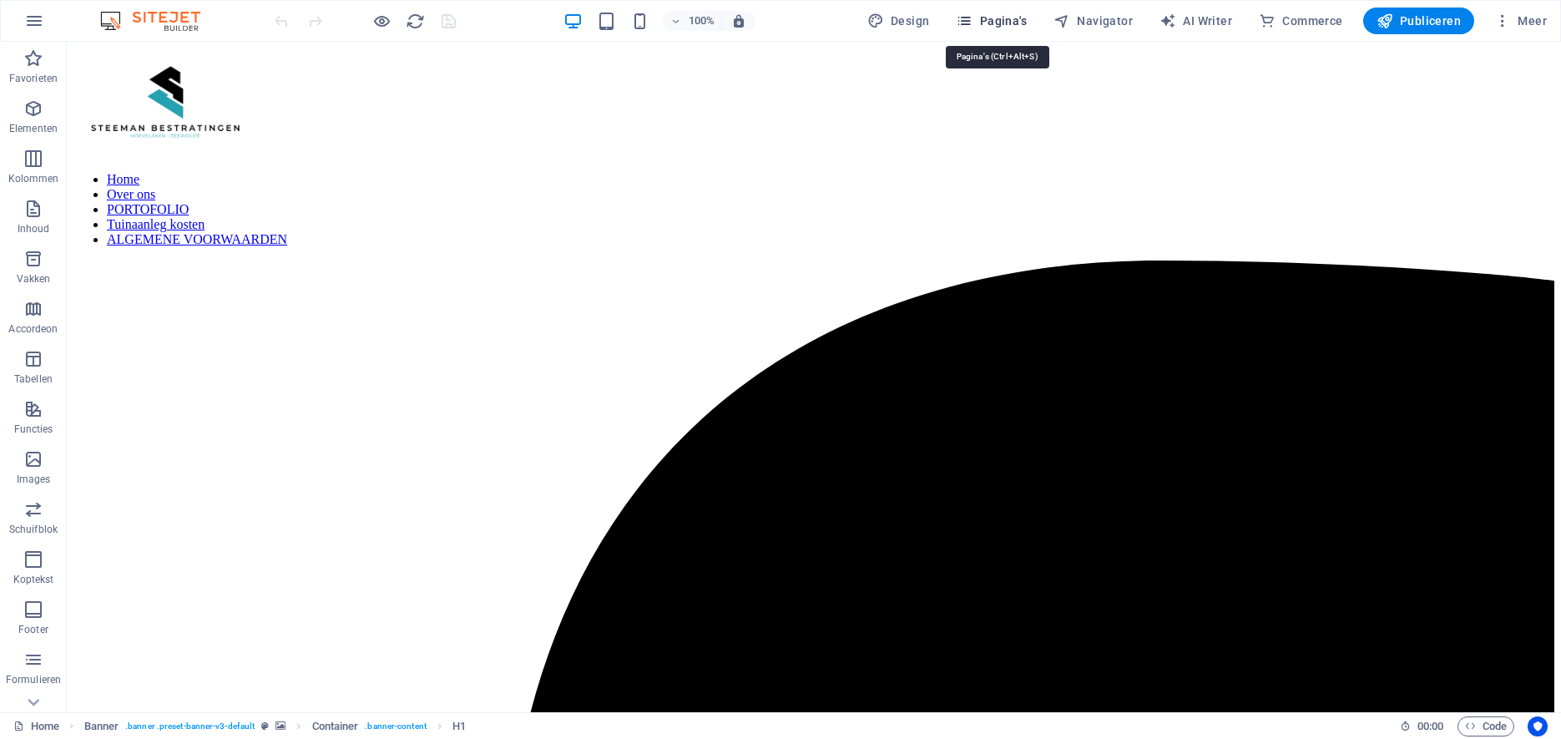
click at [995, 19] on span "Pagina's" at bounding box center [991, 21] width 71 height 17
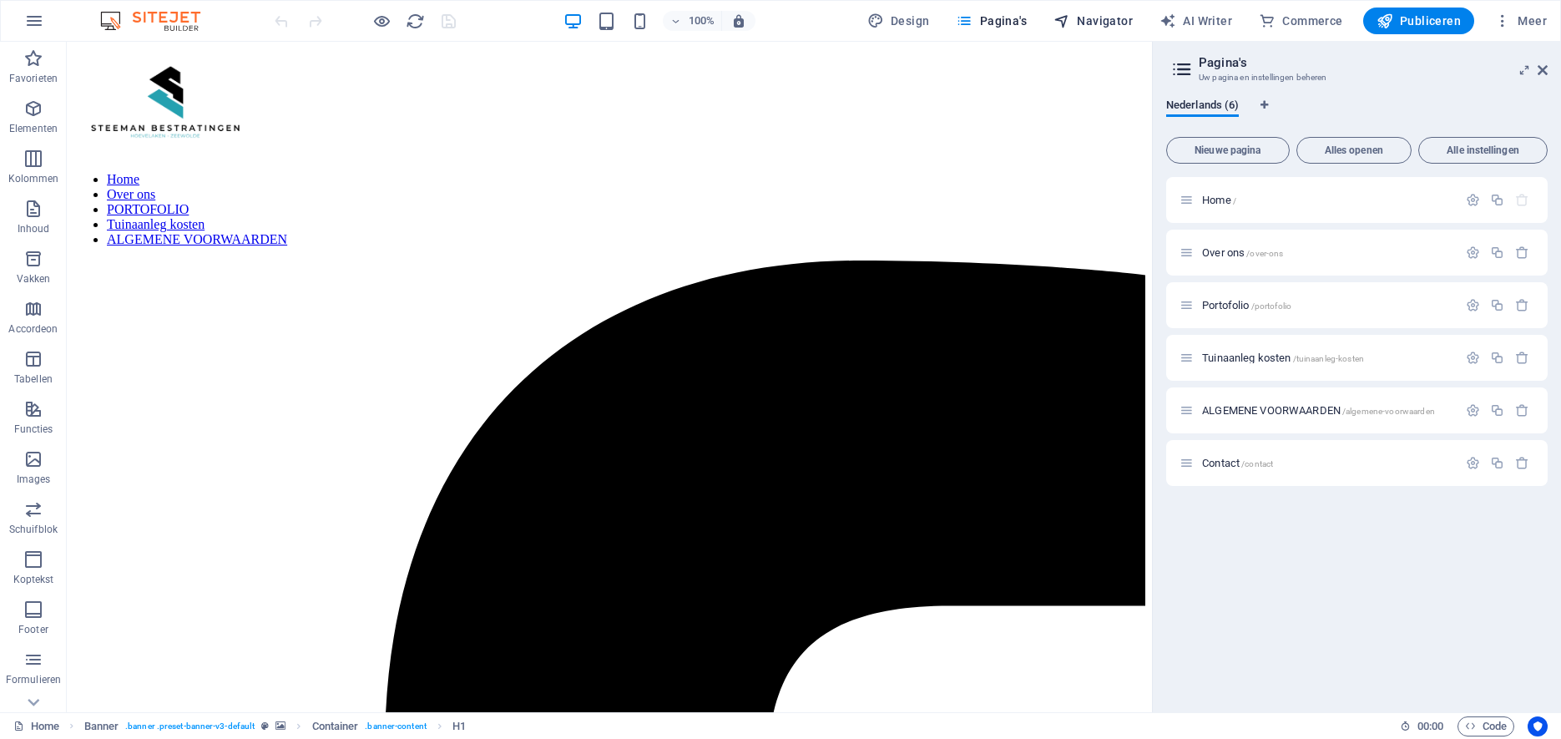
click at [1097, 20] on span "Navigator" at bounding box center [1092, 21] width 79 height 17
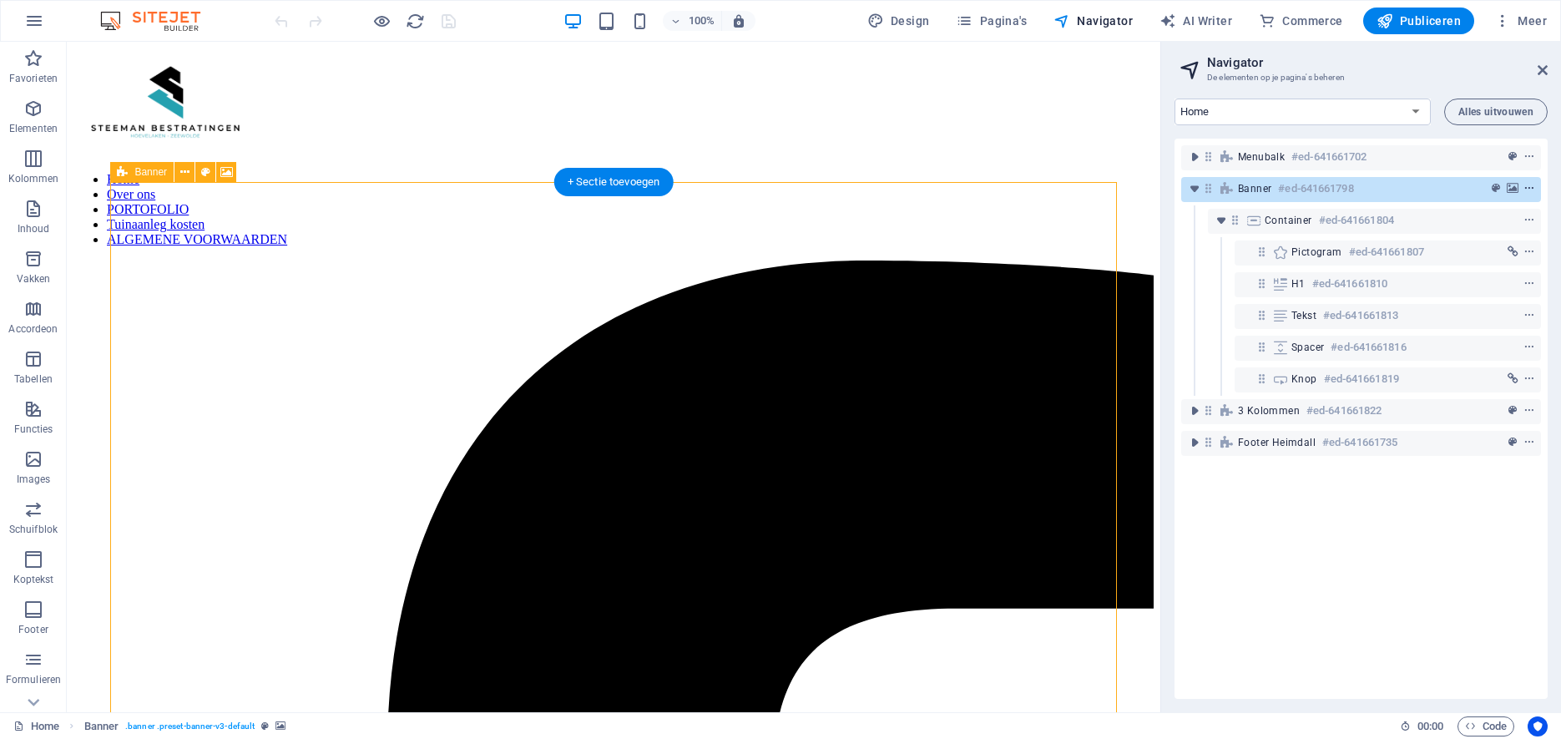
click at [1532, 189] on icon "context-menu" at bounding box center [1529, 189] width 12 height 12
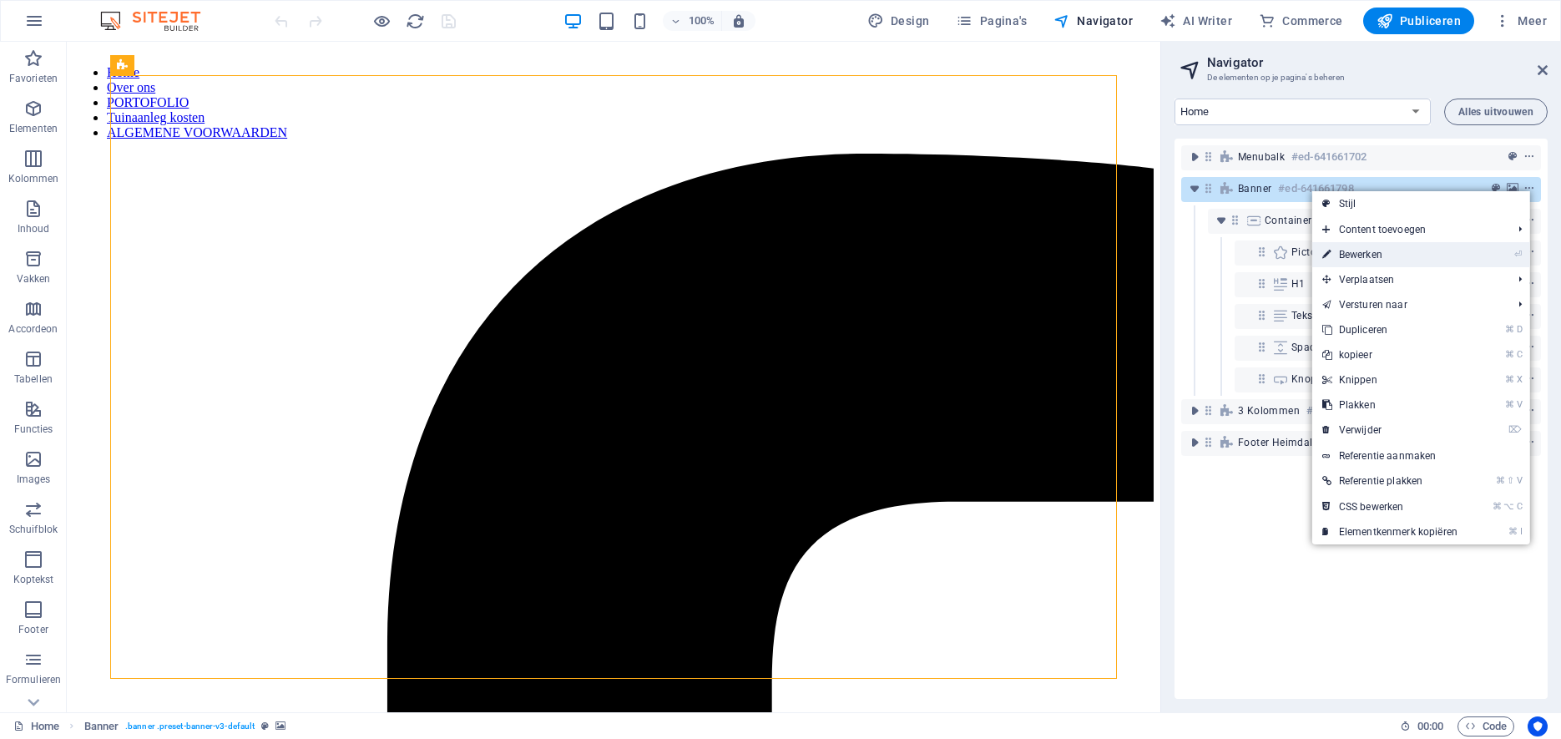
click at [1385, 253] on link "⏎ Bewerken" at bounding box center [1389, 254] width 155 height 25
select select "vh"
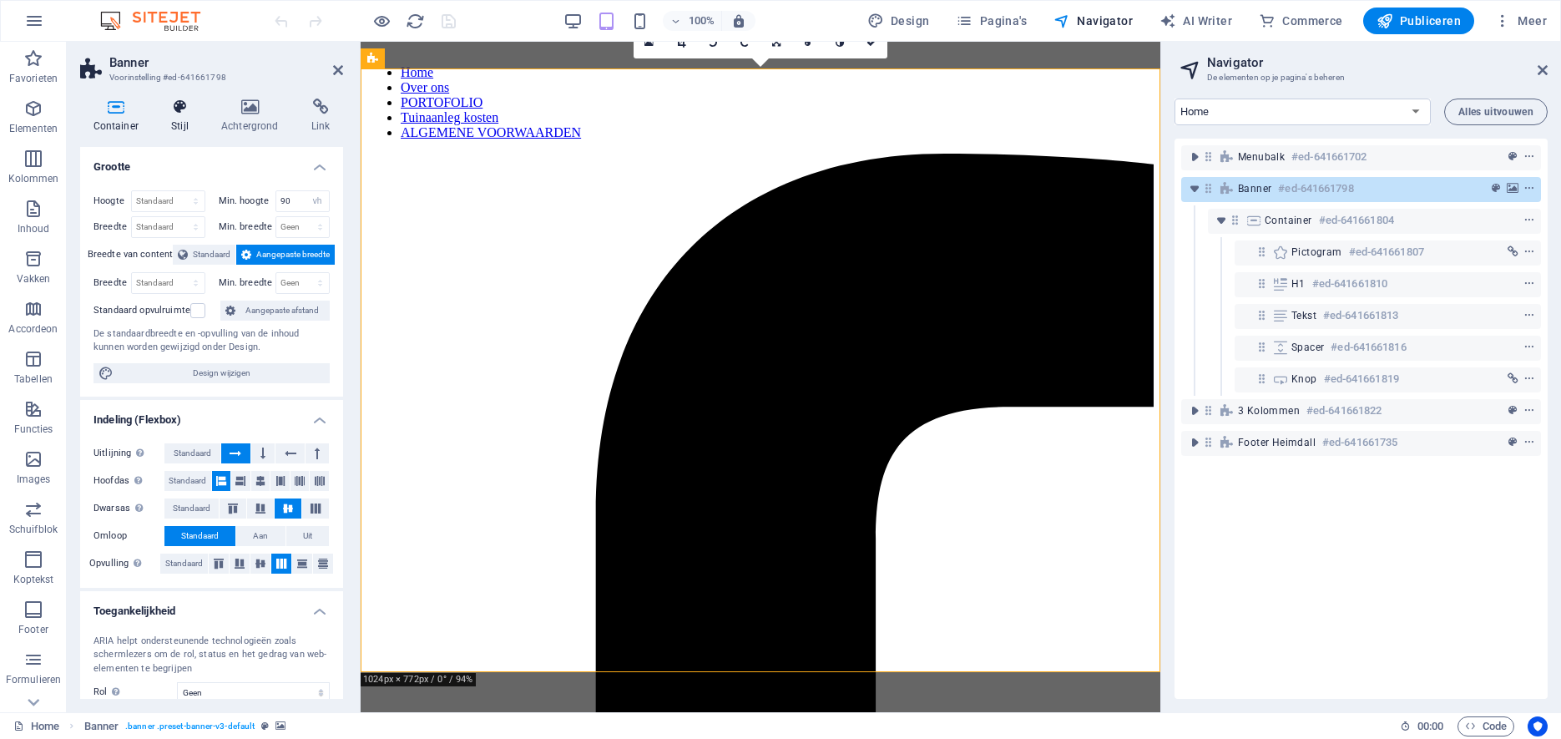
click at [175, 115] on icon at bounding box center [180, 107] width 43 height 17
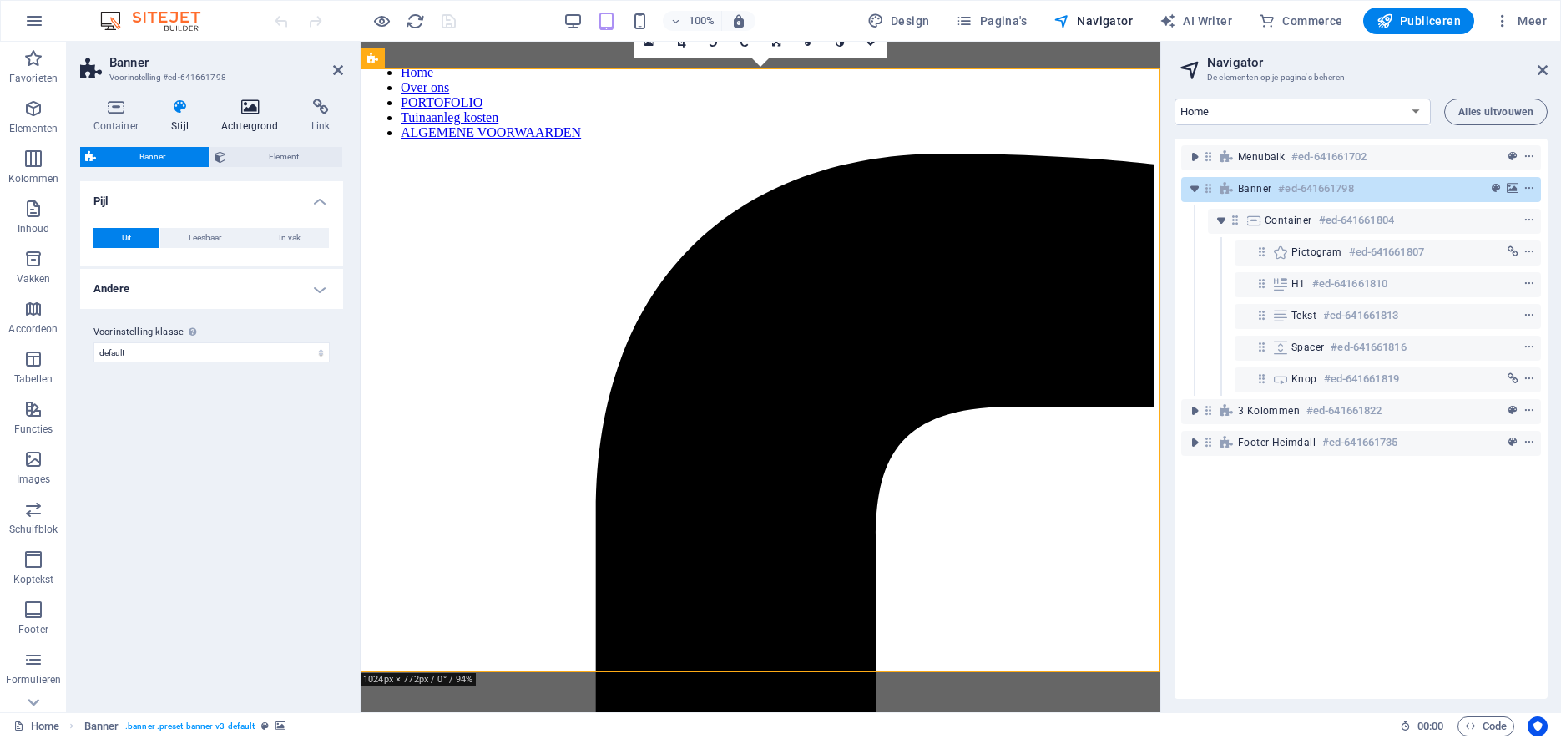
click at [234, 109] on icon at bounding box center [249, 107] width 83 height 17
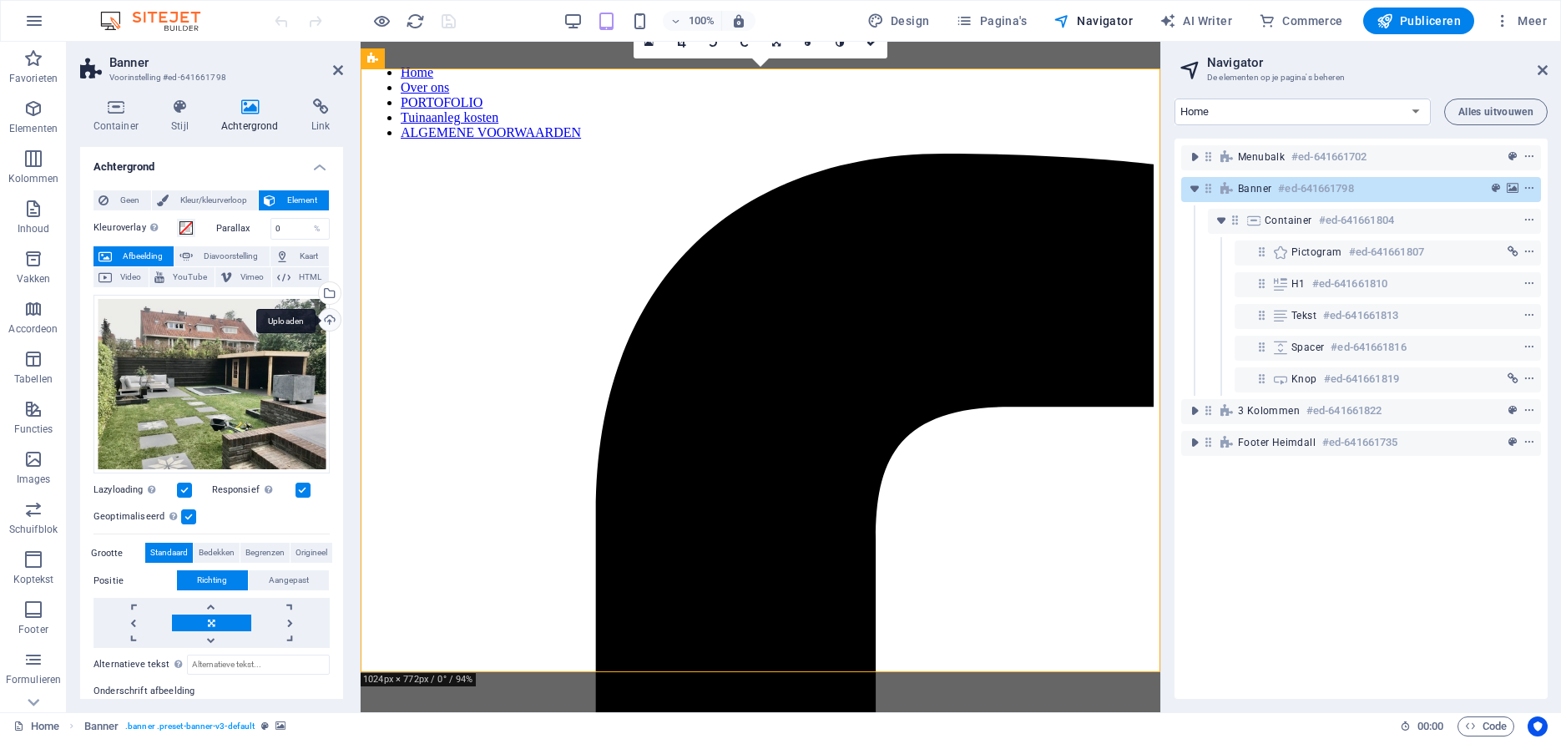
click at [326, 318] on div "Uploaden" at bounding box center [328, 321] width 25 height 25
drag, startPoint x: 874, startPoint y: 44, endPoint x: 807, endPoint y: 3, distance: 78.8
click at [874, 44] on icon at bounding box center [871, 43] width 10 height 10
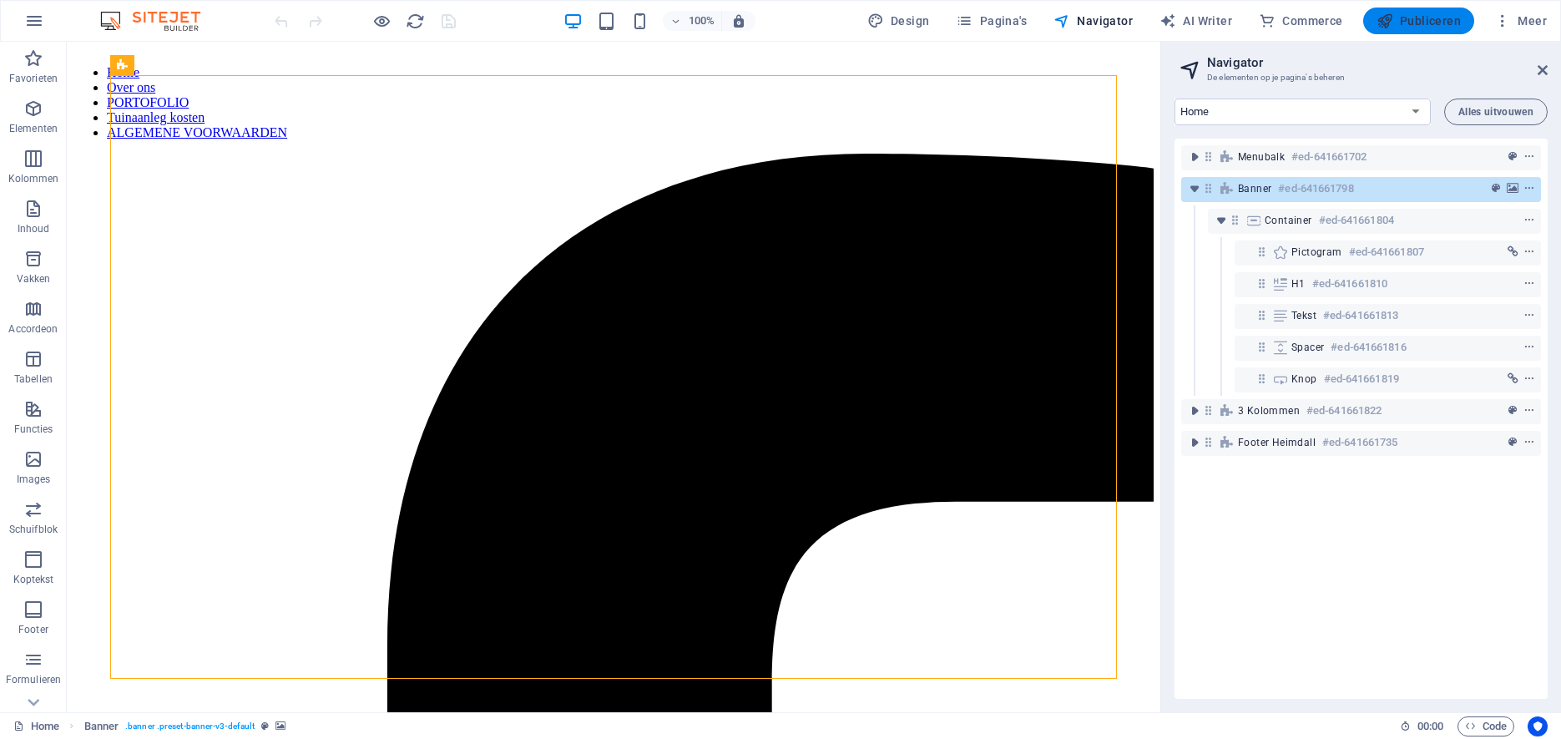
click at [1426, 21] on span "Publiceren" at bounding box center [1419, 21] width 84 height 17
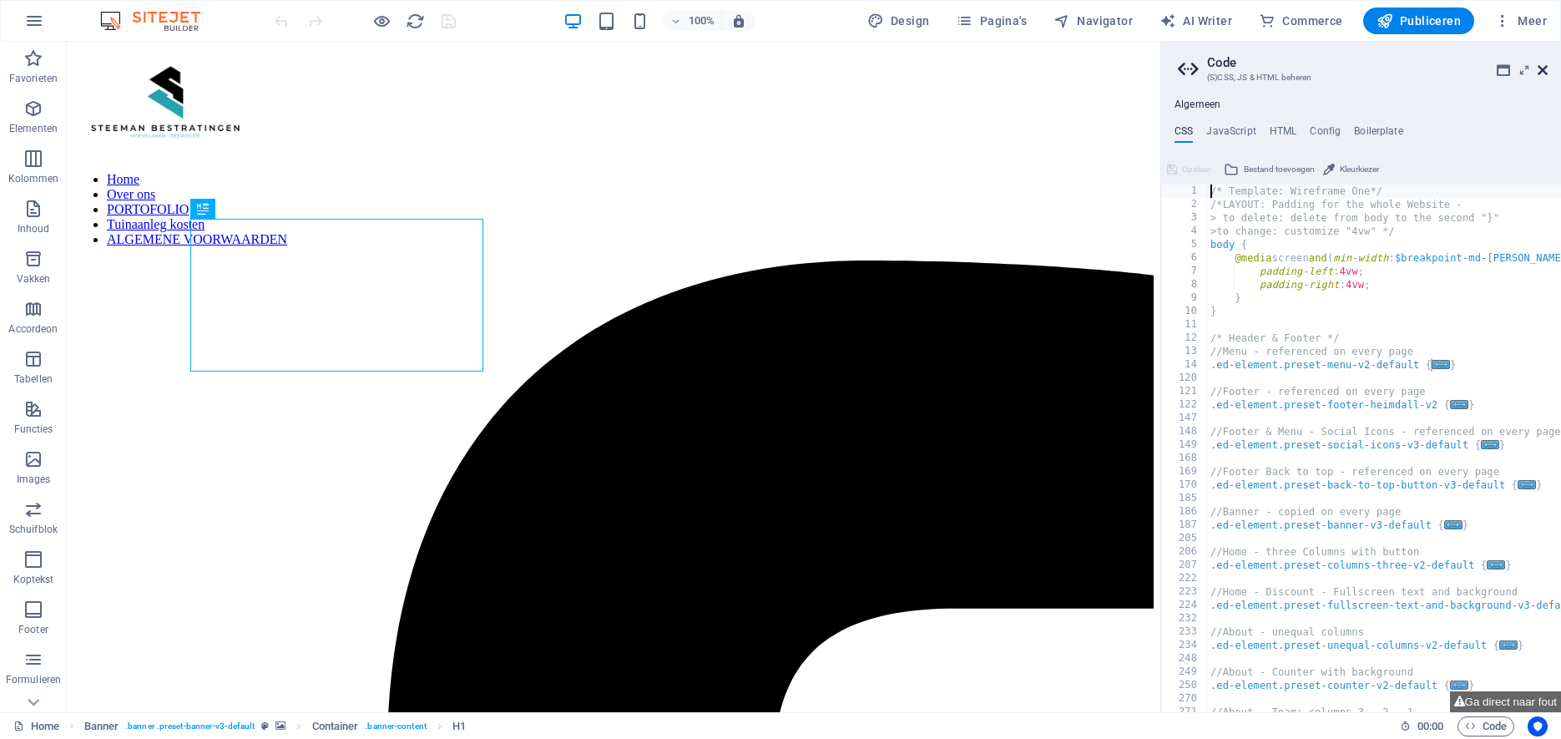
click at [1541, 69] on icon at bounding box center [1543, 69] width 10 height 13
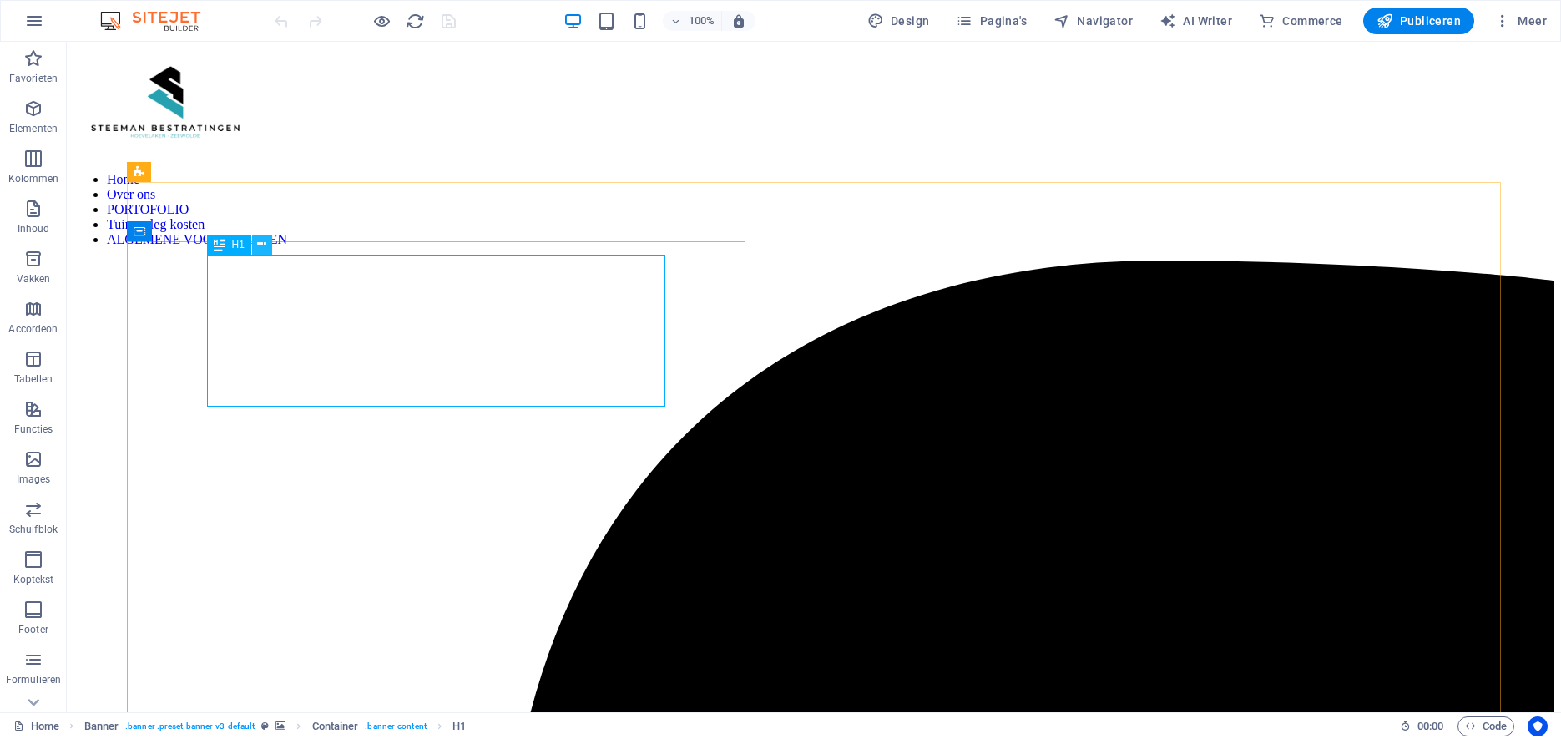
click at [263, 243] on icon at bounding box center [261, 244] width 9 height 18
click at [261, 246] on icon at bounding box center [261, 244] width 9 height 18
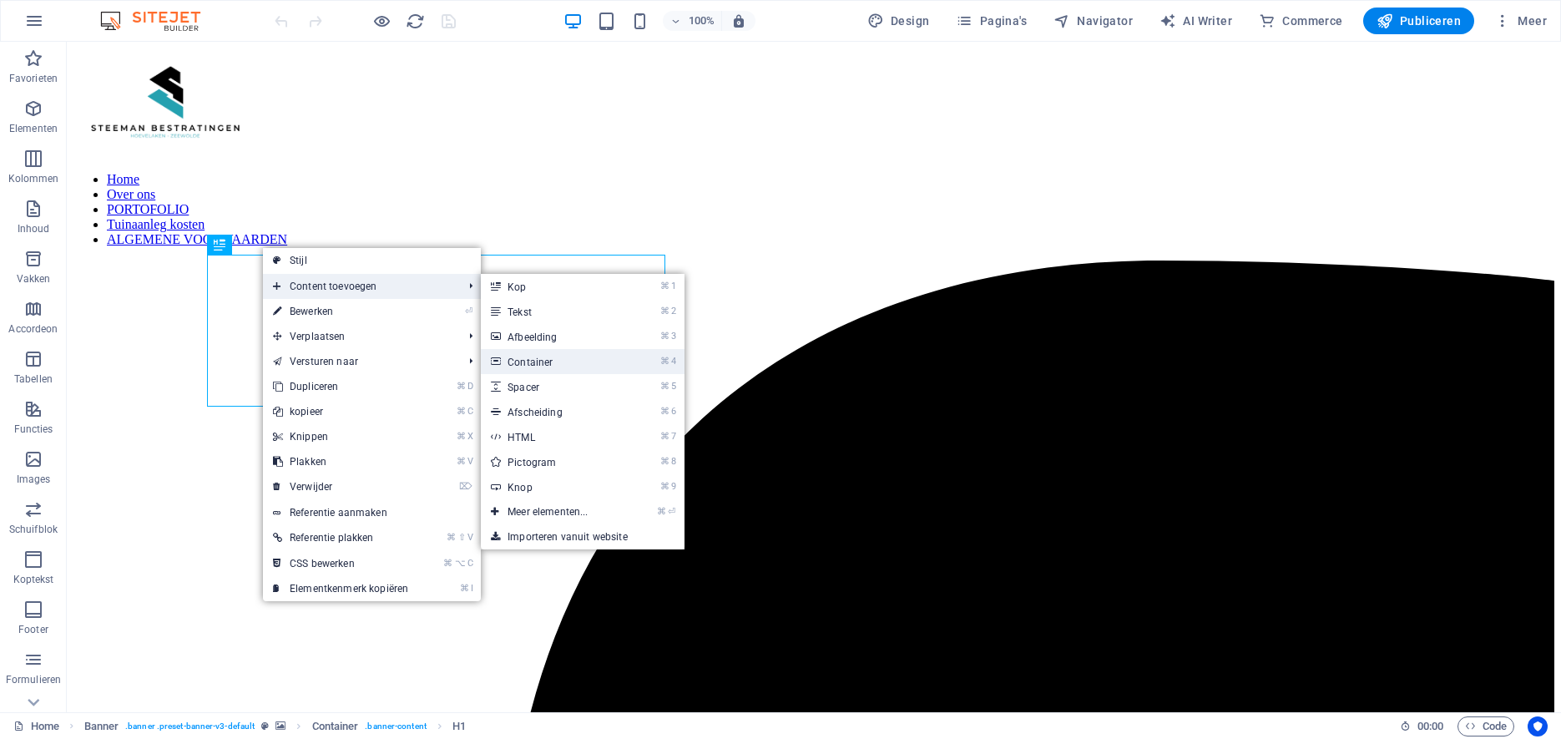
click at [514, 360] on link "⌘ 4 Container" at bounding box center [551, 361] width 140 height 25
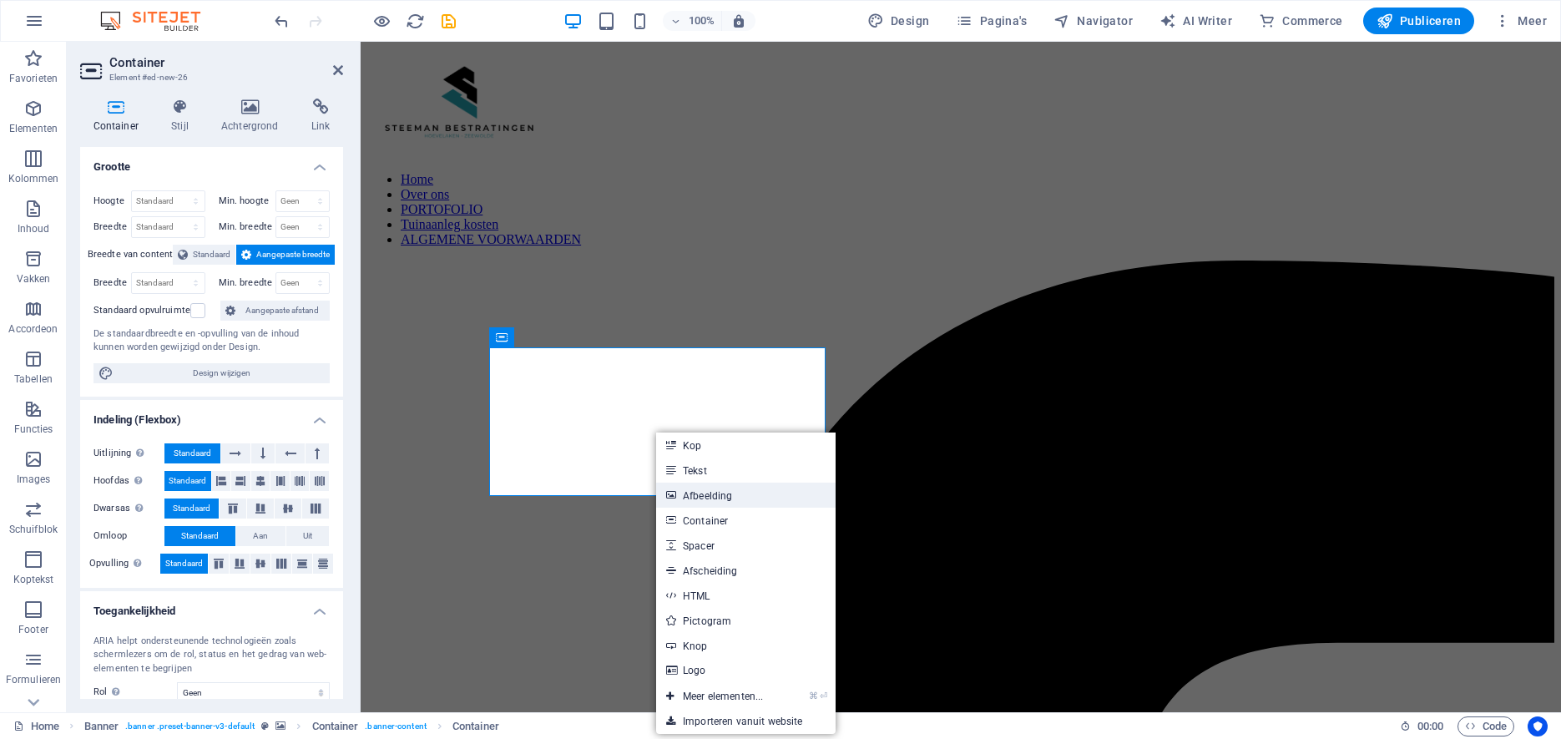
click at [686, 499] on link "Afbeelding" at bounding box center [745, 494] width 179 height 25
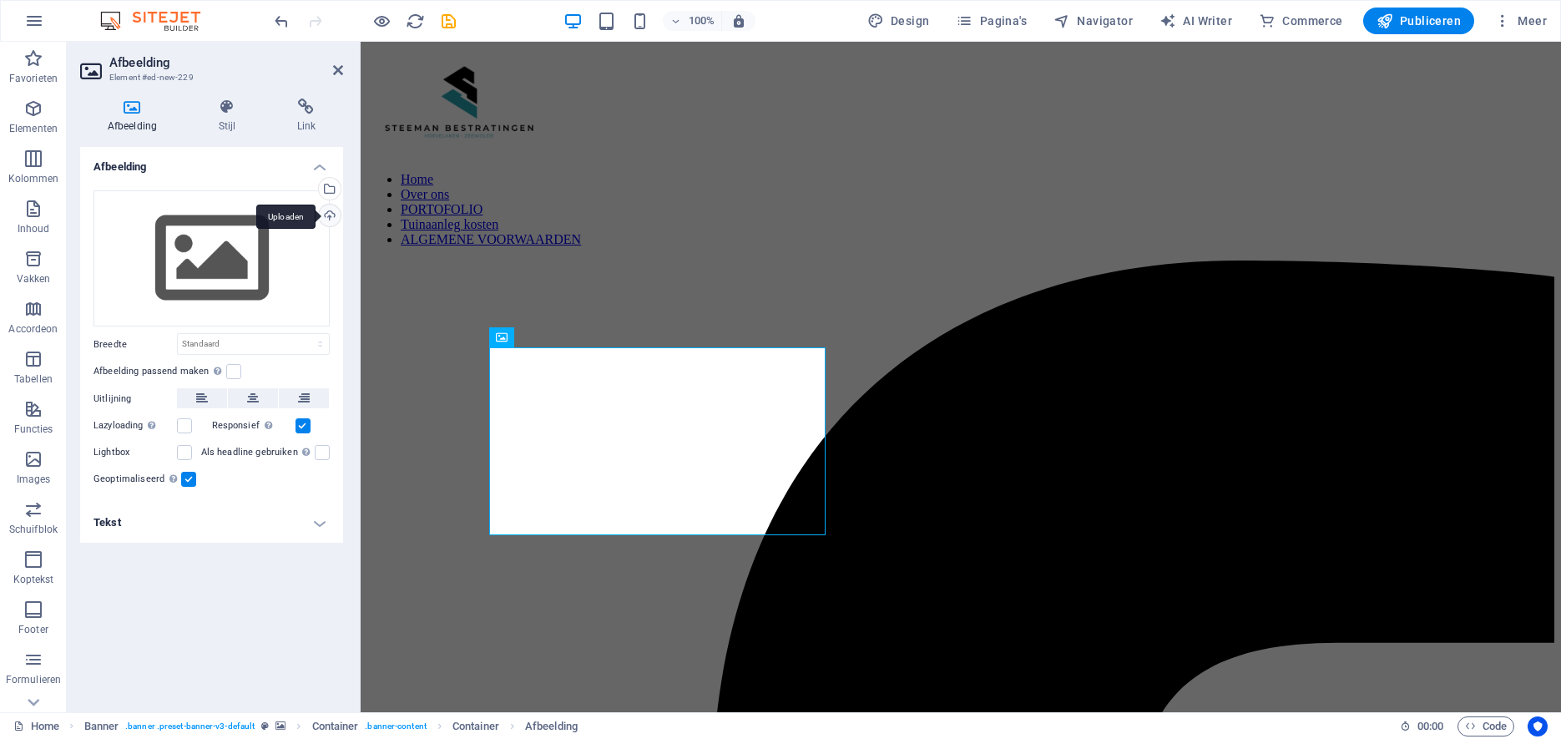
click at [327, 213] on div "Uploaden" at bounding box center [328, 217] width 25 height 25
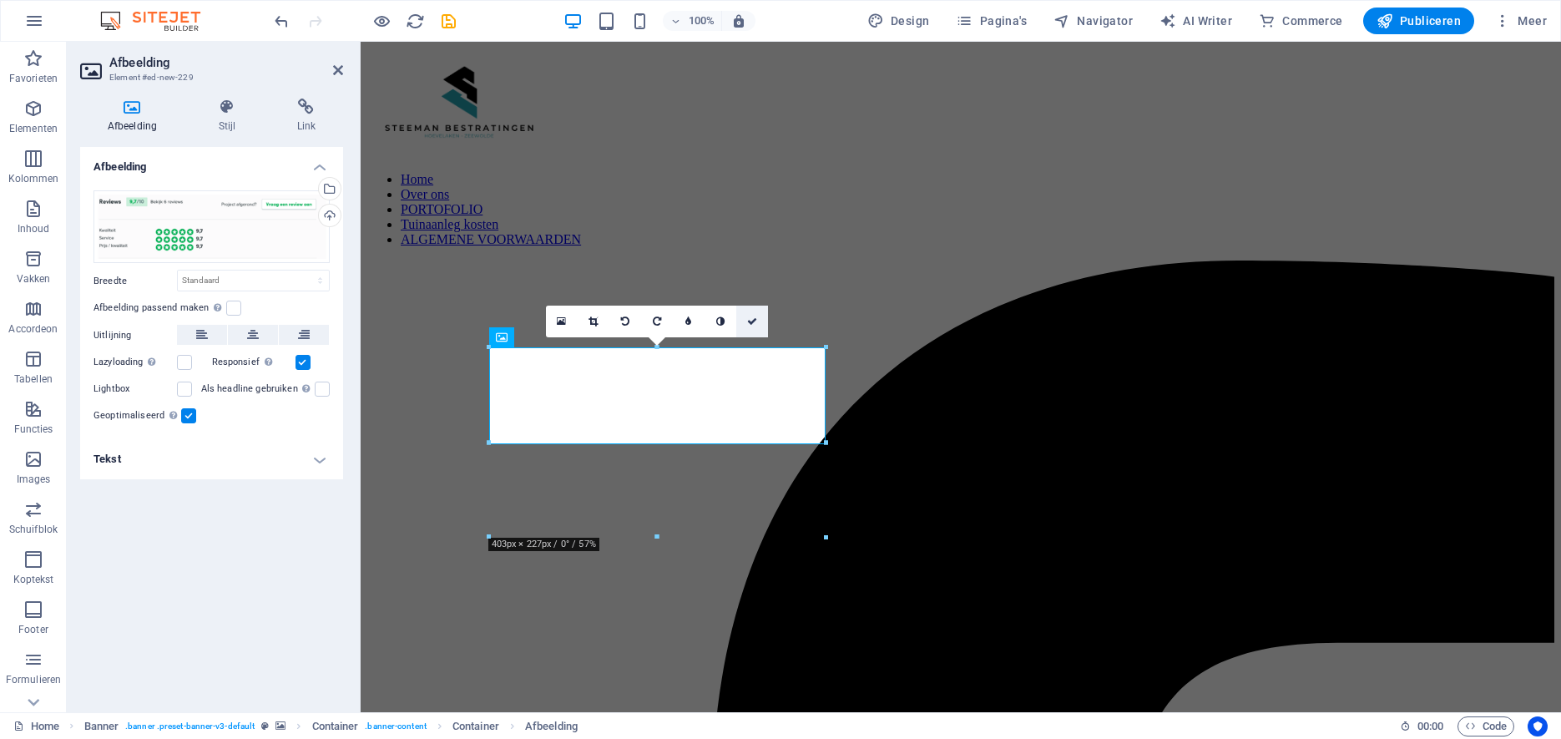
click at [757, 316] on icon at bounding box center [752, 321] width 10 height 10
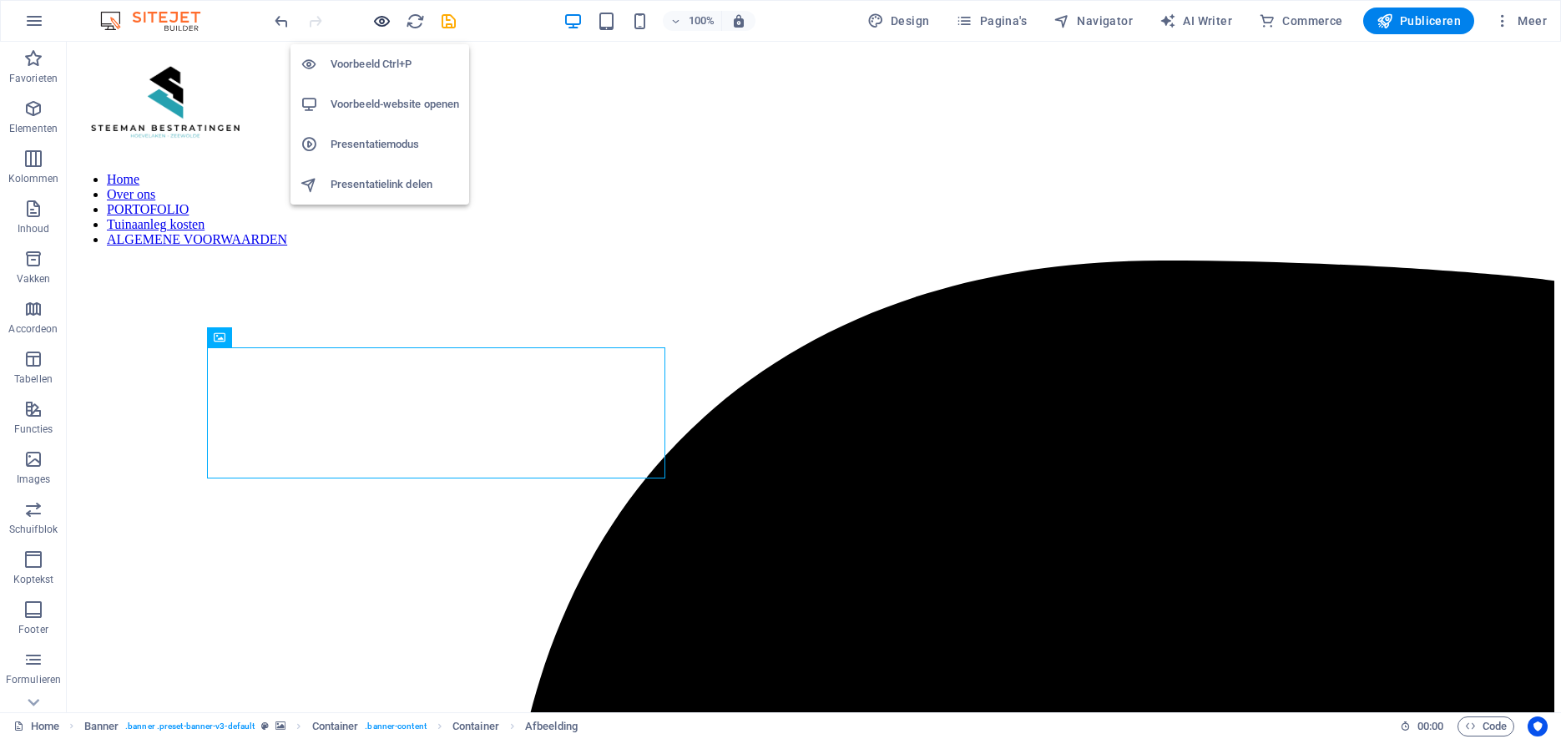
click at [386, 21] on icon "button" at bounding box center [381, 21] width 19 height 19
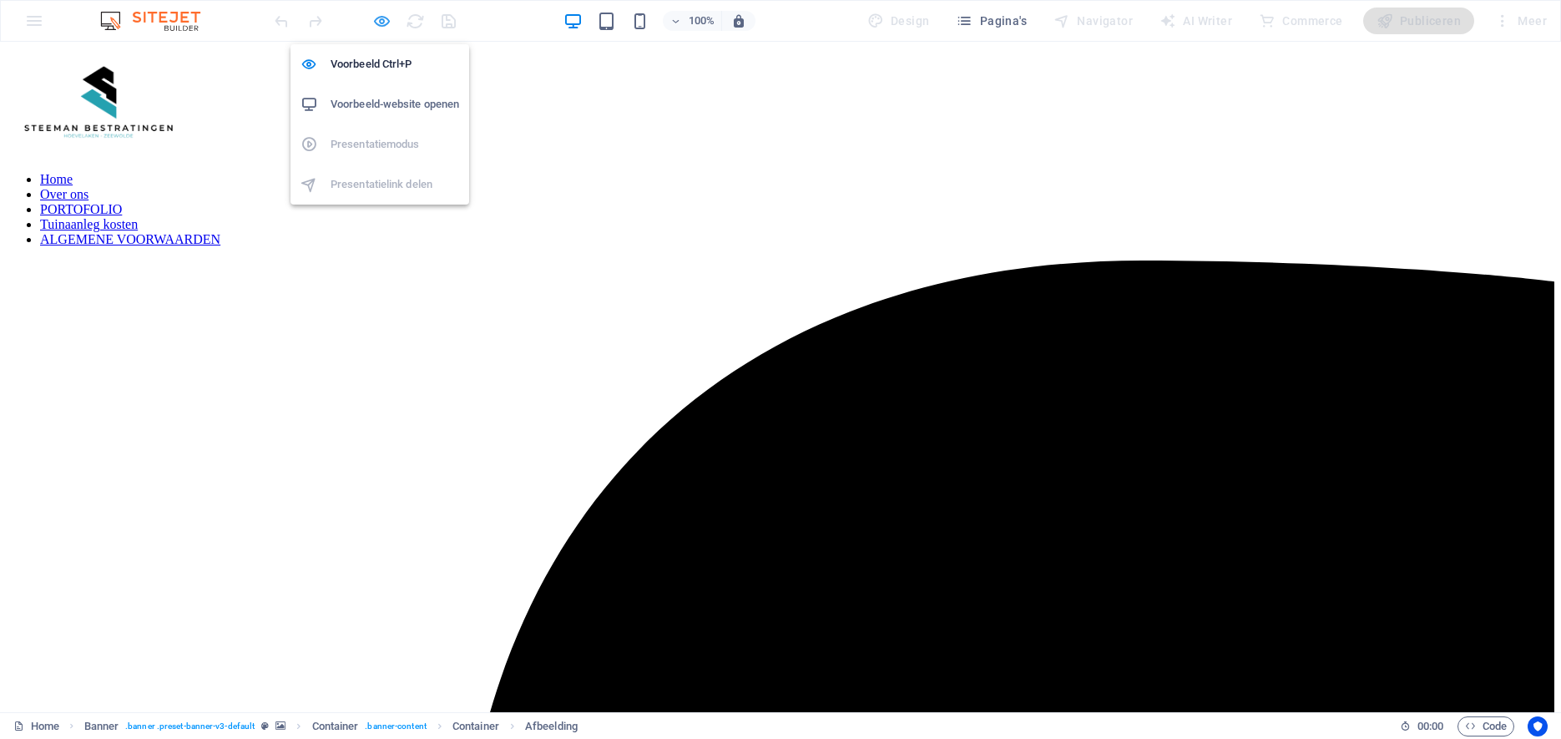
click at [388, 22] on icon "button" at bounding box center [381, 21] width 19 height 19
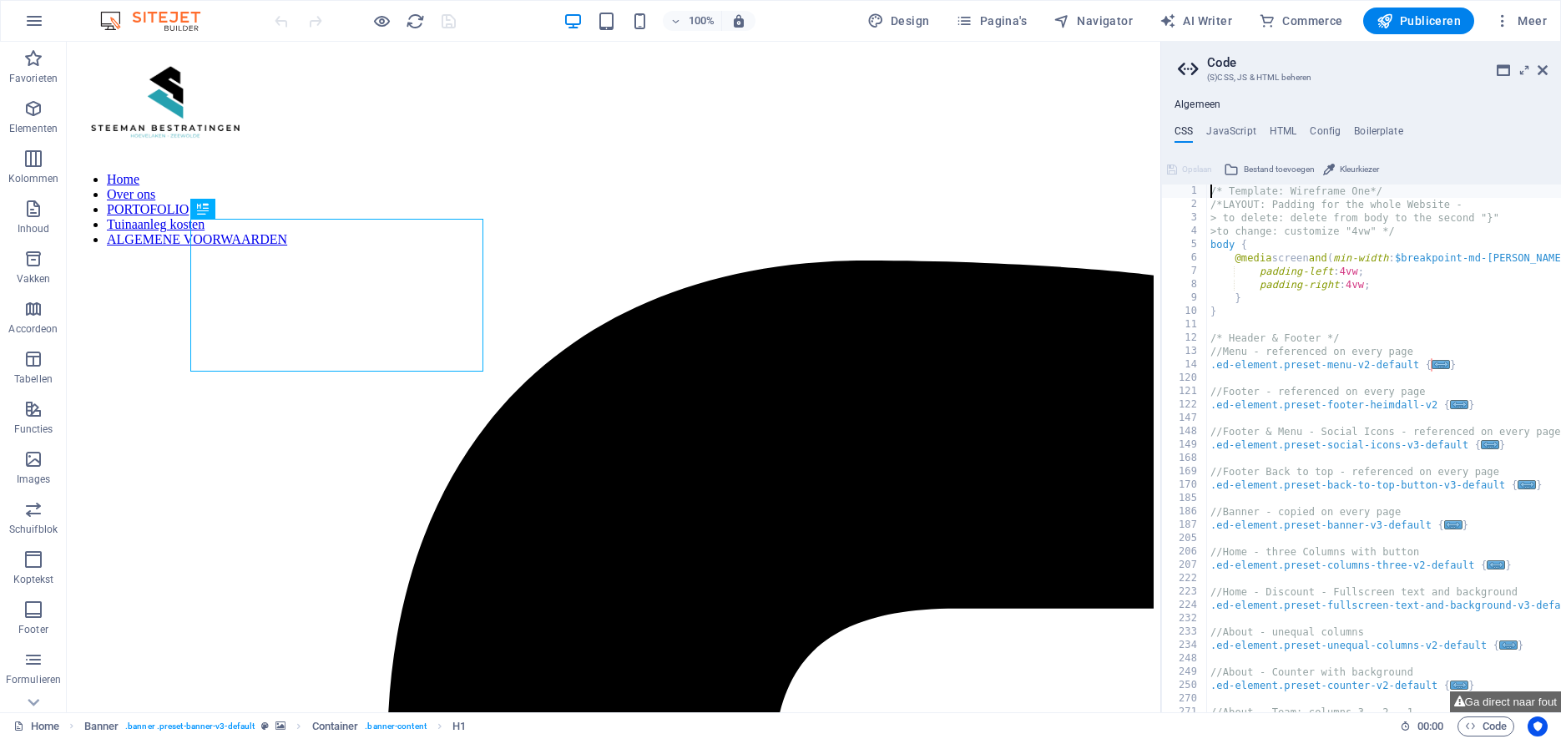
scroll to position [12, 0]
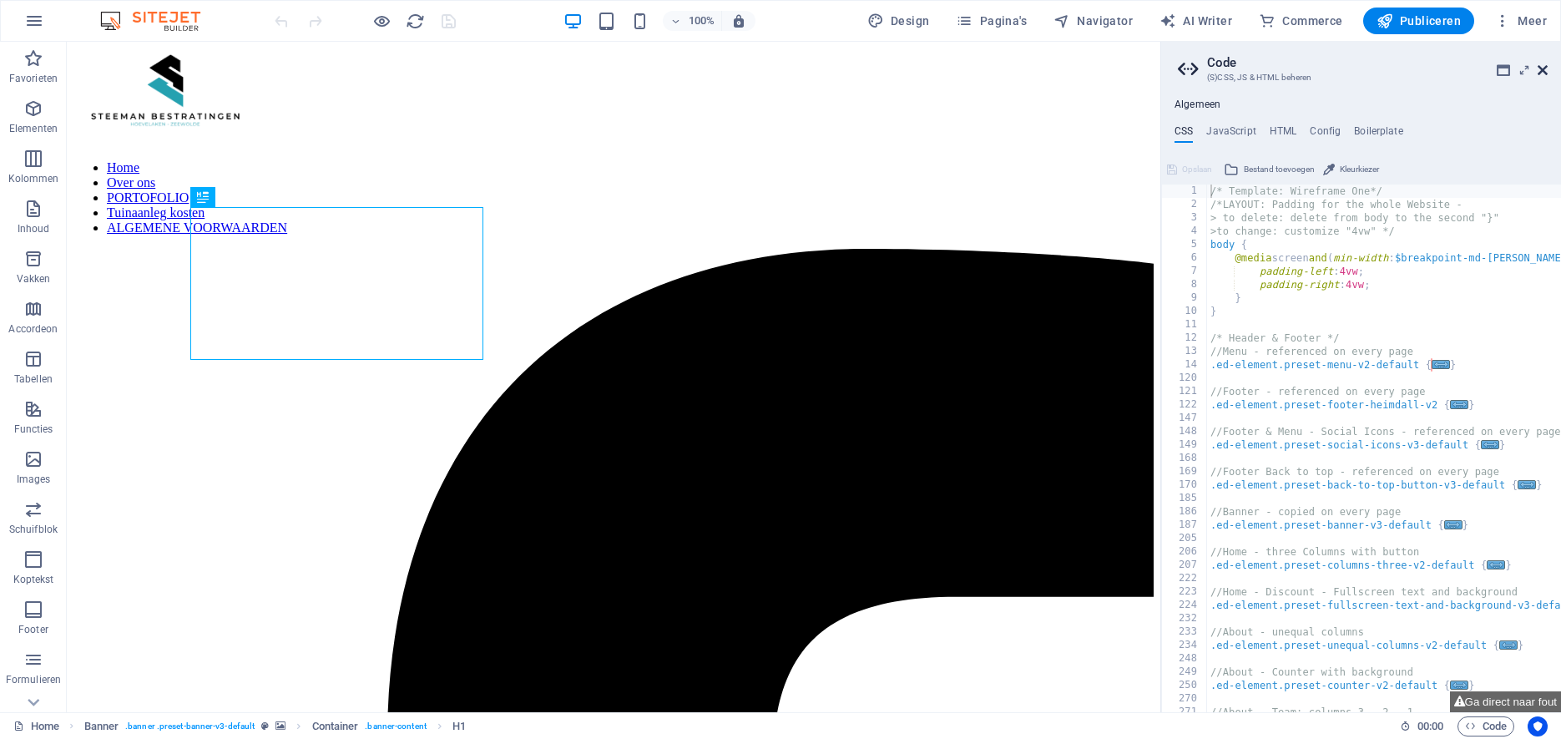
click at [1543, 70] on icon at bounding box center [1543, 69] width 10 height 13
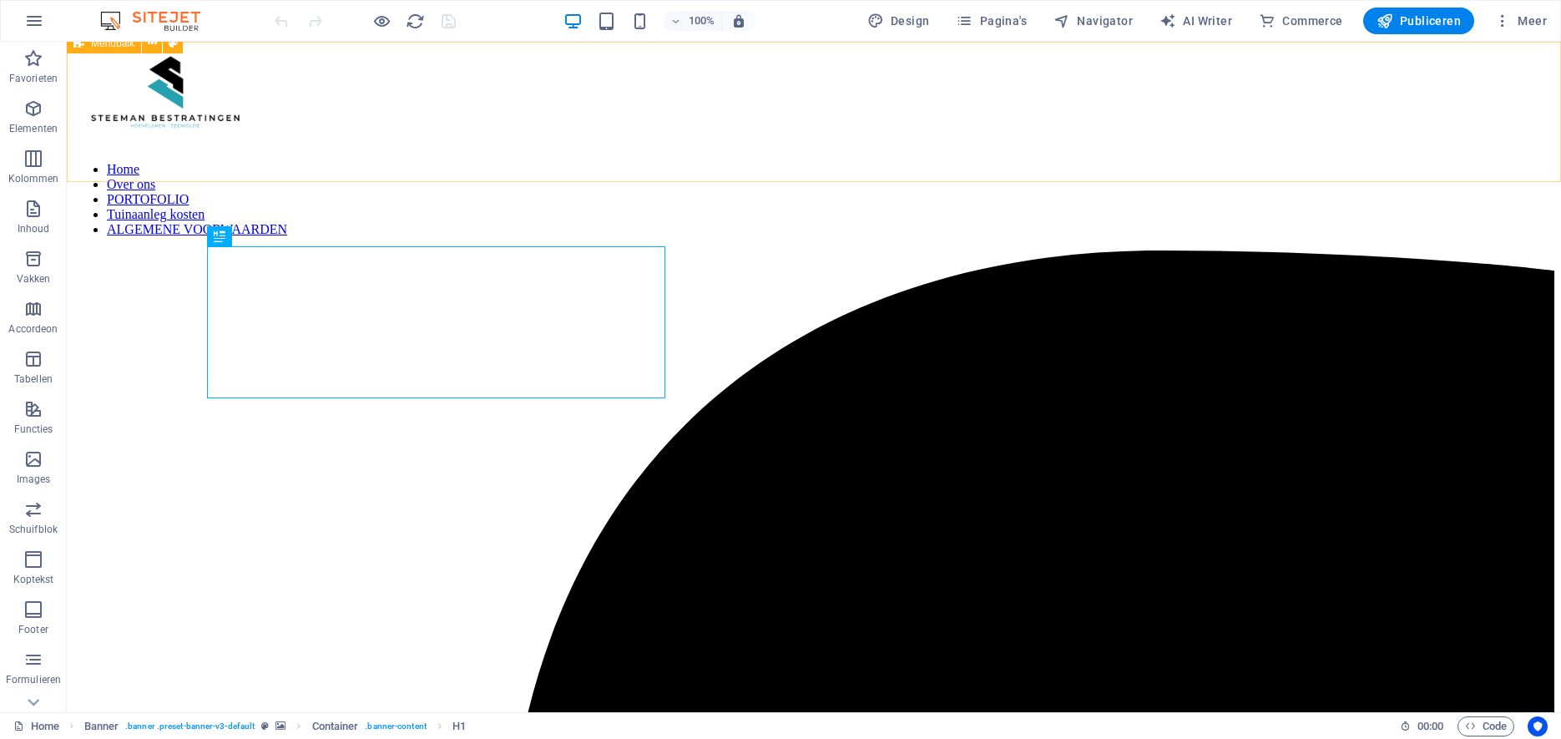
scroll to position [9, 0]
click at [1089, 22] on span "Navigator" at bounding box center [1092, 21] width 79 height 17
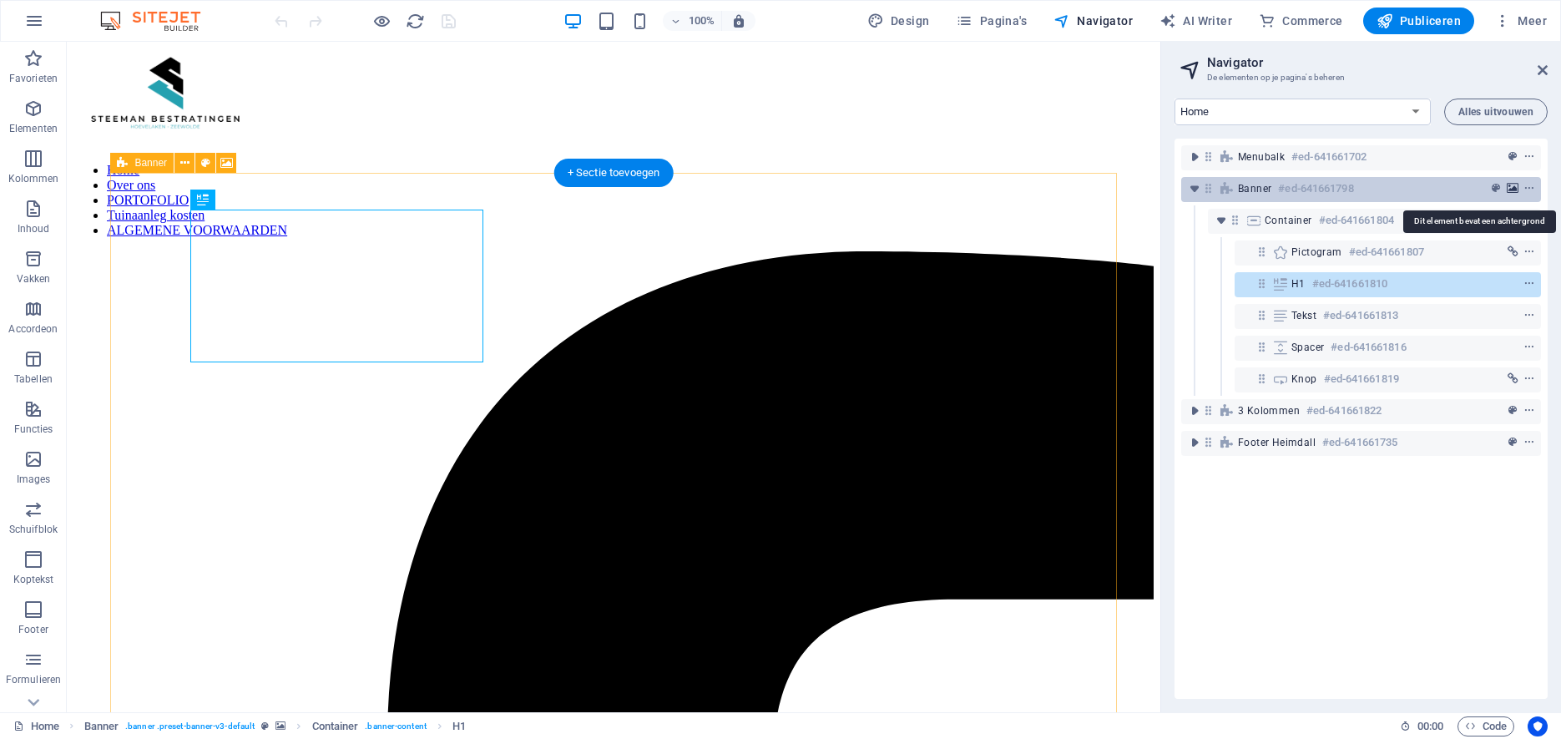
click at [1513, 184] on icon "background" at bounding box center [1513, 189] width 12 height 12
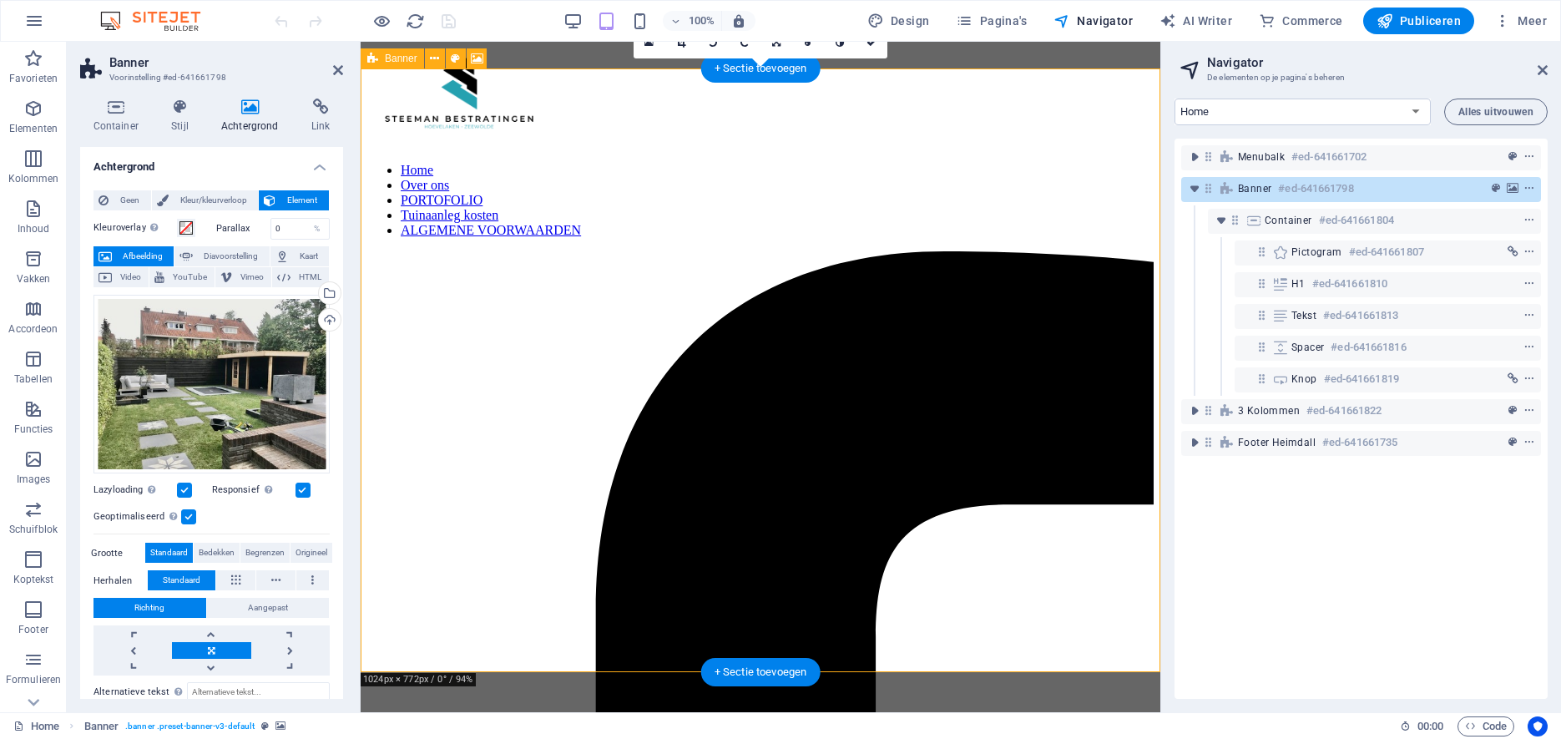
scroll to position [107, 0]
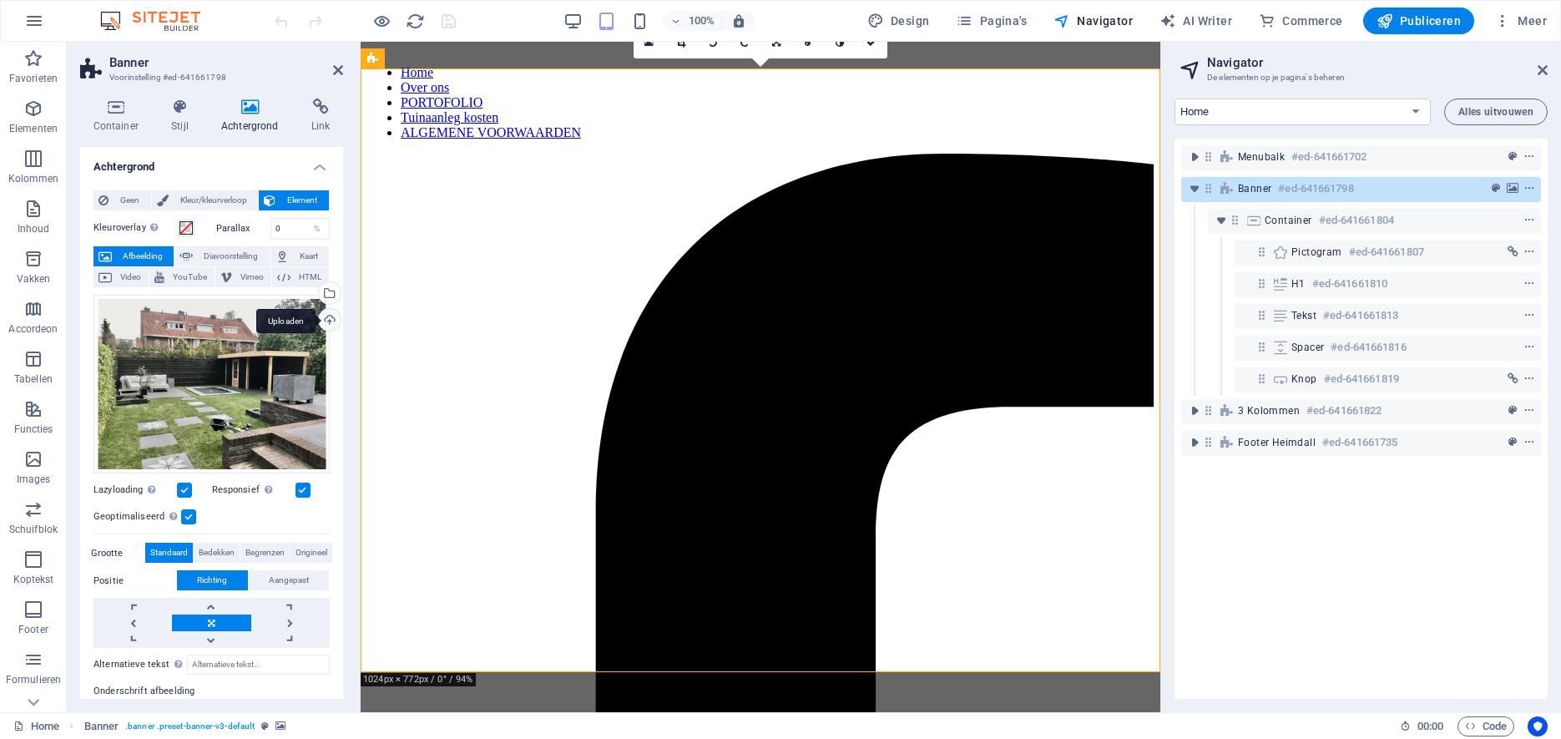
click at [327, 318] on div "Uploaden" at bounding box center [328, 321] width 25 height 25
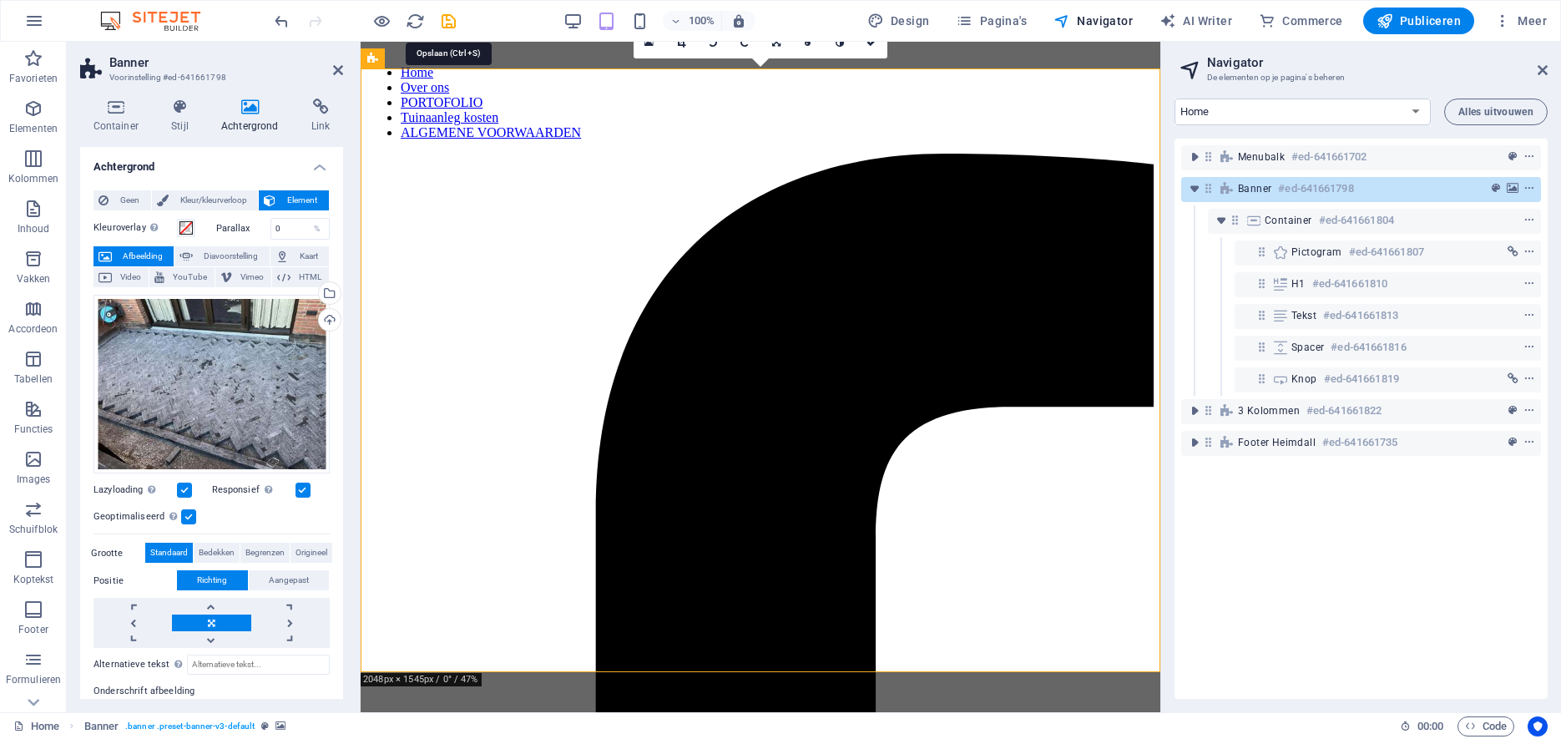
click at [446, 14] on icon "save" at bounding box center [448, 21] width 19 height 19
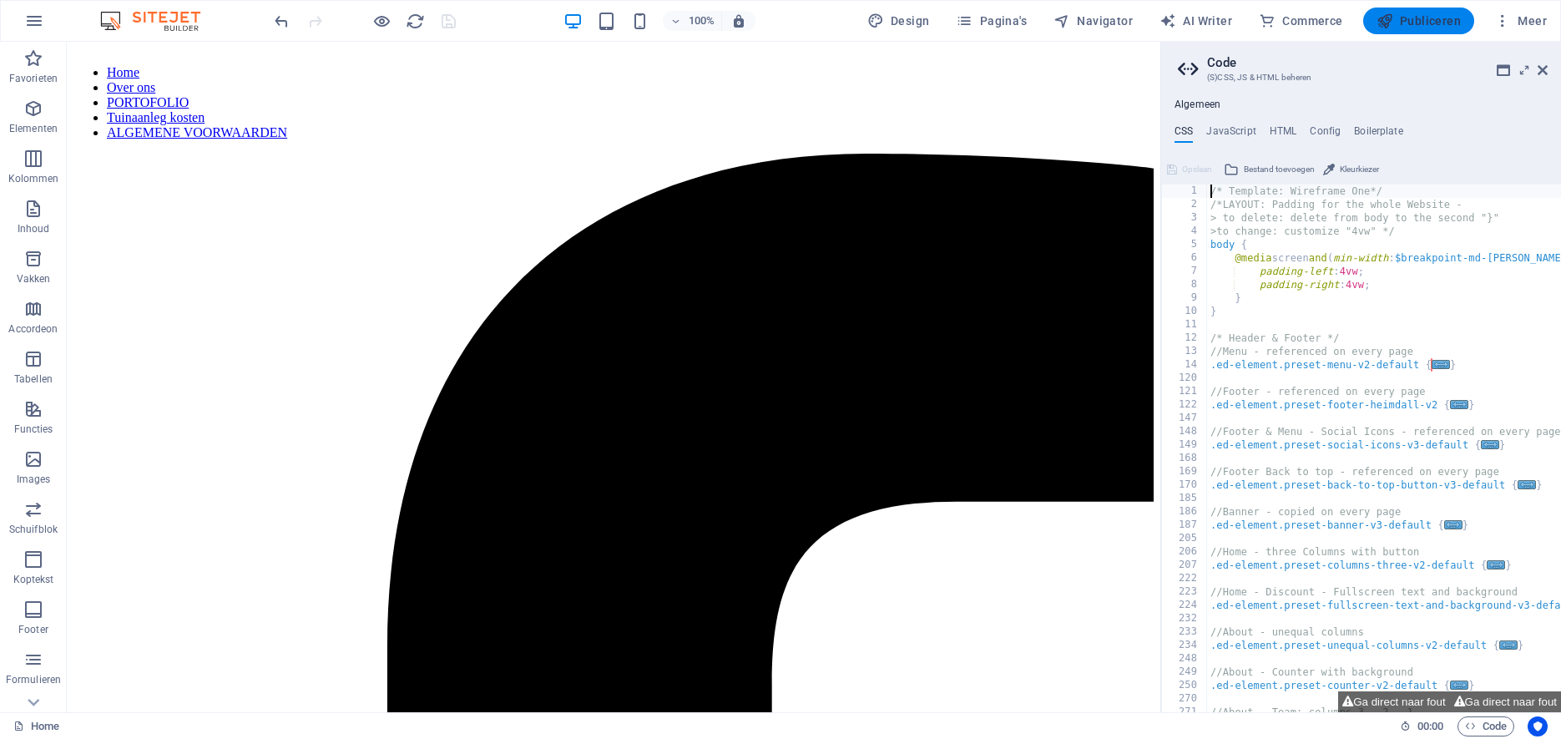
click at [1445, 28] on span "Publiceren" at bounding box center [1419, 21] width 84 height 17
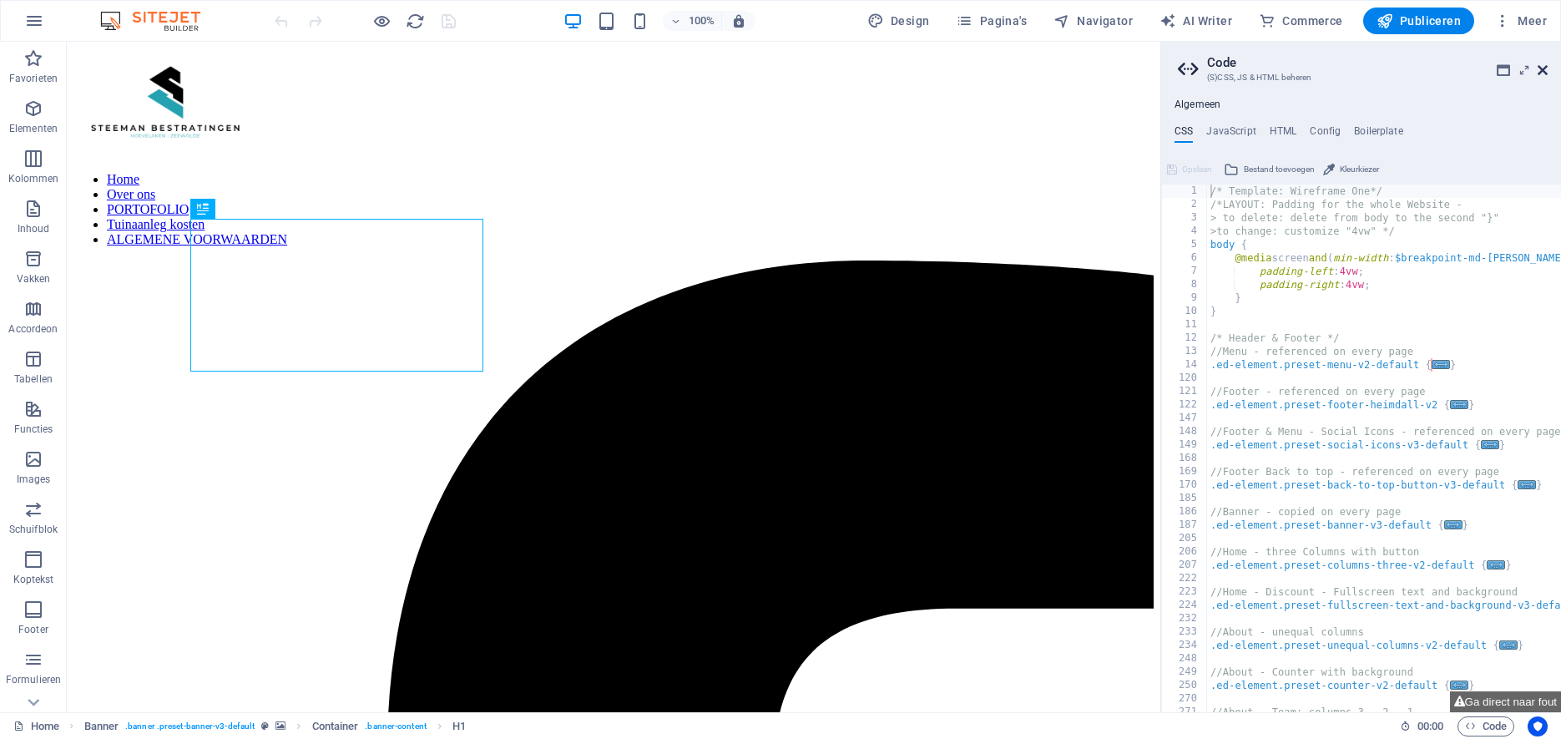
click at [1543, 64] on header "Code (S)CSS, JS & HTML beheren" at bounding box center [1363, 63] width 370 height 43
click at [1540, 69] on icon at bounding box center [1543, 69] width 10 height 13
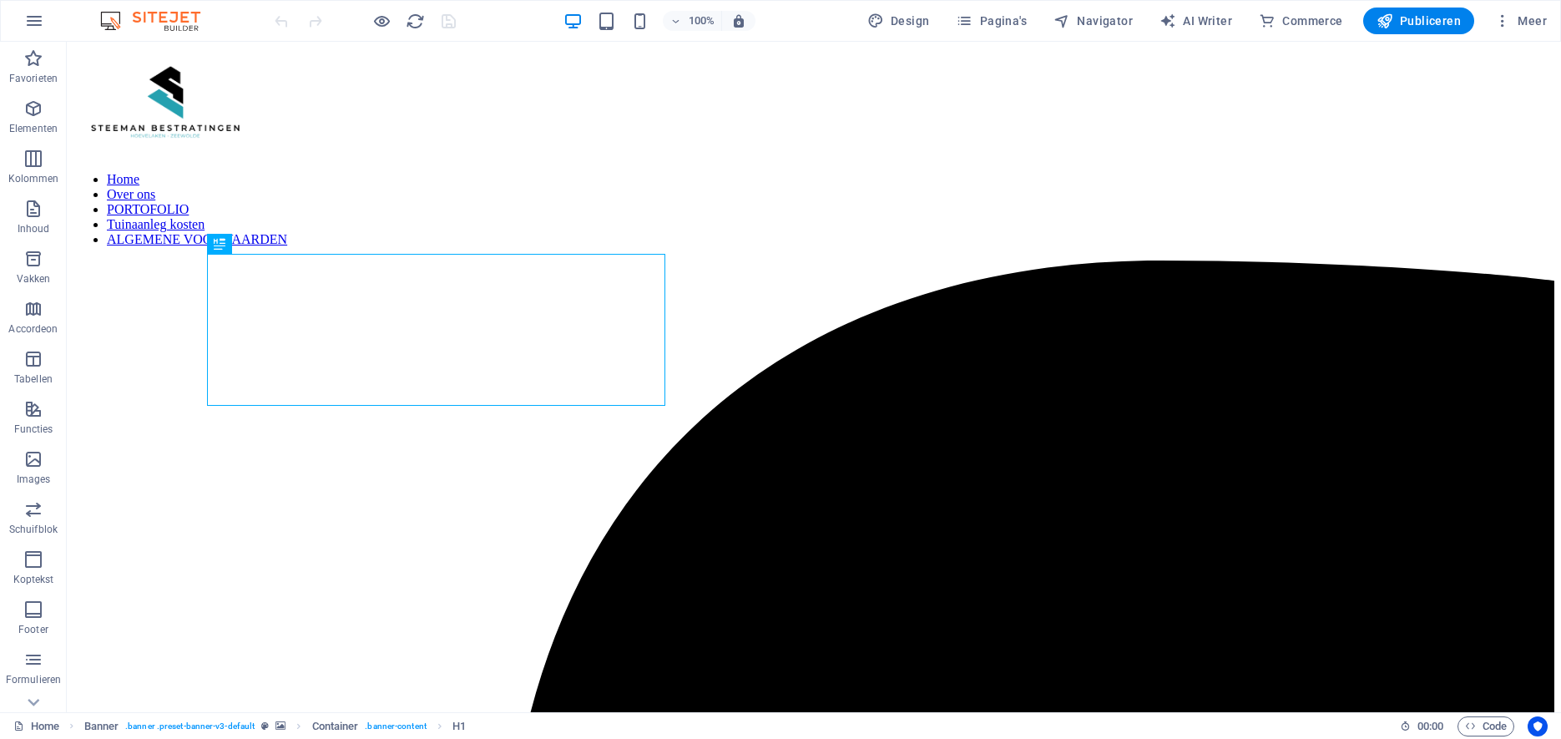
scroll to position [1, 0]
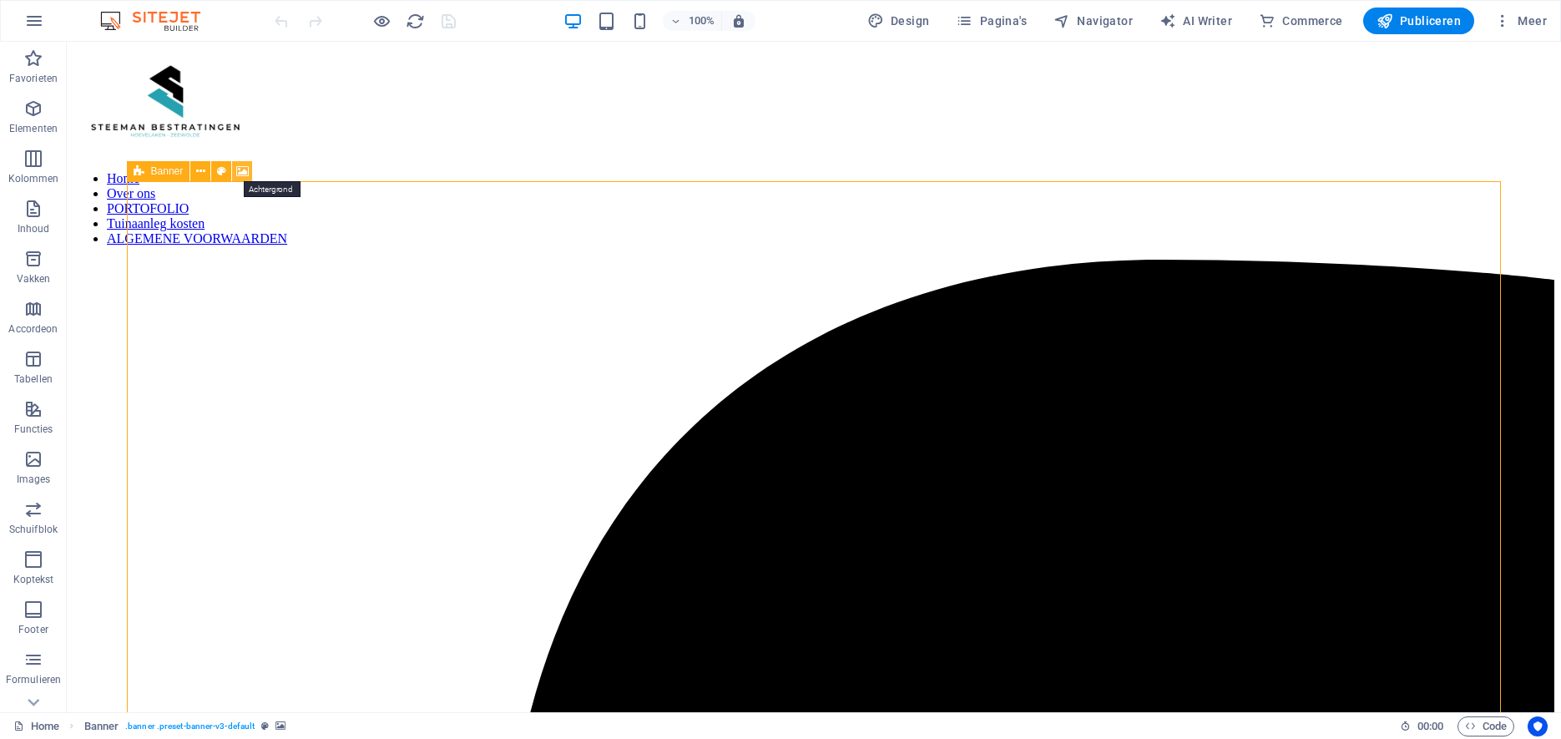
click at [245, 171] on icon at bounding box center [242, 172] width 13 height 18
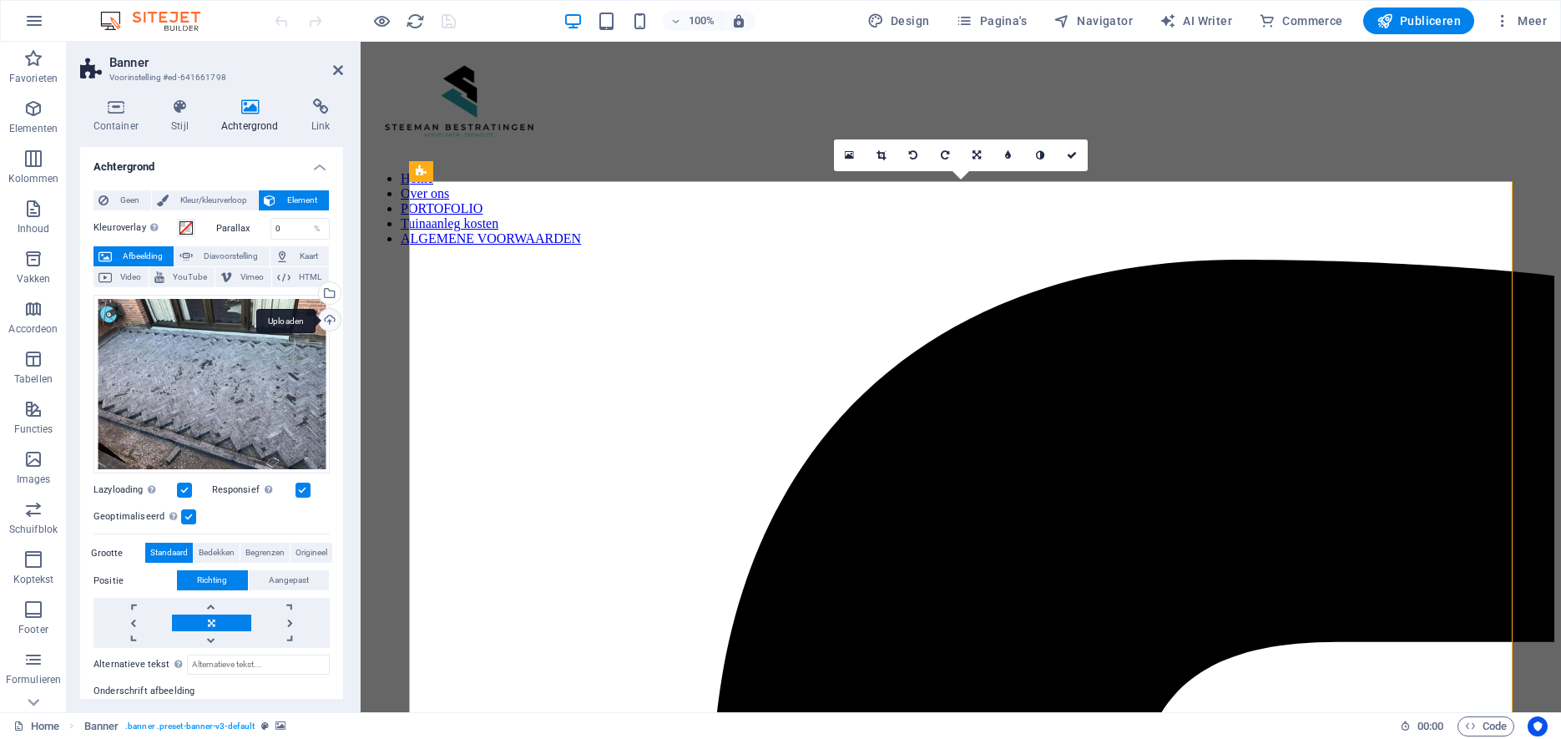
click at [329, 317] on div "Uploaden" at bounding box center [328, 321] width 25 height 25
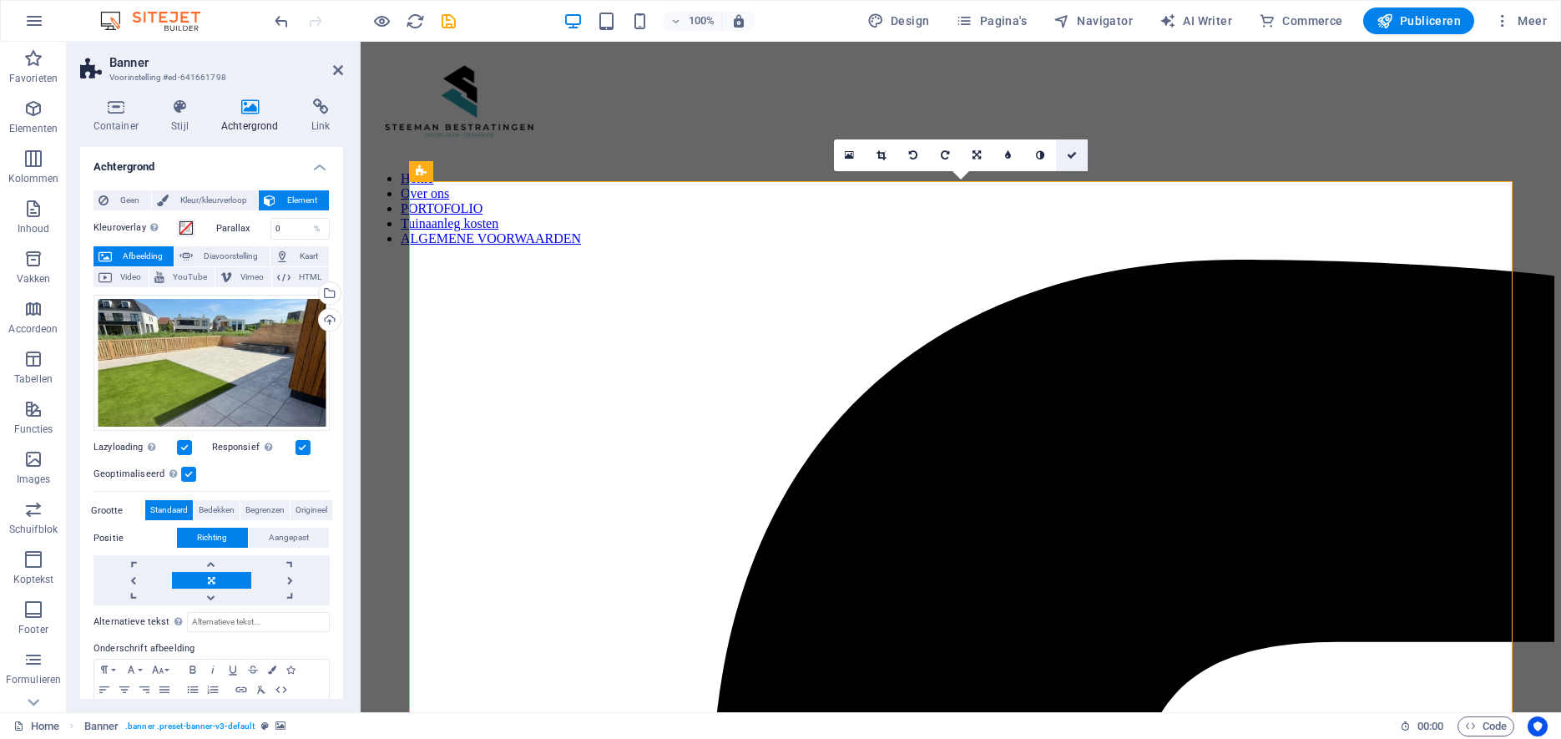
drag, startPoint x: 1072, startPoint y: 151, endPoint x: 988, endPoint y: 159, distance: 83.9
click at [1072, 151] on icon at bounding box center [1072, 155] width 10 height 10
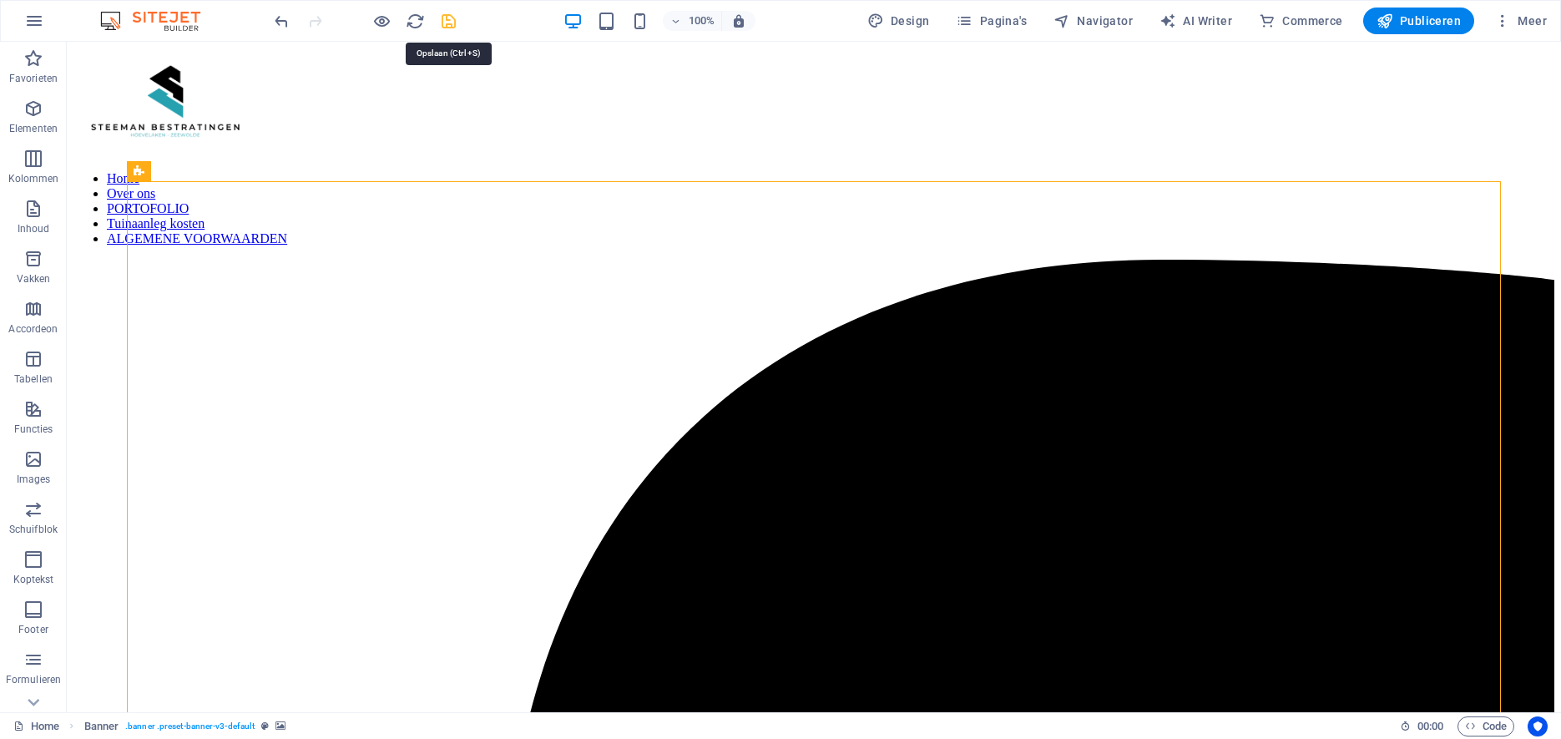
click at [449, 21] on icon "save" at bounding box center [448, 21] width 19 height 19
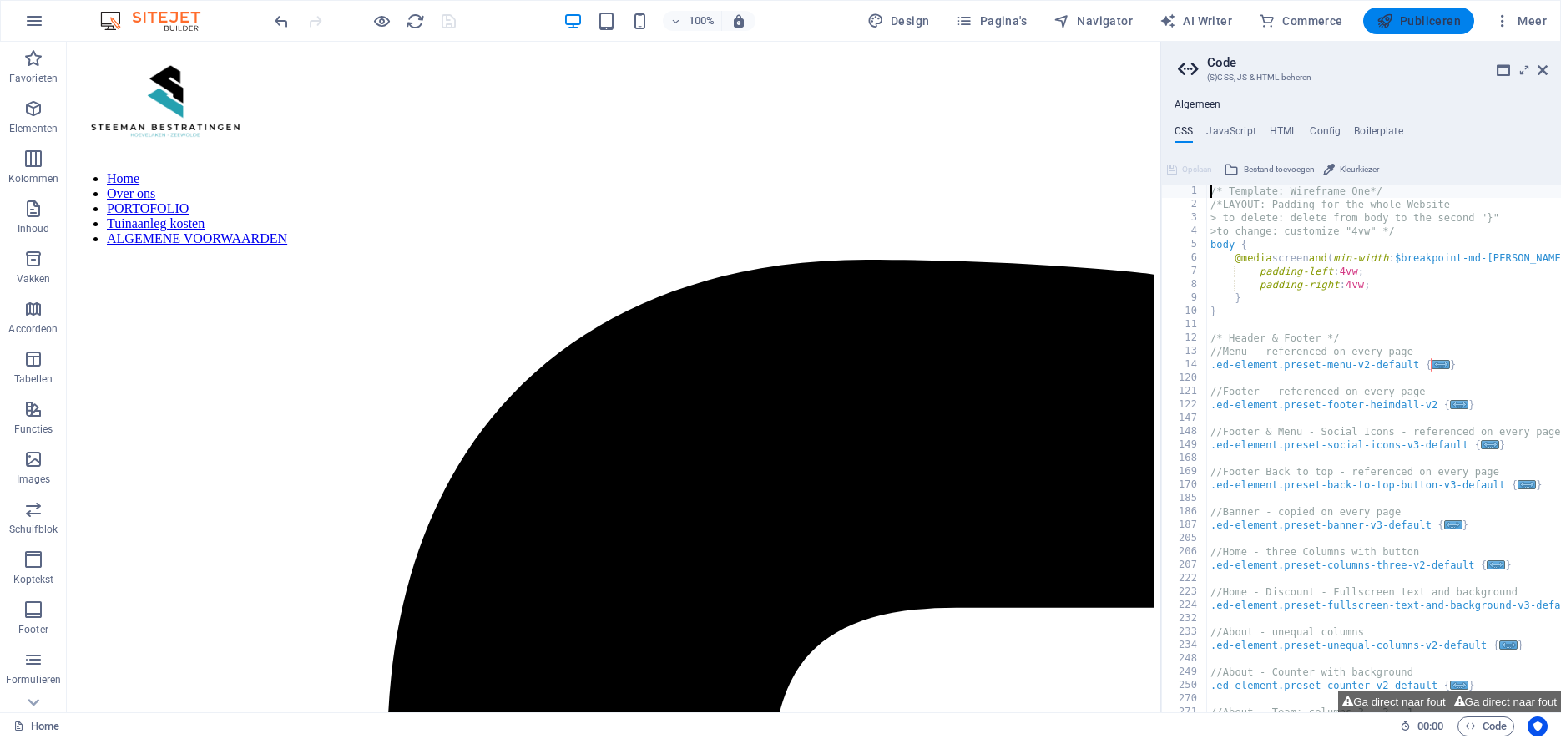
click at [1414, 22] on span "Publiceren" at bounding box center [1419, 21] width 84 height 17
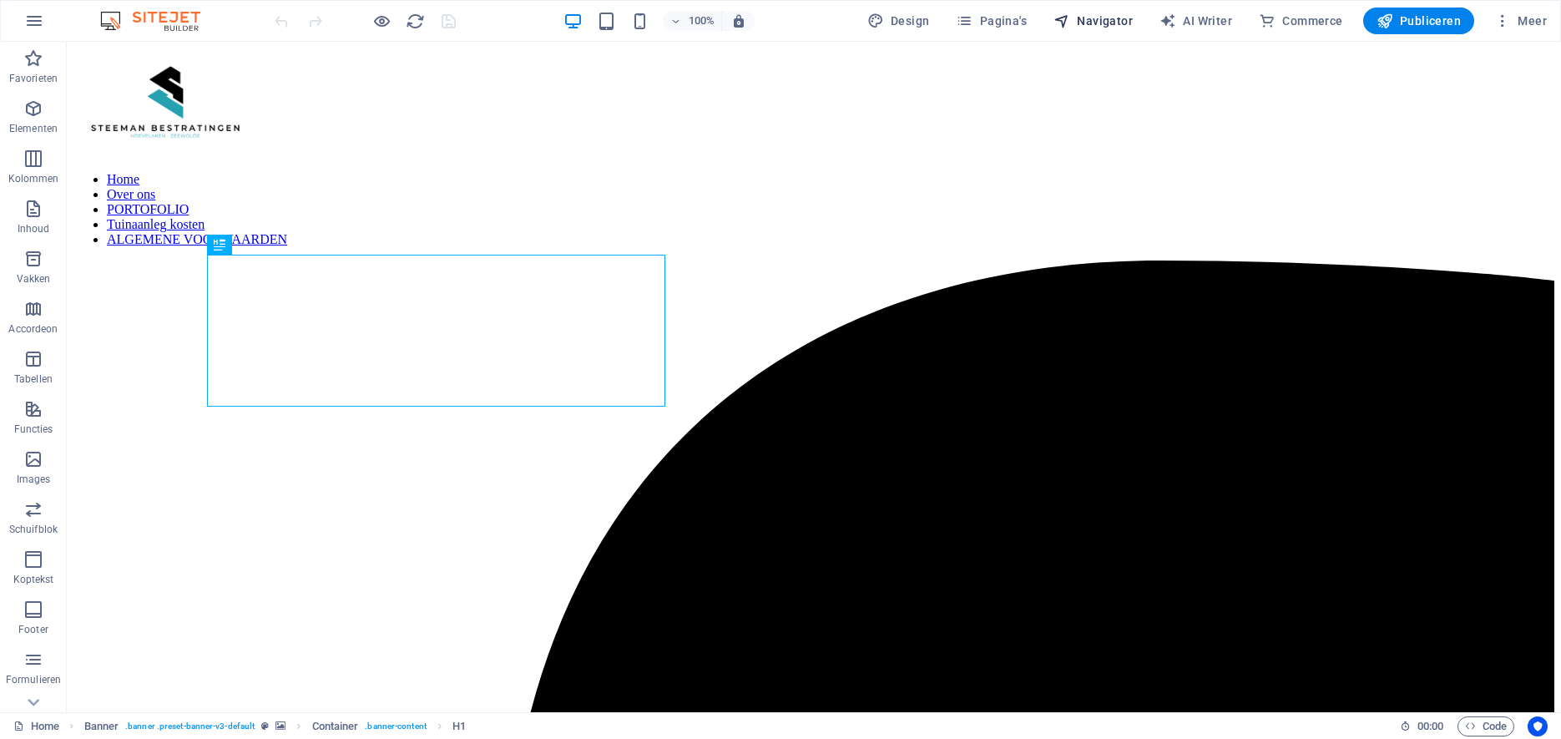
click at [1115, 18] on span "Navigator" at bounding box center [1092, 21] width 79 height 17
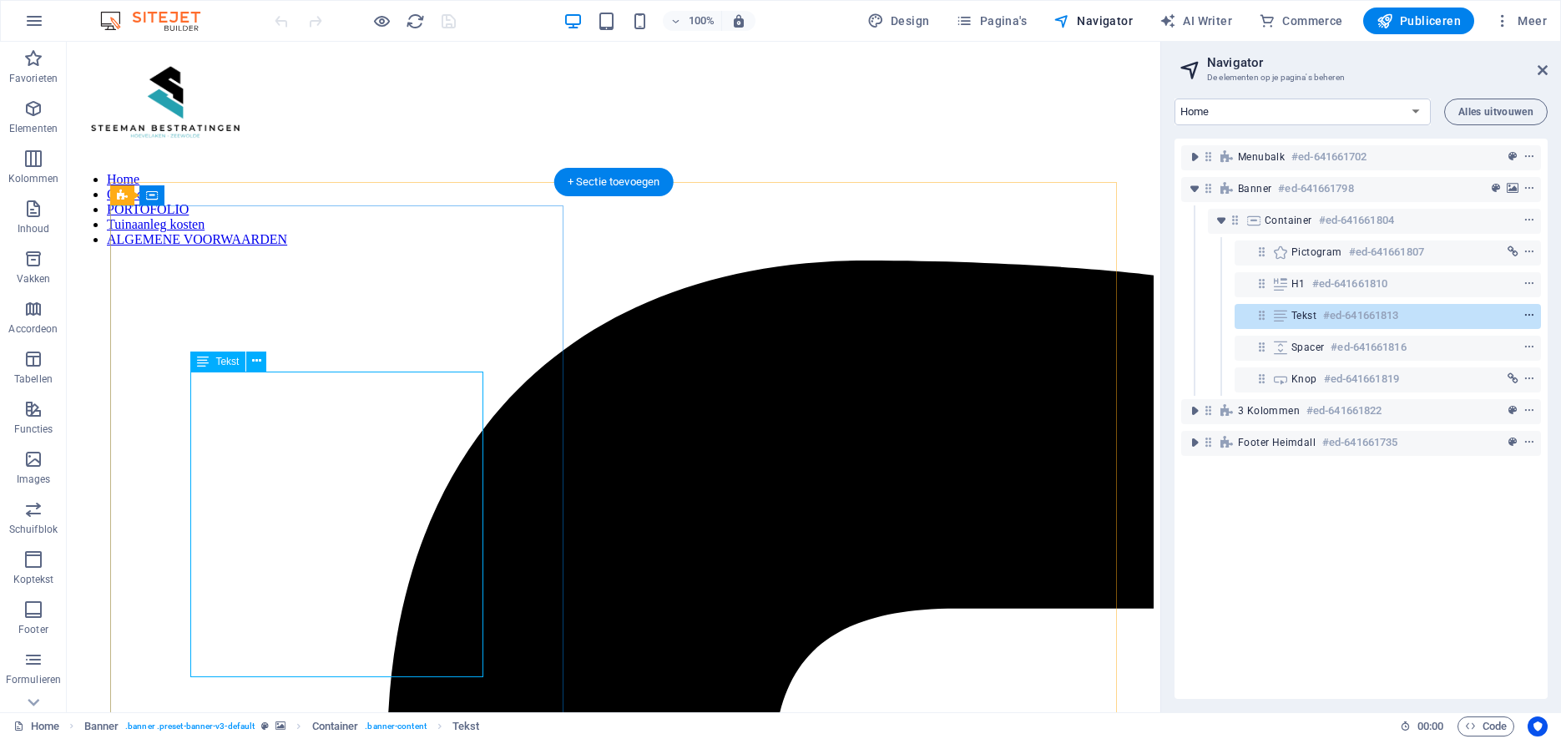
click at [1533, 319] on icon "context-menu" at bounding box center [1529, 316] width 12 height 12
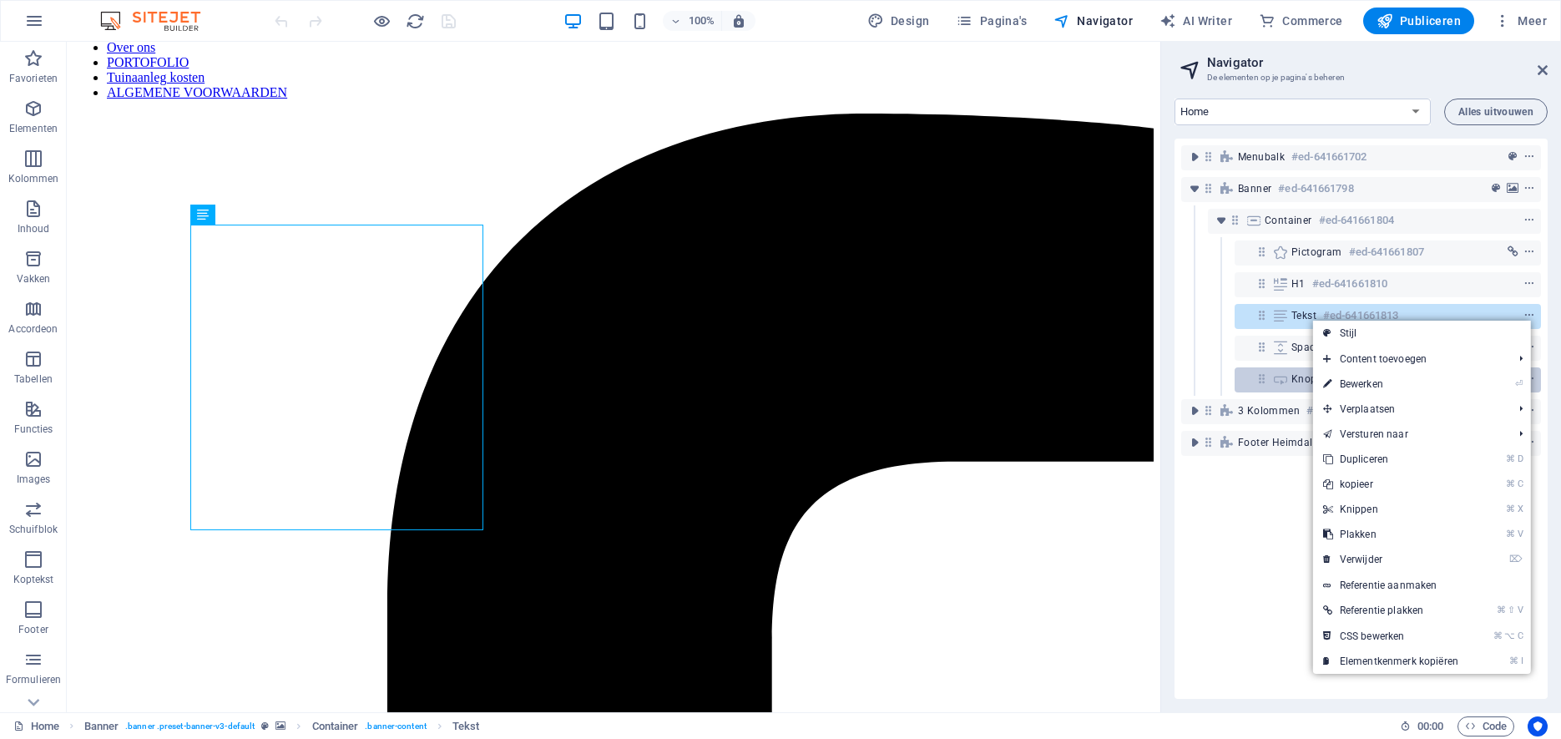
click at [1409, 388] on link "⏎ Bewerken" at bounding box center [1390, 383] width 155 height 25
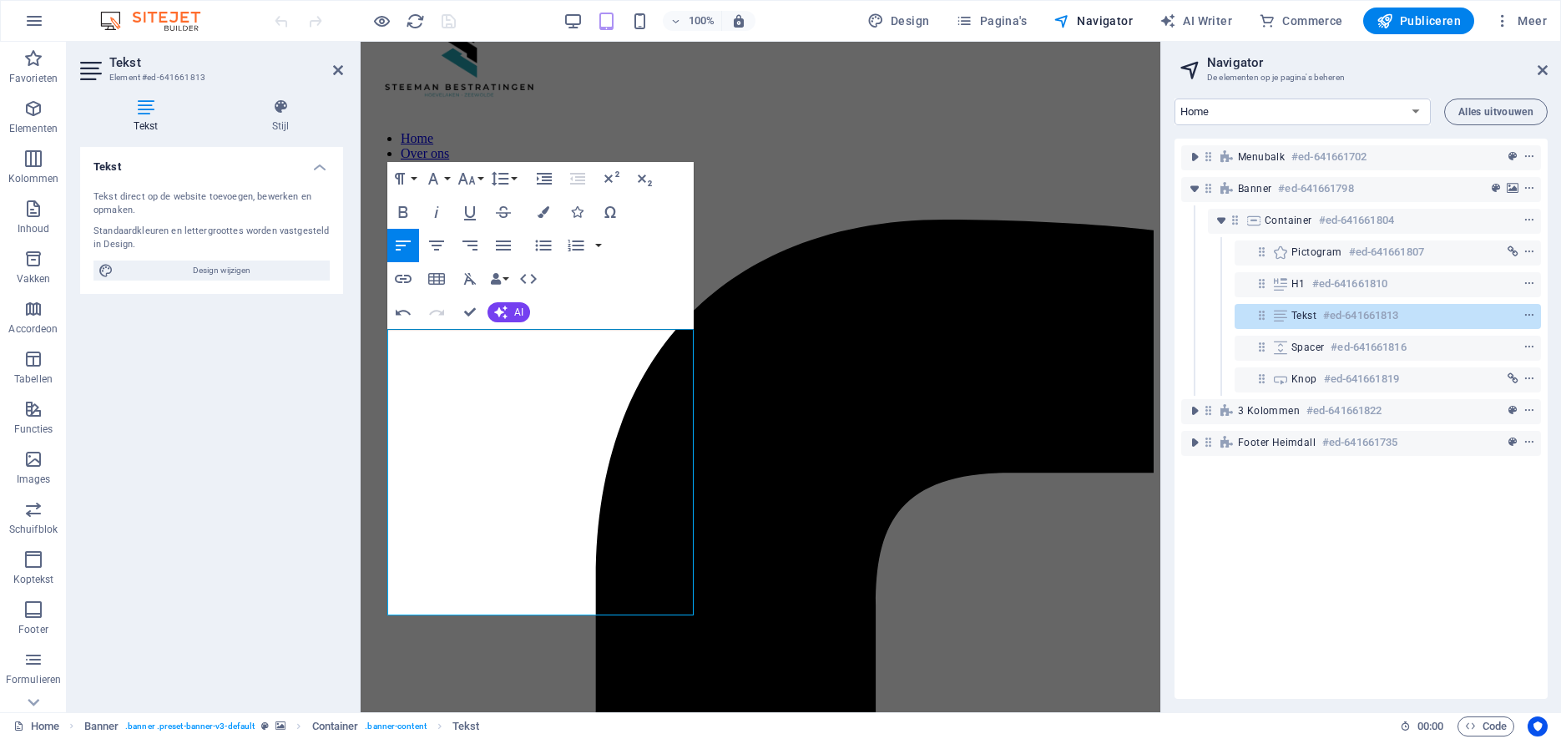
scroll to position [39, 0]
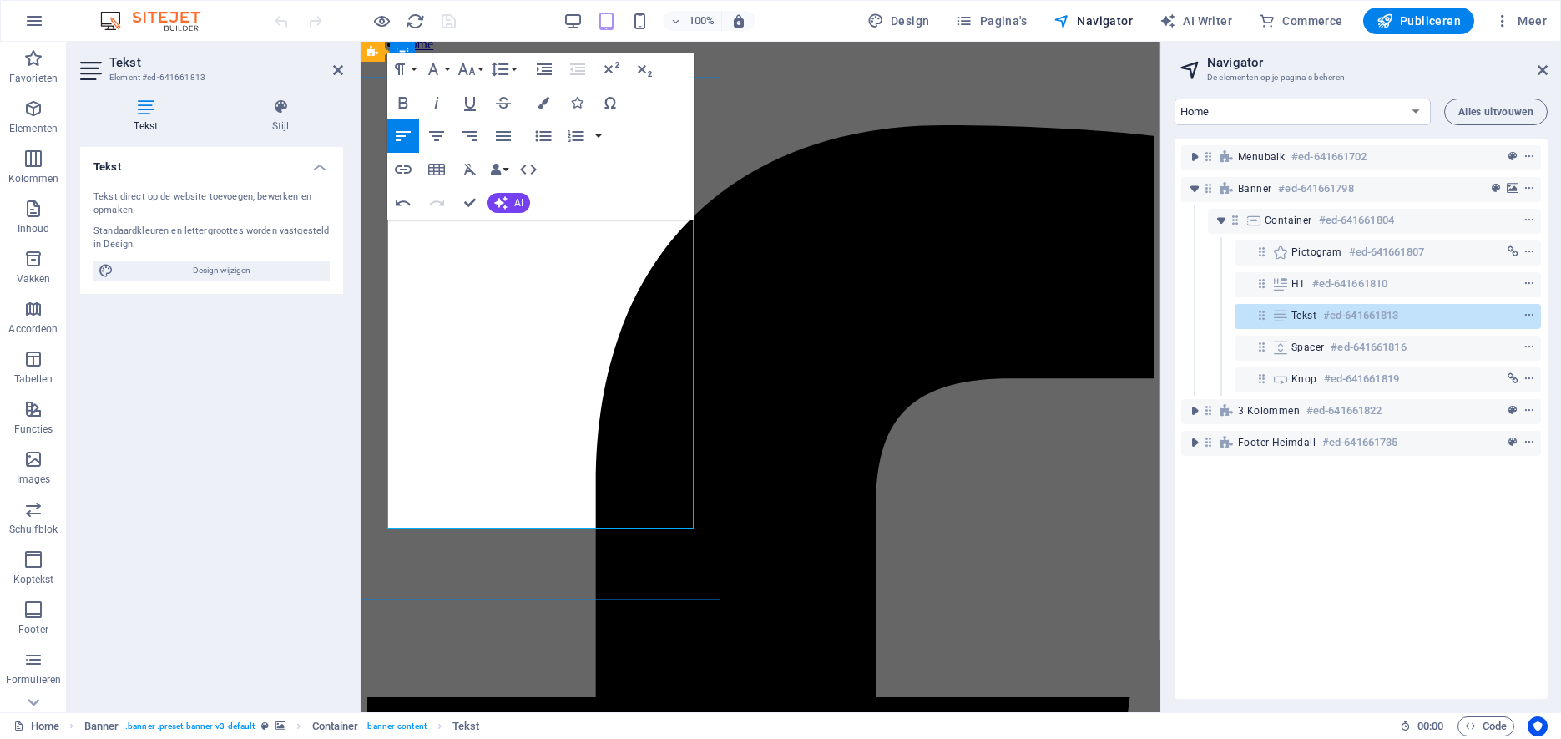
scroll to position [130, 0]
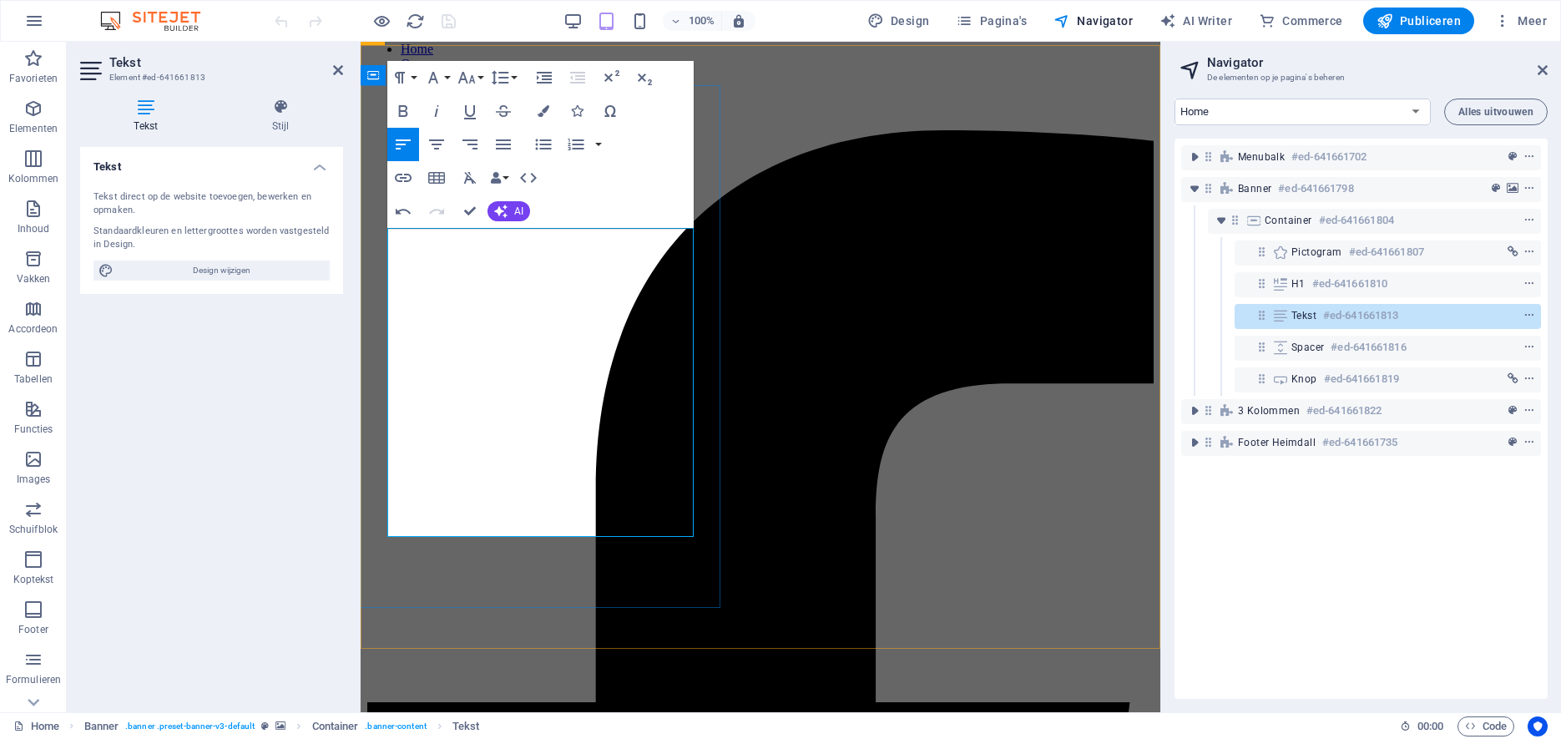
drag, startPoint x: 541, startPoint y: 306, endPoint x: 559, endPoint y: 304, distance: 18.5
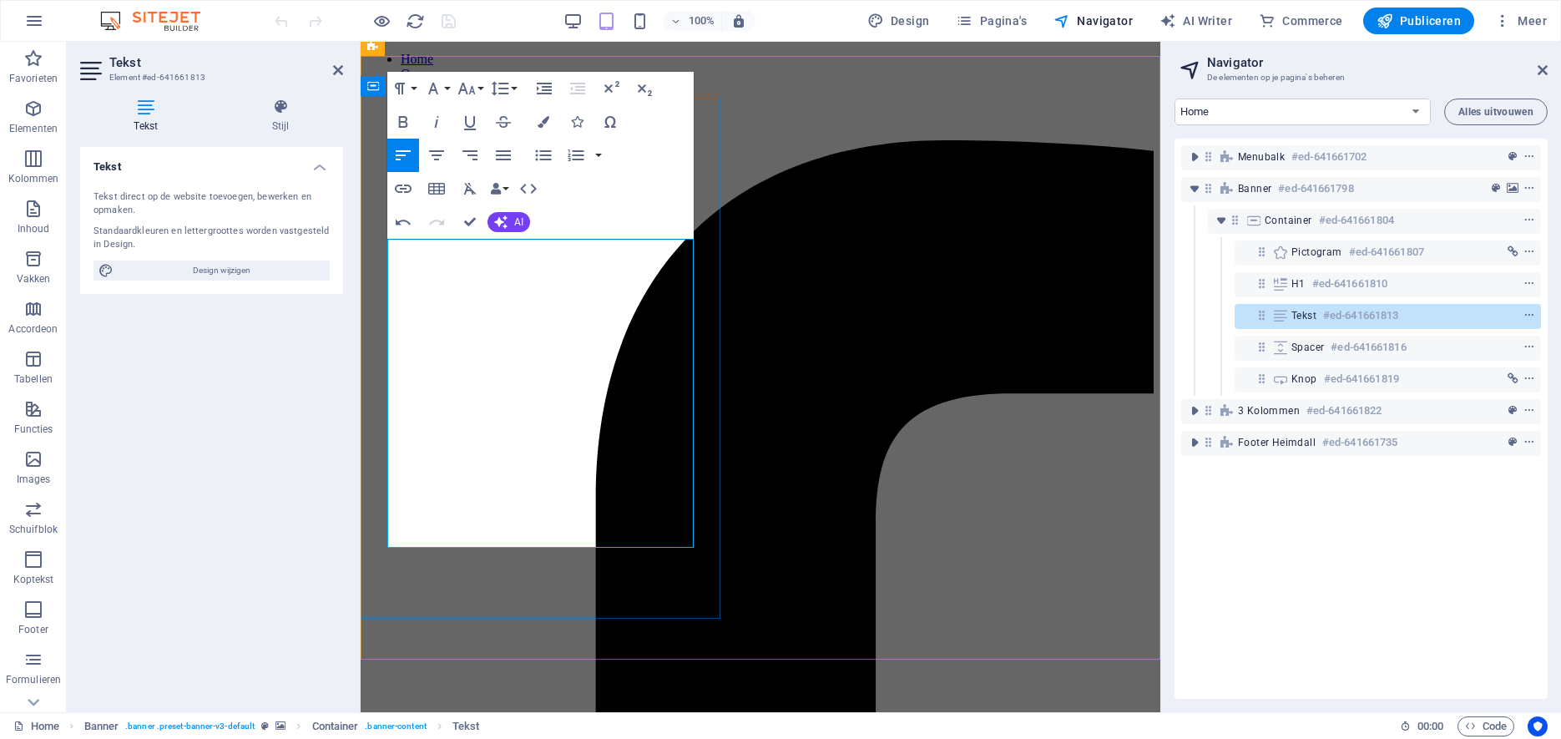
scroll to position [119, 0]
drag, startPoint x: 692, startPoint y: 360, endPoint x: 696, endPoint y: 394, distance: 34.5
drag, startPoint x: 553, startPoint y: 362, endPoint x: 509, endPoint y: 381, distance: 48.2
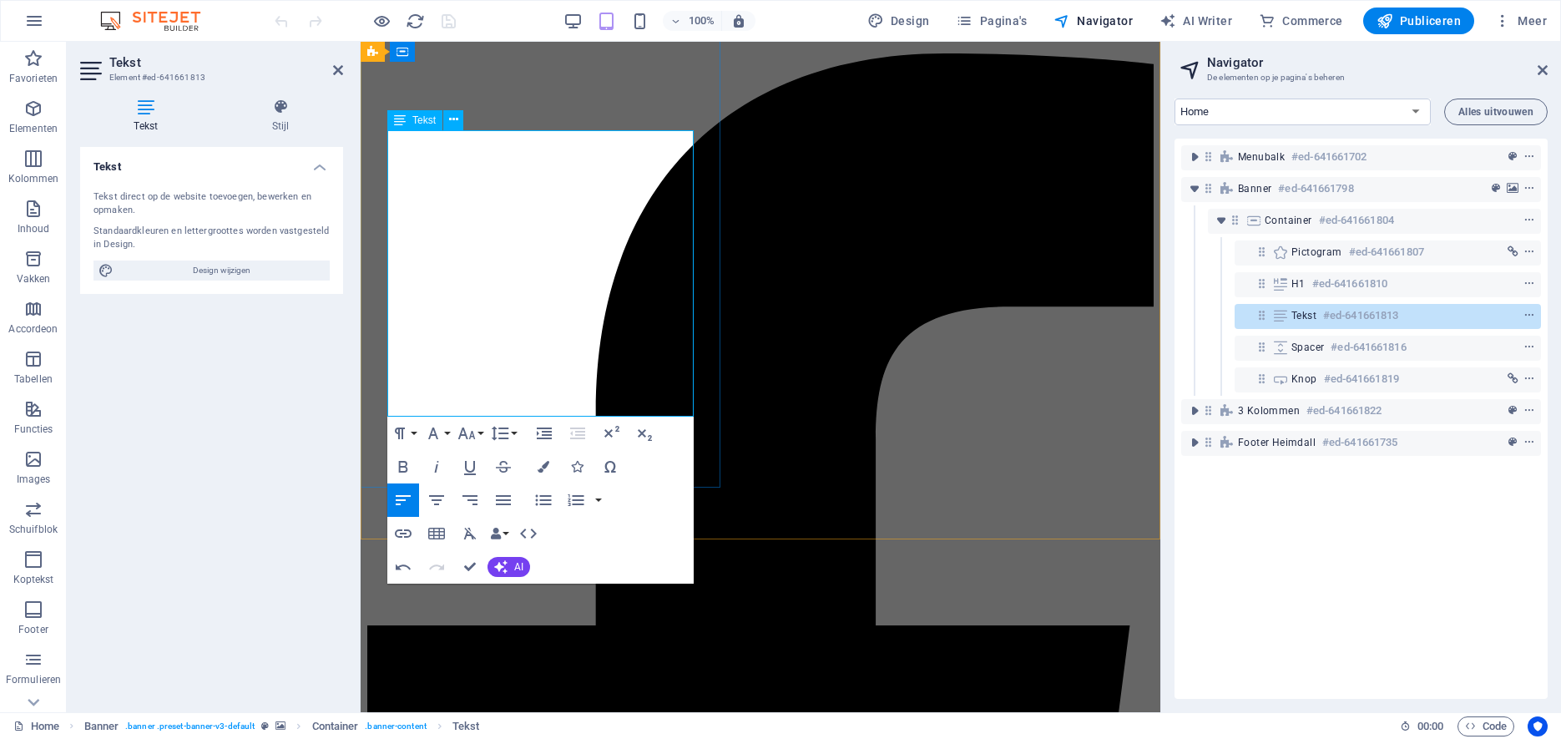
scroll to position [0, 0]
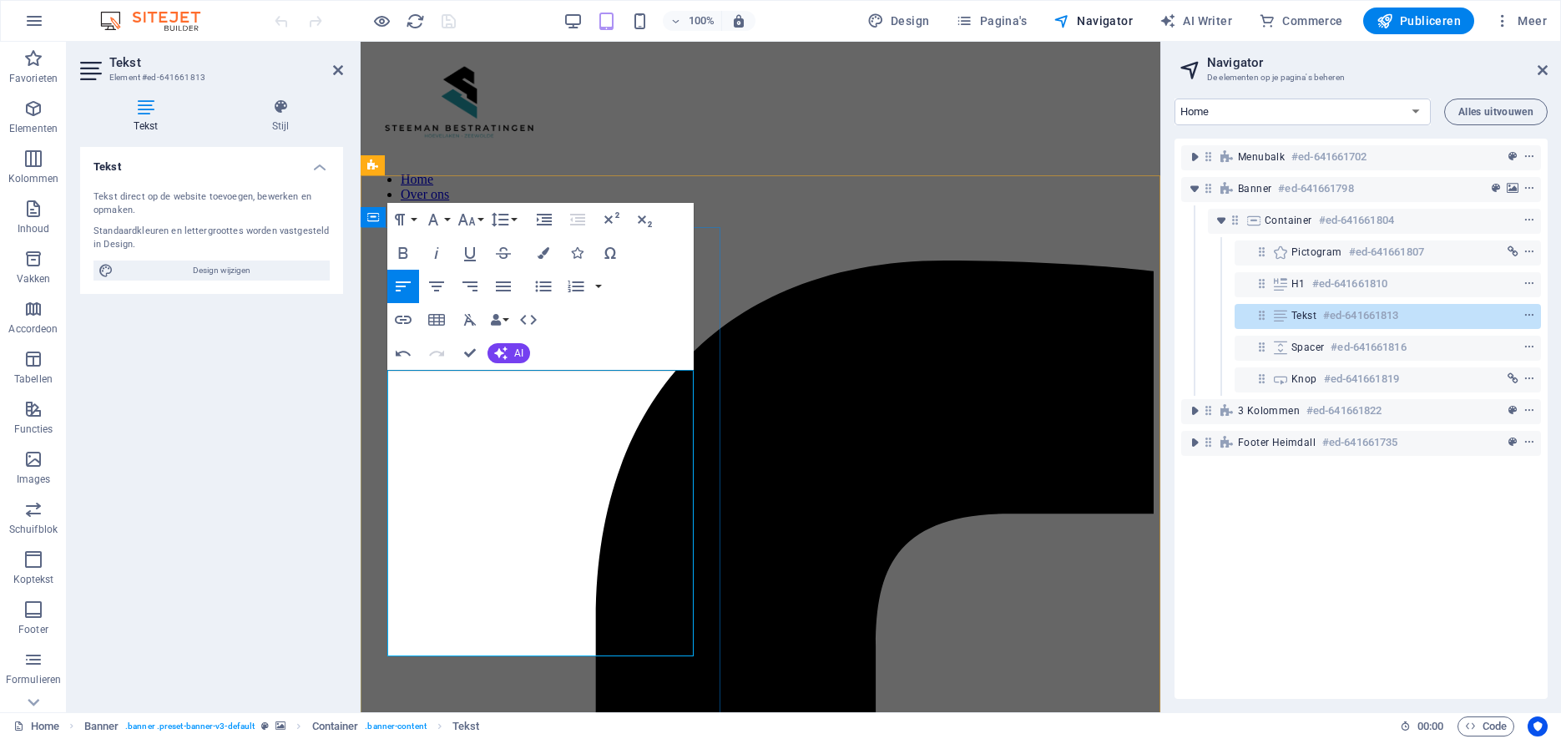
drag, startPoint x: 501, startPoint y: 493, endPoint x: 511, endPoint y: 494, distance: 10.1
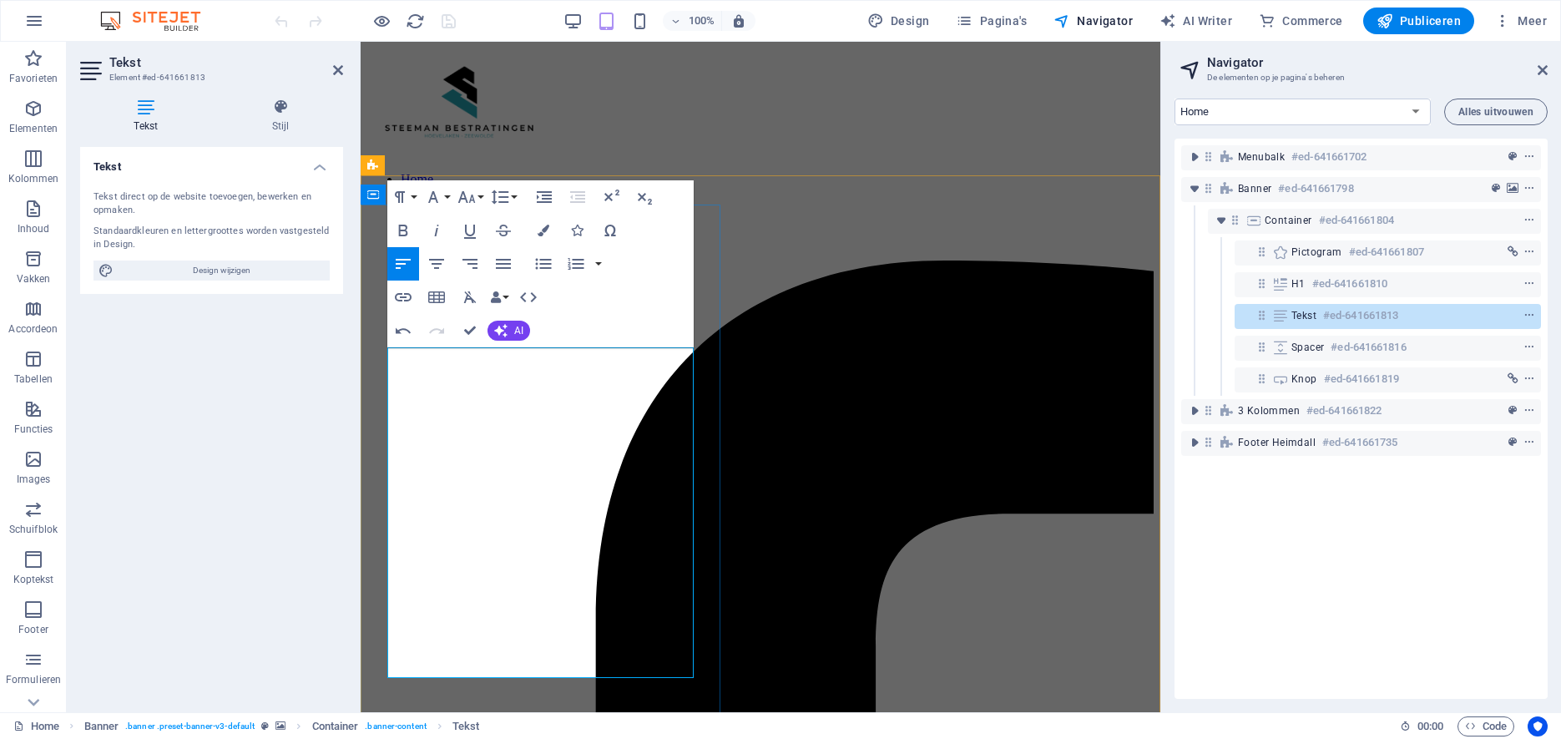
drag, startPoint x: 391, startPoint y: 359, endPoint x: 508, endPoint y: 665, distance: 327.6
click at [1195, 23] on span "AI Writer" at bounding box center [1195, 21] width 73 height 17
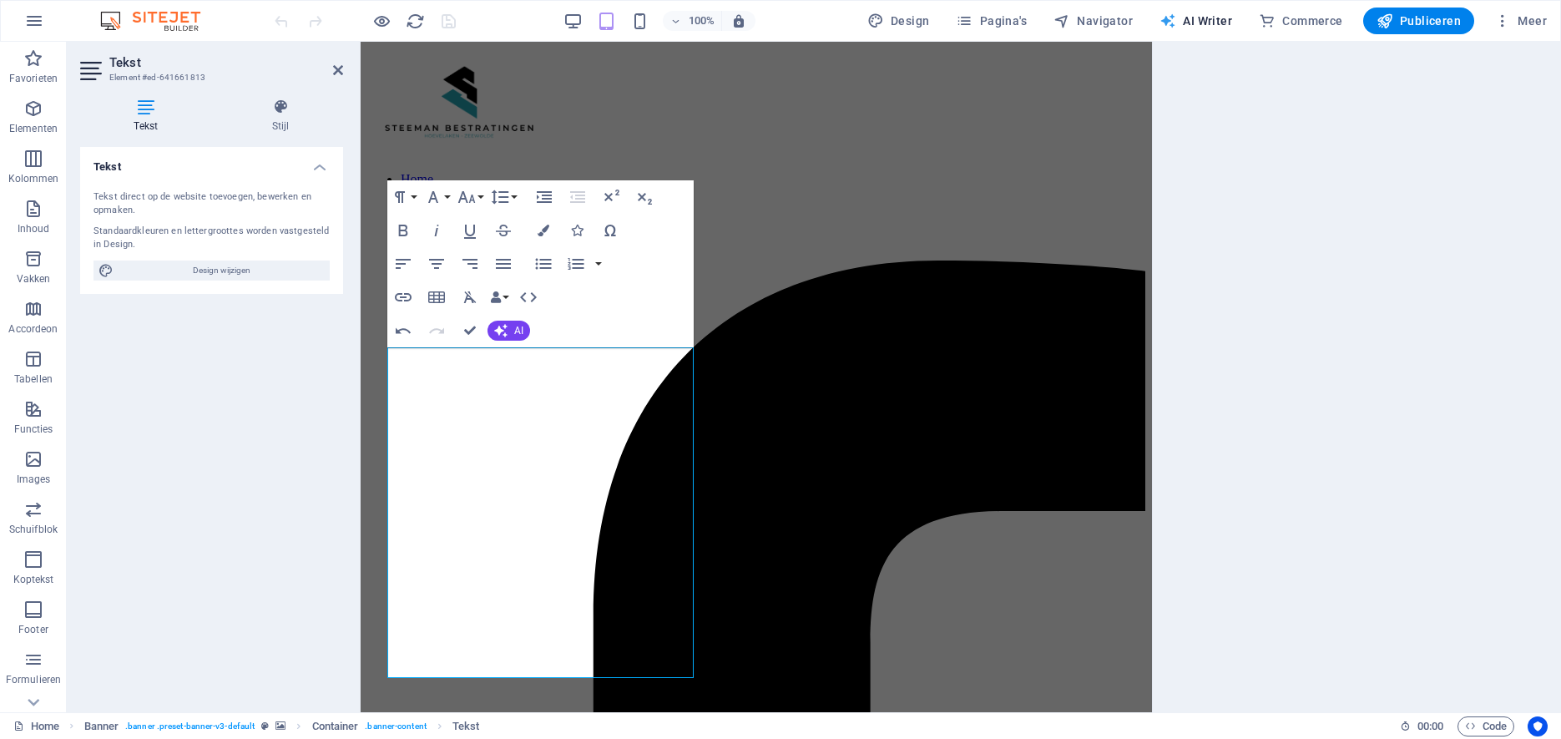
select select "English"
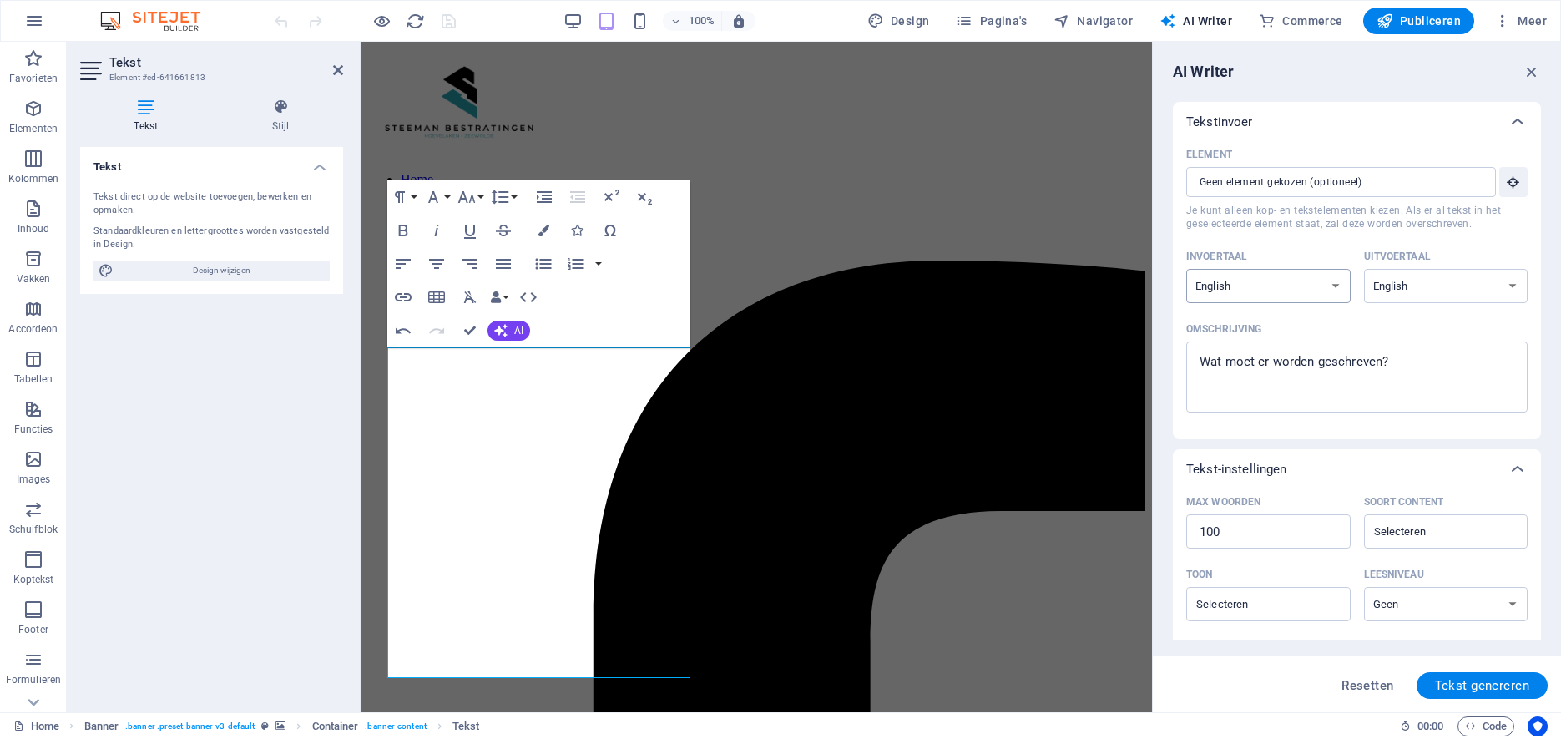
click at [1186, 269] on select "Albanian Arabic Armenian Awadhi Azerbaijani Bashkir Basque Belarusian Bengali B…" at bounding box center [1268, 286] width 164 height 34
select select "Dutch"
click option "Dutch" at bounding box center [0, 0] width 0 height 0
click at [1364, 269] on select "Albanian Arabic Armenian Awadhi Azerbaijani Bashkir Basque Belarusian Bengali B…" at bounding box center [1446, 286] width 164 height 34
select select "Dutch"
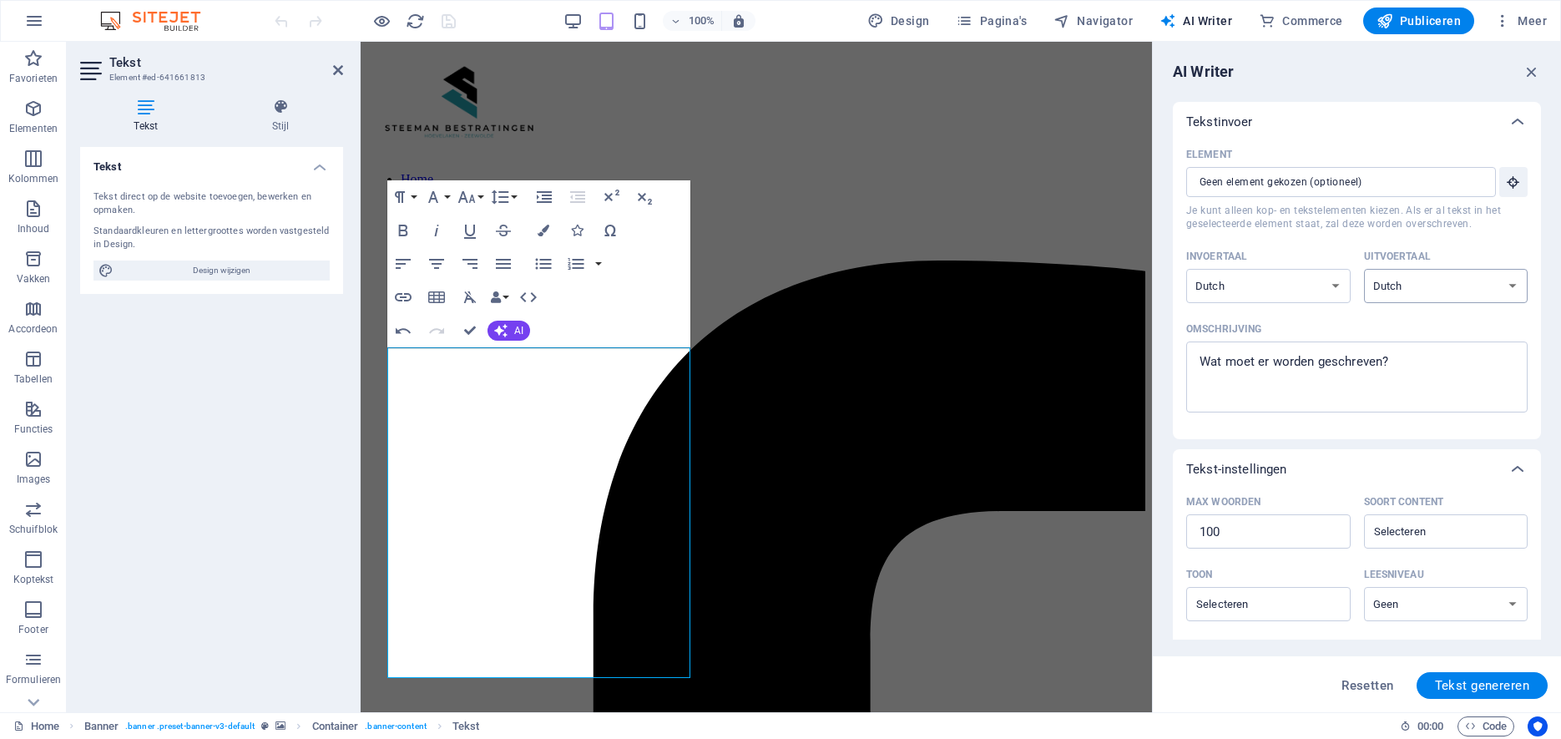
click option "Dutch" at bounding box center [0, 0] width 0 height 0
click at [1465, 685] on span "Tekst genereren" at bounding box center [1482, 685] width 94 height 13
type textarea "x"
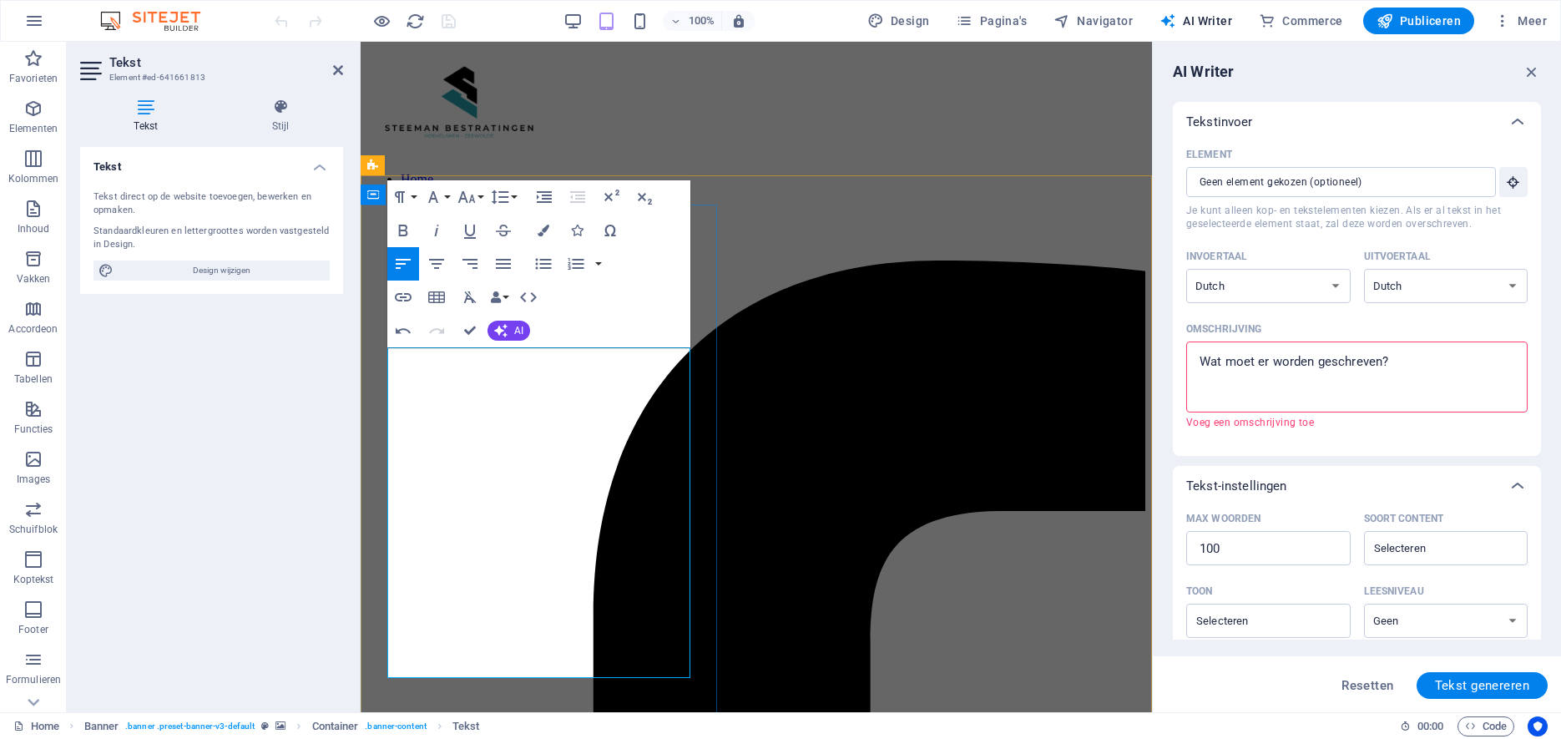
drag, startPoint x: 388, startPoint y: 358, endPoint x: 523, endPoint y: 639, distance: 312.1
copy div "Wij doen alles wat met uw tuin te maken heeft. Van moderne en strakke bestratin…"
type textarea "x"
click at [1202, 358] on textarea "Omschrijving x ​ Voeg een omschrijving toe" at bounding box center [1357, 377] width 325 height 54
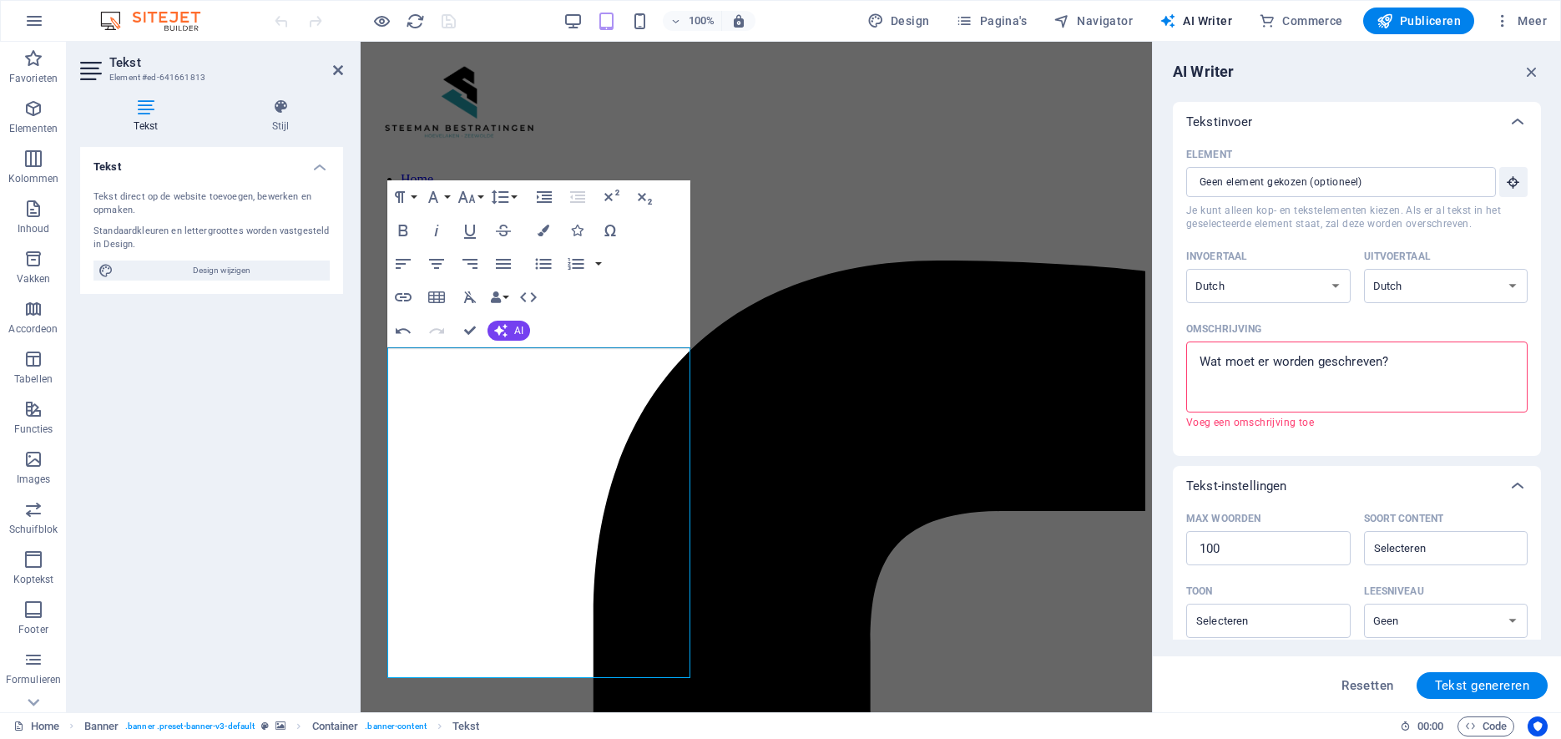
type textarea "Wij doen alles wat met uw tuin te maken heeft. Van moderne en strakke bestratin…"
type textarea "x"
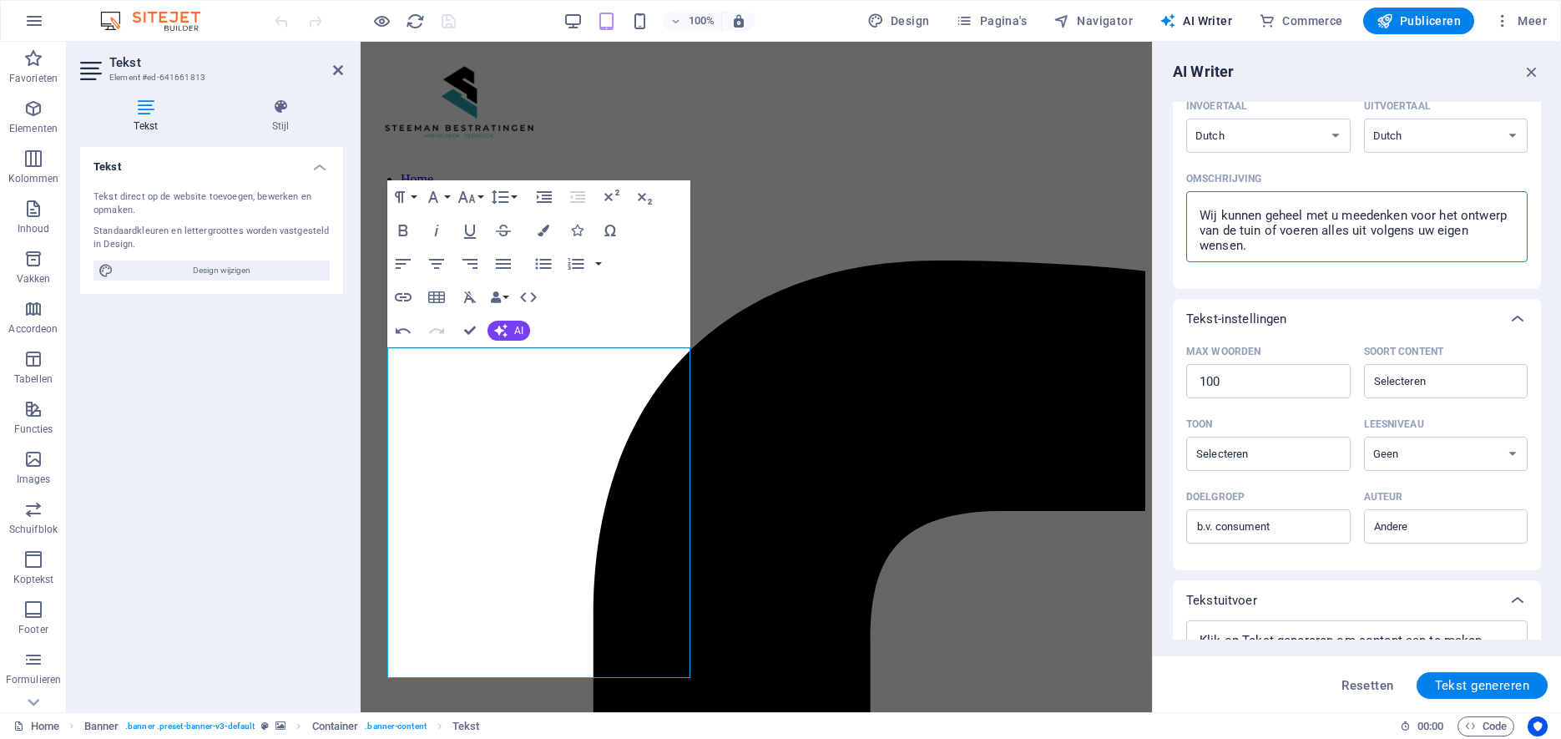
scroll to position [164, 0]
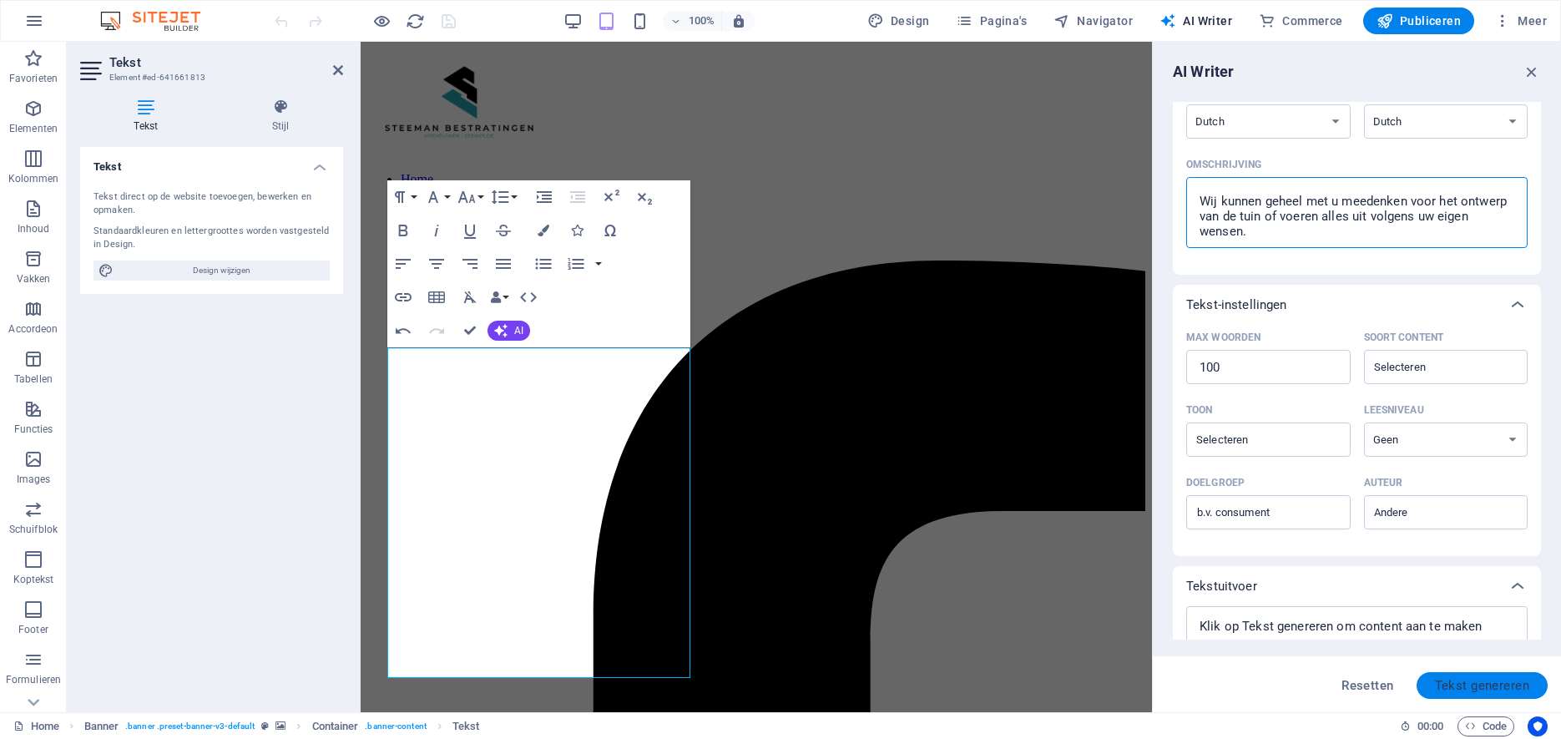
type textarea "Wij doen alles wat met uw tuin te maken heeft. Van moderne en strakke bestratin…"
click at [1464, 692] on span "Tekst genereren" at bounding box center [1482, 685] width 94 height 13
type textarea "x"
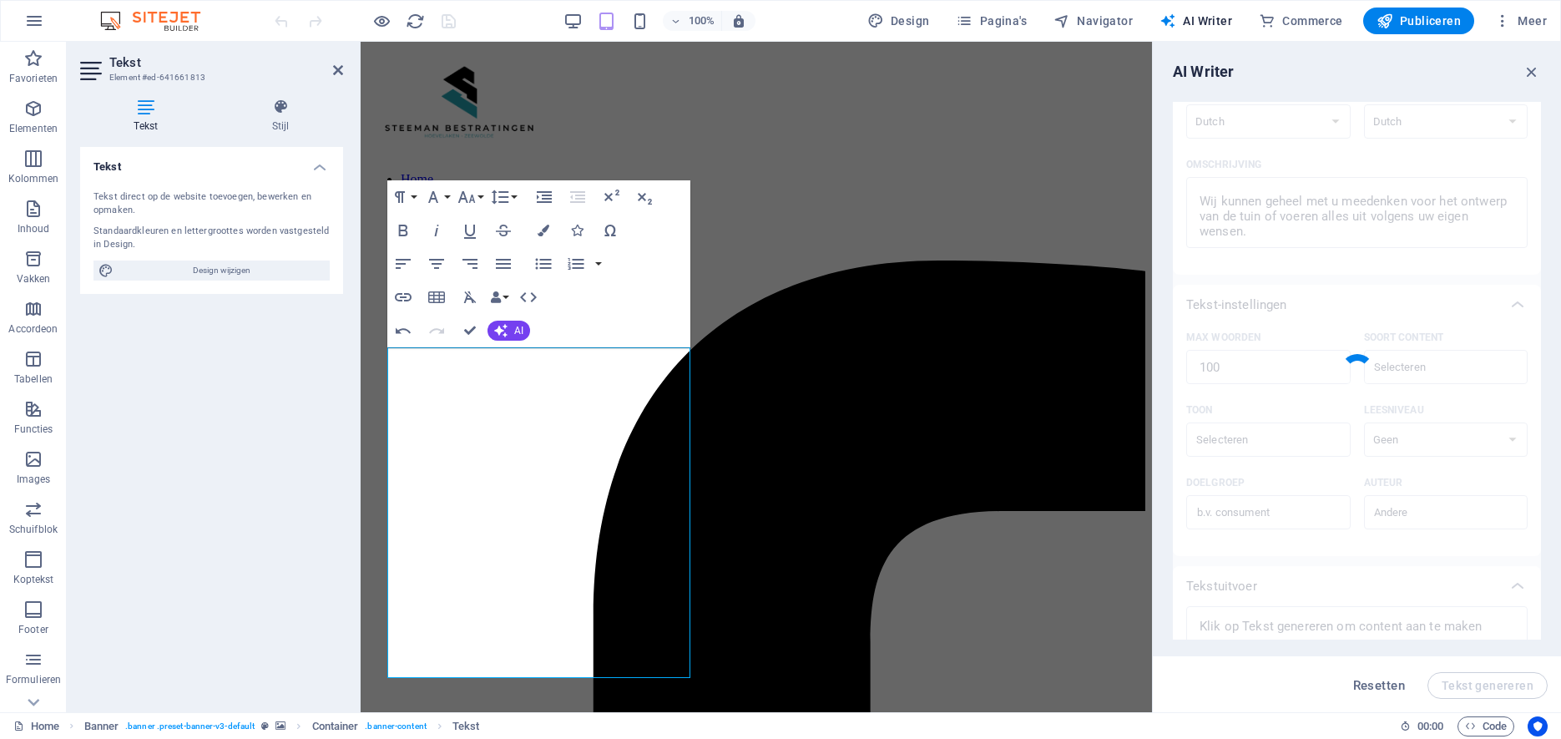
type textarea "x"
type textarea "Wij zijn uw partner voor alles dat met tuinonderhoud en -ontwerp te maken heeft…"
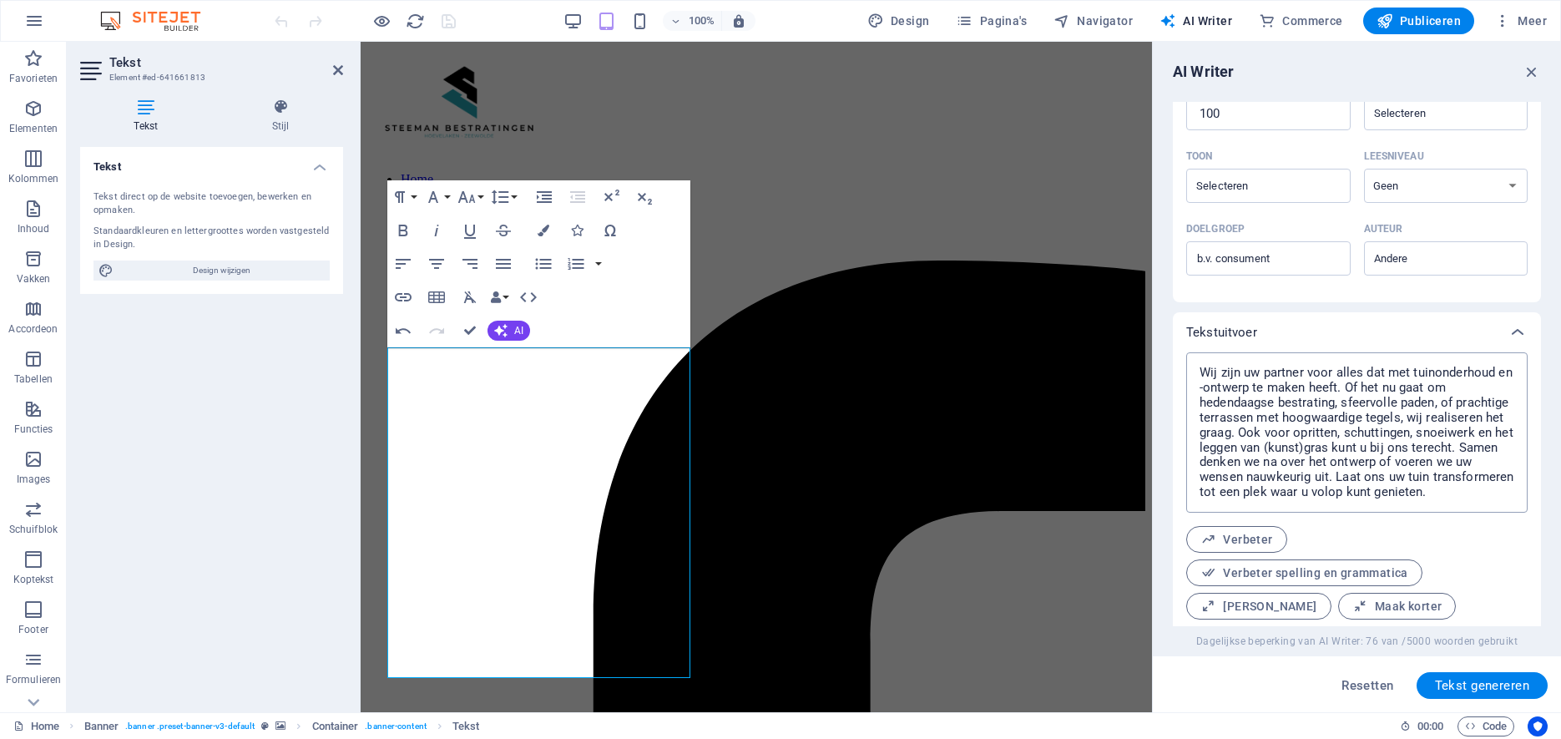
scroll to position [432, 0]
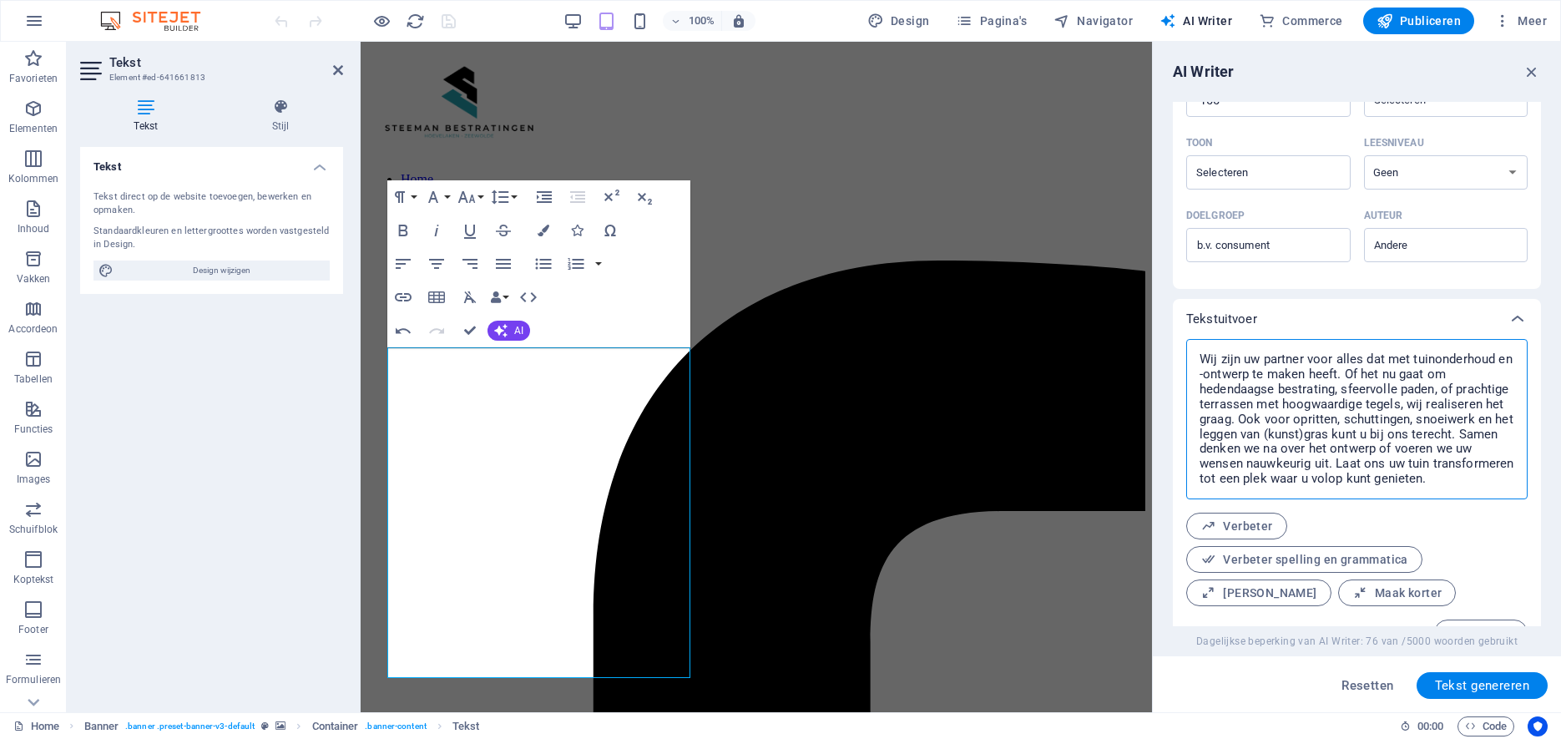
drag, startPoint x: 1347, startPoint y: 376, endPoint x: 1443, endPoint y: 498, distance: 154.5
click at [1443, 491] on textarea "Wij zijn uw partner voor alles dat met tuinonderhoud en -ontwerp te maken heeft…" at bounding box center [1357, 419] width 325 height 144
copy div "Wij doen alles wat met uw tuin te maken heeft. Van moderne en strakke bestratin…"
type textarea "x"
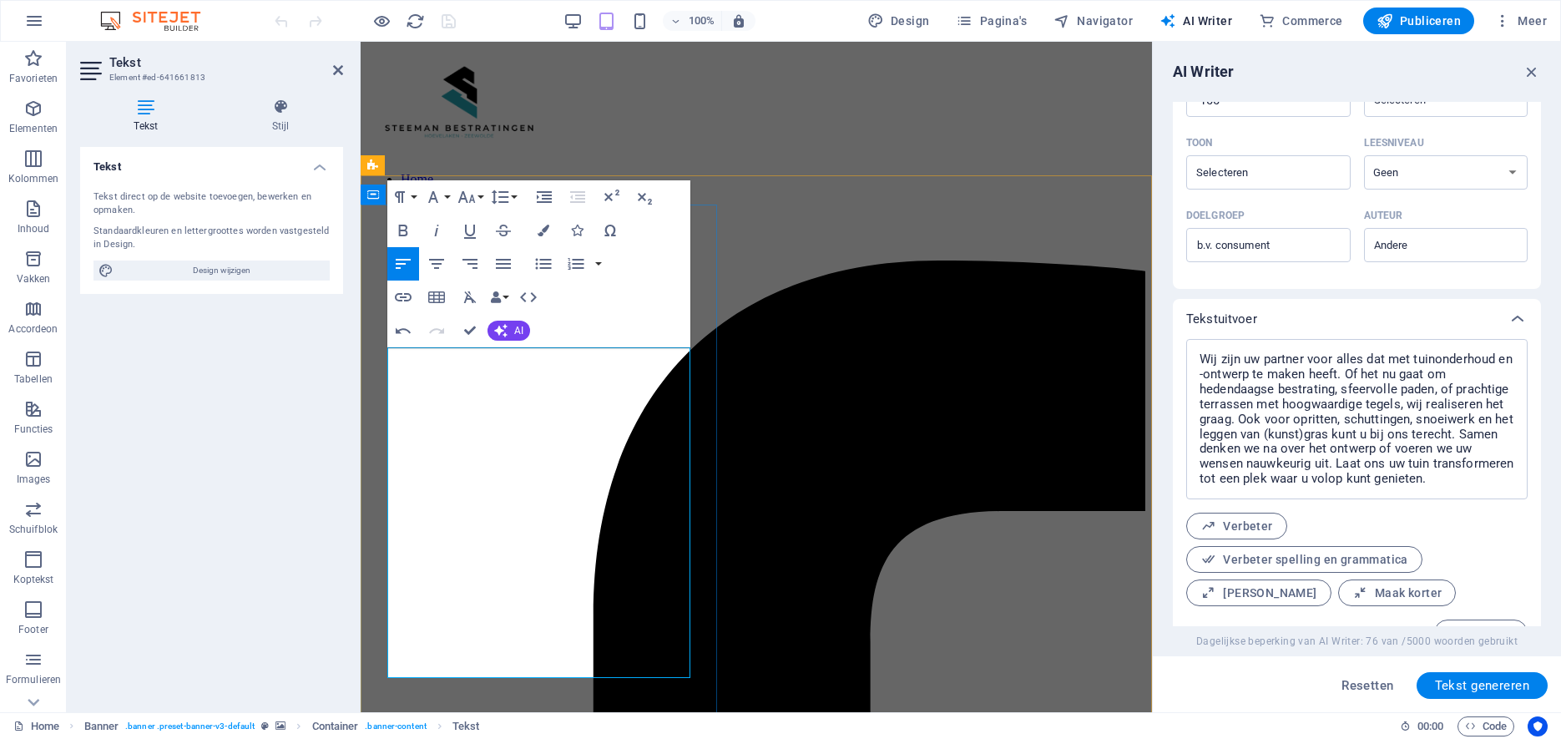
drag, startPoint x: 666, startPoint y: 361, endPoint x: 649, endPoint y: 624, distance: 263.5
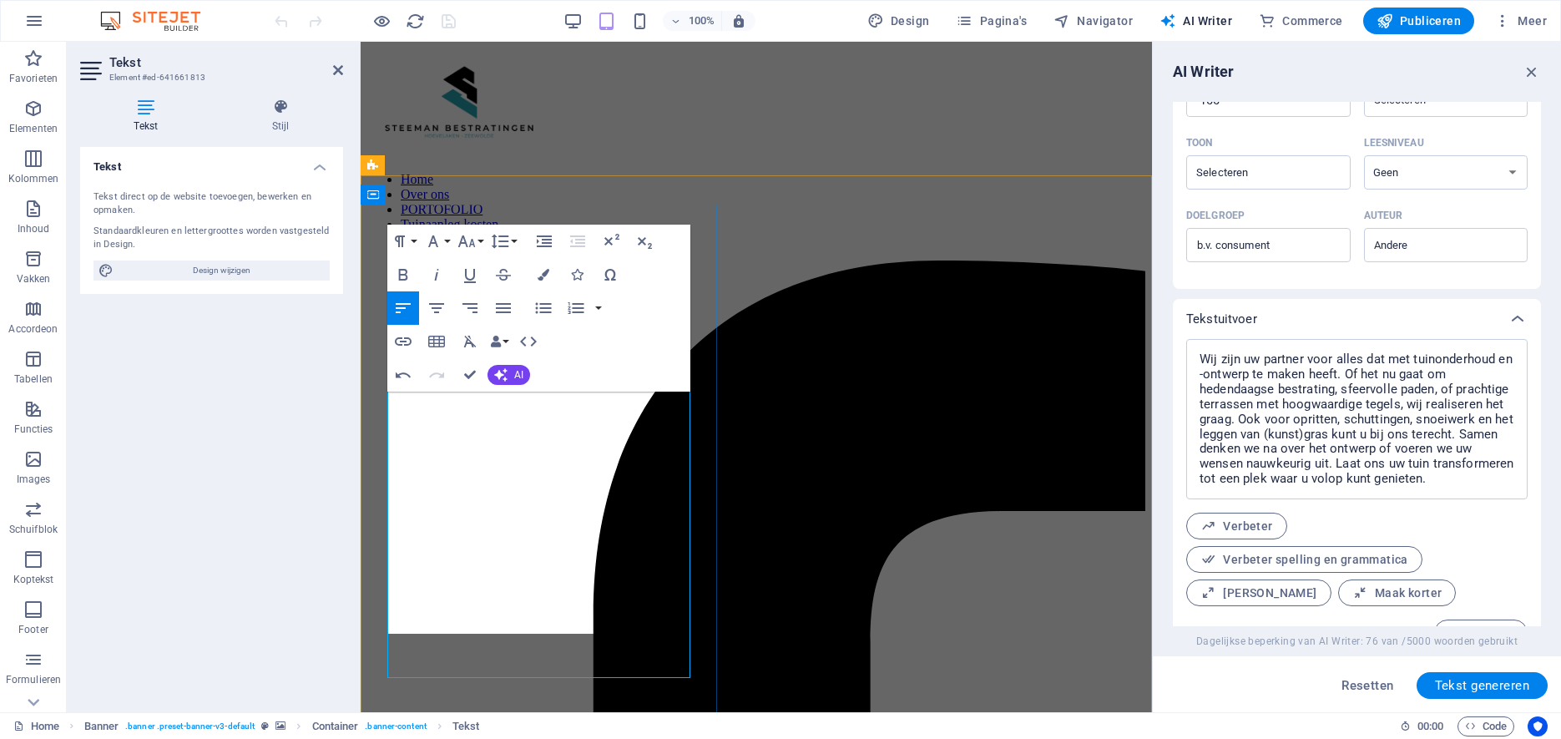
scroll to position [5745, 11]
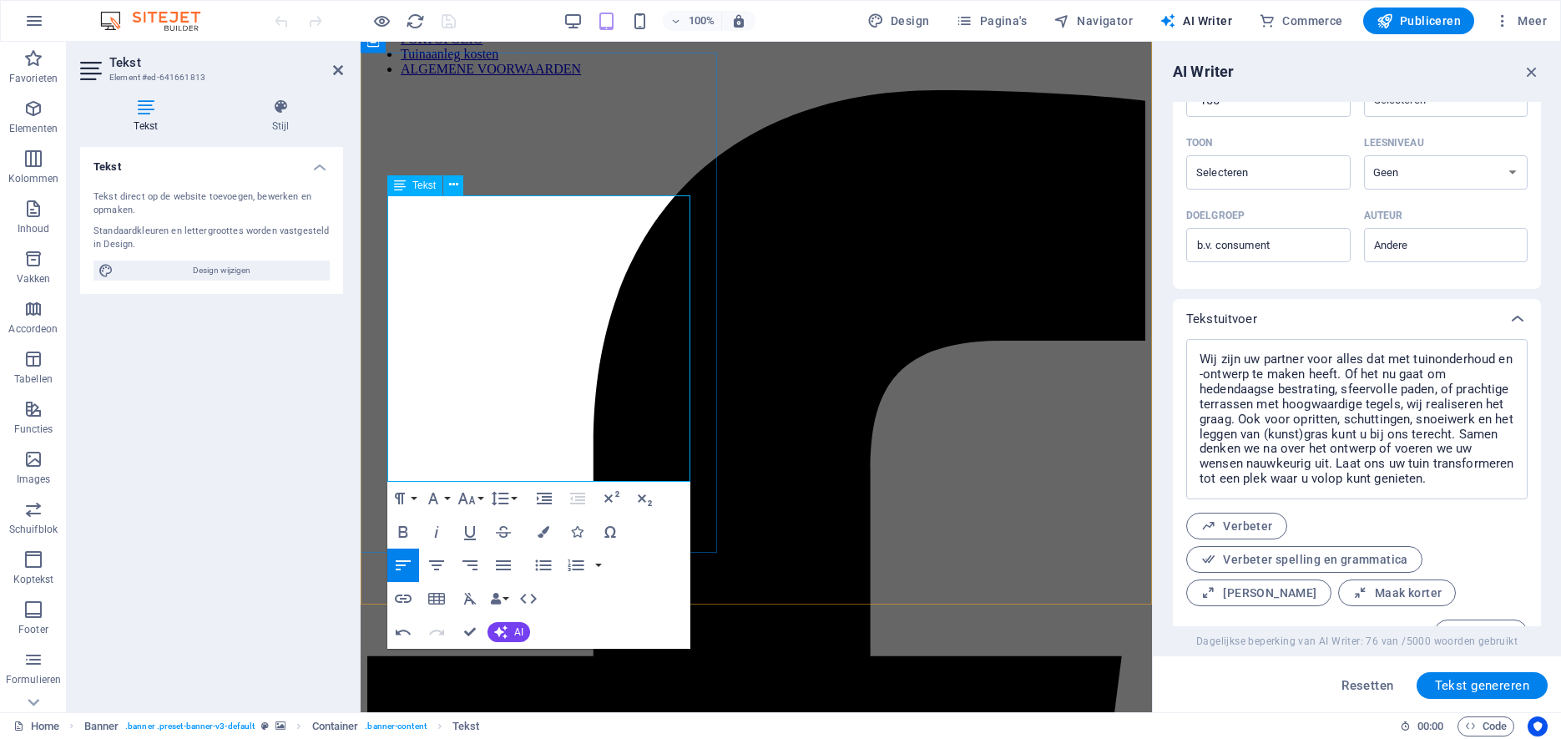
scroll to position [177, 0]
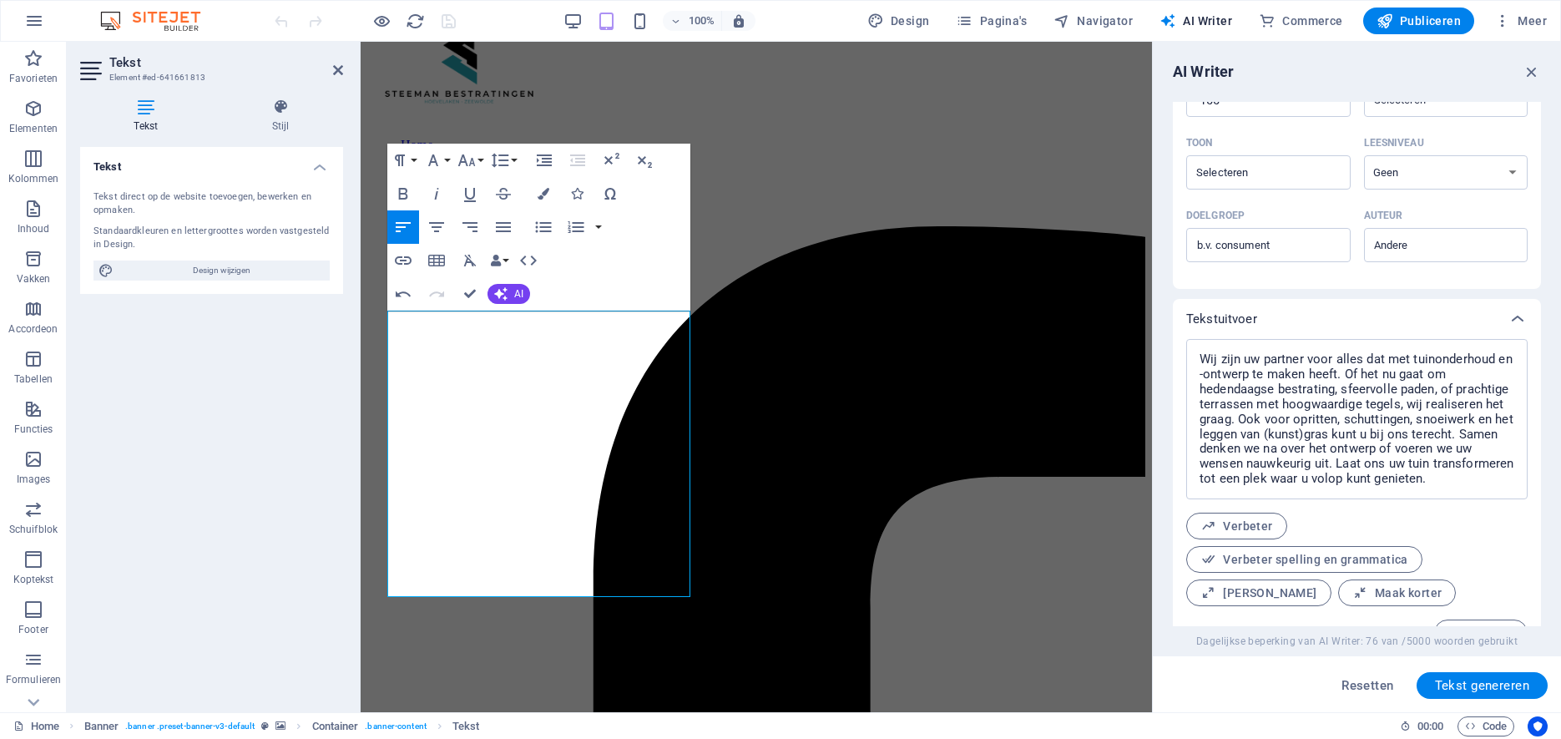
scroll to position [0, 0]
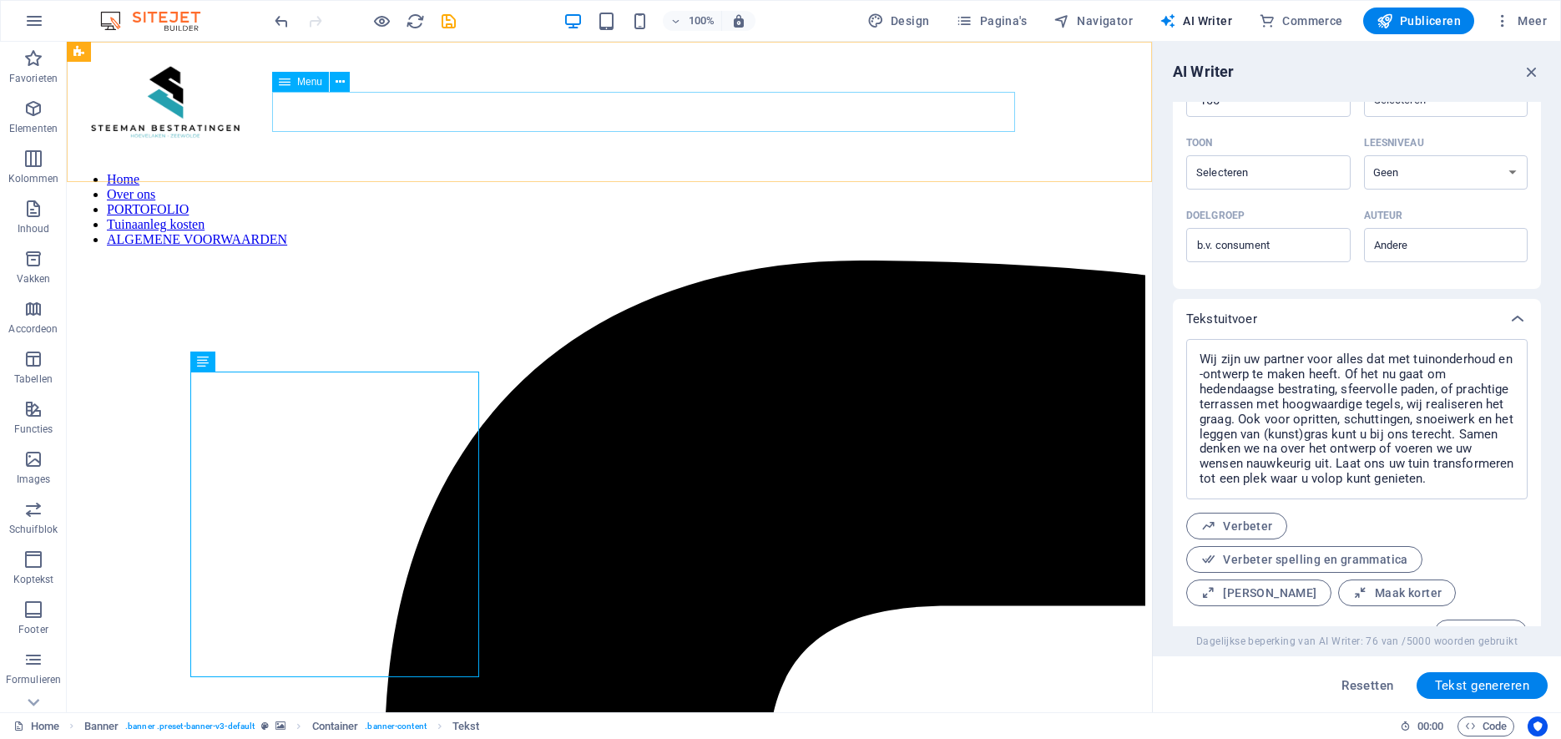
click at [859, 172] on nav "Home Over ons PORTOFOLIO Tuinaanleg kosten ALGEMENE VOORWAARDEN" at bounding box center [609, 209] width 1072 height 75
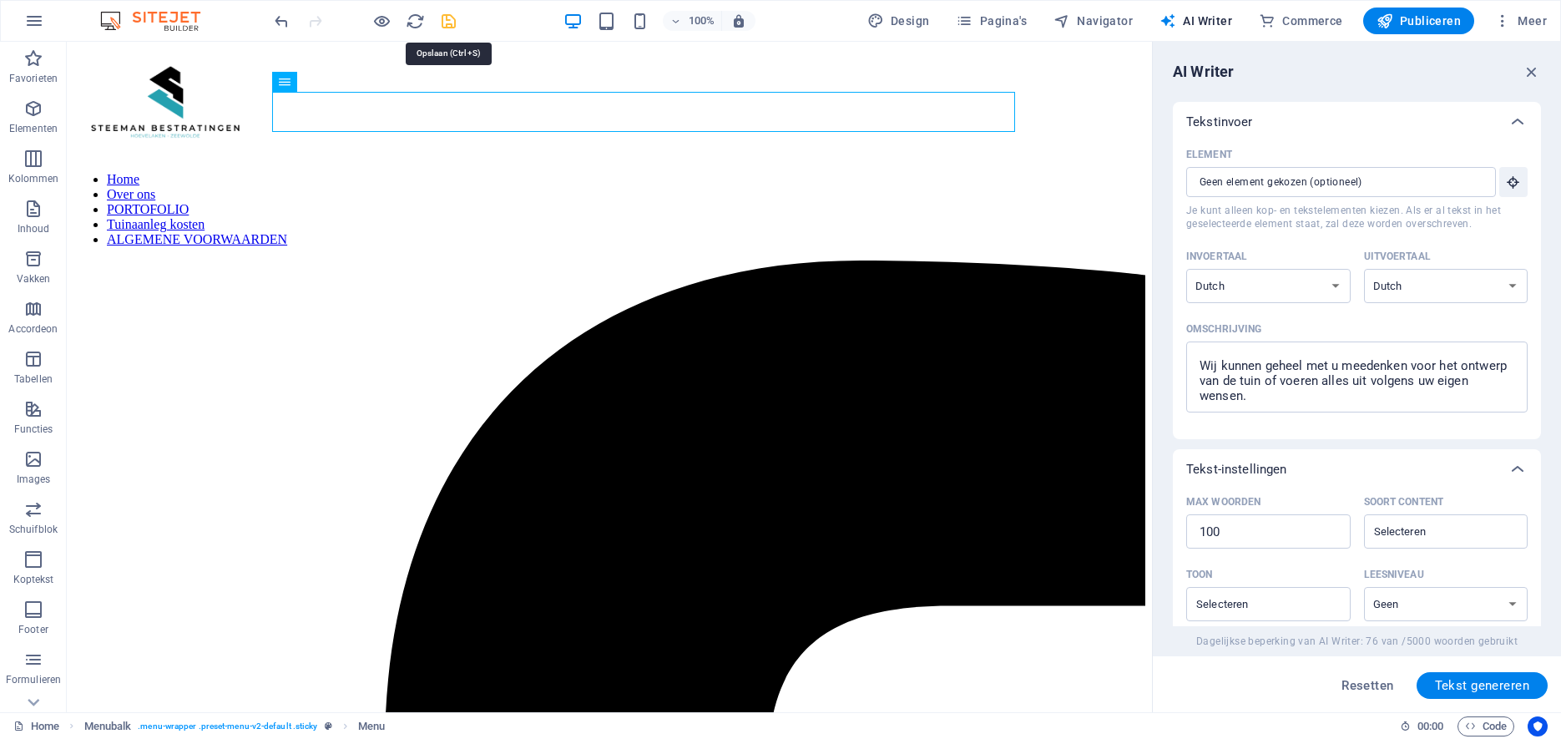
click at [452, 22] on icon "save" at bounding box center [448, 21] width 19 height 19
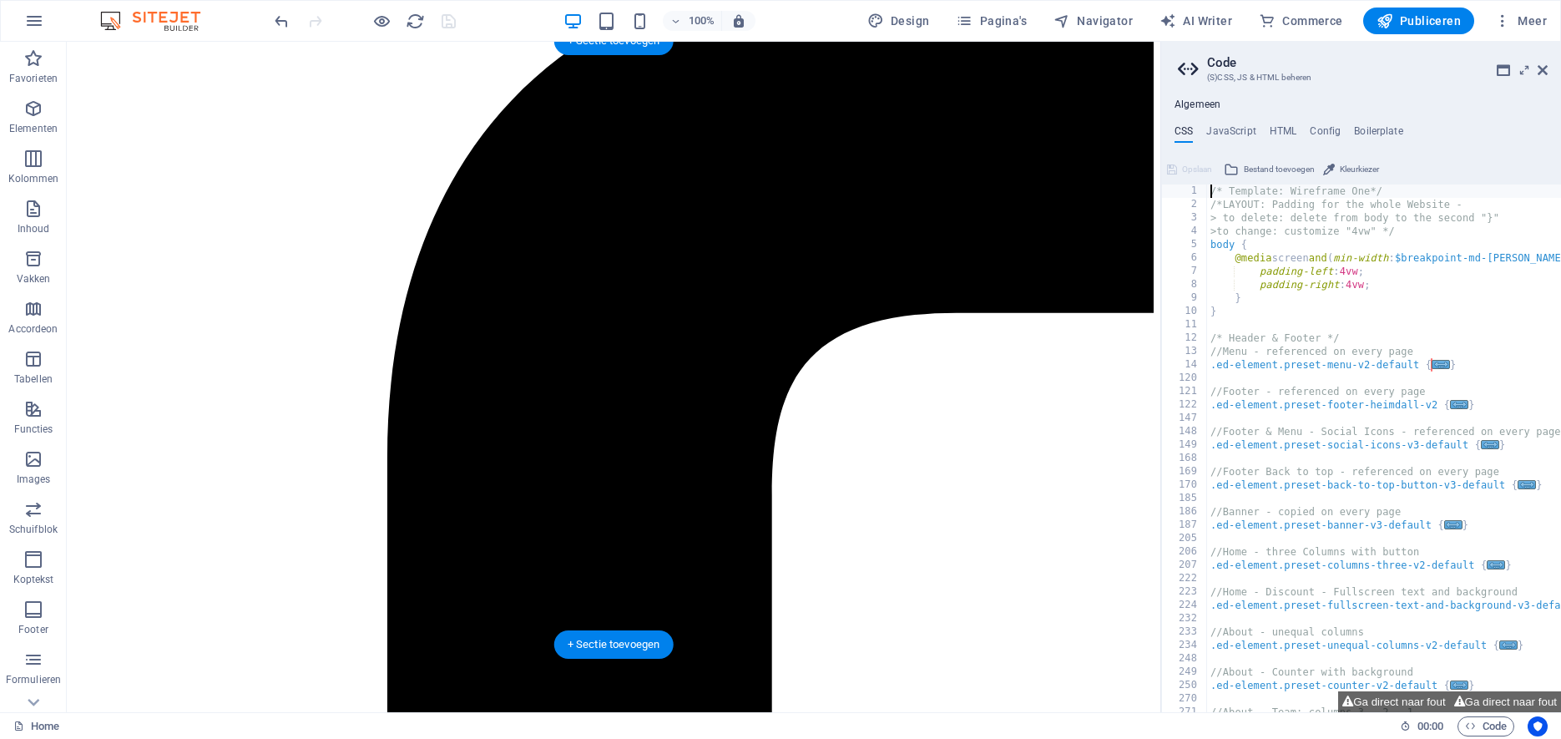
scroll to position [62, 0]
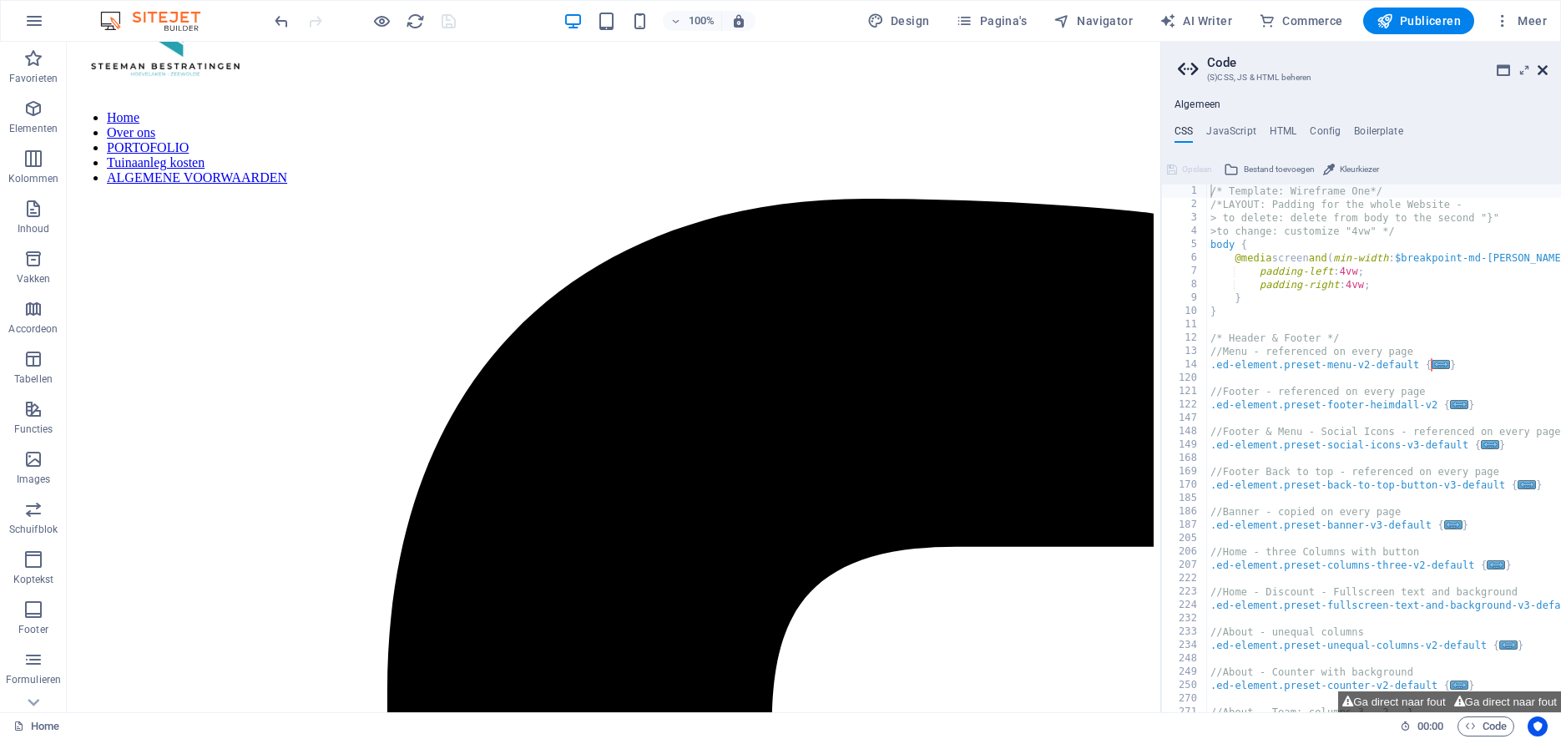
drag, startPoint x: 1547, startPoint y: 70, endPoint x: 1479, endPoint y: 33, distance: 77.3
click at [1547, 70] on icon at bounding box center [1543, 69] width 10 height 13
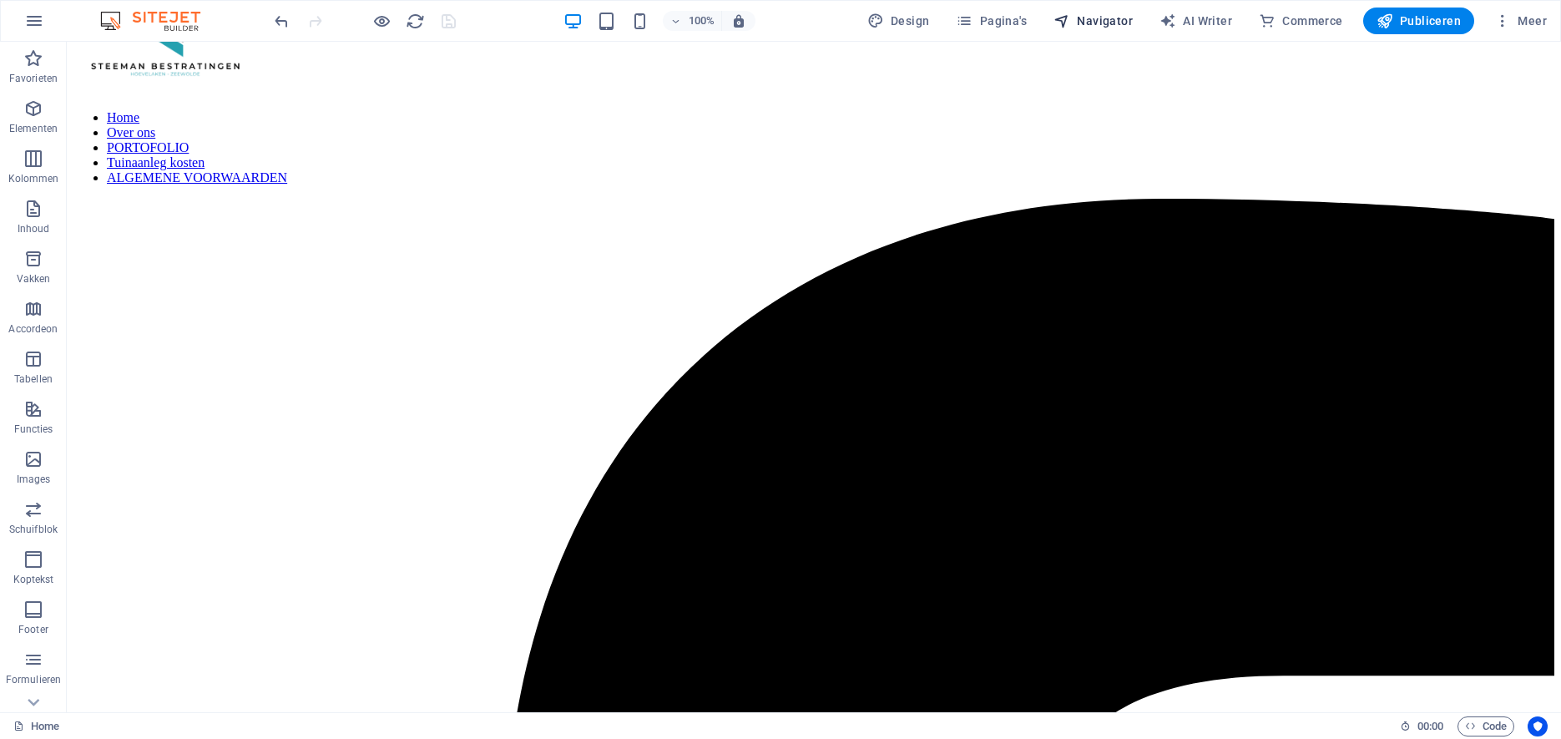
drag, startPoint x: 1124, startPoint y: 18, endPoint x: 1143, endPoint y: 13, distance: 19.3
click at [1124, 18] on span "Navigator" at bounding box center [1092, 21] width 79 height 17
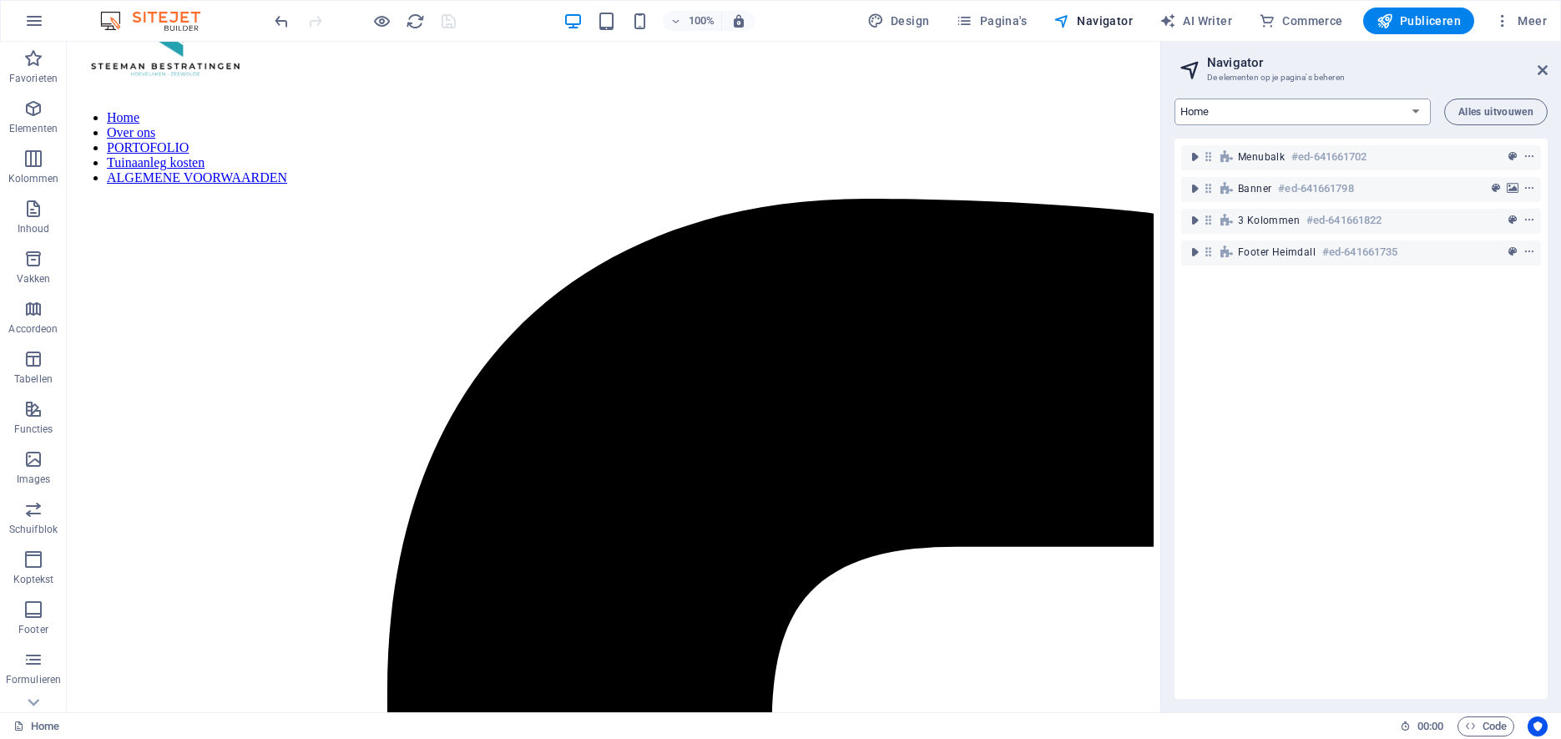
select select "12573882-nl"
click option "ALGEMENE VOORWAARDEN" at bounding box center [0, 0] width 0 height 0
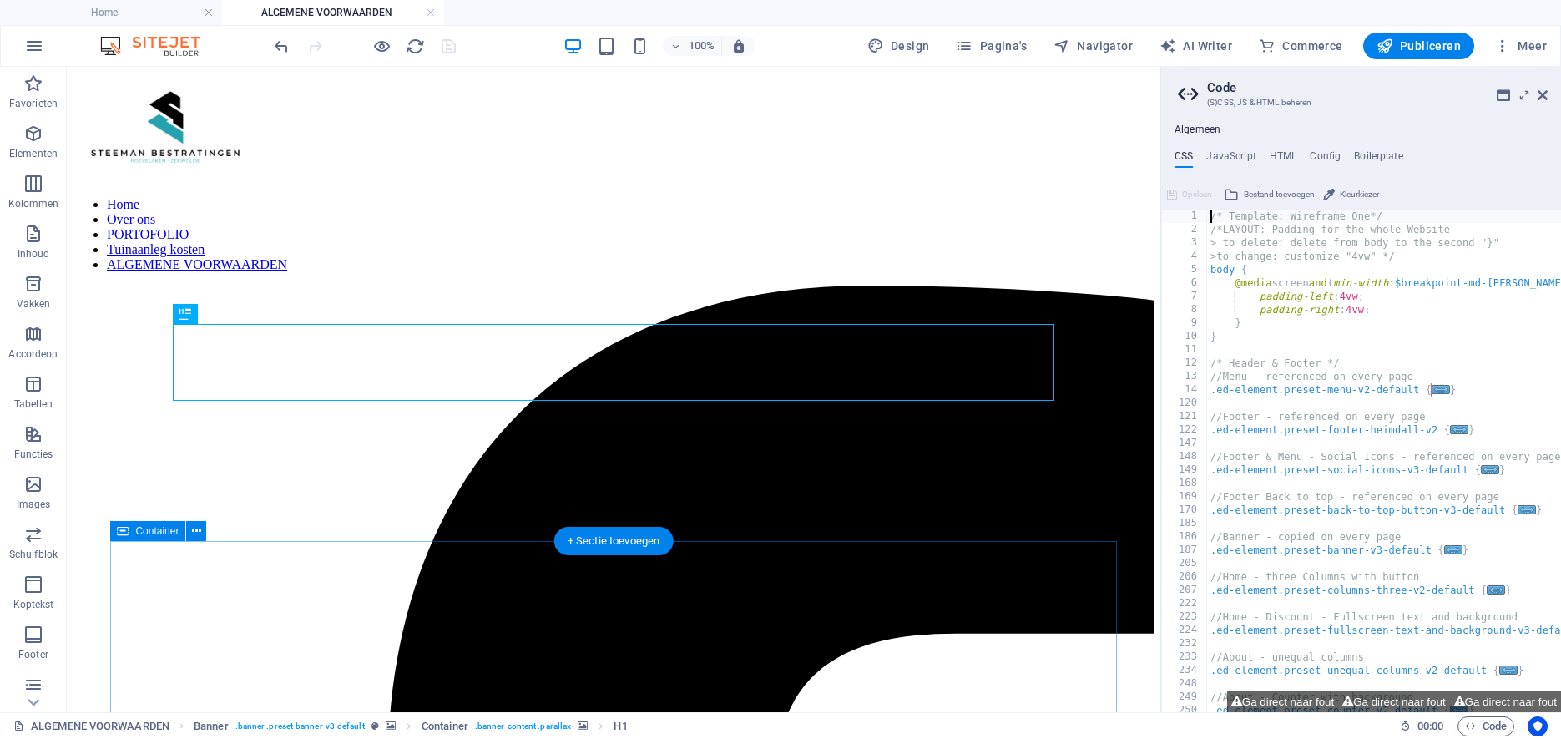
scroll to position [0, 0]
click at [1535, 96] on header "Code (S)CSS, JS & HTML beheren" at bounding box center [1363, 88] width 370 height 43
click at [1542, 95] on icon at bounding box center [1543, 94] width 10 height 13
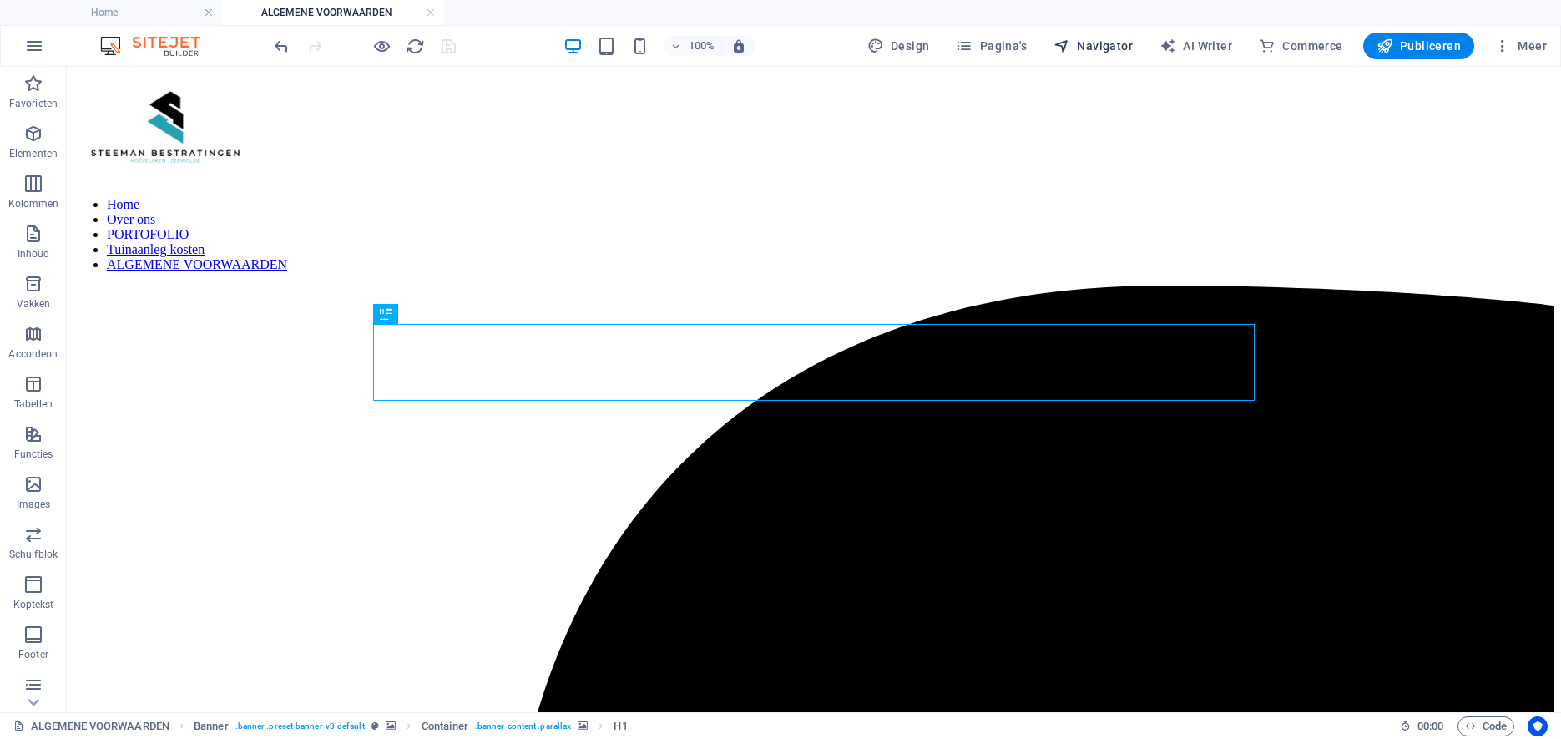
click at [1123, 48] on span "Navigator" at bounding box center [1092, 46] width 79 height 17
select select "12573882-nl"
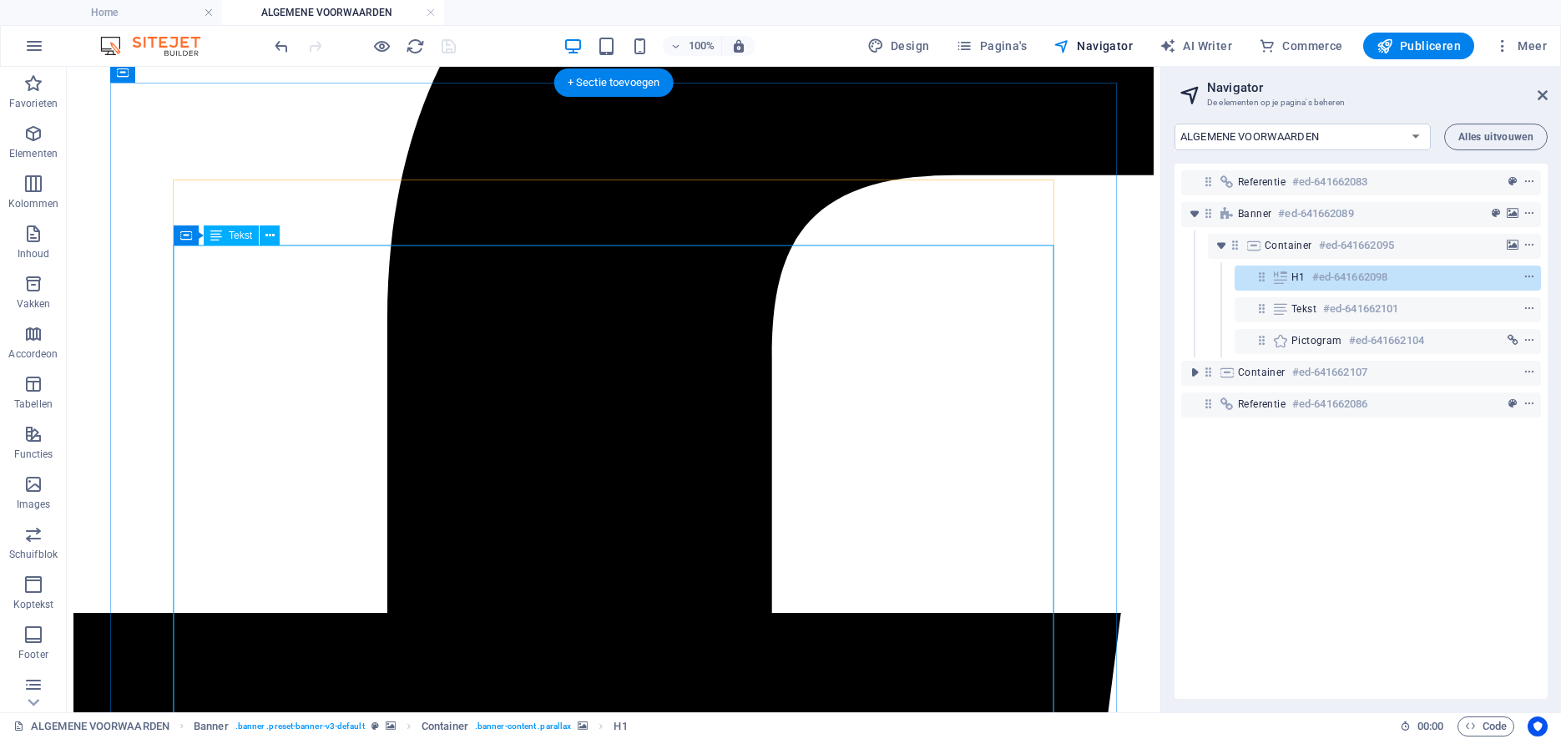
scroll to position [456, 0]
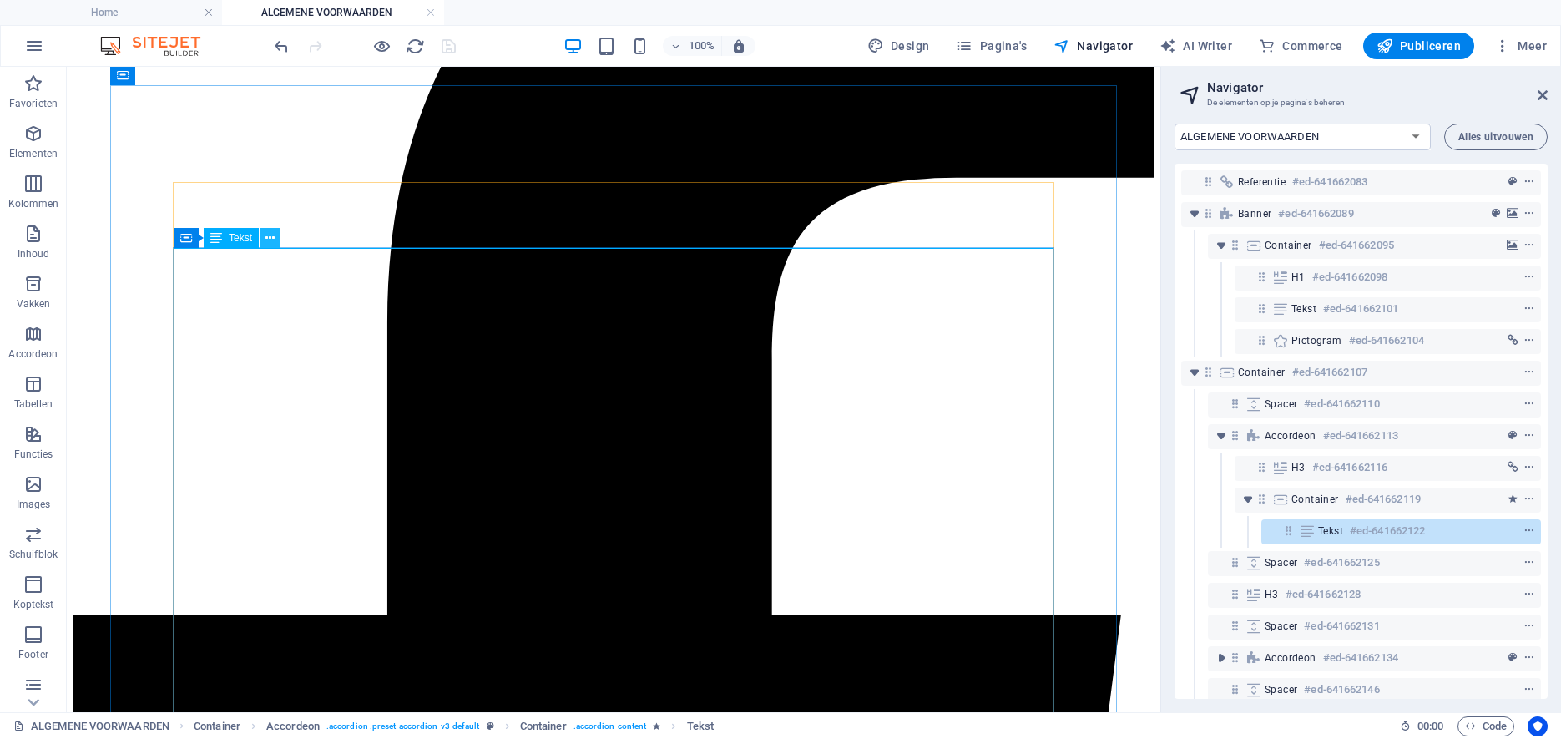
click at [268, 236] on icon at bounding box center [269, 239] width 9 height 18
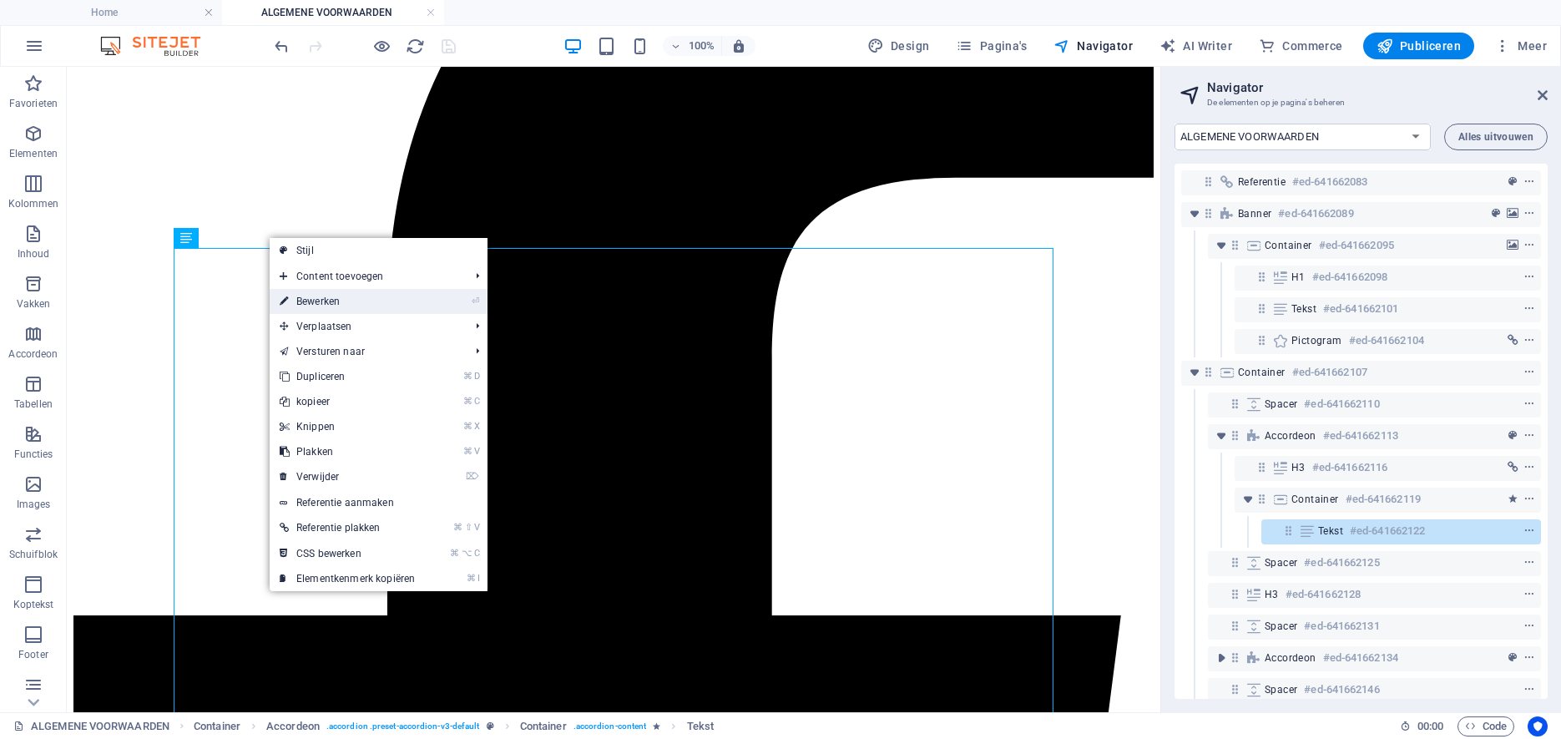
click at [311, 307] on link "⏎ Bewerken" at bounding box center [347, 301] width 155 height 25
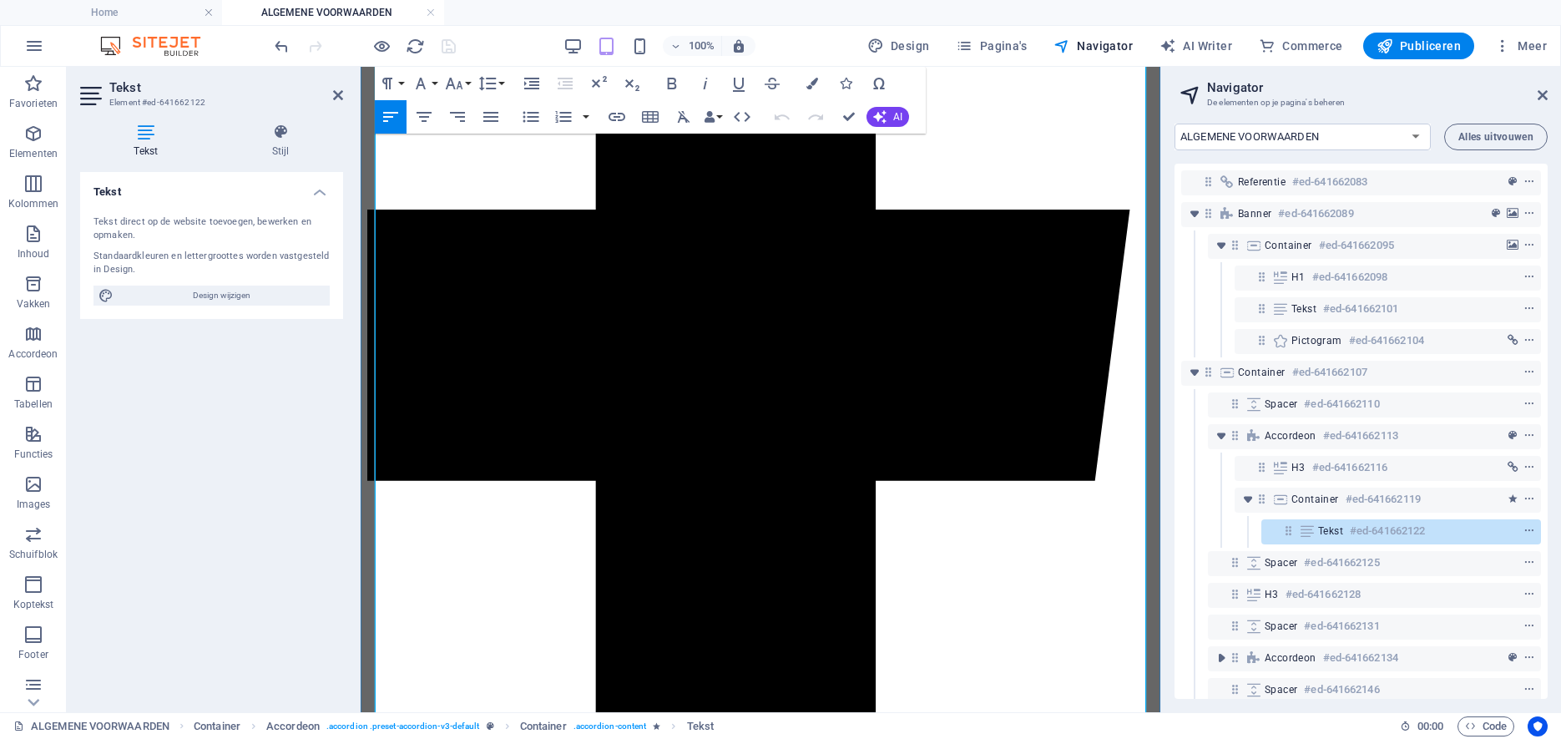
scroll to position [679, 0]
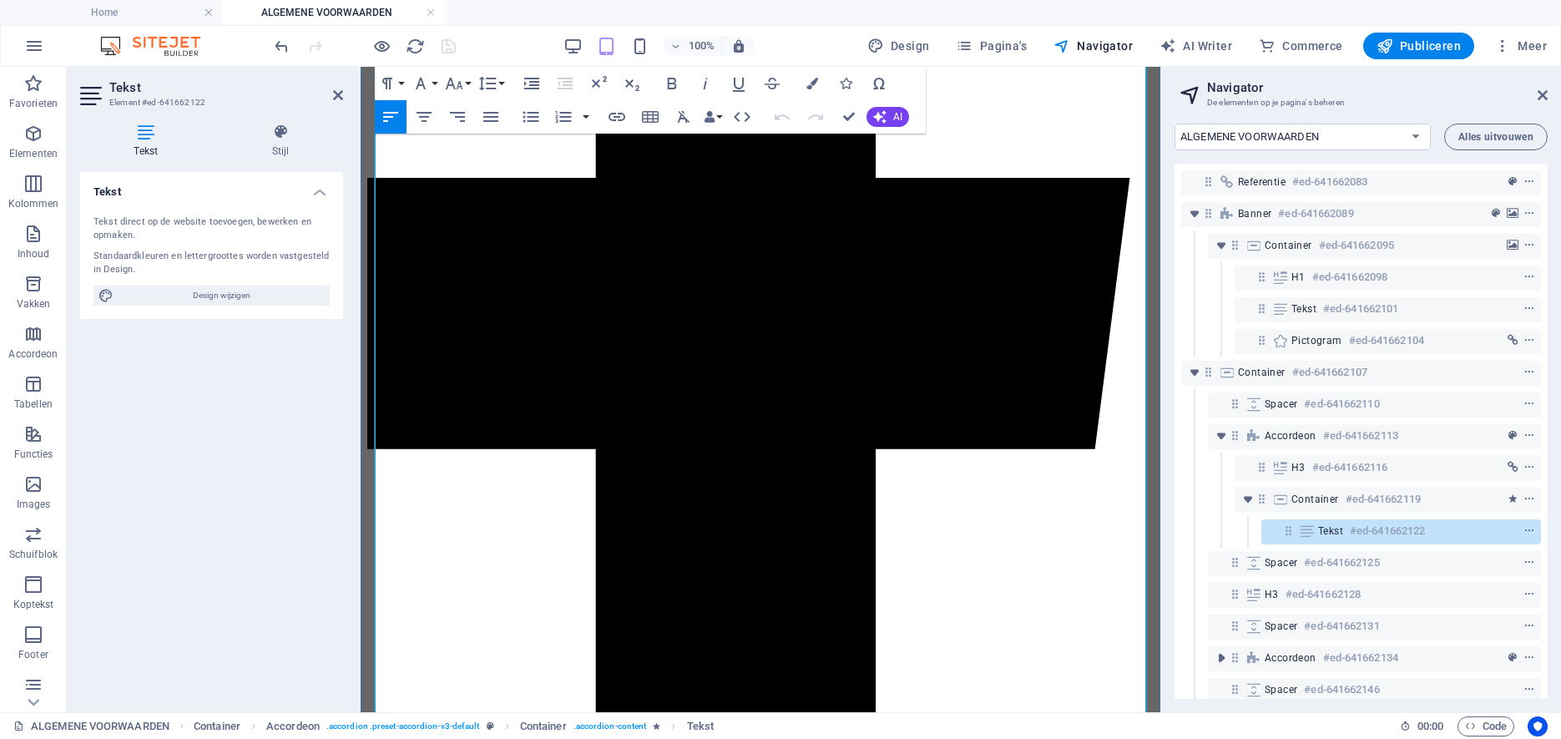
drag, startPoint x: 1006, startPoint y: 283, endPoint x: 1036, endPoint y: 282, distance: 30.1
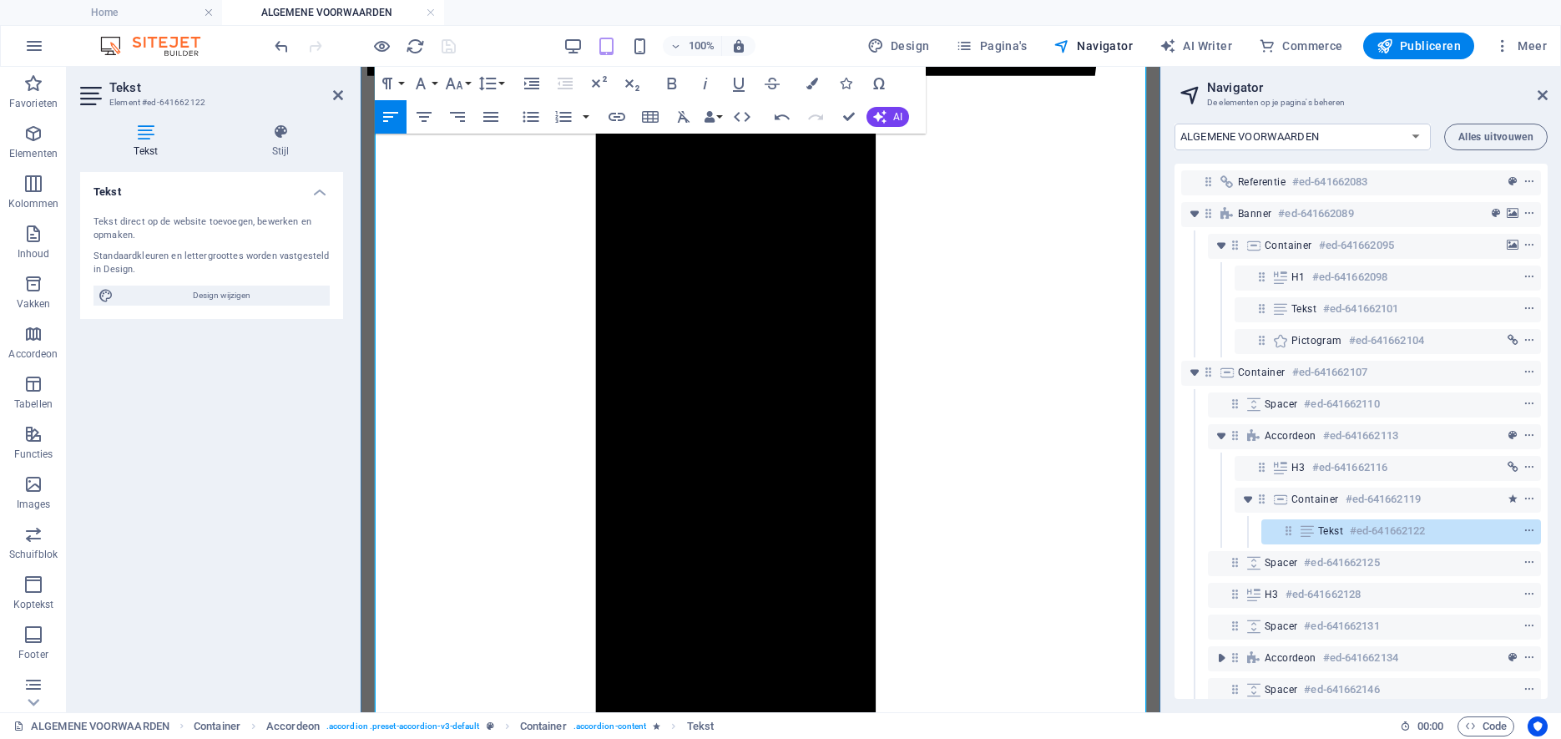
scroll to position [1079, 0]
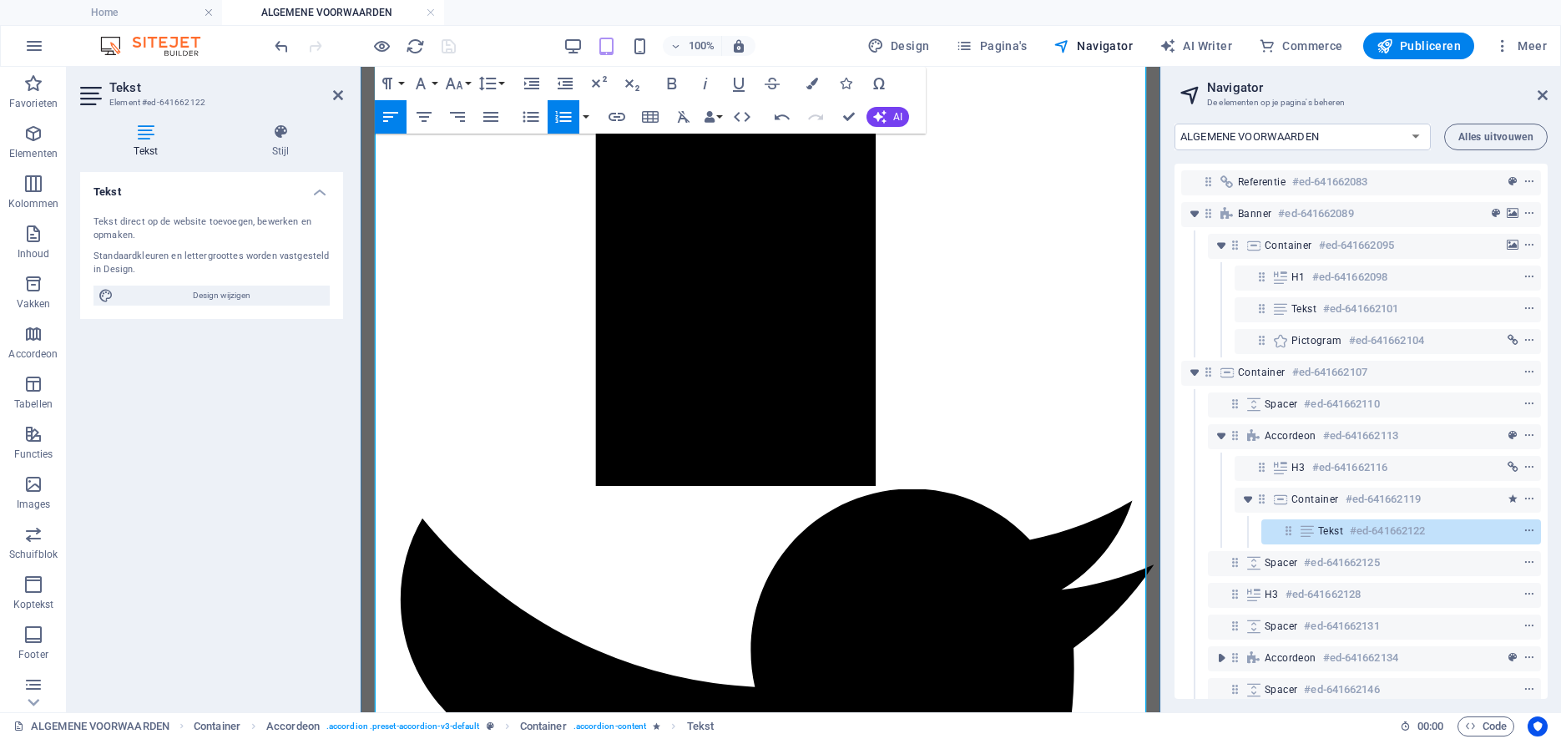
scroll to position [1340, 0]
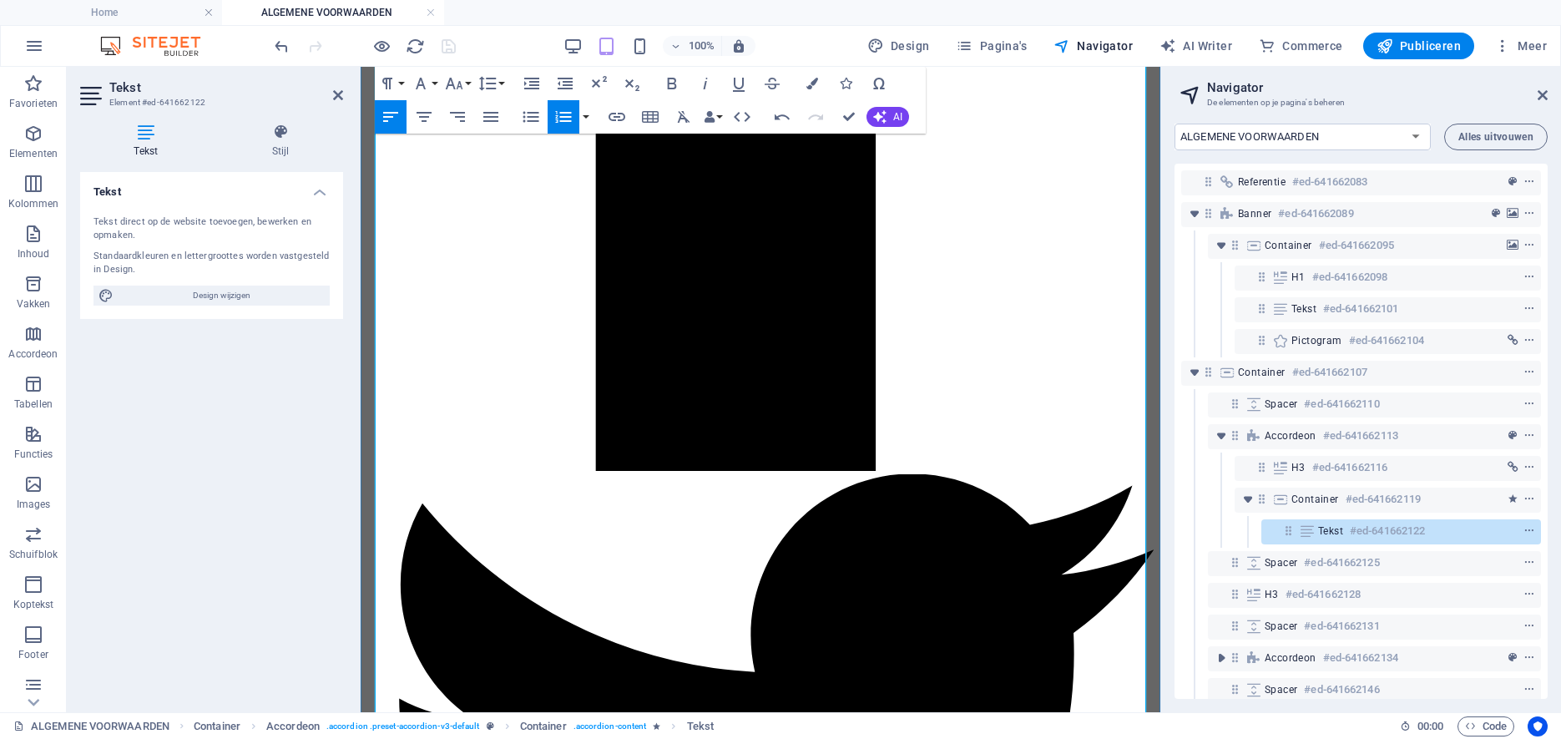
drag, startPoint x: 744, startPoint y: 326, endPoint x: 883, endPoint y: 324, distance: 139.4
drag, startPoint x: 743, startPoint y: 322, endPoint x: 873, endPoint y: 324, distance: 130.2
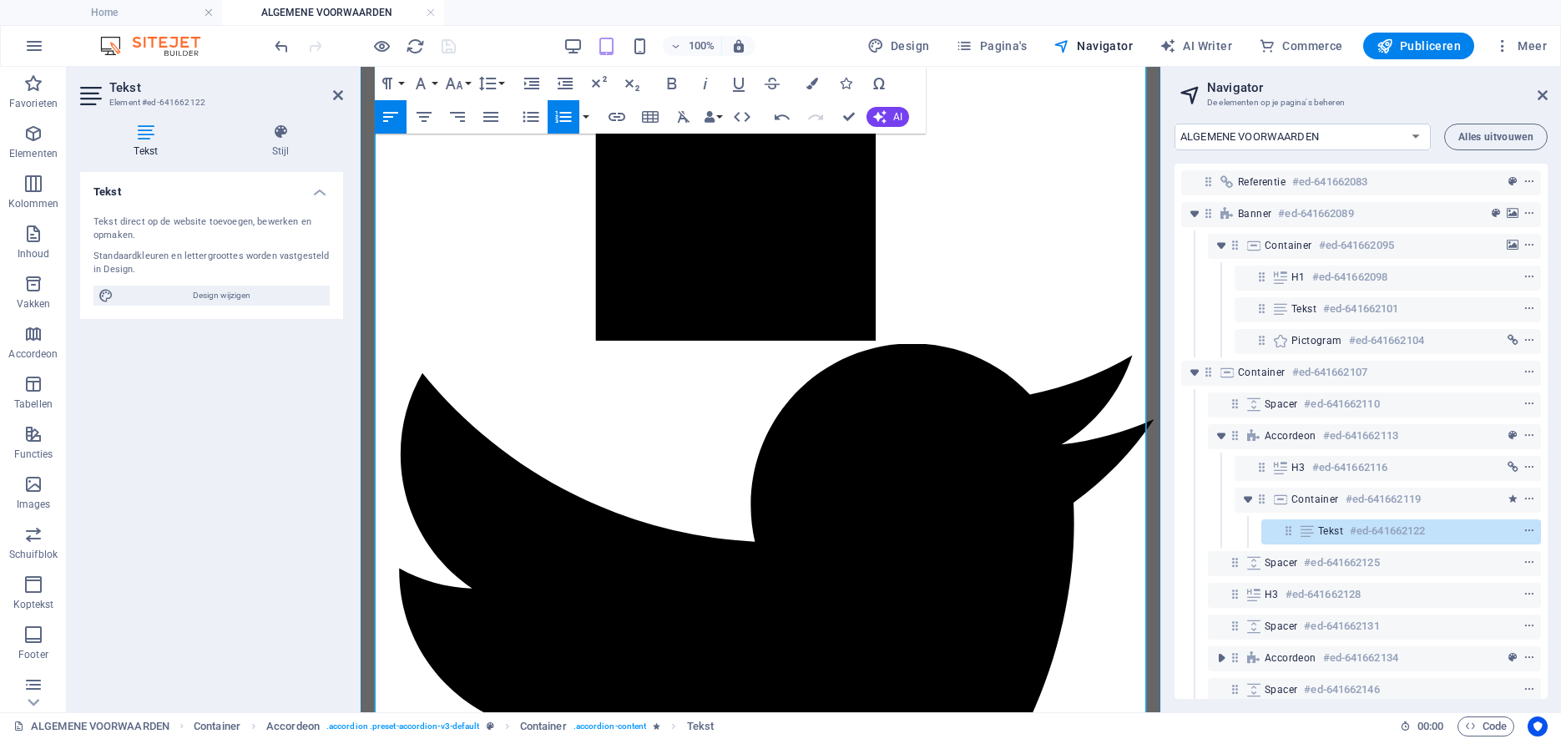
scroll to position [1472, 0]
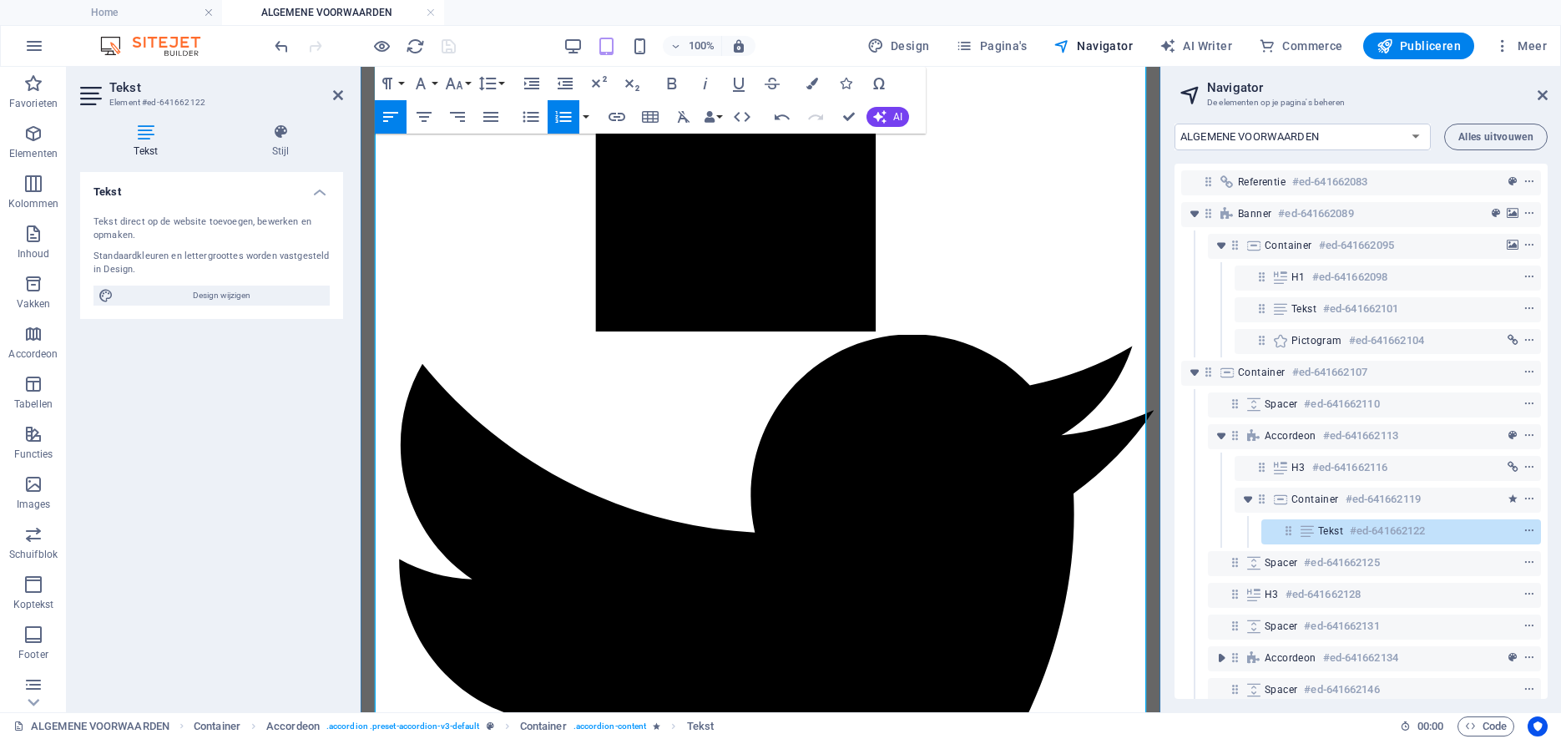
drag, startPoint x: 838, startPoint y: 312, endPoint x: 861, endPoint y: 311, distance: 23.4
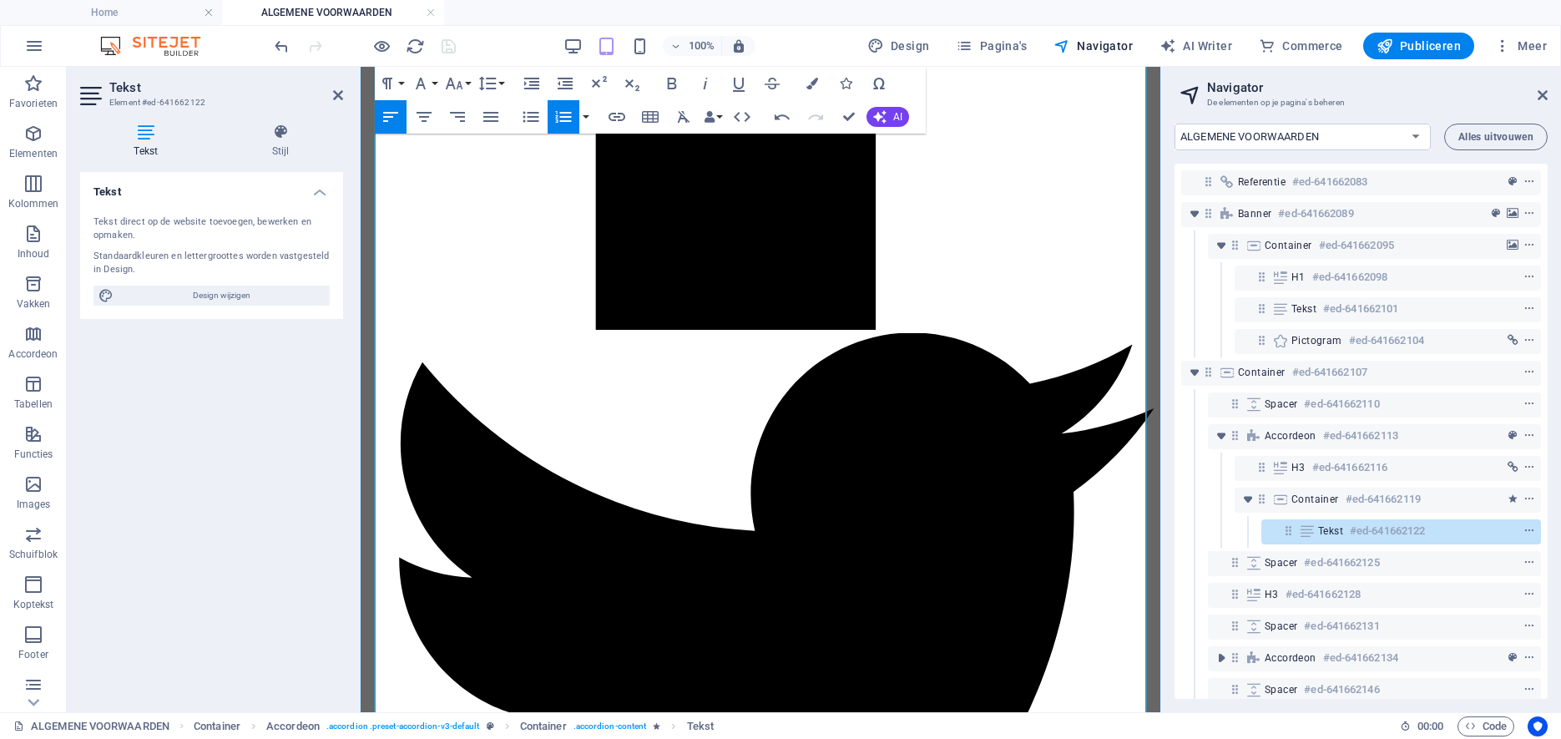
drag, startPoint x: 583, startPoint y: 391, endPoint x: 679, endPoint y: 385, distance: 96.2
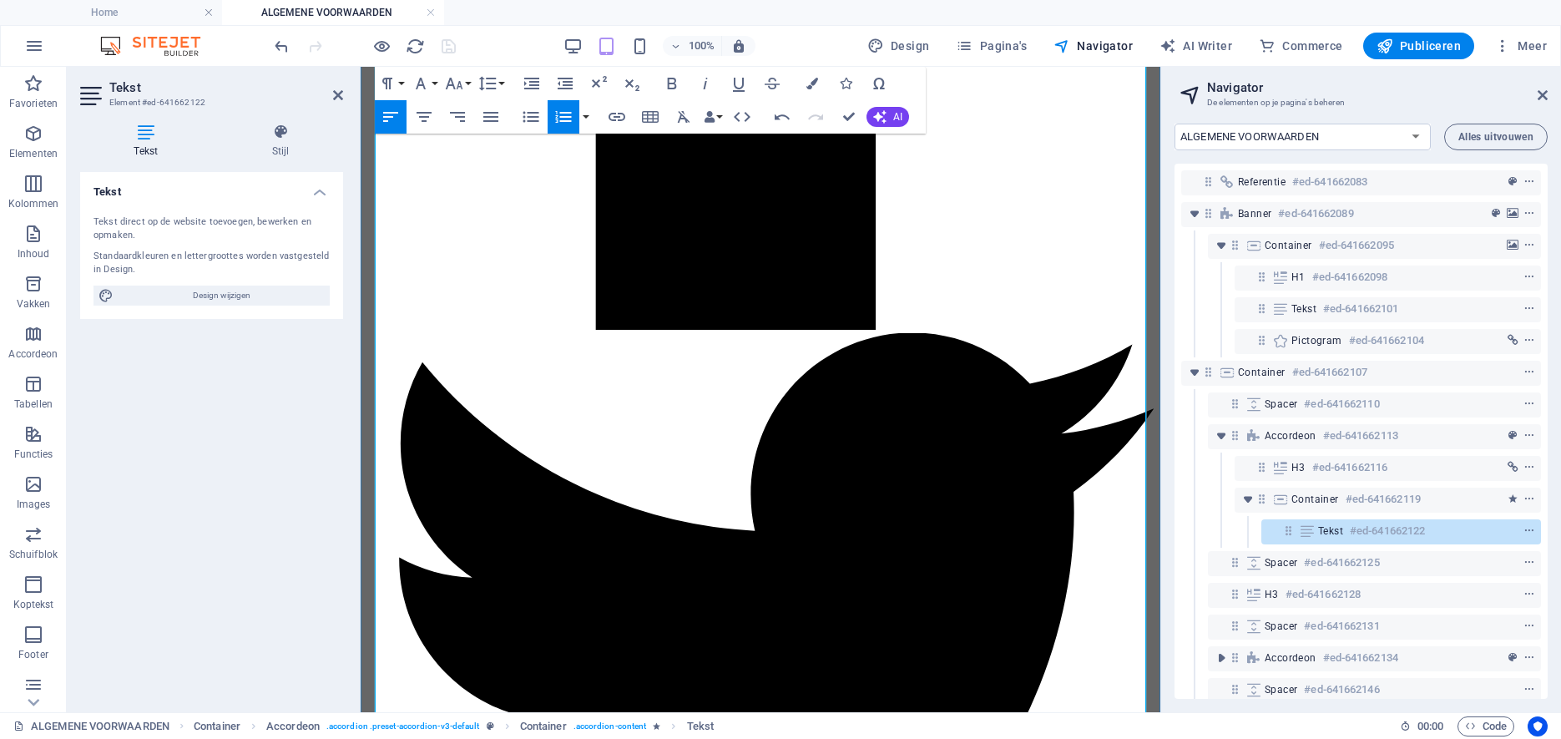
drag, startPoint x: 684, startPoint y: 386, endPoint x: 589, endPoint y: 388, distance: 96.0
copy li "artikel 7A:1646 BW"
drag, startPoint x: 915, startPoint y: 390, endPoint x: 428, endPoint y: 390, distance: 486.7
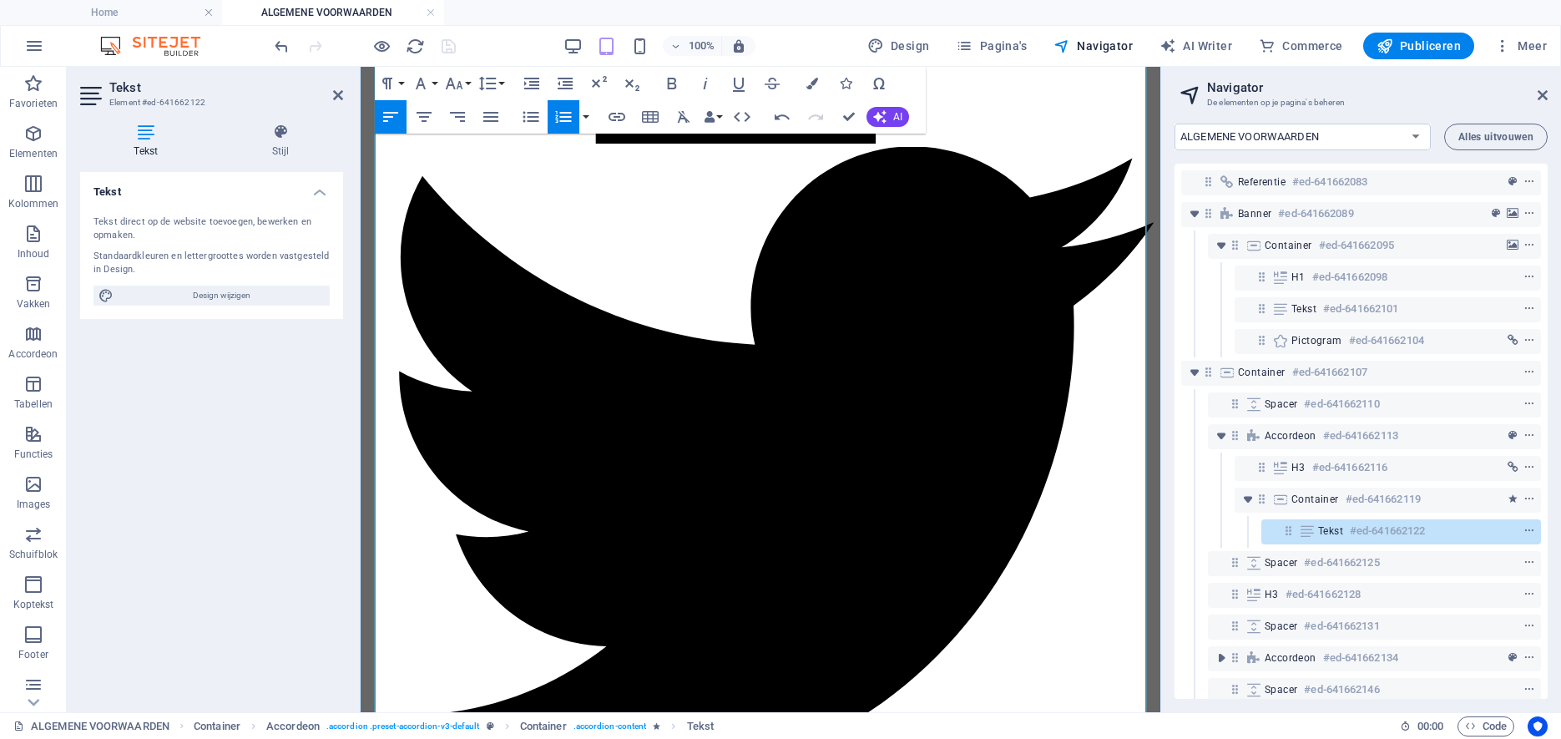
scroll to position [1670, 0]
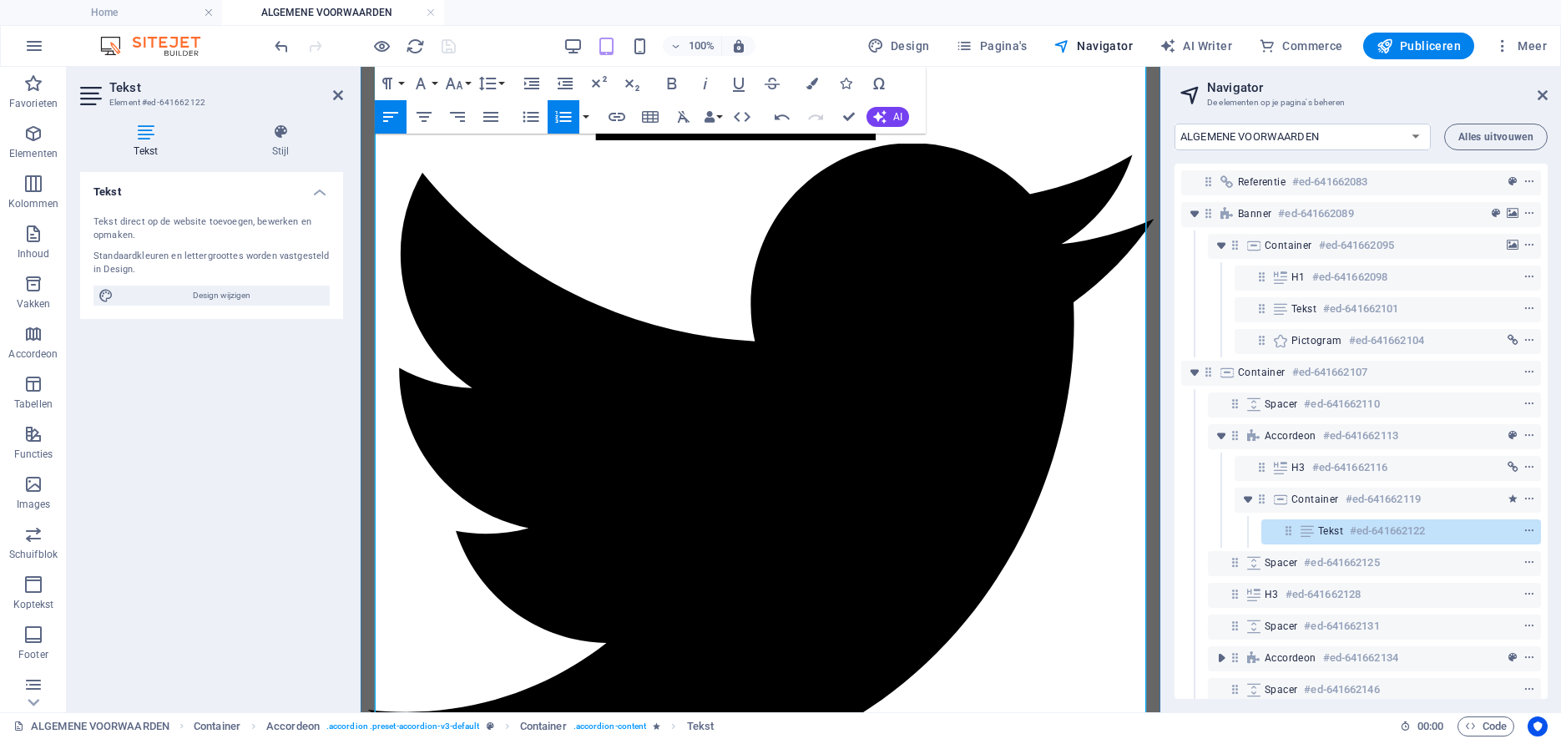
drag, startPoint x: 717, startPoint y: 247, endPoint x: 721, endPoint y: 255, distance: 8.6
drag, startPoint x: 664, startPoint y: 348, endPoint x: 768, endPoint y: 348, distance: 104.3
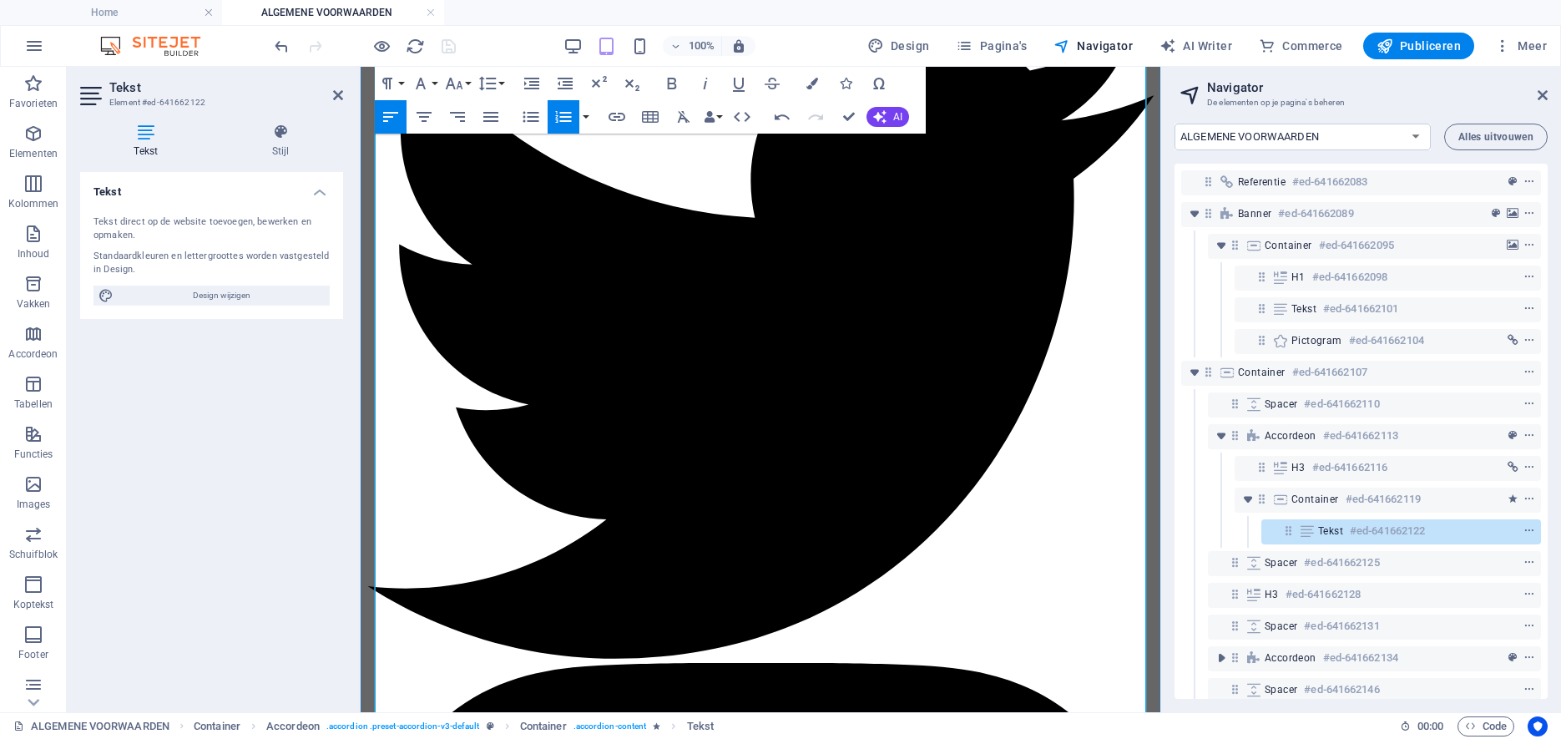
scroll to position [1817, 0]
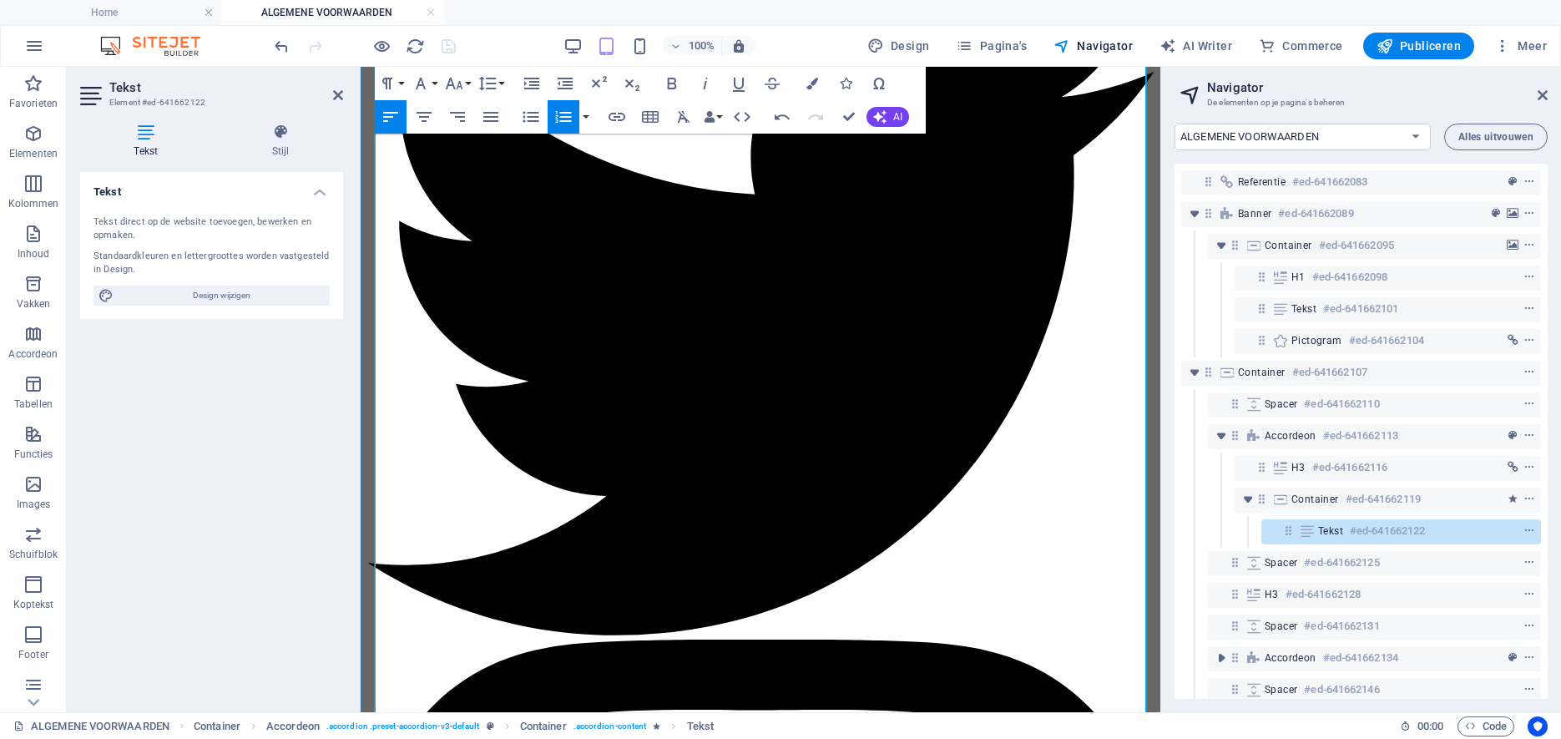
drag, startPoint x: 469, startPoint y: 348, endPoint x: 587, endPoint y: 347, distance: 117.7
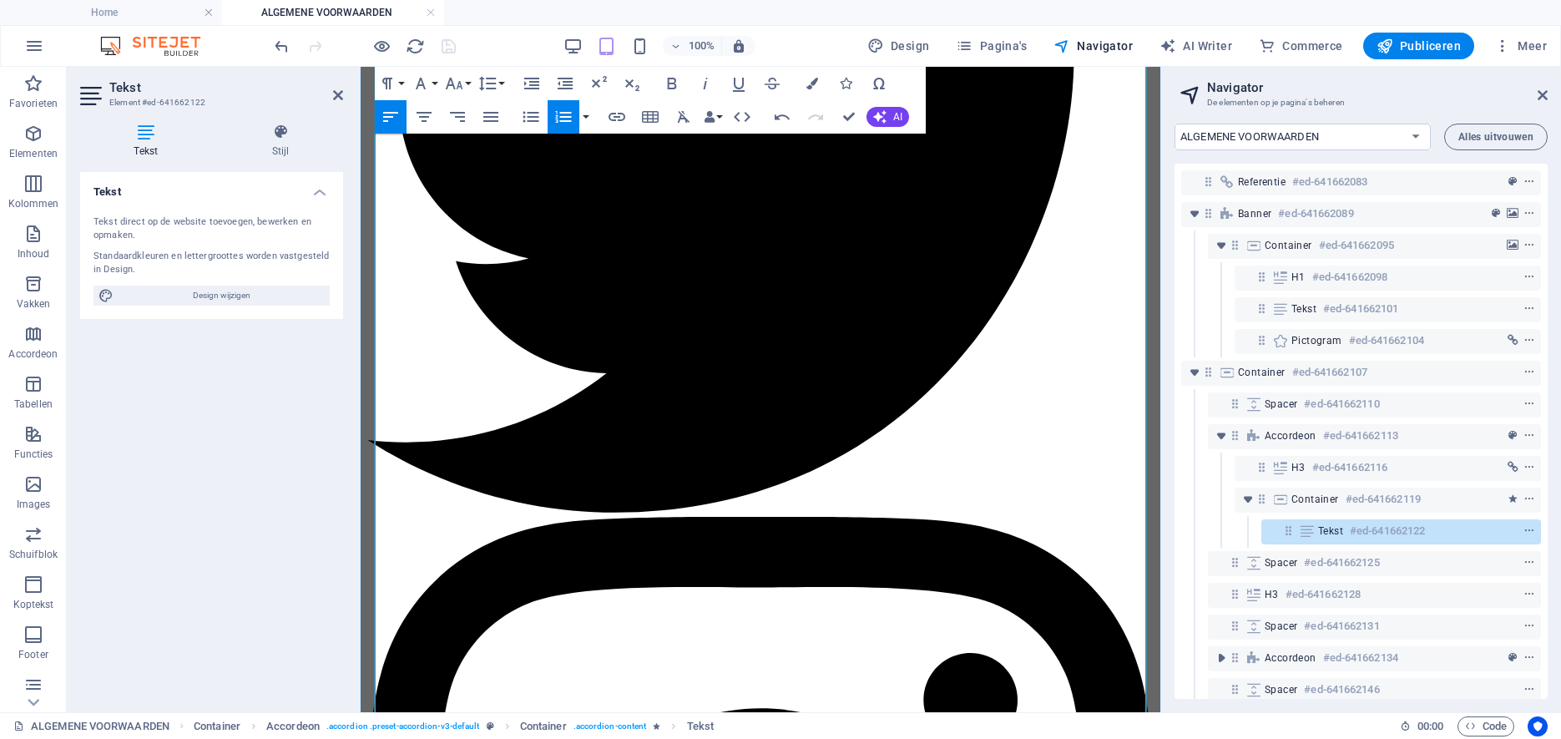
scroll to position [1938, 0]
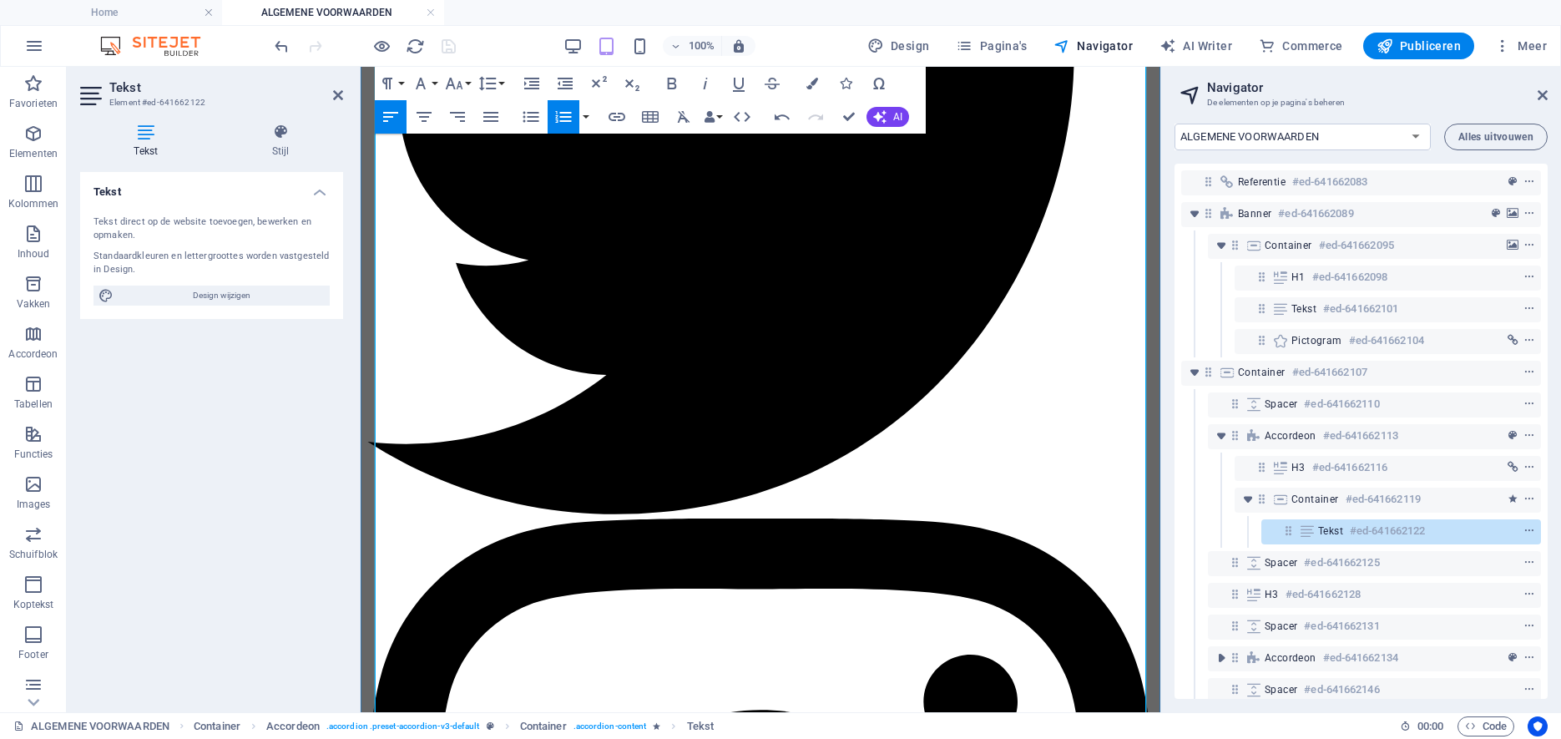
drag, startPoint x: 508, startPoint y: 247, endPoint x: 609, endPoint y: 245, distance: 101.0
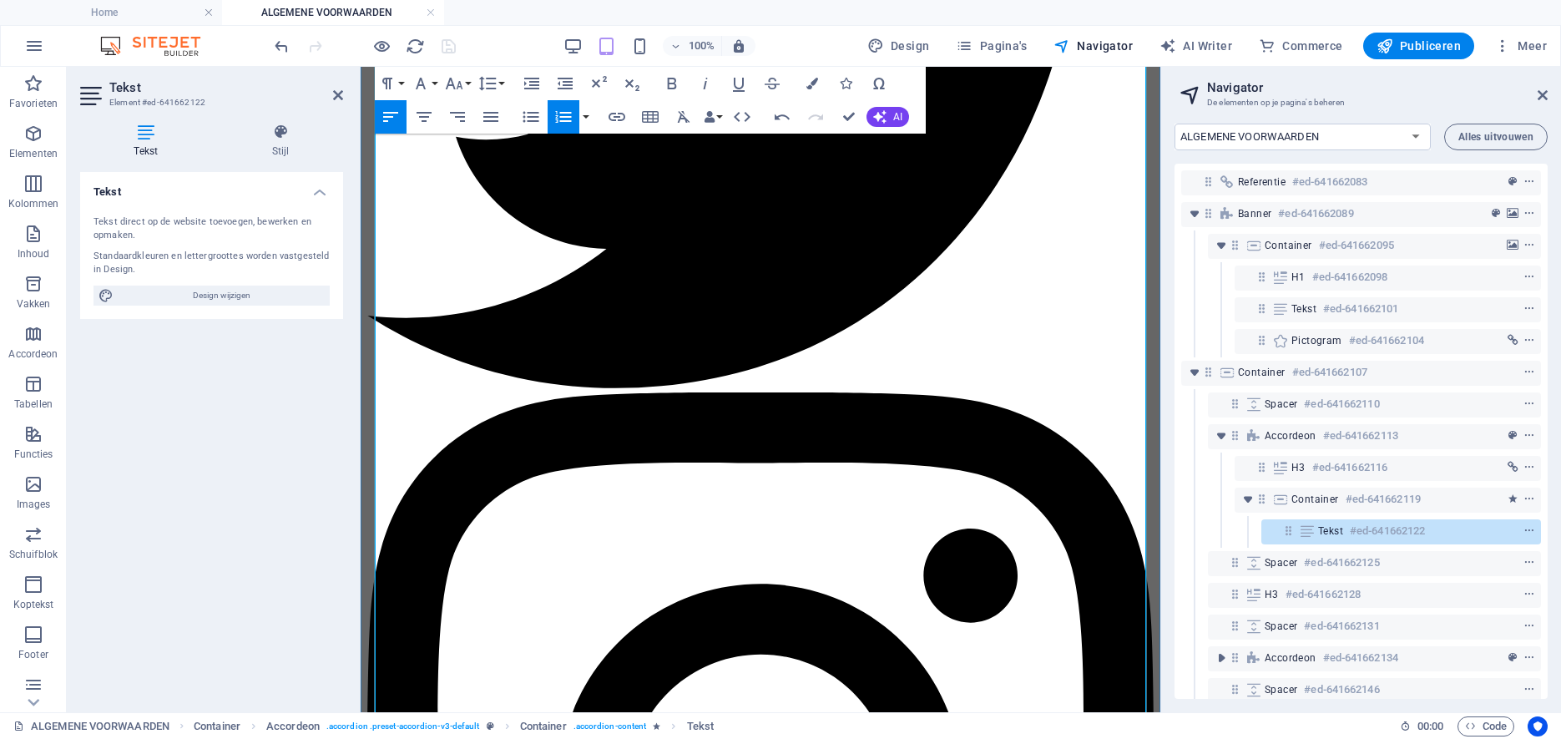
scroll to position [2077, 0]
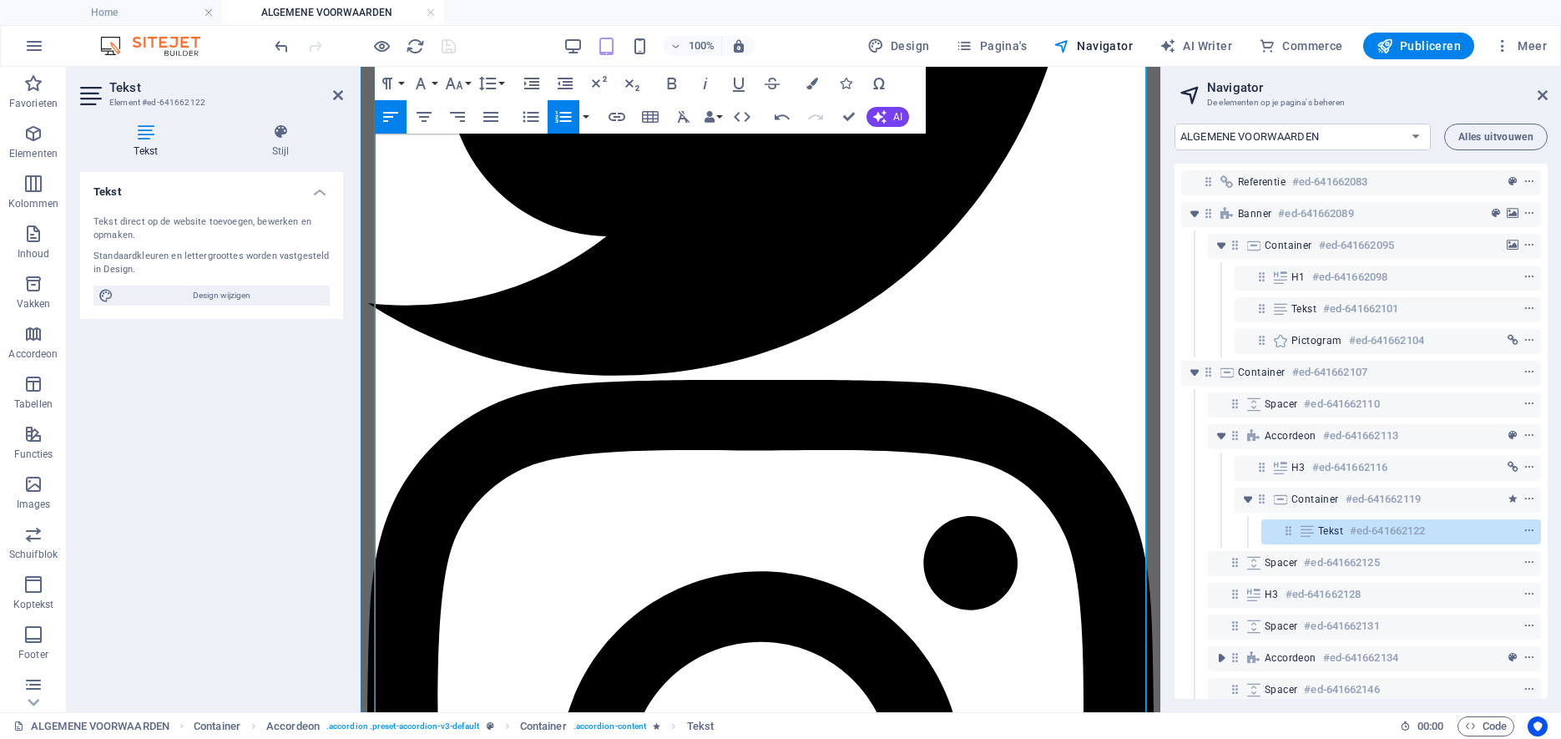
drag, startPoint x: 637, startPoint y: 382, endPoint x: 672, endPoint y: 387, distance: 35.4
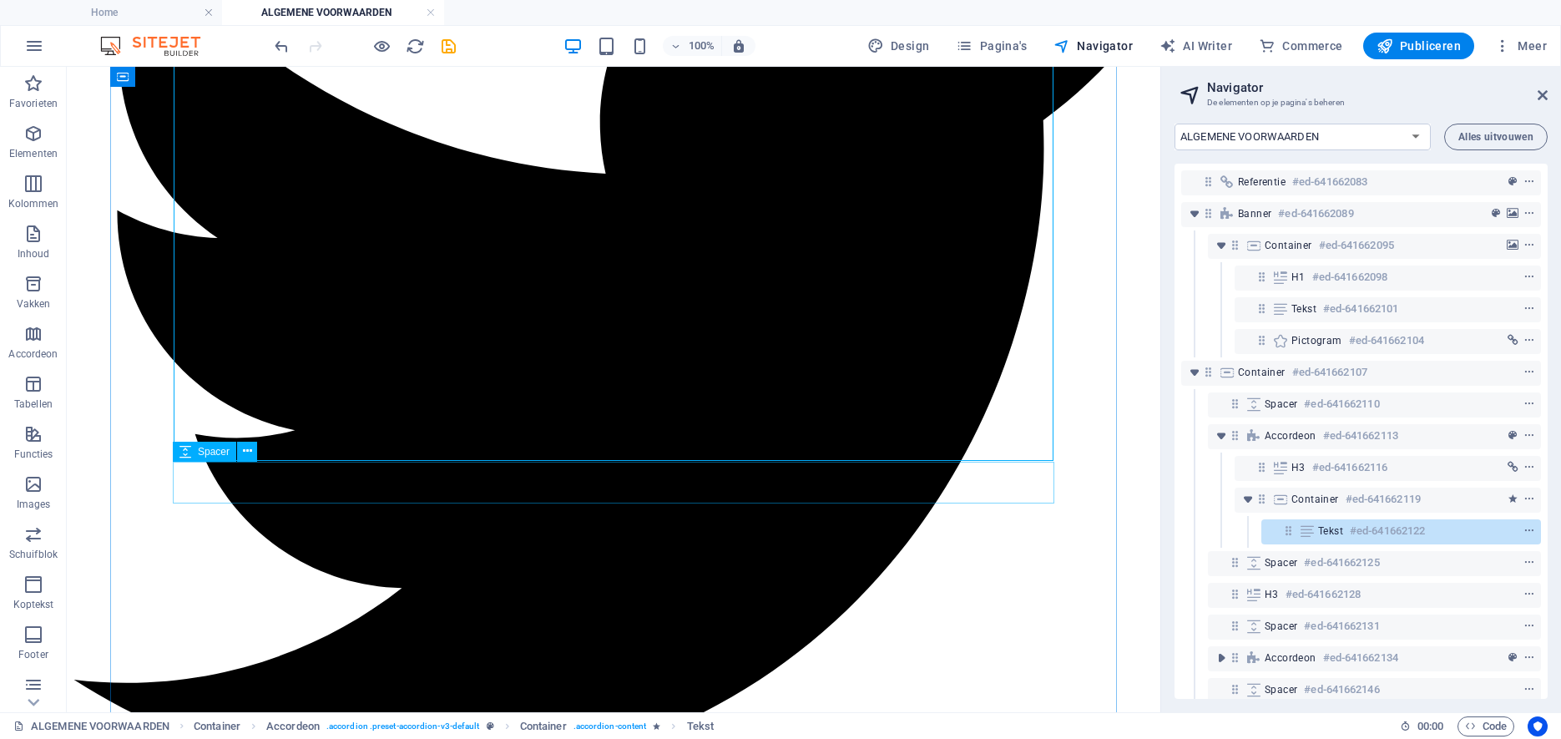
scroll to position [2498, 0]
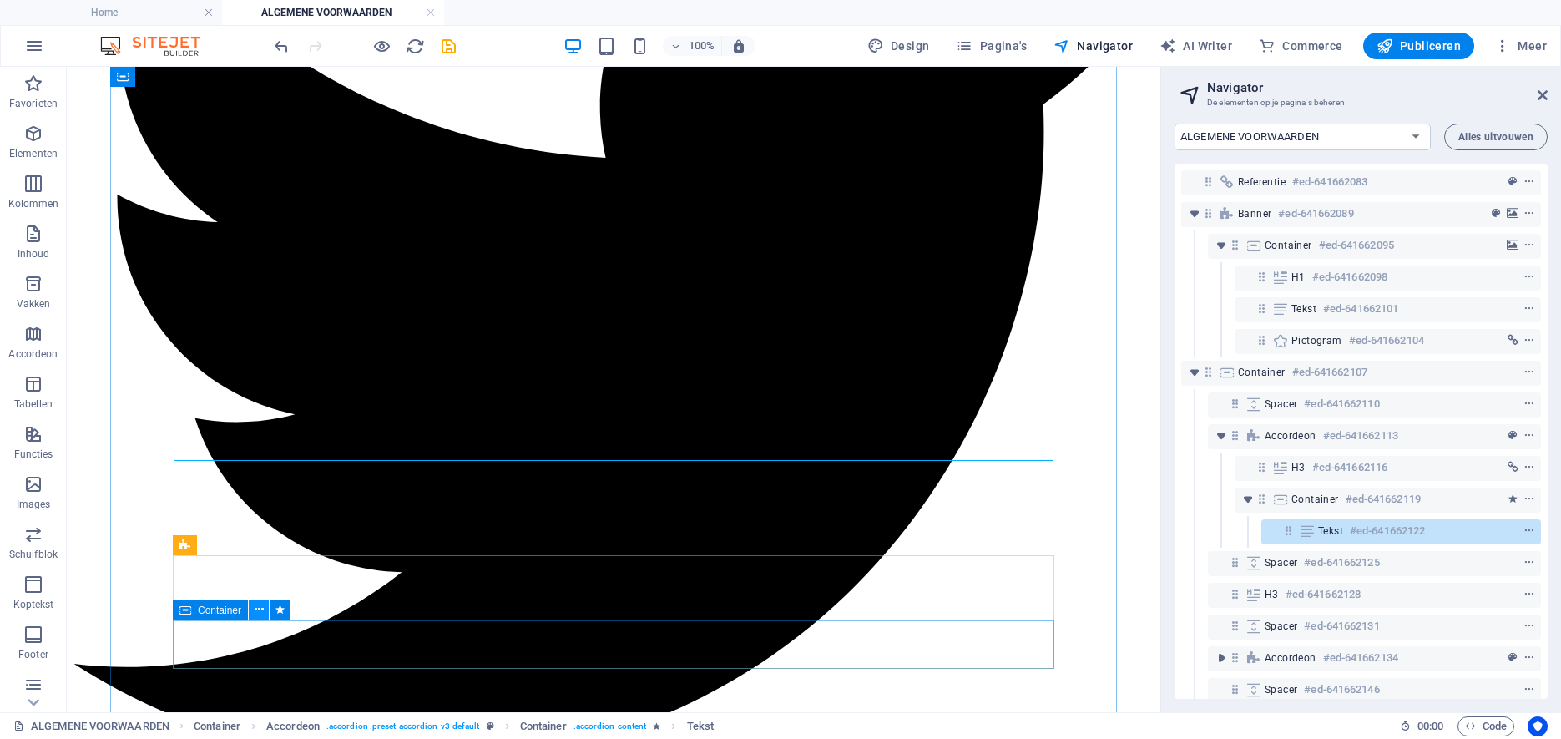
click at [260, 609] on icon at bounding box center [259, 610] width 9 height 18
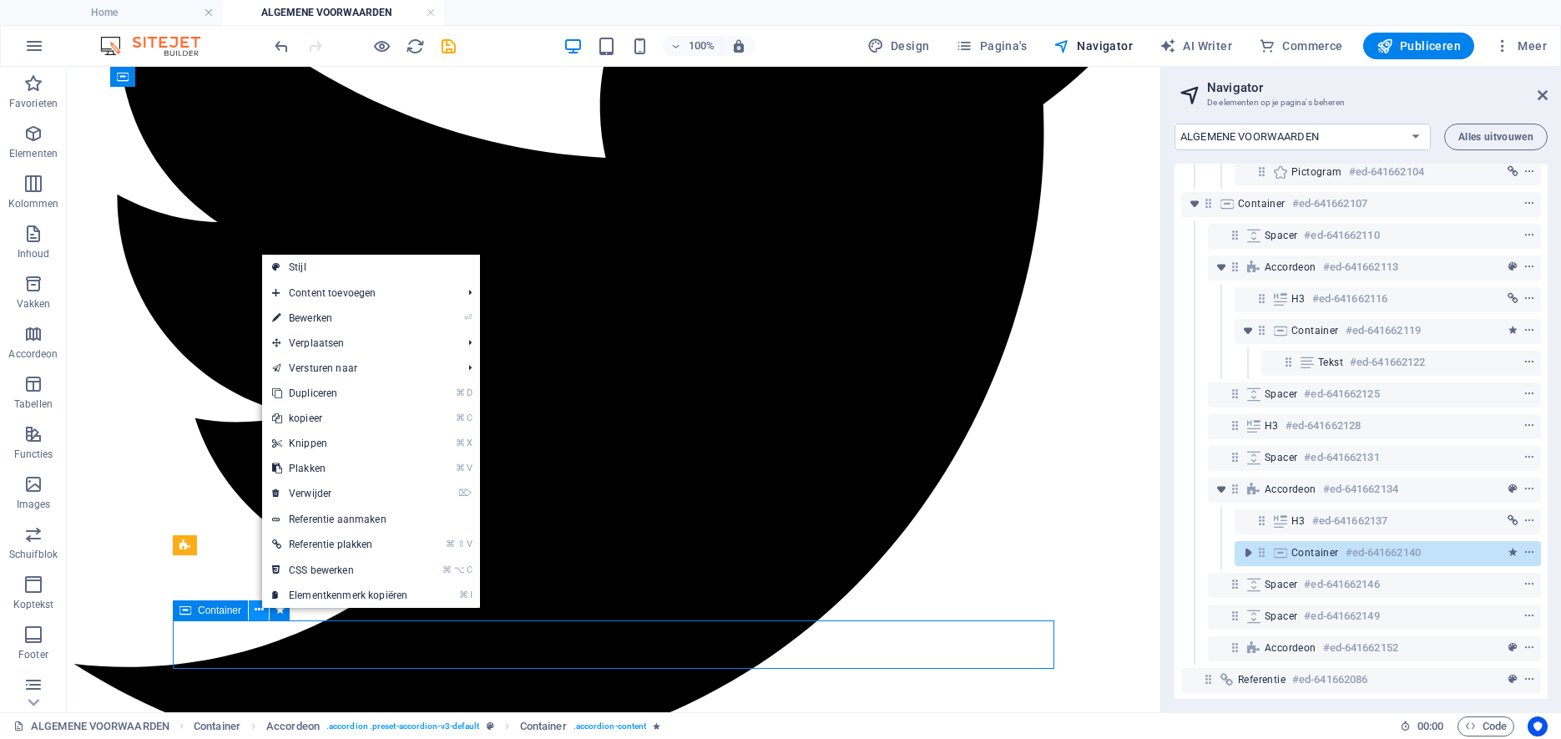
scroll to position [169, 0]
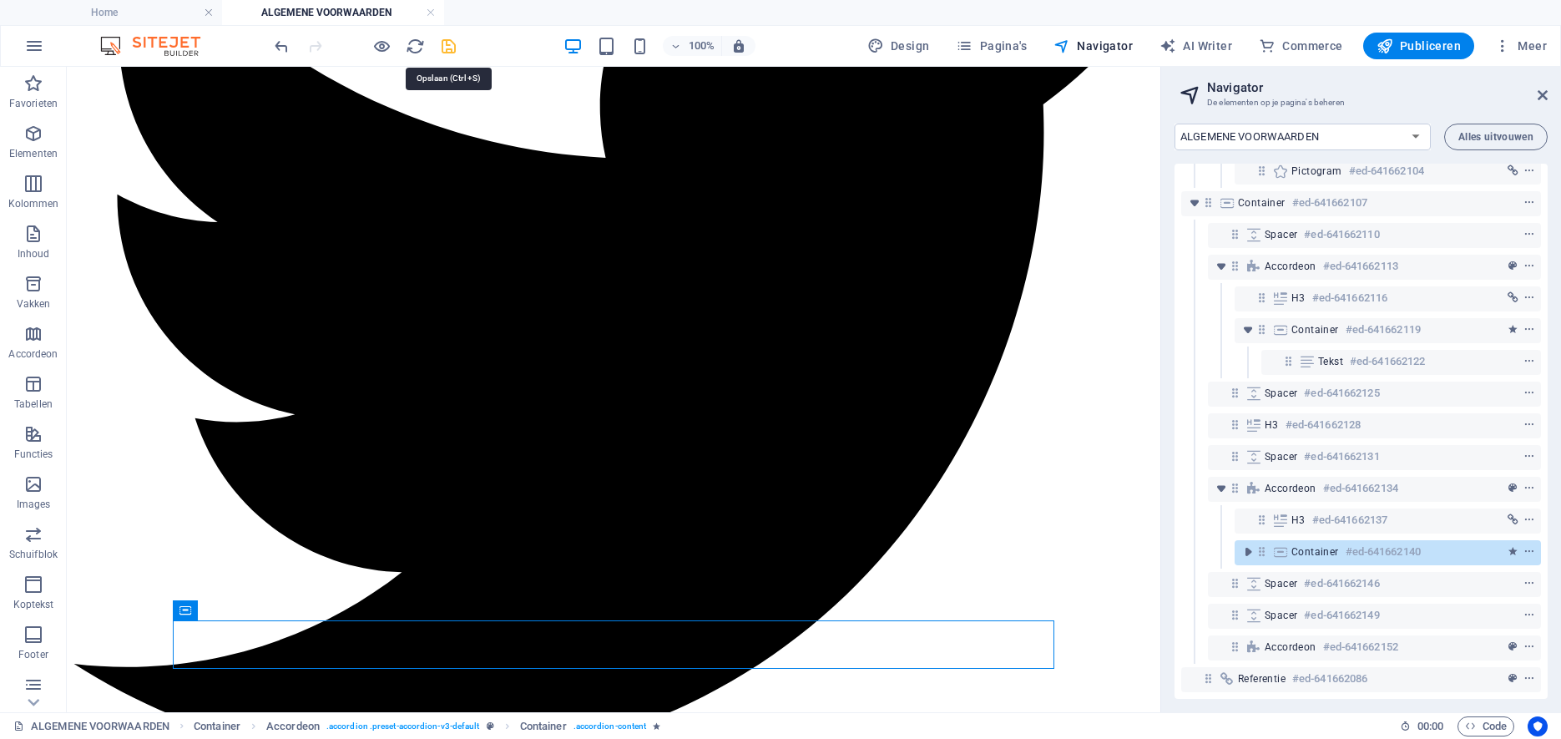
click at [445, 48] on icon "save" at bounding box center [448, 46] width 19 height 19
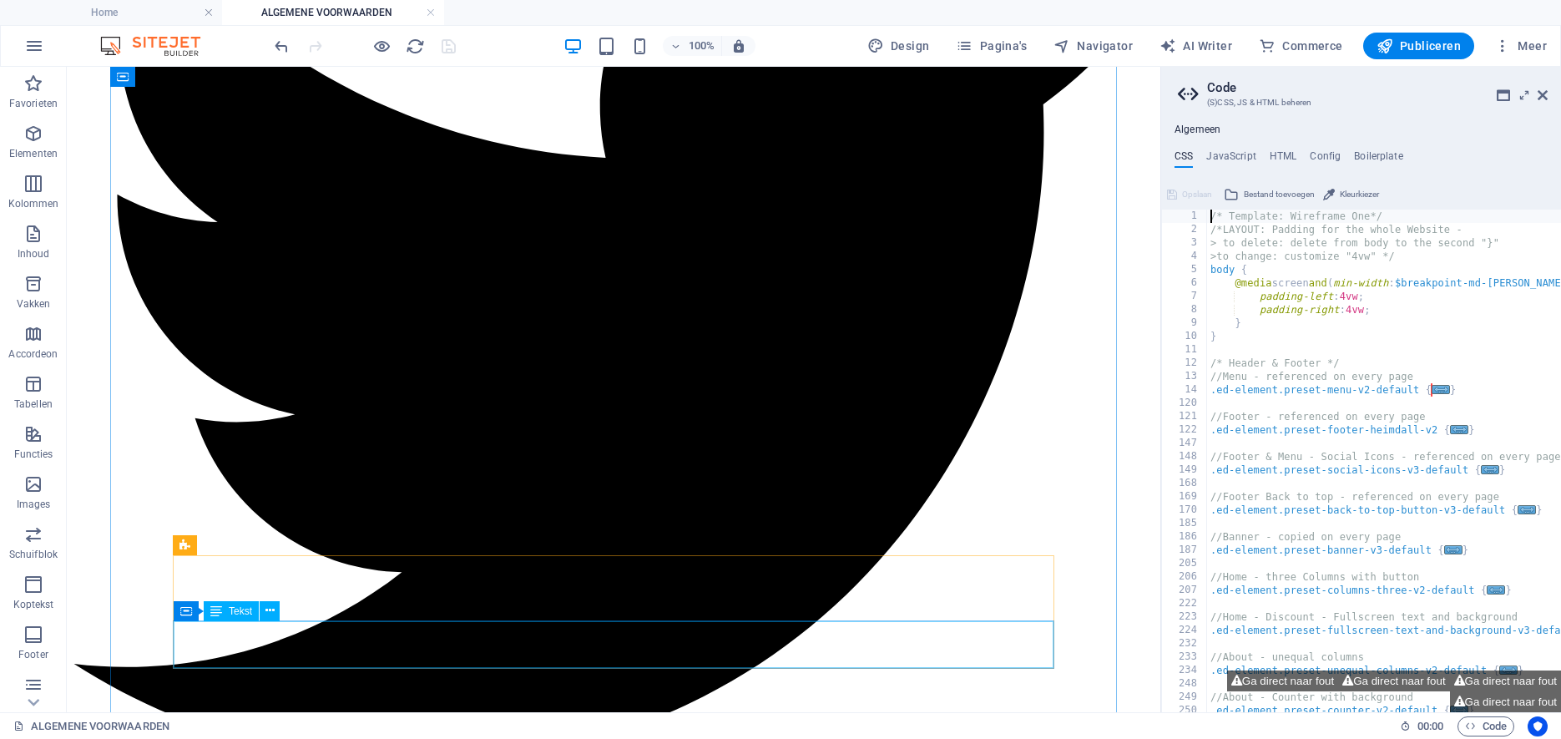
click at [250, 614] on span "Tekst" at bounding box center [240, 611] width 23 height 10
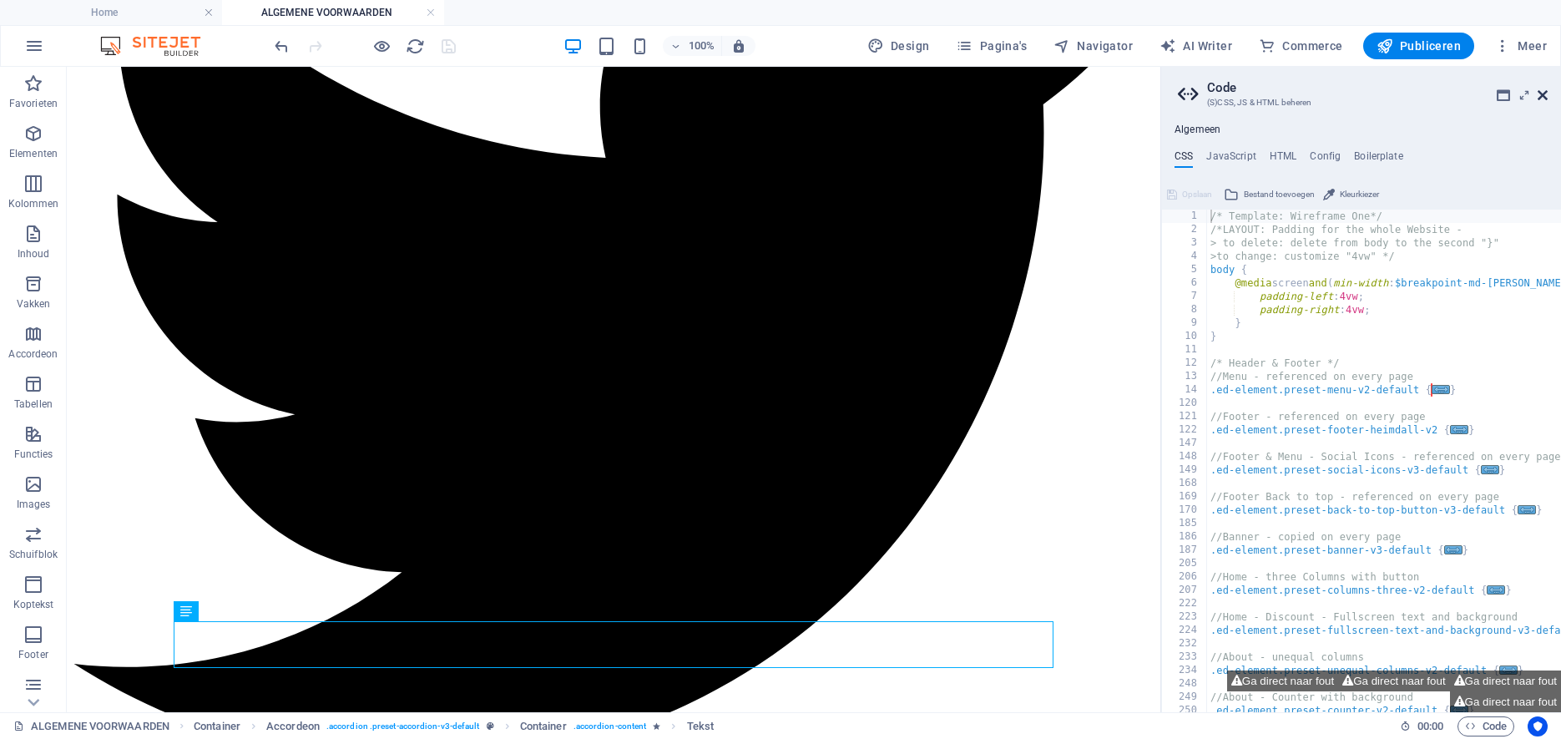
click at [1543, 95] on icon at bounding box center [1543, 94] width 10 height 13
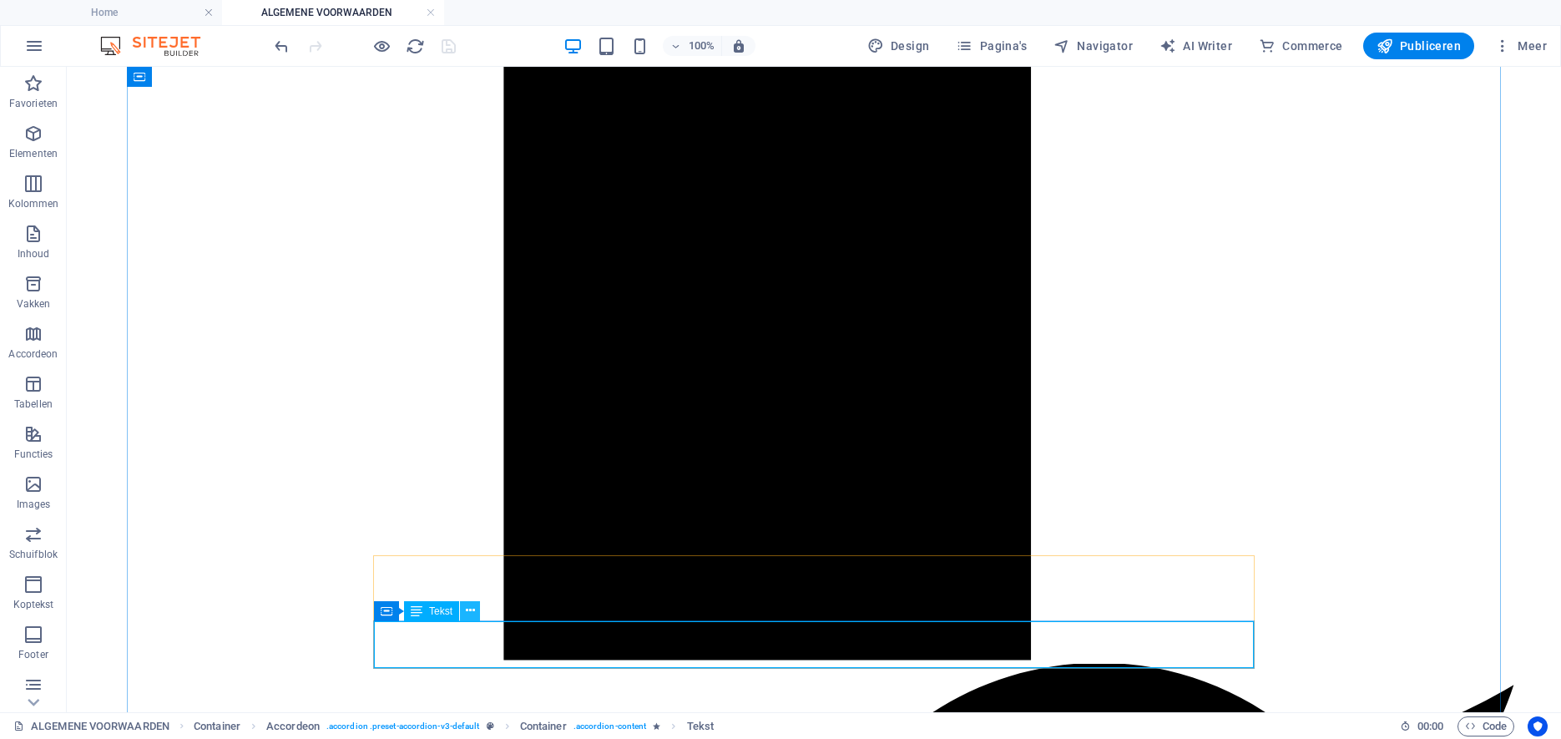
click at [474, 614] on icon at bounding box center [470, 611] width 9 height 18
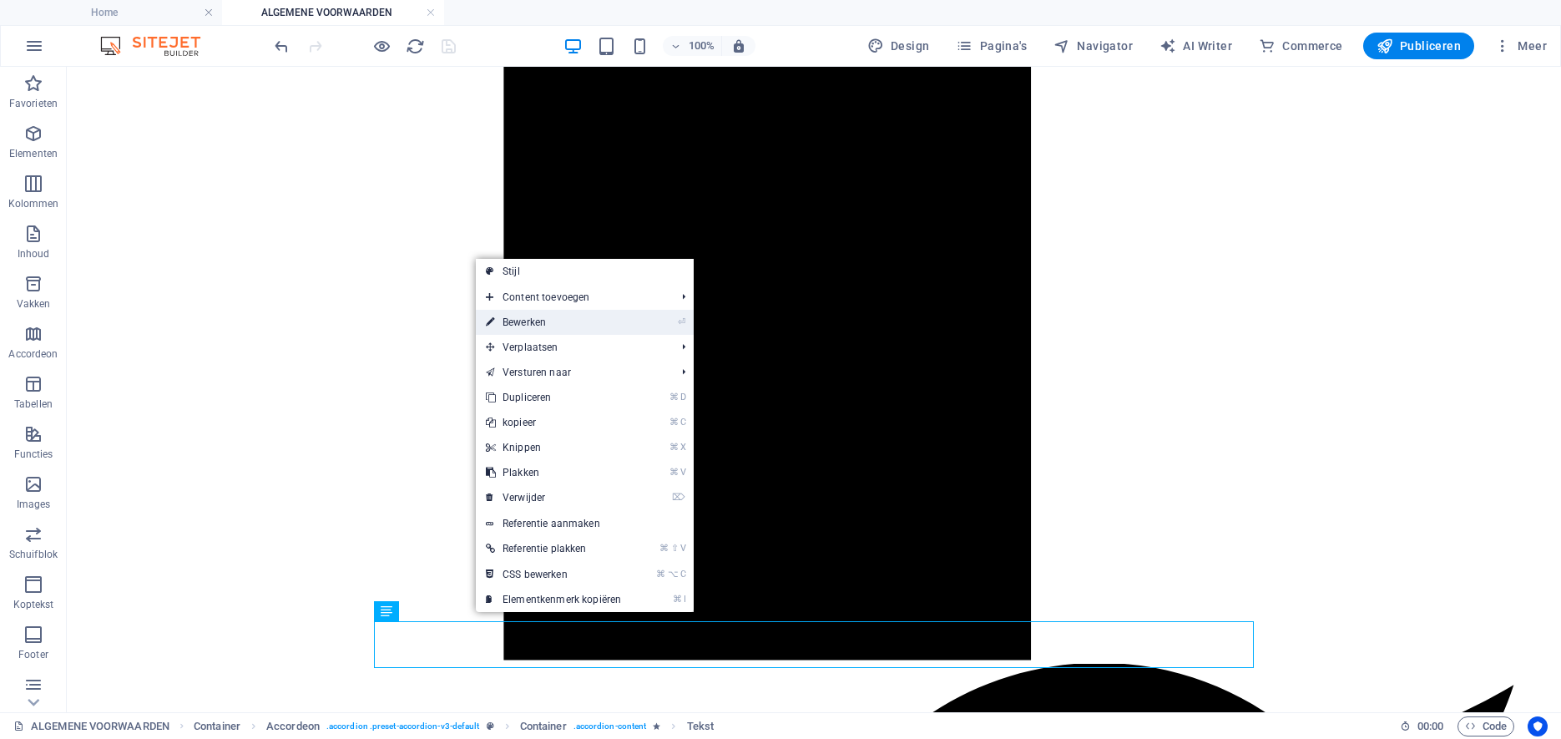
drag, startPoint x: 579, startPoint y: 325, endPoint x: 218, endPoint y: 258, distance: 367.6
click at [579, 325] on link "⏎ Bewerken" at bounding box center [553, 322] width 155 height 25
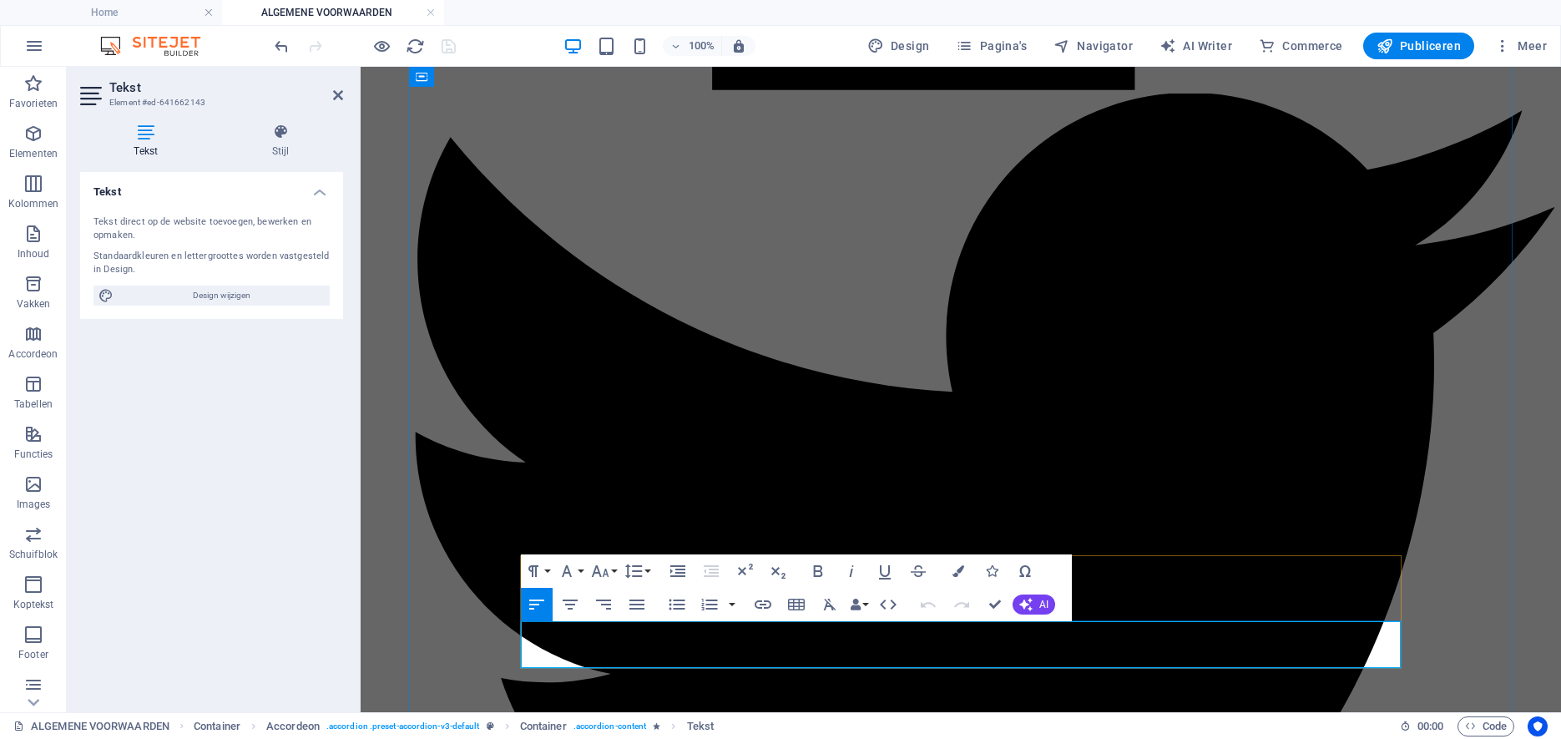
drag, startPoint x: 1244, startPoint y: 635, endPoint x: 1266, endPoint y: 633, distance: 22.7
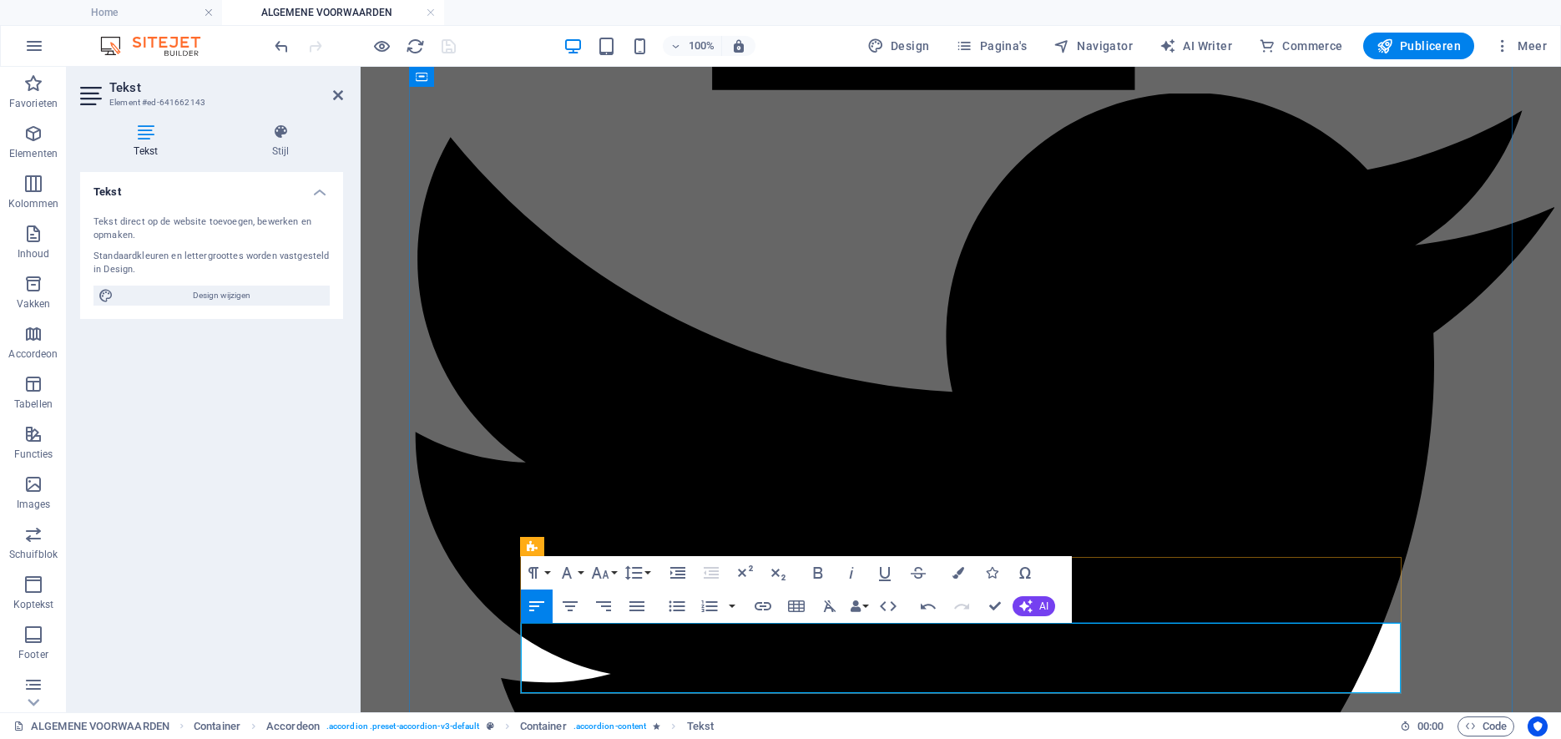
scroll to position [2496, 0]
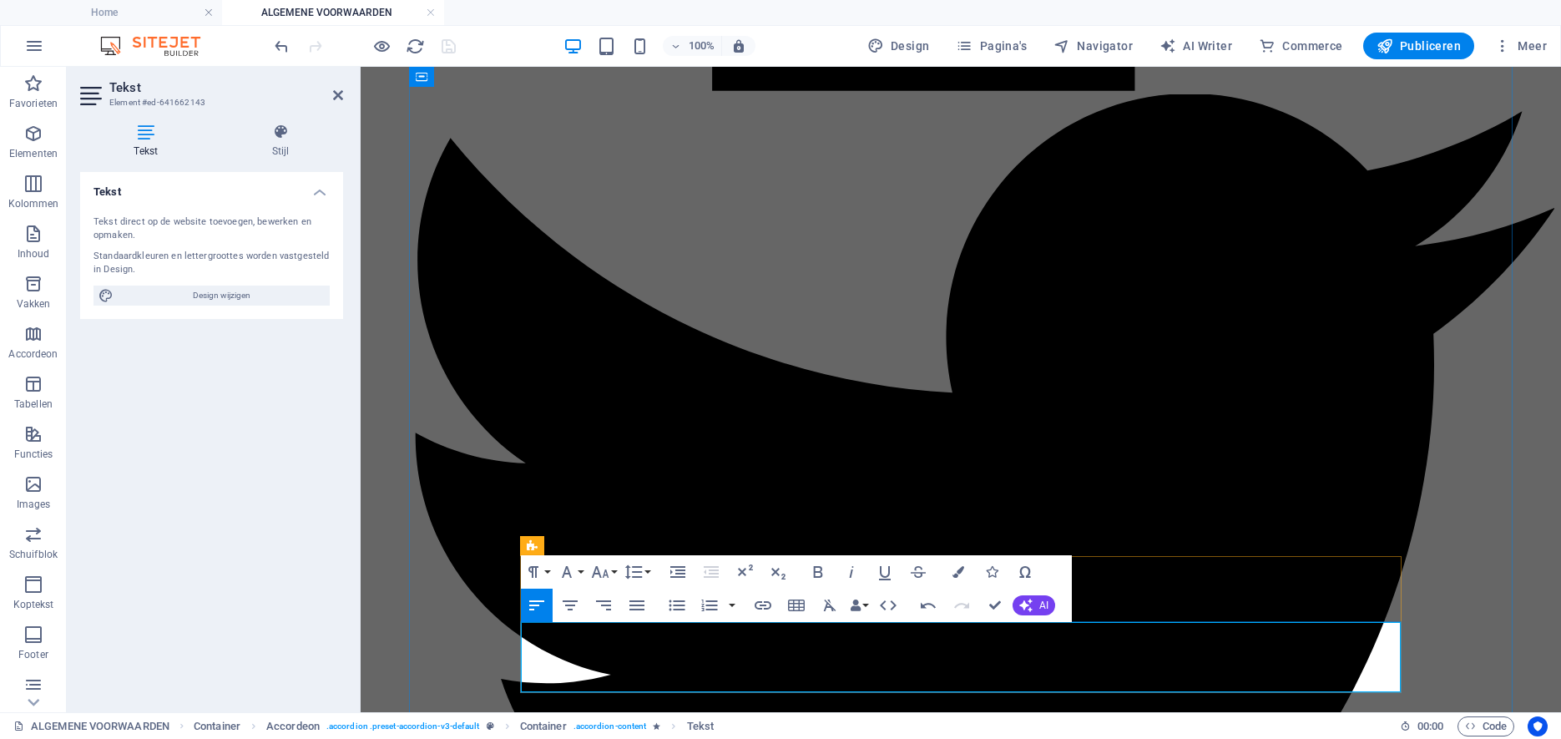
drag, startPoint x: 1291, startPoint y: 662, endPoint x: 1301, endPoint y: 663, distance: 10.9
drag, startPoint x: 567, startPoint y: 681, endPoint x: 520, endPoint y: 679, distance: 46.8
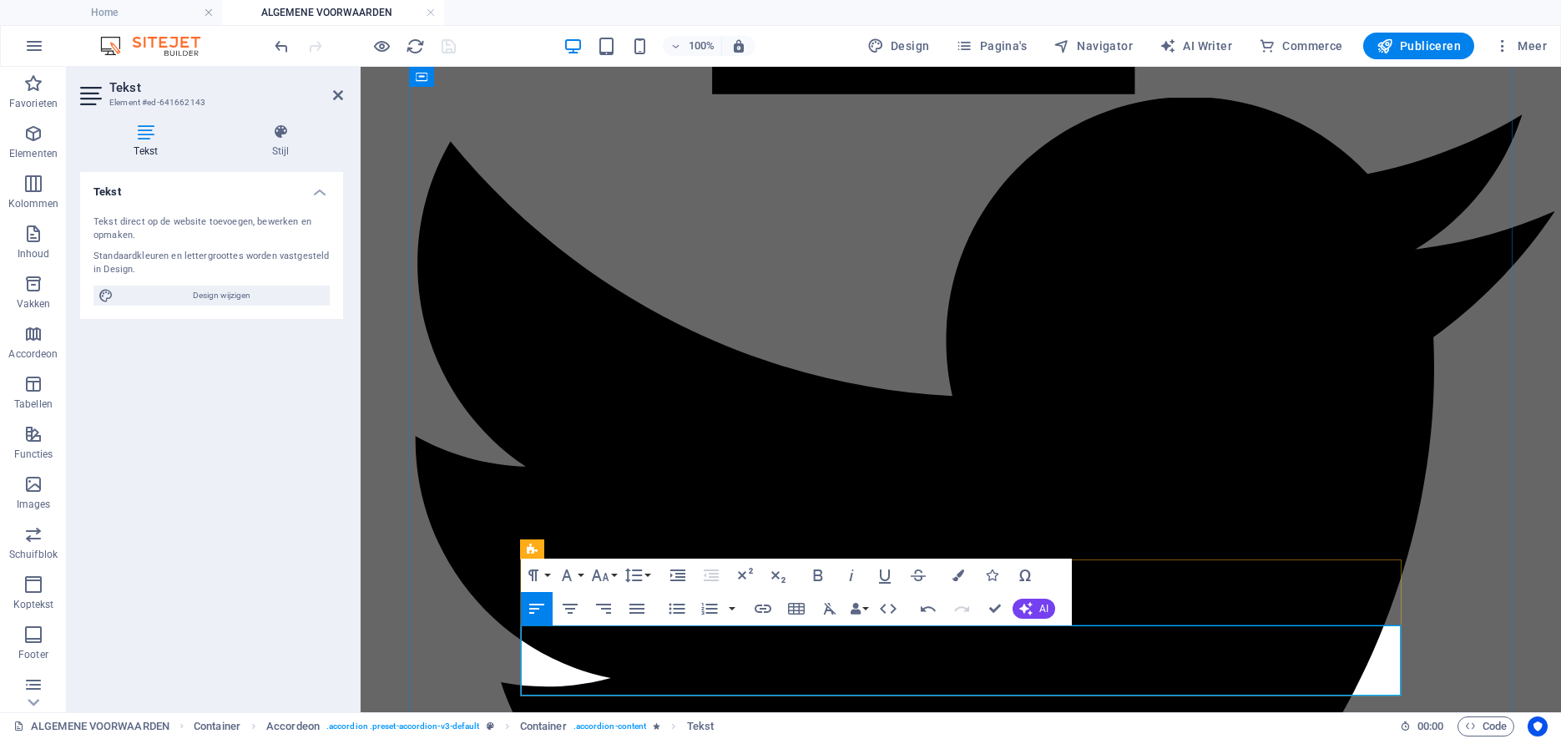
drag, startPoint x: 781, startPoint y: 681, endPoint x: 1086, endPoint y: 684, distance: 304.7
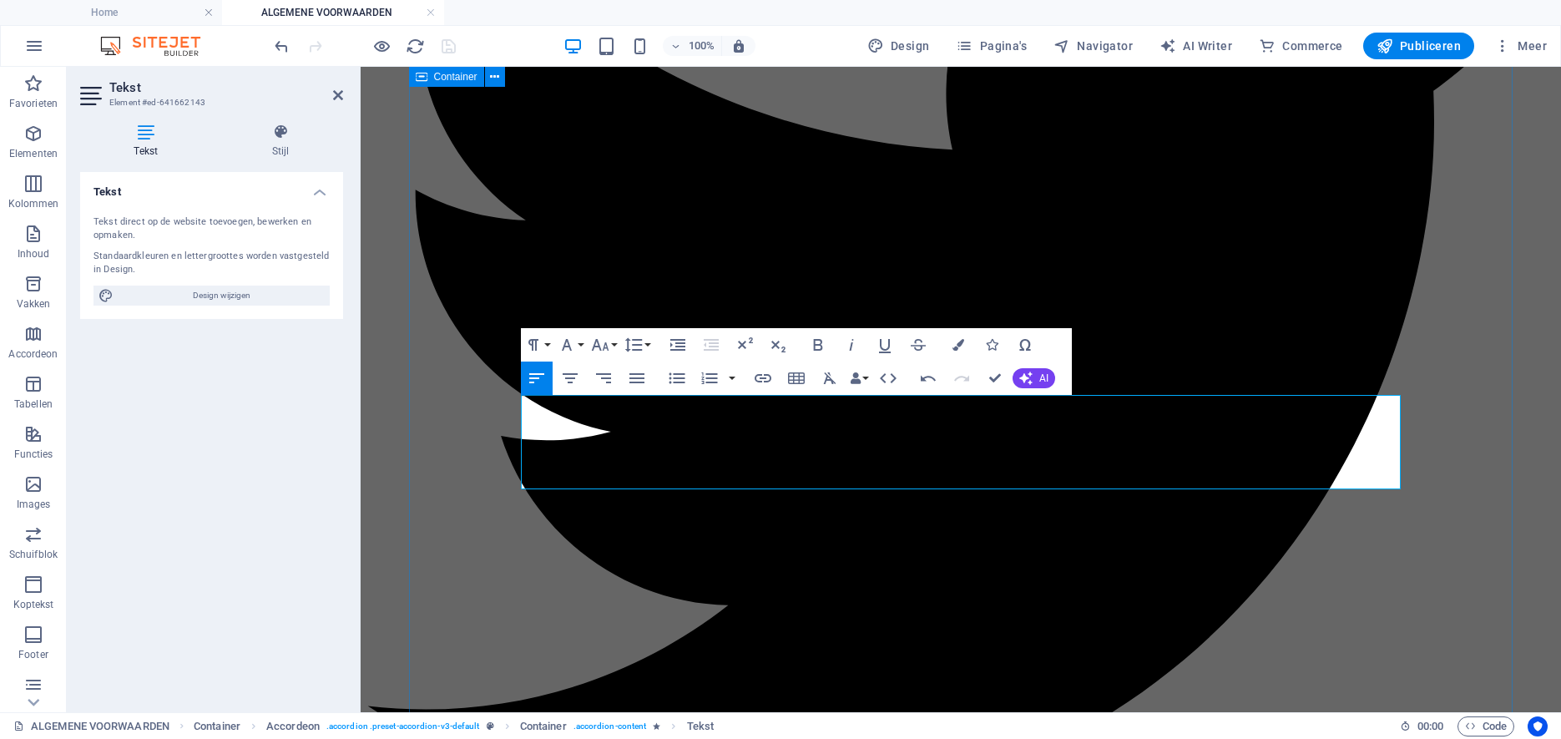
scroll to position [2753, 0]
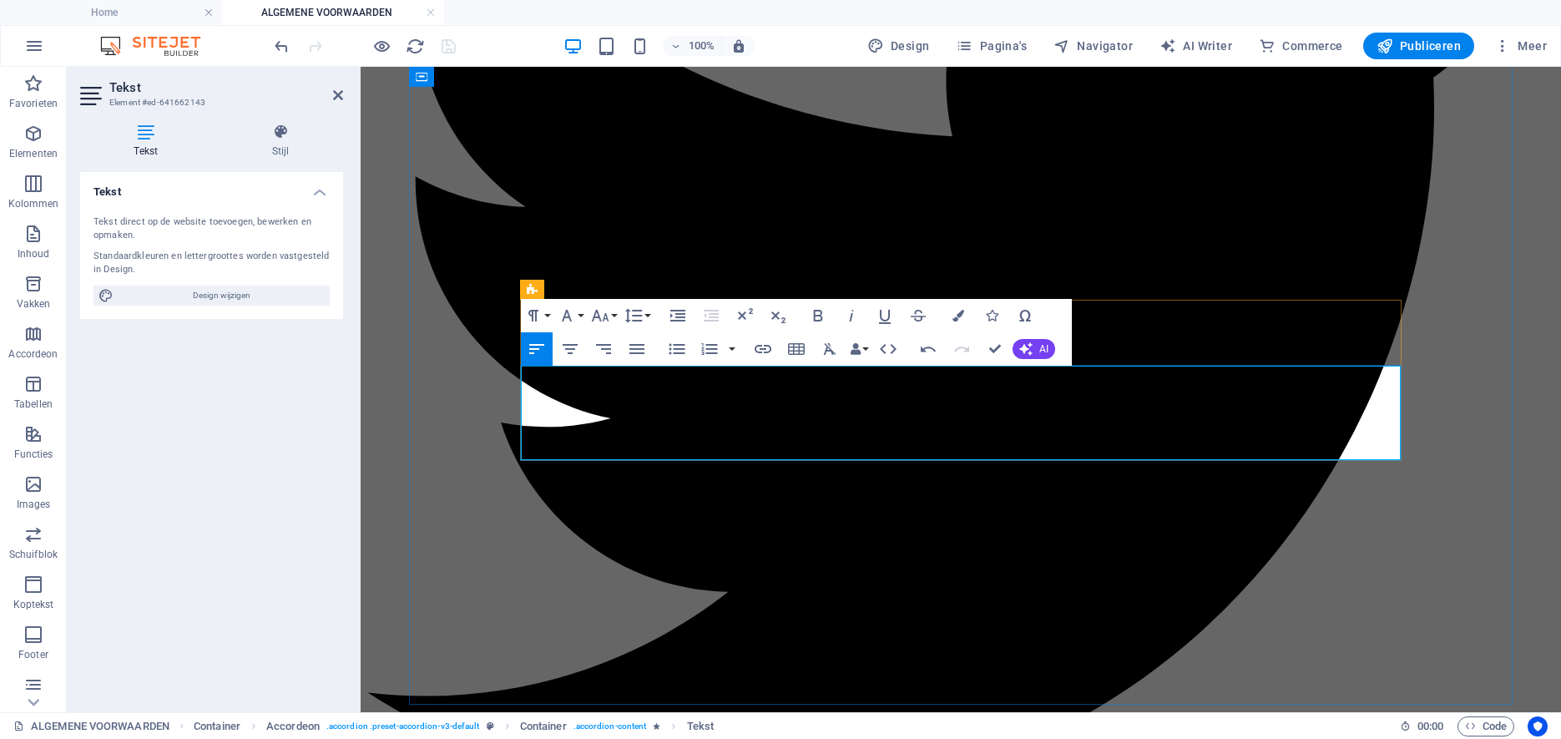
drag, startPoint x: 527, startPoint y: 382, endPoint x: 929, endPoint y: 442, distance: 406.7
drag, startPoint x: 992, startPoint y: 351, endPoint x: 841, endPoint y: 350, distance: 150.3
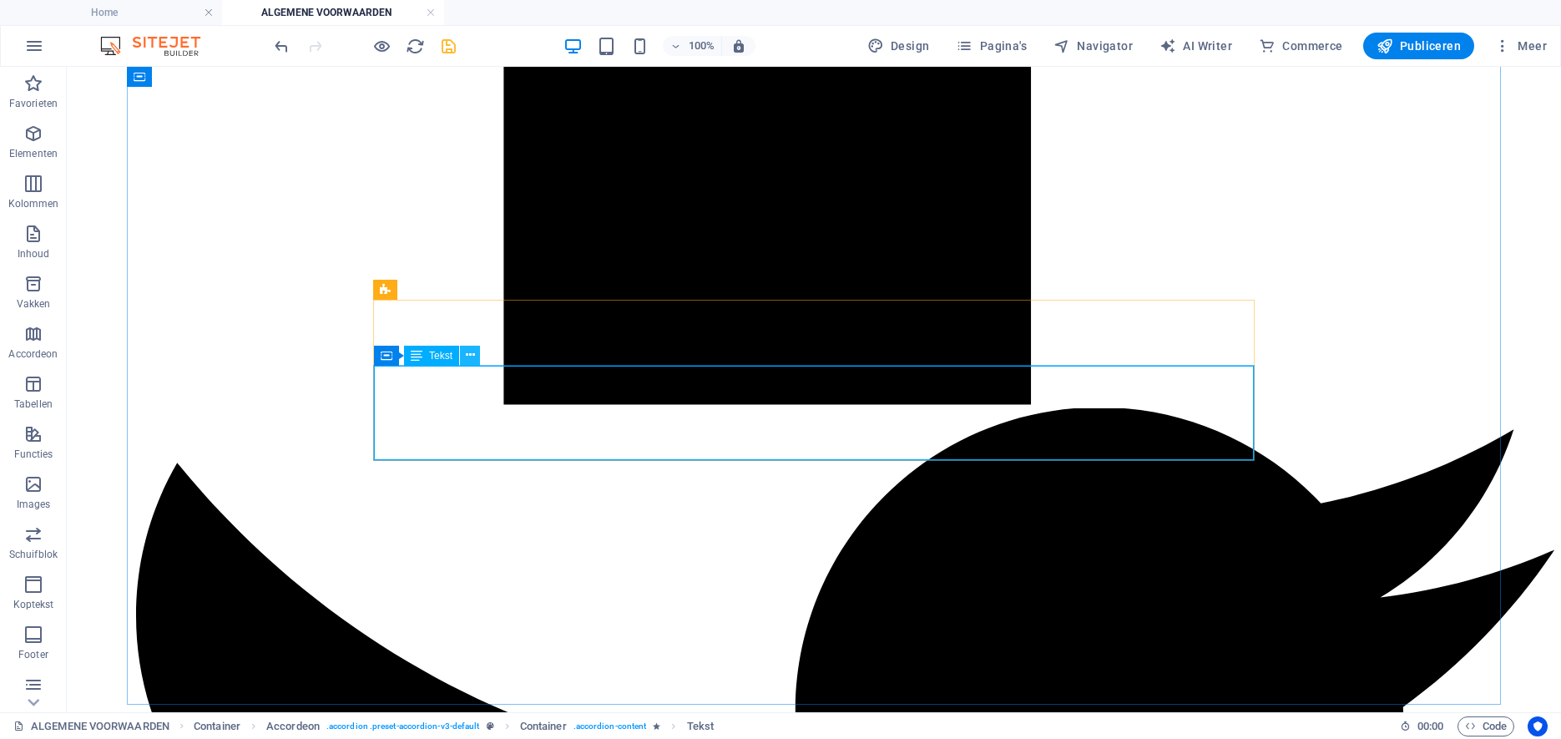
click at [472, 355] on icon at bounding box center [470, 355] width 9 height 18
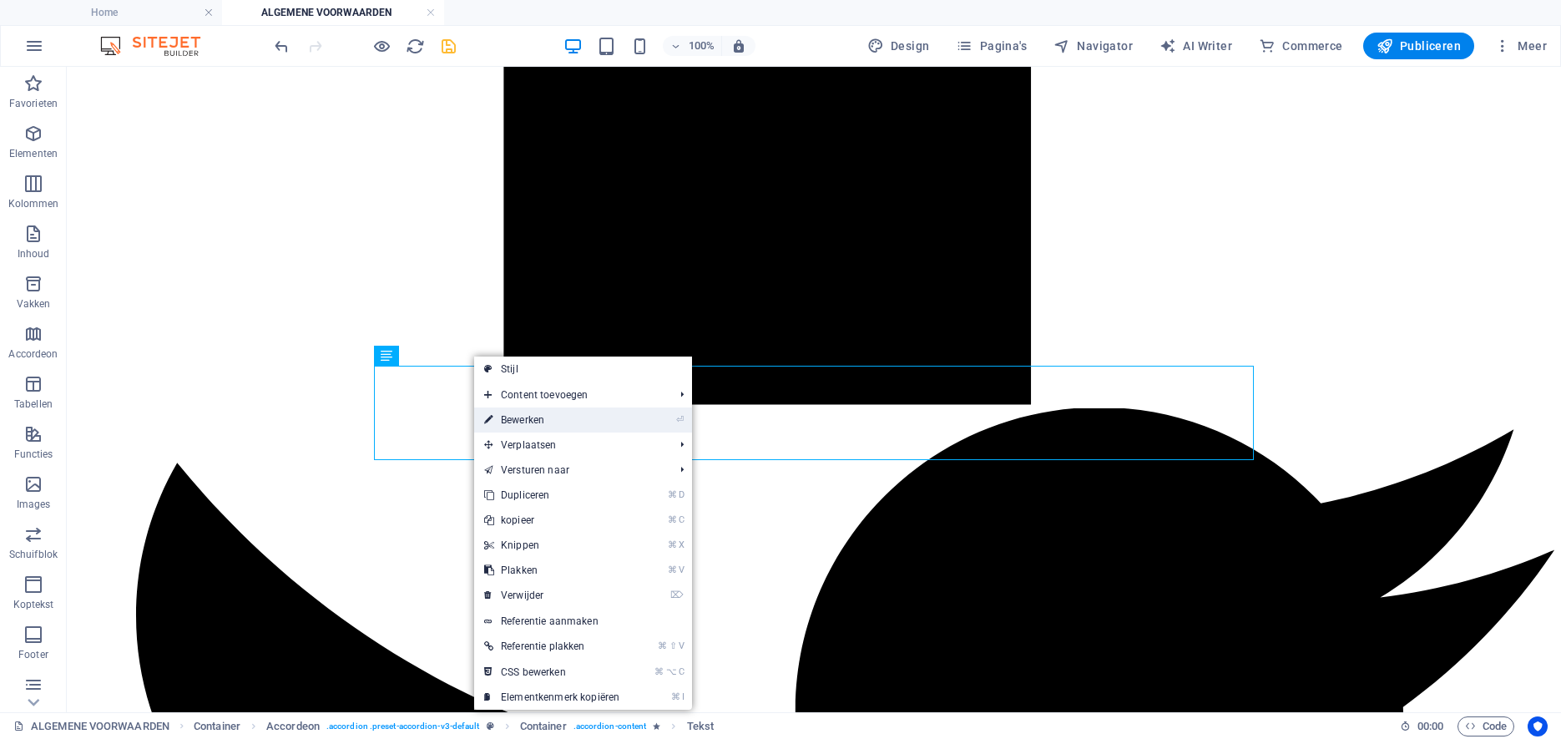
click at [535, 419] on link "⏎ Bewerken" at bounding box center [551, 419] width 155 height 25
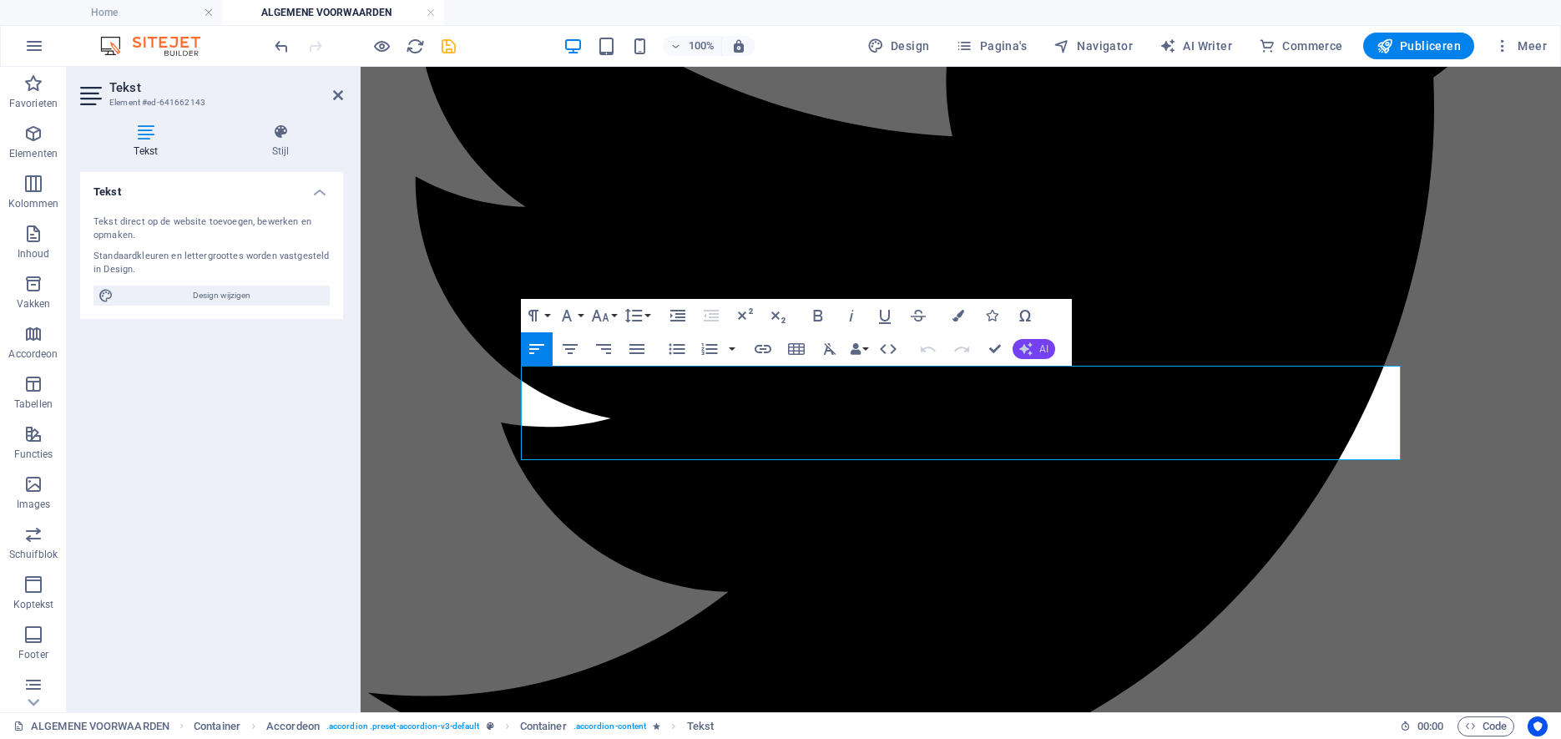
click at [1041, 353] on span "AI" at bounding box center [1043, 349] width 9 height 10
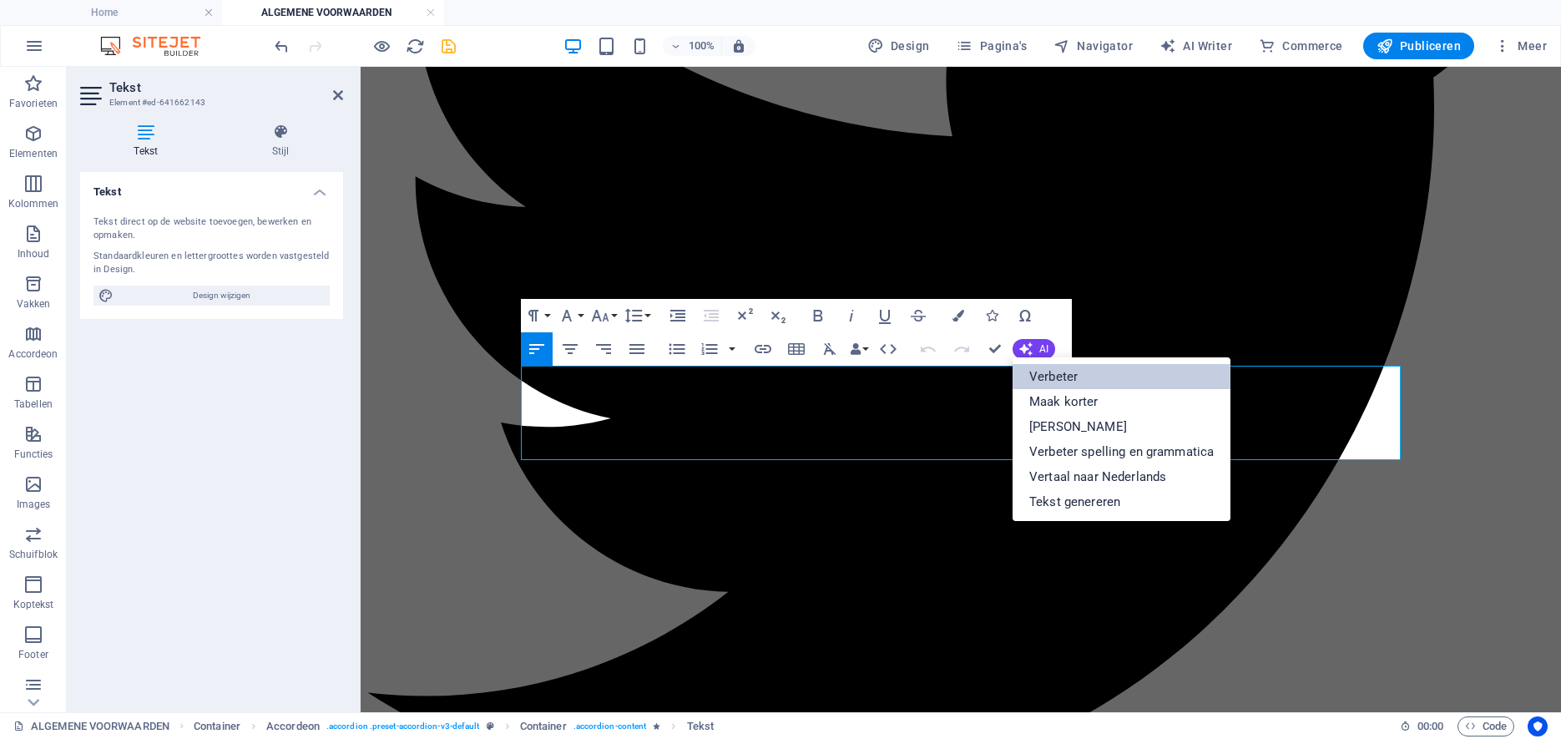
click at [1068, 378] on link "Verbeter" at bounding box center [1122, 376] width 218 height 25
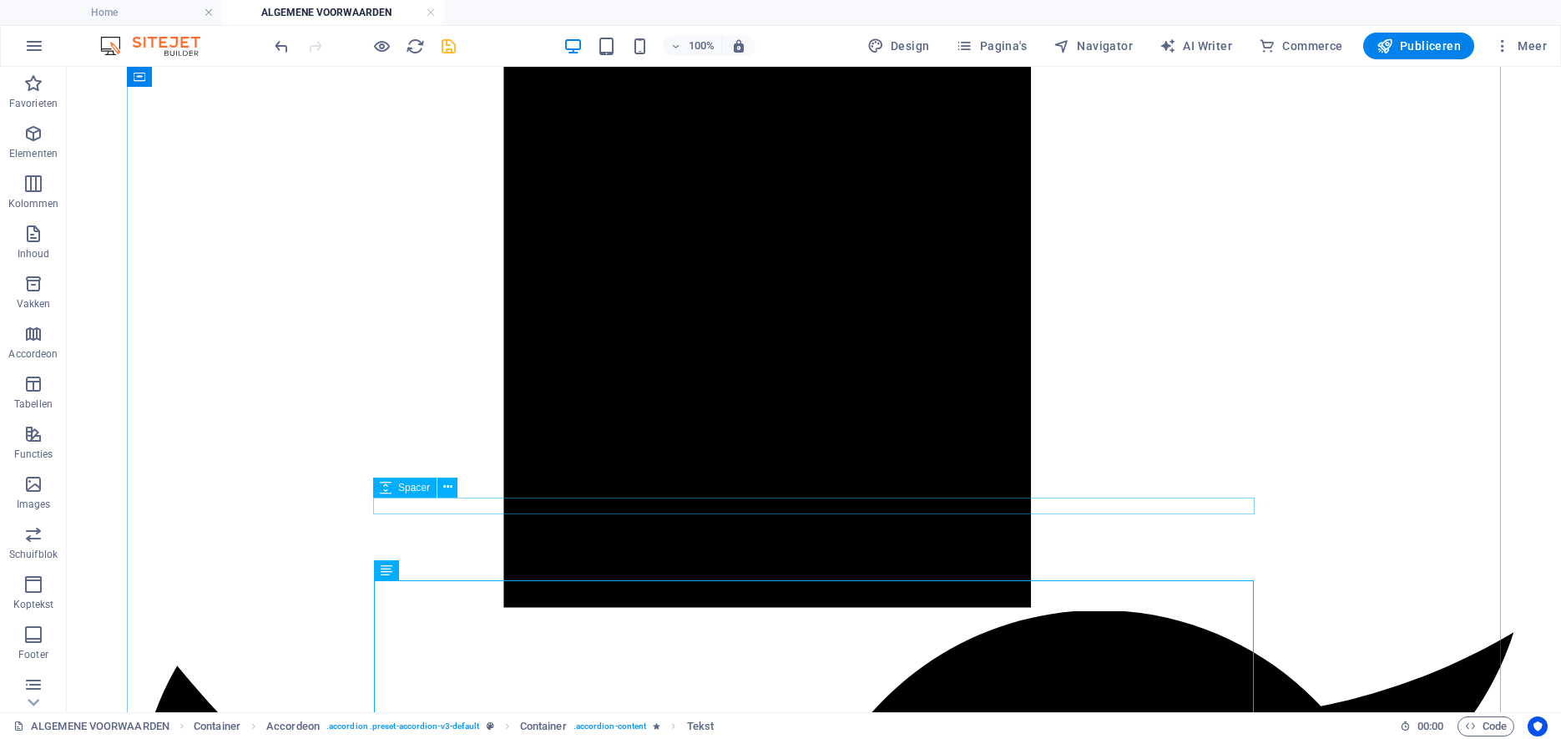
scroll to position [2537, 0]
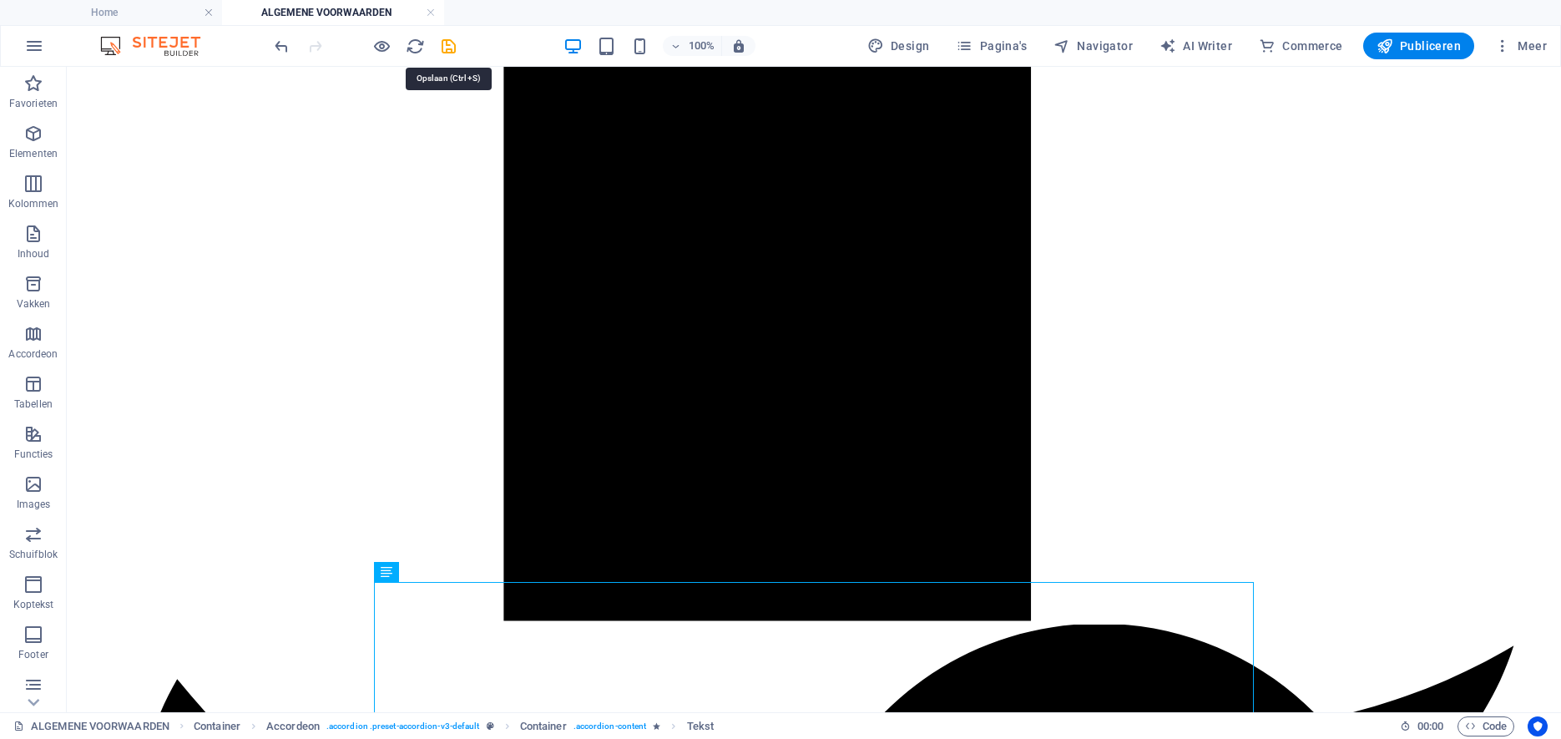
click at [450, 48] on icon "save" at bounding box center [448, 46] width 19 height 19
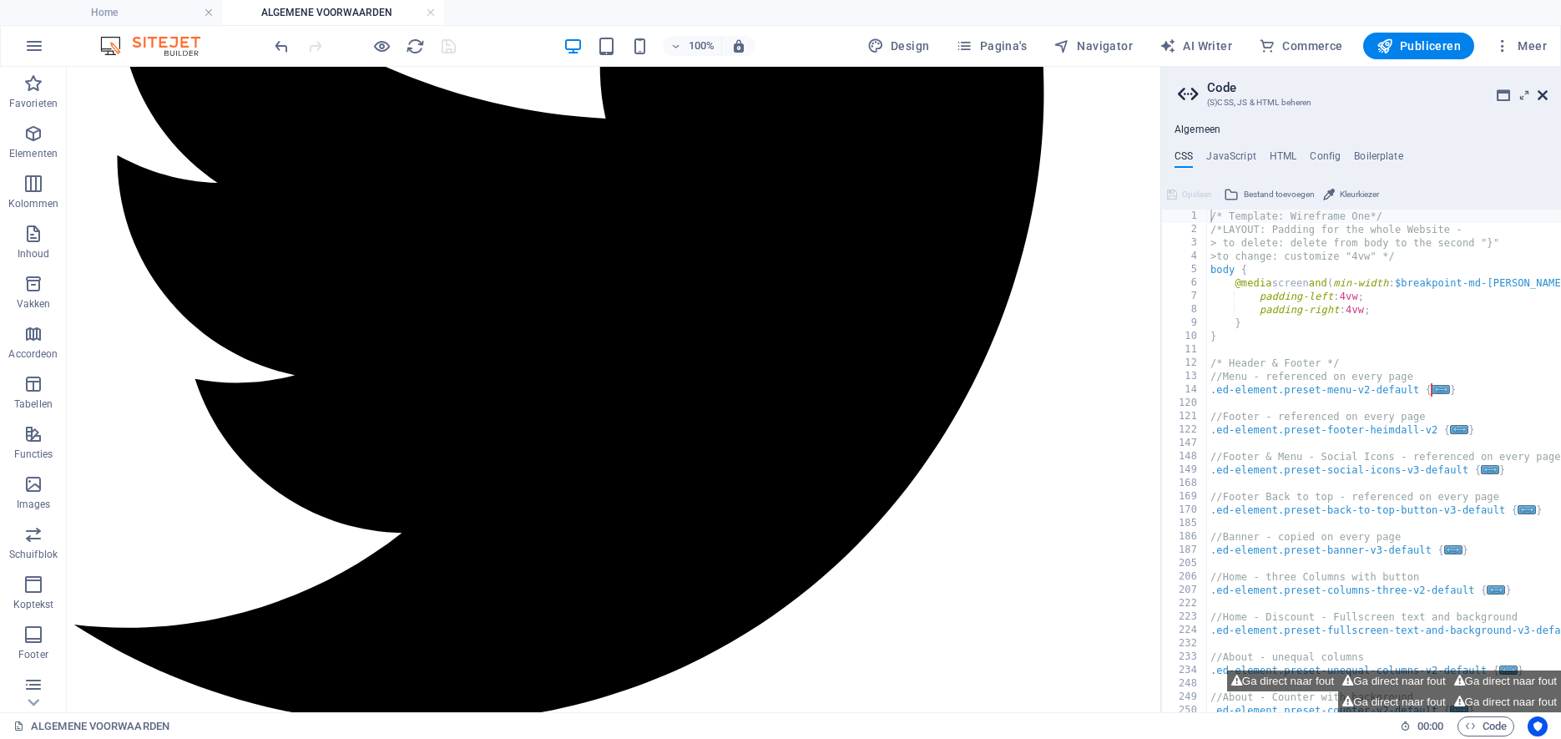
click at [1543, 95] on icon at bounding box center [1543, 94] width 10 height 13
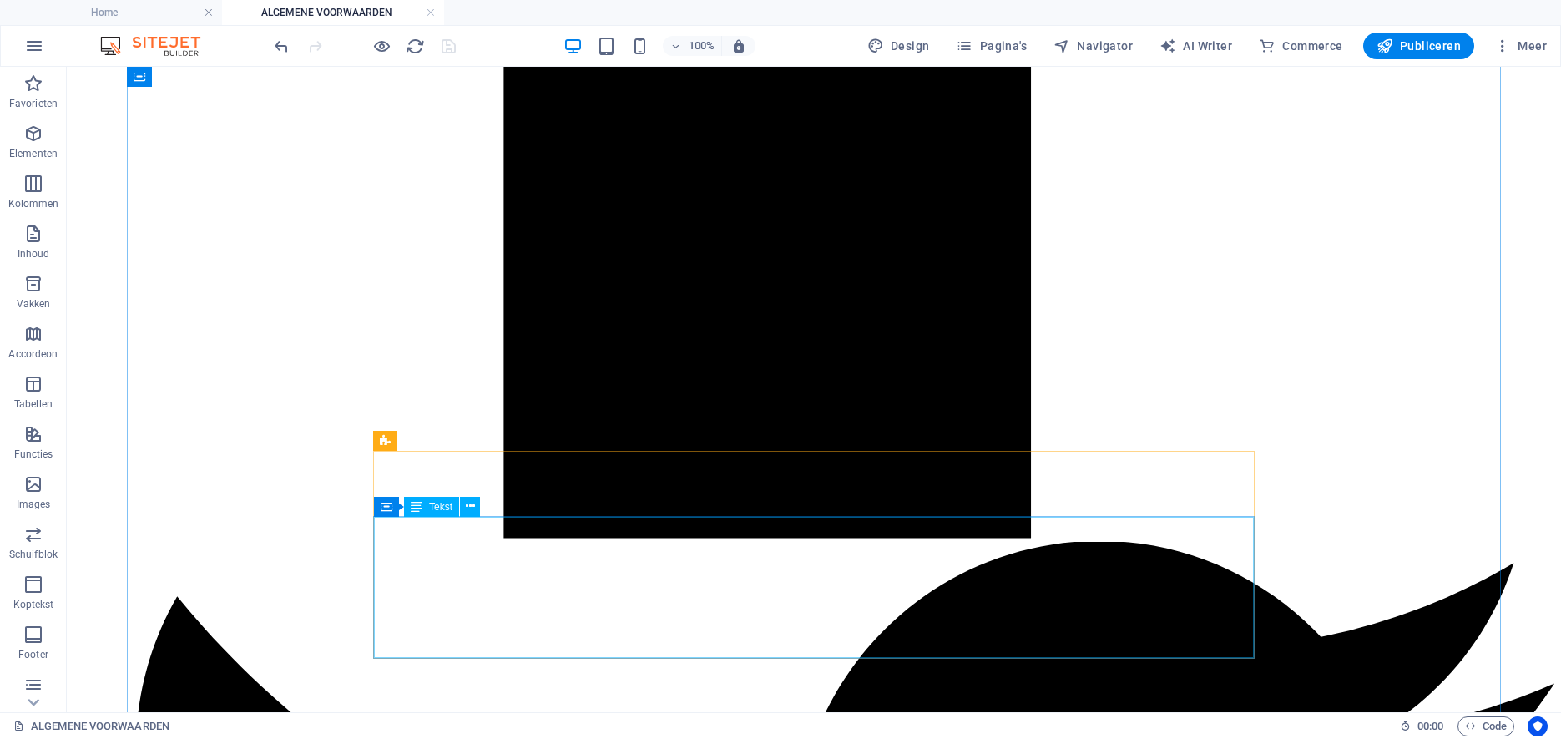
scroll to position [2622, 0]
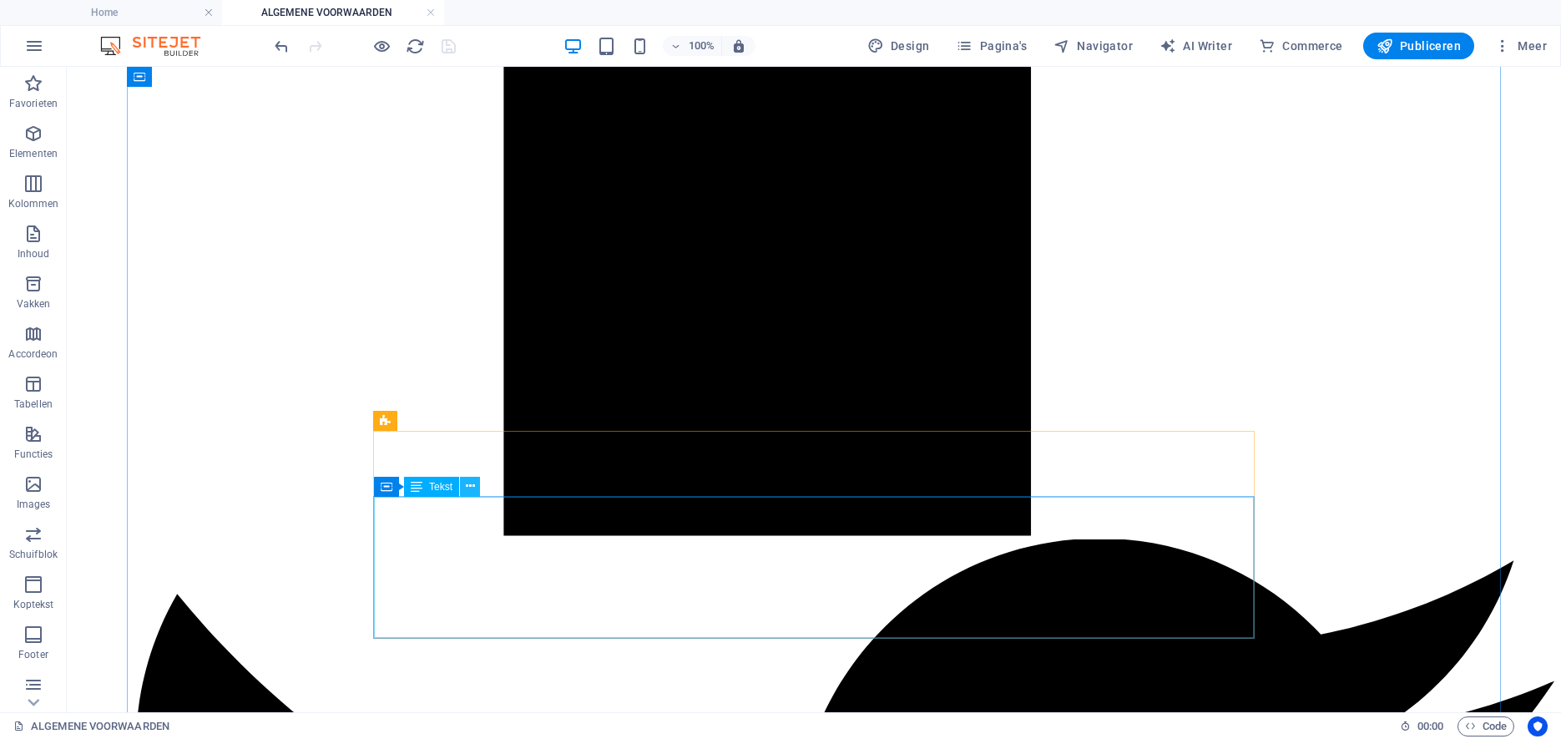
click at [468, 489] on icon at bounding box center [470, 486] width 9 height 18
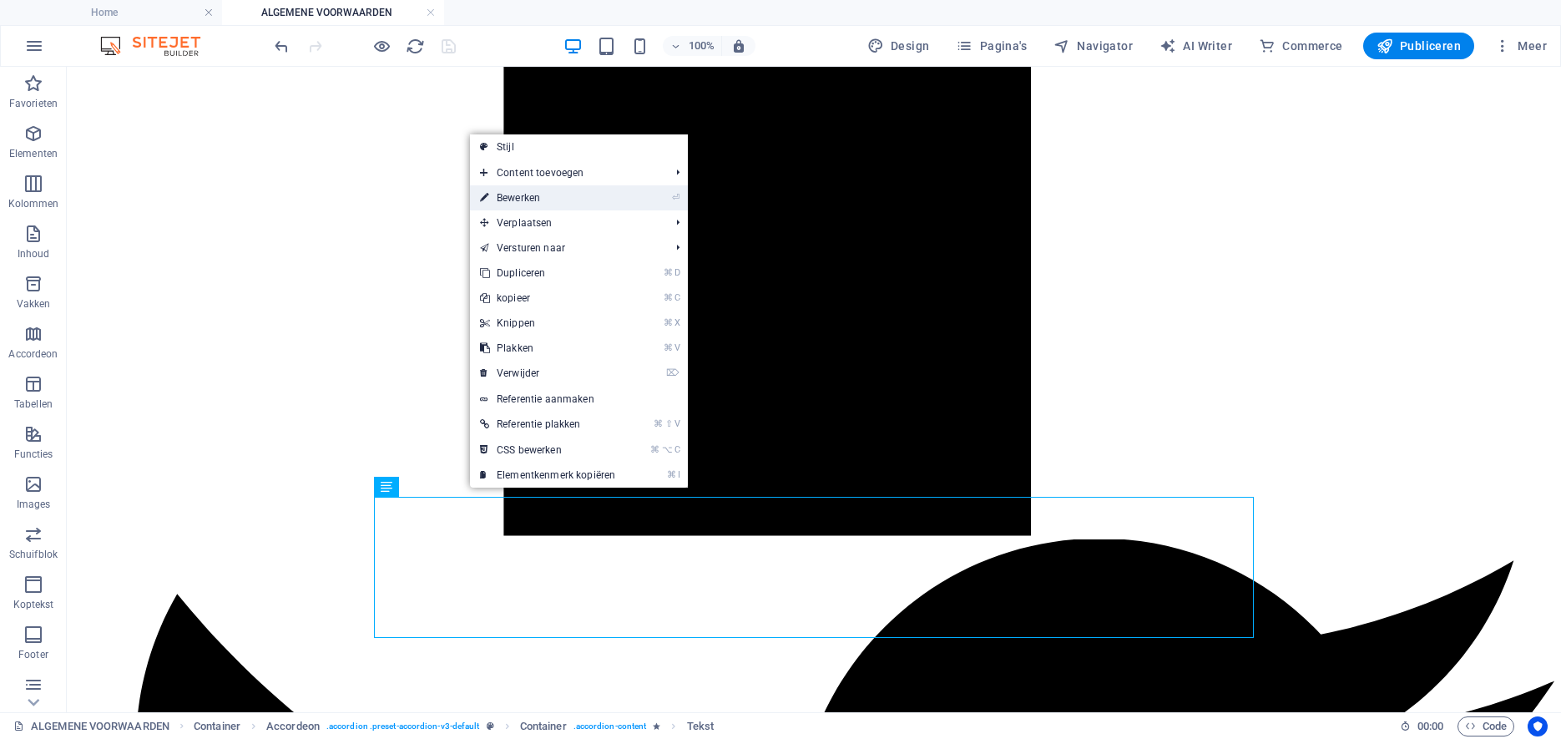
click at [549, 198] on link "⏎ Bewerken" at bounding box center [547, 197] width 155 height 25
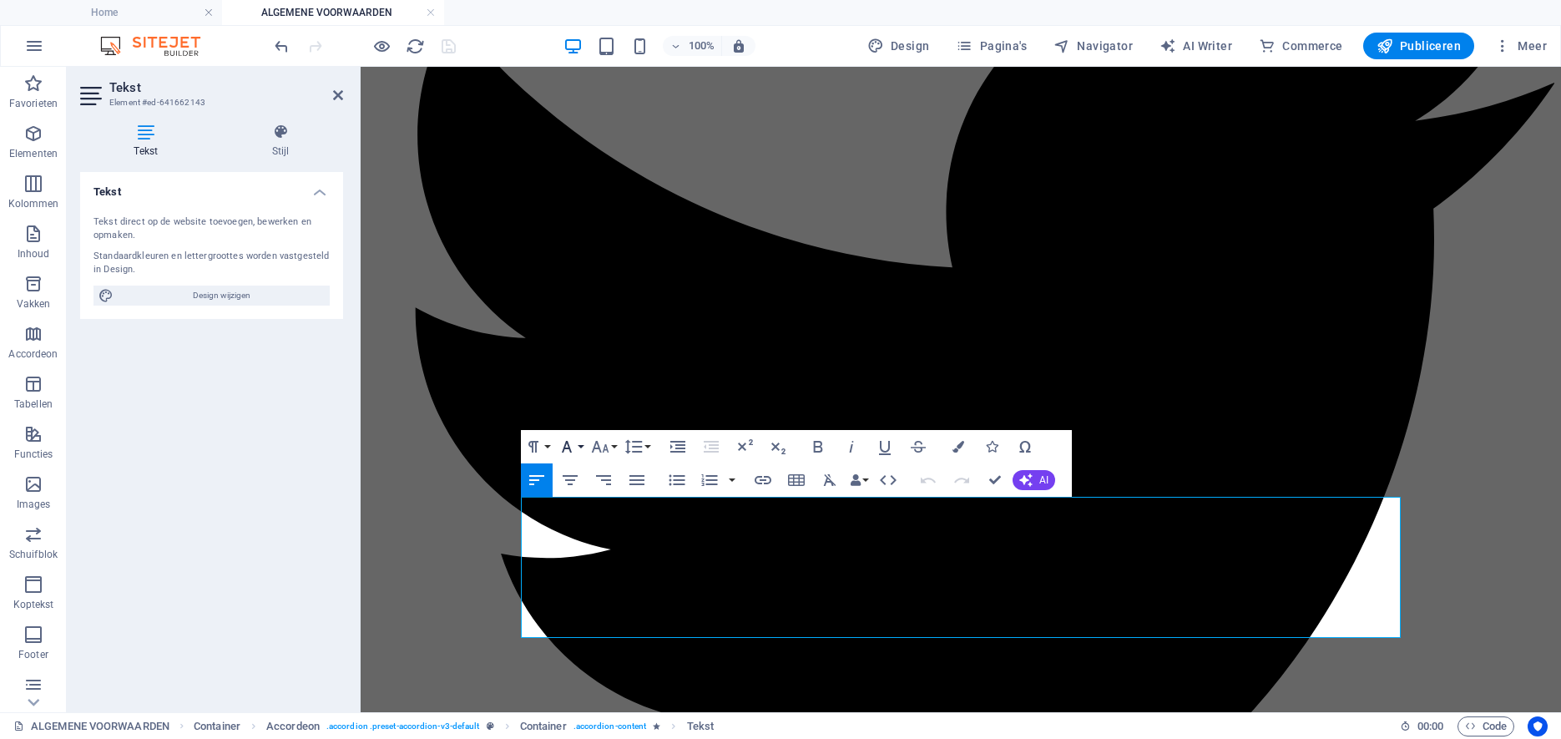
click at [578, 445] on button "Font Family" at bounding box center [570, 446] width 32 height 33
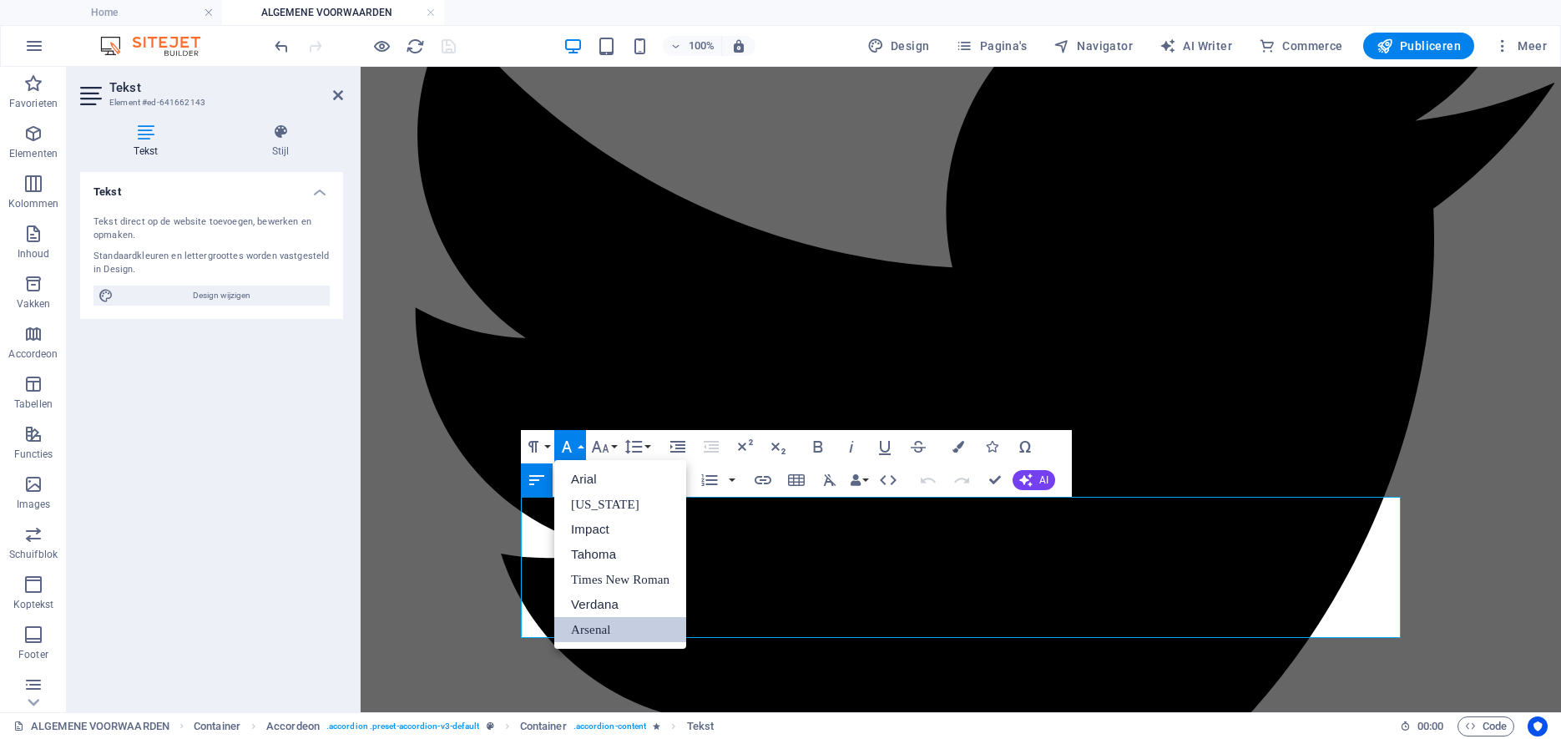
scroll to position [0, 0]
click at [609, 451] on icon "button" at bounding box center [600, 447] width 20 height 20
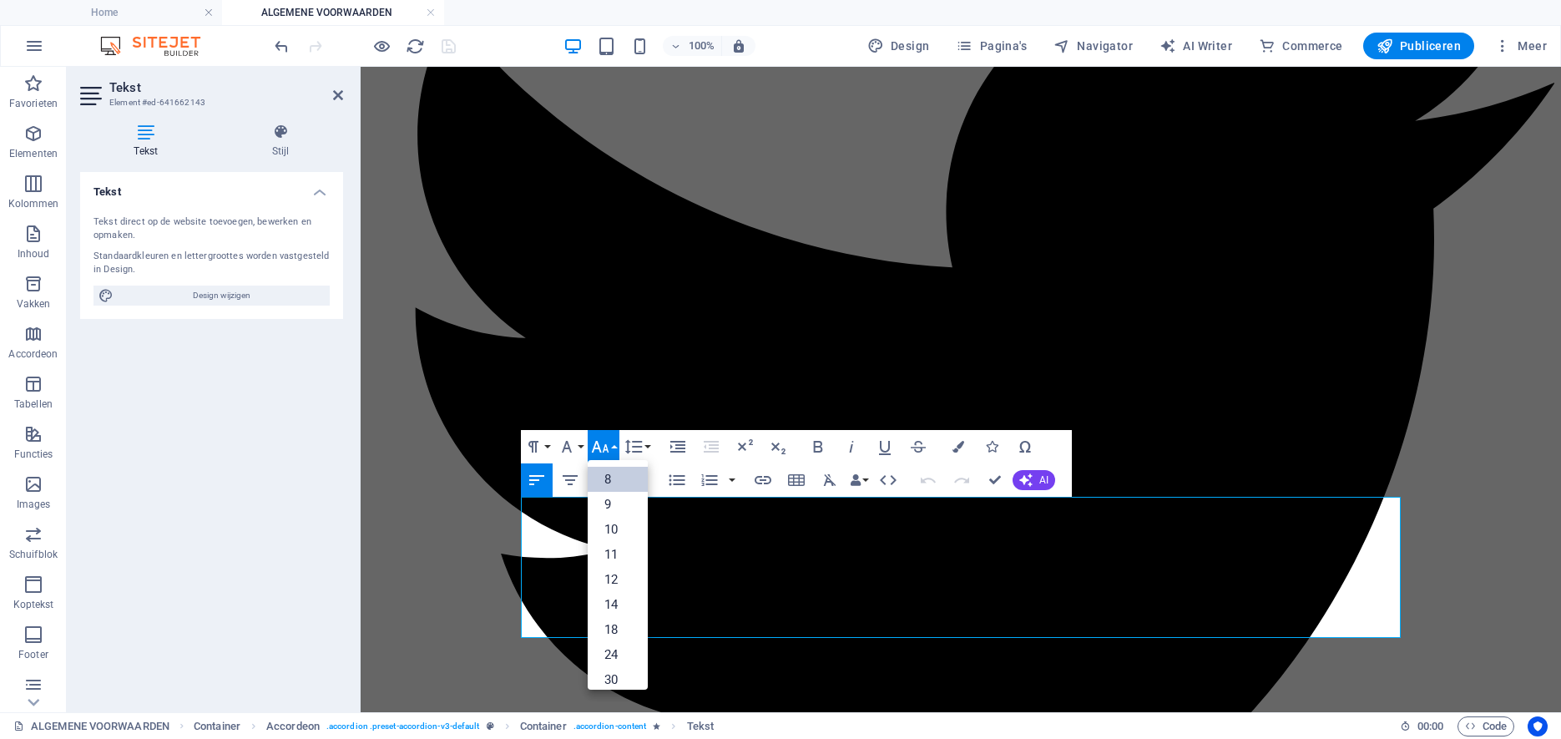
click at [627, 482] on link "8" at bounding box center [618, 479] width 60 height 25
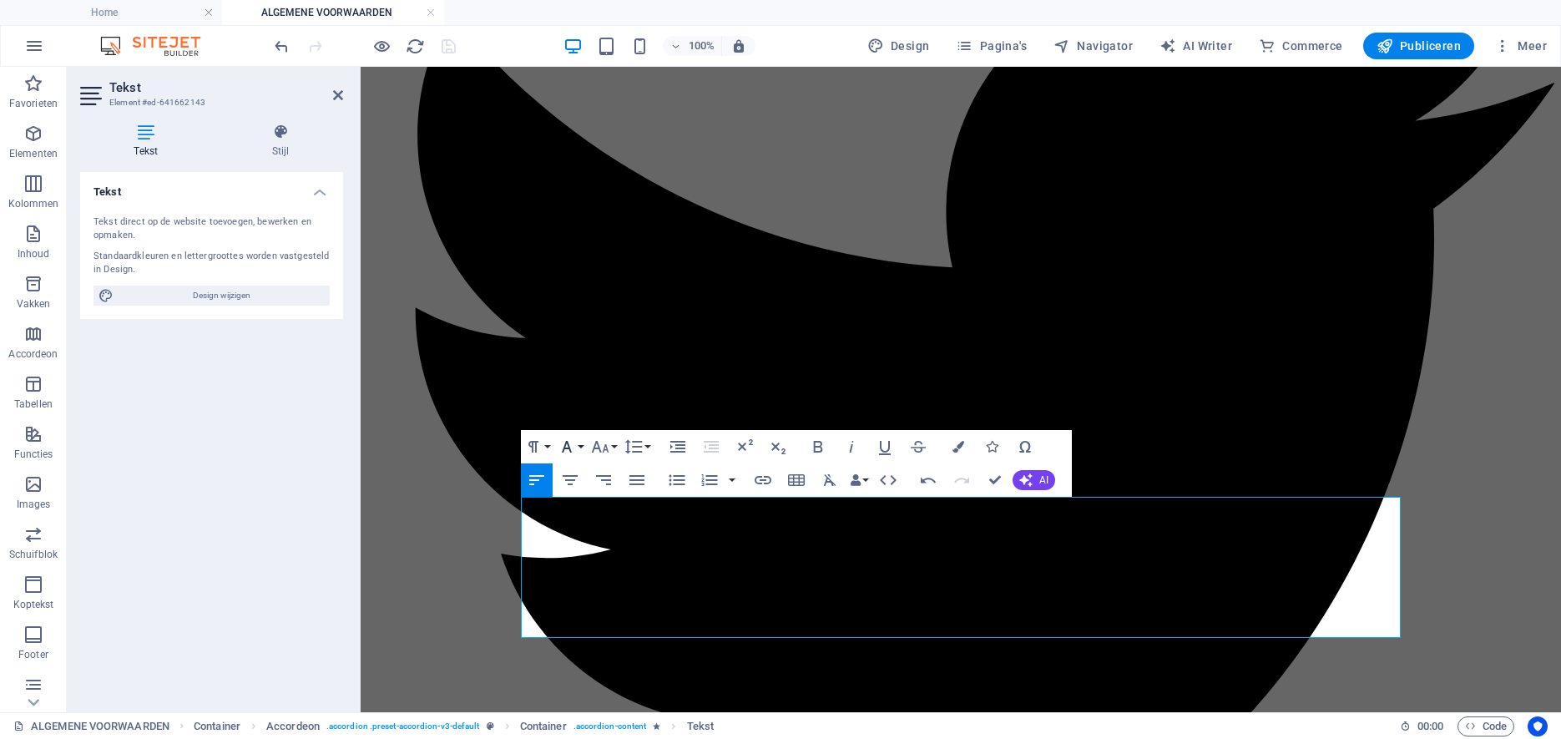
click at [580, 448] on button "Font Family" at bounding box center [570, 446] width 32 height 33
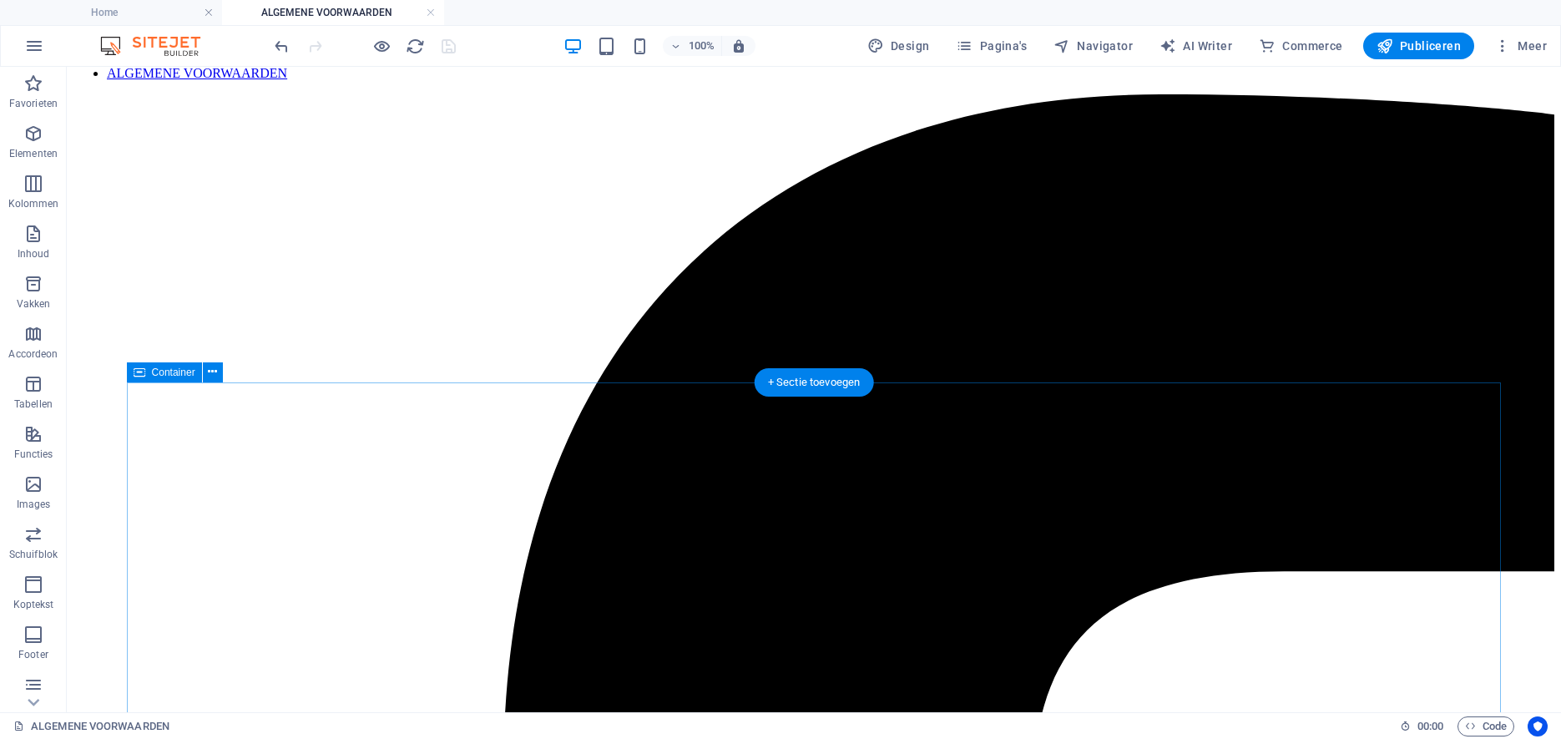
scroll to position [225, 0]
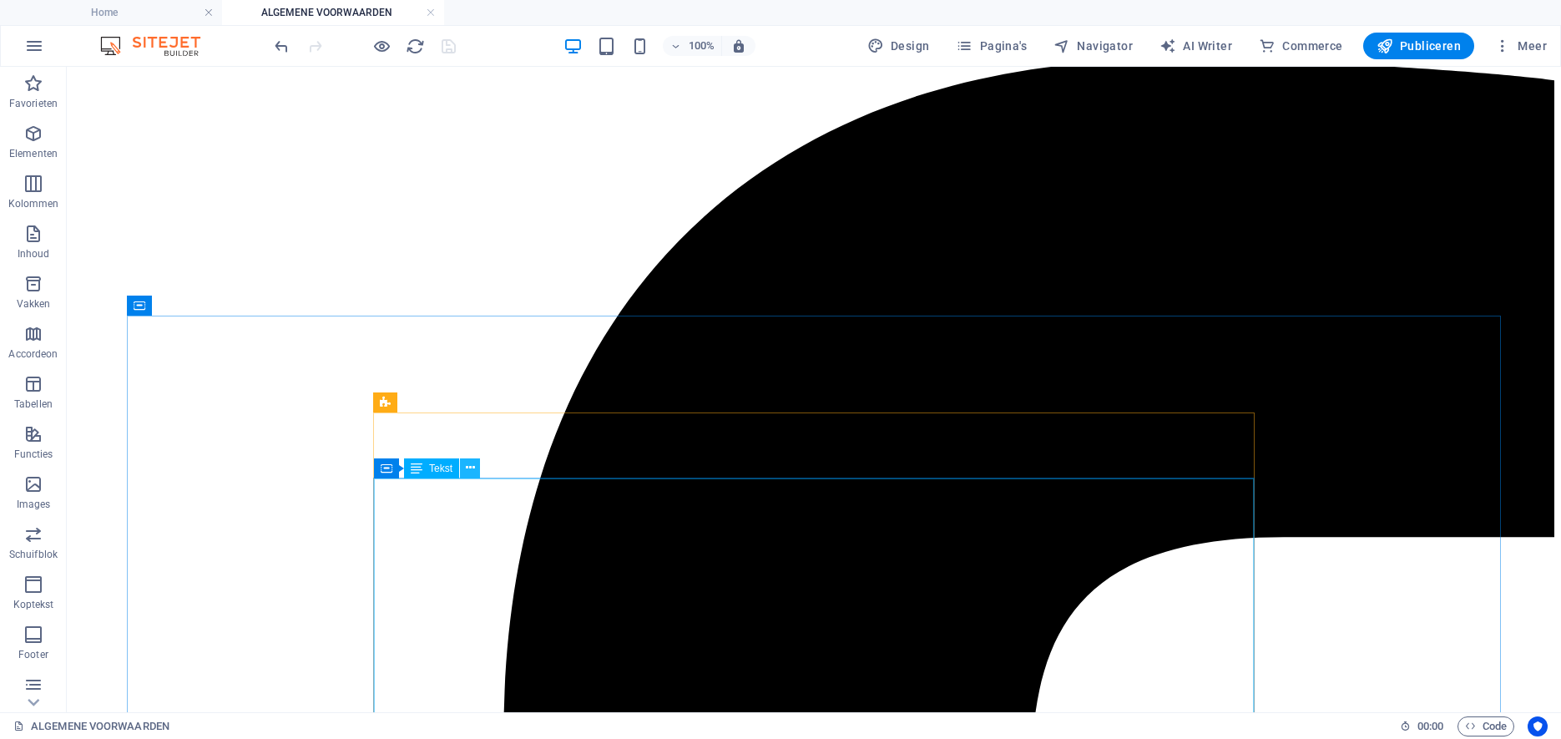
click at [473, 467] on icon at bounding box center [470, 468] width 9 height 18
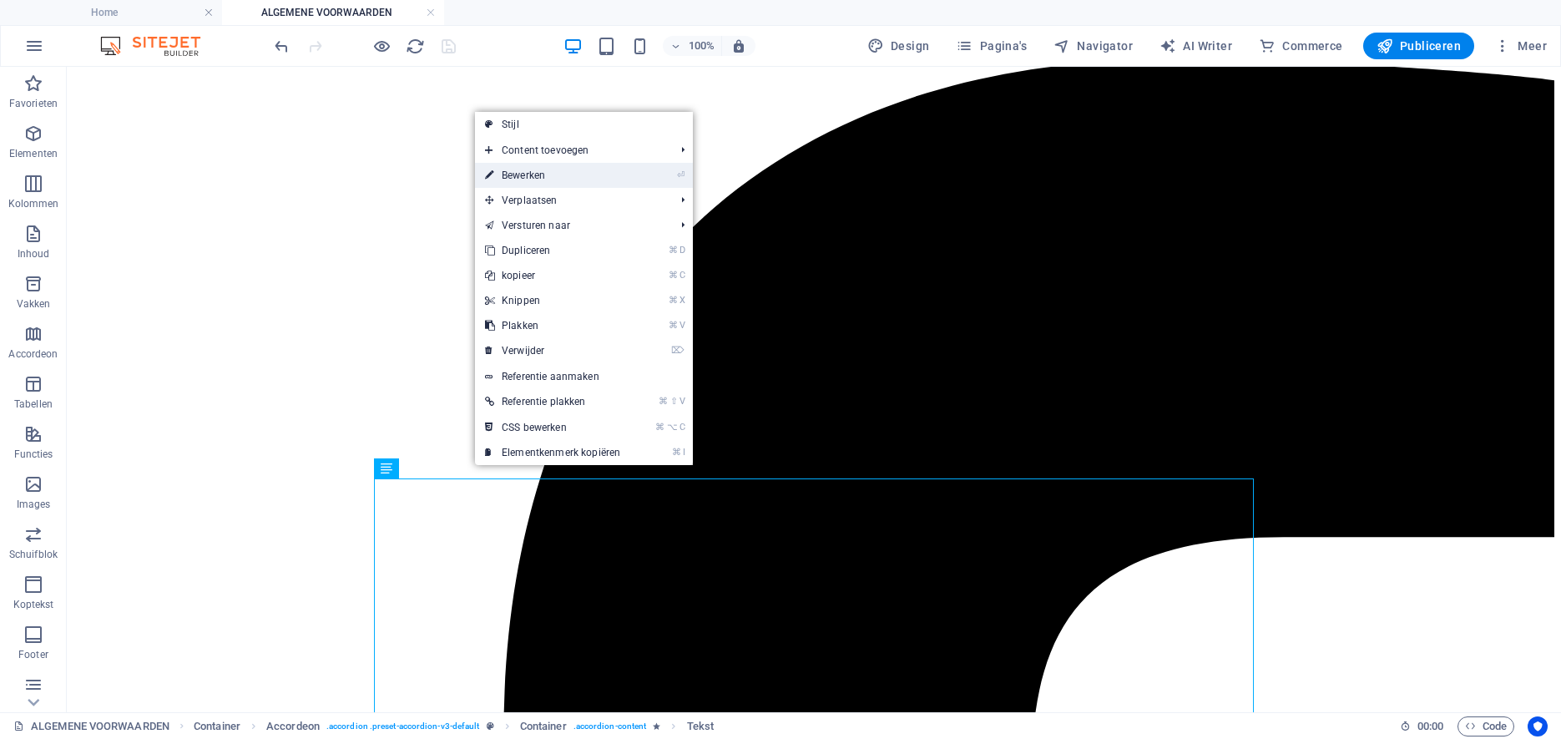
click at [575, 169] on link "⏎ Bewerken" at bounding box center [552, 175] width 155 height 25
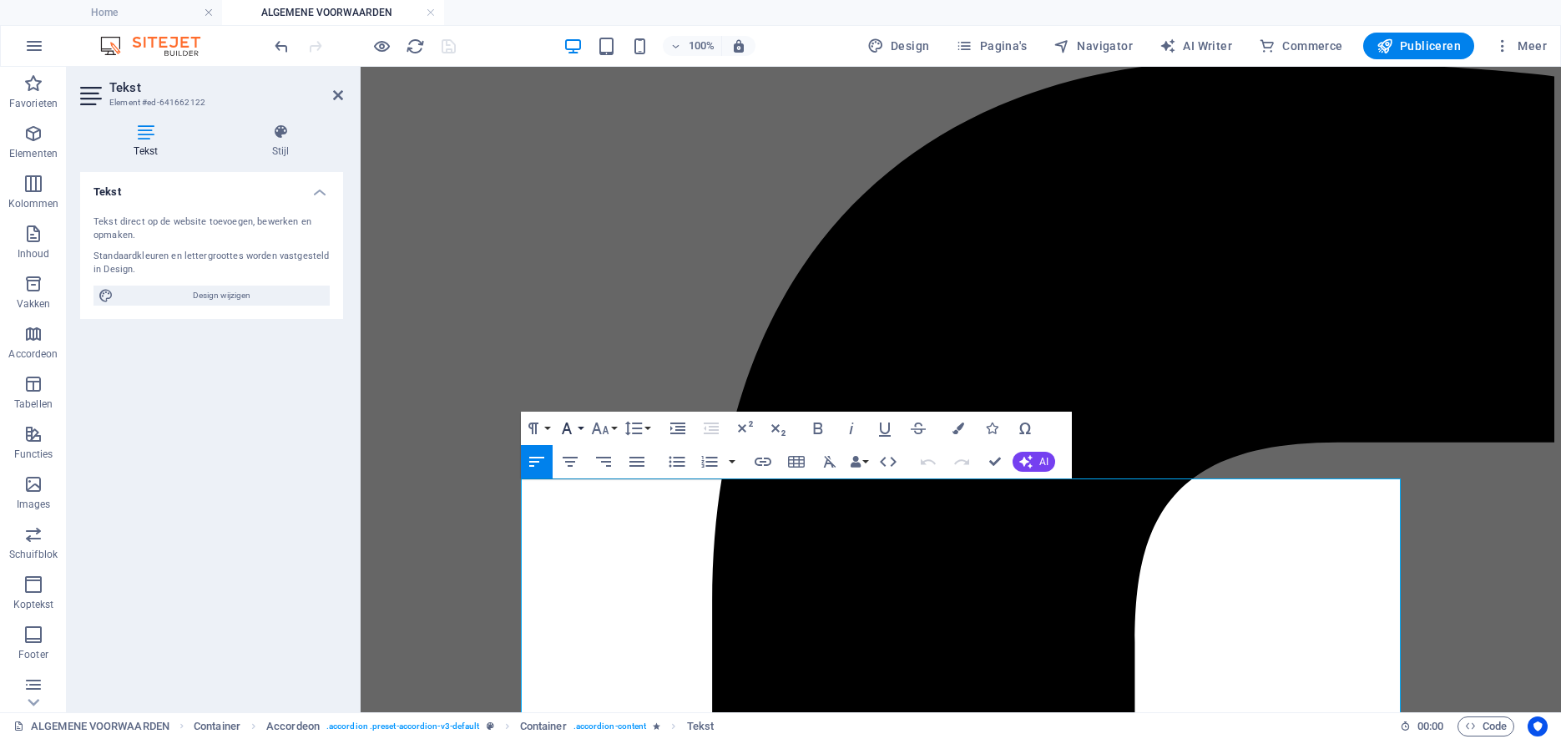
click at [577, 426] on button "Font Family" at bounding box center [570, 428] width 32 height 33
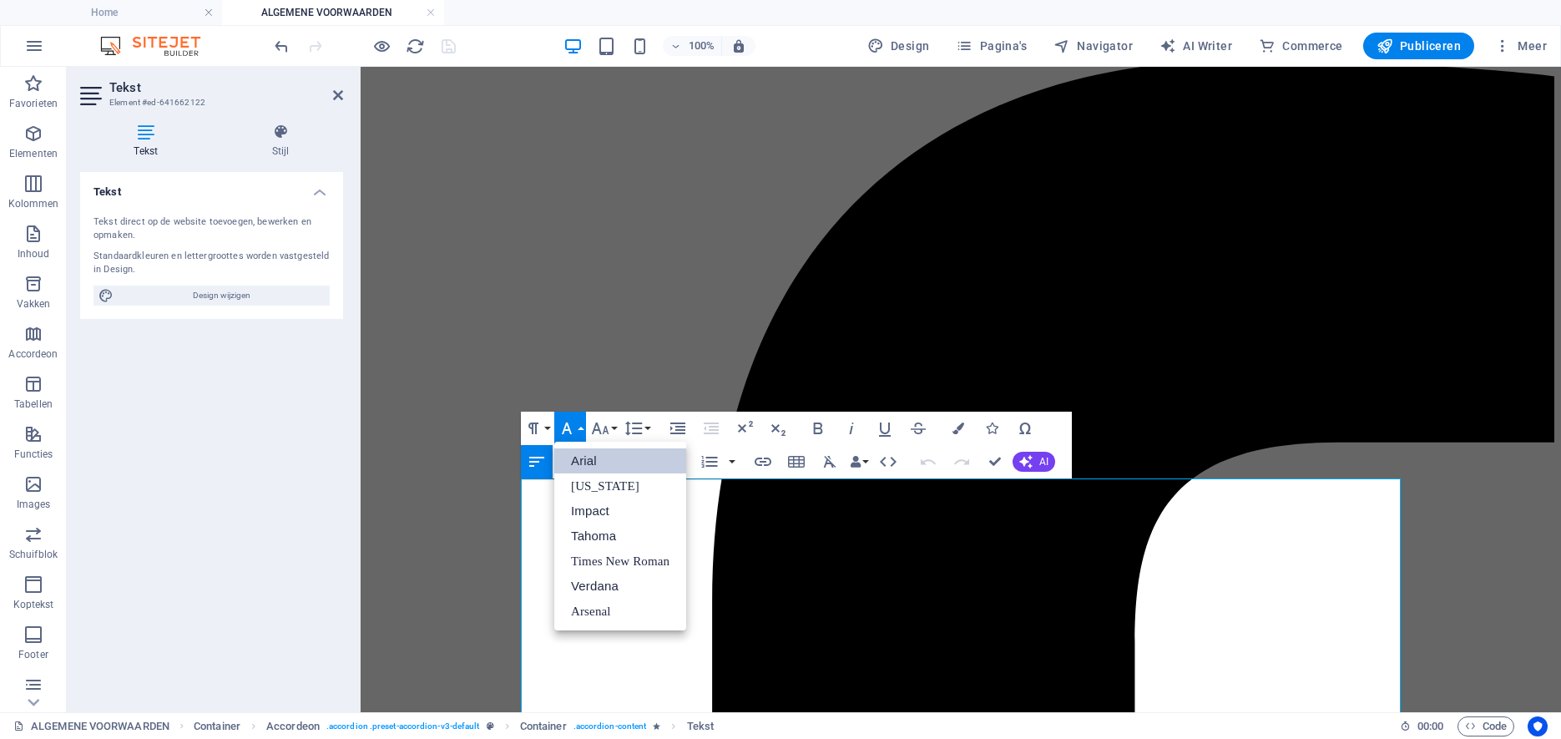
scroll to position [0, 0]
click at [592, 611] on link "Arsenal" at bounding box center [620, 611] width 132 height 25
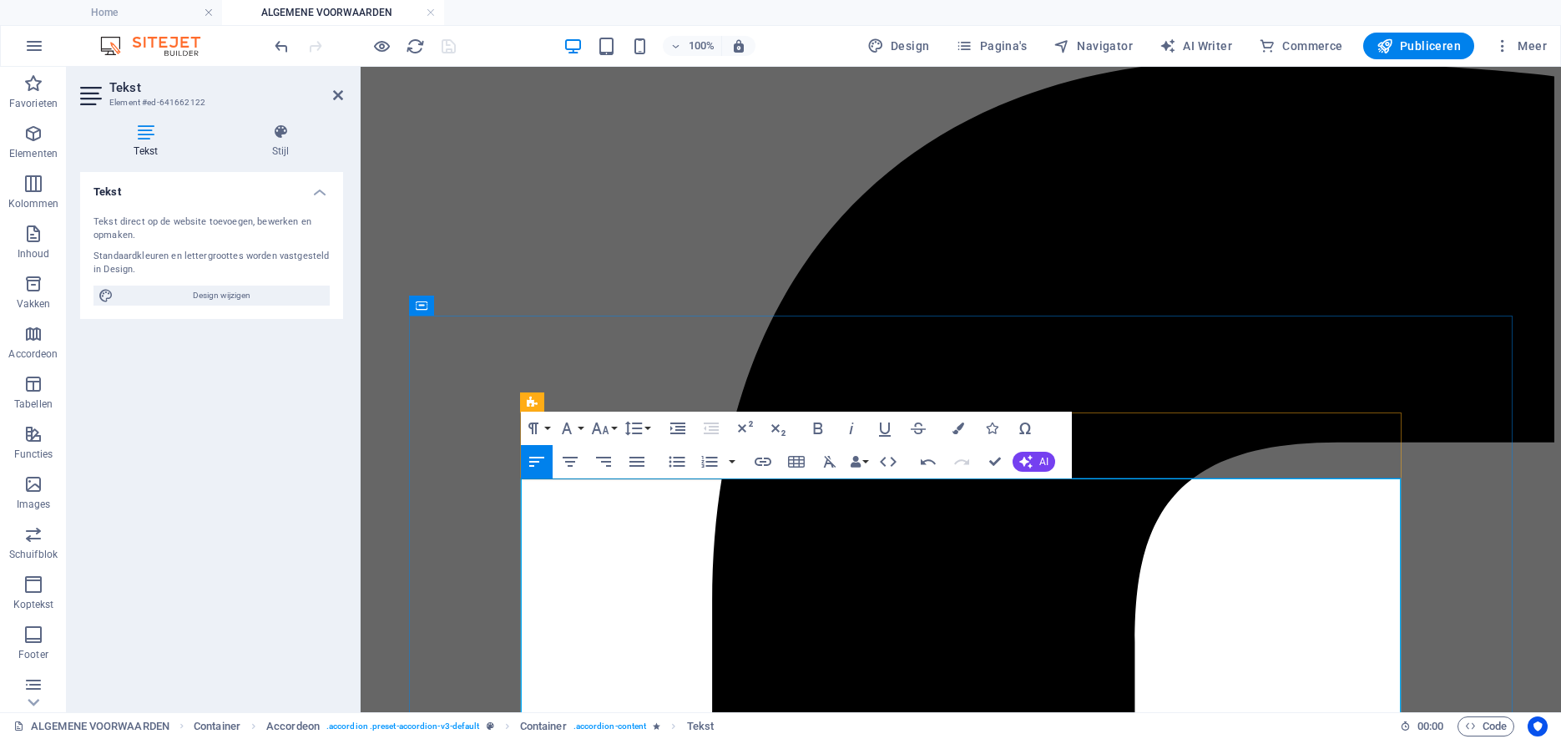
click at [581, 428] on button "Font Family" at bounding box center [570, 428] width 32 height 33
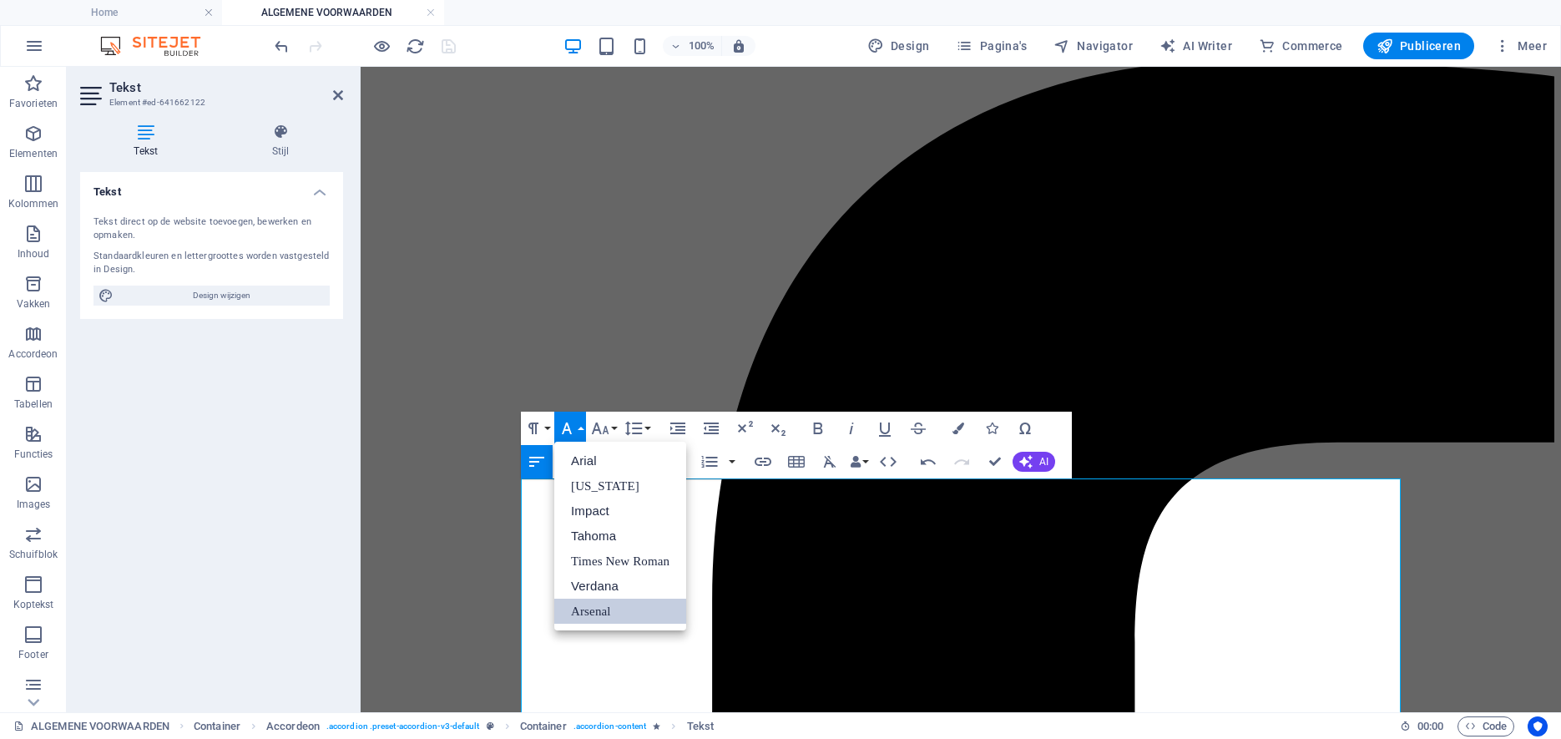
drag, startPoint x: 604, startPoint y: 611, endPoint x: 242, endPoint y: 544, distance: 367.6
click at [604, 611] on link "Arsenal" at bounding box center [620, 611] width 132 height 25
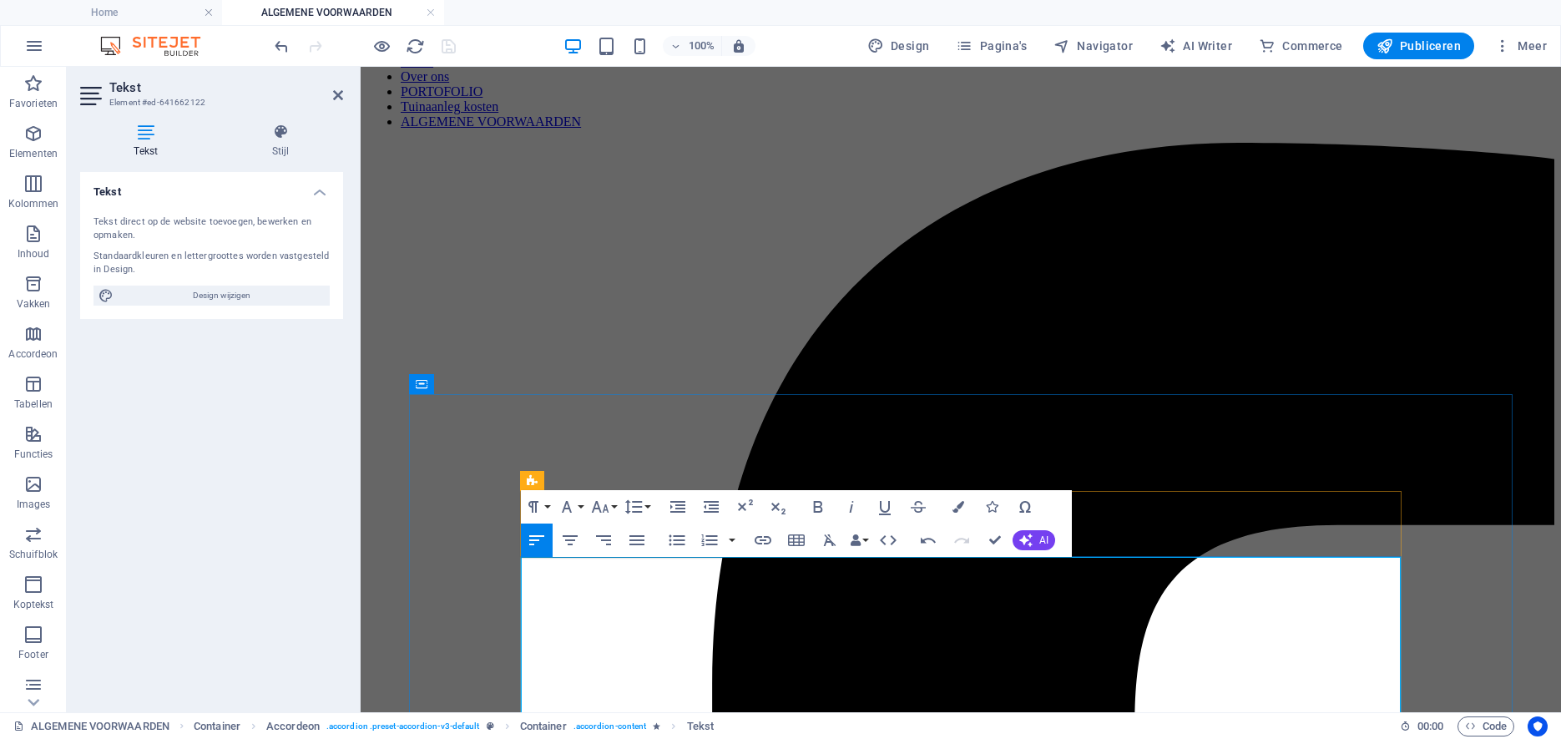
scroll to position [147, 0]
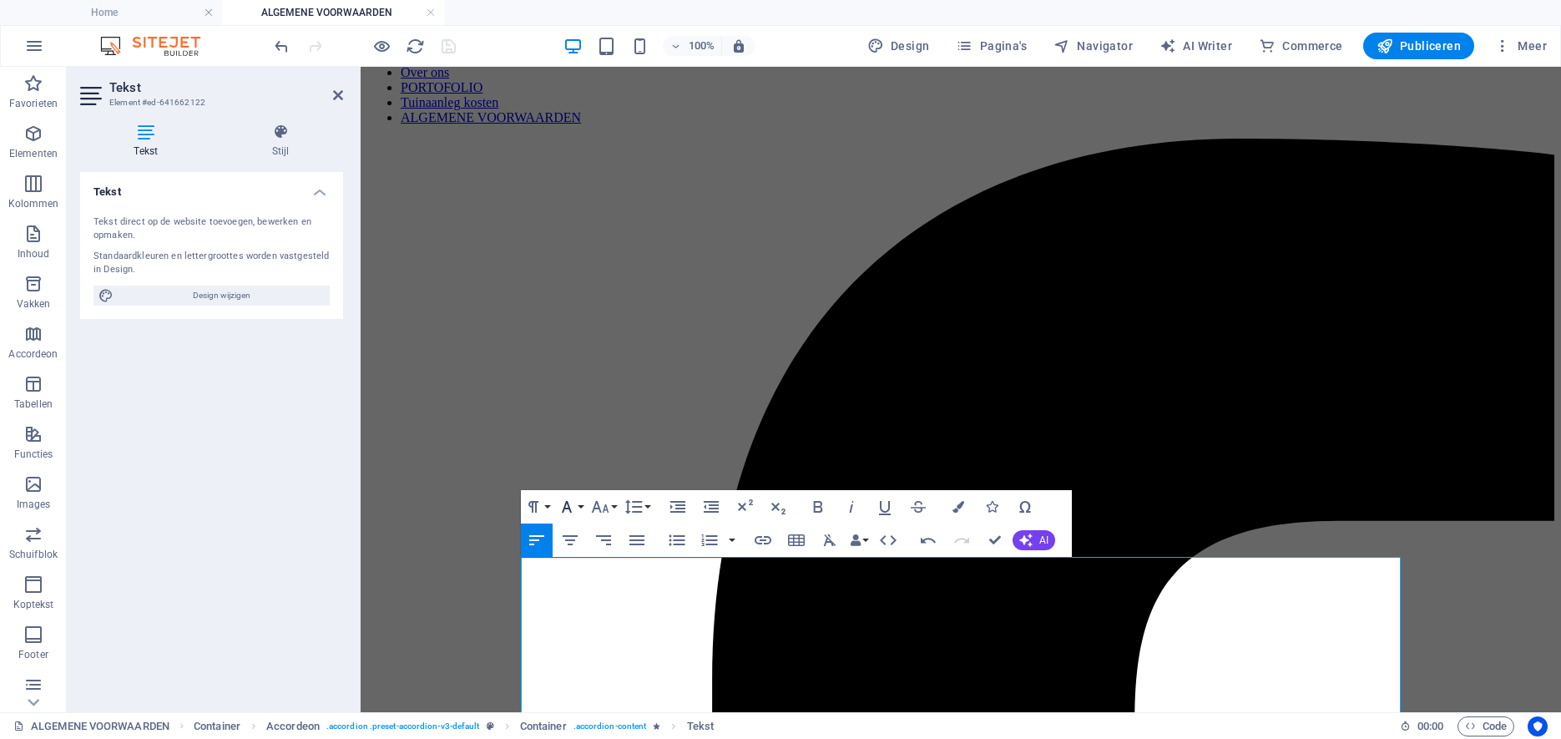
click at [583, 508] on button "Font Family" at bounding box center [570, 506] width 32 height 33
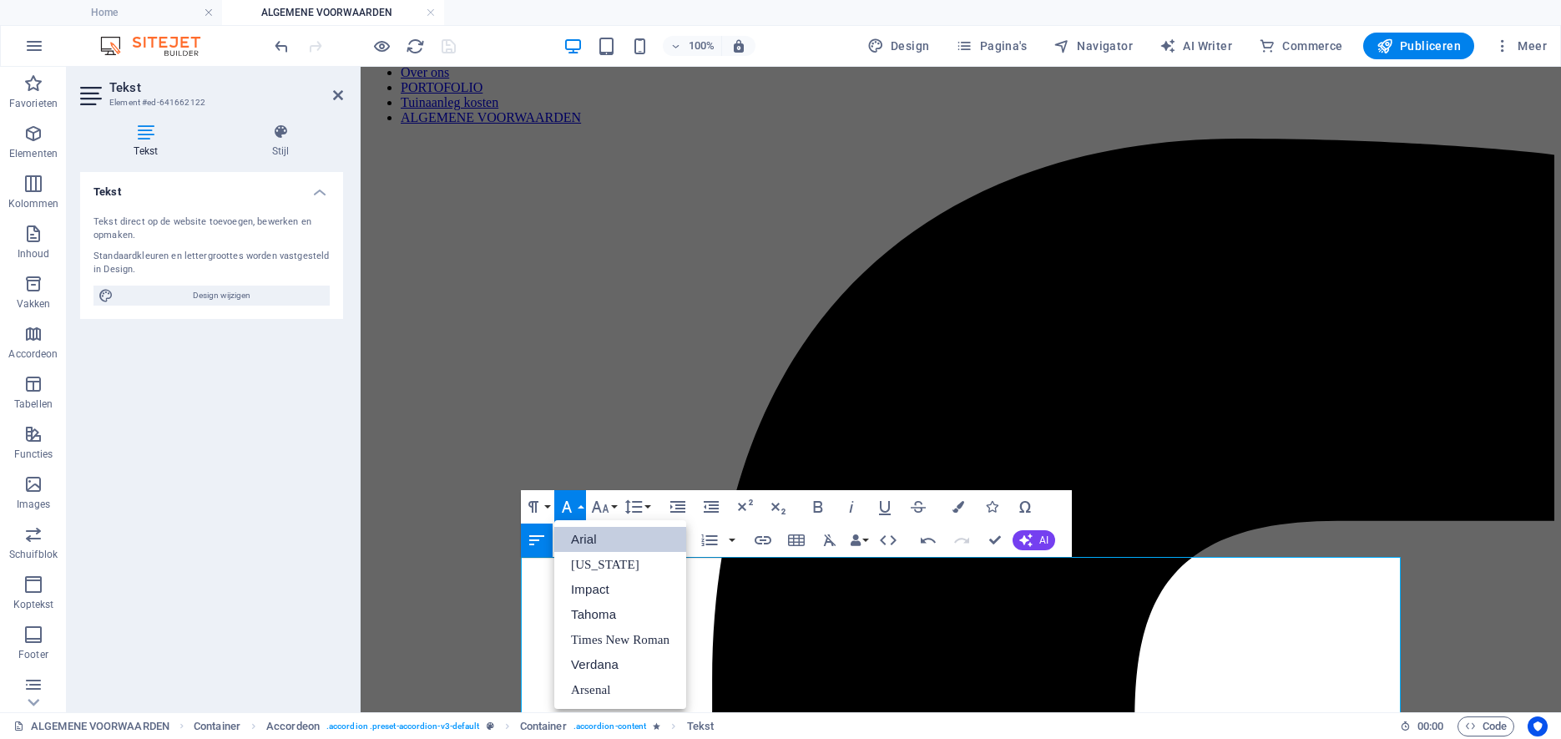
scroll to position [0, 0]
click at [605, 507] on icon "button" at bounding box center [601, 507] width 18 height 12
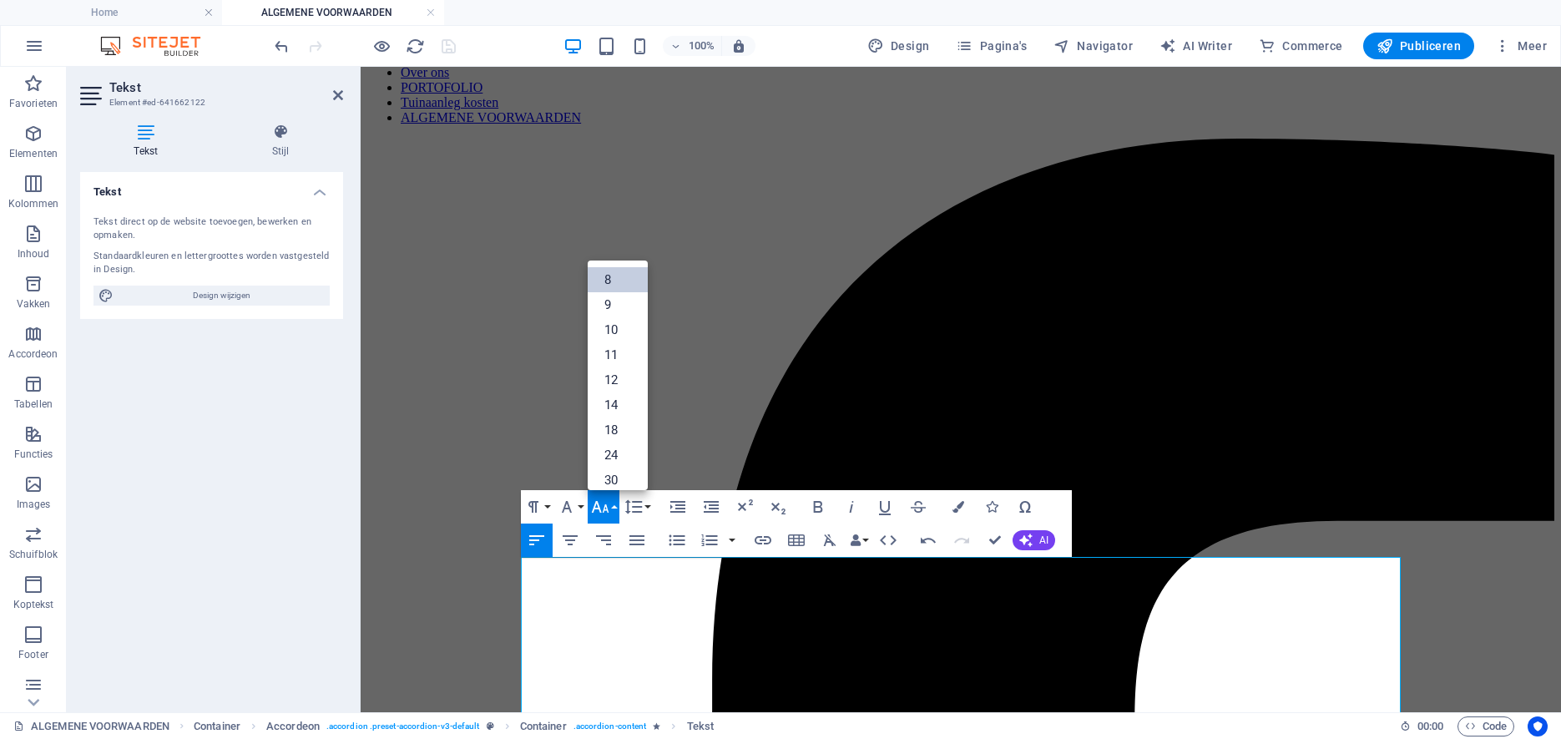
click at [614, 278] on link "8" at bounding box center [618, 279] width 60 height 25
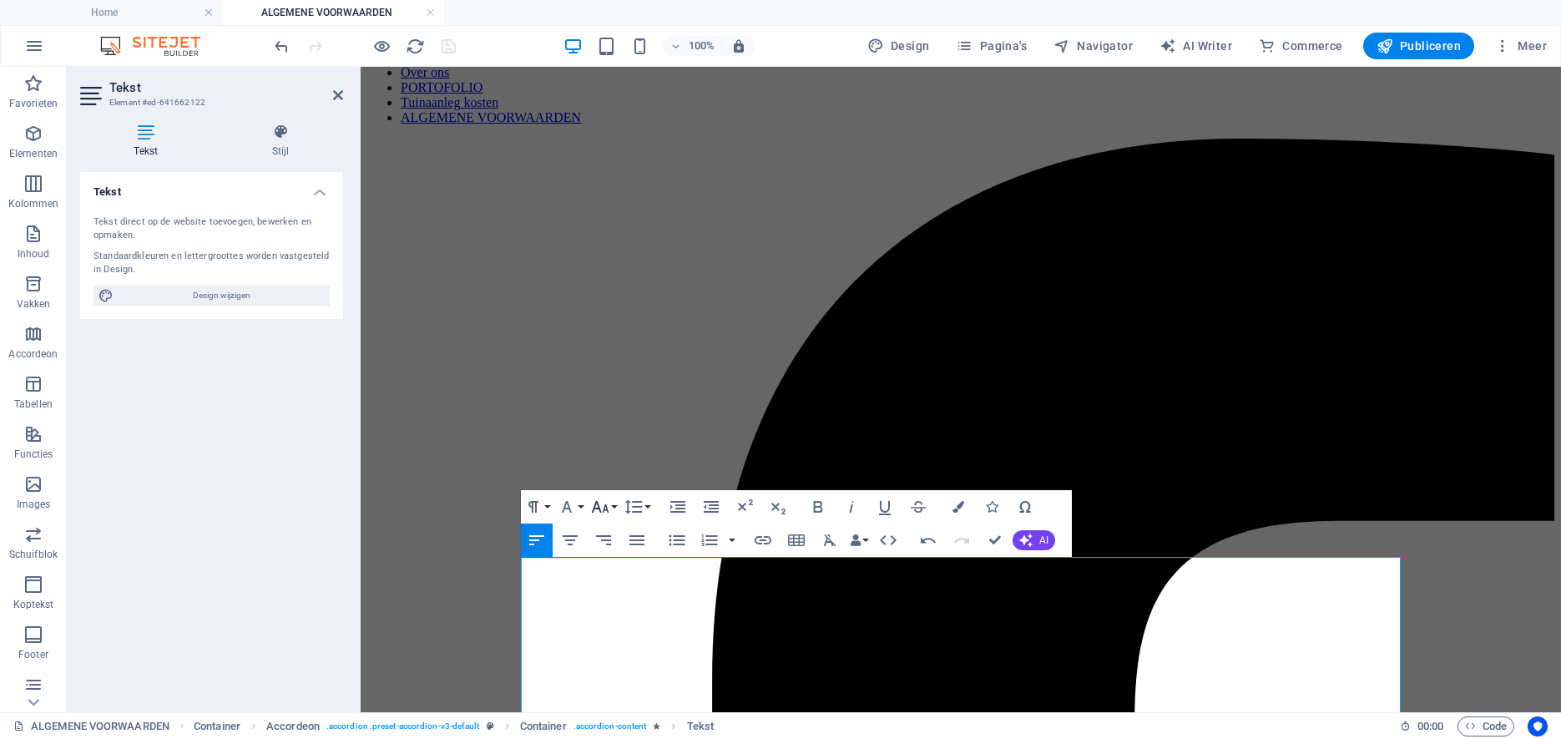
click at [609, 511] on icon "button" at bounding box center [600, 507] width 20 height 20
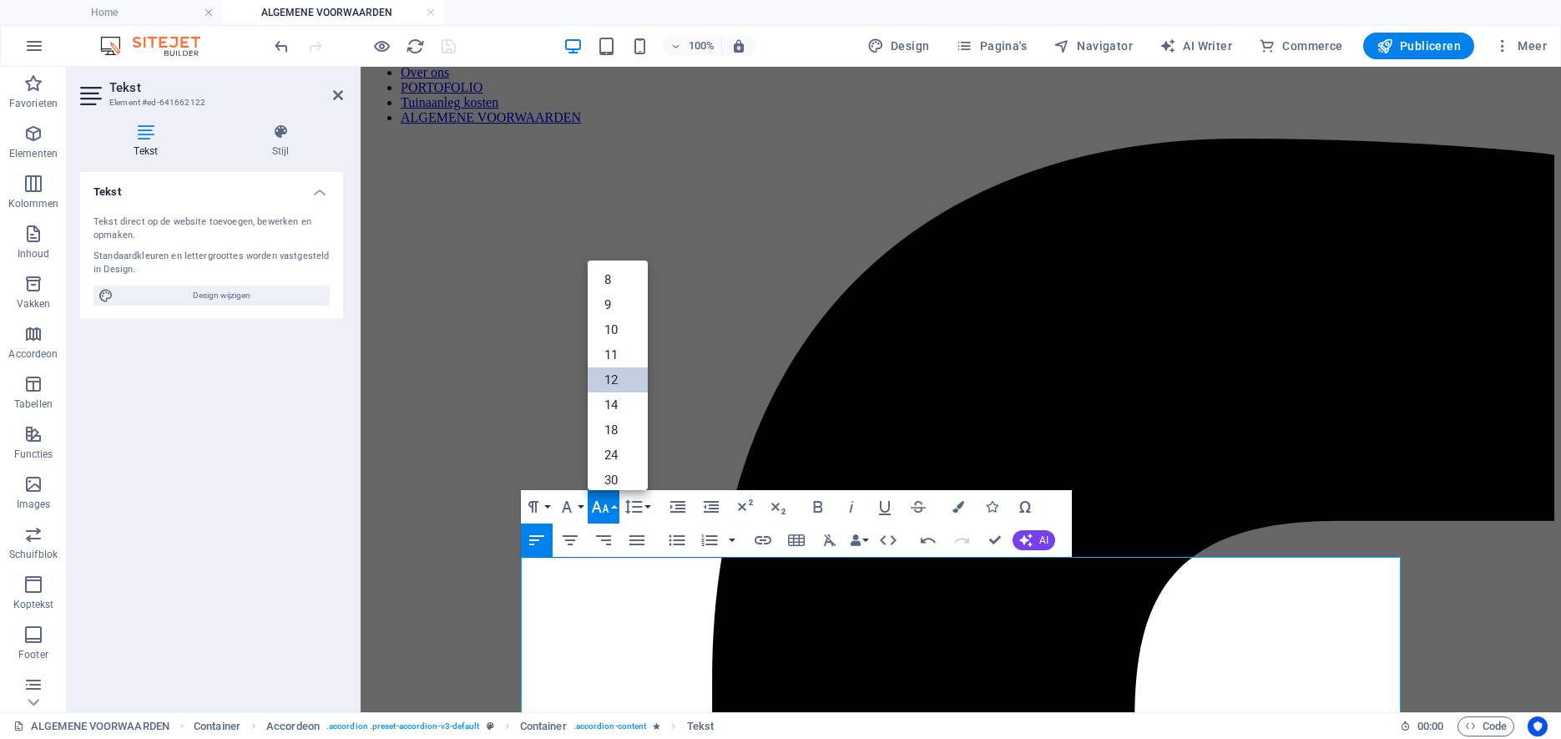
click at [615, 384] on link "12" at bounding box center [618, 379] width 60 height 25
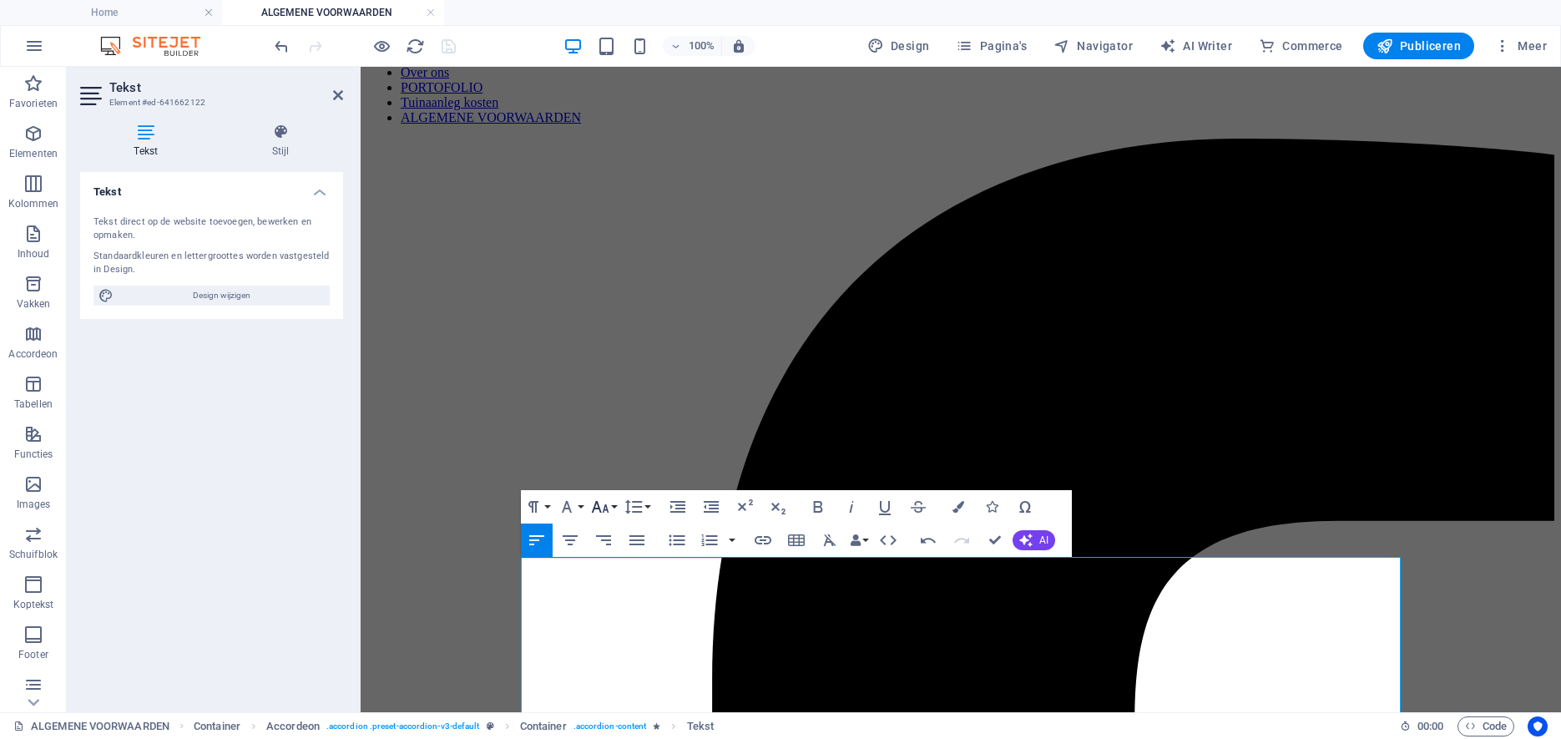
click at [615, 507] on button "Font Size" at bounding box center [604, 506] width 32 height 33
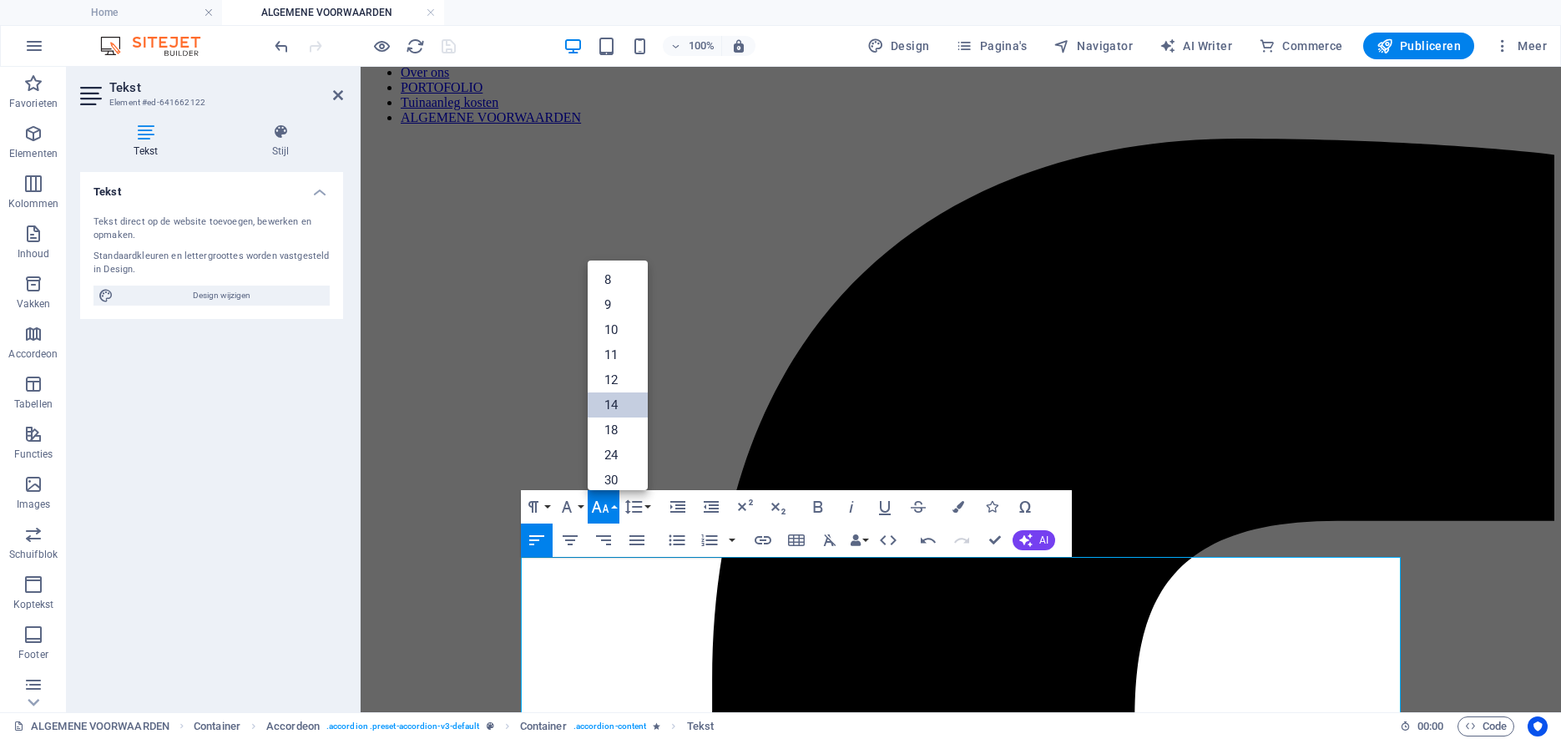
click at [619, 406] on link "14" at bounding box center [618, 404] width 60 height 25
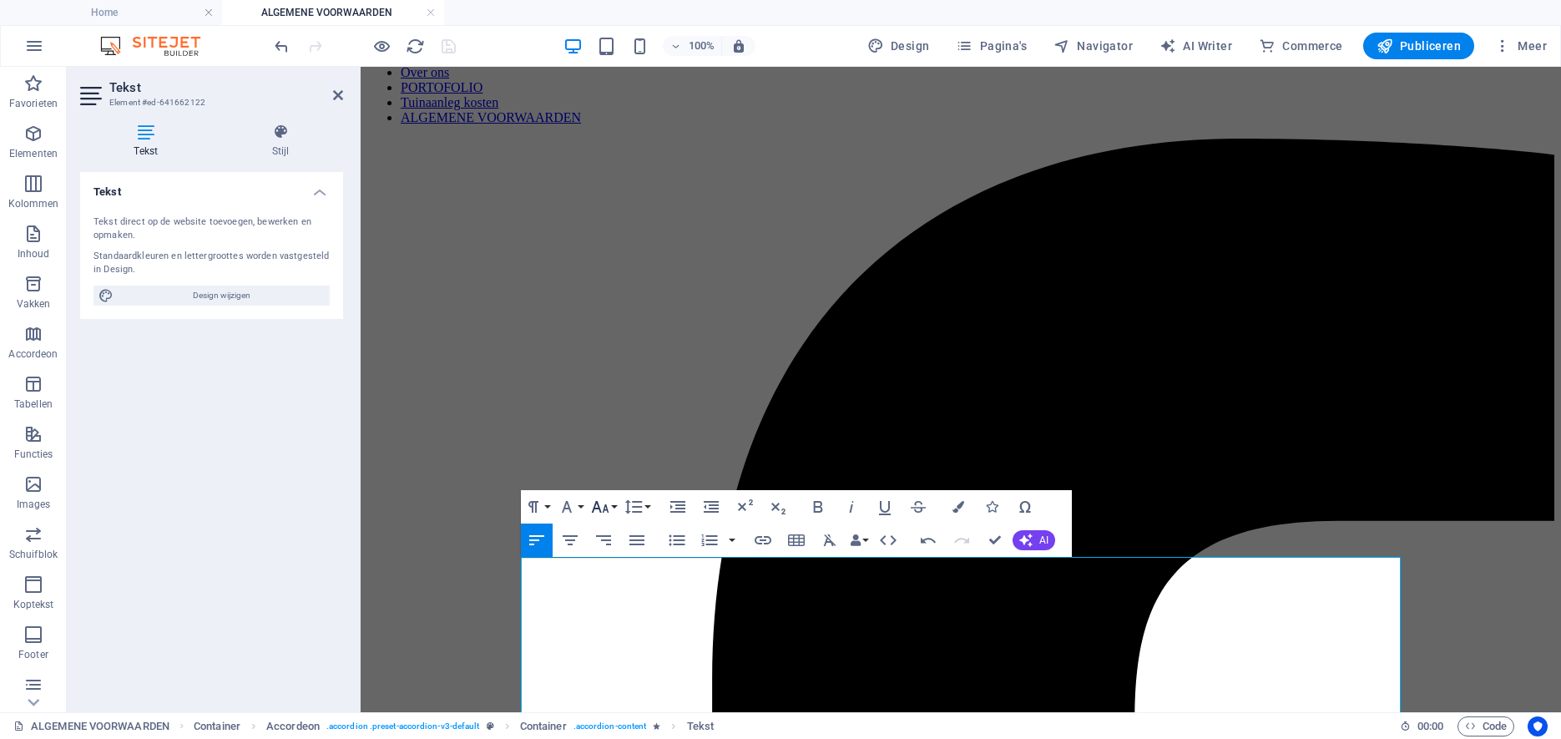
click at [609, 501] on icon "button" at bounding box center [600, 507] width 20 height 20
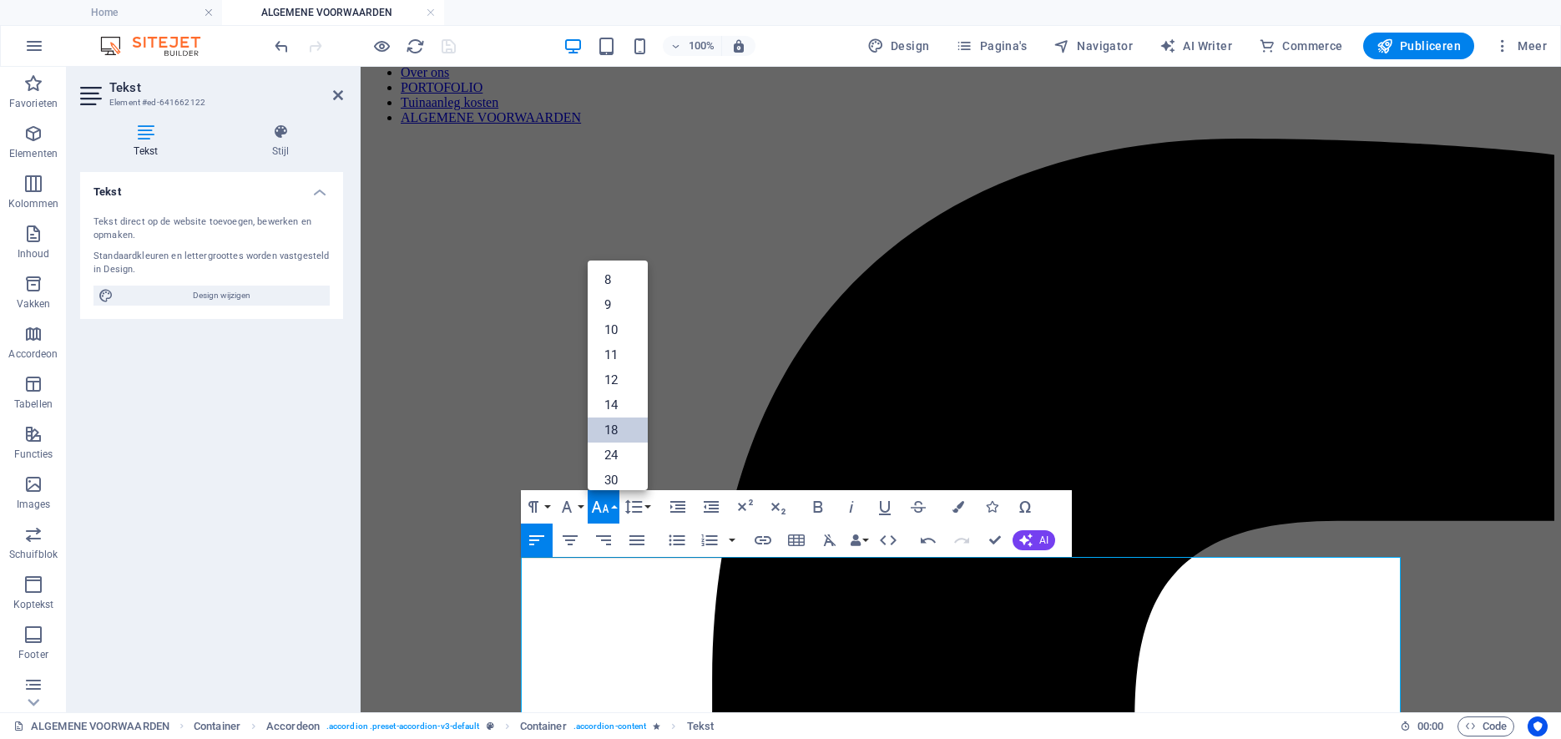
click at [618, 420] on link "18" at bounding box center [618, 429] width 60 height 25
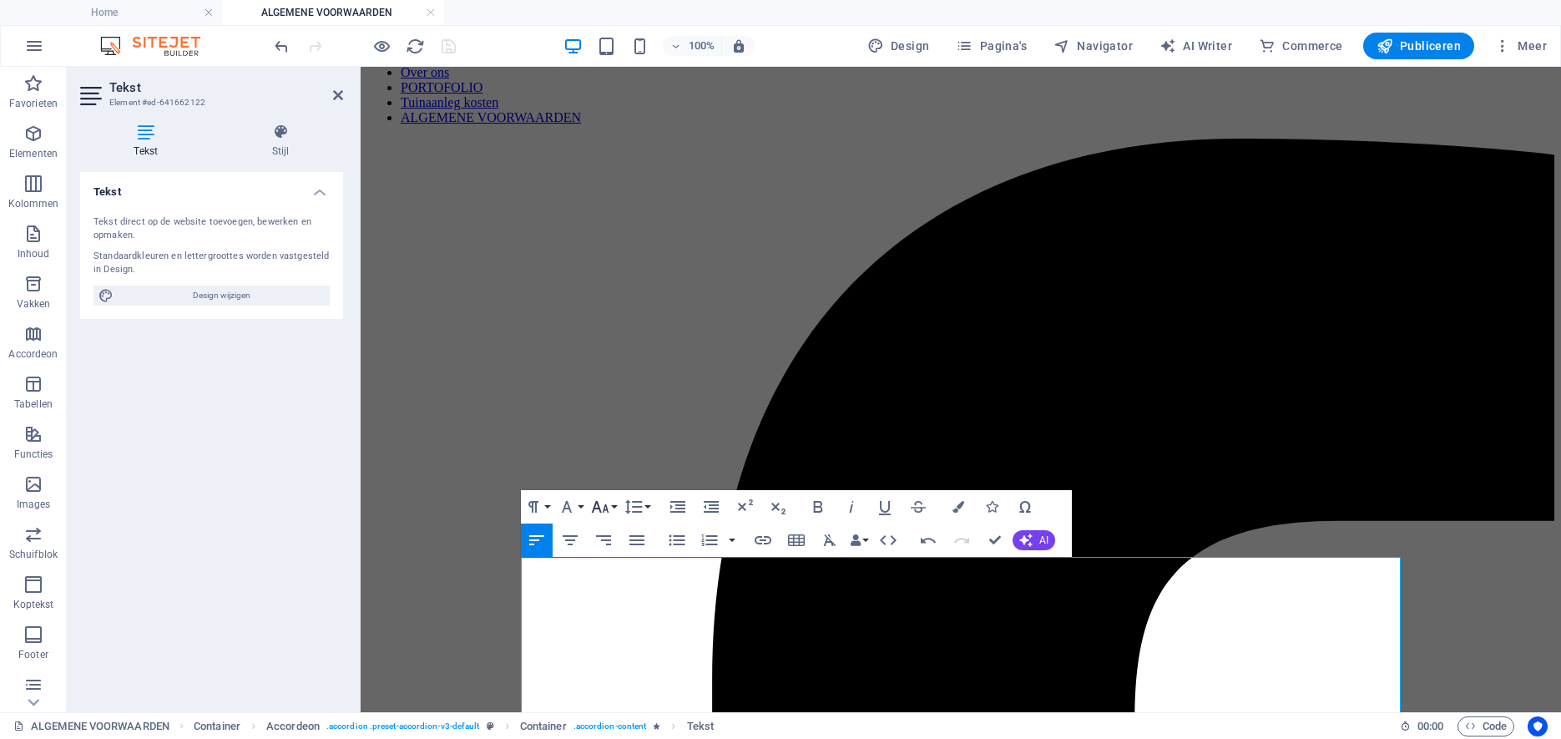
click at [608, 510] on icon "button" at bounding box center [601, 507] width 18 height 12
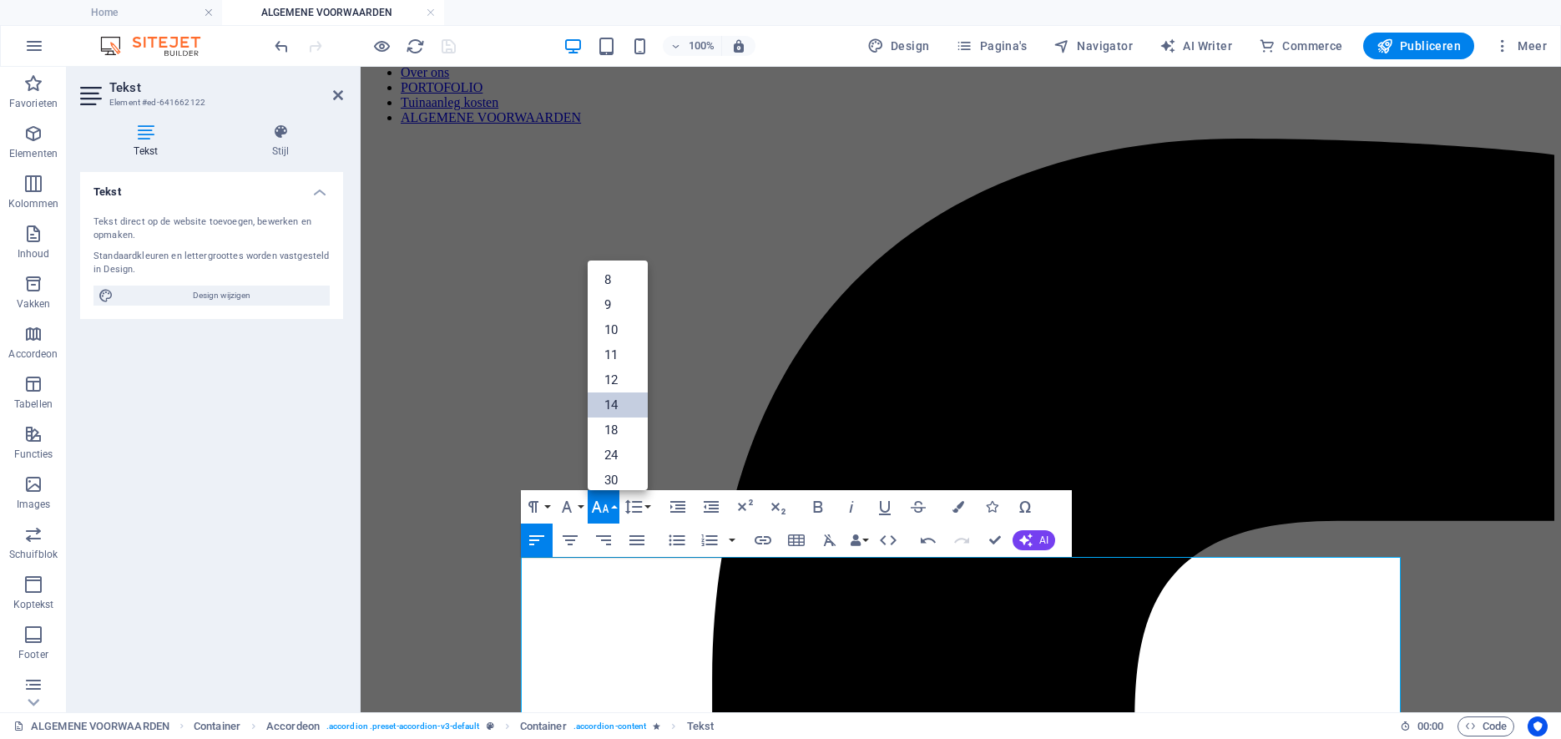
click at [619, 408] on link "14" at bounding box center [618, 404] width 60 height 25
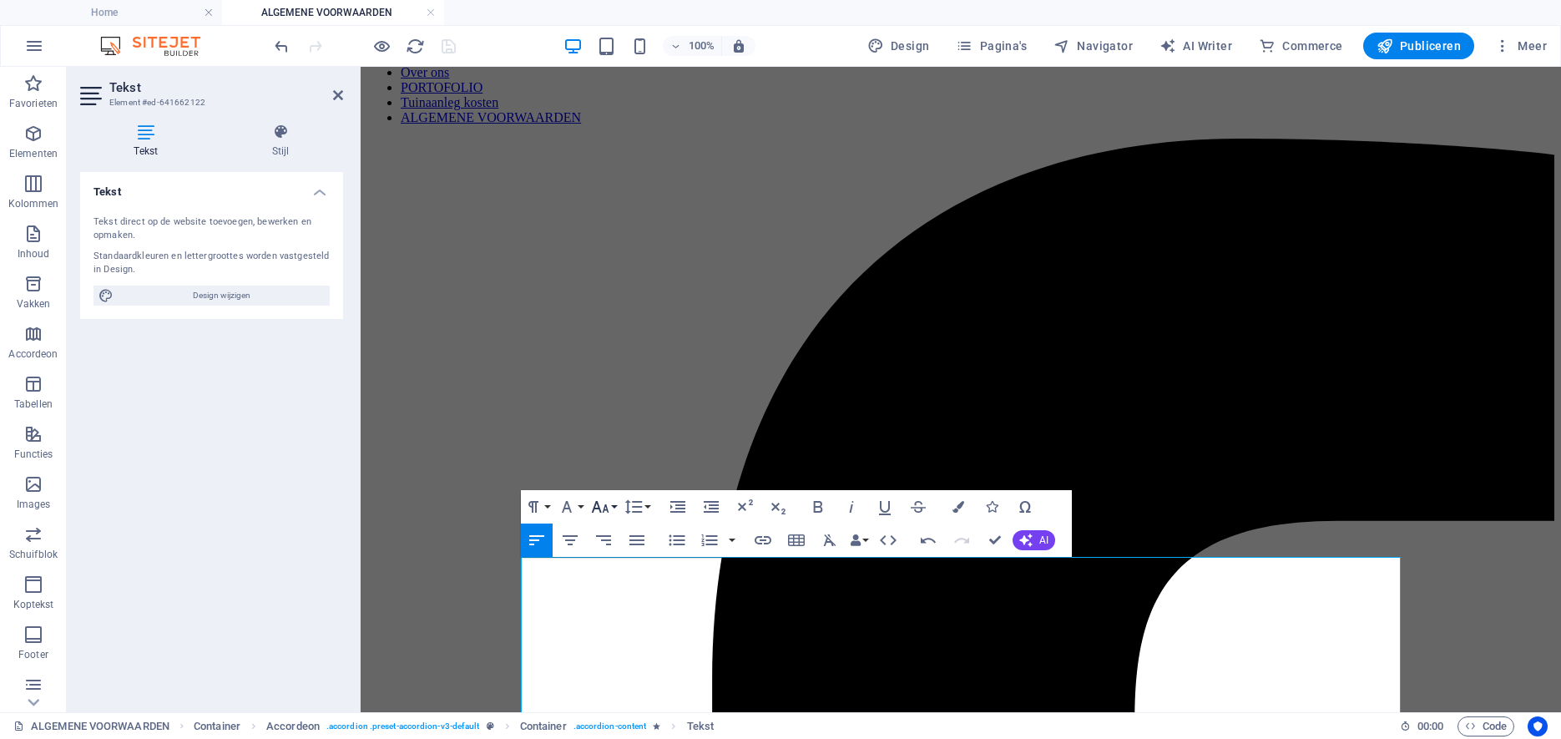
click at [609, 505] on icon "button" at bounding box center [600, 507] width 20 height 20
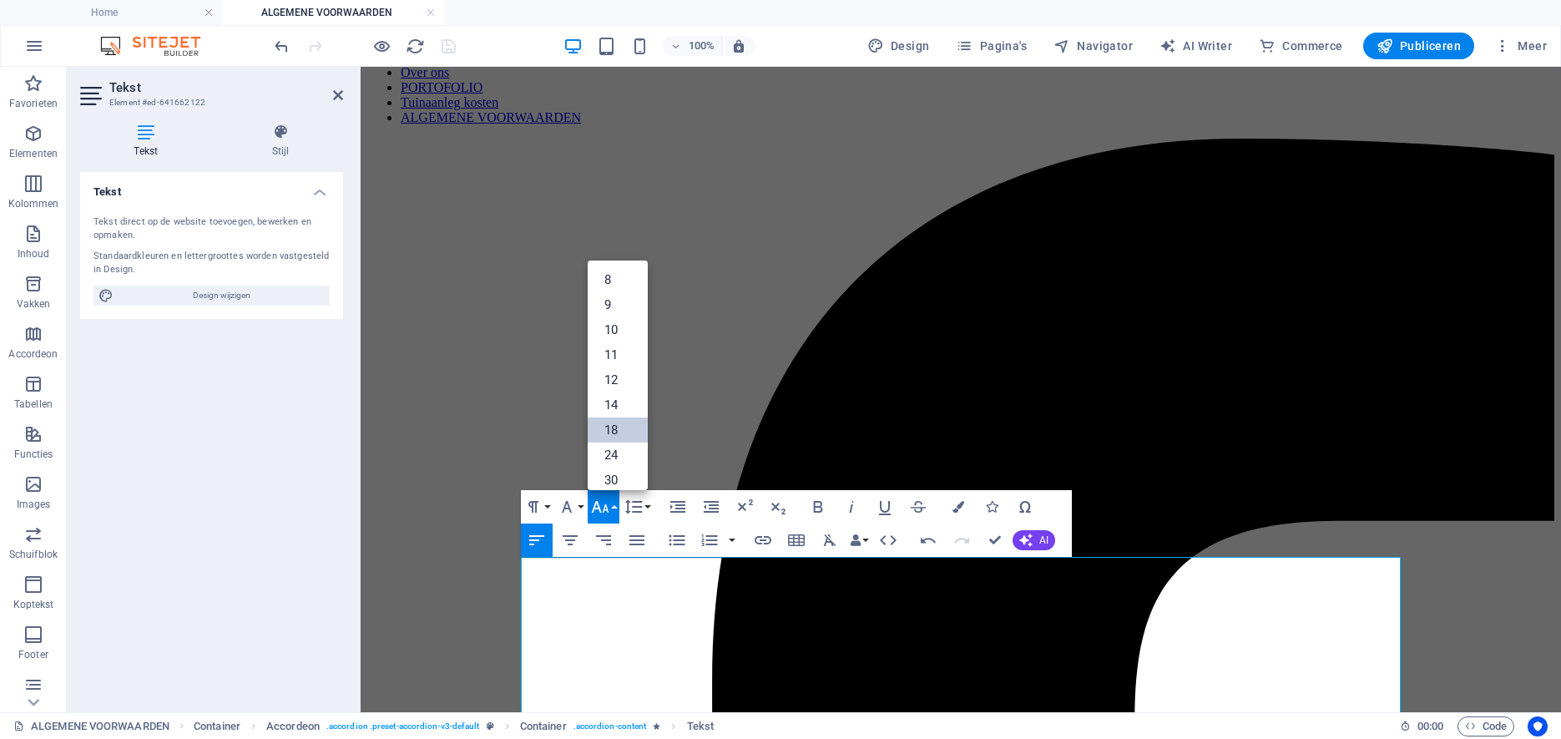
click at [616, 426] on link "18" at bounding box center [618, 429] width 60 height 25
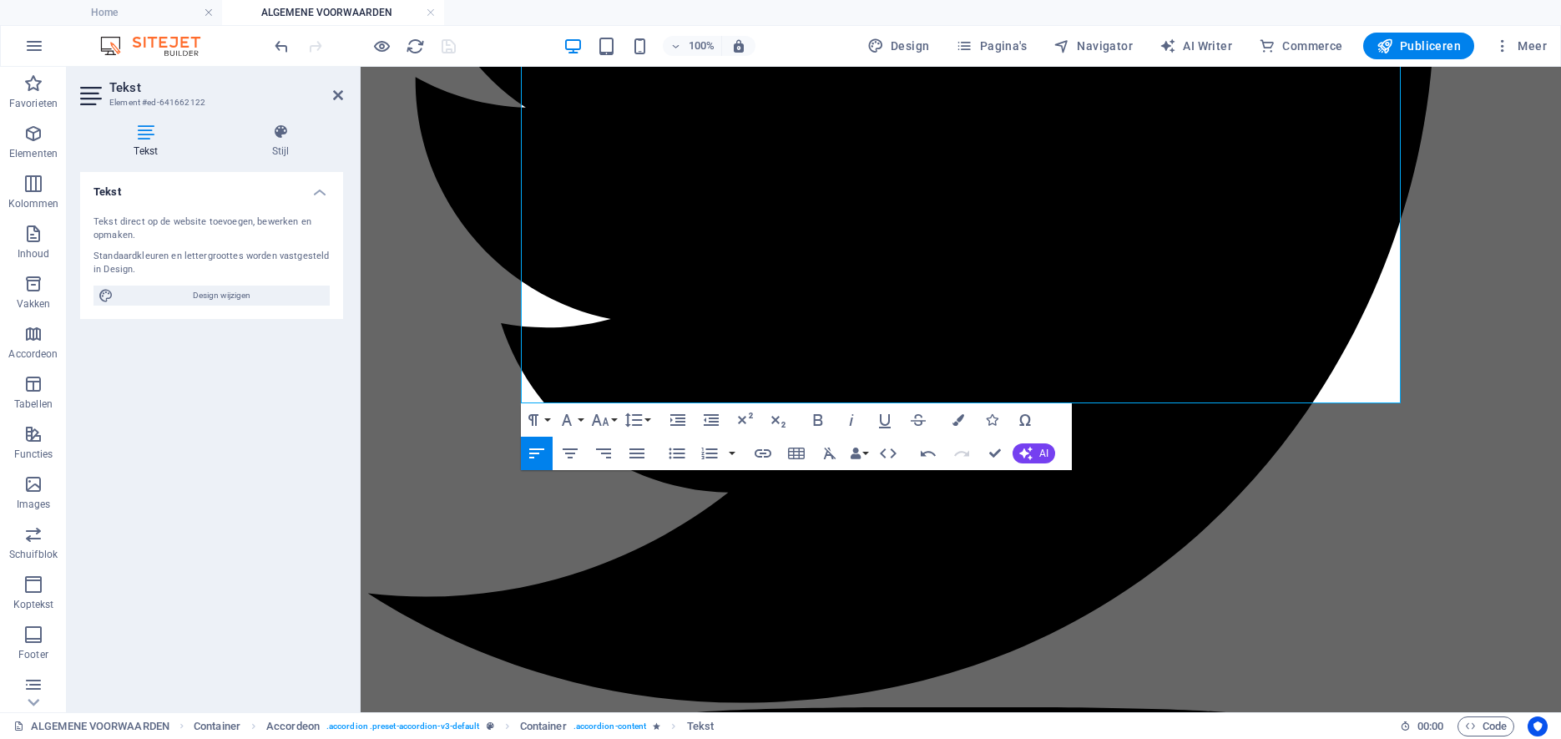
scroll to position [2849, 0]
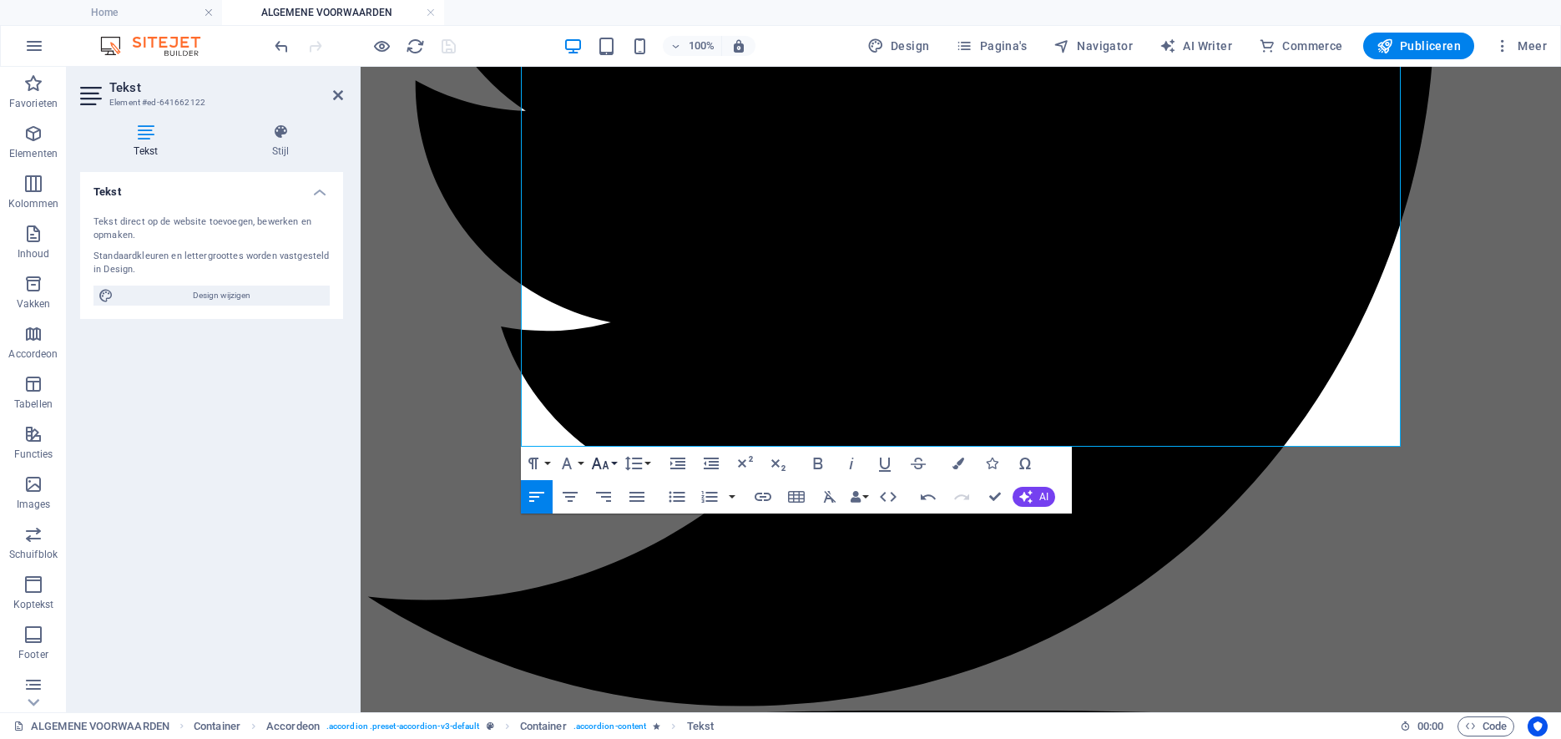
click at [608, 461] on icon "button" at bounding box center [600, 463] width 20 height 20
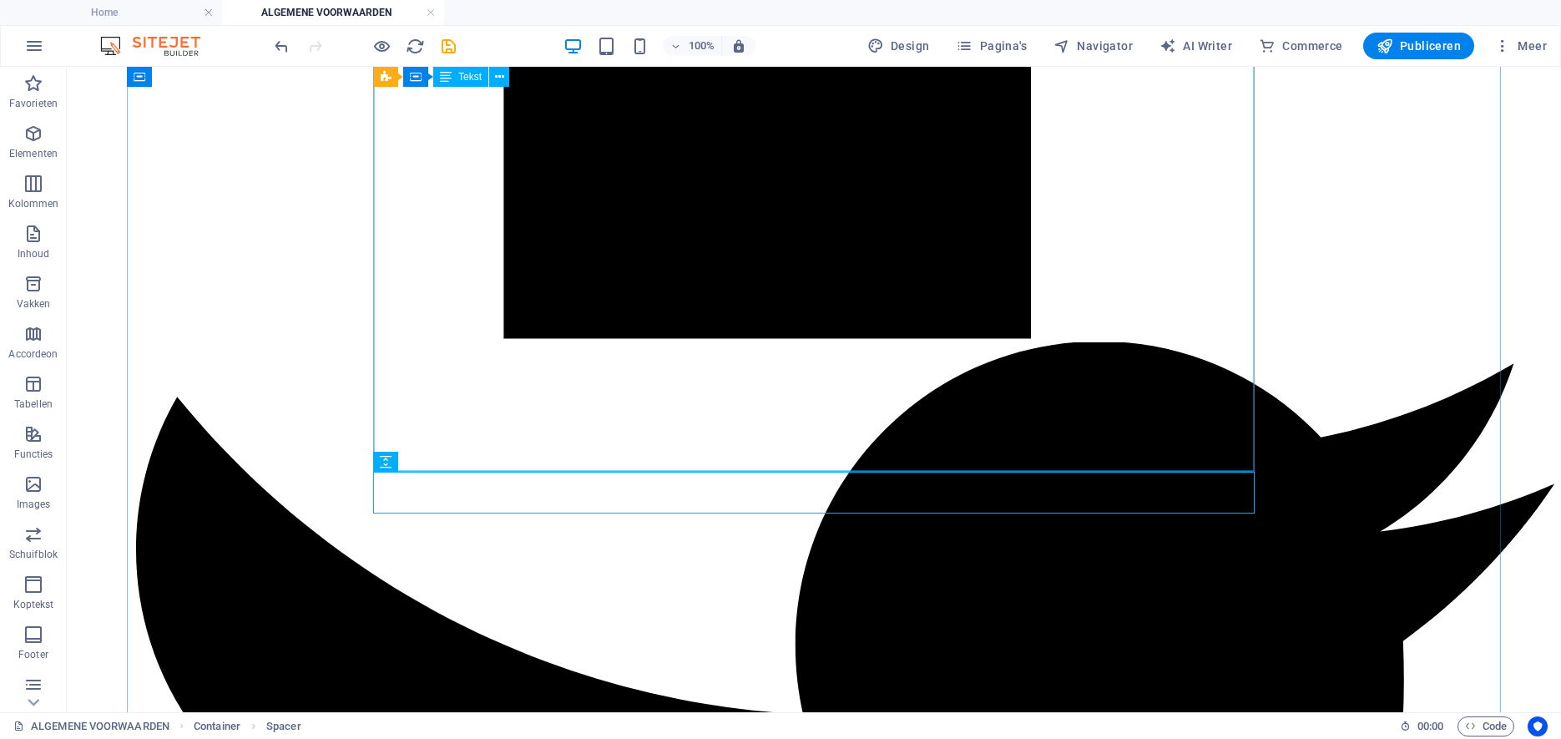
scroll to position [2816, 0]
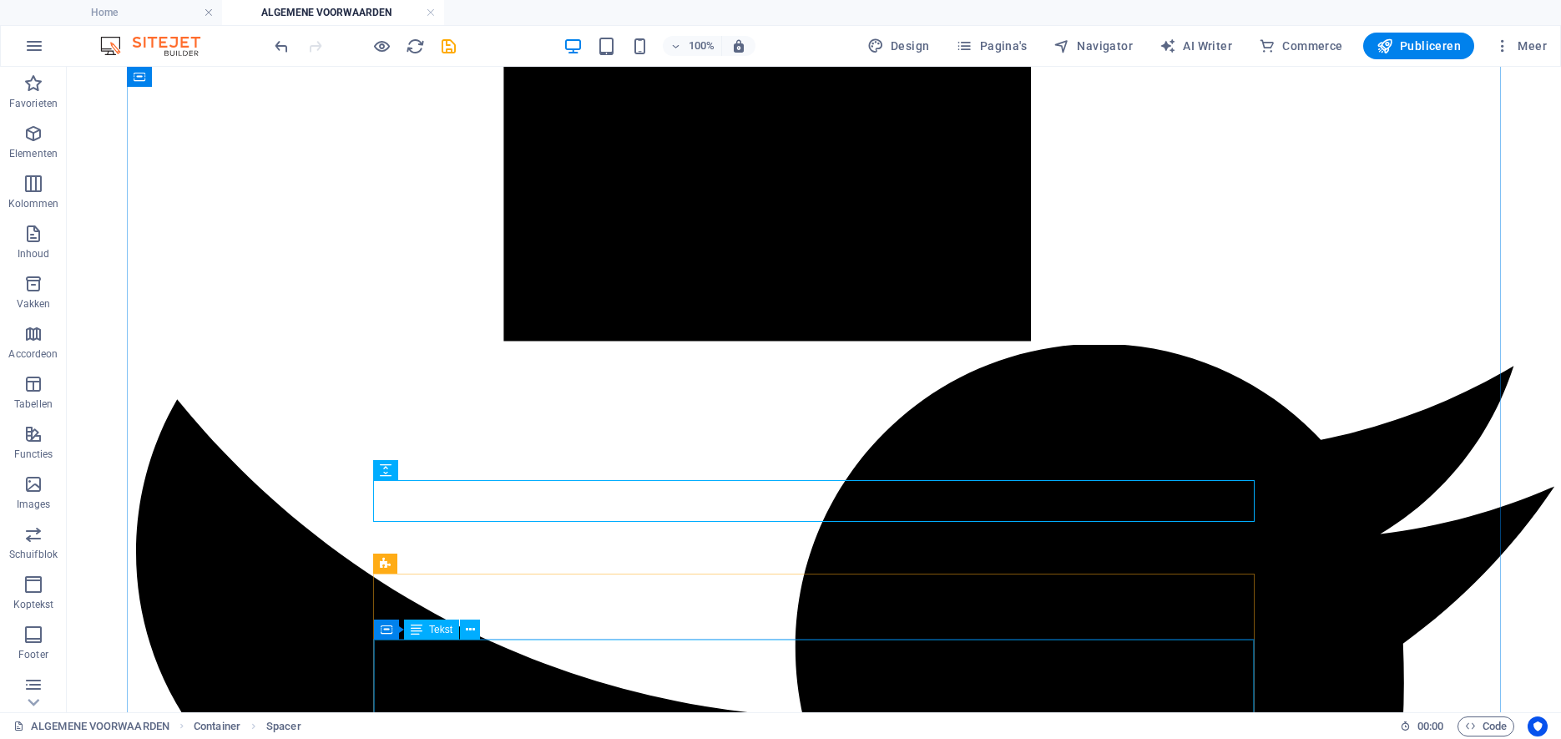
click at [447, 631] on span "Tekst" at bounding box center [440, 629] width 23 height 10
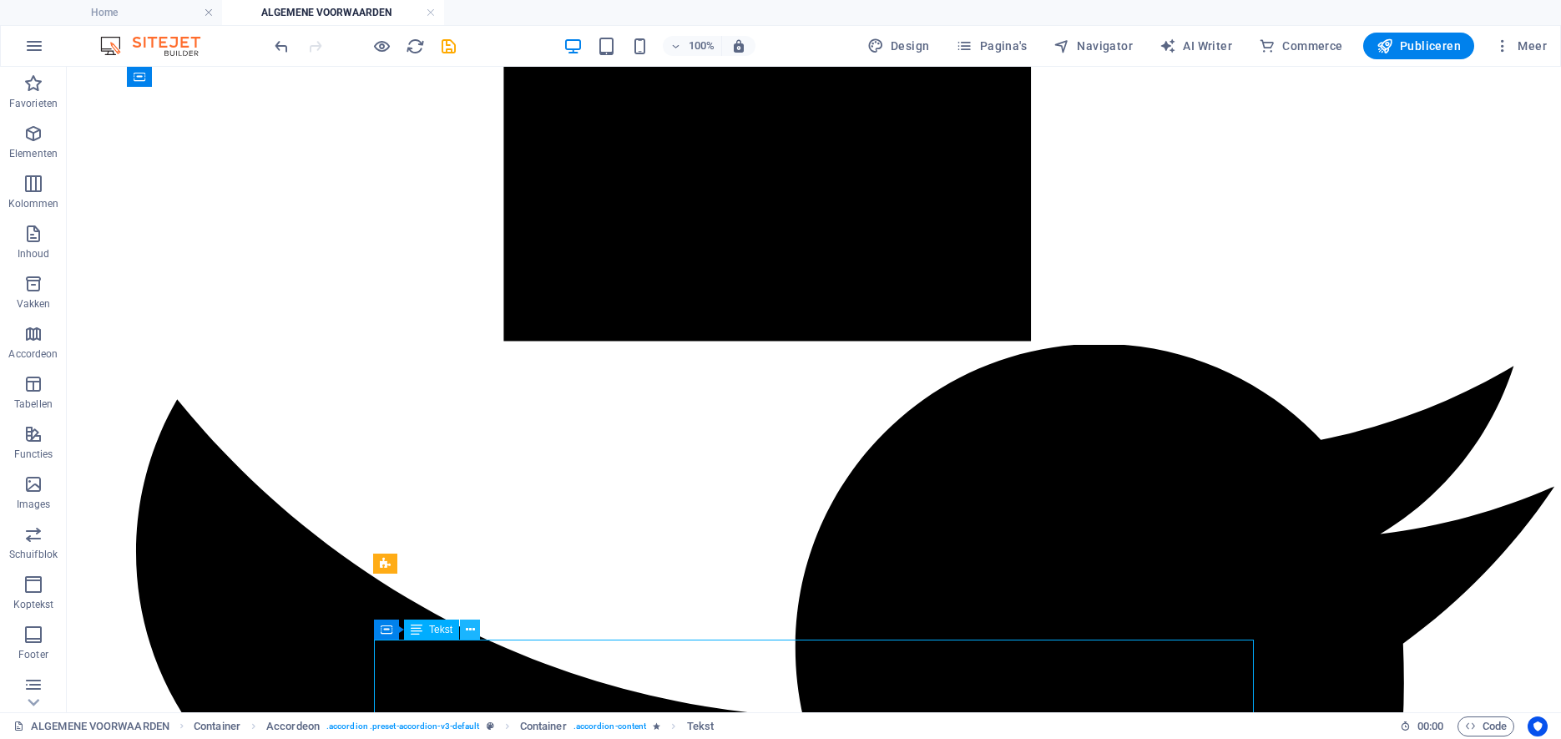
click at [472, 630] on icon at bounding box center [470, 630] width 9 height 18
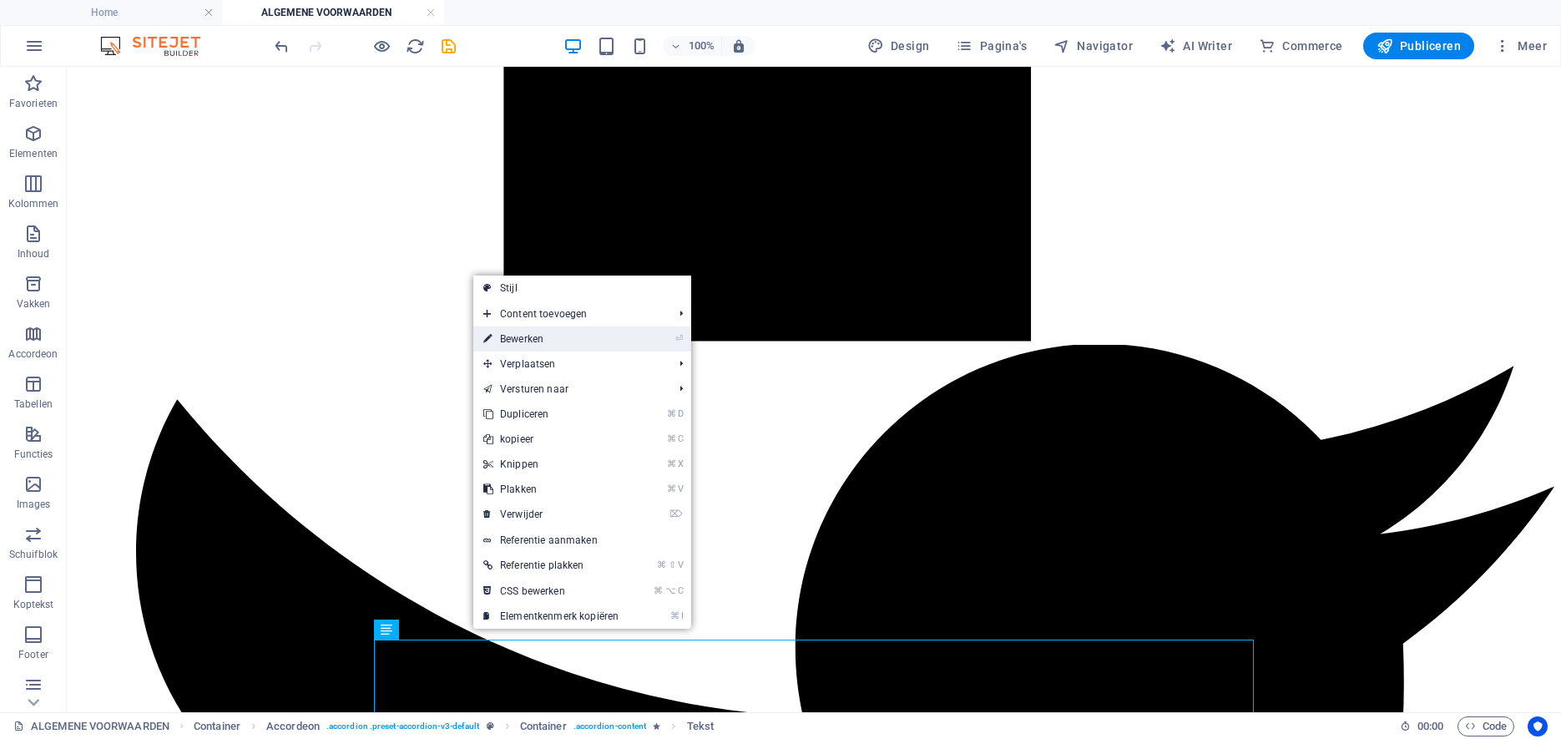
click at [538, 341] on link "⏎ Bewerken" at bounding box center [550, 338] width 155 height 25
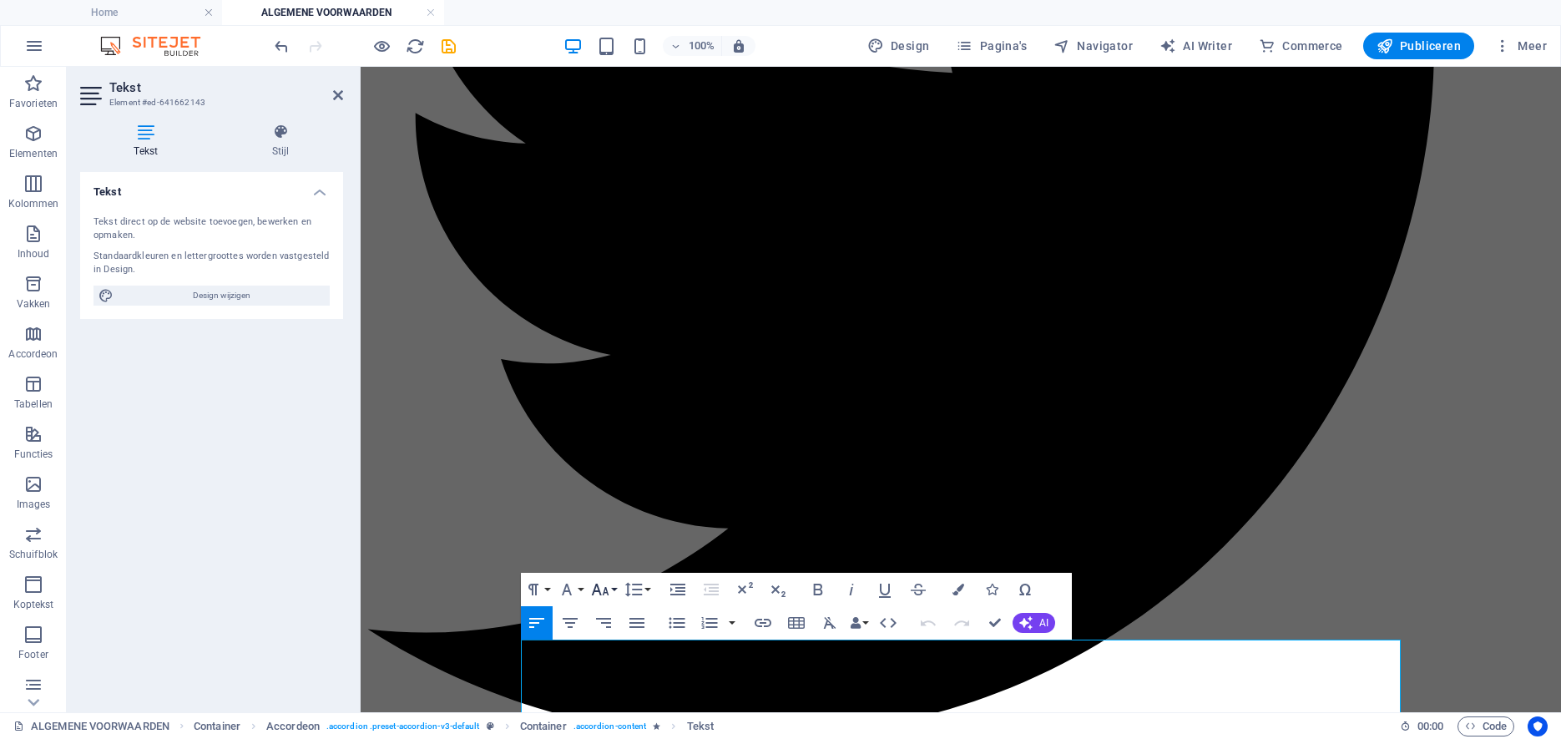
click at [608, 593] on icon "button" at bounding box center [601, 589] width 18 height 12
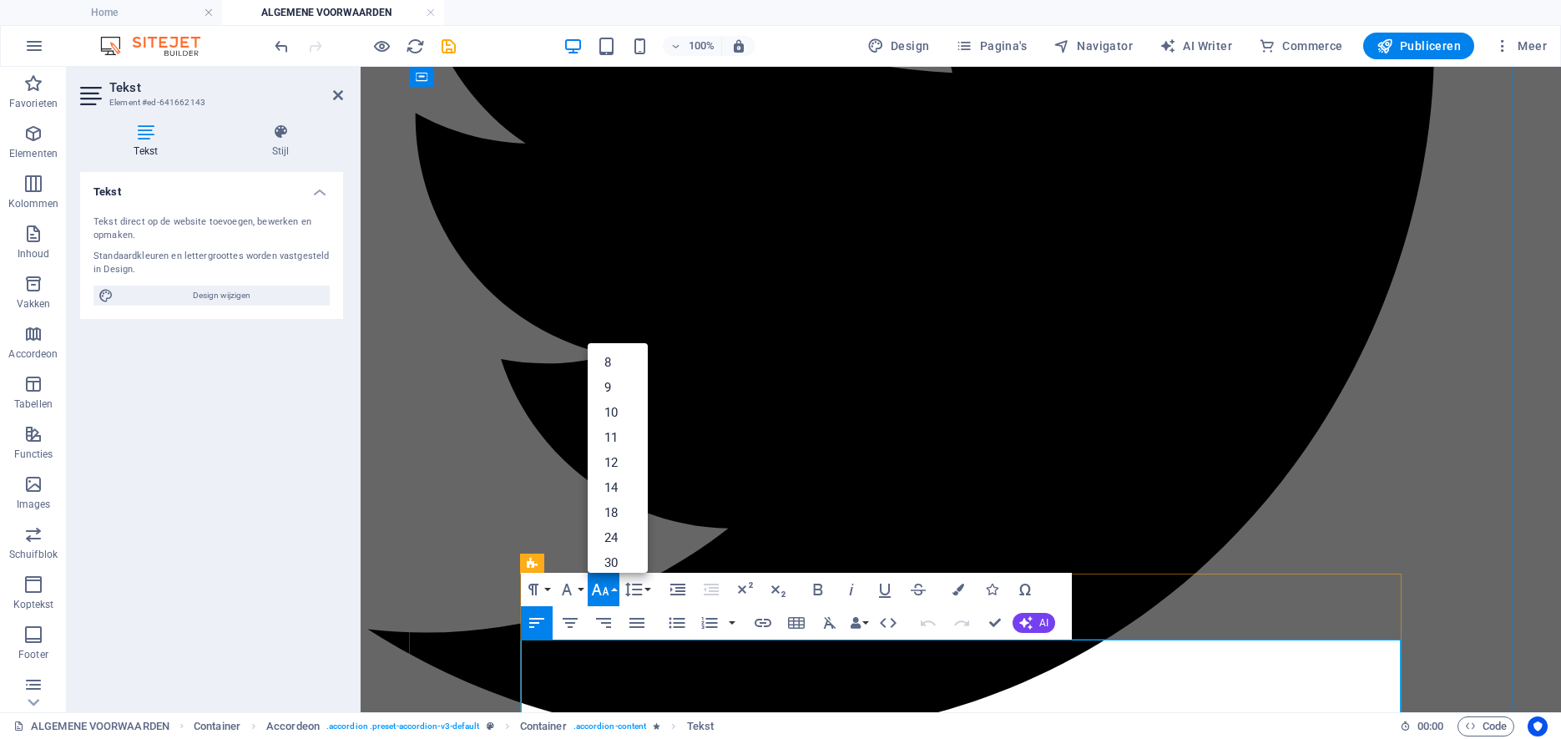
click at [624, 483] on link "14" at bounding box center [618, 487] width 60 height 25
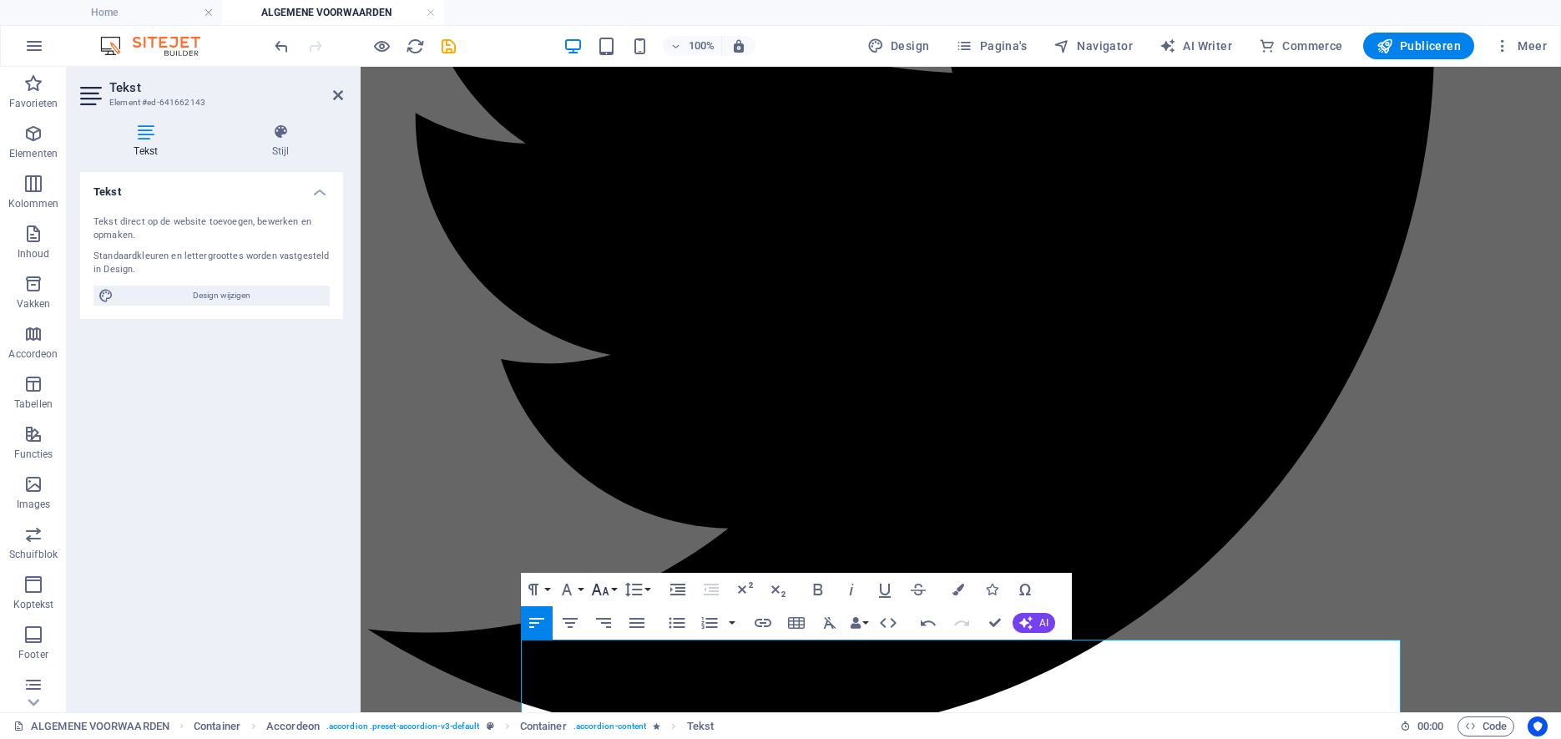
click at [612, 590] on button "Font Size" at bounding box center [604, 589] width 32 height 33
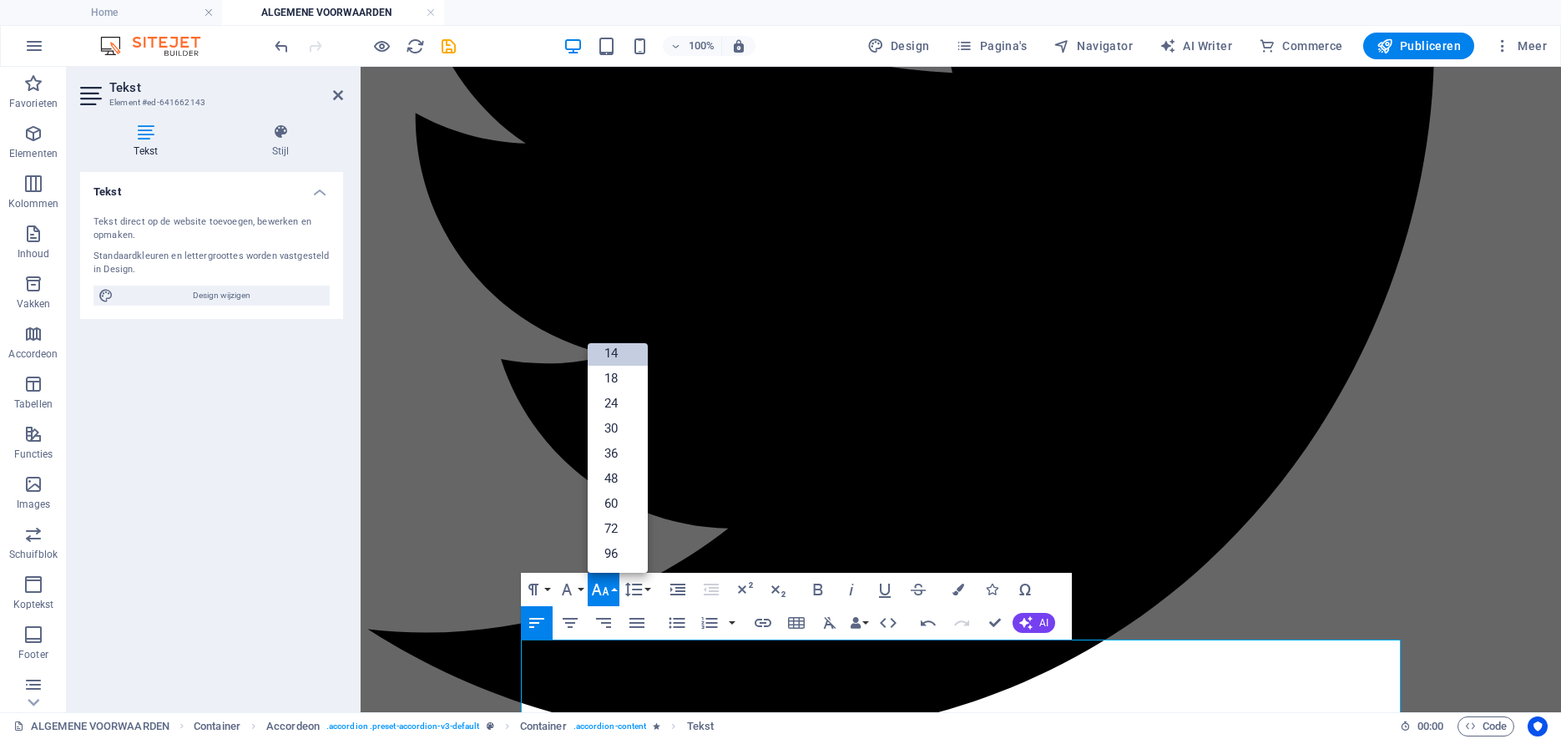
scroll to position [134, 0]
click at [624, 374] on link "18" at bounding box center [618, 378] width 60 height 25
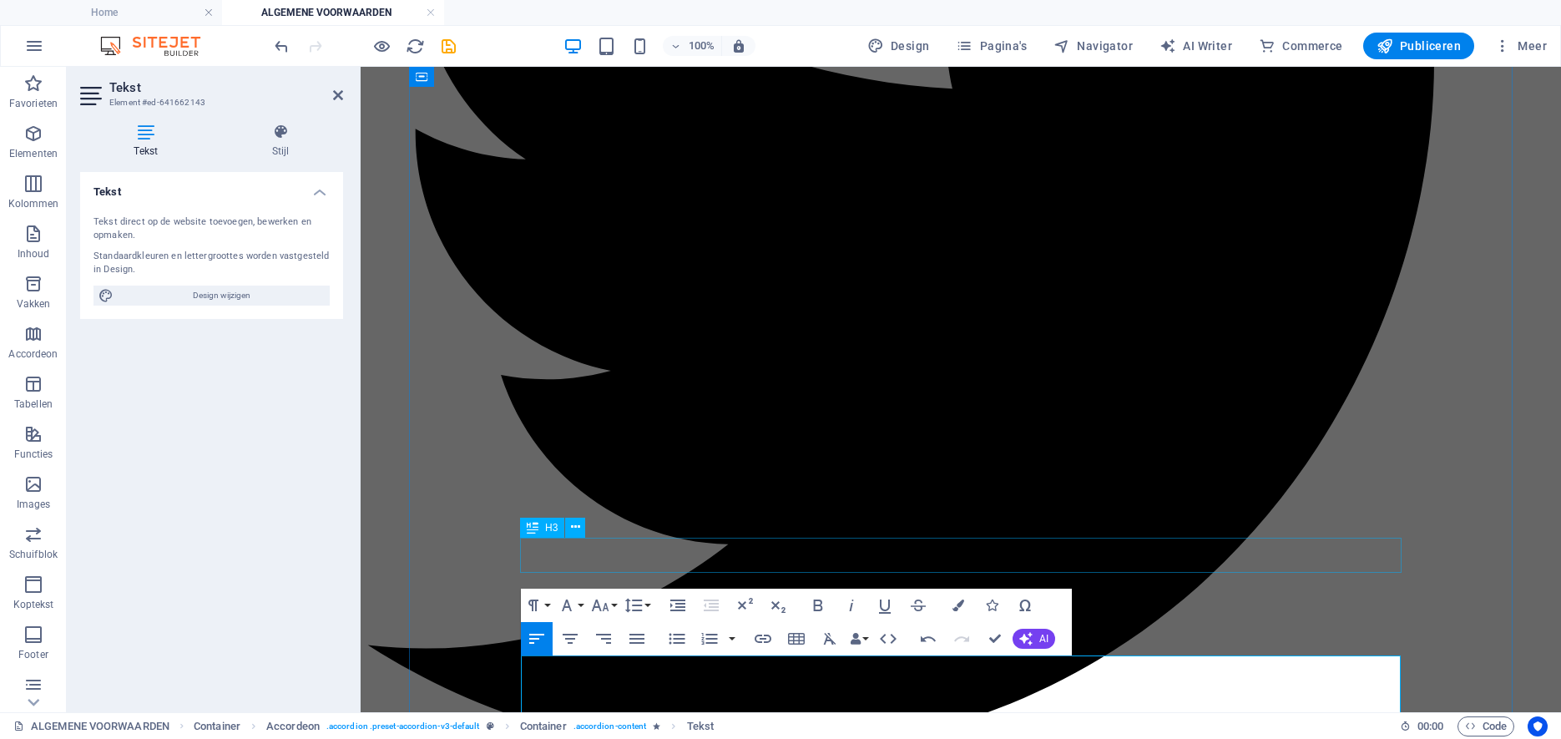
scroll to position [2798, 0]
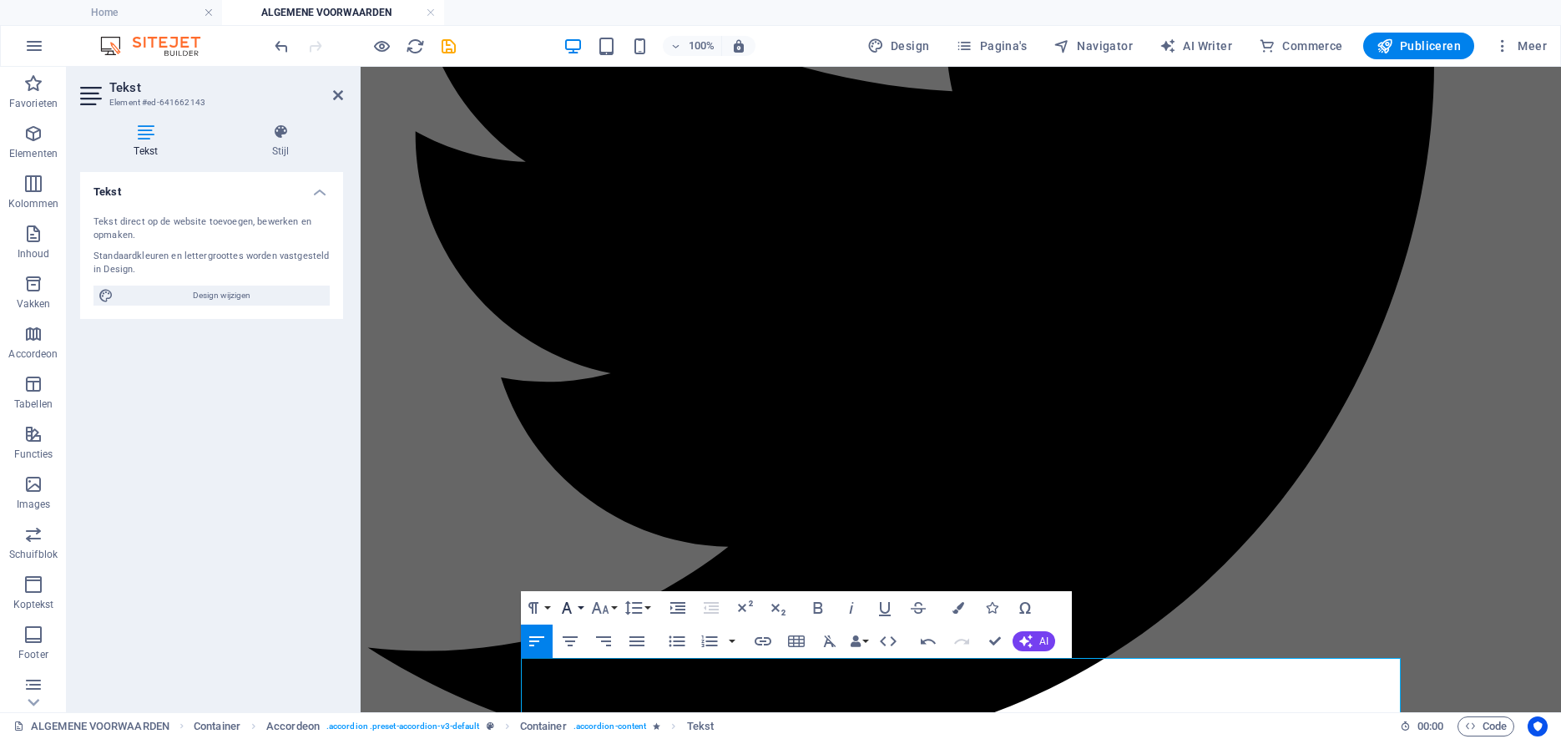
click at [579, 604] on button "Font Family" at bounding box center [570, 607] width 32 height 33
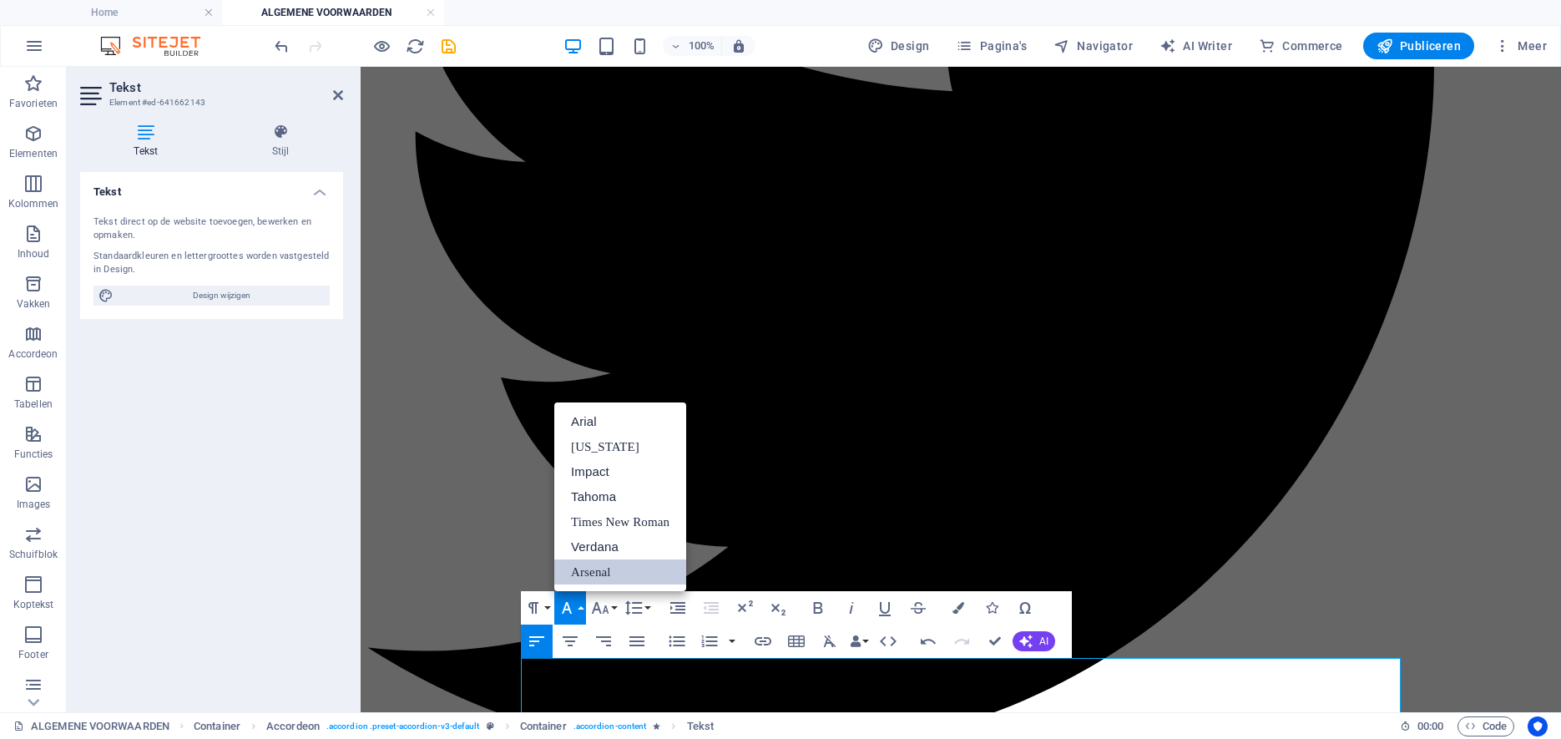
scroll to position [0, 0]
click at [597, 564] on link "Arsenal" at bounding box center [620, 571] width 132 height 25
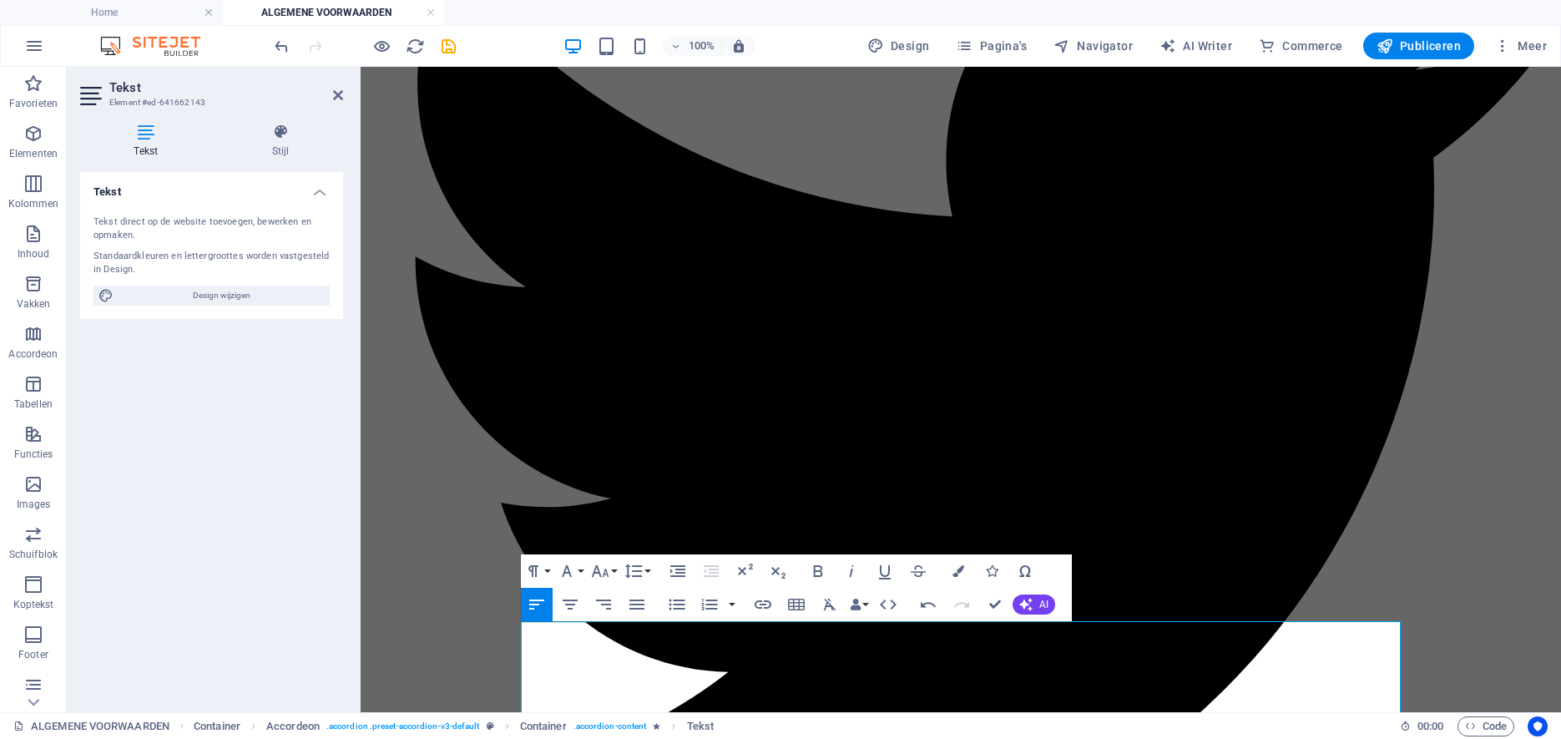
scroll to position [3476, 0]
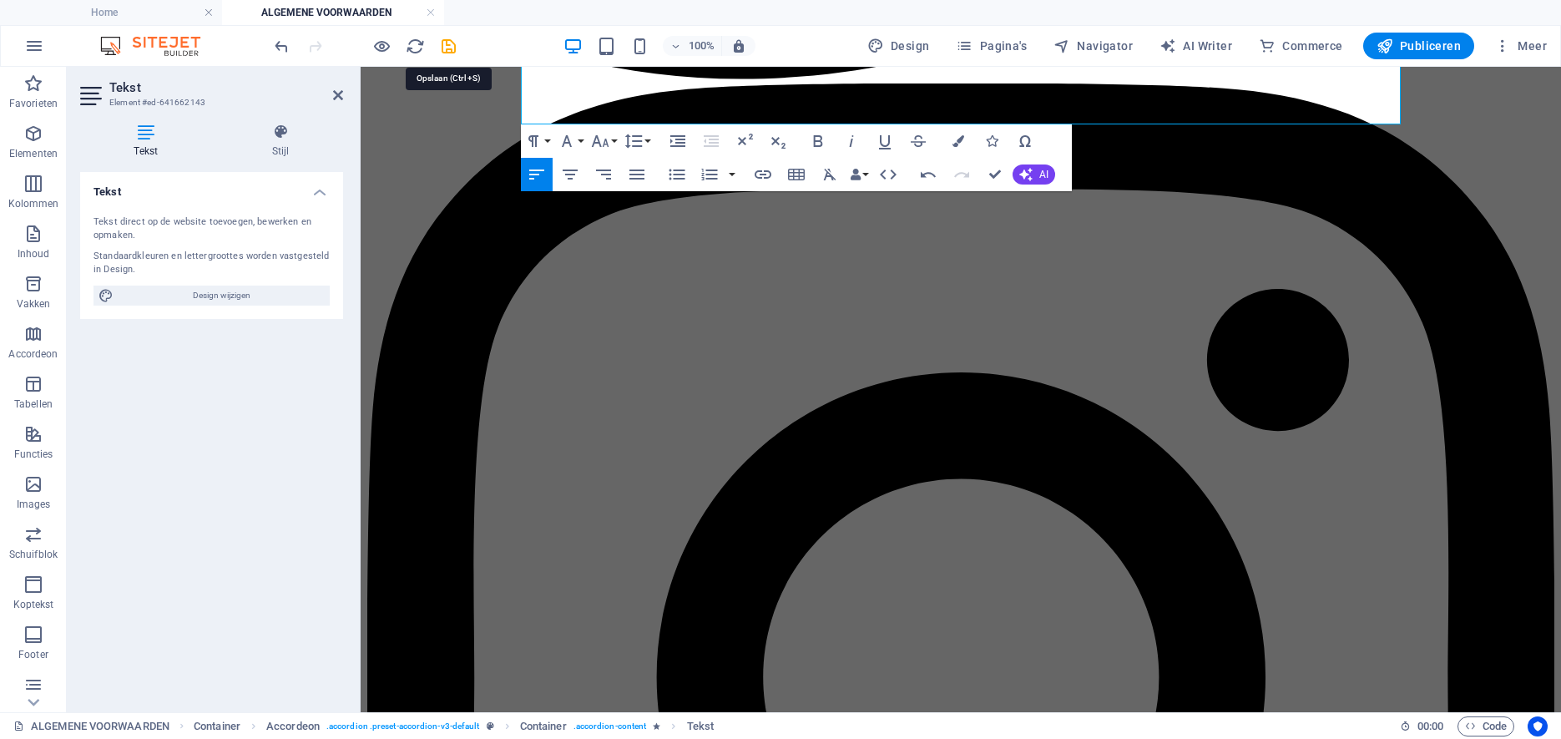
click at [445, 45] on icon "save" at bounding box center [448, 46] width 19 height 19
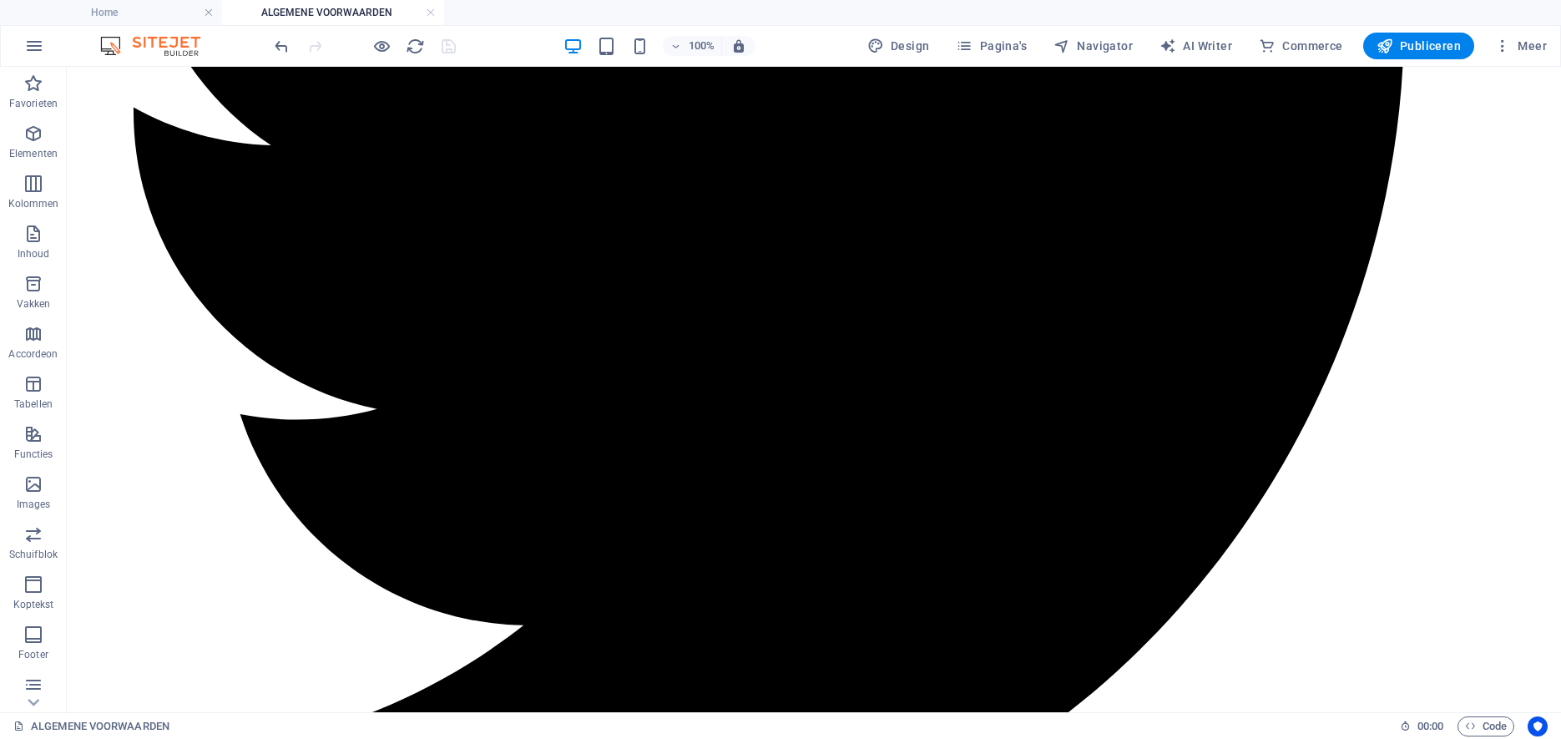
scroll to position [3472, 0]
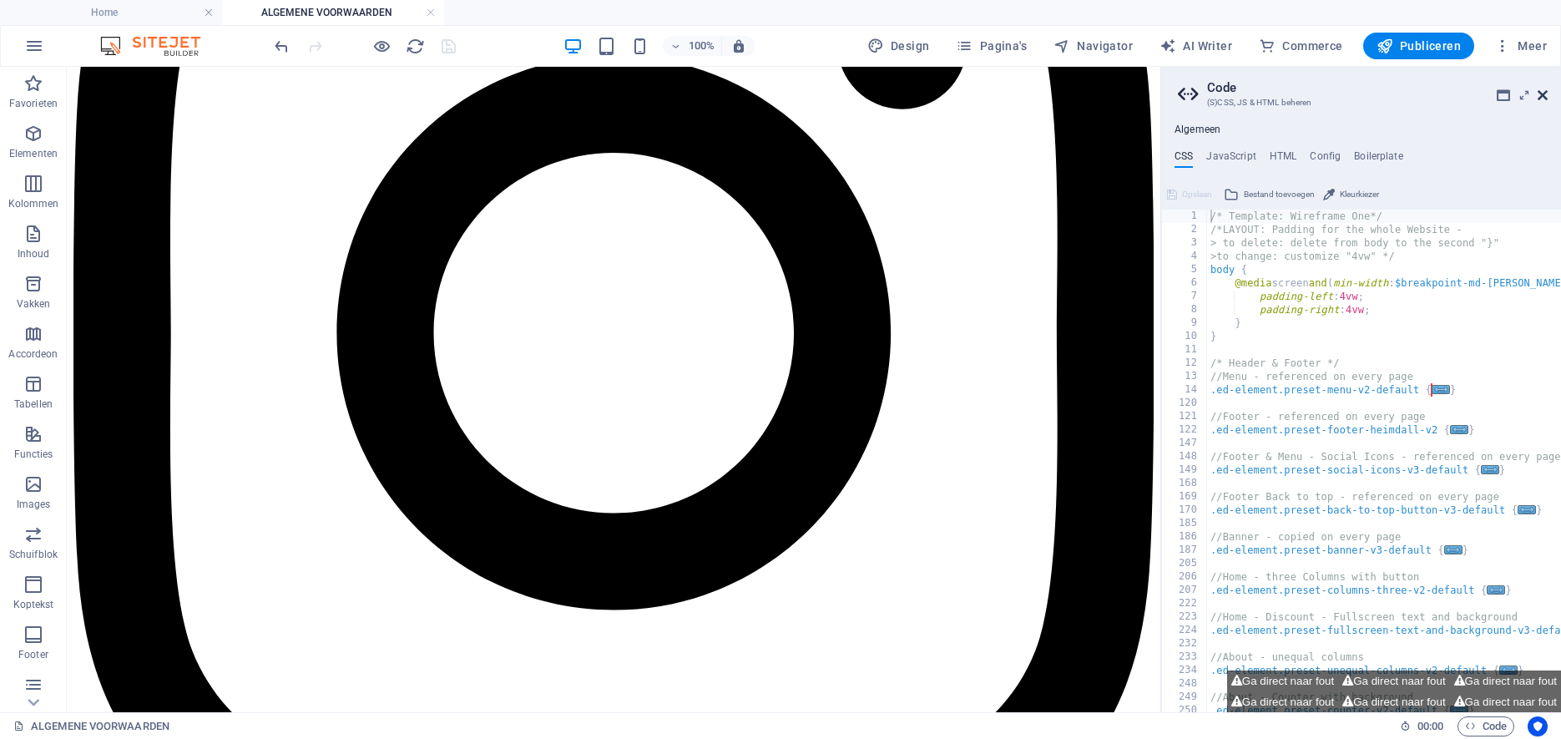
click at [1543, 93] on icon at bounding box center [1543, 94] width 10 height 13
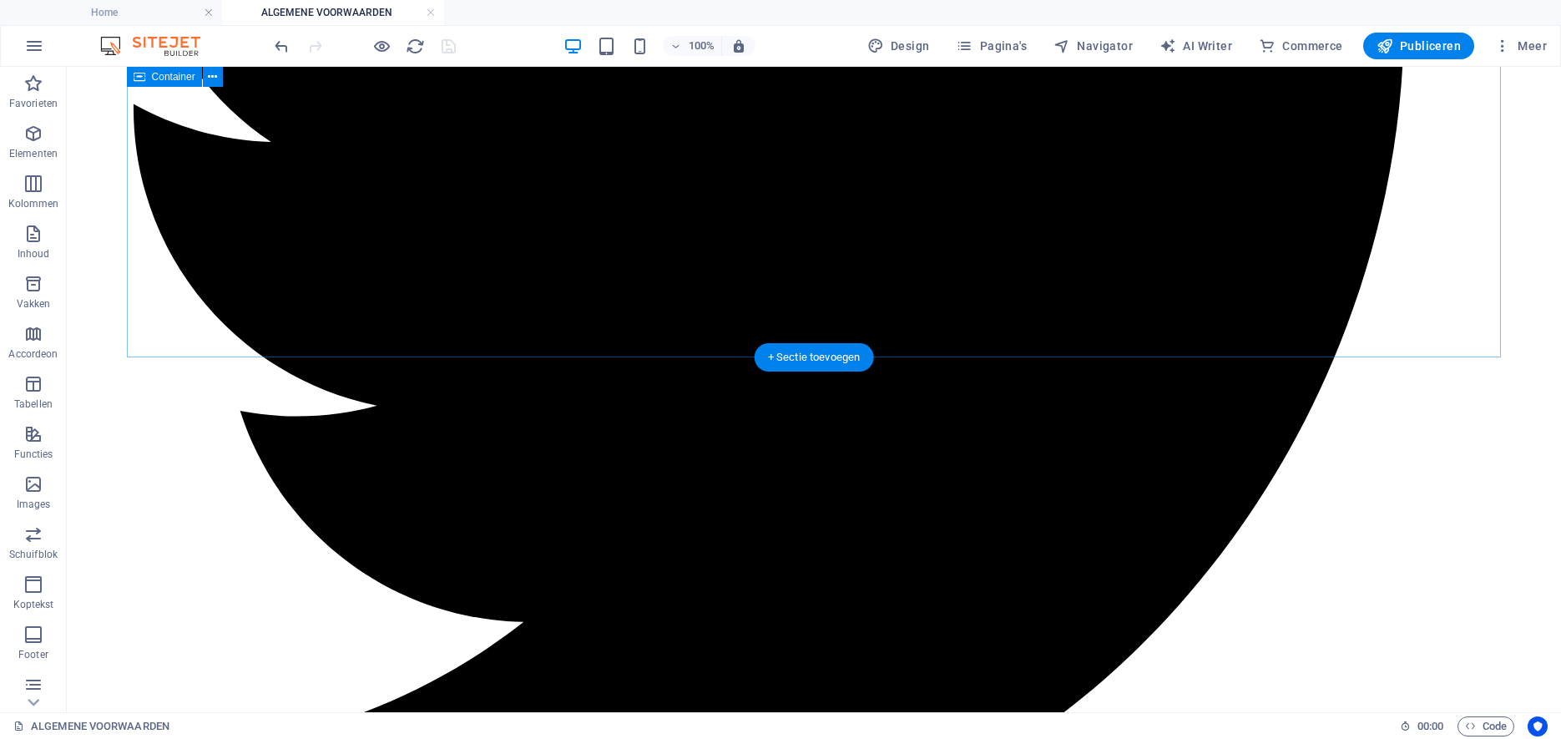
scroll to position [3488, 0]
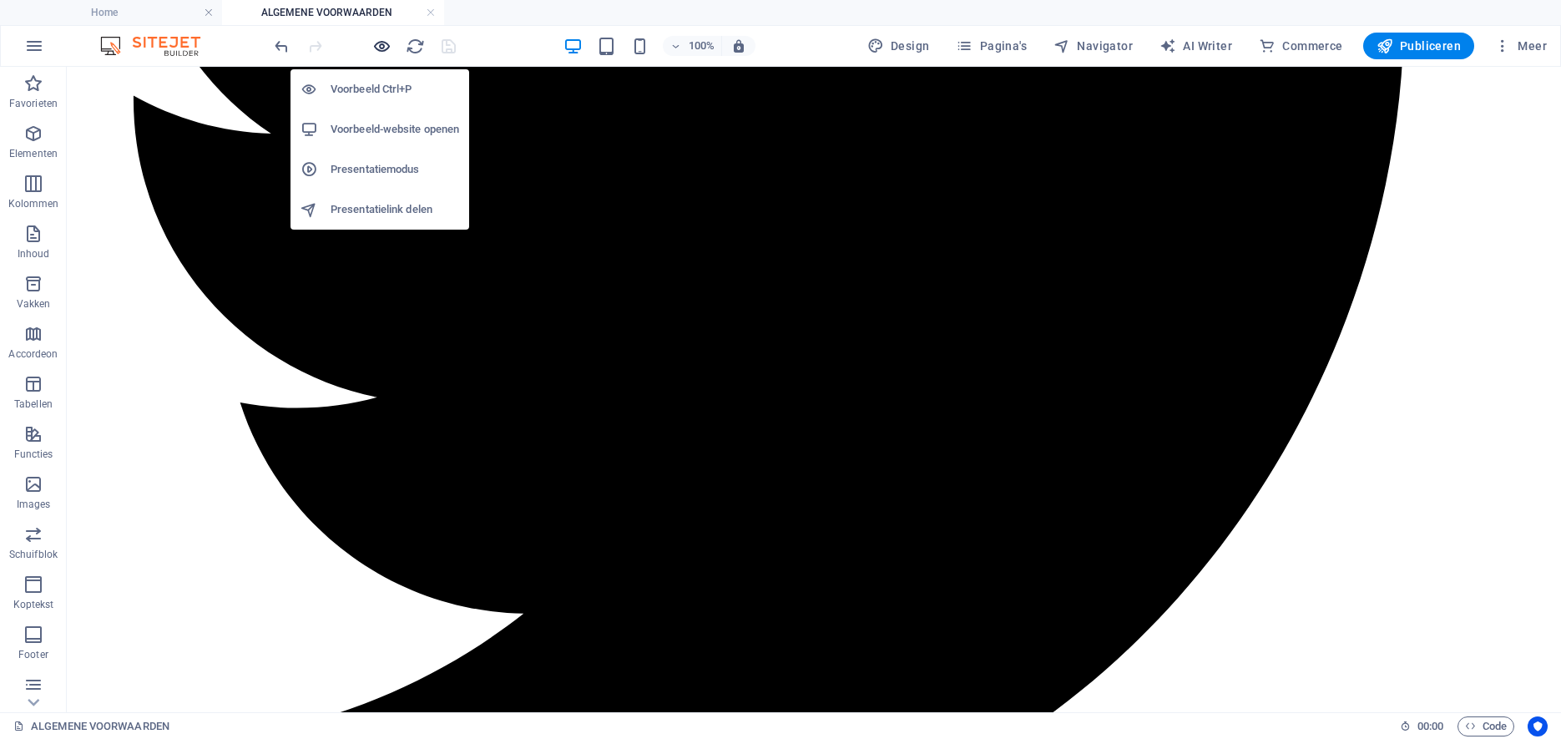
click at [380, 47] on icon "button" at bounding box center [381, 46] width 19 height 19
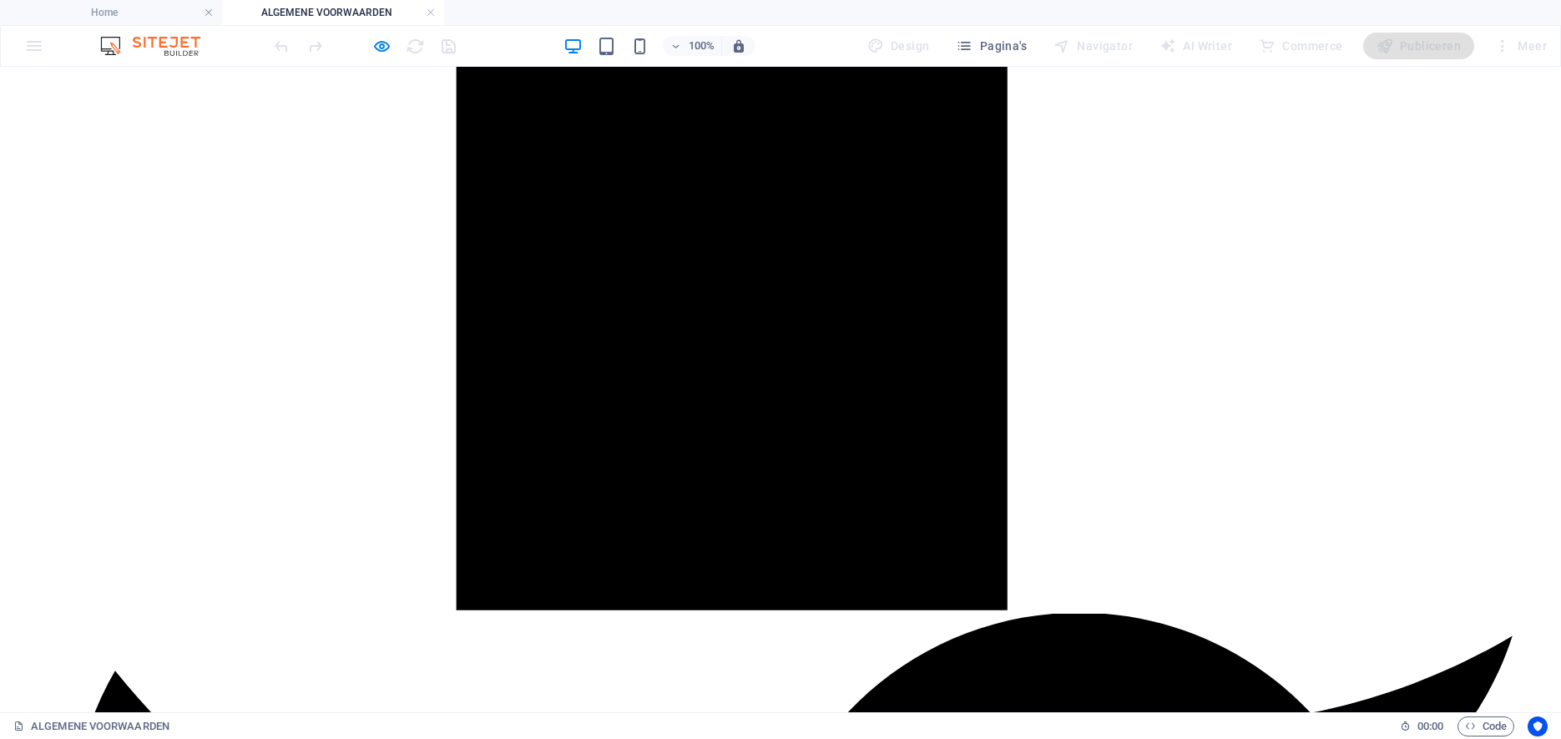
scroll to position [2679, 0]
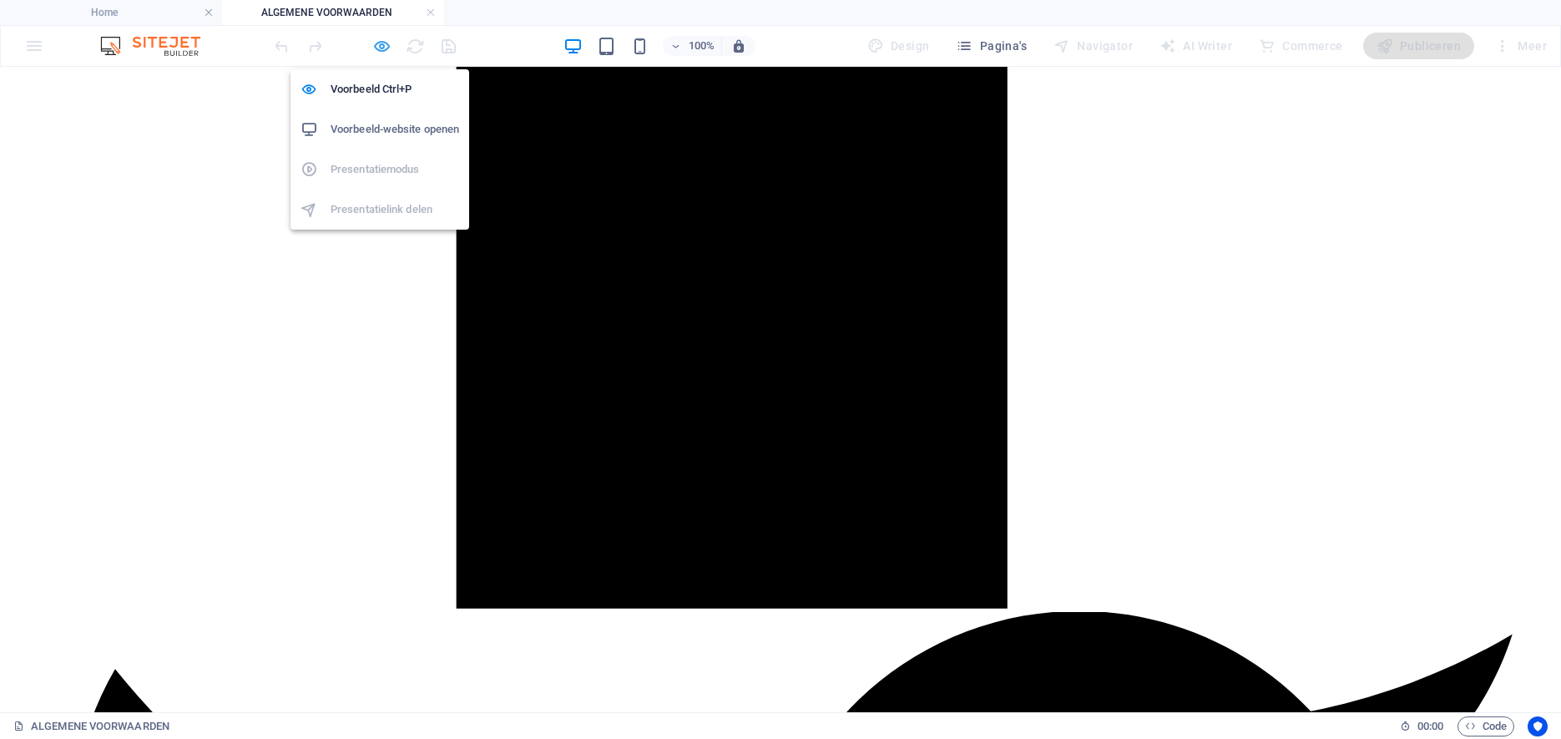
click at [381, 47] on icon "button" at bounding box center [381, 46] width 19 height 19
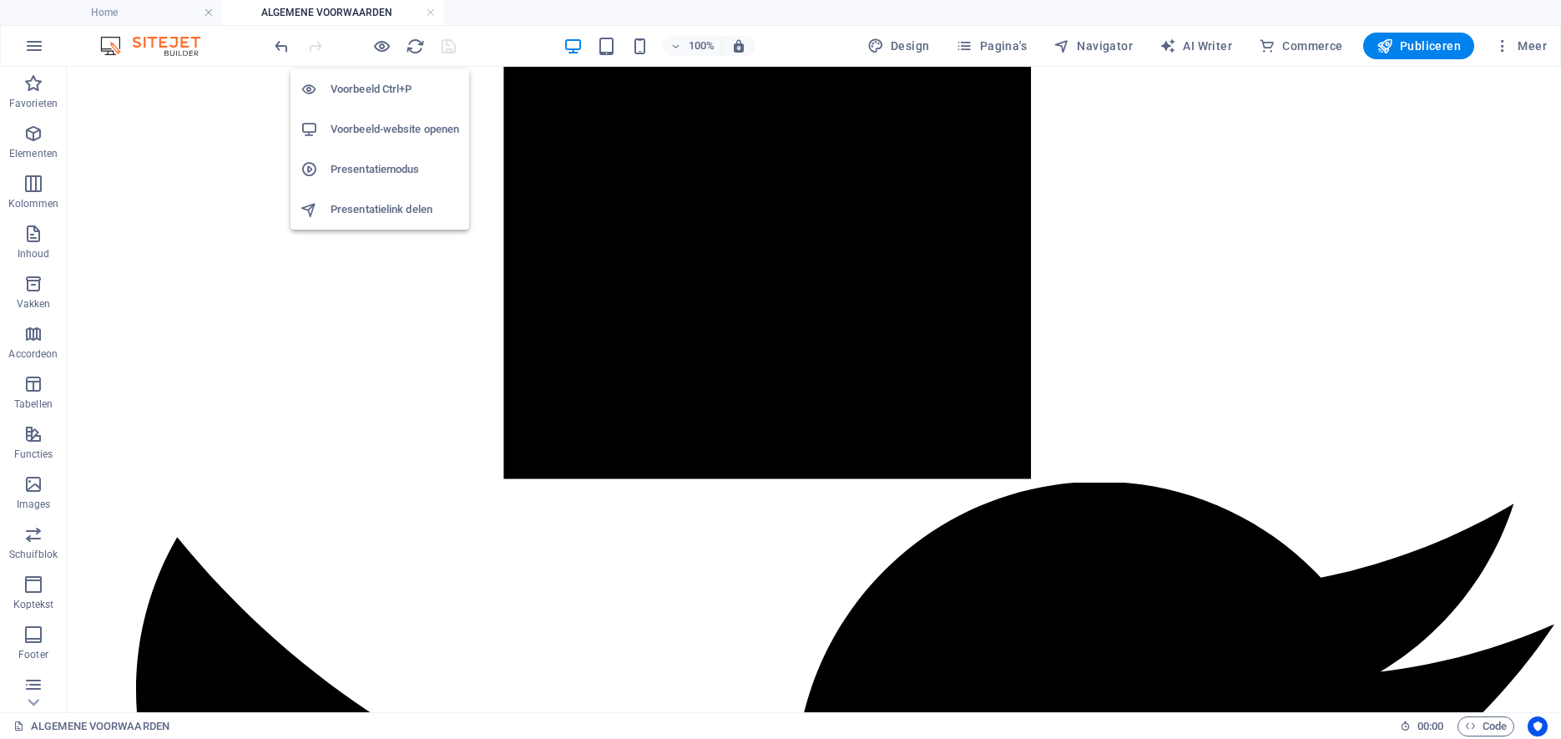
click at [363, 129] on h6 "Voorbeeld-website openen" at bounding box center [395, 129] width 129 height 20
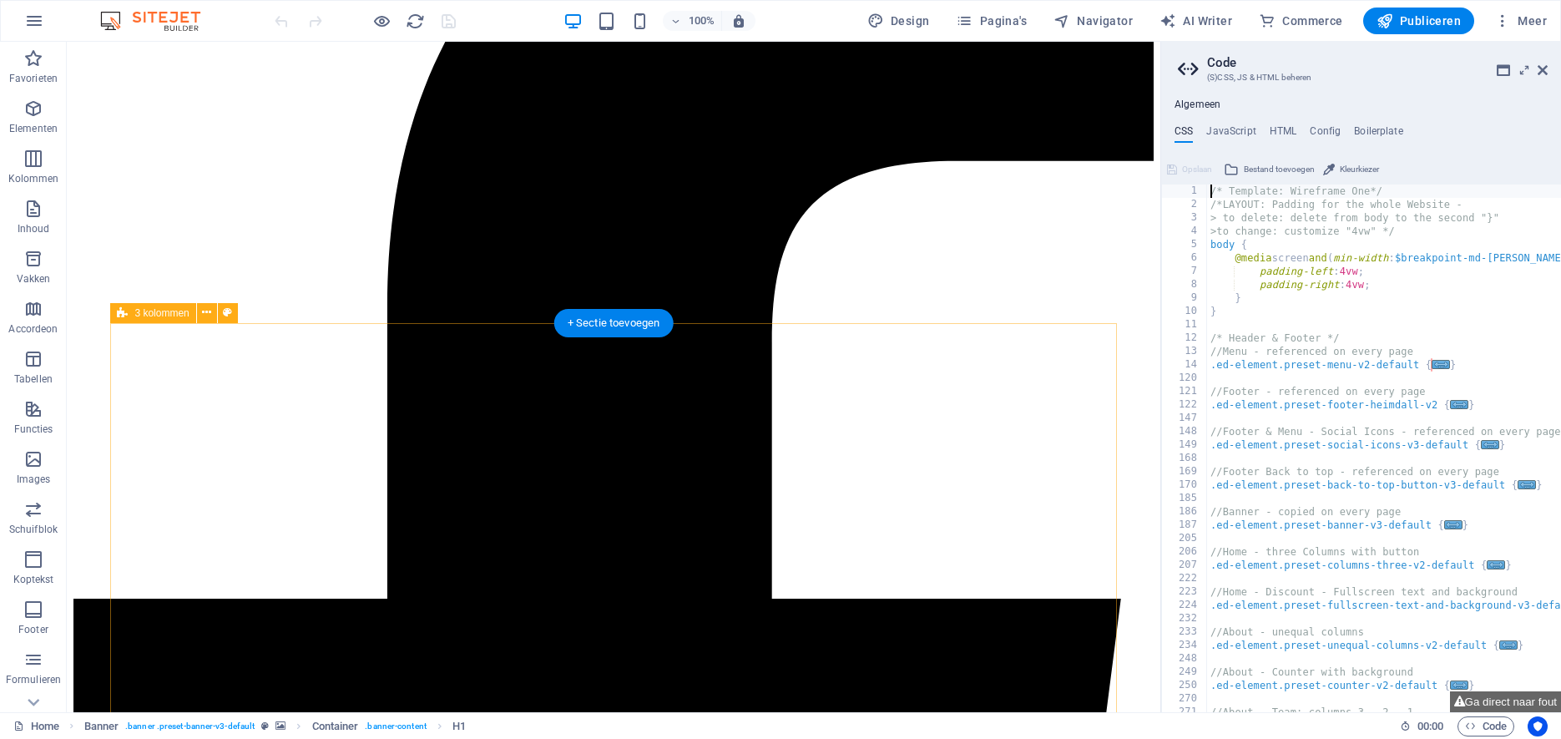
scroll to position [489, 0]
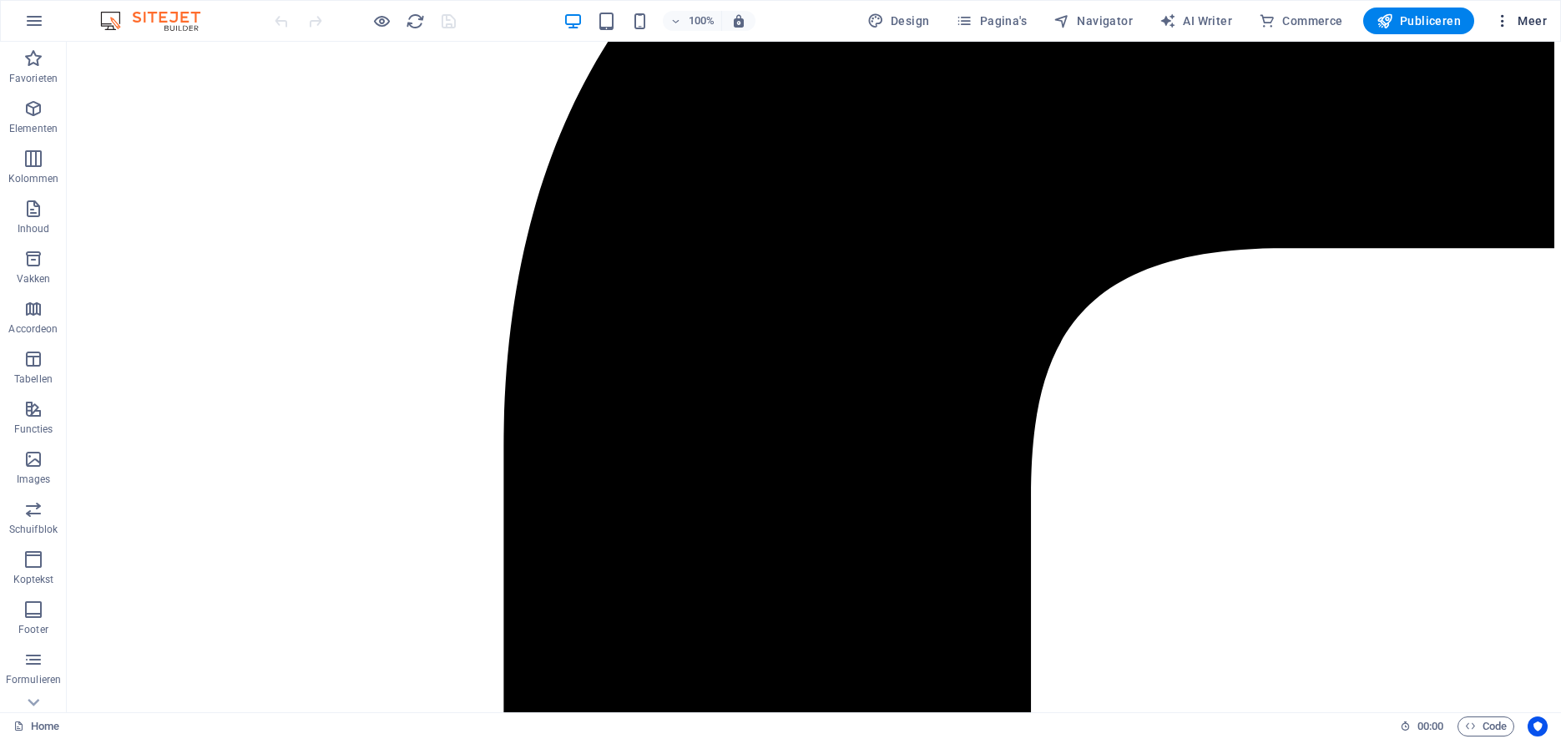
click at [1499, 18] on icon "button" at bounding box center [1502, 21] width 17 height 17
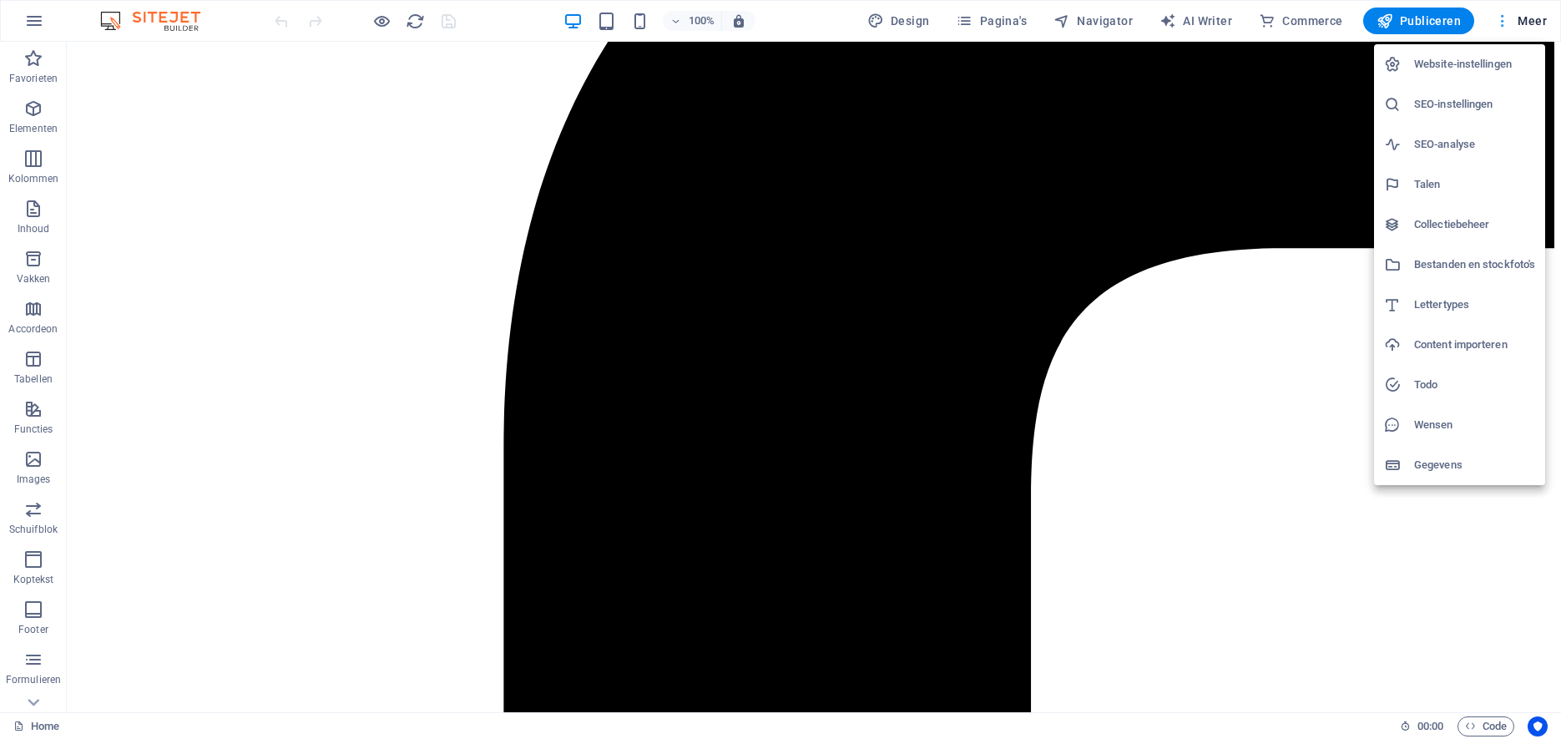
click at [1499, 18] on div at bounding box center [780, 369] width 1561 height 739
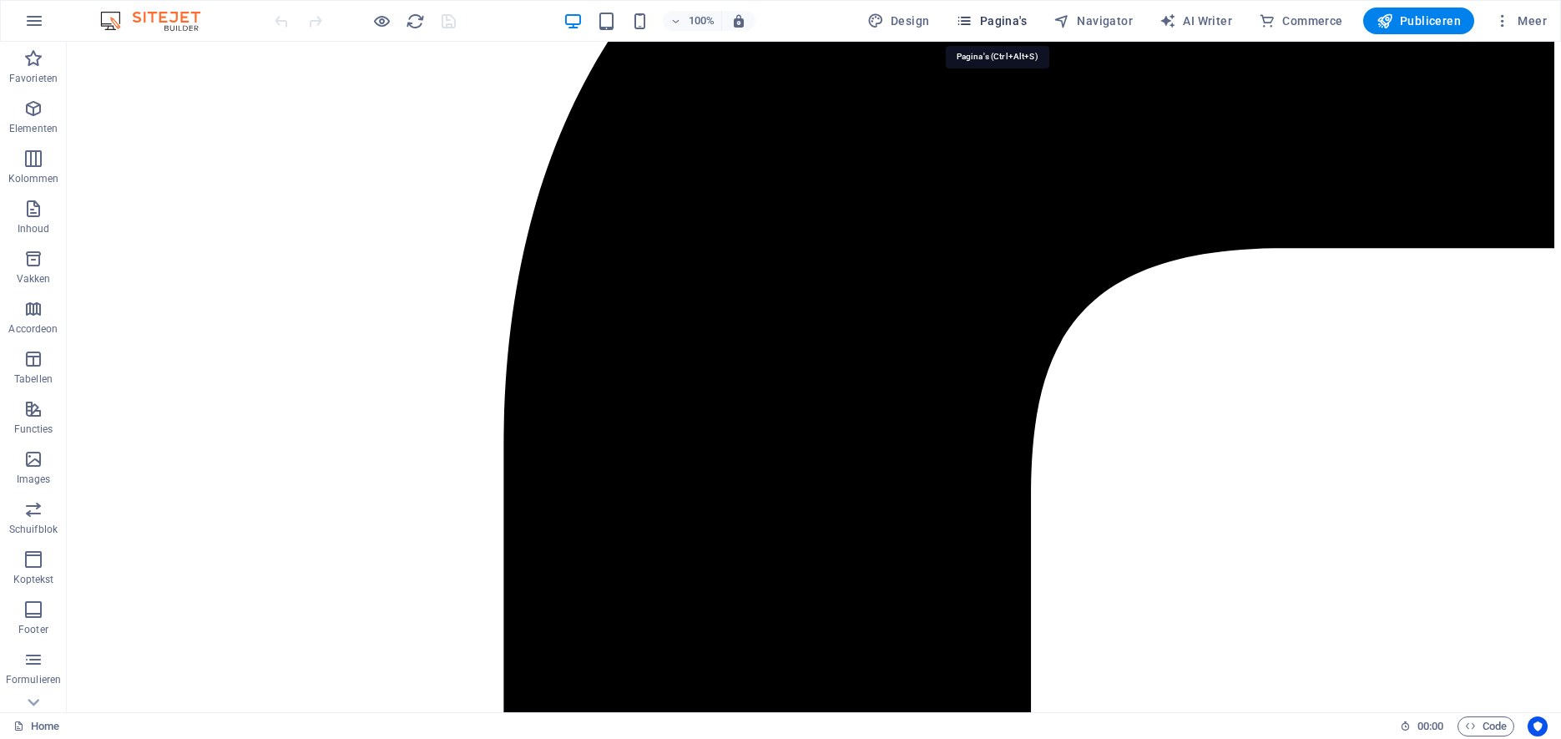
click at [989, 23] on span "Pagina's" at bounding box center [991, 21] width 71 height 17
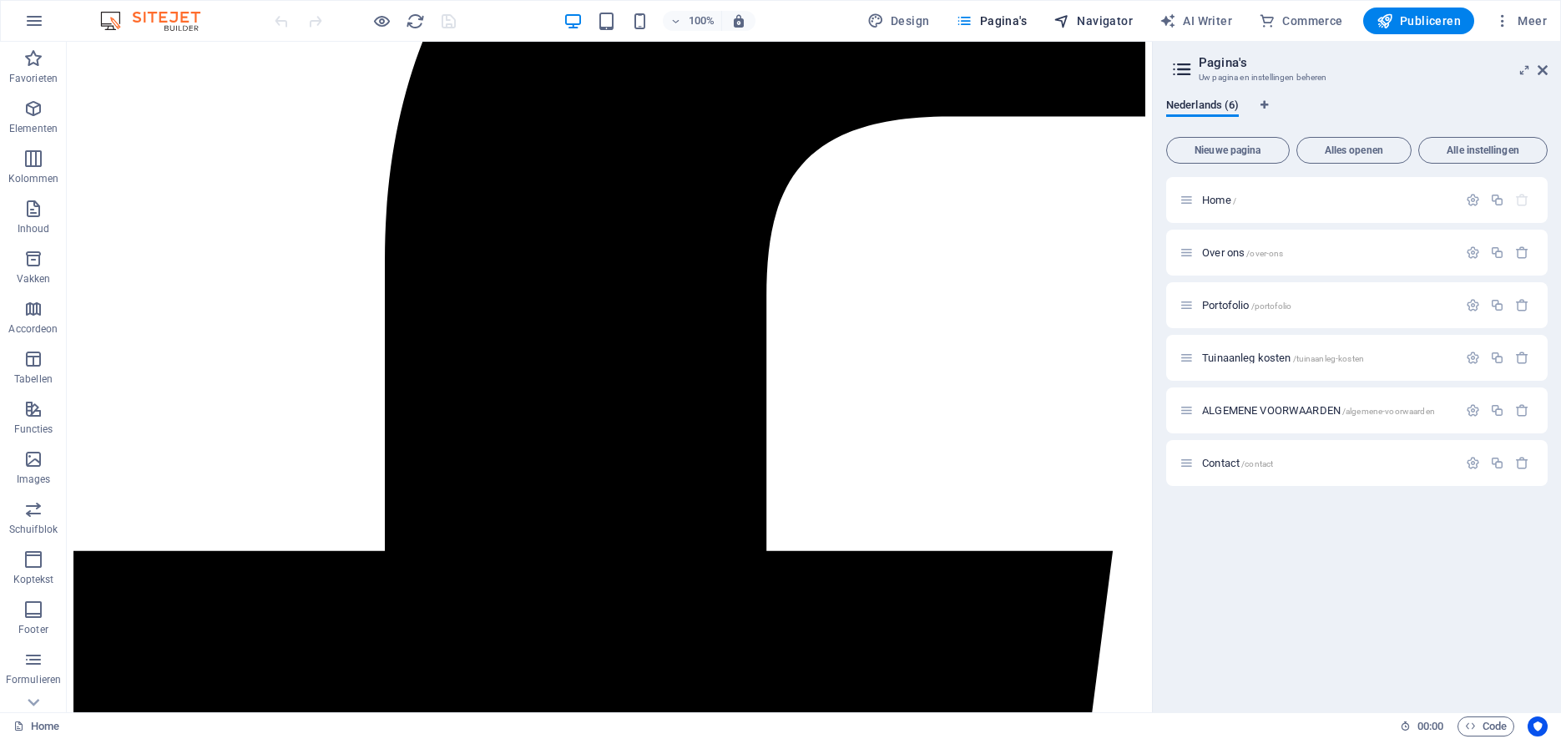
click at [1097, 18] on span "Navigator" at bounding box center [1092, 21] width 79 height 17
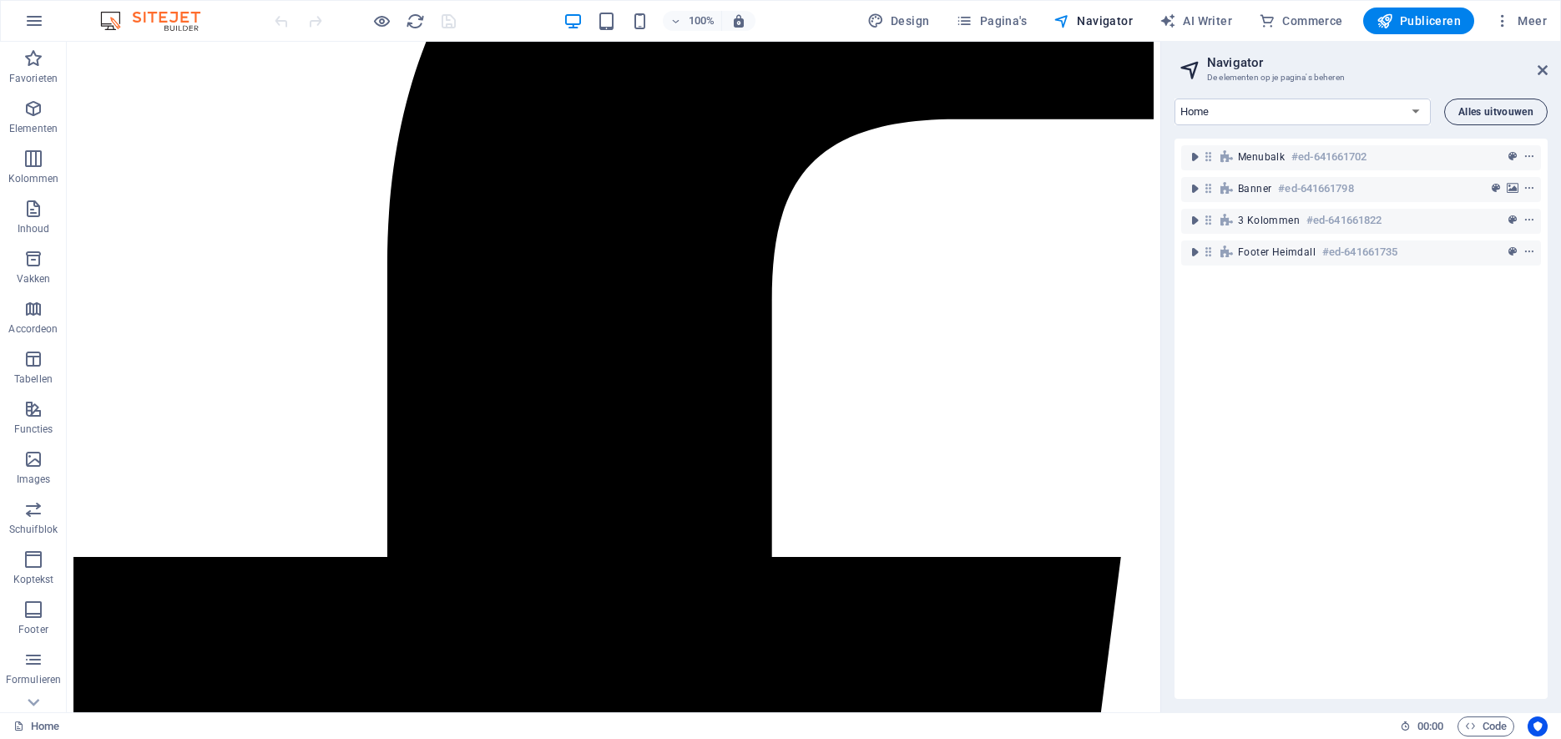
click at [1465, 109] on span "Alles uitvouwen" at bounding box center [1495, 112] width 75 height 10
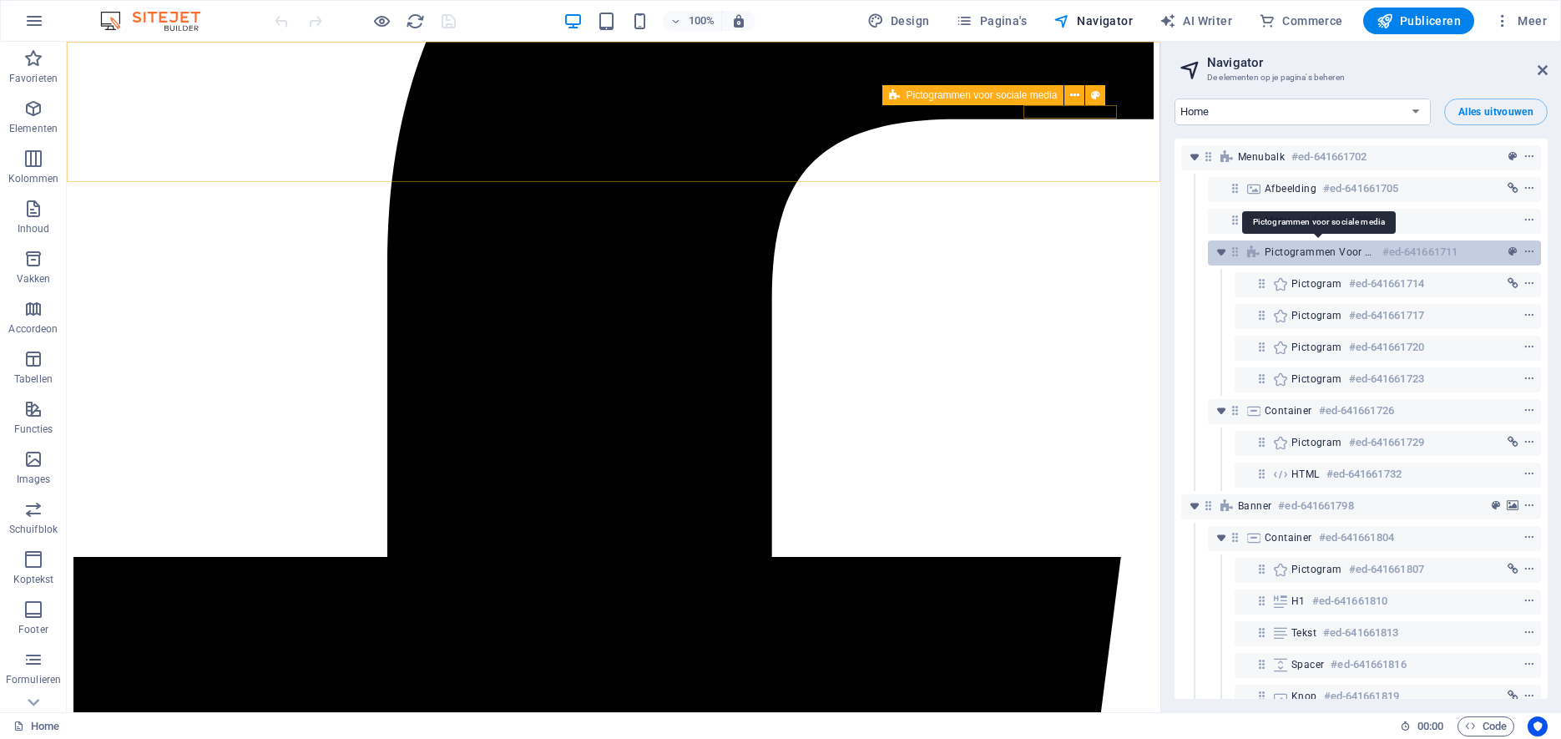
click at [1331, 255] on span "Pictogrammen voor sociale media" at bounding box center [1320, 251] width 111 height 13
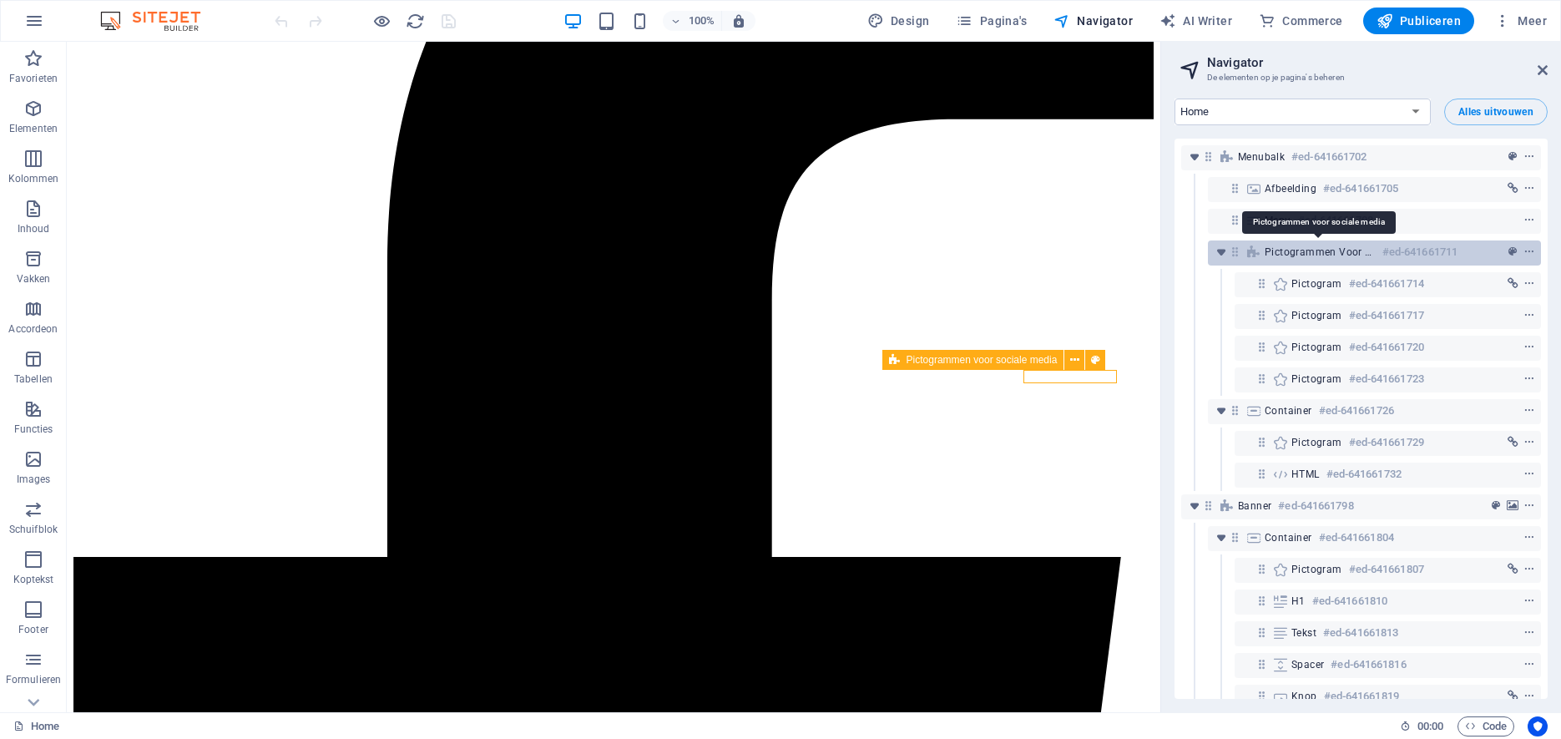
scroll to position [225, 0]
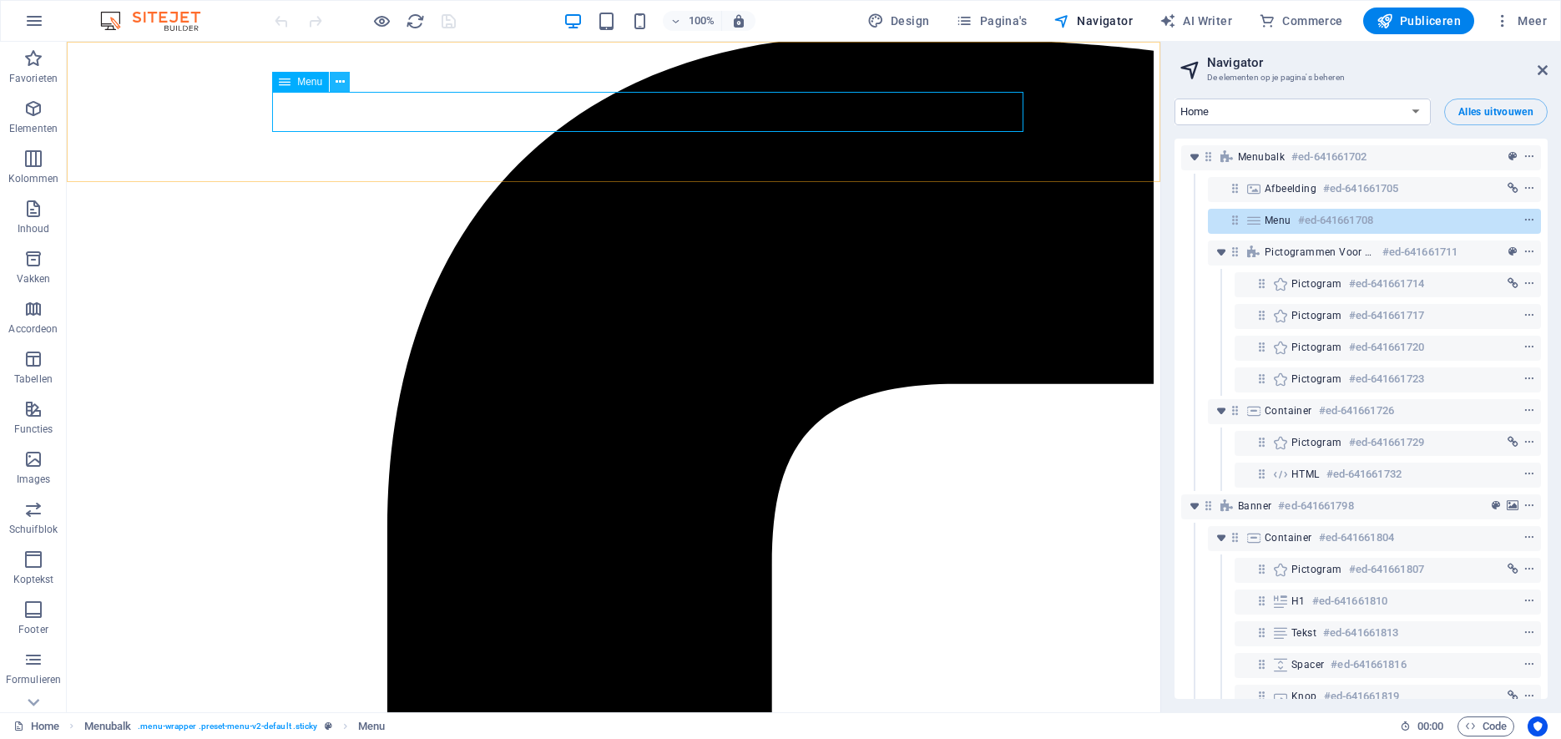
click at [342, 82] on icon at bounding box center [340, 82] width 9 height 18
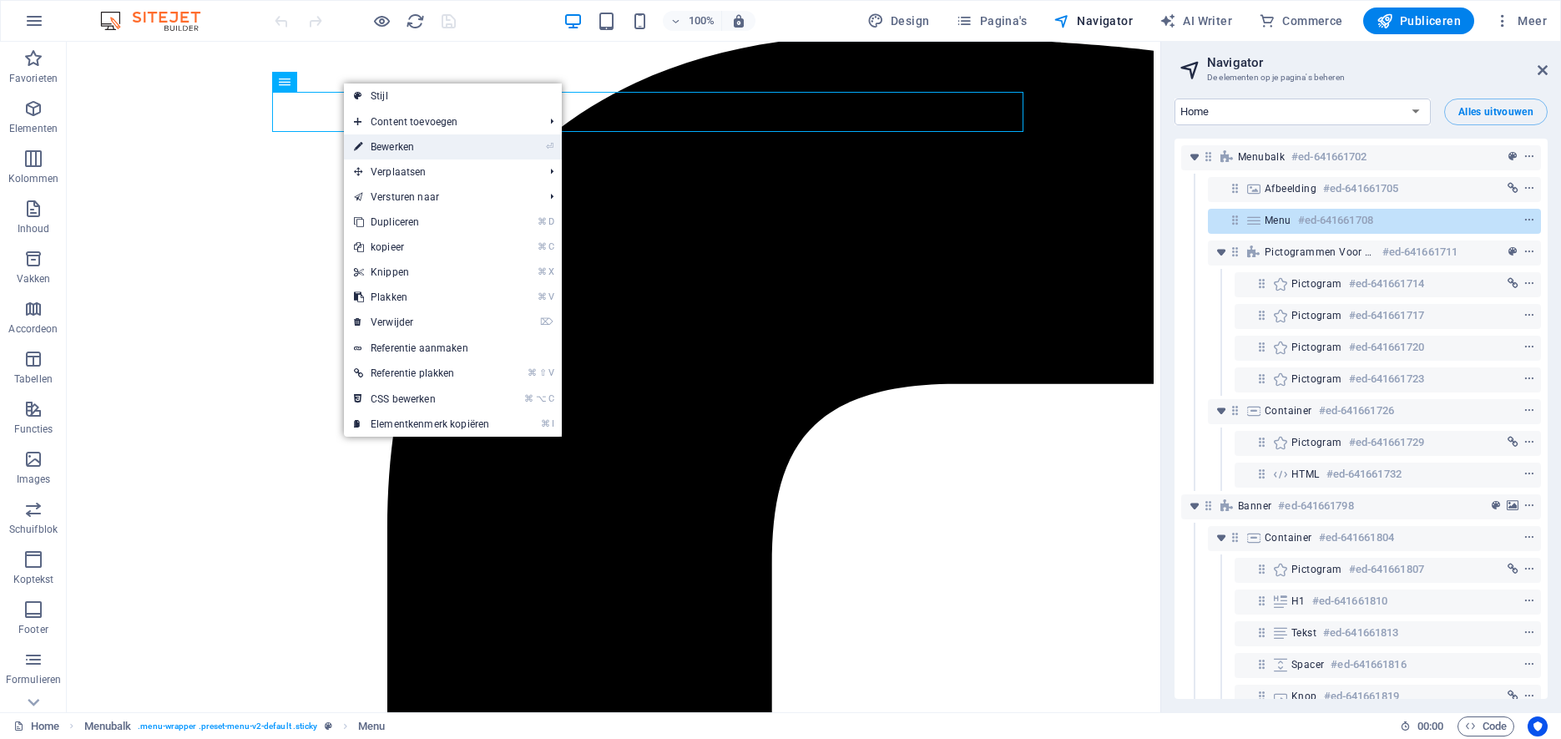
click at [358, 149] on icon at bounding box center [358, 146] width 8 height 25
select select
select select "1"
select select
select select "2"
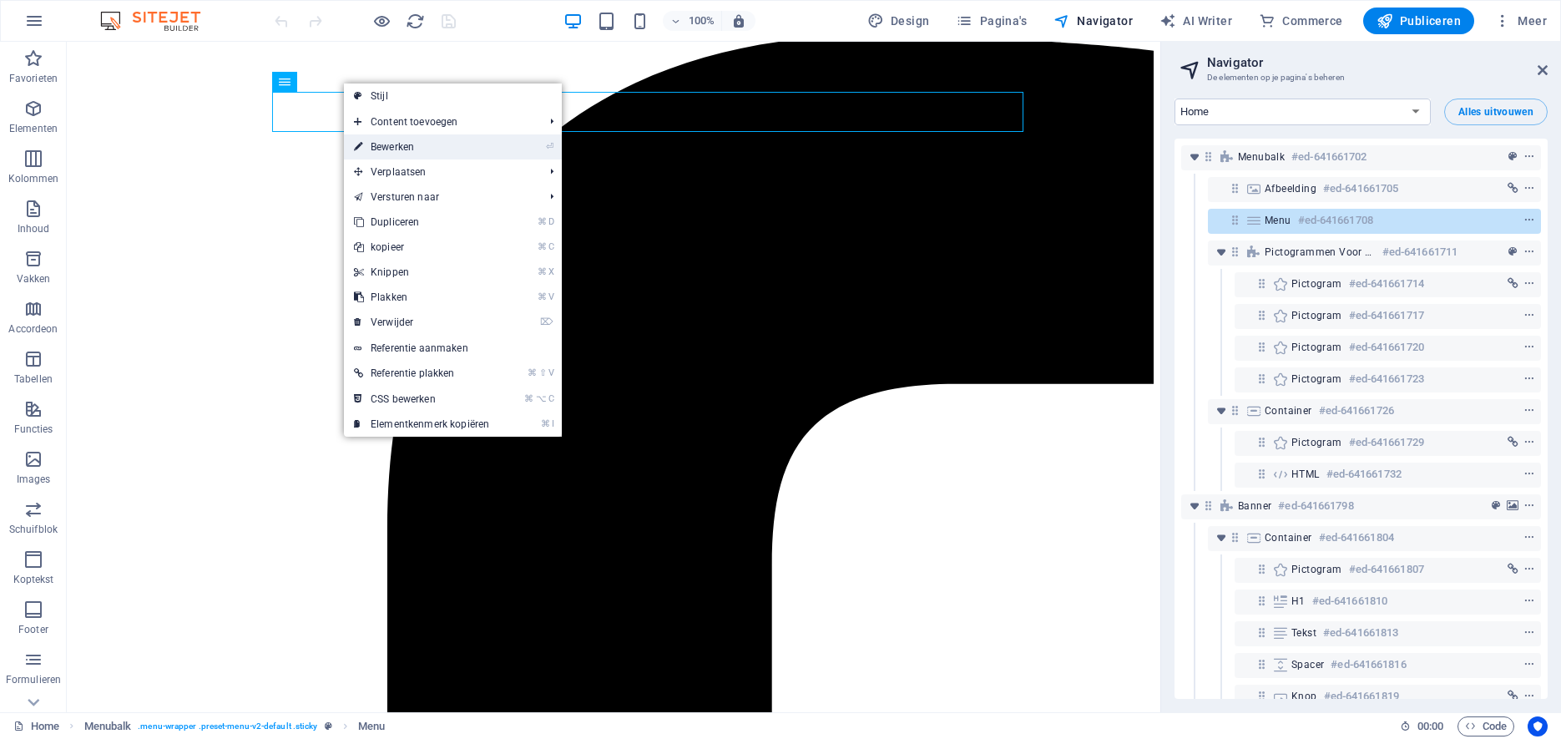
select select
select select "3"
select select
select select "4"
select select
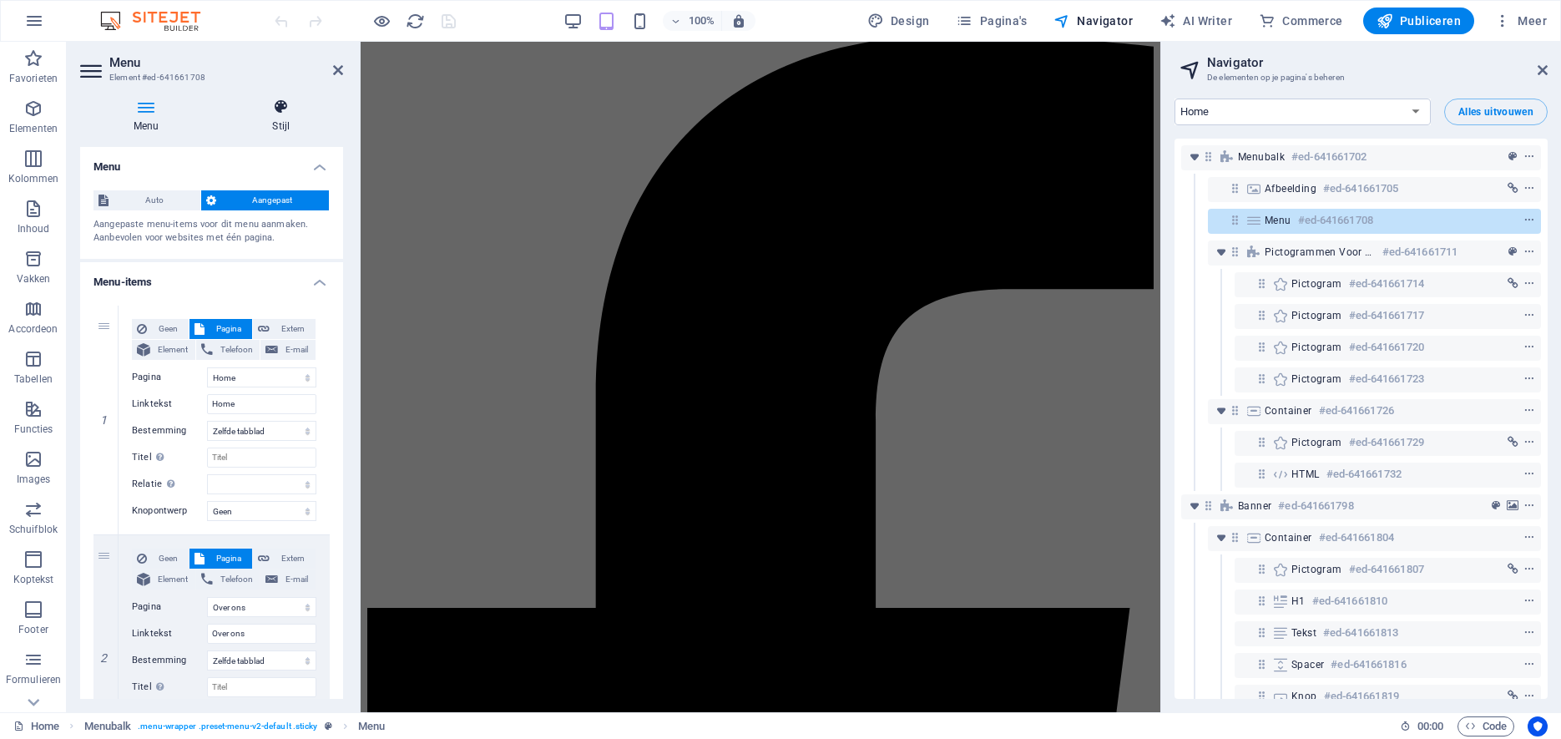
click at [301, 120] on h4 "Stijl" at bounding box center [281, 116] width 124 height 35
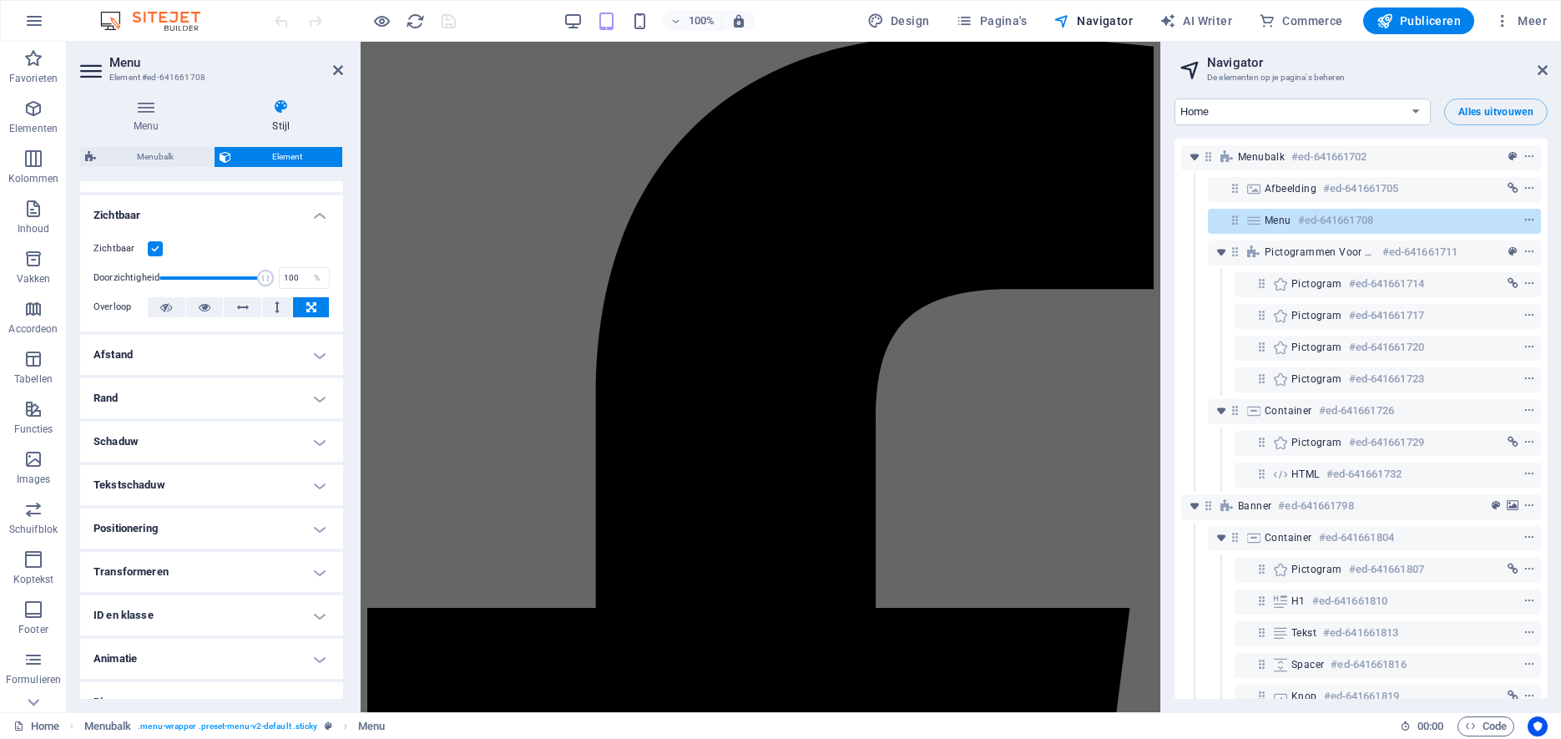
scroll to position [188, 0]
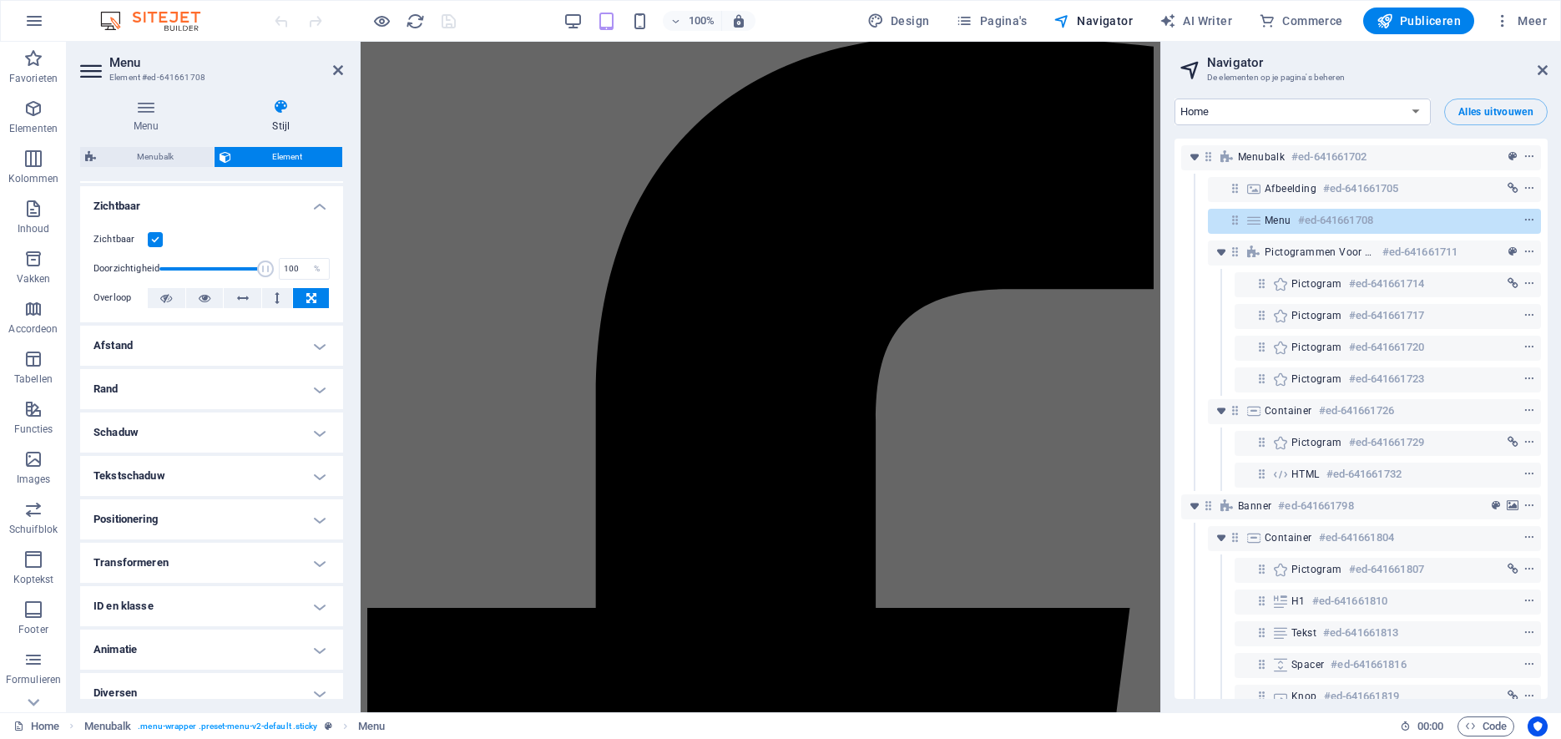
click at [321, 543] on h4 "Transformeren" at bounding box center [211, 563] width 263 height 40
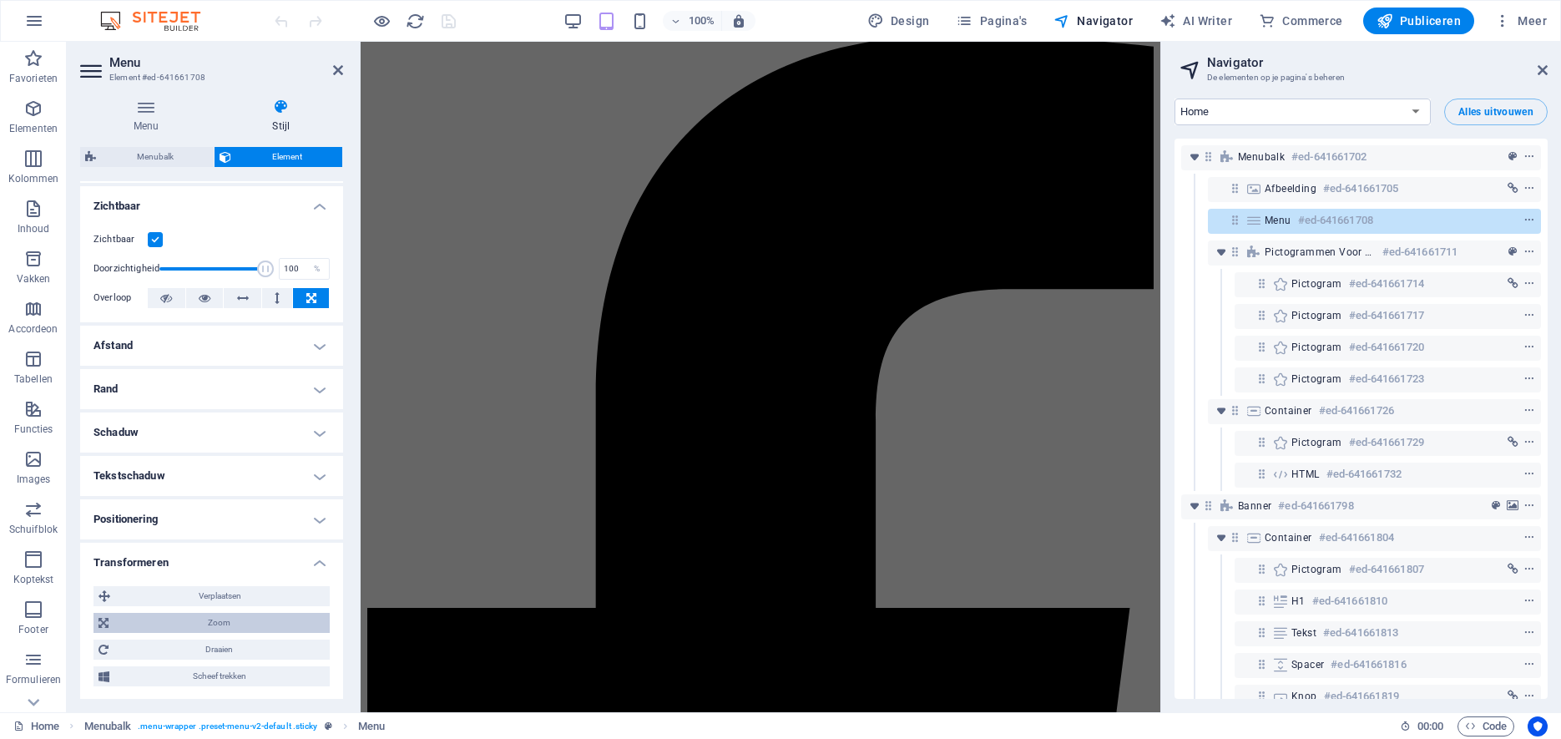
click at [213, 613] on span "Zoom" at bounding box center [219, 623] width 211 height 20
click at [184, 644] on input "100" at bounding box center [242, 654] width 174 height 20
drag, startPoint x: 184, startPoint y: 639, endPoint x: 140, endPoint y: 639, distance: 44.2
click at [155, 644] on input "100" at bounding box center [242, 654] width 174 height 20
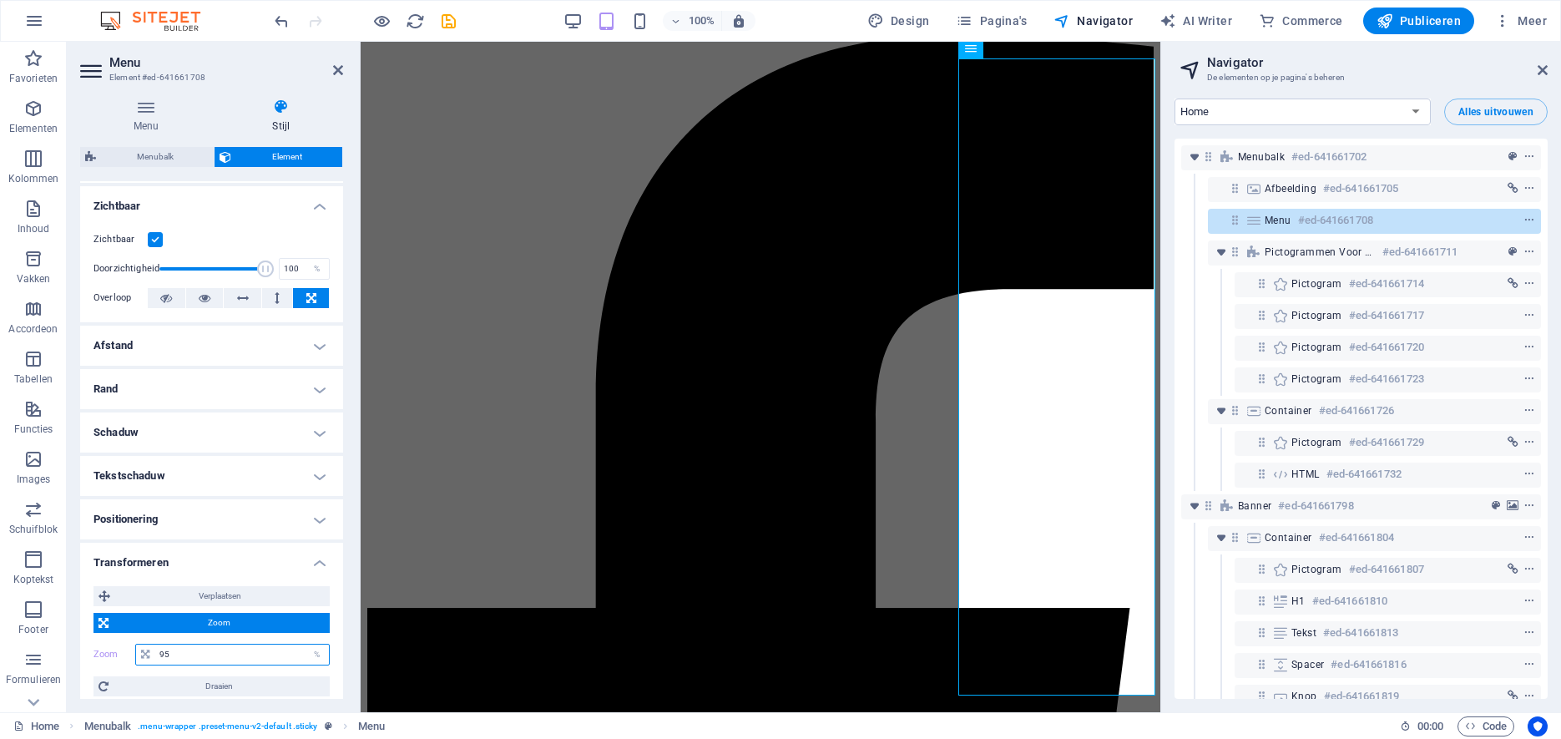
type input "9"
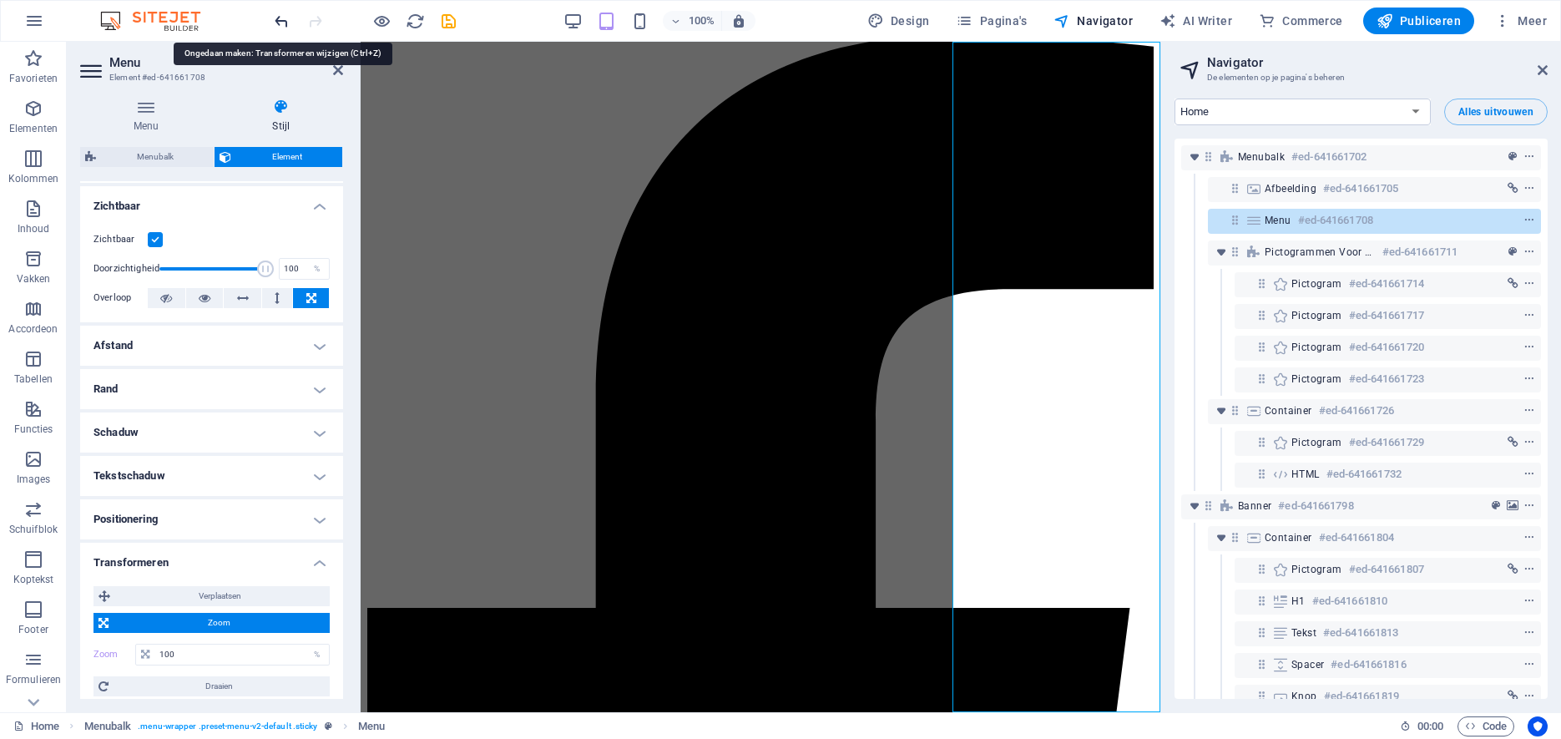
click at [284, 20] on icon "undo" at bounding box center [281, 21] width 19 height 19
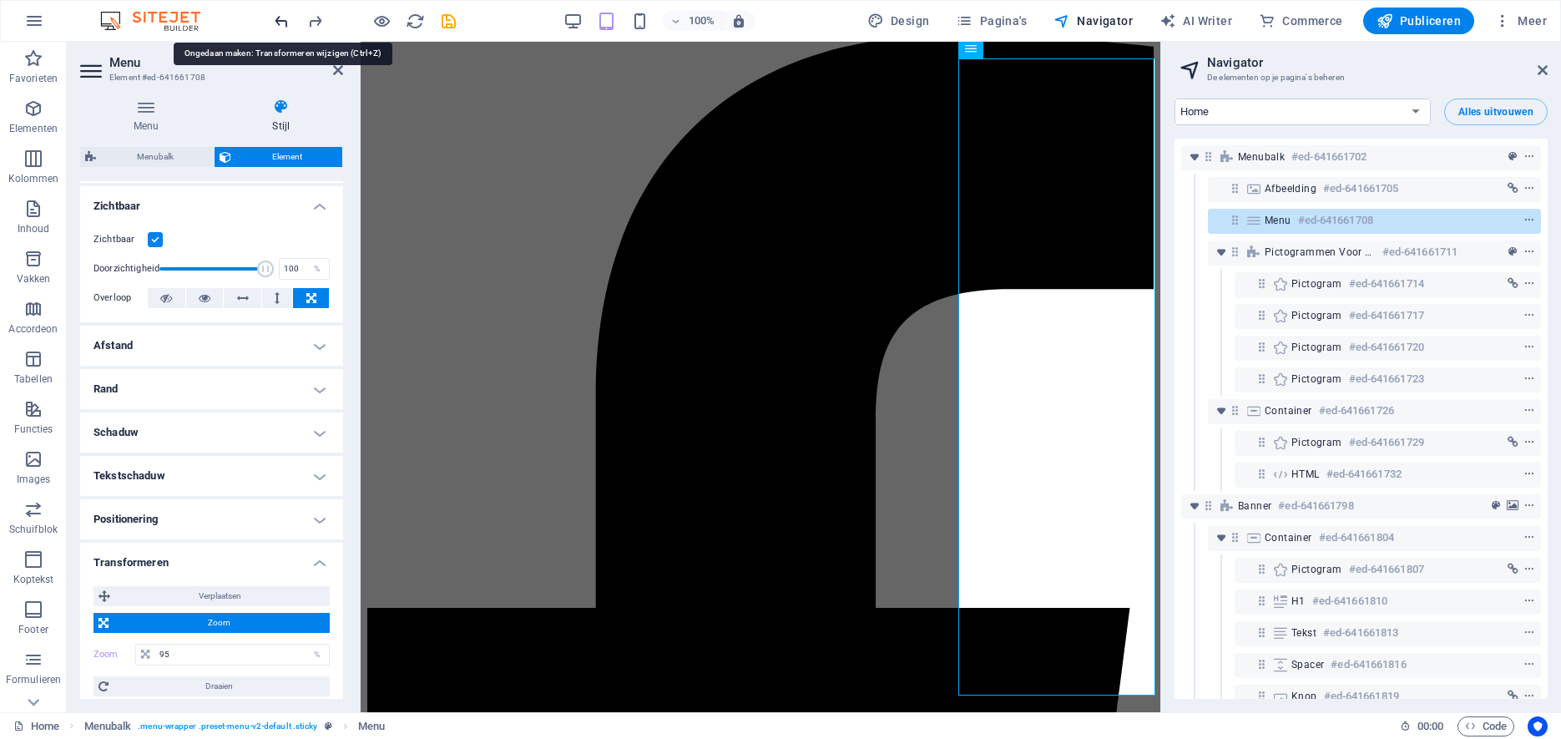
click at [284, 20] on icon "undo" at bounding box center [281, 21] width 19 height 19
type input "100"
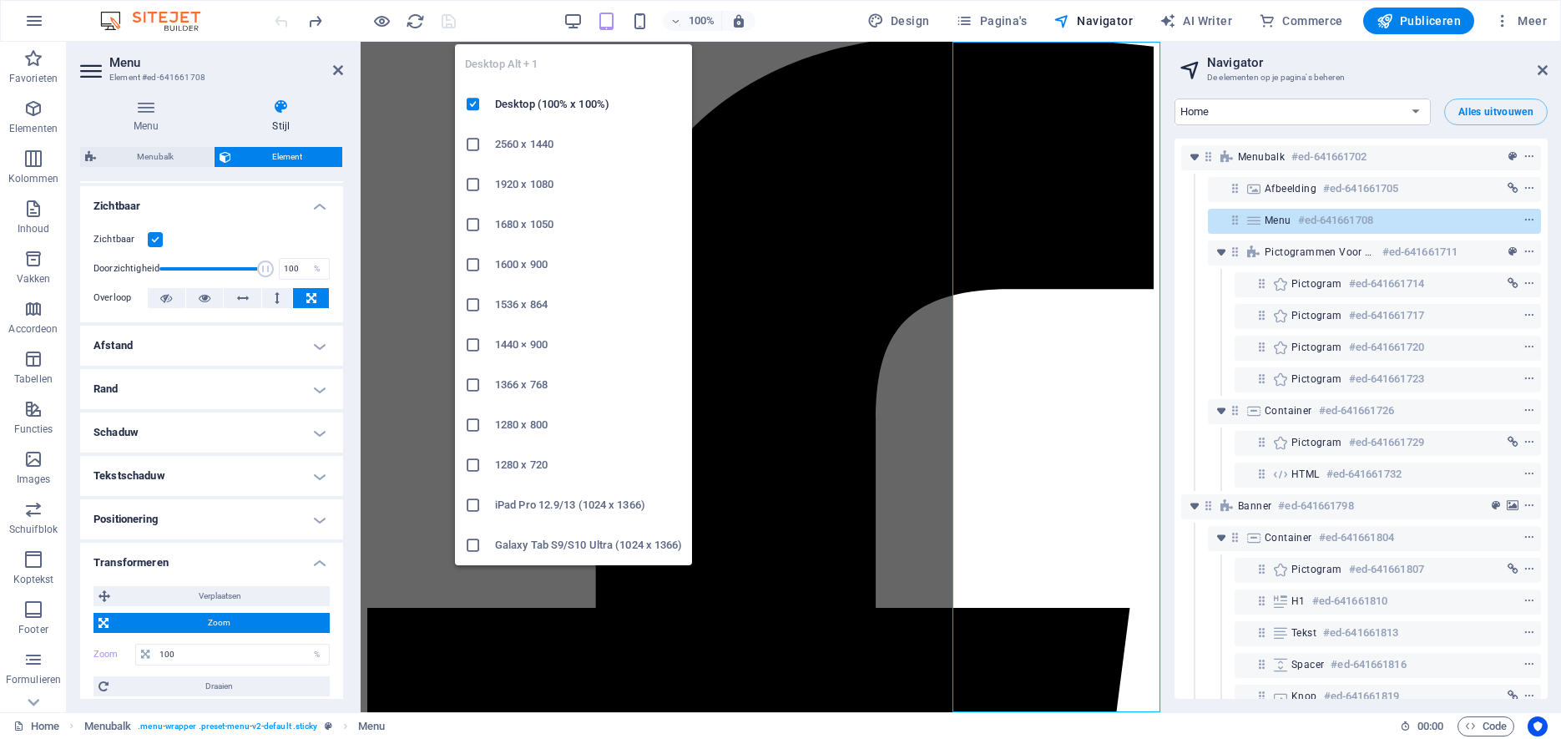
drag, startPoint x: 573, startPoint y: 21, endPoint x: 566, endPoint y: 40, distance: 20.3
click at [573, 21] on icon "button" at bounding box center [572, 21] width 19 height 19
click at [578, 24] on icon "button" at bounding box center [572, 21] width 19 height 19
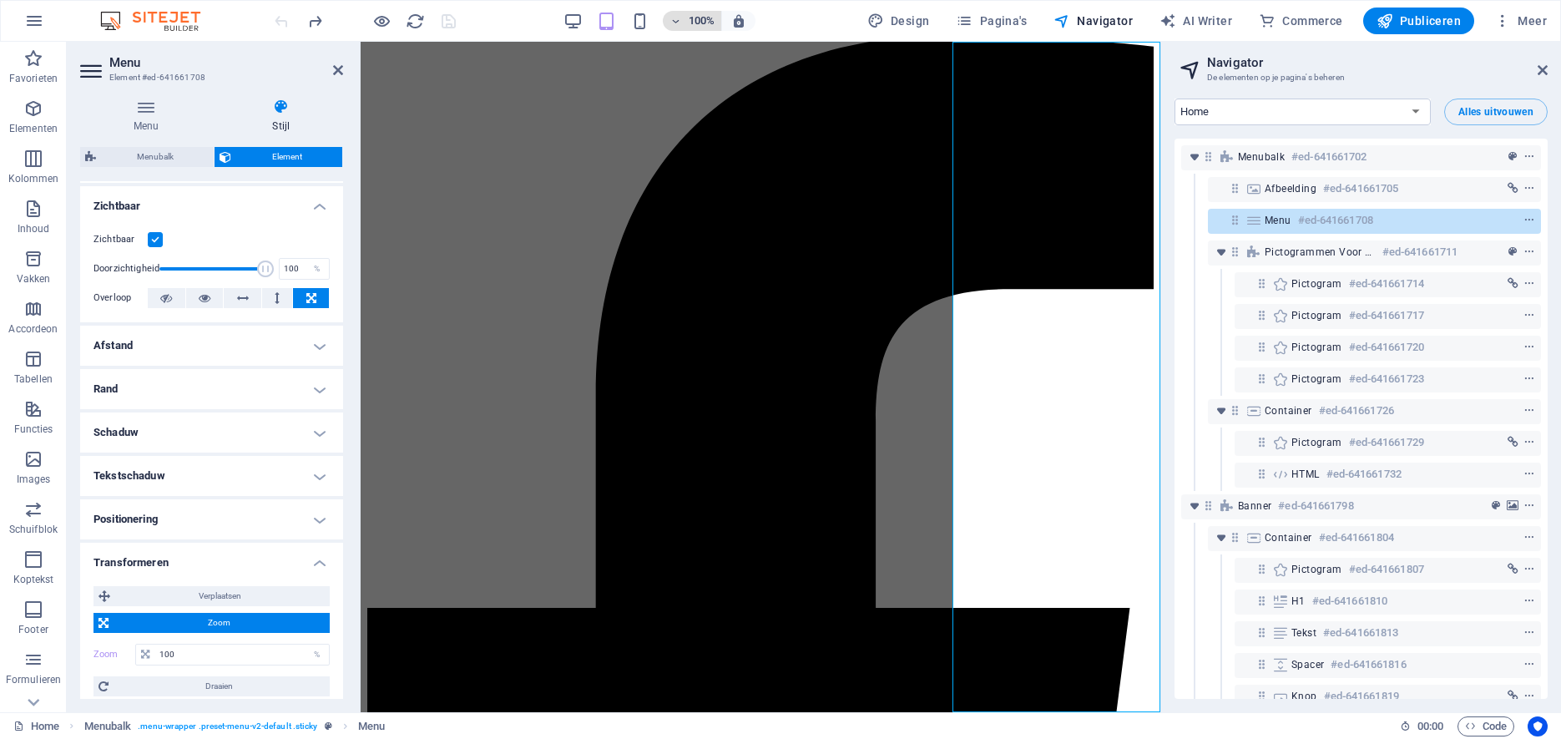
click at [679, 23] on icon "button" at bounding box center [675, 21] width 12 height 11
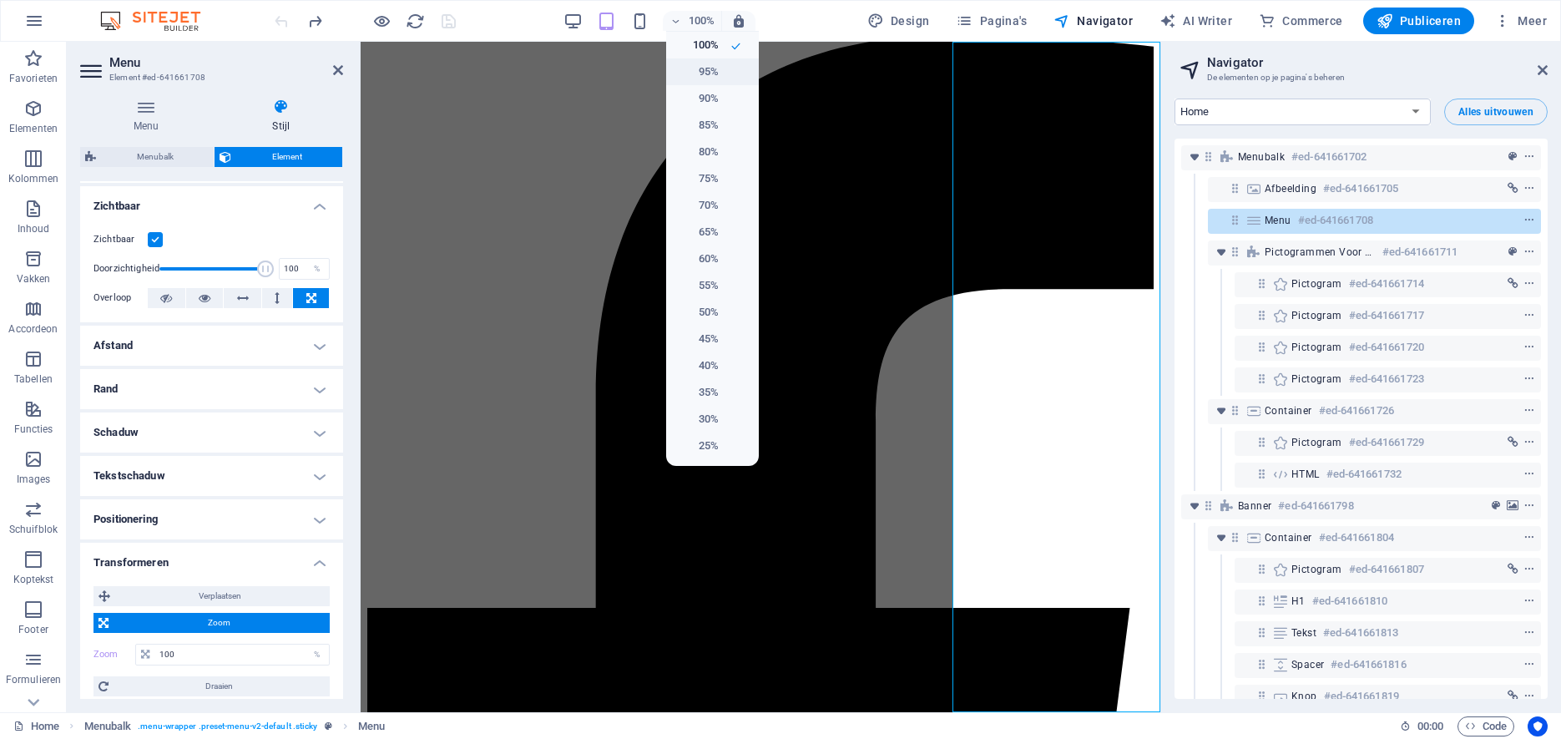
click at [693, 68] on h6 "95%" at bounding box center [697, 72] width 43 height 20
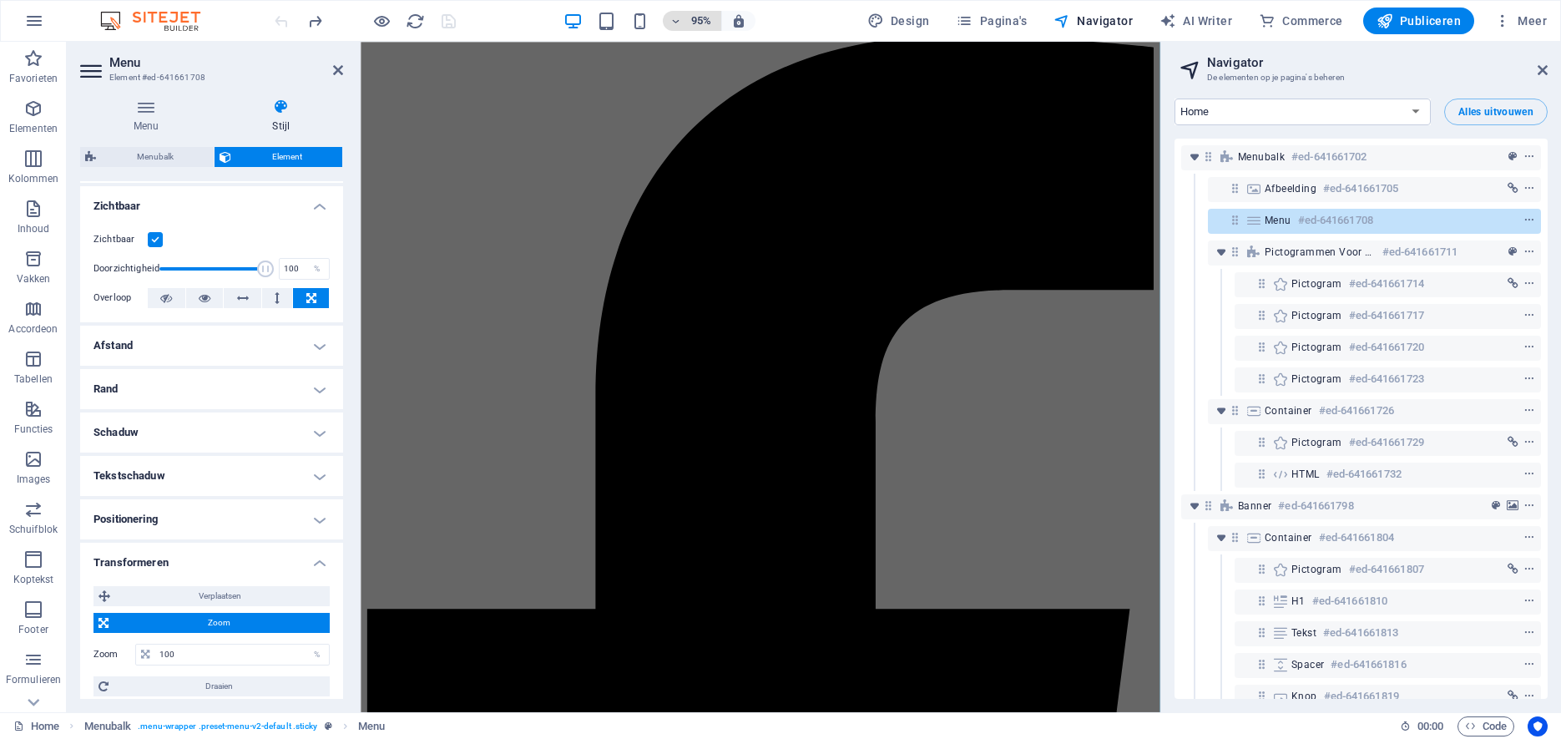
click at [679, 22] on icon "button" at bounding box center [675, 21] width 12 height 11
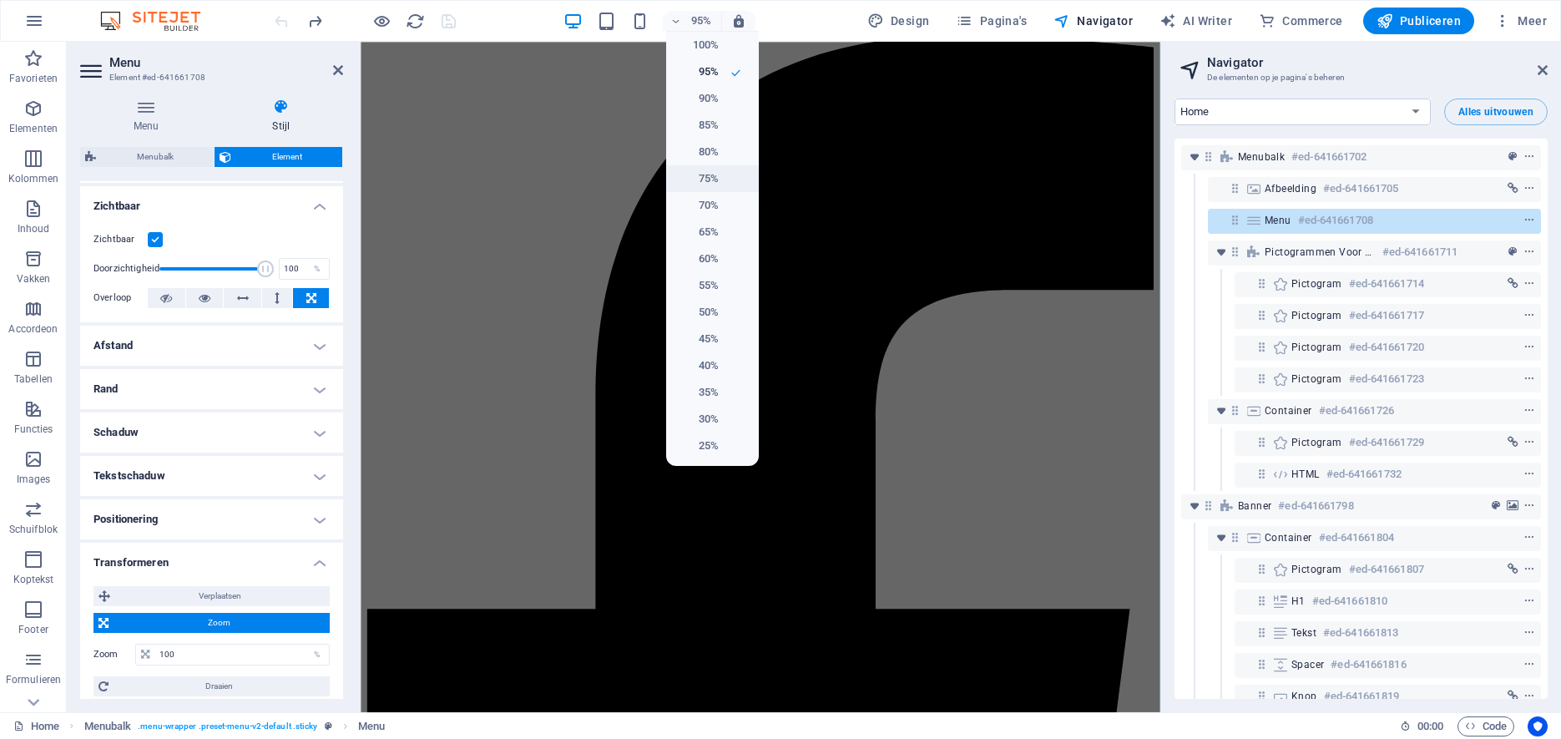
click at [704, 189] on li "75%" at bounding box center [712, 178] width 93 height 27
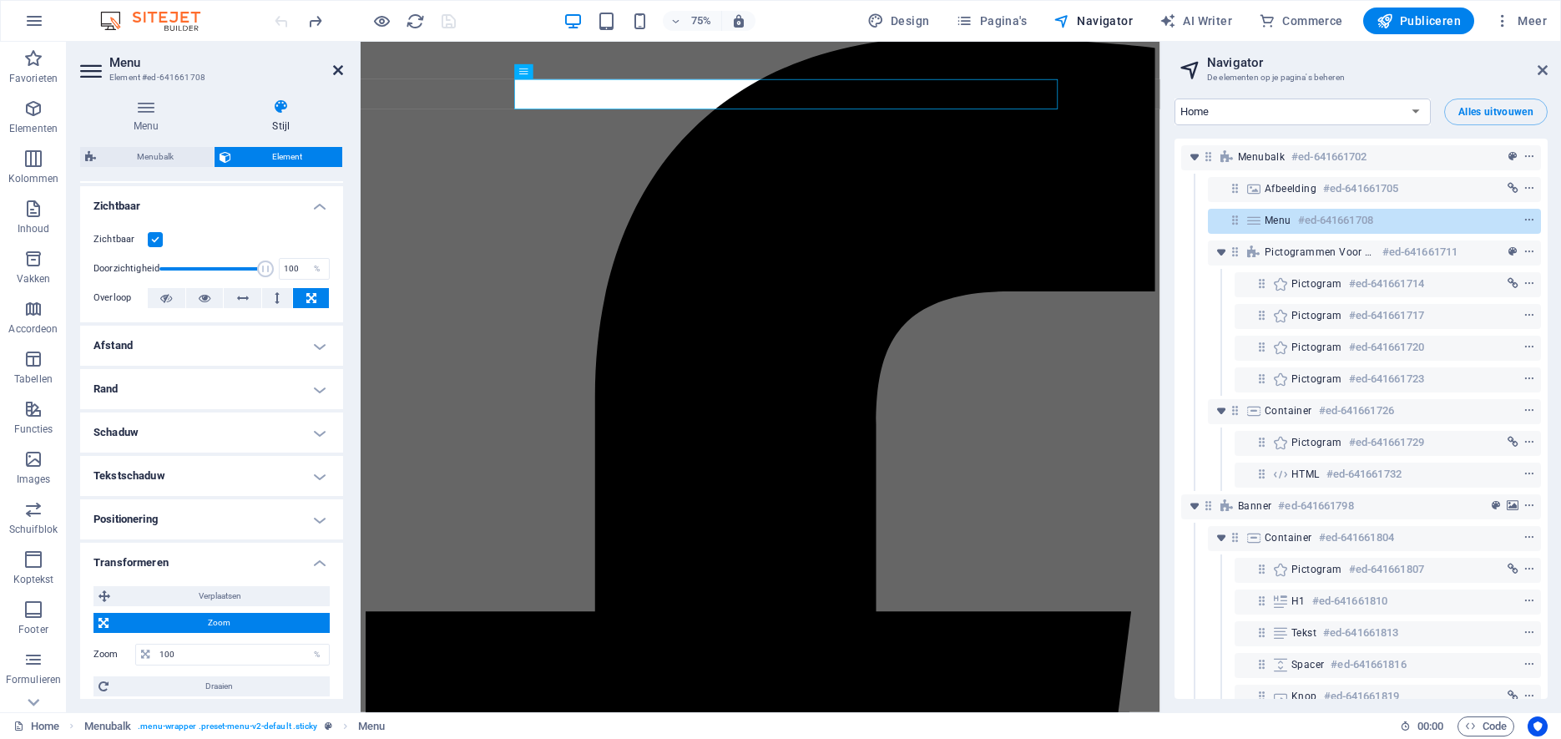
click at [341, 64] on icon at bounding box center [338, 69] width 10 height 13
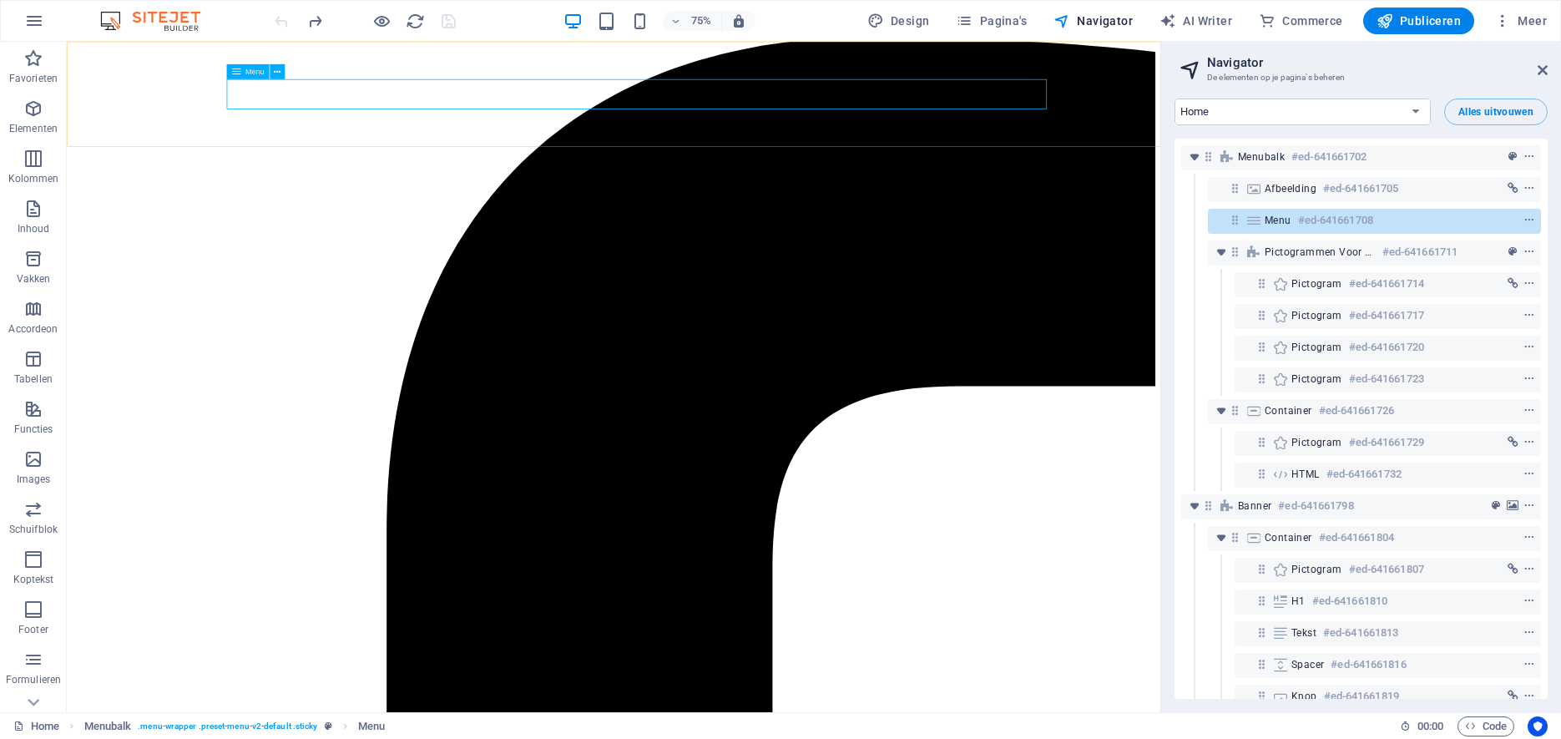
click at [277, 71] on icon at bounding box center [277, 71] width 7 height 13
click at [180, 47] on icon at bounding box center [177, 46] width 7 height 13
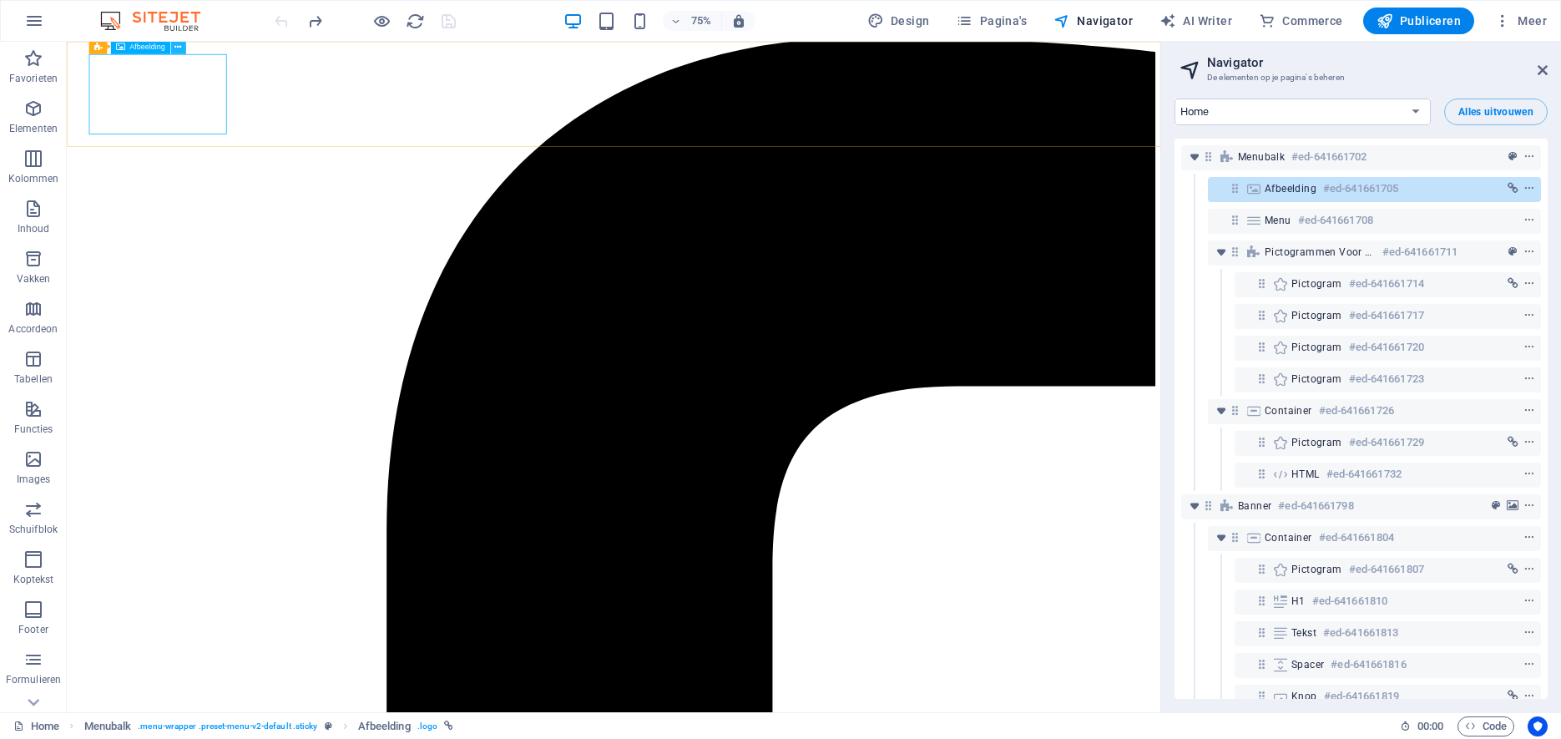
click at [176, 47] on icon at bounding box center [177, 46] width 7 height 13
click at [96, 51] on icon at bounding box center [97, 46] width 9 height 15
click at [1529, 190] on icon "context-menu" at bounding box center [1529, 189] width 12 height 12
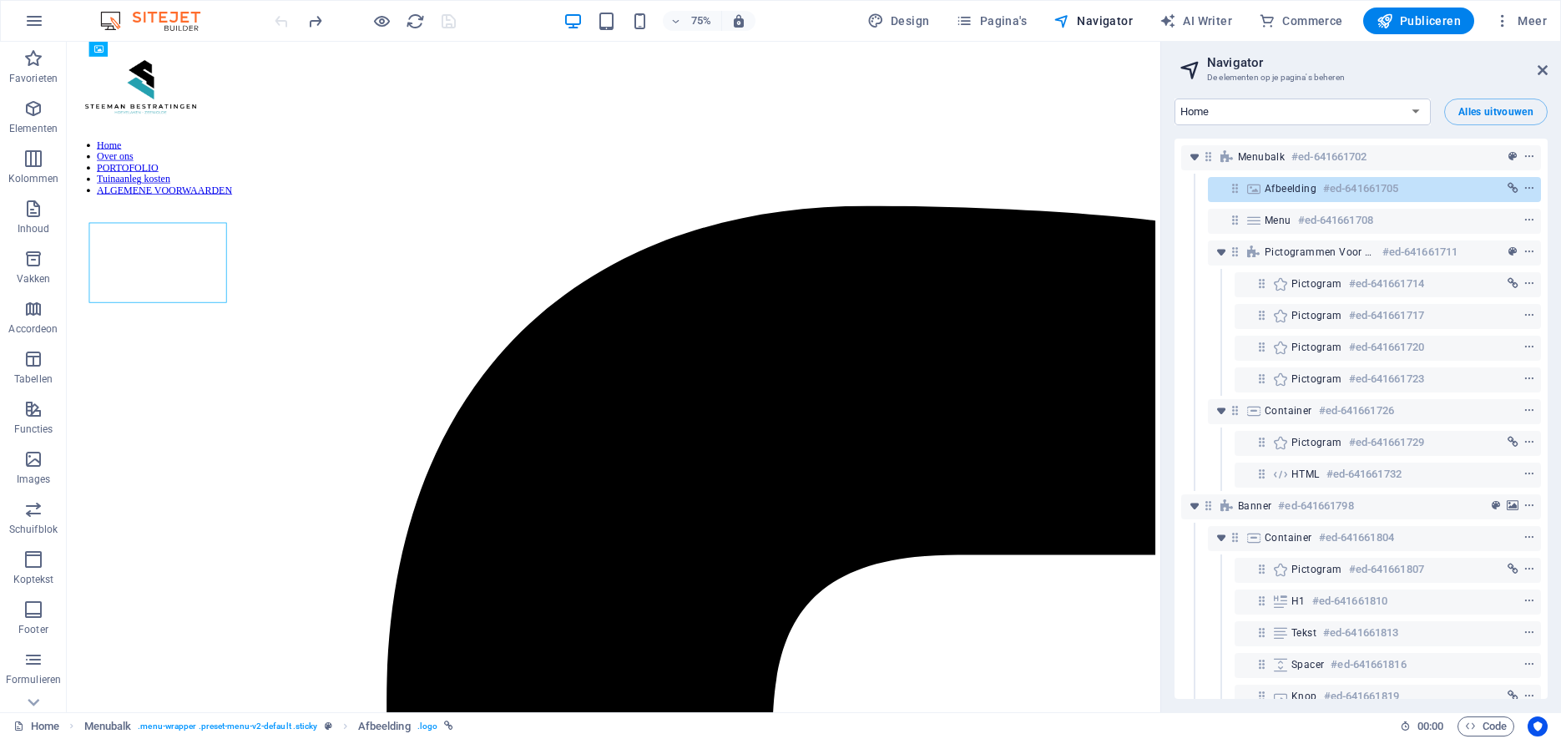
click at [1414, 52] on header "Navigator De elementen op je pagina's beheren" at bounding box center [1363, 63] width 370 height 43
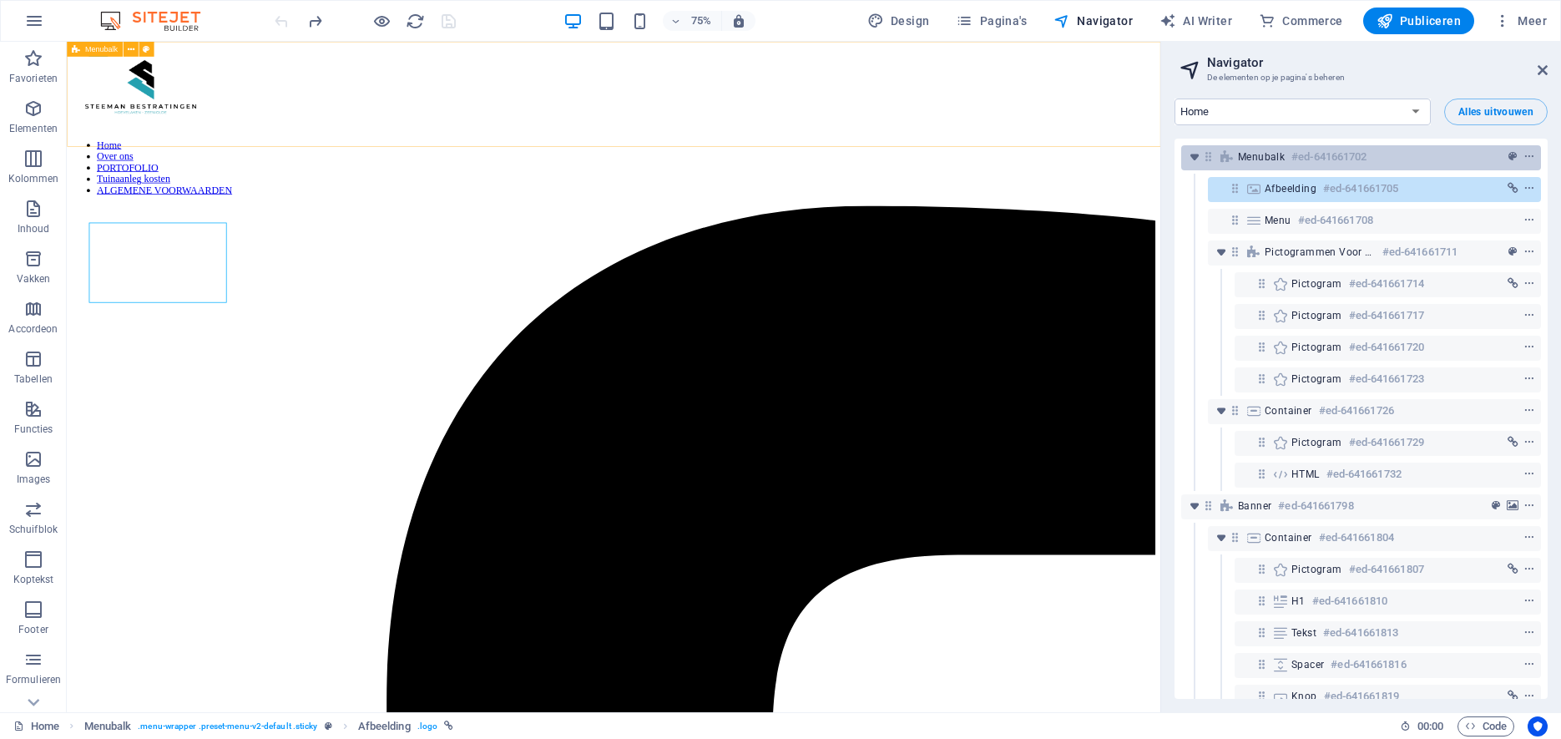
click at [1259, 160] on span "Menubalk" at bounding box center [1261, 156] width 47 height 13
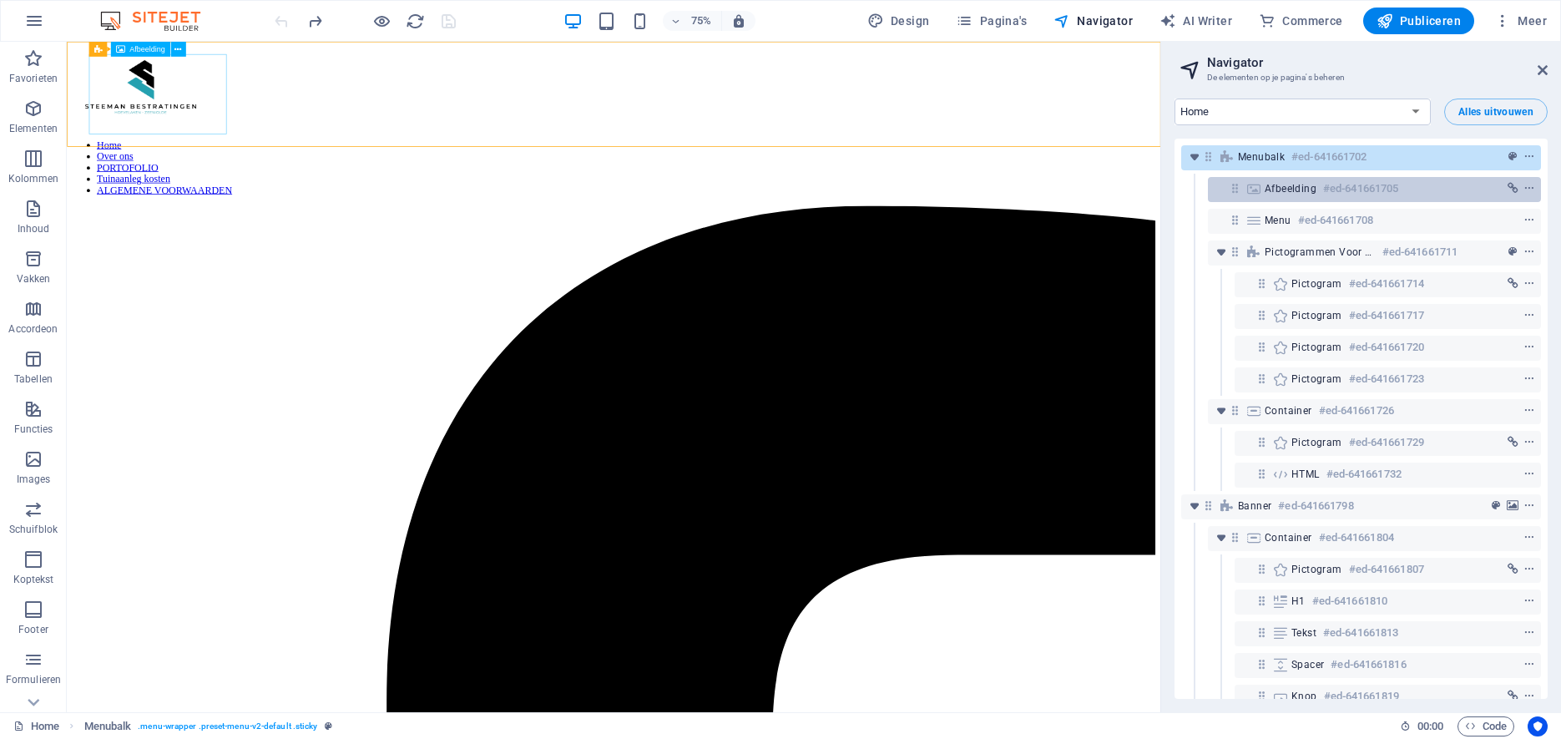
click at [1255, 186] on icon at bounding box center [1254, 188] width 18 height 13
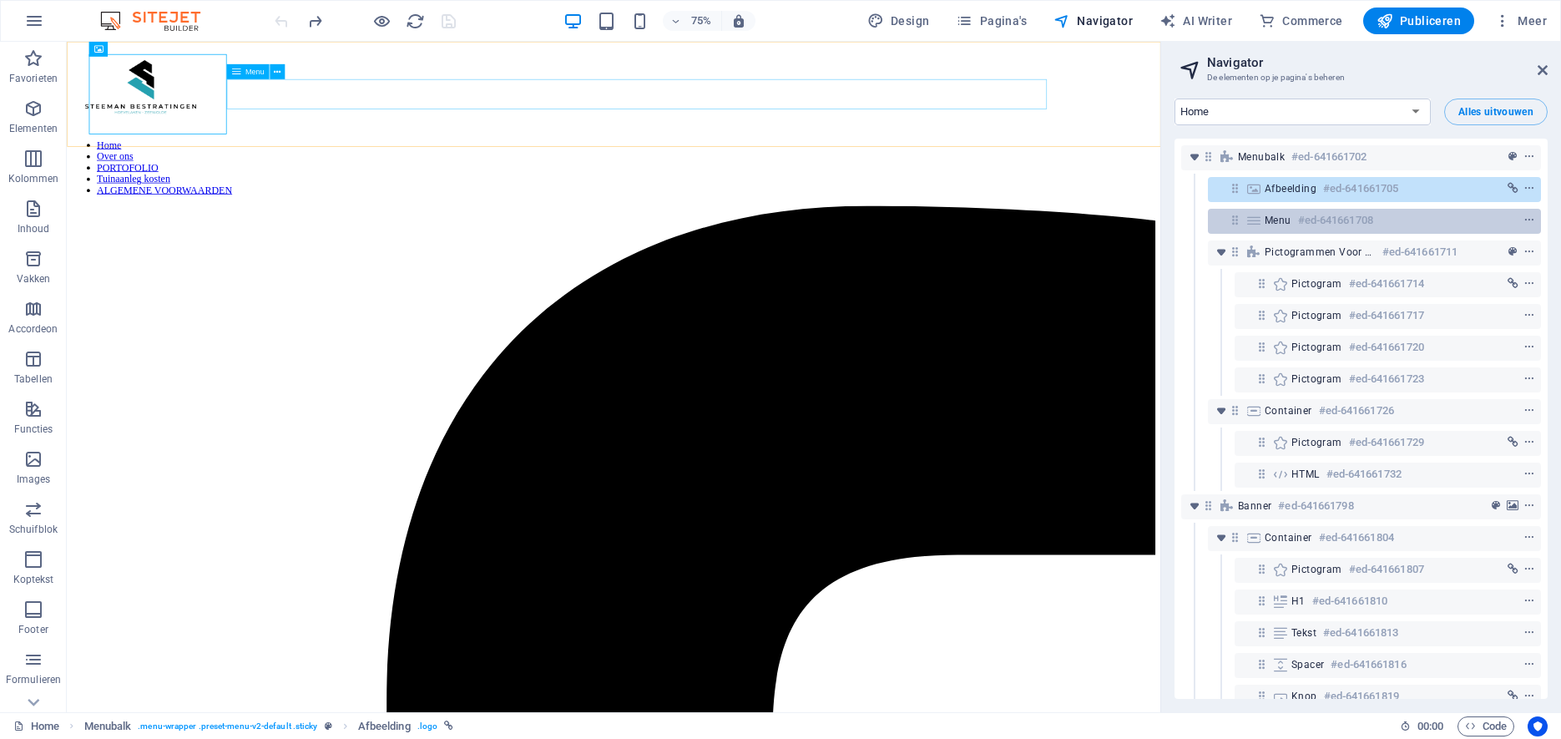
click at [1268, 219] on span "Menu" at bounding box center [1278, 220] width 27 height 13
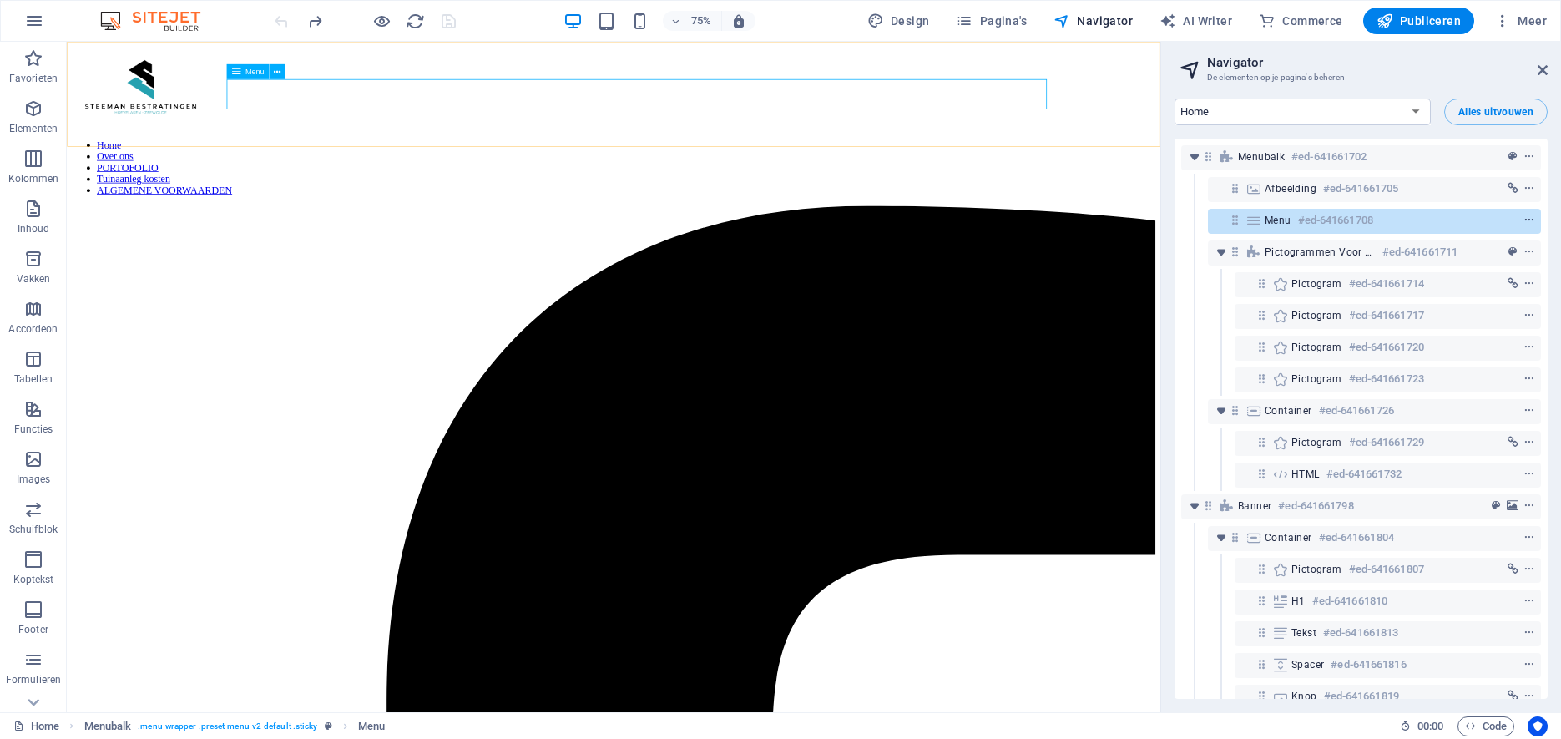
click at [1532, 220] on icon "context-menu" at bounding box center [1529, 221] width 12 height 12
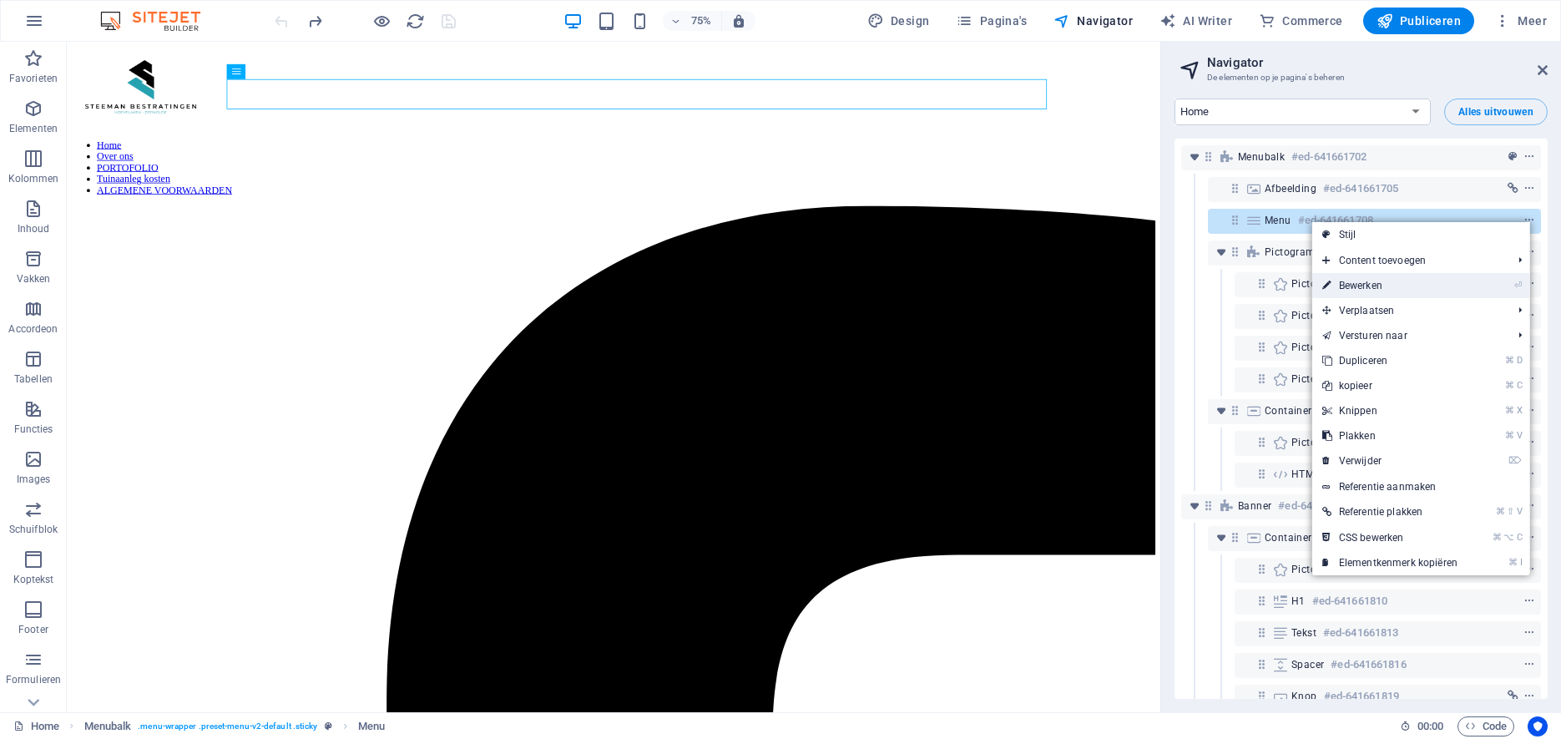
click at [1462, 288] on link "⏎ Bewerken" at bounding box center [1389, 285] width 155 height 25
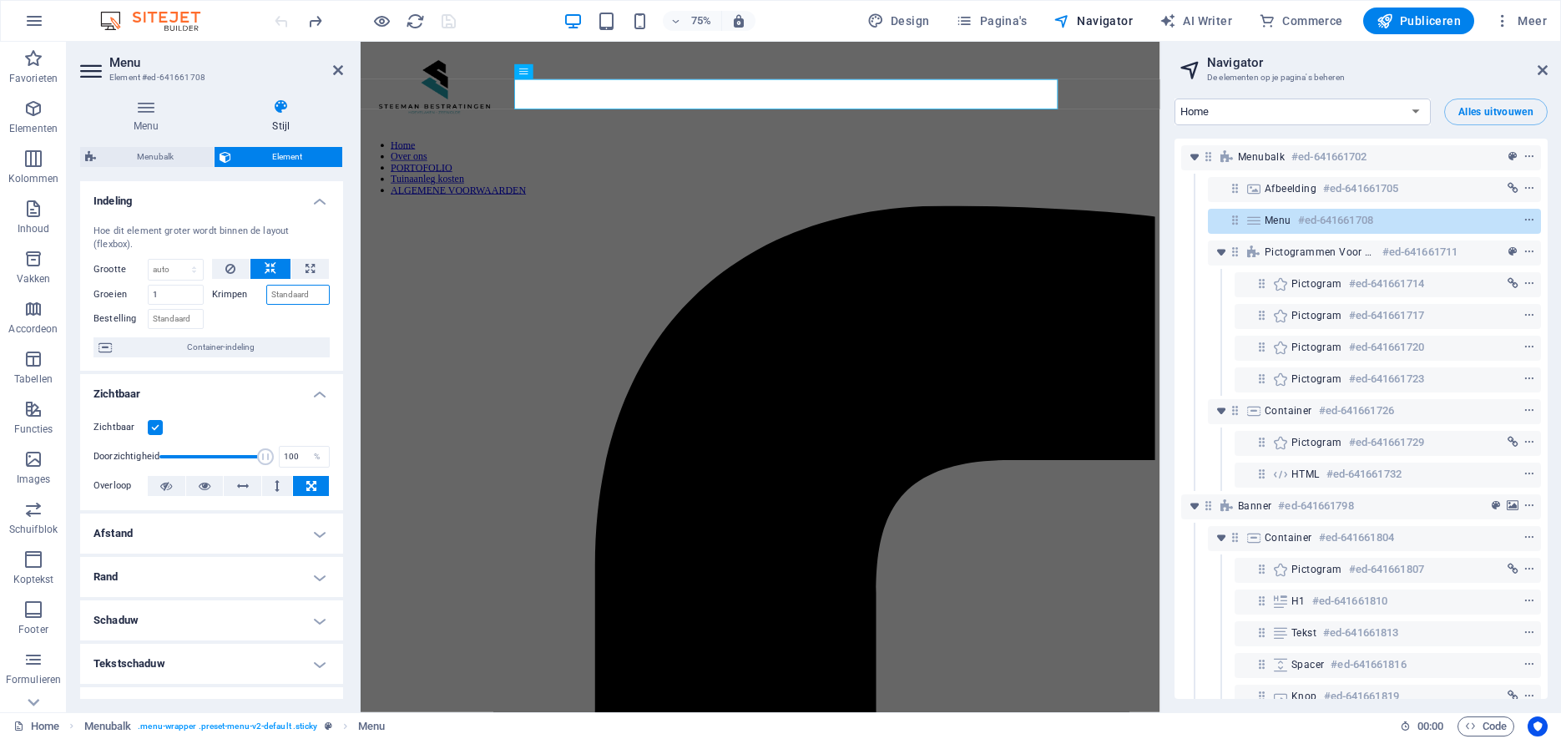
click at [312, 285] on input "Krimpen" at bounding box center [298, 295] width 64 height 20
type input "2"
drag, startPoint x: 297, startPoint y: 279, endPoint x: 232, endPoint y: 279, distance: 65.1
click at [266, 285] on input "2" at bounding box center [298, 295] width 64 height 20
click at [237, 259] on button at bounding box center [231, 269] width 38 height 20
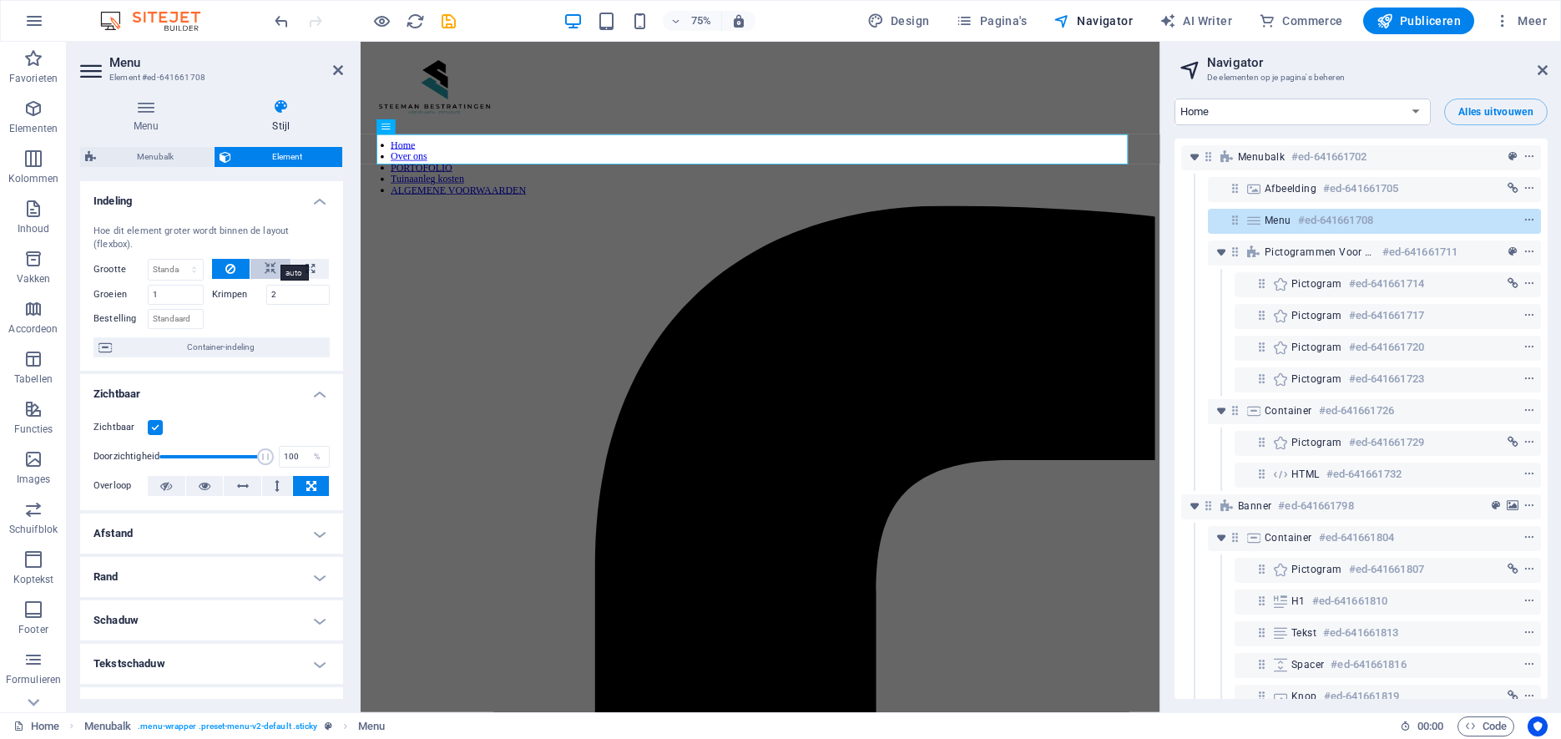
click at [275, 259] on icon at bounding box center [271, 269] width 12 height 20
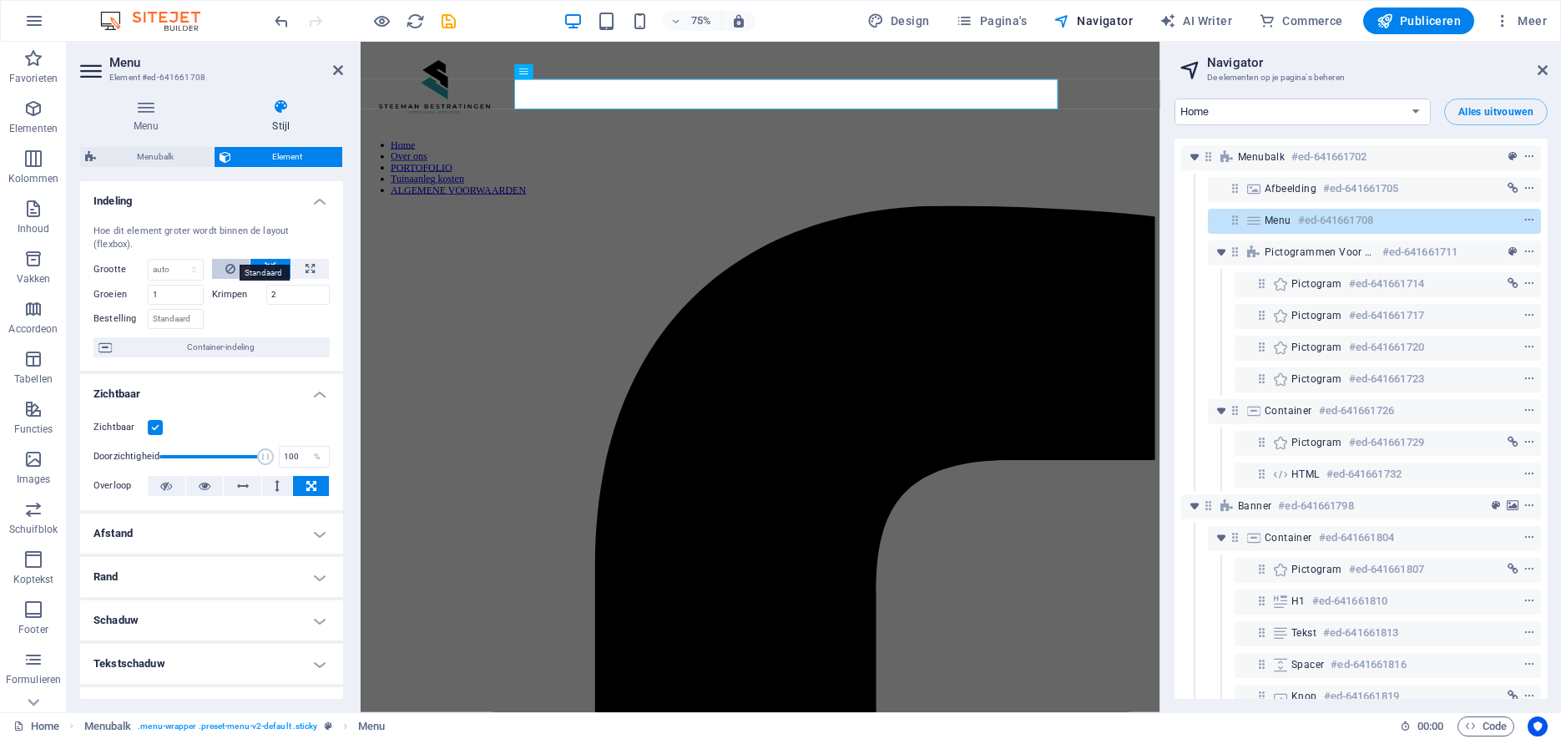
click at [234, 259] on icon at bounding box center [230, 269] width 10 height 20
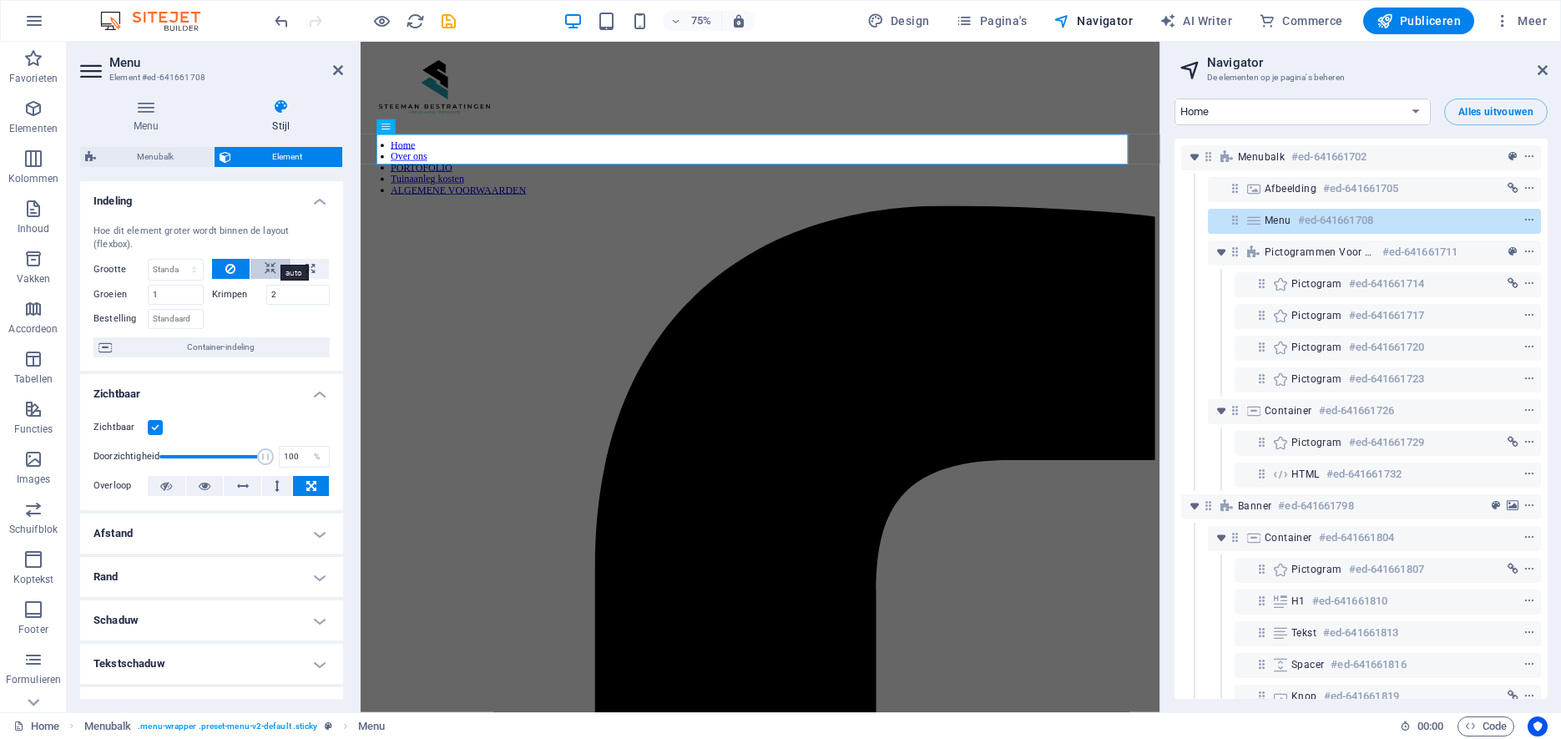
click at [275, 259] on icon at bounding box center [271, 269] width 12 height 20
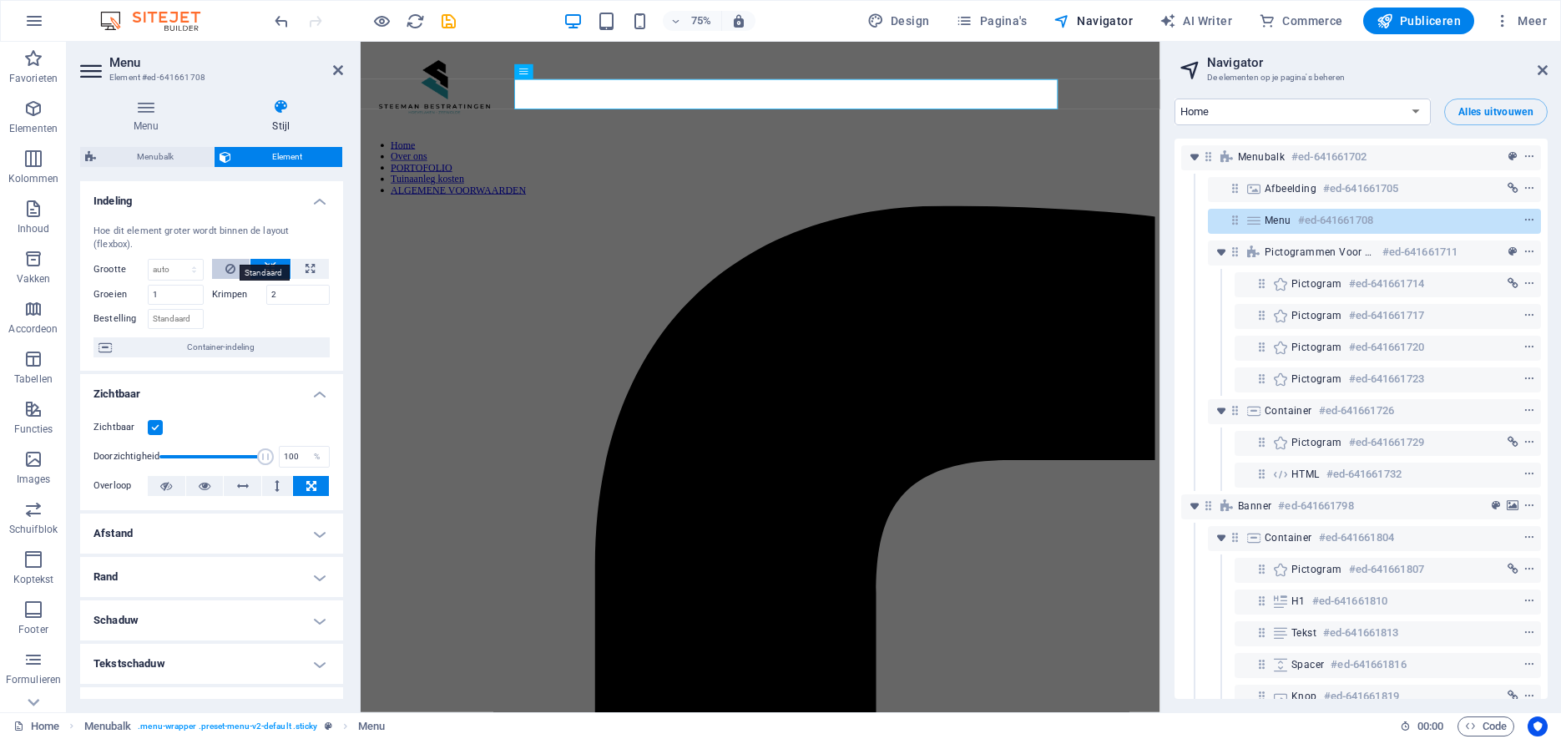
click at [239, 259] on button at bounding box center [231, 269] width 38 height 20
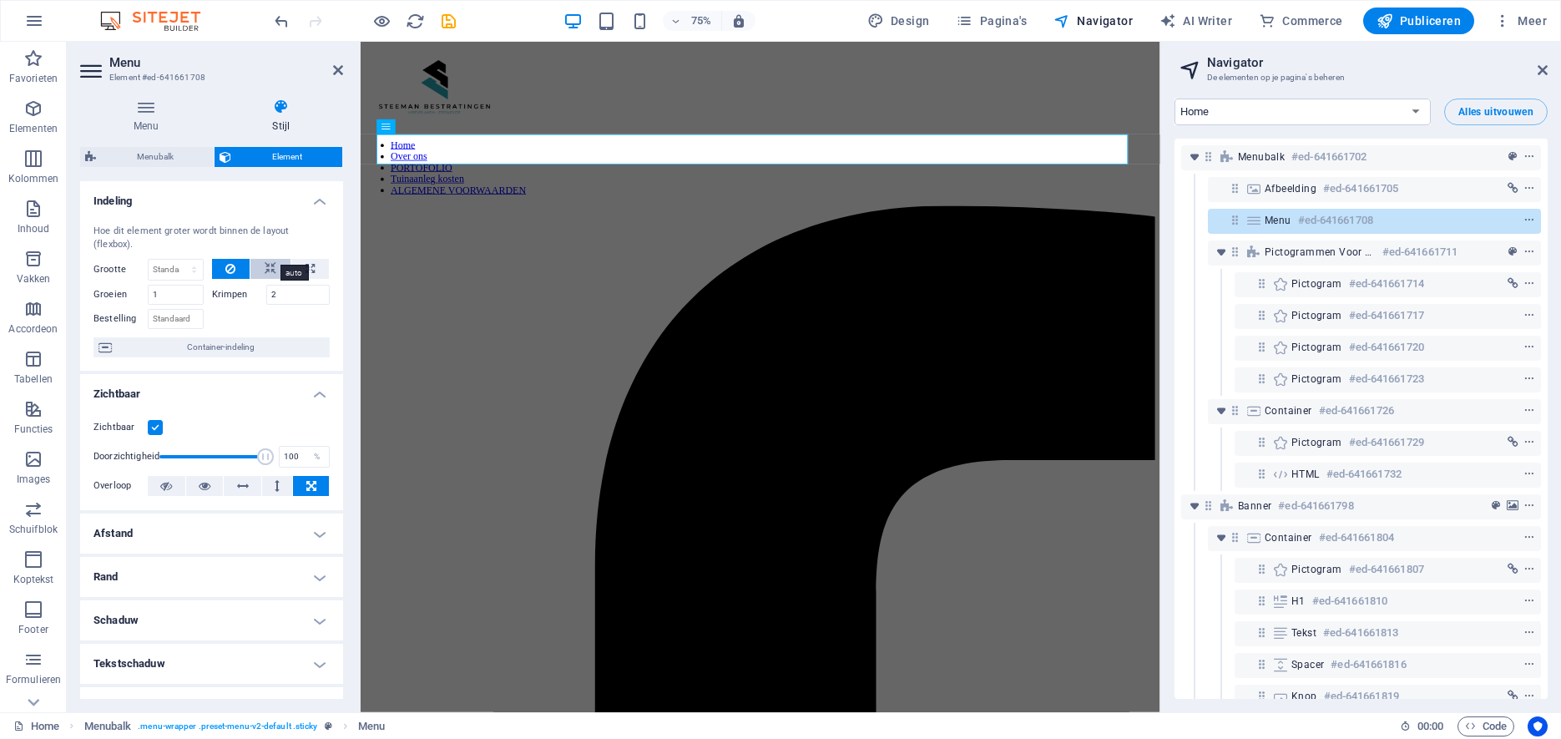
click at [260, 259] on button at bounding box center [270, 269] width 40 height 20
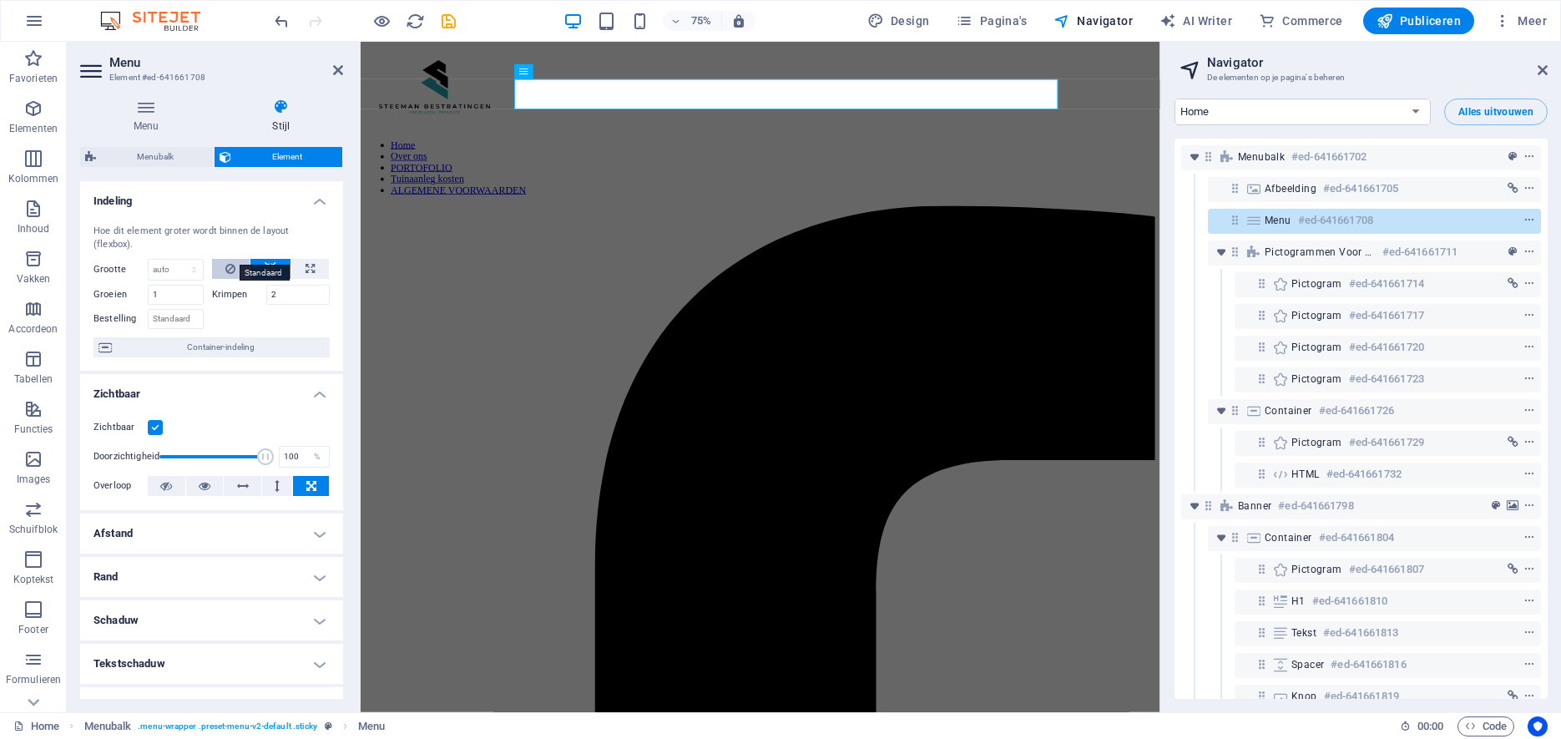
click at [225, 259] on button at bounding box center [231, 269] width 38 height 20
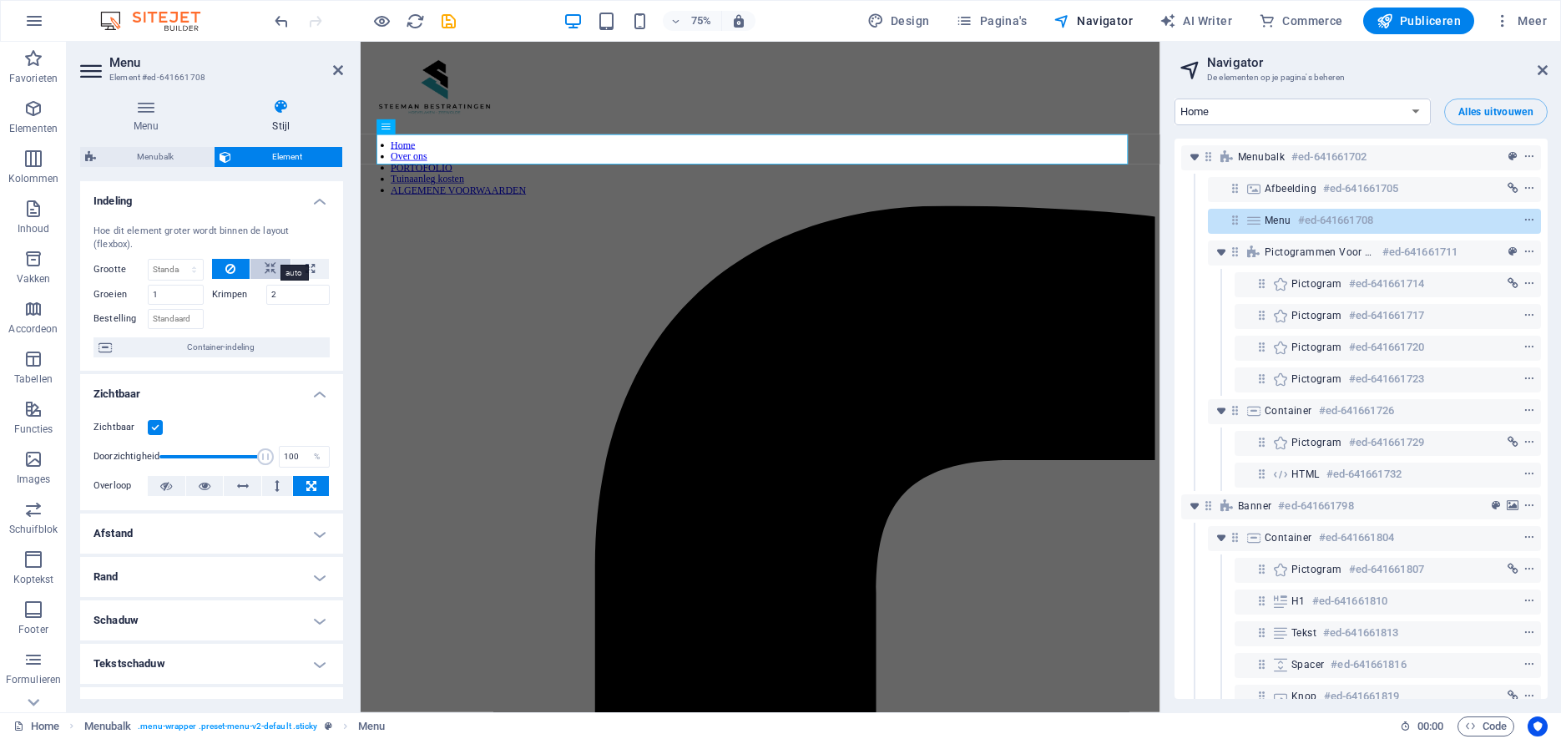
click at [265, 259] on icon at bounding box center [271, 269] width 12 height 20
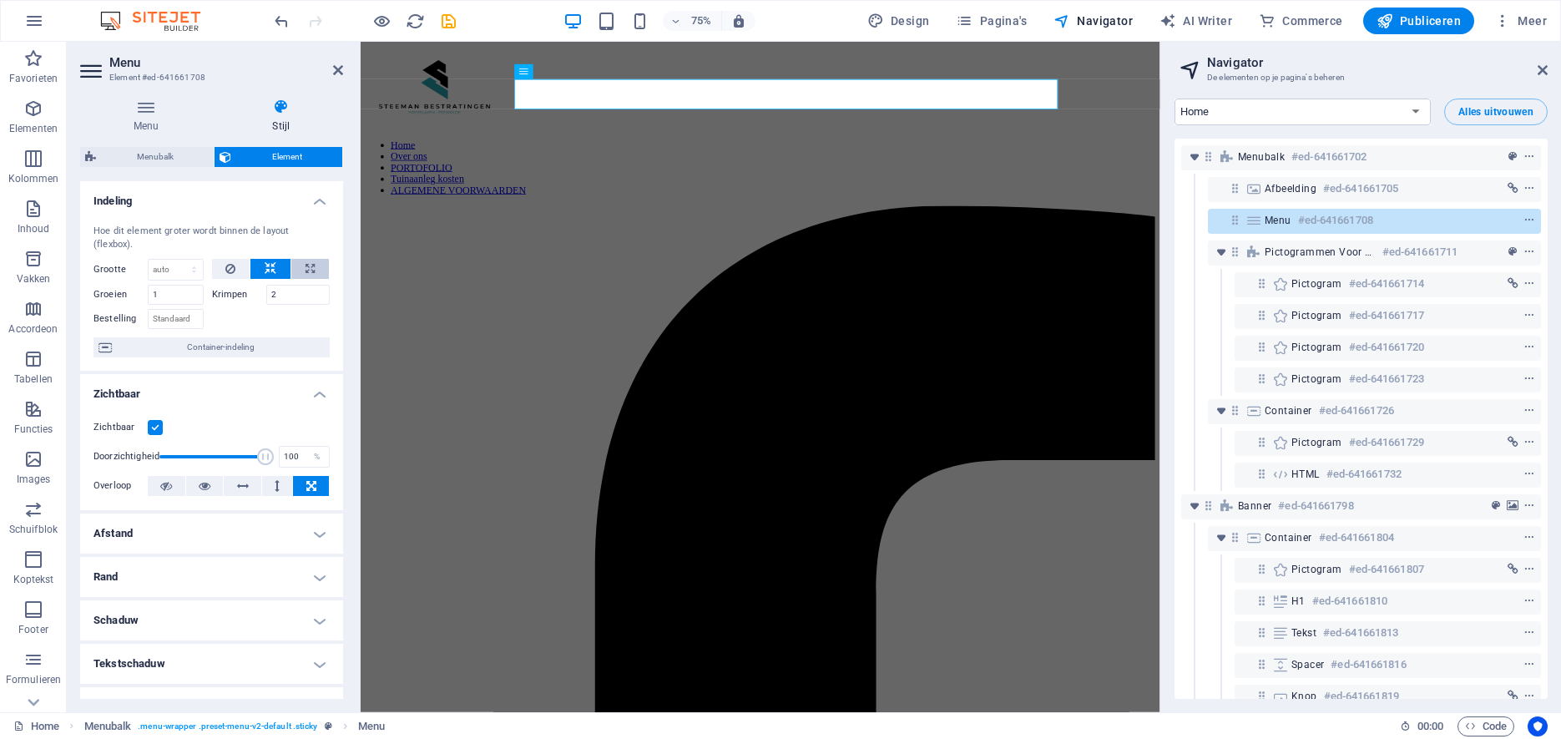
click at [307, 259] on icon at bounding box center [310, 269] width 9 height 20
type input "100"
select select "%"
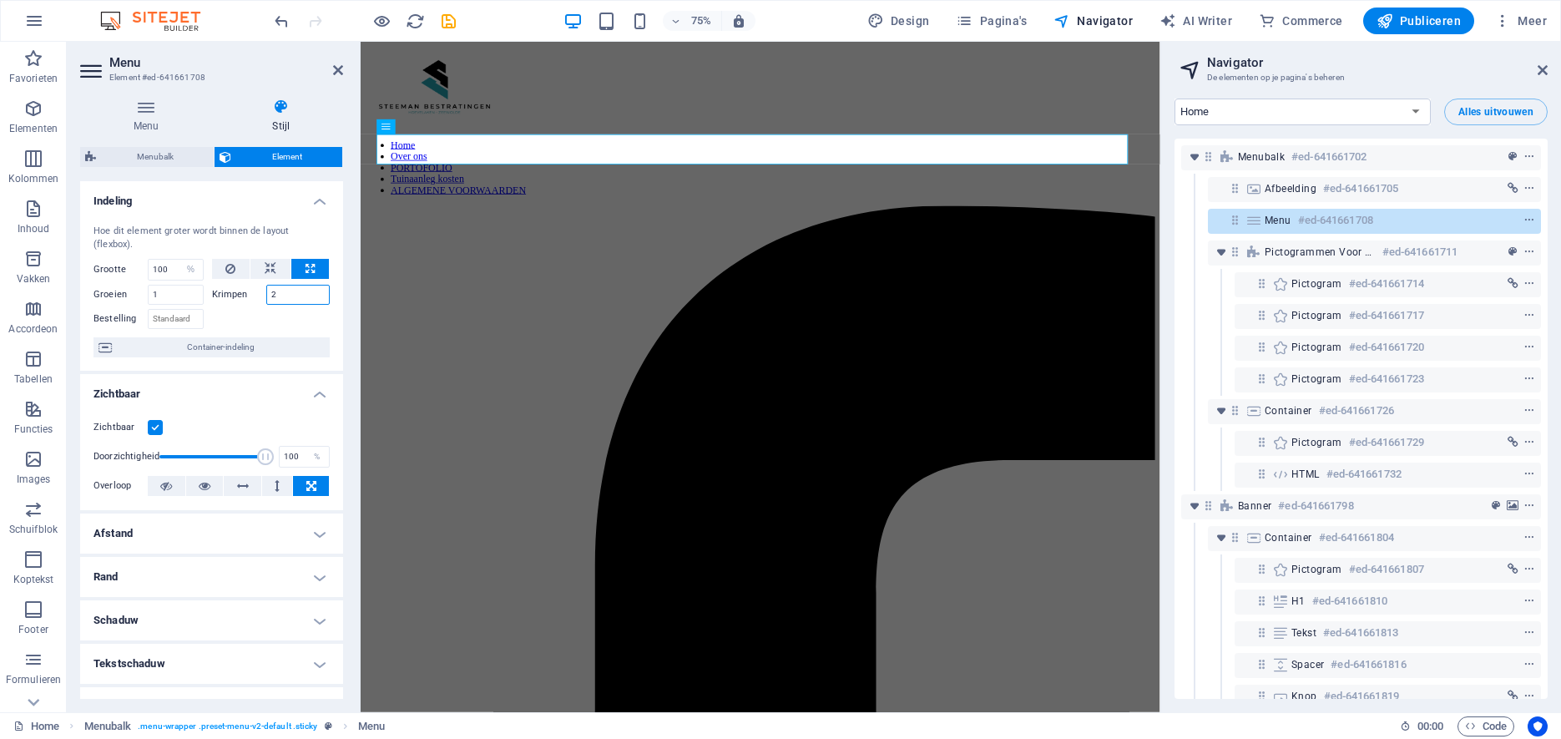
drag, startPoint x: 285, startPoint y: 280, endPoint x: 250, endPoint y: 280, distance: 35.1
click at [266, 285] on input "2" at bounding box center [298, 295] width 64 height 20
drag, startPoint x: 253, startPoint y: 281, endPoint x: 219, endPoint y: 280, distance: 34.2
click at [266, 285] on input "25" at bounding box center [298, 295] width 64 height 20
type input "0"
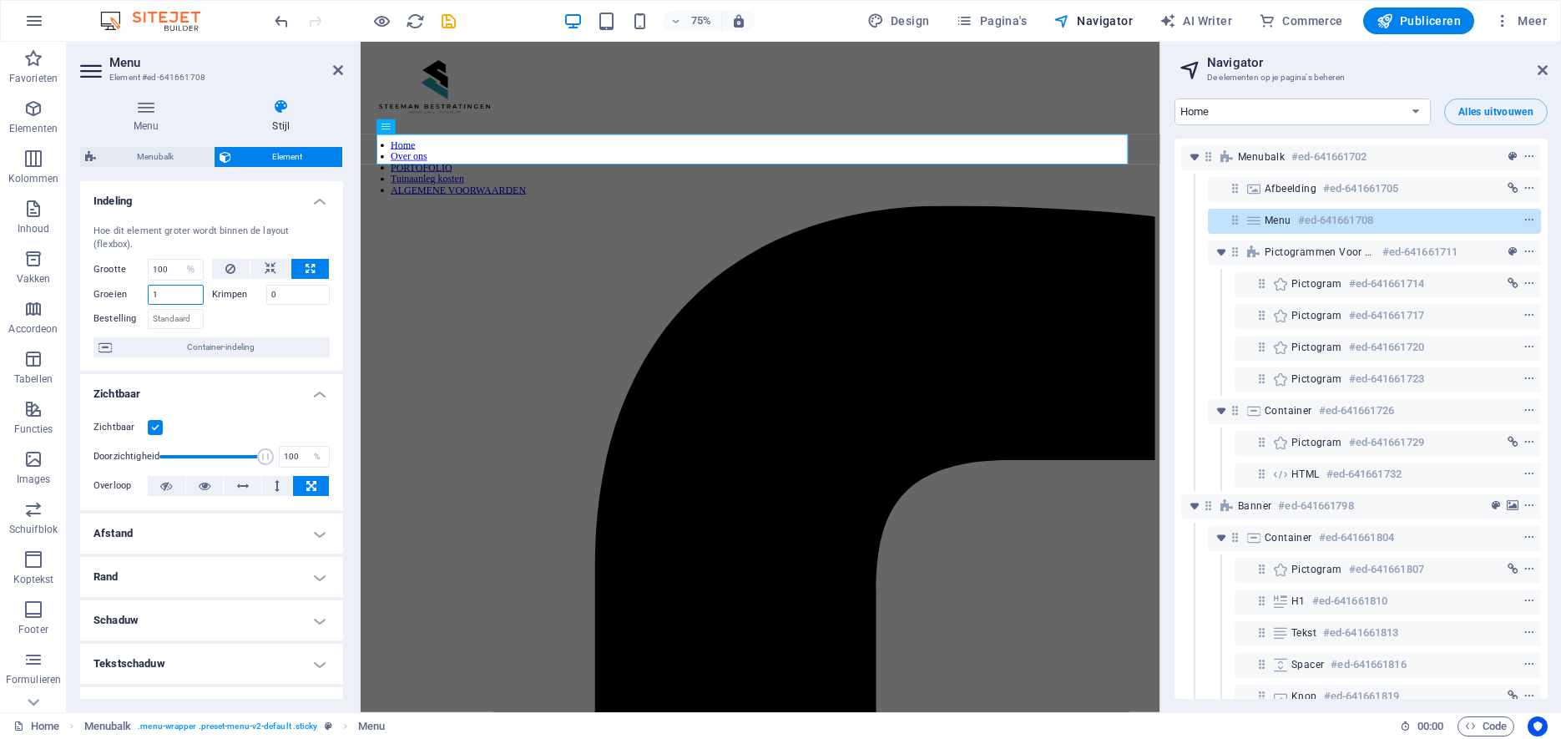
click at [176, 285] on input "1" at bounding box center [176, 295] width 56 height 20
drag, startPoint x: 166, startPoint y: 283, endPoint x: 129, endPoint y: 281, distance: 36.8
click at [148, 285] on input "1" at bounding box center [176, 295] width 56 height 20
type input "5"
click at [206, 282] on div "Groeien 5" at bounding box center [152, 292] width 119 height 24
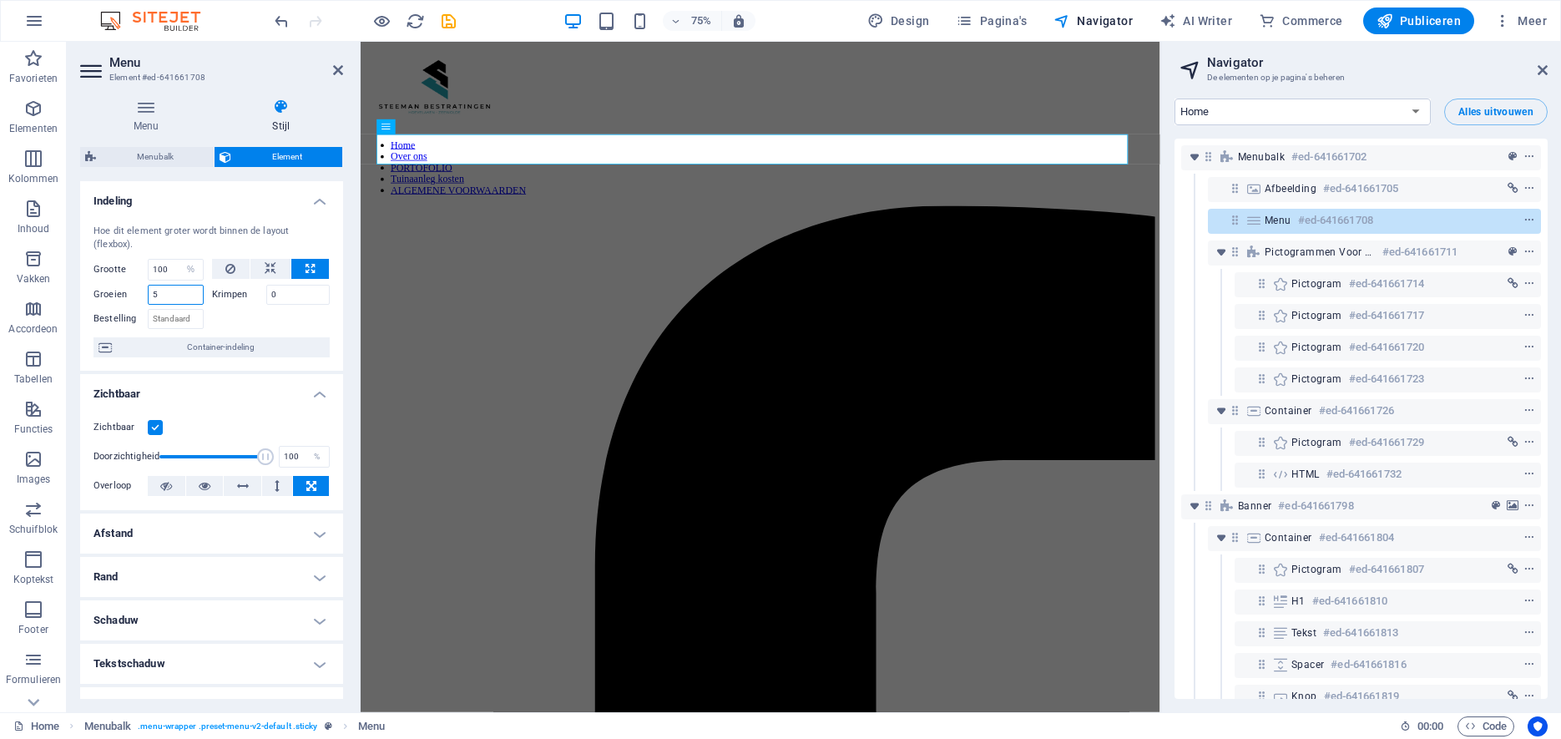
click at [181, 285] on input "5" at bounding box center [176, 295] width 56 height 20
click at [169, 309] on input "Bestelling" at bounding box center [176, 319] width 56 height 20
click at [235, 259] on icon at bounding box center [230, 269] width 10 height 20
select select "DISABLED_OPTION_VALUE"
click at [270, 259] on icon at bounding box center [271, 269] width 12 height 20
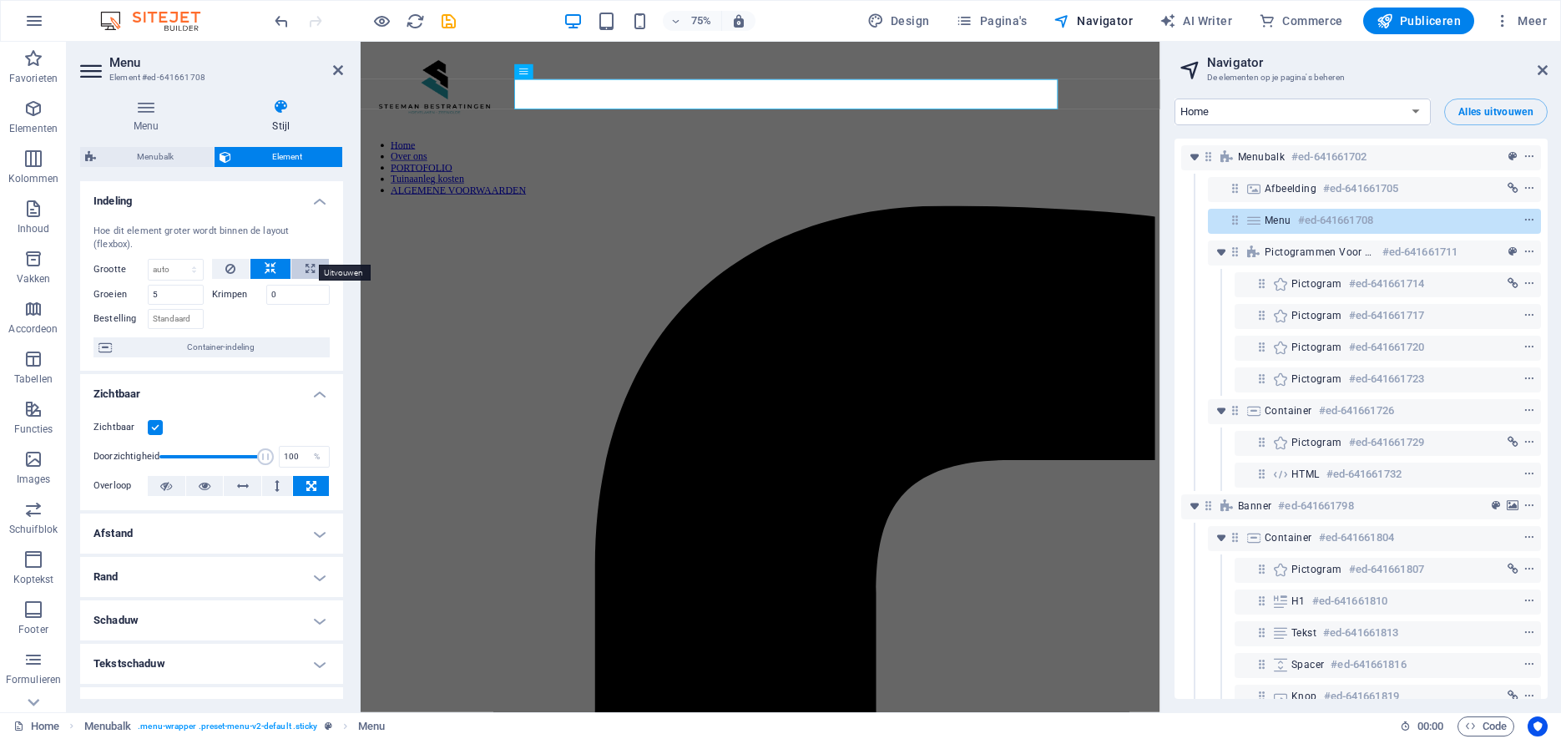
click at [311, 259] on icon at bounding box center [310, 269] width 9 height 20
type input "100"
select select "%"
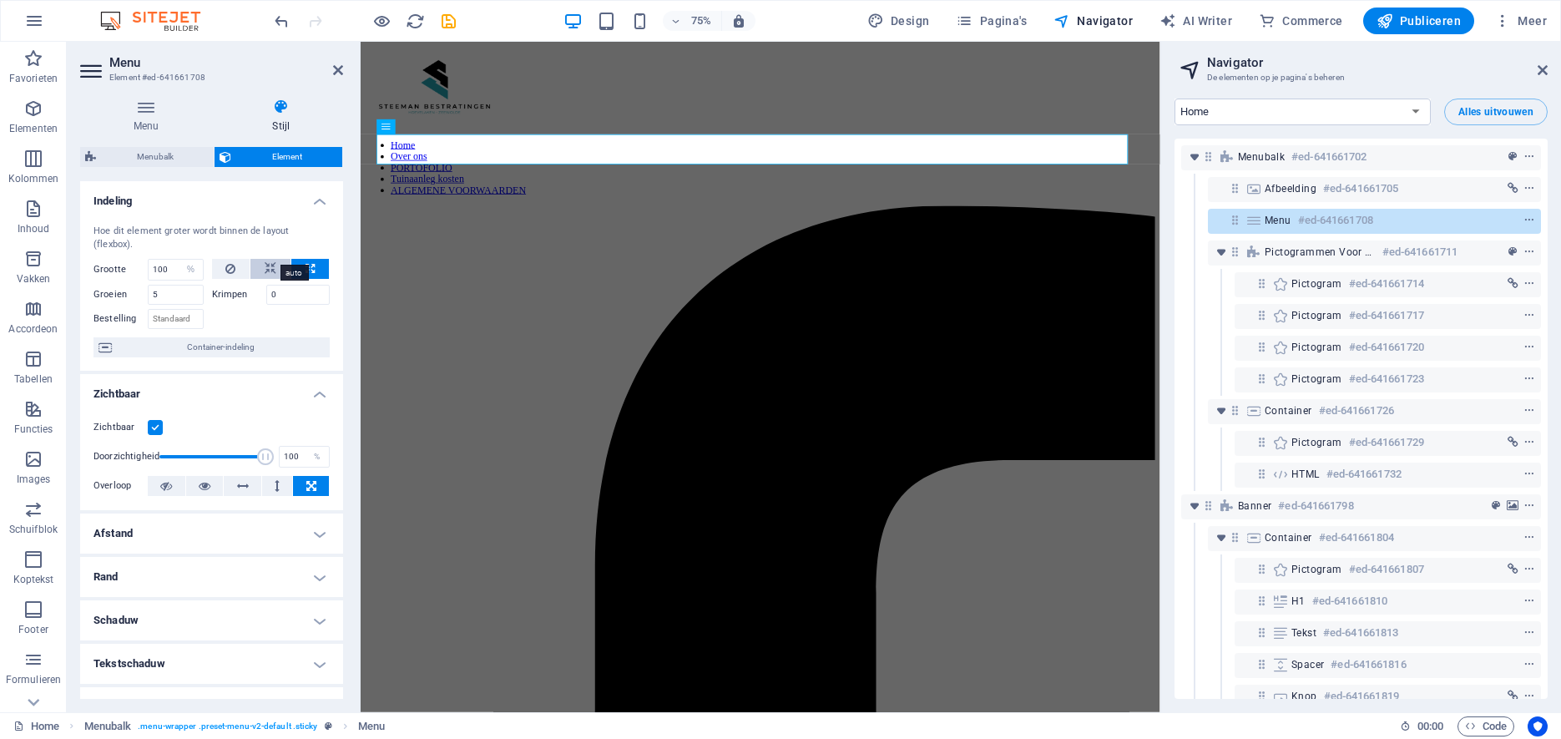
click at [269, 259] on icon at bounding box center [271, 269] width 12 height 20
select select "DISABLED_OPTION_VALUE"
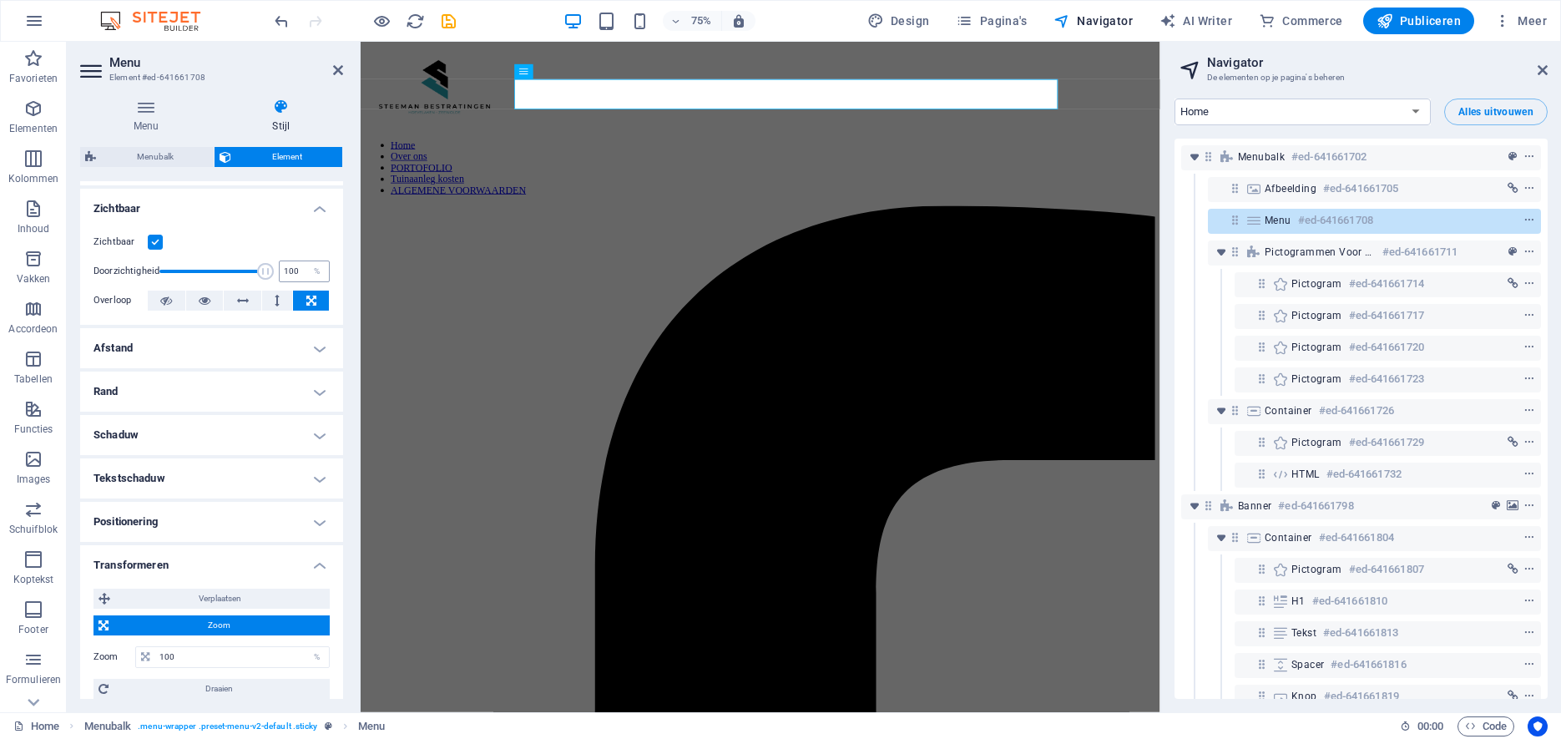
scroll to position [192, 0]
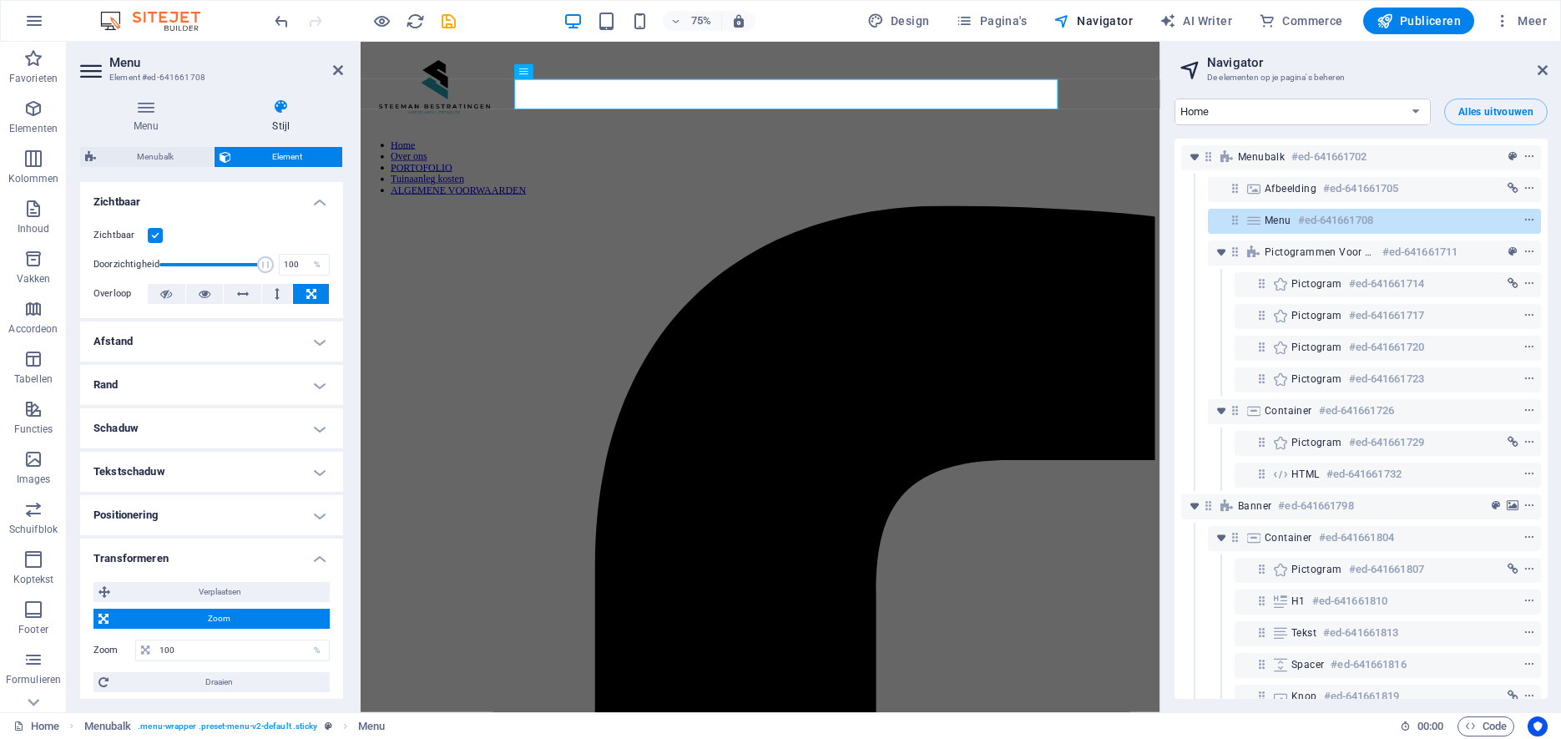
click at [326, 321] on h4 "Afstand" at bounding box center [211, 341] width 263 height 40
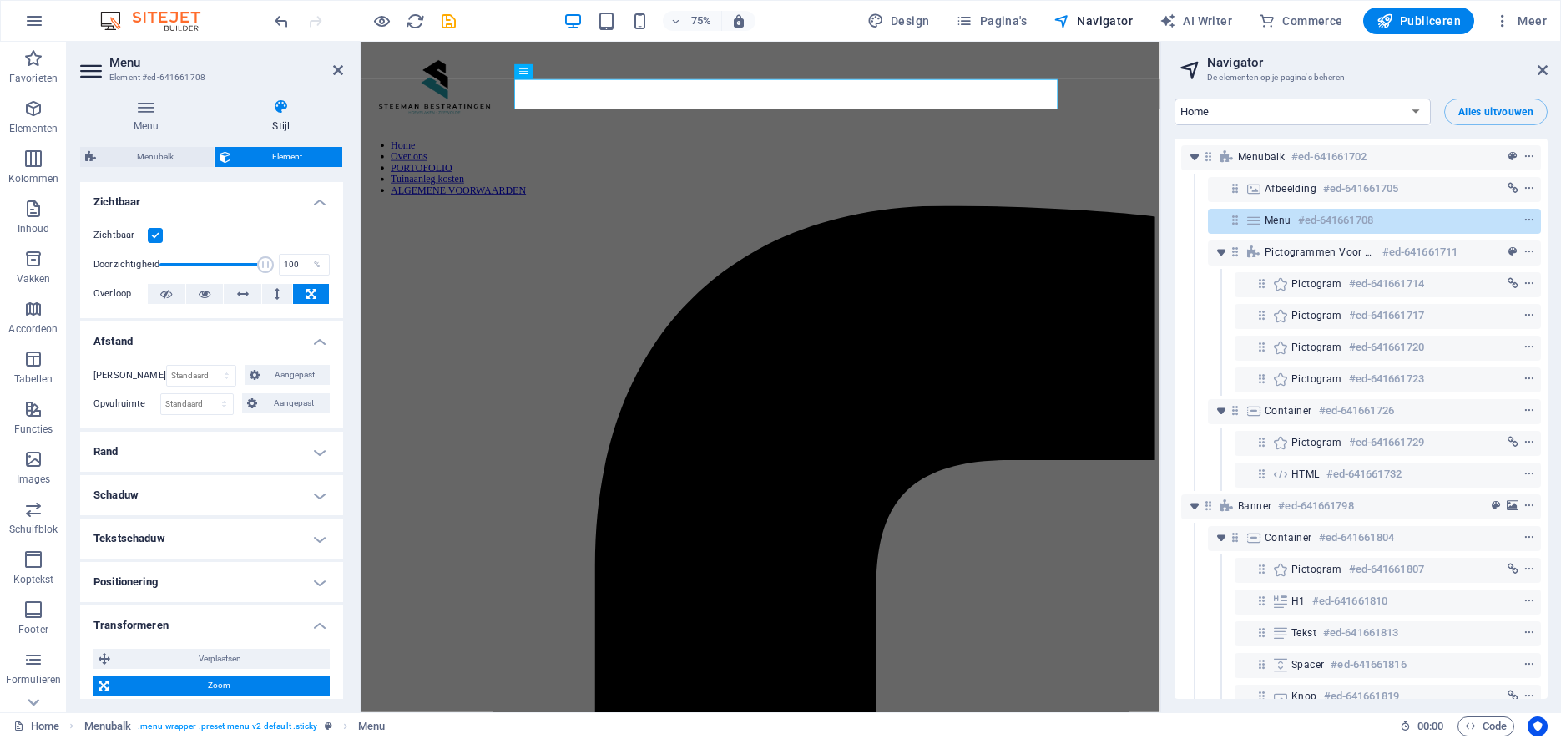
click at [321, 437] on h4 "Rand" at bounding box center [211, 452] width 263 height 40
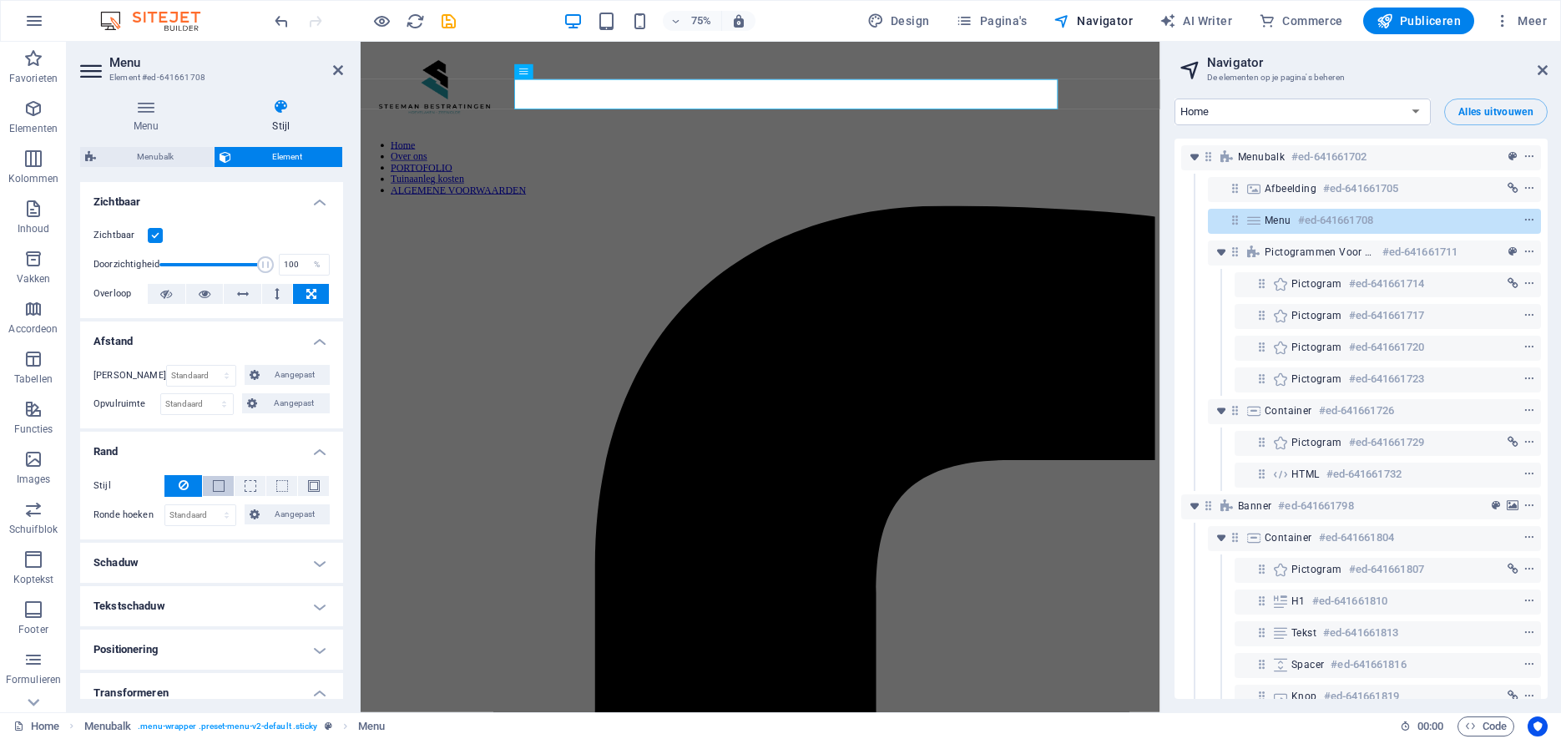
click at [210, 476] on button at bounding box center [218, 486] width 31 height 20
click at [184, 475] on icon at bounding box center [184, 485] width 10 height 20
click at [217, 480] on span at bounding box center [219, 486] width 12 height 12
click at [192, 475] on button at bounding box center [183, 486] width 38 height 22
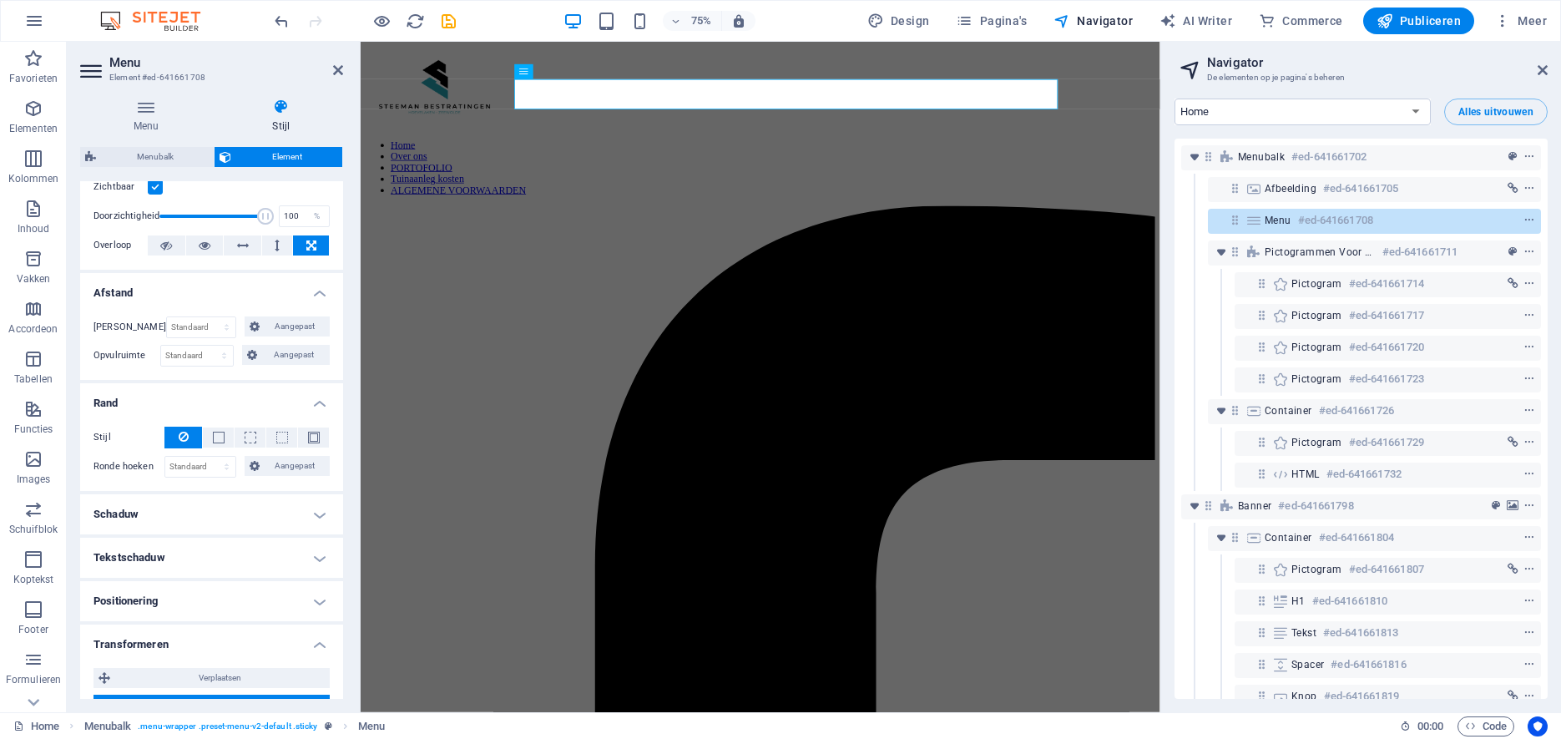
click at [227, 494] on h4 "Schaduw" at bounding box center [211, 514] width 263 height 40
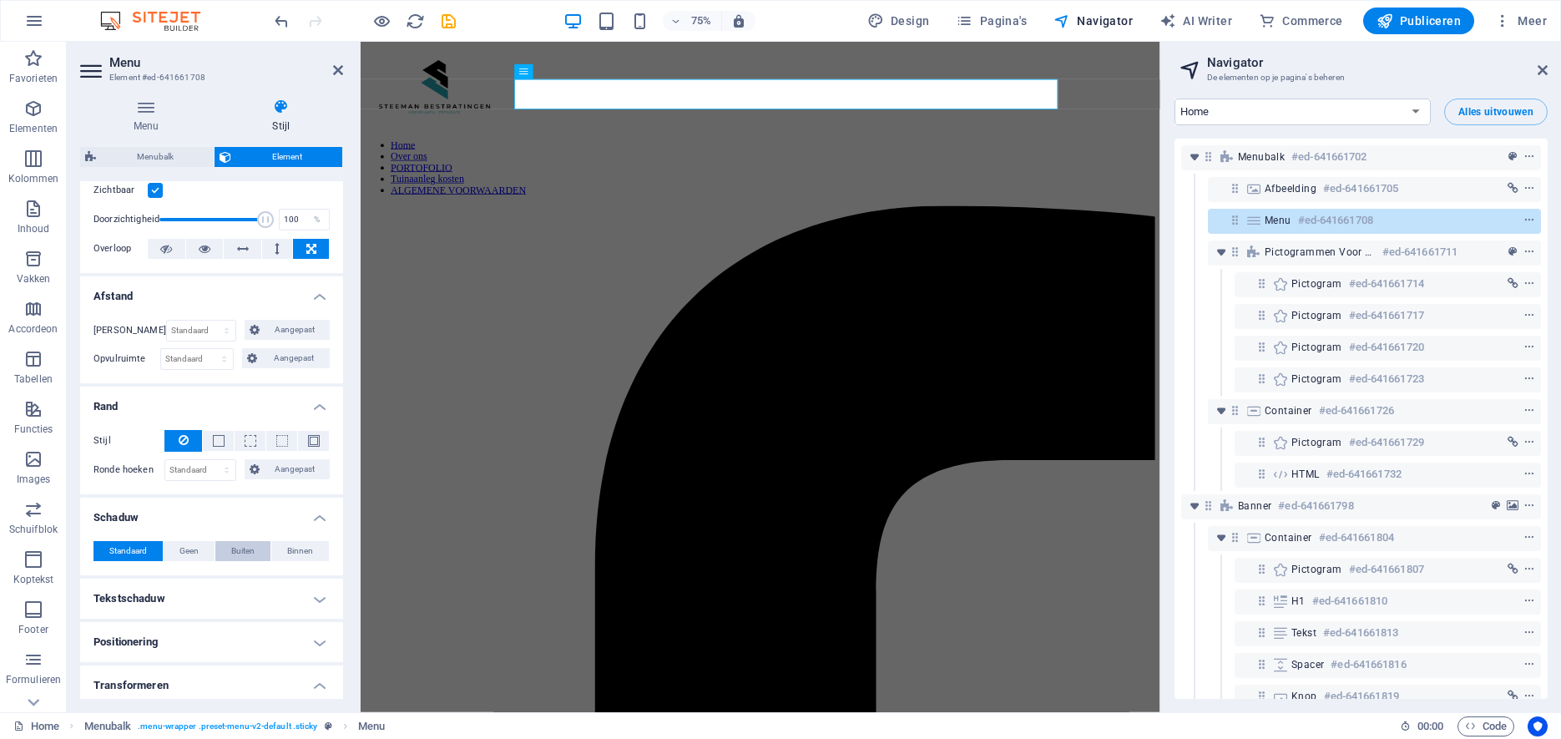
click at [233, 541] on span "Buiten" at bounding box center [242, 551] width 23 height 20
type input "2"
type input "4"
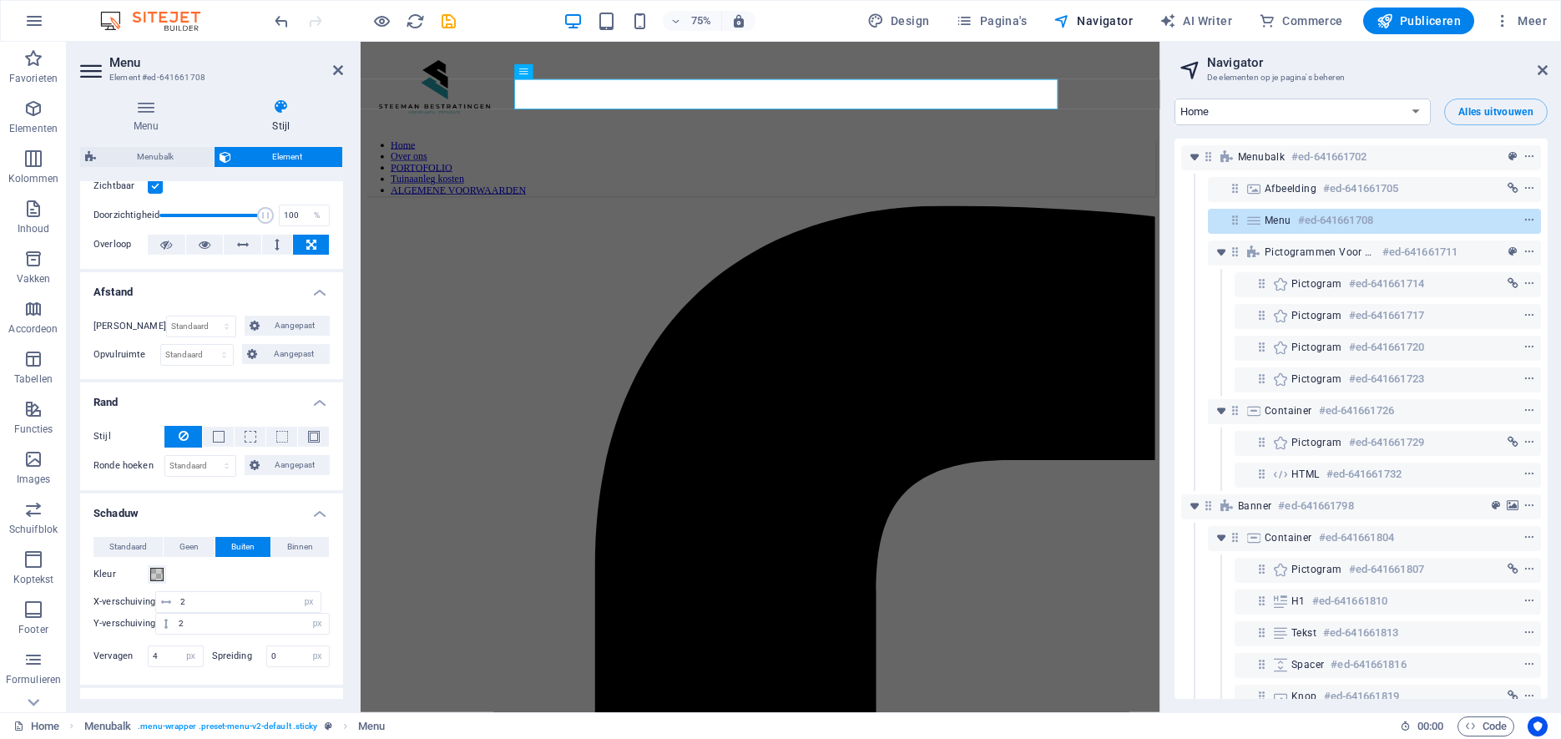
scroll to position [237, 0]
click at [122, 541] on span "Standaard" at bounding box center [128, 551] width 38 height 20
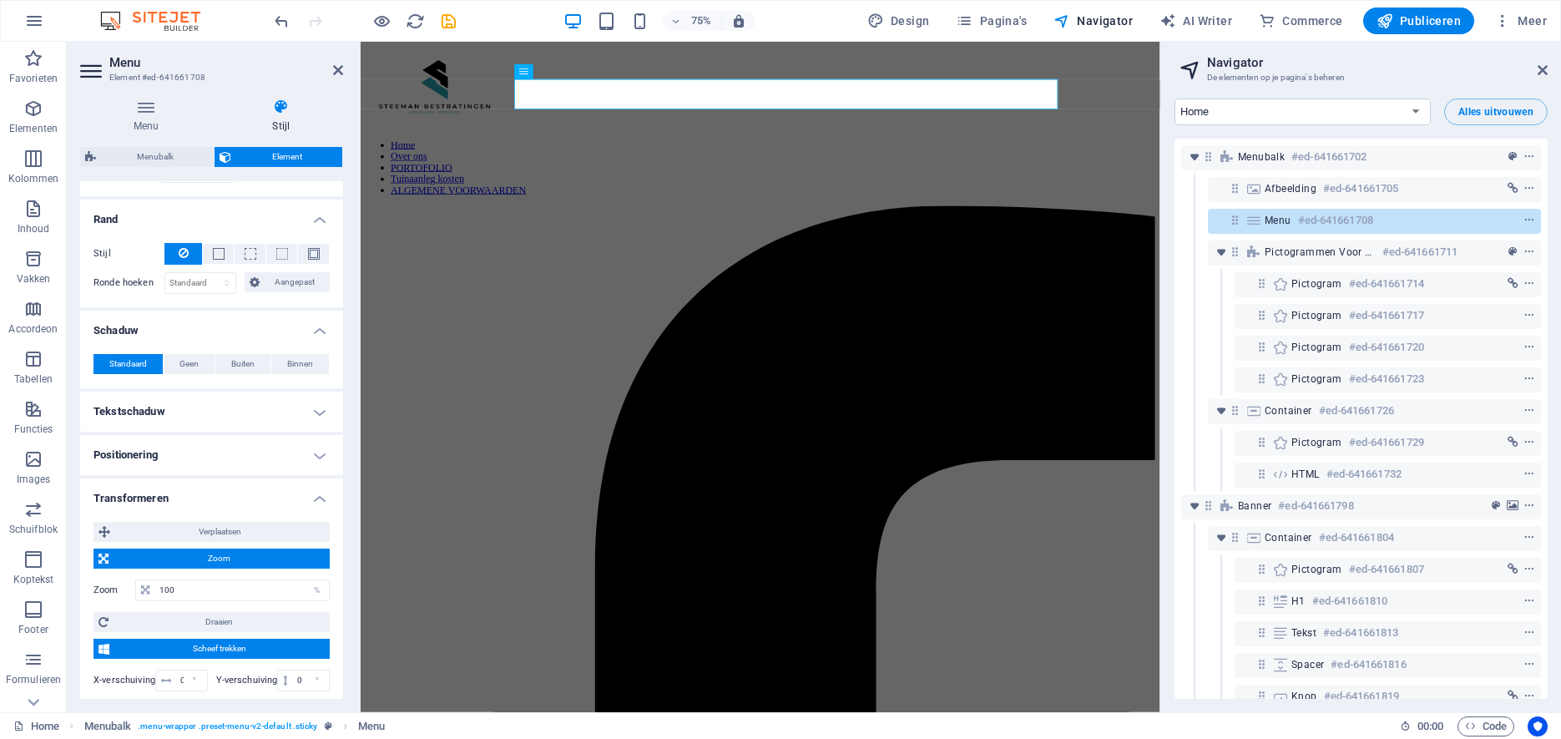
scroll to position [427, 0]
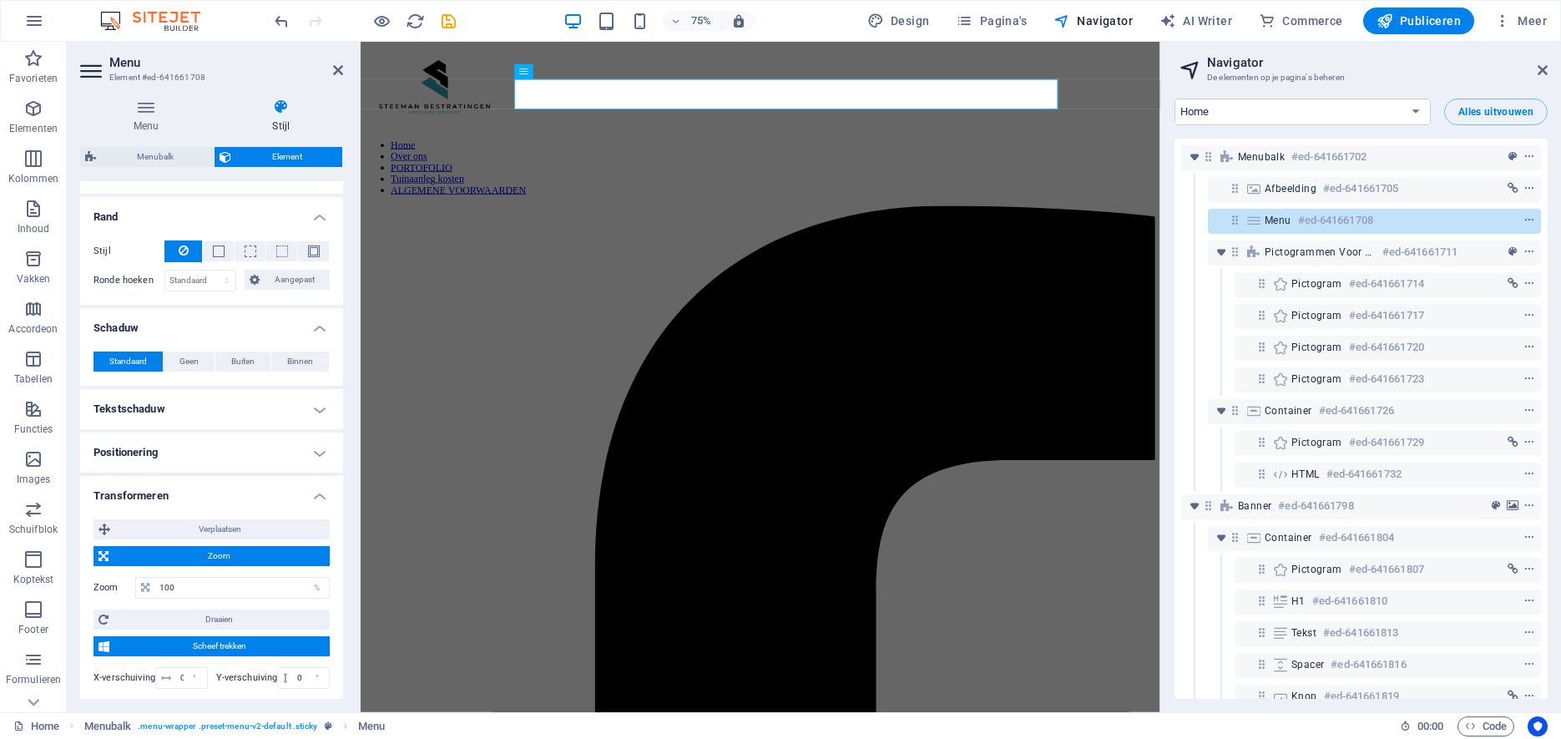
click at [207, 437] on h4 "Positionering" at bounding box center [211, 452] width 263 height 40
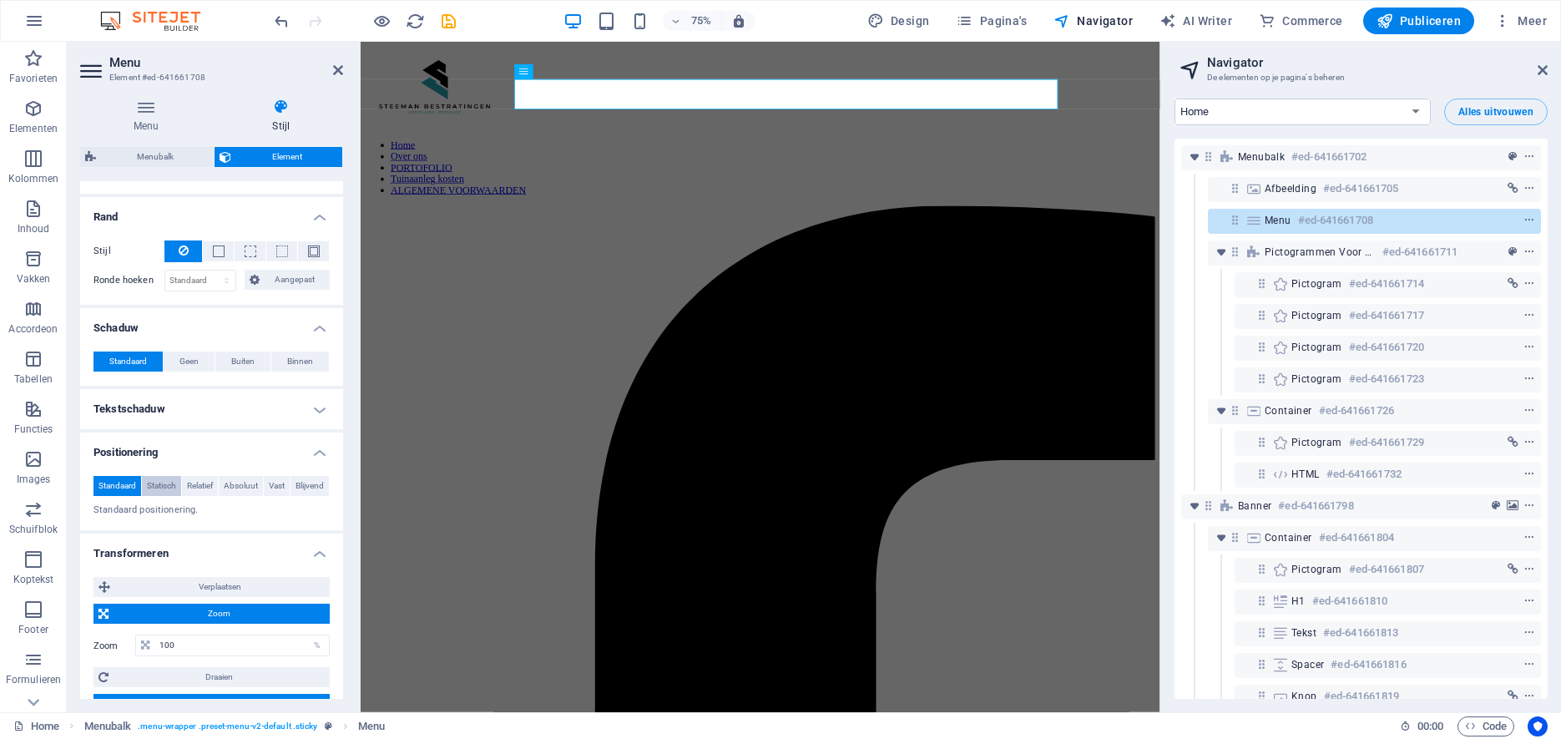
click at [176, 476] on span "Statisch" at bounding box center [161, 486] width 29 height 20
click at [213, 476] on span "Relatief" at bounding box center [200, 486] width 26 height 20
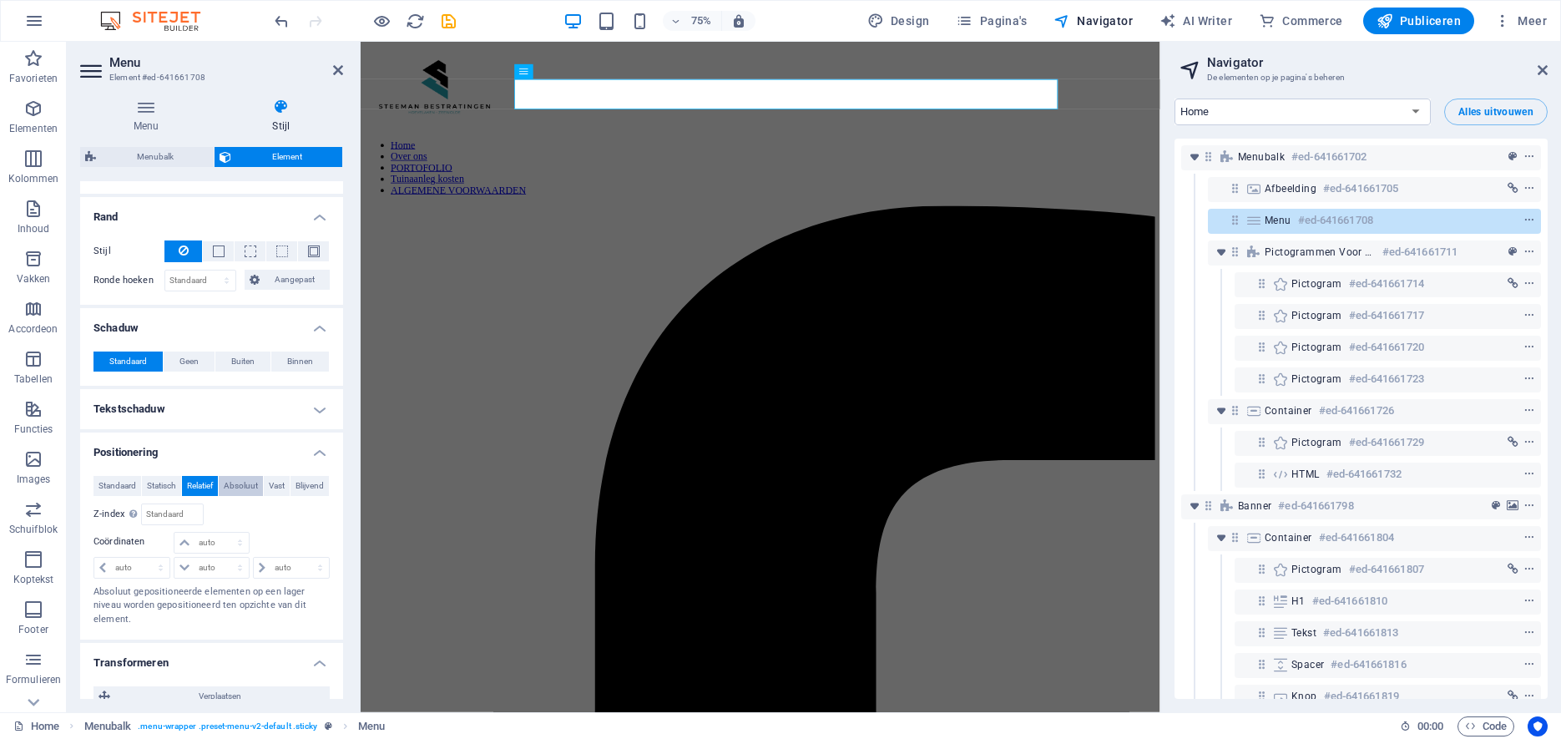
click at [258, 476] on span "Absoluut" at bounding box center [241, 486] width 34 height 20
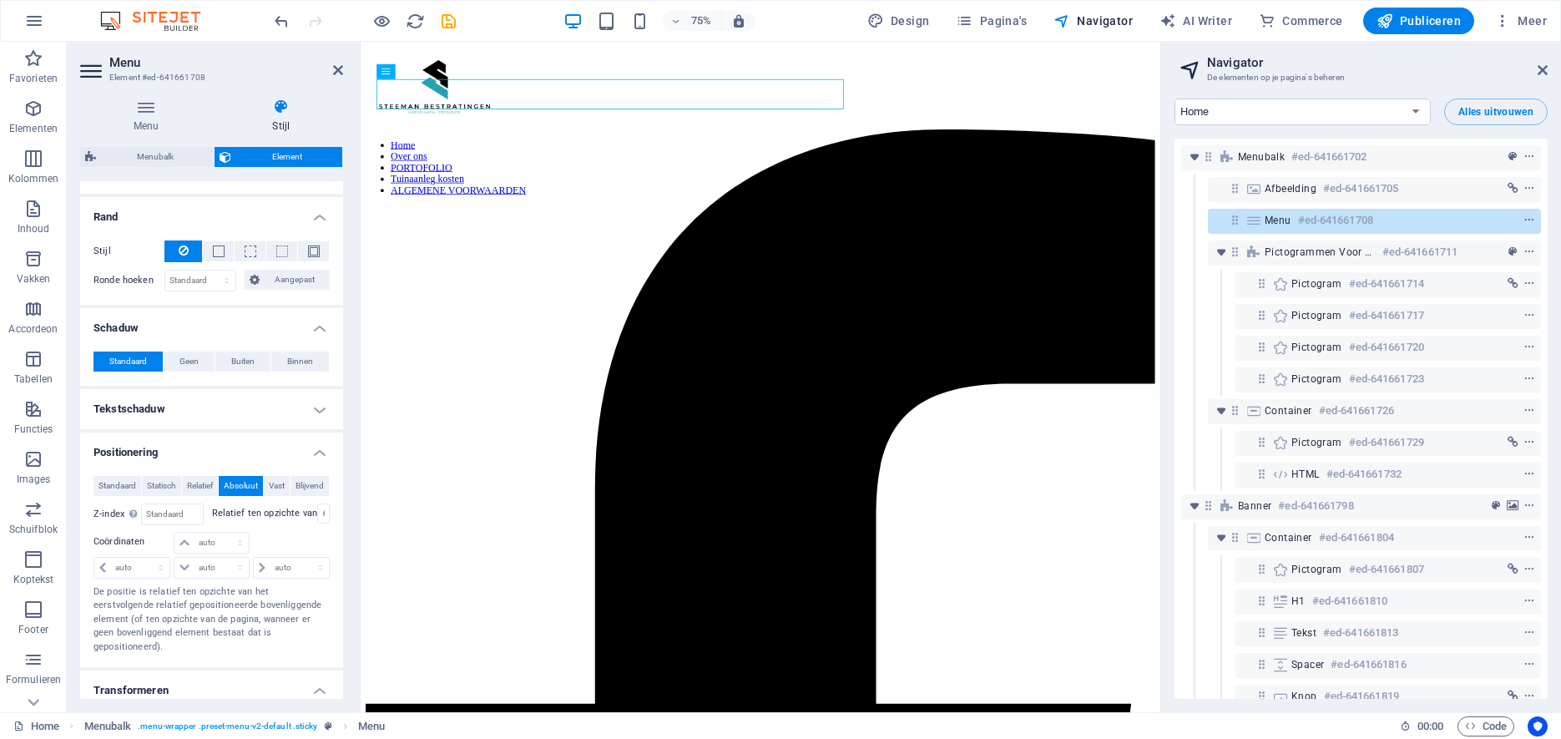
drag, startPoint x: 760, startPoint y: 114, endPoint x: 685, endPoint y: 98, distance: 76.1
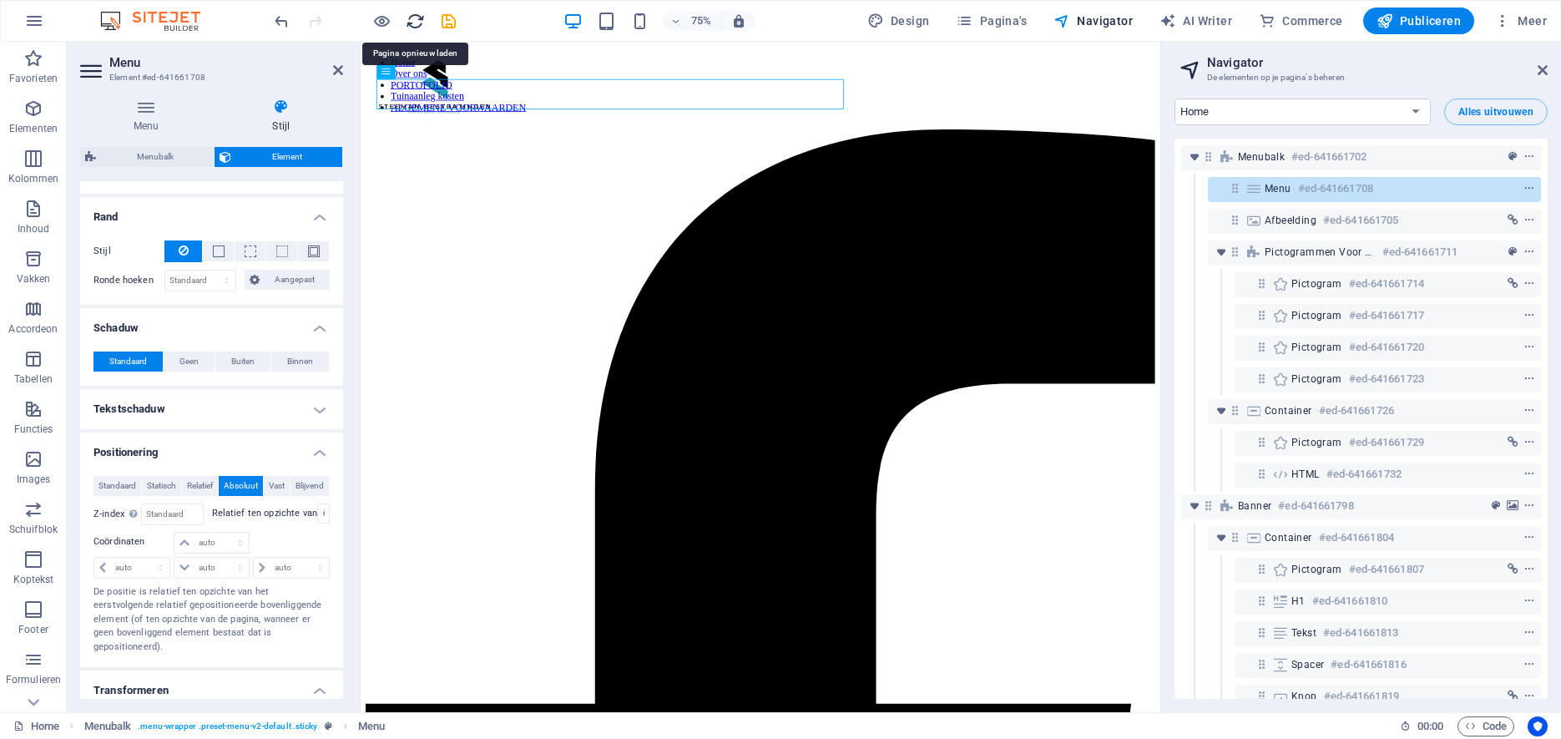
click at [412, 16] on icon "reload" at bounding box center [415, 21] width 19 height 19
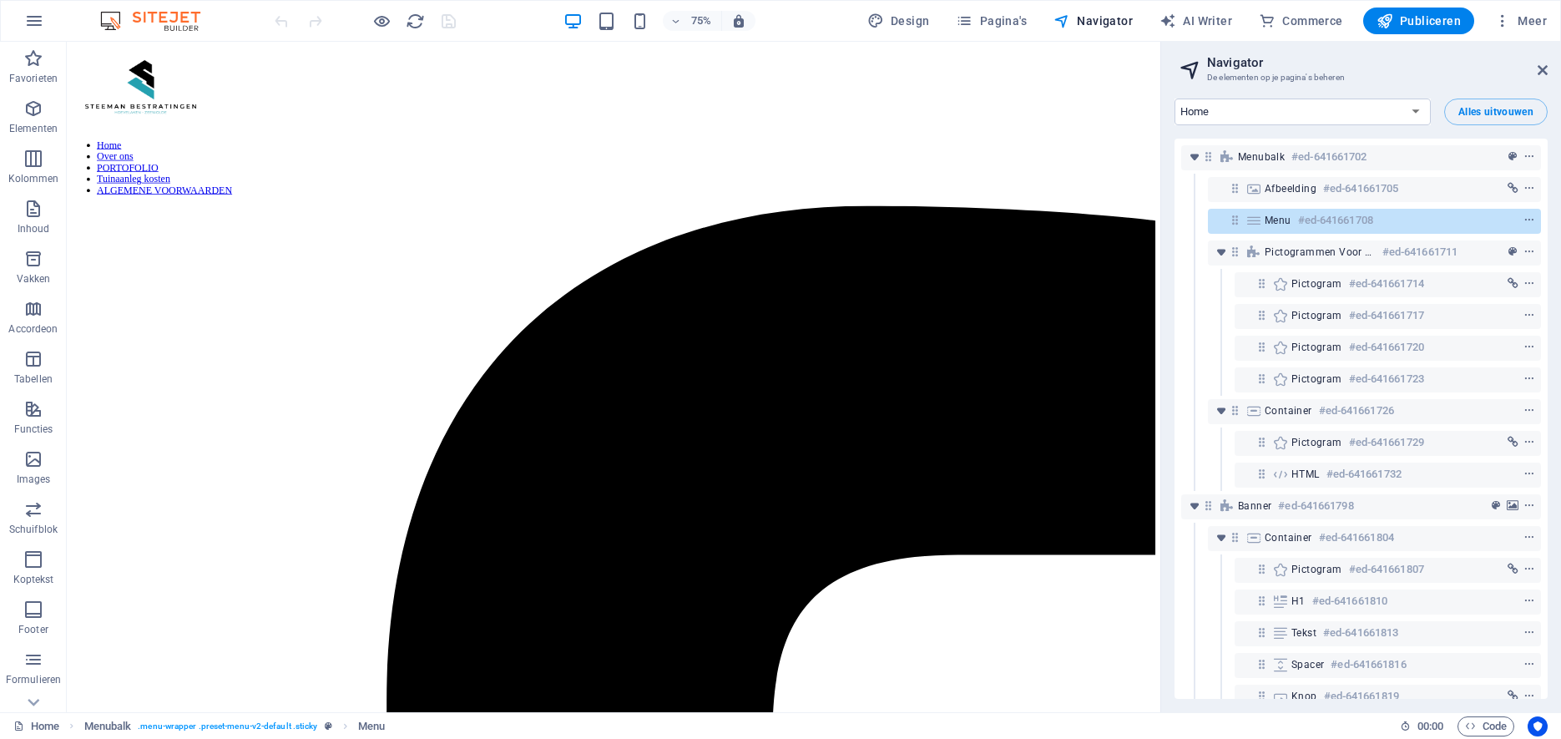
scroll to position [0, 0]
click at [278, 71] on icon at bounding box center [277, 71] width 7 height 13
click at [135, 11] on img at bounding box center [158, 21] width 125 height 20
click at [37, 105] on icon "button" at bounding box center [33, 109] width 20 height 20
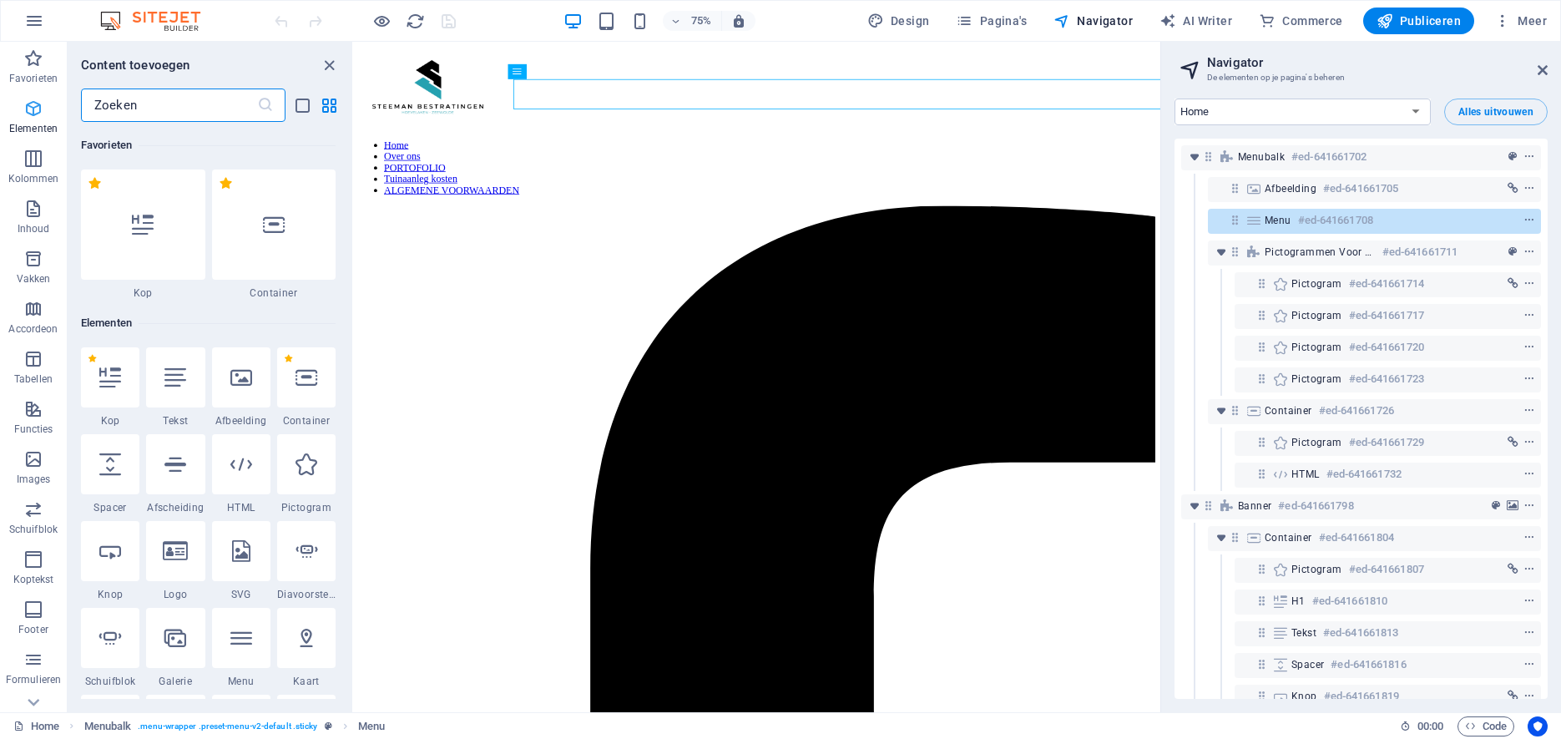
scroll to position [178, 0]
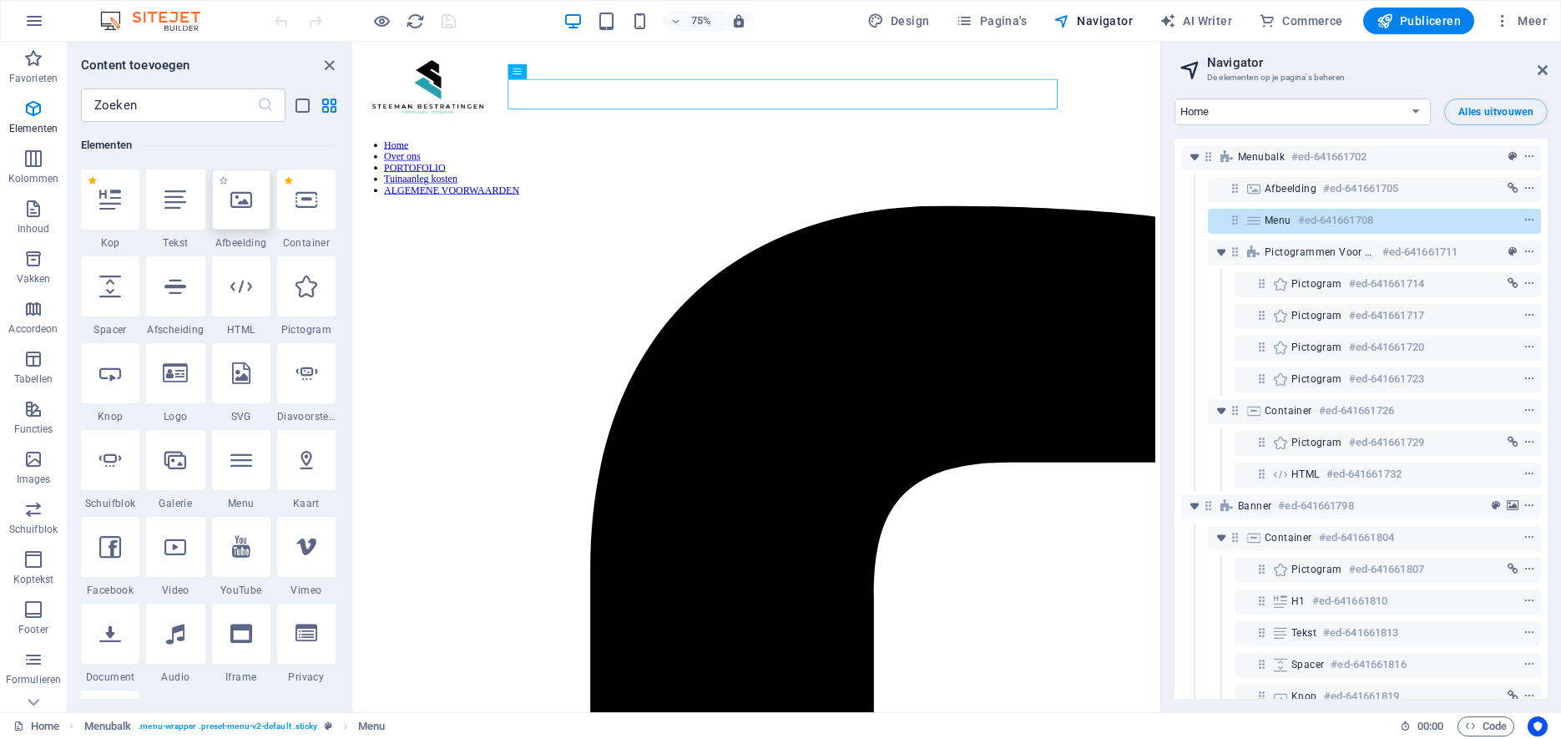
click at [249, 189] on icon at bounding box center [241, 200] width 22 height 22
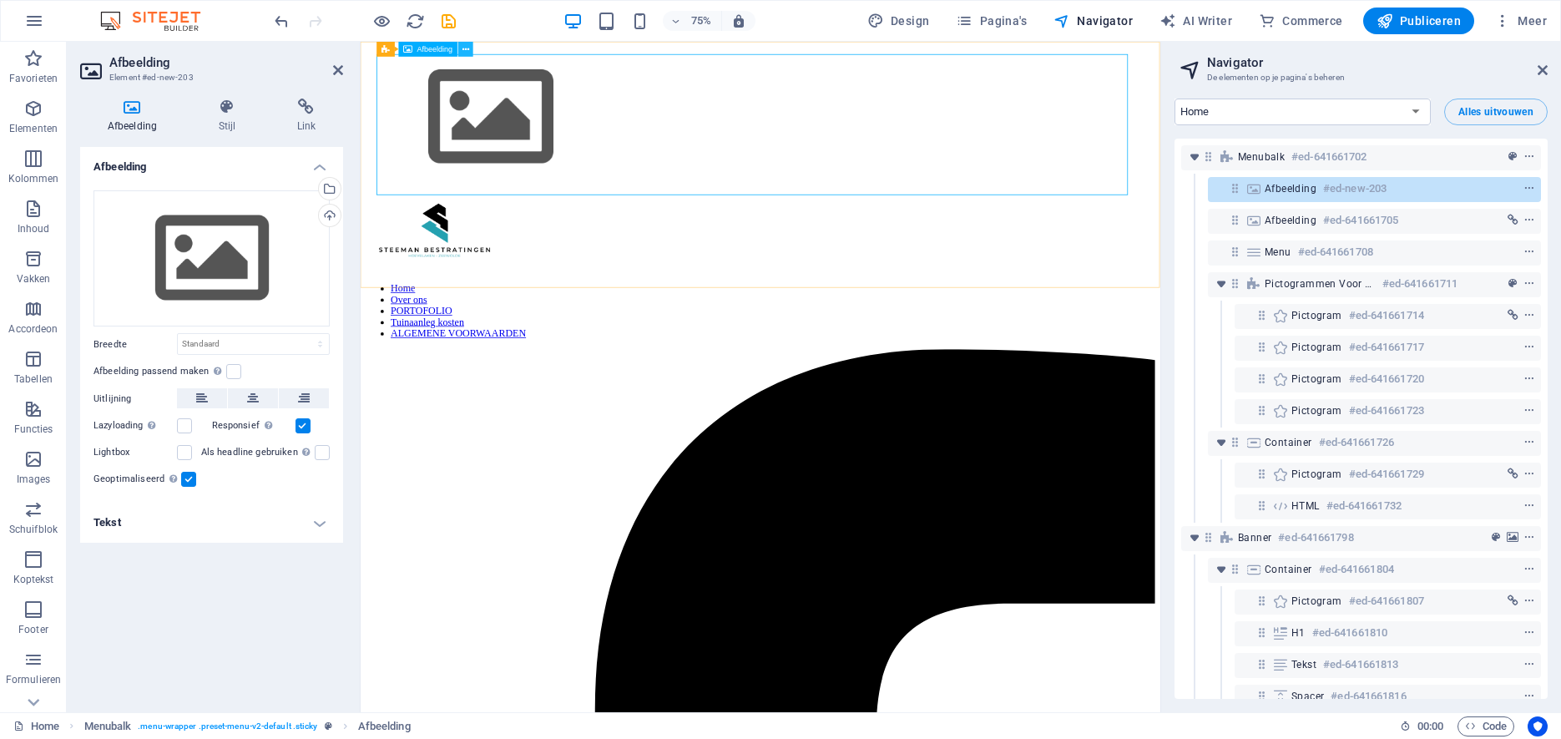
click at [467, 50] on icon at bounding box center [465, 49] width 7 height 13
click at [328, 213] on div "Uploaden" at bounding box center [328, 217] width 25 height 25
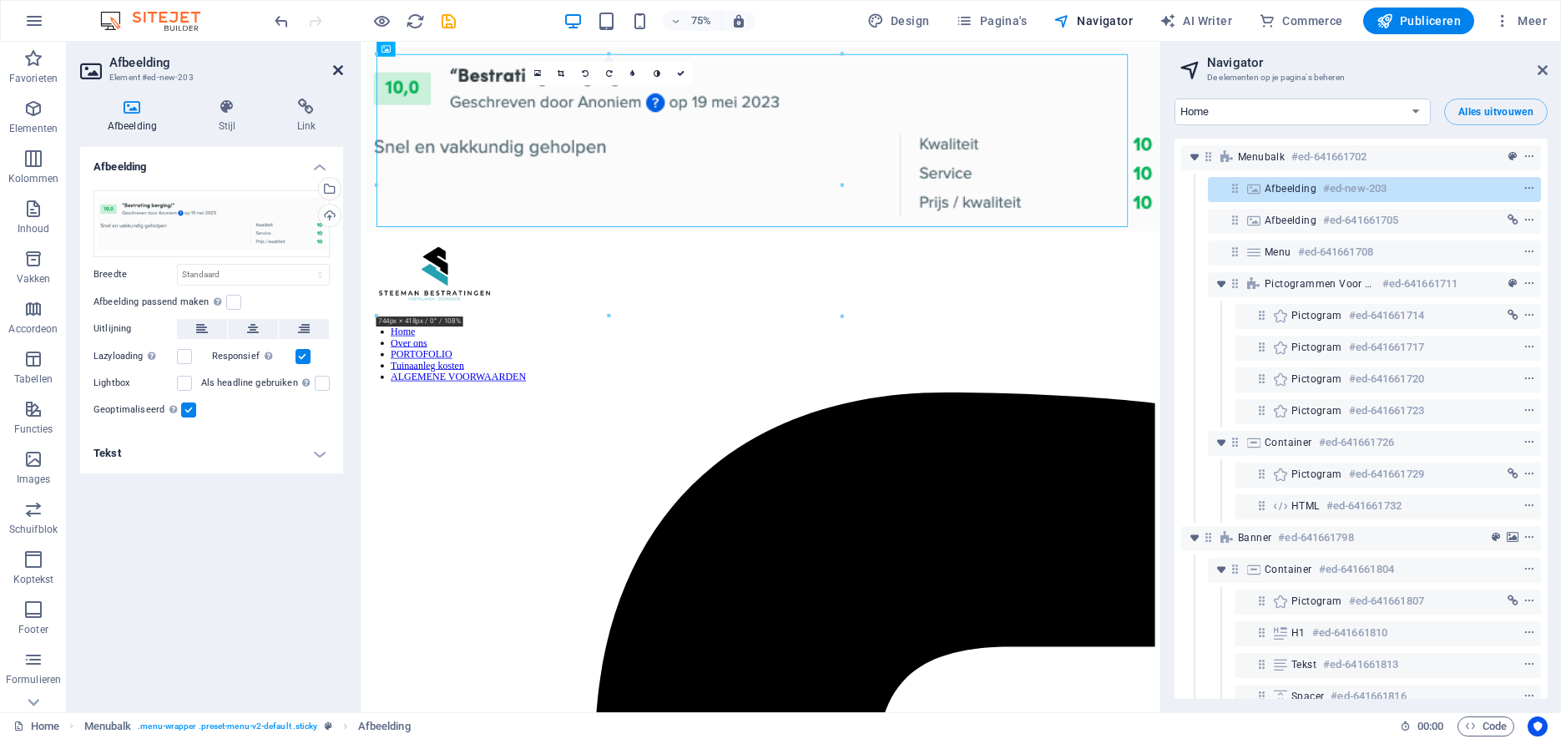
click at [336, 68] on icon at bounding box center [338, 69] width 10 height 13
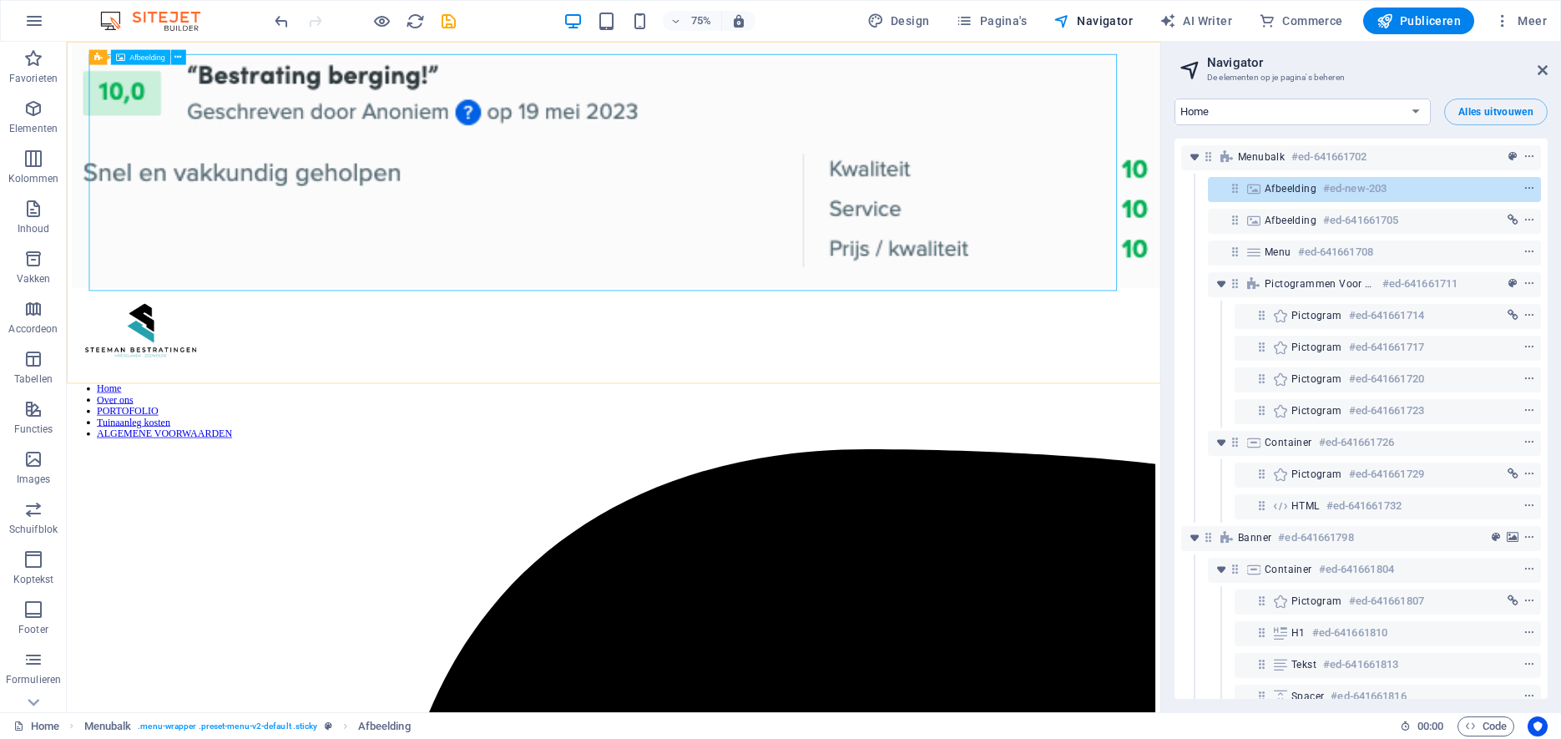
scroll to position [0, 0]
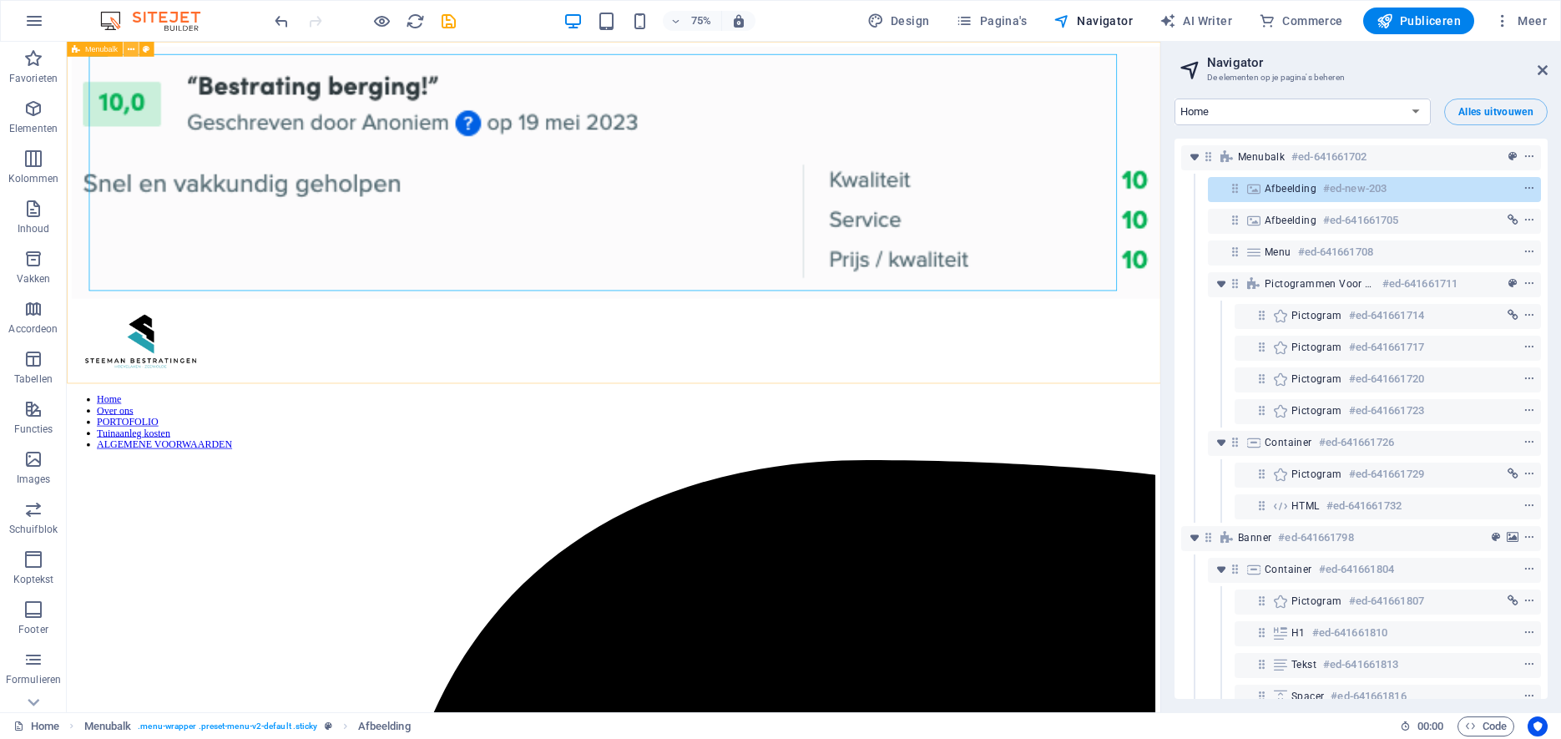
click at [133, 50] on icon at bounding box center [130, 49] width 7 height 13
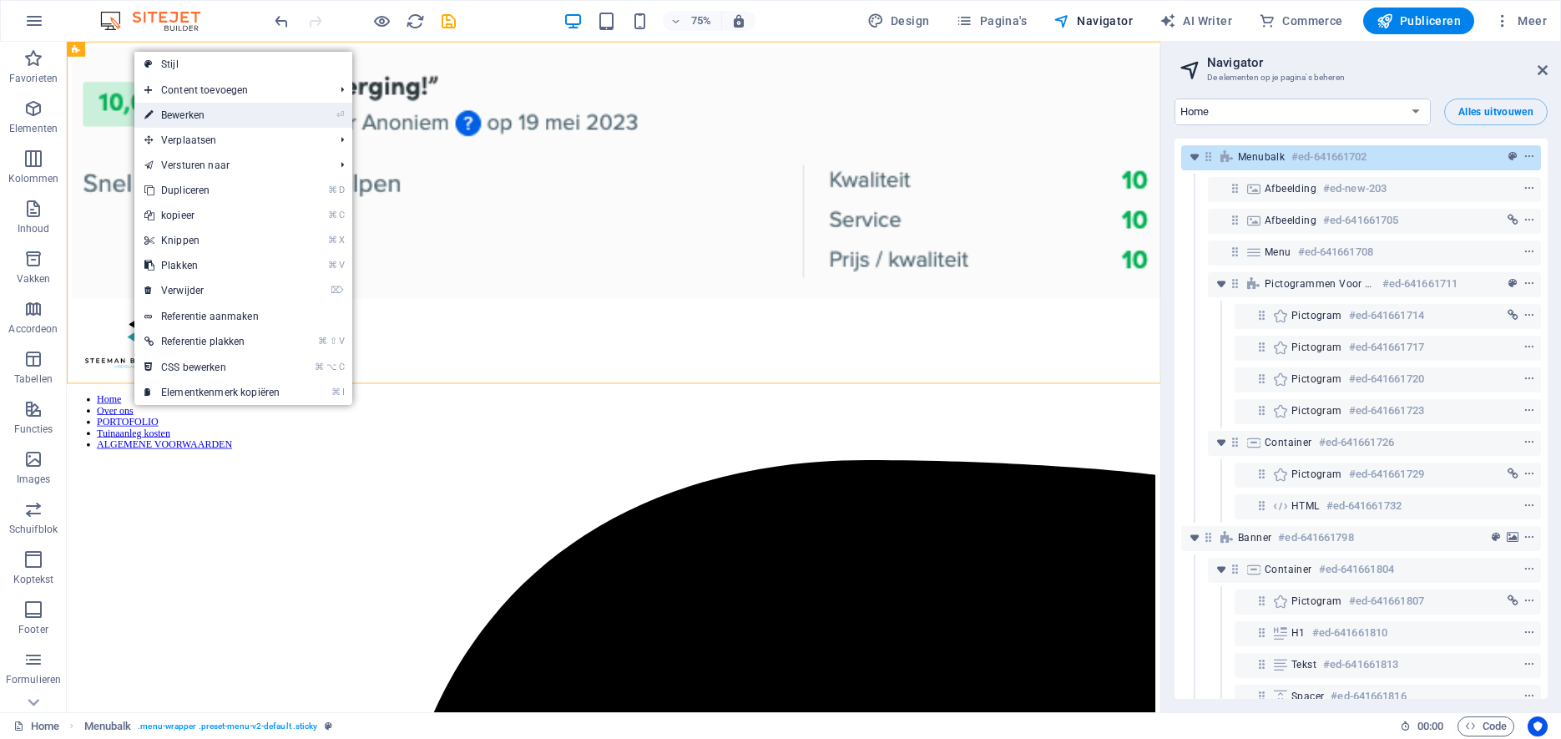
click at [301, 118] on li "⏎ Bewerken" at bounding box center [243, 115] width 218 height 25
click at [180, 117] on link "⏎ Bewerken" at bounding box center [211, 115] width 155 height 25
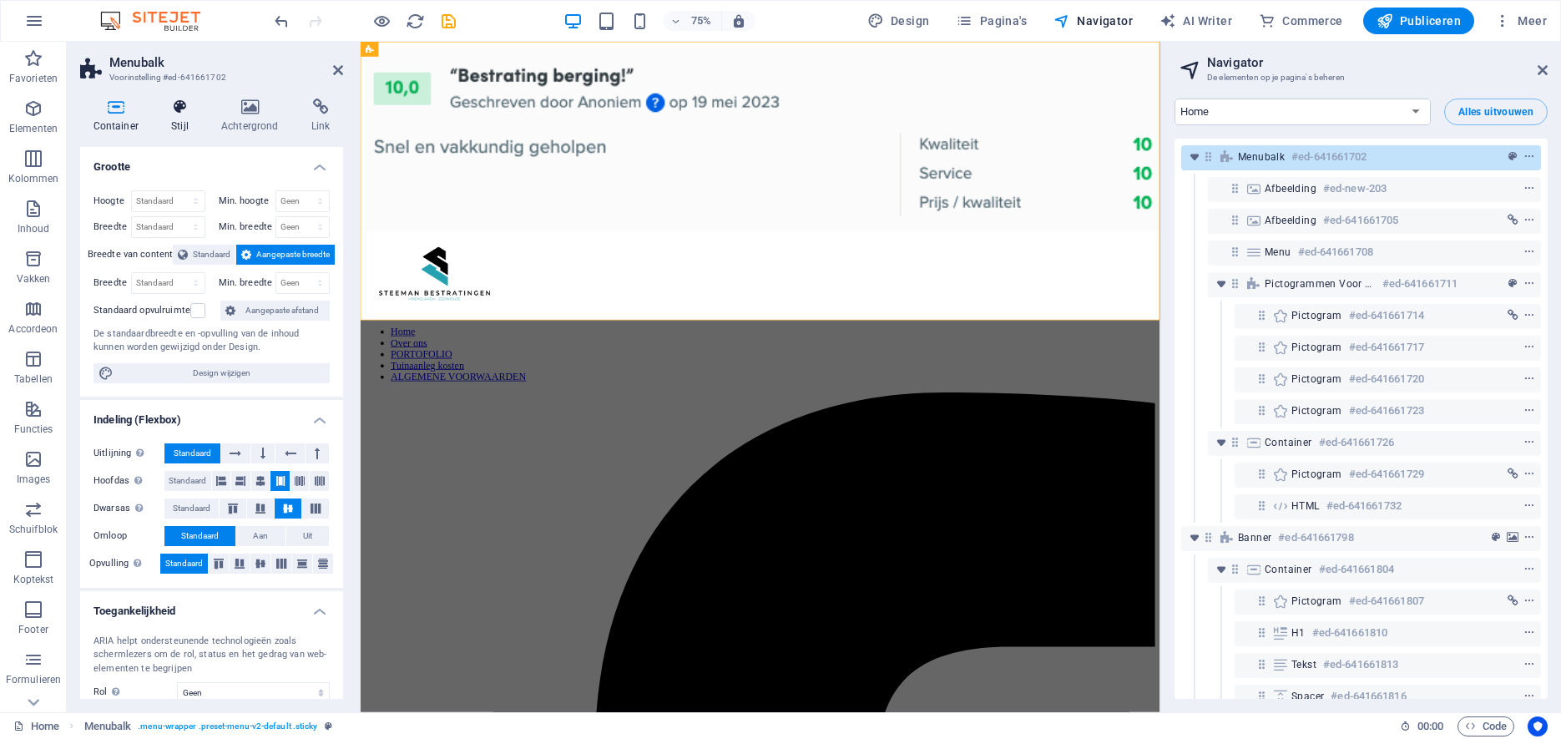
click at [184, 111] on icon at bounding box center [180, 107] width 43 height 17
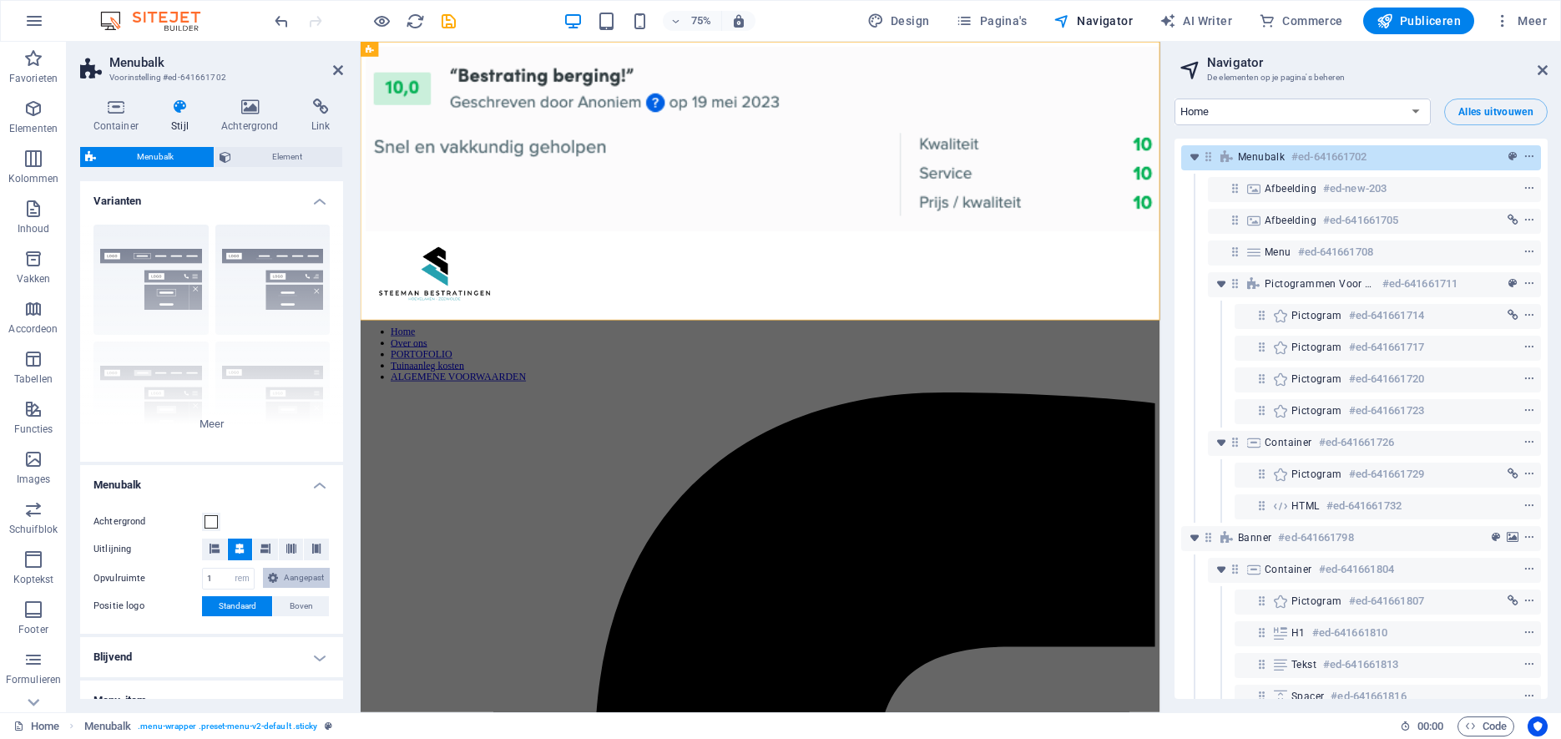
click at [309, 578] on span "Aangepast" at bounding box center [304, 578] width 42 height 20
click at [310, 578] on span "Aangepast" at bounding box center [304, 578] width 42 height 20
click at [311, 602] on span "Boven" at bounding box center [301, 606] width 23 height 20
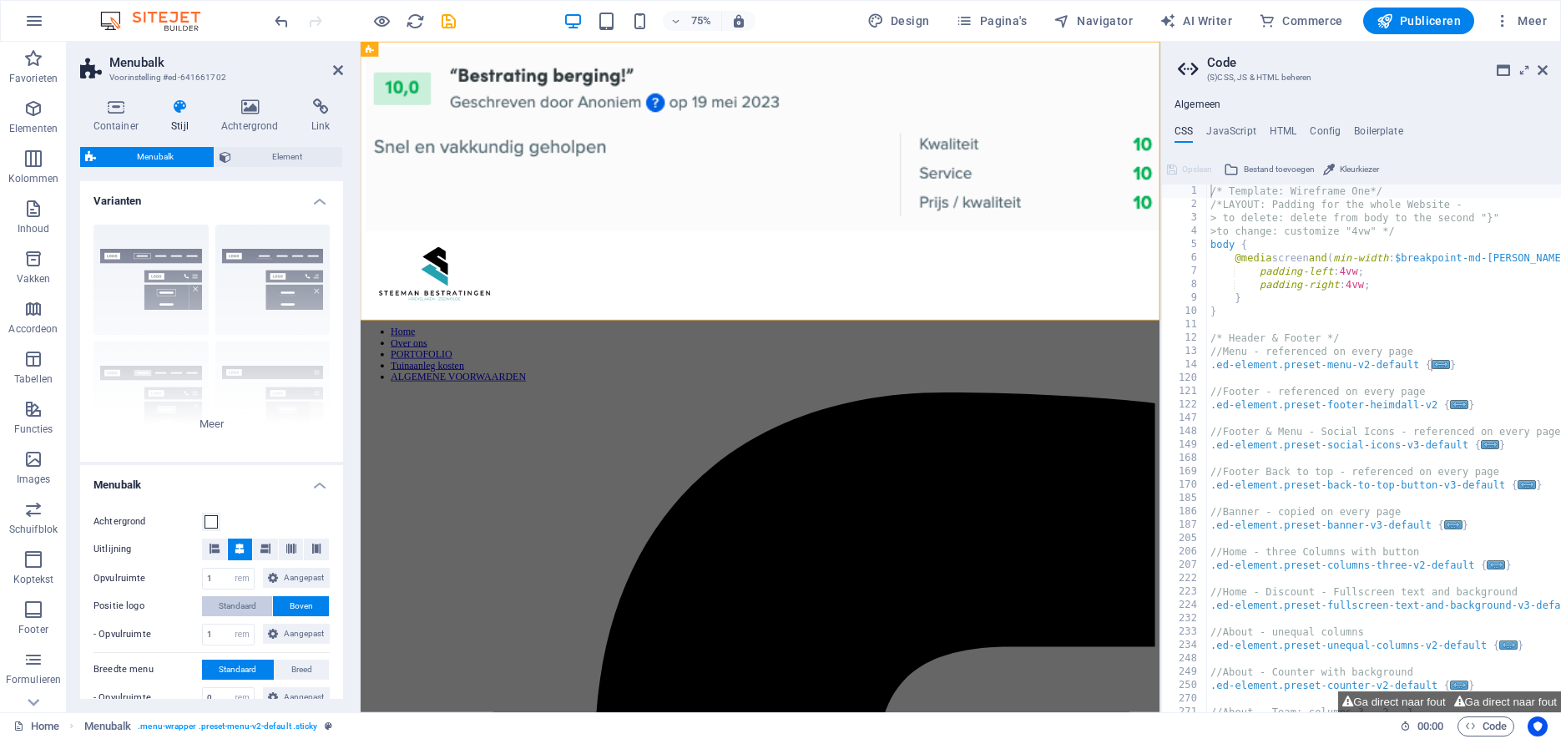
click at [215, 602] on button "Standaard" at bounding box center [237, 606] width 70 height 20
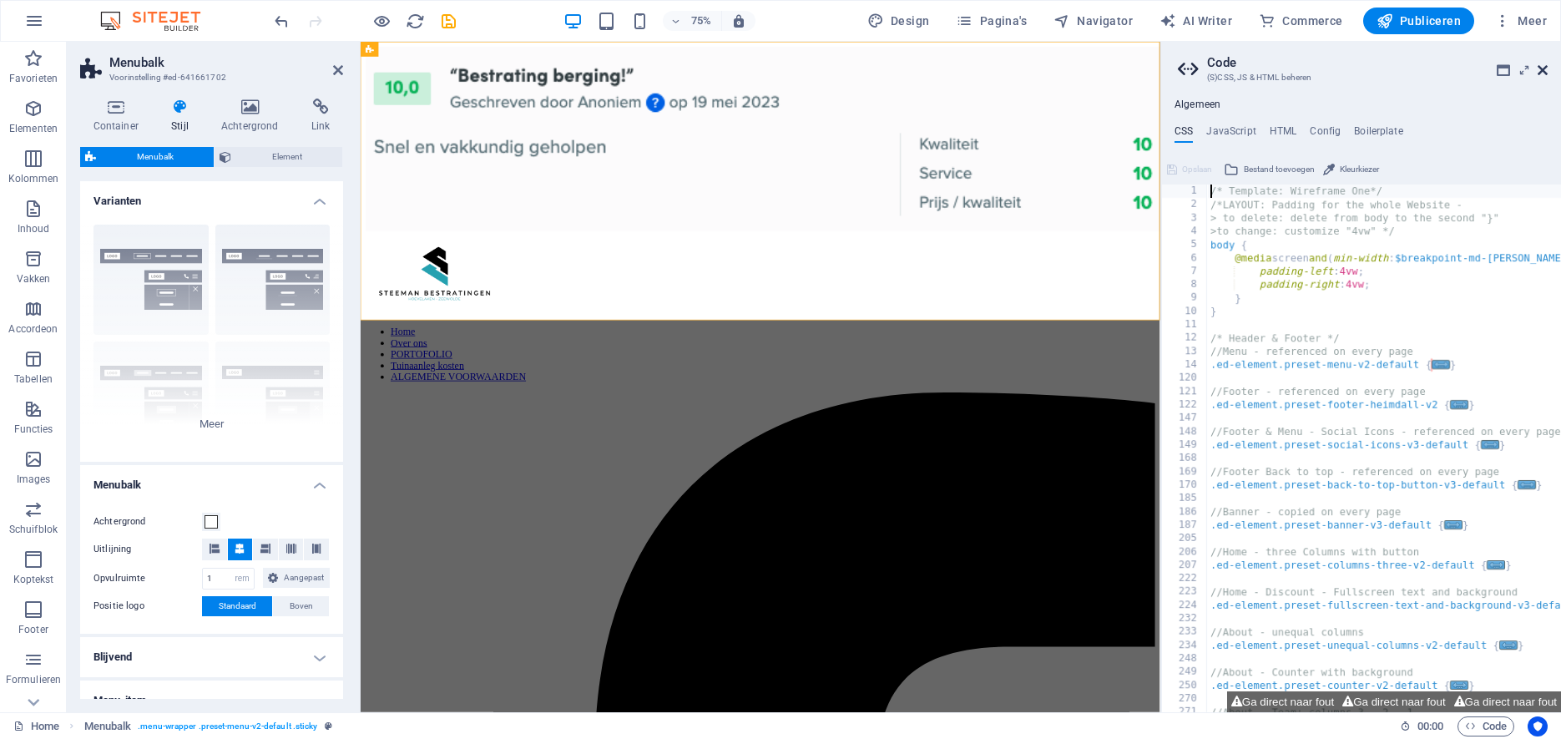
click at [1540, 66] on icon at bounding box center [1543, 69] width 10 height 13
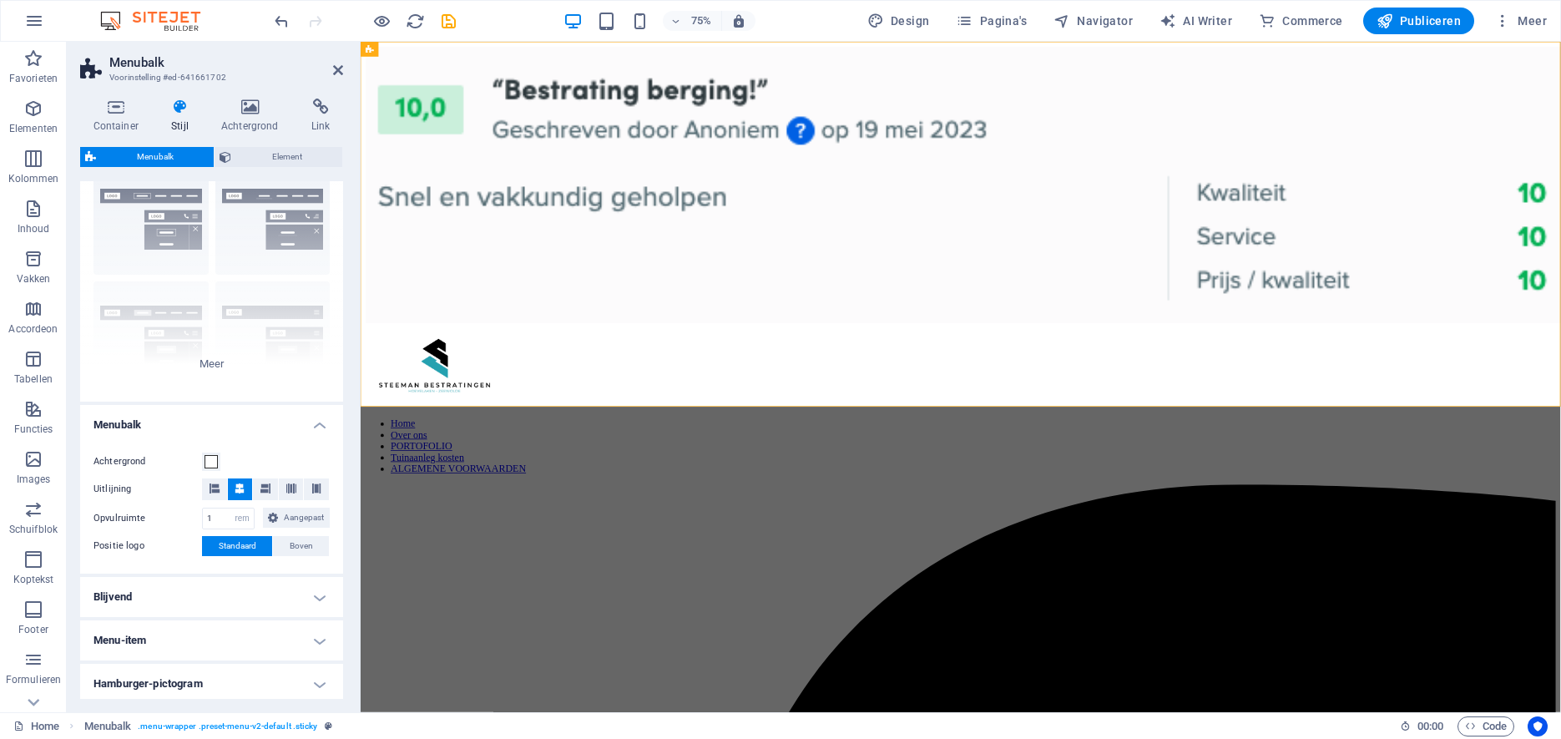
scroll to position [219, 0]
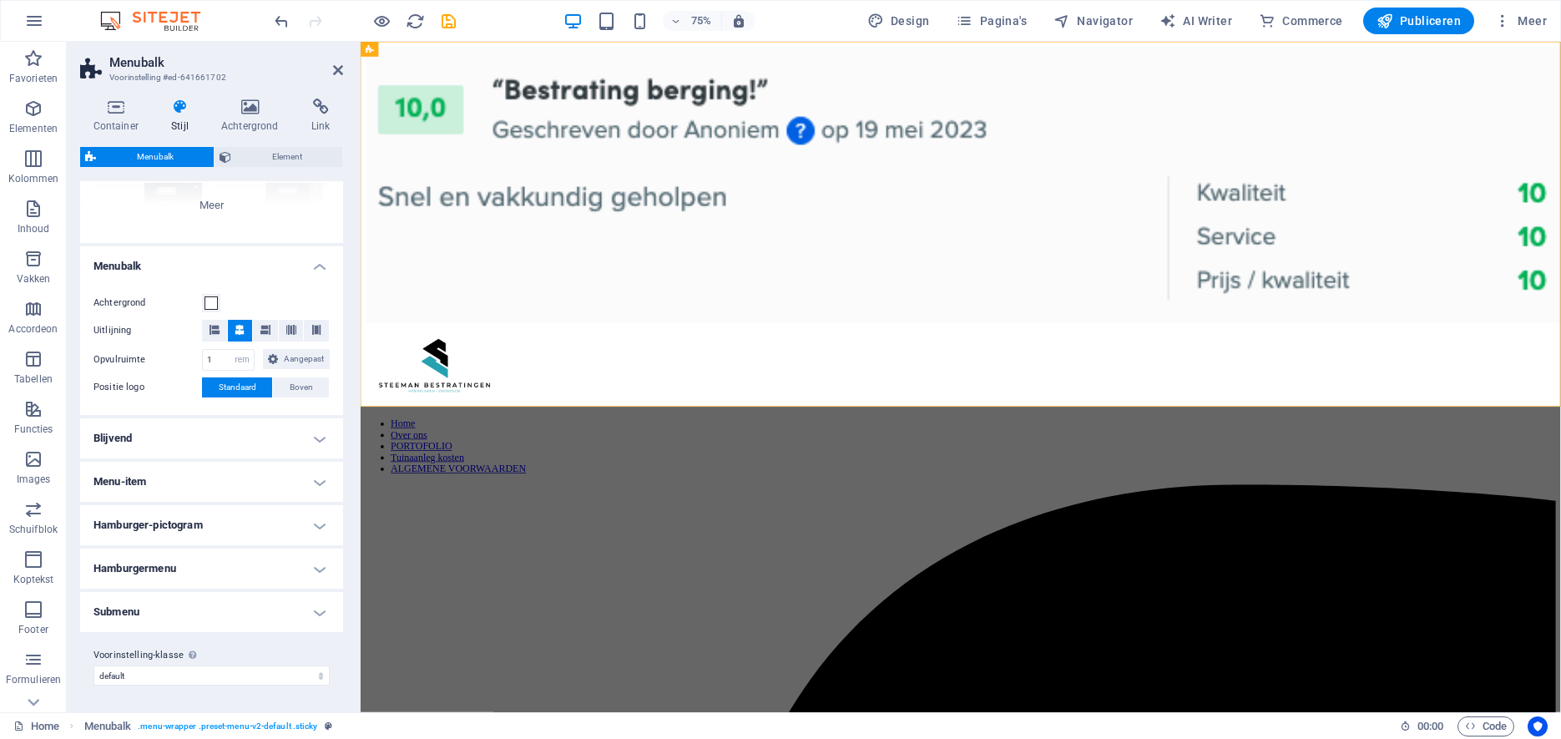
click at [323, 483] on h4 "Menu-item" at bounding box center [211, 482] width 263 height 40
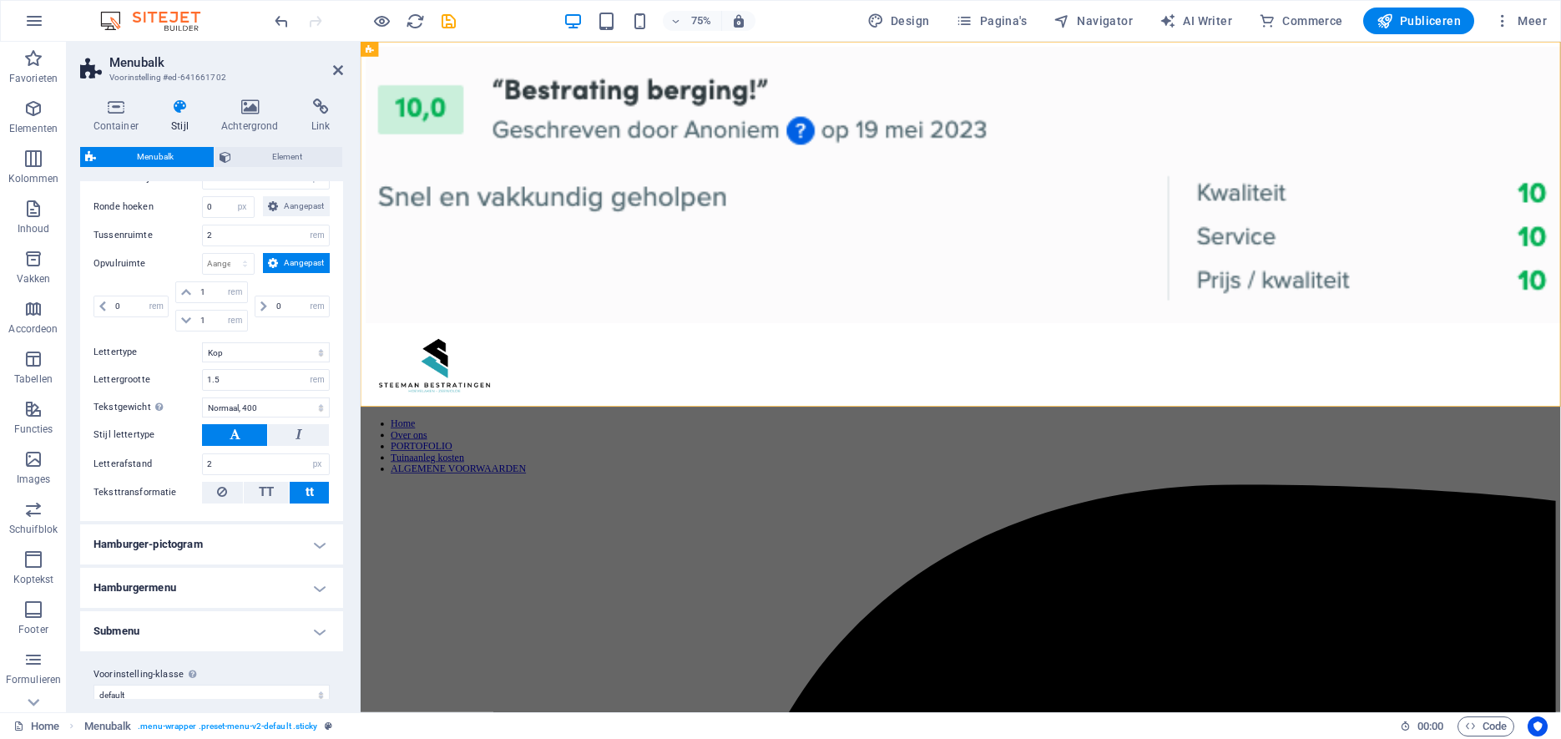
scroll to position [792, 0]
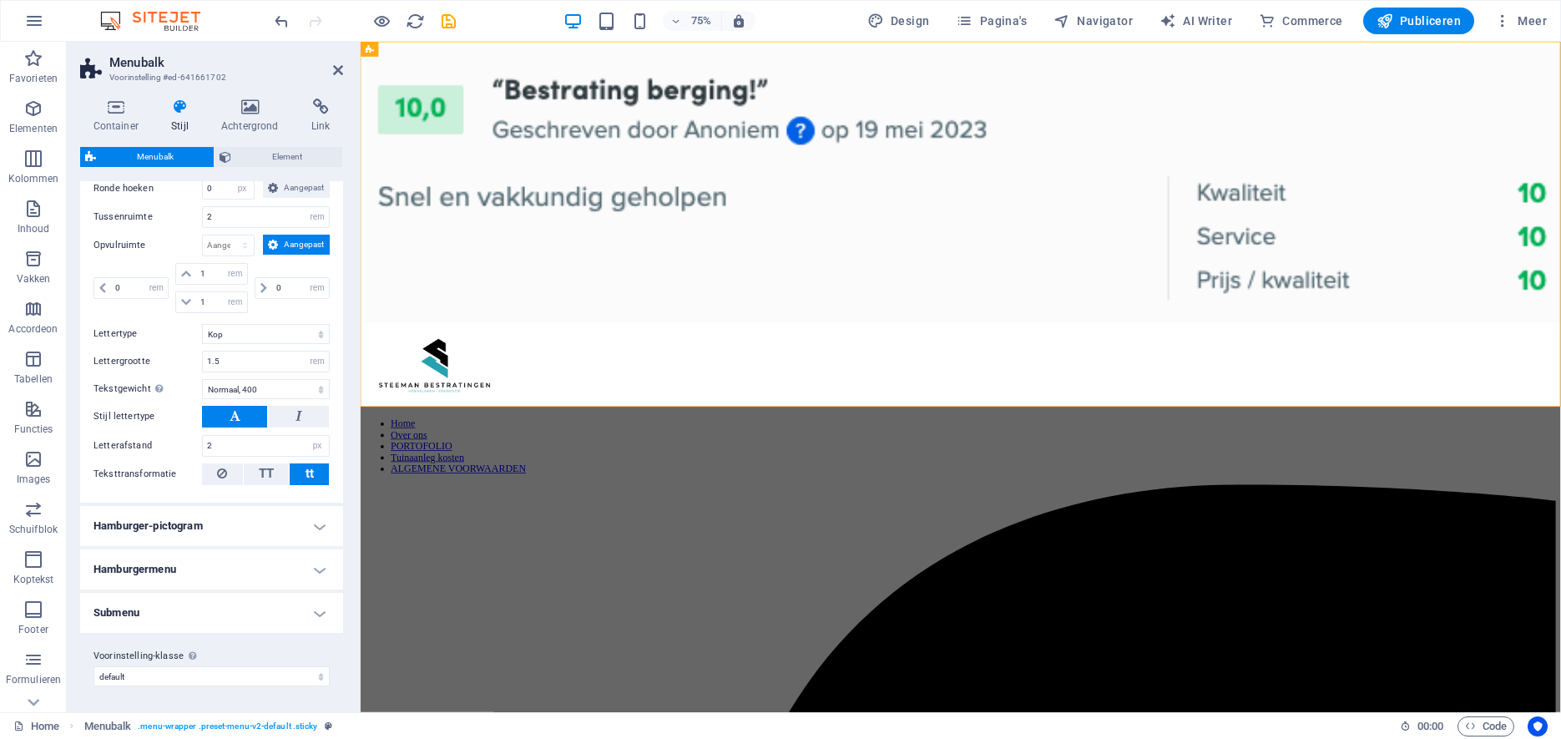
click at [314, 608] on h4 "Submenu" at bounding box center [211, 613] width 263 height 40
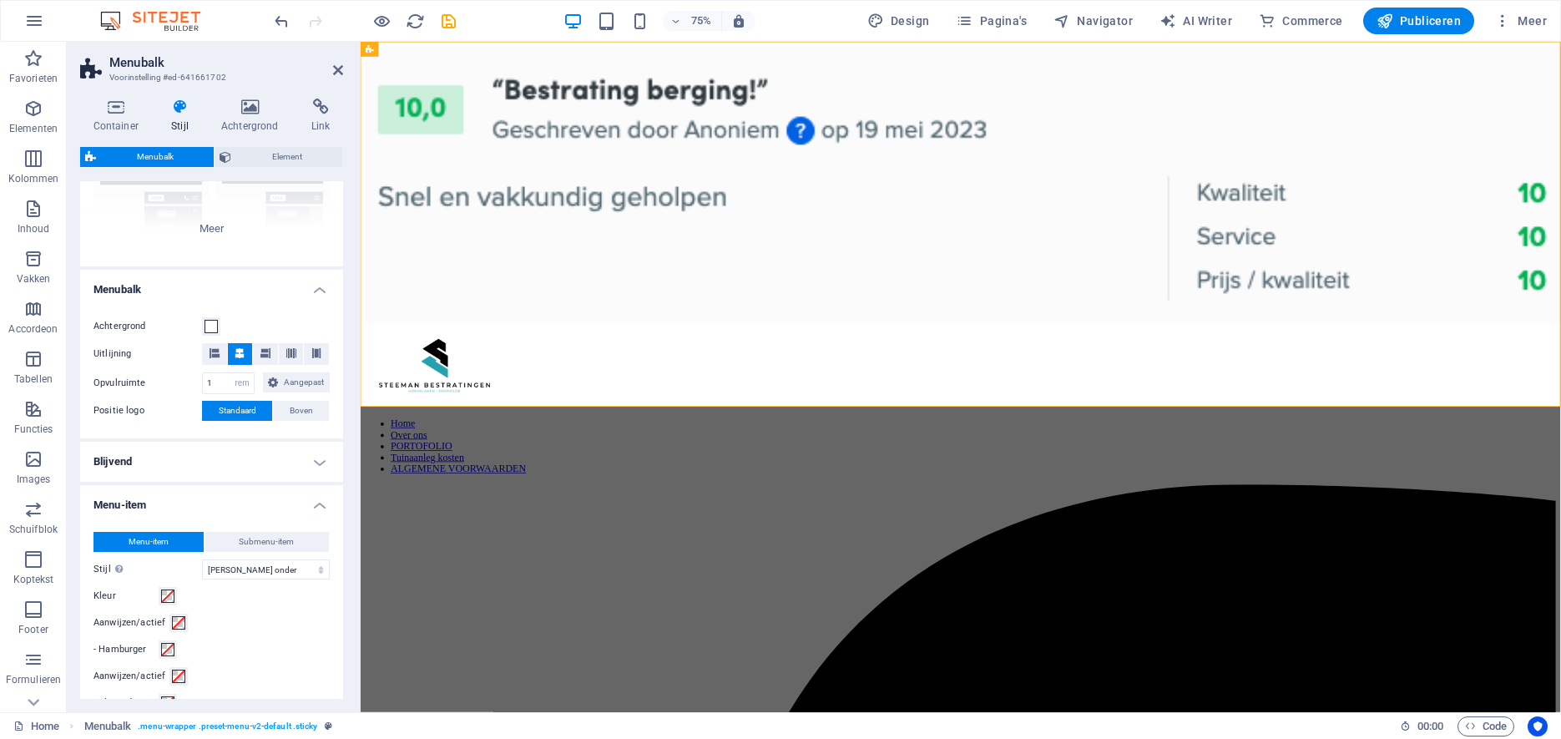
scroll to position [0, 0]
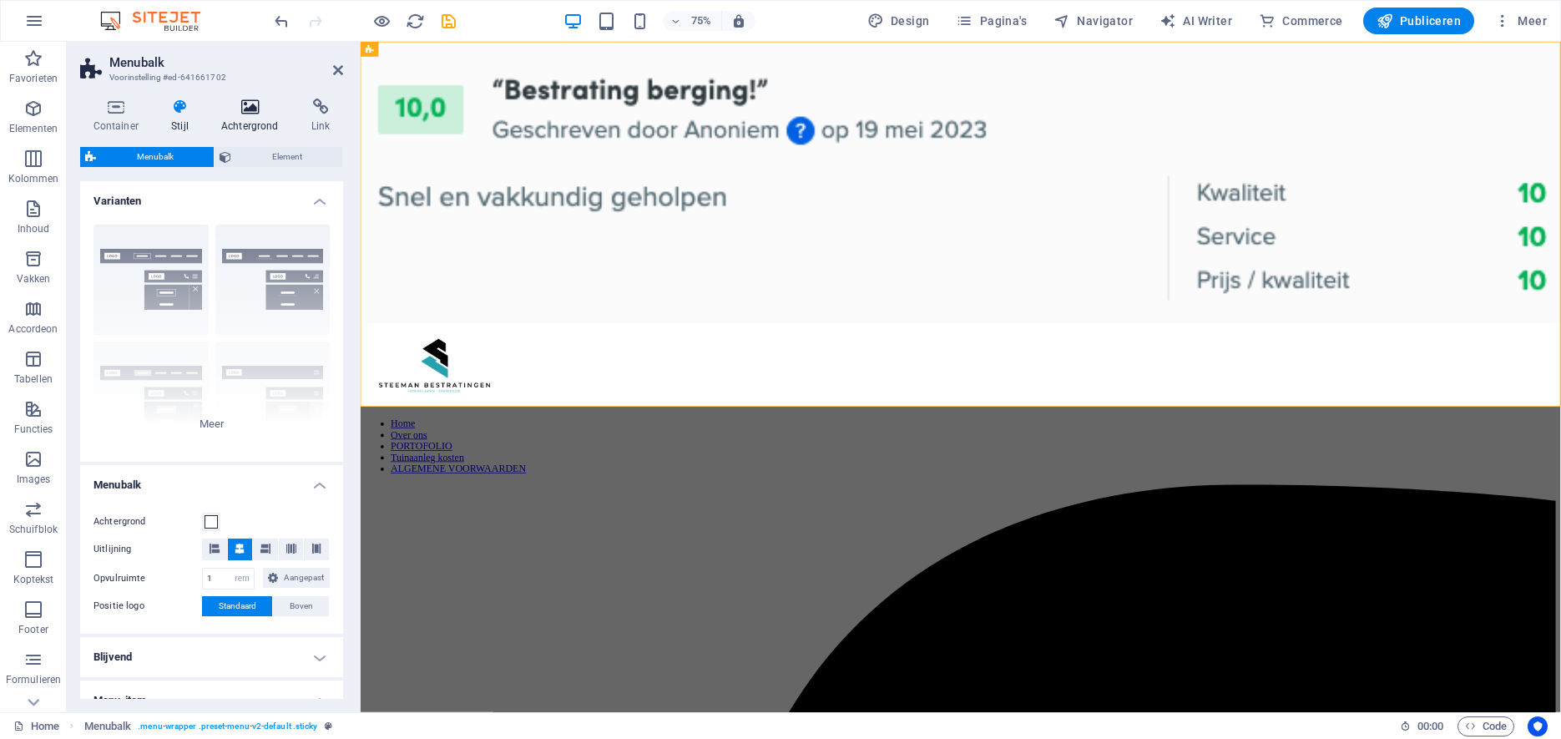
click at [247, 108] on icon at bounding box center [249, 107] width 83 height 17
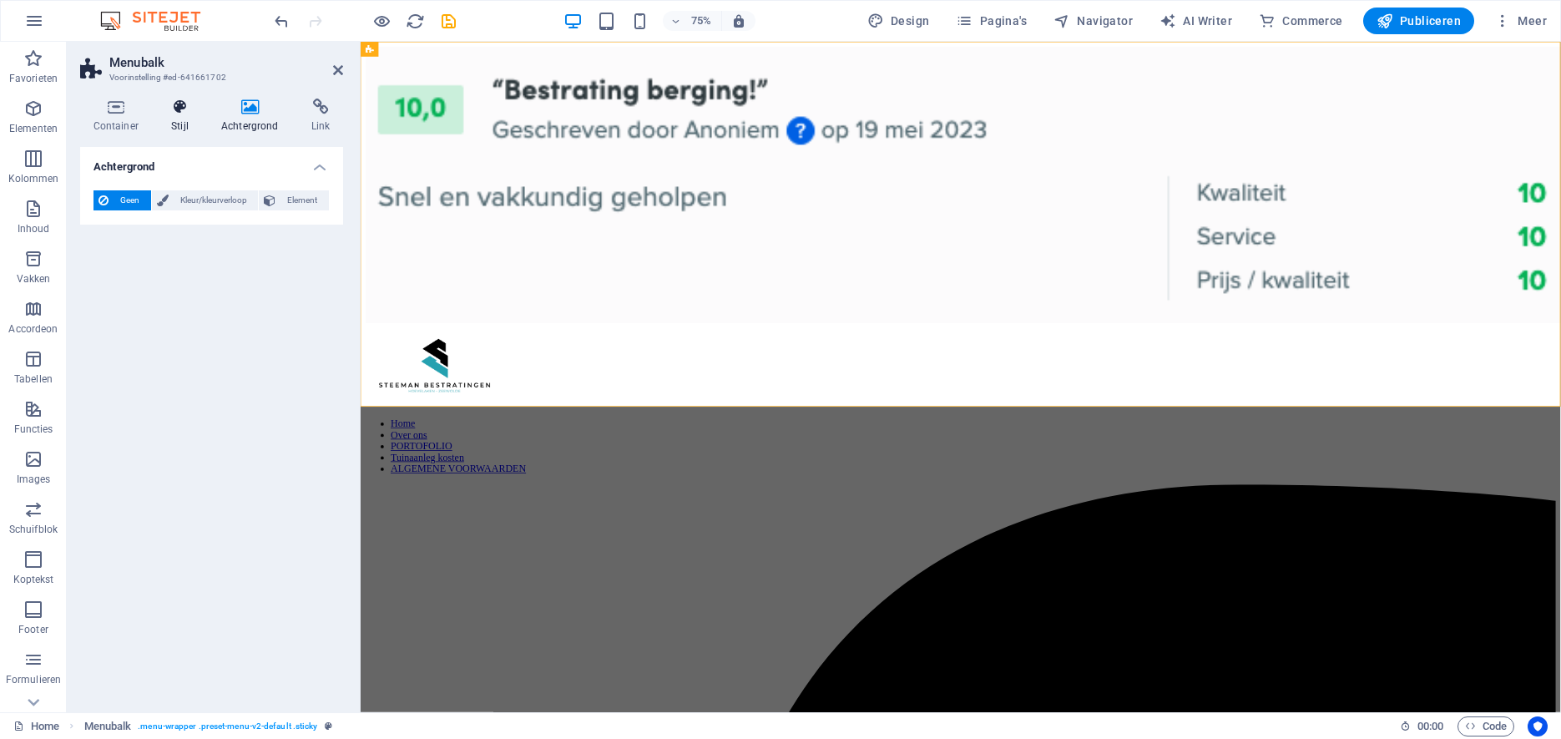
click at [188, 126] on h4 "Stijl" at bounding box center [184, 116] width 50 height 35
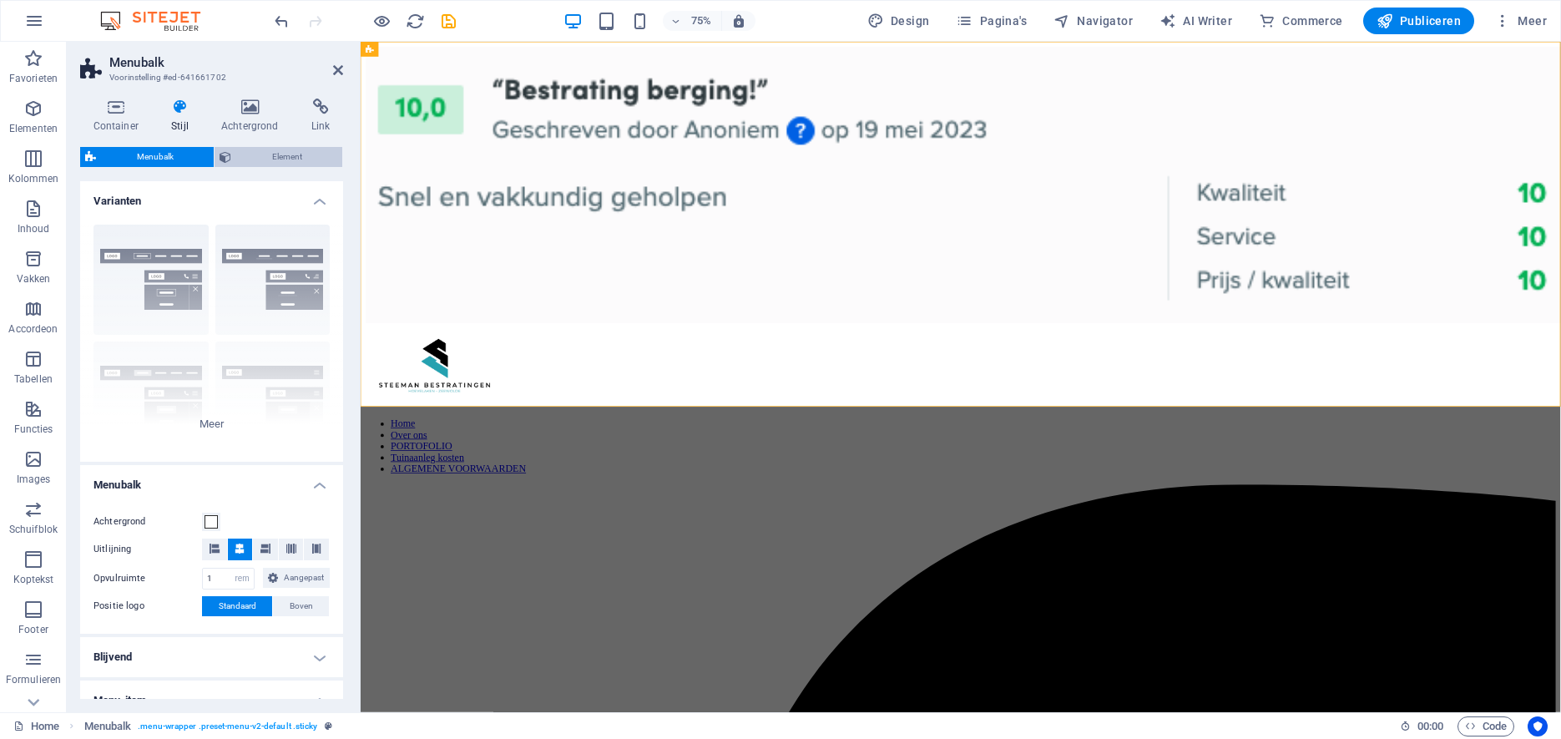
click at [248, 158] on span "Element" at bounding box center [286, 157] width 101 height 20
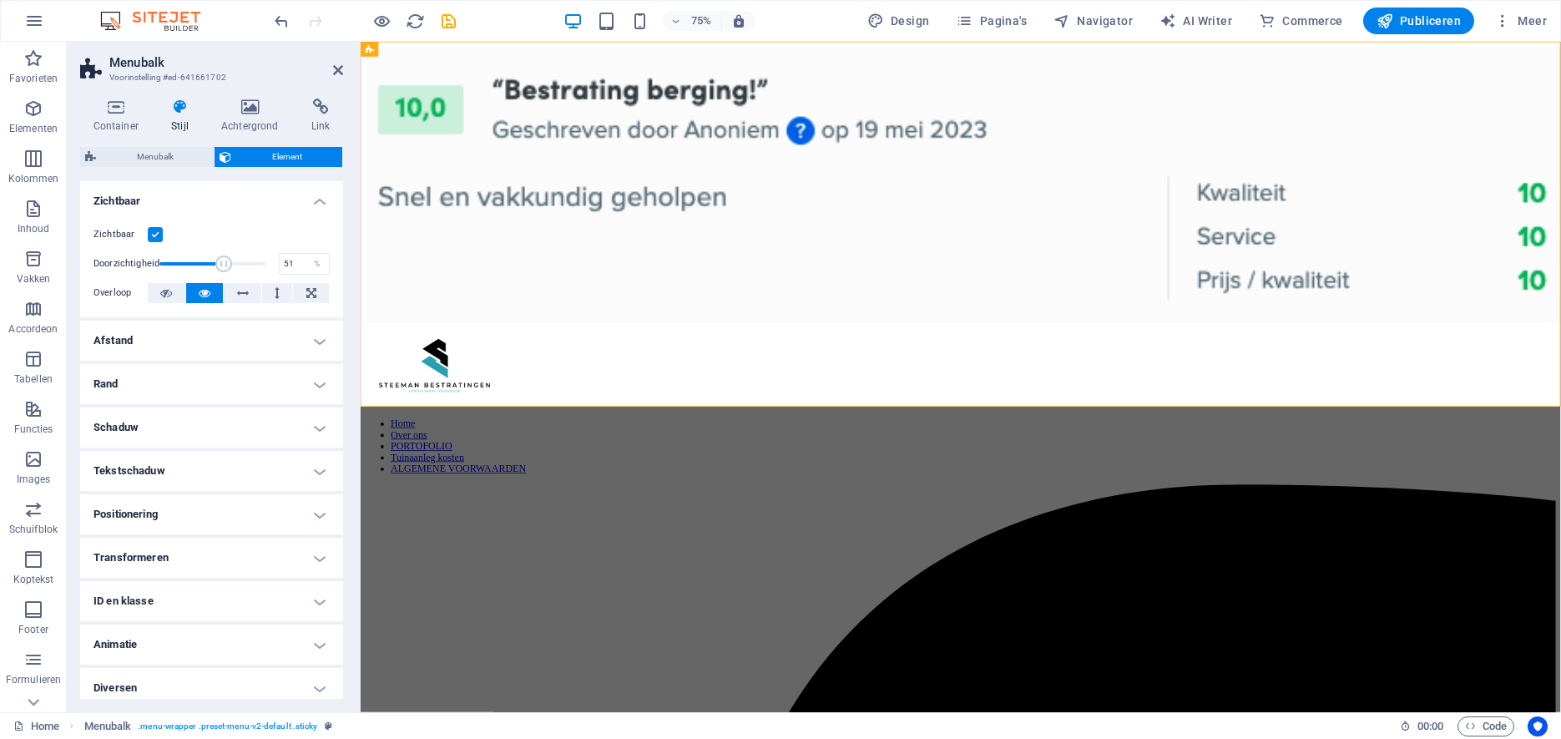
drag, startPoint x: 262, startPoint y: 261, endPoint x: 213, endPoint y: 264, distance: 49.3
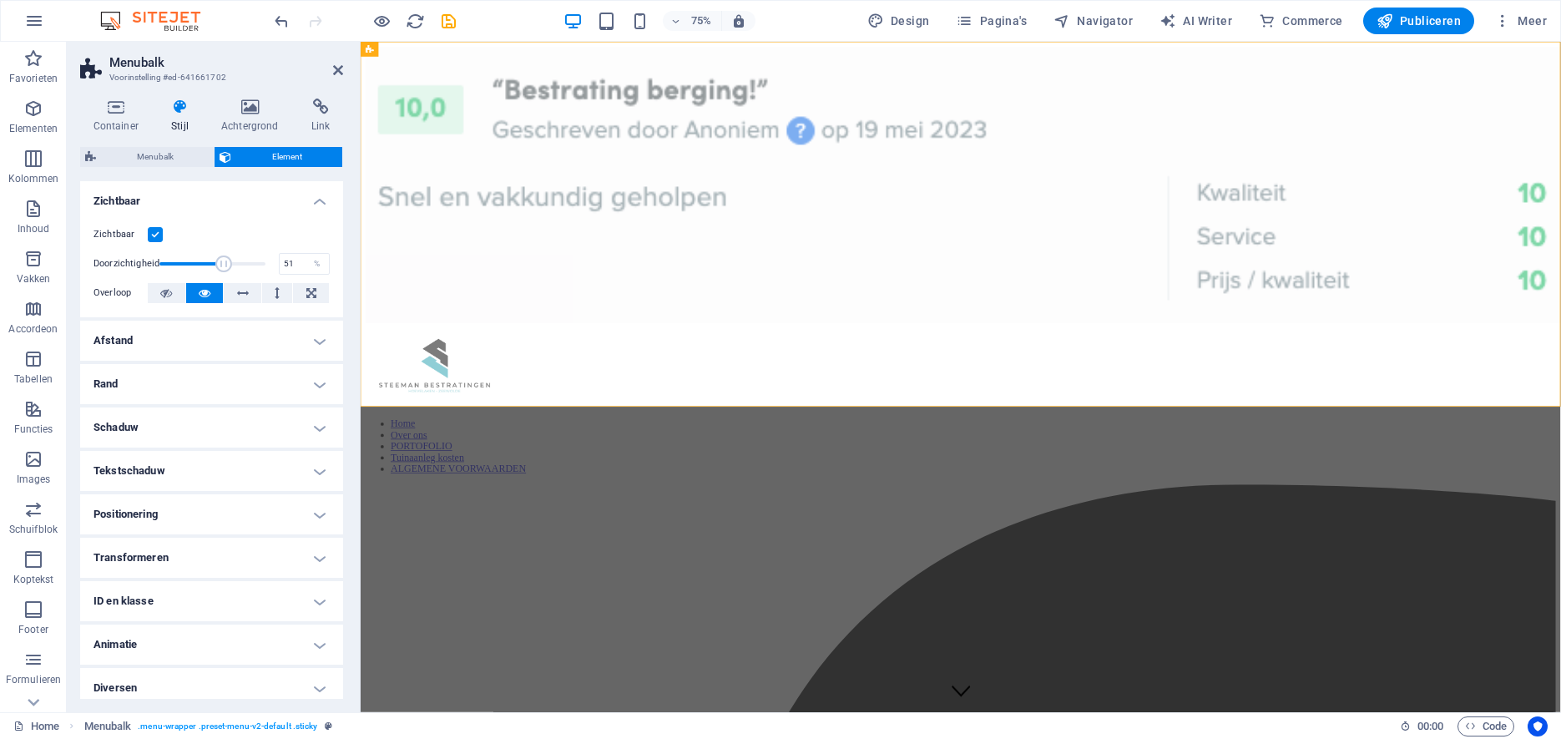
click at [215, 264] on span at bounding box center [223, 263] width 17 height 17
drag, startPoint x: 608, startPoint y: 300, endPoint x: 387, endPoint y: 331, distance: 222.6
type input "1"
click at [122, 115] on icon at bounding box center [116, 107] width 72 height 17
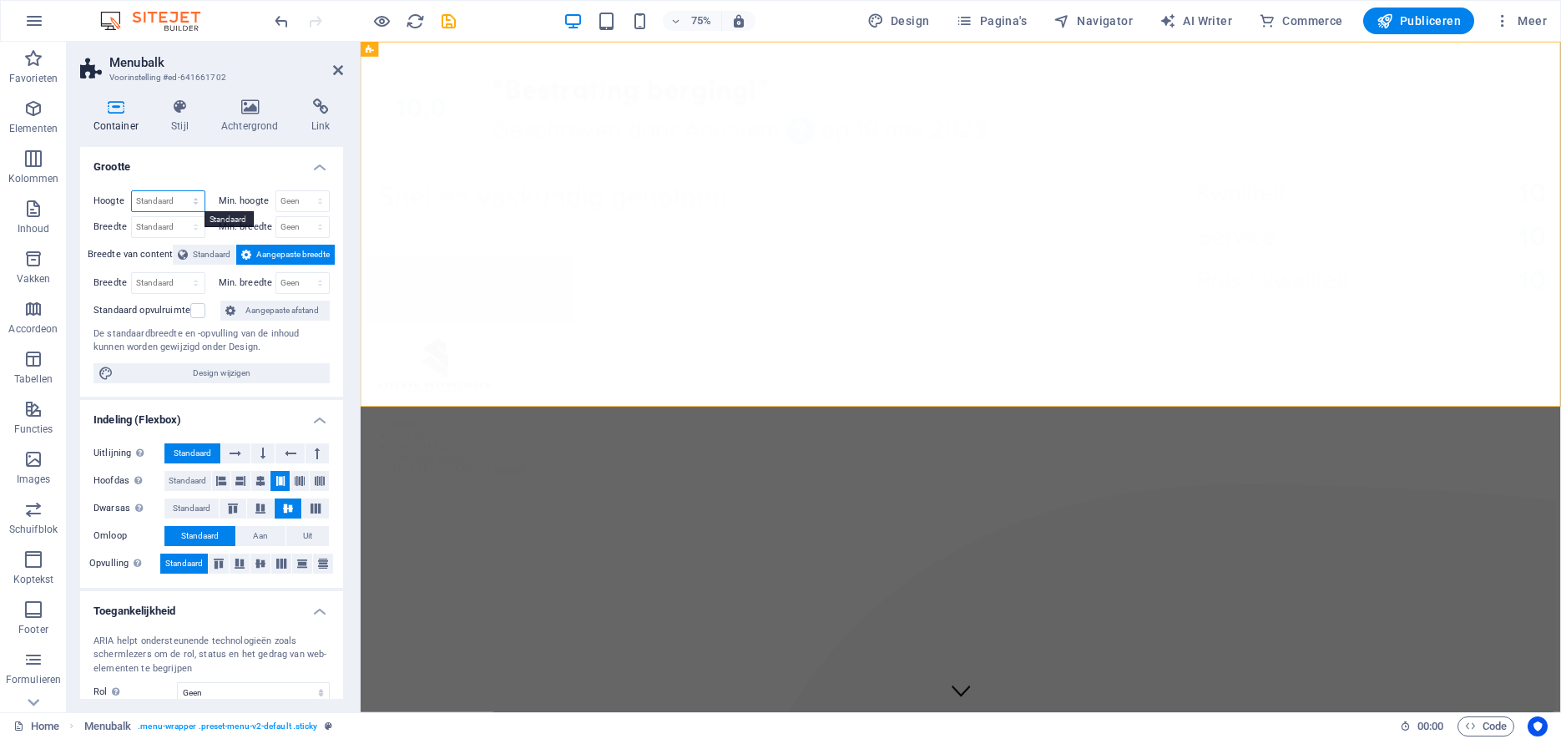
click at [132, 191] on select "Standaard px rem % vh vw" at bounding box center [168, 201] width 73 height 20
select select "px"
click option "px" at bounding box center [0, 0] width 0 height 0
drag, startPoint x: 168, startPoint y: 200, endPoint x: 121, endPoint y: 200, distance: 46.7
click at [132, 200] on input "583" at bounding box center [168, 201] width 73 height 20
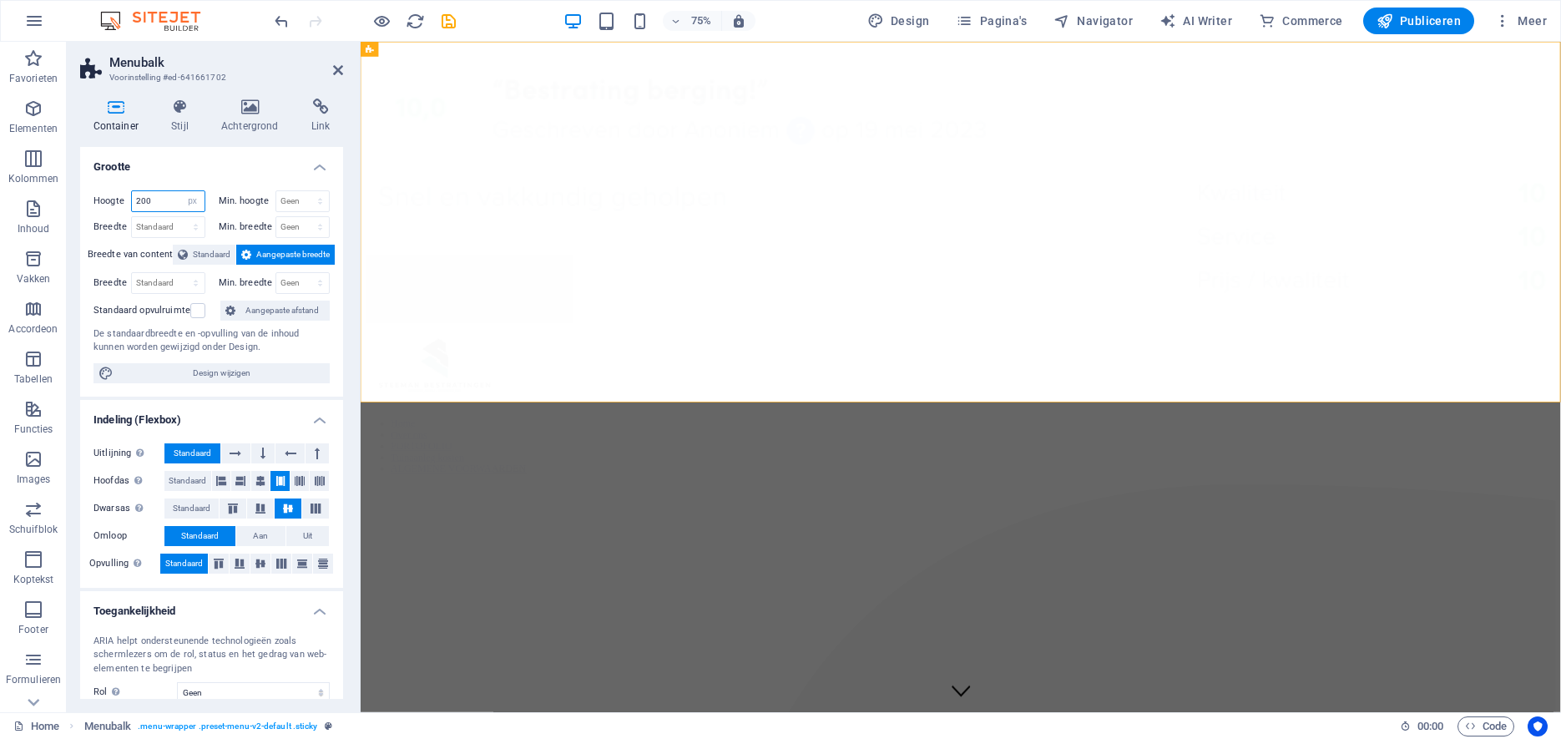
type input "200"
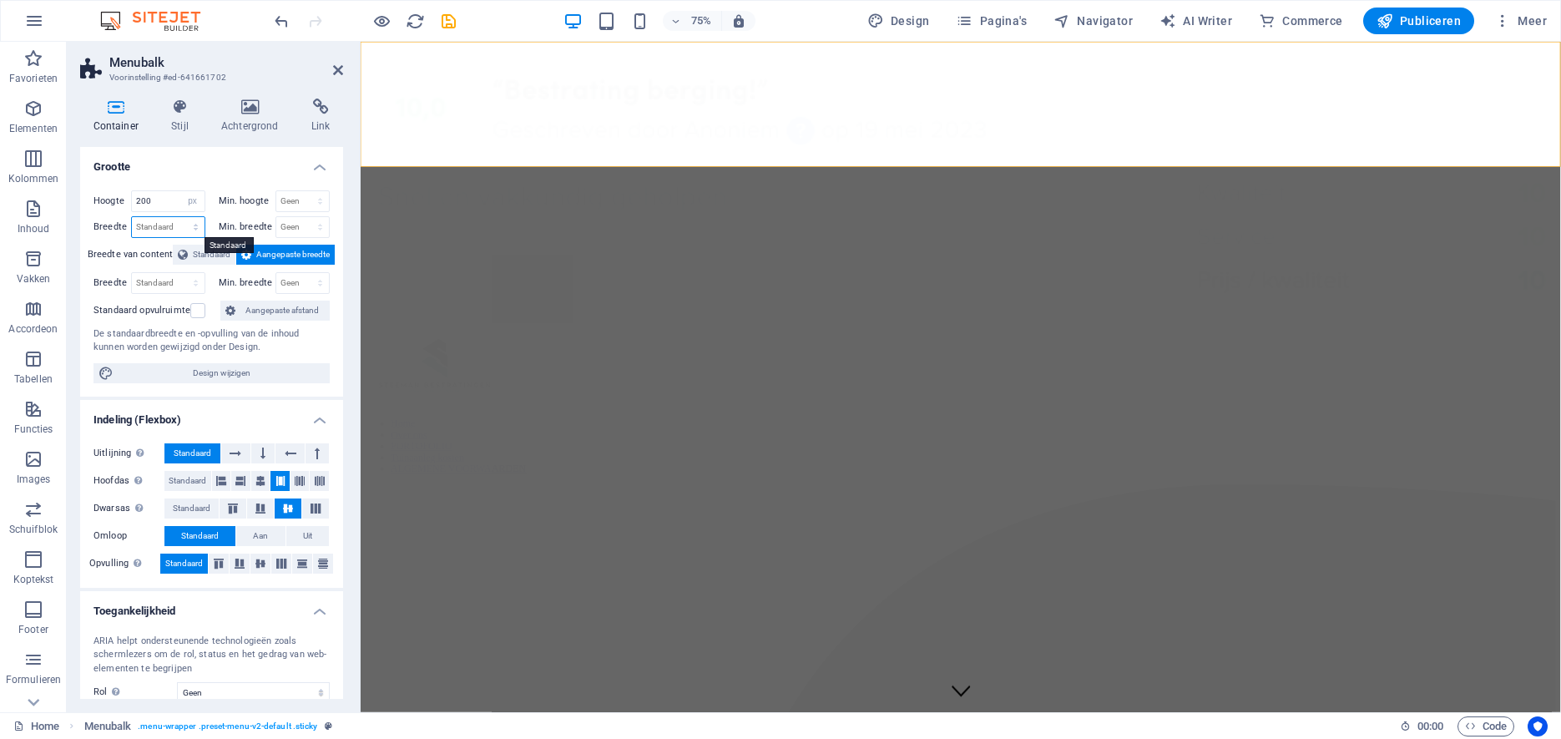
click at [132, 217] on select "Standaard px rem % em vh vw" at bounding box center [168, 227] width 73 height 20
select select "px"
click option "px" at bounding box center [0, 0] width 0 height 0
drag, startPoint x: 171, startPoint y: 229, endPoint x: 119, endPoint y: 231, distance: 52.6
click at [132, 231] on input "1917" at bounding box center [168, 227] width 73 height 20
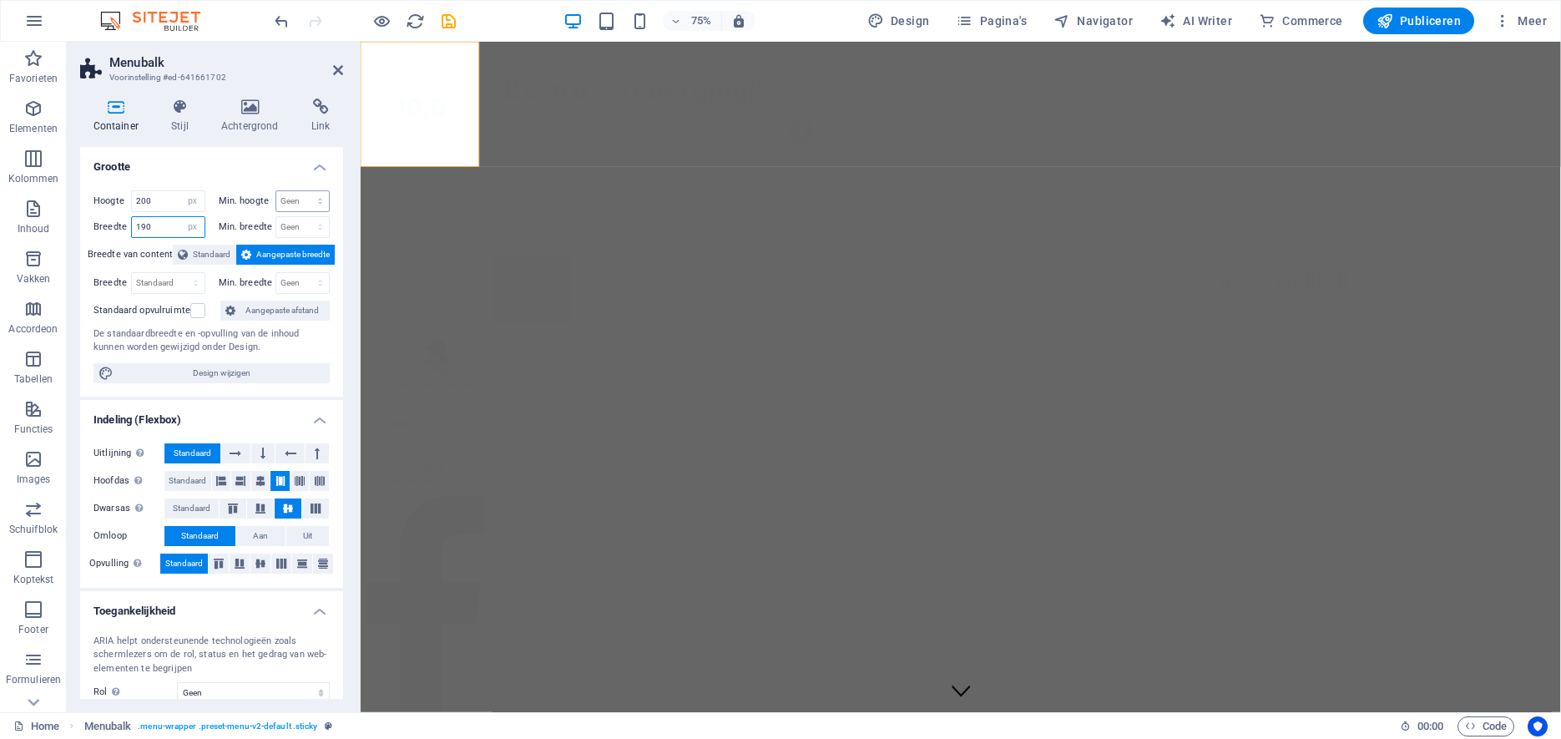
type input "190"
click at [276, 191] on select "Geen px rem % vh vw" at bounding box center [302, 201] width 53 height 20
click at [172, 200] on input "200" at bounding box center [168, 201] width 73 height 20
drag, startPoint x: 173, startPoint y: 201, endPoint x: 49, endPoint y: 200, distance: 123.5
click at [132, 200] on input "200" at bounding box center [168, 201] width 73 height 20
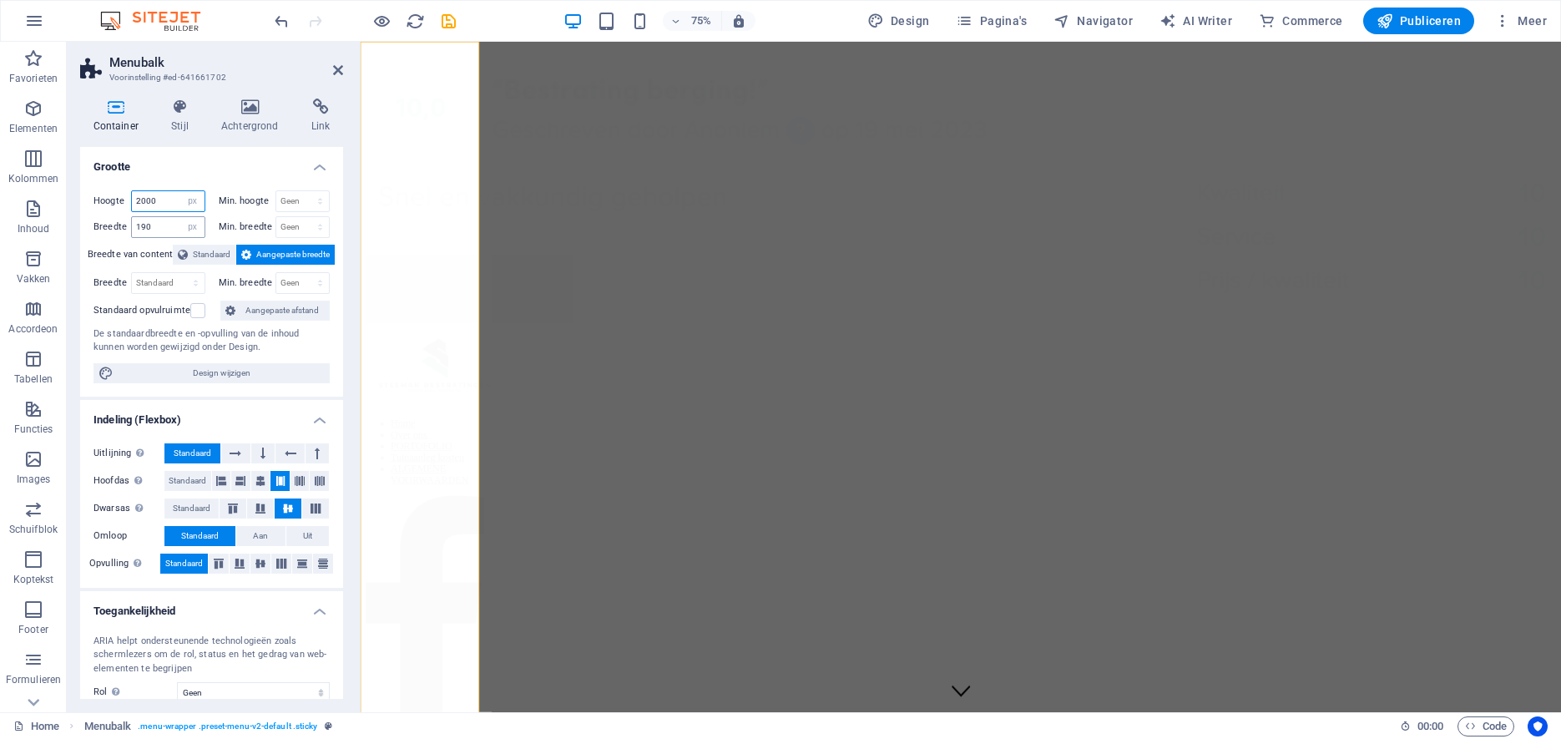
type input "2000"
click at [169, 230] on input "190" at bounding box center [168, 227] width 73 height 20
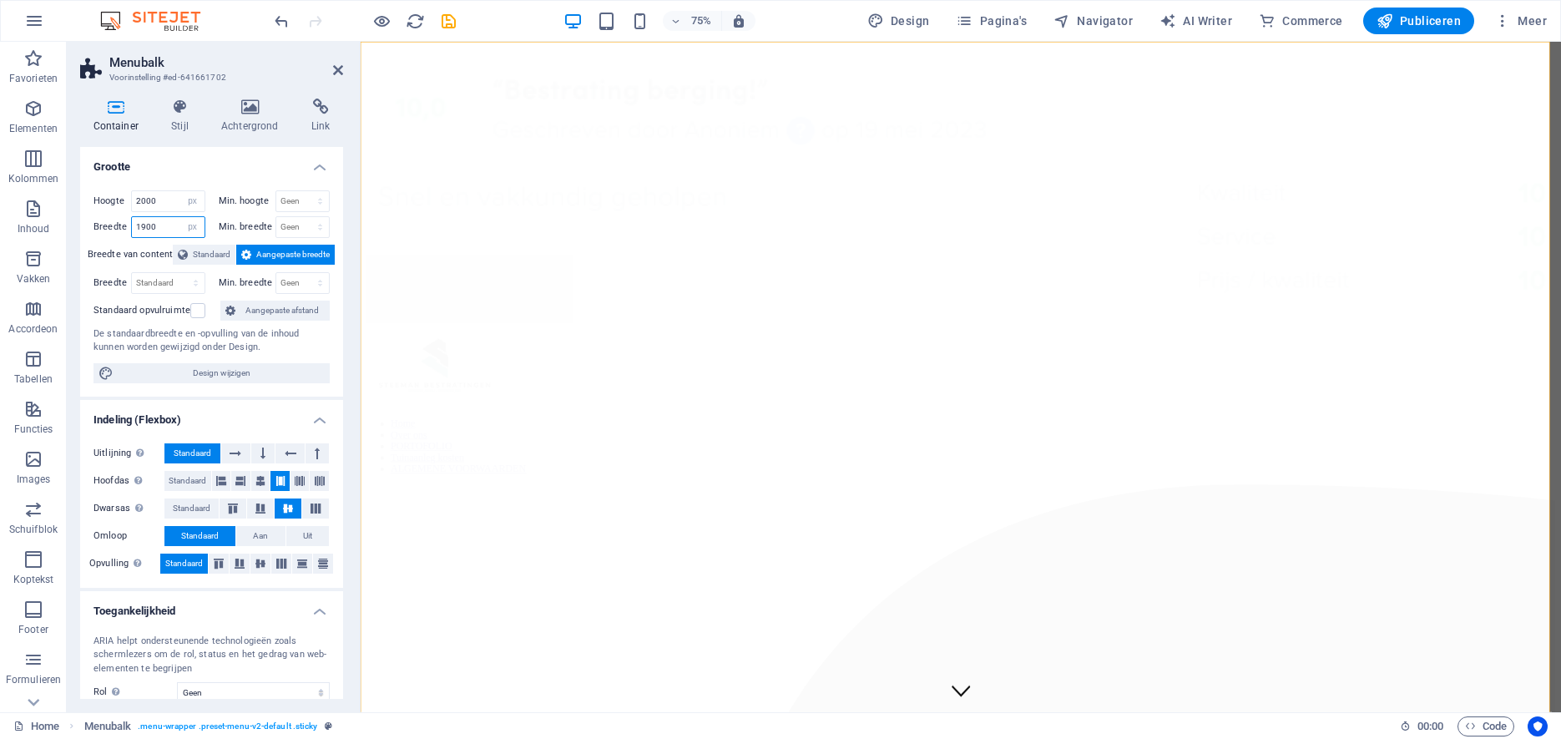
drag, startPoint x: 170, startPoint y: 229, endPoint x: 88, endPoint y: 219, distance: 83.2
click at [132, 219] on input "1900" at bounding box center [168, 227] width 73 height 20
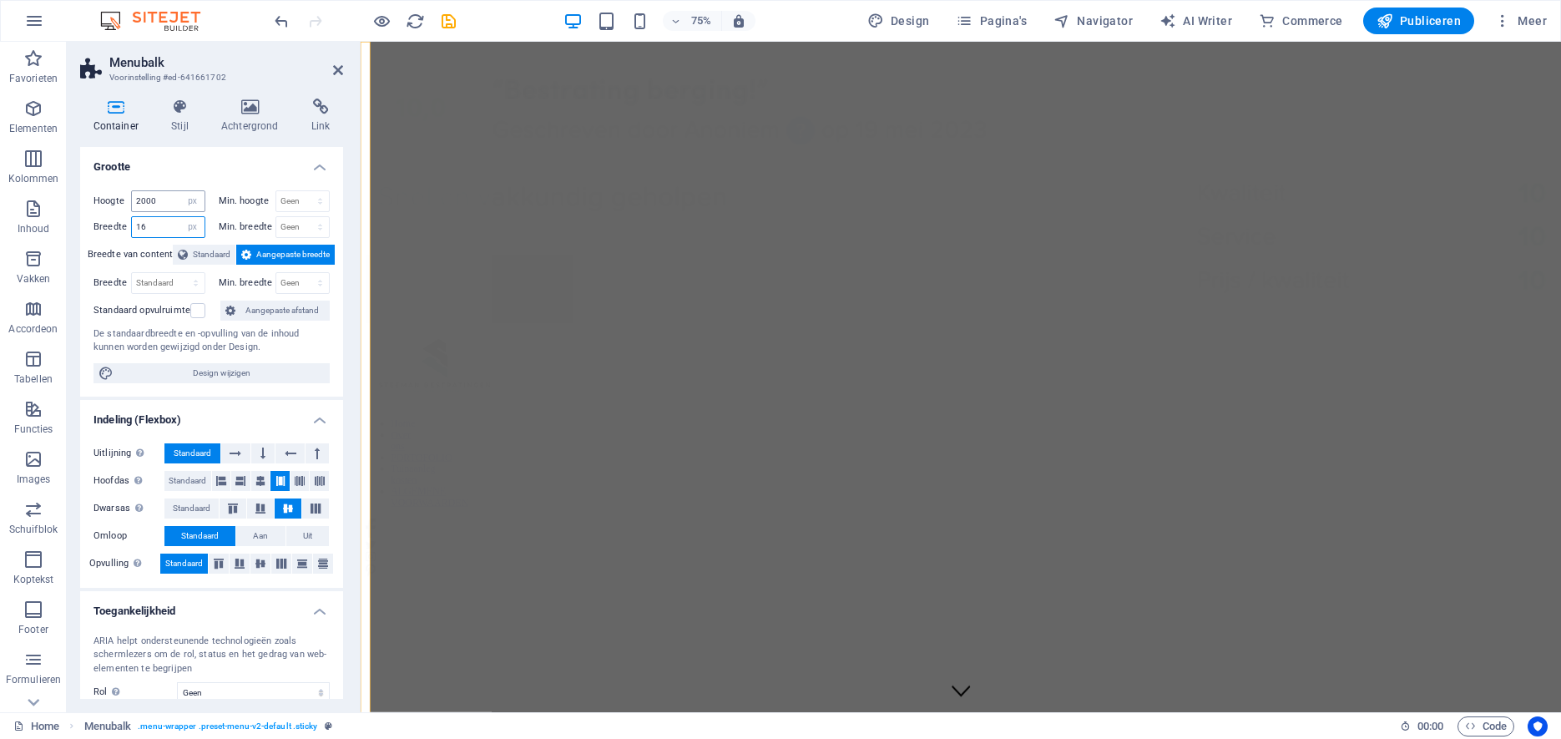
type input "16"
drag, startPoint x: 166, startPoint y: 200, endPoint x: 47, endPoint y: 199, distance: 119.4
click at [132, 199] on input "2000" at bounding box center [168, 201] width 73 height 20
type input "20"
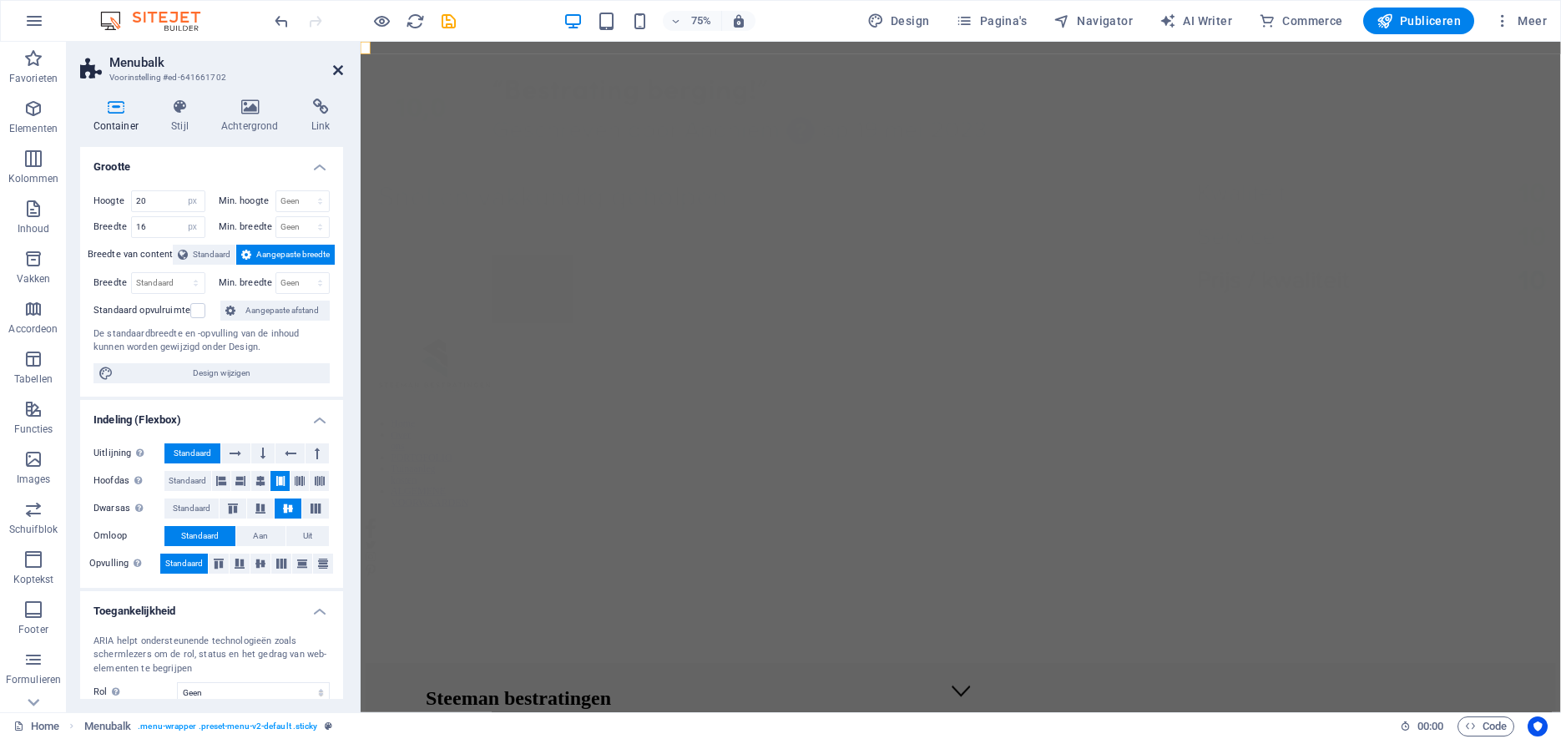
click at [334, 68] on icon at bounding box center [338, 69] width 10 height 13
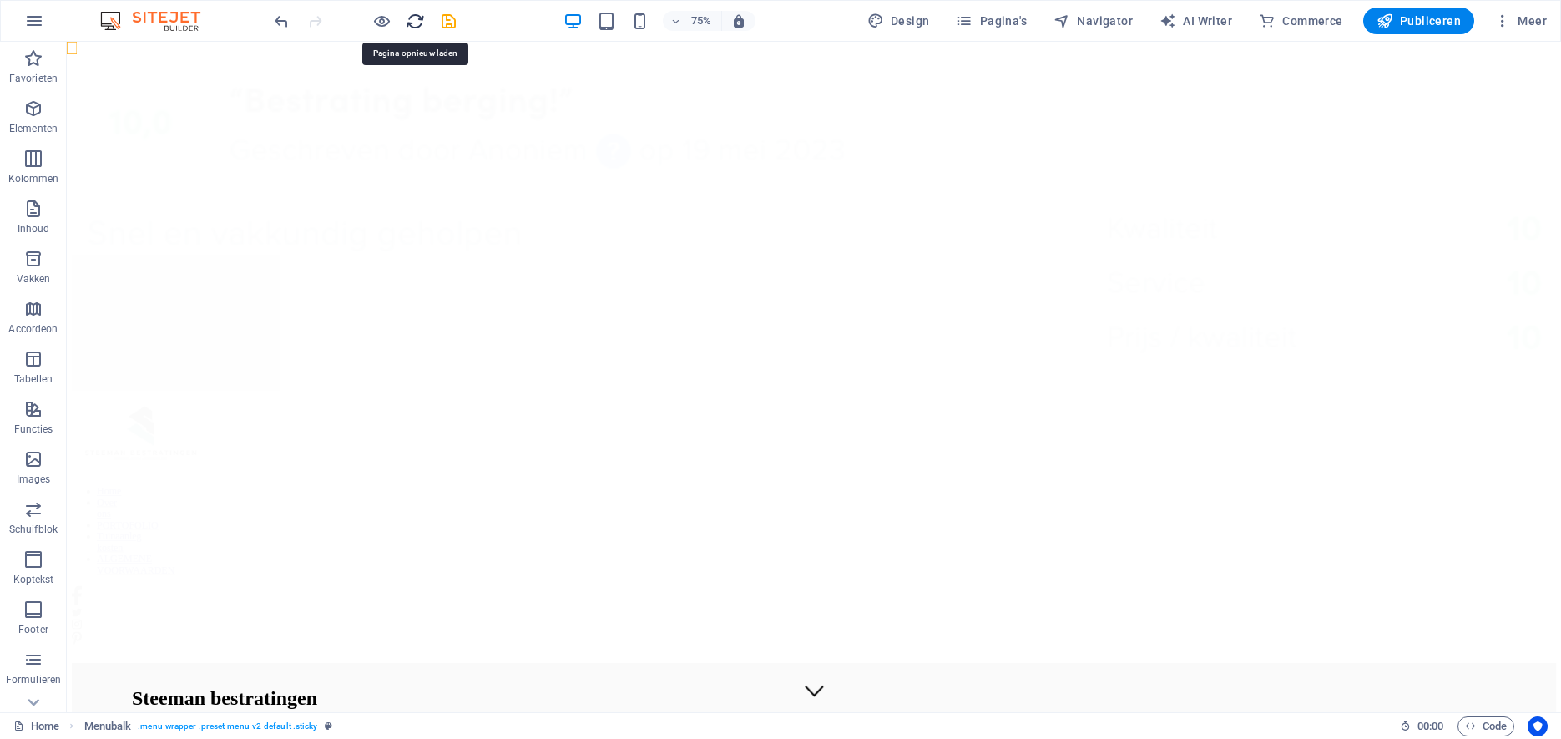
click at [417, 22] on icon "reload" at bounding box center [415, 21] width 19 height 19
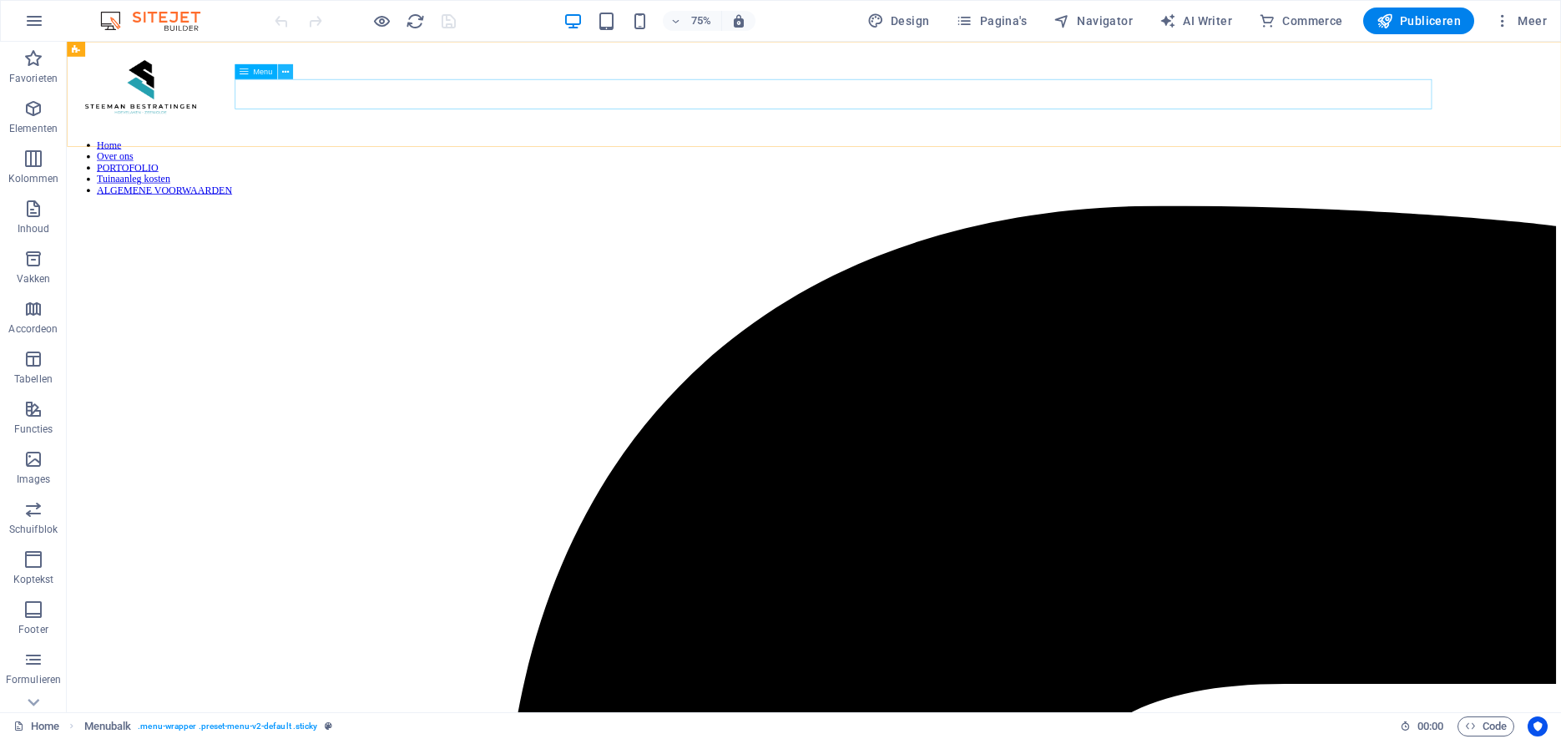
click at [285, 72] on icon at bounding box center [284, 71] width 7 height 13
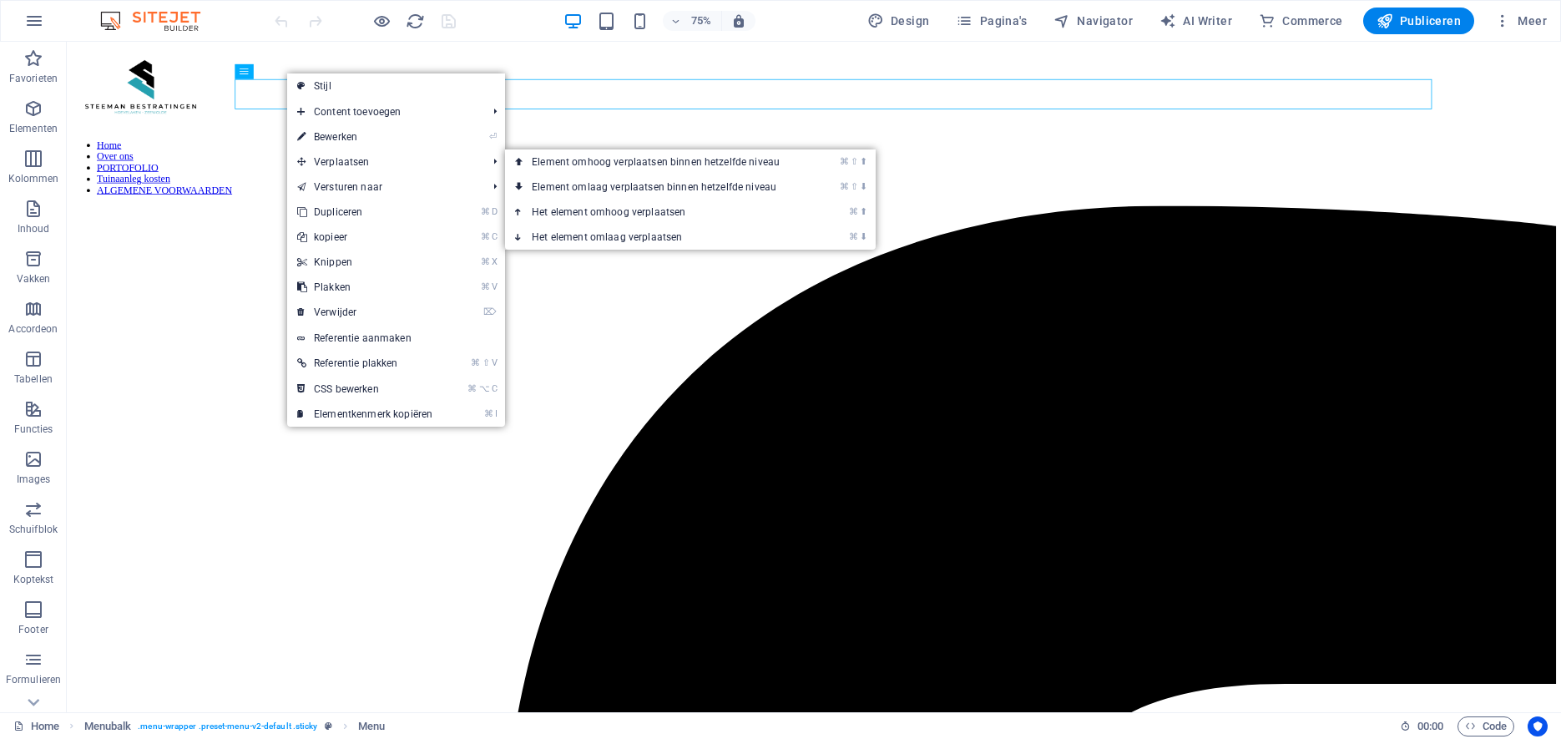
click at [336, 135] on link "⏎ Bewerken" at bounding box center [364, 136] width 155 height 25
select select
select select "1"
select select
select select "2"
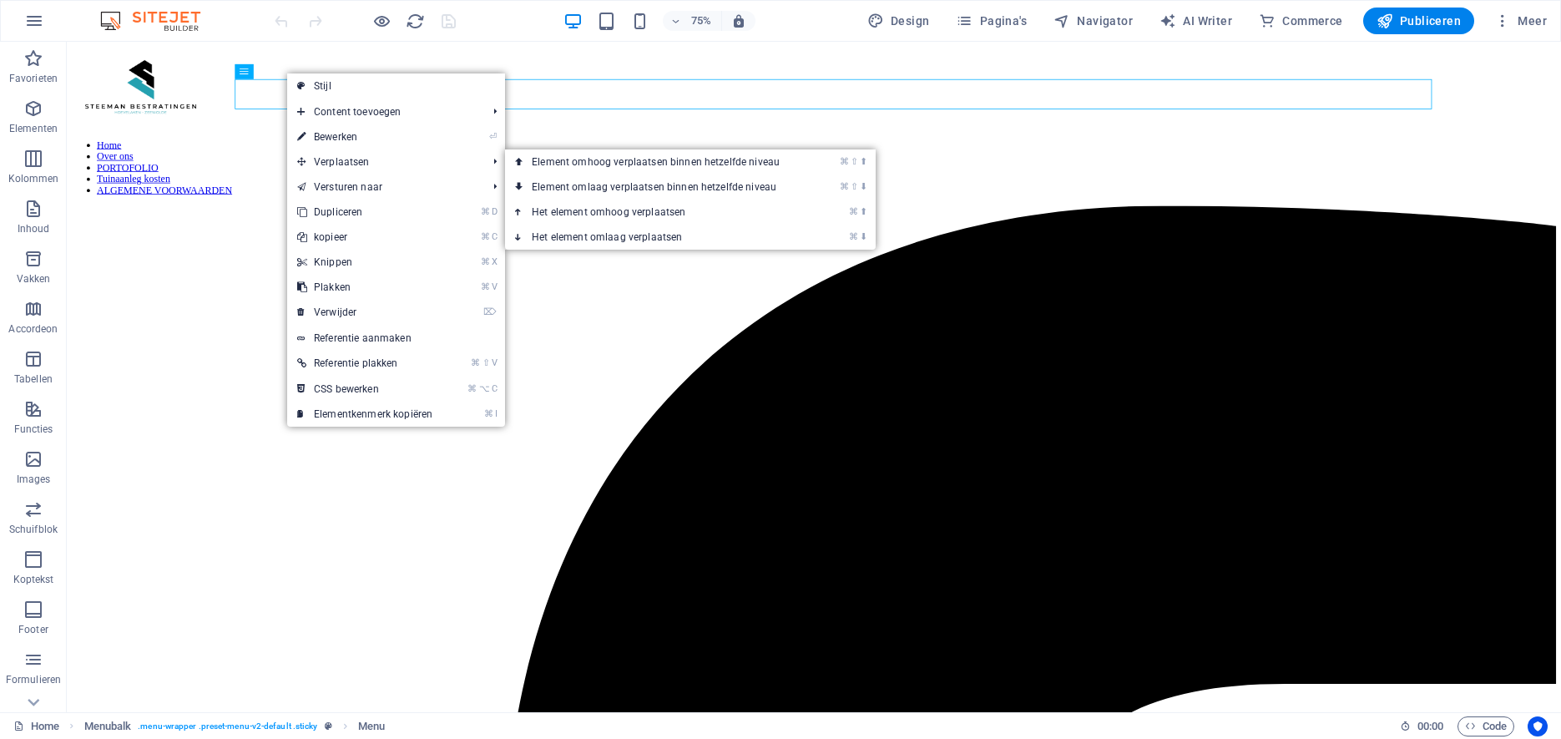
select select
select select "3"
select select
select select "4"
select select
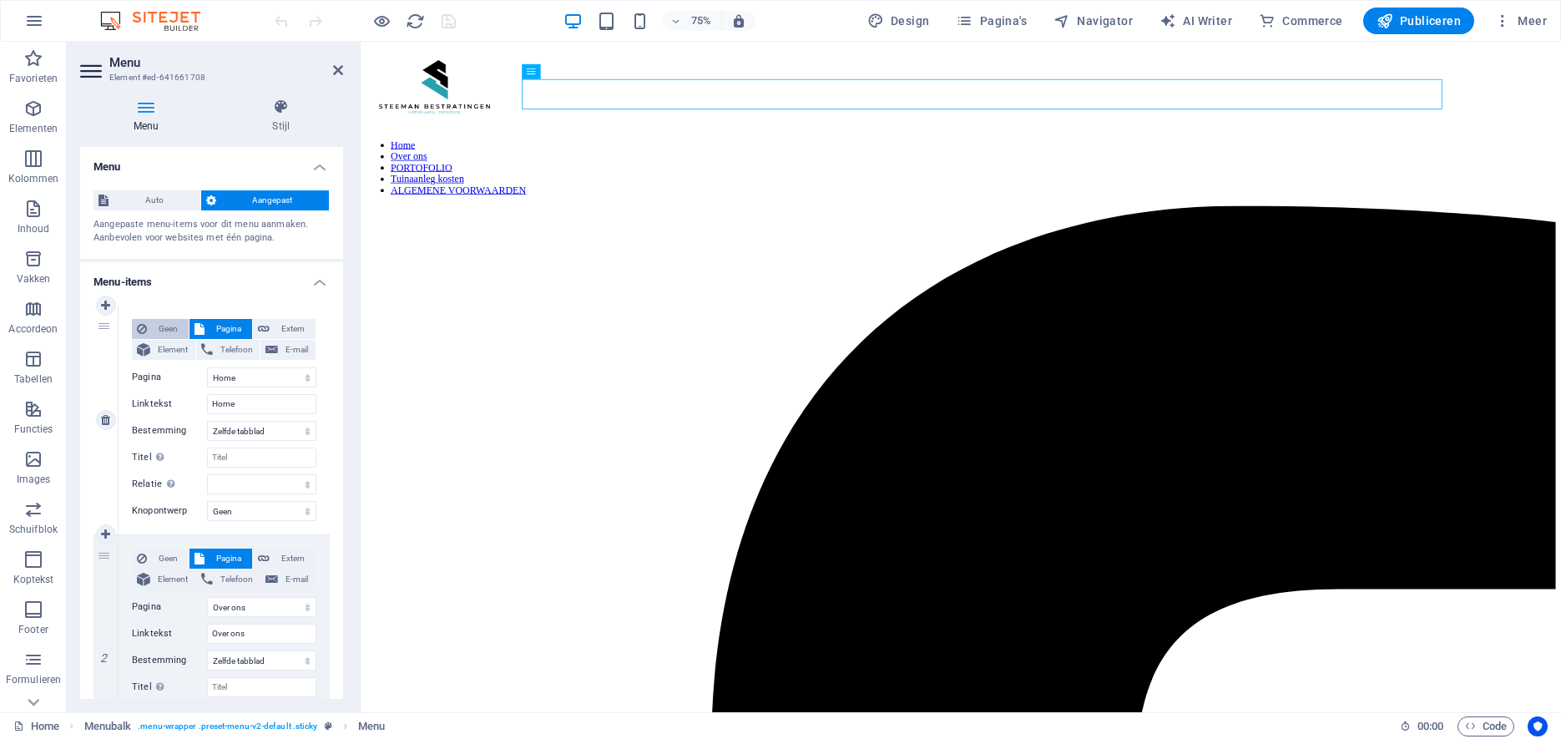
click at [162, 326] on span "Geen" at bounding box center [168, 329] width 32 height 20
select select
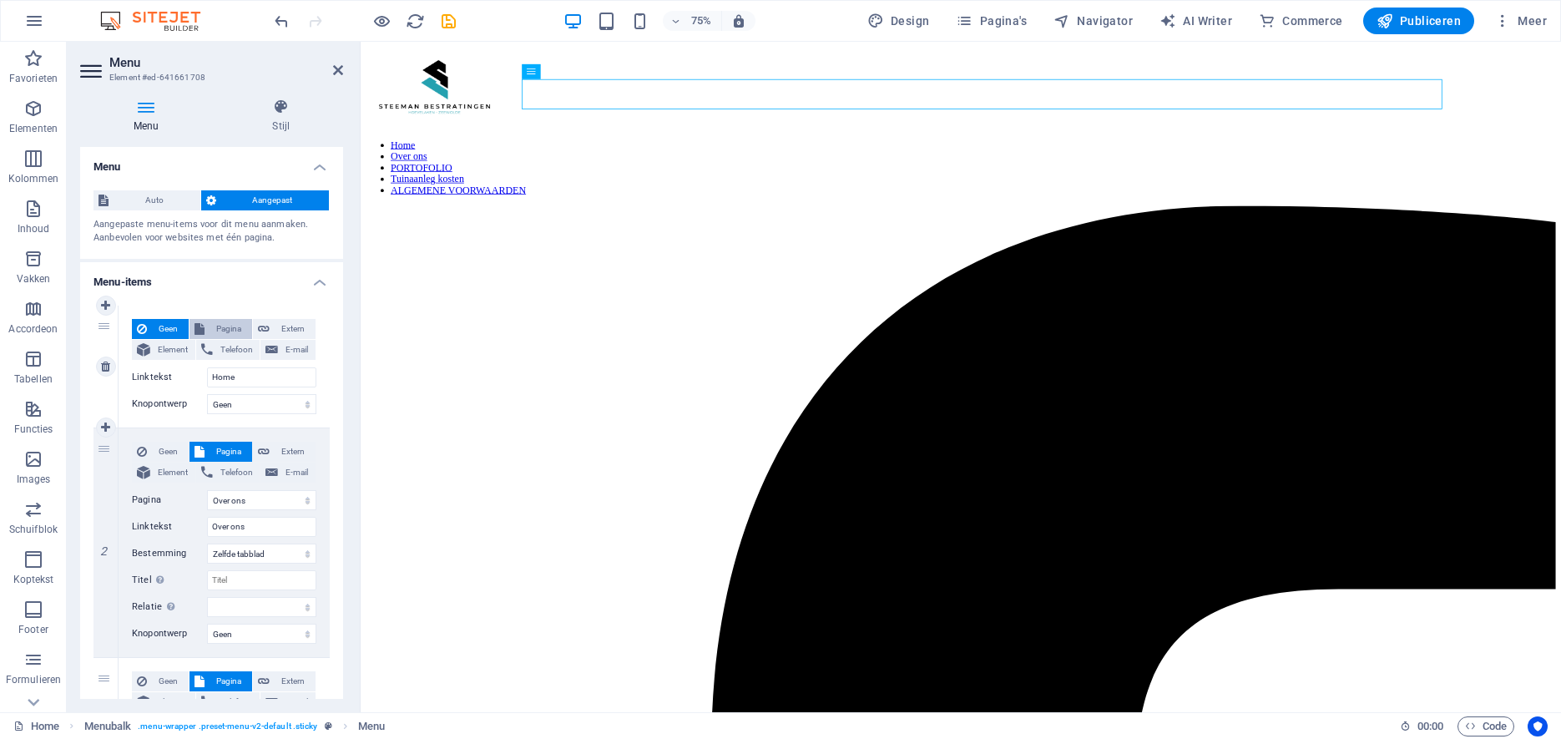
click at [239, 326] on span "Pagina" at bounding box center [229, 329] width 38 height 20
select select
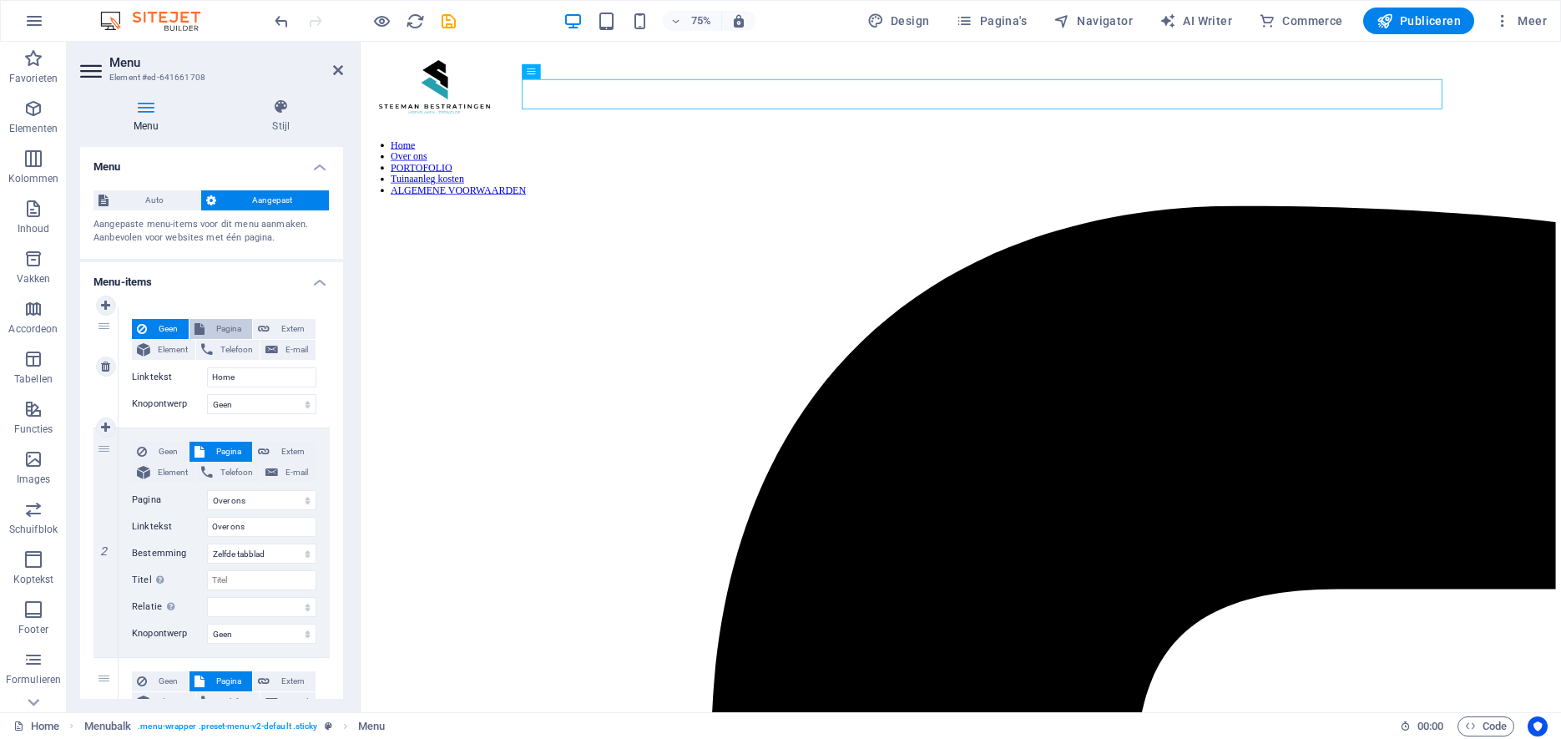
select select
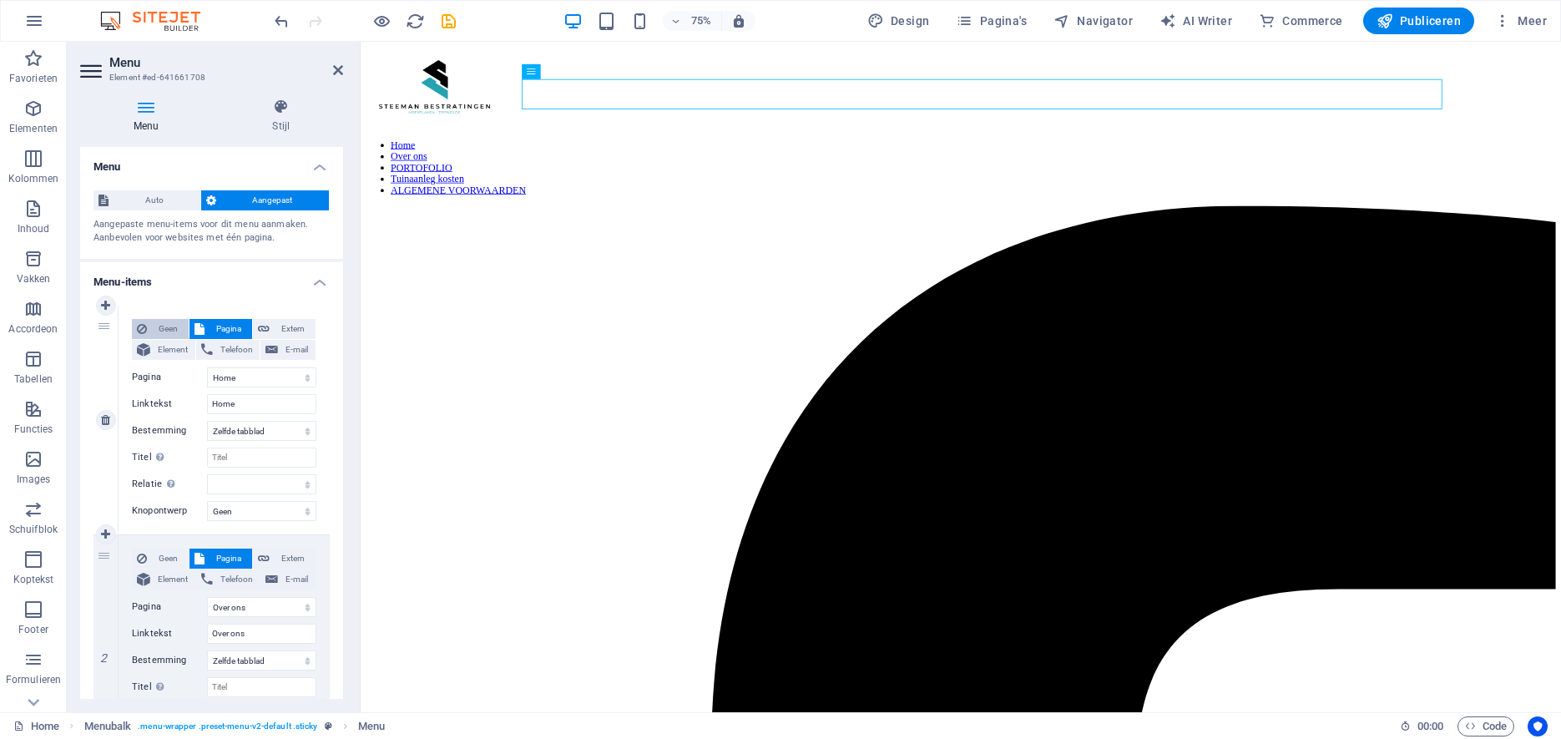
click at [164, 326] on span "Geen" at bounding box center [168, 329] width 32 height 20
select select
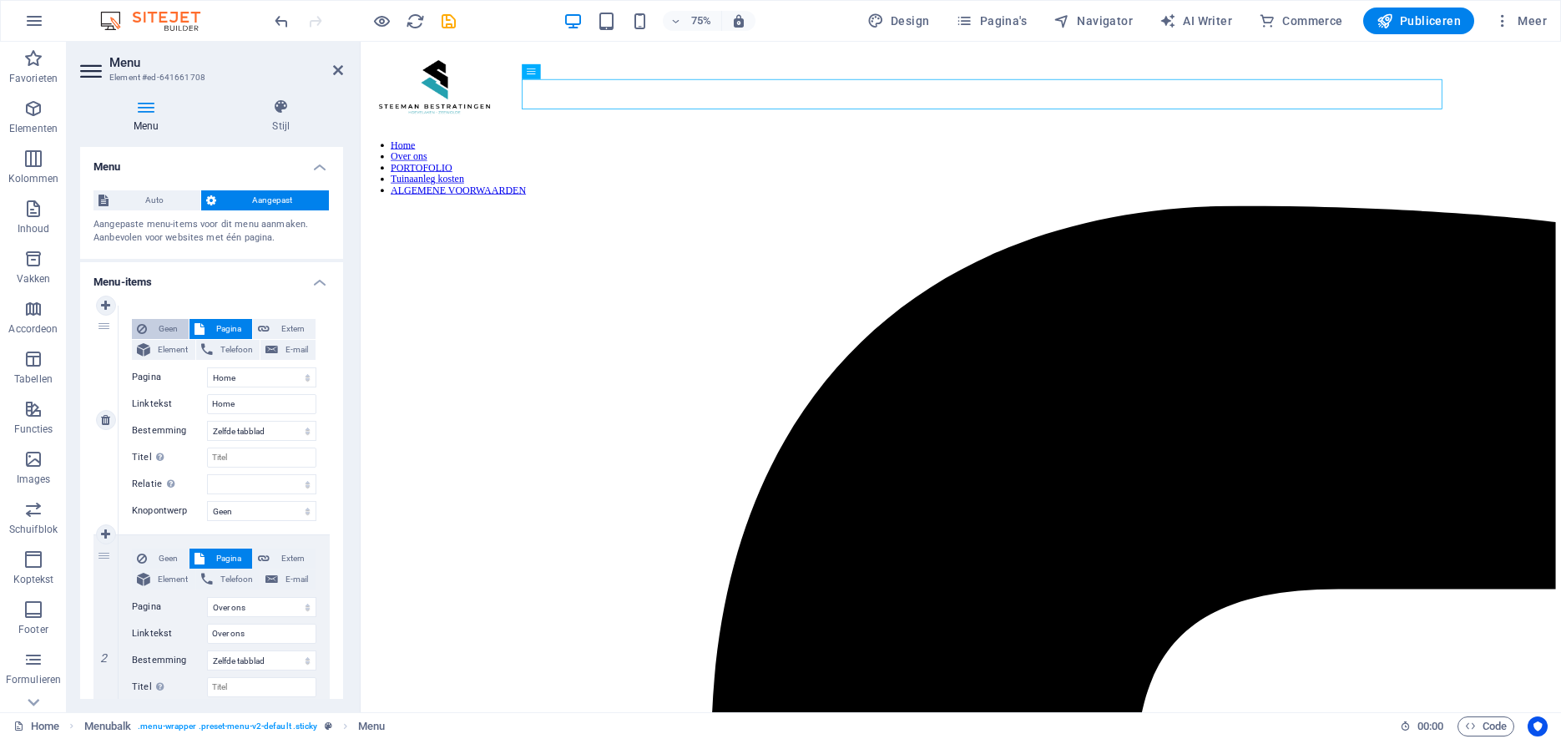
select select
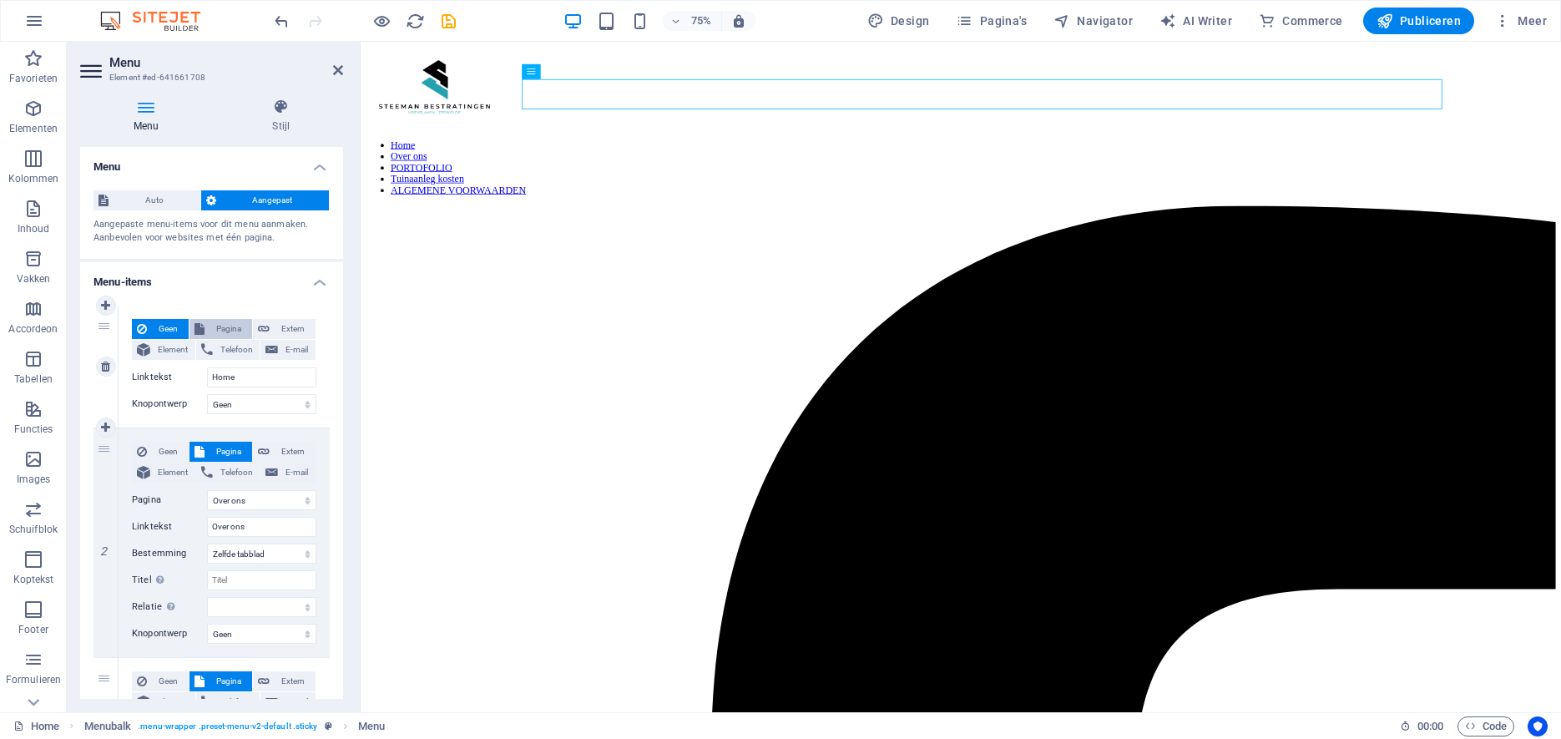
click at [215, 325] on span "Pagina" at bounding box center [229, 329] width 38 height 20
select select
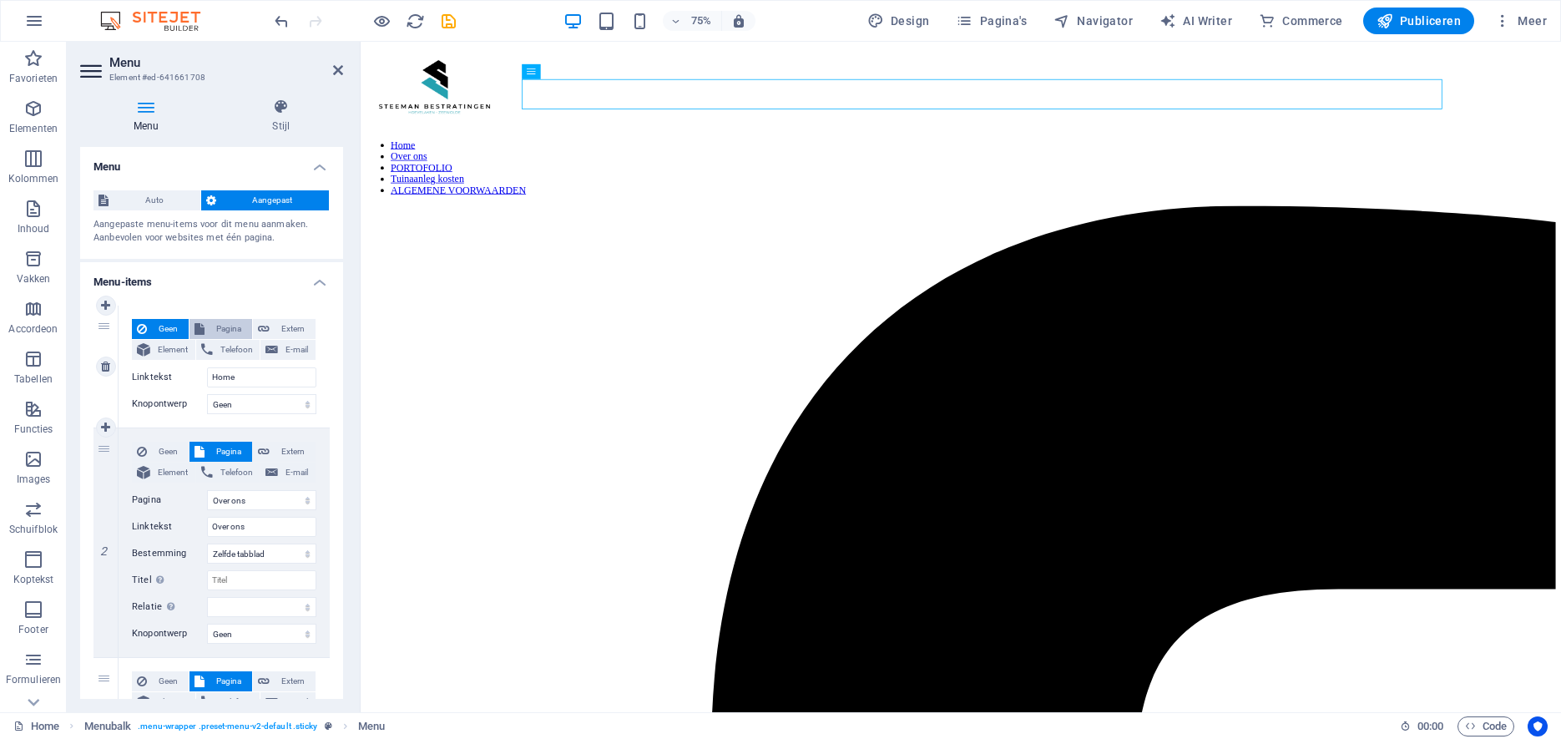
select select
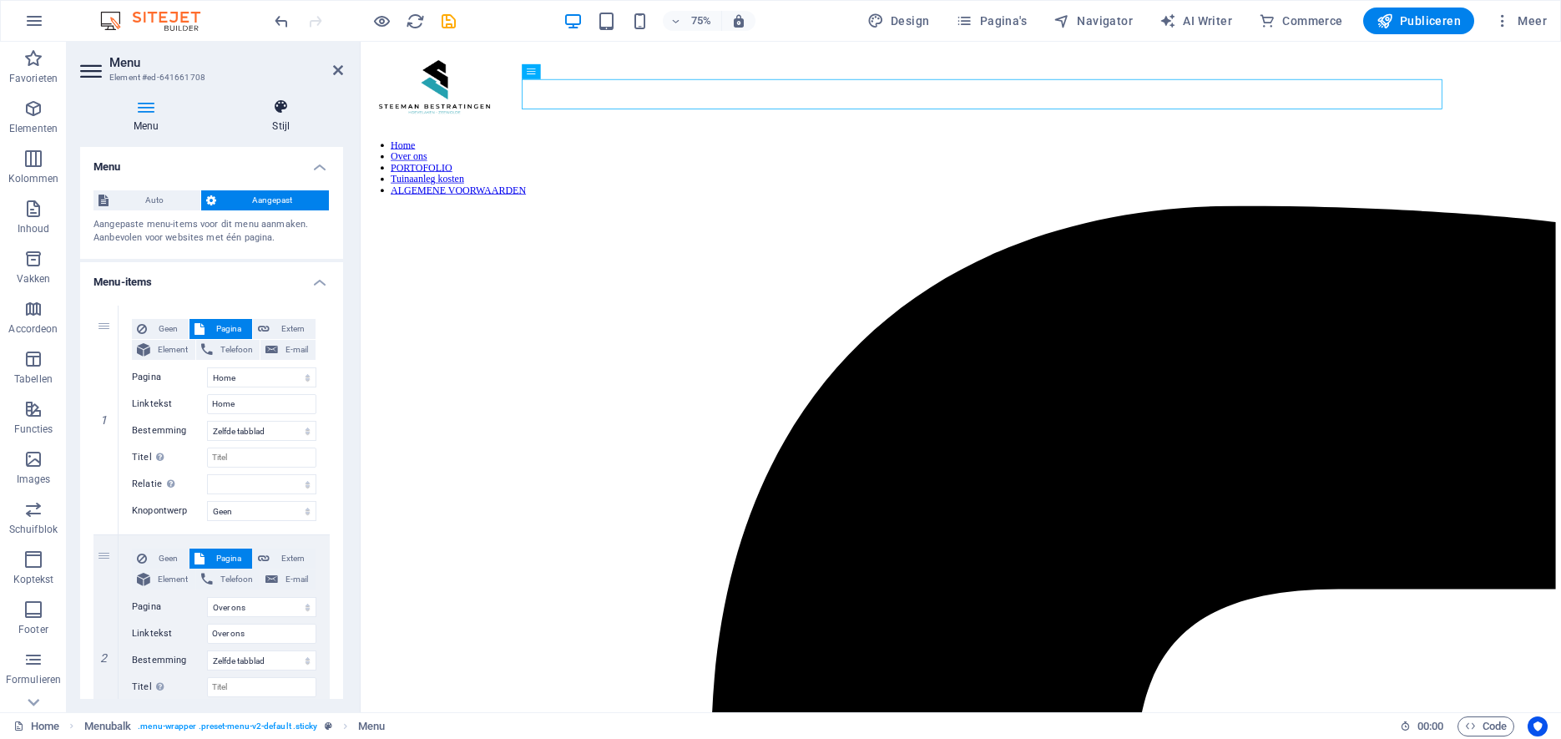
click at [282, 109] on icon at bounding box center [281, 107] width 124 height 17
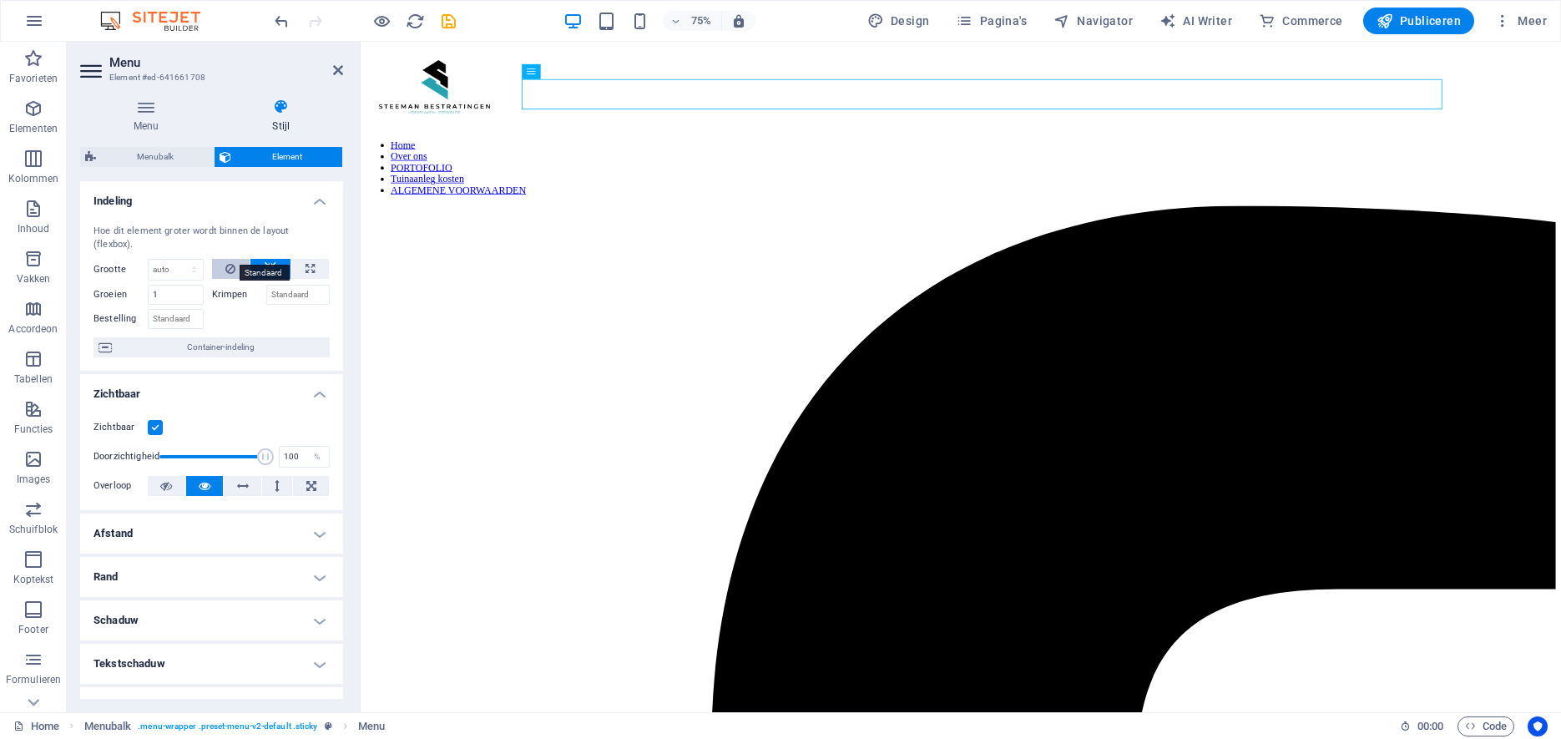
click at [236, 259] on button at bounding box center [231, 269] width 38 height 20
click at [269, 259] on icon at bounding box center [271, 269] width 12 height 20
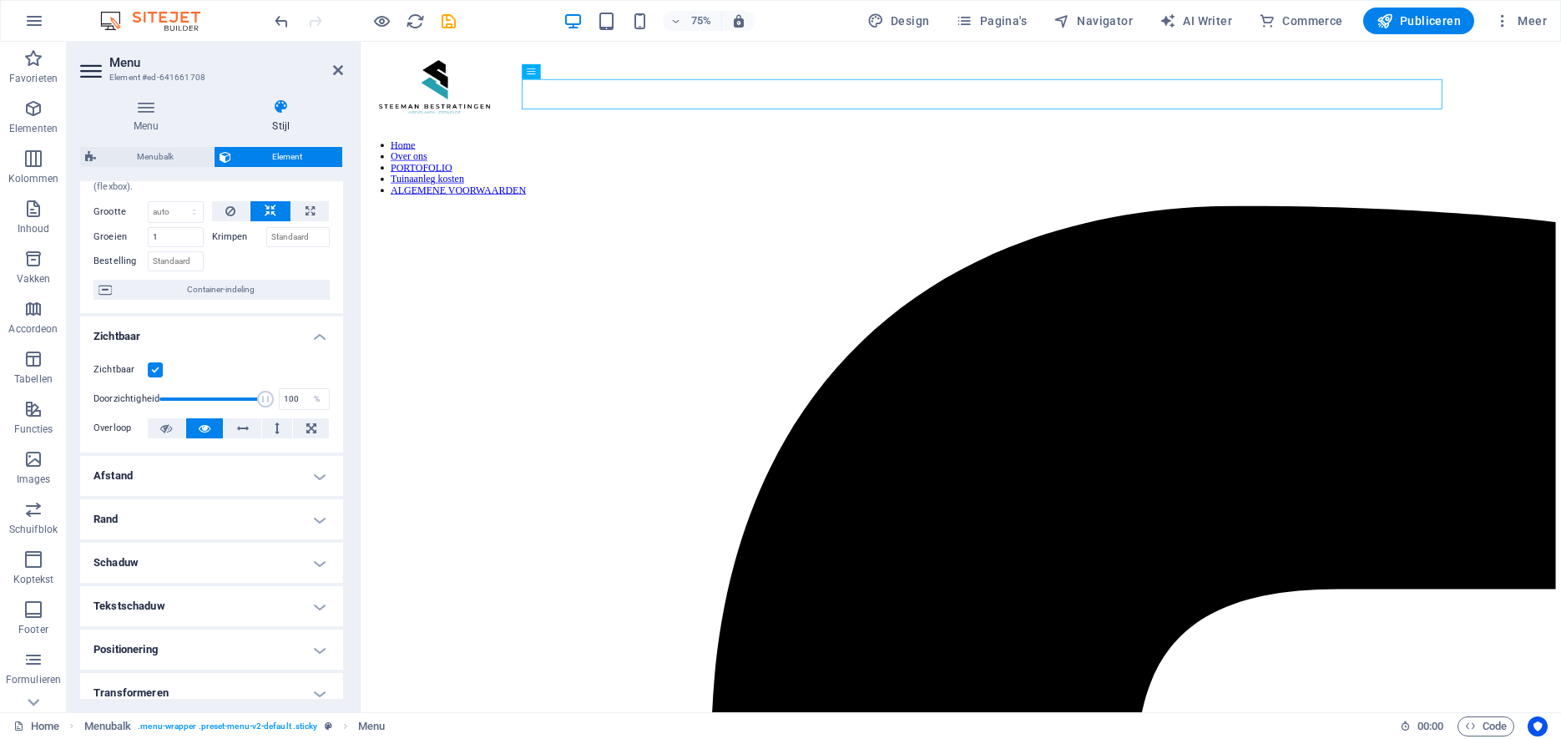
scroll to position [73, 0]
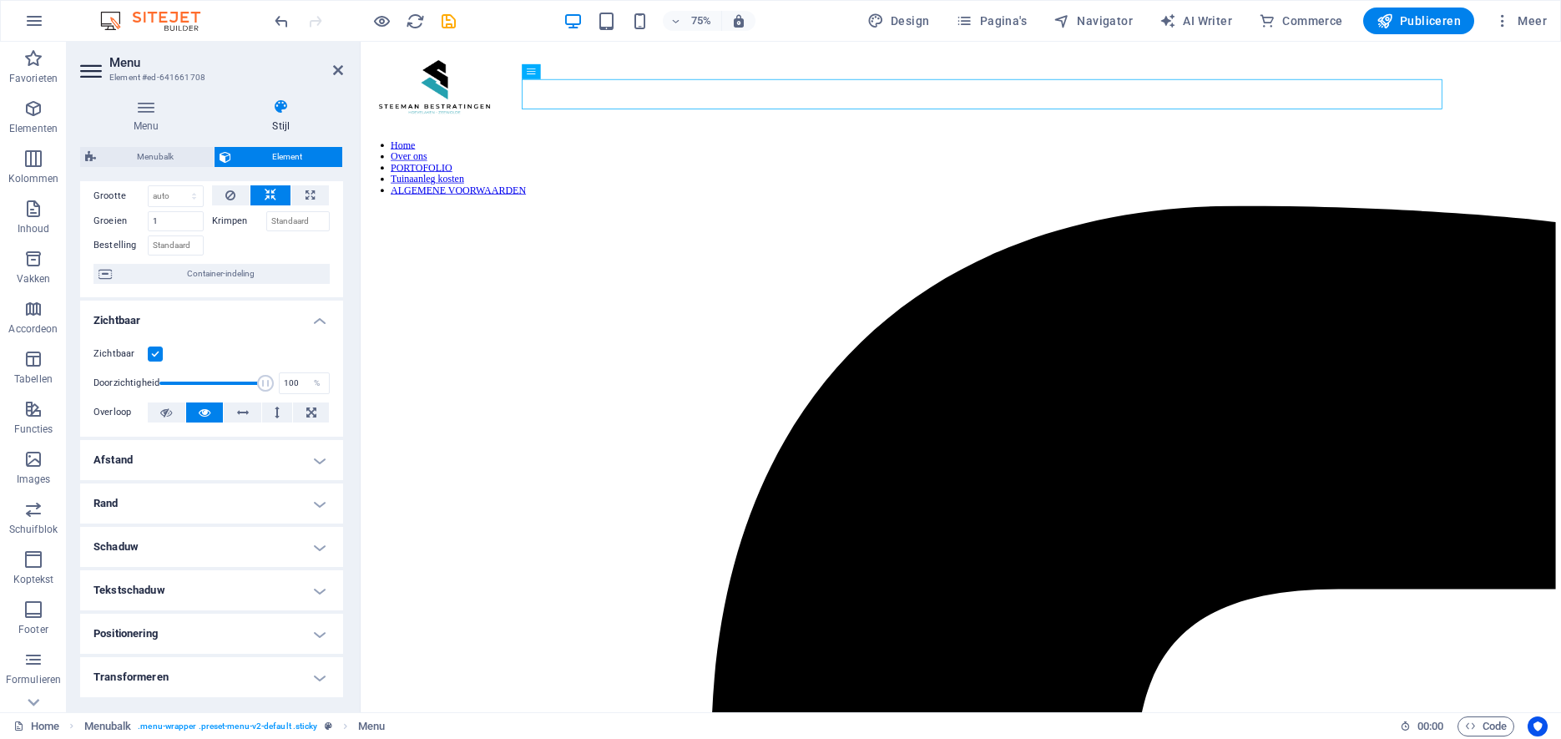
click at [325, 447] on h4 "Afstand" at bounding box center [211, 460] width 263 height 40
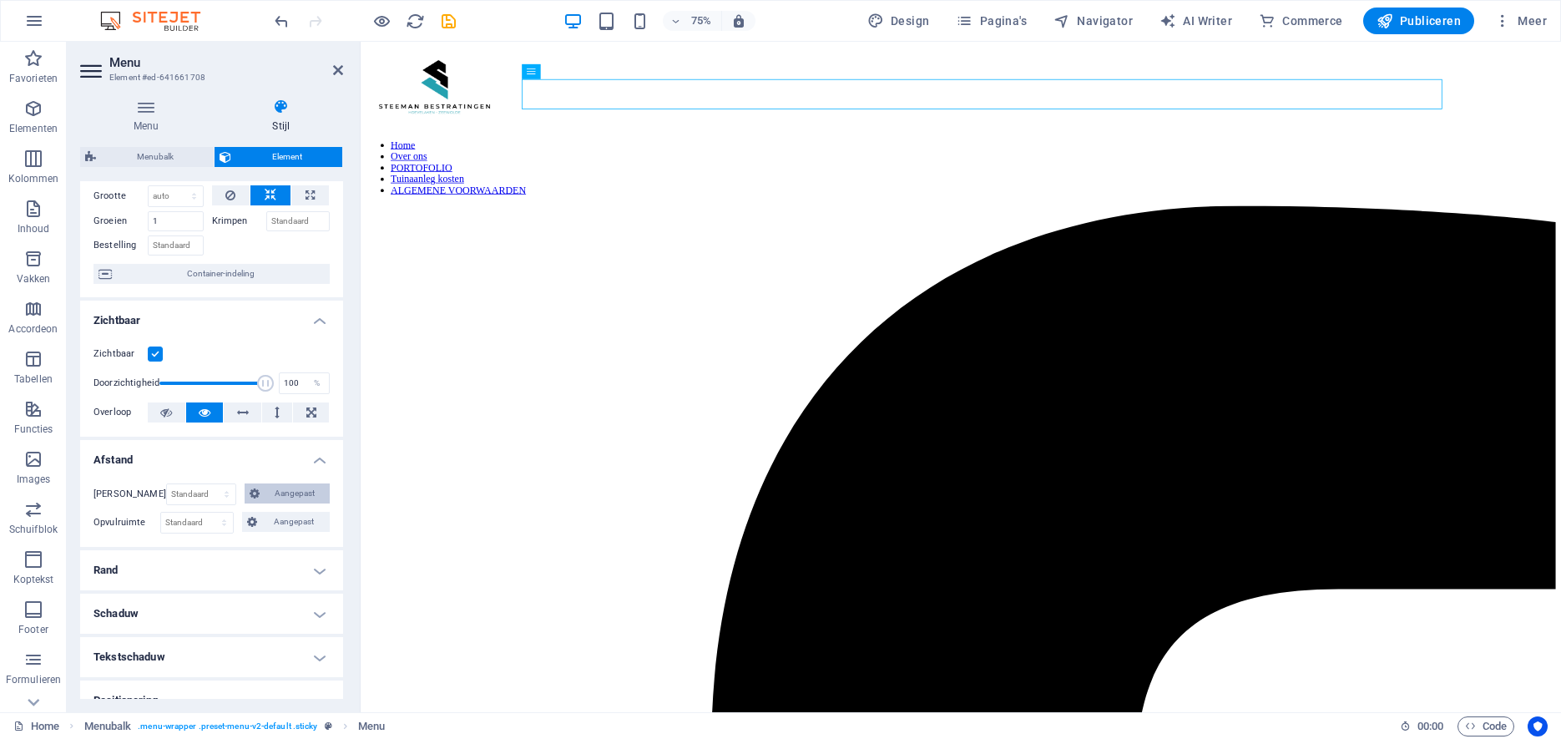
click at [291, 483] on span "Aangepast" at bounding box center [295, 493] width 60 height 20
click at [94, 527] on select "auto px % rem vw vh" at bounding box center [130, 537] width 73 height 20
select select "px"
click option "px" at bounding box center [0, 0] width 0 height 0
type input "0"
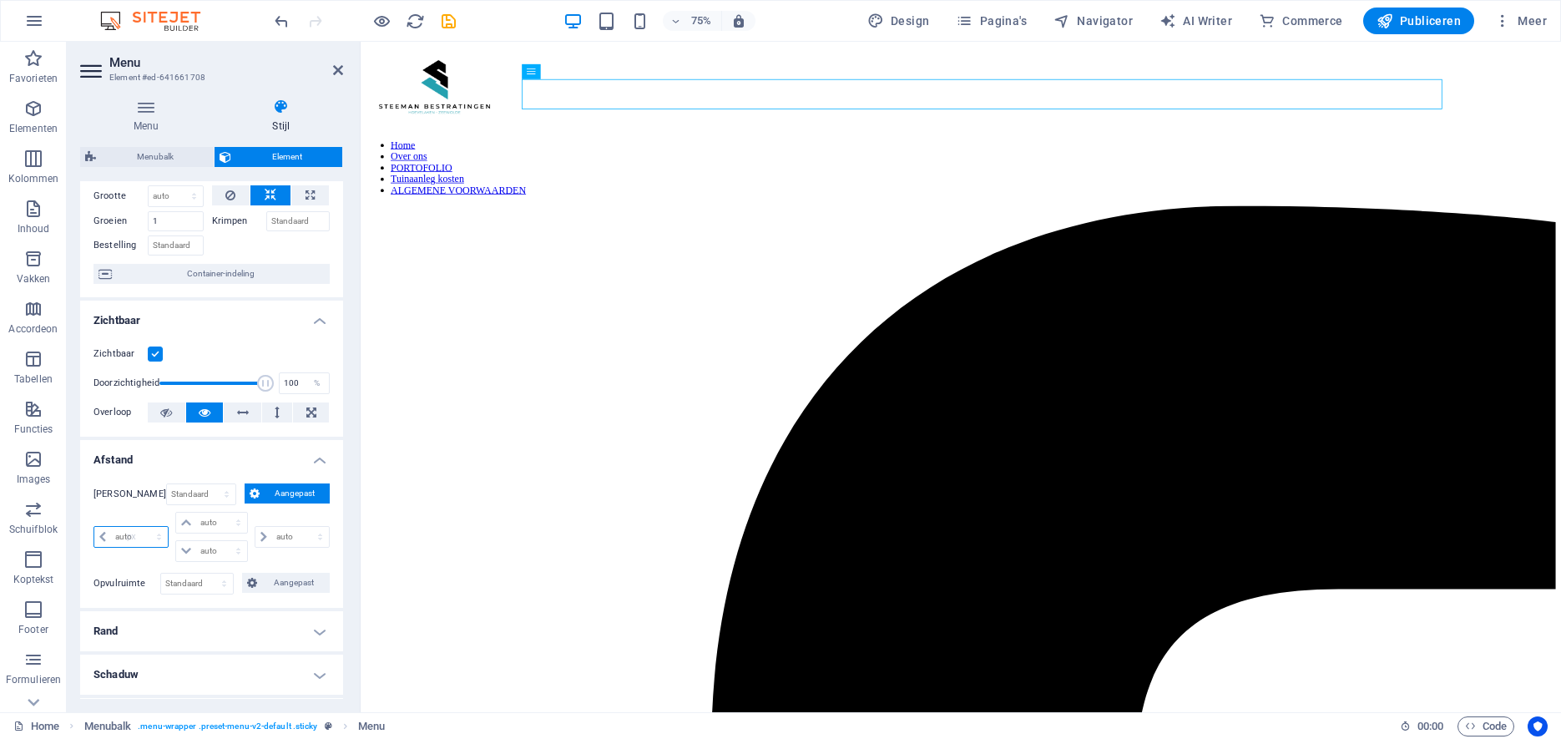
select select "px"
type input "0"
select select "px"
type input "0"
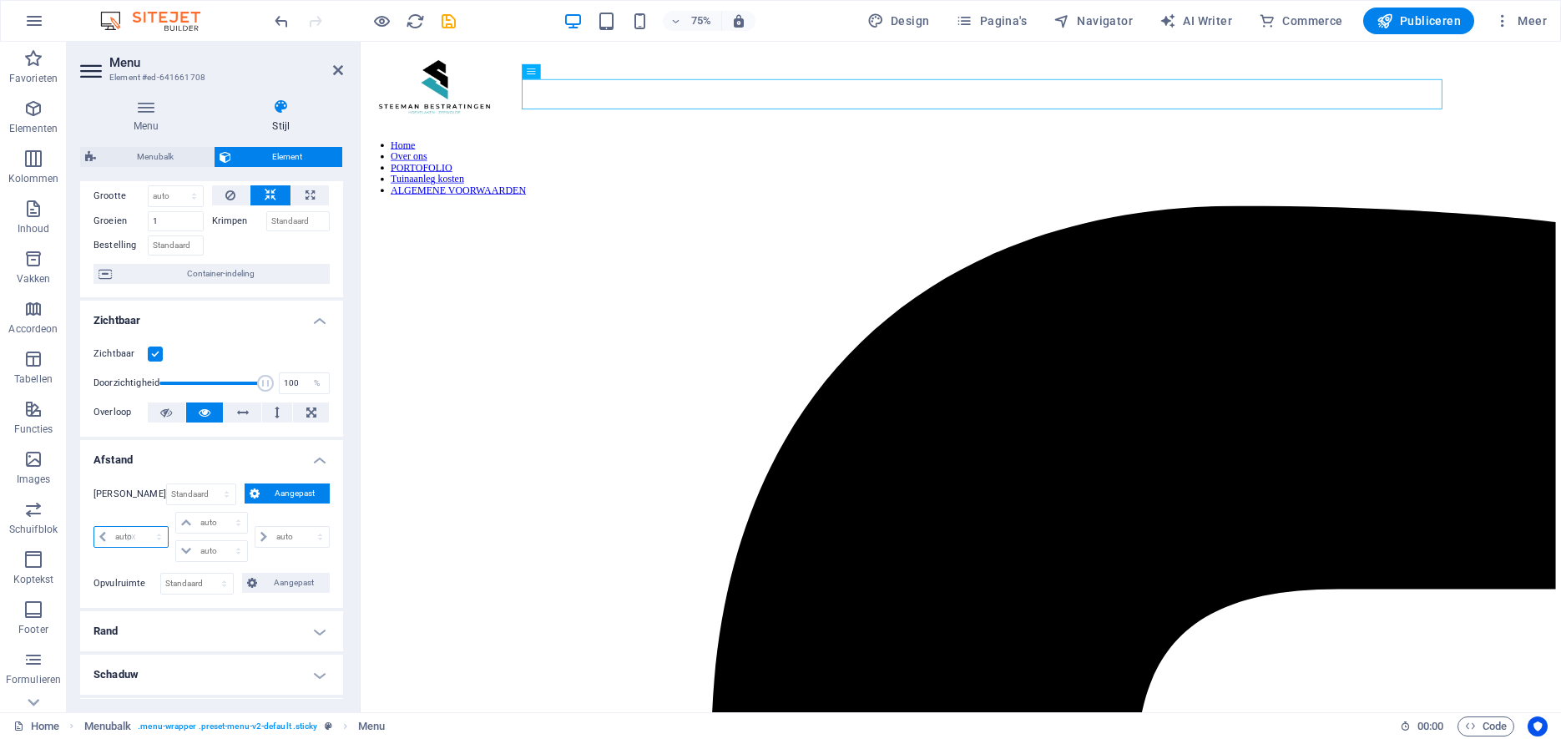
select select "px"
type input "0"
select select "px"
click option "px" at bounding box center [0, 0] width 0 height 0
drag, startPoint x: 134, startPoint y: 521, endPoint x: 85, endPoint y: 520, distance: 49.3
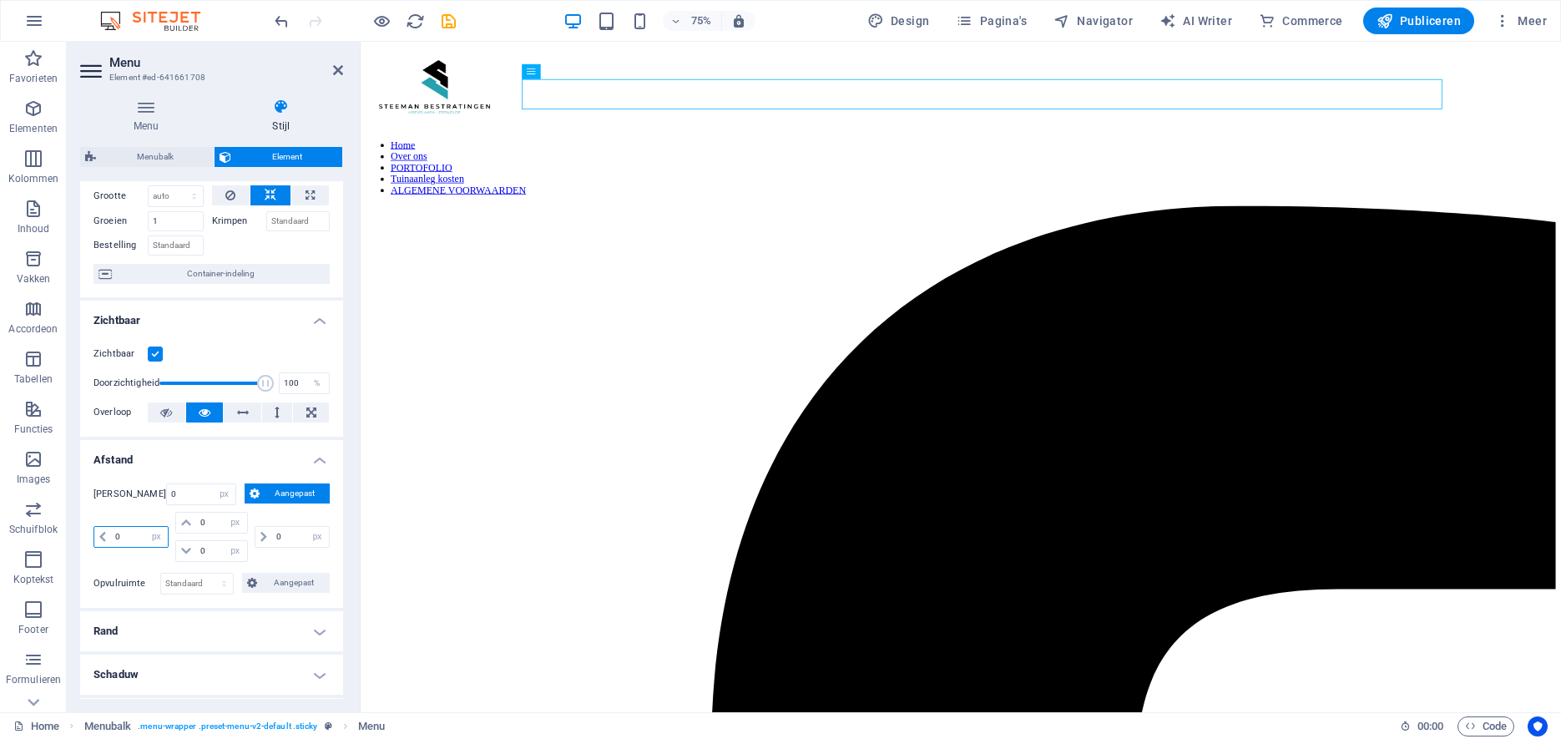
click at [111, 527] on input "0" at bounding box center [139, 537] width 57 height 20
type input "250"
select select "DISABLED_OPTION_VALUE"
drag, startPoint x: 134, startPoint y: 523, endPoint x: 98, endPoint y: 524, distance: 35.9
click at [111, 527] on input "250" at bounding box center [139, 537] width 57 height 20
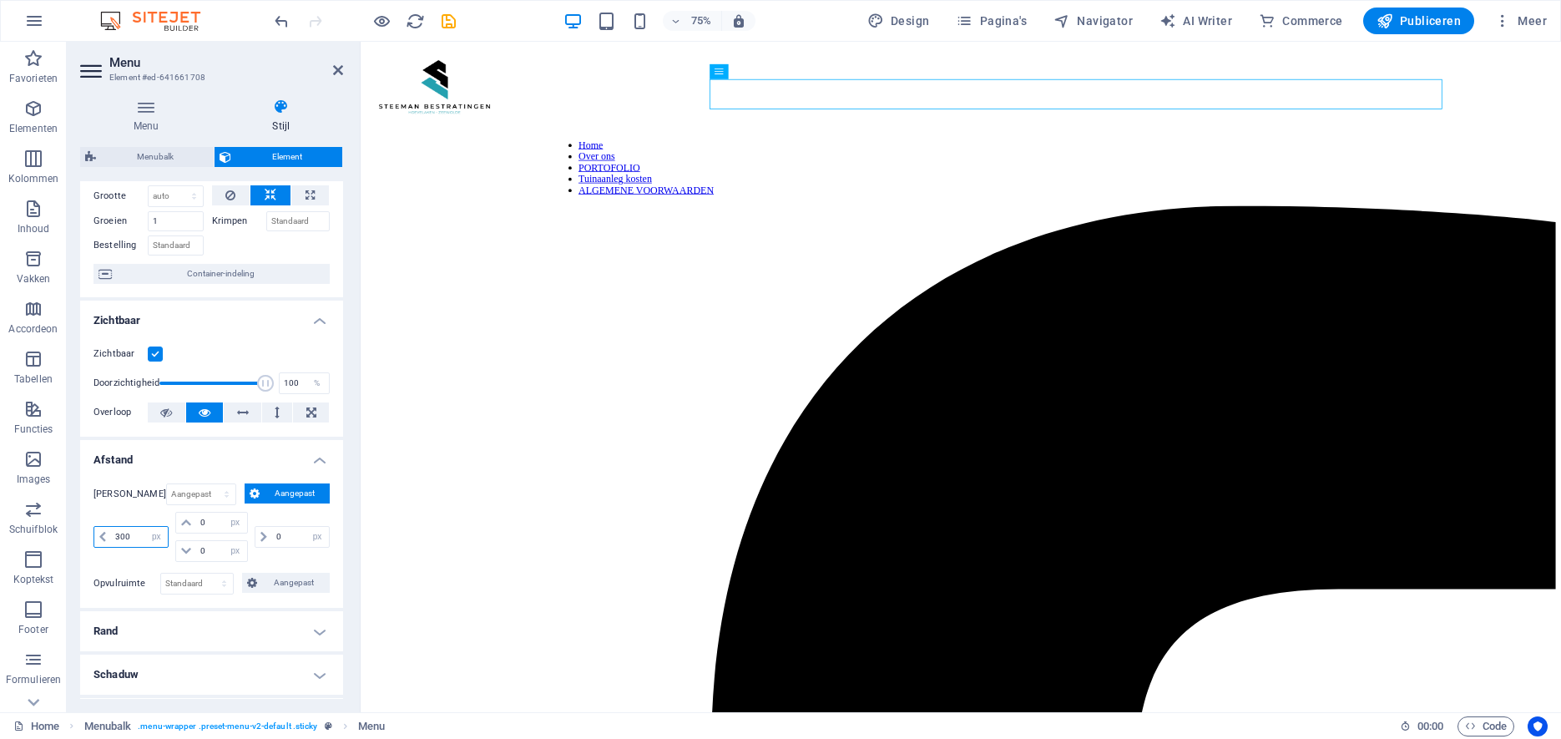
drag, startPoint x: 126, startPoint y: 520, endPoint x: 79, endPoint y: 518, distance: 46.8
click at [111, 527] on input "300" at bounding box center [139, 537] width 57 height 20
type input "150"
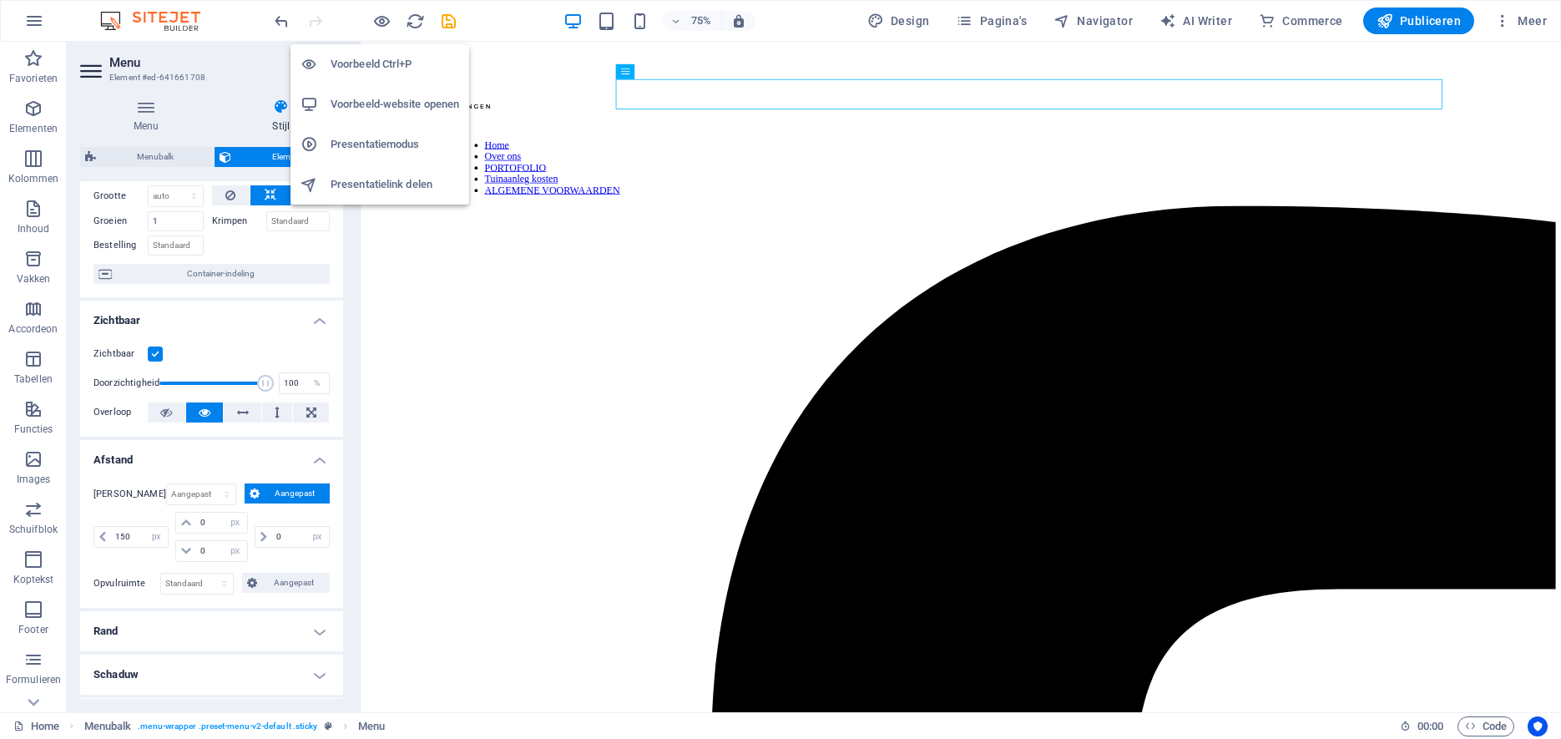
click at [379, 65] on h6 "Voorbeeld Ctrl+P" at bounding box center [395, 64] width 129 height 20
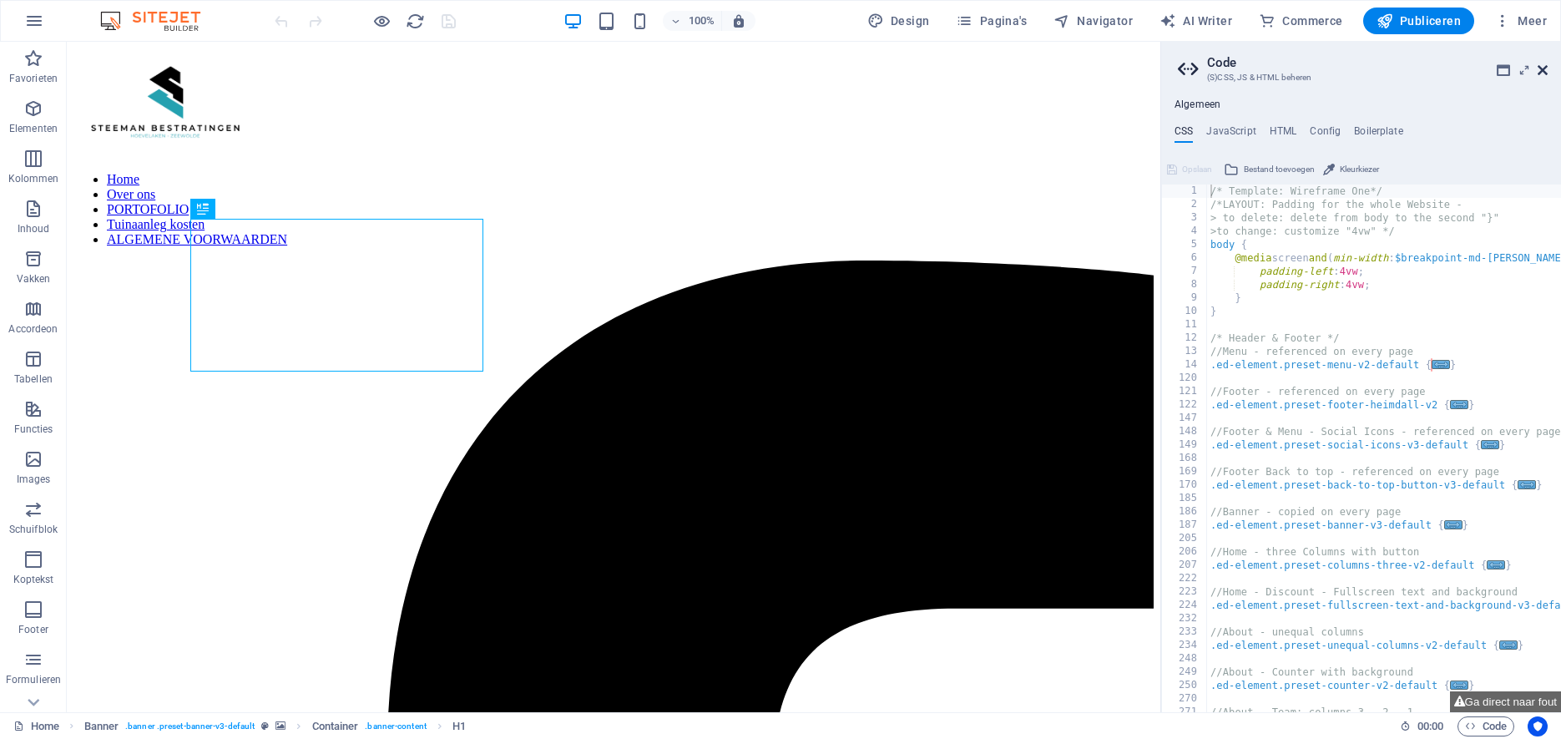
click at [1547, 65] on icon at bounding box center [1543, 69] width 10 height 13
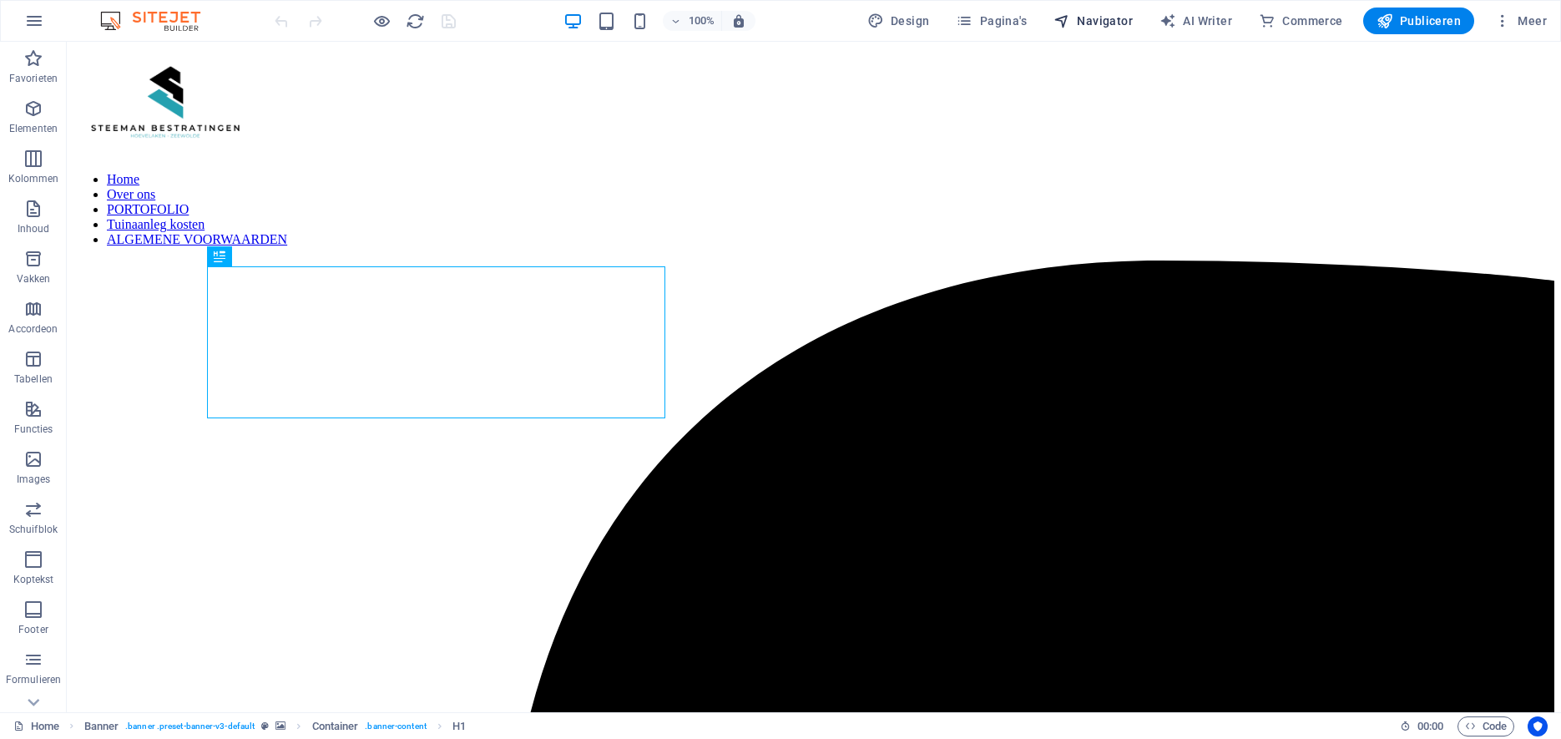
drag, startPoint x: 1094, startPoint y: 8, endPoint x: 1099, endPoint y: 18, distance: 12.0
click at [1094, 8] on button "Navigator" at bounding box center [1093, 21] width 93 height 27
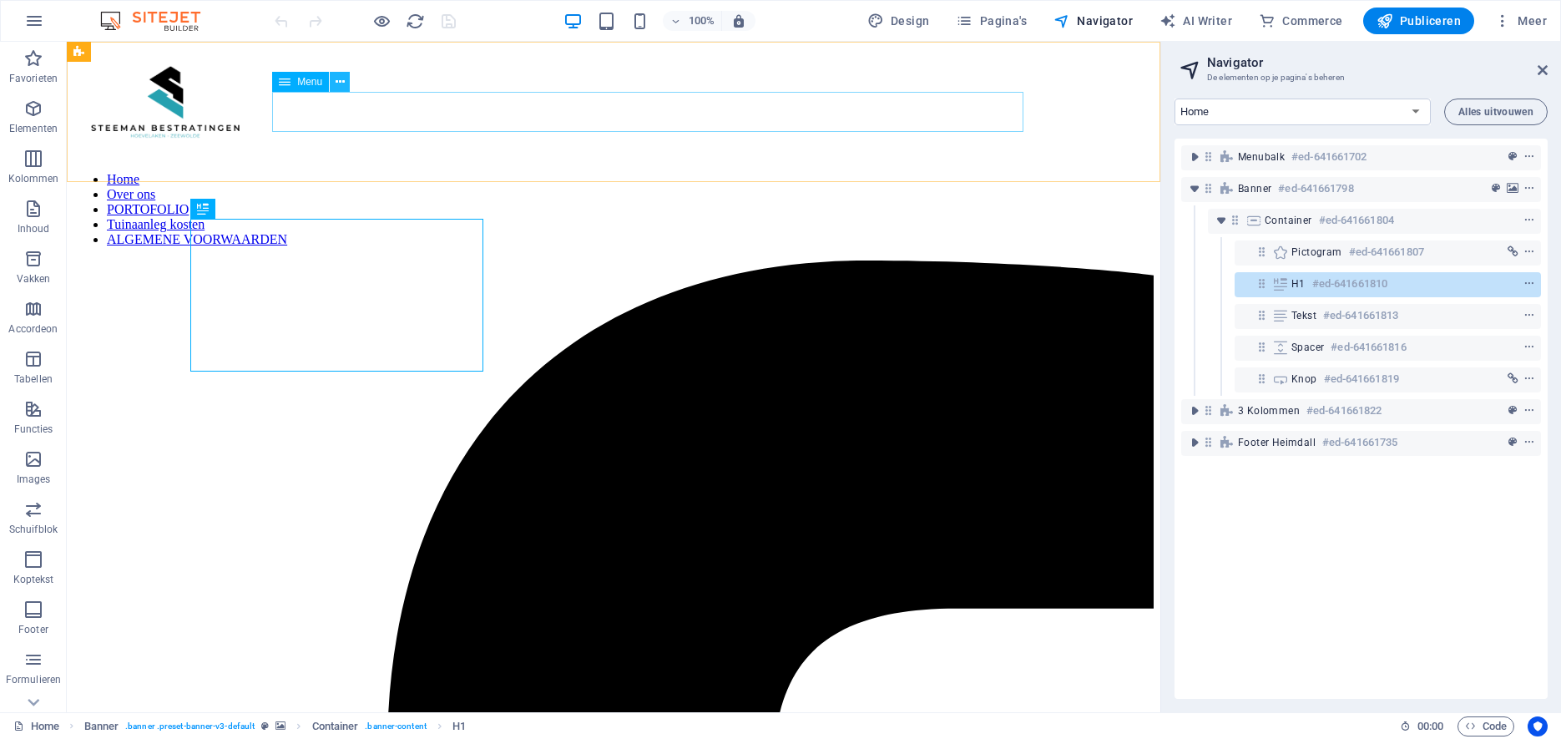
click at [339, 79] on icon at bounding box center [340, 82] width 9 height 18
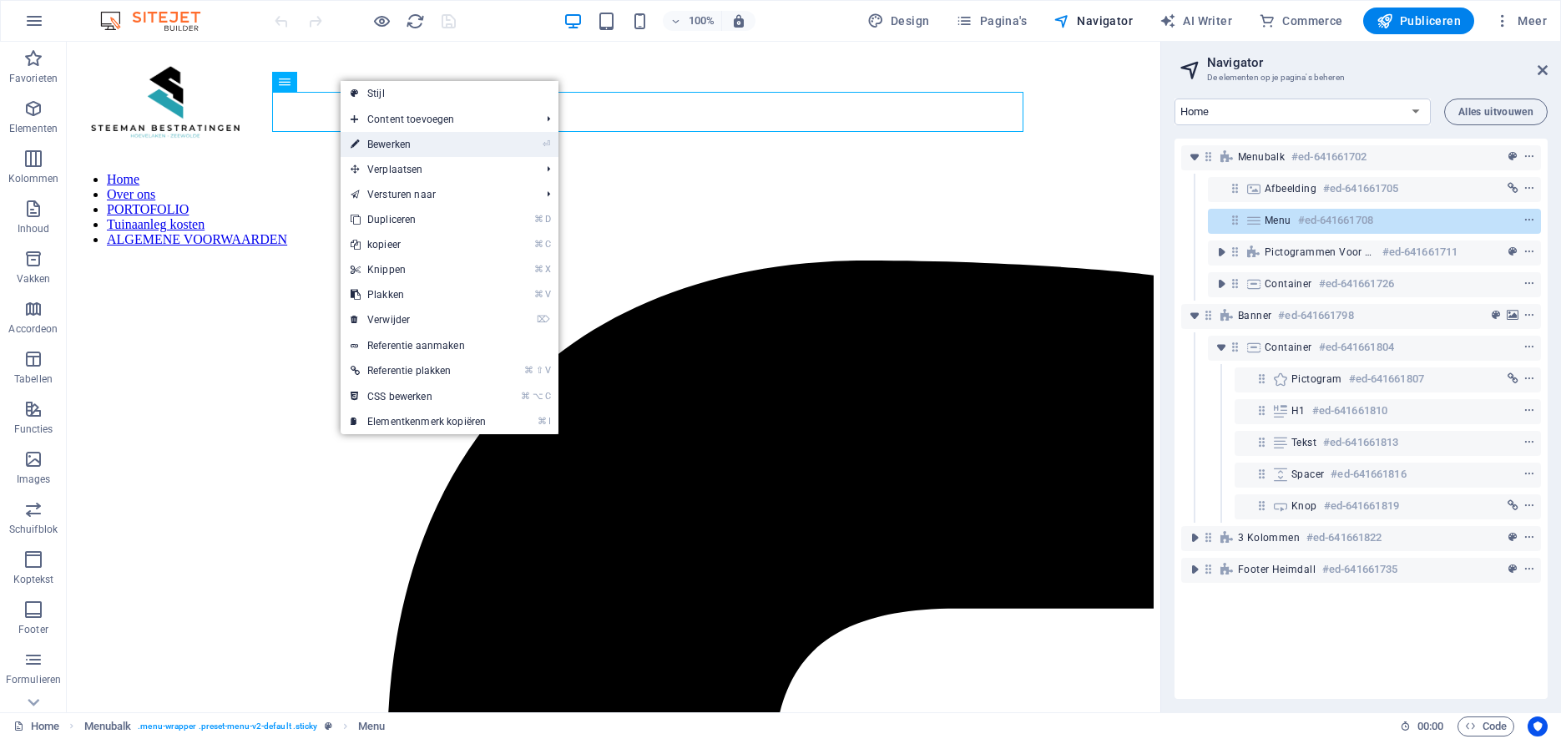
click at [354, 143] on icon at bounding box center [355, 144] width 8 height 25
select select
select select "1"
select select
select select "2"
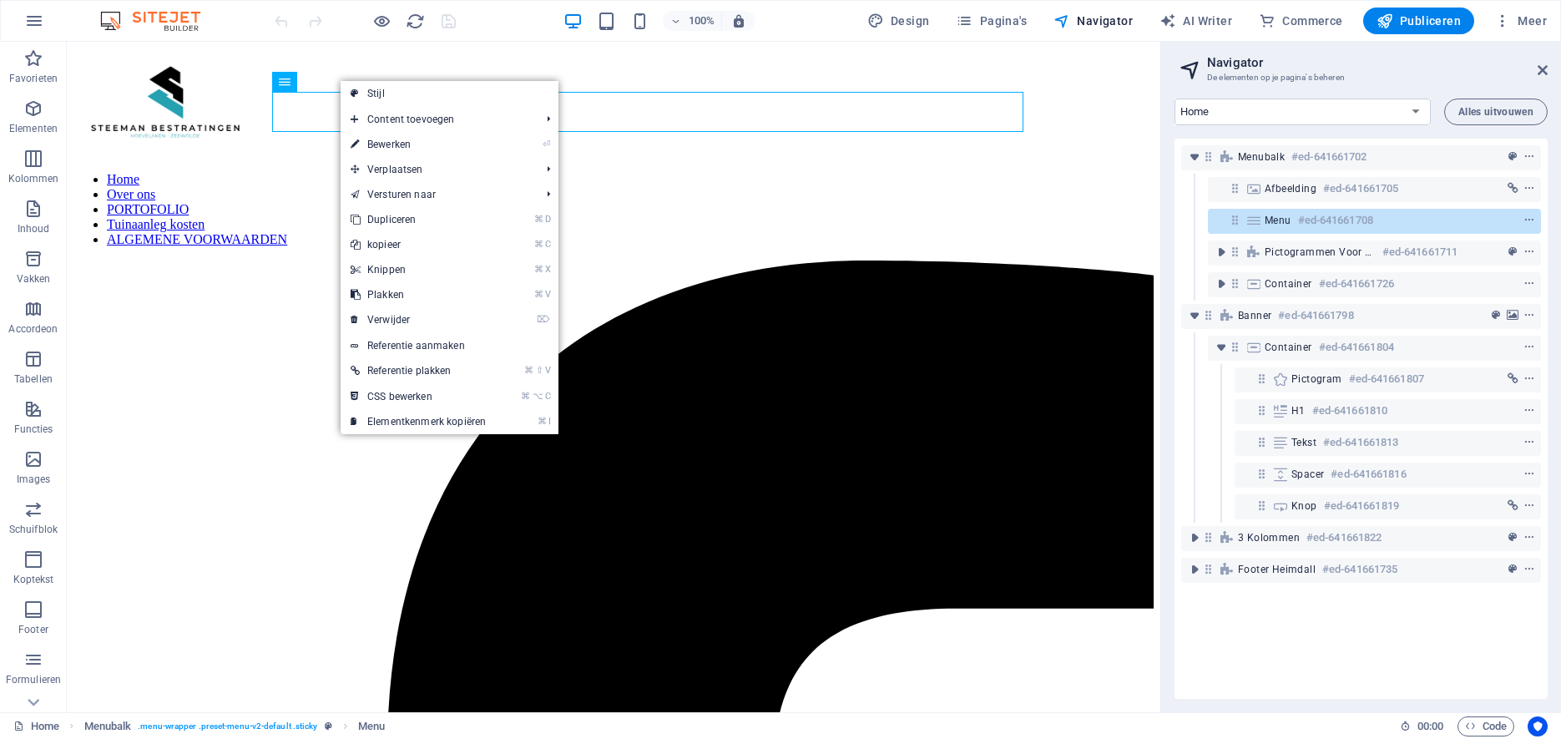
select select
select select "3"
select select
select select "4"
select select
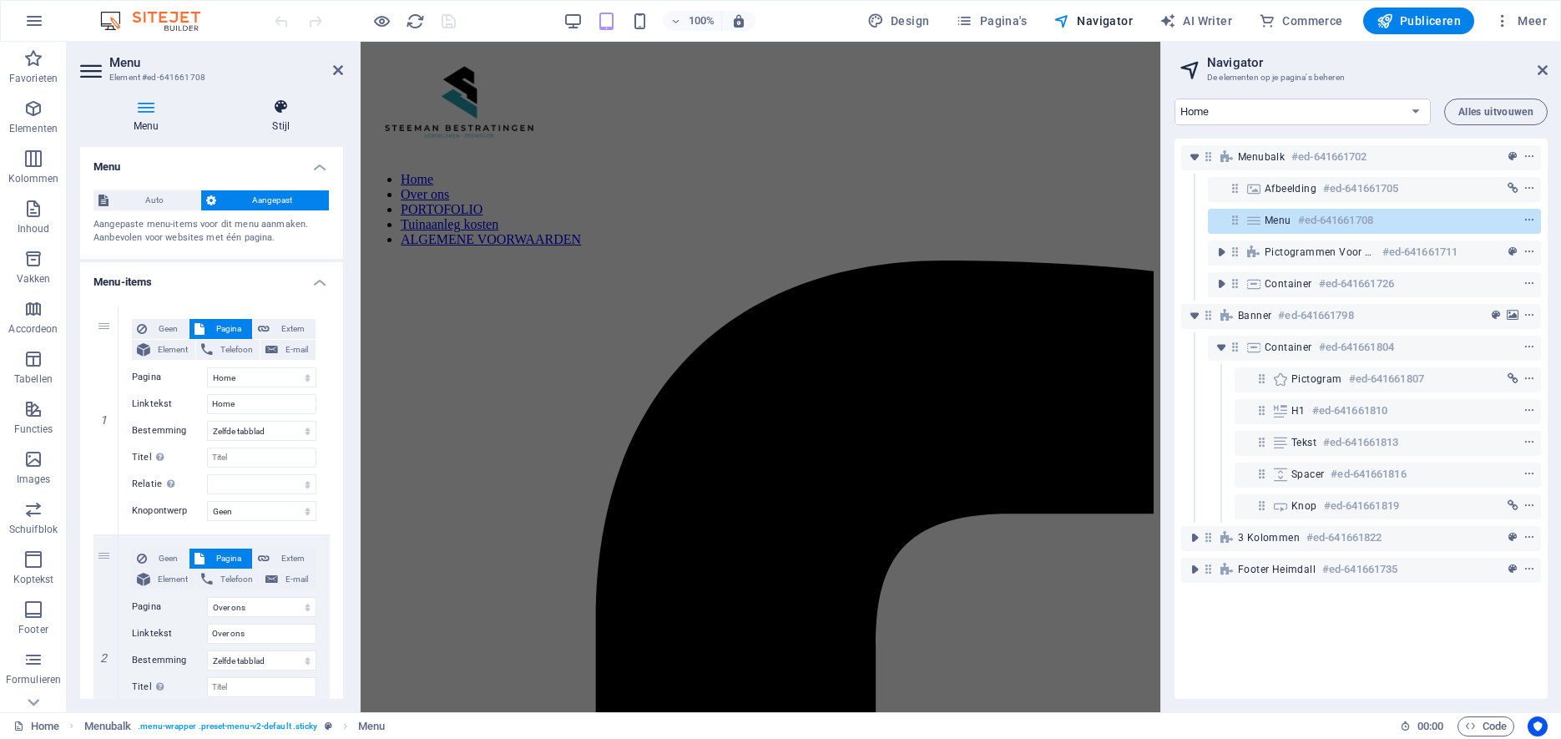
click at [279, 118] on h4 "Stijl" at bounding box center [281, 116] width 124 height 35
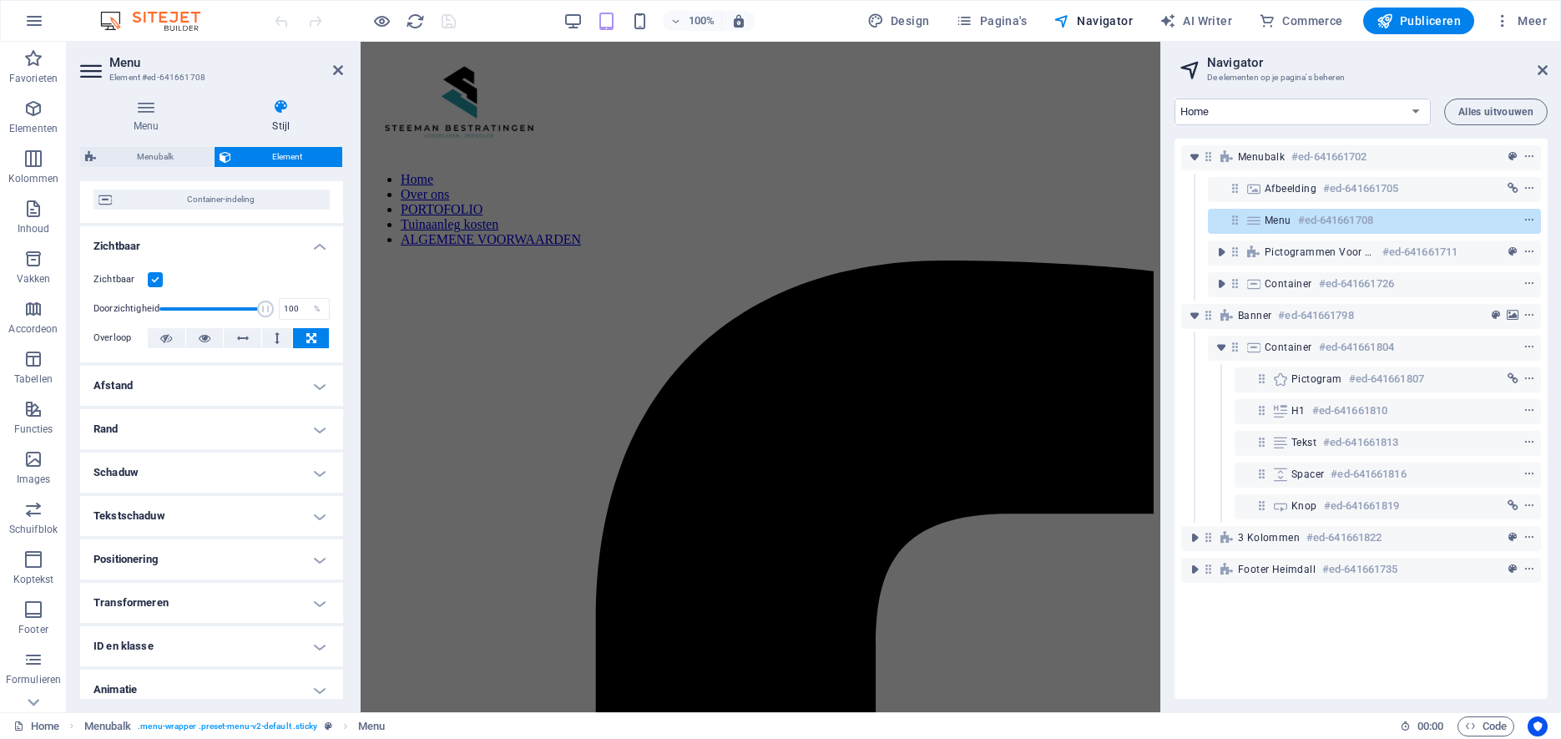
scroll to position [188, 0]
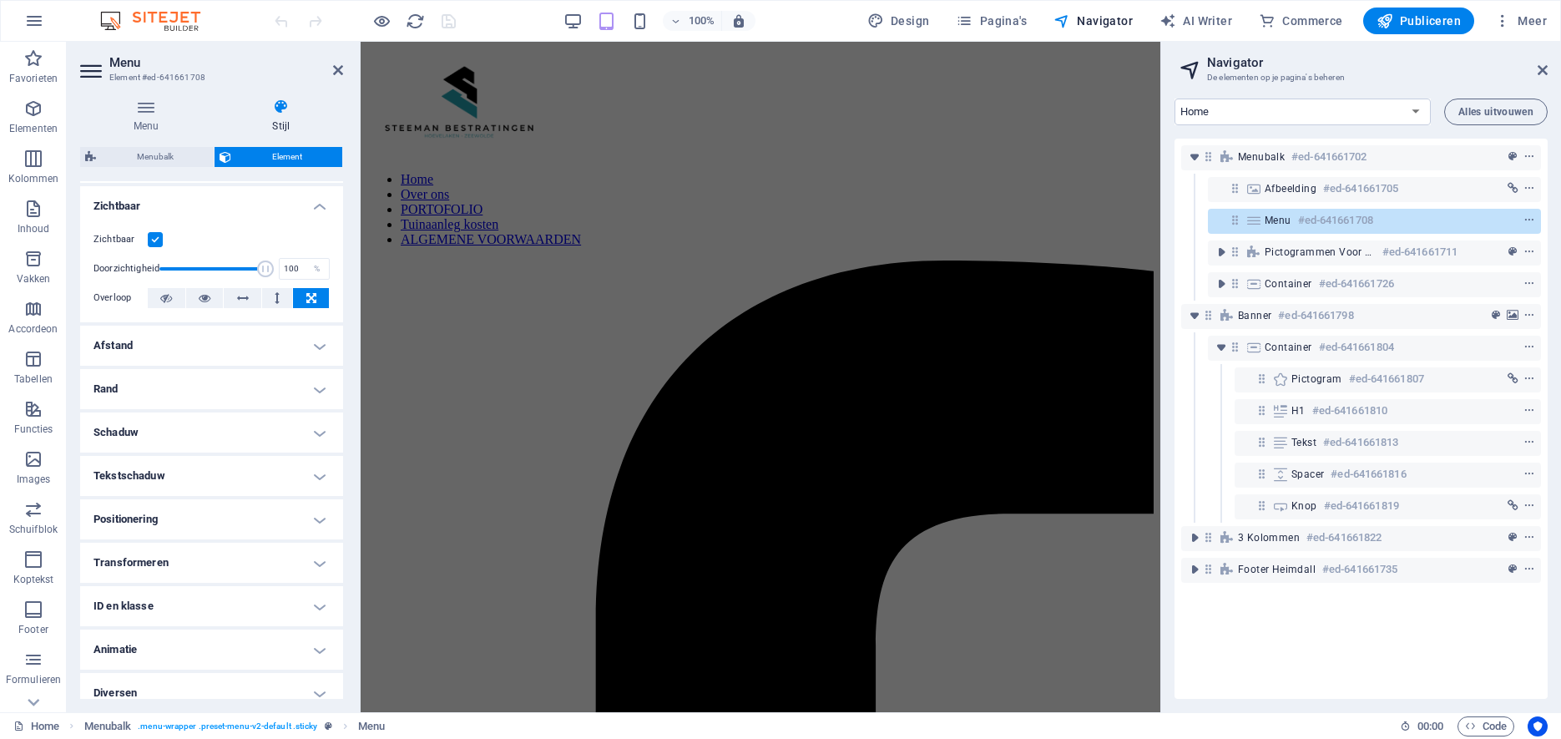
click at [322, 331] on h4 "Afstand" at bounding box center [211, 346] width 263 height 40
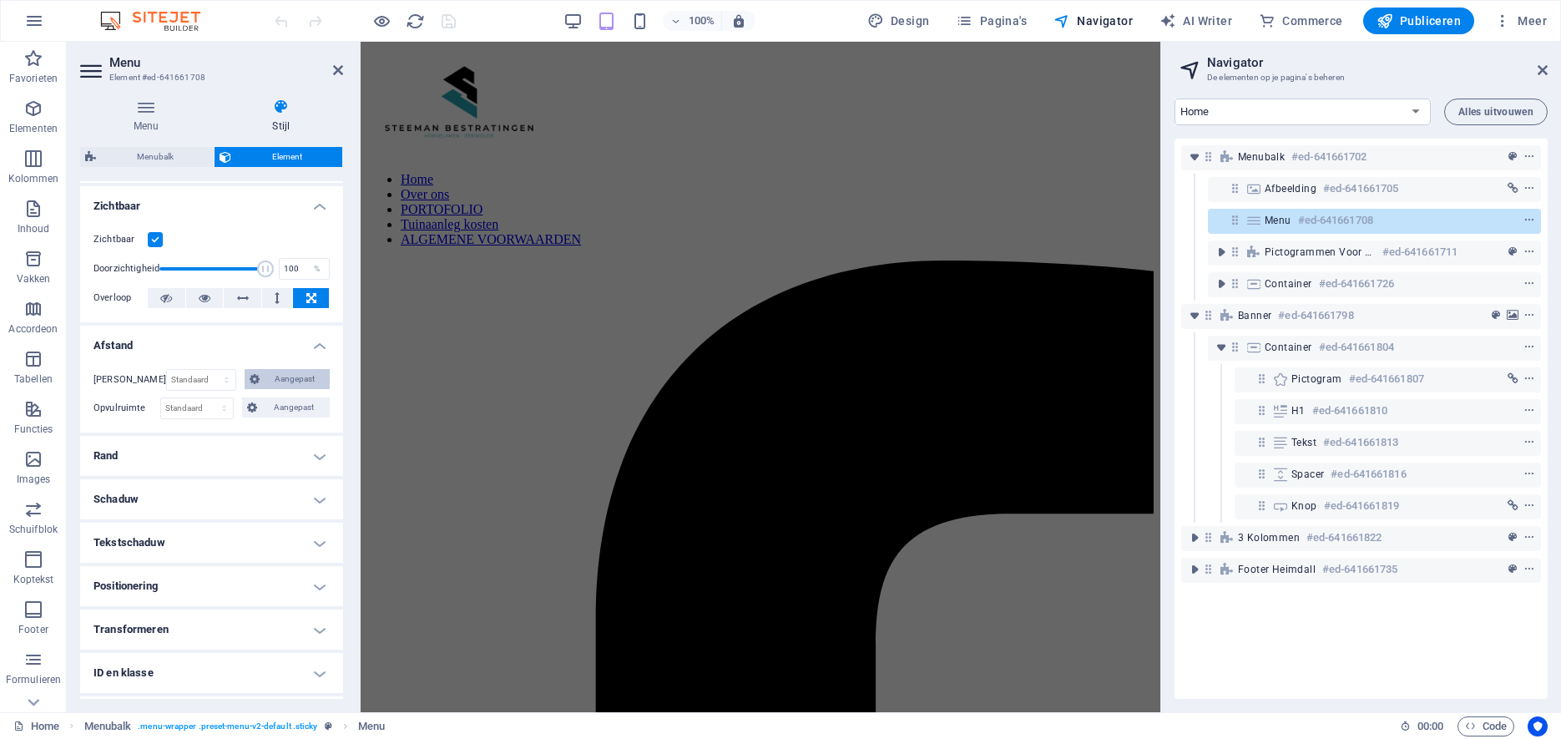
click at [295, 369] on span "Aangepast" at bounding box center [295, 379] width 60 height 20
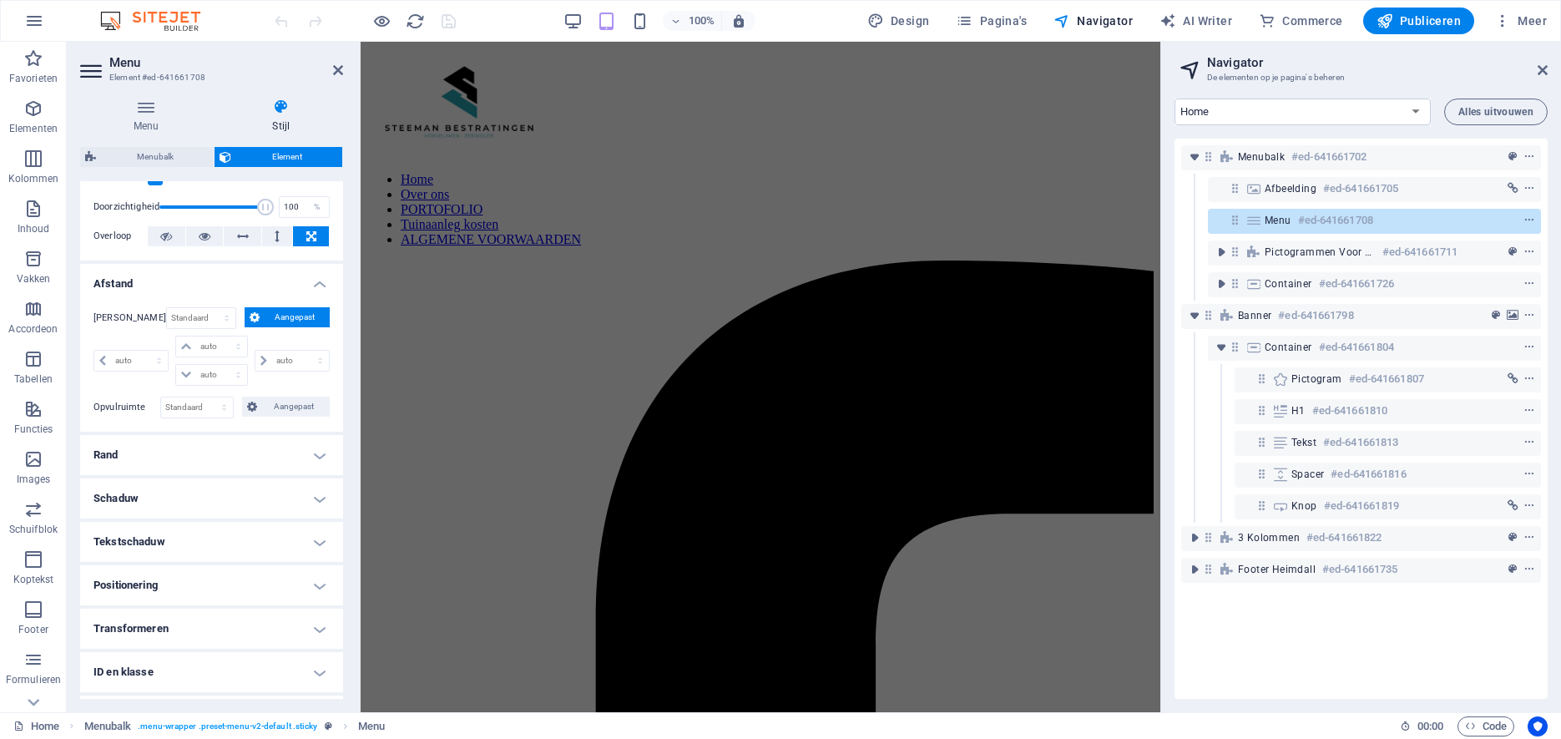
scroll to position [265, 0]
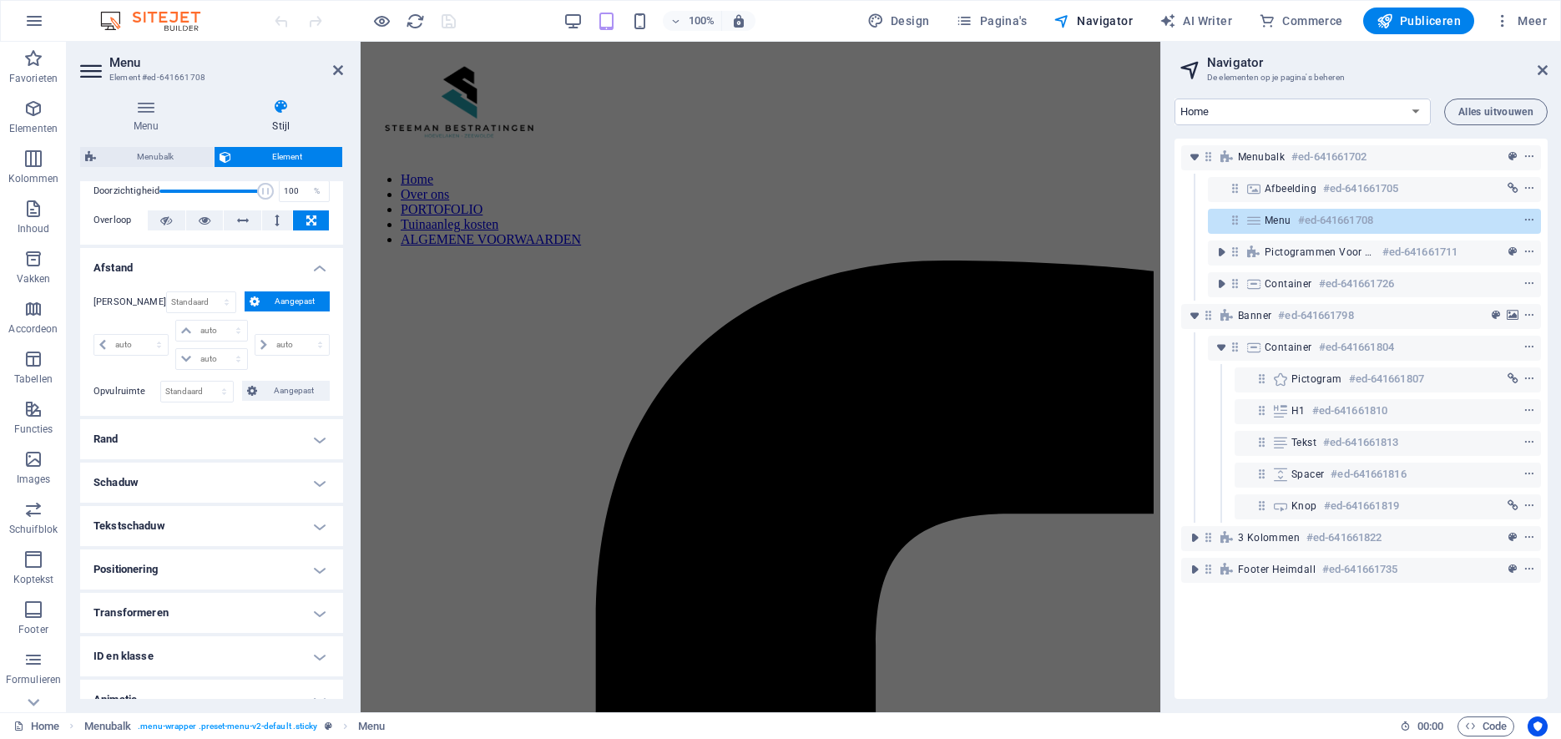
click at [316, 554] on h4 "Positionering" at bounding box center [211, 569] width 263 height 40
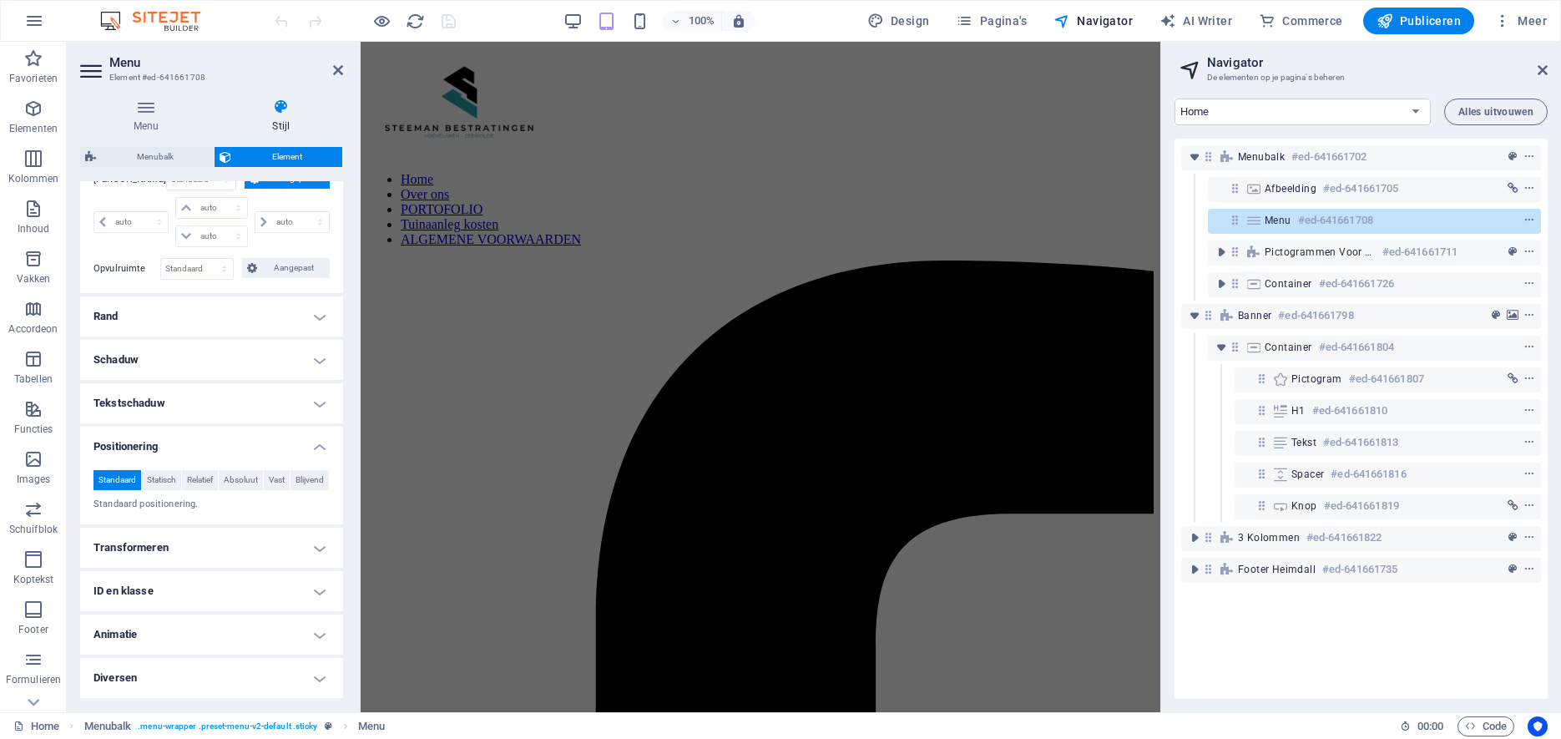
scroll to position [395, 0]
click at [320, 547] on h4 "Transformeren" at bounding box center [211, 548] width 263 height 40
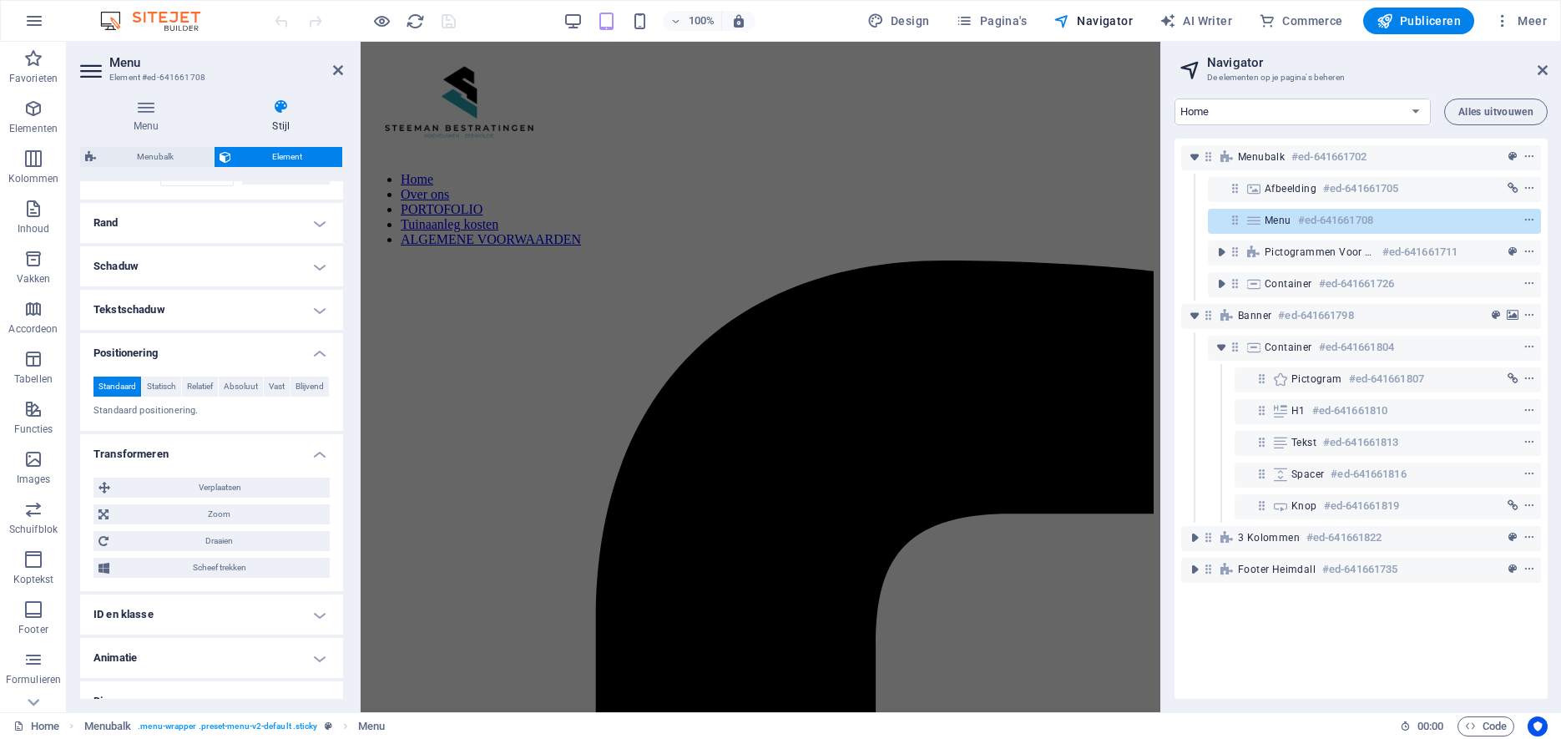
scroll to position [512, 0]
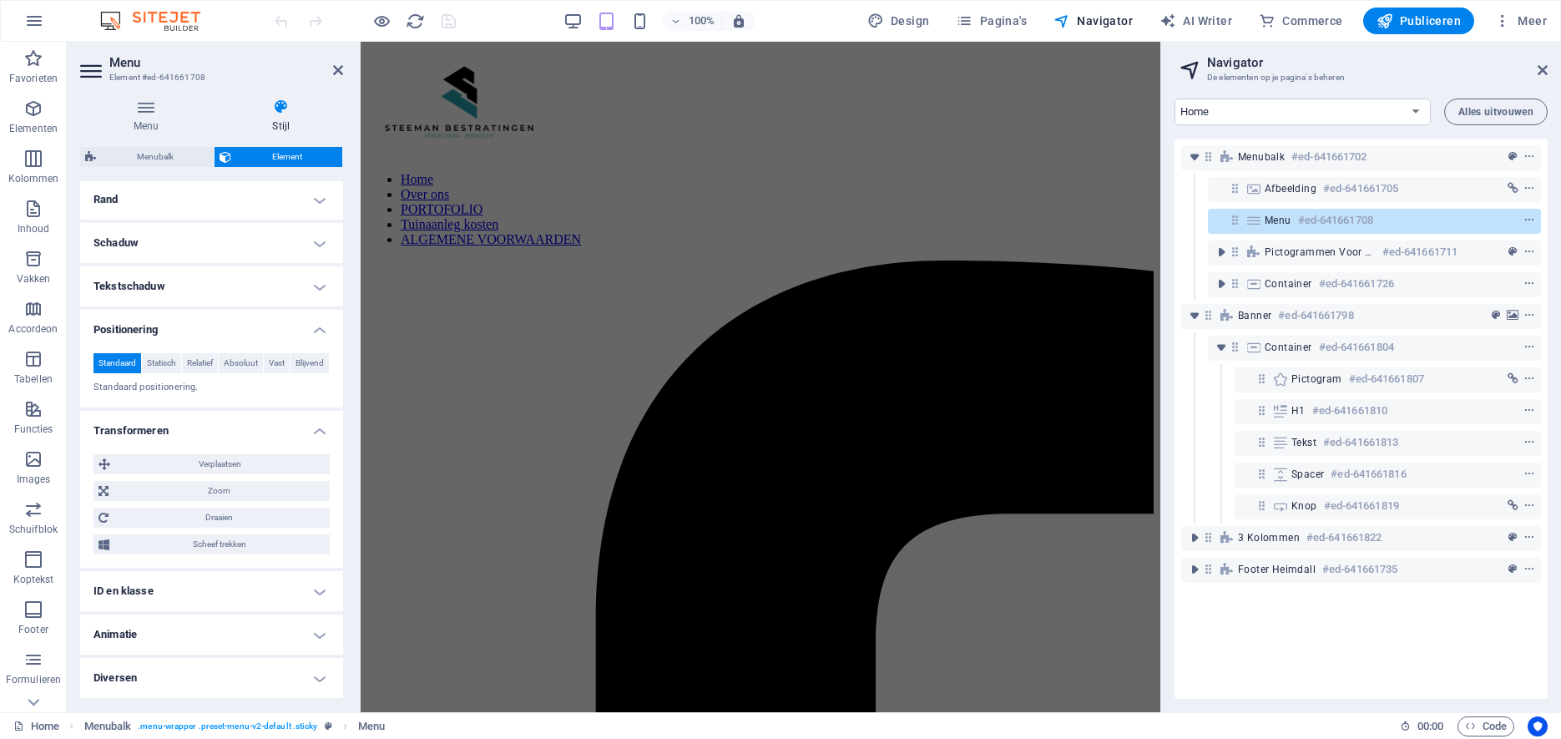
click at [323, 266] on h4 "Tekstschaduw" at bounding box center [211, 286] width 263 height 40
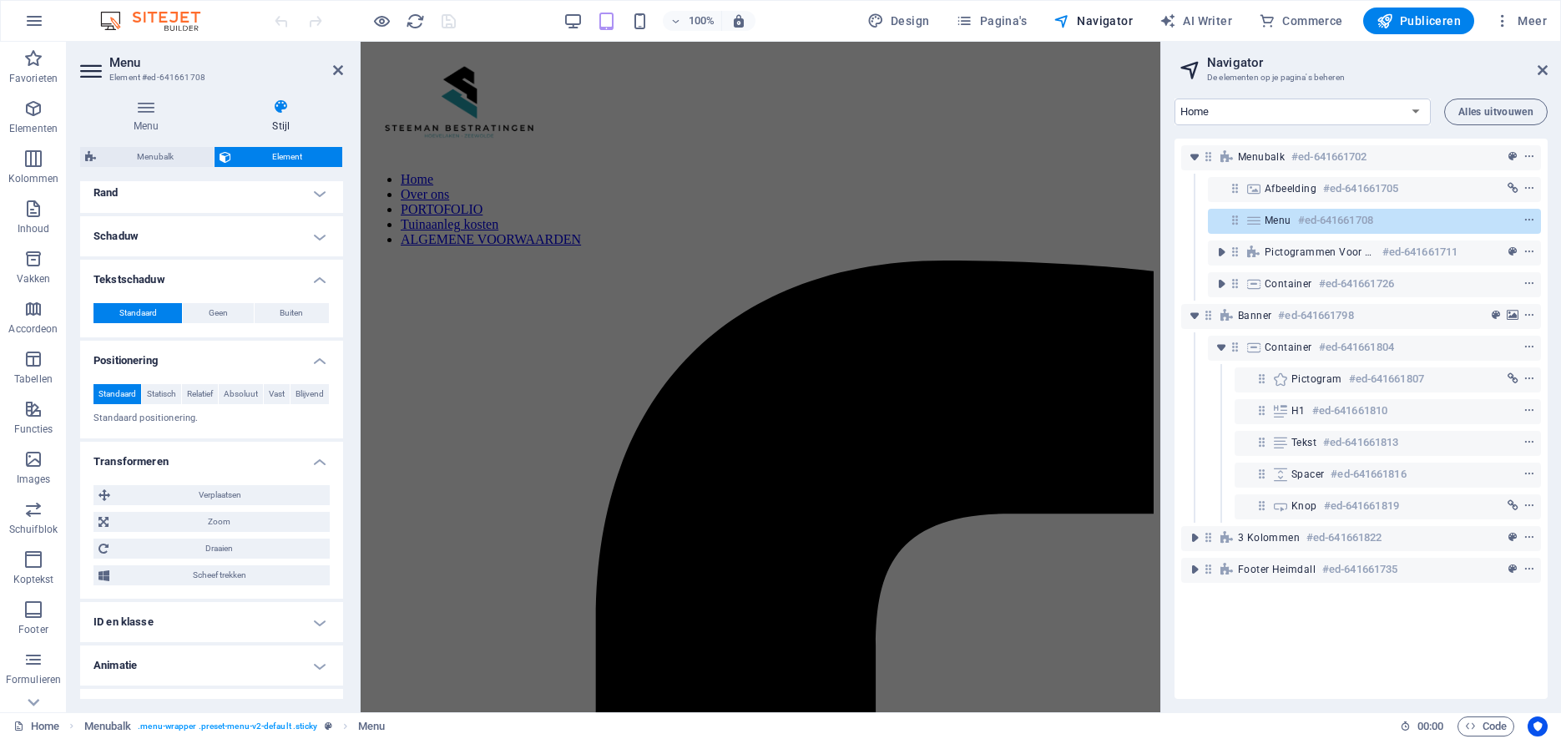
click at [317, 219] on h4 "Schaduw" at bounding box center [211, 236] width 263 height 40
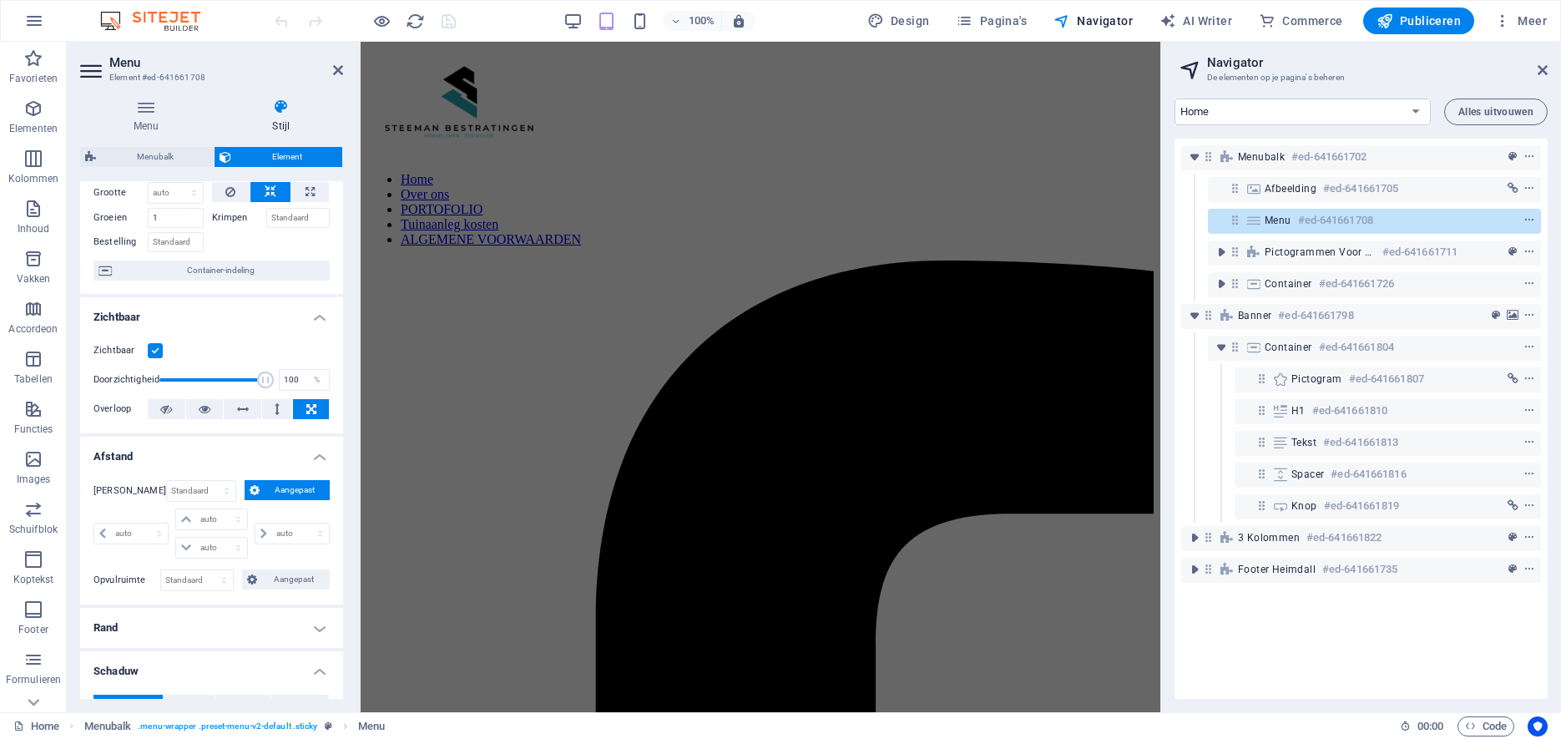
scroll to position [74, 0]
click at [94, 526] on select "auto px % rem vw vh" at bounding box center [130, 536] width 73 height 20
select select "px"
click option "px" at bounding box center [0, 0] width 0 height 0
type input "0"
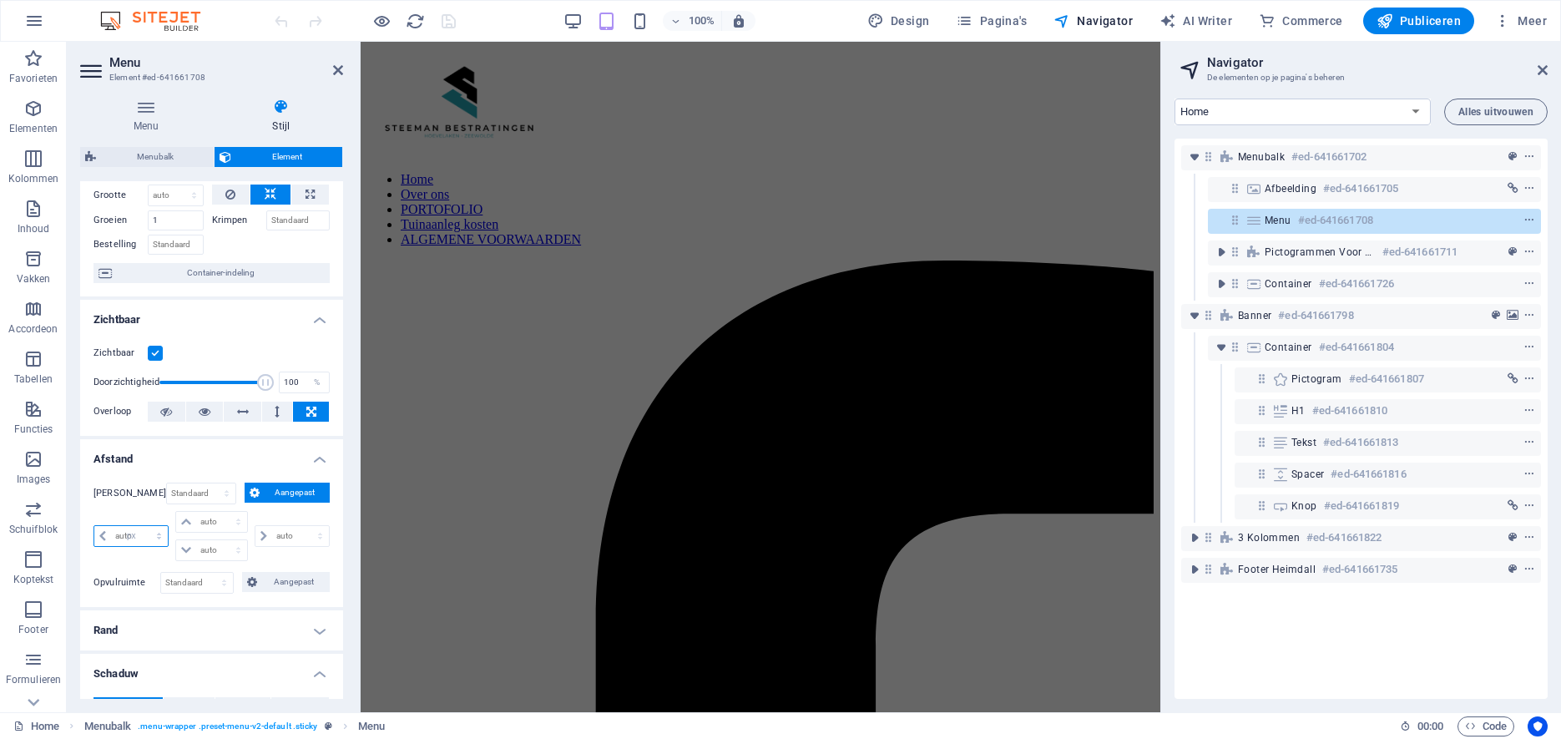
select select "px"
type input "0"
select select "px"
type input "0"
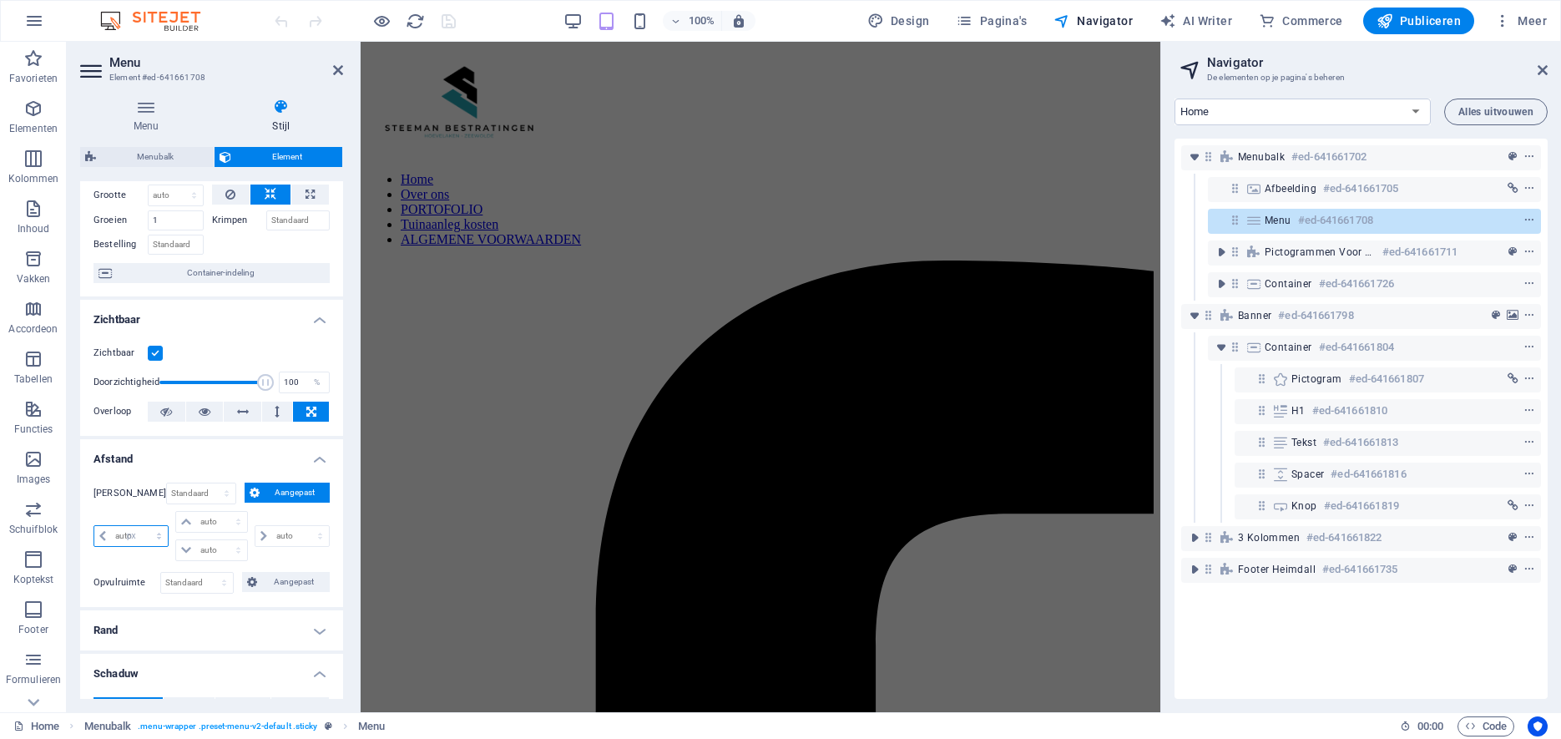
select select "px"
type input "0"
select select "px"
click at [135, 526] on input "0" at bounding box center [139, 536] width 57 height 20
drag, startPoint x: 130, startPoint y: 523, endPoint x: 97, endPoint y: 523, distance: 33.4
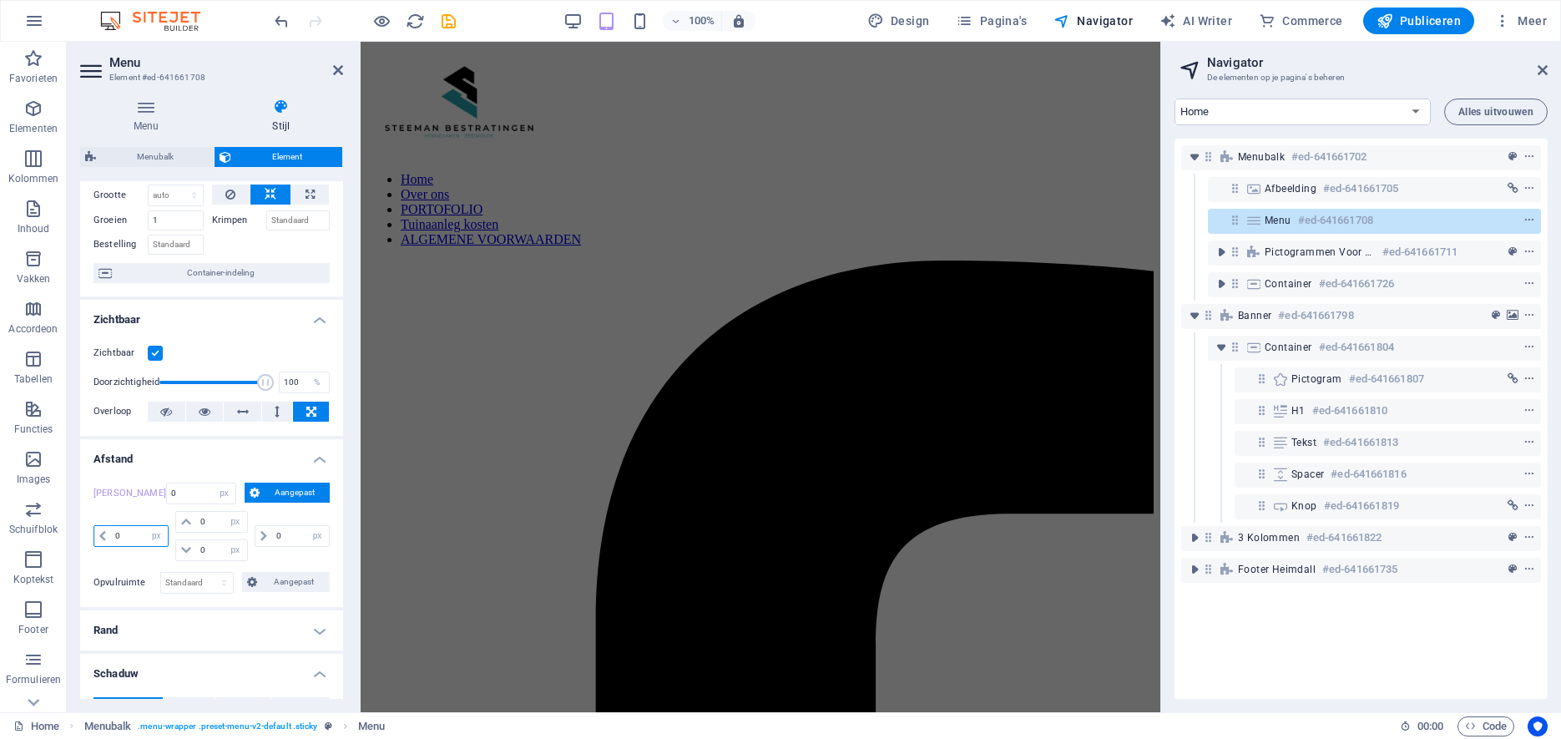
click at [111, 526] on input "0" at bounding box center [139, 536] width 57 height 20
type input "200"
select select "DISABLED_OPTION_VALUE"
type input "200"
